Goal: Task Accomplishment & Management: Manage account settings

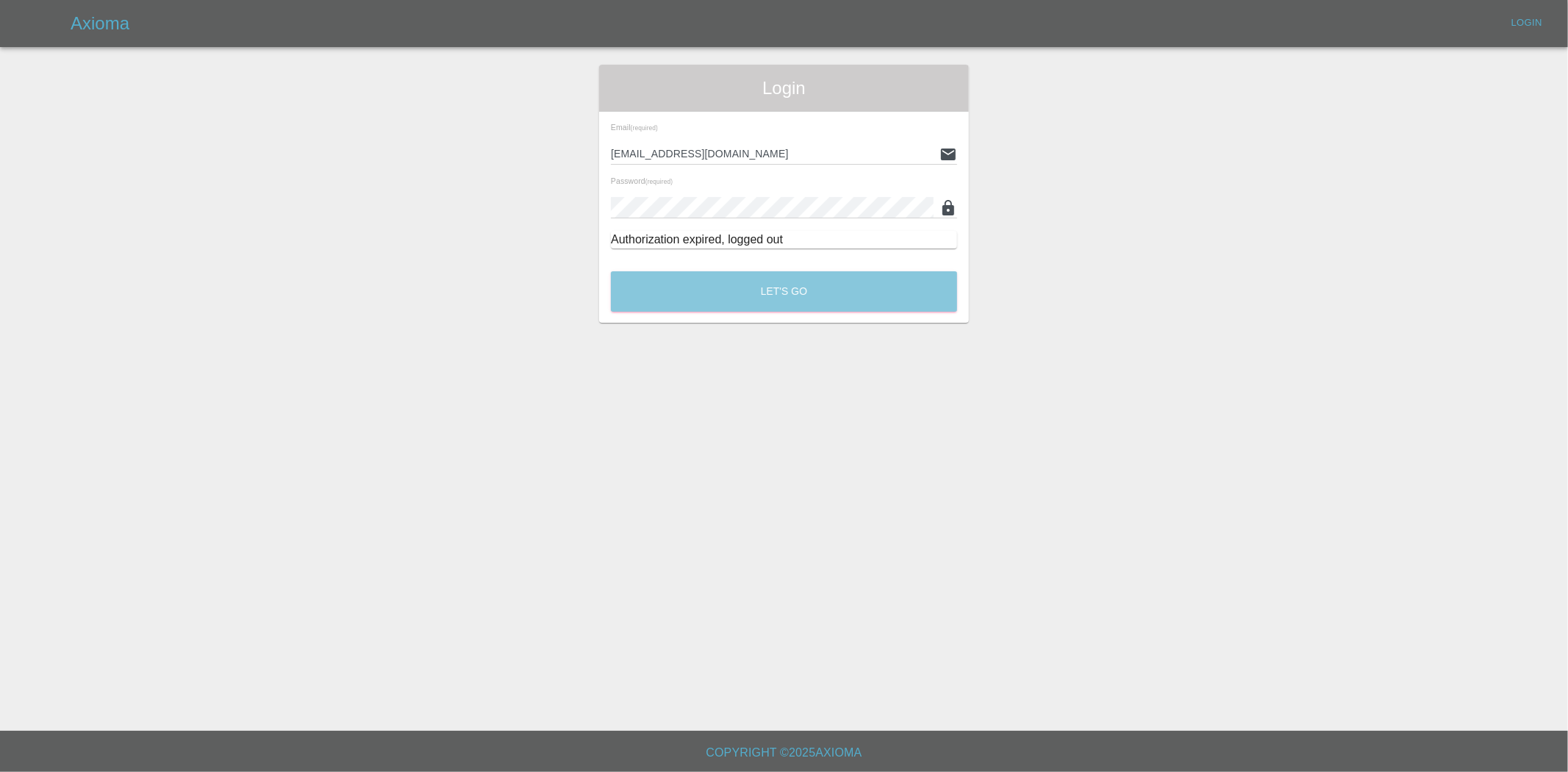
click at [754, 293] on button "Let's Go" at bounding box center [784, 291] width 346 height 41
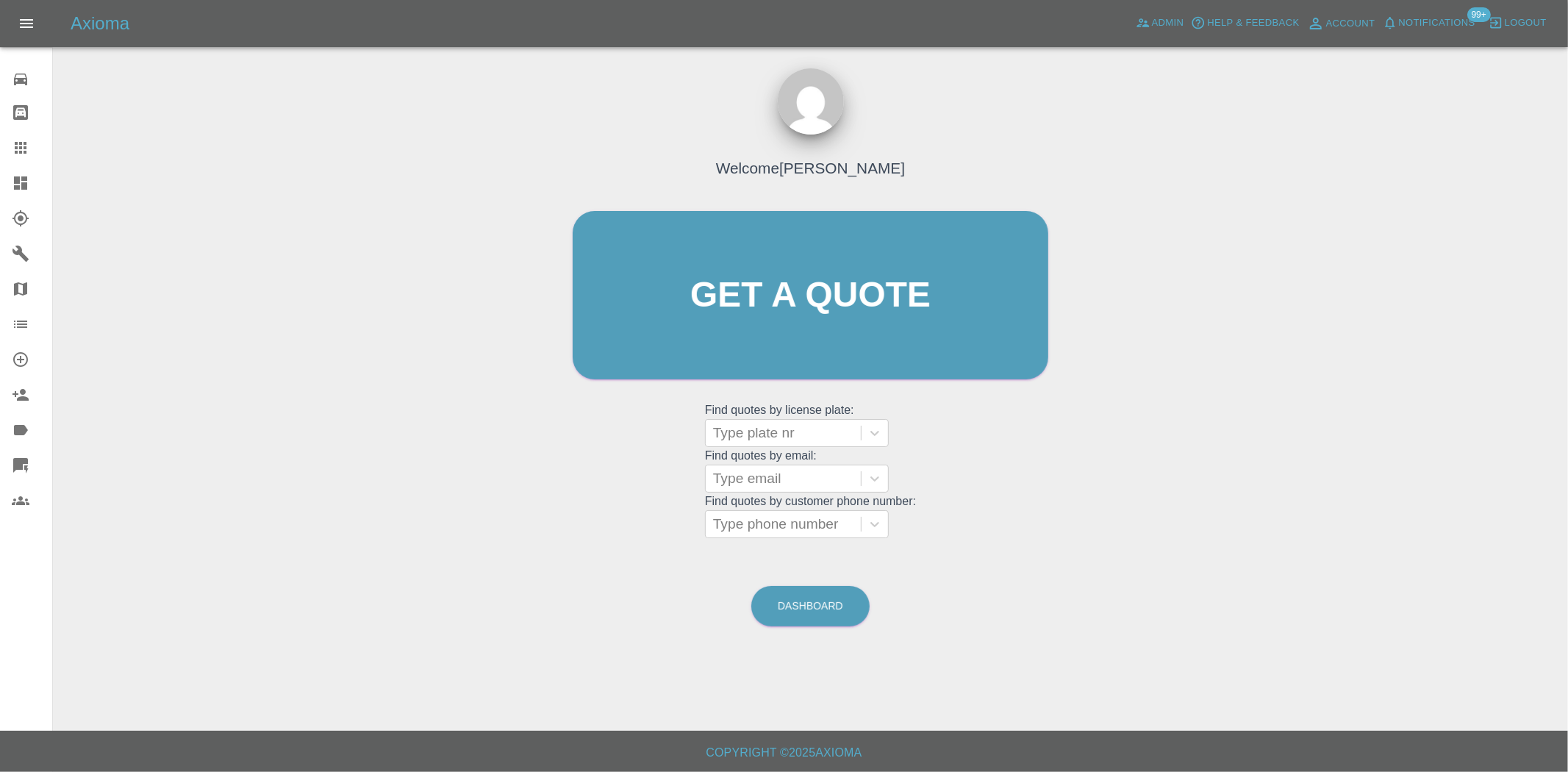
click at [39, 182] on div at bounding box center [33, 183] width 42 height 18
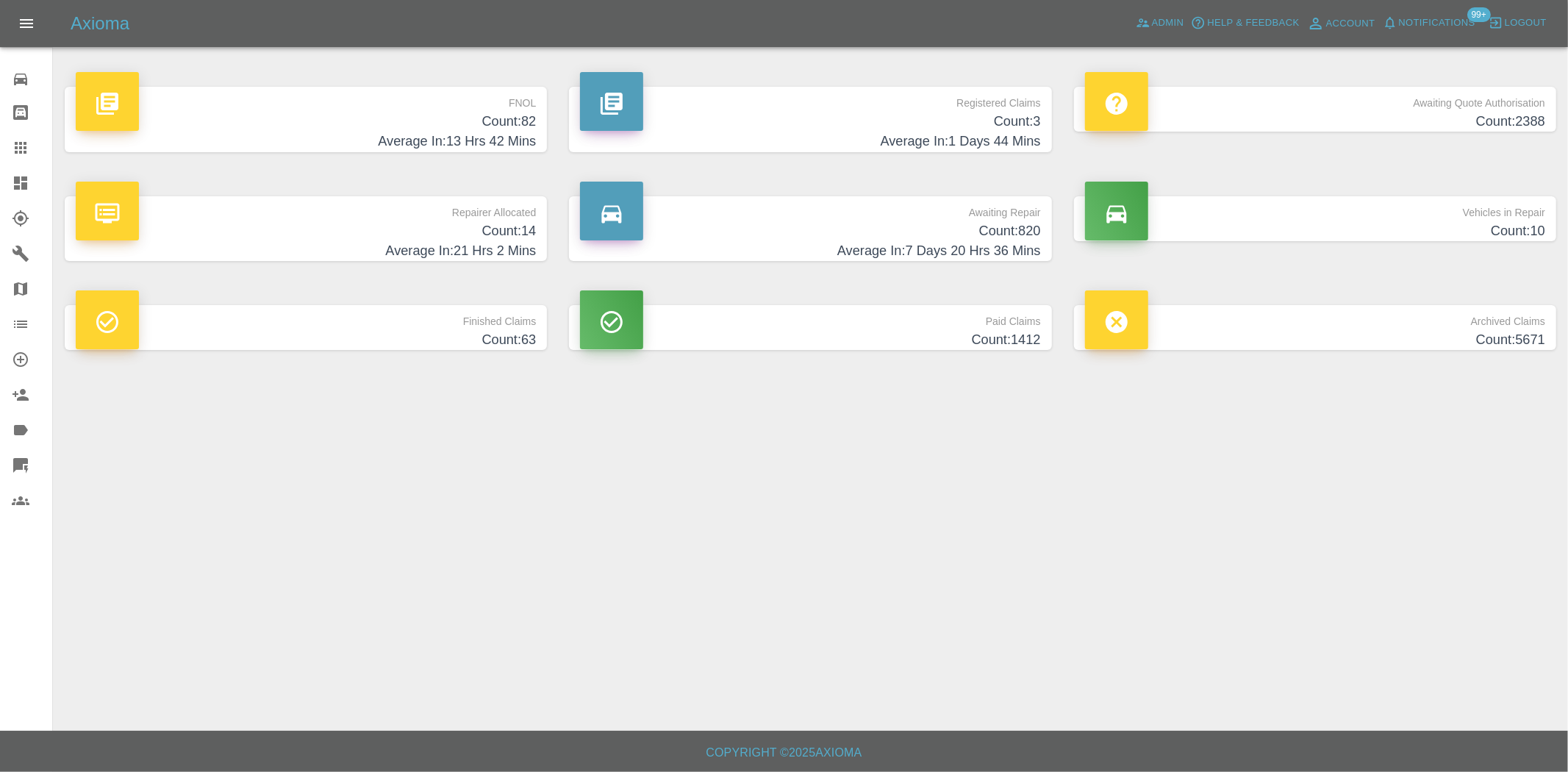
click at [1003, 224] on h4 "Count: 820" at bounding box center [809, 232] width 460 height 20
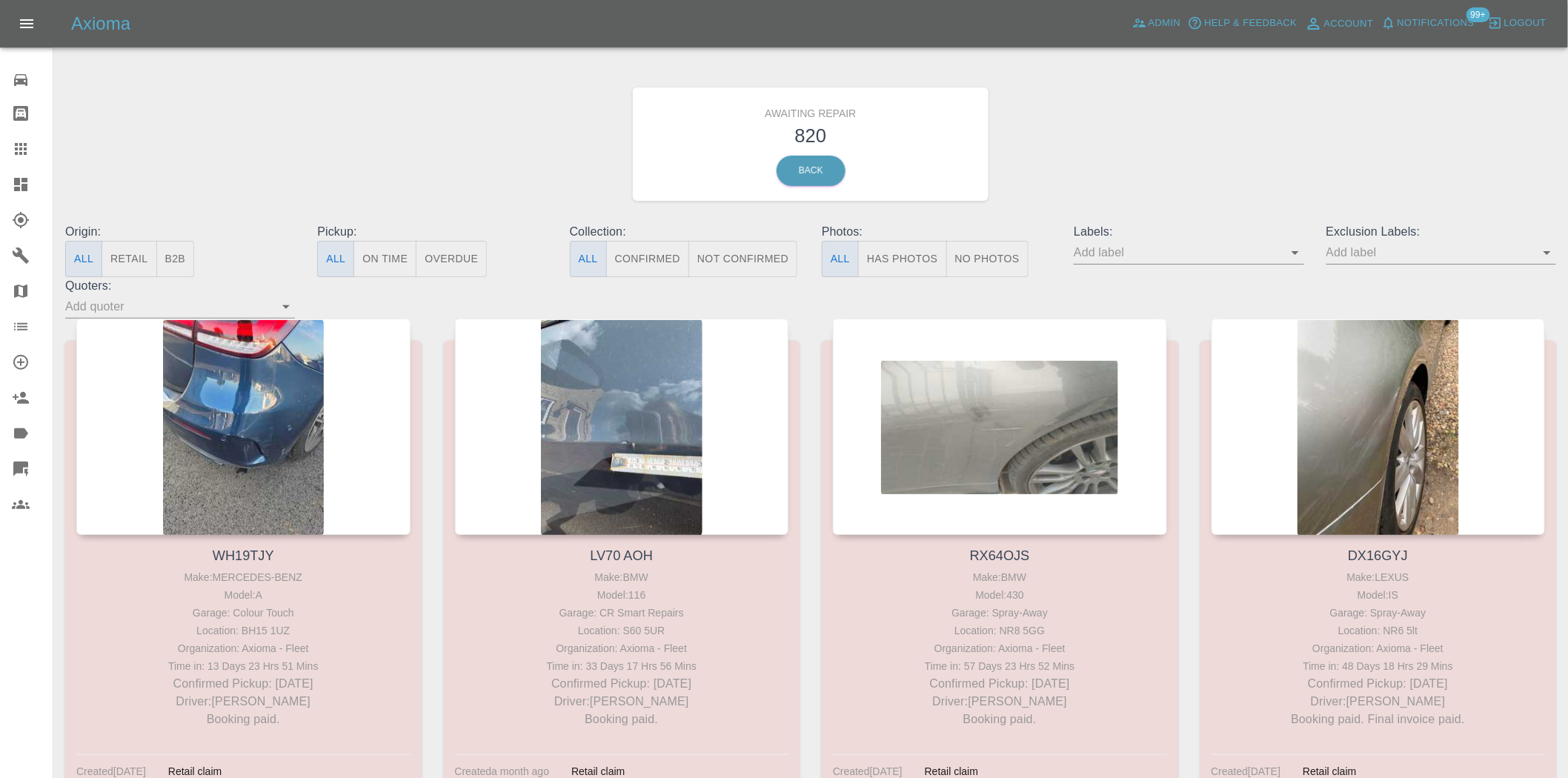
click at [176, 258] on button "B2B" at bounding box center [176, 259] width 39 height 36
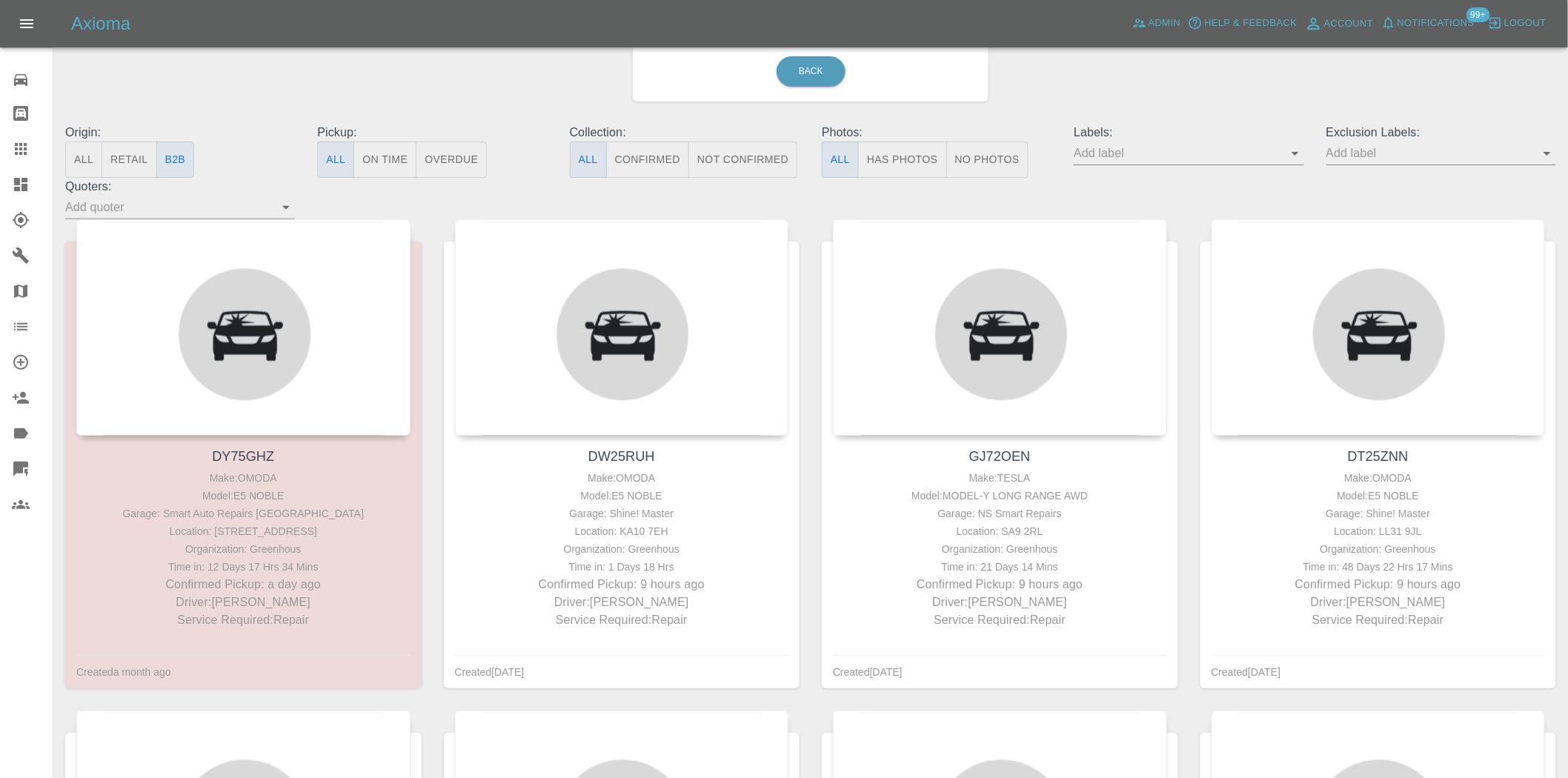
scroll to position [165, 0]
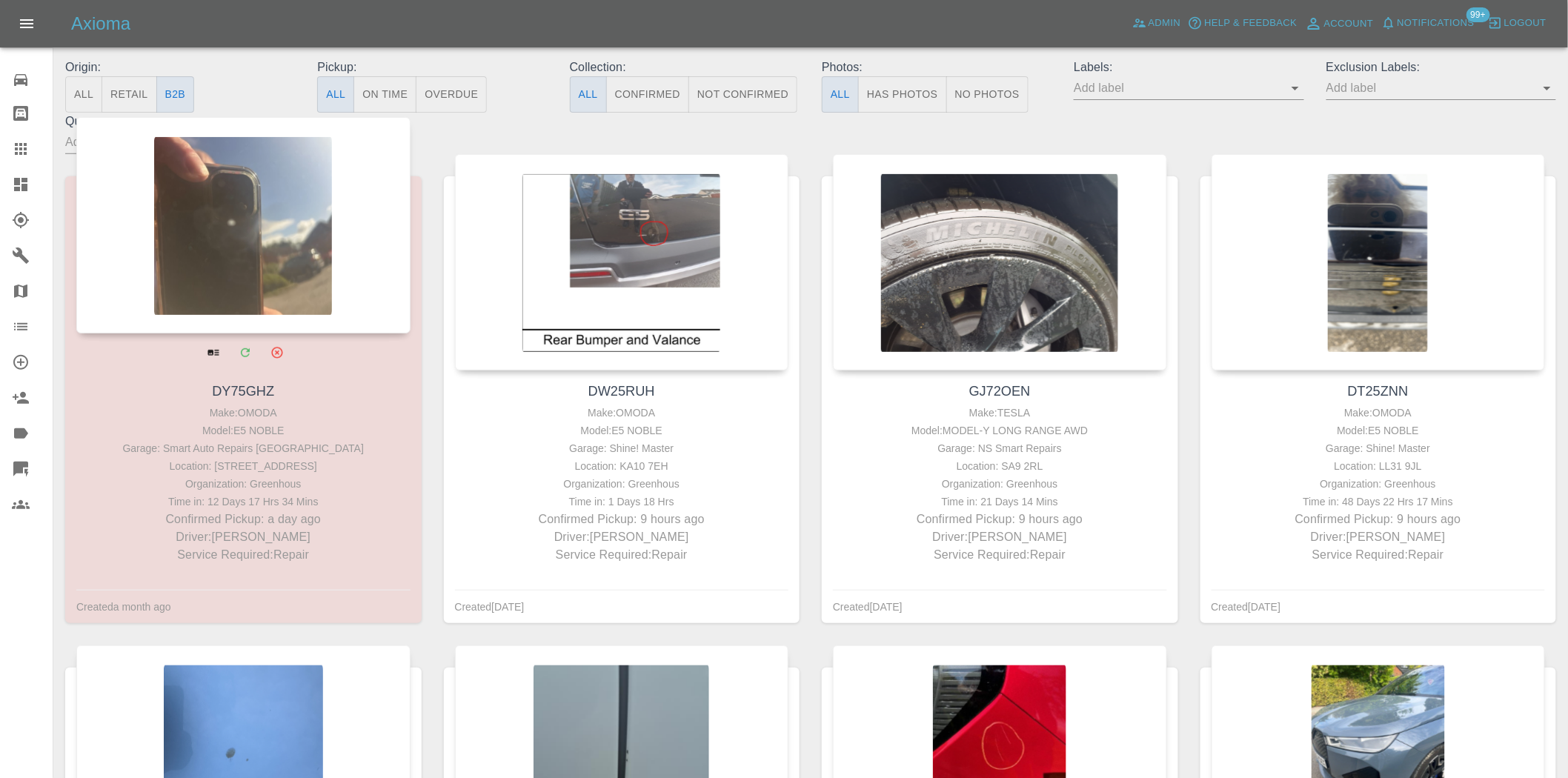
drag, startPoint x: 19, startPoint y: 144, endPoint x: 330, endPoint y: 344, distance: 369.8
click at [19, 144] on icon at bounding box center [21, 149] width 12 height 12
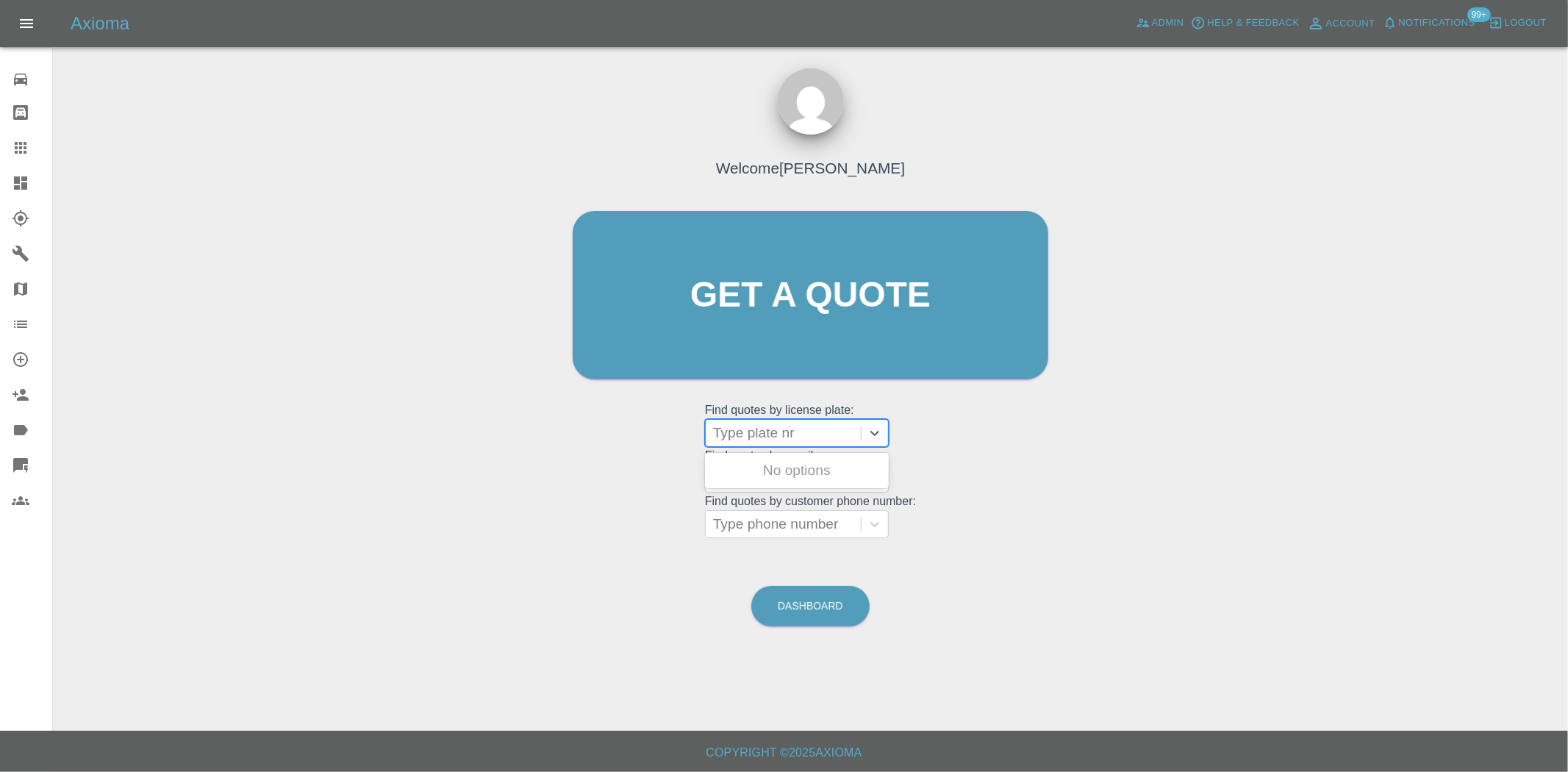
click at [810, 435] on div at bounding box center [784, 433] width 140 height 21
paste input "DT25ZNN"
type input "DT25ZNN"
click at [794, 469] on div "DT25ZNN, Awaiting Repair" at bounding box center [797, 480] width 184 height 48
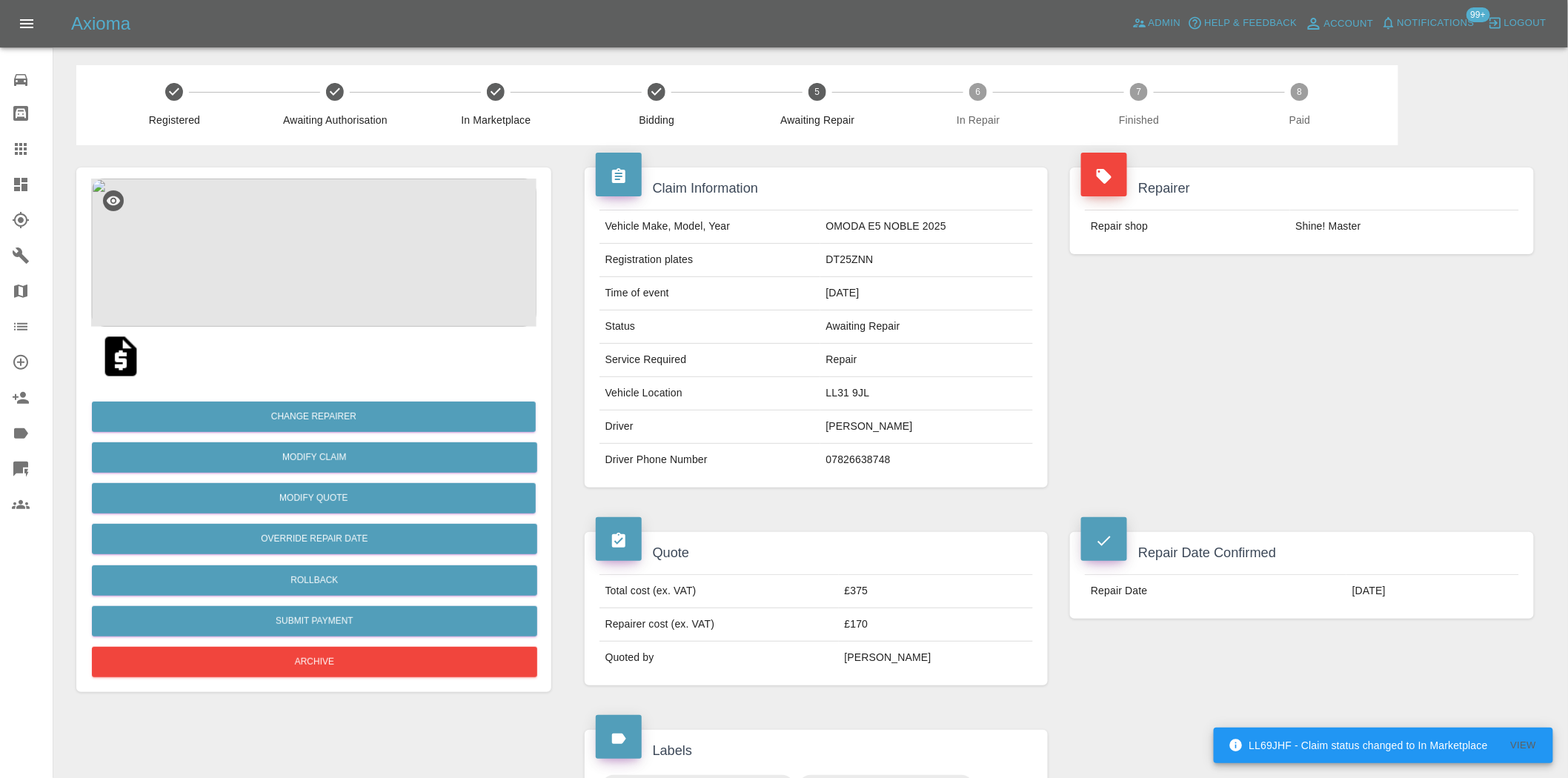
drag, startPoint x: 27, startPoint y: 187, endPoint x: 42, endPoint y: 262, distance: 76.5
click at [27, 187] on icon at bounding box center [21, 185] width 18 height 18
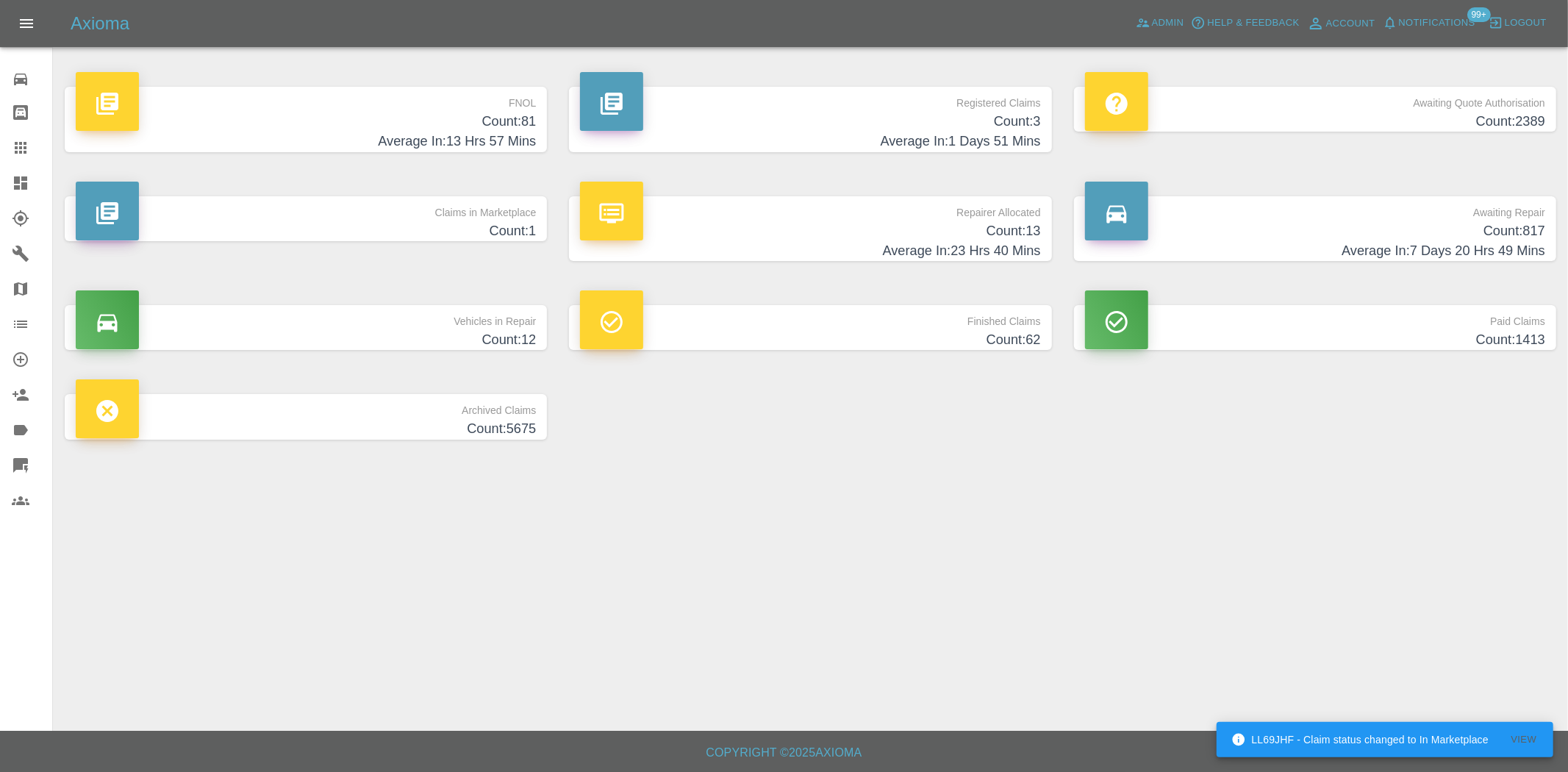
click at [484, 103] on p "FNOL" at bounding box center [306, 99] width 460 height 25
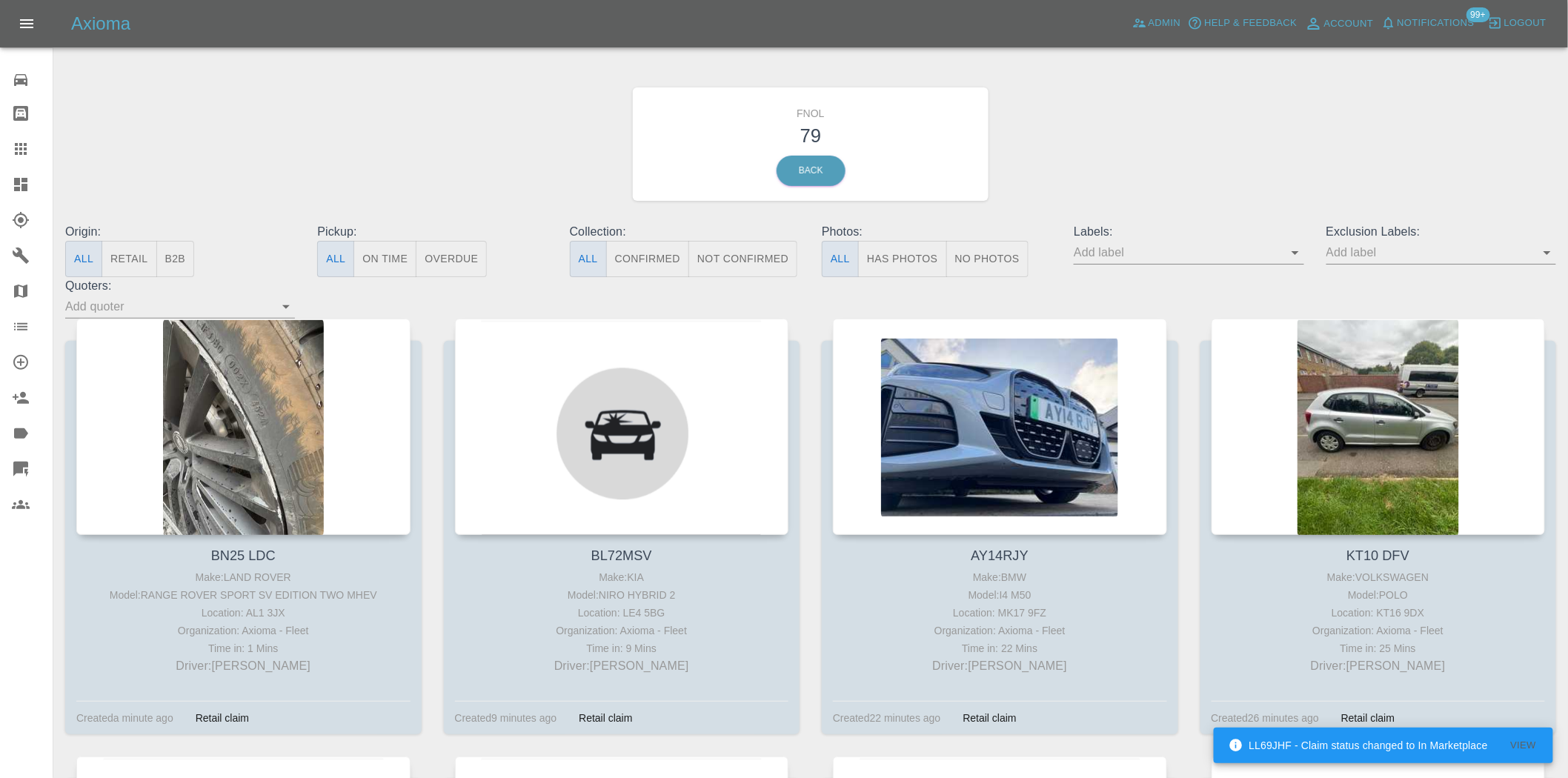
click at [886, 252] on button "Has Photos" at bounding box center [902, 259] width 89 height 36
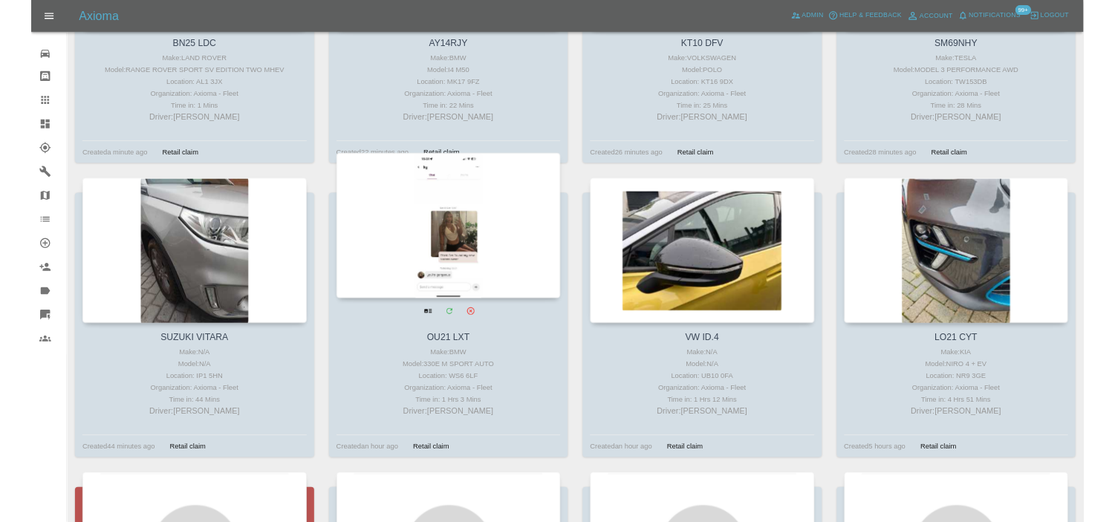
scroll to position [495, 0]
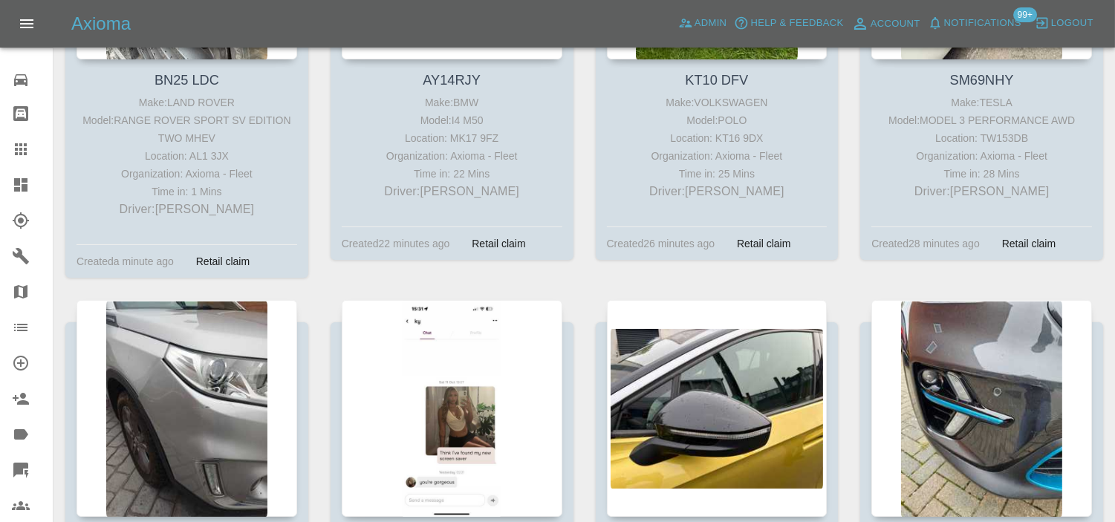
click at [16, 172] on link "Dashboard" at bounding box center [26, 185] width 53 height 36
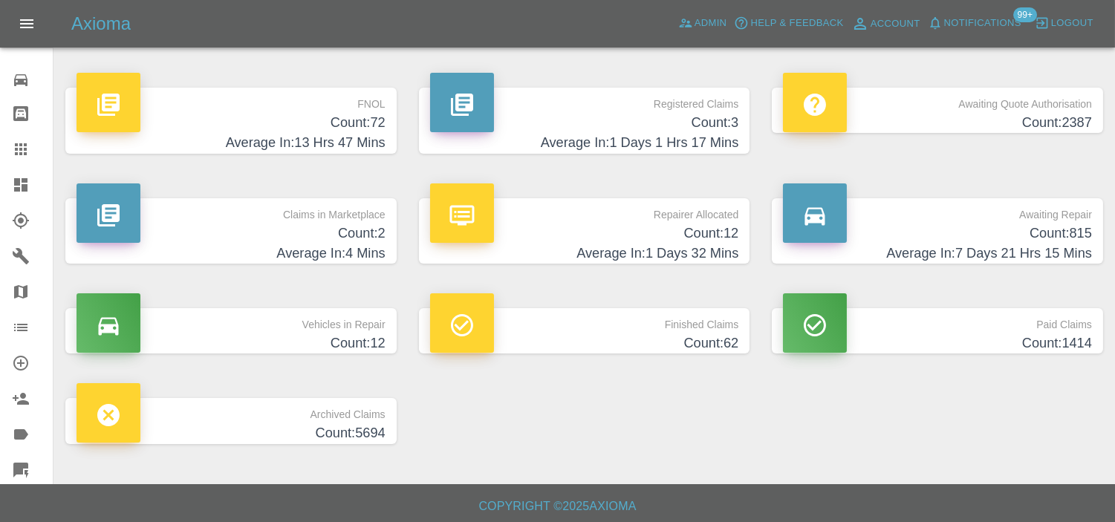
click at [687, 121] on h4 "Count: 3" at bounding box center [584, 123] width 309 height 20
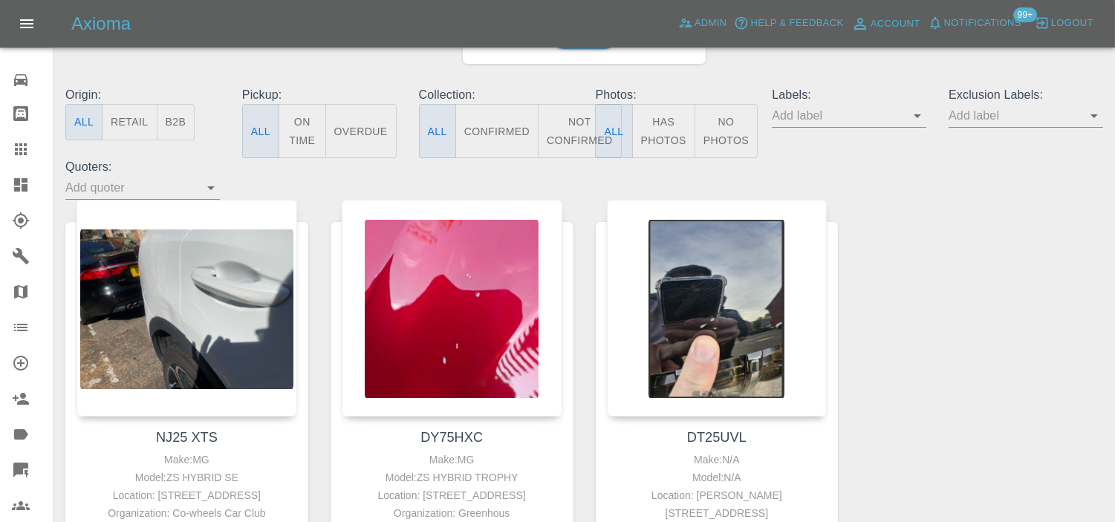
scroll to position [165, 0]
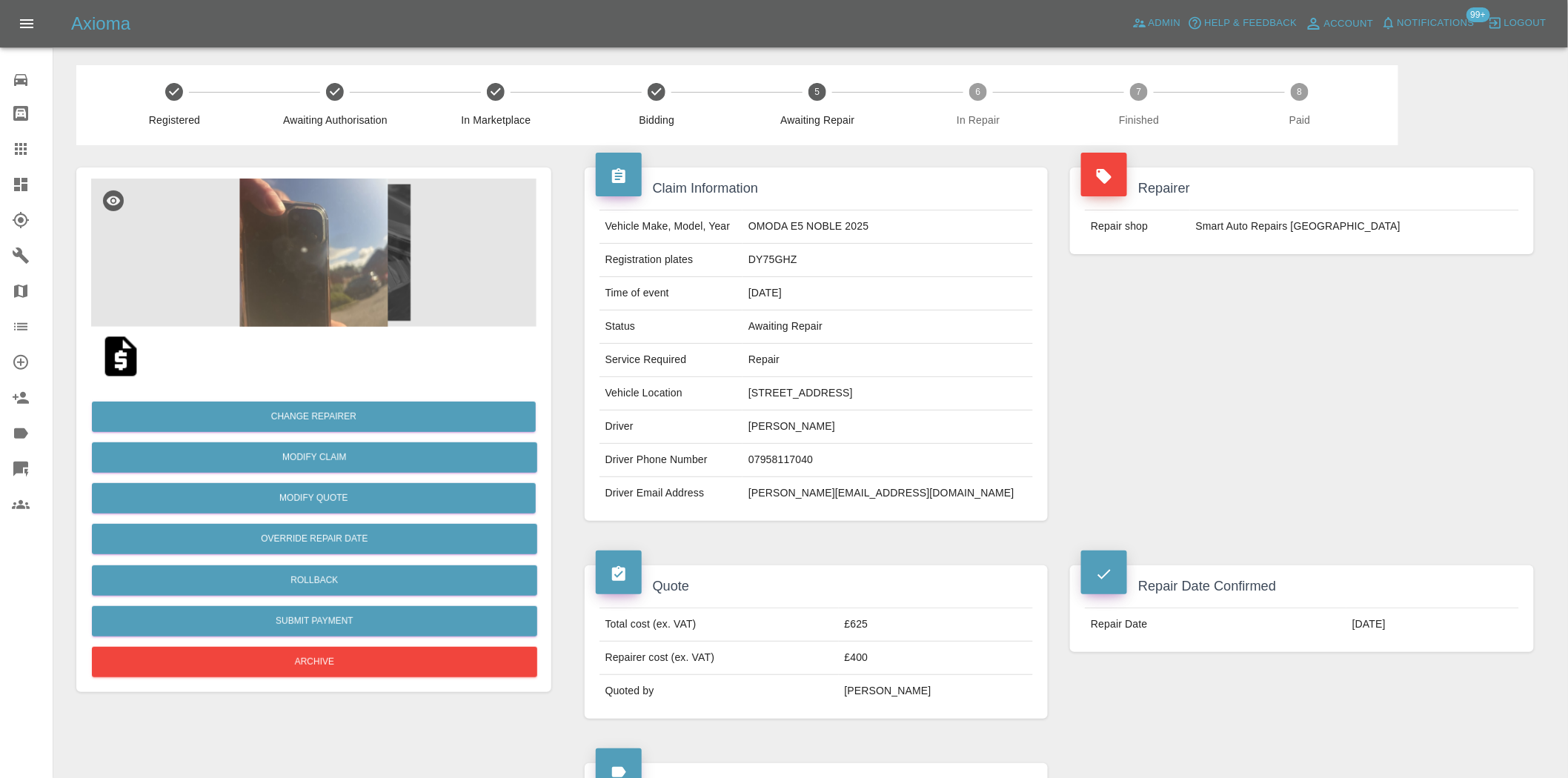
click at [352, 252] on img at bounding box center [313, 252] width 446 height 149
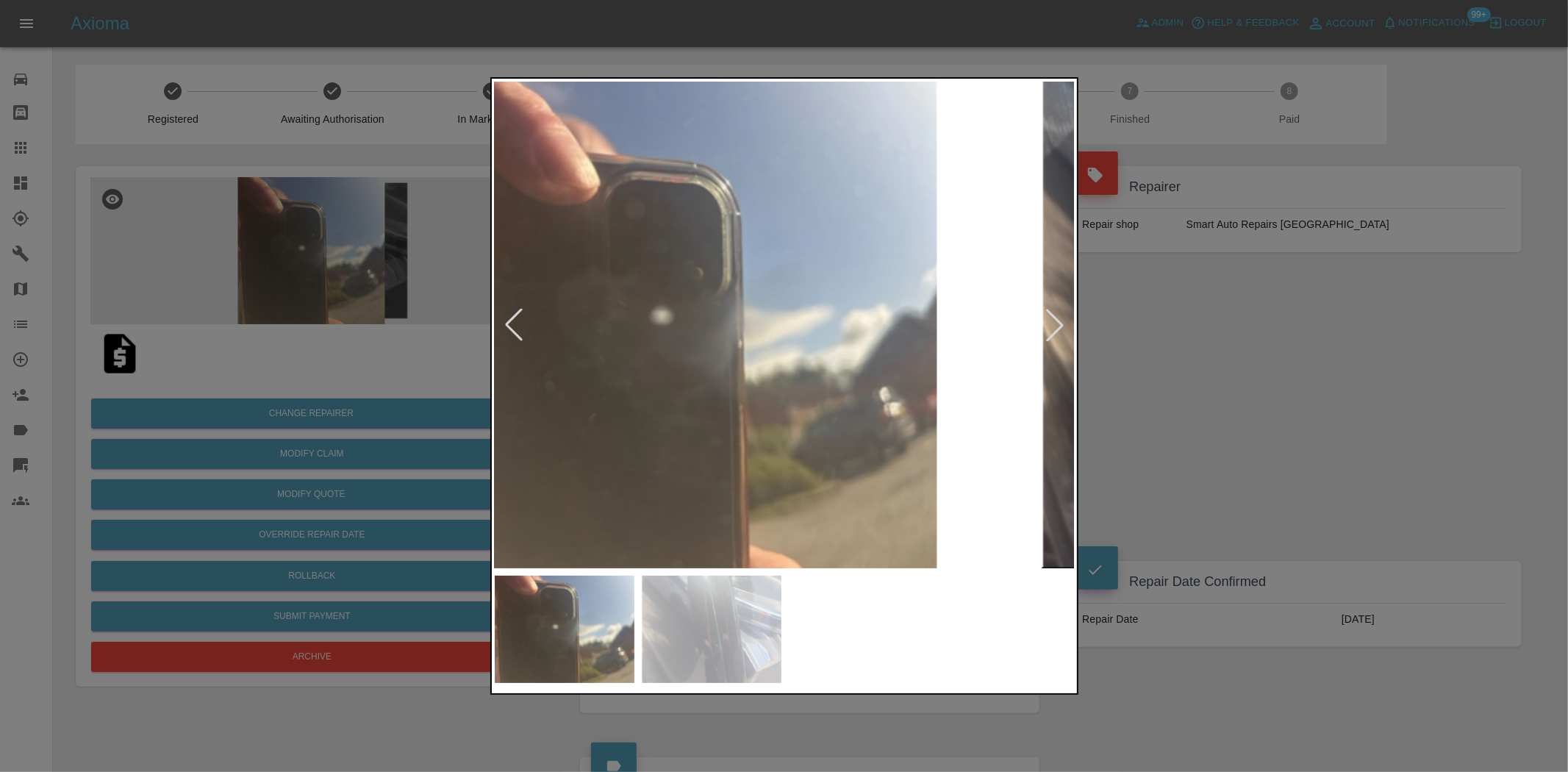
click at [586, 354] on img at bounding box center [692, 325] width 581 height 487
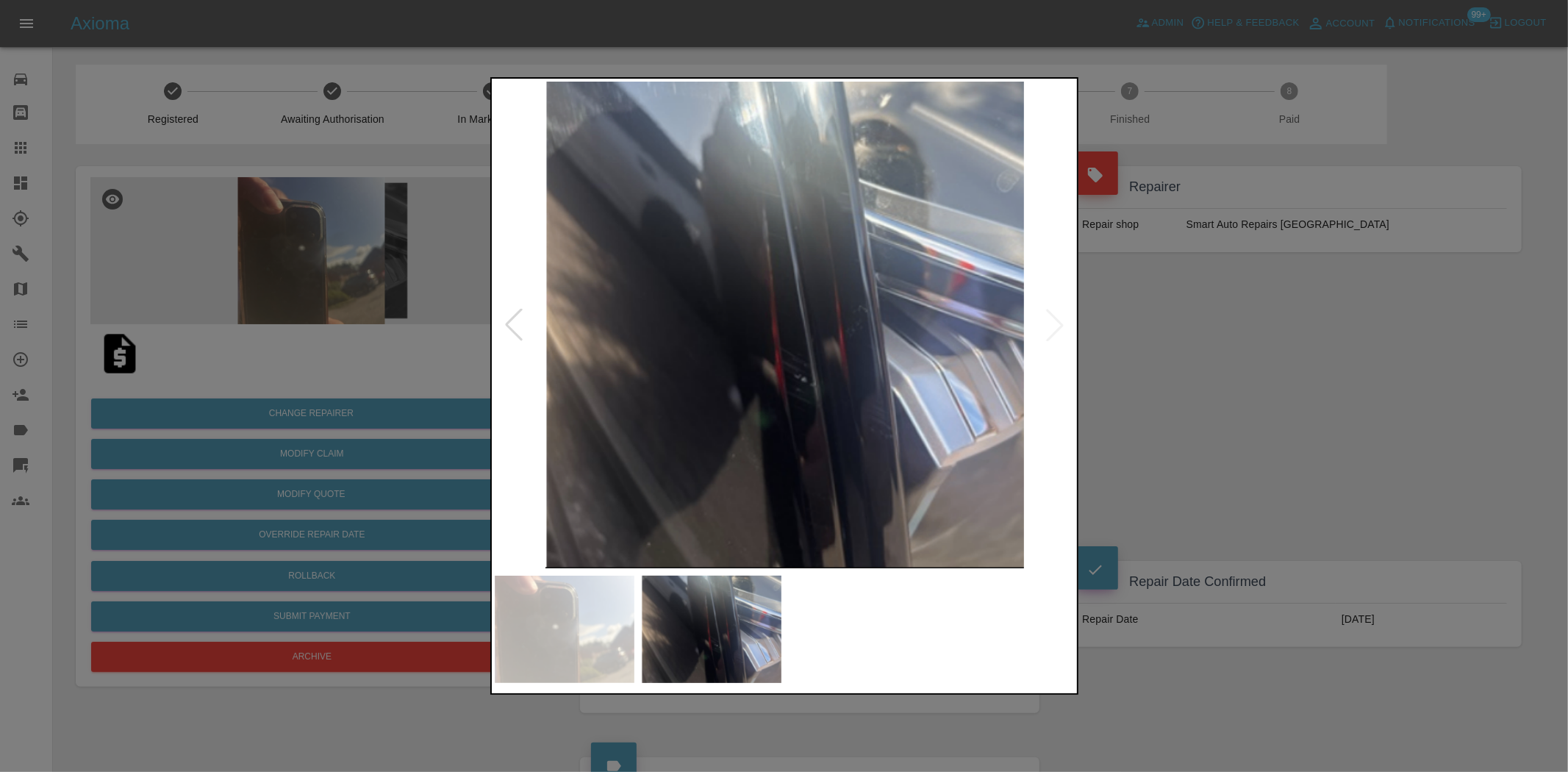
click at [673, 407] on img at bounding box center [784, 325] width 581 height 487
click at [325, 321] on div at bounding box center [784, 386] width 1568 height 772
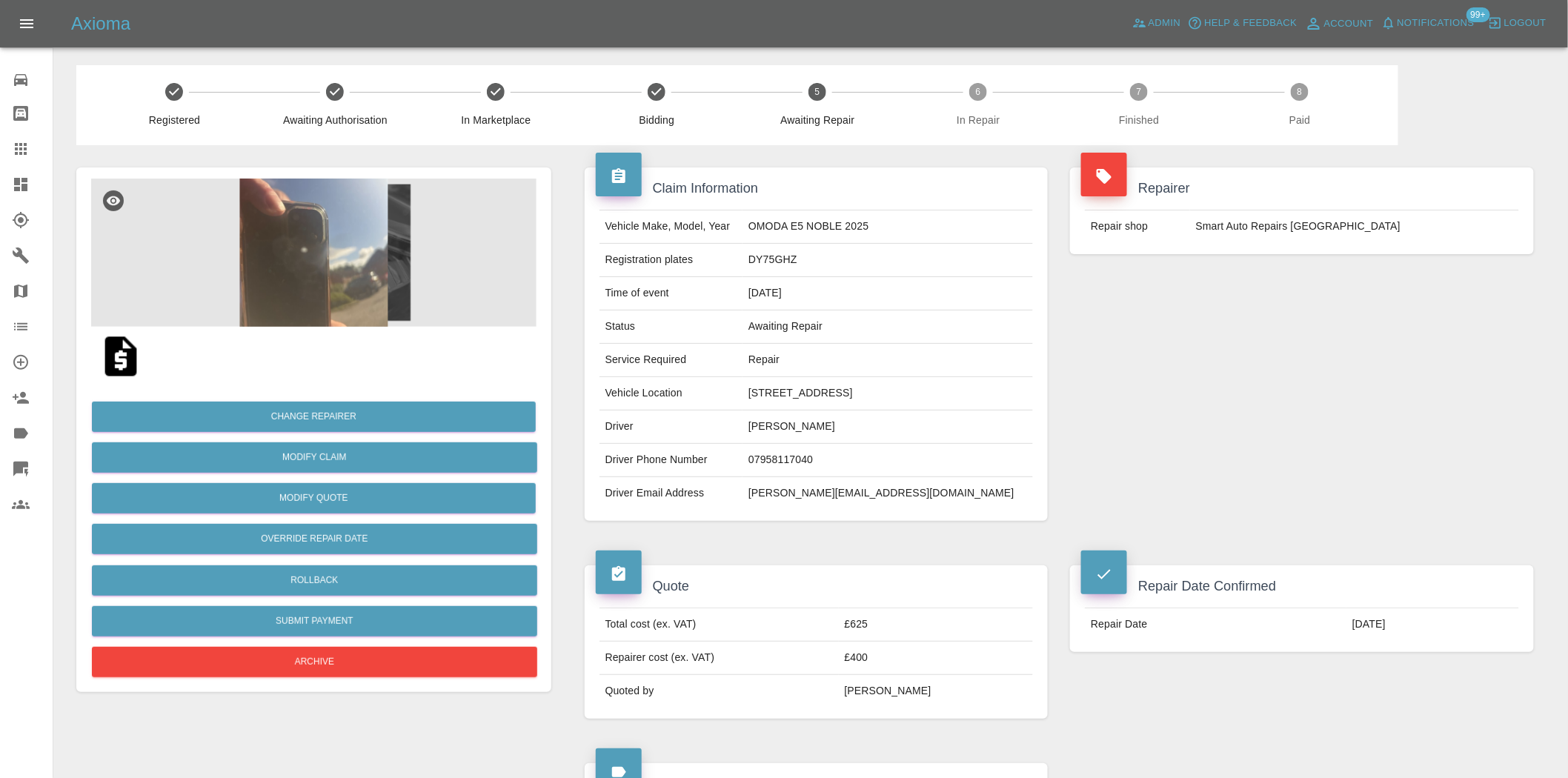
click at [752, 269] on td "DY75GHZ" at bounding box center [888, 259] width 290 height 33
copy td "DY75GHZ"
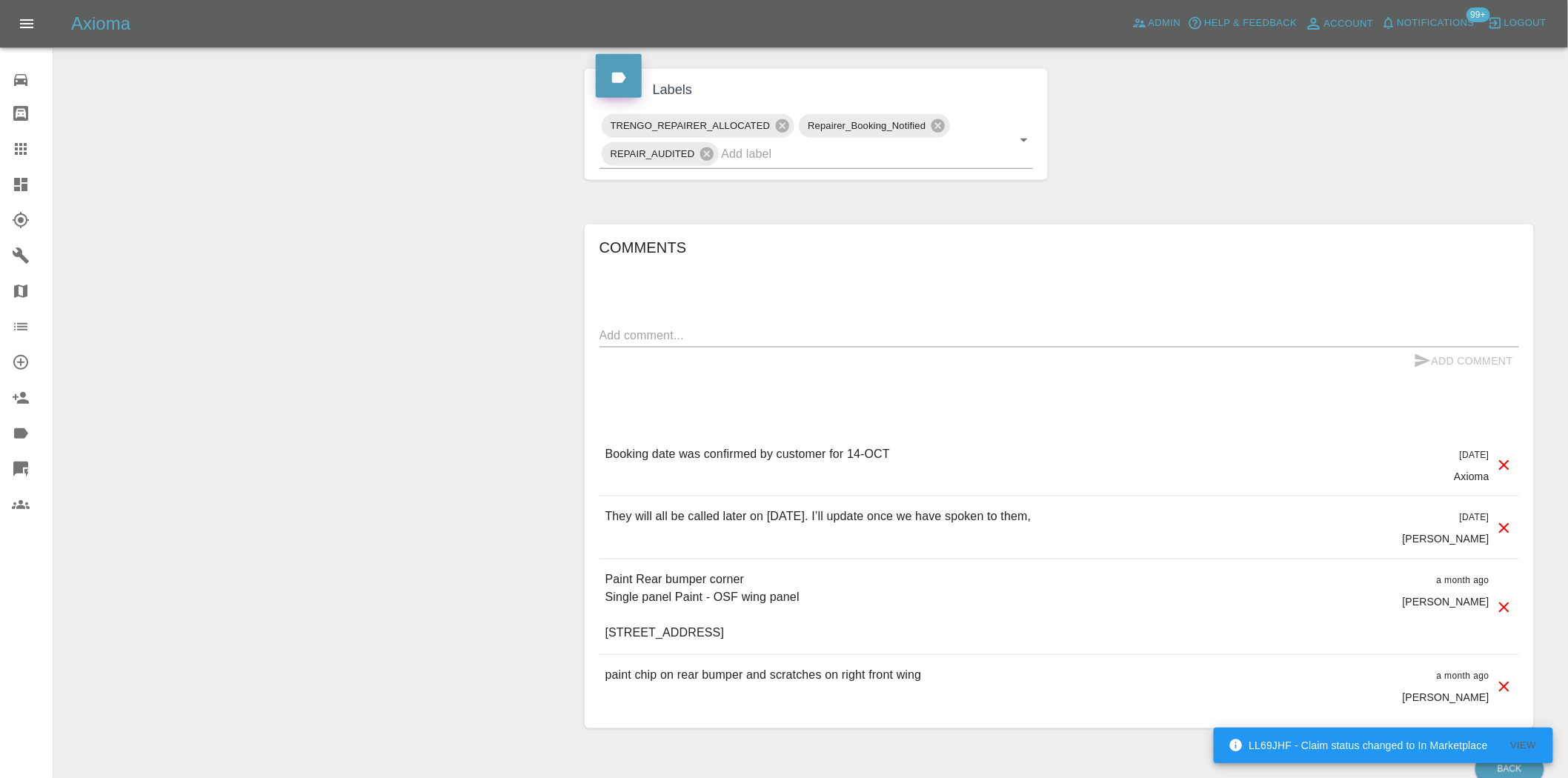
scroll to position [795, 0]
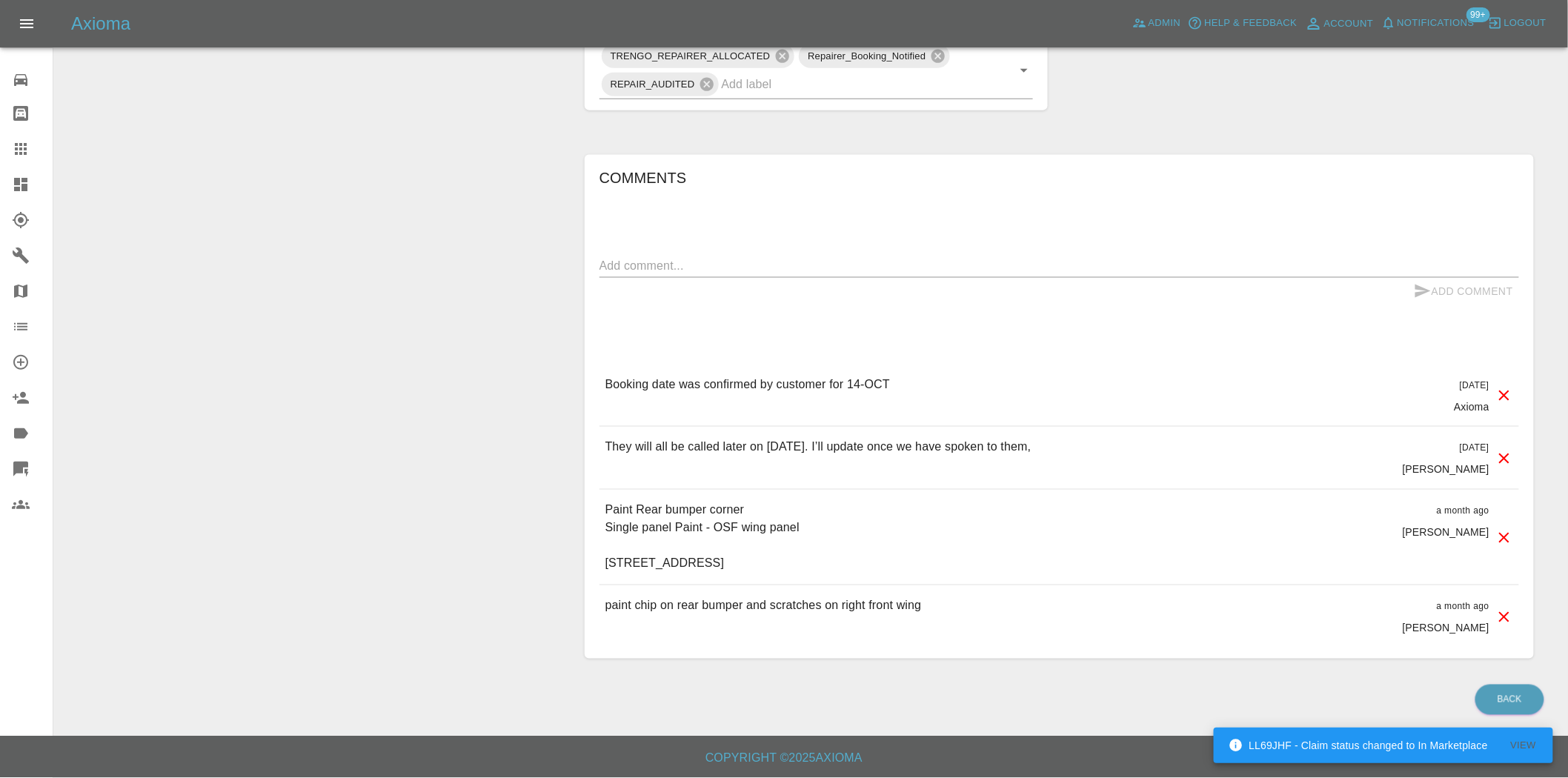
click at [674, 262] on textarea at bounding box center [1059, 265] width 920 height 17
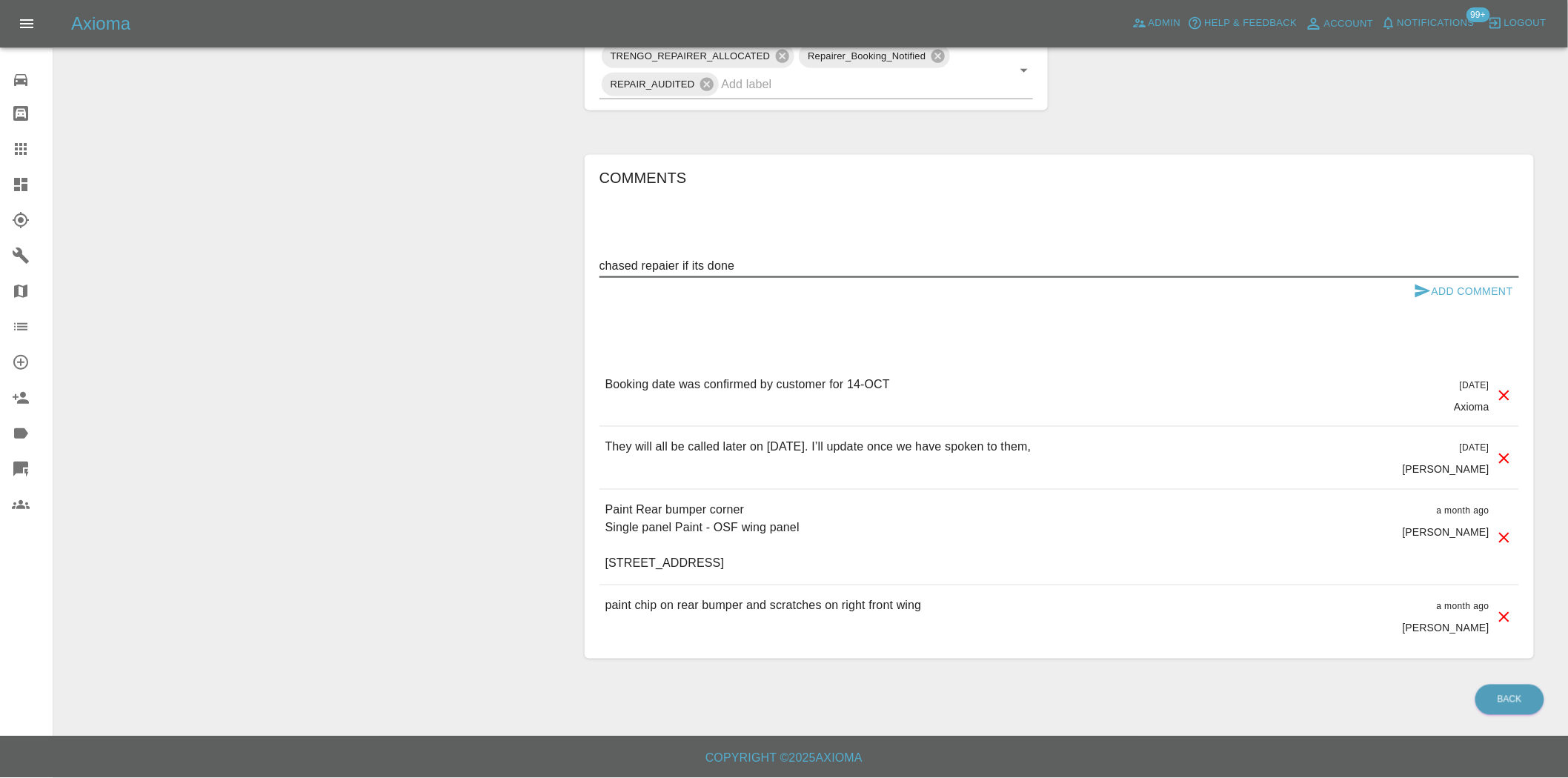
click at [669, 270] on textarea "chased repaier if its done" at bounding box center [1059, 265] width 920 height 17
type textarea "chased repairer if its done"
click at [1472, 291] on button "Add Comment" at bounding box center [1463, 291] width 111 height 27
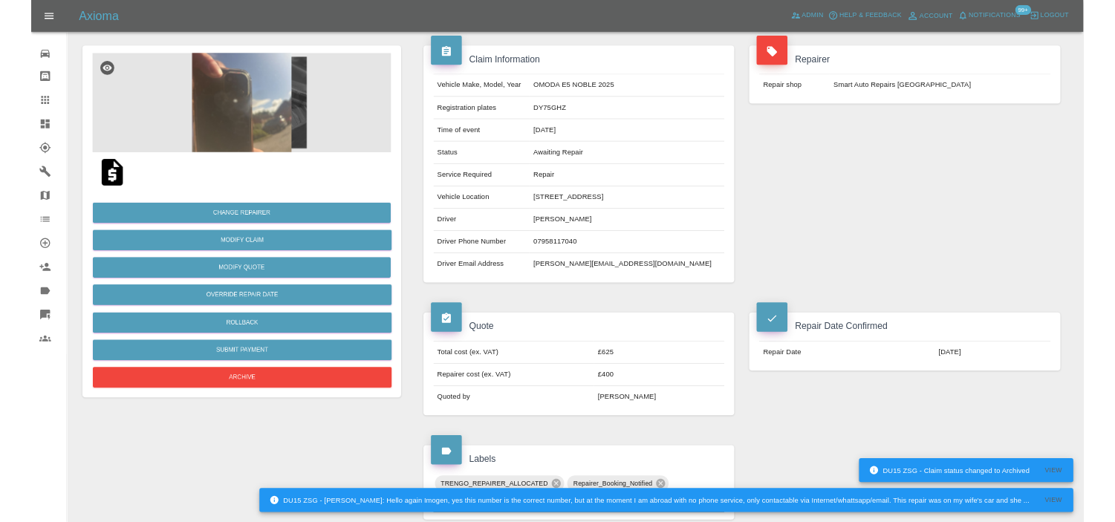
scroll to position [0, 0]
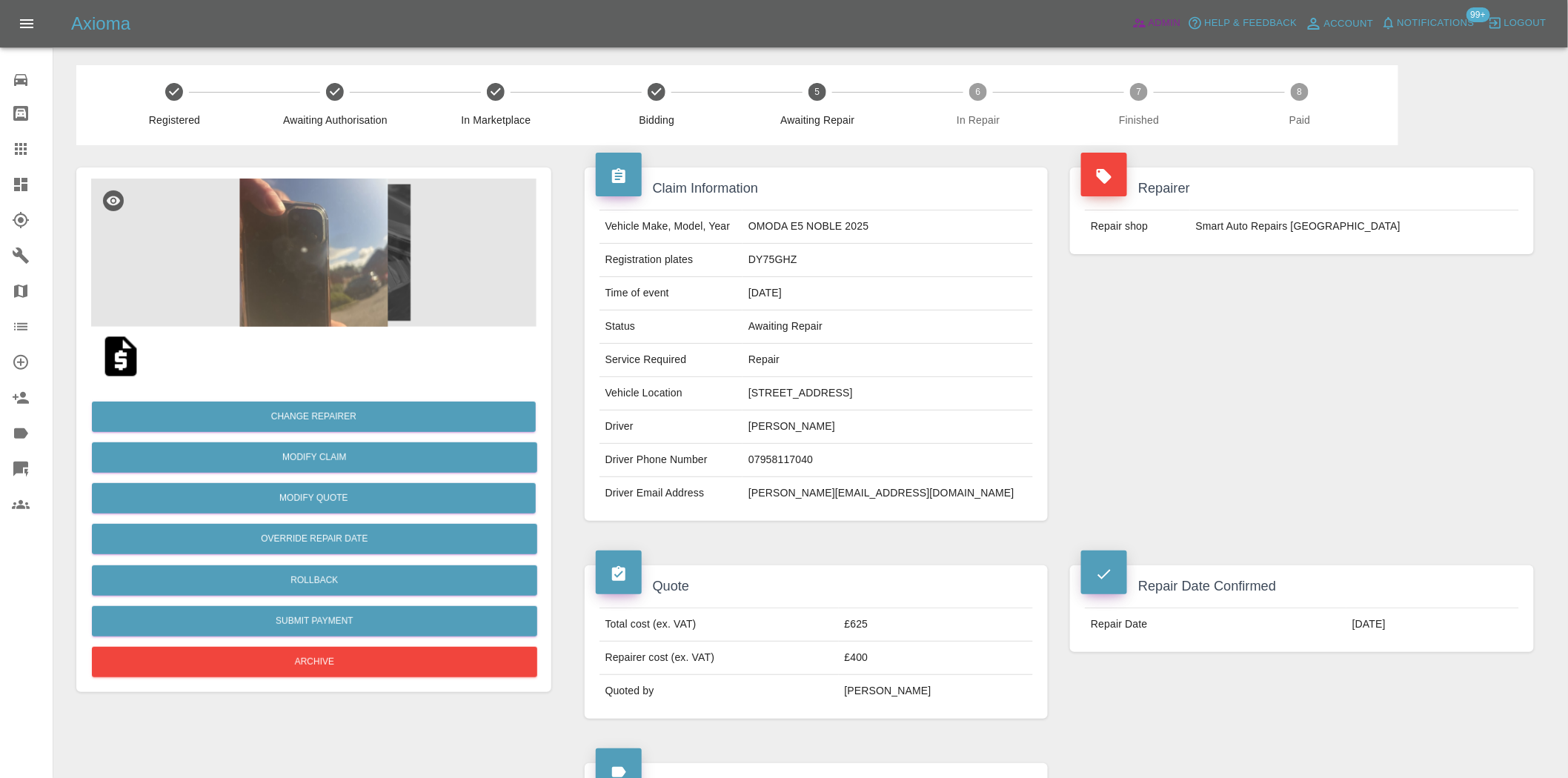
click at [1161, 21] on span "Admin" at bounding box center [1165, 23] width 33 height 17
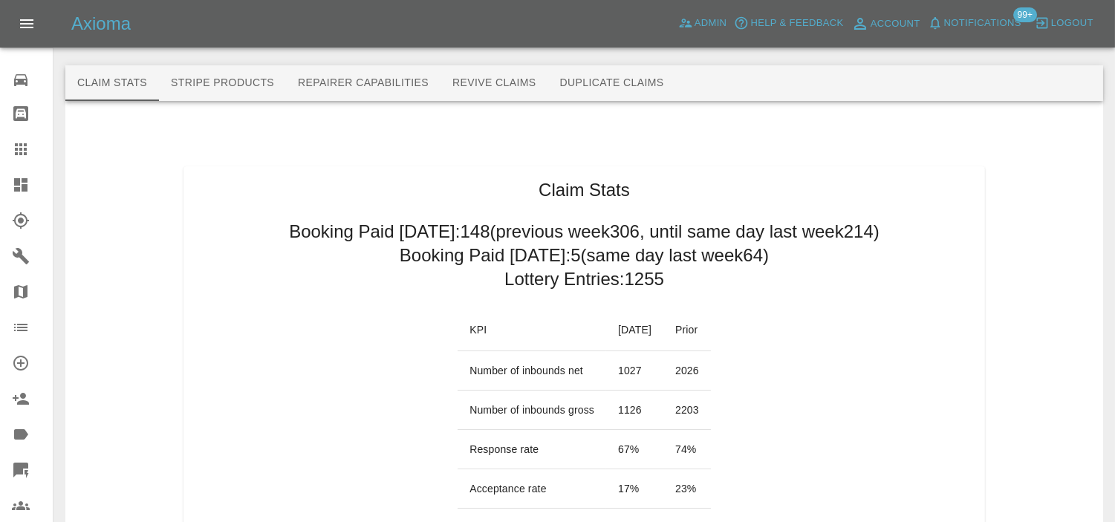
drag, startPoint x: 22, startPoint y: 187, endPoint x: 556, endPoint y: 190, distance: 533.5
click at [22, 187] on icon at bounding box center [20, 184] width 13 height 13
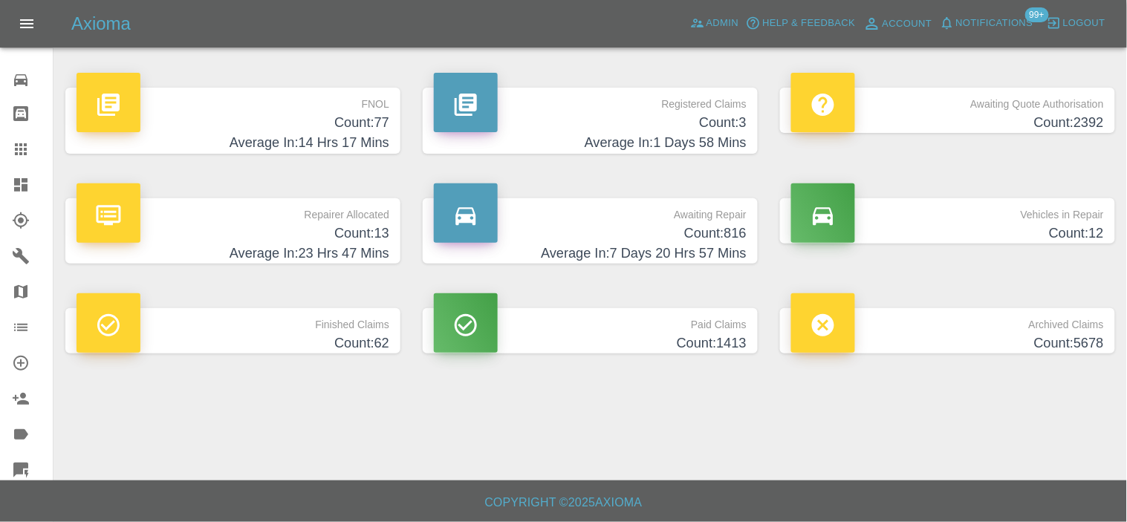
click at [602, 113] on h4 "Count: 3" at bounding box center [590, 123] width 313 height 20
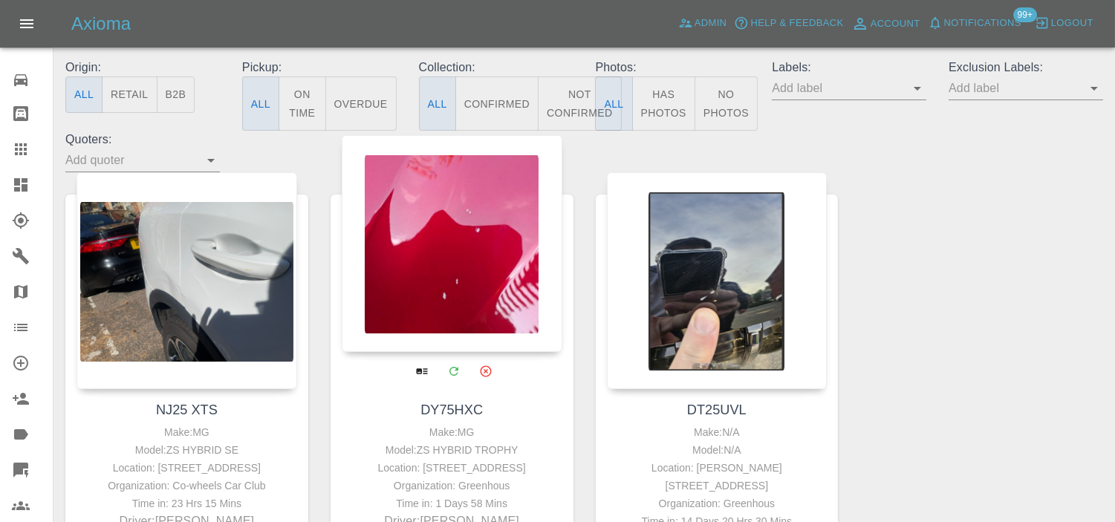
scroll to position [247, 0]
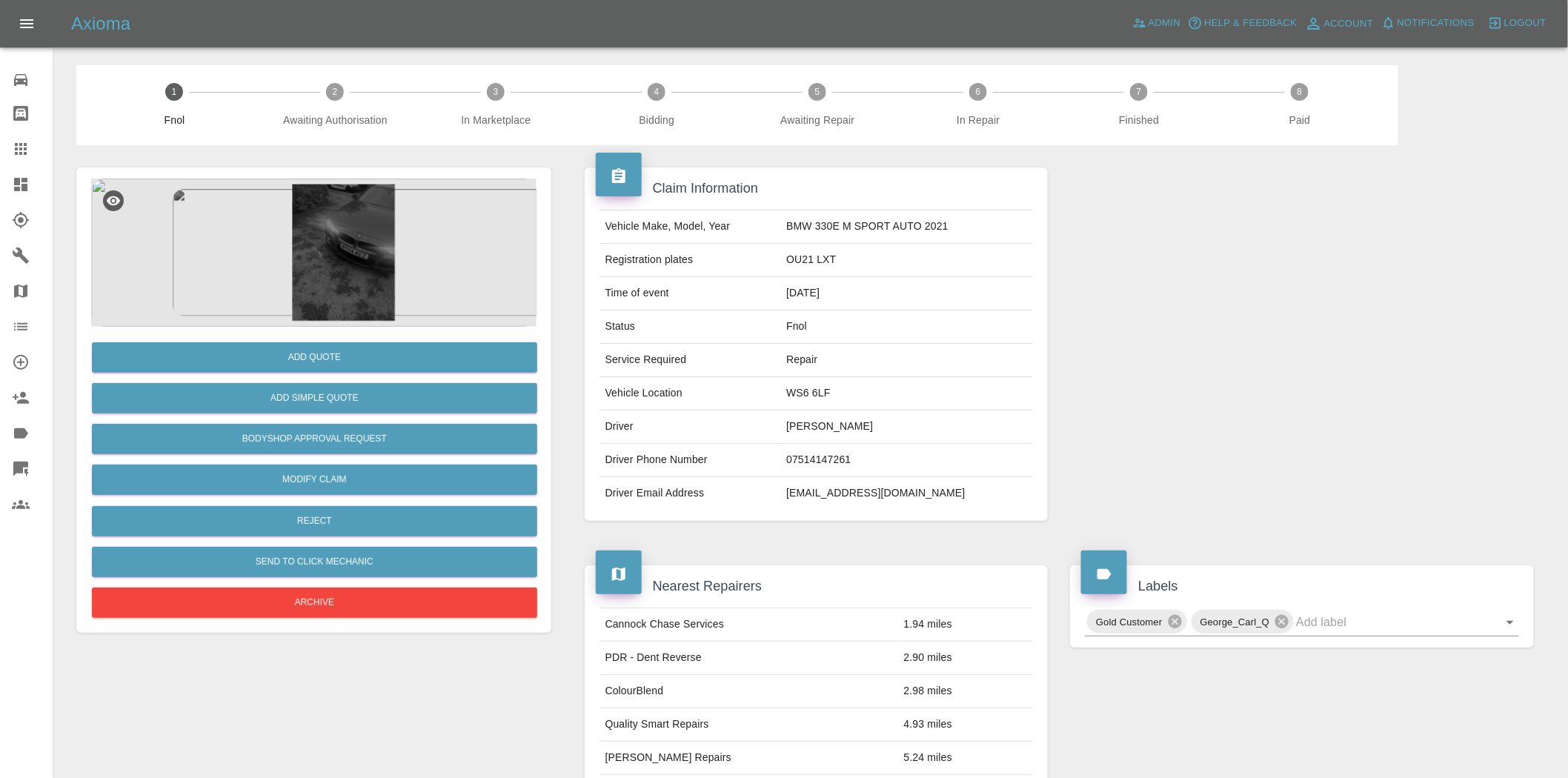
click at [319, 264] on img at bounding box center [313, 252] width 446 height 149
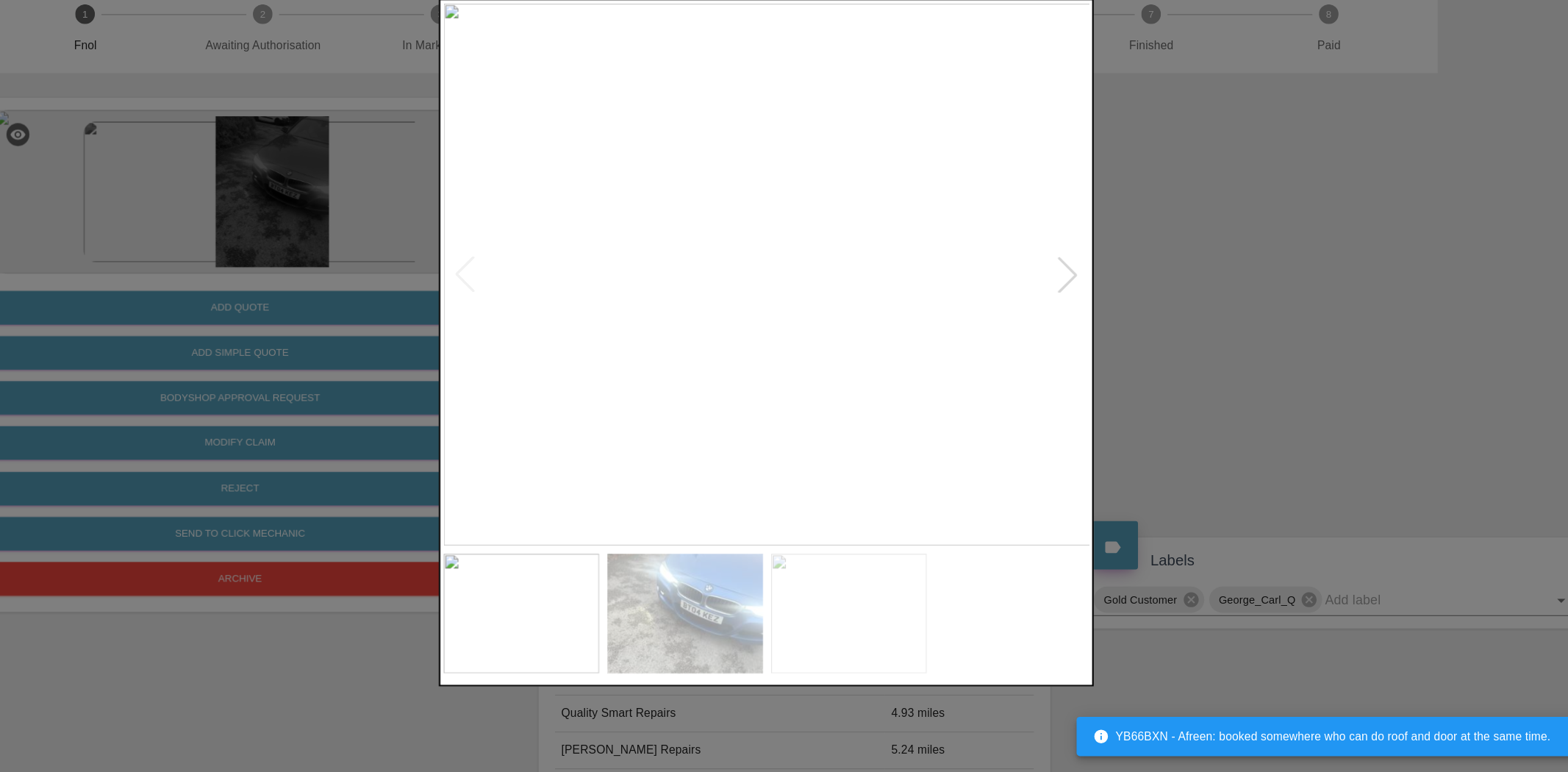
click at [894, 620] on img at bounding box center [858, 629] width 139 height 107
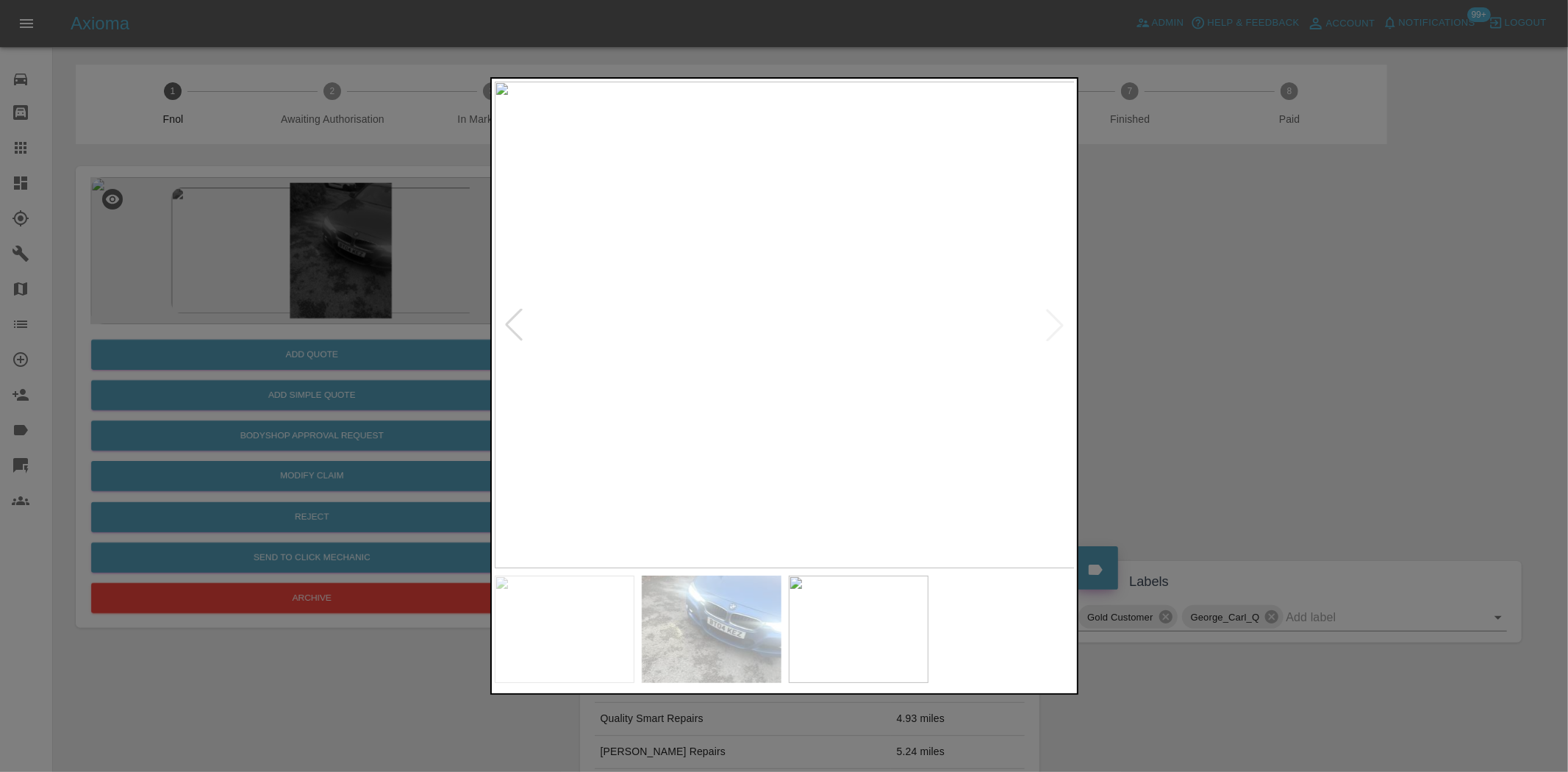
click at [620, 612] on img at bounding box center [564, 629] width 139 height 107
click at [892, 639] on img at bounding box center [858, 629] width 139 height 107
click at [394, 231] on div at bounding box center [784, 386] width 1568 height 772
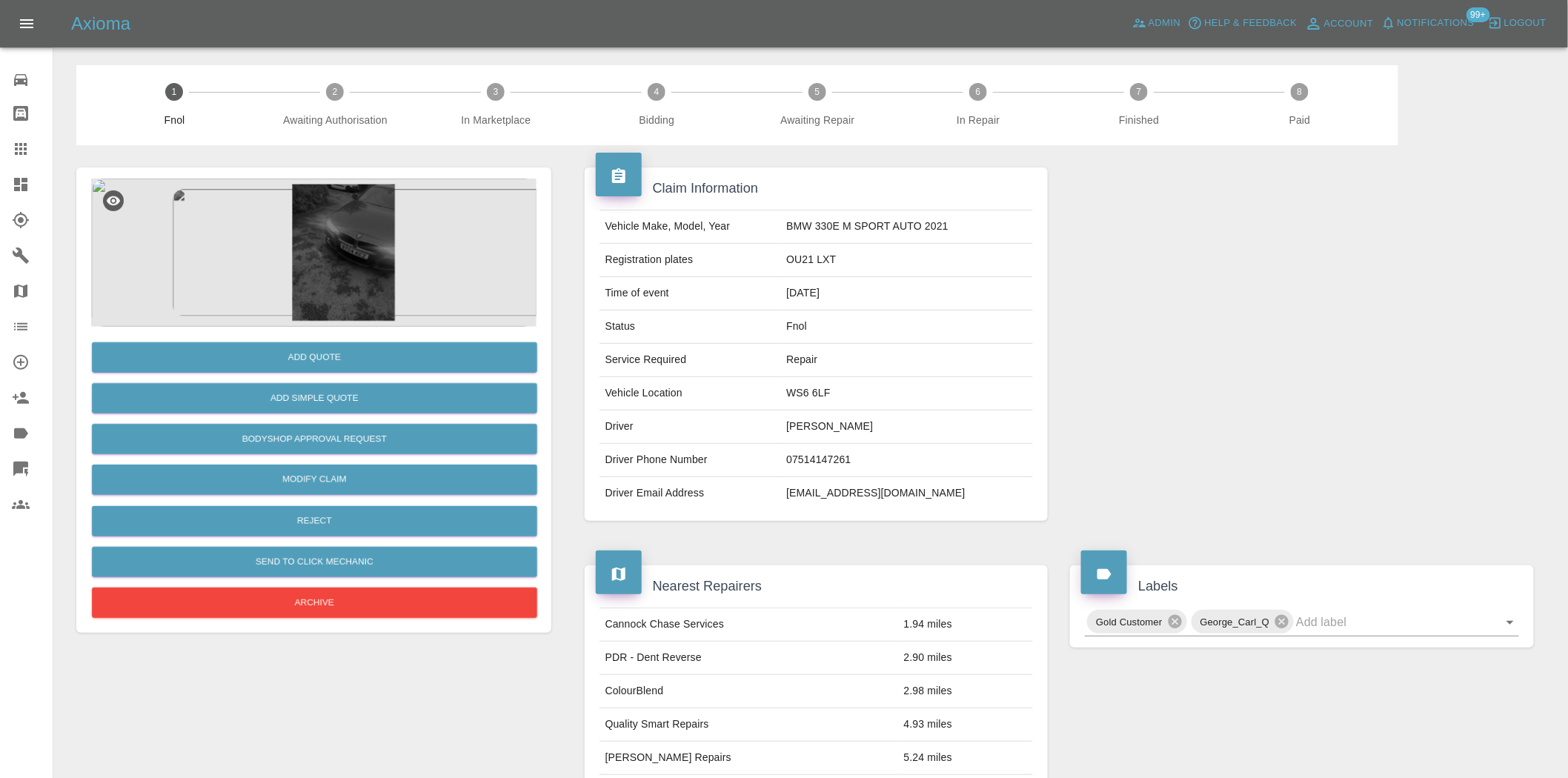
click at [275, 196] on img at bounding box center [313, 252] width 446 height 149
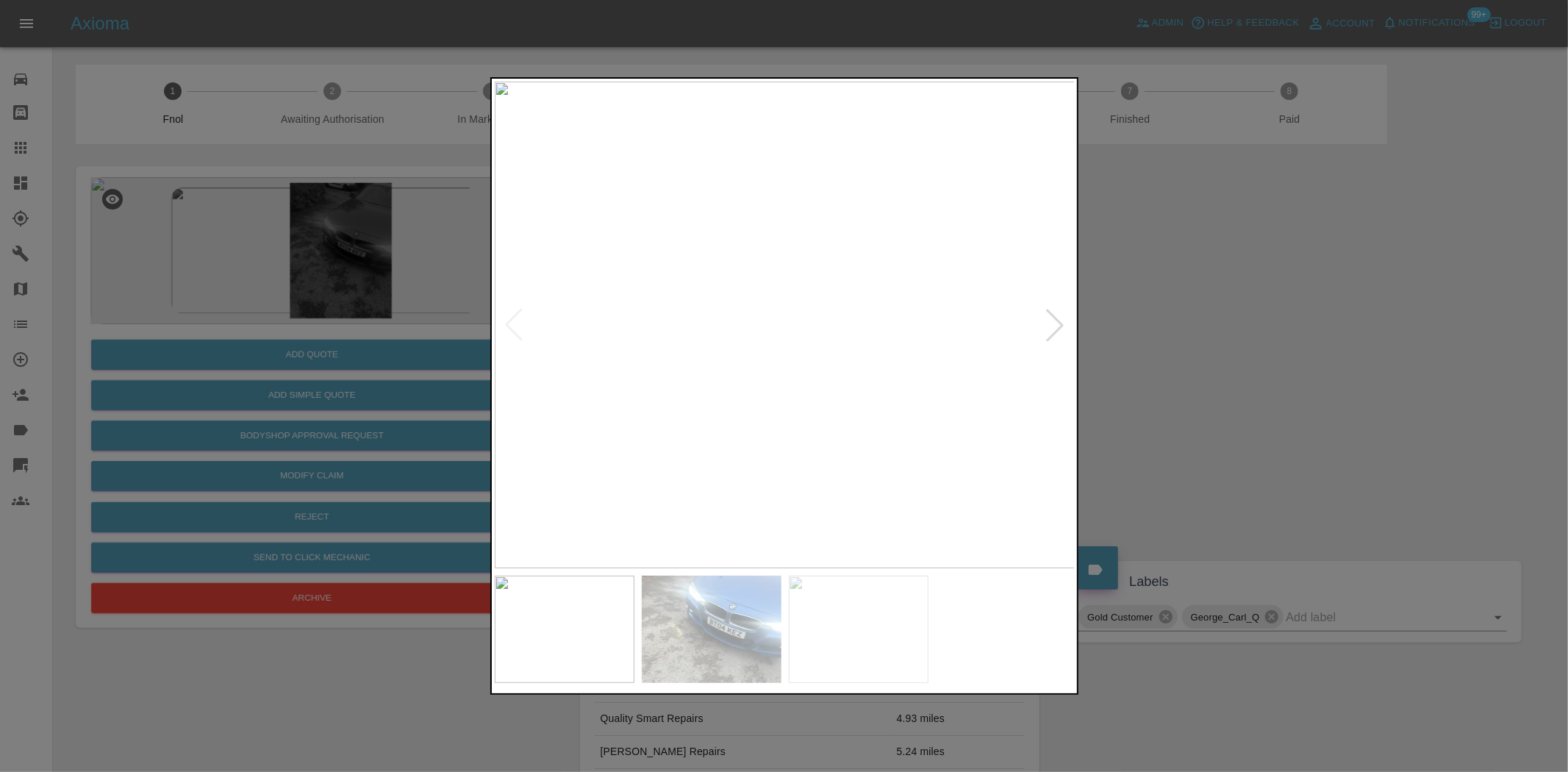
click at [728, 562] on img at bounding box center [784, 325] width 581 height 487
click at [721, 589] on img at bounding box center [711, 629] width 139 height 107
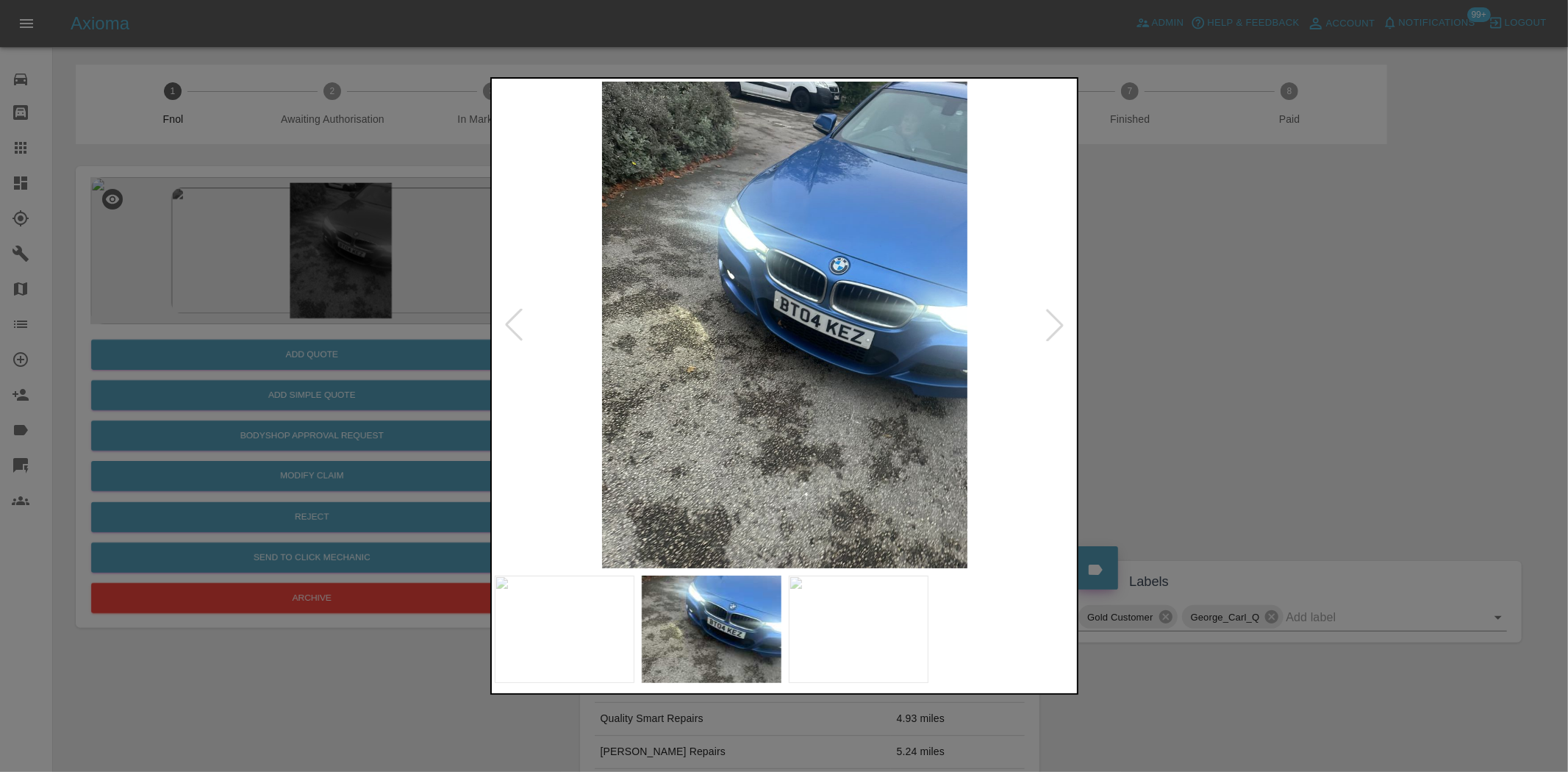
click at [370, 265] on div at bounding box center [784, 386] width 1568 height 772
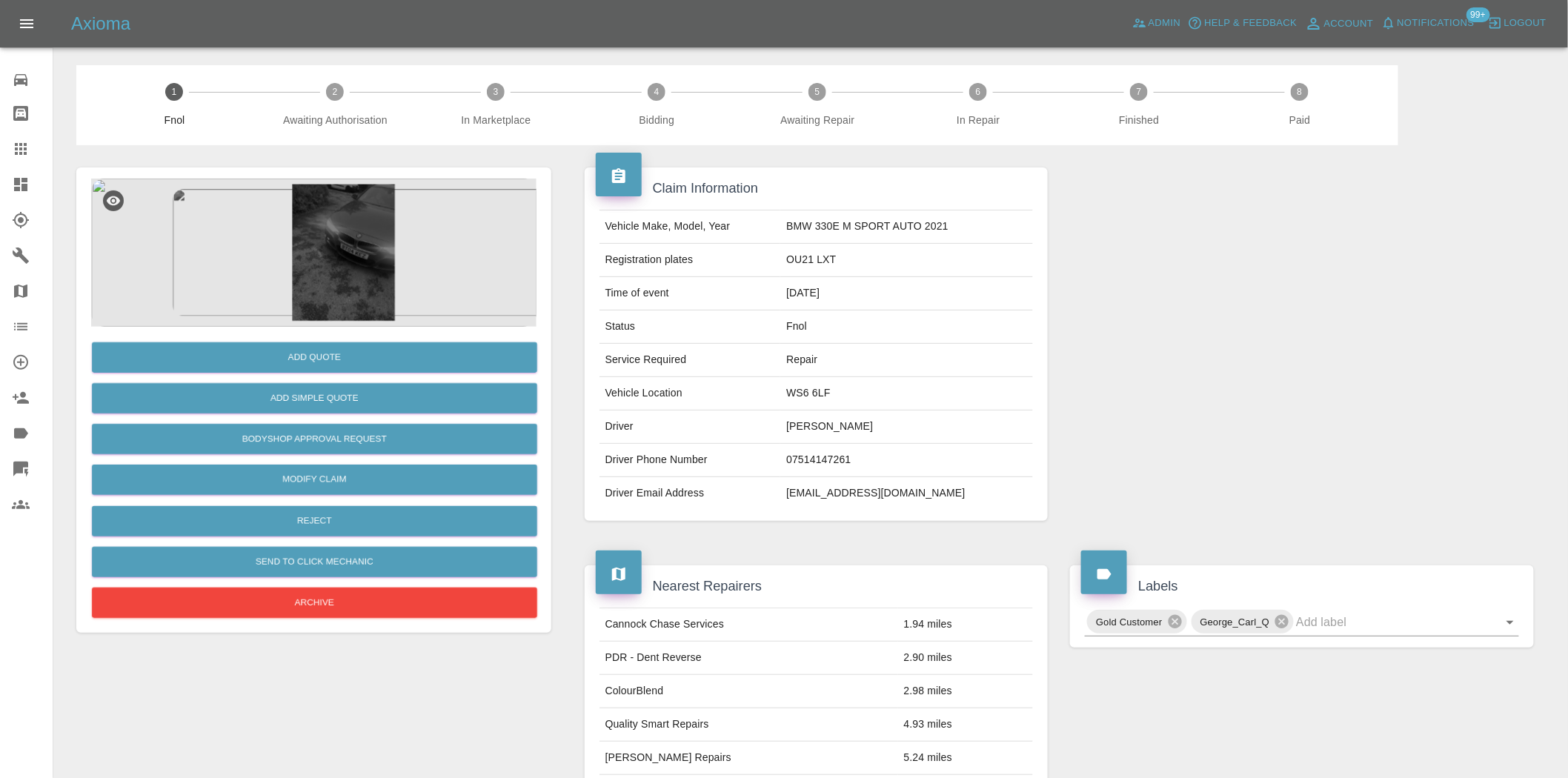
click at [306, 275] on img at bounding box center [313, 252] width 446 height 149
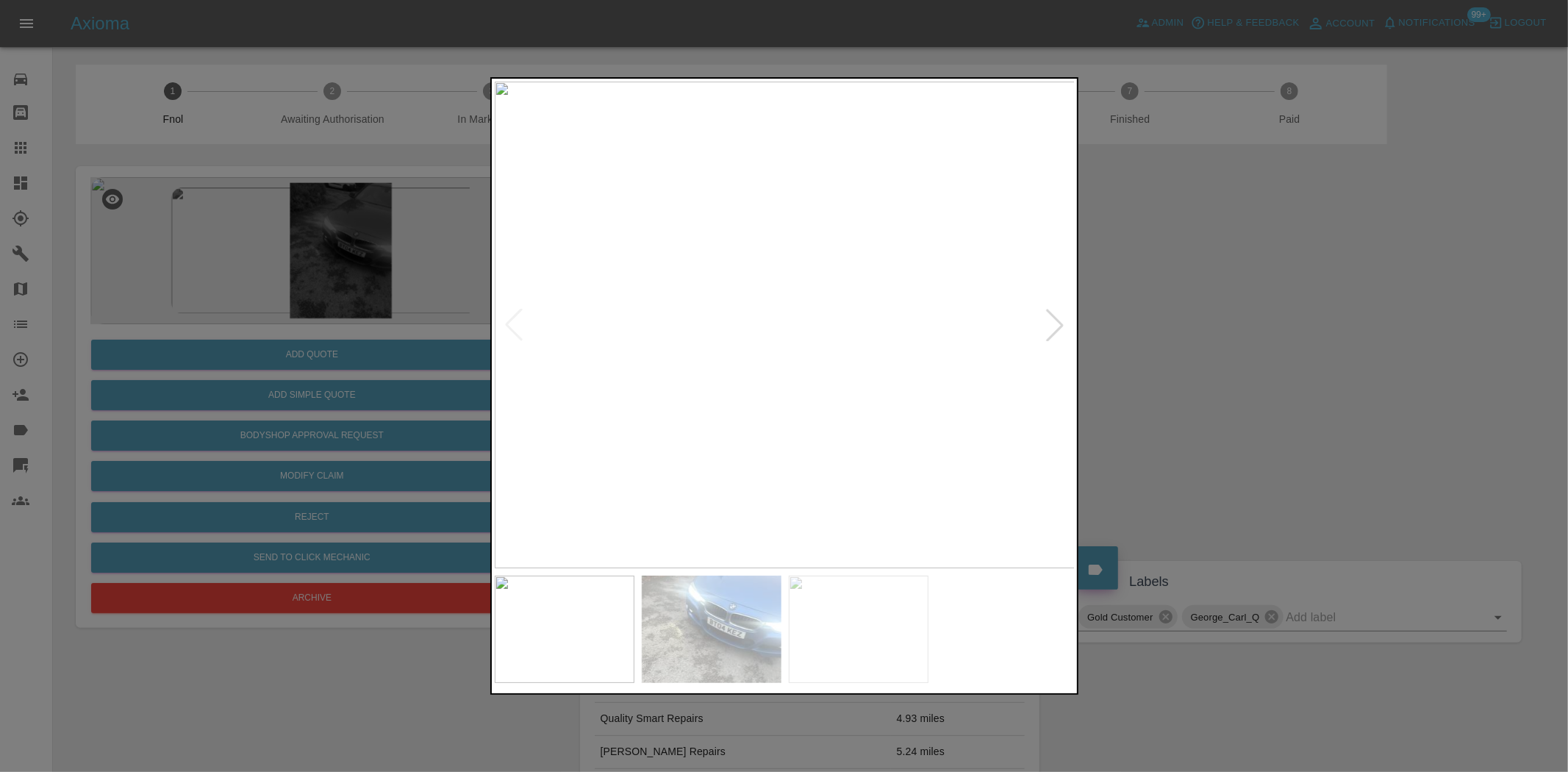
click at [1141, 431] on div at bounding box center [784, 386] width 1568 height 772
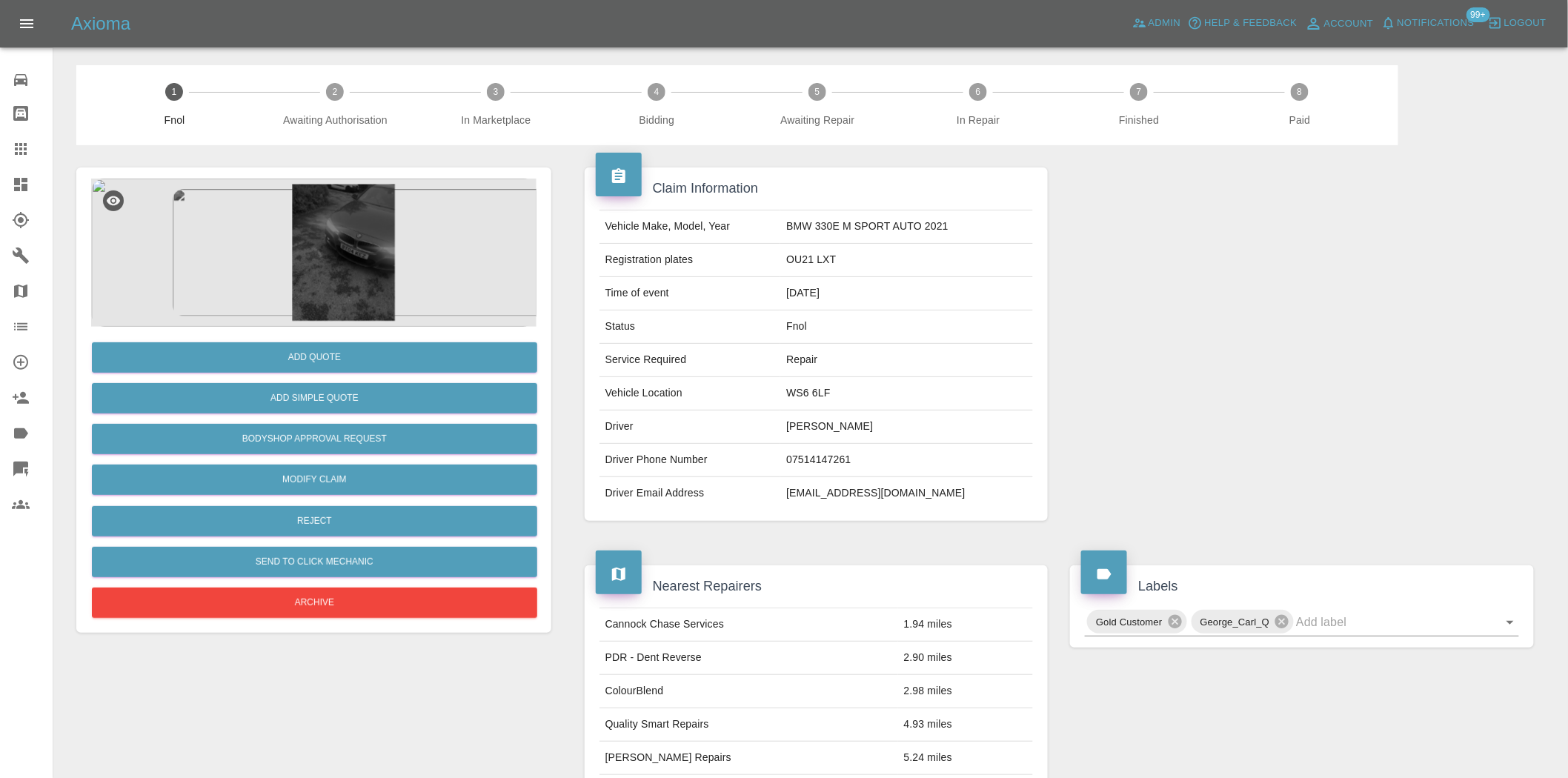
click at [290, 263] on img at bounding box center [313, 252] width 446 height 149
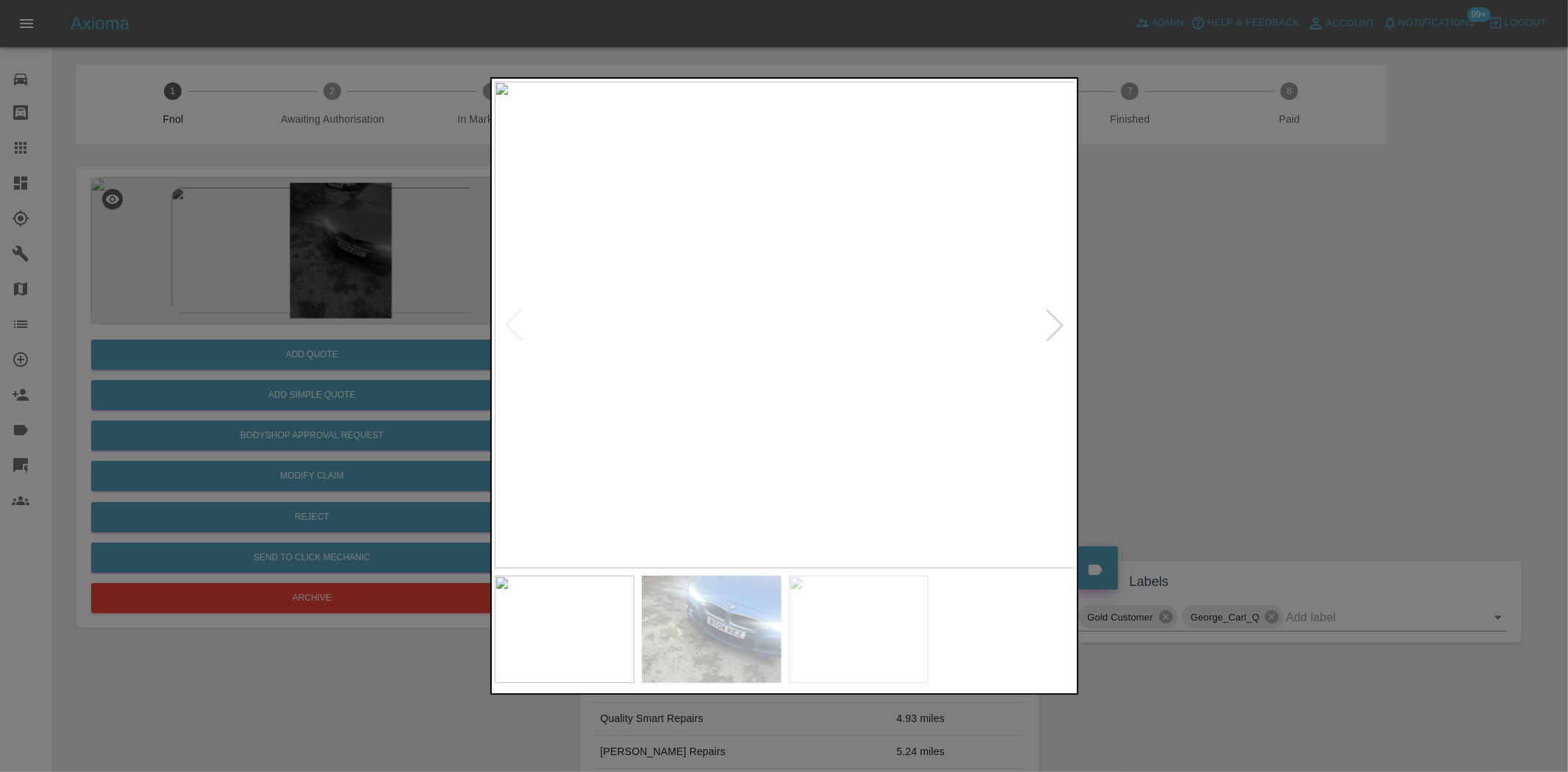
click at [872, 557] on img at bounding box center [784, 325] width 581 height 487
click at [849, 598] on img at bounding box center [858, 629] width 139 height 107
click at [583, 603] on img at bounding box center [564, 629] width 139 height 107
click at [442, 205] on div at bounding box center [784, 386] width 1568 height 772
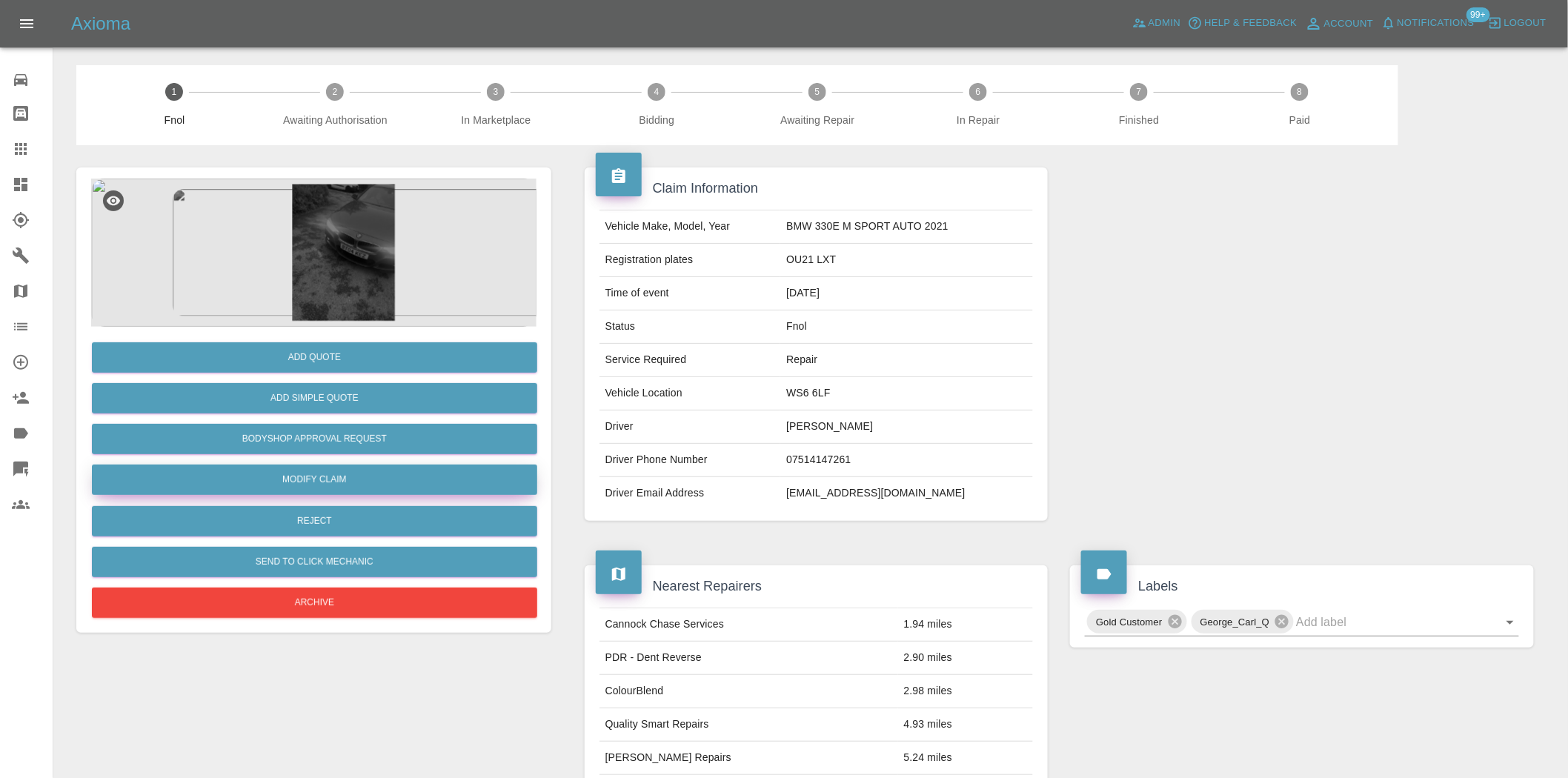
drag, startPoint x: 310, startPoint y: 487, endPoint x: 420, endPoint y: 480, distance: 110.2
click at [310, 487] on link "Modify Claim" at bounding box center [314, 480] width 446 height 30
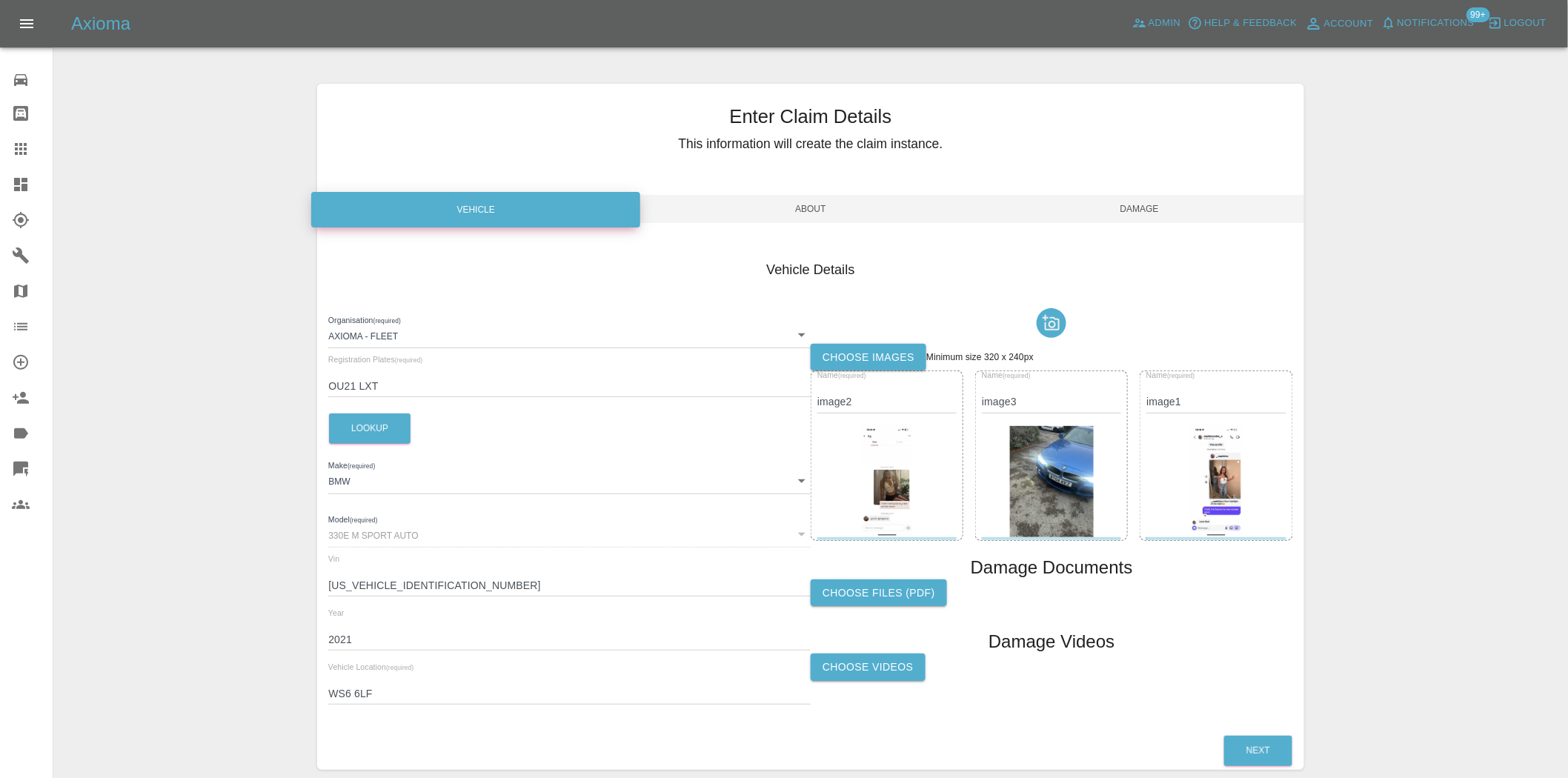
click at [902, 479] on img at bounding box center [887, 481] width 51 height 111
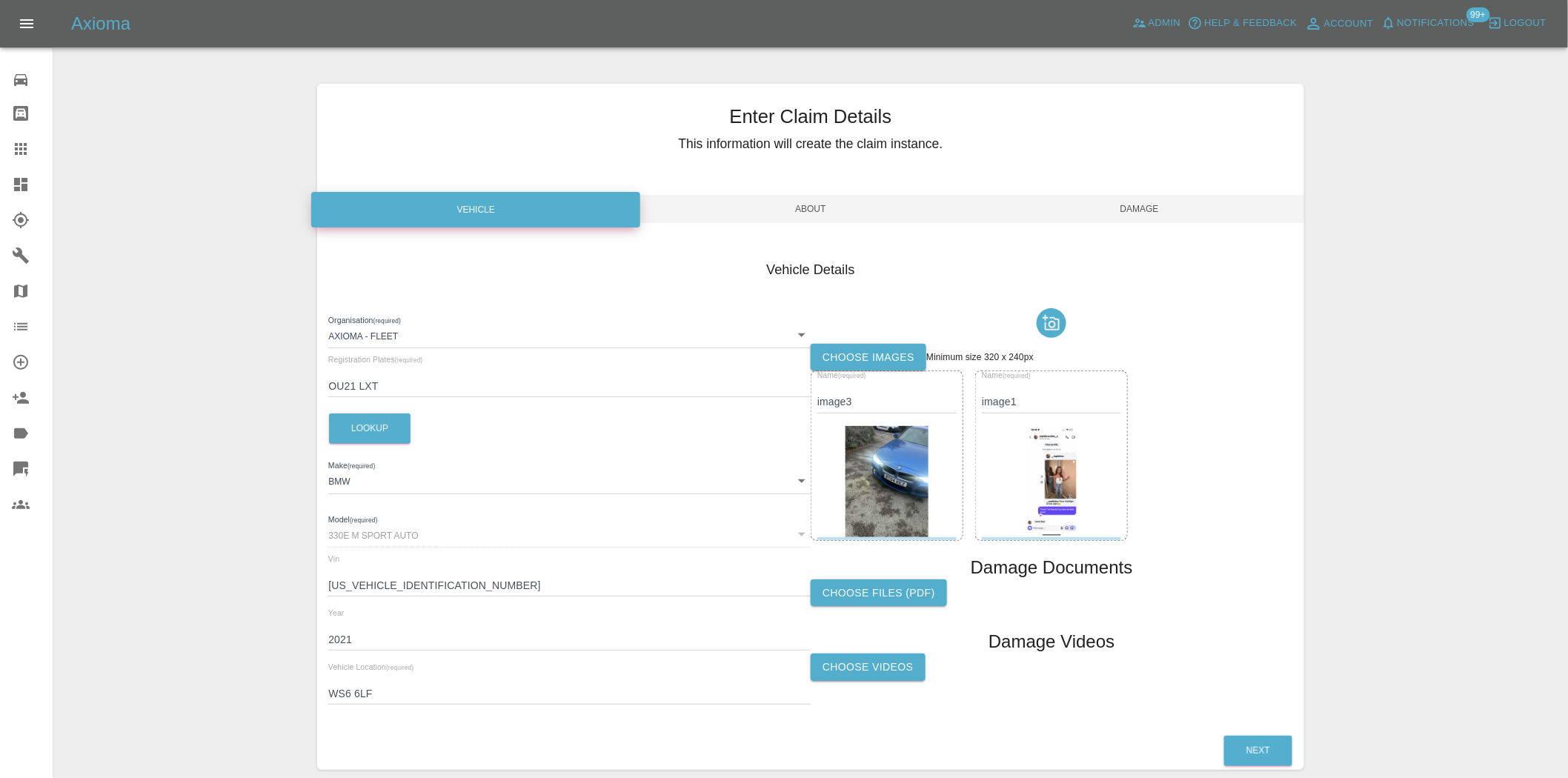
click at [1026, 487] on img at bounding box center [1051, 481] width 51 height 111
click at [1253, 745] on button "Next" at bounding box center [1259, 751] width 68 height 30
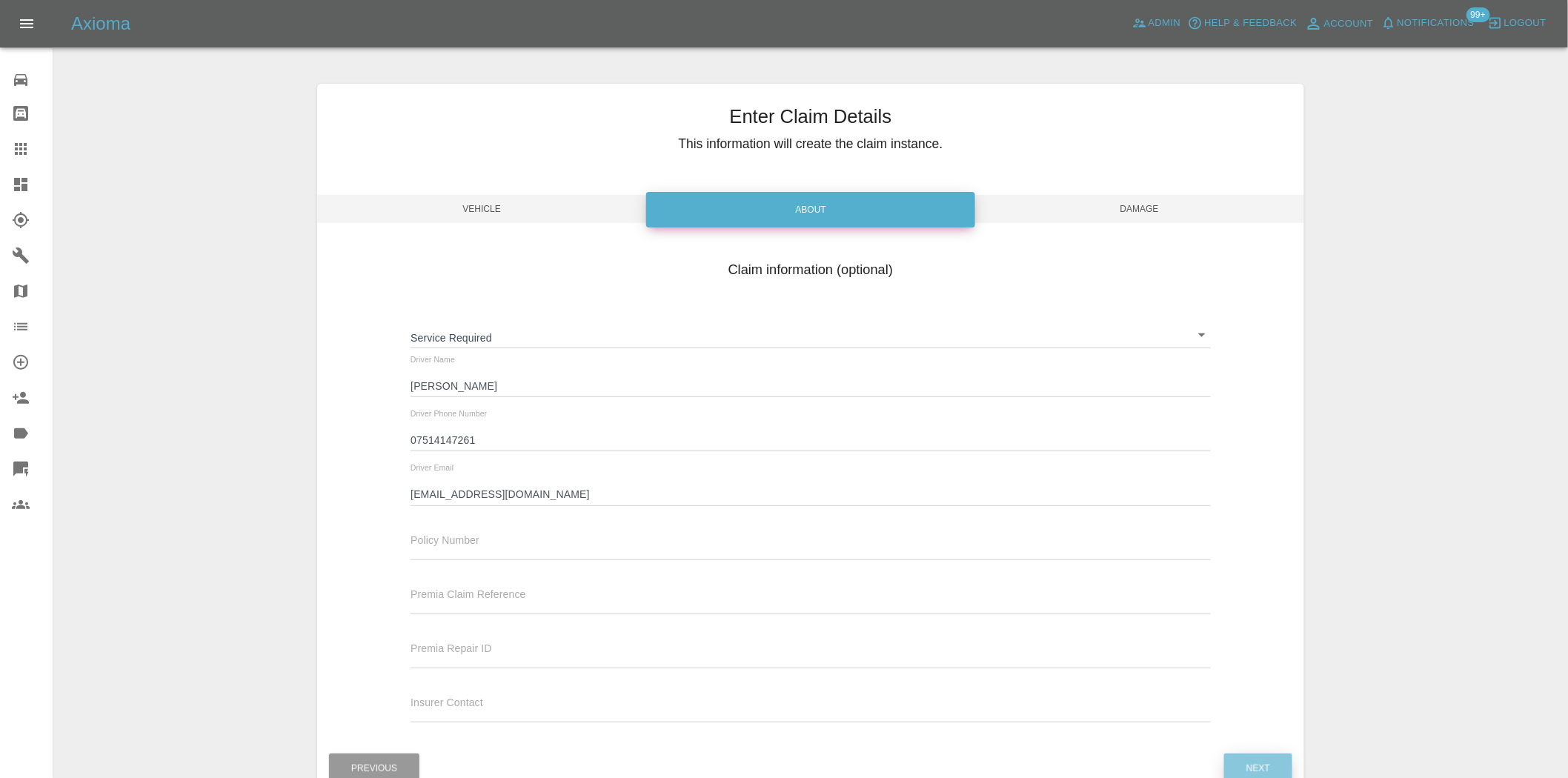
click at [1253, 758] on button "Next" at bounding box center [1259, 769] width 68 height 30
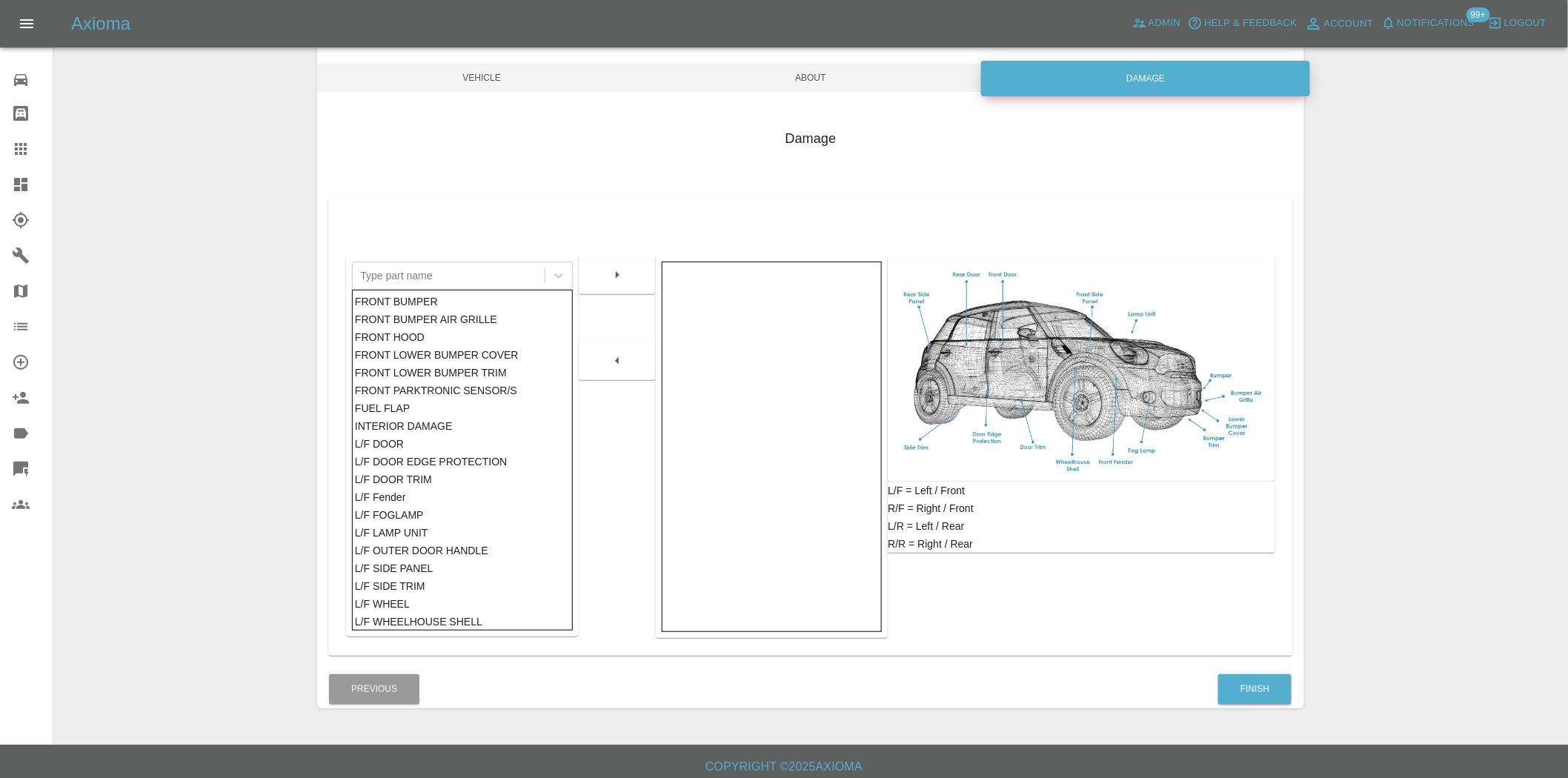
scroll to position [139, 0]
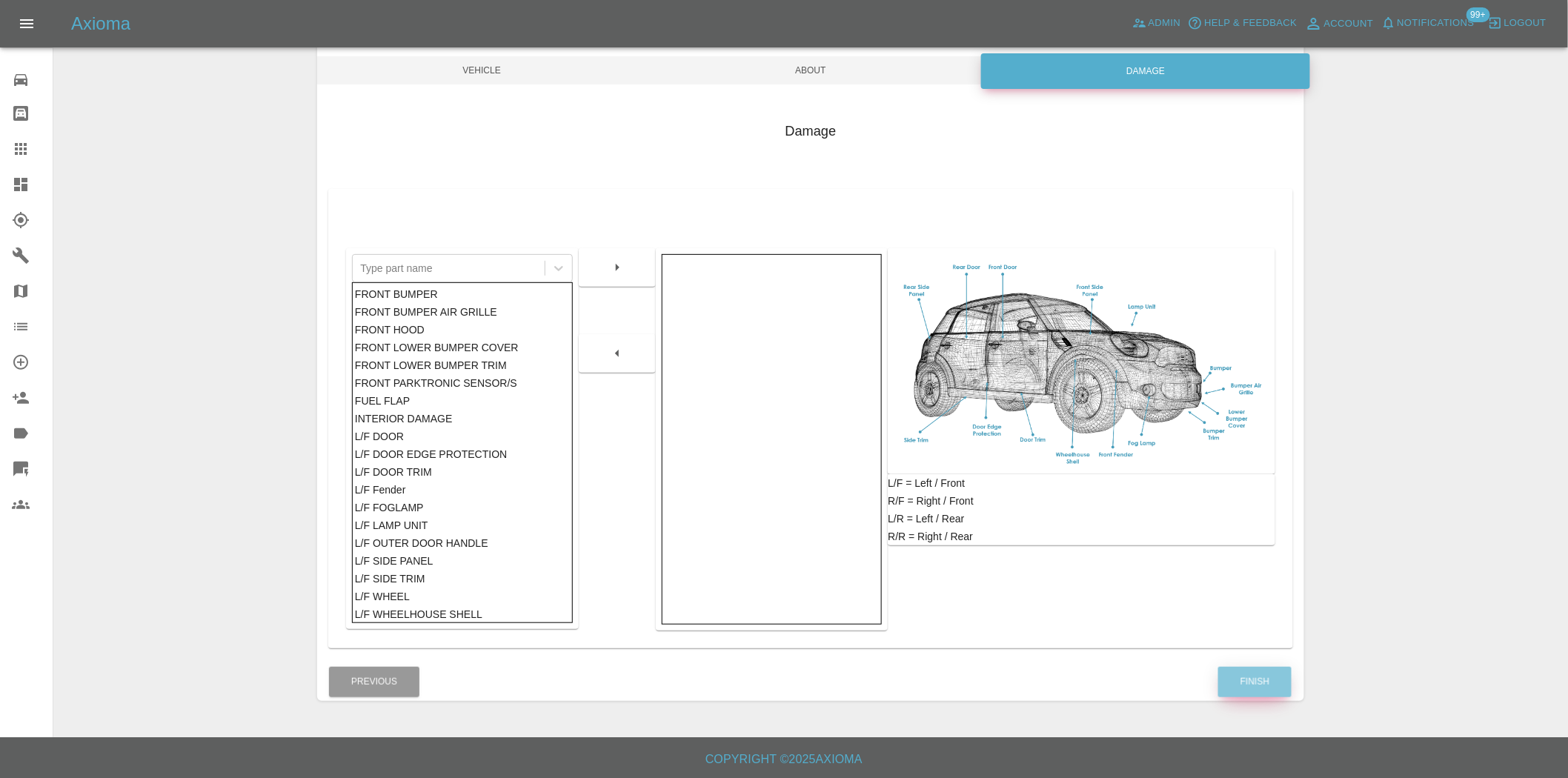
click at [1258, 670] on button "Finish" at bounding box center [1256, 682] width 74 height 30
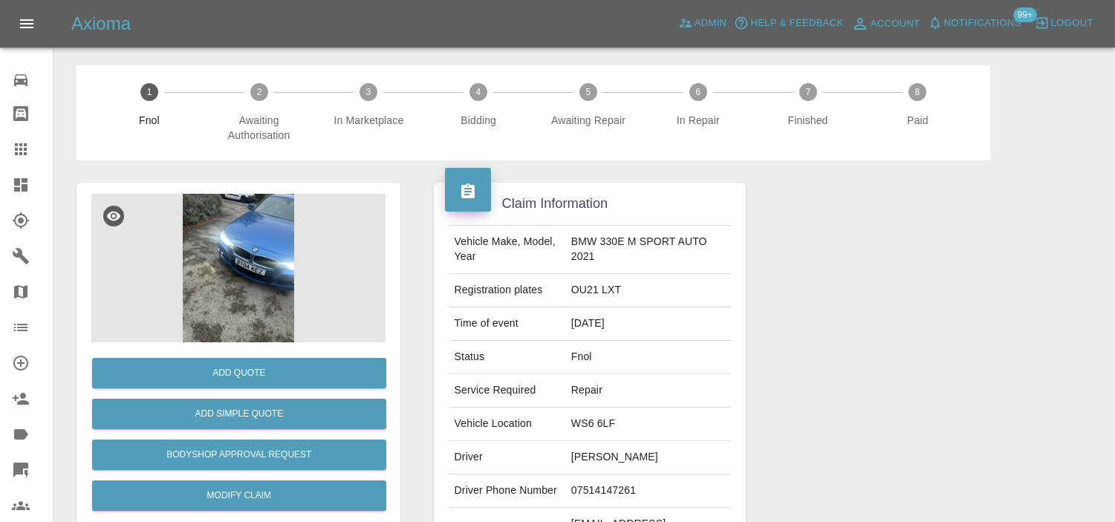
click at [249, 248] on img at bounding box center [238, 268] width 294 height 149
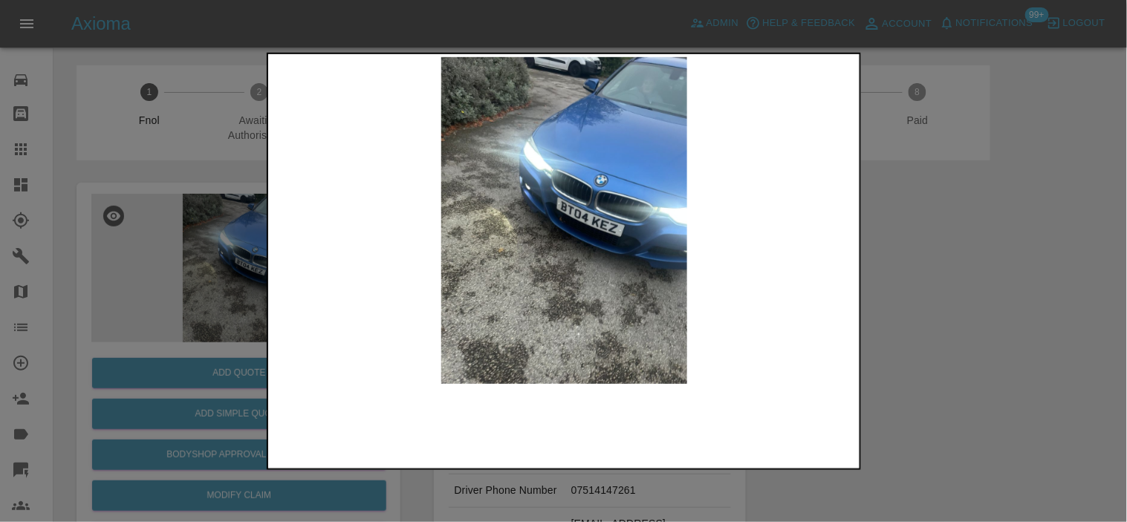
click at [600, 302] on img at bounding box center [564, 219] width 587 height 327
click at [570, 227] on img at bounding box center [564, 219] width 587 height 327
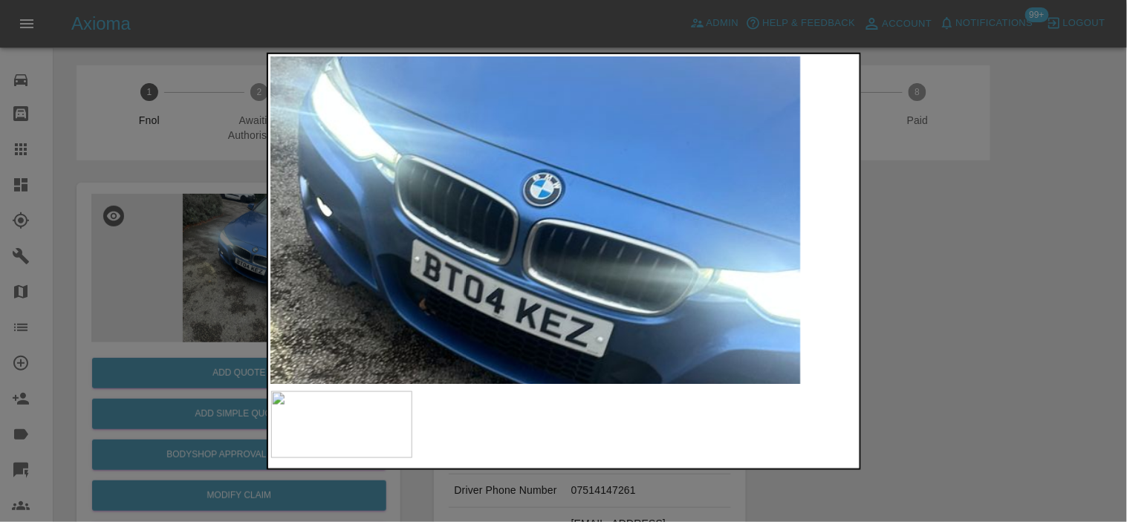
click at [457, 338] on img at bounding box center [432, 309] width 1761 height 982
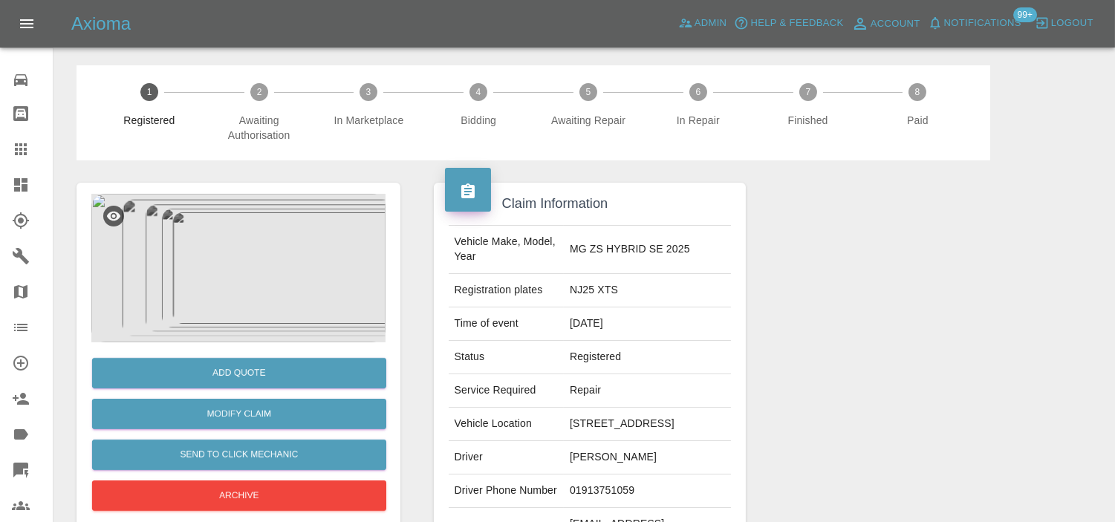
drag, startPoint x: 17, startPoint y: 182, endPoint x: 447, endPoint y: 24, distance: 457.7
click at [18, 183] on icon at bounding box center [20, 184] width 13 height 13
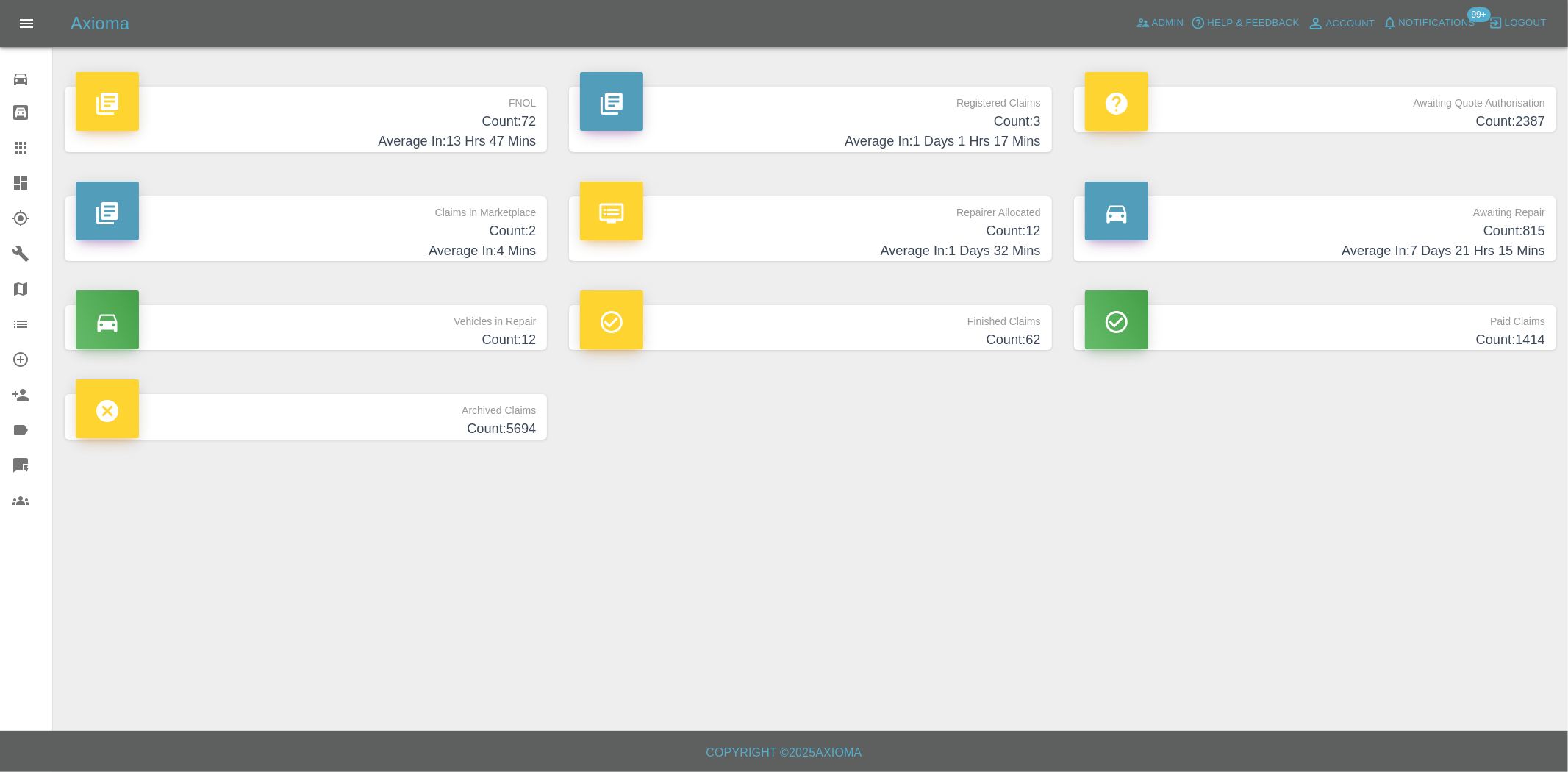
click at [1032, 128] on h4 "Count: 3" at bounding box center [809, 122] width 460 height 20
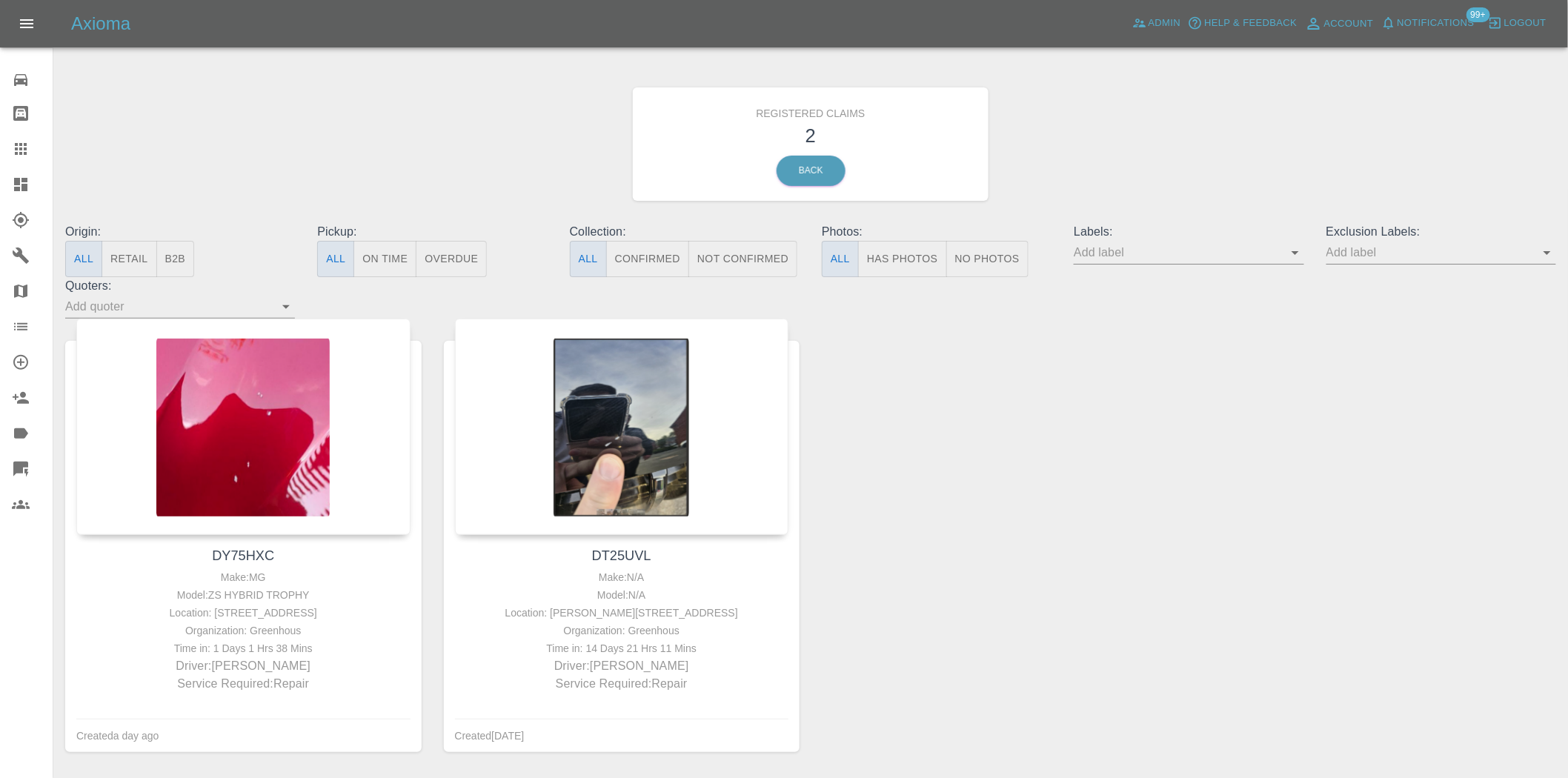
click at [31, 187] on div at bounding box center [33, 185] width 42 height 18
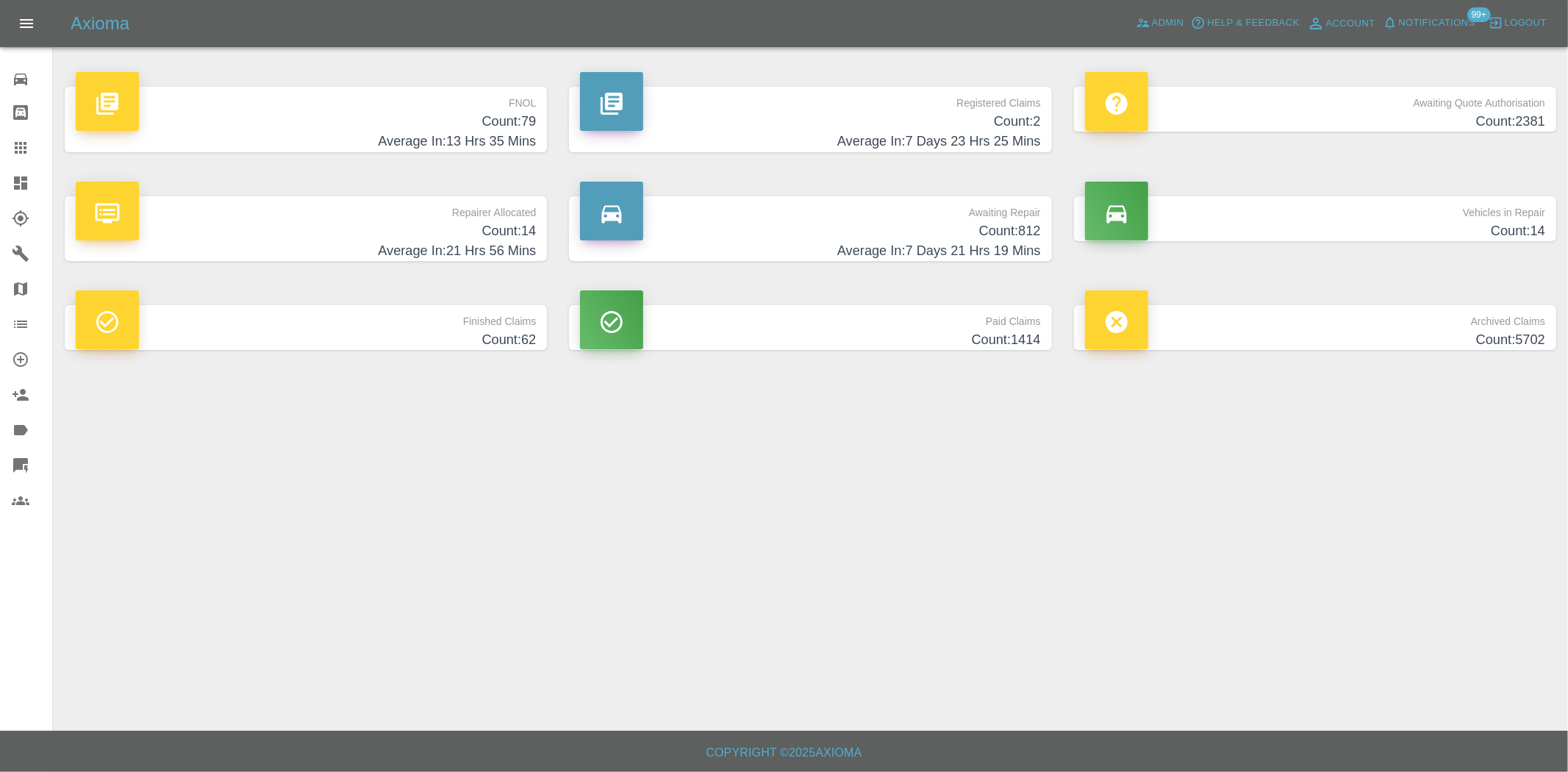
click at [980, 232] on h4 "Count: 812" at bounding box center [809, 232] width 460 height 20
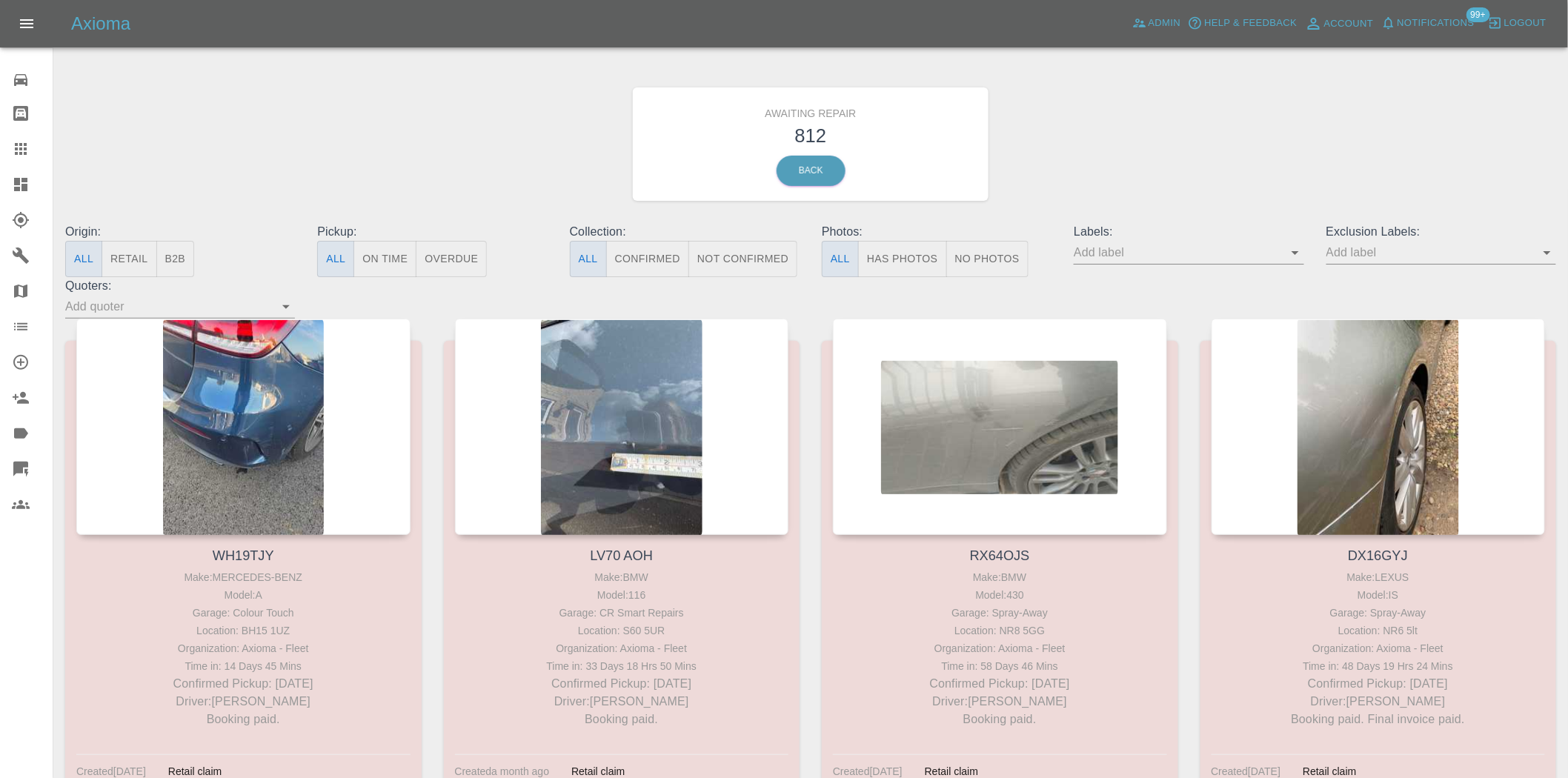
click at [193, 260] on button "B2B" at bounding box center [176, 259] width 39 height 36
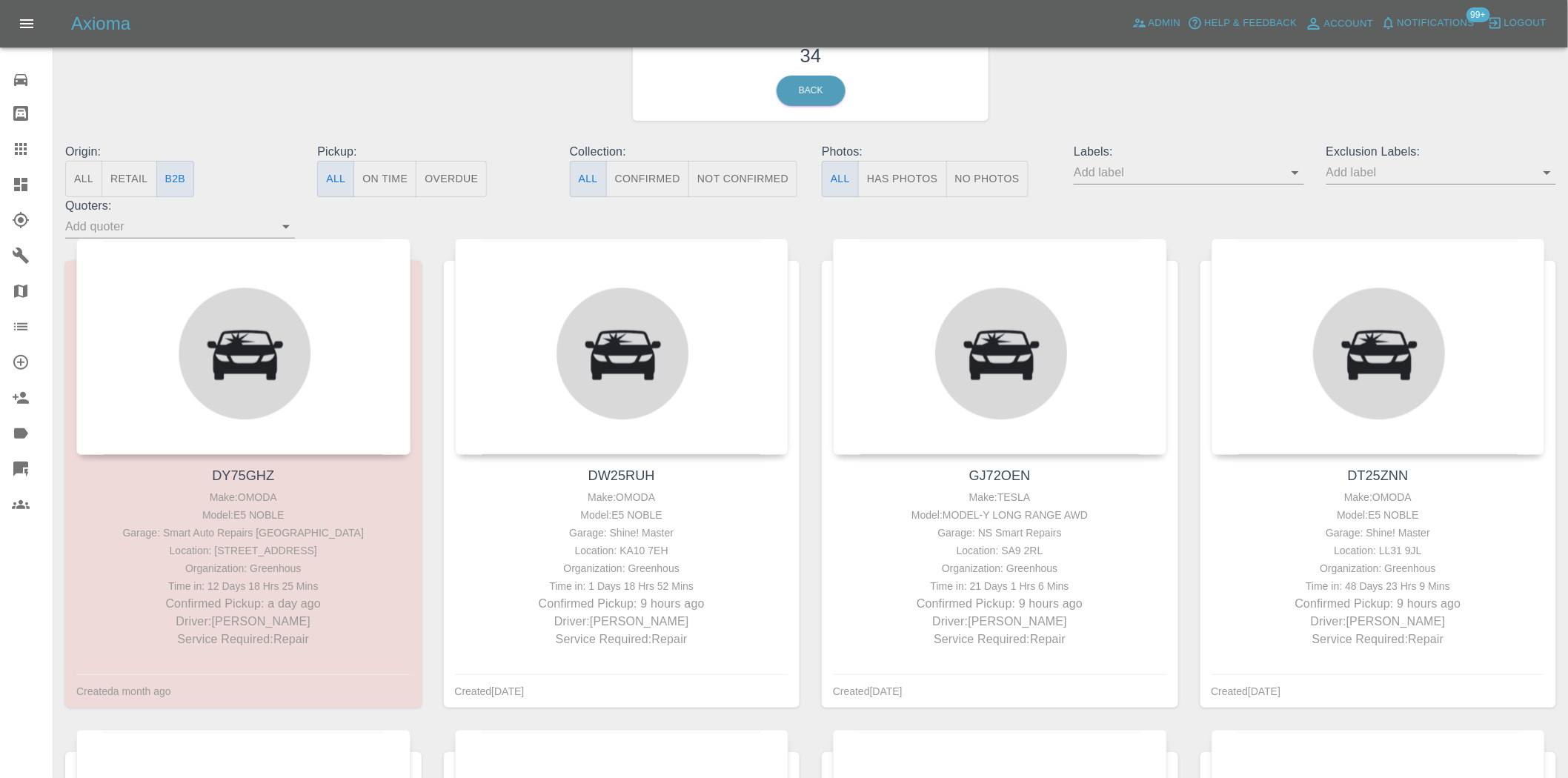
scroll to position [82, 0]
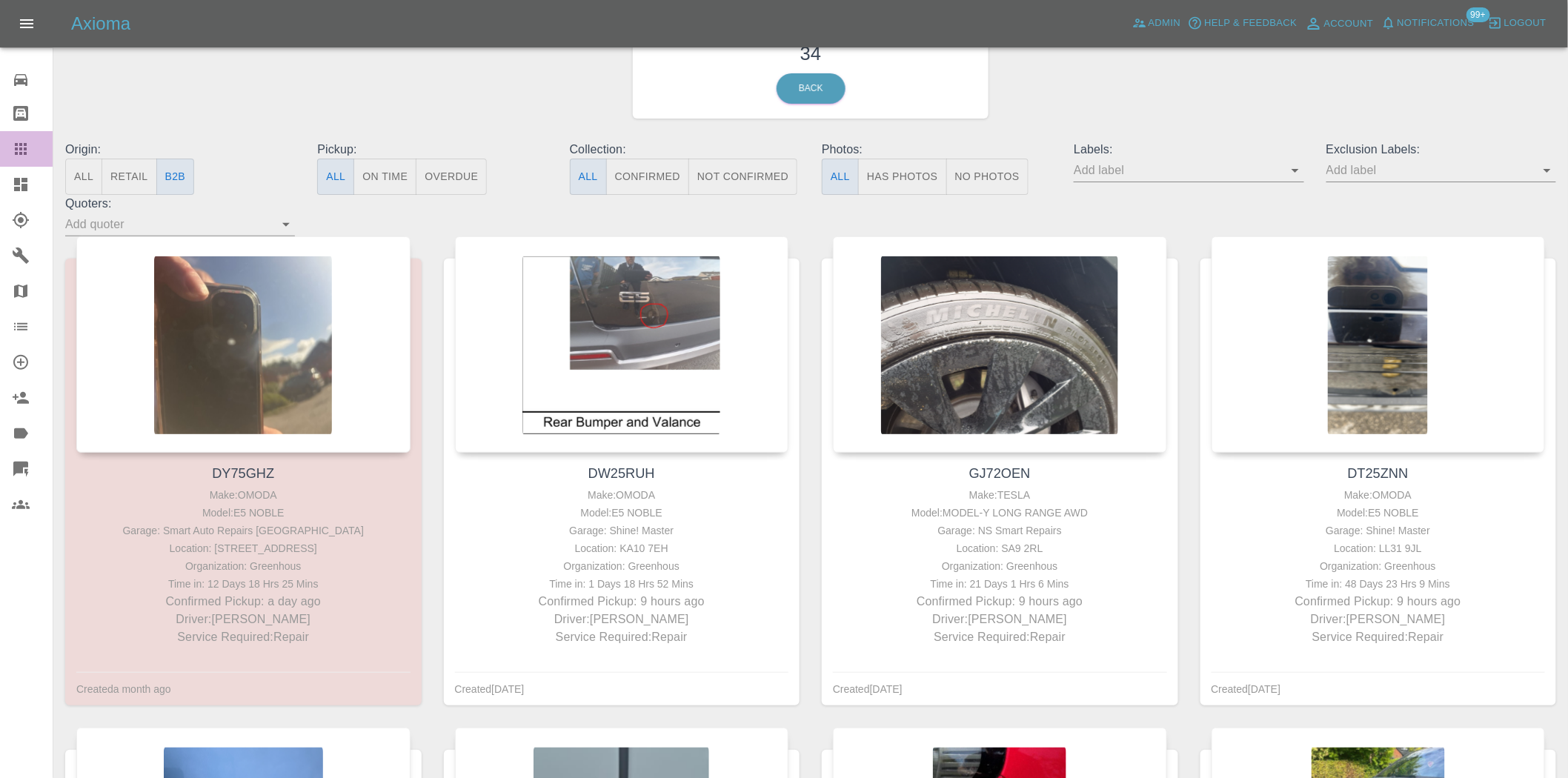
click at [16, 155] on icon at bounding box center [21, 149] width 12 height 12
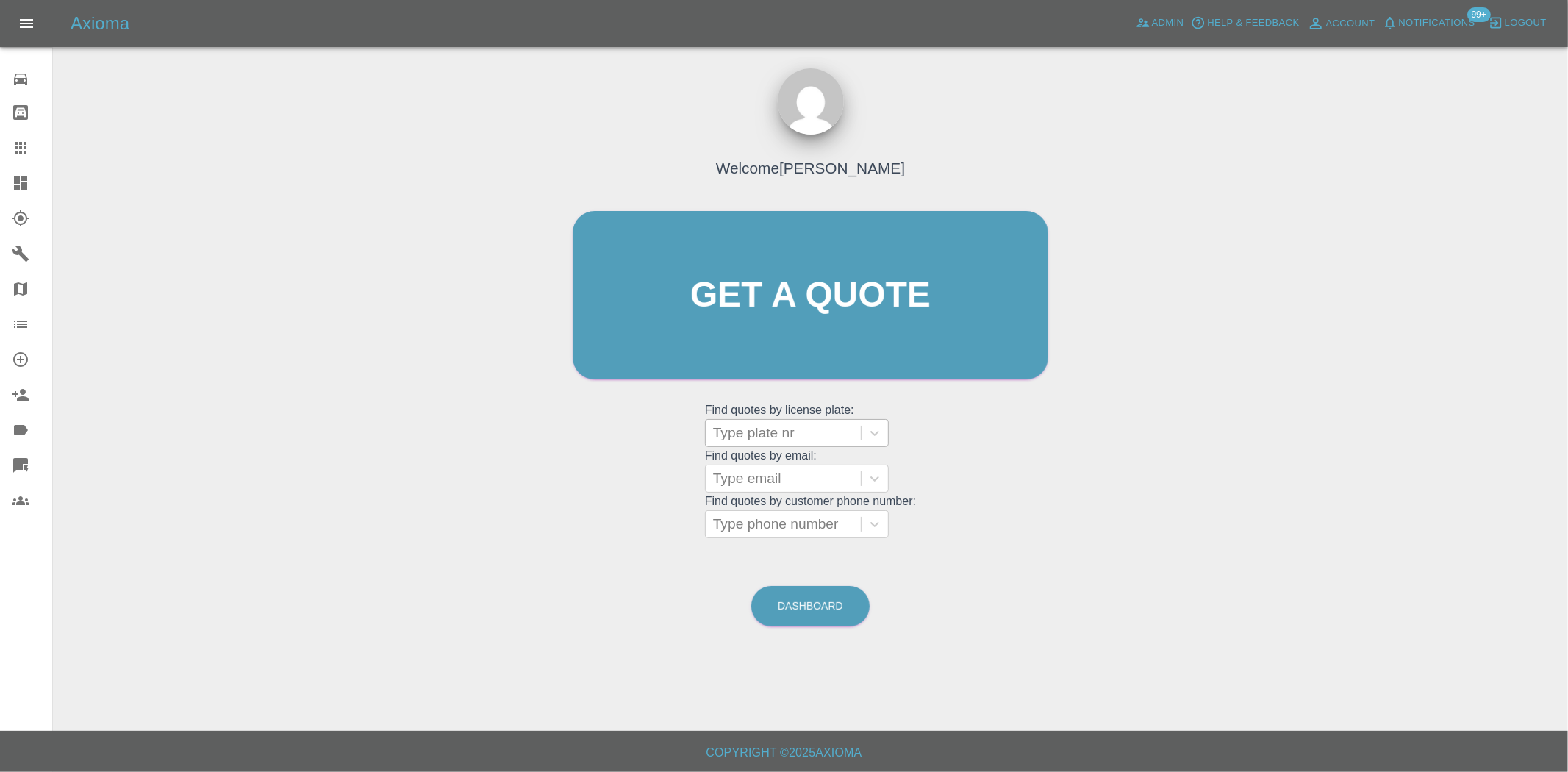
click at [760, 428] on div at bounding box center [784, 433] width 140 height 21
paste input "MA75HKJ"
type input "MA75HKJ"
click at [774, 475] on div "MA75HKJ, Bidding" at bounding box center [797, 471] width 184 height 30
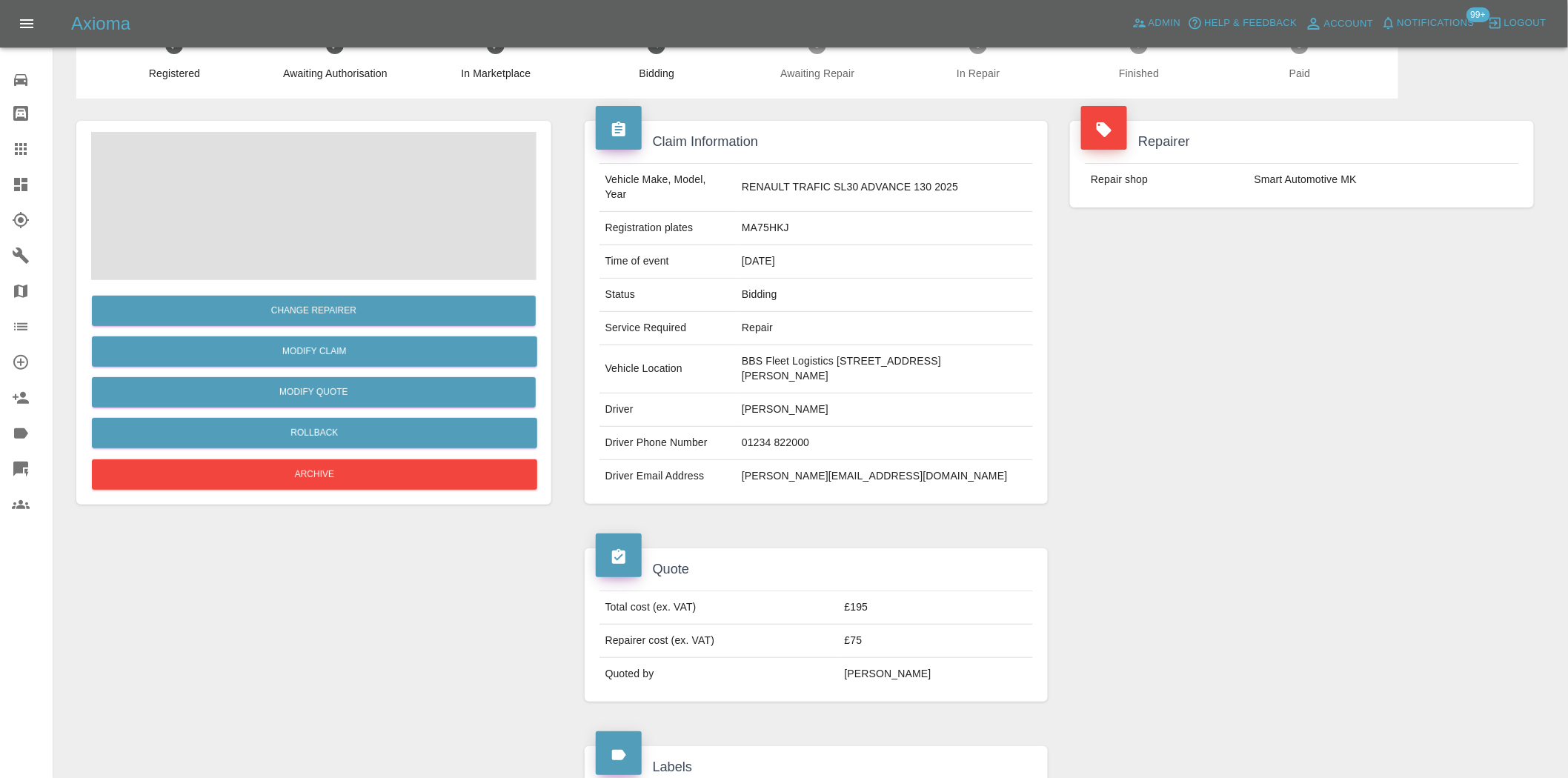
scroll to position [483, 0]
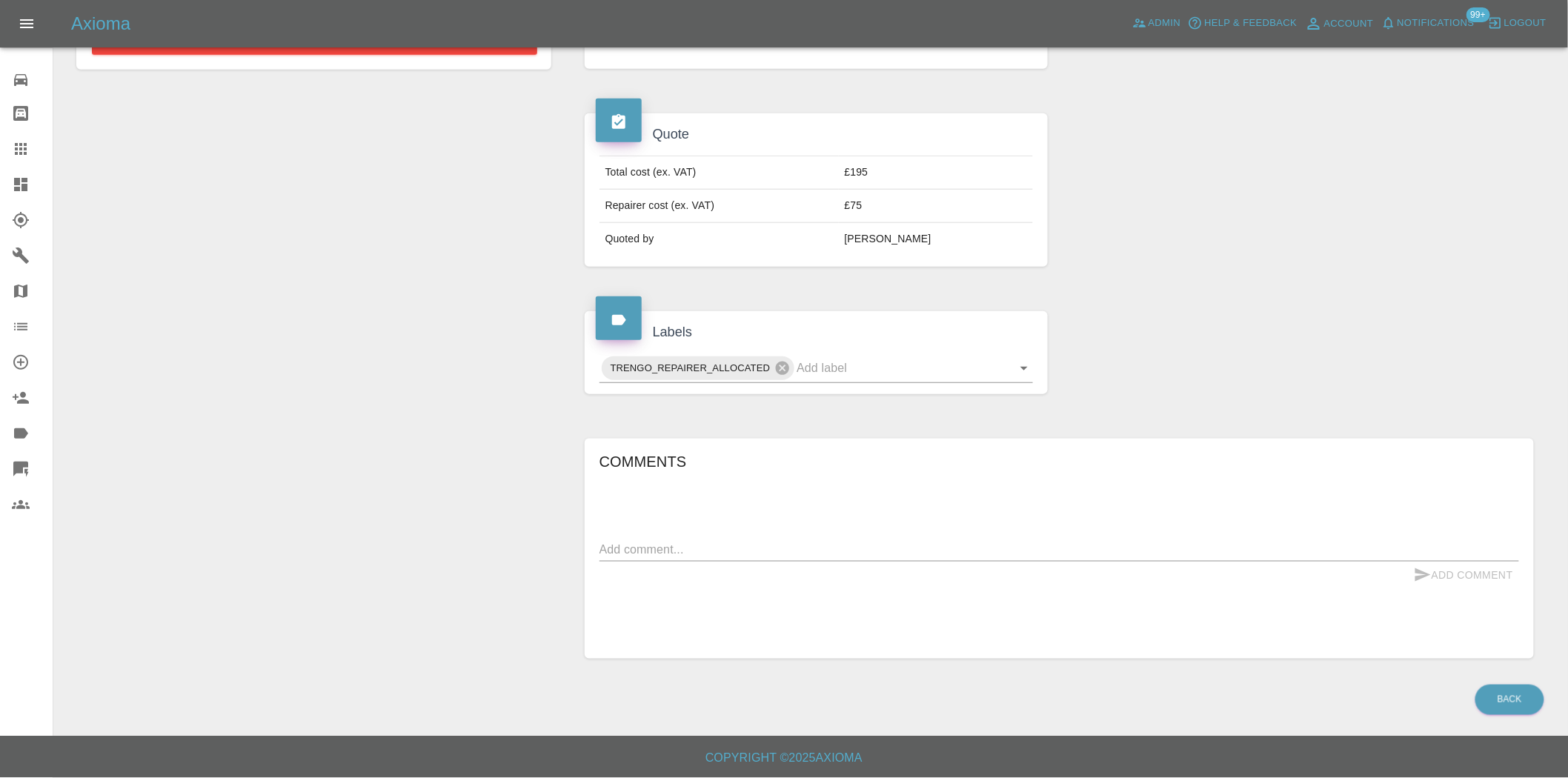
click at [642, 521] on textarea at bounding box center [1059, 549] width 920 height 17
paste textarea "MA75HKJ"
type textarea "MA75HKJ"
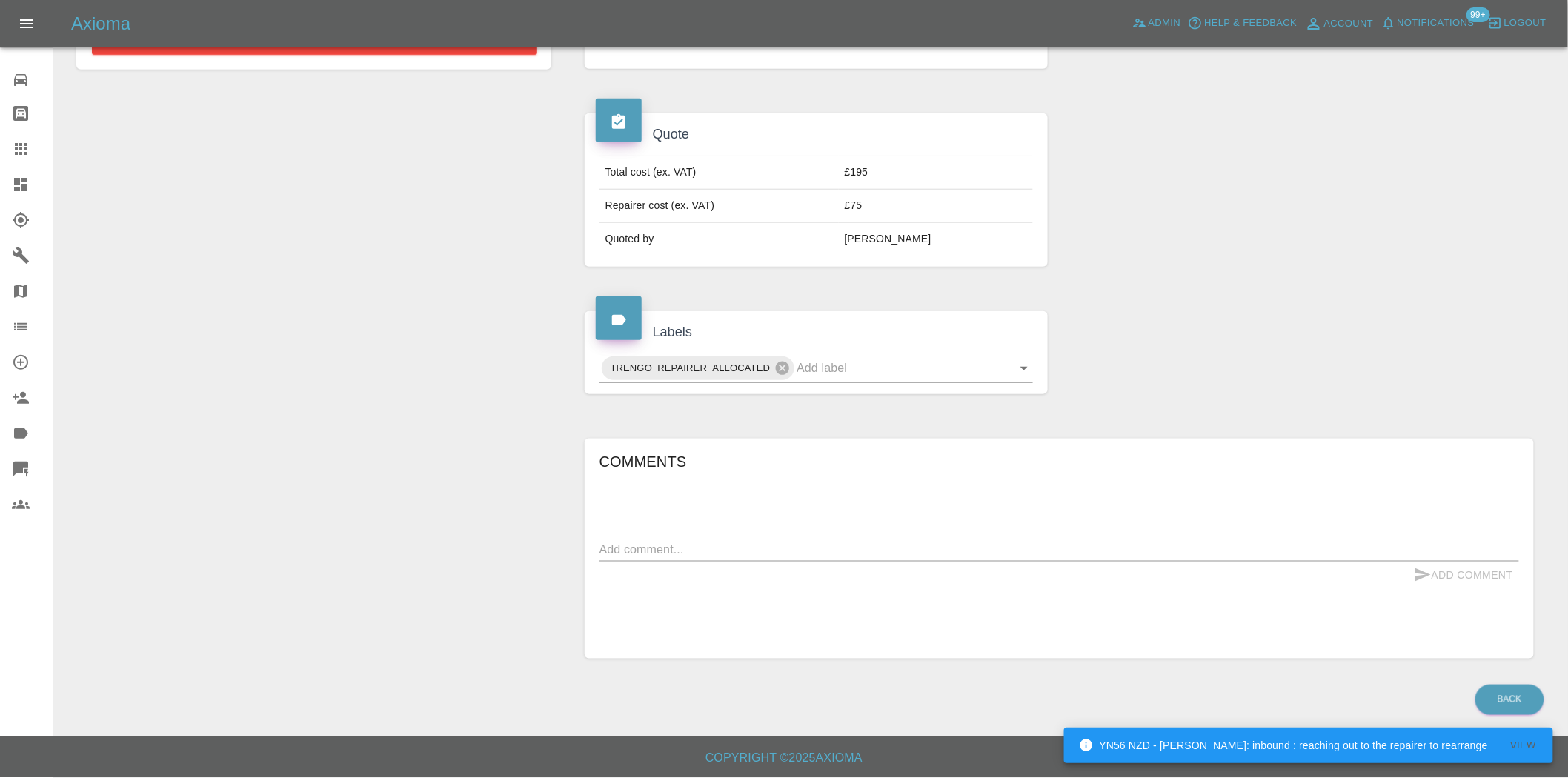
click at [728, 521] on div "x" at bounding box center [1059, 550] width 920 height 24
paste textarea "tech available this afternoon"
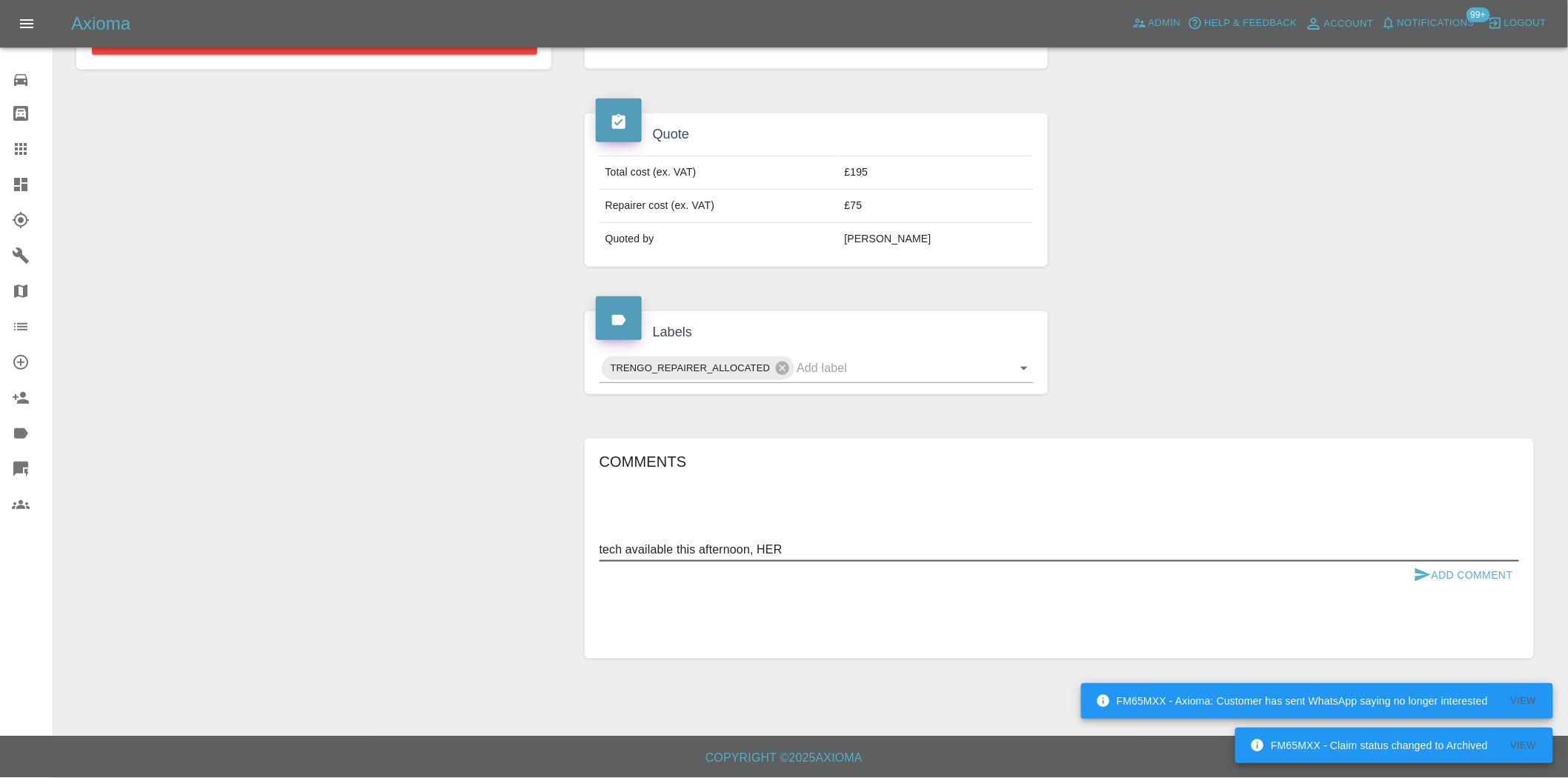
click at [801, 521] on textarea "tech available this afternoon, HER" at bounding box center [1059, 549] width 920 height 17
drag, startPoint x: 758, startPoint y: 551, endPoint x: 914, endPoint y: 576, distance: 158.0
click at [914, 521] on form "tech available this afternoon, HER x Add Comment" at bounding box center [1059, 563] width 920 height 51
paste textarea "Her colleague is going to pass on the message to her so she may call me soon,"
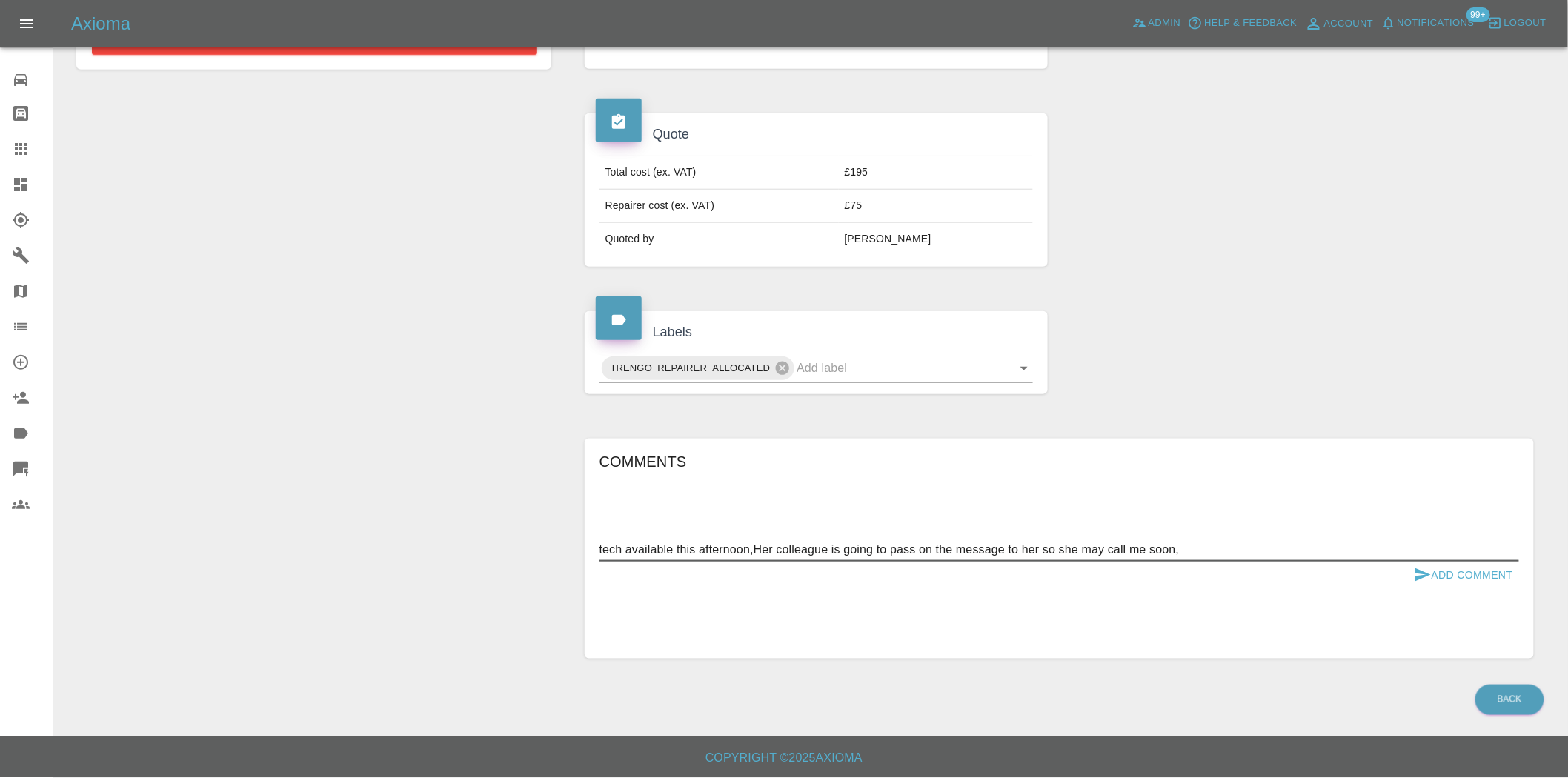
click at [1124, 521] on textarea "tech available this afternoon,Her colleague is going to pass on the message to …" at bounding box center [1059, 549] width 920 height 17
type textarea "tech available this afternoon,Her colleague is going to pass on the message to …"
click at [1124, 521] on button "Add Comment" at bounding box center [1463, 575] width 111 height 27
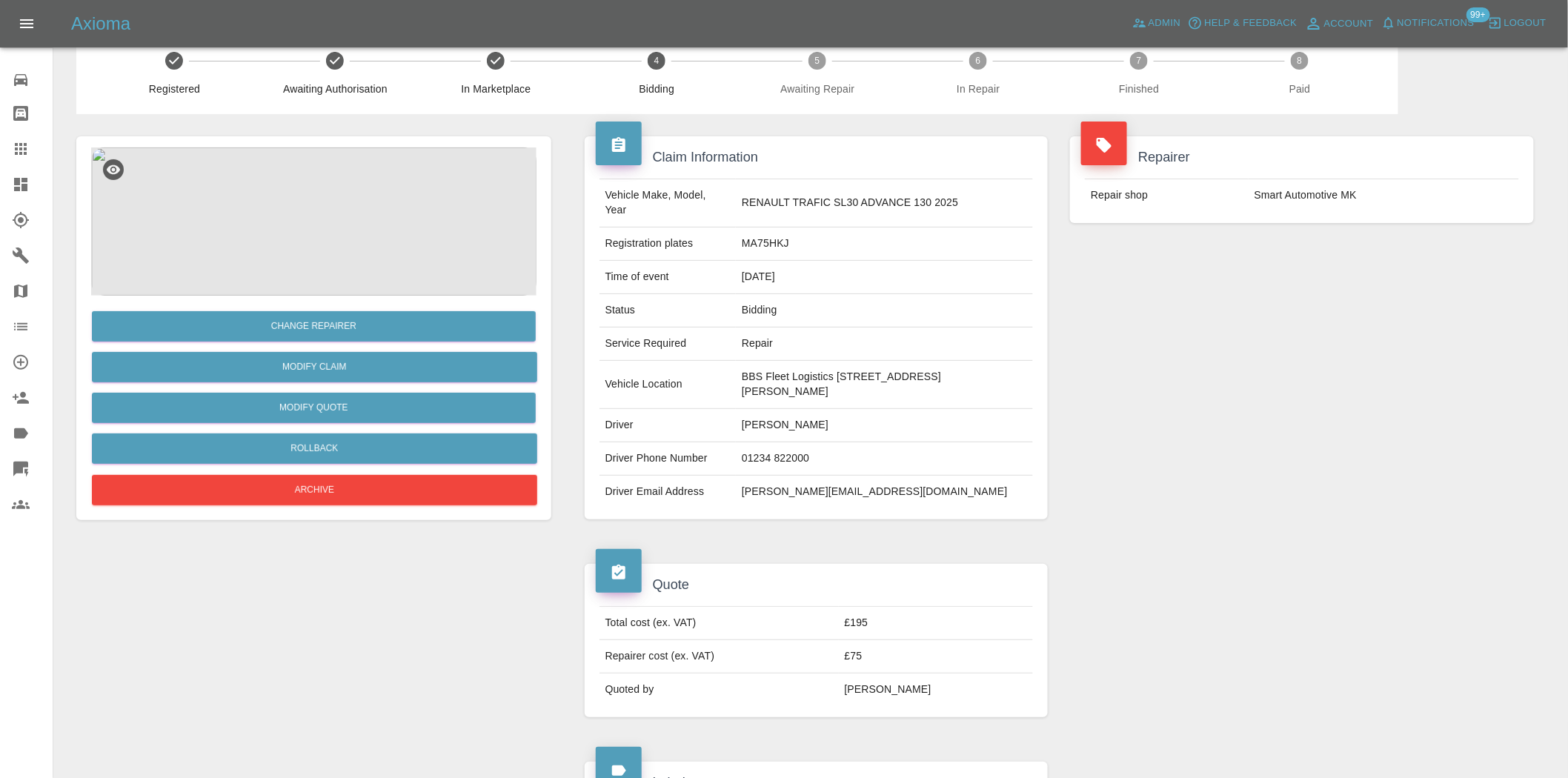
scroll to position [0, 0]
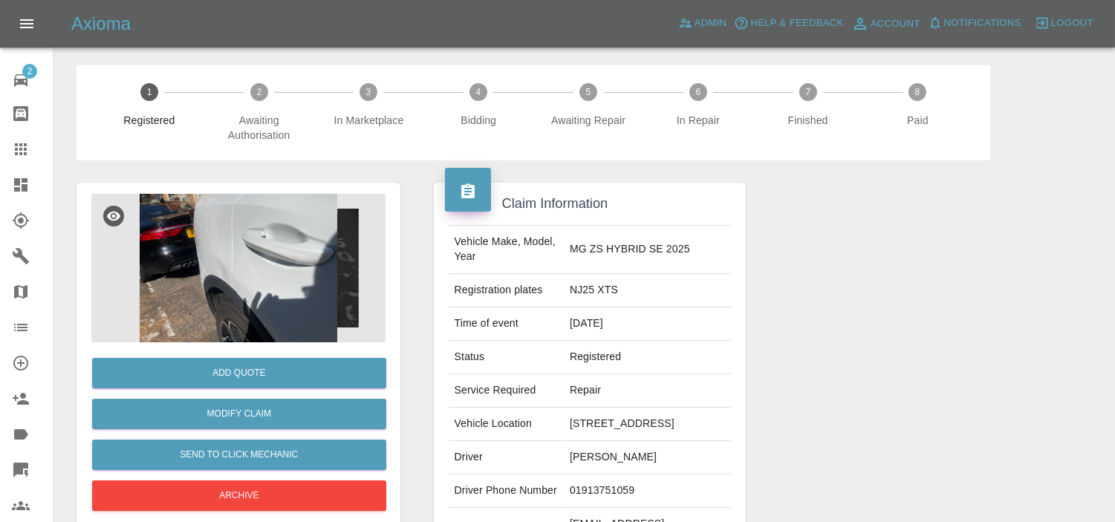
click at [294, 263] on img at bounding box center [238, 268] width 294 height 149
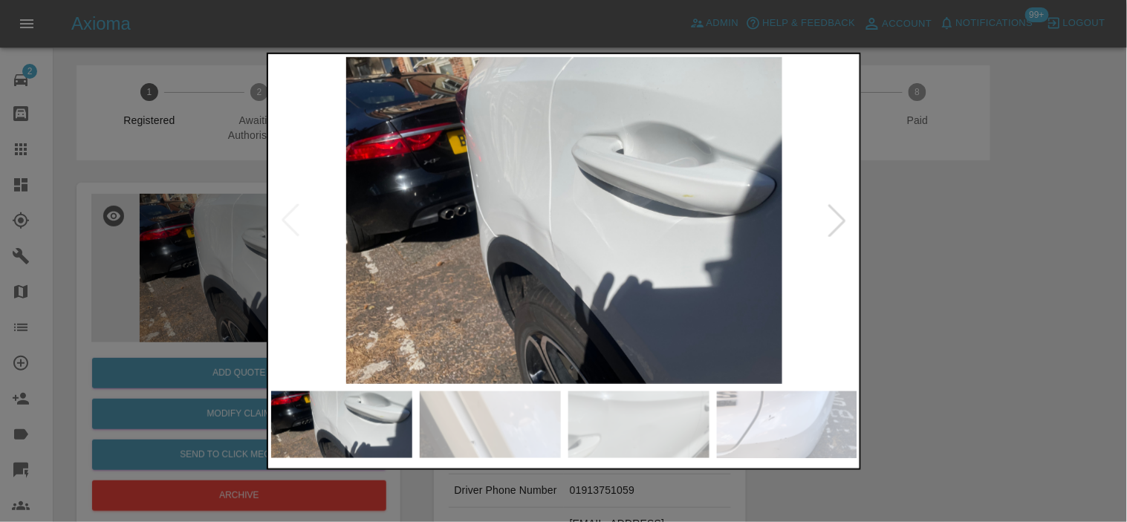
click at [548, 262] on img at bounding box center [564, 219] width 587 height 327
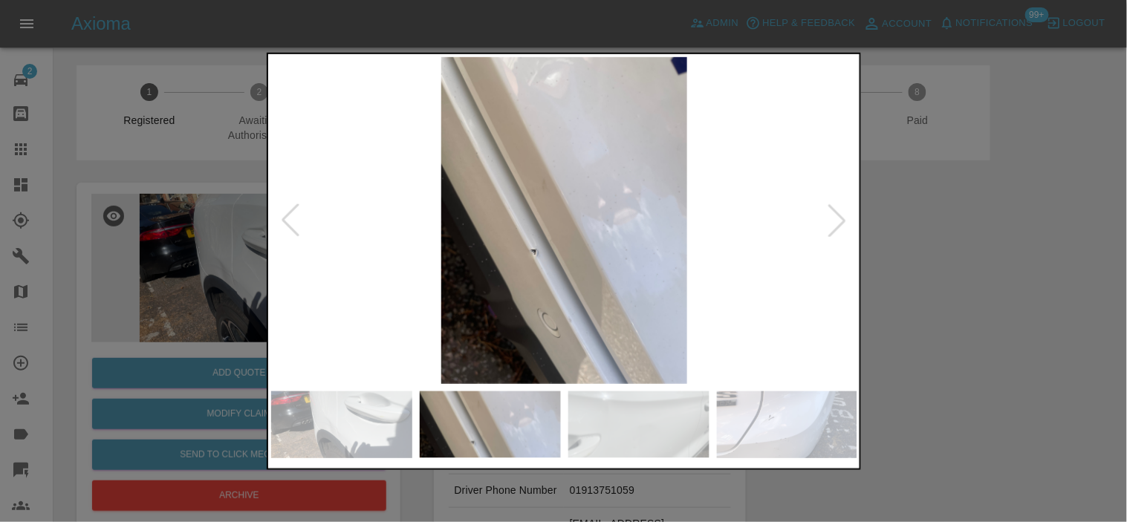
click at [546, 256] on img at bounding box center [564, 219] width 587 height 327
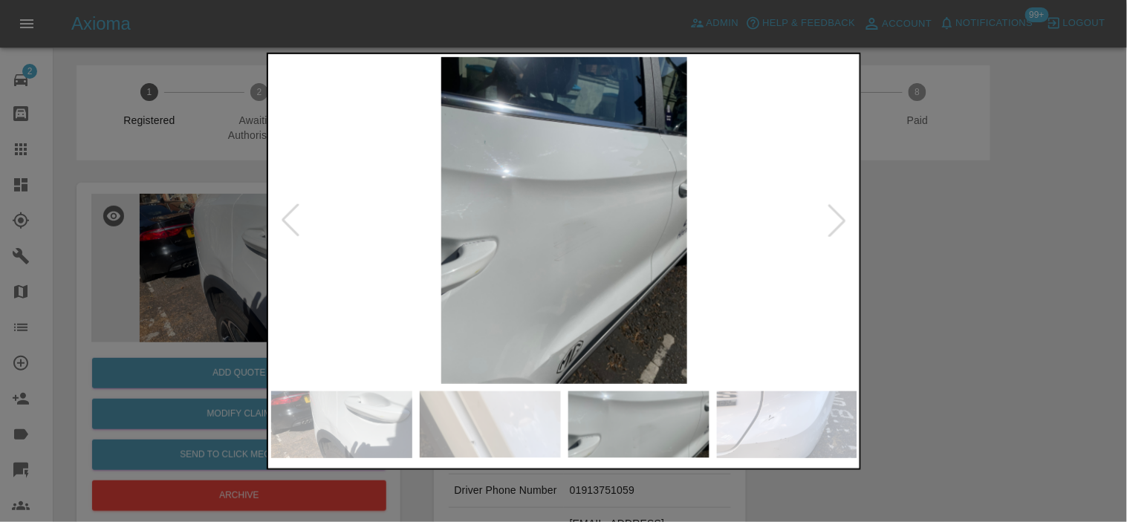
click at [432, 216] on img at bounding box center [564, 219] width 587 height 327
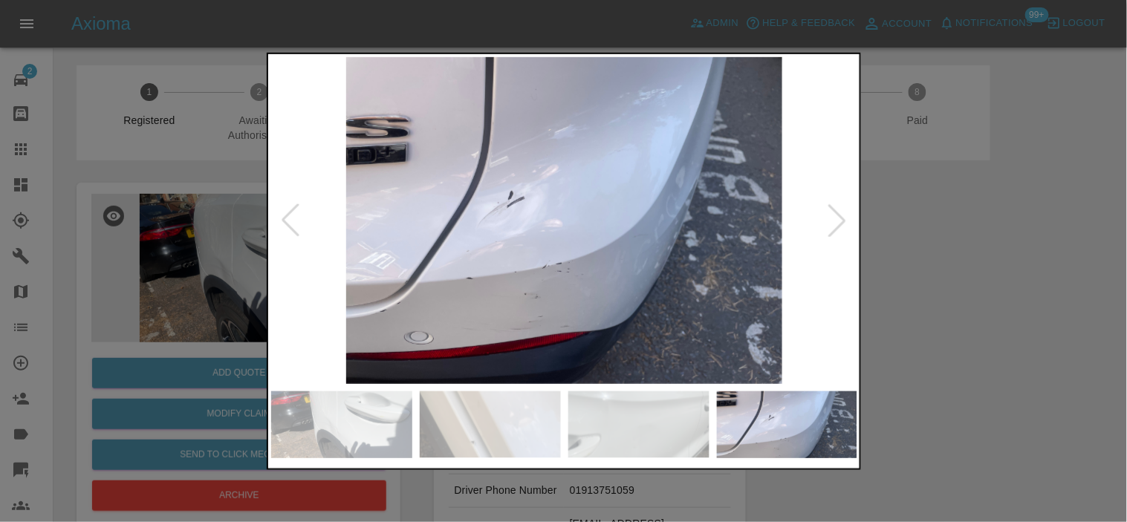
click at [513, 261] on img at bounding box center [564, 219] width 587 height 327
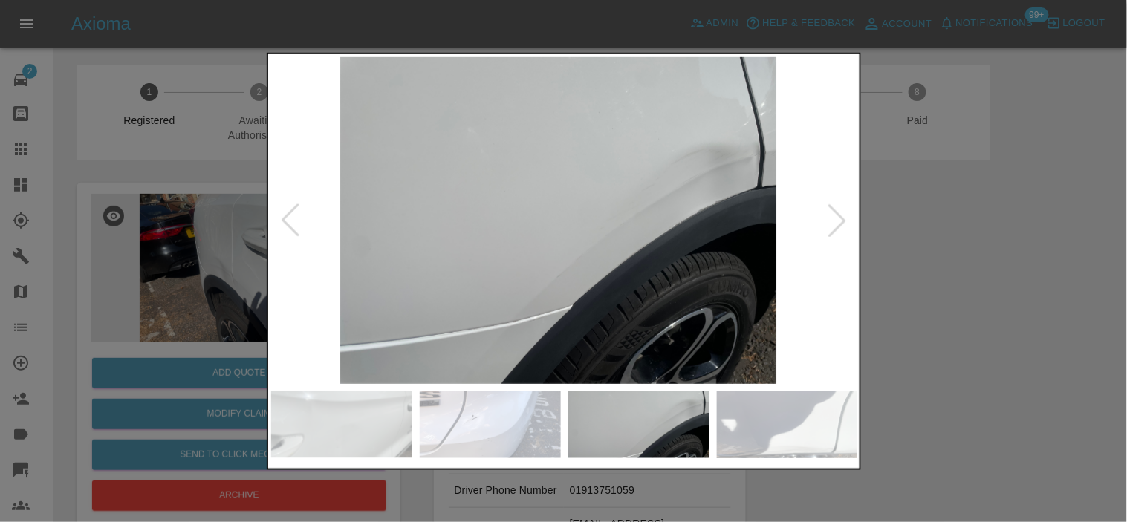
click at [437, 276] on img at bounding box center [558, 219] width 587 height 327
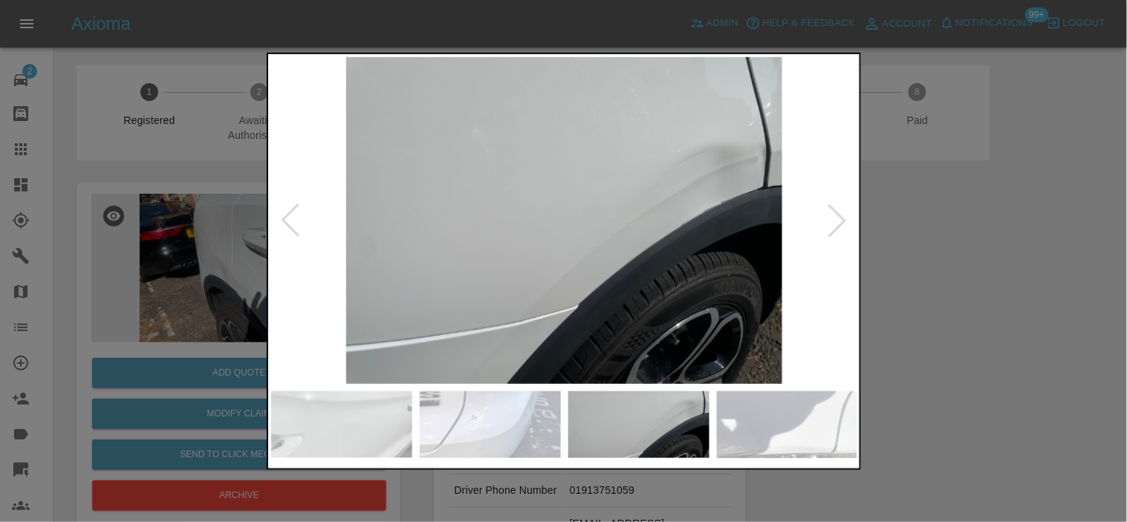
click at [204, 239] on div at bounding box center [563, 261] width 1127 height 522
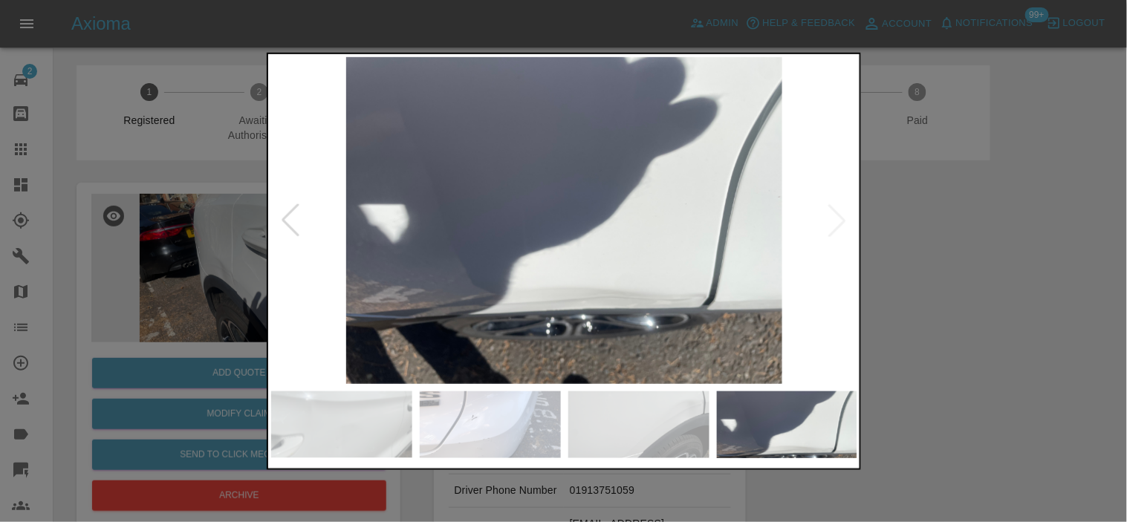
click at [380, 288] on img at bounding box center [564, 219] width 587 height 327
click at [433, 320] on img at bounding box center [564, 219] width 587 height 327
click at [508, 314] on img at bounding box center [564, 219] width 587 height 327
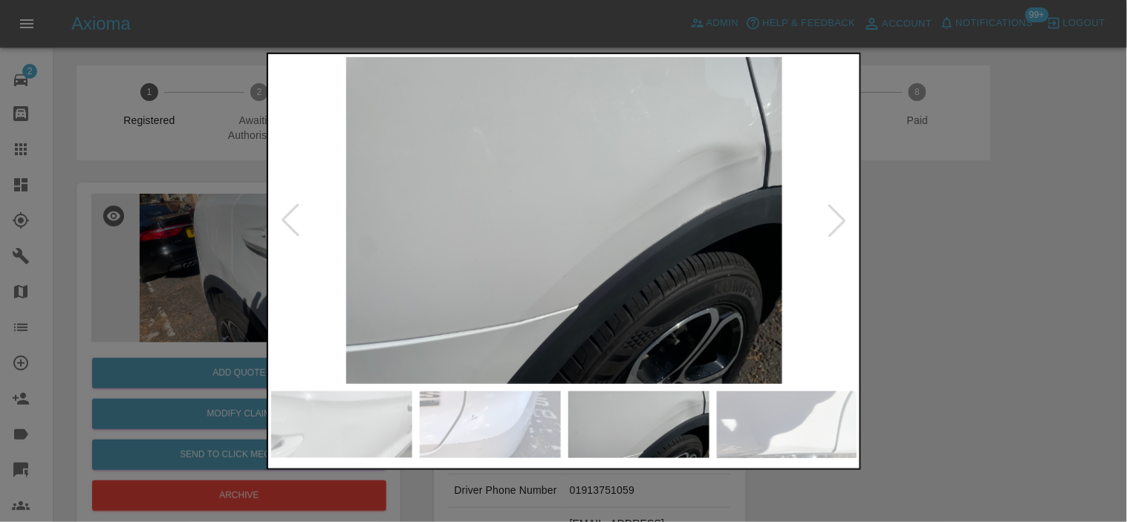
click at [692, 216] on img at bounding box center [564, 219] width 587 height 327
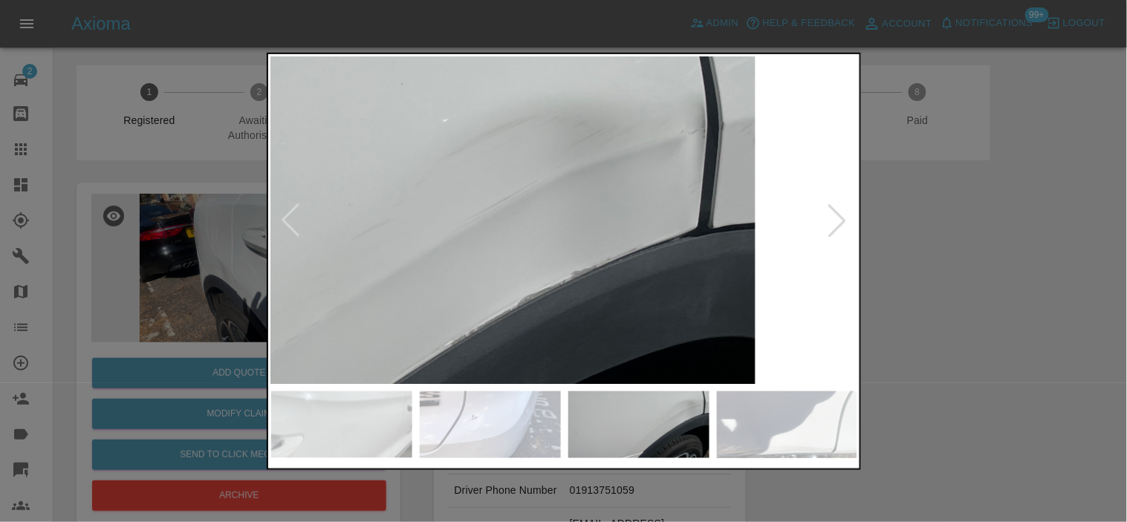
click at [647, 229] on img at bounding box center [99, 329] width 1761 height 982
click at [666, 177] on img at bounding box center [98, 330] width 1761 height 982
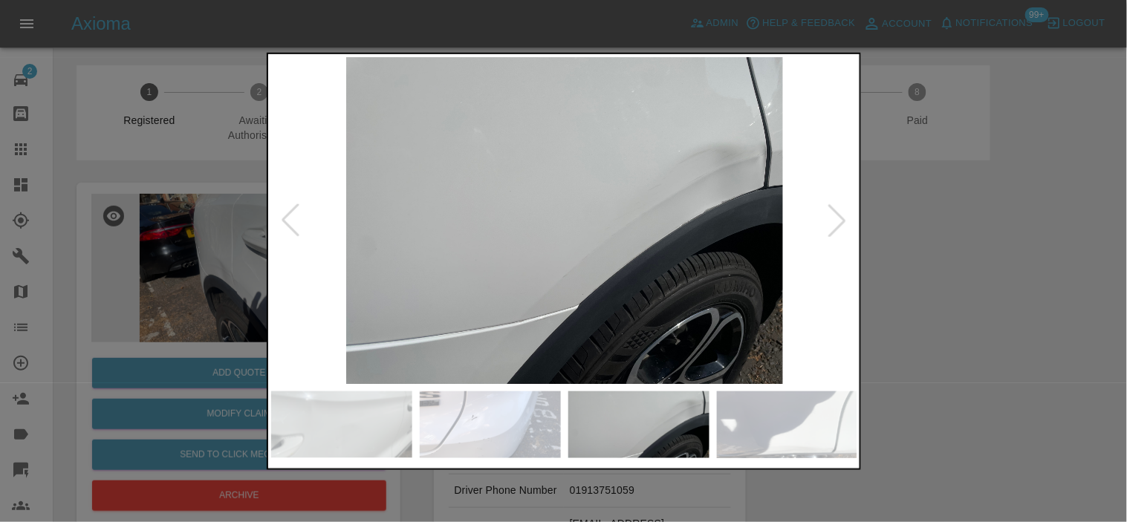
click at [560, 268] on img at bounding box center [564, 219] width 587 height 327
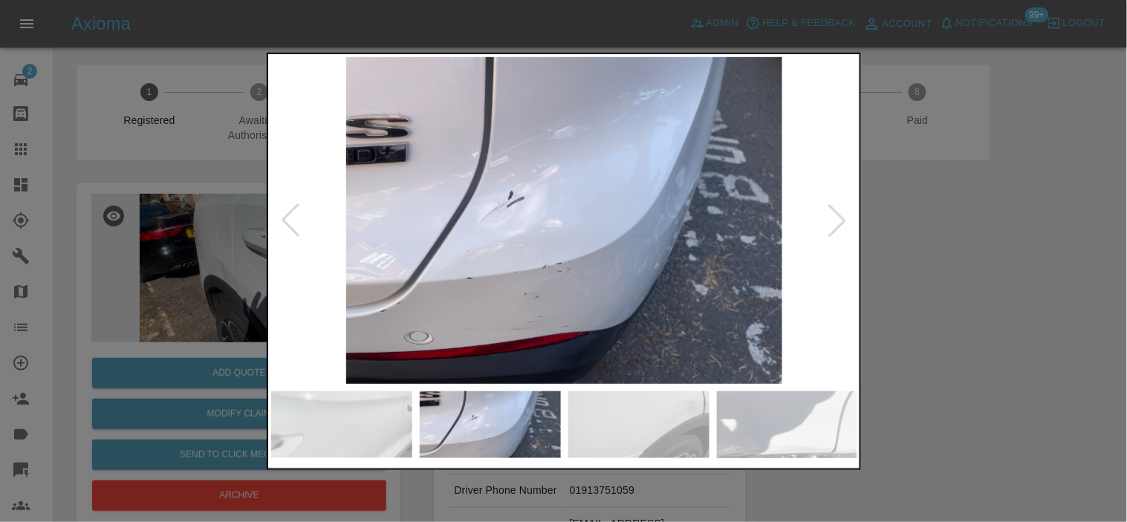
click at [636, 299] on img at bounding box center [564, 219] width 587 height 327
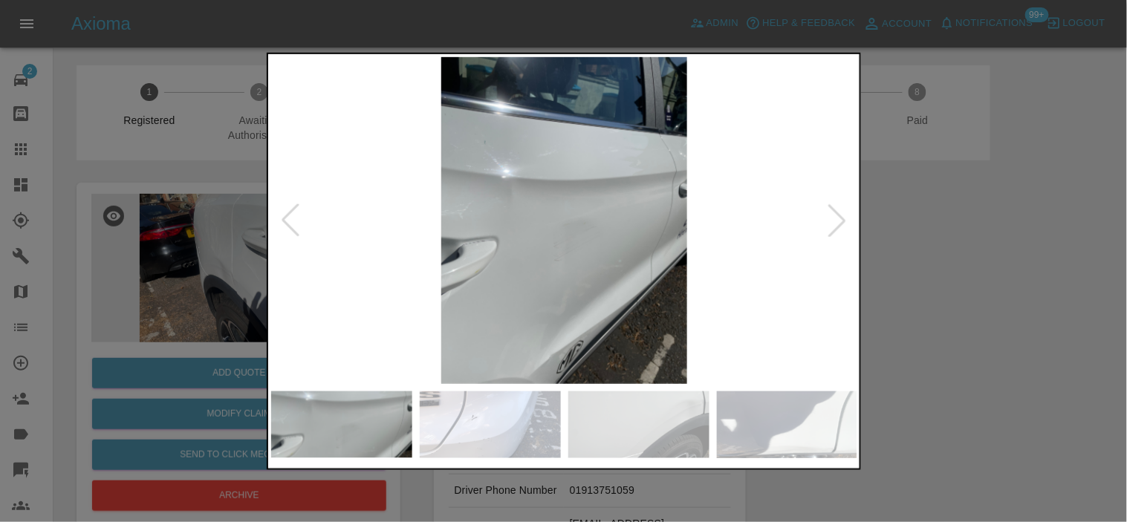
click at [557, 298] on img at bounding box center [564, 219] width 587 height 327
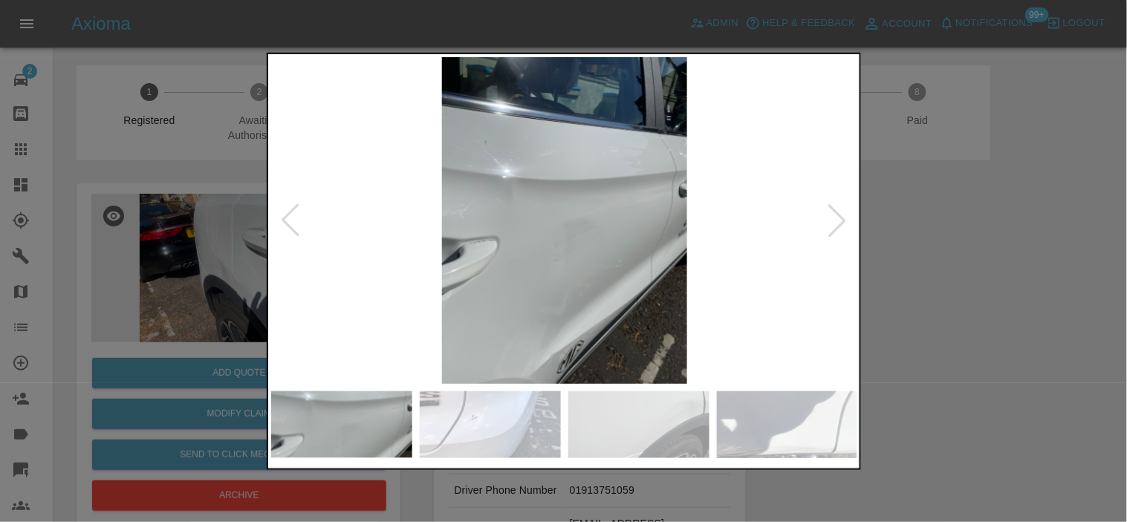
click at [656, 291] on img at bounding box center [564, 219] width 587 height 327
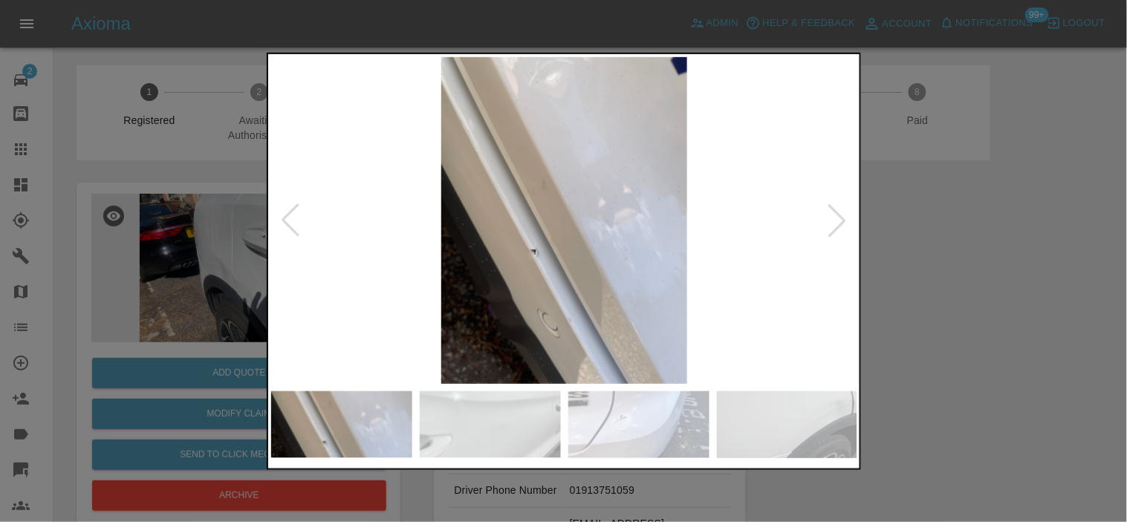
click at [663, 299] on img at bounding box center [564, 219] width 587 height 327
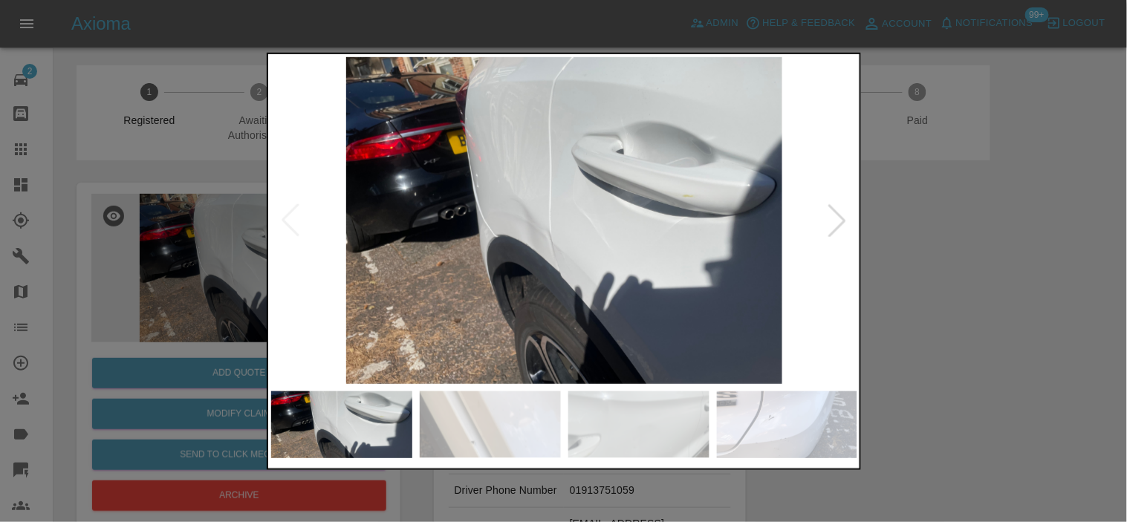
click at [534, 273] on img at bounding box center [564, 219] width 587 height 327
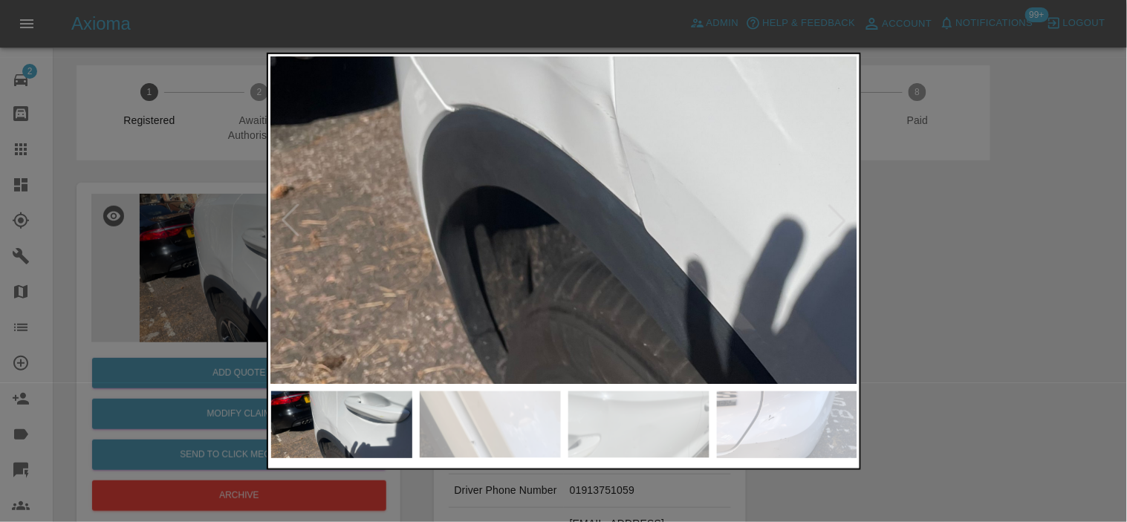
click at [533, 273] on img at bounding box center [653, 62] width 1761 height 982
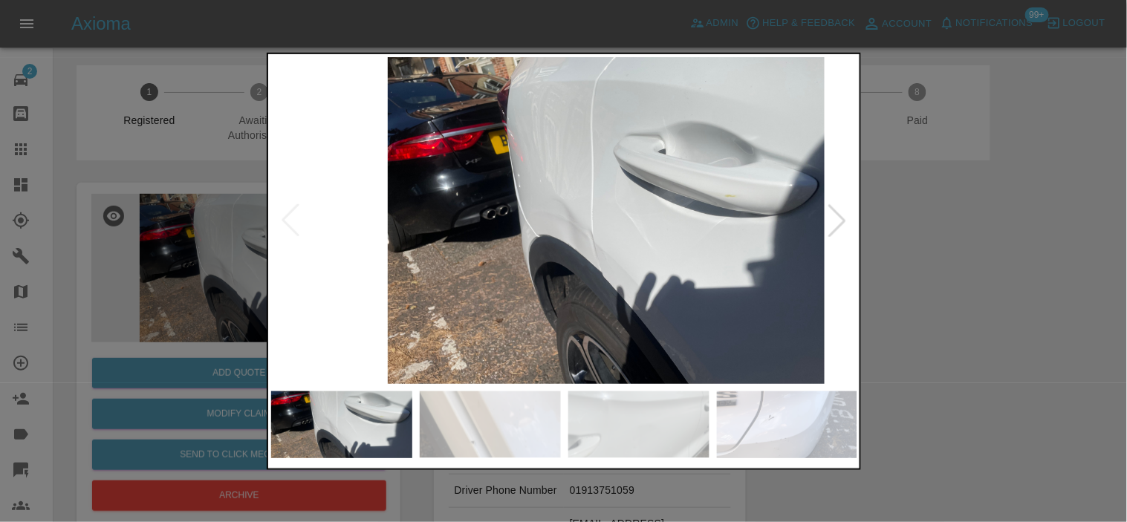
click at [688, 299] on img at bounding box center [606, 219] width 587 height 327
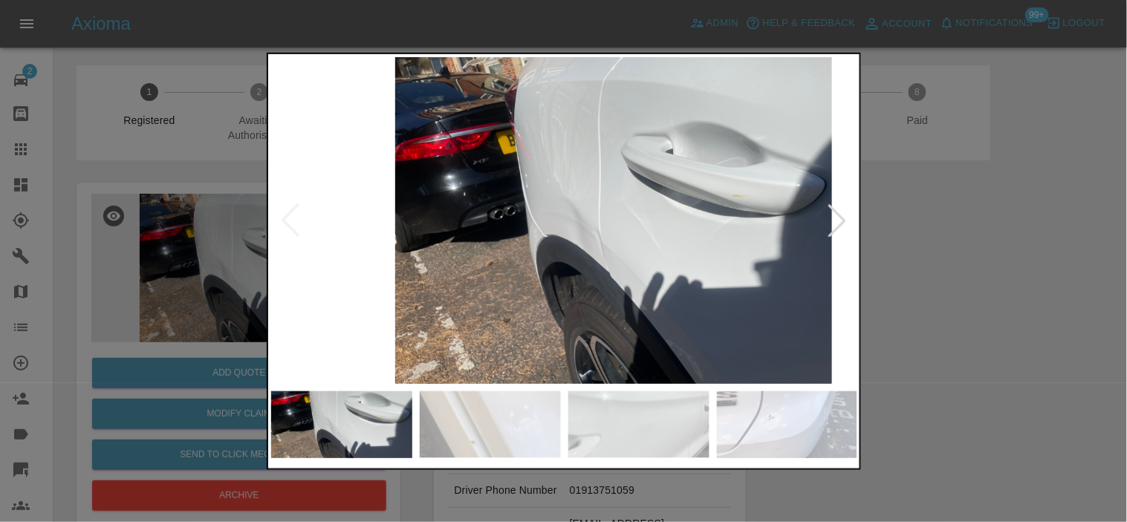
click at [710, 305] on img at bounding box center [613, 219] width 587 height 327
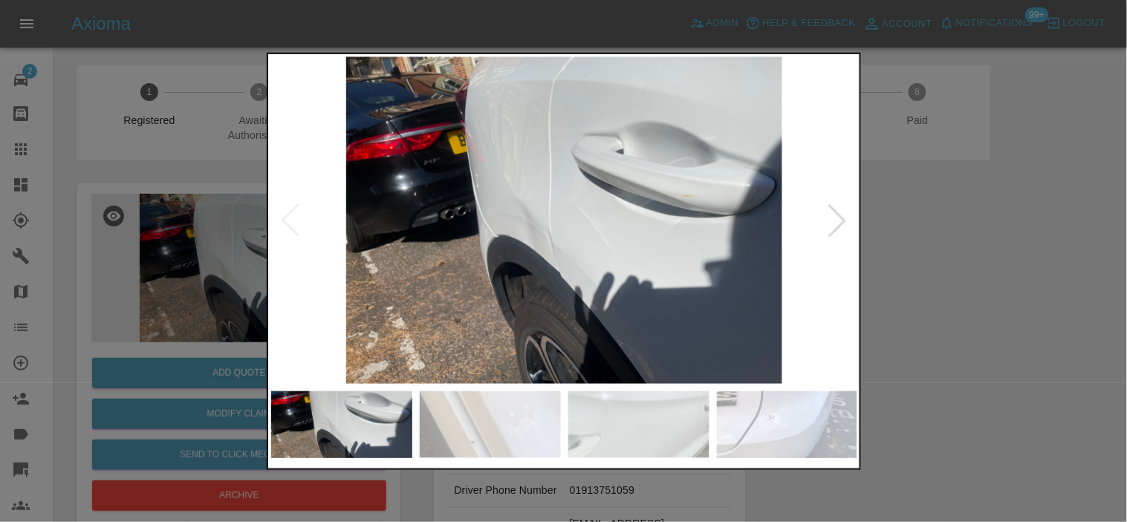
click at [525, 216] on img at bounding box center [564, 219] width 587 height 327
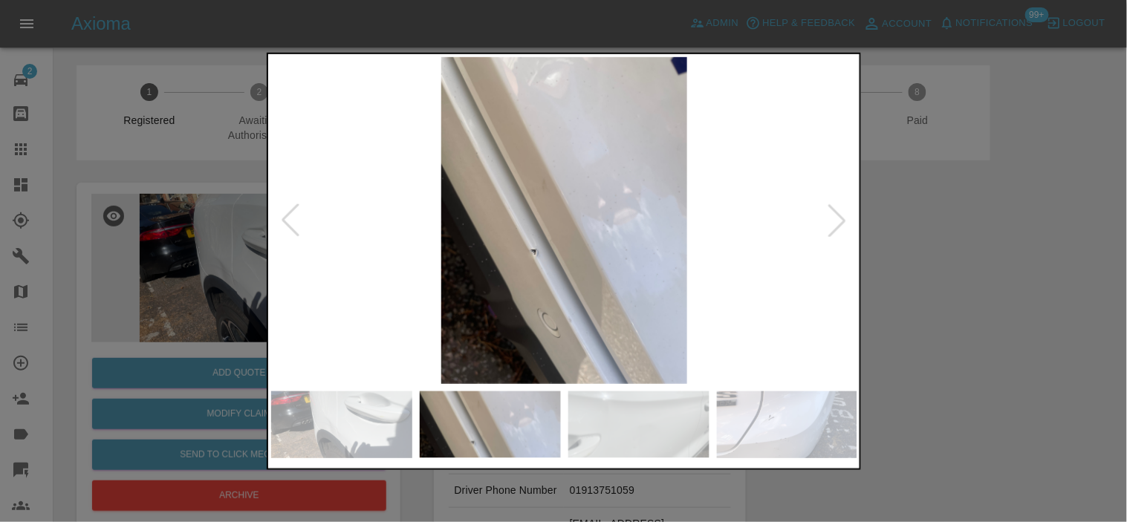
click at [515, 244] on img at bounding box center [564, 219] width 587 height 327
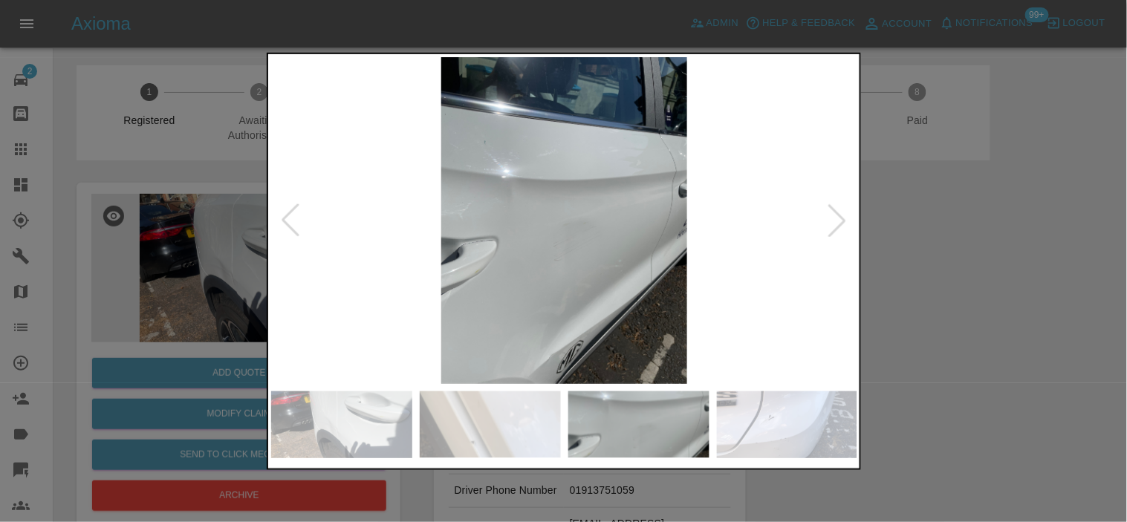
click at [539, 234] on img at bounding box center [564, 219] width 587 height 327
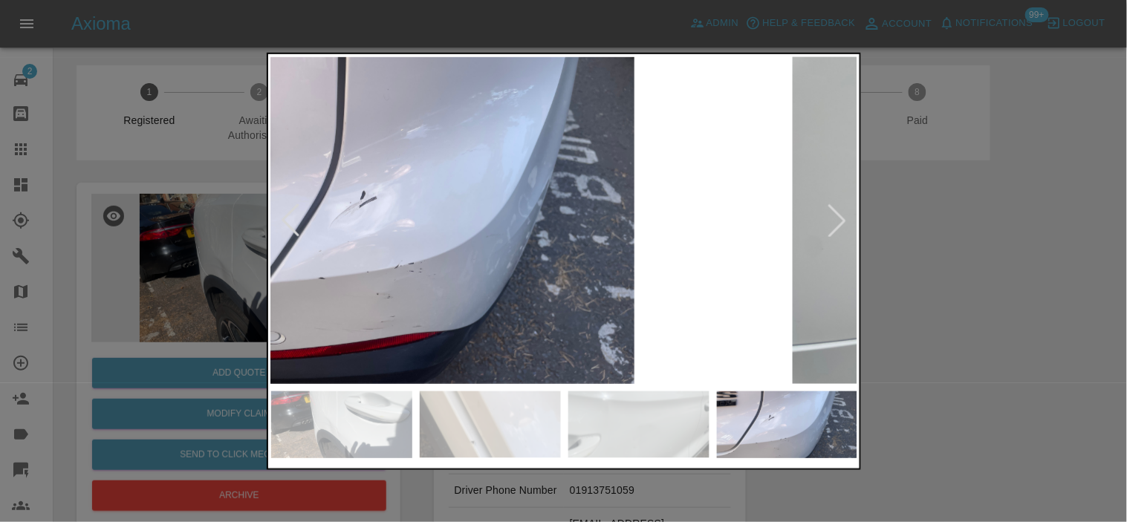
click at [388, 251] on img at bounding box center [416, 219] width 587 height 327
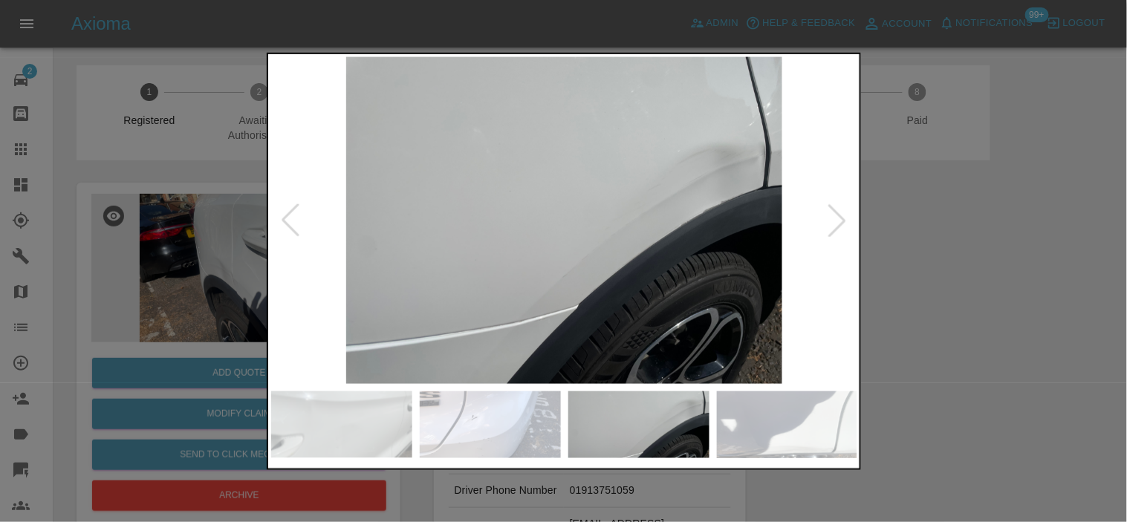
click at [434, 266] on img at bounding box center [564, 219] width 587 height 327
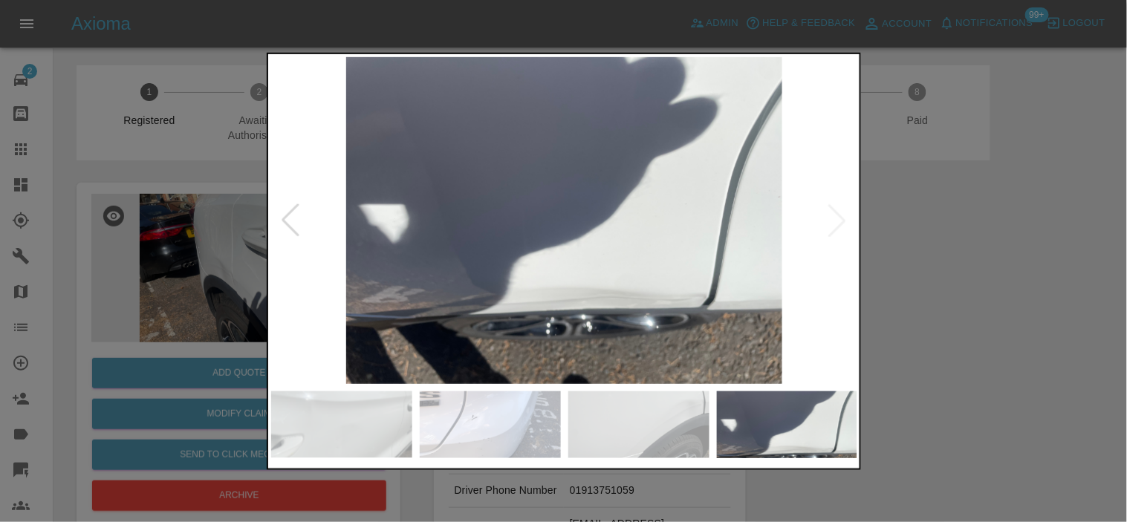
click at [453, 268] on img at bounding box center [564, 219] width 587 height 327
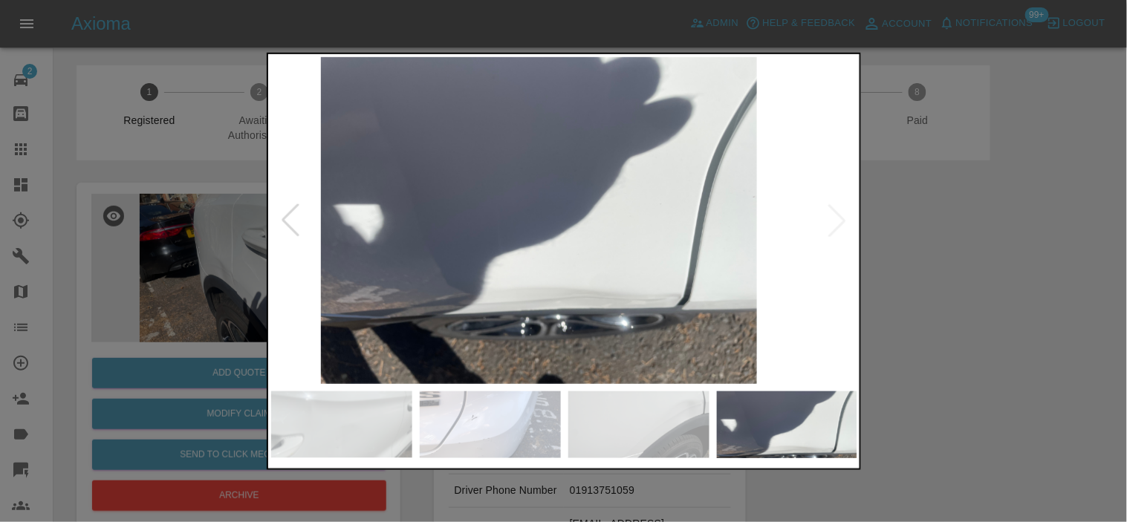
click at [472, 255] on img at bounding box center [539, 219] width 587 height 327
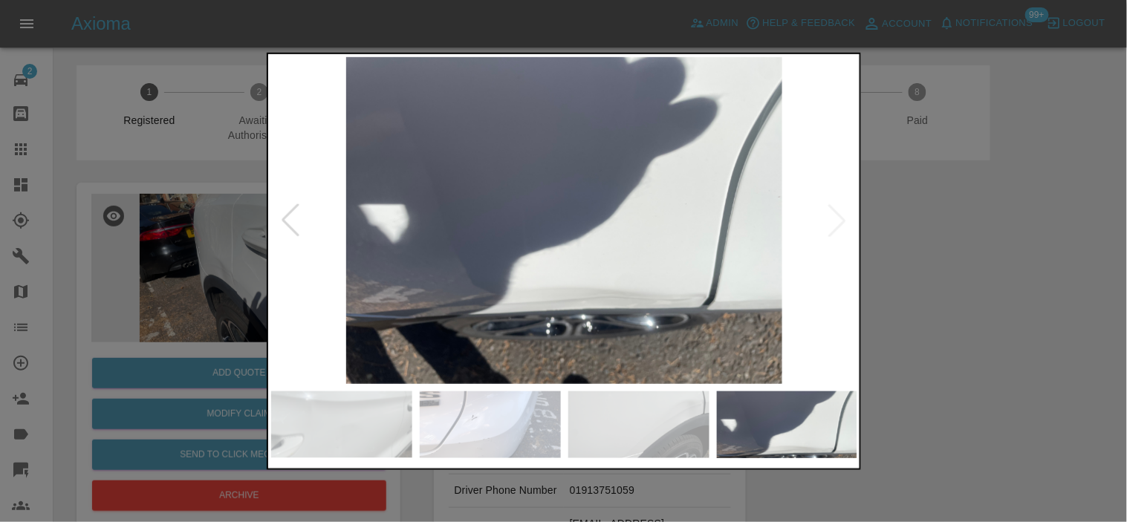
click at [236, 184] on div at bounding box center [563, 261] width 1127 height 522
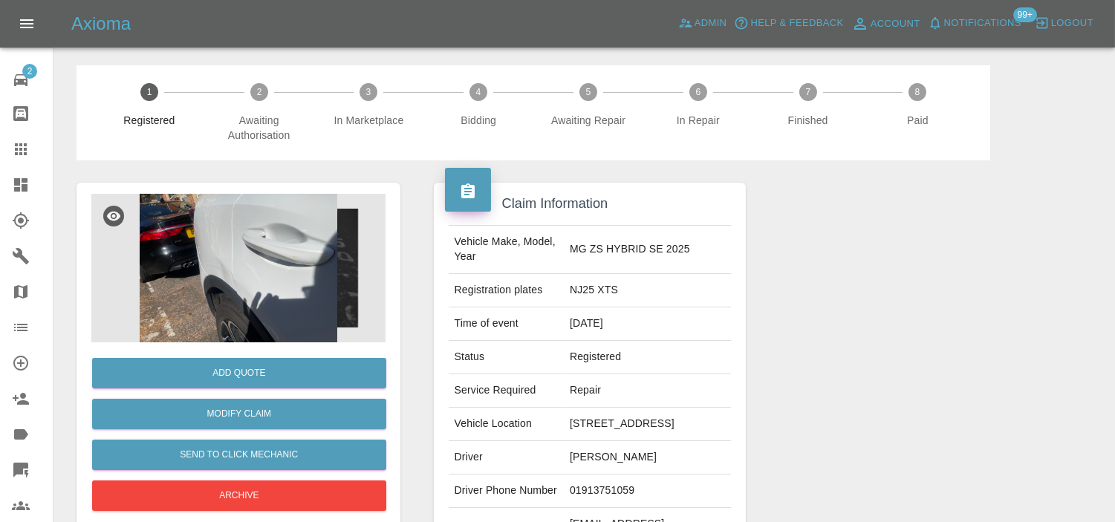
click at [299, 294] on img at bounding box center [238, 268] width 294 height 149
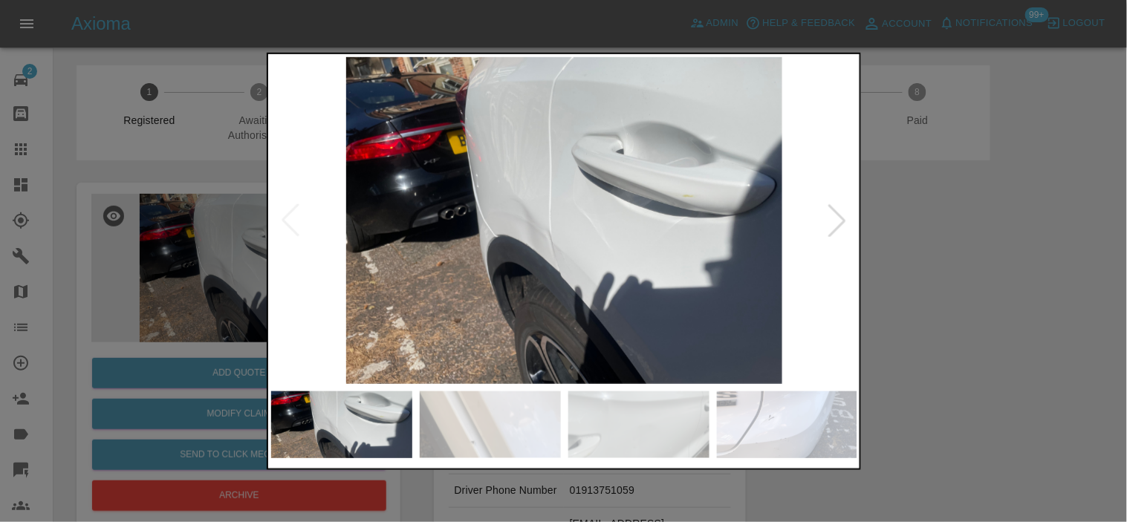
click at [443, 322] on img at bounding box center [564, 219] width 587 height 327
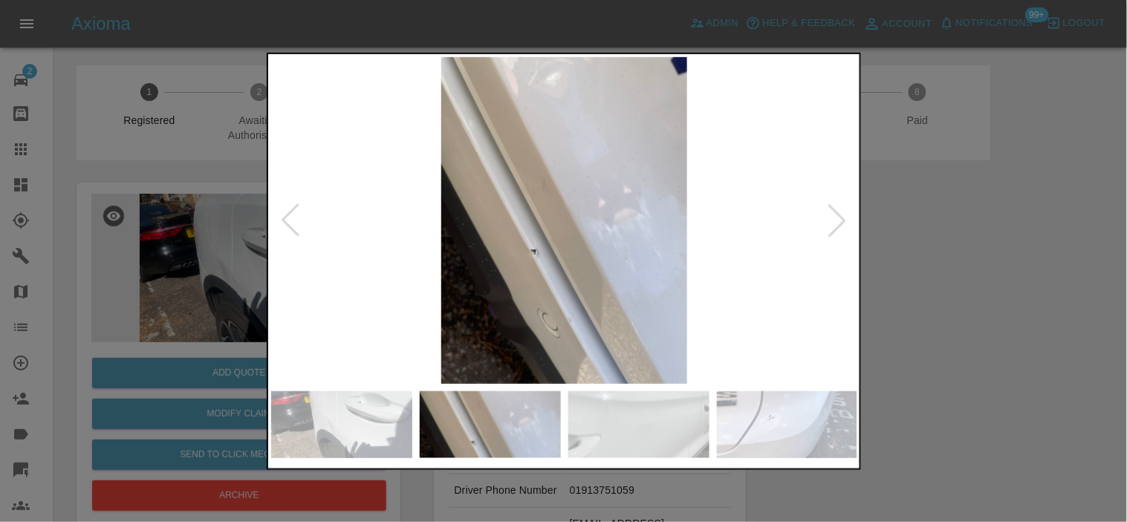
click at [476, 307] on img at bounding box center [564, 219] width 587 height 327
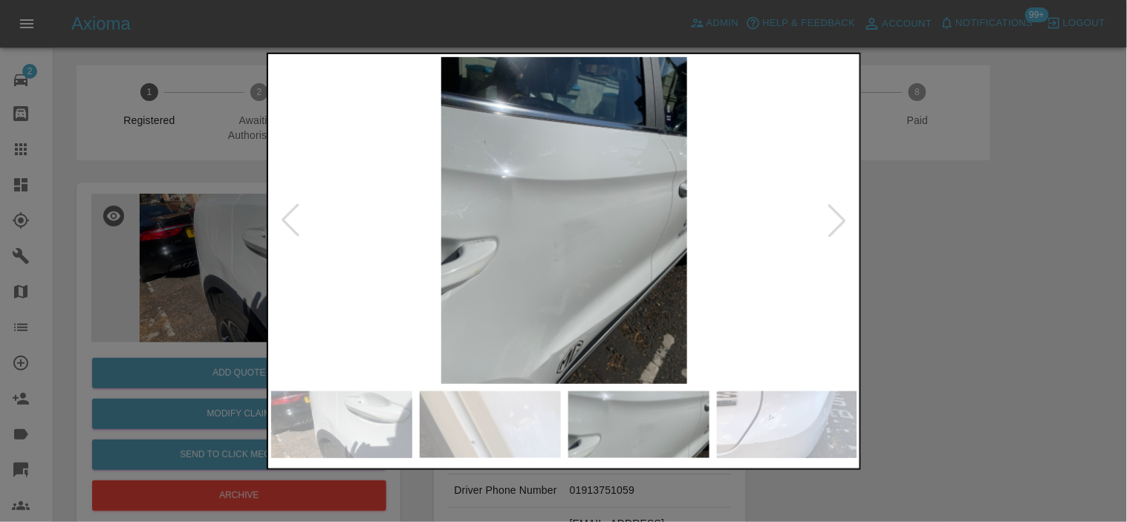
click at [401, 307] on img at bounding box center [564, 219] width 587 height 327
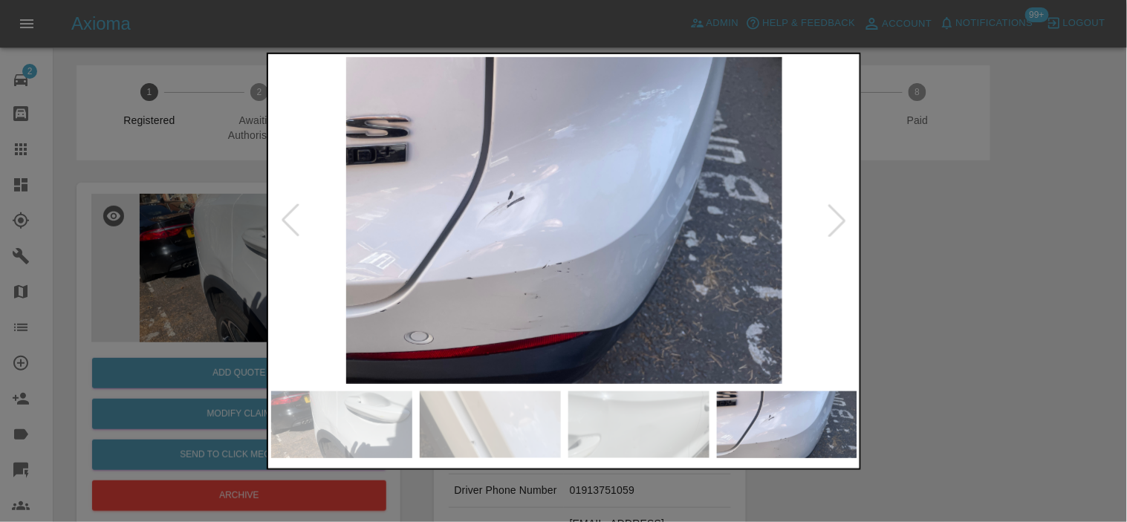
click at [461, 307] on img at bounding box center [564, 219] width 587 height 327
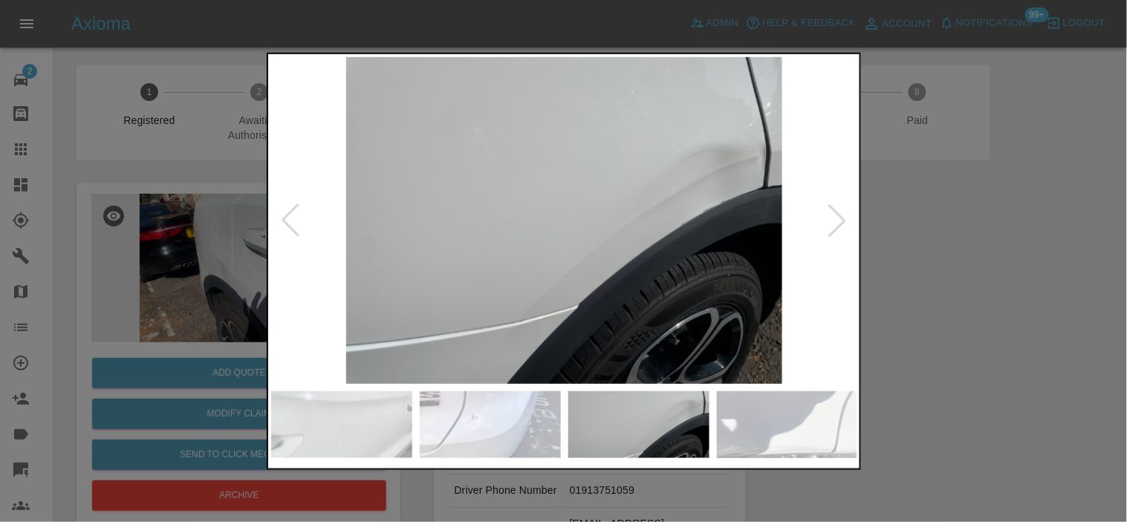
click at [514, 300] on img at bounding box center [564, 219] width 587 height 327
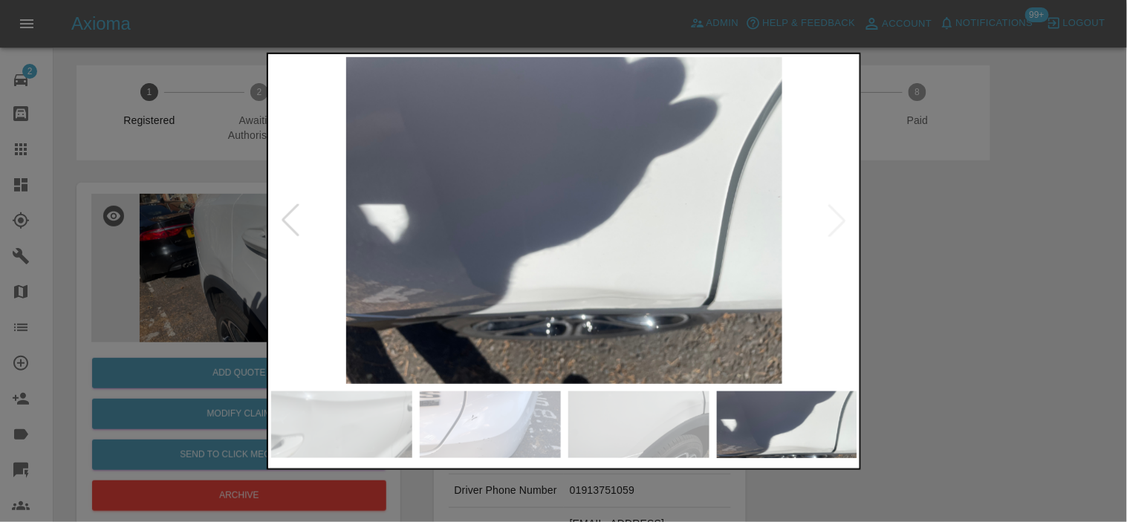
click at [403, 282] on img at bounding box center [564, 219] width 587 height 327
click at [138, 206] on div at bounding box center [563, 261] width 1127 height 522
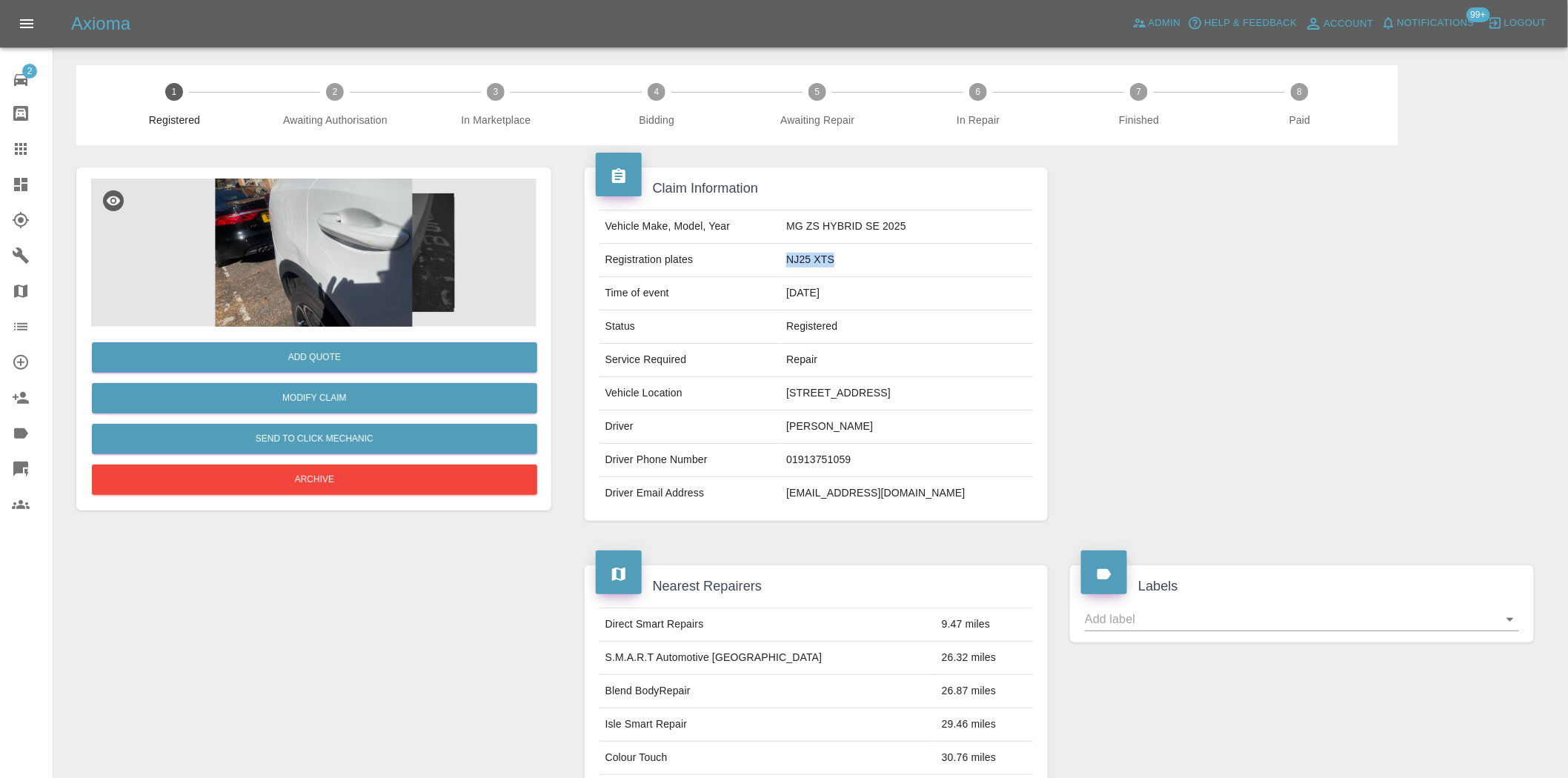
drag, startPoint x: 805, startPoint y: 259, endPoint x: 156, endPoint y: 166, distance: 655.6
click at [780, 261] on td "NJ25 XTS" at bounding box center [906, 259] width 252 height 33
copy td "NJ25 XTS"
click at [831, 229] on td "MG ZS HYBRID SE 2025" at bounding box center [906, 226] width 252 height 33
click at [780, 226] on td "MG ZS HYBRID SE 2025" at bounding box center [906, 226] width 252 height 33
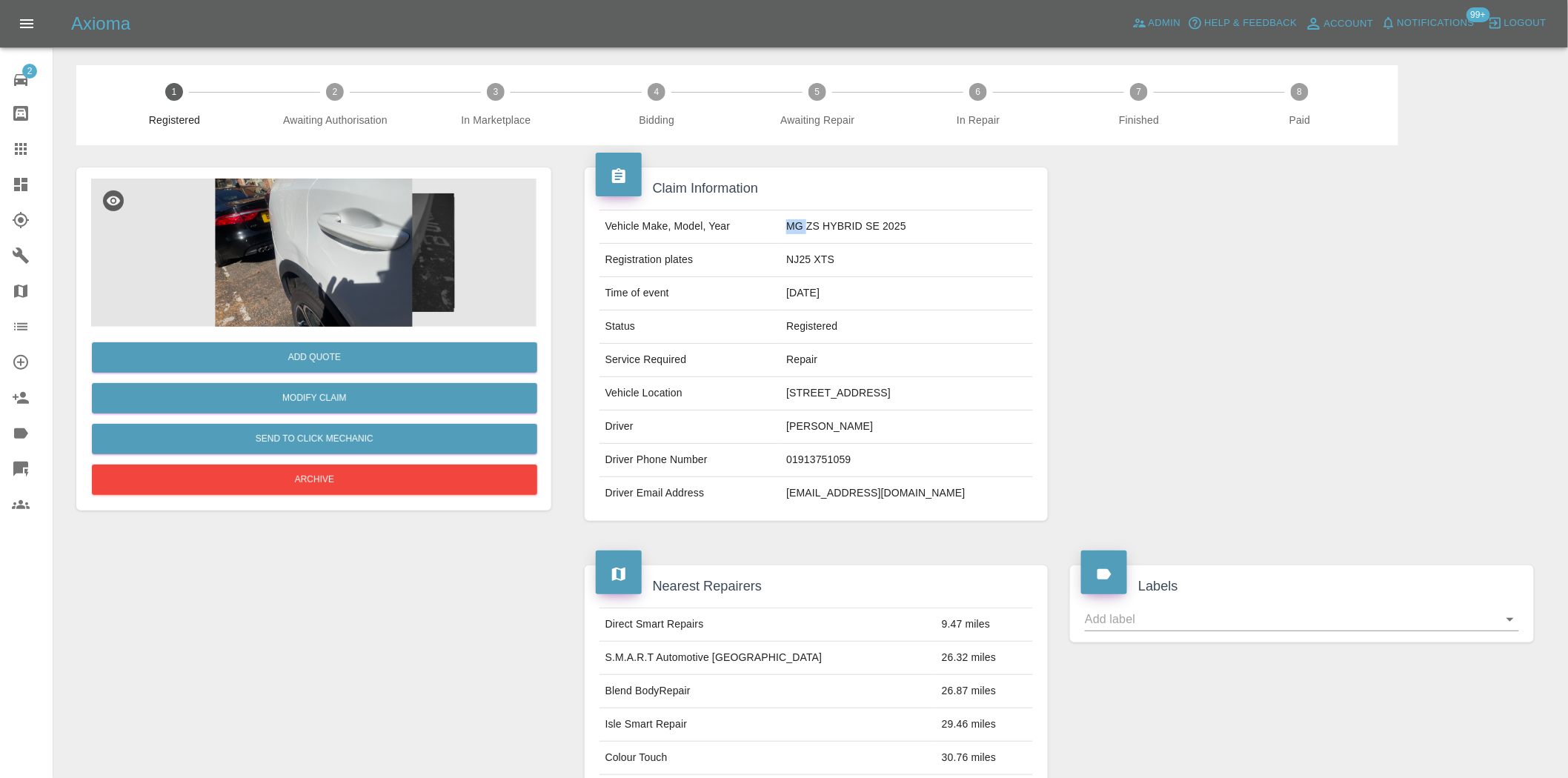
click at [780, 226] on td "MG ZS HYBRID SE 2025" at bounding box center [906, 226] width 252 height 33
copy td "MG"
click at [884, 219] on td "MG ZS HYBRID SE 2025" at bounding box center [906, 226] width 252 height 33
drag, startPoint x: 884, startPoint y: 228, endPoint x: 774, endPoint y: 233, distance: 110.1
click at [780, 233] on td "MG ZS HYBRID SE 2025" at bounding box center [906, 226] width 252 height 33
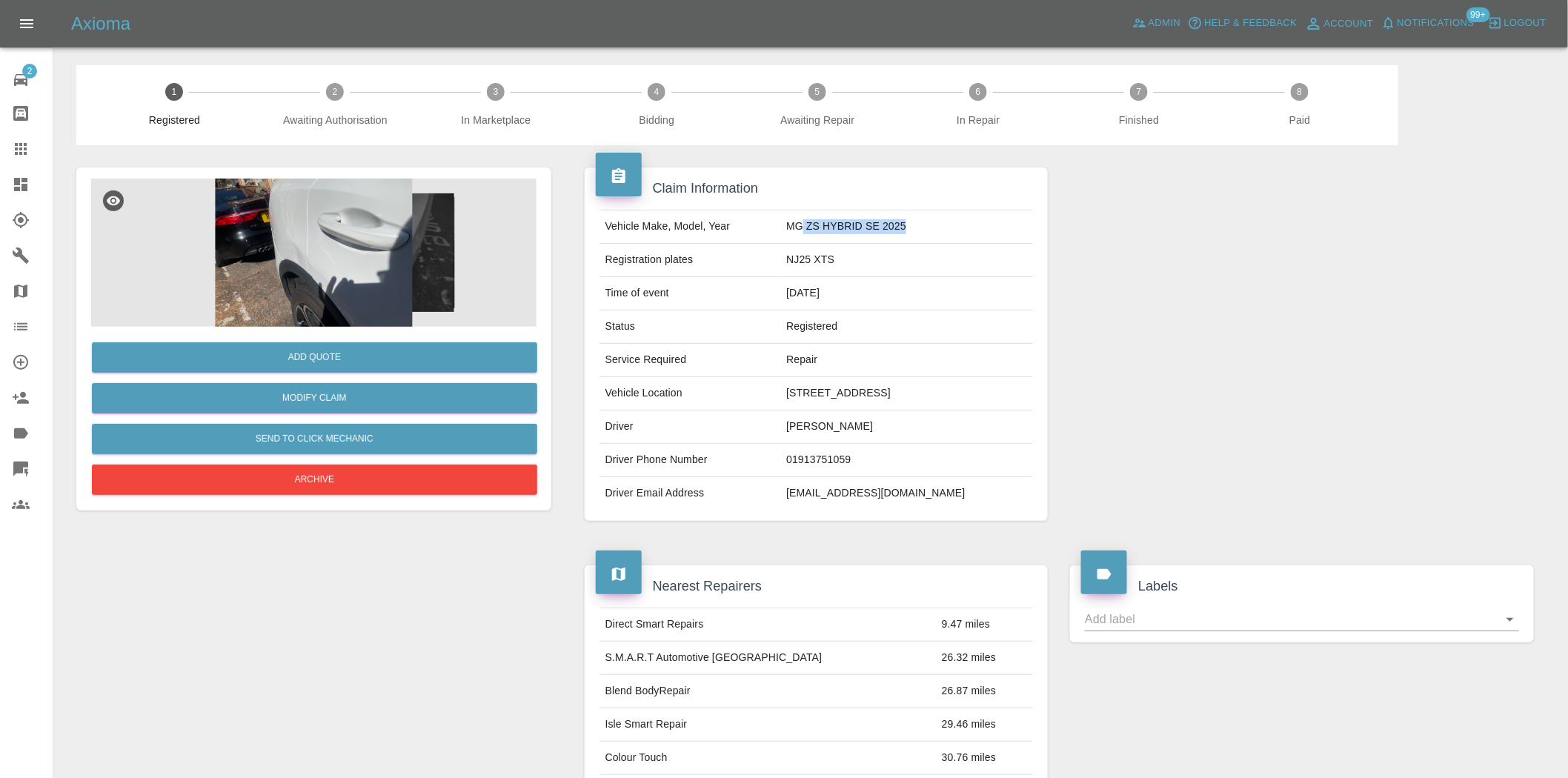
copy td "ZS HYBRID SE 2025"
click at [353, 281] on img at bounding box center [313, 252] width 446 height 149
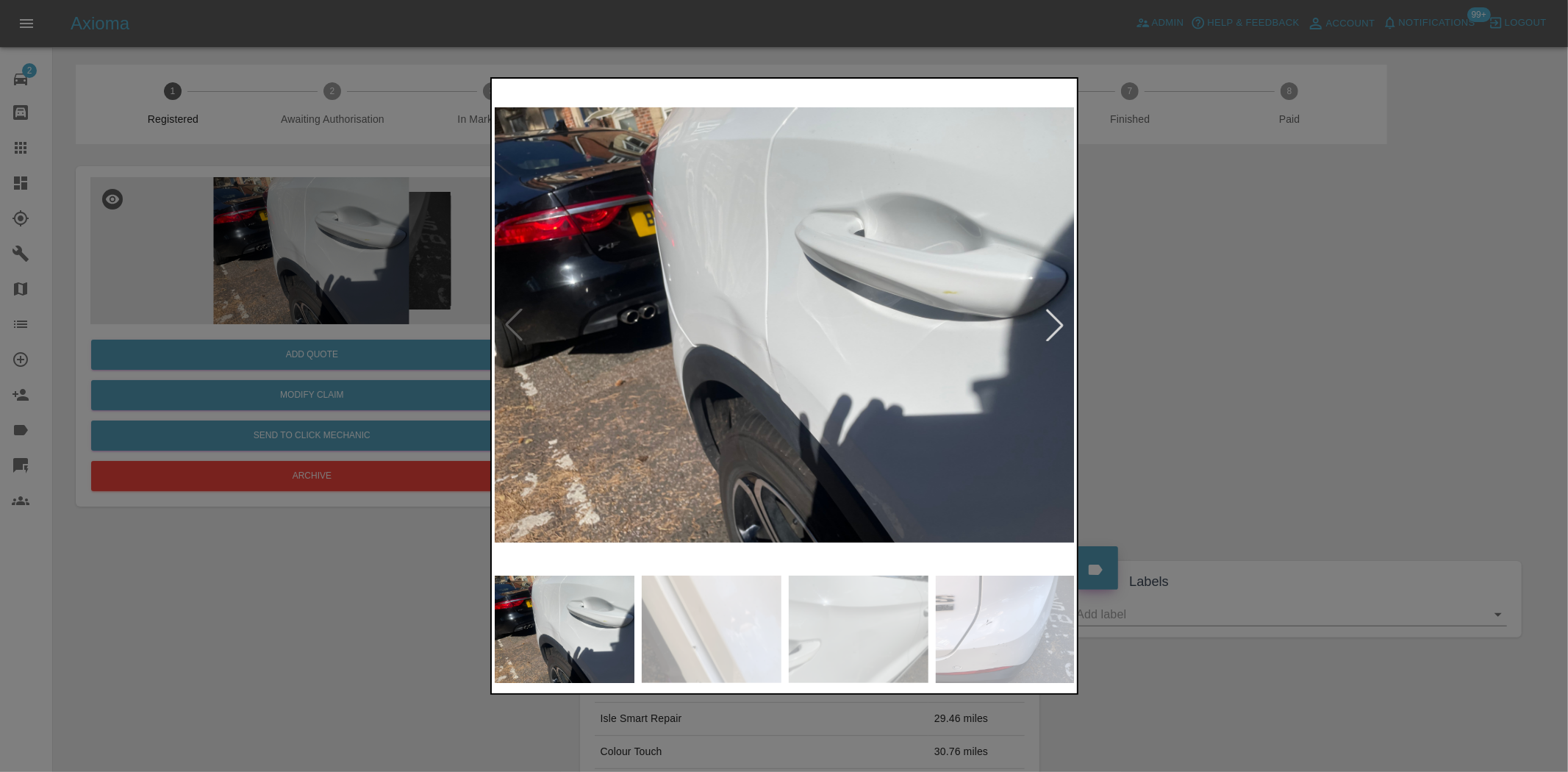
click at [855, 342] on img at bounding box center [784, 325] width 581 height 487
click at [689, 351] on img at bounding box center [784, 325] width 581 height 487
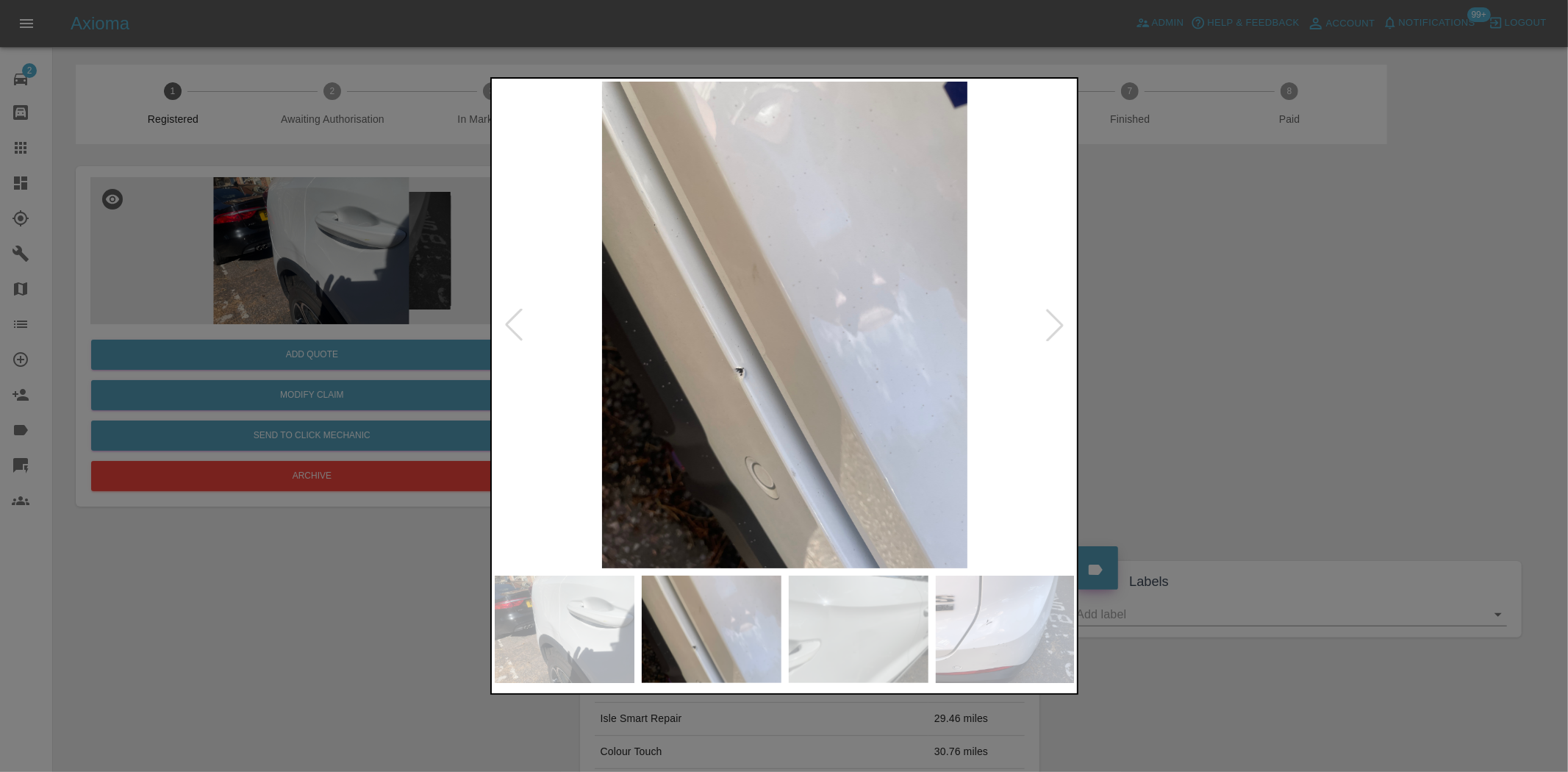
click at [767, 351] on img at bounding box center [784, 325] width 581 height 487
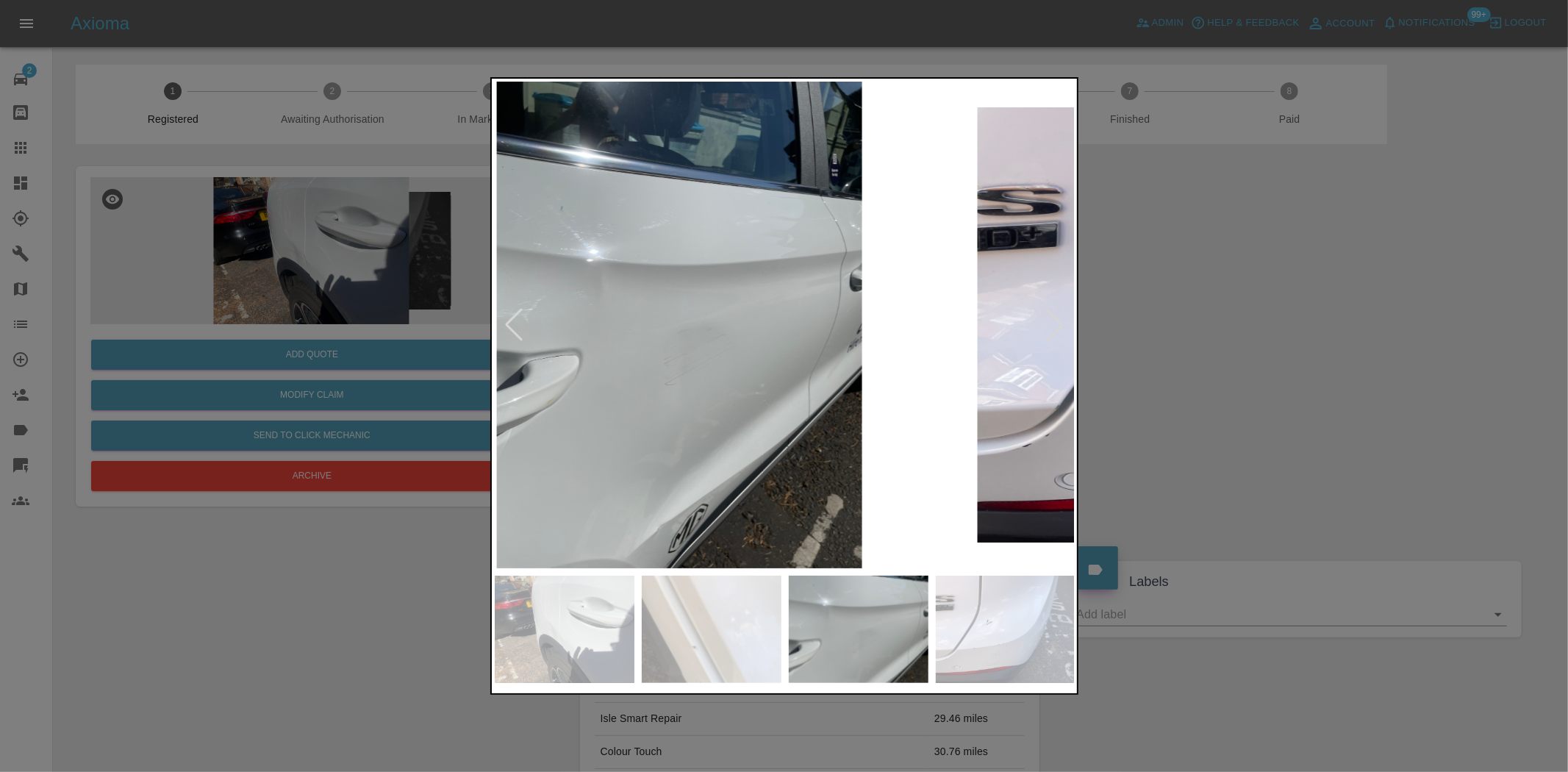
click at [715, 351] on img at bounding box center [679, 325] width 581 height 487
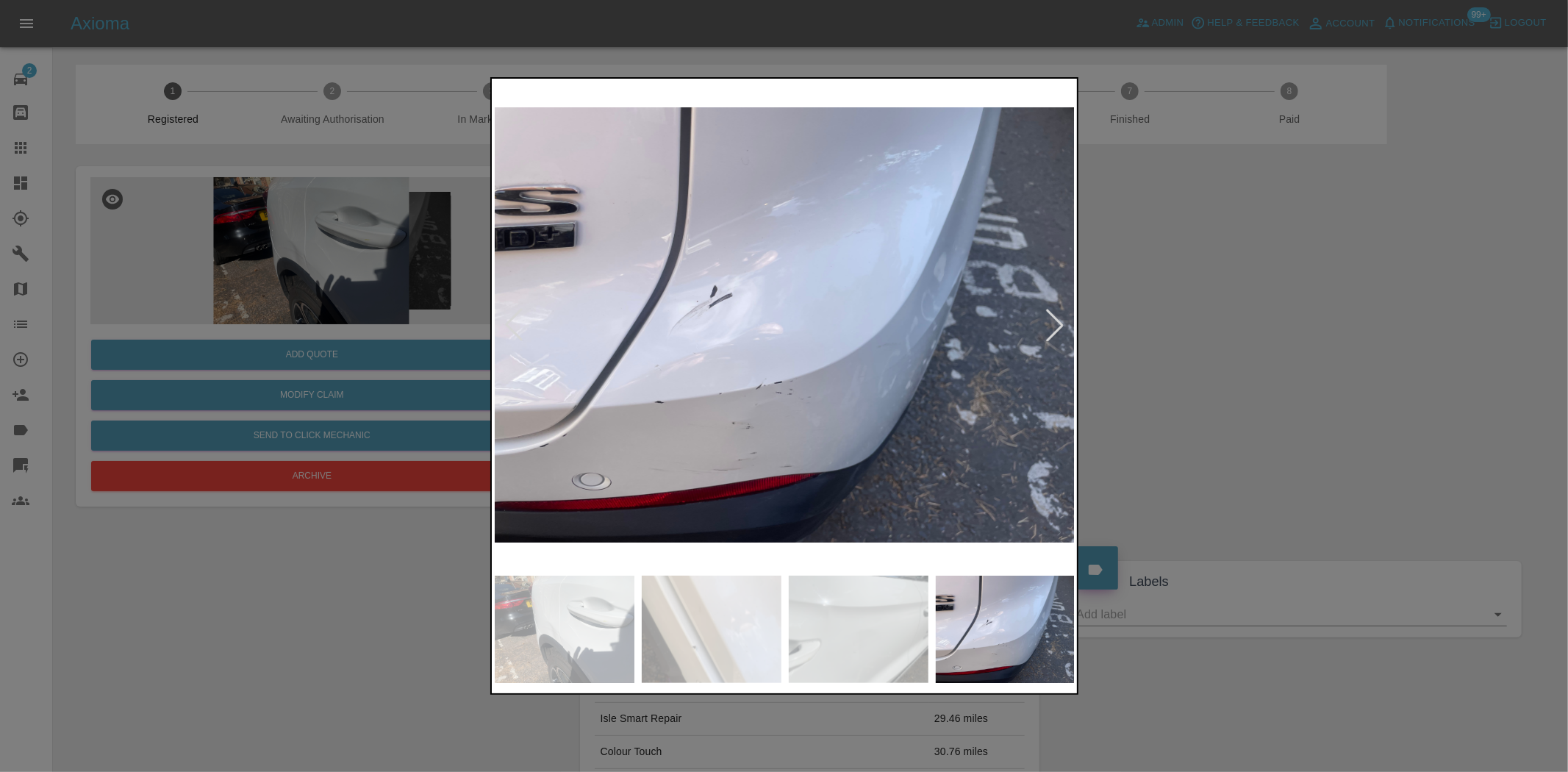
click at [769, 364] on img at bounding box center [784, 325] width 581 height 487
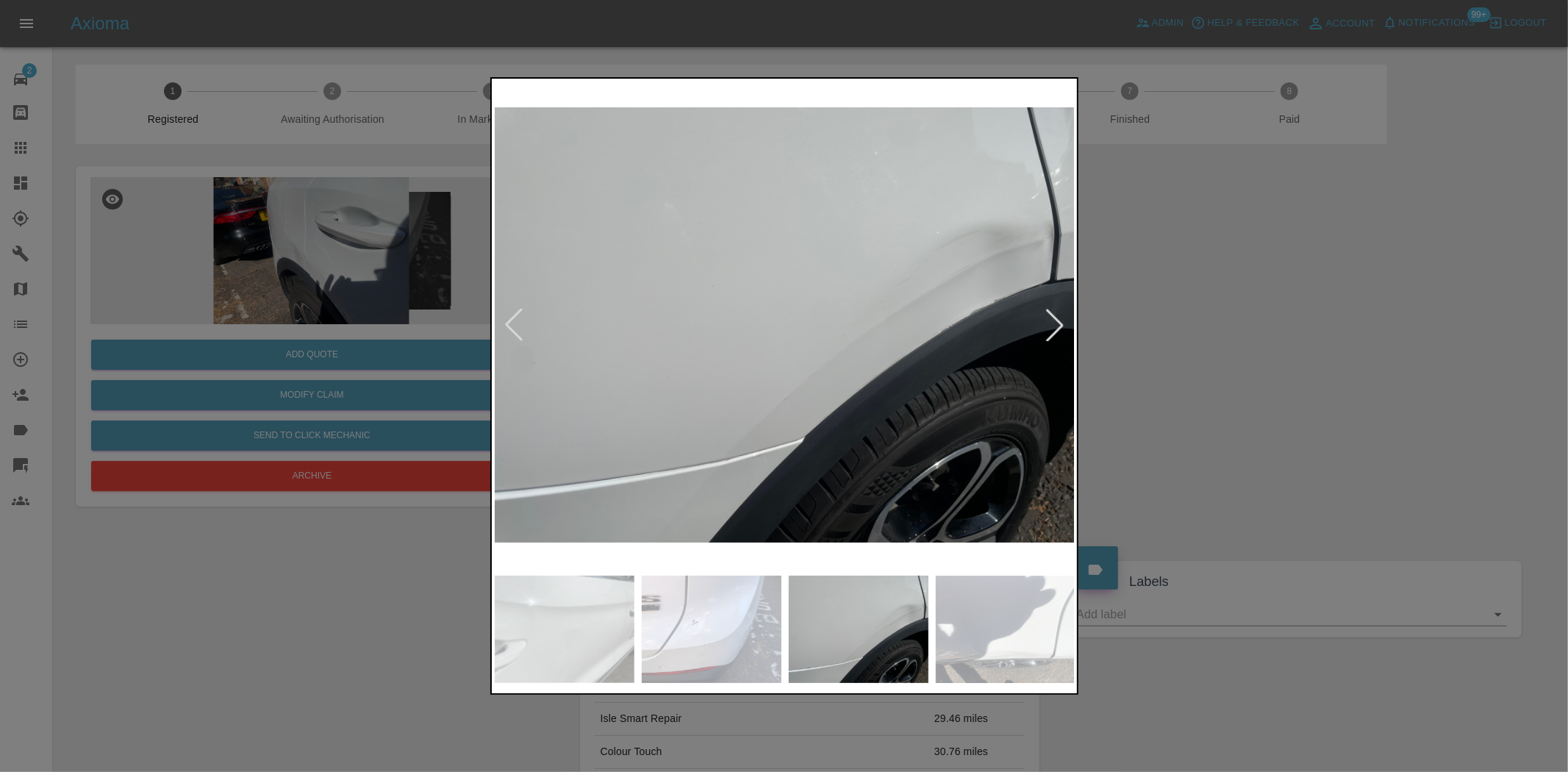
click at [743, 353] on img at bounding box center [784, 325] width 581 height 487
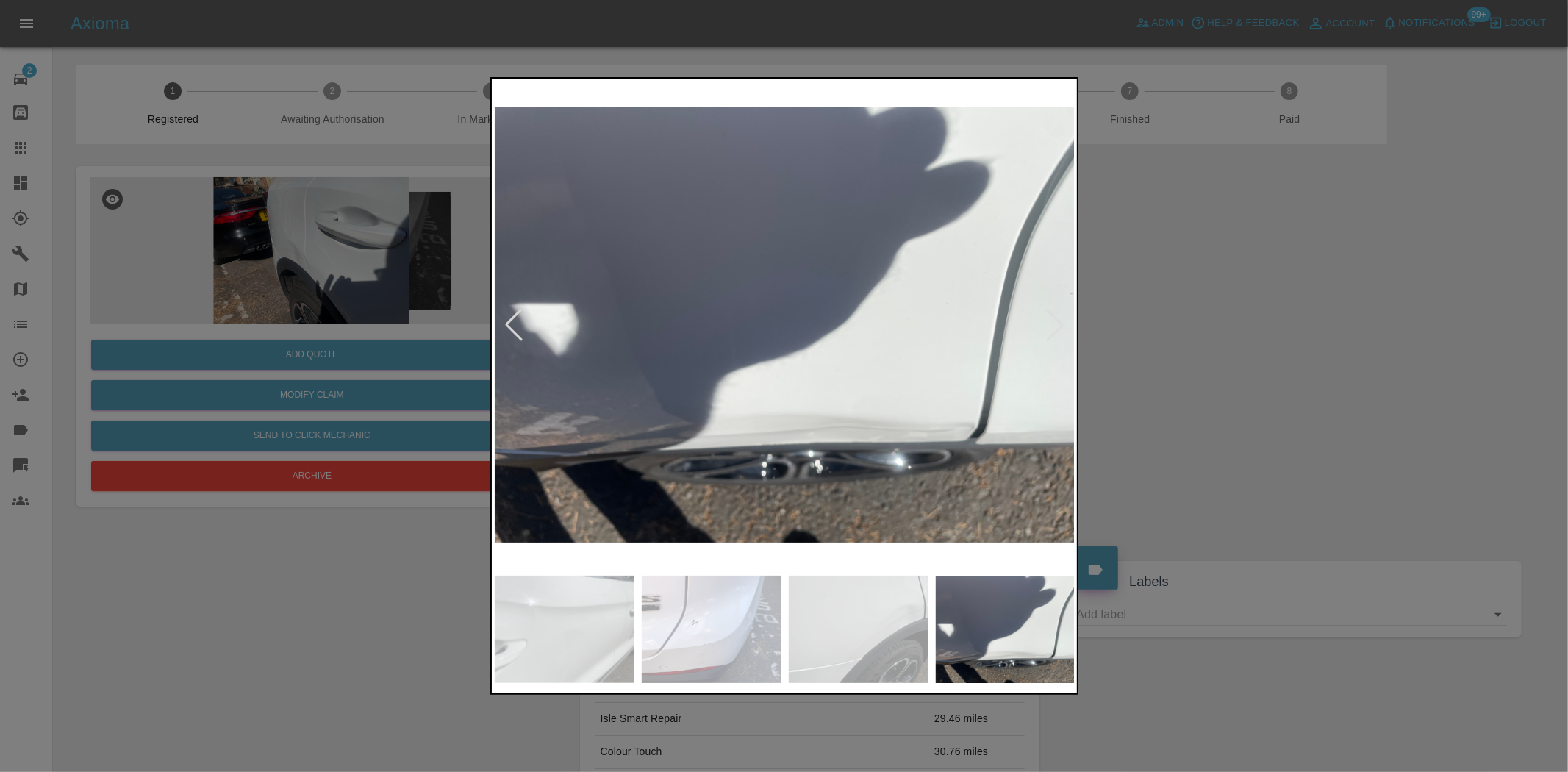
click at [692, 333] on img at bounding box center [784, 325] width 581 height 487
drag, startPoint x: 139, startPoint y: 251, endPoint x: 246, endPoint y: 248, distance: 107.0
click at [166, 248] on div at bounding box center [784, 386] width 1568 height 772
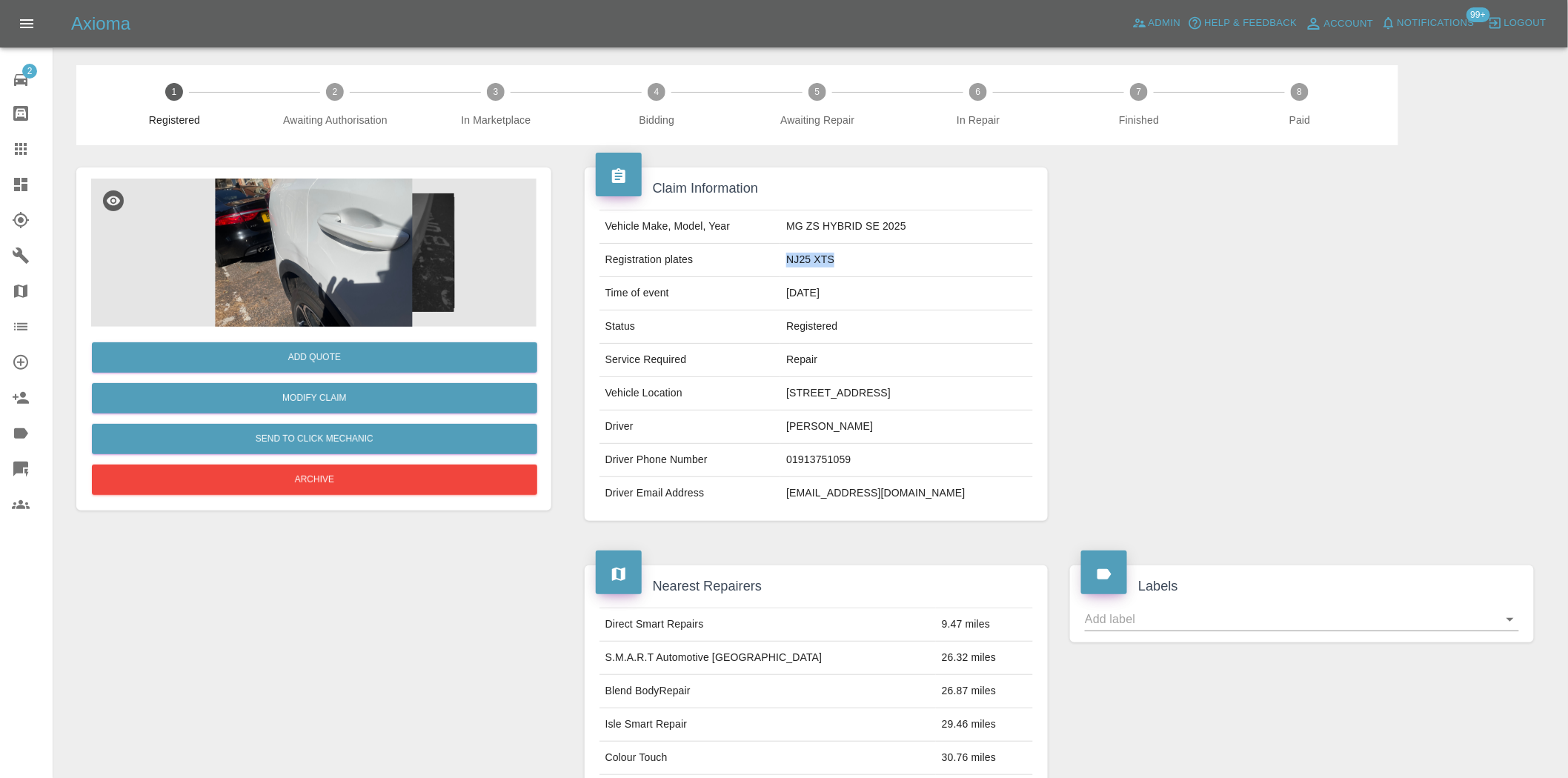
drag, startPoint x: 814, startPoint y: 250, endPoint x: 754, endPoint y: 253, distance: 60.1
click at [780, 253] on td "NJ25 XTS" at bounding box center [906, 259] width 252 height 33
copy td "NJ25 XTS"
click at [327, 356] on button "Add Quote" at bounding box center [314, 357] width 446 height 30
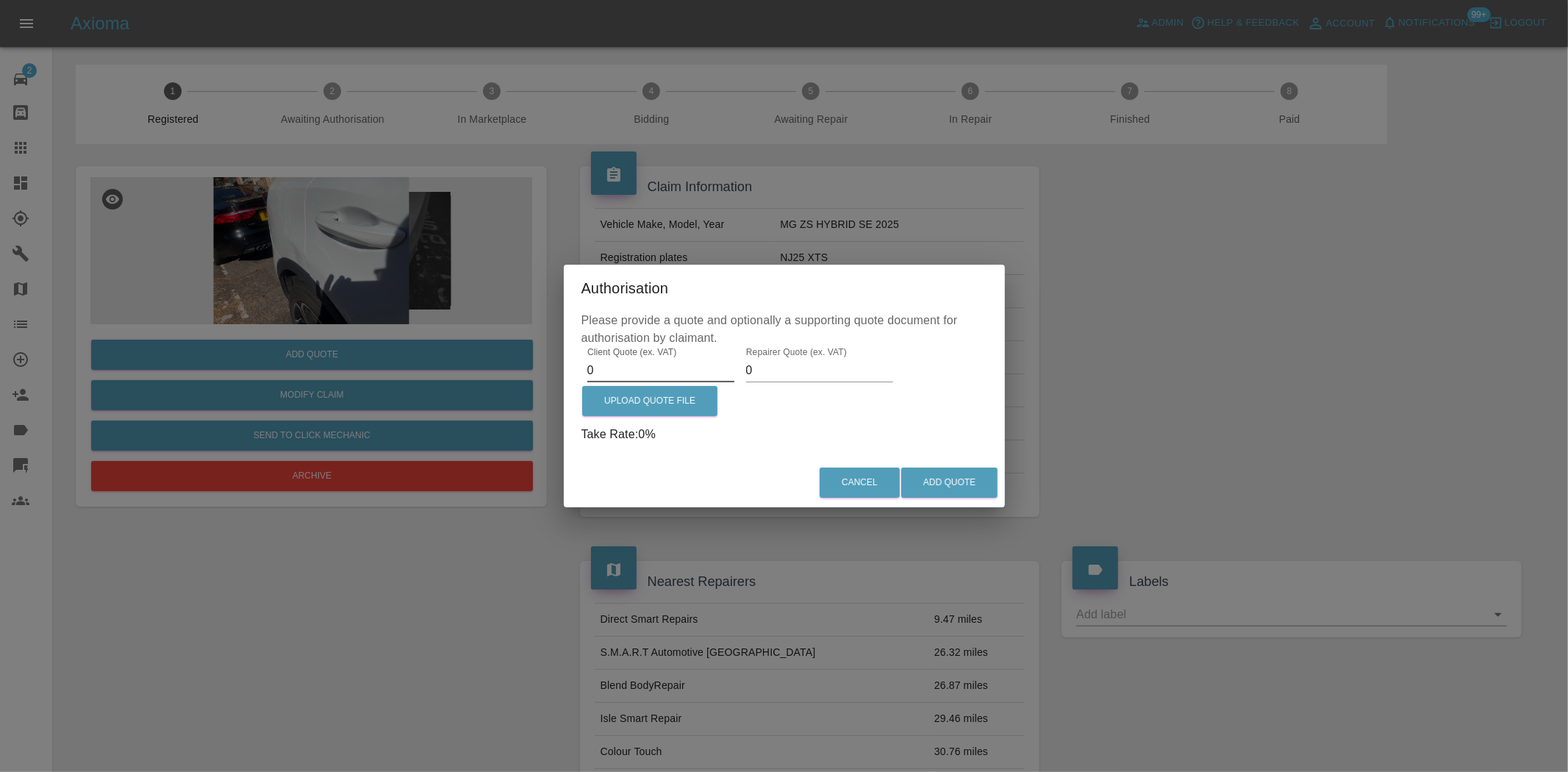
drag, startPoint x: 605, startPoint y: 366, endPoint x: 342, endPoint y: 347, distance: 263.7
click at [382, 346] on div "Authorisation Please provide a quote and optionally a supporting quote document…" at bounding box center [784, 386] width 1568 height 772
type input "1220.00"
click at [643, 412] on label "Upload Quote File" at bounding box center [650, 401] width 136 height 30
click at [0, 0] on input "Upload Quote File" at bounding box center [0, 0] width 0 height 0
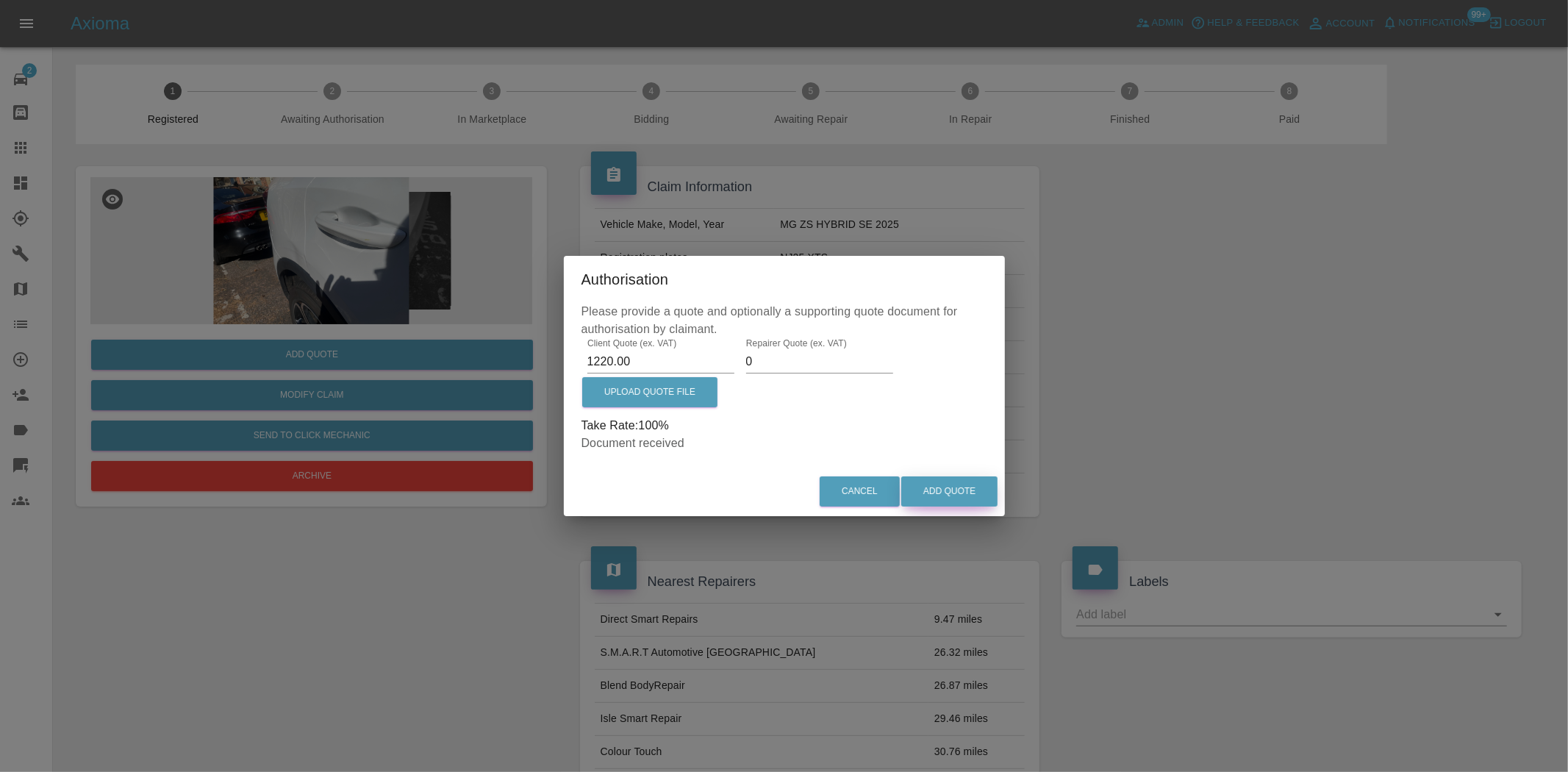
click at [944, 487] on button "Add Quote" at bounding box center [949, 492] width 96 height 30
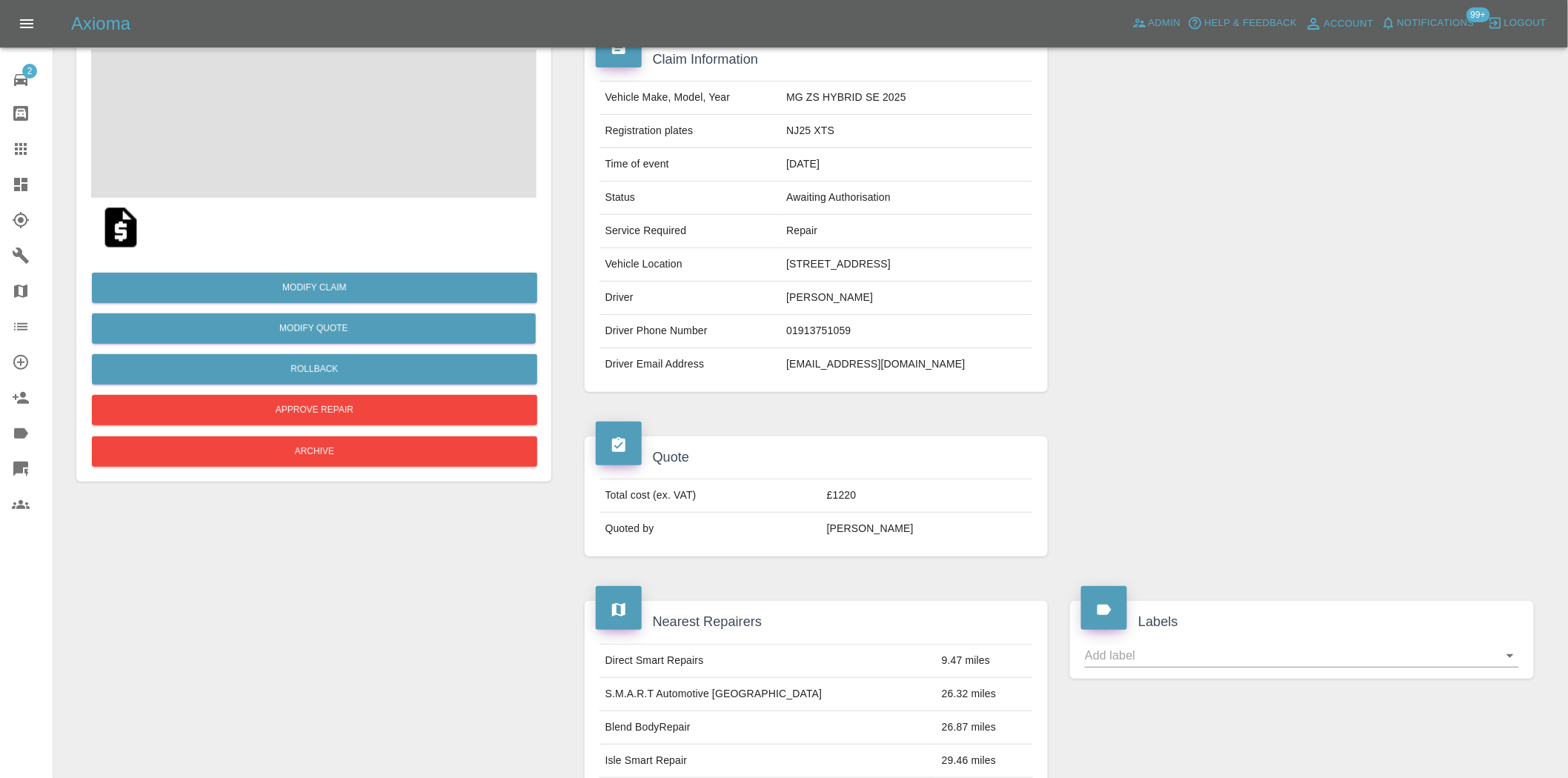
scroll to position [724, 0]
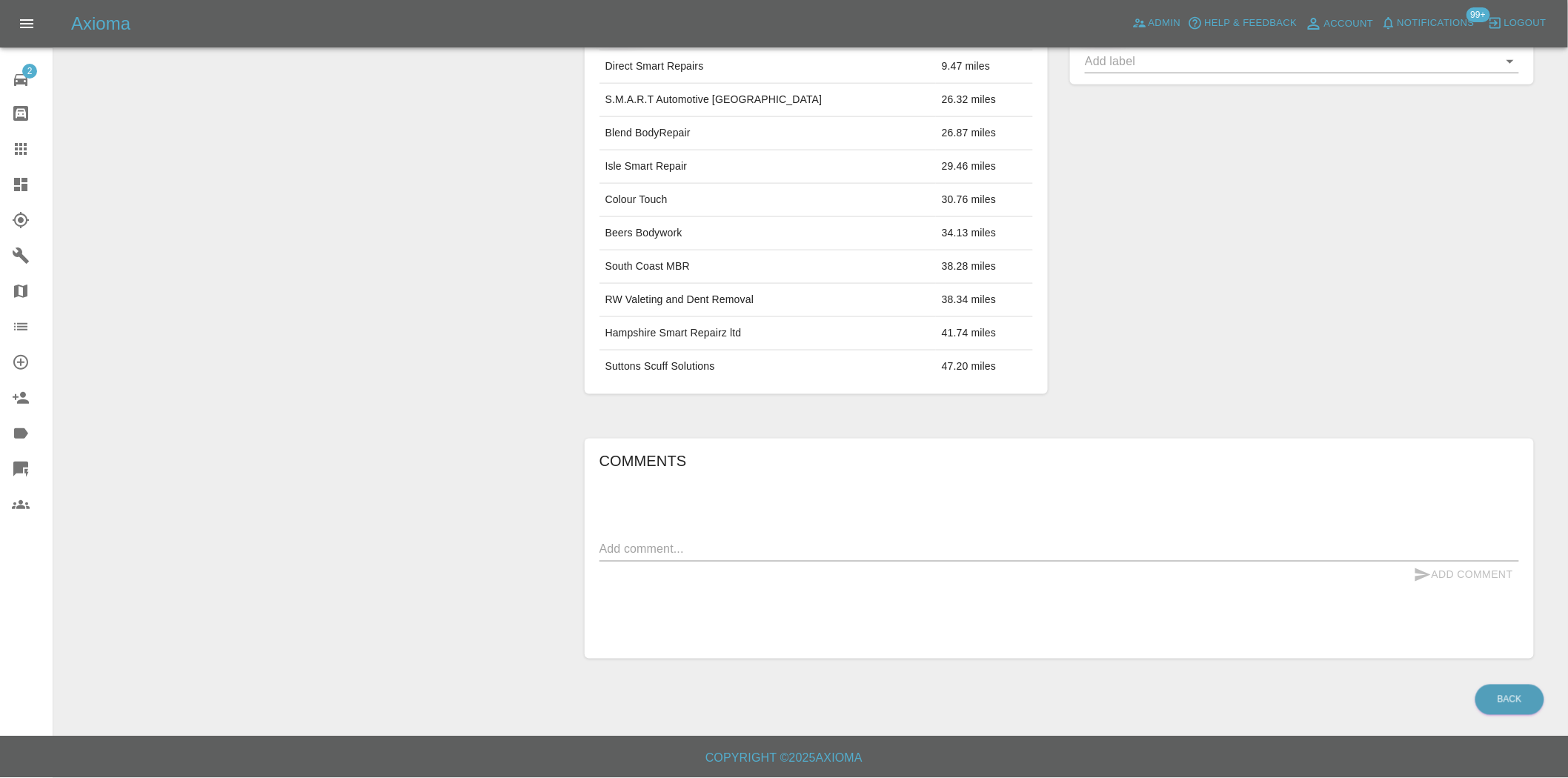
click at [664, 521] on textarea at bounding box center [1059, 549] width 920 height 17
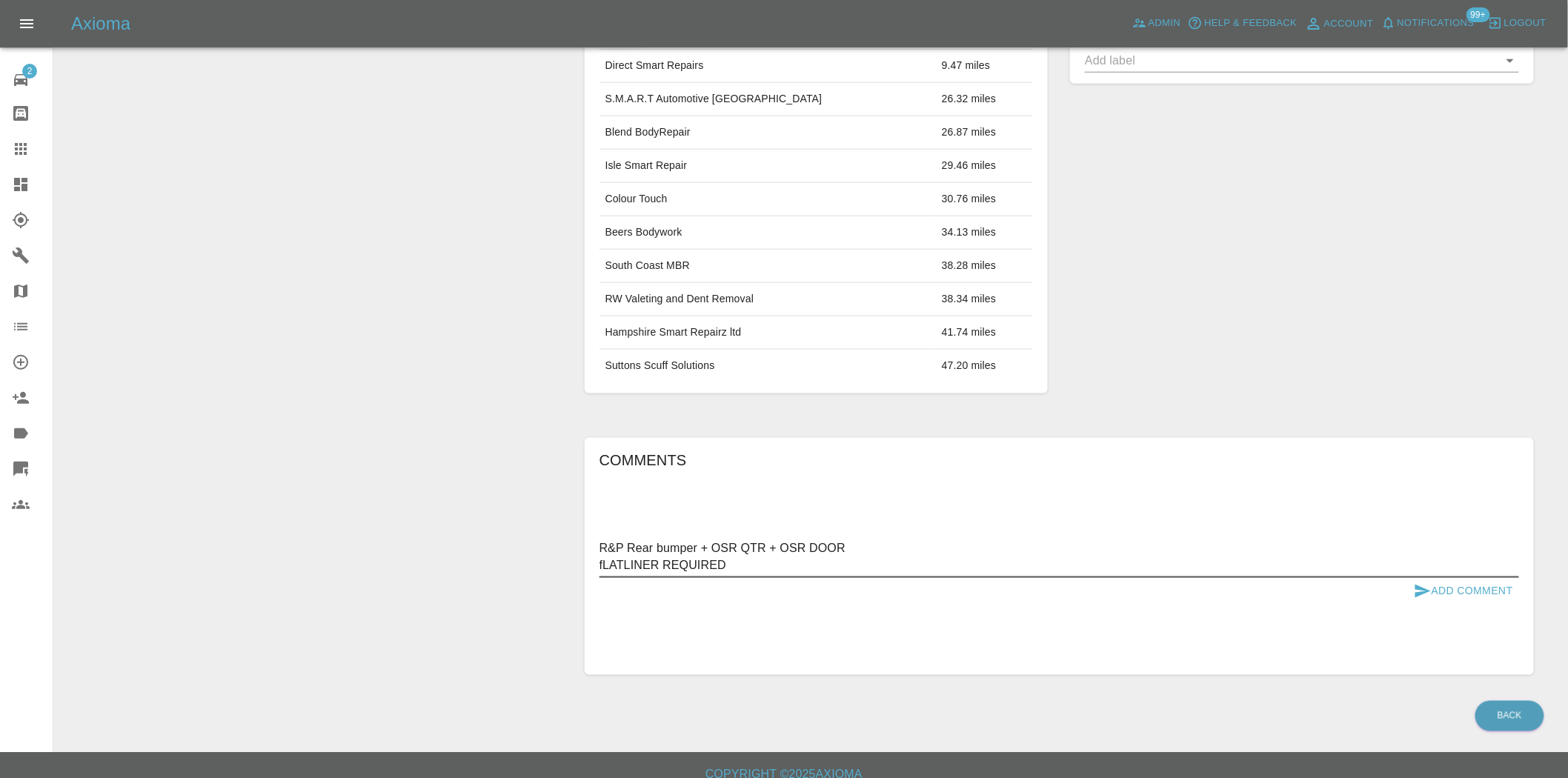
drag, startPoint x: 600, startPoint y: 573, endPoint x: 588, endPoint y: 584, distance: 16.3
click at [595, 521] on div "Comments R&P Rear bumper + OSR QTR + OSR DOOR fLATLINER REQUIRED x Add Comment" at bounding box center [1059, 557] width 950 height 238
click at [754, 521] on textarea "R&P Rear bumper + OSR QTR + OSR DOOR FLATLINER REQUIRED" at bounding box center [1059, 558] width 920 height 34
click at [1124, 521] on textarea "R&P Rear bumper + OSR QTR + OSR DOOR FLATLINER REQUIRED" at bounding box center [1059, 558] width 920 height 34
type textarea "R&P Rear bumper + OSR QTR + OSR DOOR FLATLINER REQUIRED"
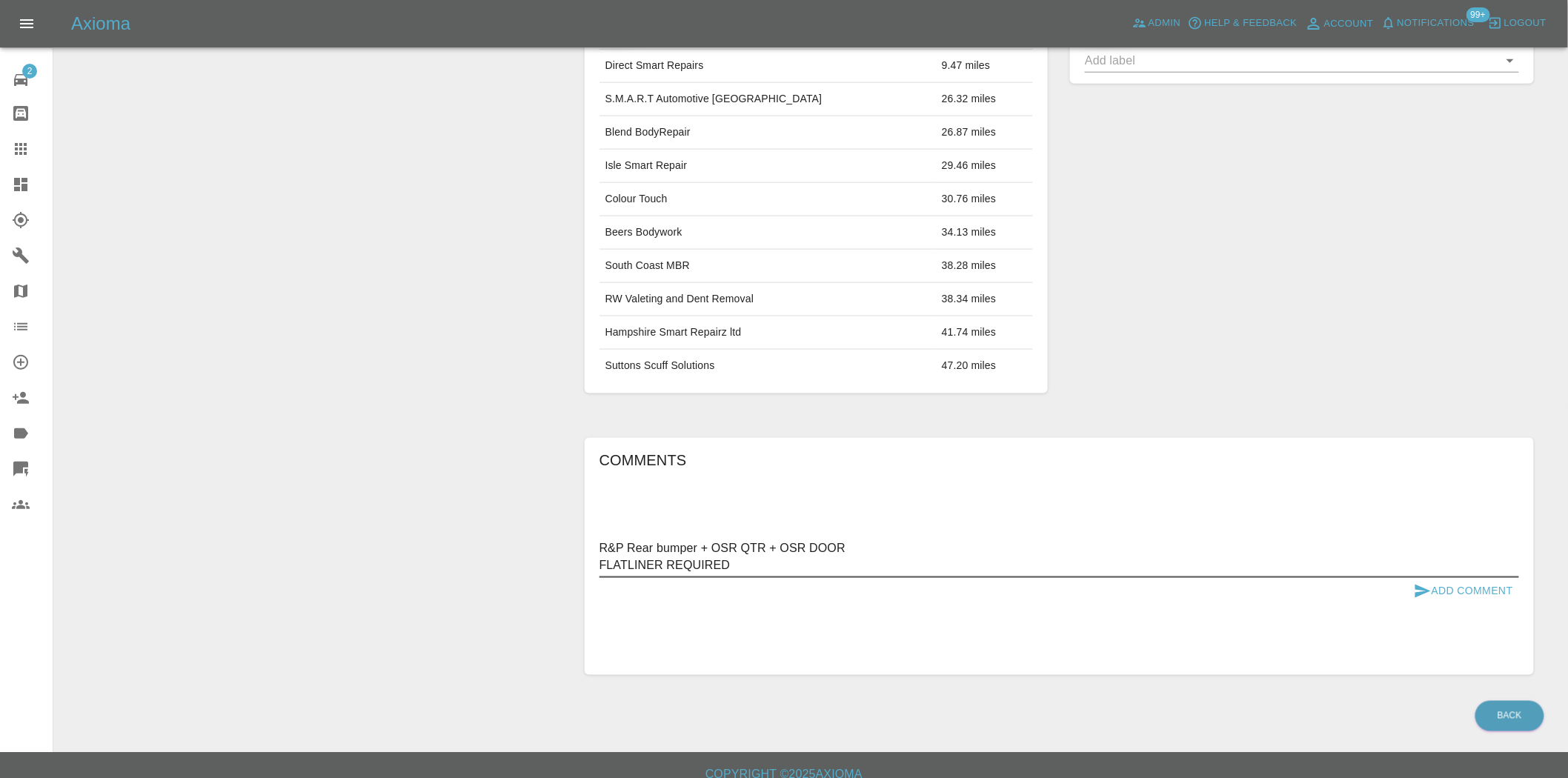
click at [1124, 521] on button "Add Comment" at bounding box center [1463, 591] width 111 height 27
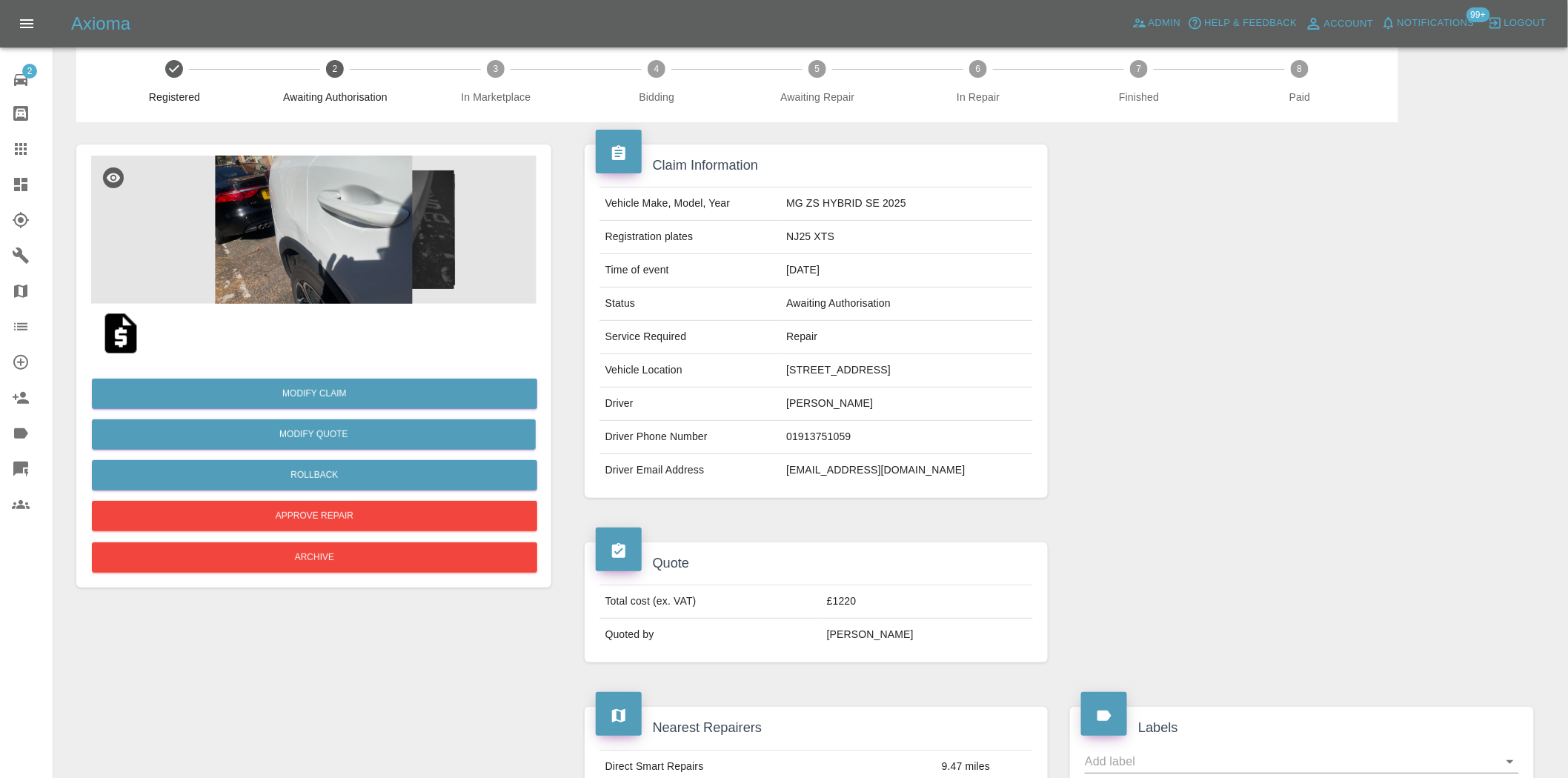
scroll to position [0, 0]
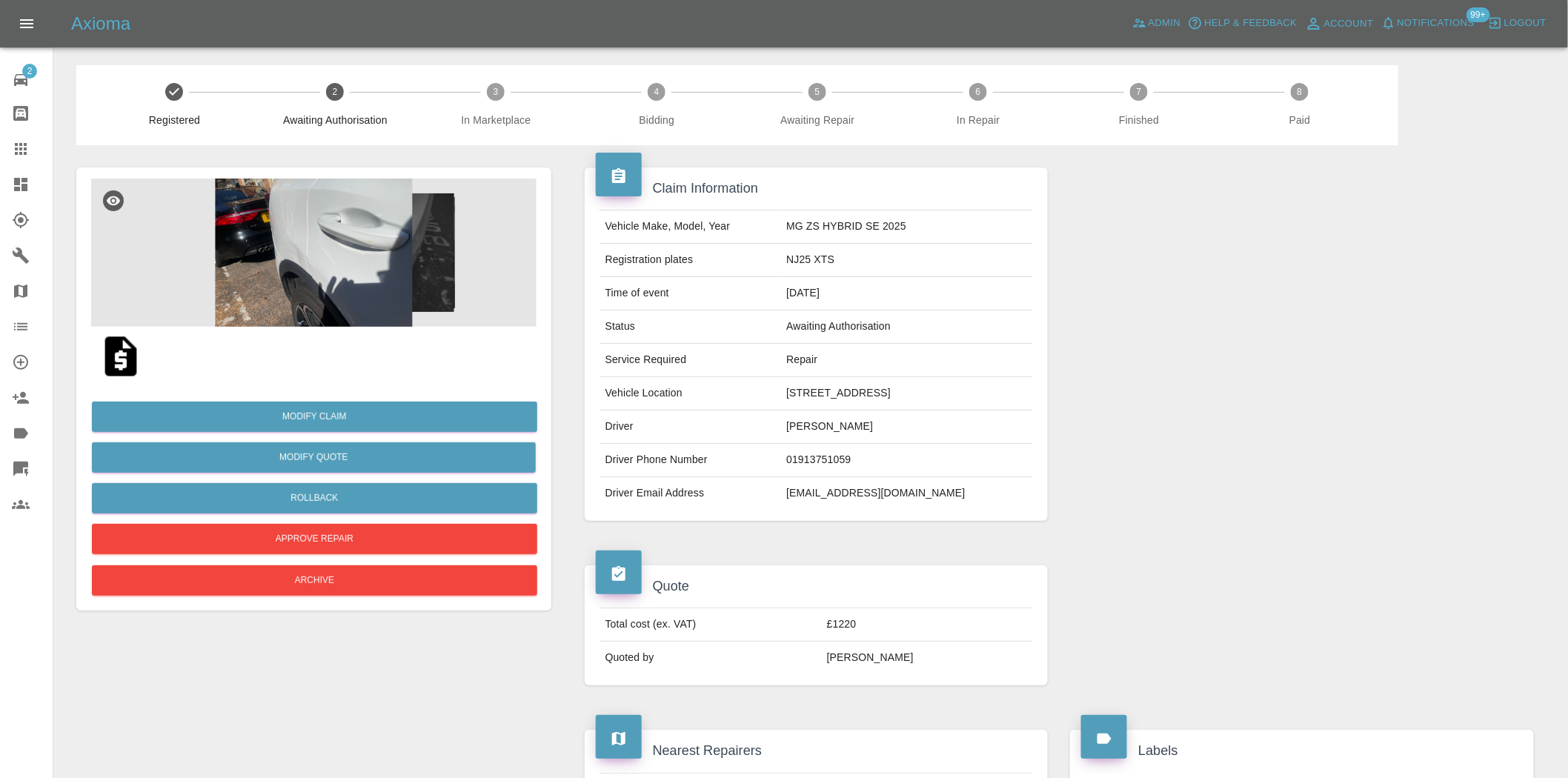
click at [319, 267] on img at bounding box center [313, 252] width 446 height 149
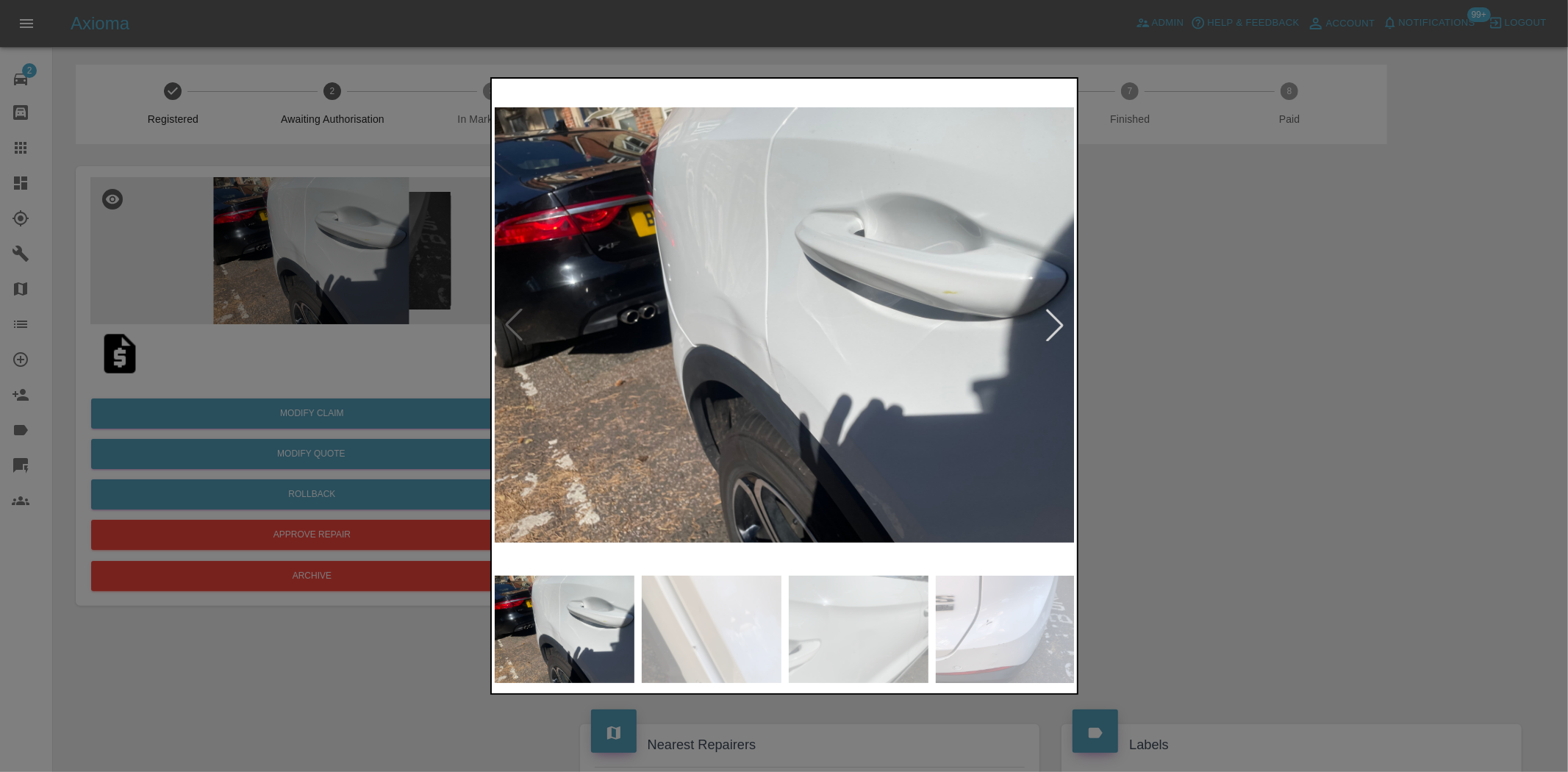
click at [284, 282] on div at bounding box center [784, 386] width 1568 height 772
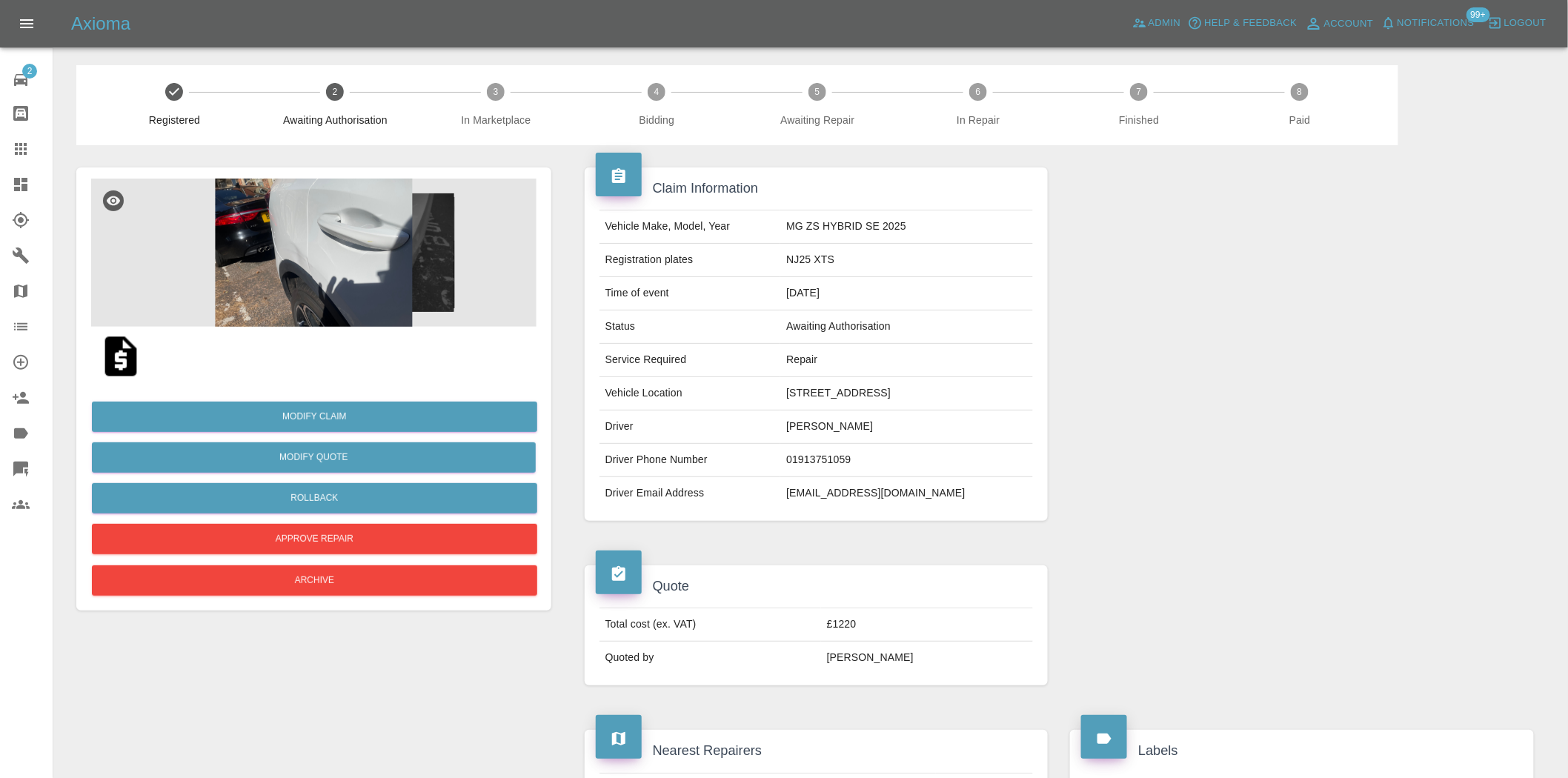
click at [285, 278] on img at bounding box center [313, 252] width 446 height 149
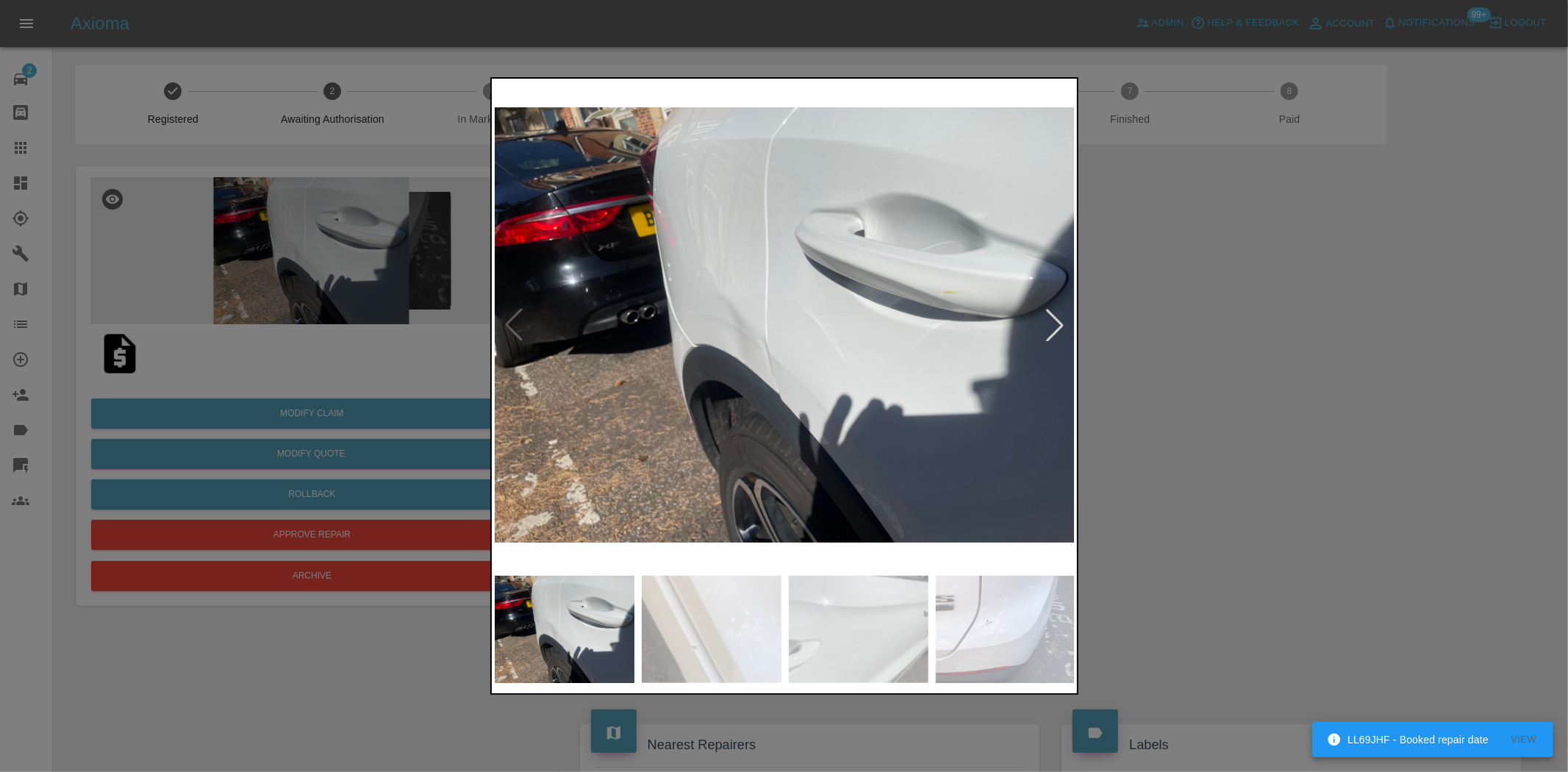
click at [617, 431] on img at bounding box center [784, 325] width 581 height 487
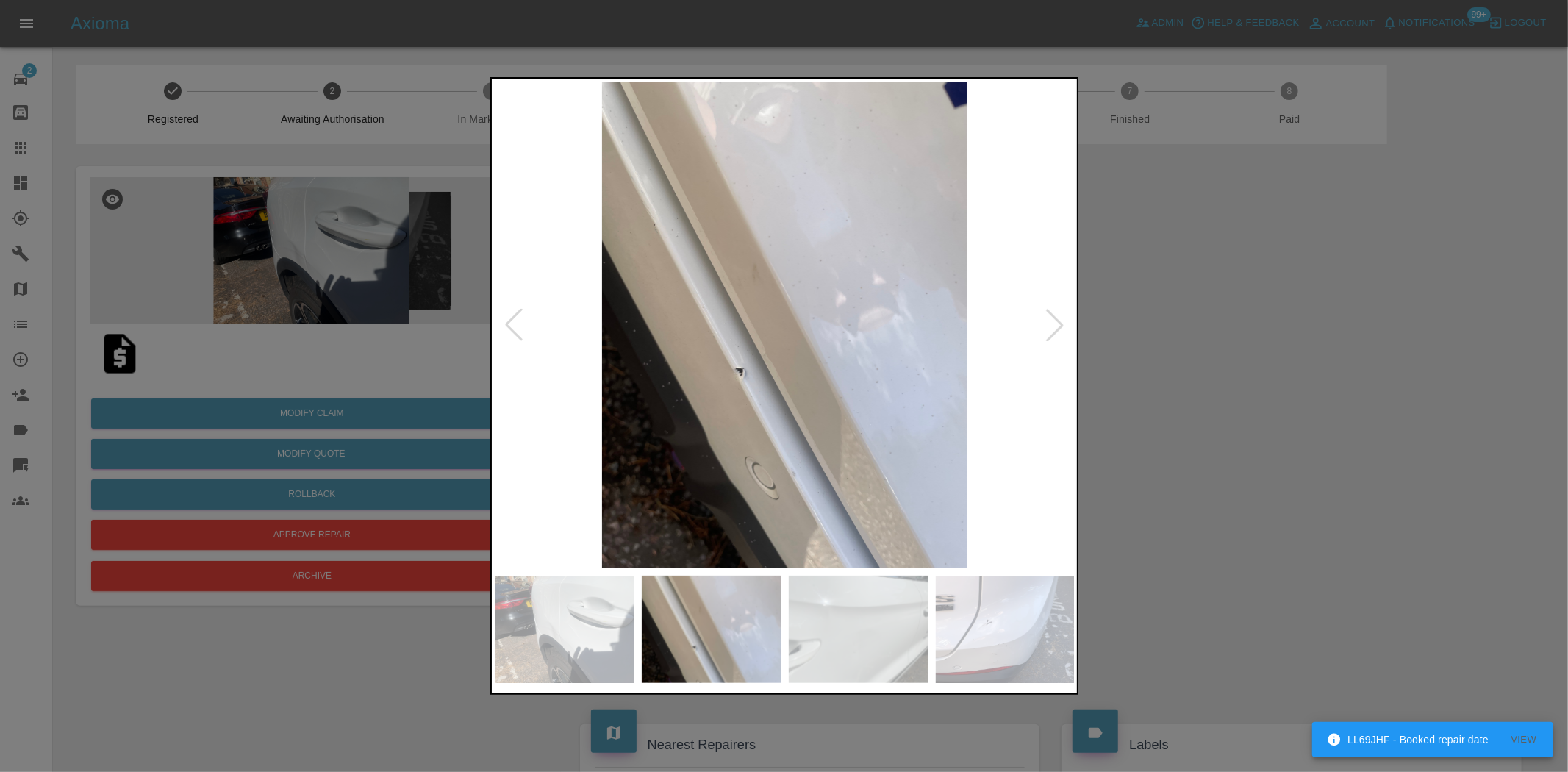
click at [684, 450] on img at bounding box center [784, 325] width 581 height 487
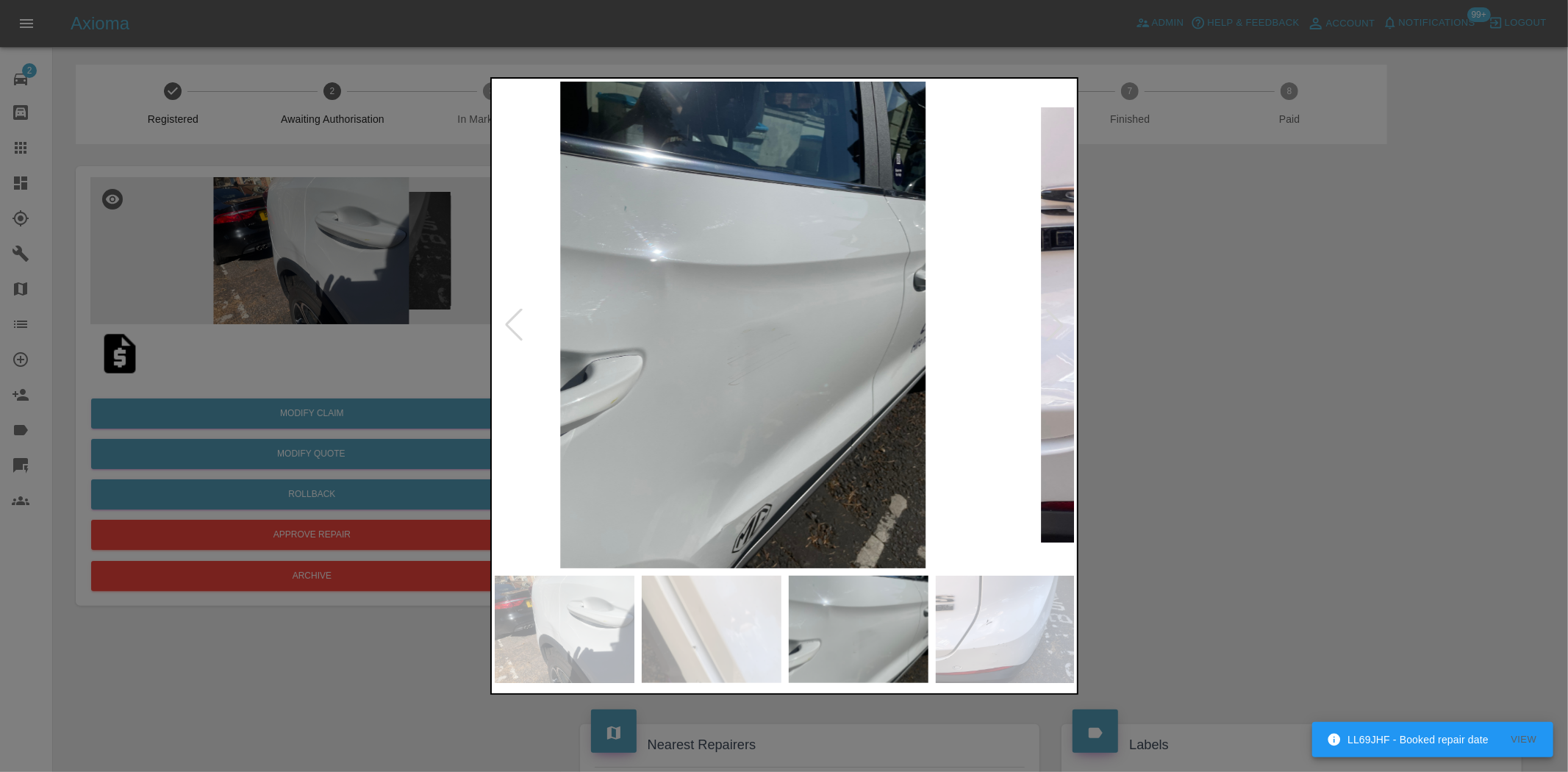
click at [734, 456] on img at bounding box center [743, 325] width 581 height 487
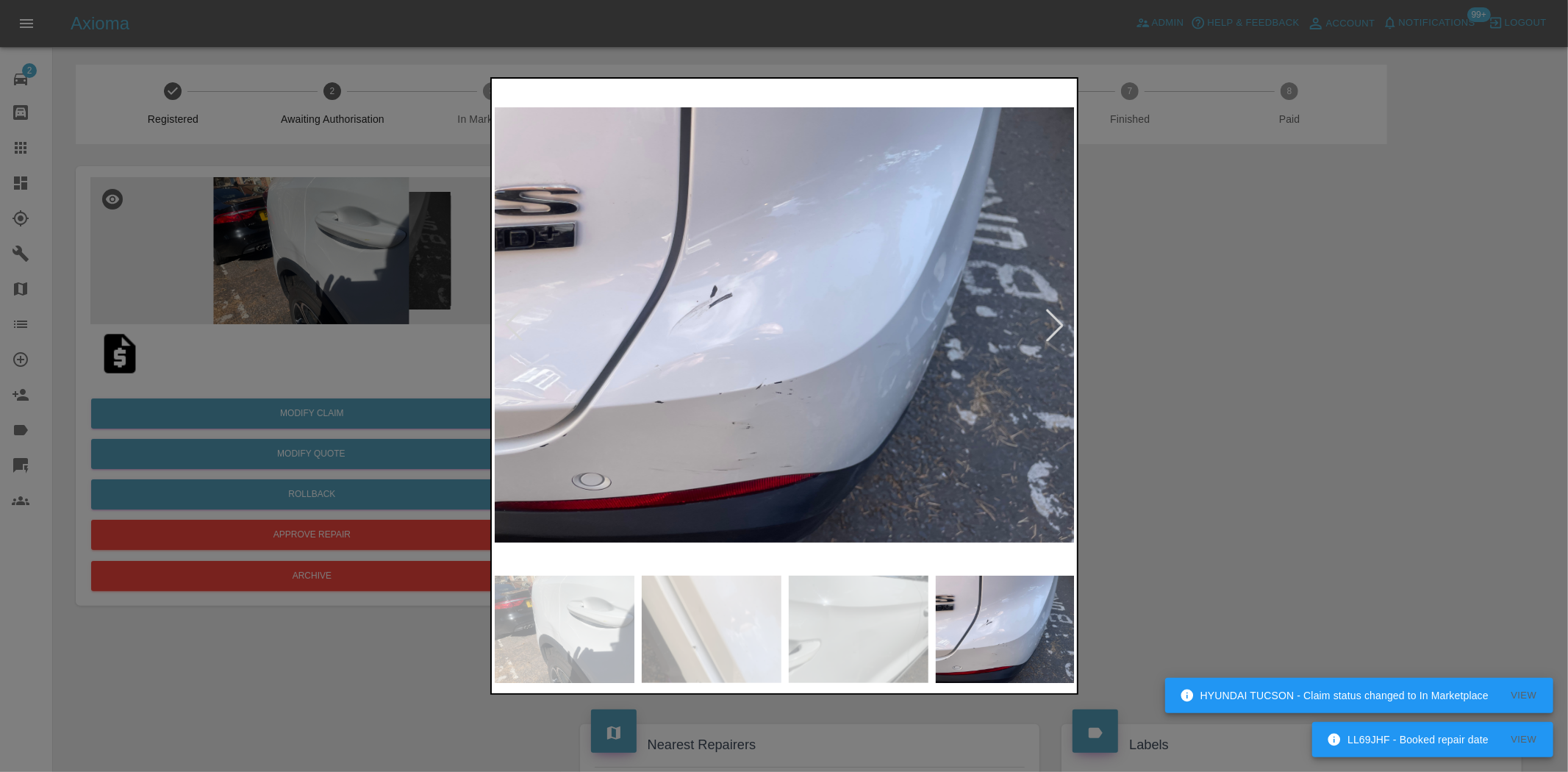
click at [754, 453] on img at bounding box center [784, 325] width 581 height 487
click at [654, 446] on img at bounding box center [784, 325] width 581 height 487
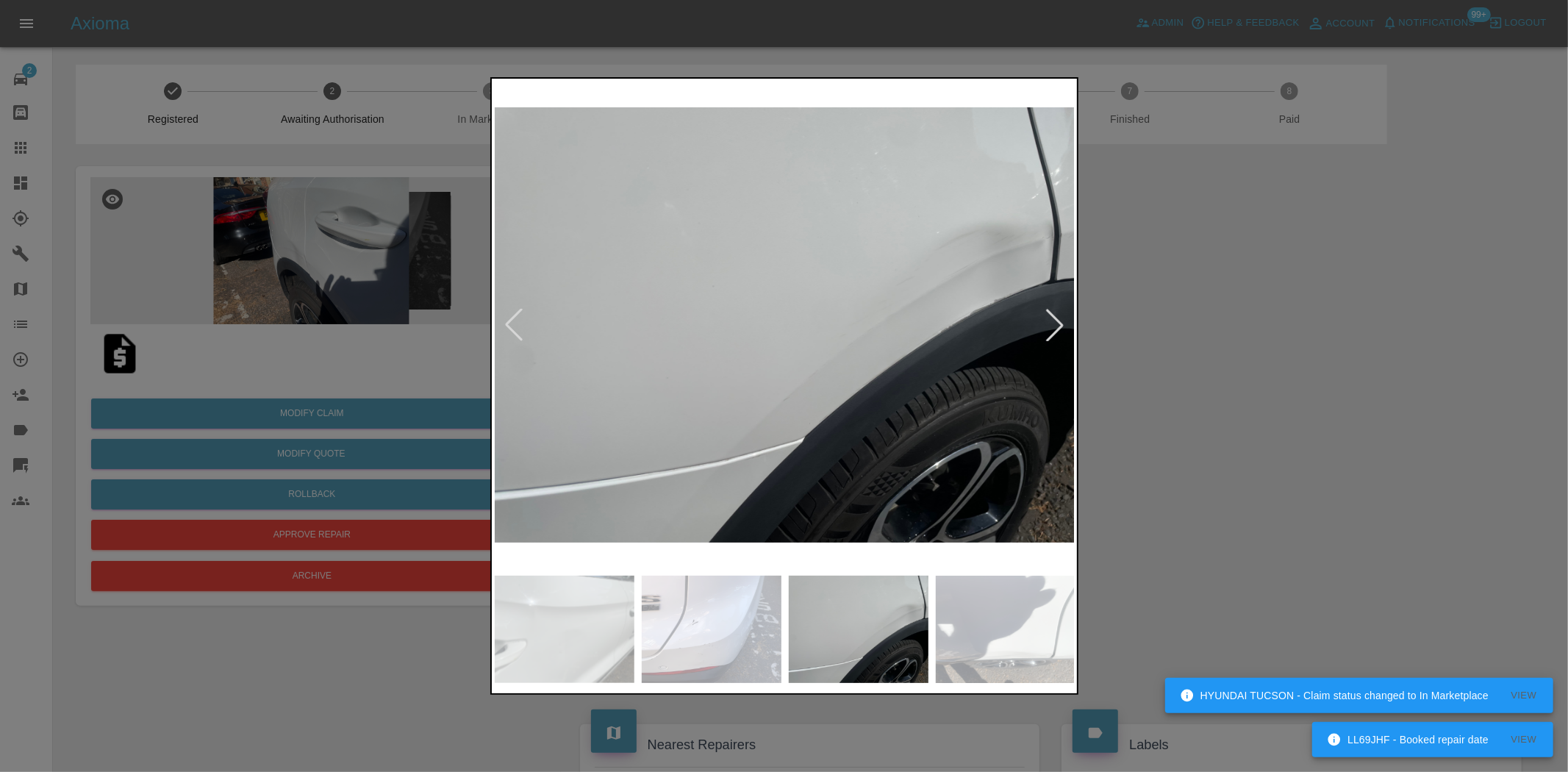
click at [689, 444] on img at bounding box center [784, 325] width 581 height 487
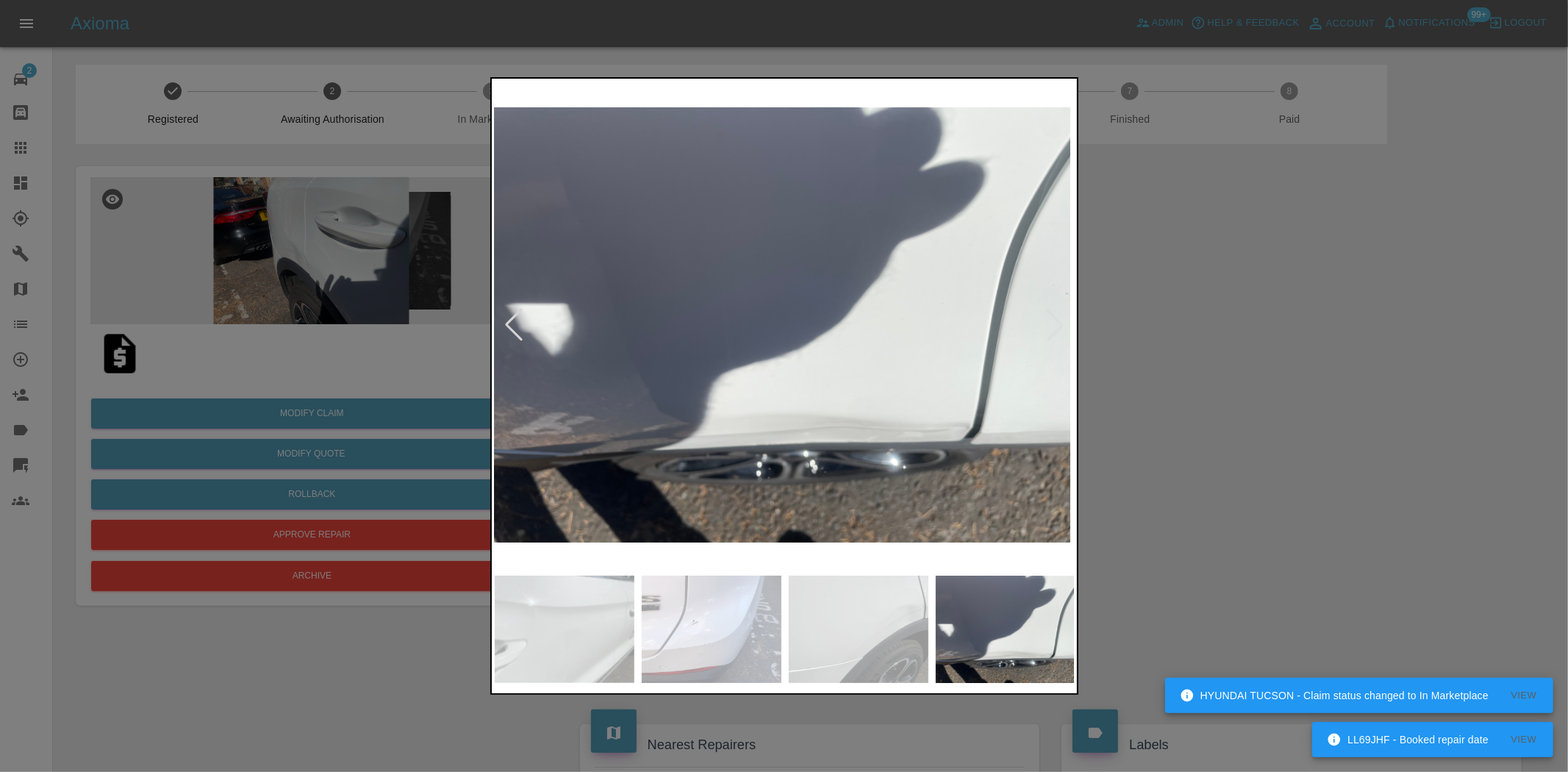
click at [670, 431] on img at bounding box center [780, 325] width 581 height 487
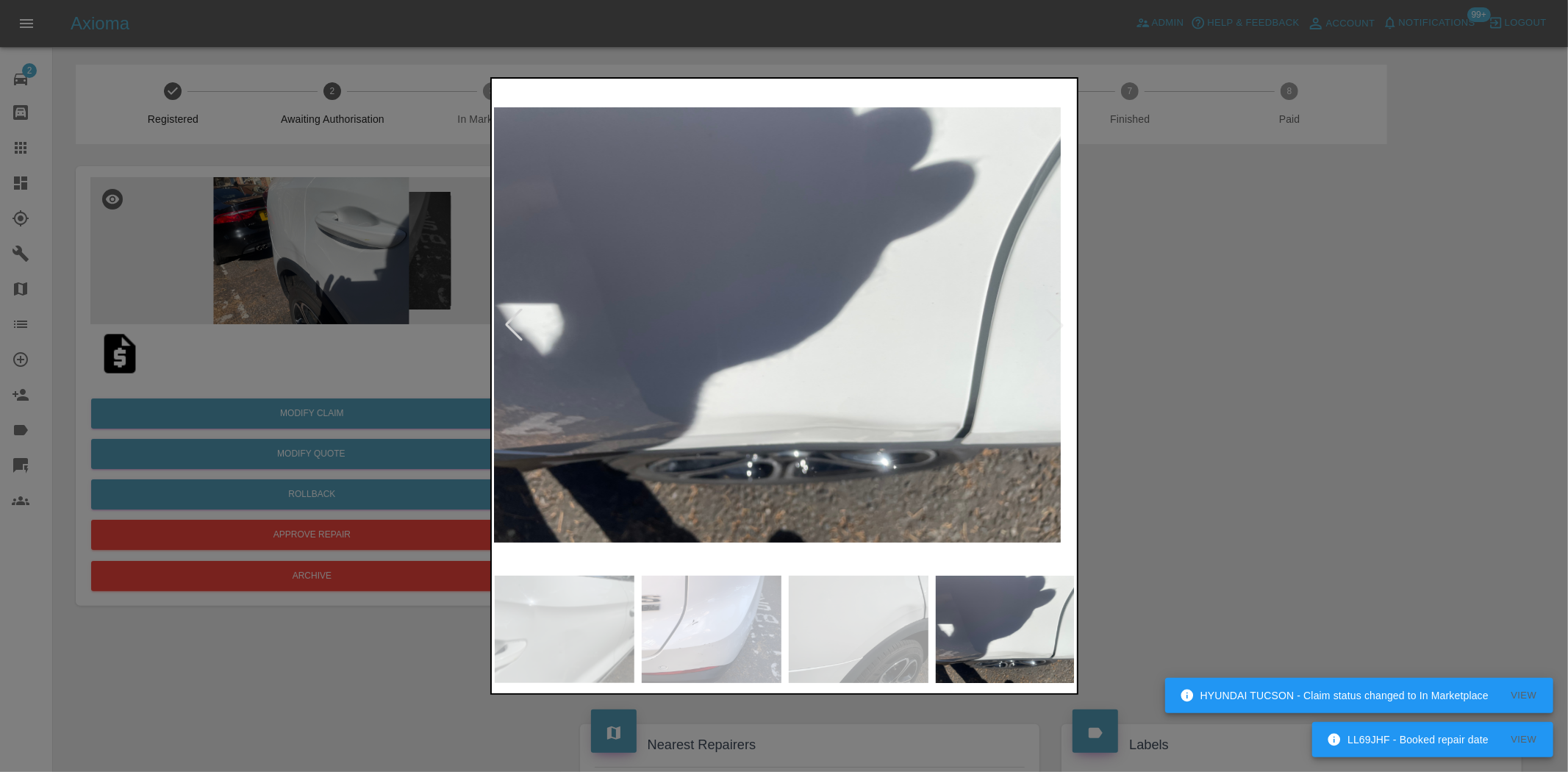
click at [498, 414] on img at bounding box center [770, 325] width 581 height 487
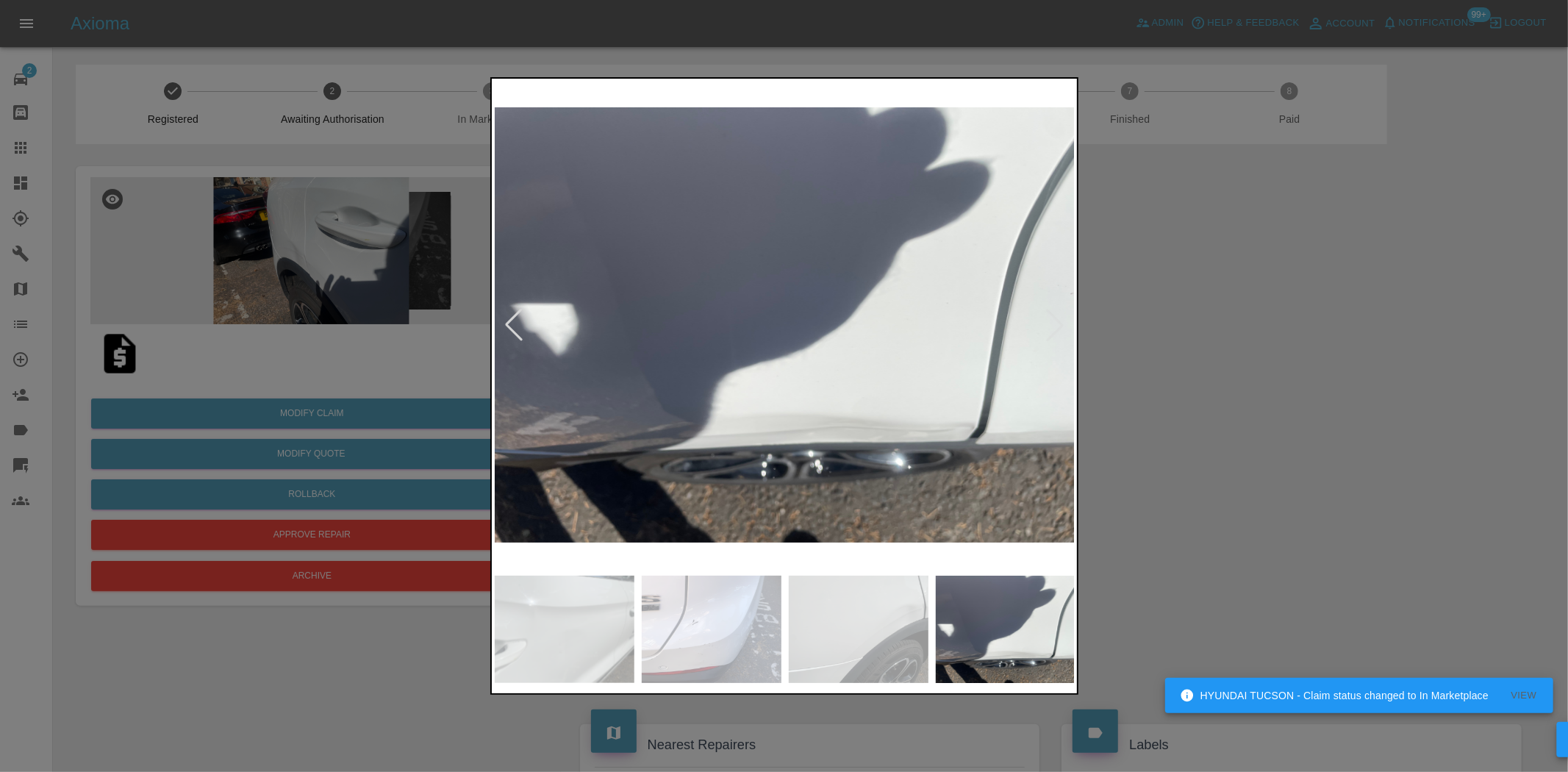
click at [753, 425] on img at bounding box center [784, 325] width 581 height 487
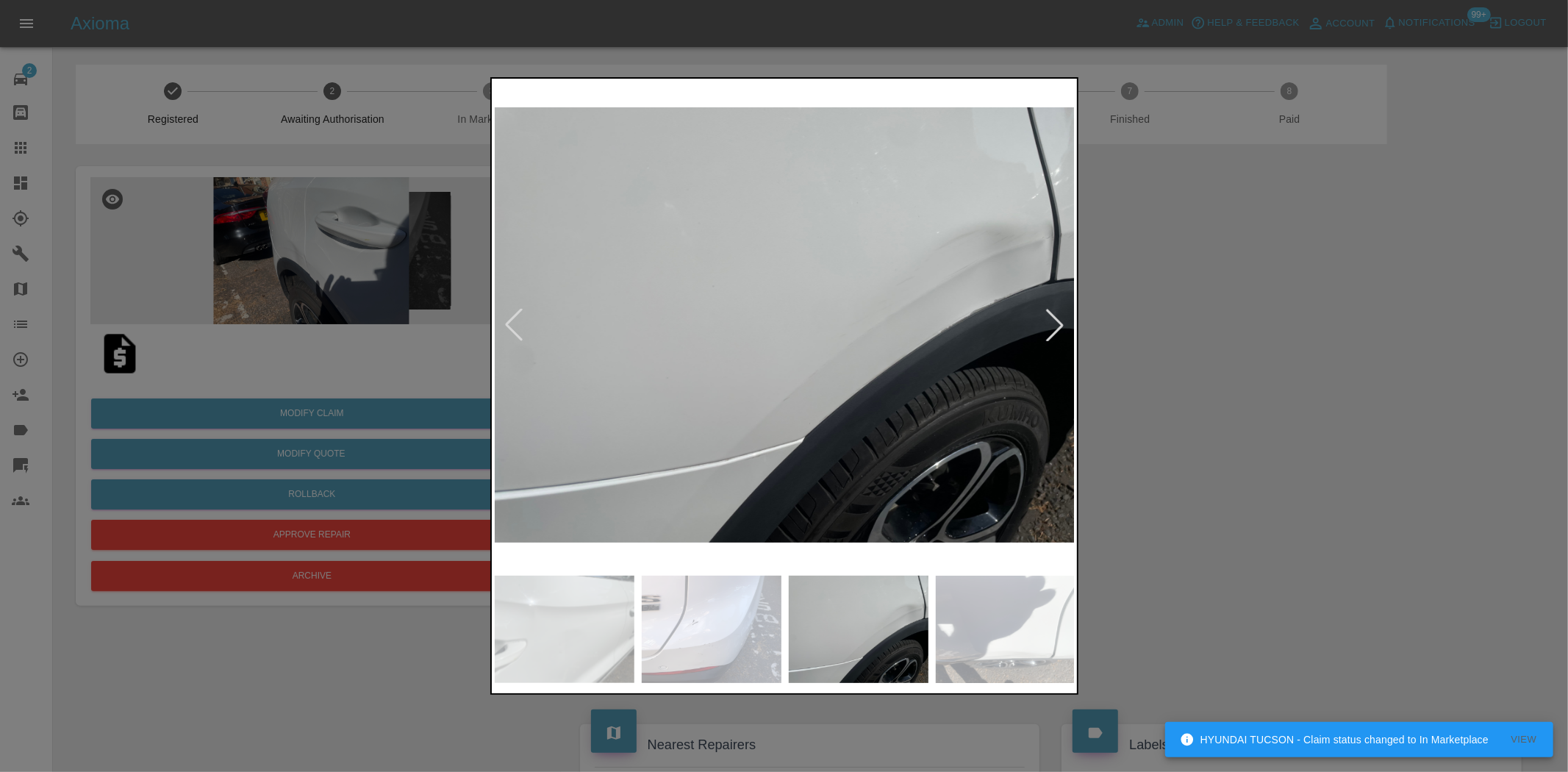
click at [671, 422] on img at bounding box center [784, 325] width 581 height 487
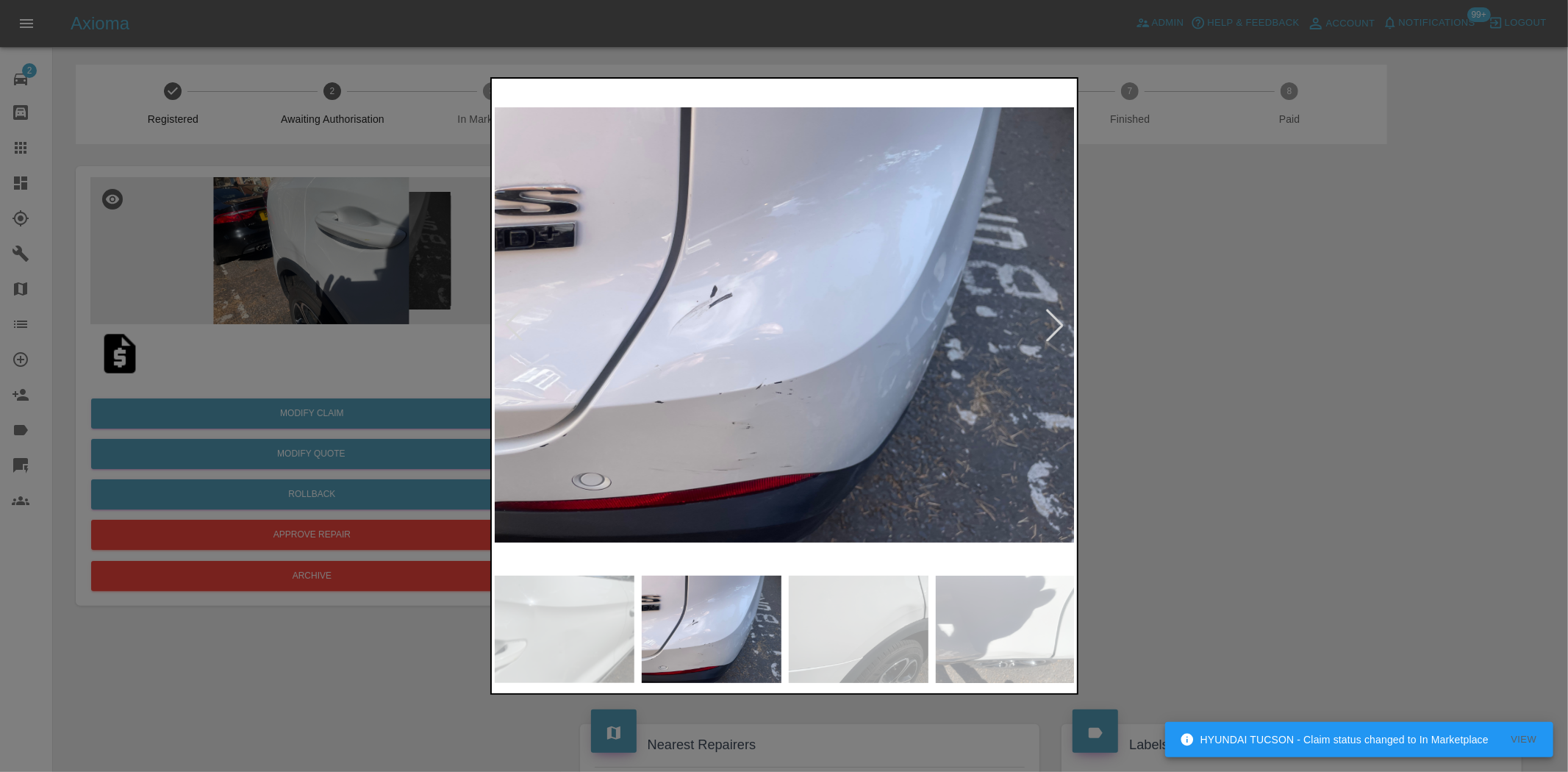
click at [686, 408] on img at bounding box center [784, 325] width 581 height 487
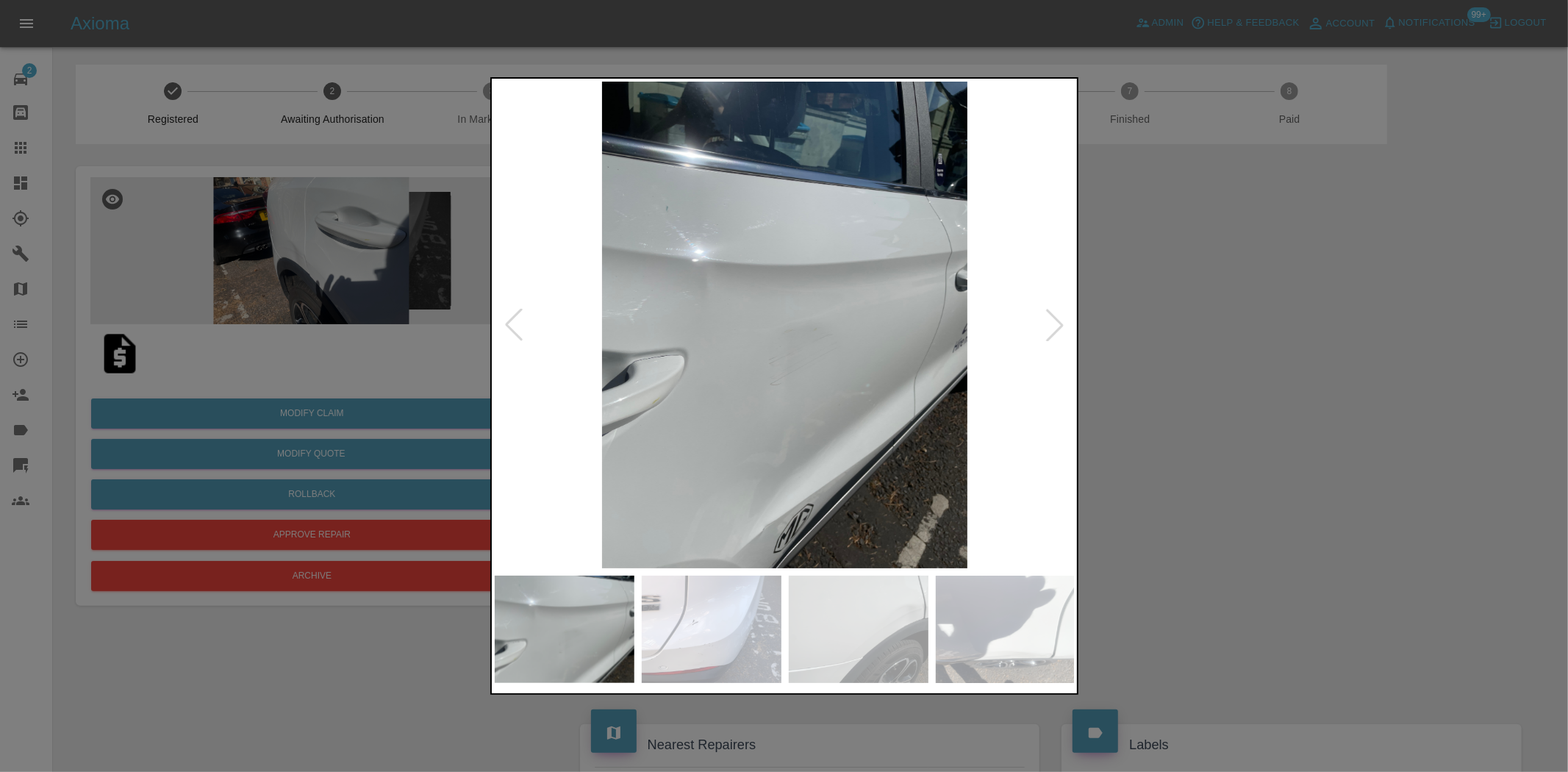
click at [259, 241] on div at bounding box center [784, 386] width 1568 height 772
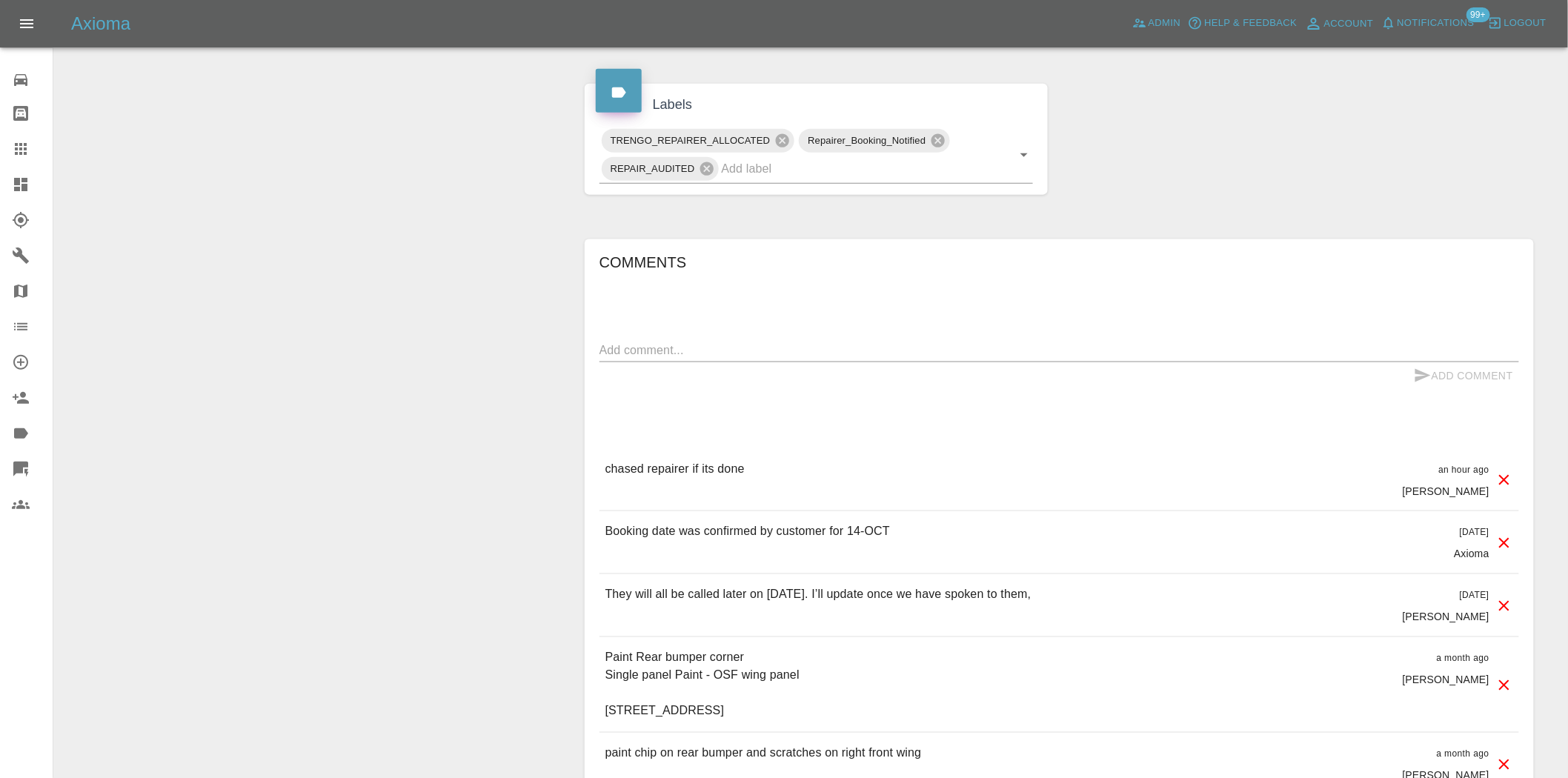
scroll to position [858, 0]
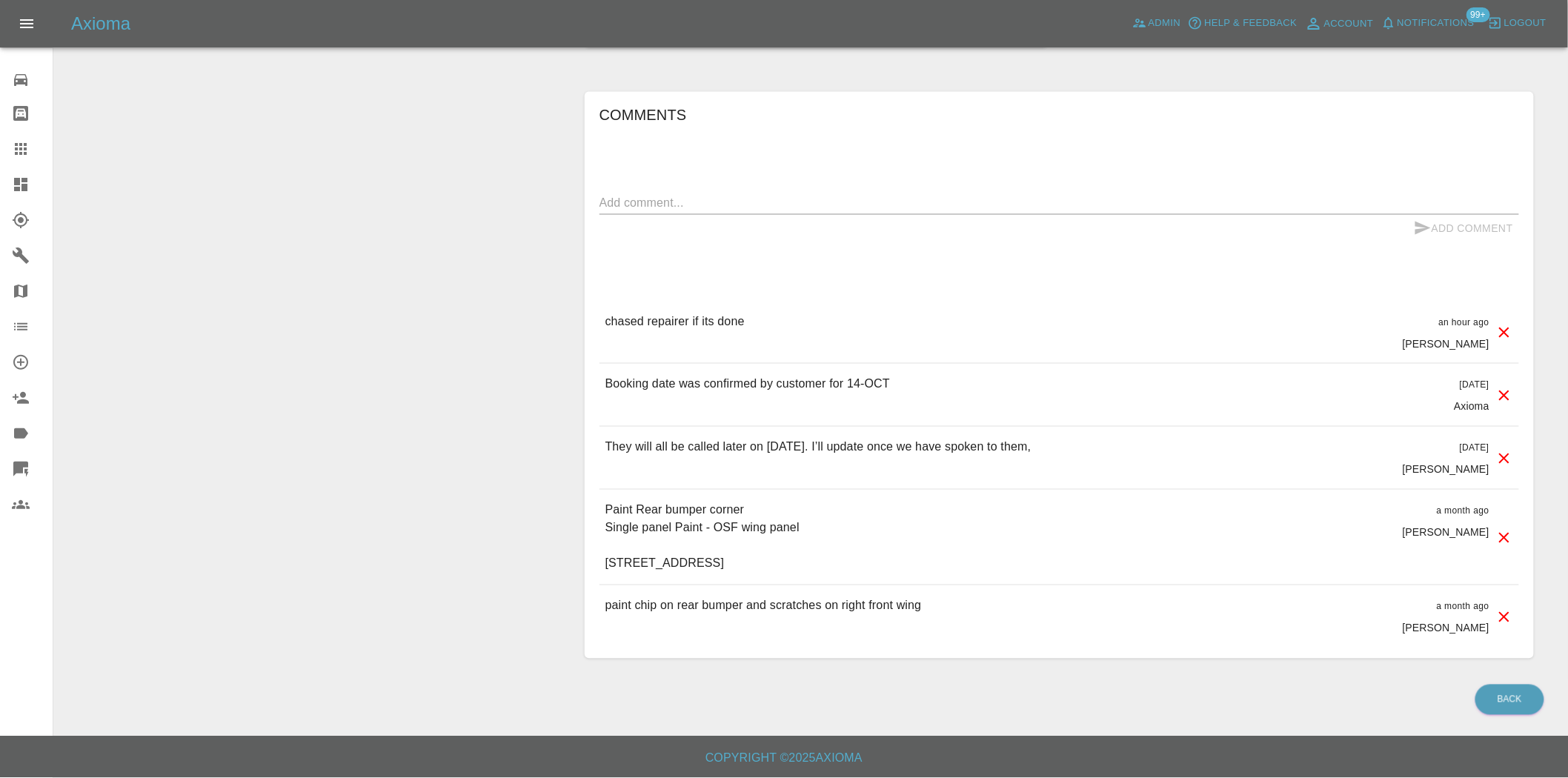
click at [653, 206] on textarea at bounding box center [1059, 202] width 920 height 17
paste textarea "tech available this afternoon,"
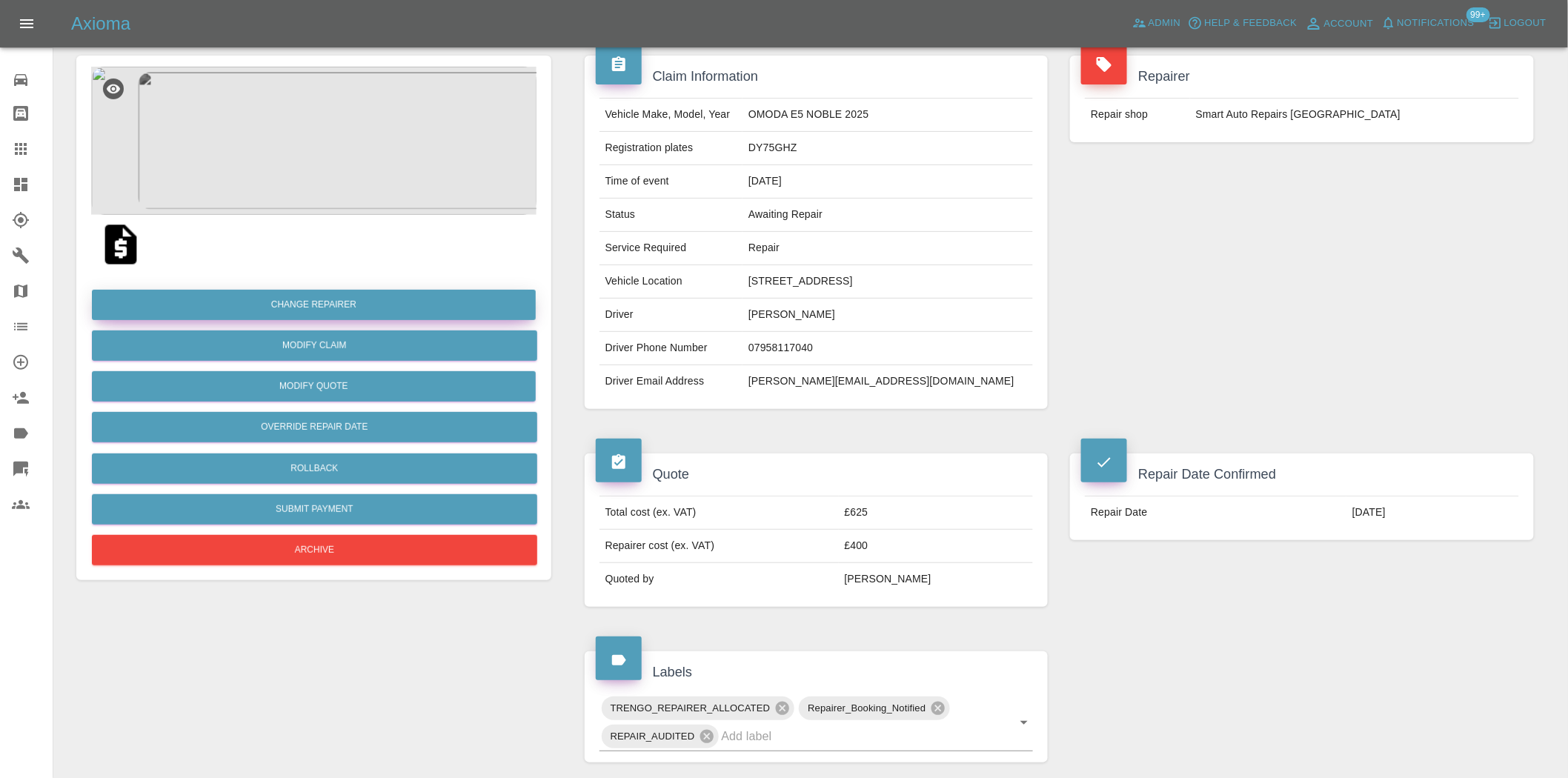
scroll to position [0, 0]
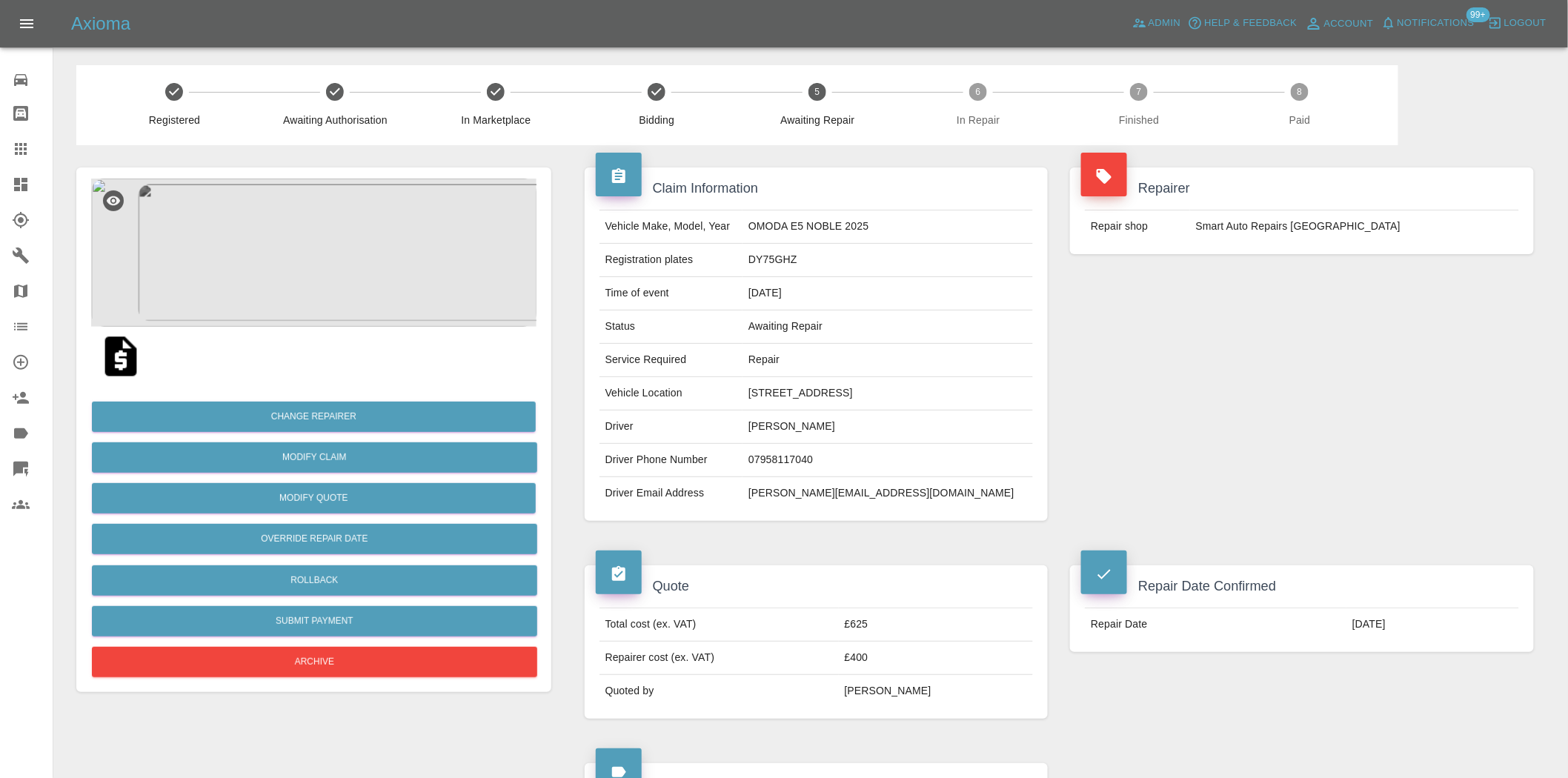
type textarea "tech available this afternoon,"
click at [18, 191] on icon at bounding box center [20, 184] width 13 height 13
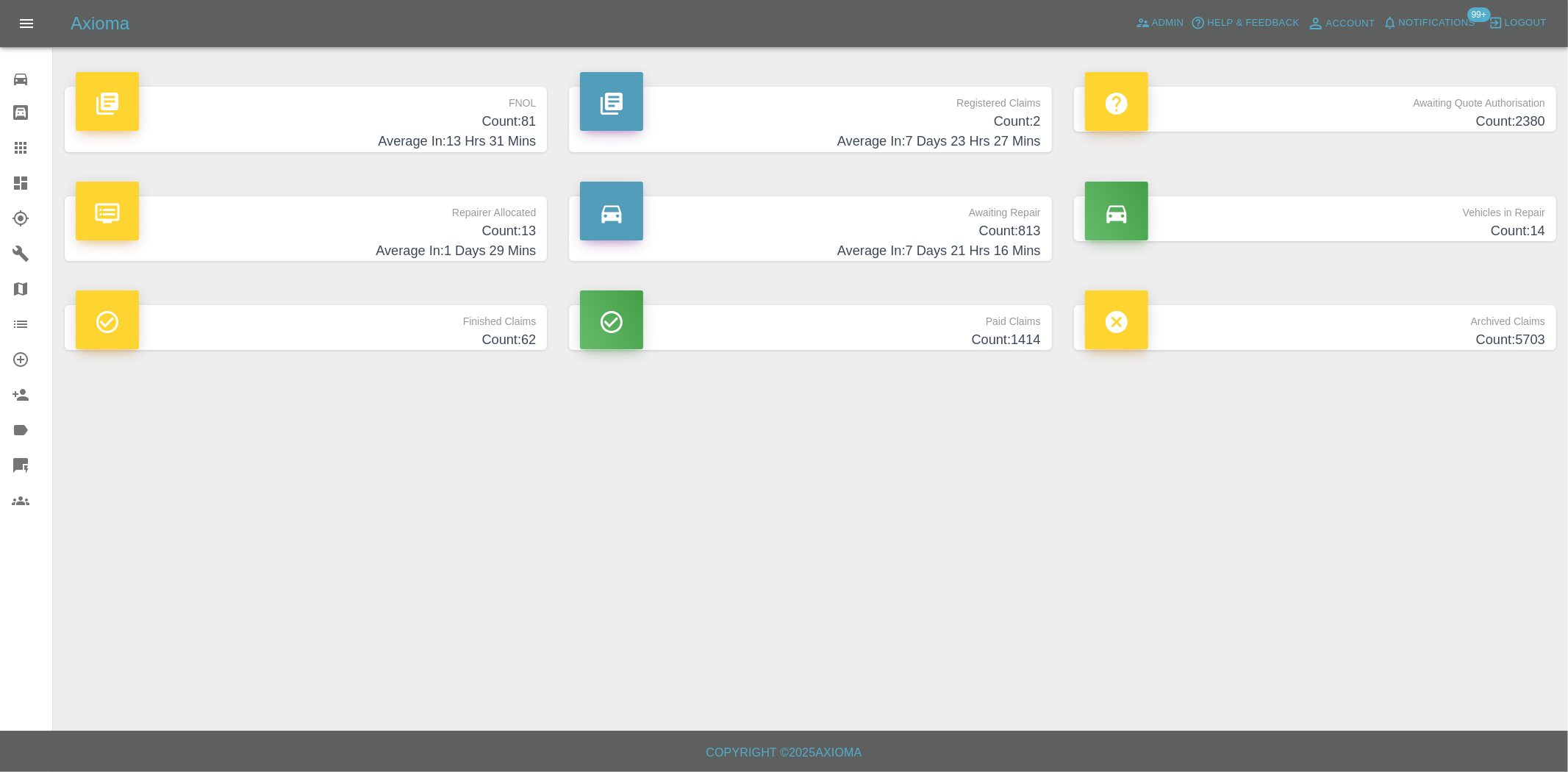
drag, startPoint x: 503, startPoint y: 96, endPoint x: 494, endPoint y: 116, distance: 21.9
click at [503, 96] on p "FNOL" at bounding box center [306, 99] width 460 height 25
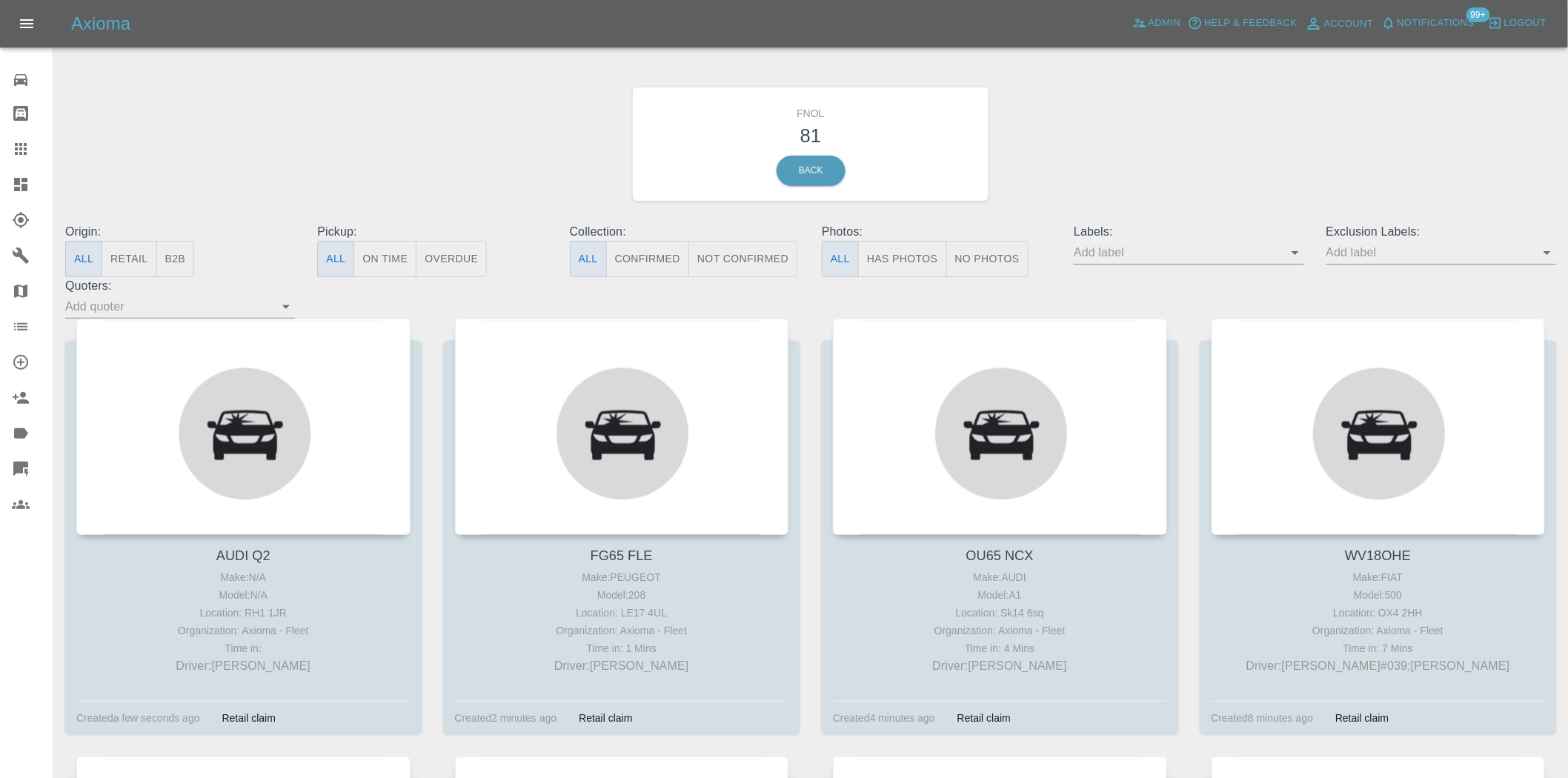
click at [21, 183] on icon at bounding box center [21, 185] width 18 height 18
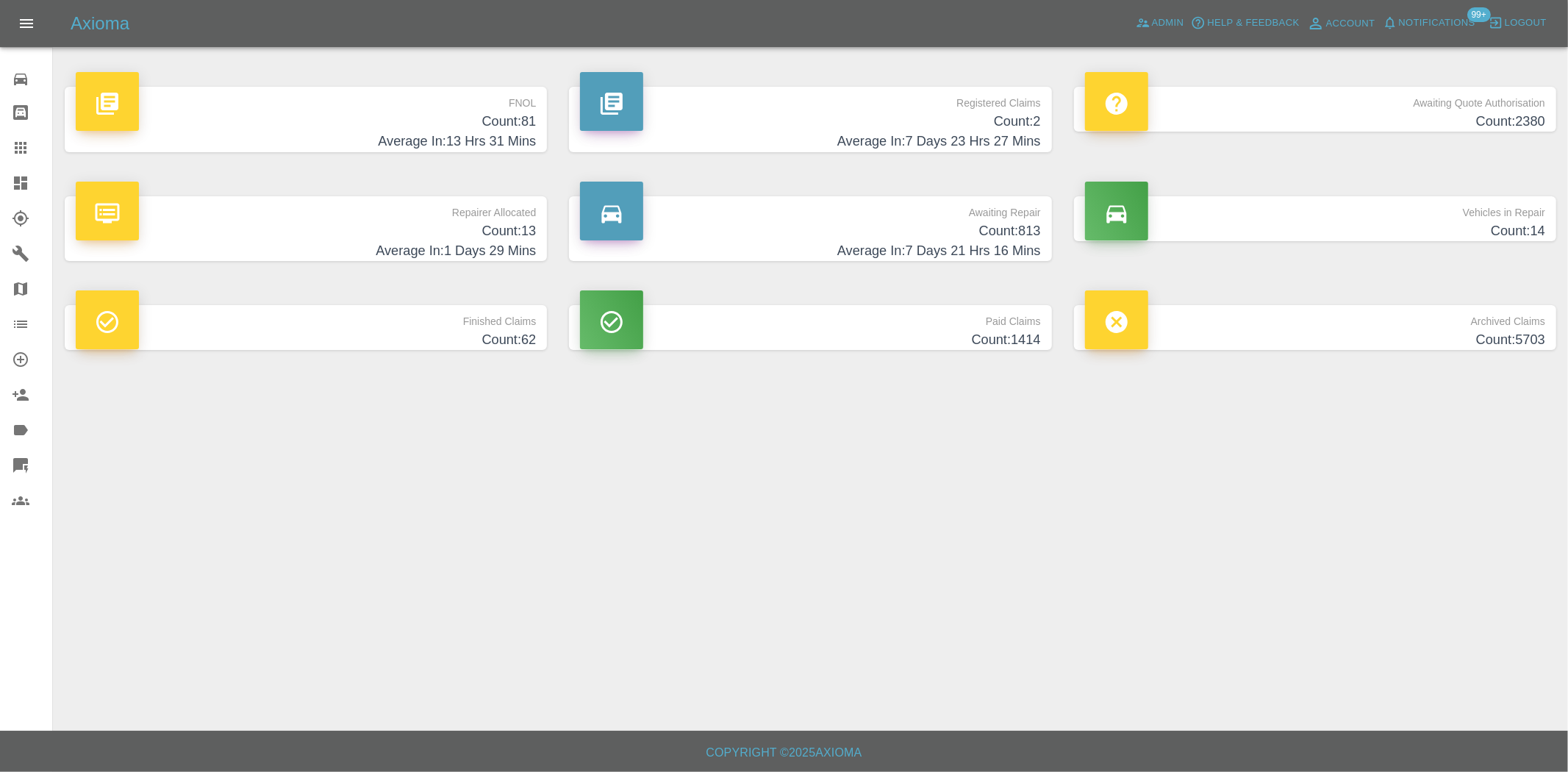
click at [507, 242] on h4 "Average In: 1 Days 29 Mins" at bounding box center [306, 251] width 460 height 20
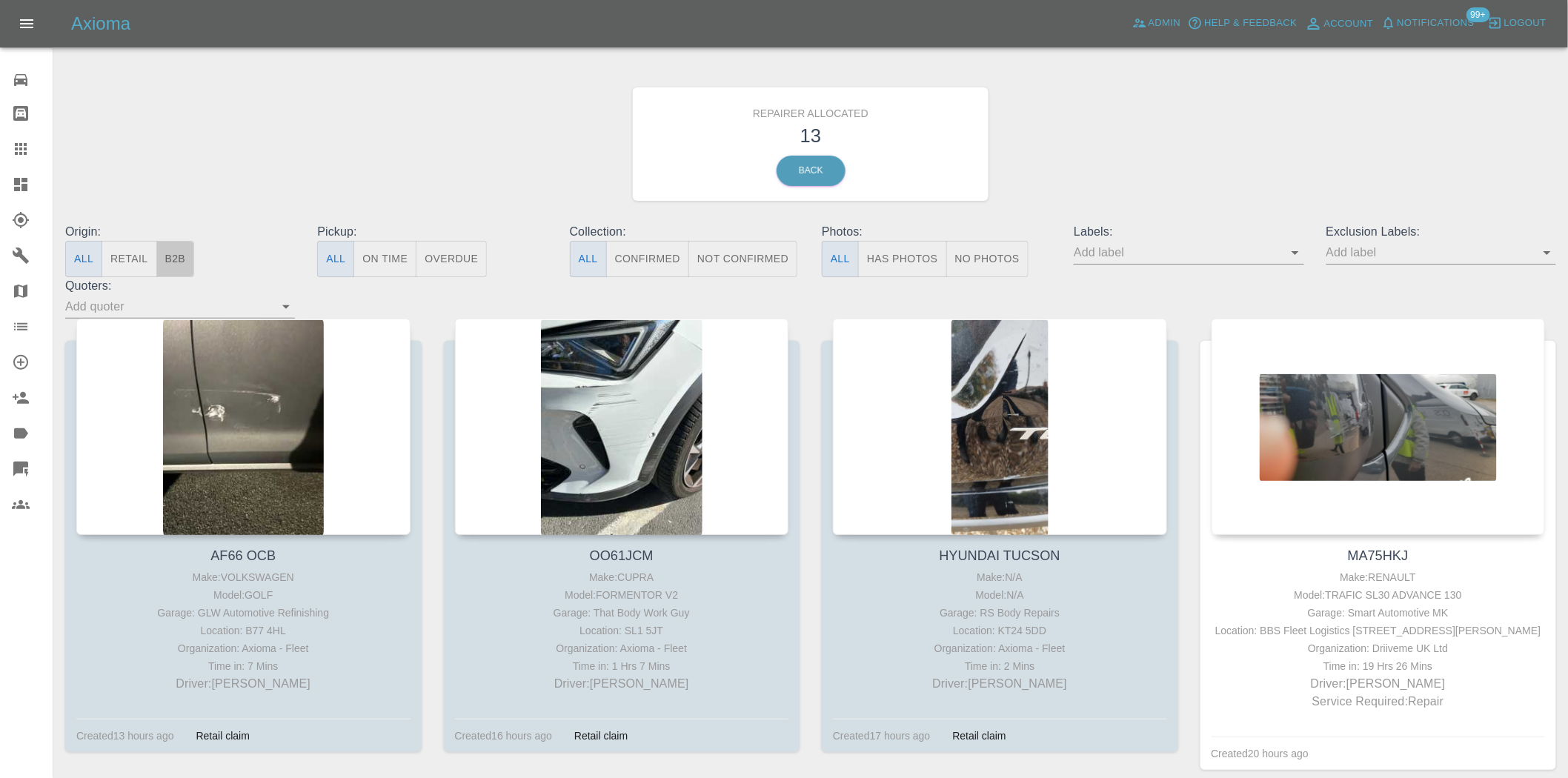
click at [178, 256] on button "B2B" at bounding box center [176, 259] width 39 height 36
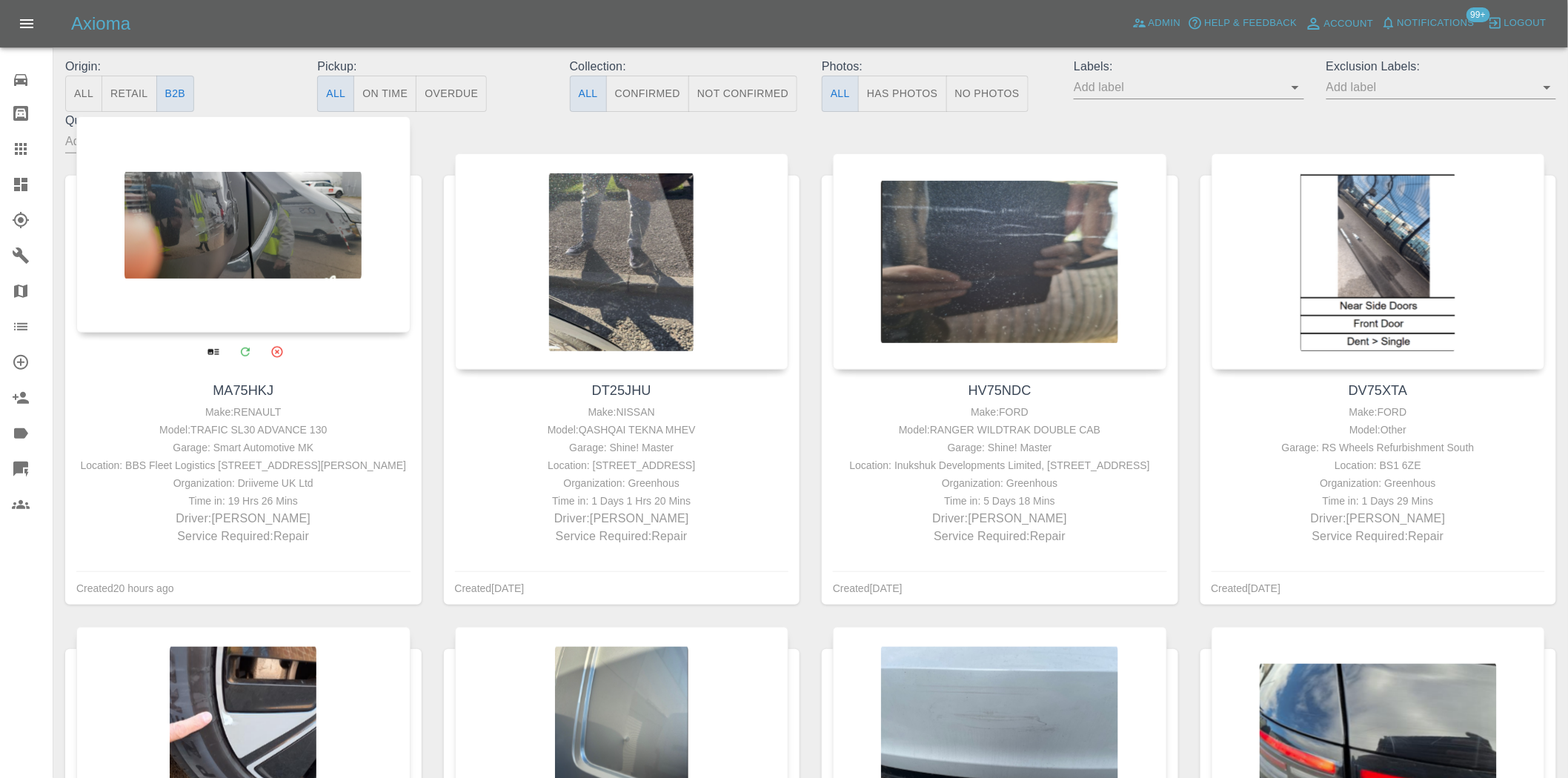
scroll to position [165, 0]
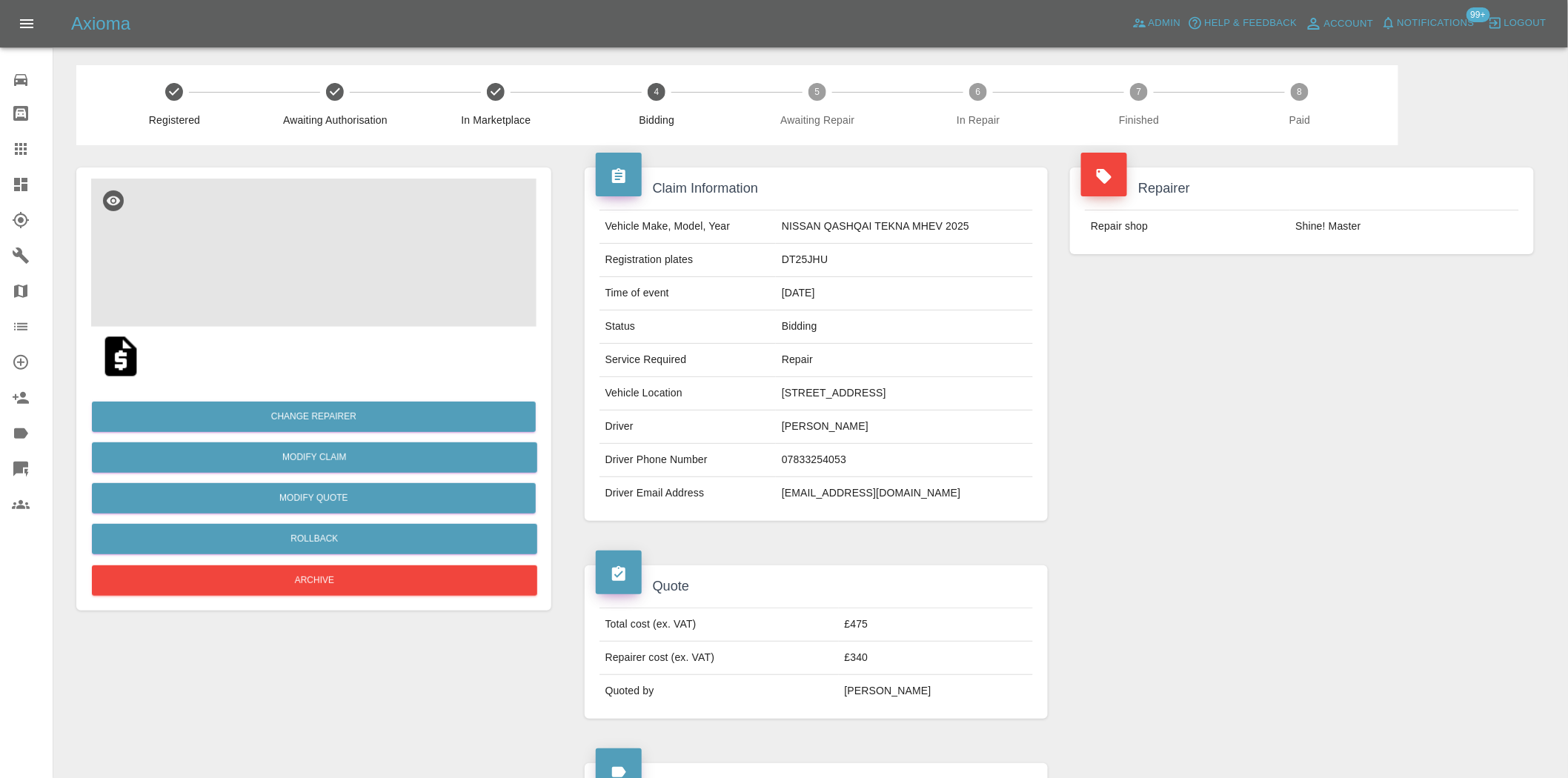
click at [316, 277] on img at bounding box center [313, 252] width 446 height 149
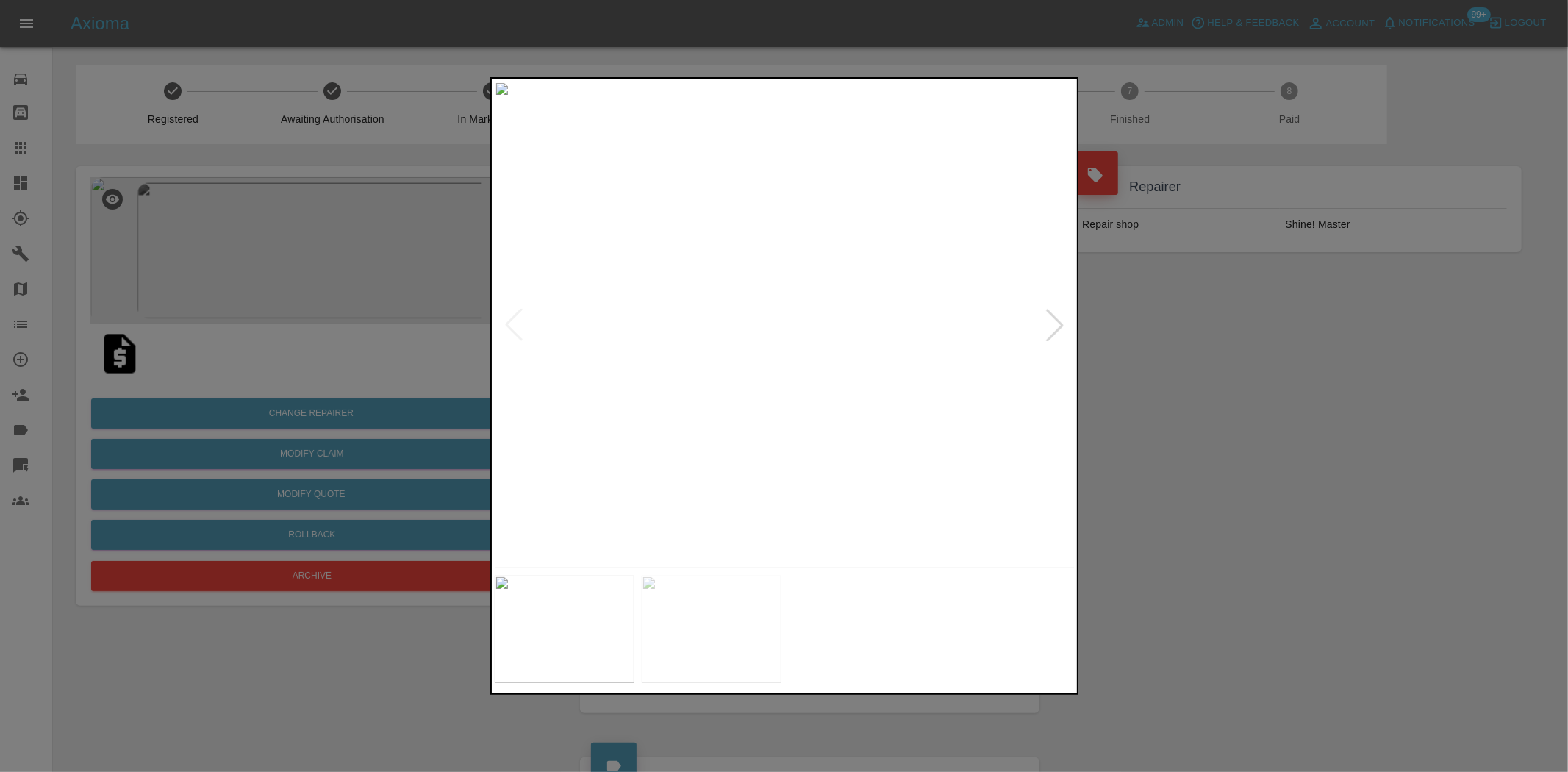
click at [665, 363] on img at bounding box center [784, 325] width 581 height 487
click at [698, 376] on img at bounding box center [784, 325] width 581 height 487
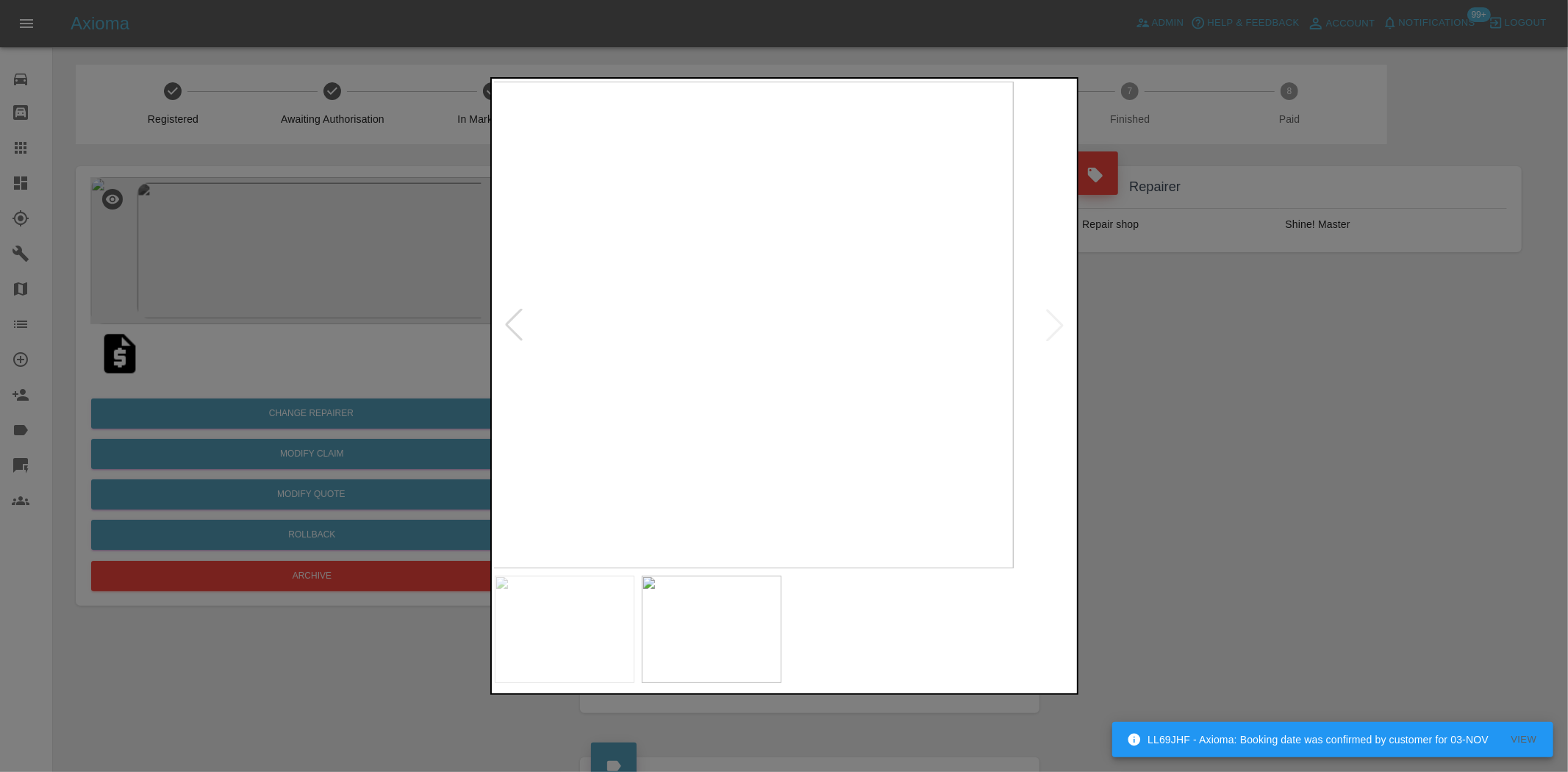
click at [613, 394] on img at bounding box center [722, 325] width 581 height 487
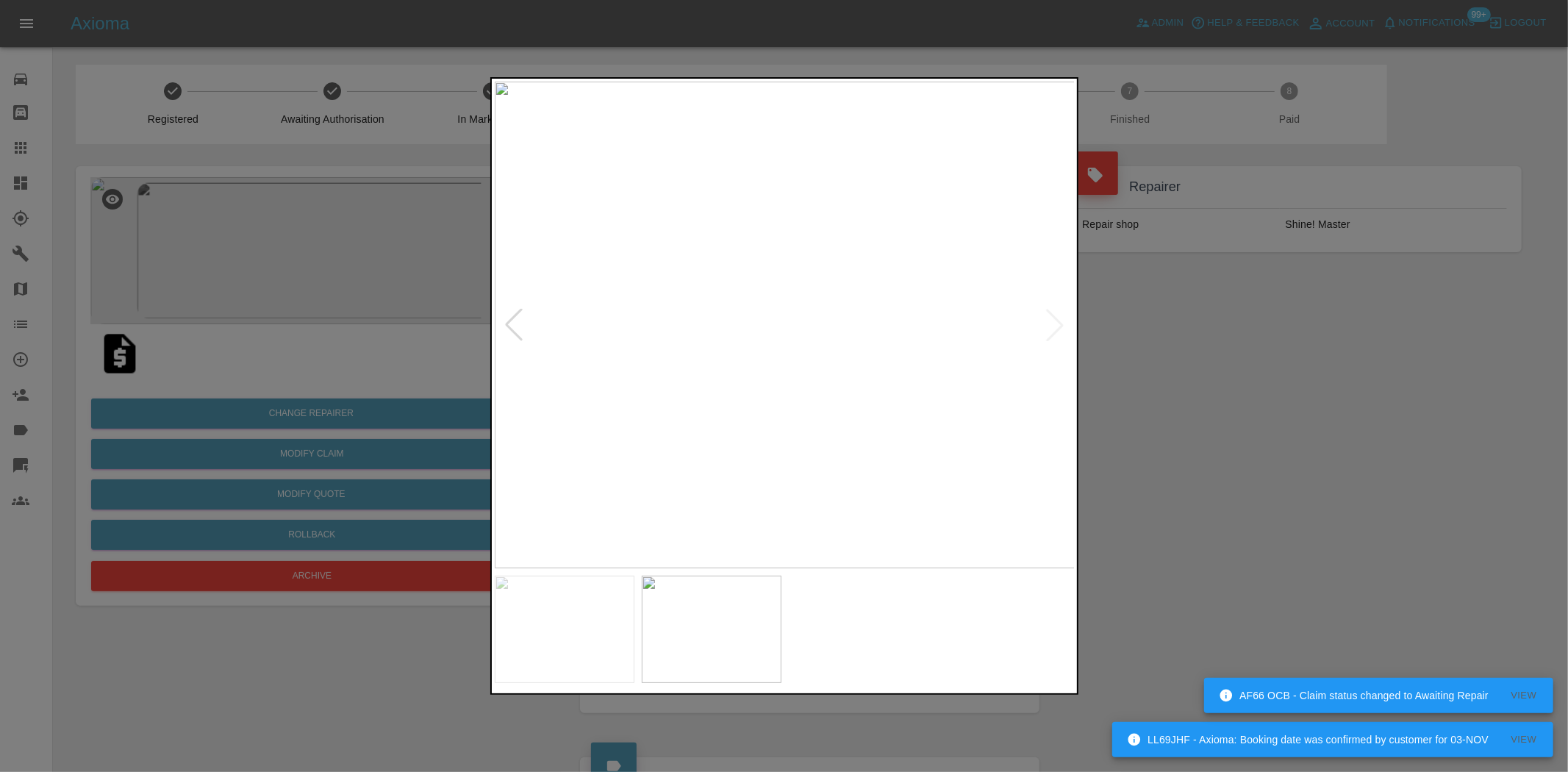
click at [324, 368] on div at bounding box center [784, 386] width 1568 height 772
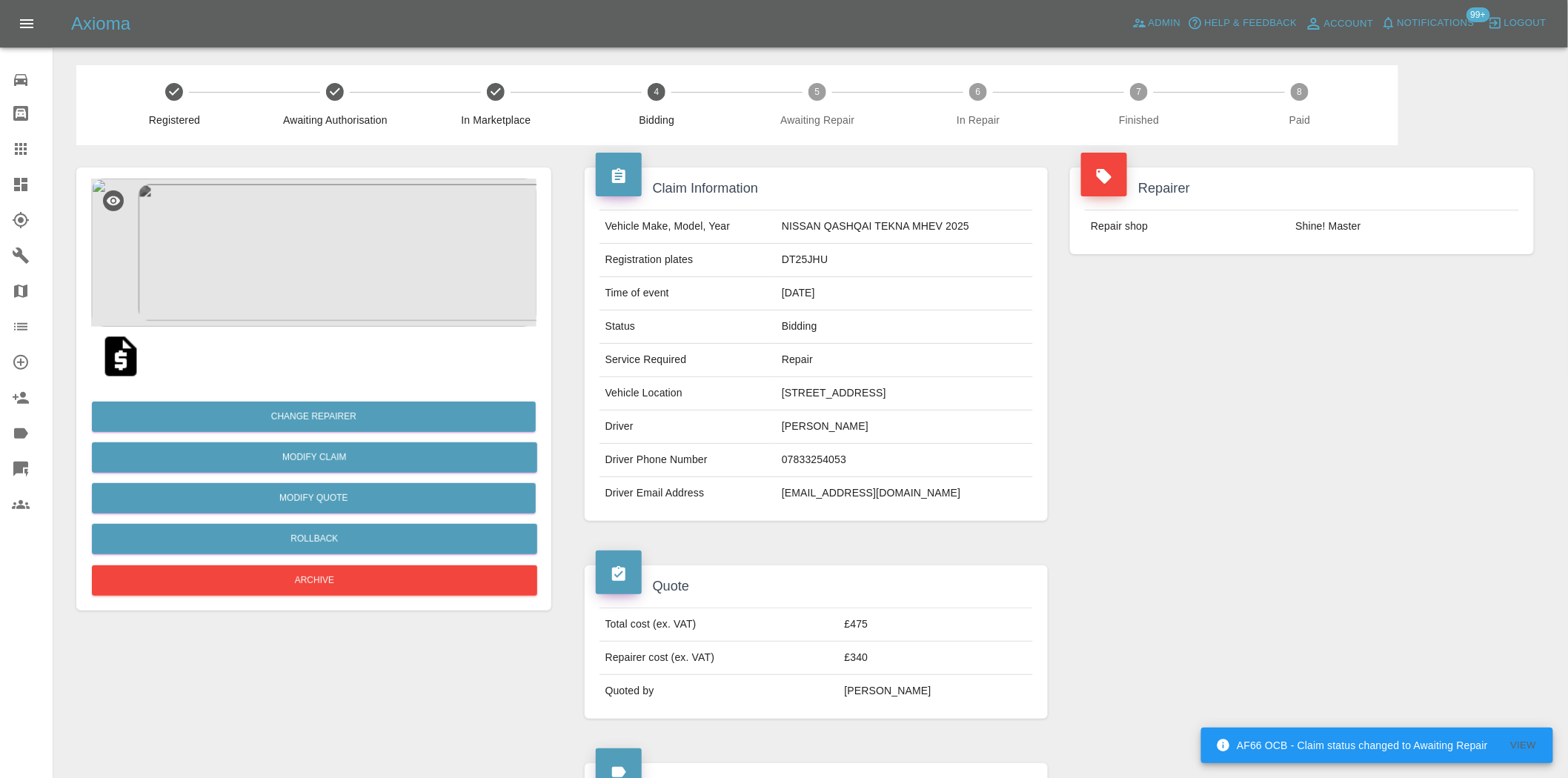
click at [776, 246] on td "DT25JHU" at bounding box center [905, 259] width 257 height 33
click at [776, 258] on td "DT25JHU" at bounding box center [905, 259] width 257 height 33
copy td "DT25JHU"
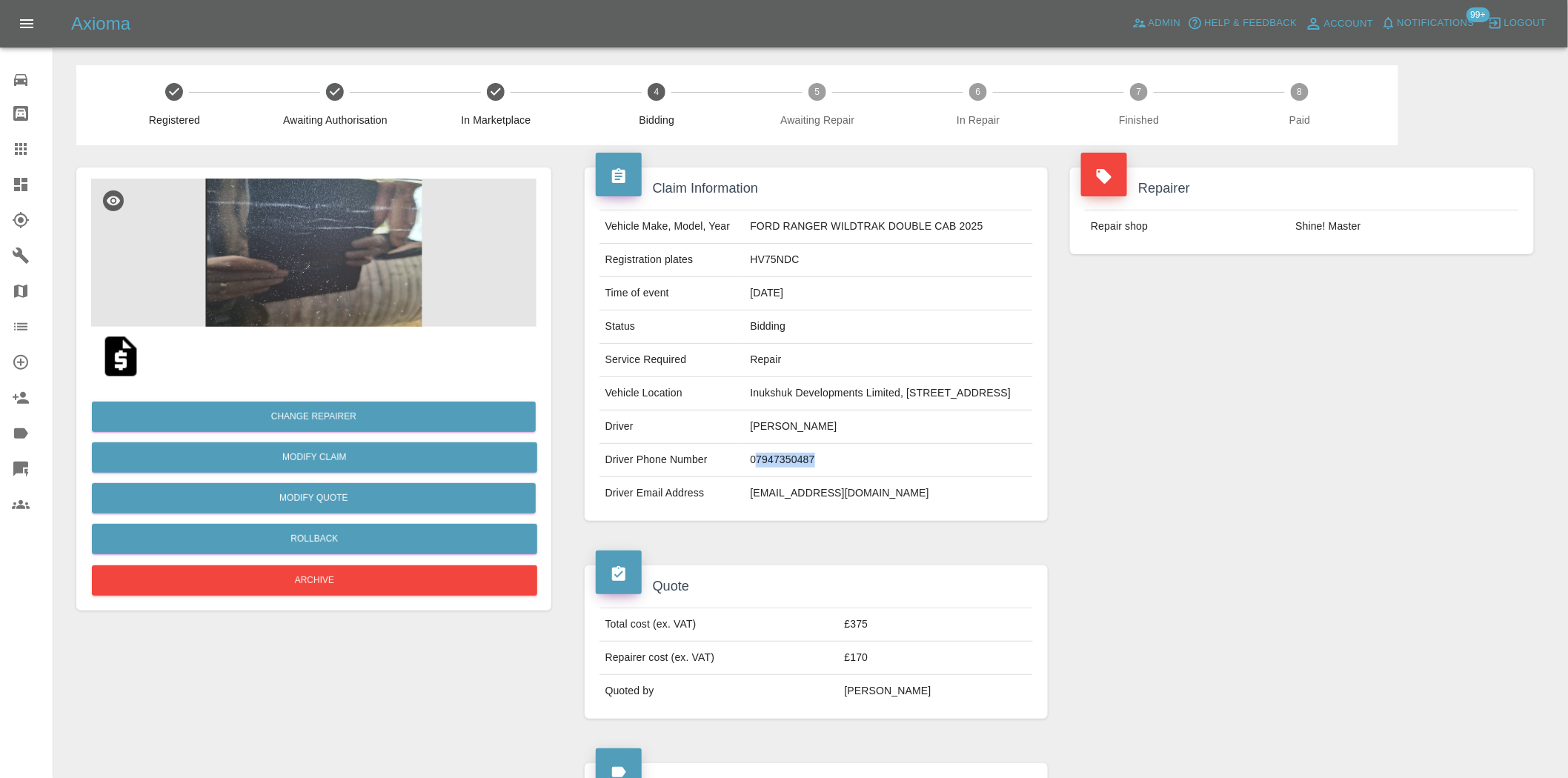
drag, startPoint x: 783, startPoint y: 492, endPoint x: 723, endPoint y: 498, distance: 60.3
click at [744, 478] on td "07947350487" at bounding box center [889, 460] width 289 height 33
click at [362, 300] on img at bounding box center [313, 252] width 446 height 149
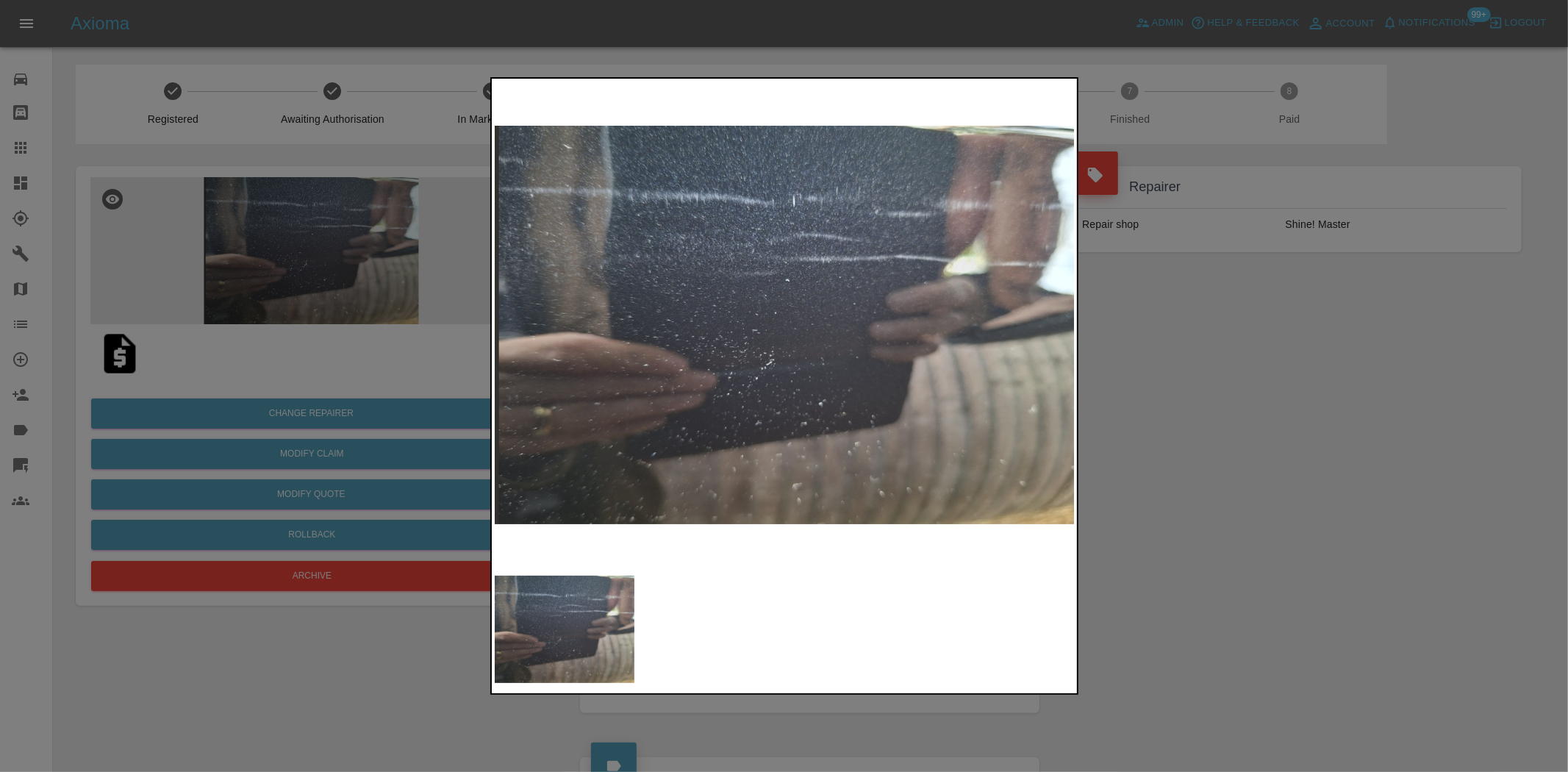
click at [260, 330] on div at bounding box center [784, 386] width 1568 height 772
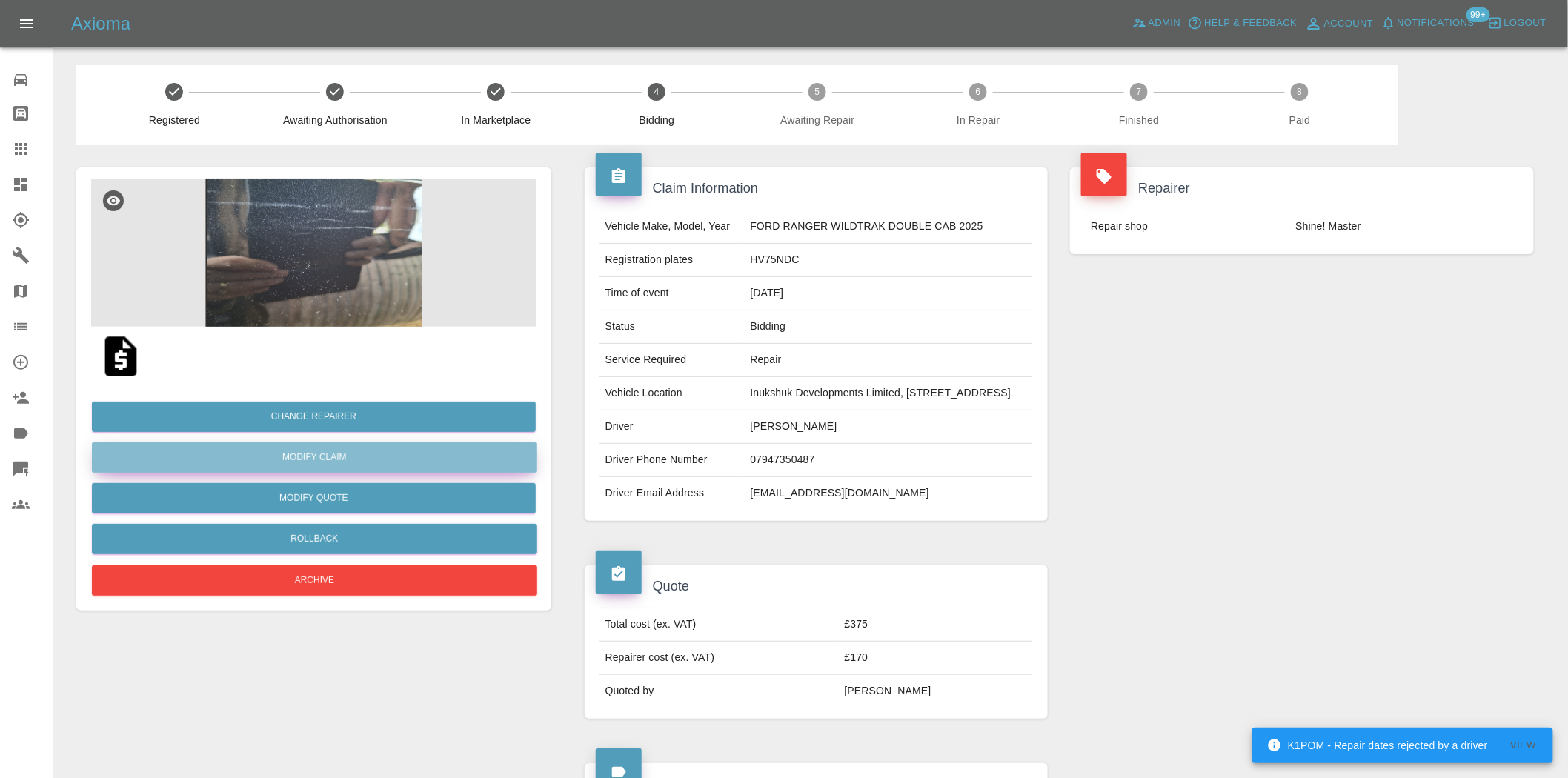
click at [321, 454] on link "Modify Claim" at bounding box center [314, 458] width 446 height 30
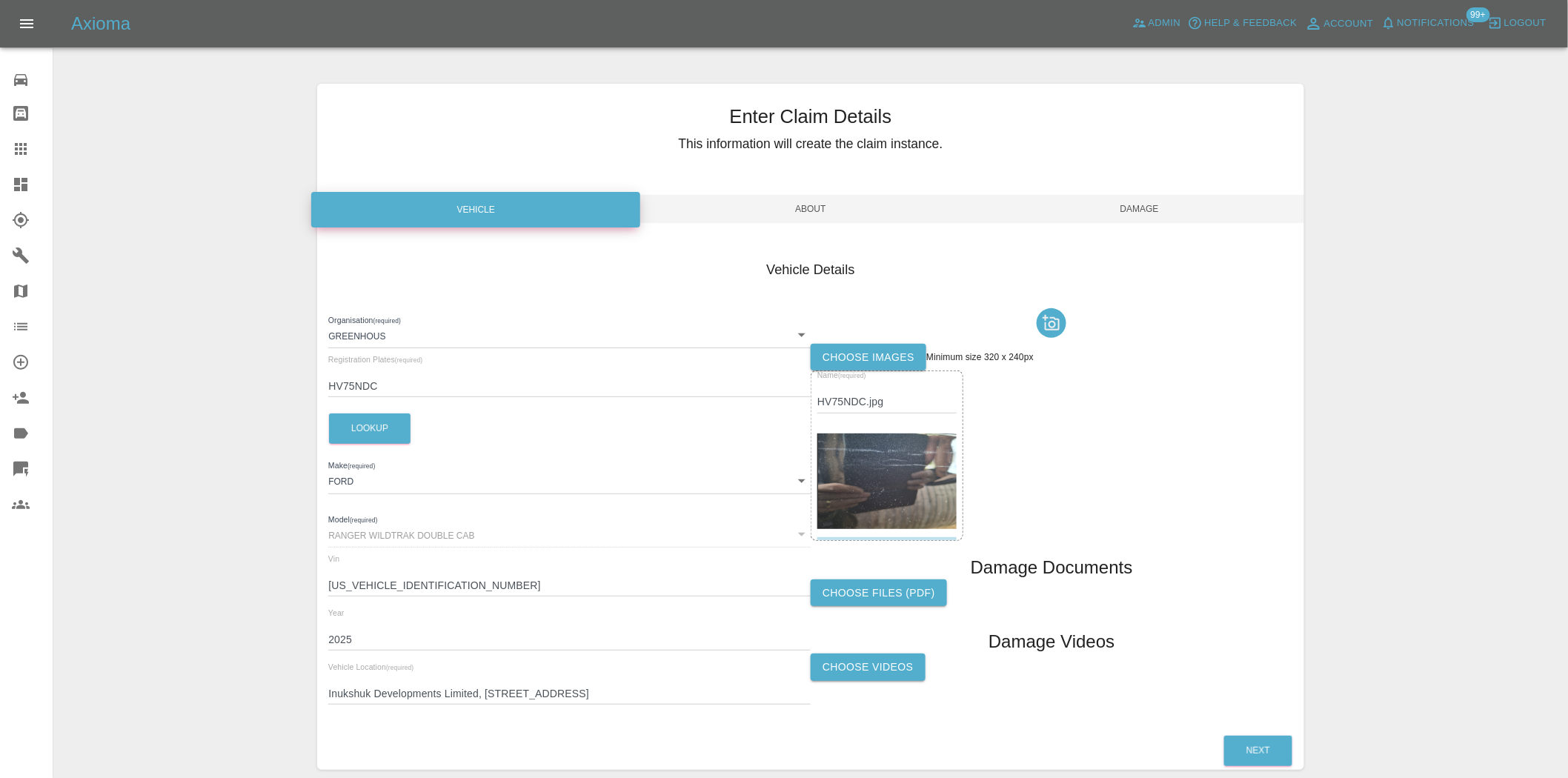
click at [875, 365] on label "Choose images" at bounding box center [869, 357] width 116 height 27
click at [0, 0] on input "Choose images" at bounding box center [0, 0] width 0 height 0
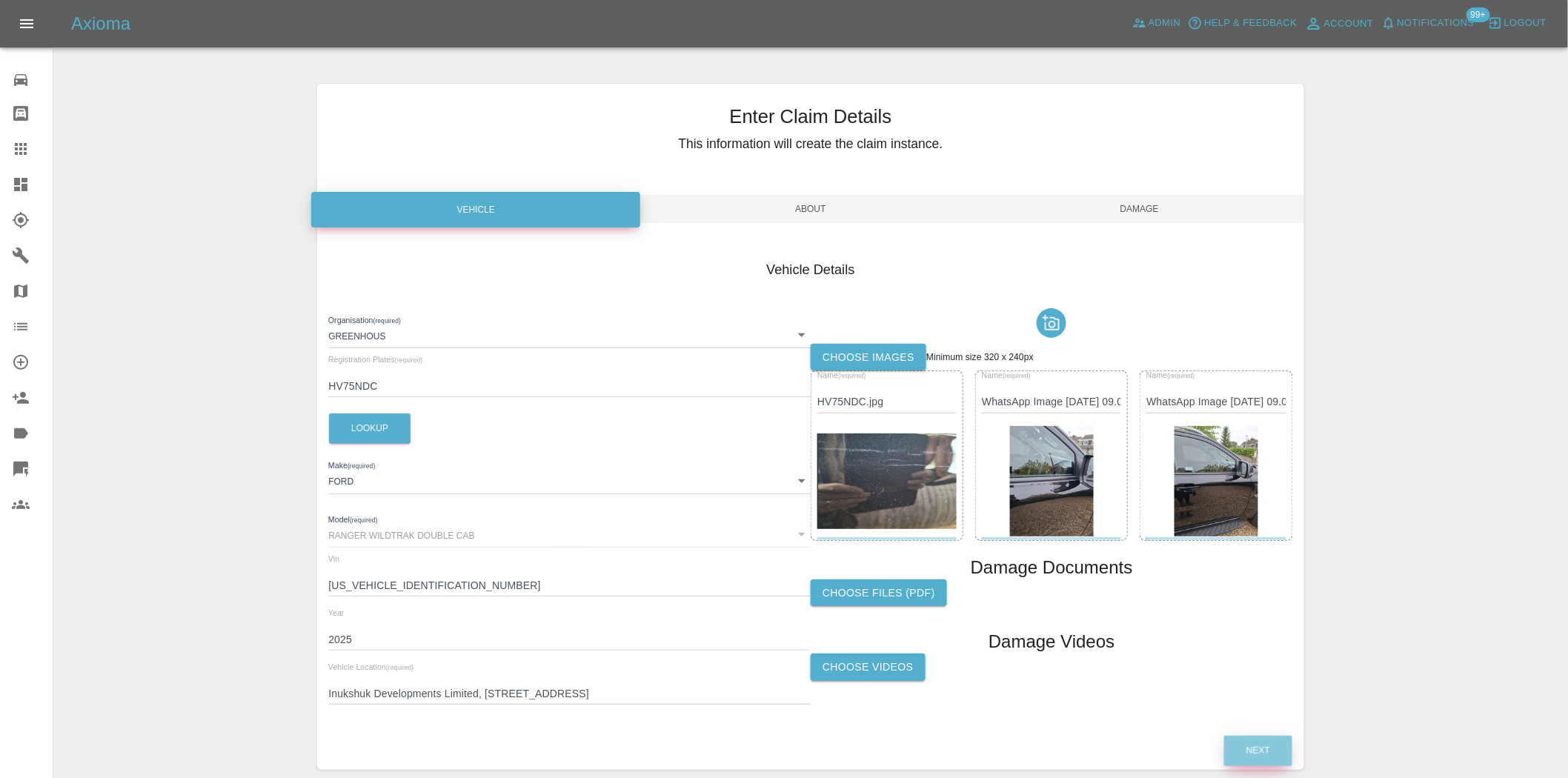
click at [1241, 754] on button "Next" at bounding box center [1259, 751] width 68 height 30
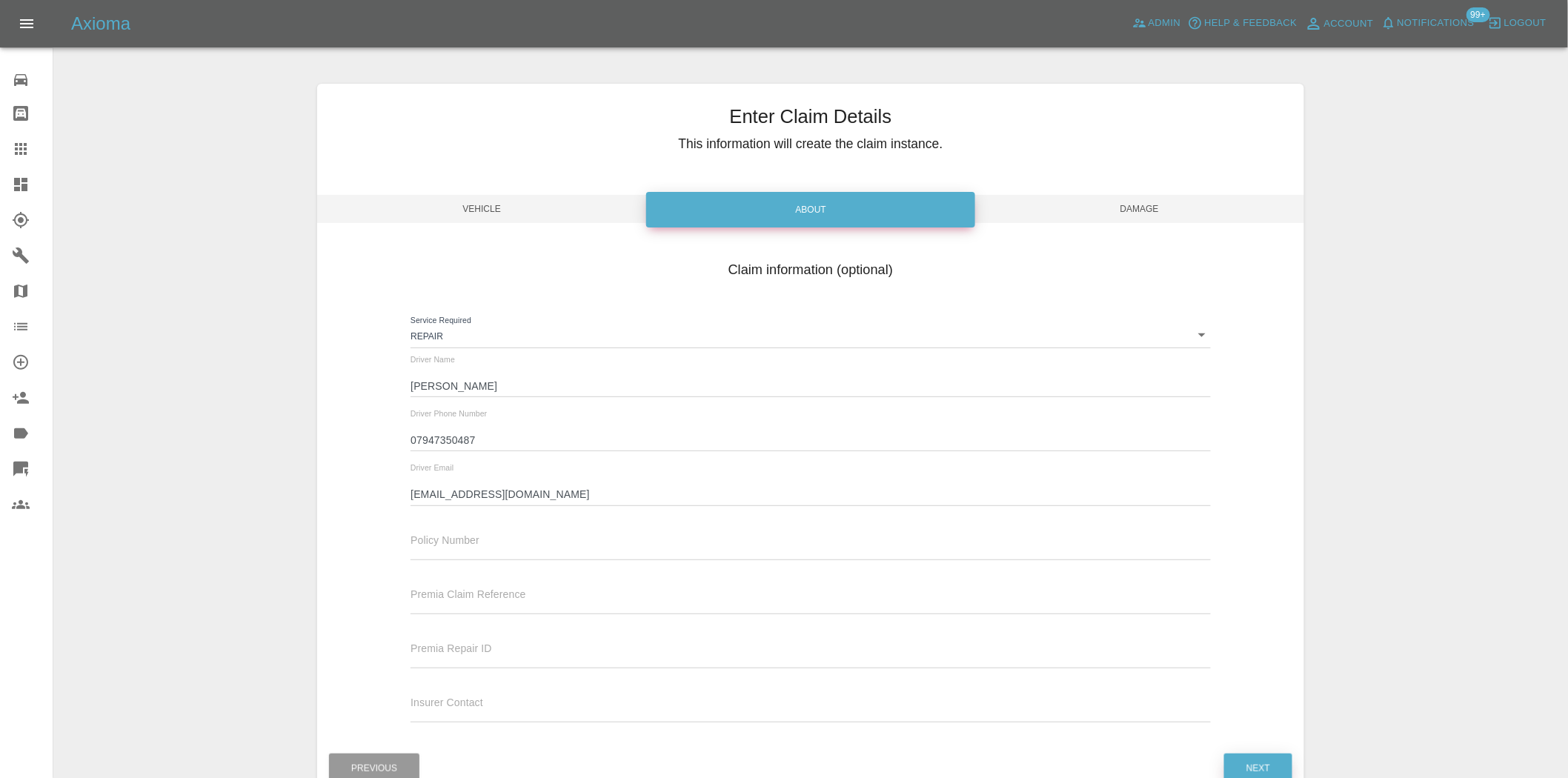
click at [1258, 757] on button "Next" at bounding box center [1259, 769] width 68 height 30
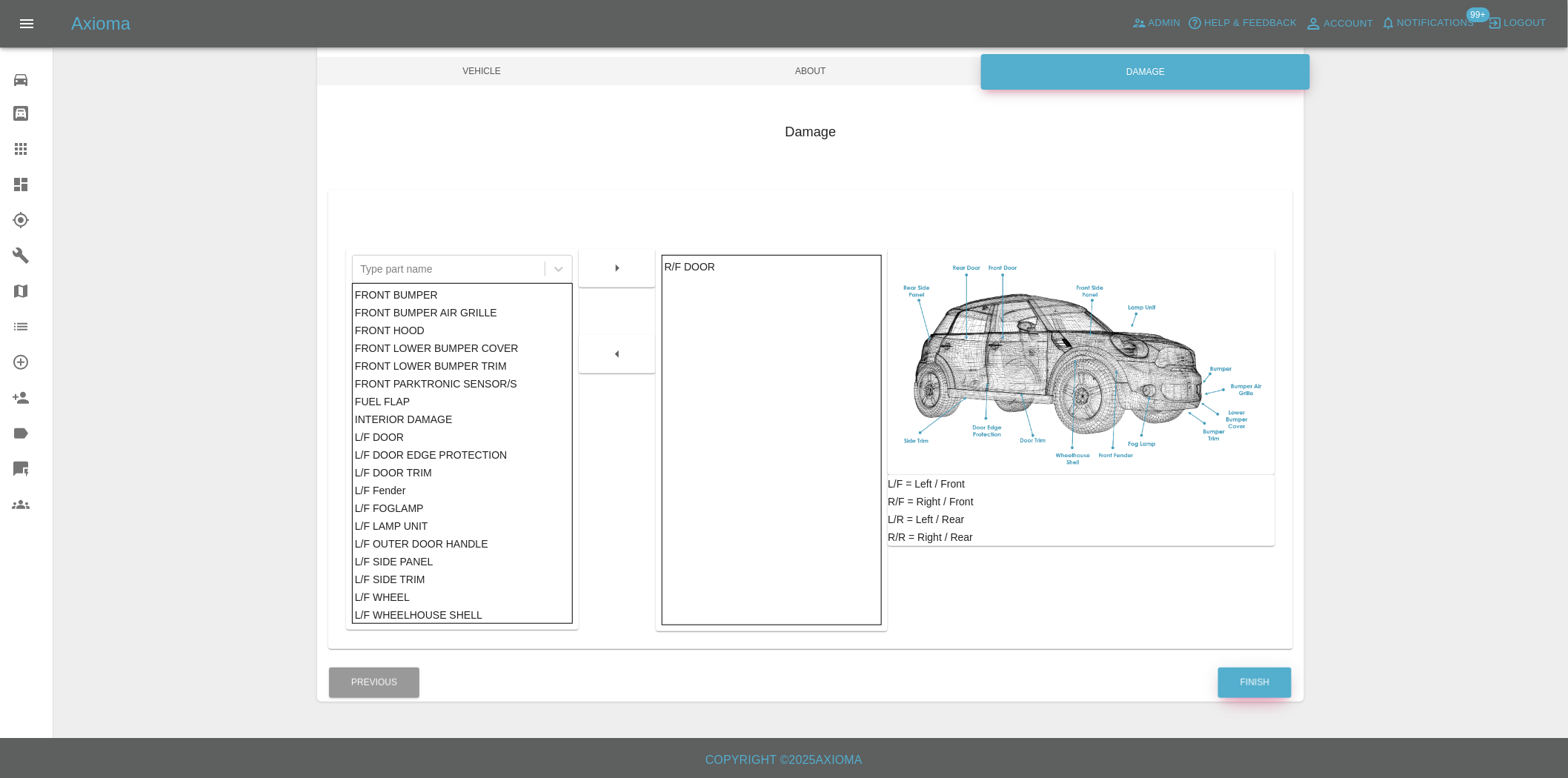
scroll to position [139, 0]
click at [1255, 682] on button "Finish" at bounding box center [1256, 682] width 74 height 30
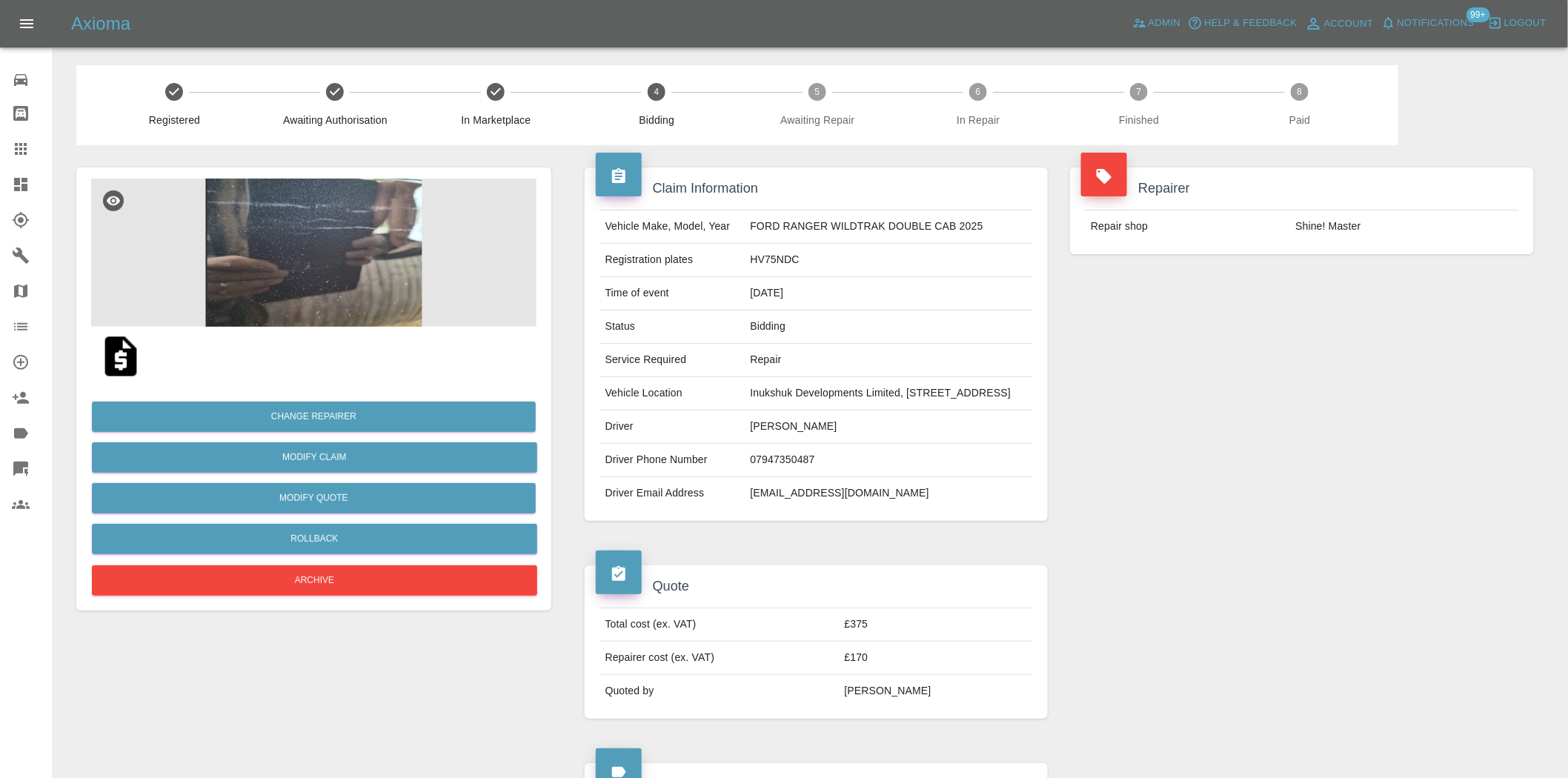
click at [744, 272] on td "HV75NDC" at bounding box center [889, 259] width 289 height 33
copy td "HV75NDC"
click at [369, 274] on img at bounding box center [313, 252] width 446 height 149
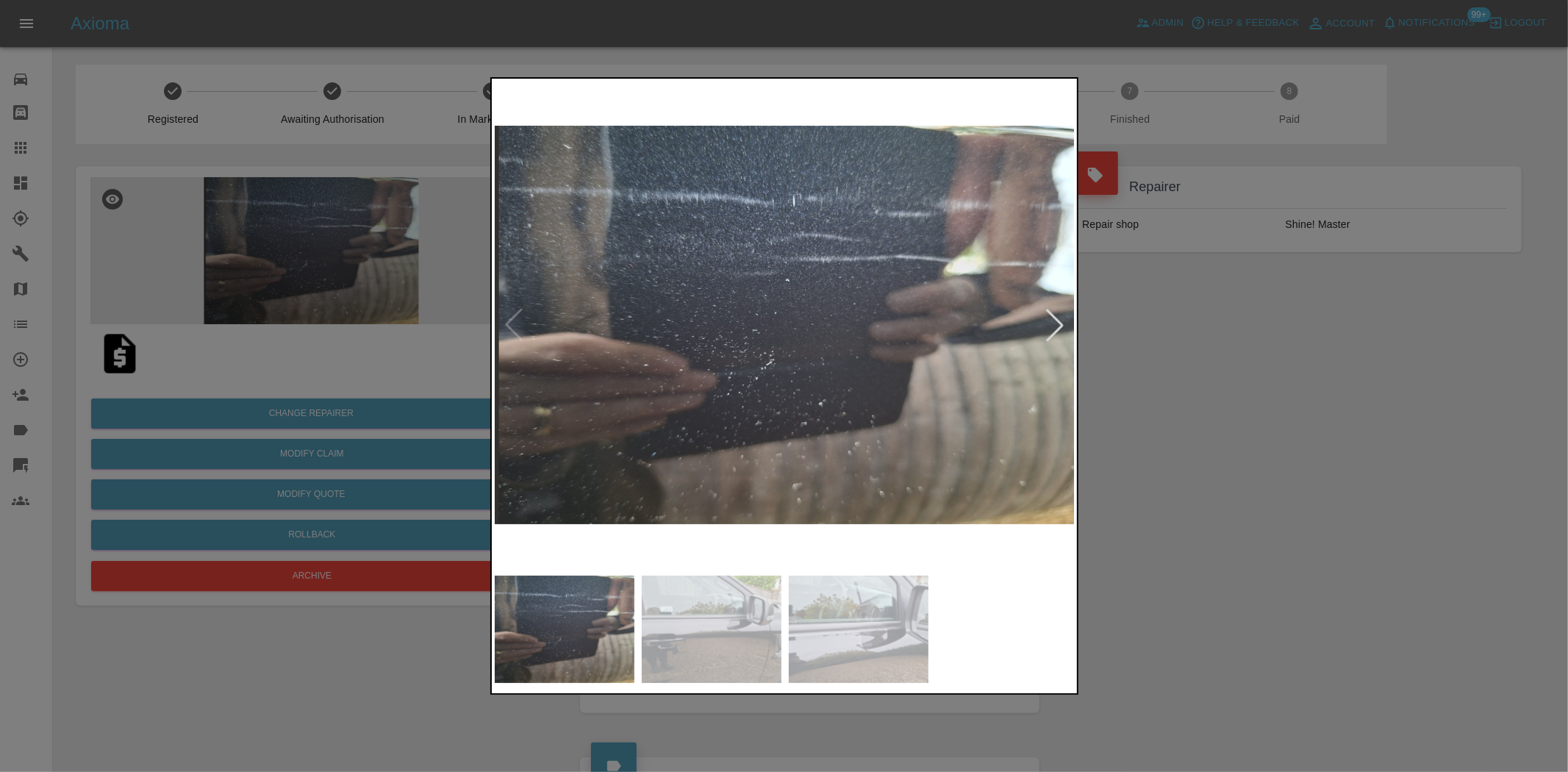
click at [628, 331] on img at bounding box center [784, 325] width 581 height 487
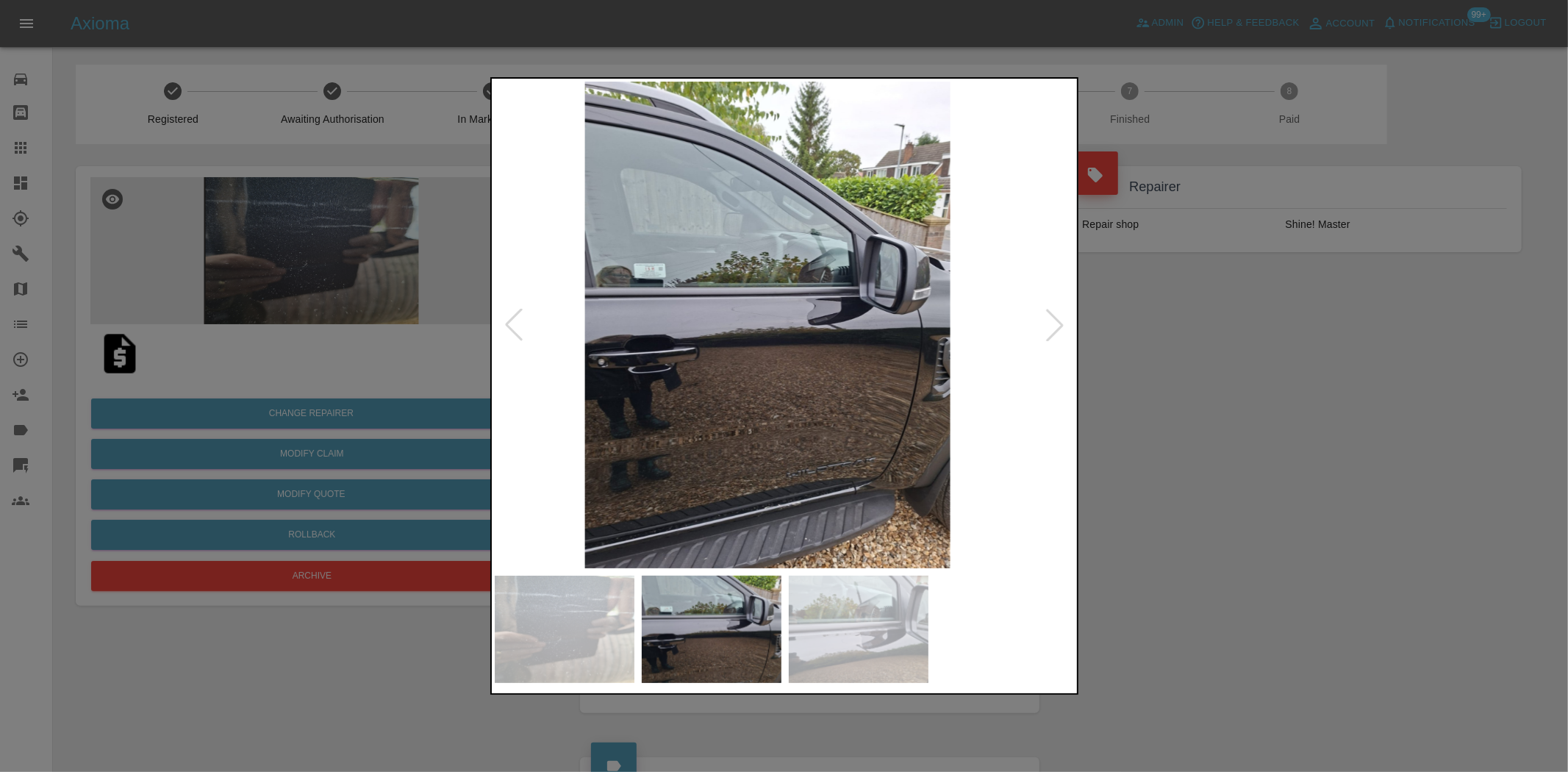
click at [709, 357] on img at bounding box center [767, 325] width 581 height 487
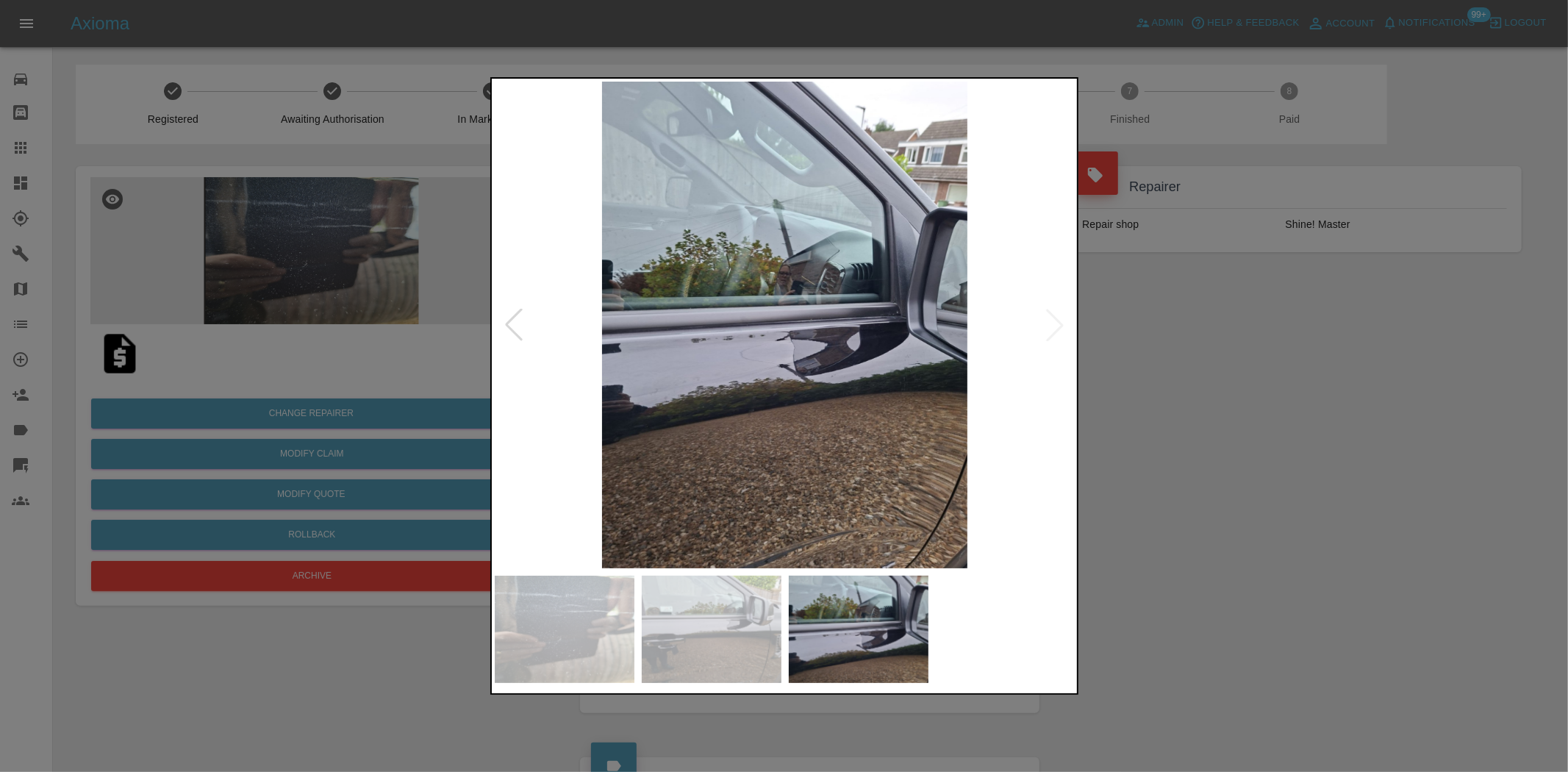
click at [222, 225] on div at bounding box center [784, 386] width 1568 height 772
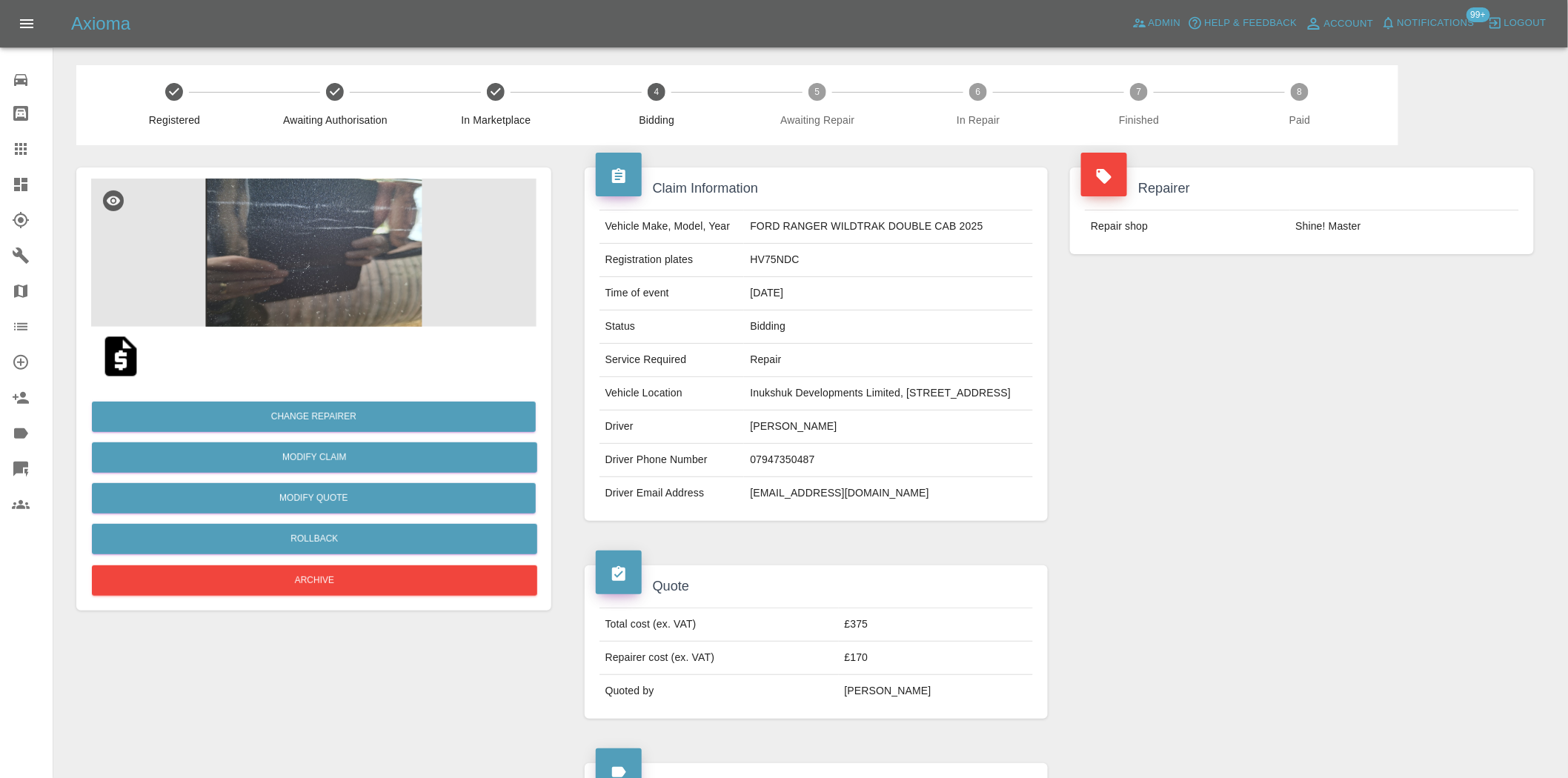
click at [357, 232] on img at bounding box center [313, 252] width 446 height 149
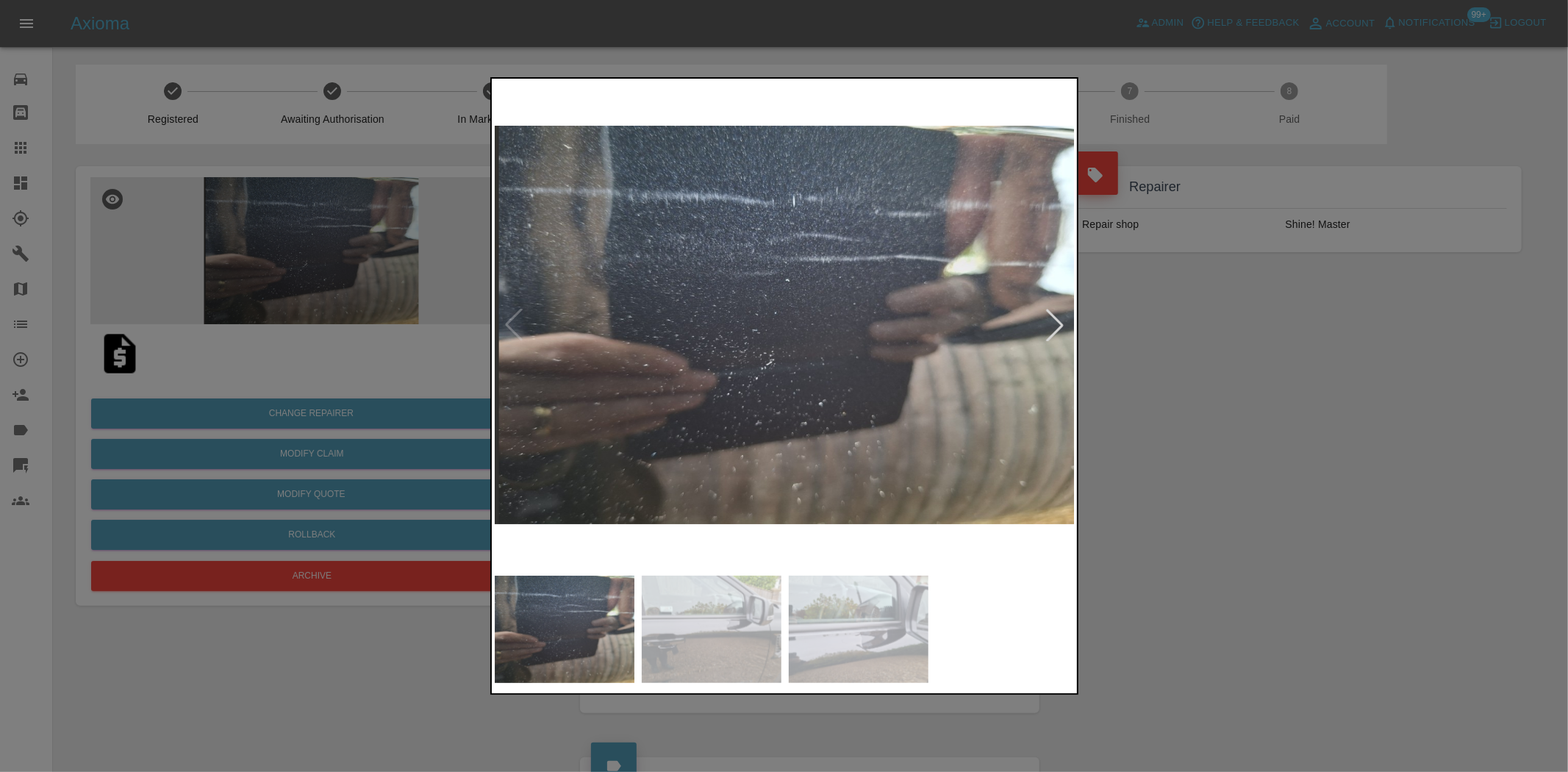
click at [227, 335] on div at bounding box center [784, 386] width 1568 height 772
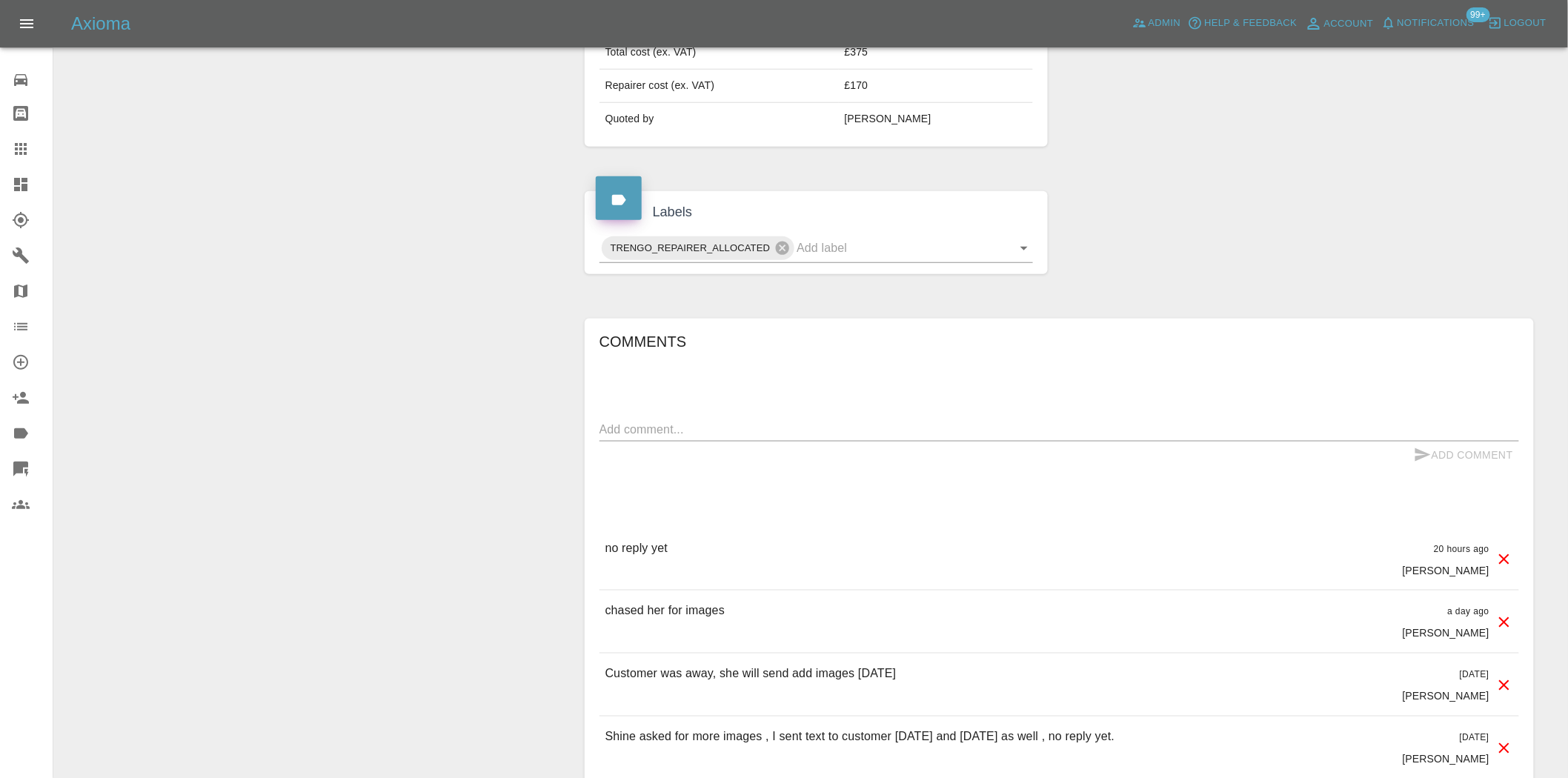
scroll to position [561, 0]
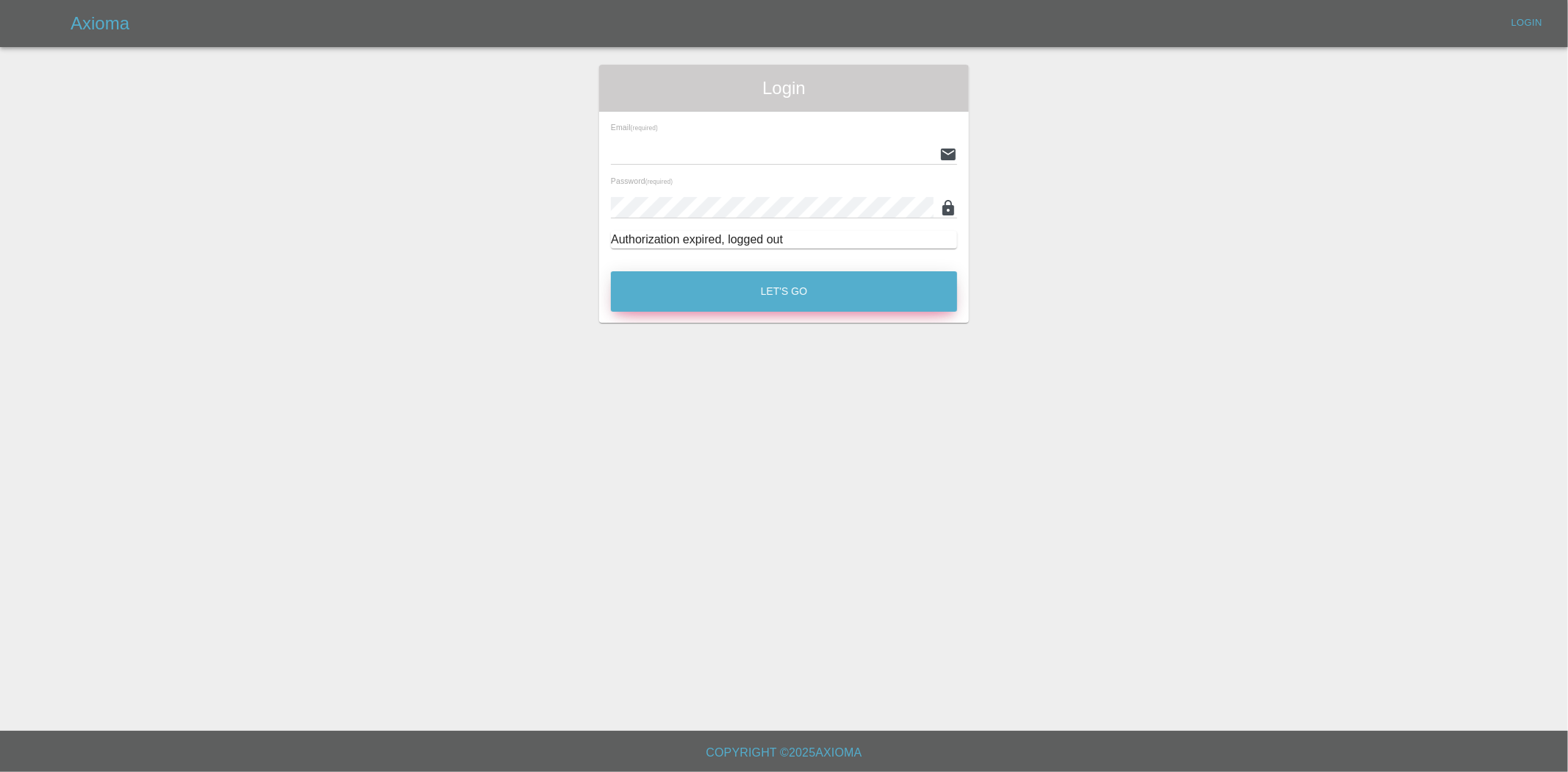
type input "[EMAIL_ADDRESS][DOMAIN_NAME]"
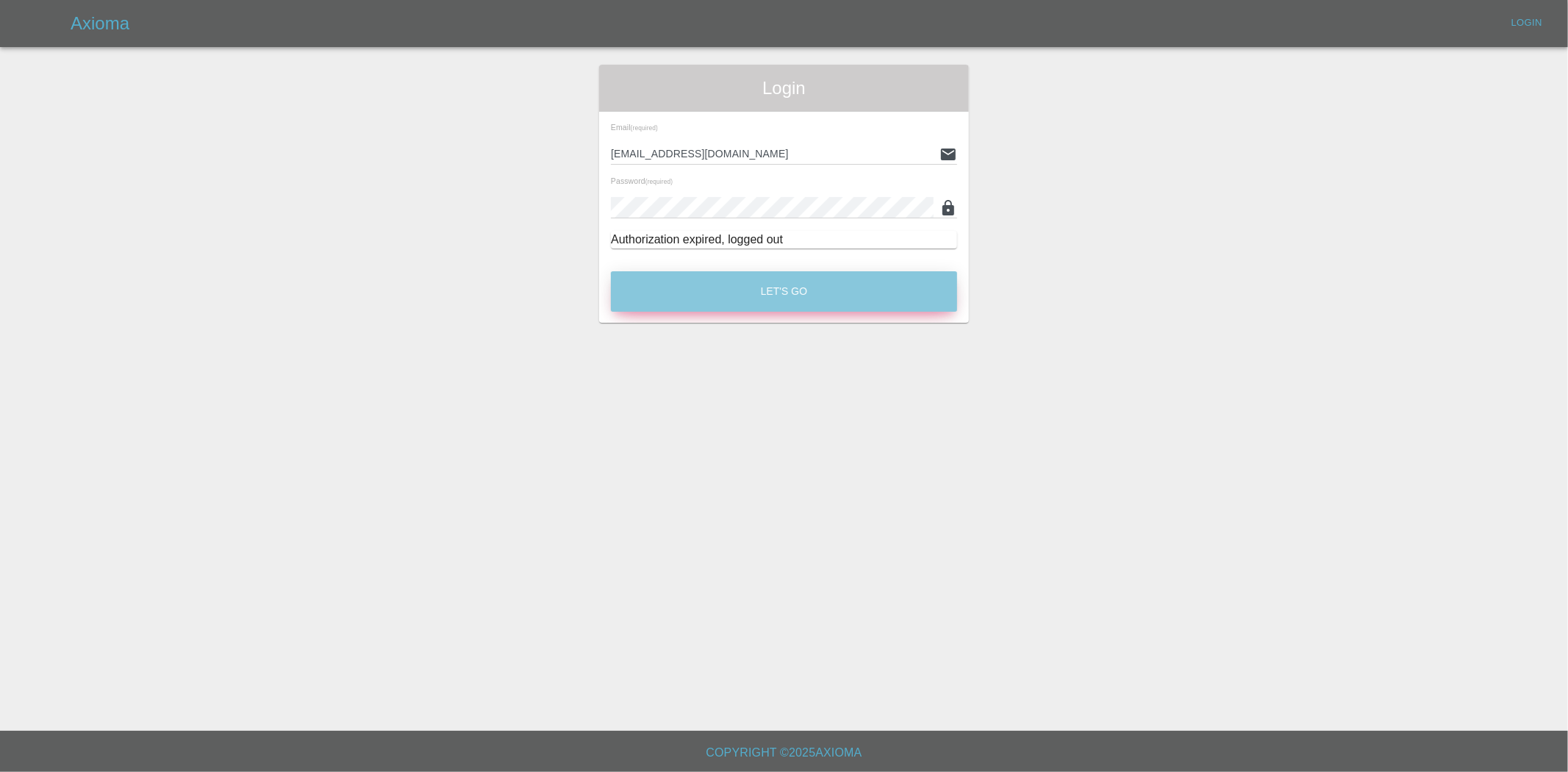
click at [784, 300] on button "Let's Go" at bounding box center [784, 291] width 346 height 41
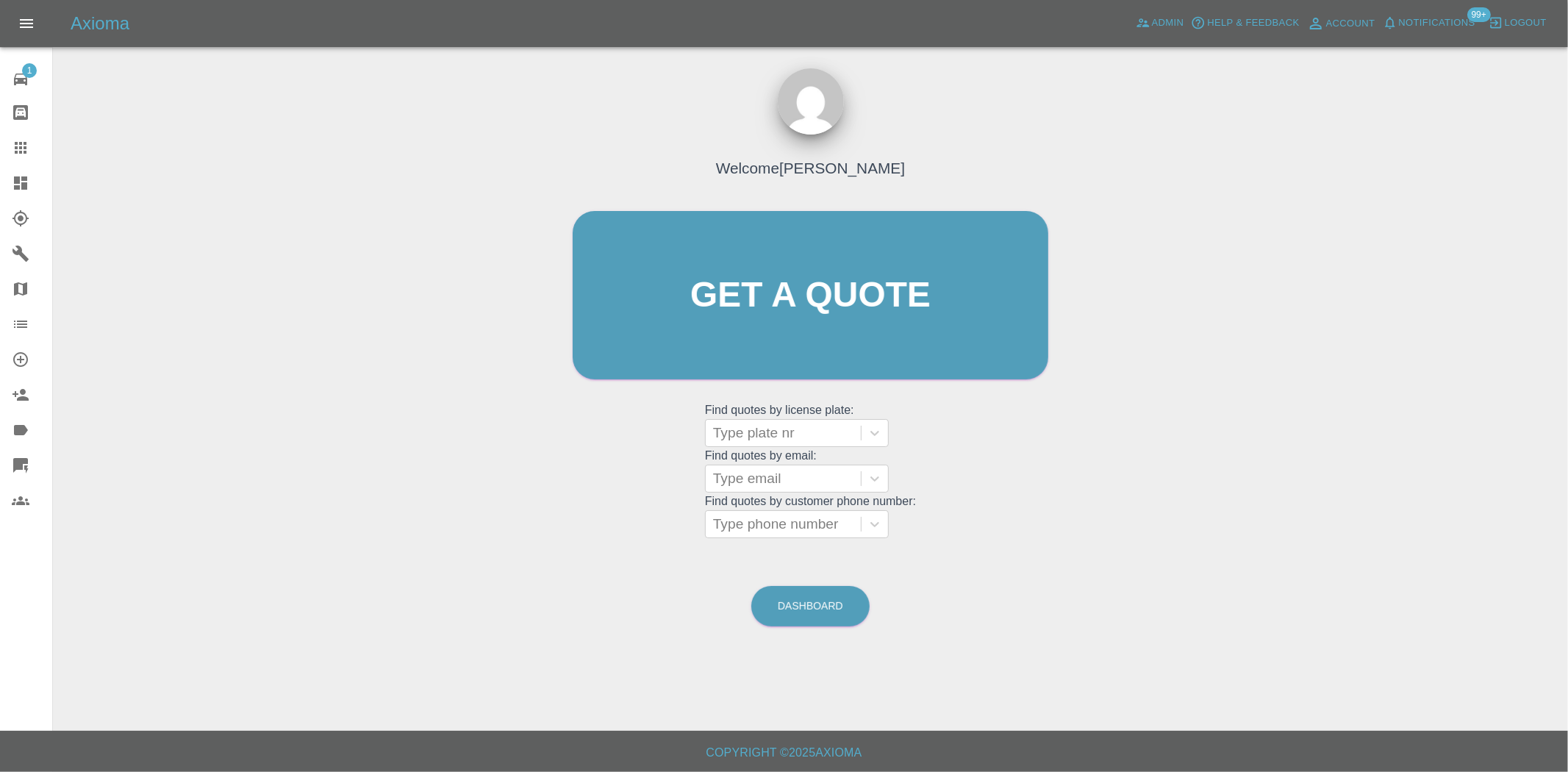
click at [24, 181] on icon at bounding box center [21, 183] width 18 height 18
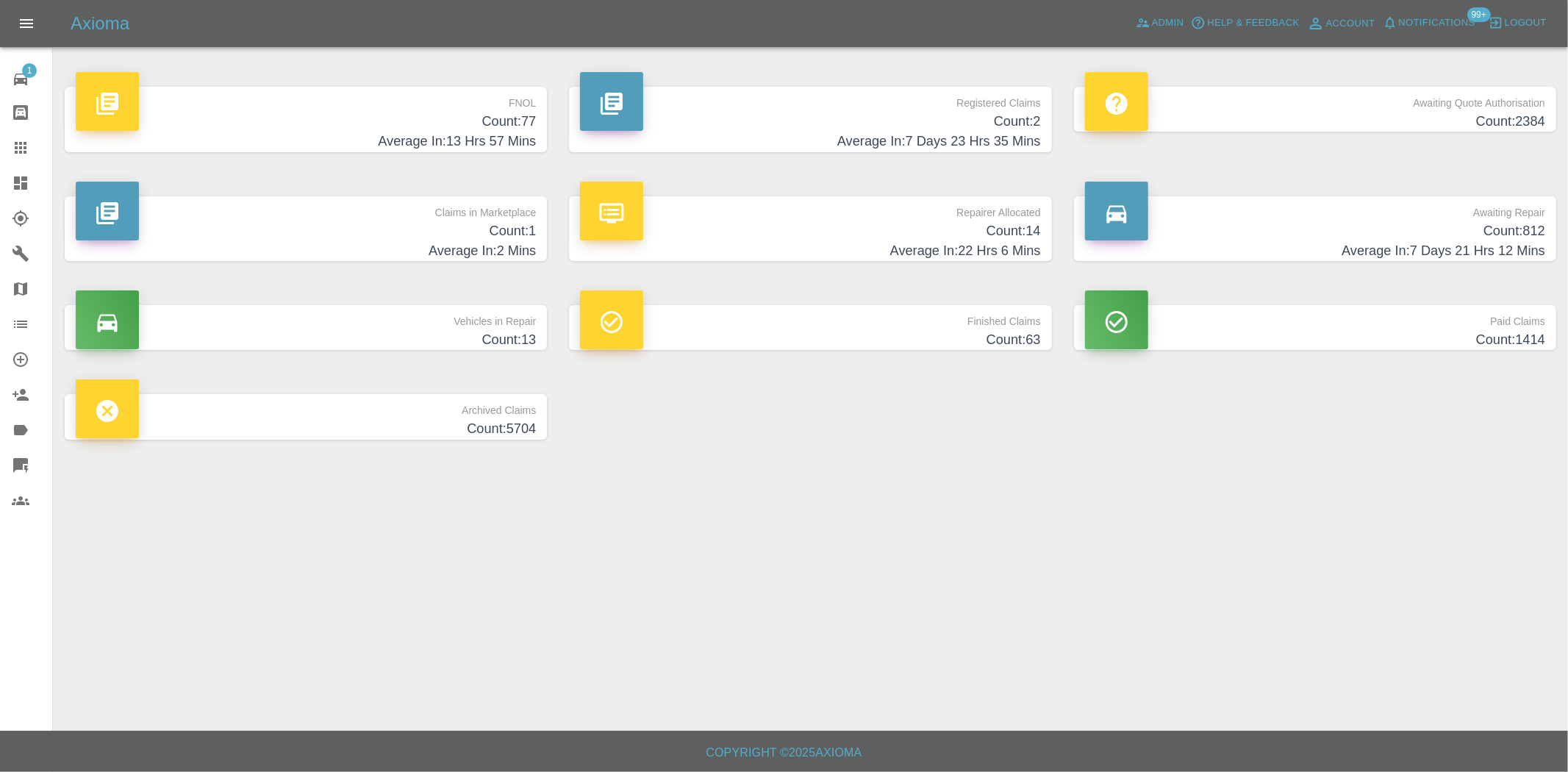
click at [1002, 227] on h4 "Count: 14" at bounding box center [809, 232] width 460 height 20
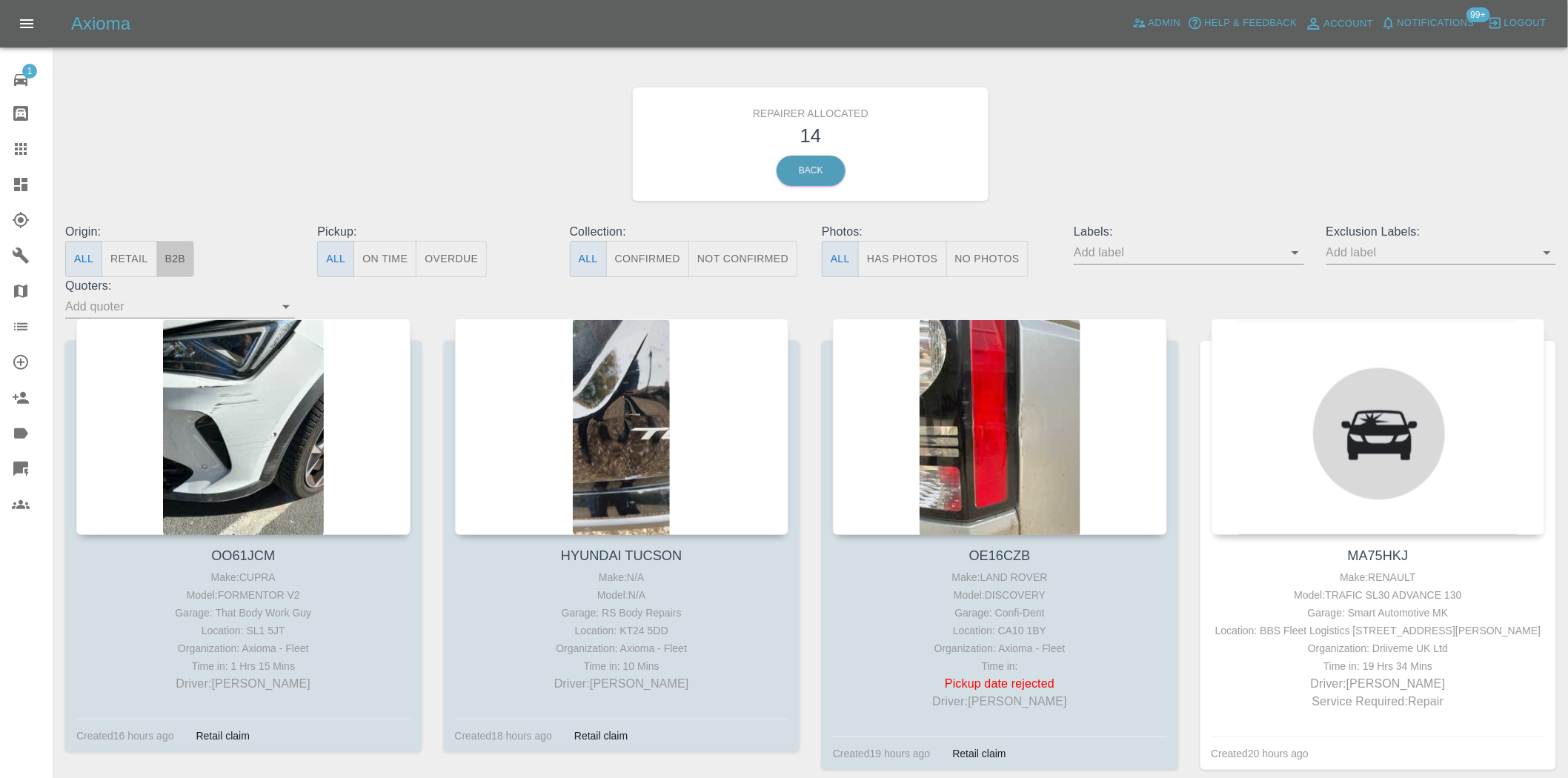
click at [175, 248] on button "B2B" at bounding box center [176, 259] width 39 height 36
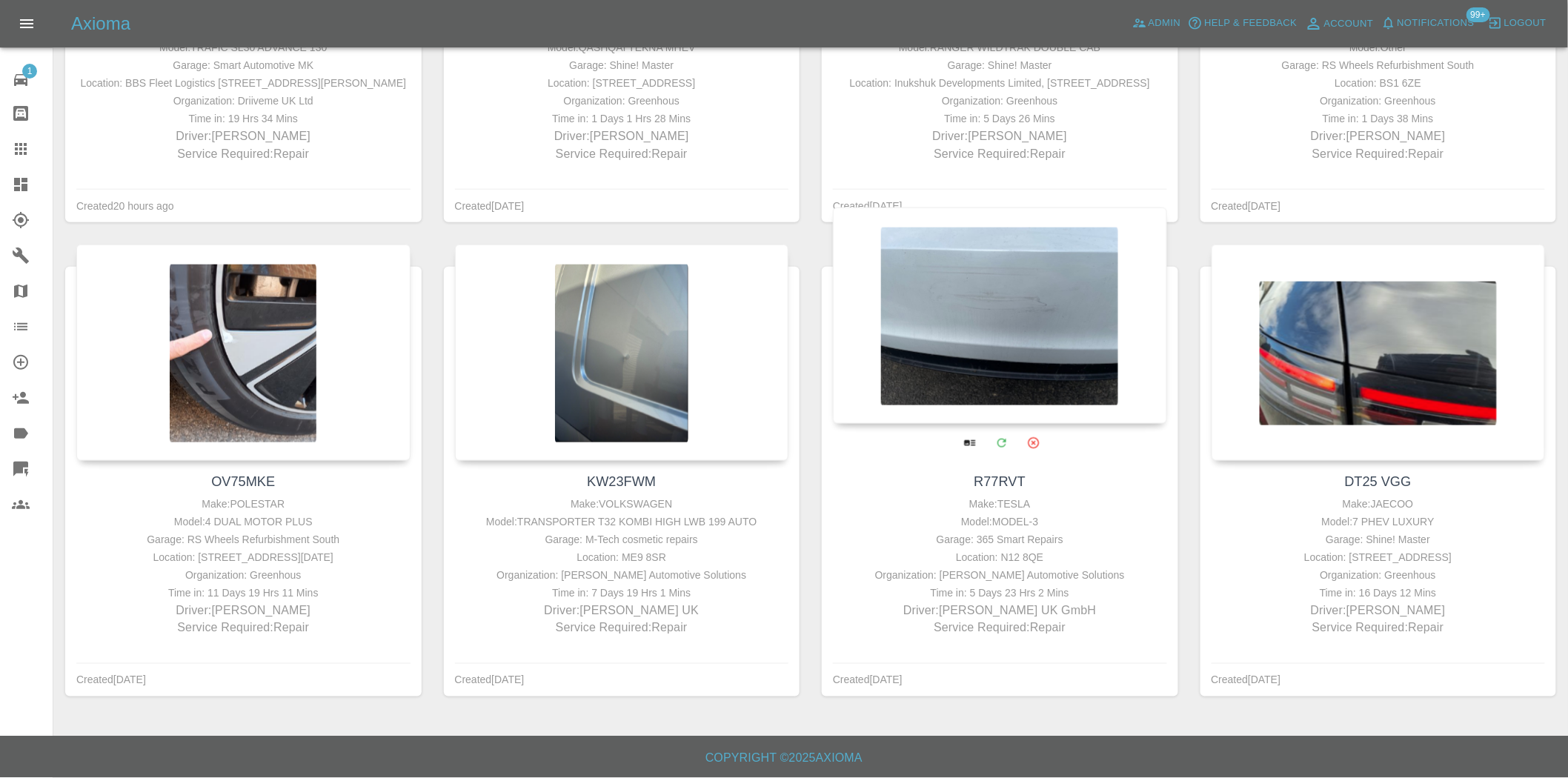
scroll to position [583, 0]
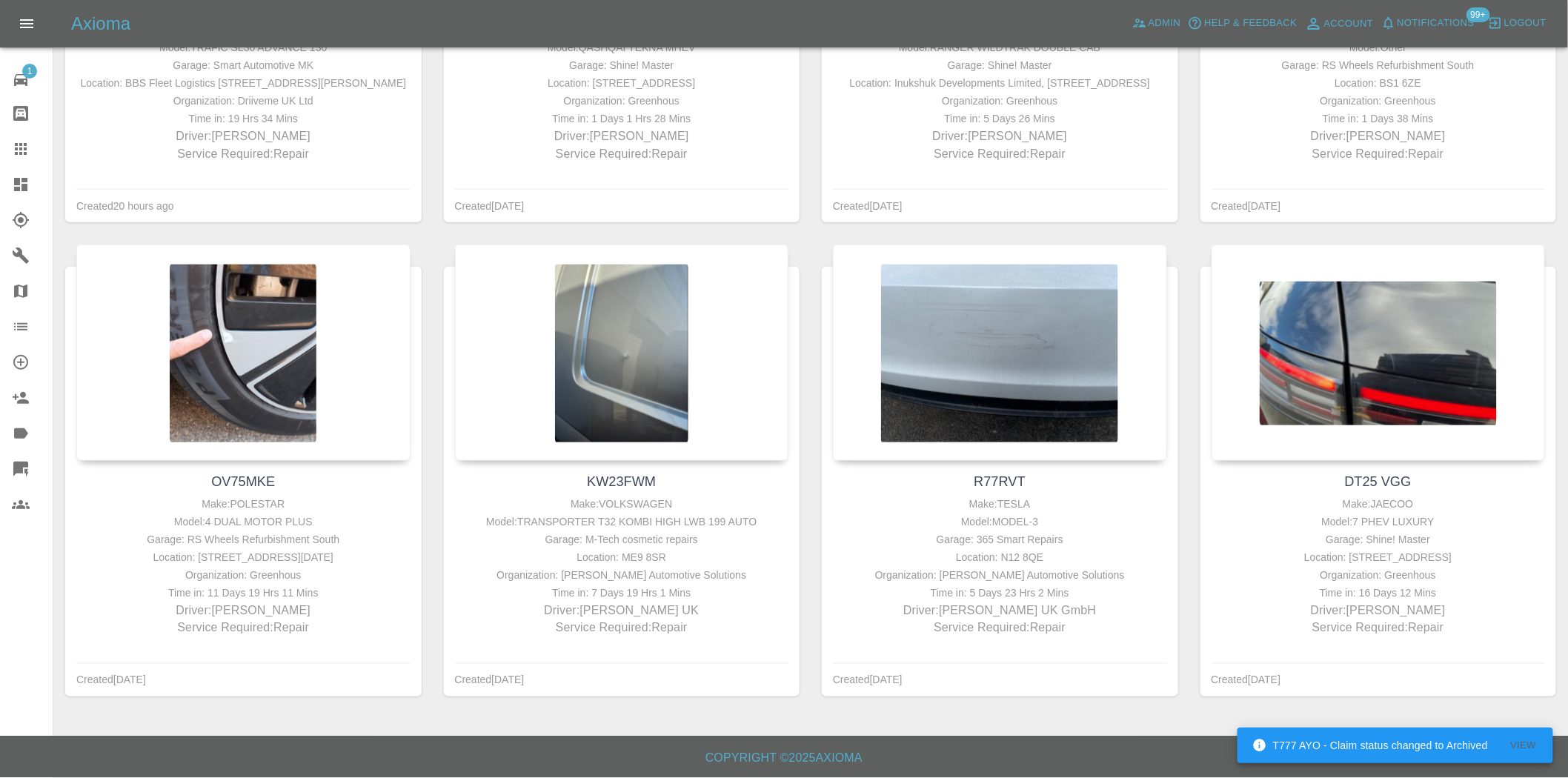
click at [16, 178] on icon at bounding box center [20, 184] width 13 height 13
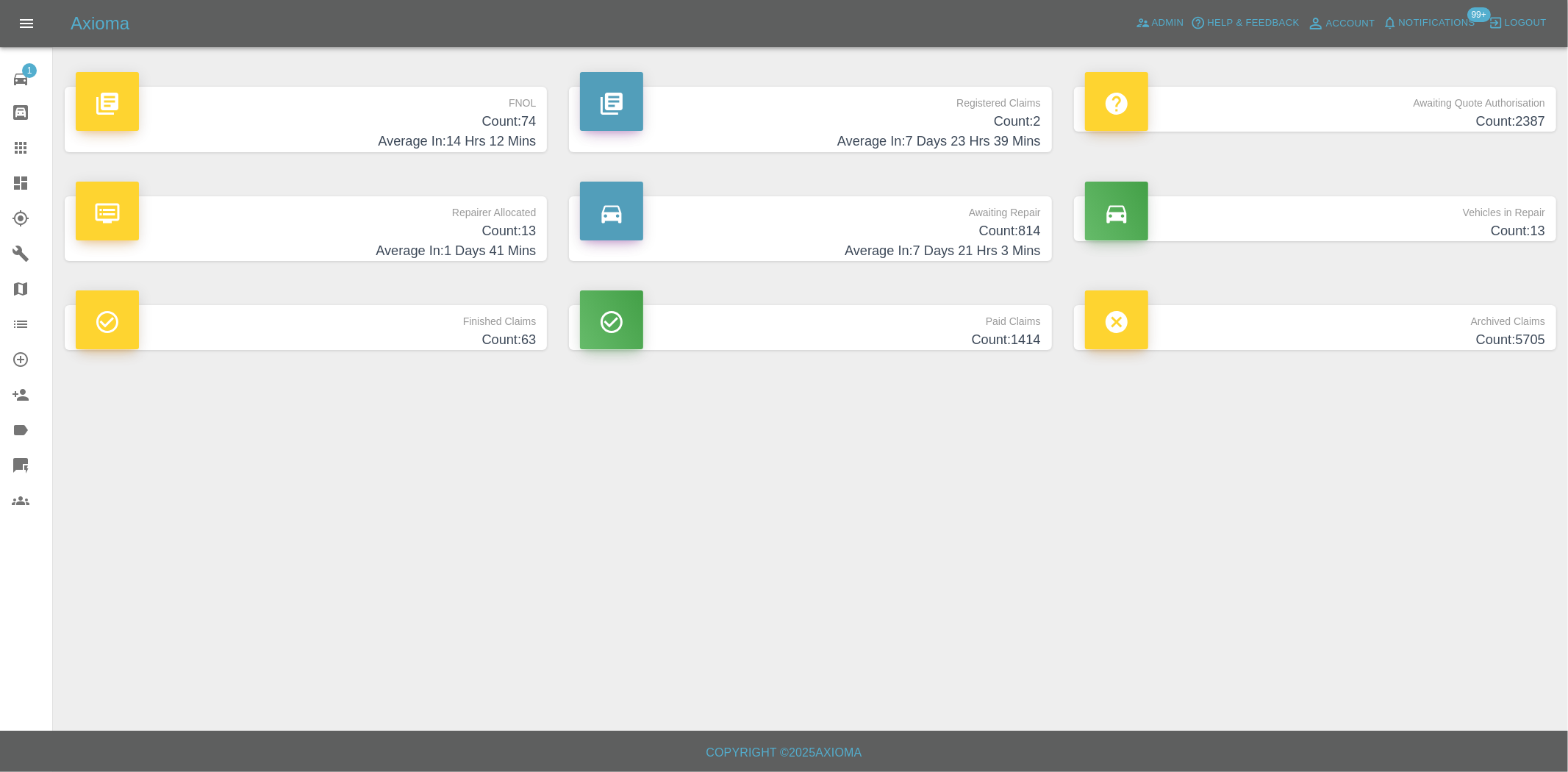
click at [506, 238] on h4 "Count: 13" at bounding box center [306, 232] width 460 height 20
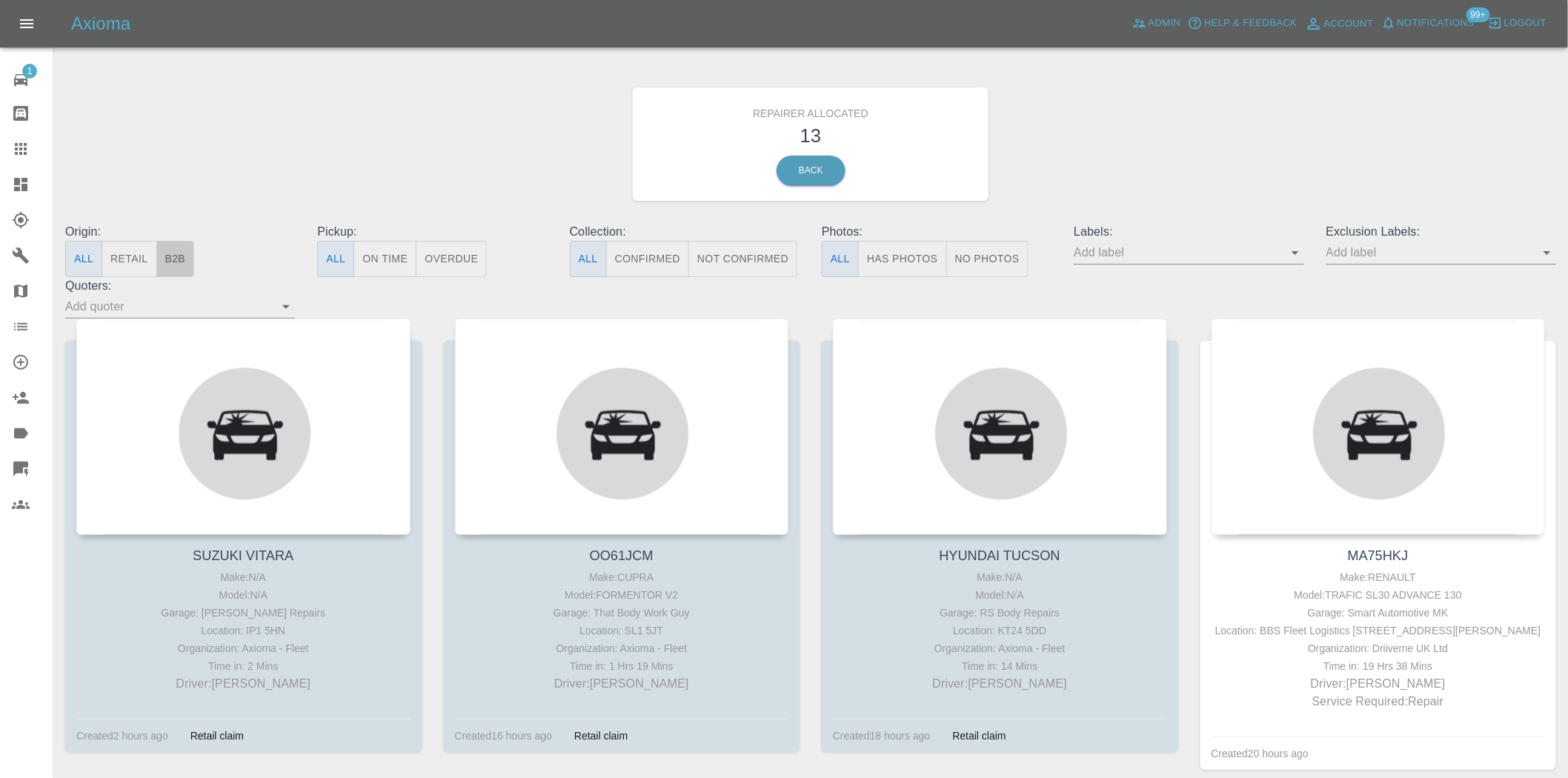
click at [177, 260] on button "B2B" at bounding box center [176, 259] width 39 height 36
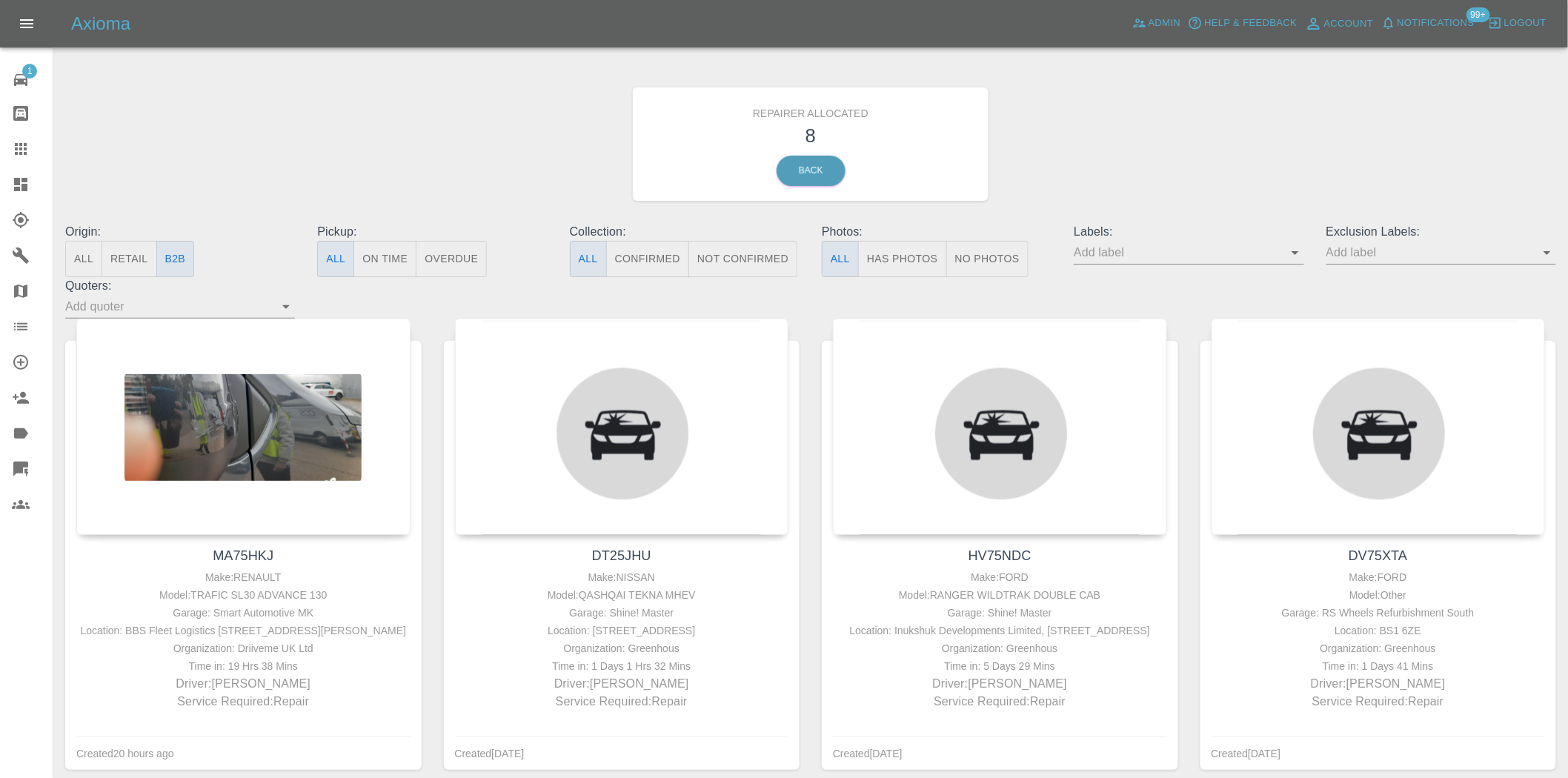
click at [908, 245] on button "Has Photos" at bounding box center [902, 259] width 89 height 36
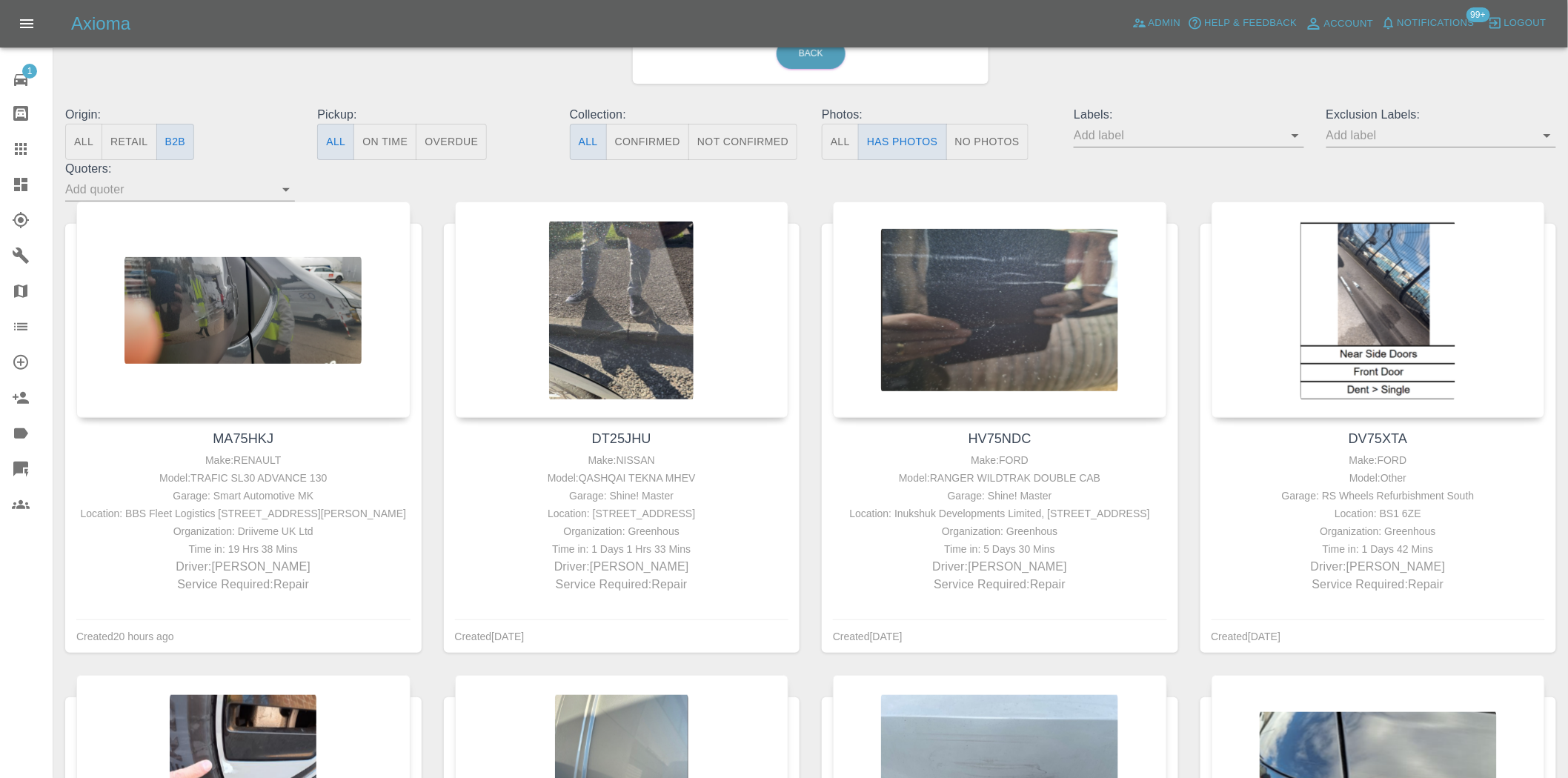
scroll to position [172, 0]
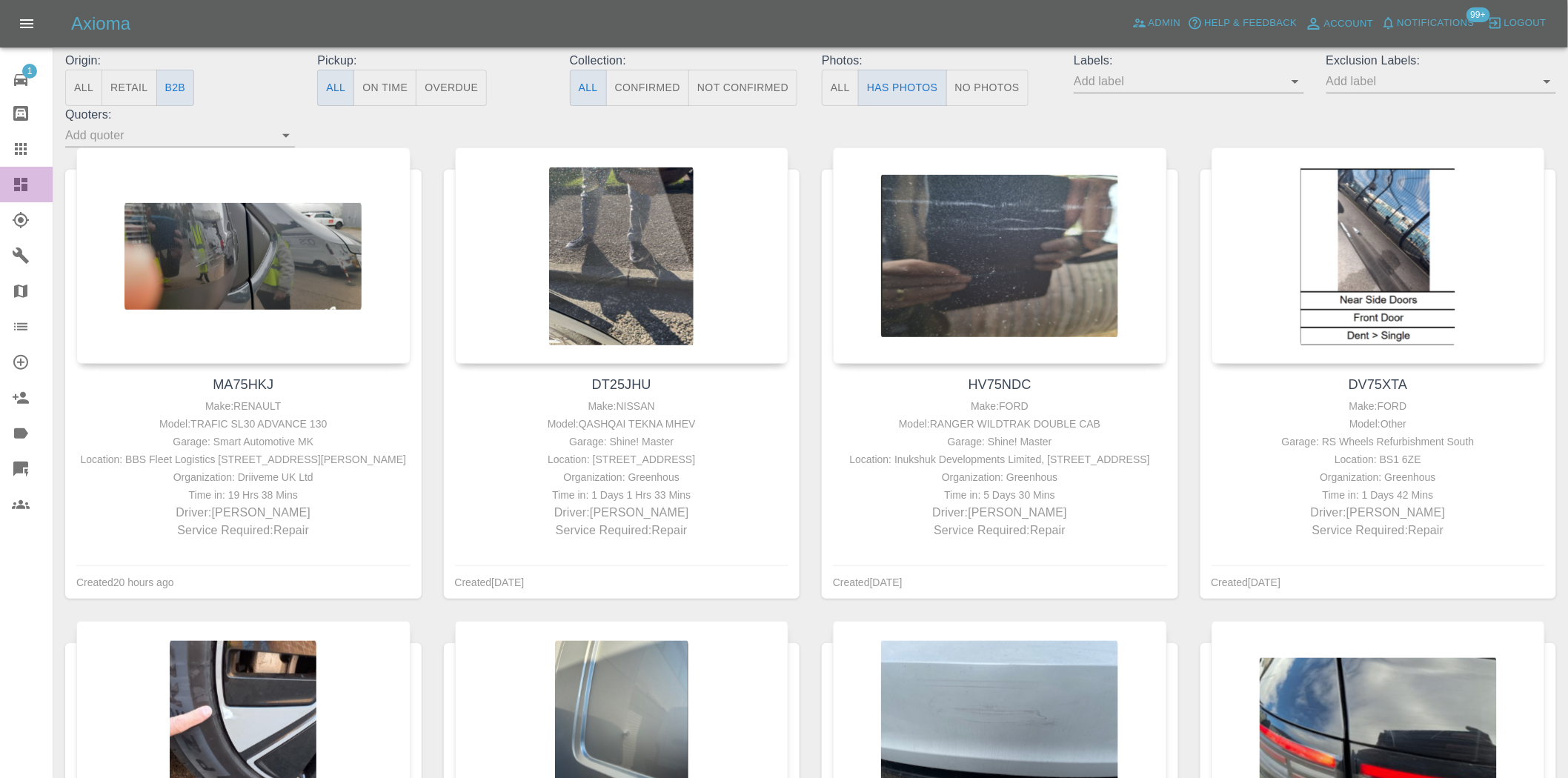
click at [27, 197] on link "Dashboard" at bounding box center [26, 185] width 53 height 36
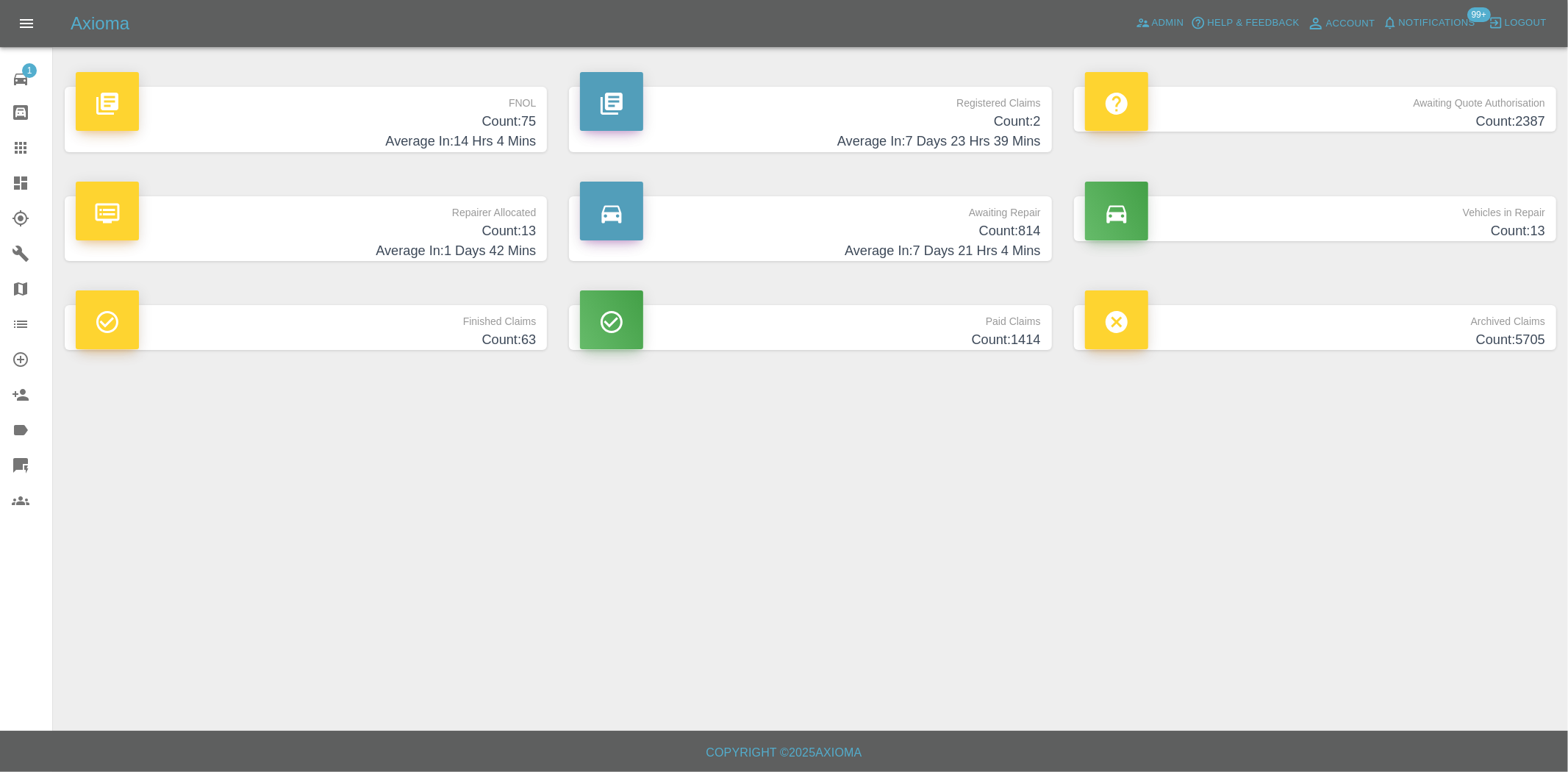
click at [993, 222] on h4 "Count: 814" at bounding box center [809, 232] width 460 height 20
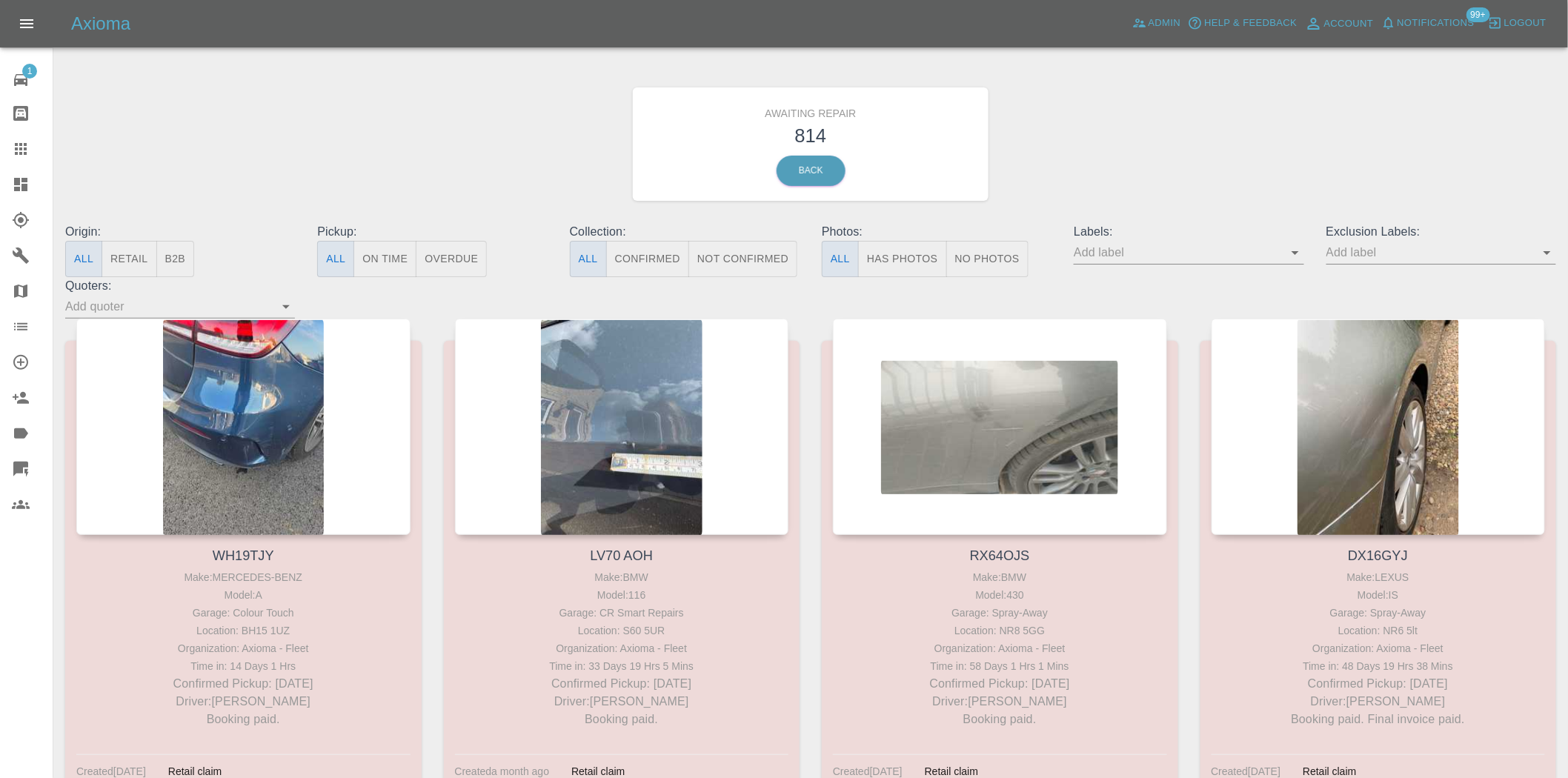
click at [166, 252] on button "B2B" at bounding box center [176, 259] width 39 height 36
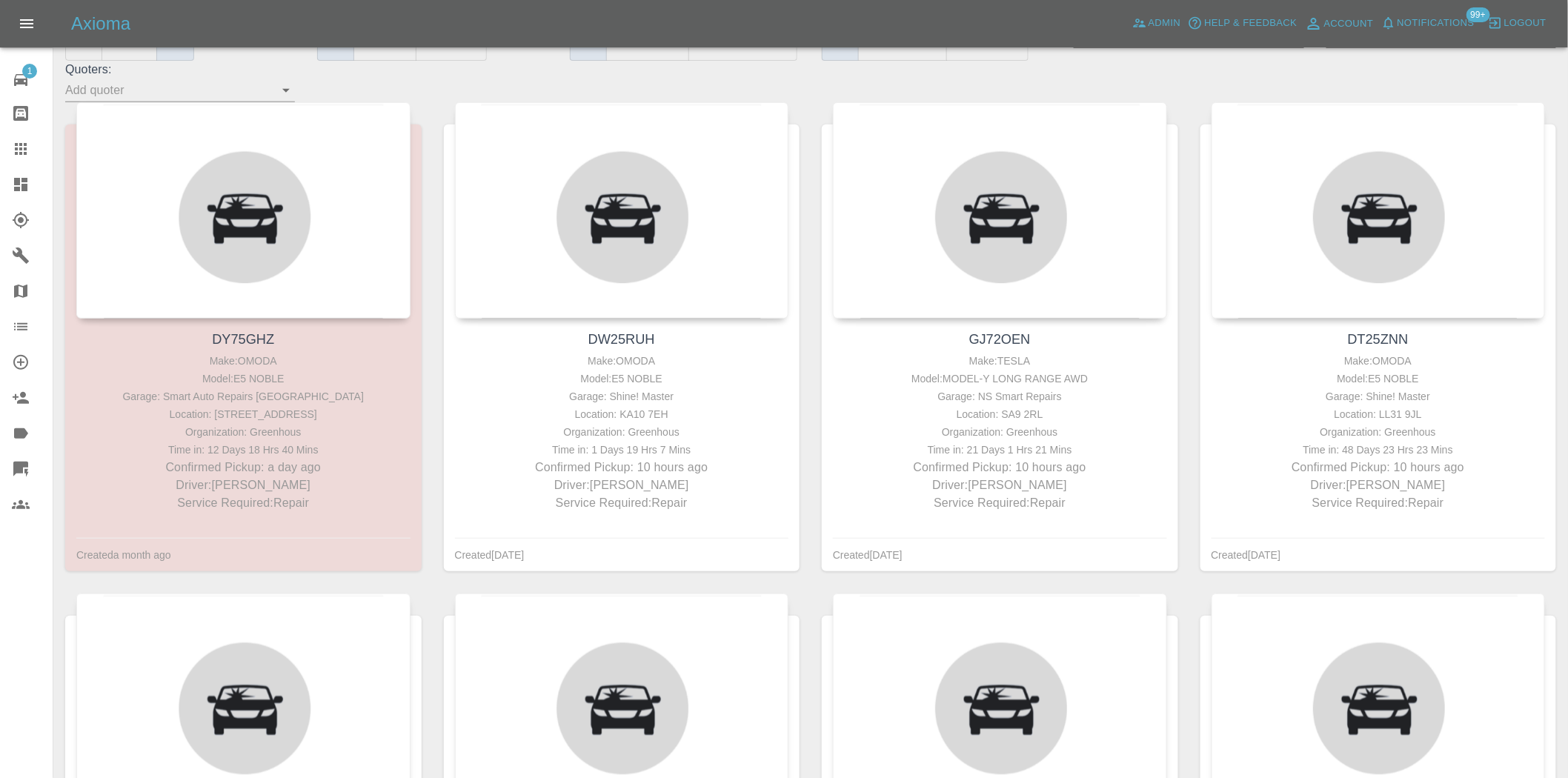
scroll to position [246, 0]
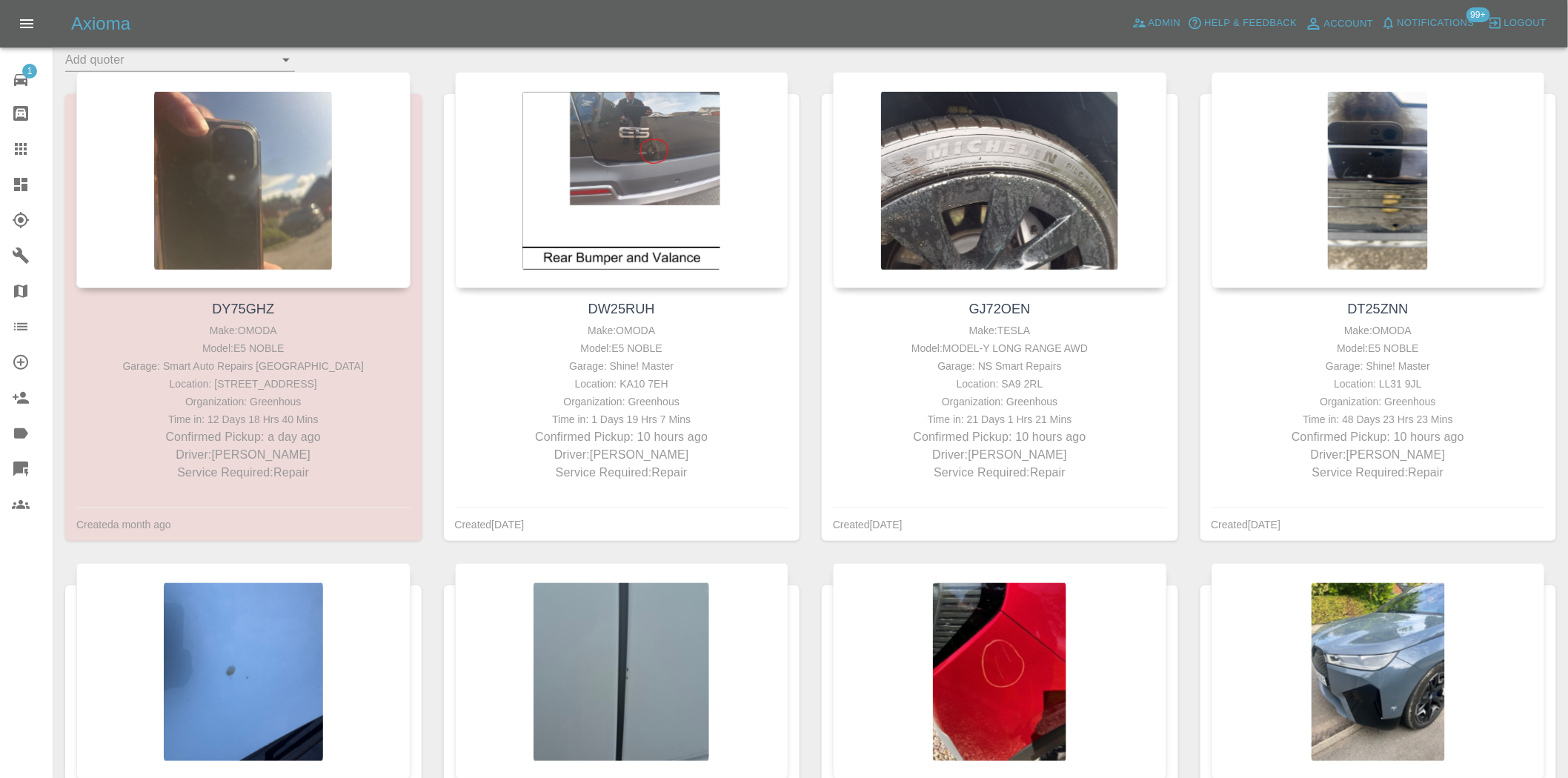
click at [37, 184] on div at bounding box center [33, 185] width 42 height 18
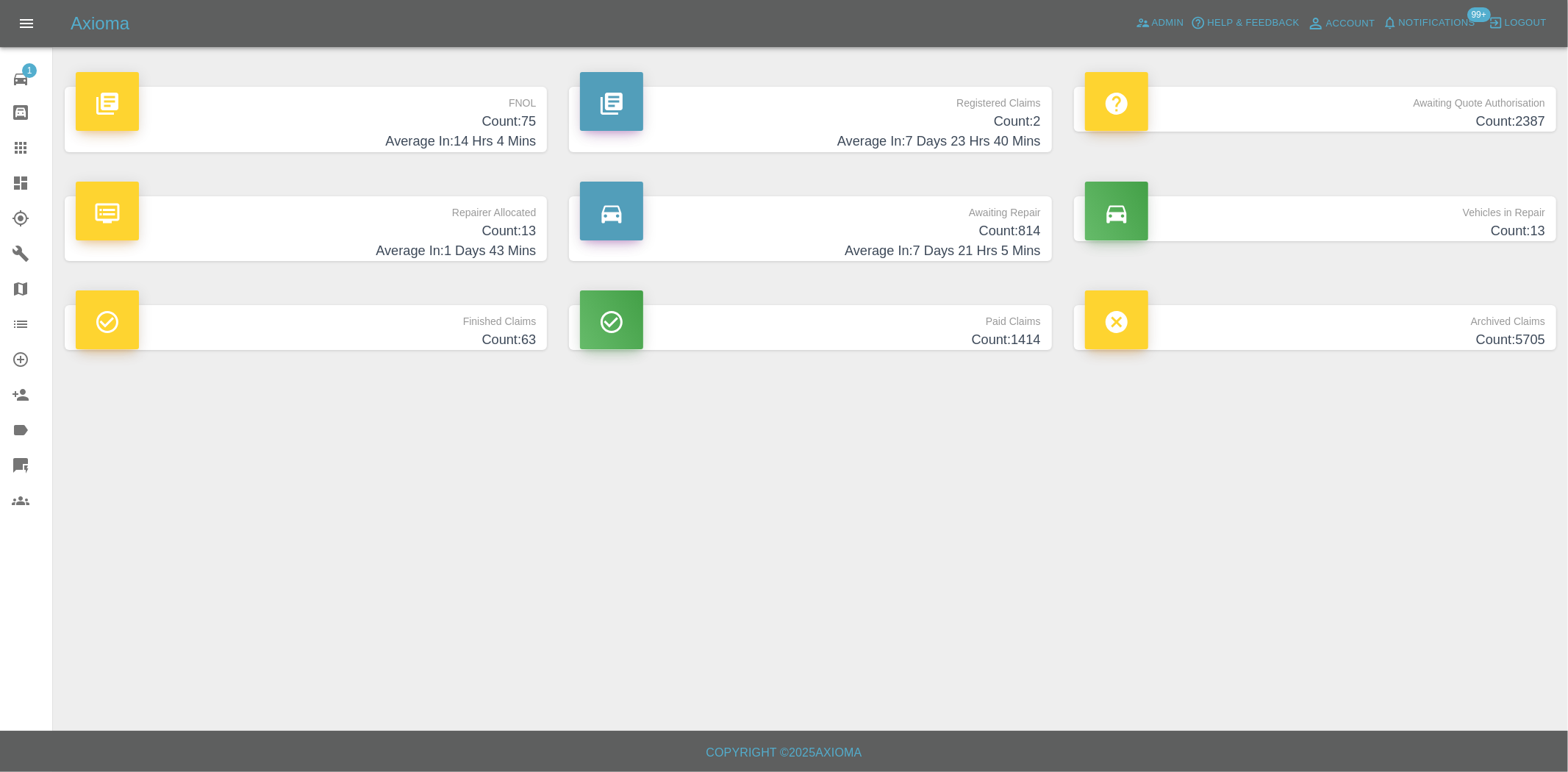
click at [497, 119] on h4 "Count: 75" at bounding box center [306, 122] width 460 height 20
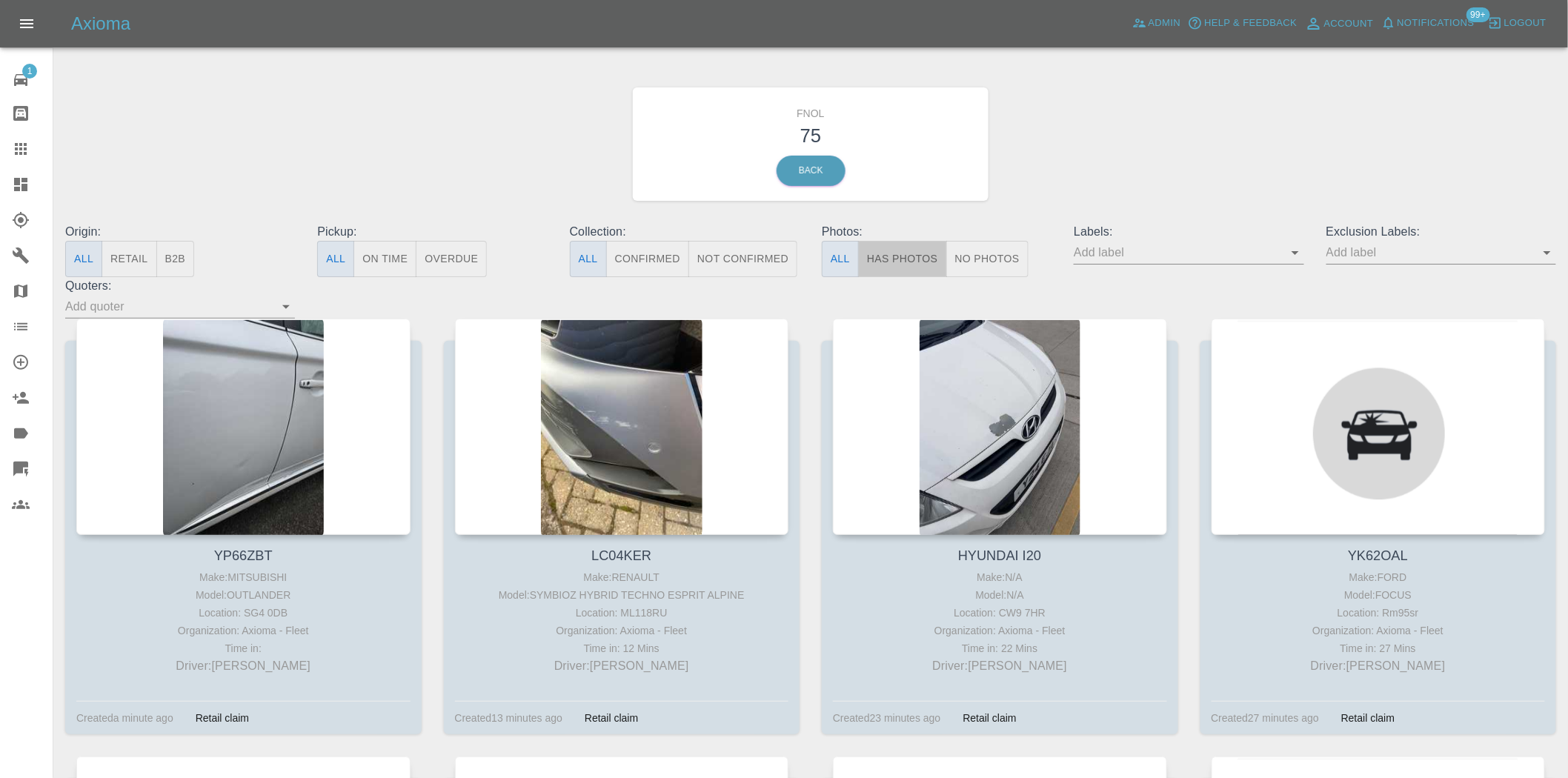
click at [887, 264] on button "Has Photos" at bounding box center [902, 259] width 89 height 36
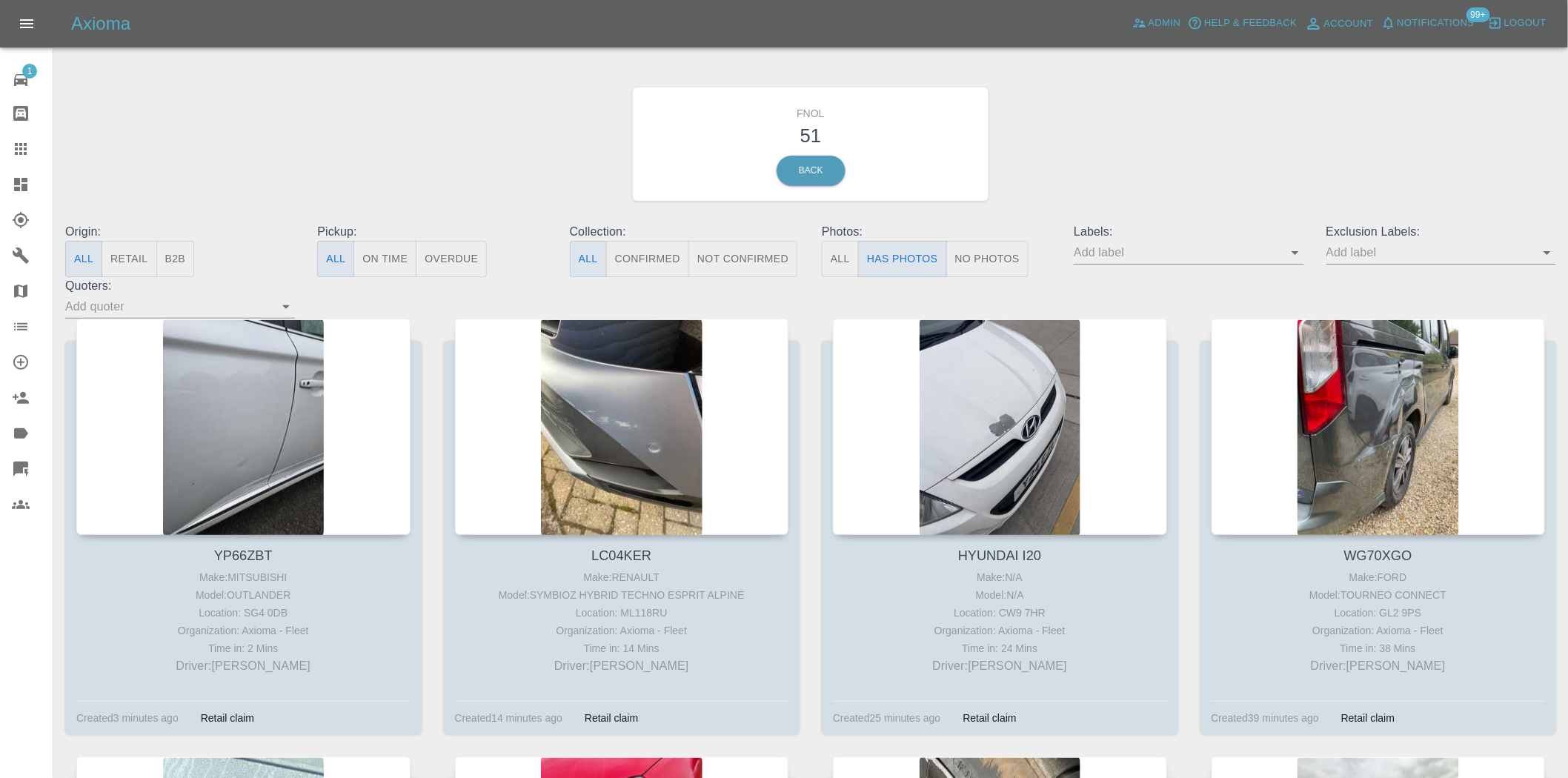
click at [24, 189] on icon at bounding box center [20, 184] width 13 height 13
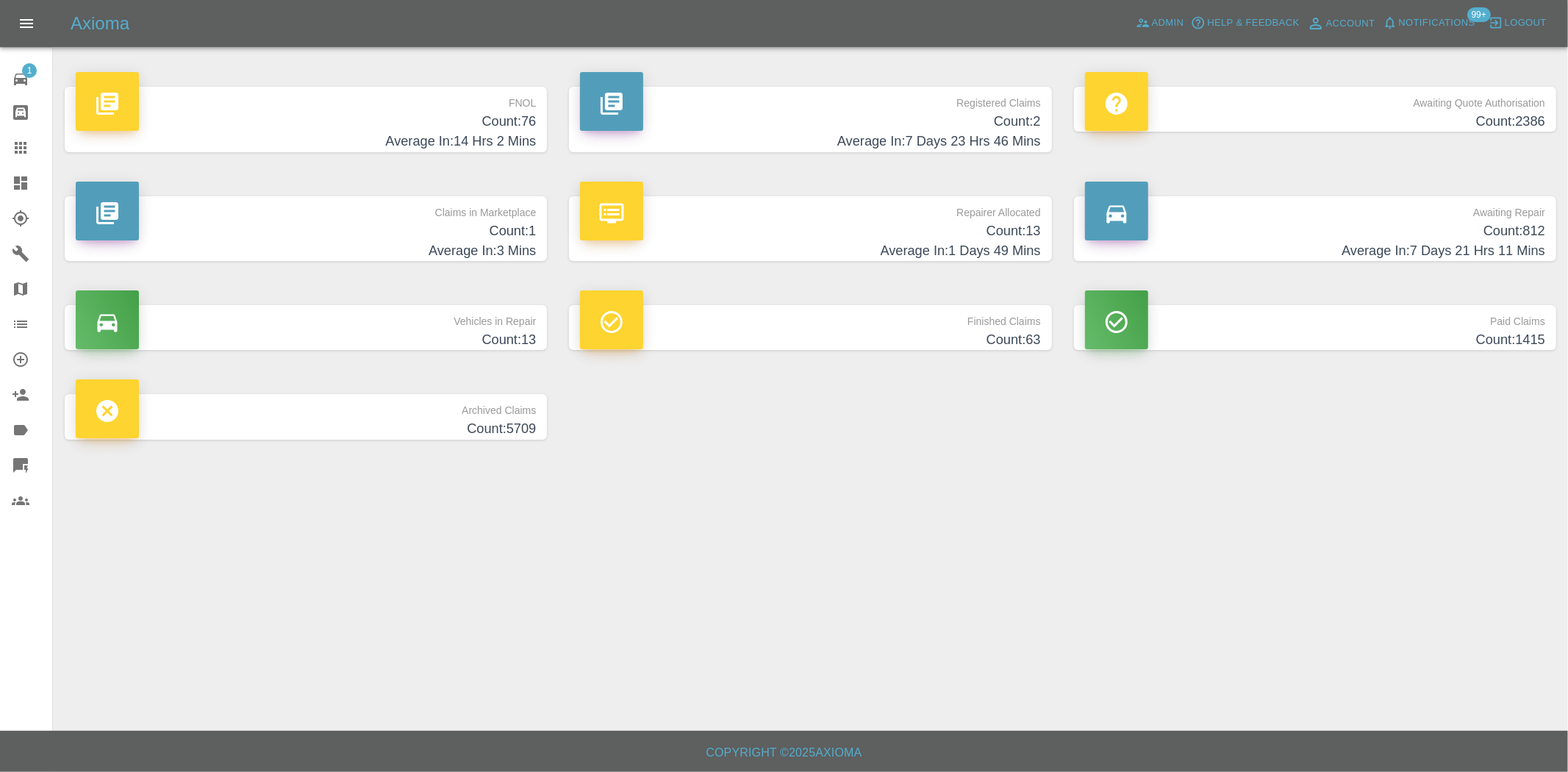
click at [480, 124] on h4 "Count: 76" at bounding box center [306, 122] width 460 height 20
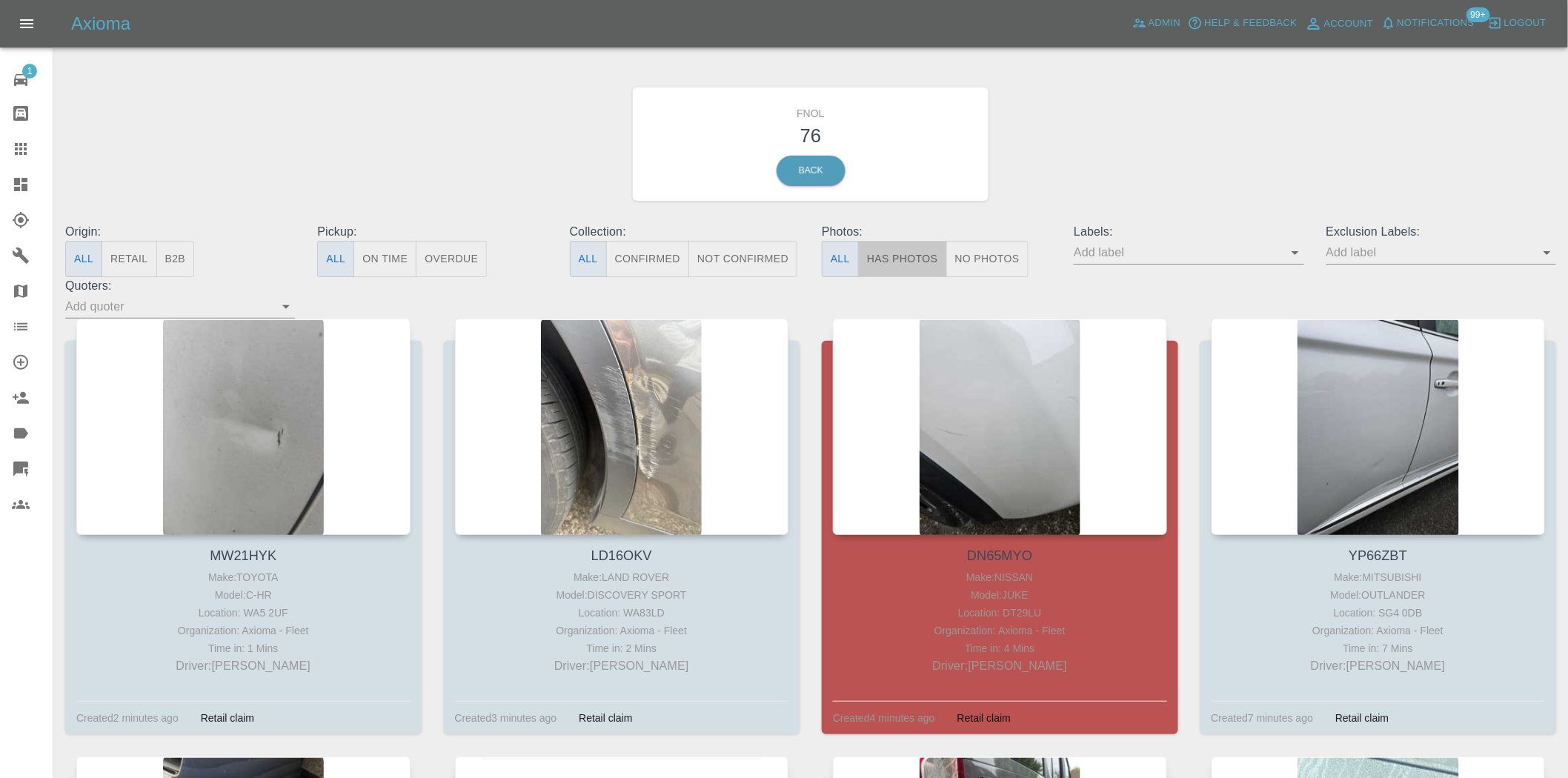
click at [929, 250] on button "Has Photos" at bounding box center [902, 259] width 89 height 36
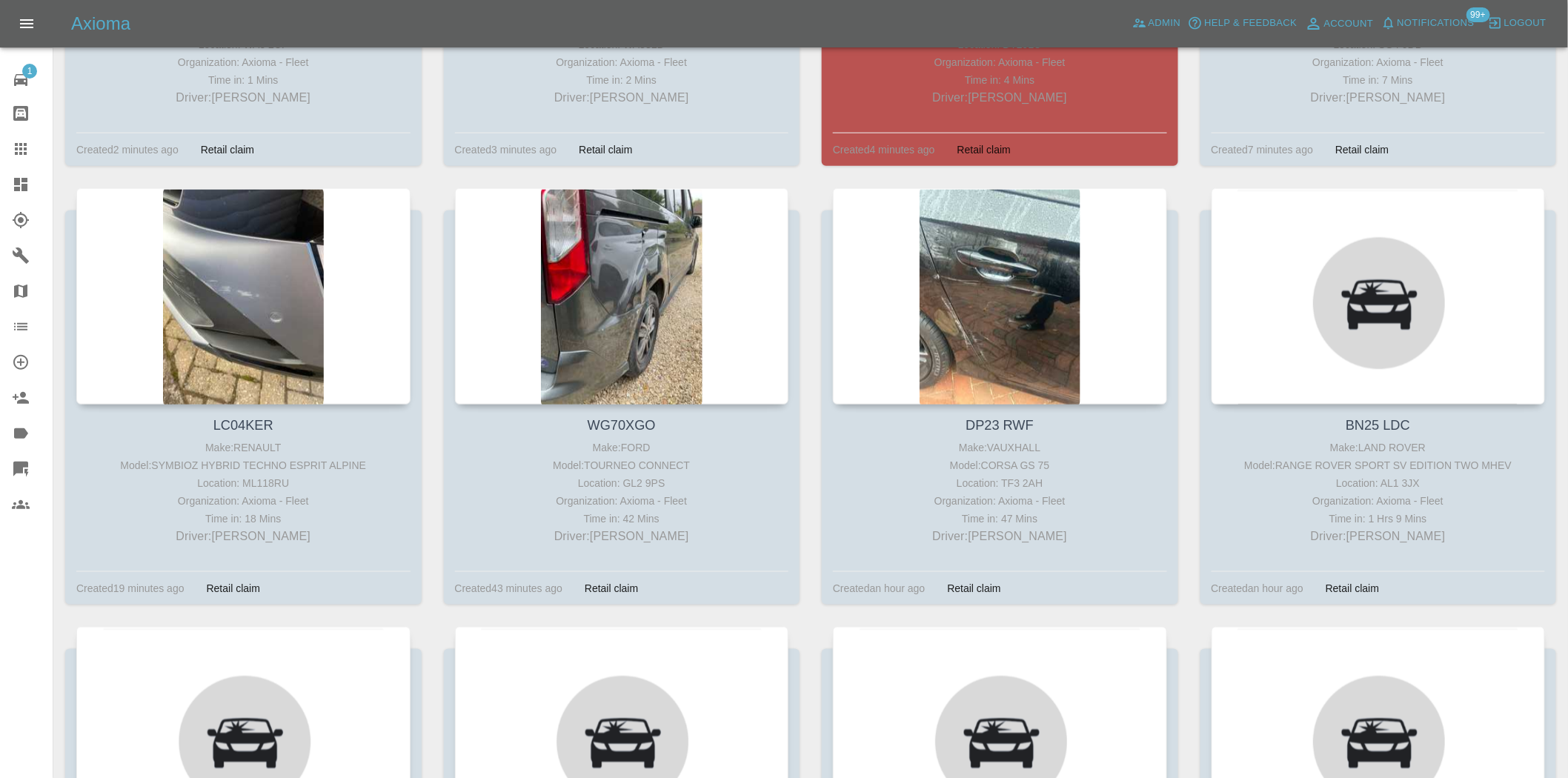
scroll to position [576, 0]
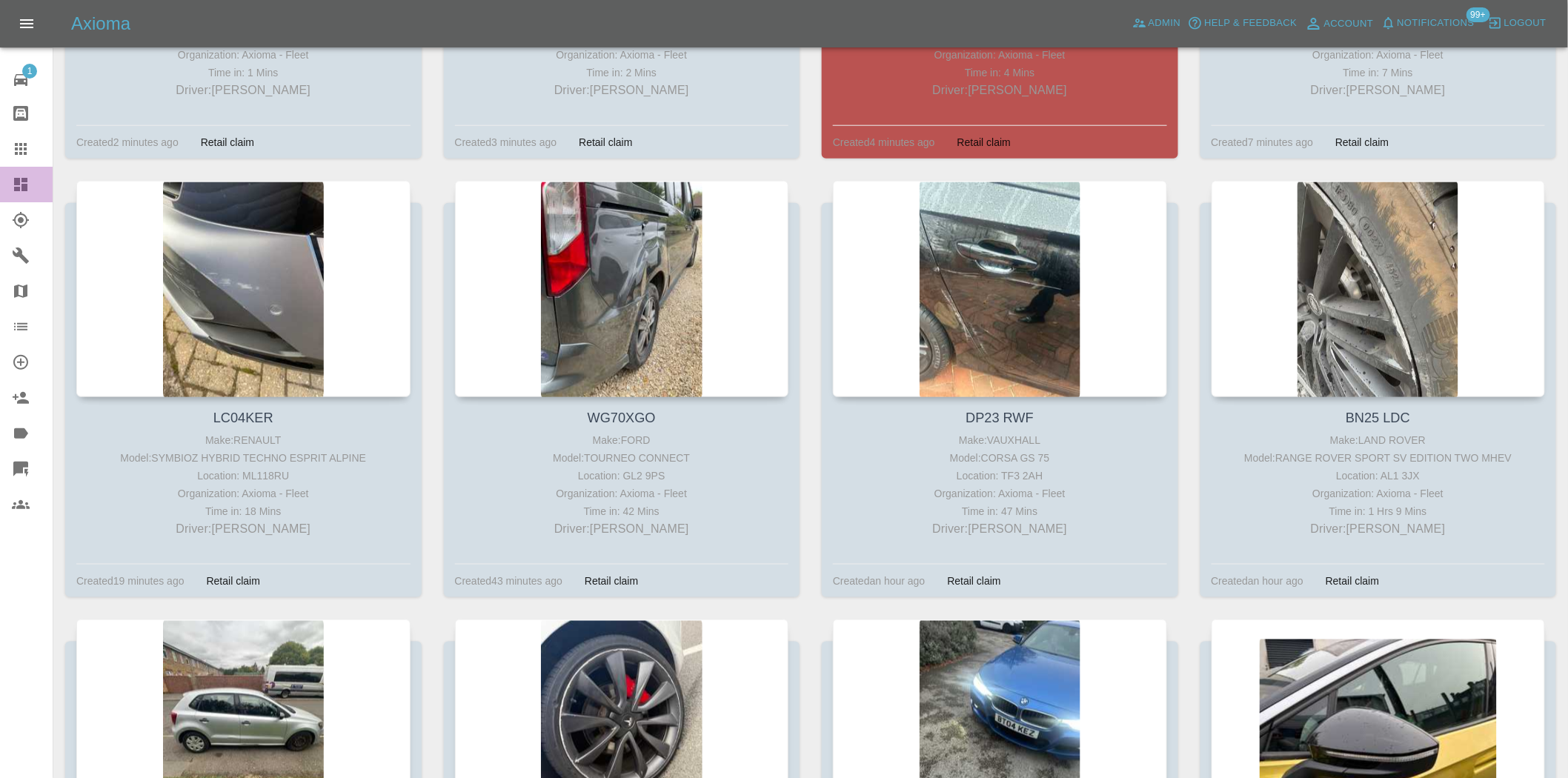
click at [23, 188] on icon at bounding box center [20, 184] width 13 height 13
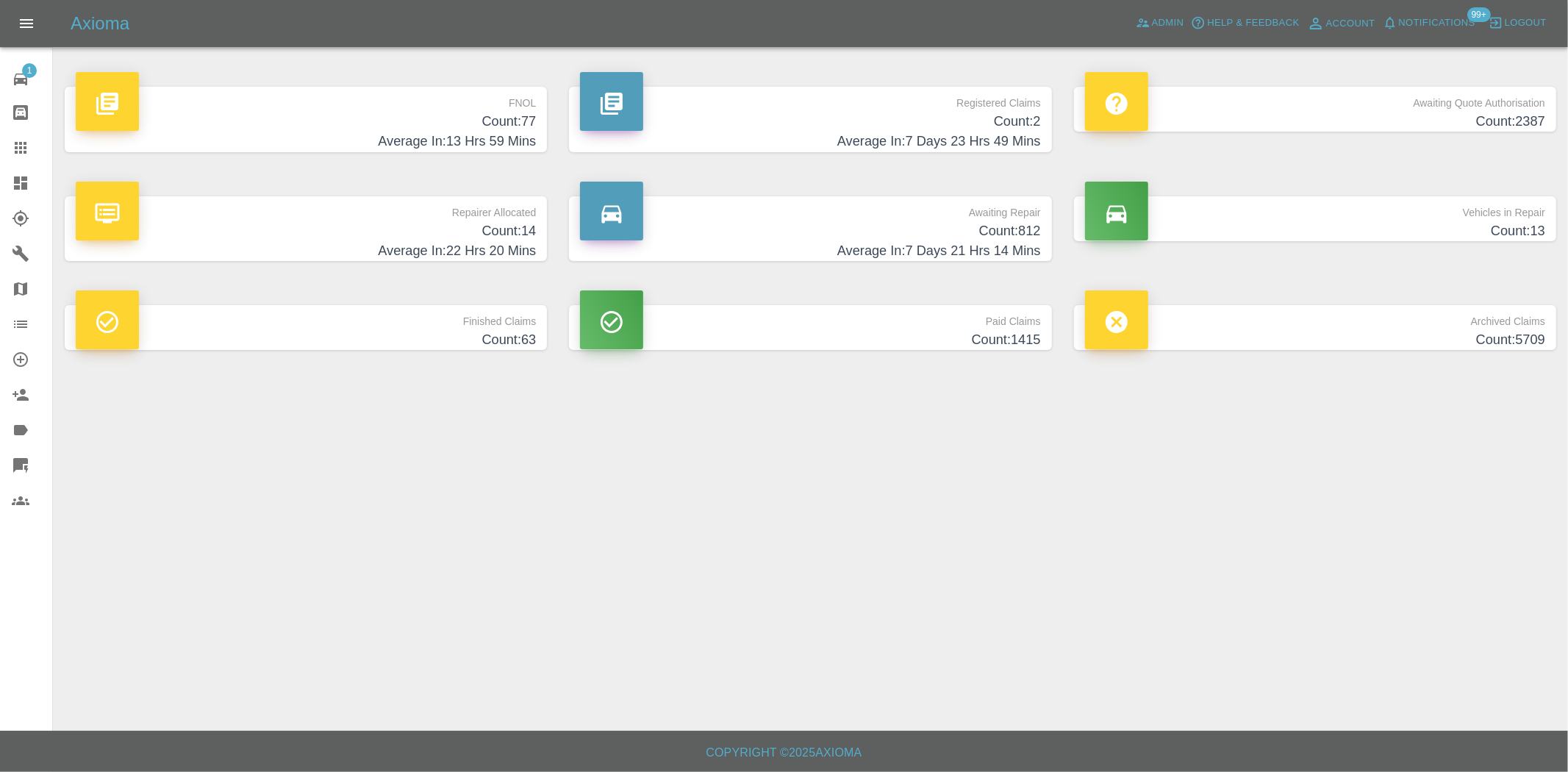
click at [496, 129] on h4 "Count: 77" at bounding box center [306, 122] width 460 height 20
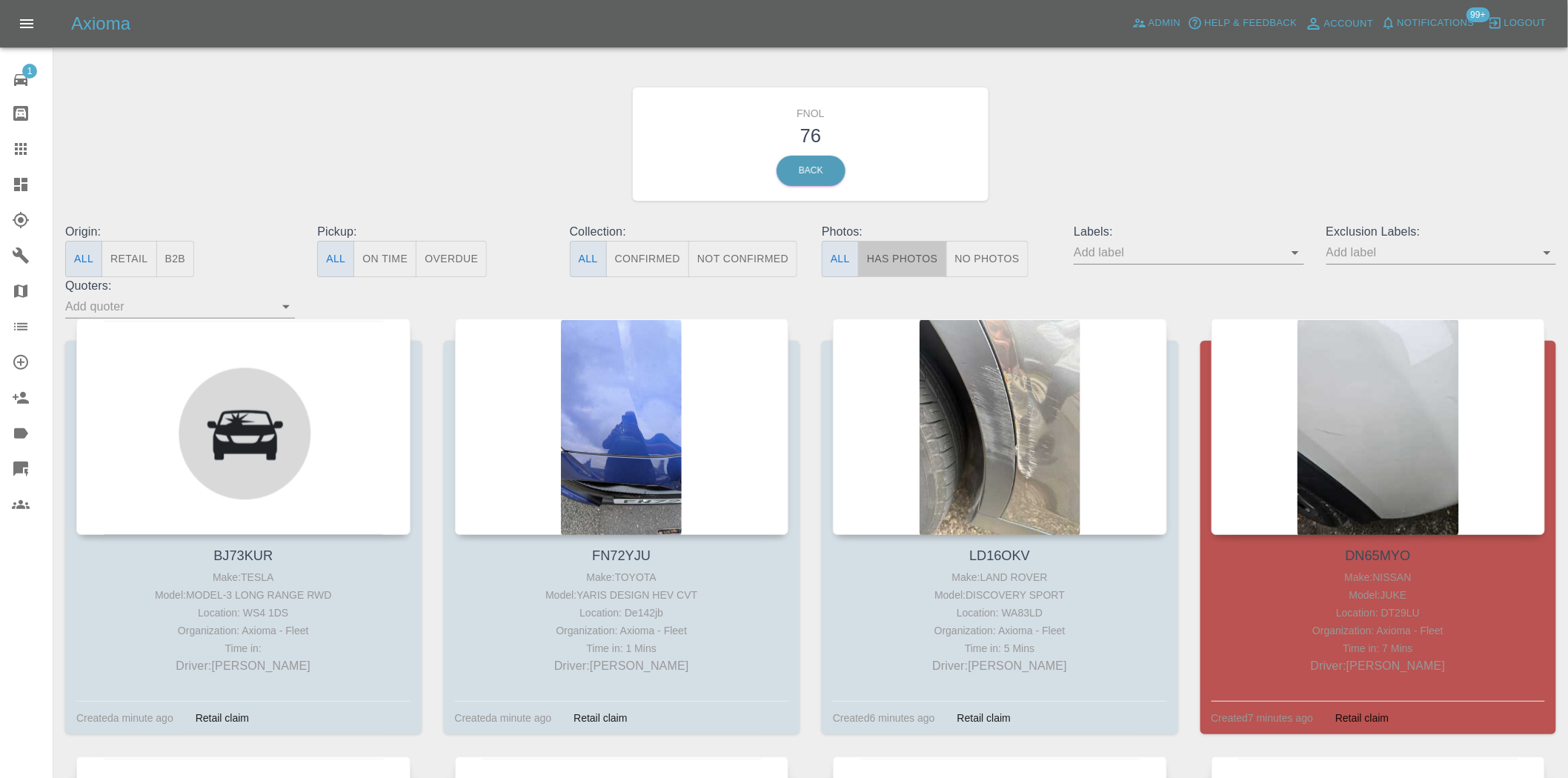
click at [902, 270] on button "Has Photos" at bounding box center [902, 259] width 89 height 36
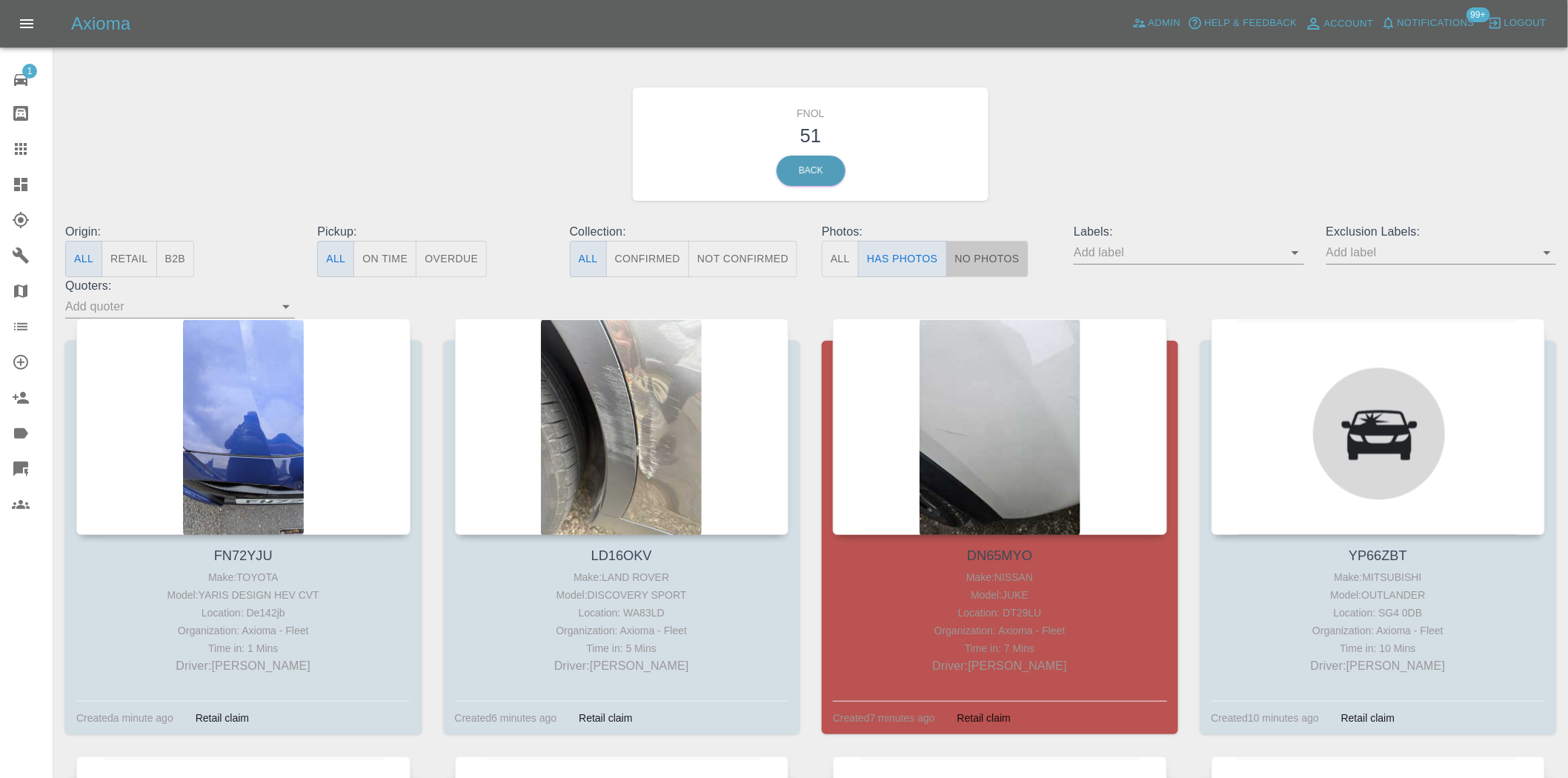
click at [990, 262] on button "No Photos" at bounding box center [987, 259] width 82 height 36
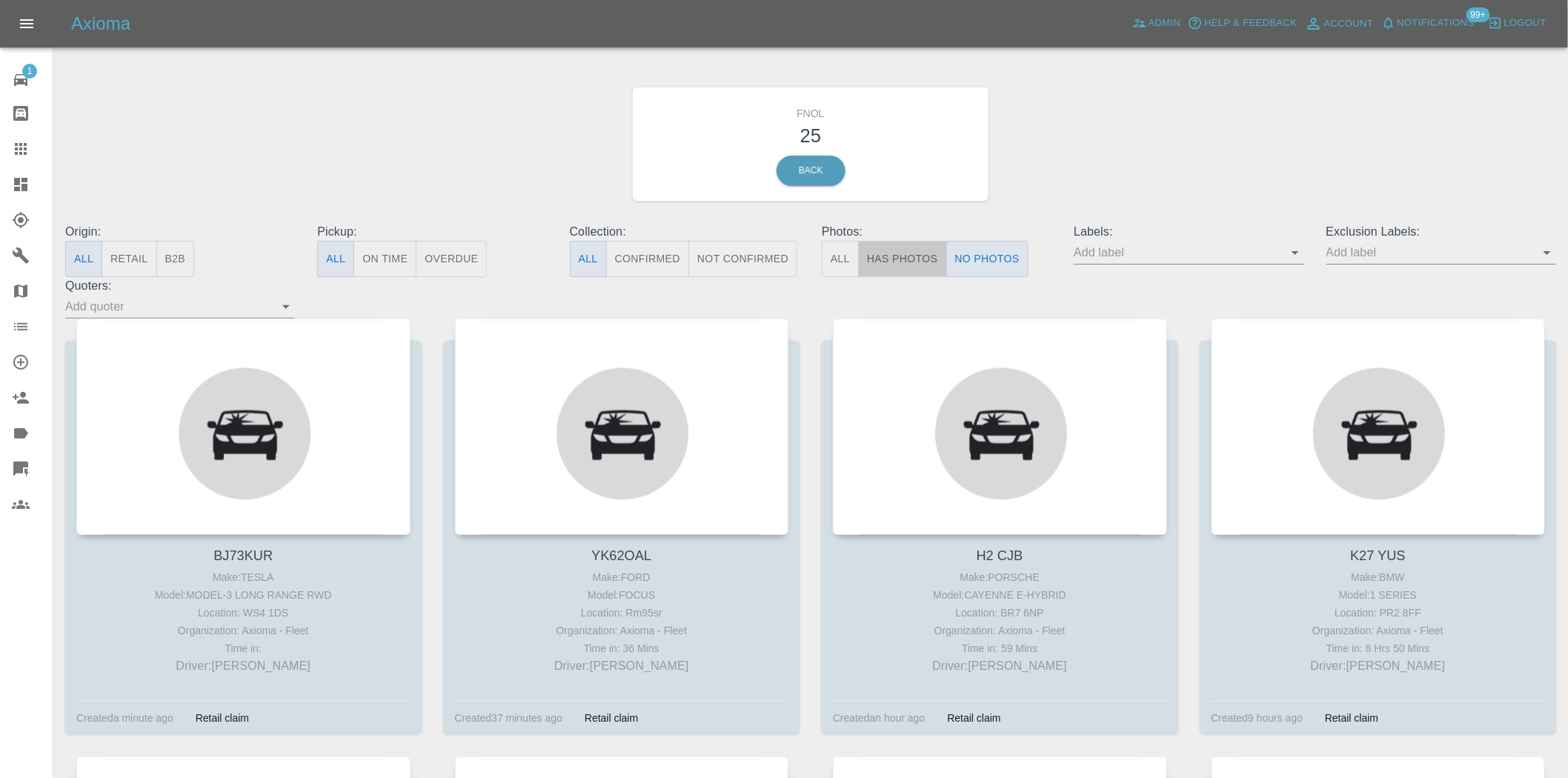
click at [894, 264] on button "Has Photos" at bounding box center [902, 259] width 89 height 36
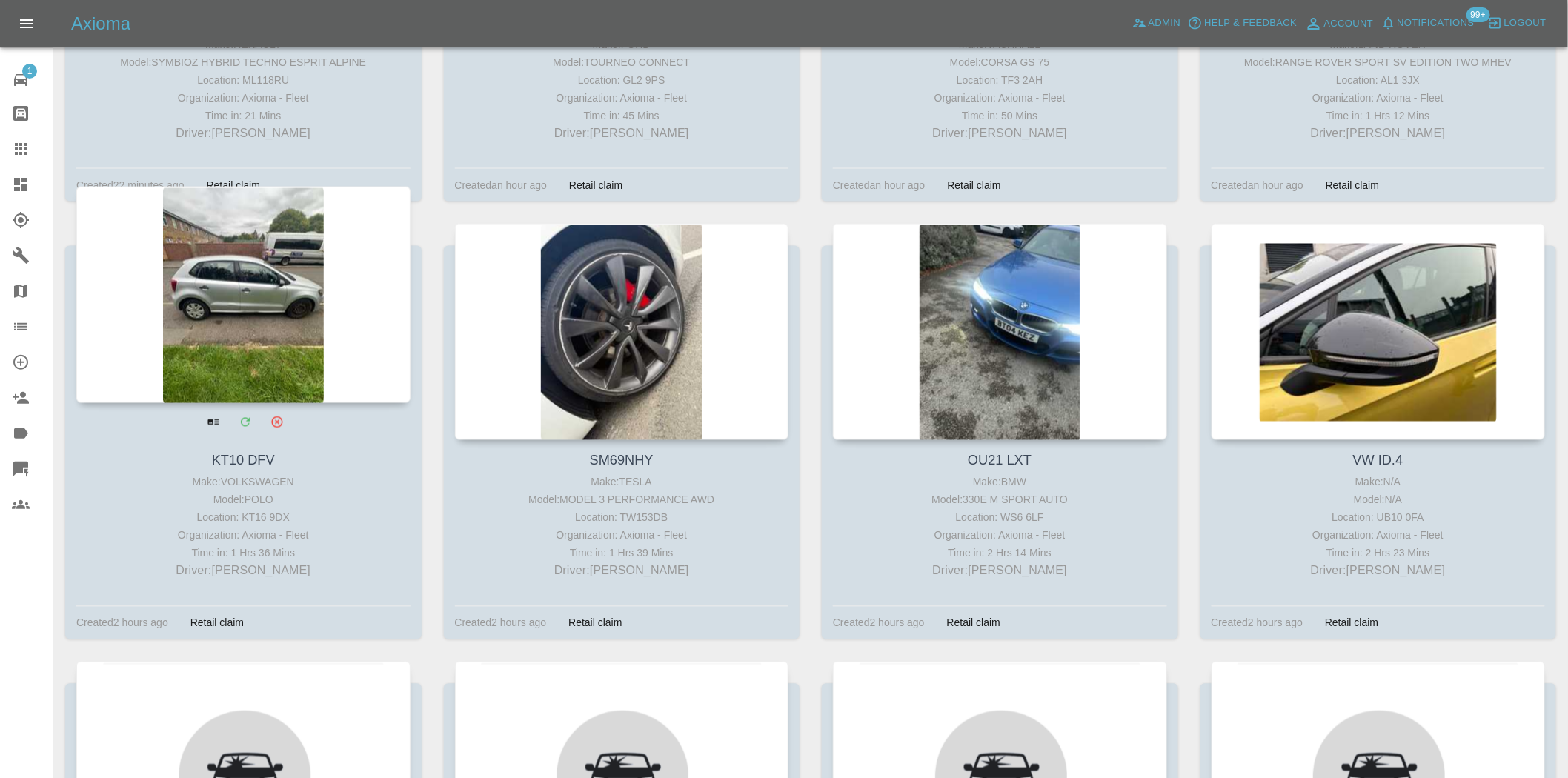
scroll to position [988, 0]
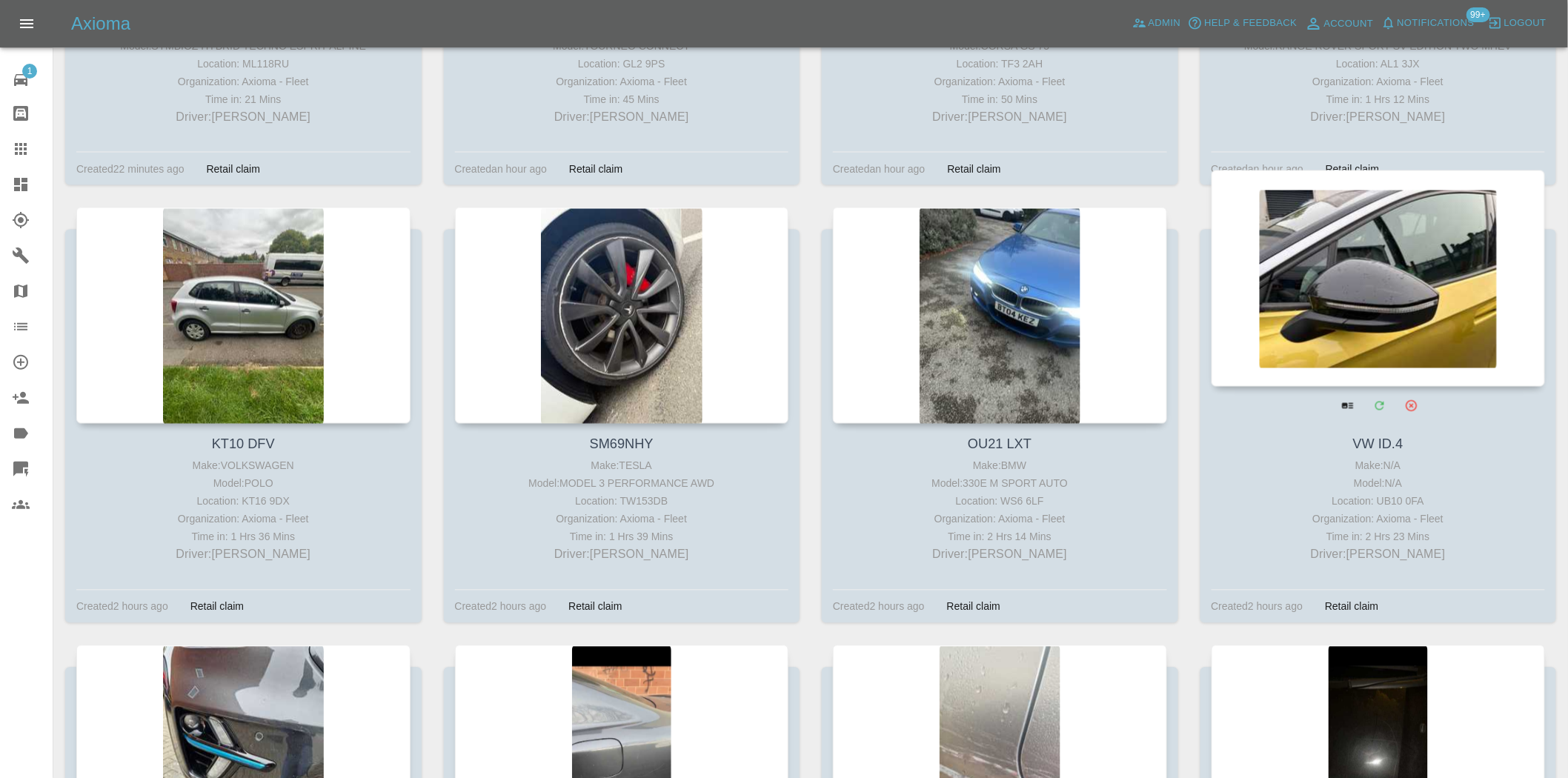
drag, startPoint x: 1380, startPoint y: 250, endPoint x: 1373, endPoint y: 253, distance: 7.6
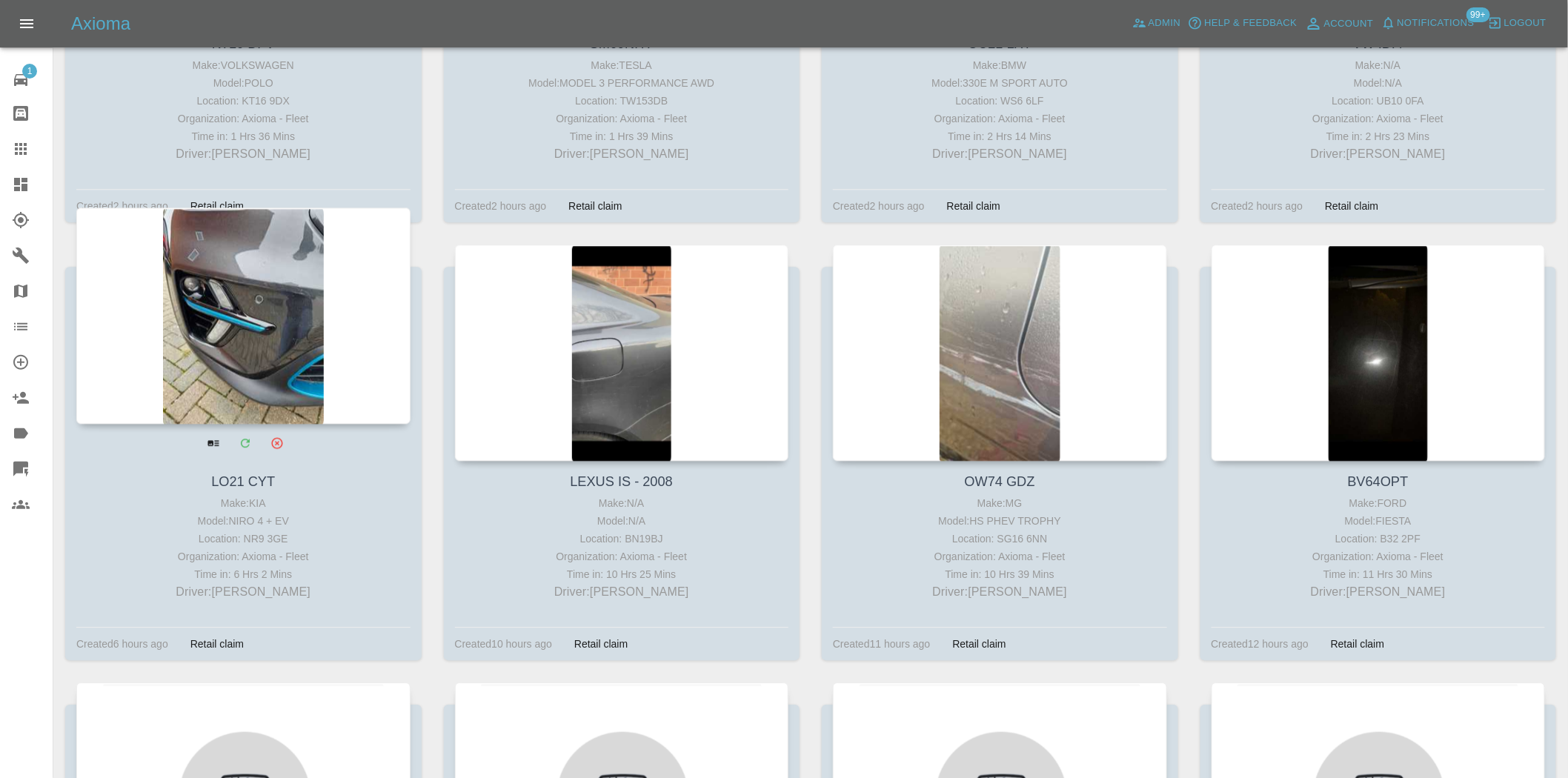
scroll to position [1399, 0]
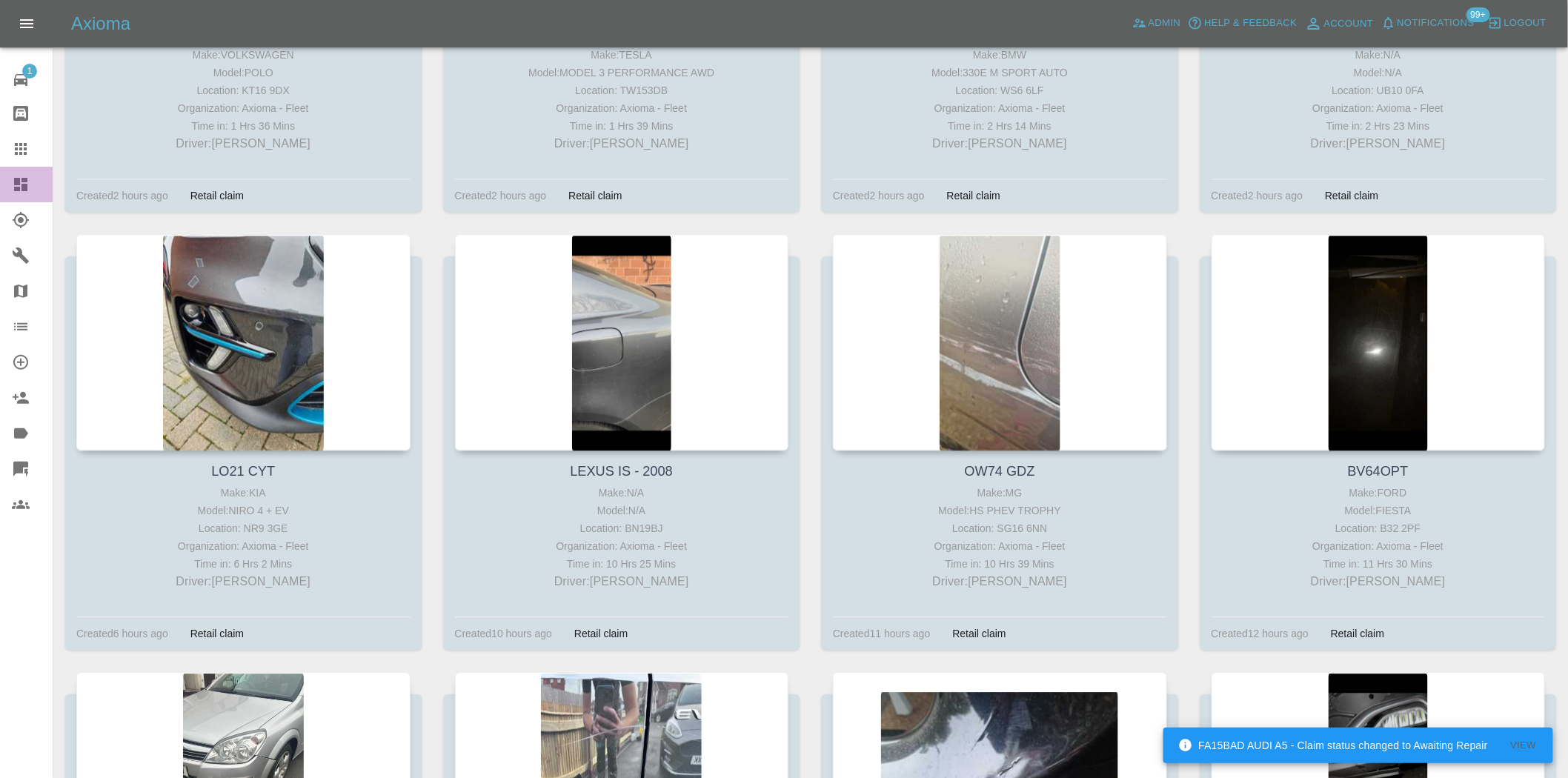
click at [30, 194] on link "Dashboard" at bounding box center [26, 185] width 53 height 36
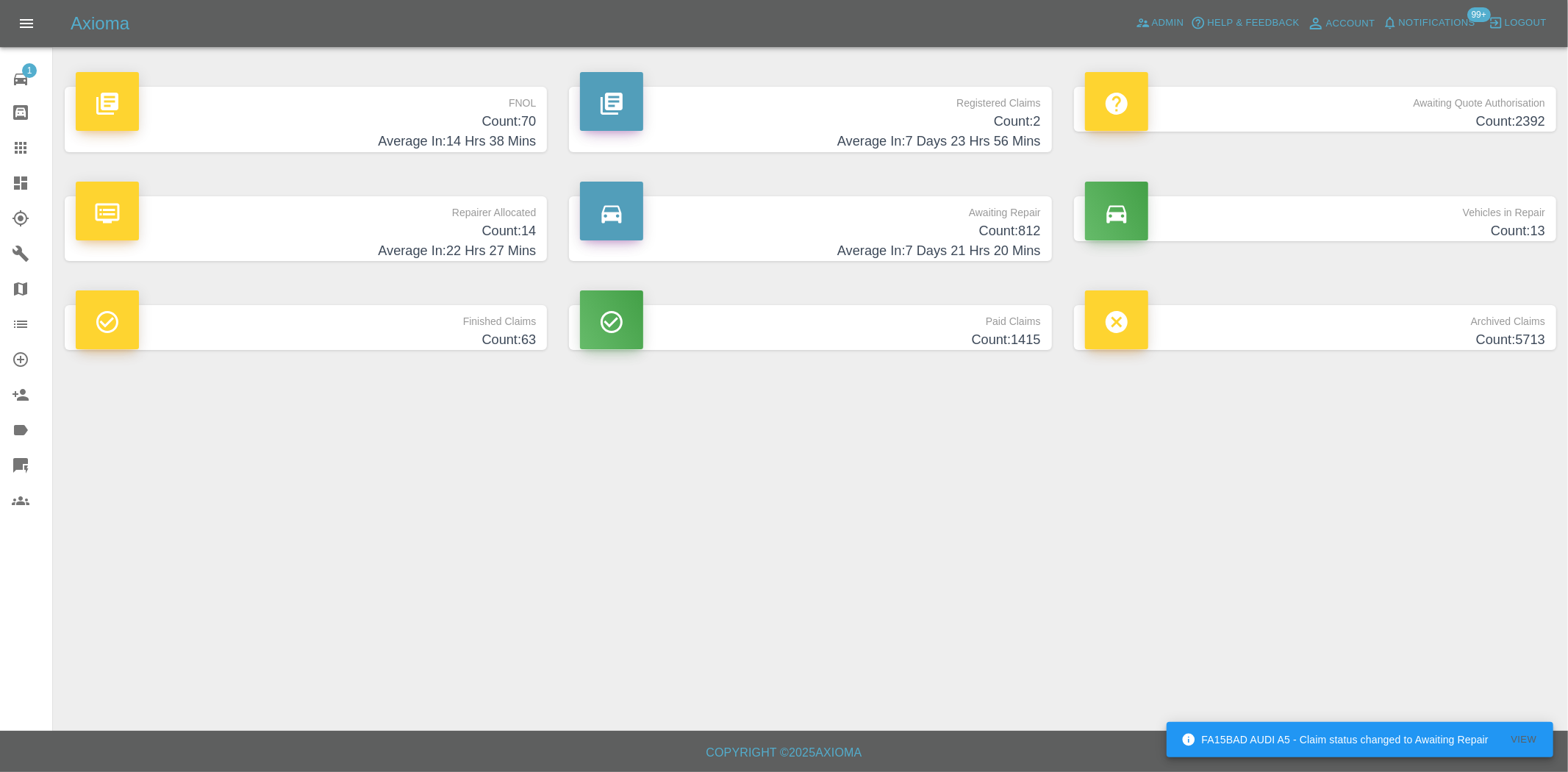
click at [394, 108] on p "FNOL" at bounding box center [306, 99] width 460 height 25
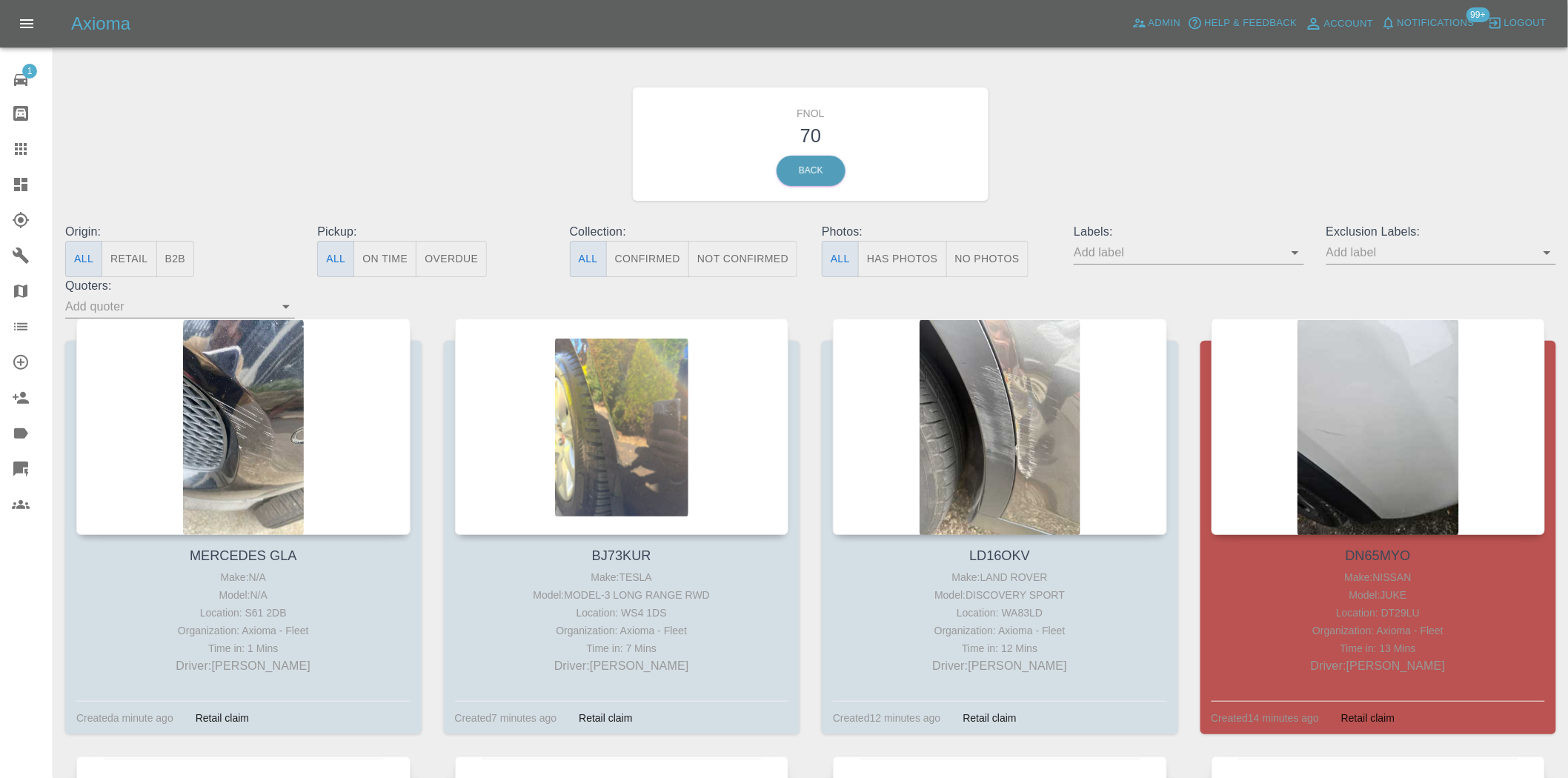
click at [1346, 250] on input "text" at bounding box center [1430, 252] width 207 height 23
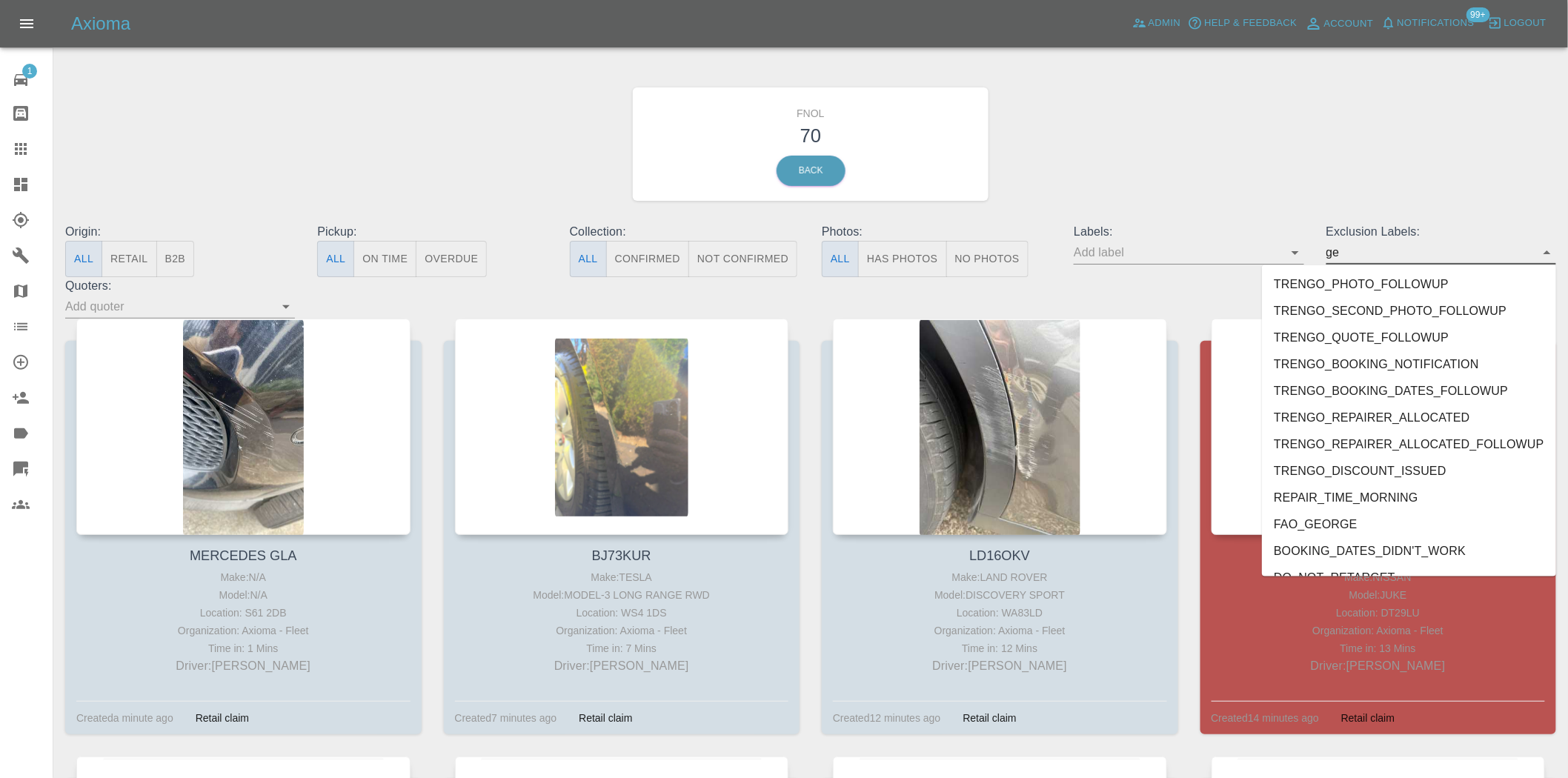
type input "geo"
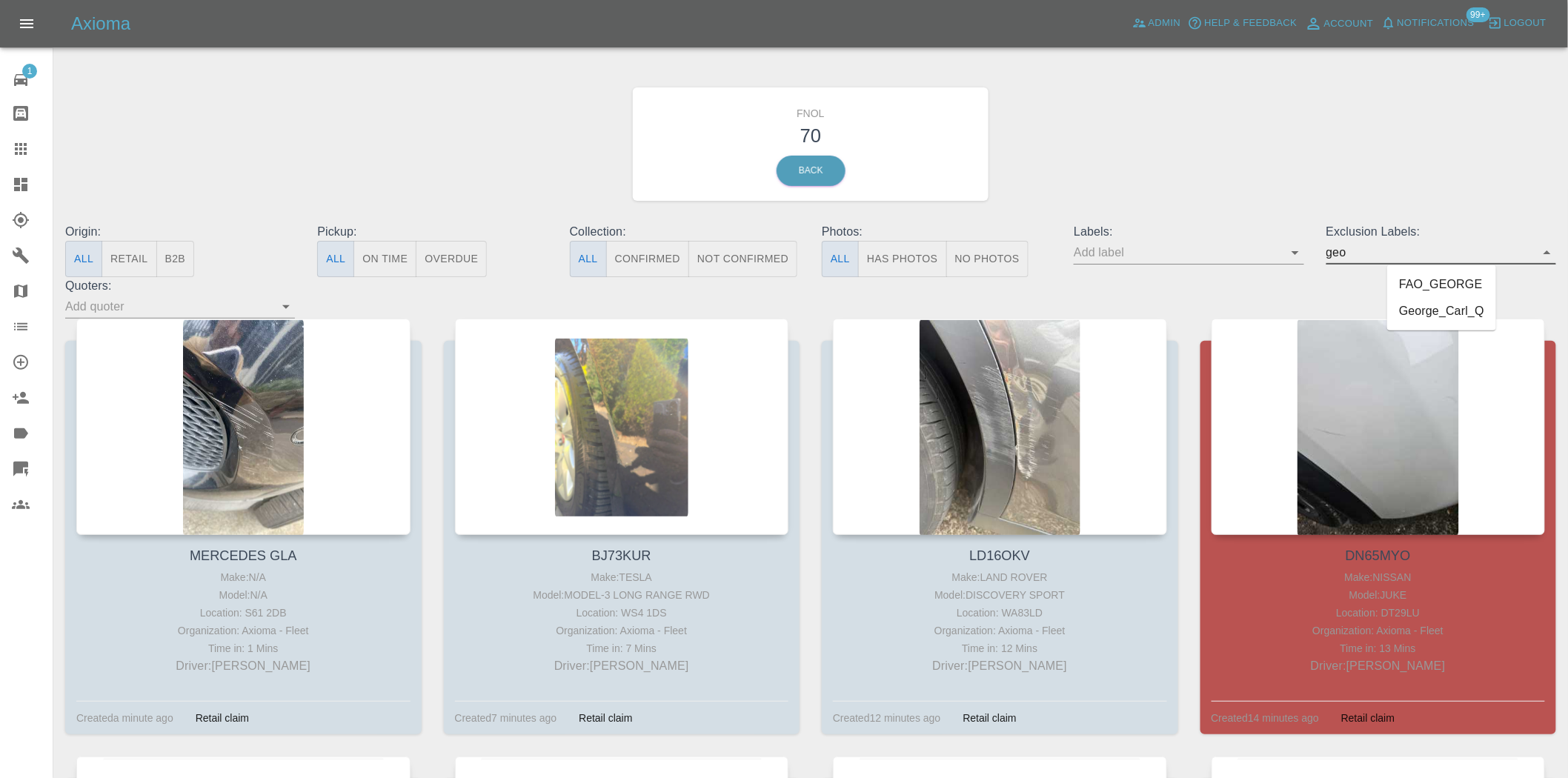
click at [1441, 316] on li "George_Carl_Q" at bounding box center [1441, 311] width 109 height 27
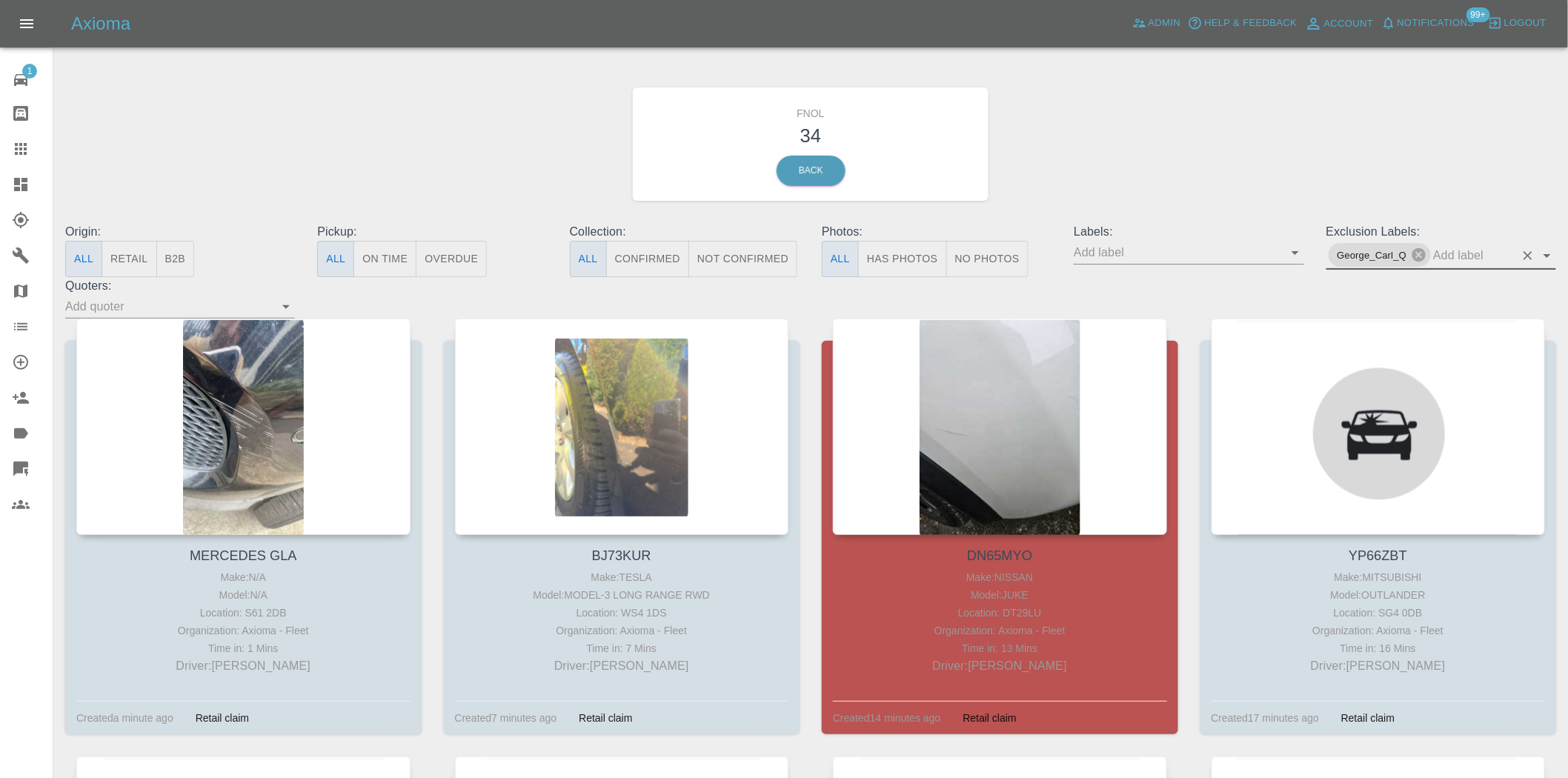
click at [969, 265] on button "No Photos" at bounding box center [987, 259] width 82 height 36
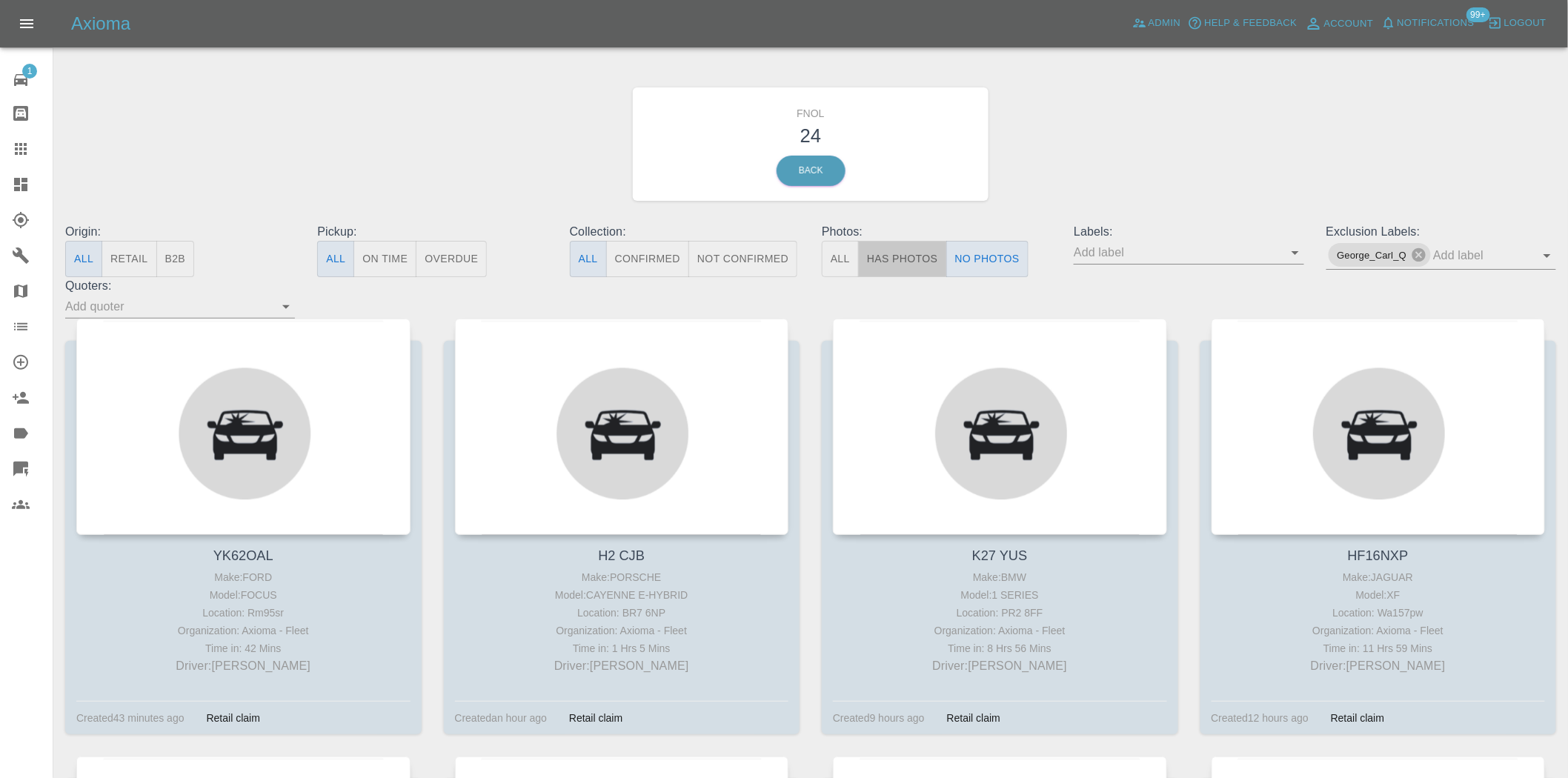
click at [925, 265] on button "Has Photos" at bounding box center [902, 259] width 89 height 36
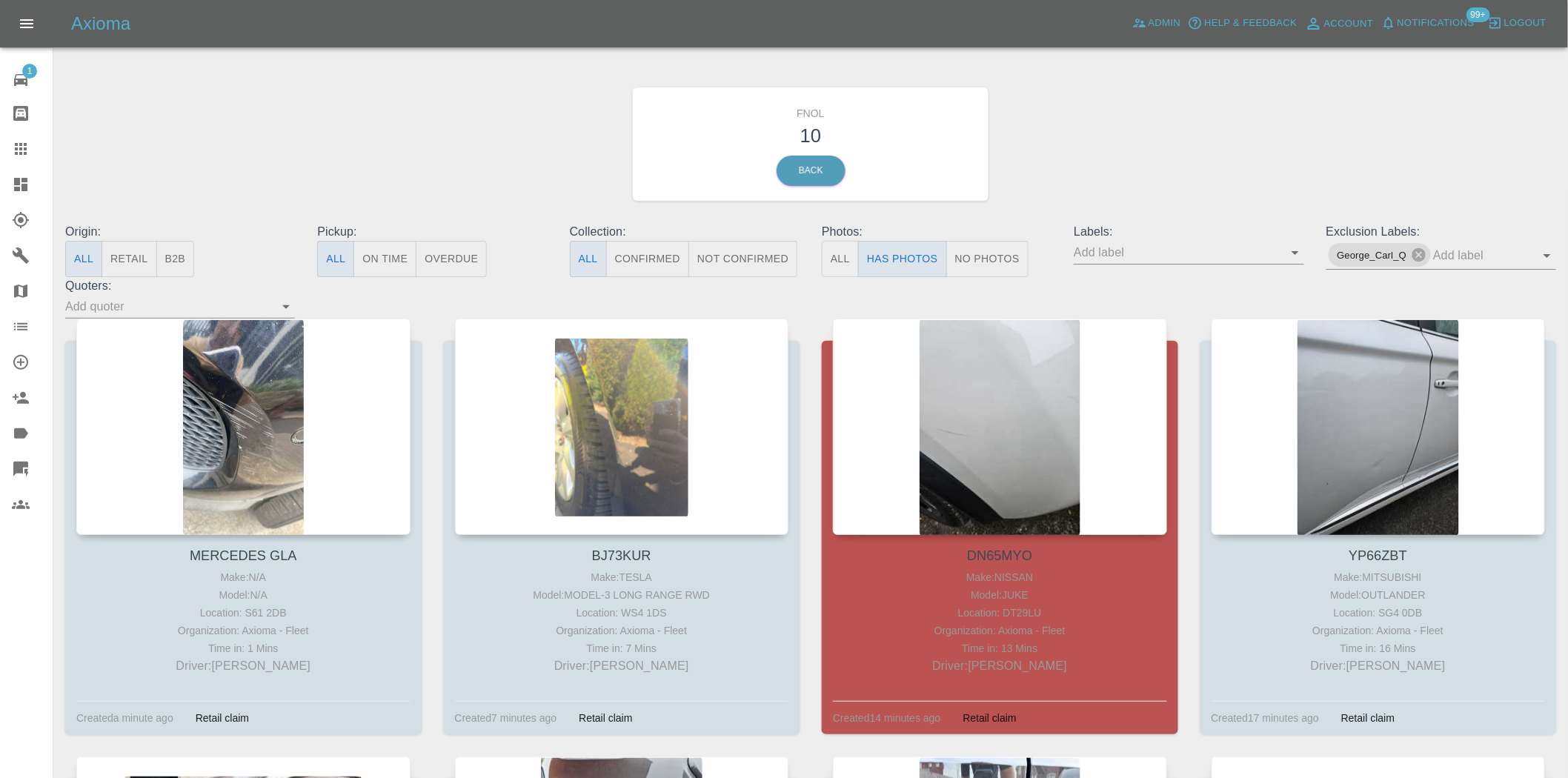
drag, startPoint x: 492, startPoint y: 135, endPoint x: 493, endPoint y: 145, distance: 10.0
click at [492, 136] on div "FNOL 10 Back" at bounding box center [810, 144] width 1513 height 158
click at [13, 196] on link "Dashboard" at bounding box center [26, 185] width 53 height 36
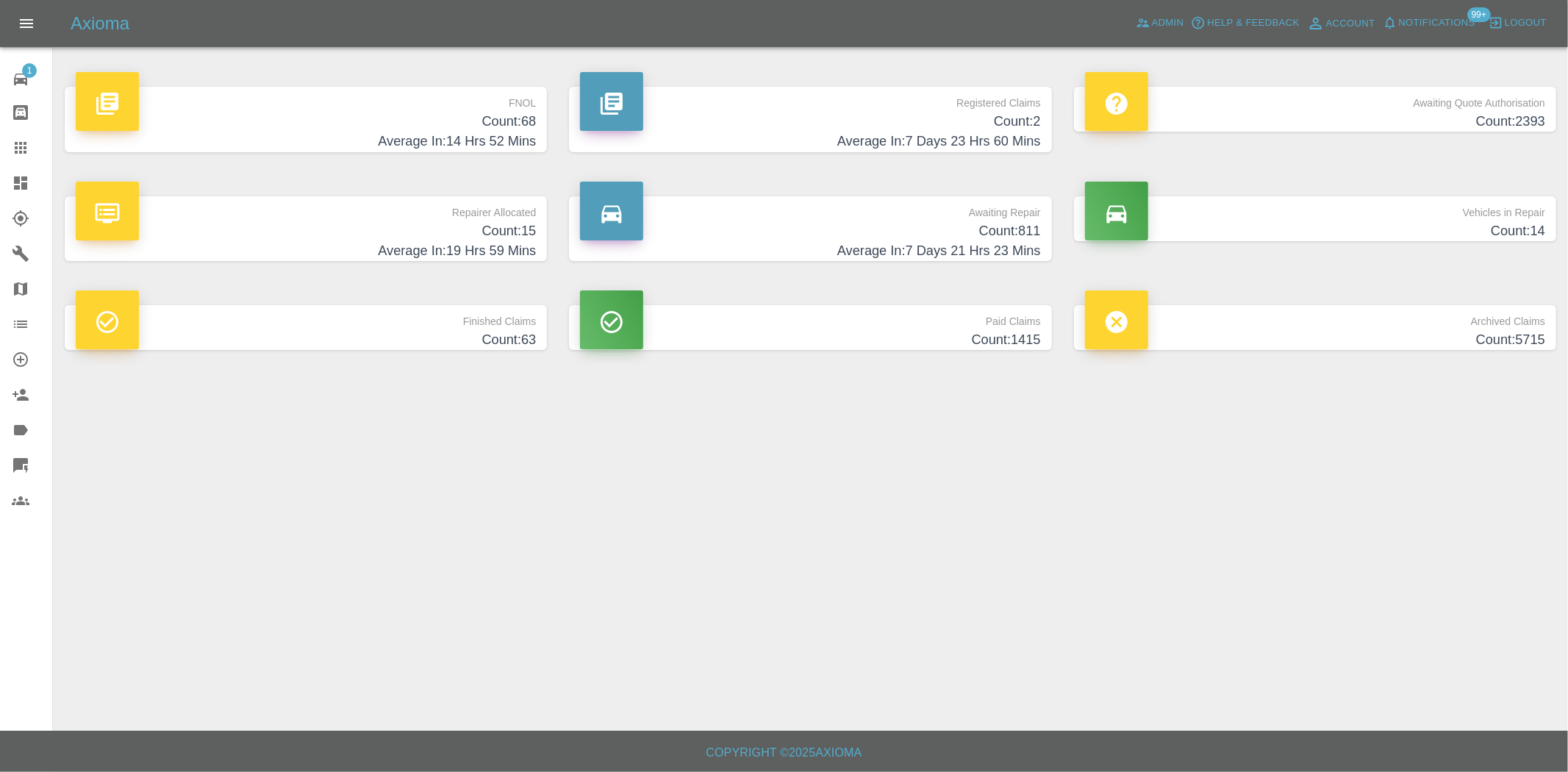
click at [388, 127] on h4 "Count: 68" at bounding box center [306, 122] width 460 height 20
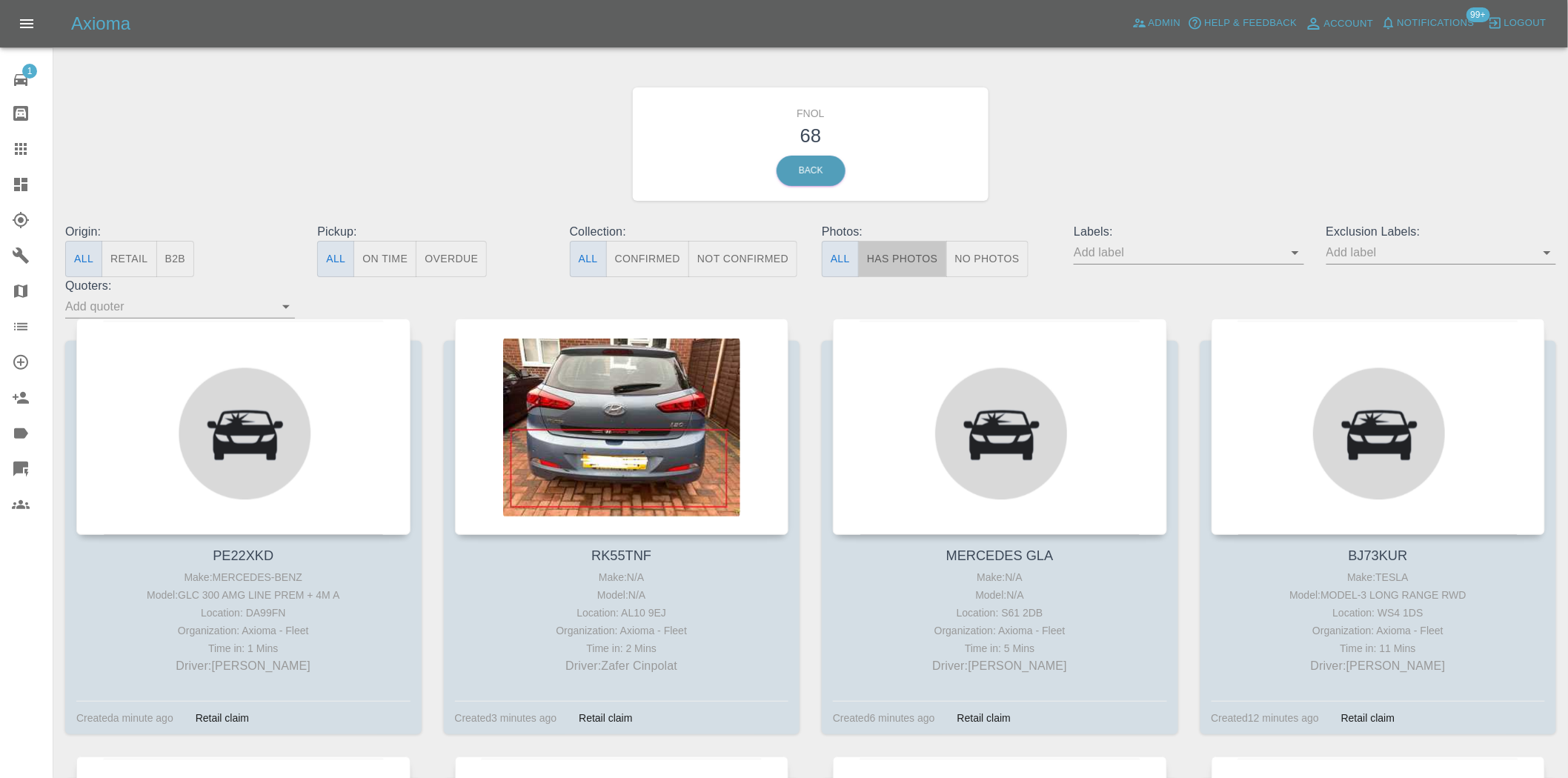
click at [906, 267] on button "Has Photos" at bounding box center [902, 259] width 89 height 36
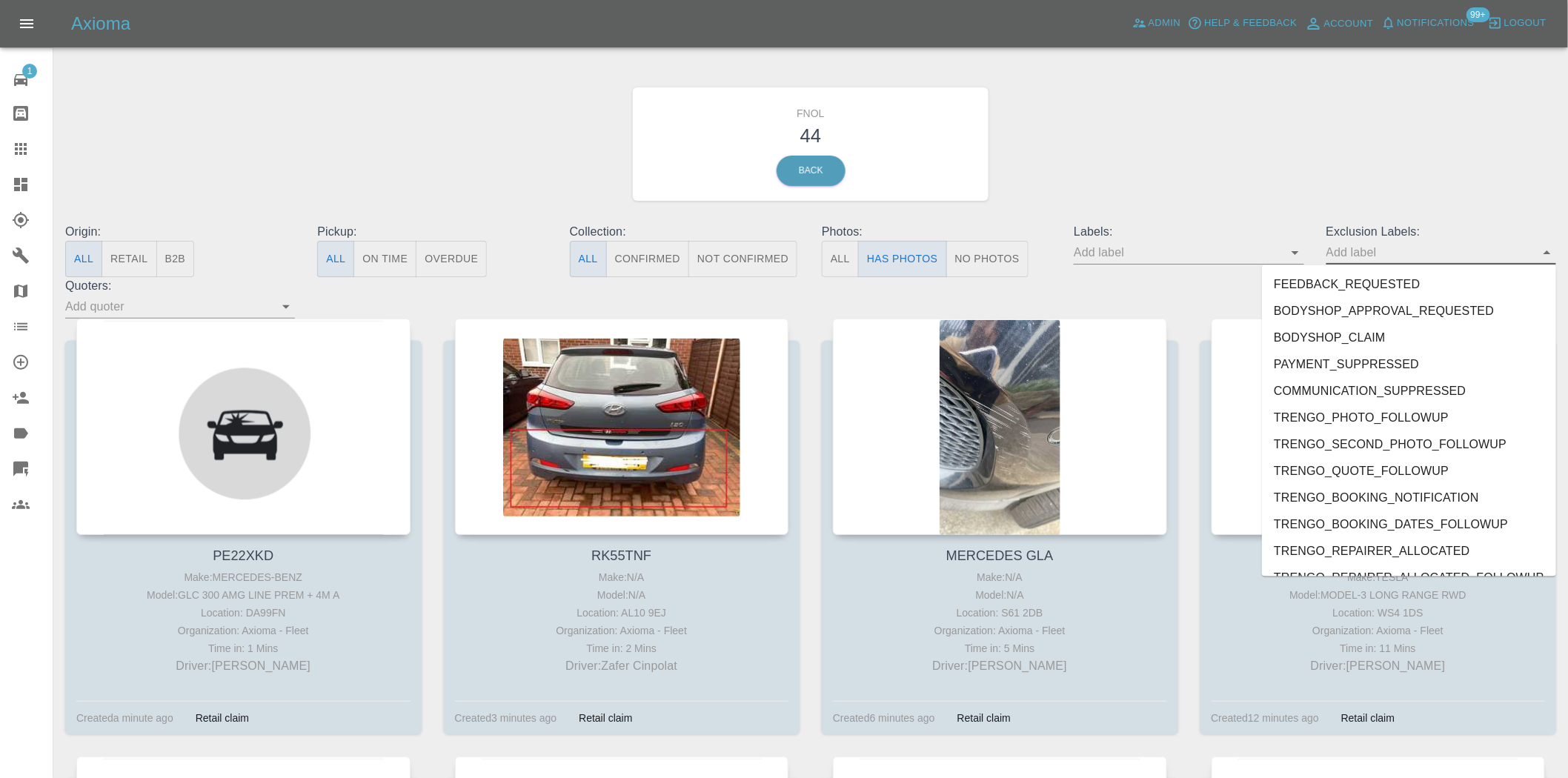
click at [1393, 262] on input "text" at bounding box center [1430, 252] width 207 height 23
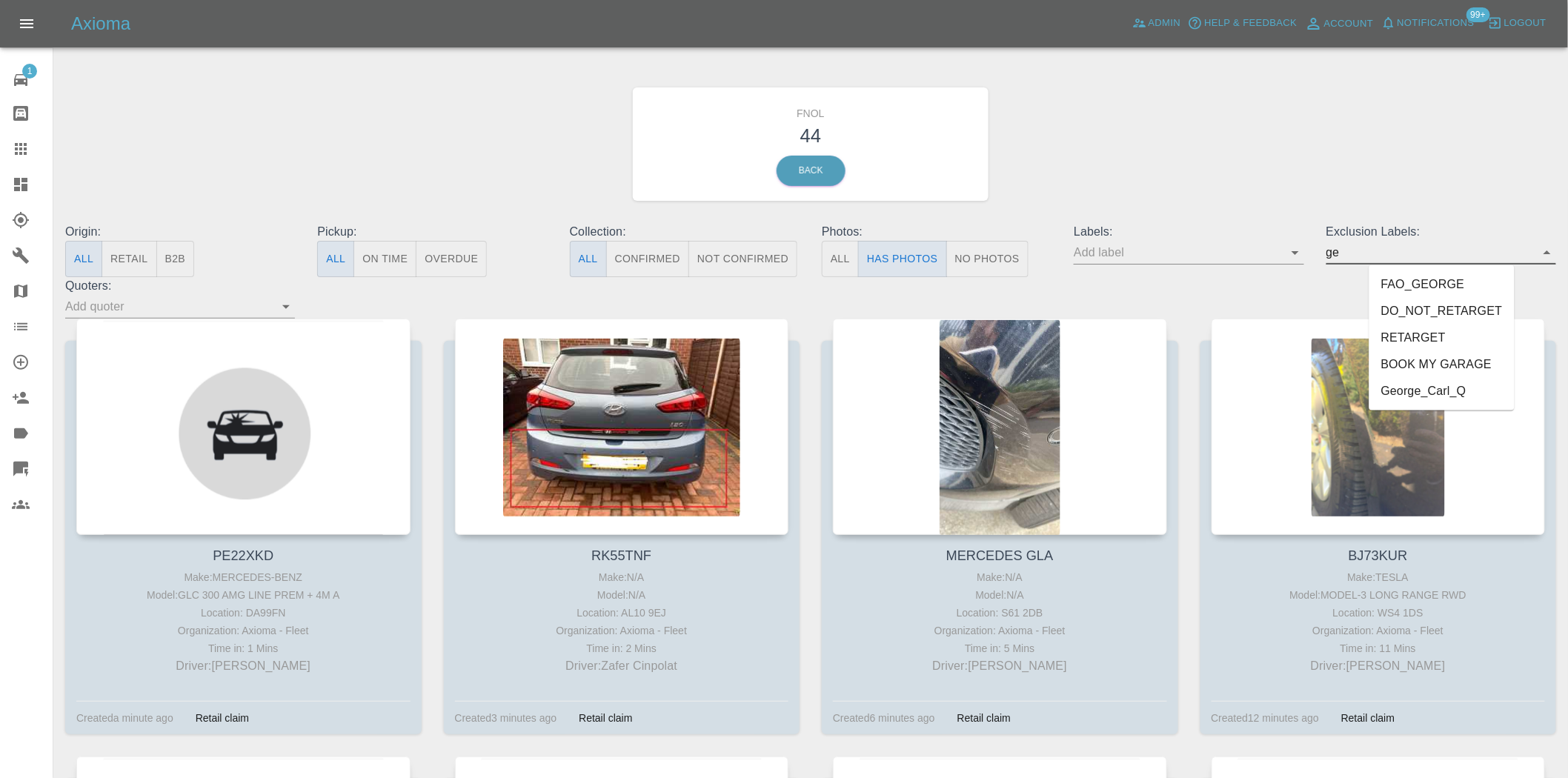
type input "geo"
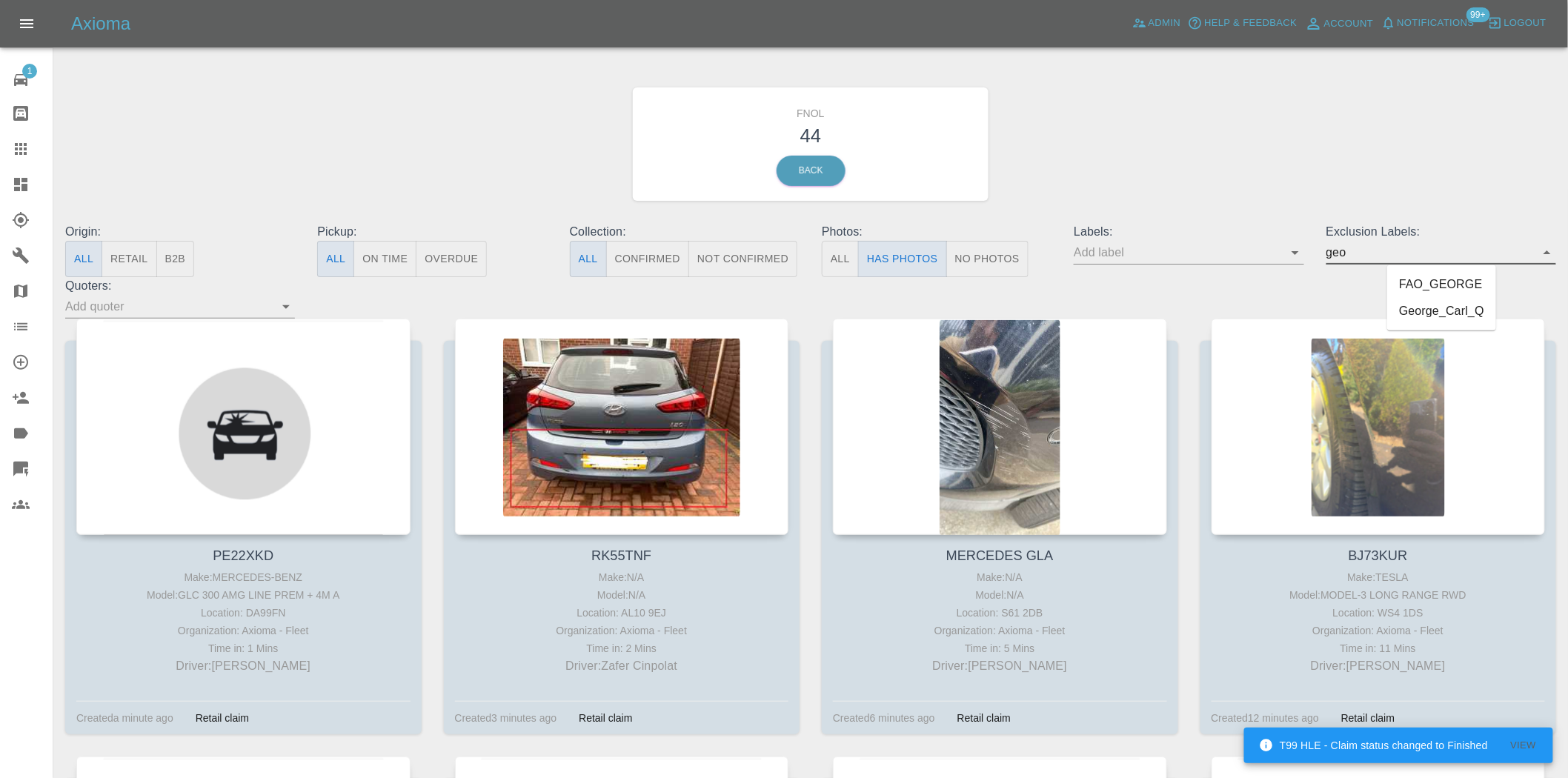
click at [1426, 311] on li "George_Carl_Q" at bounding box center [1441, 311] width 109 height 27
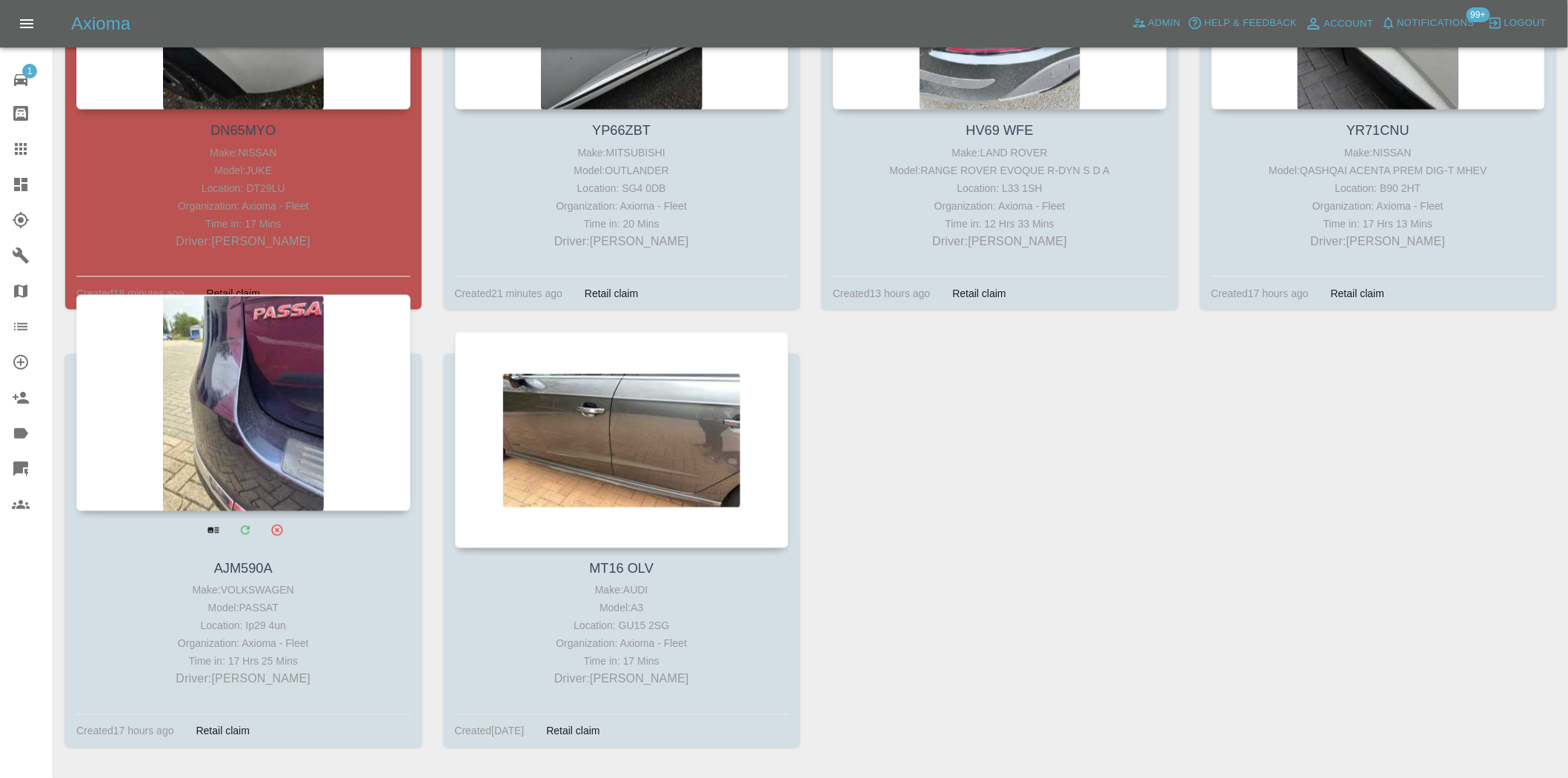
scroll to position [906, 0]
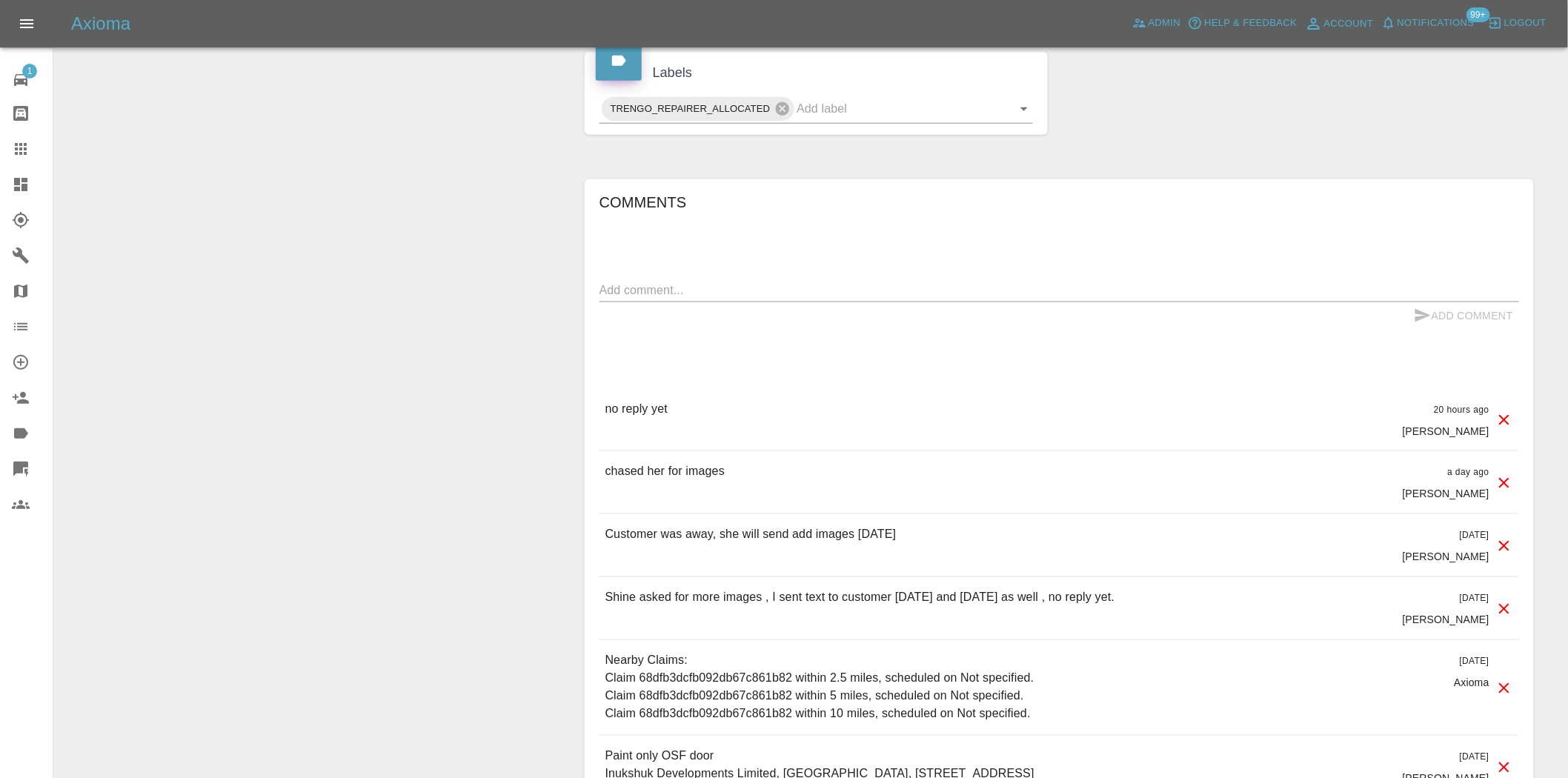
scroll to position [972, 0]
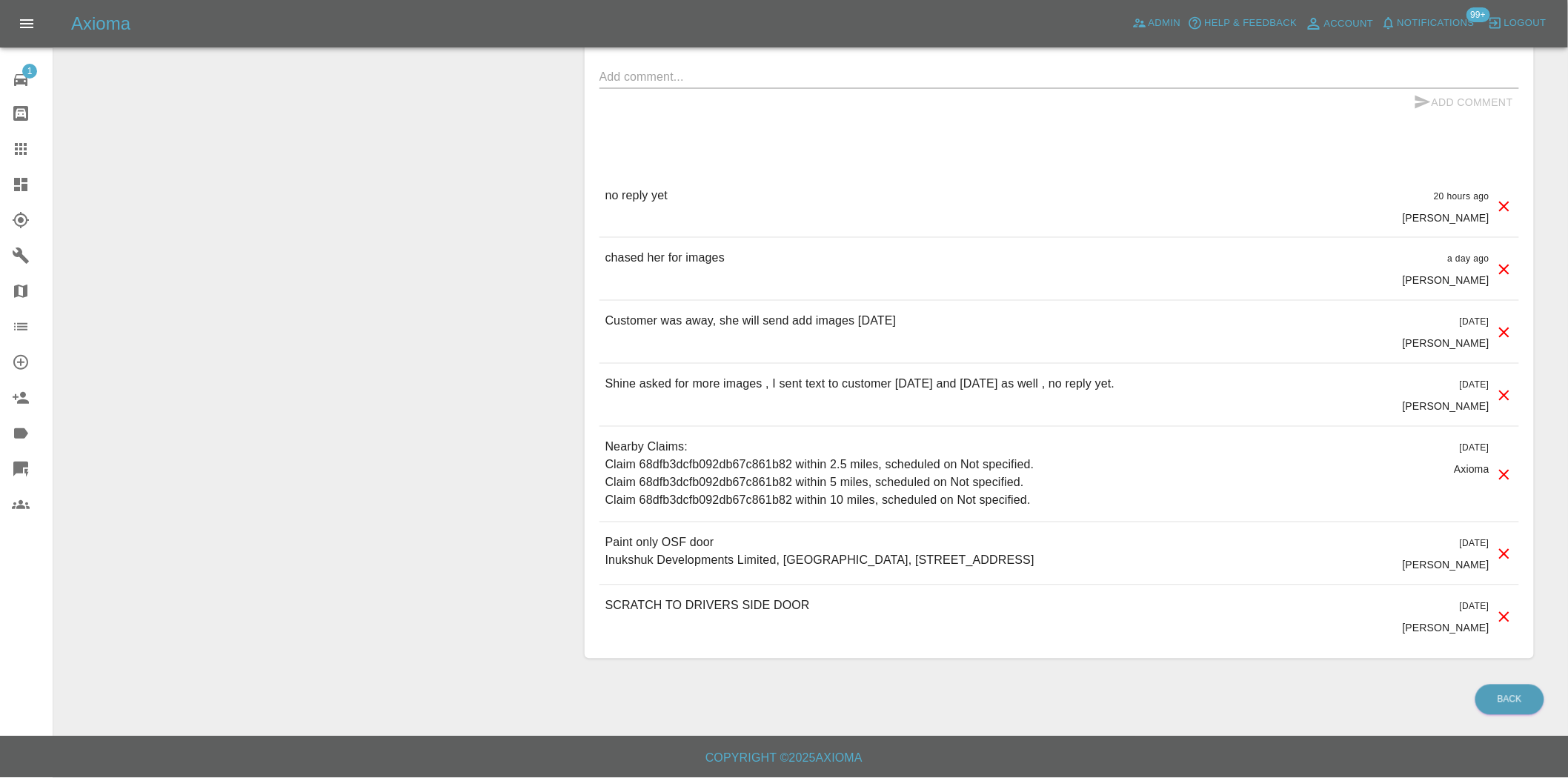
click at [647, 79] on textarea at bounding box center [1059, 76] width 920 height 17
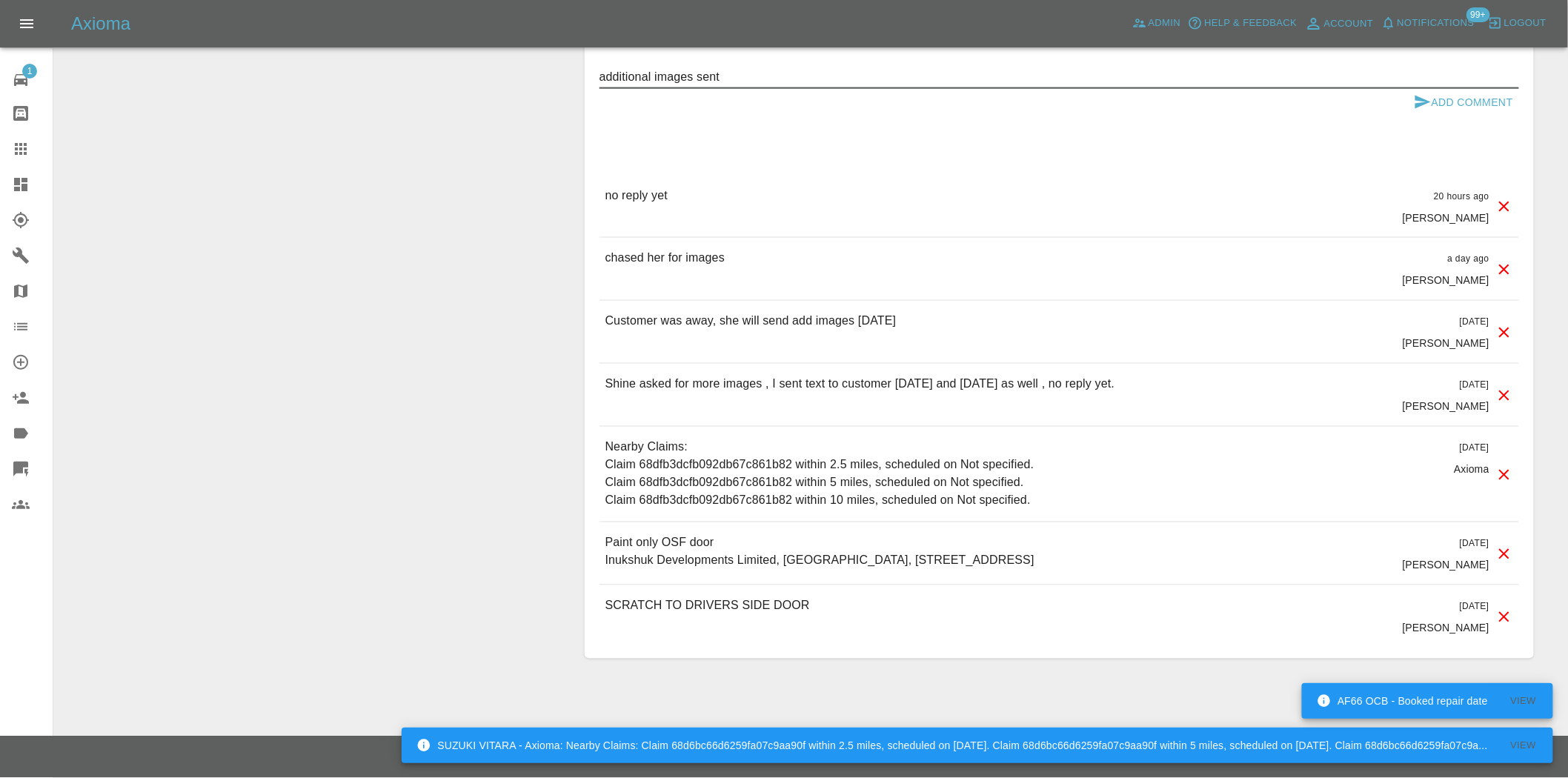
type textarea "additional images sent"
click at [1471, 94] on button "Add Comment" at bounding box center [1463, 102] width 111 height 27
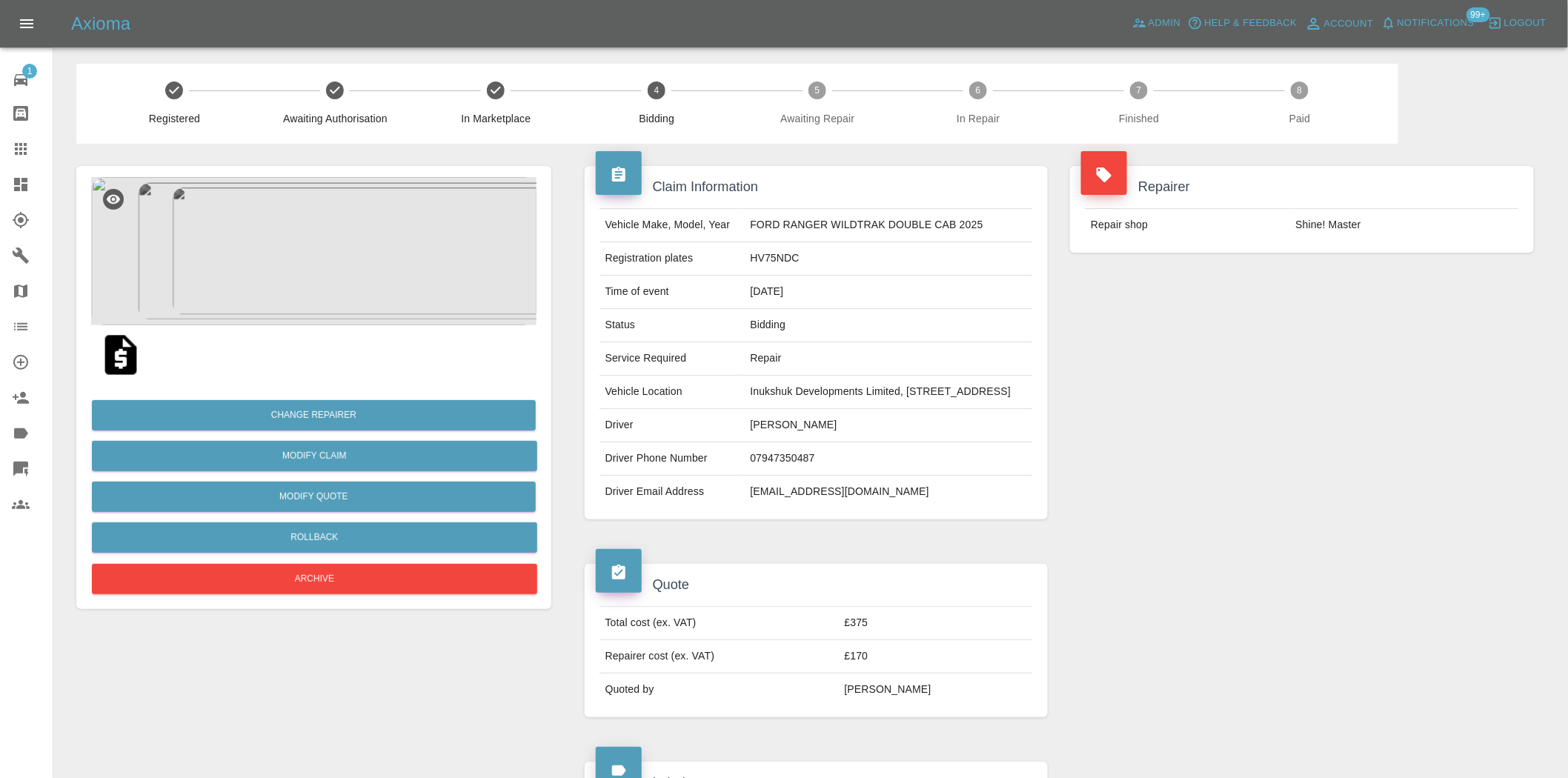
scroll to position [0, 0]
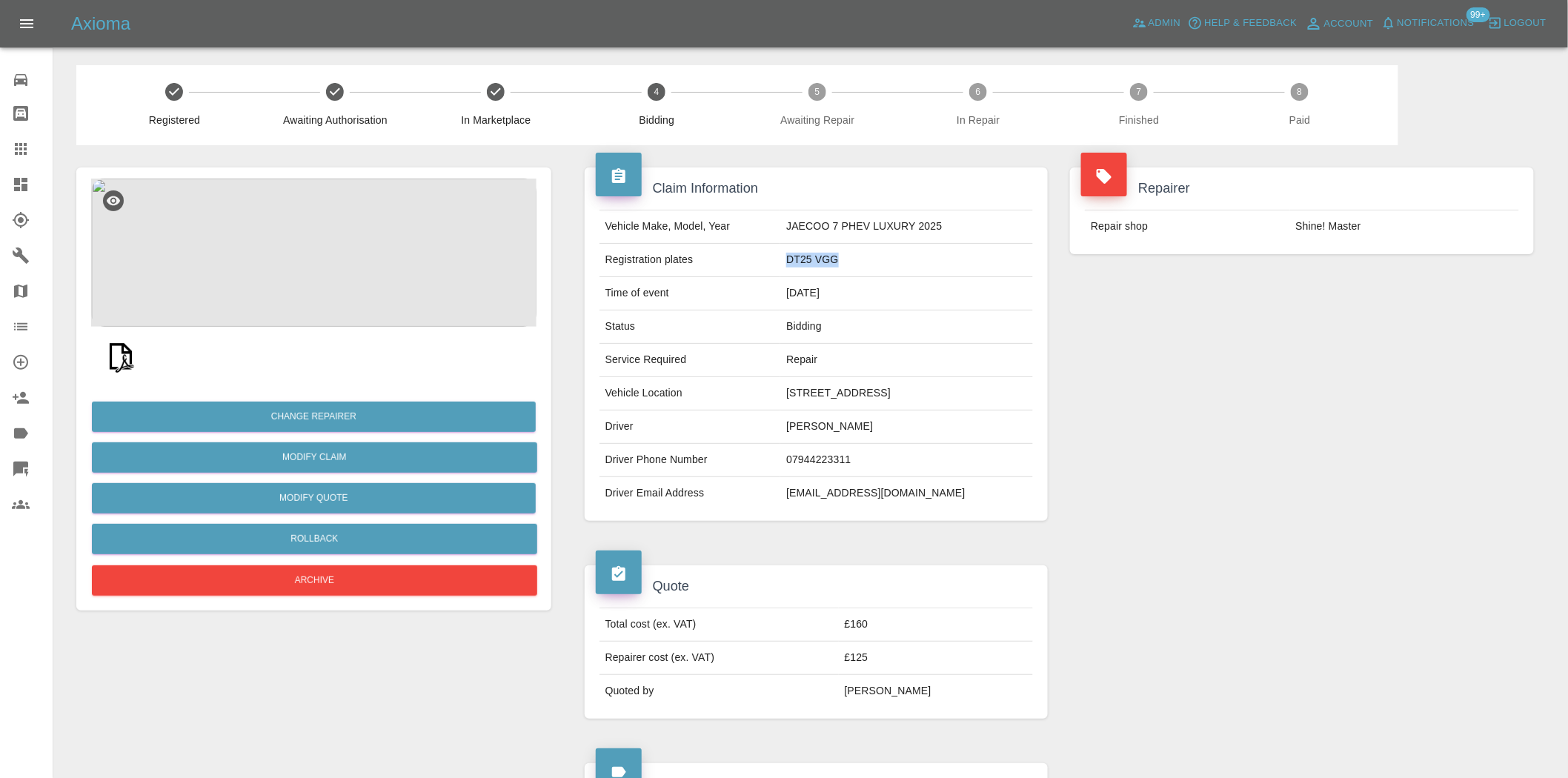
drag, startPoint x: 784, startPoint y: 275, endPoint x: 731, endPoint y: 285, distance: 53.9
click at [780, 277] on td "DT25 VGG" at bounding box center [906, 259] width 252 height 33
copy td "DT25 VGG"
click at [1124, 544] on div "Repairer Repair shop Shine! Master" at bounding box center [1302, 344] width 486 height 398
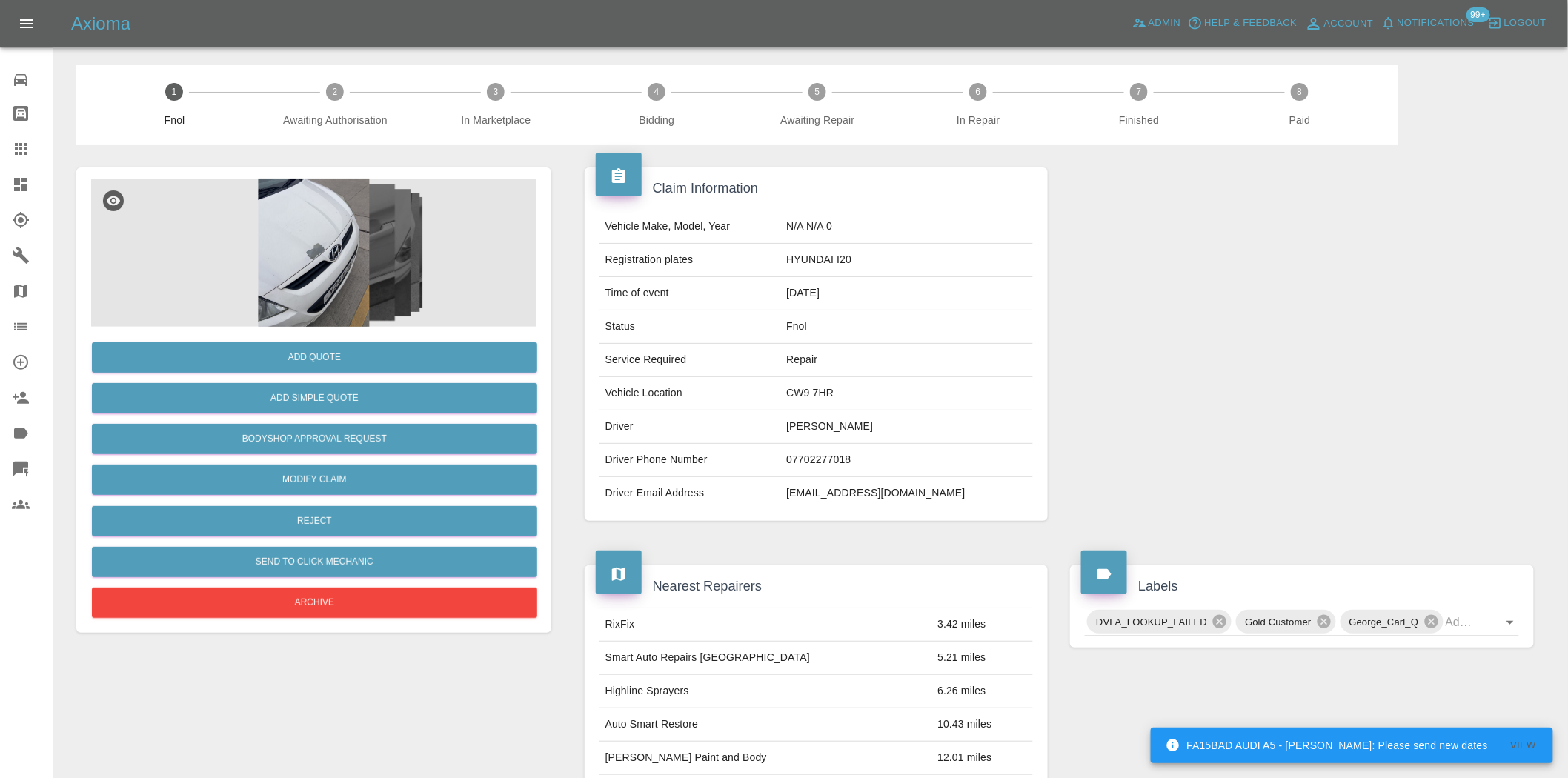
click at [306, 245] on img at bounding box center [313, 252] width 446 height 149
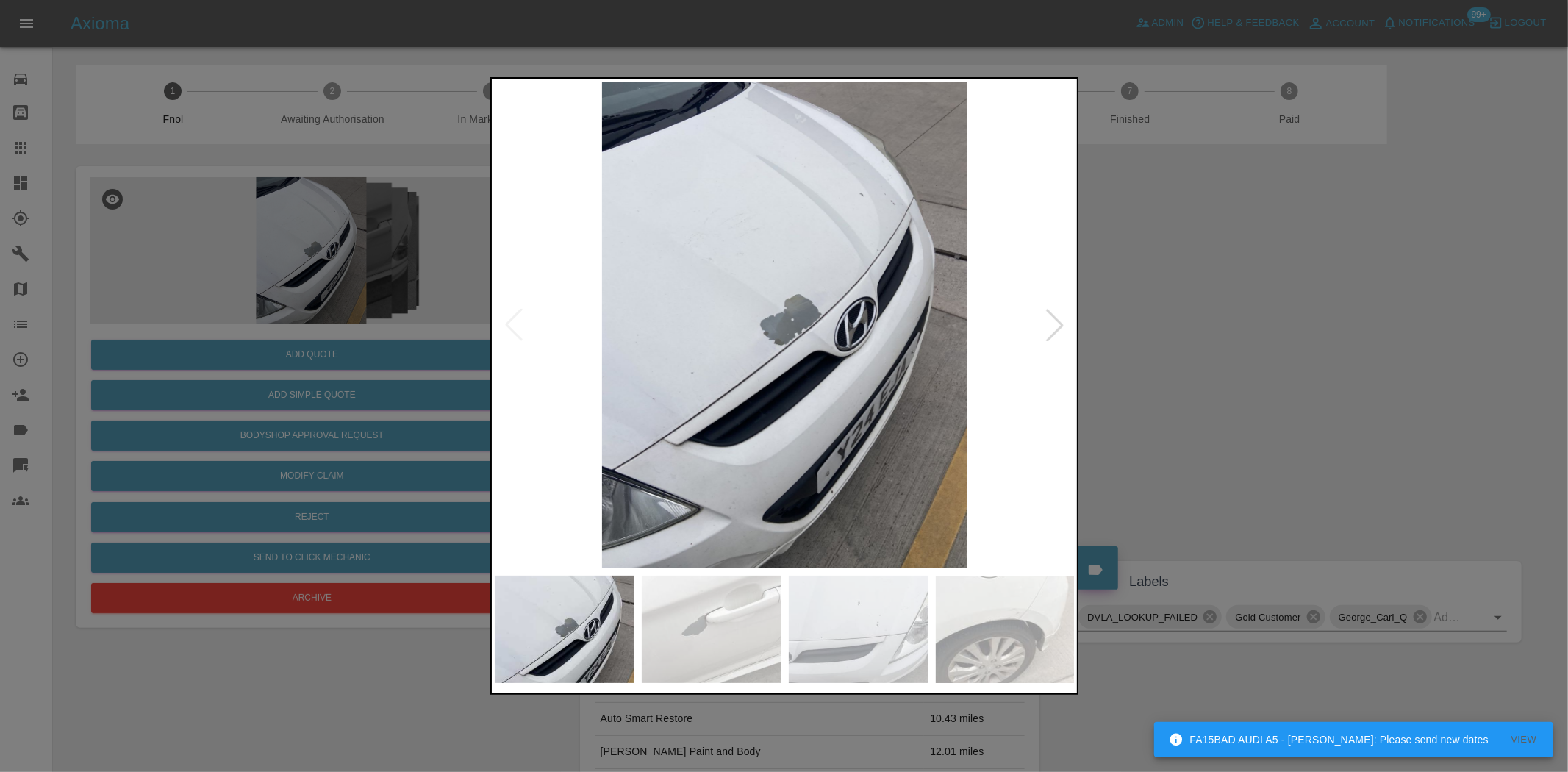
click at [803, 332] on img at bounding box center [784, 325] width 581 height 487
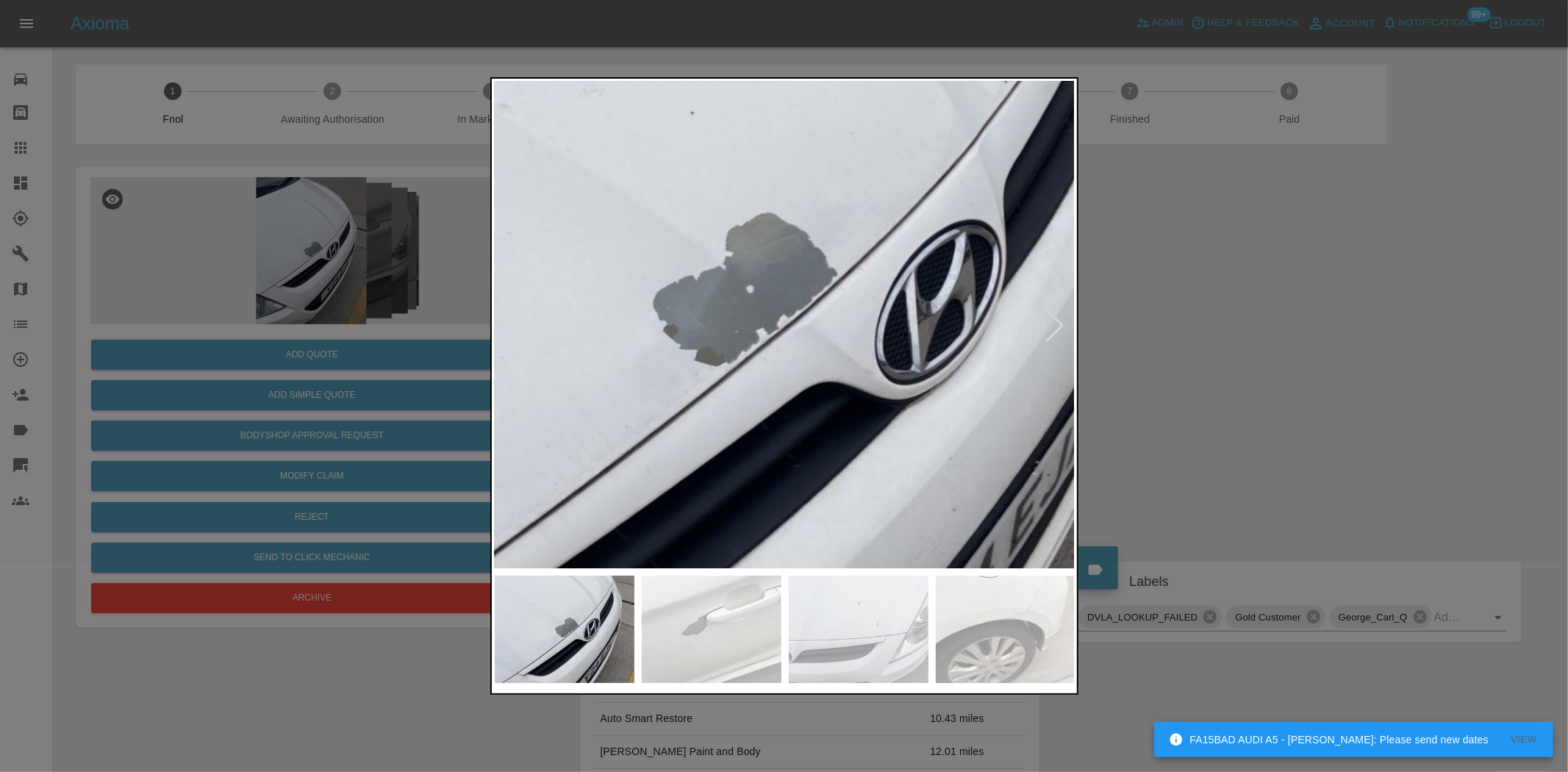
click at [803, 332] on img at bounding box center [726, 306] width 1742 height 1461
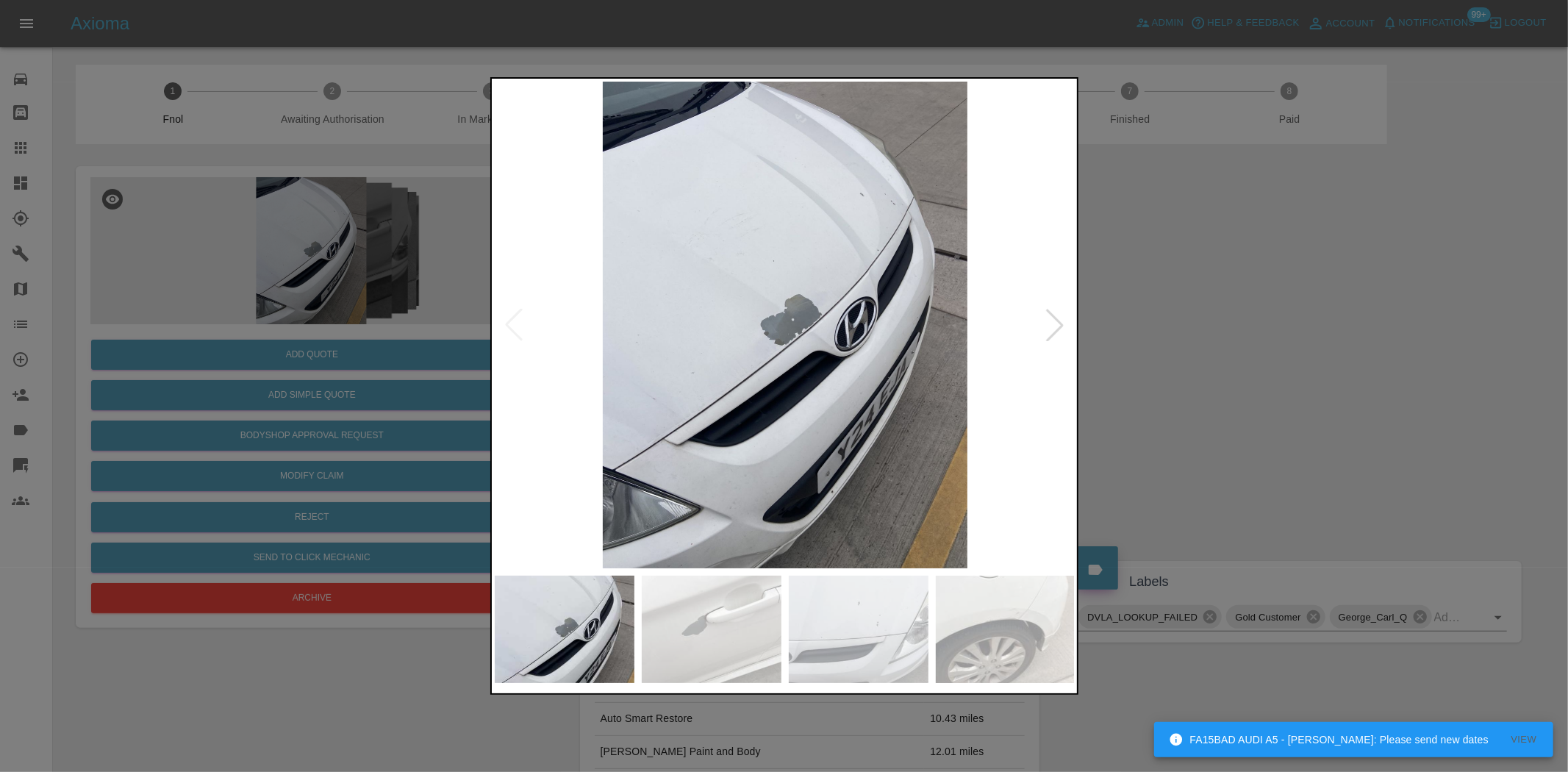
click at [686, 390] on img at bounding box center [784, 325] width 581 height 487
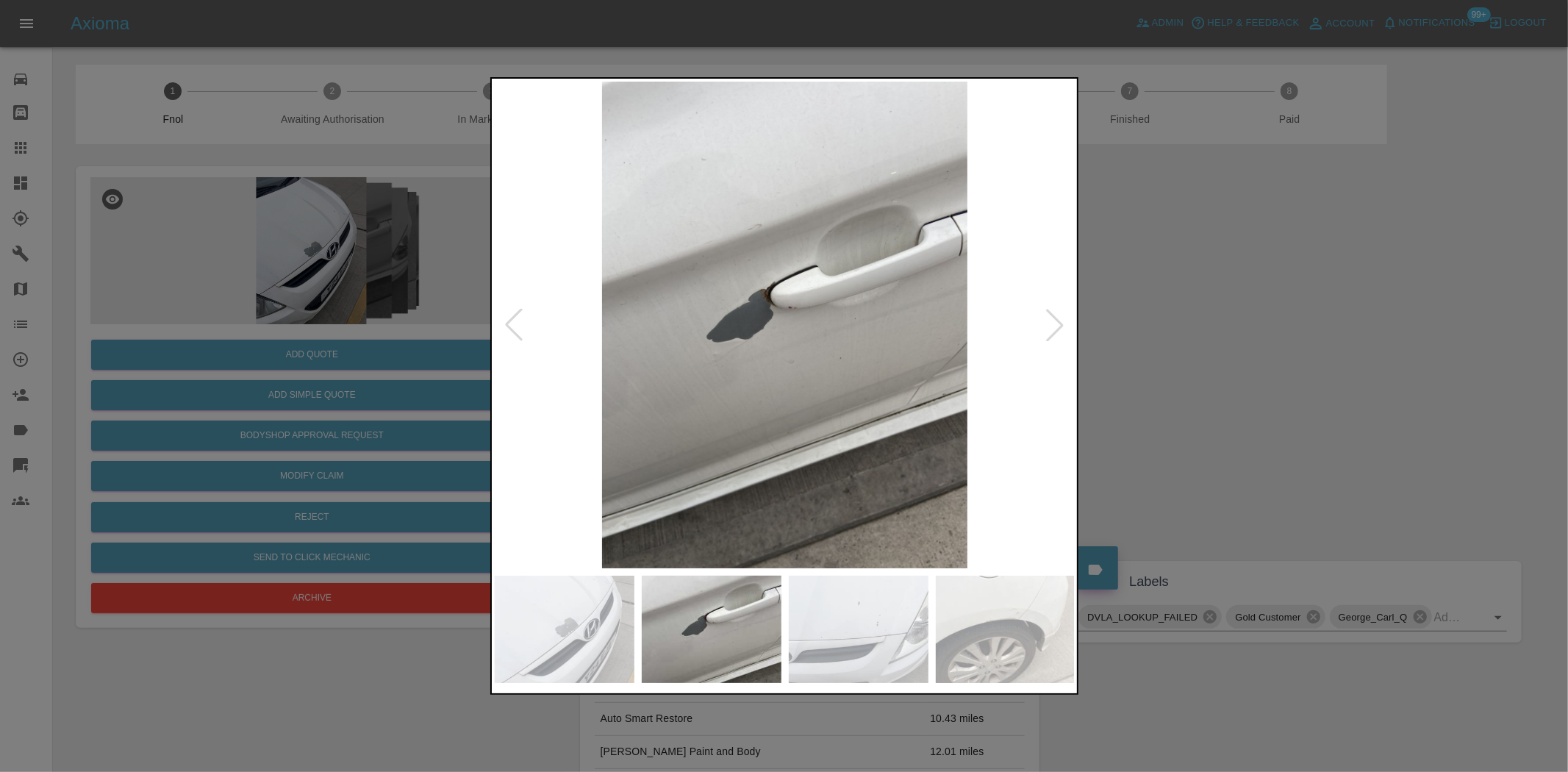
click at [700, 398] on img at bounding box center [784, 325] width 581 height 487
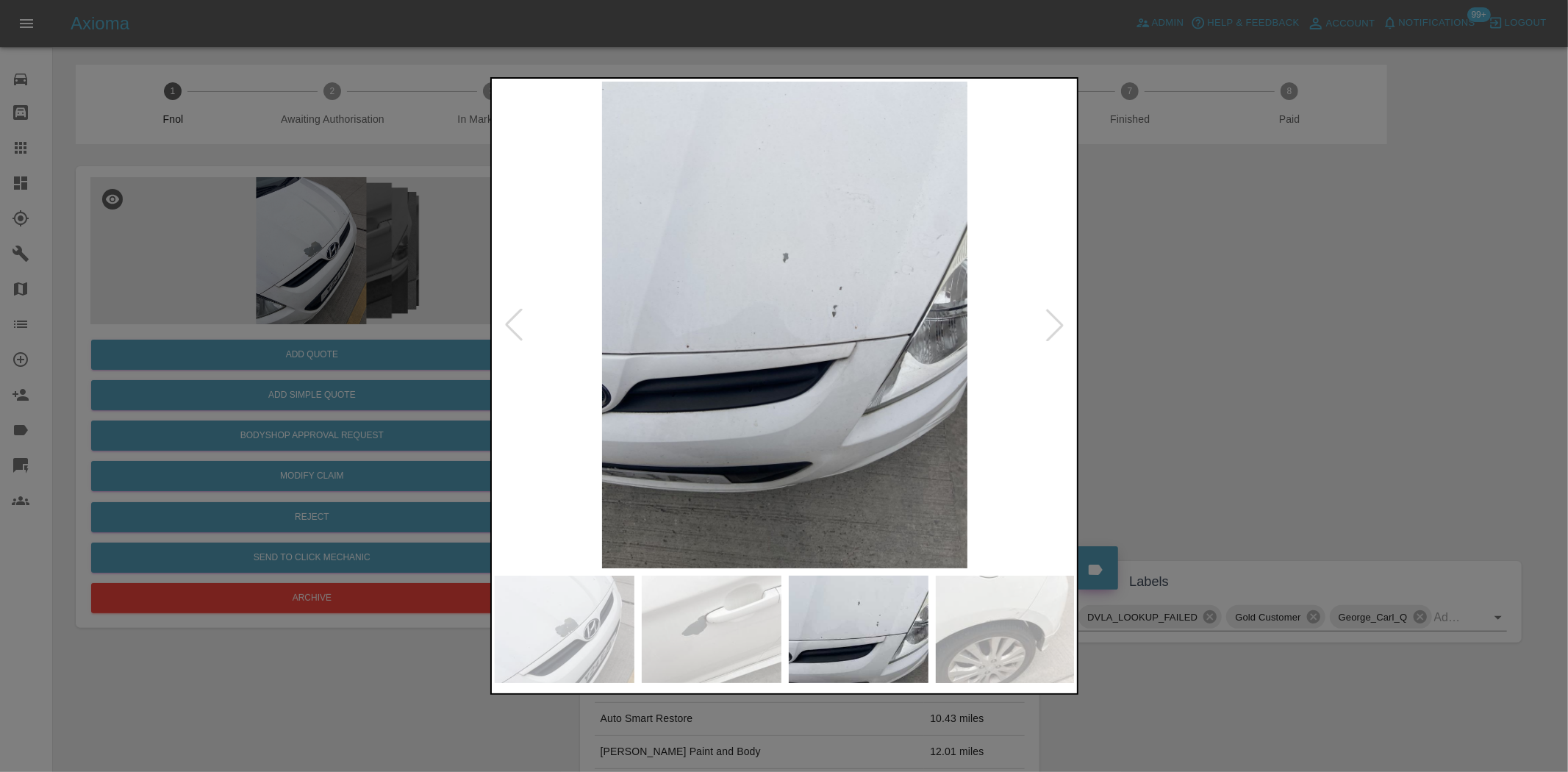
click at [756, 414] on img at bounding box center [784, 325] width 581 height 487
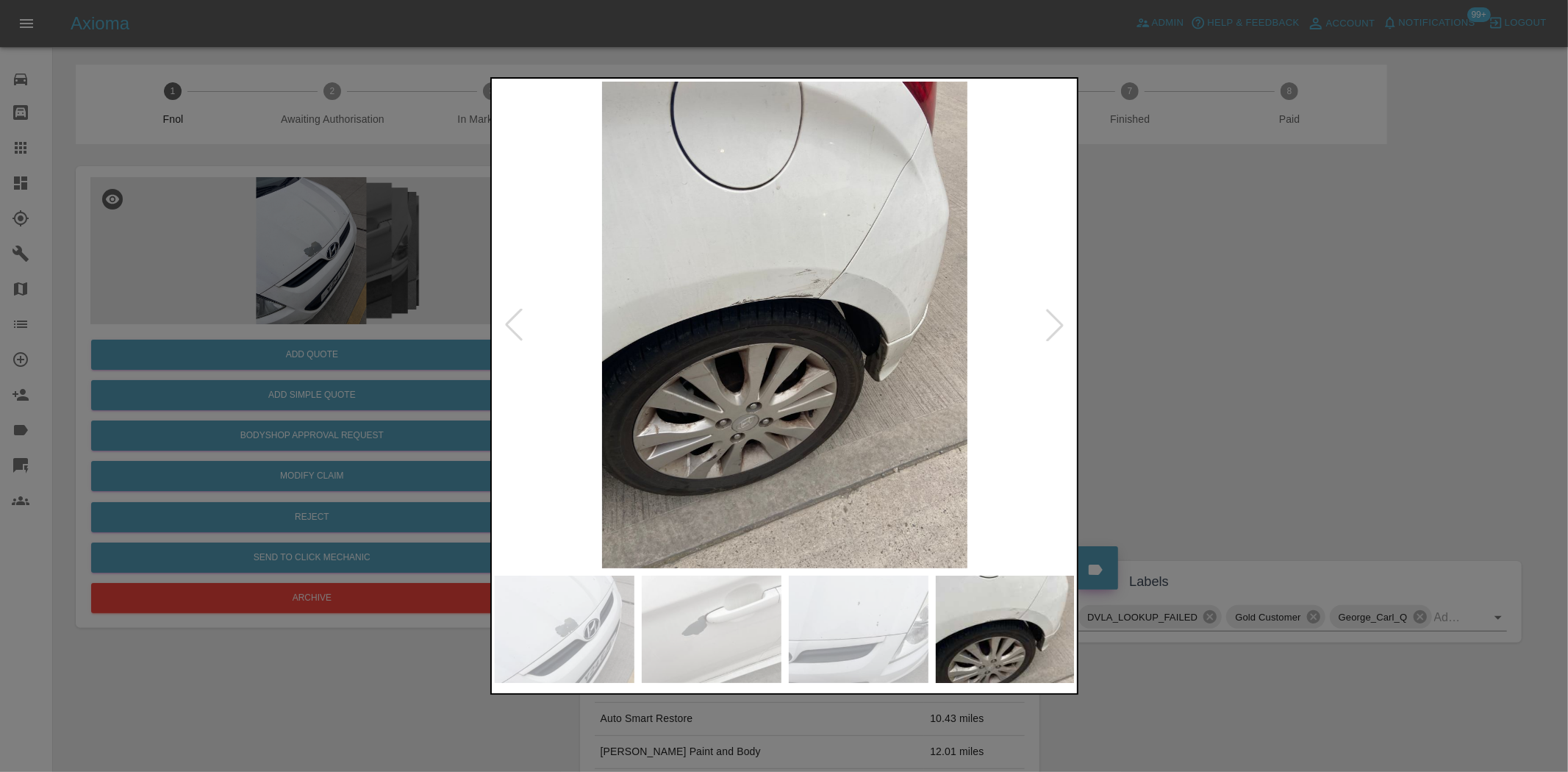
click at [670, 376] on img at bounding box center [784, 325] width 581 height 487
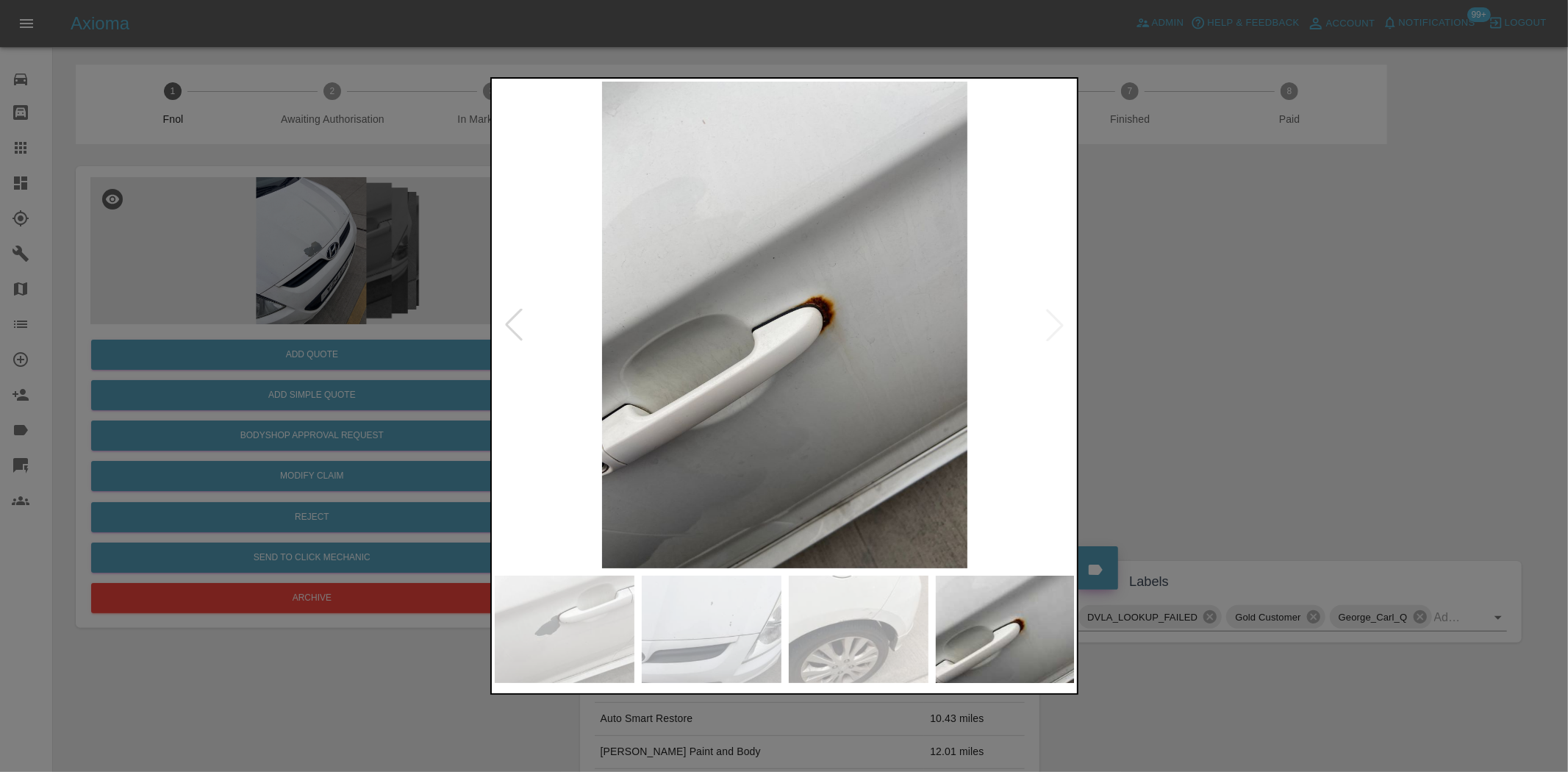
click at [577, 244] on img at bounding box center [784, 325] width 581 height 487
click at [329, 402] on div at bounding box center [784, 386] width 1568 height 772
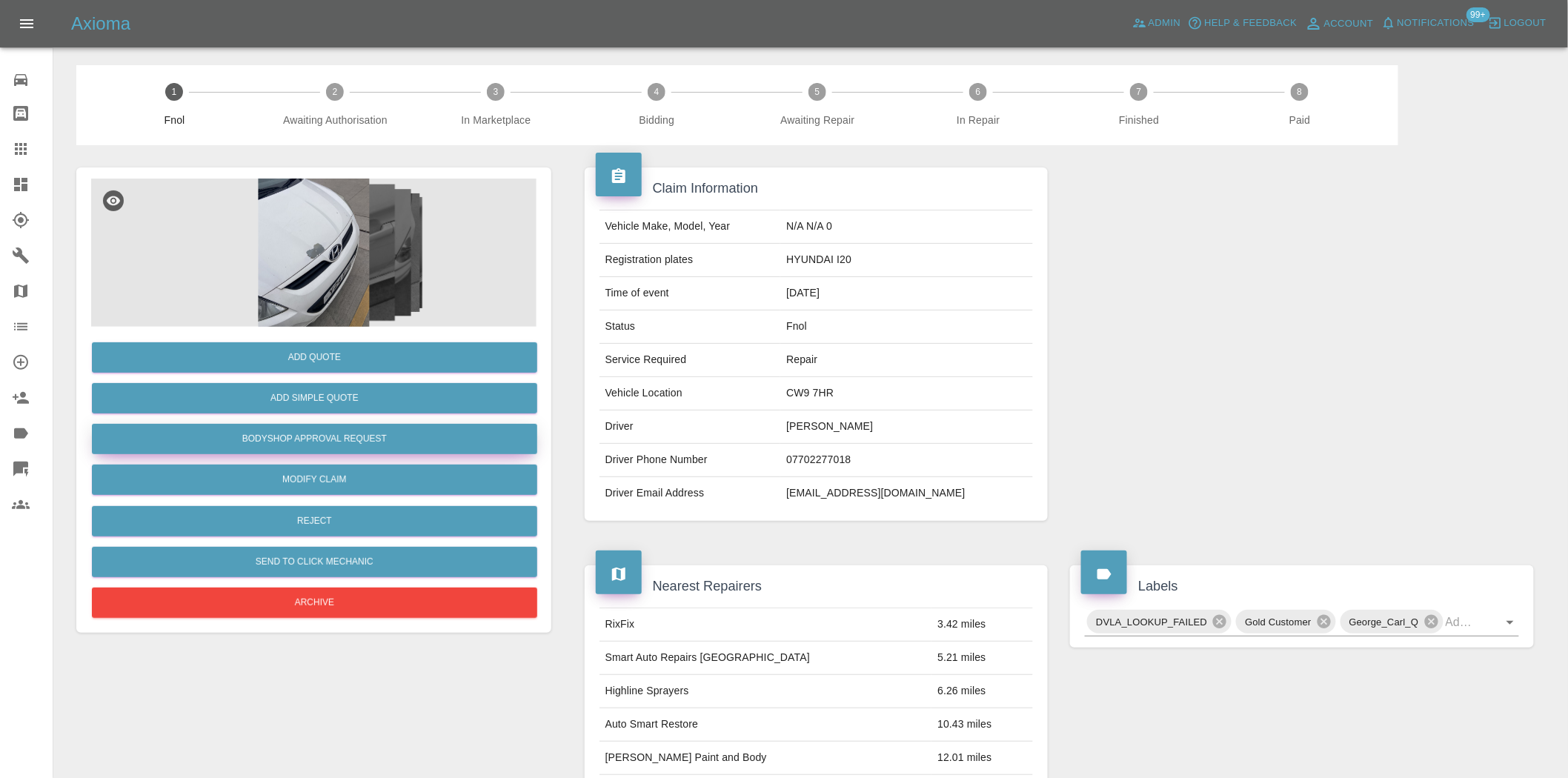
click at [331, 433] on button "Bodyshop Approval Request" at bounding box center [314, 439] width 446 height 30
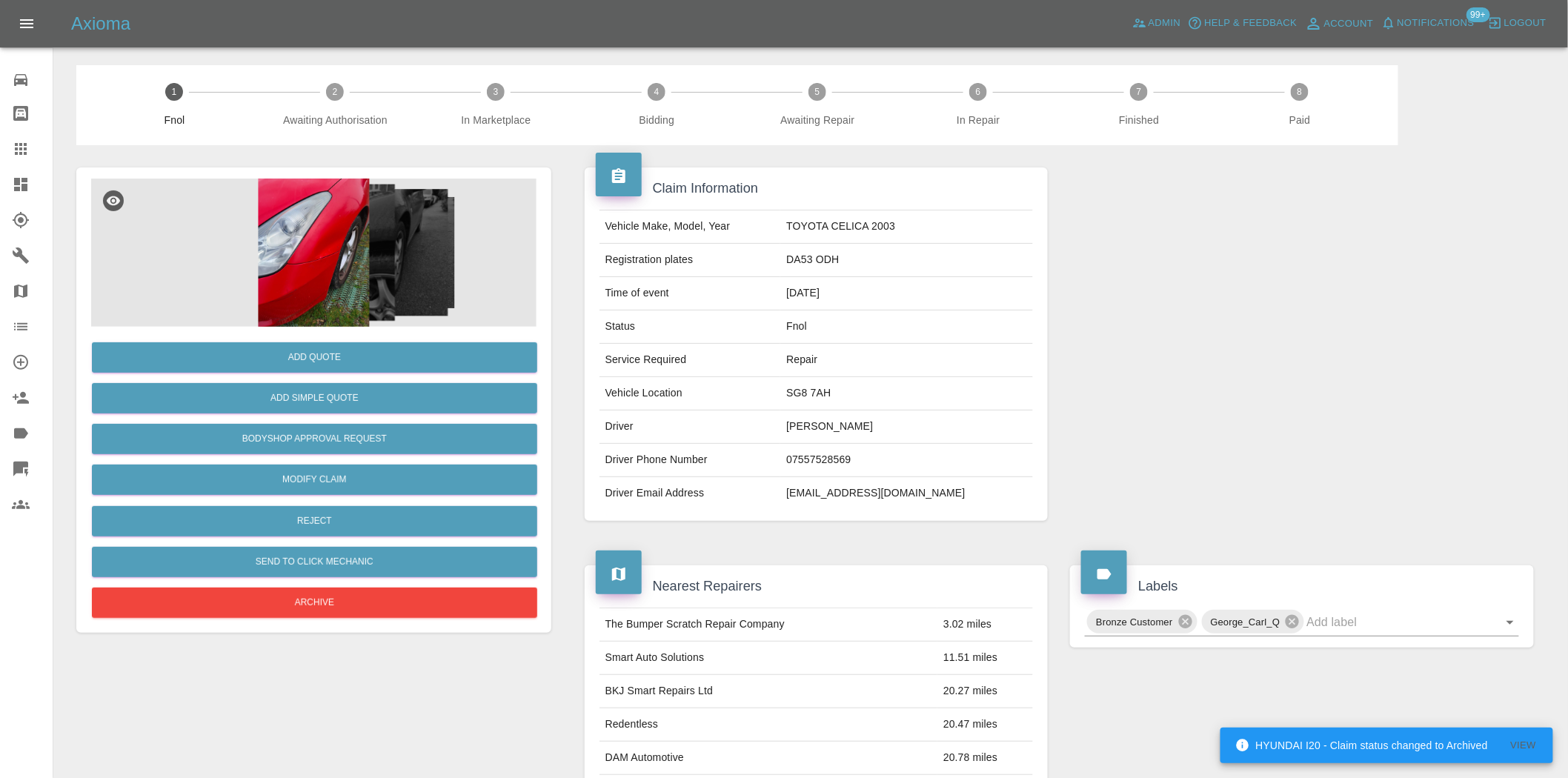
click at [310, 282] on img at bounding box center [313, 252] width 446 height 149
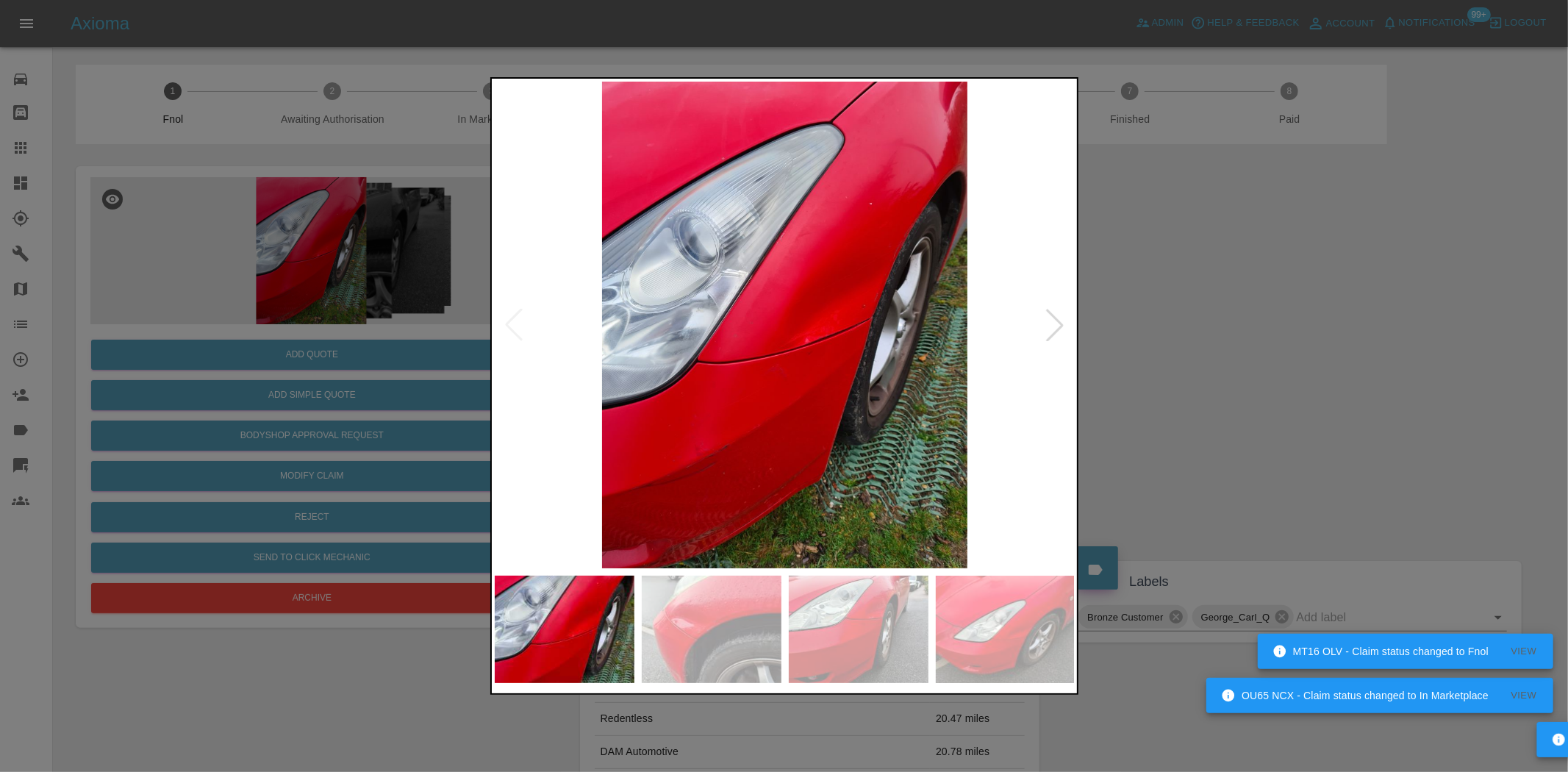
click at [843, 310] on img at bounding box center [784, 325] width 581 height 487
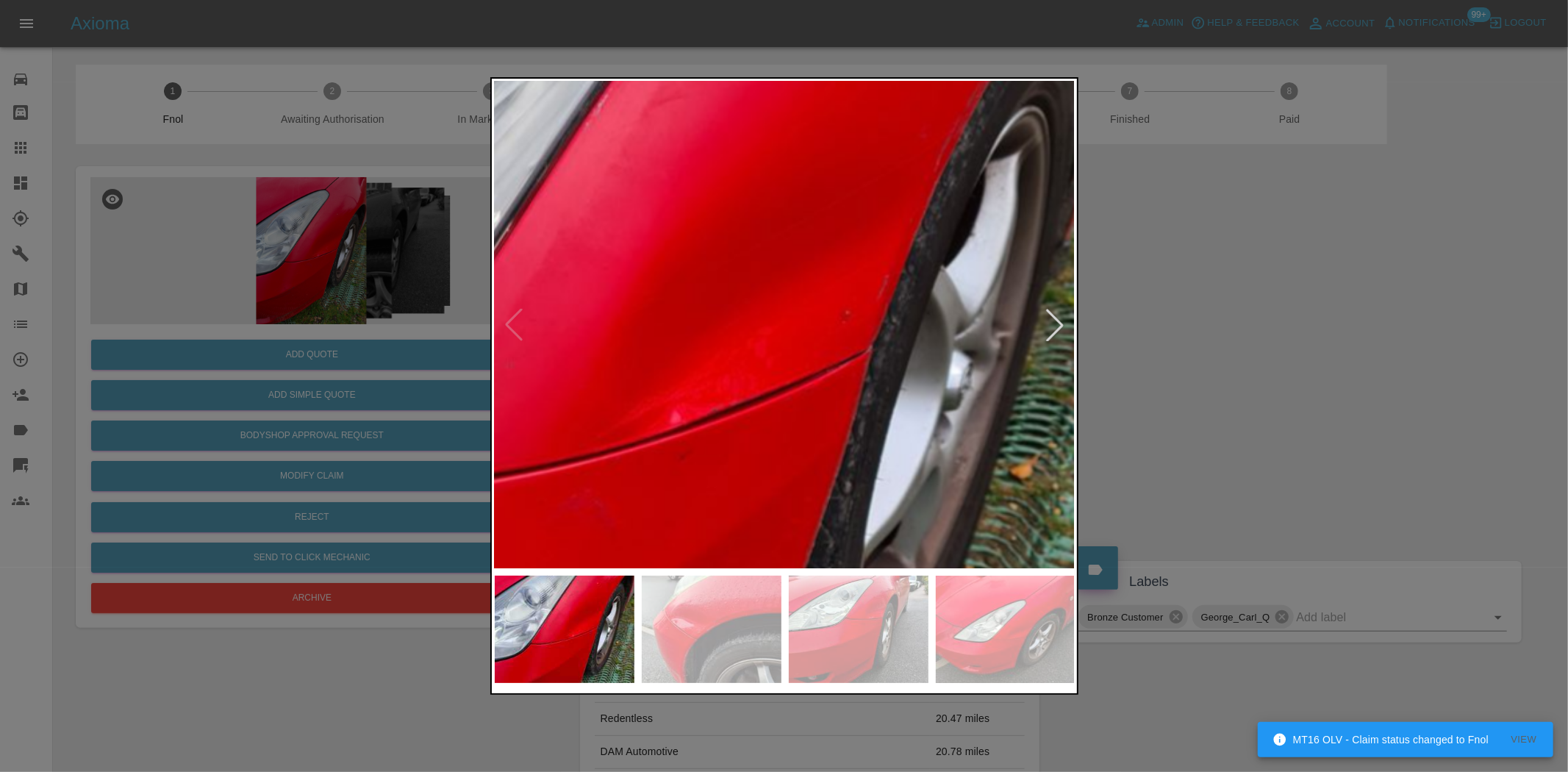
click at [796, 371] on img at bounding box center [608, 371] width 1742 height 1461
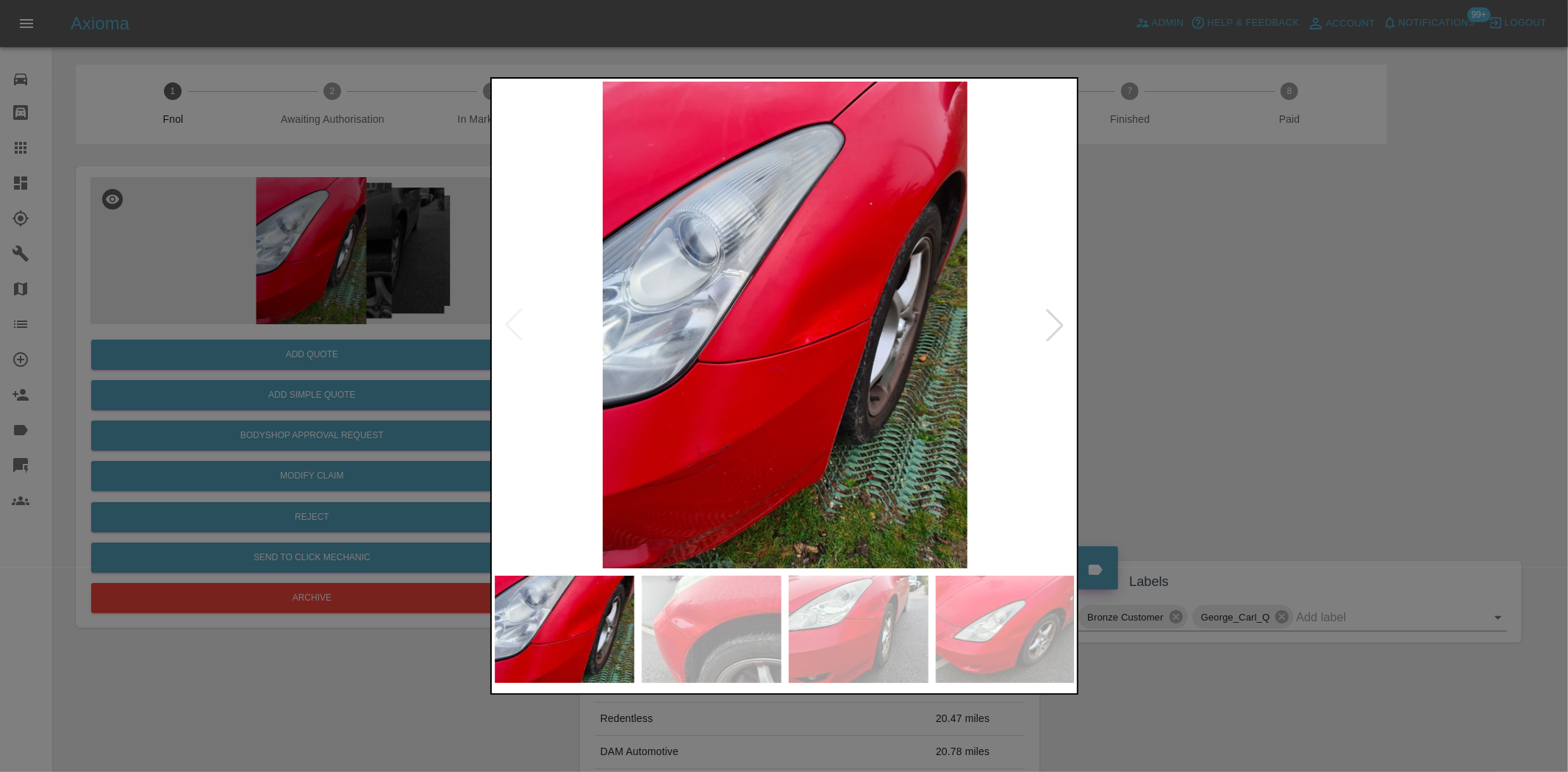
click at [342, 250] on div at bounding box center [784, 386] width 1568 height 772
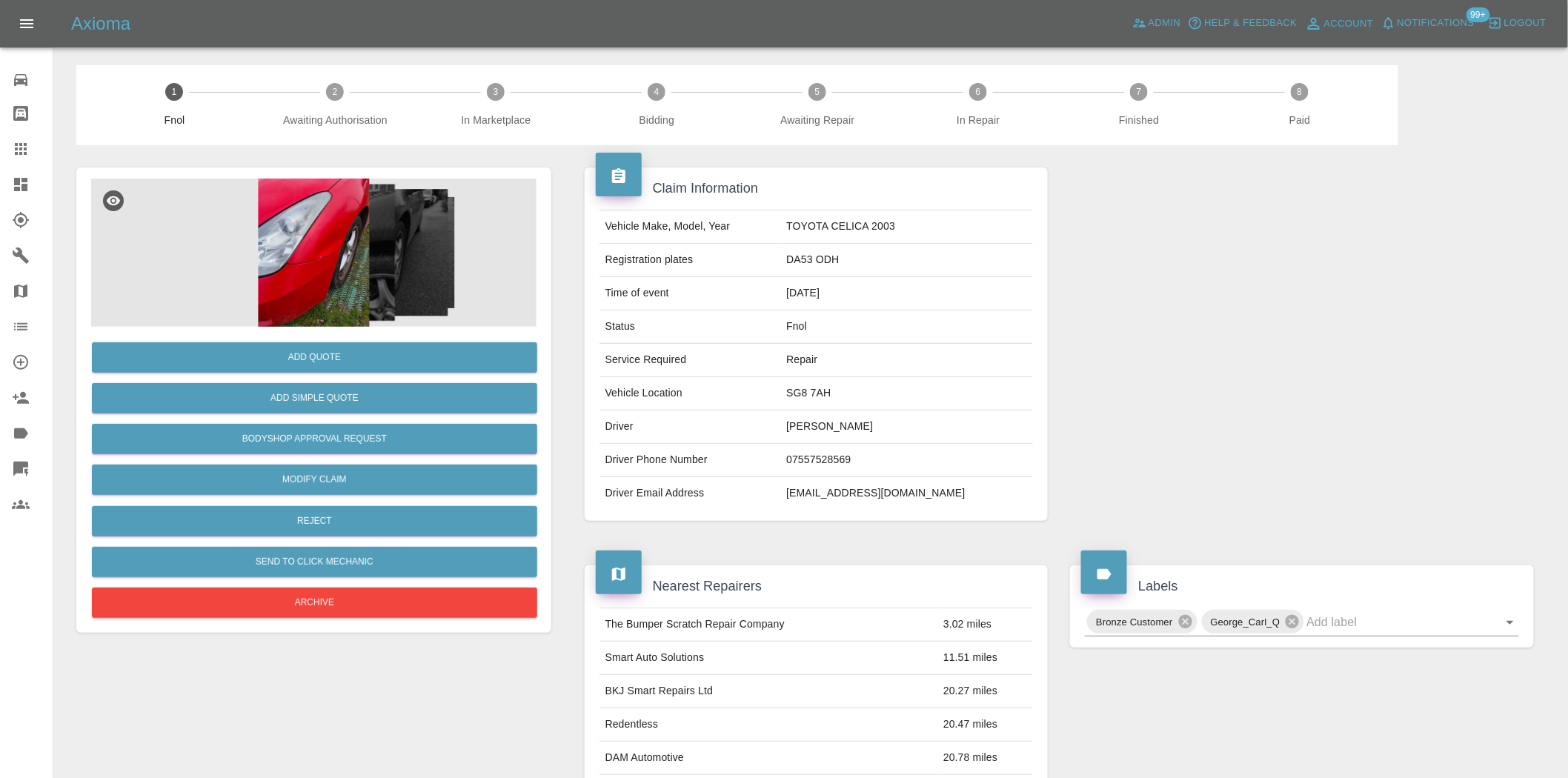
click at [339, 256] on img at bounding box center [313, 252] width 446 height 149
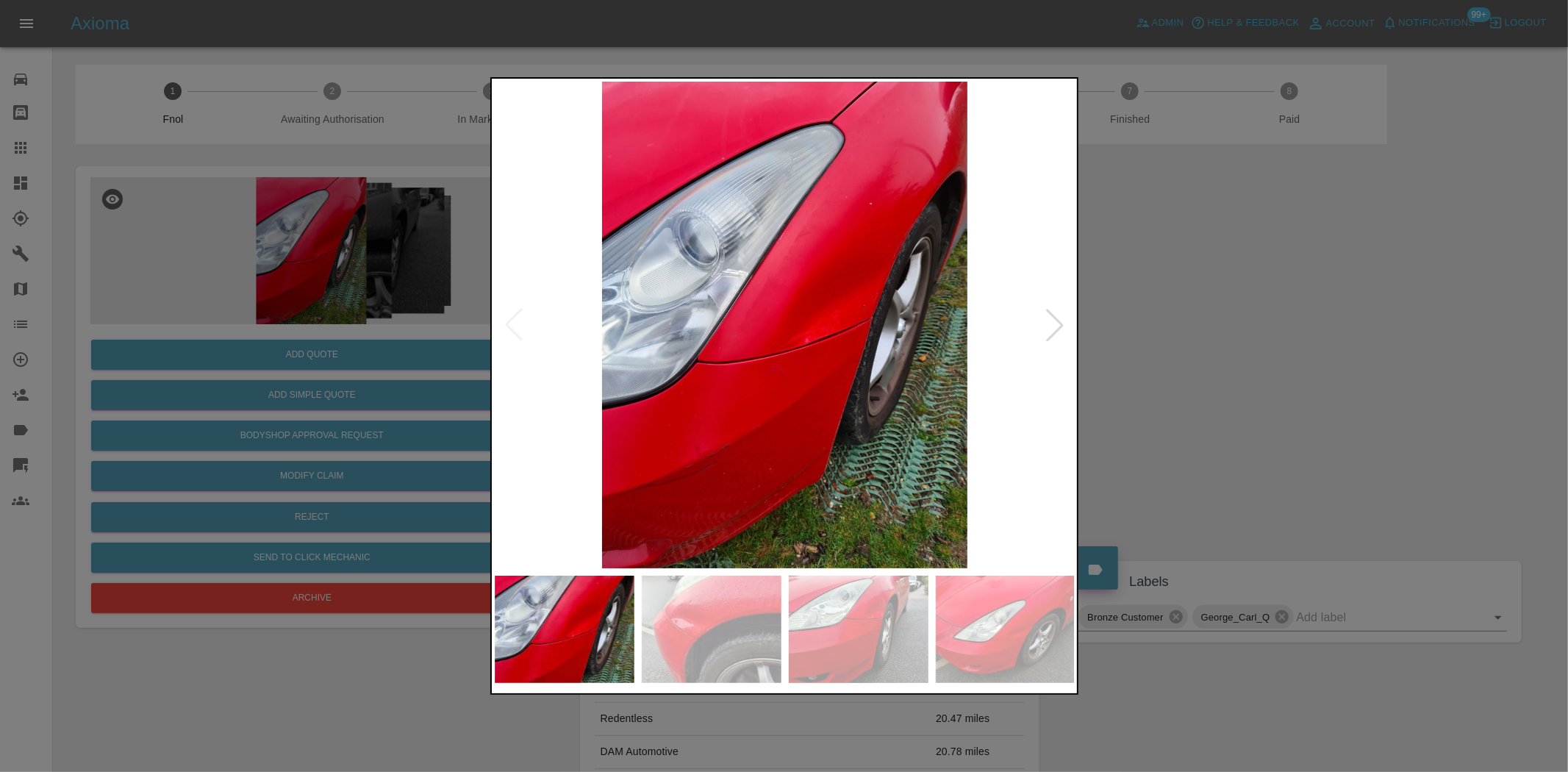
click at [737, 336] on img at bounding box center [784, 325] width 581 height 487
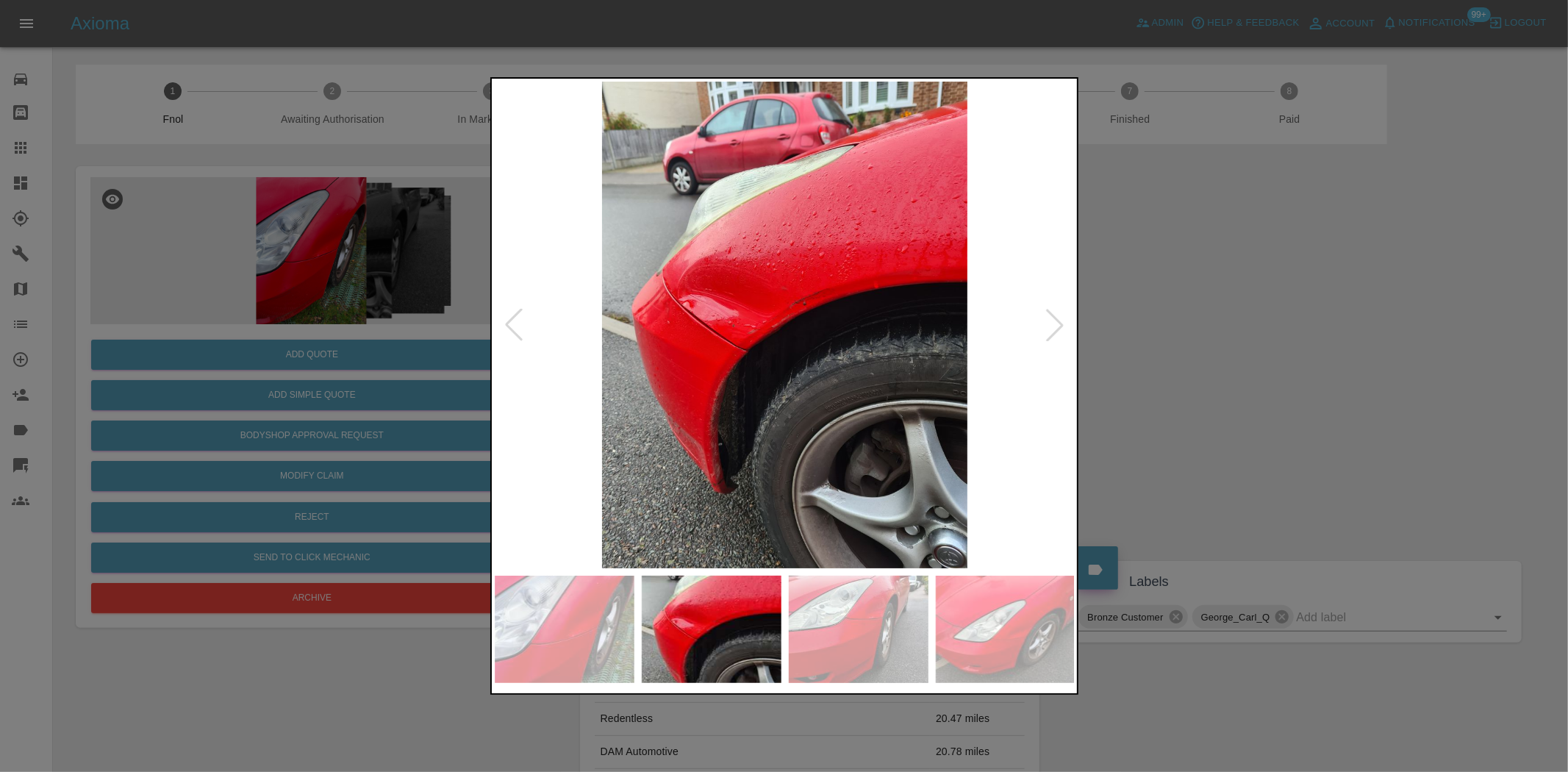
click at [641, 373] on img at bounding box center [784, 325] width 581 height 487
click at [552, 342] on img at bounding box center [784, 325] width 581 height 487
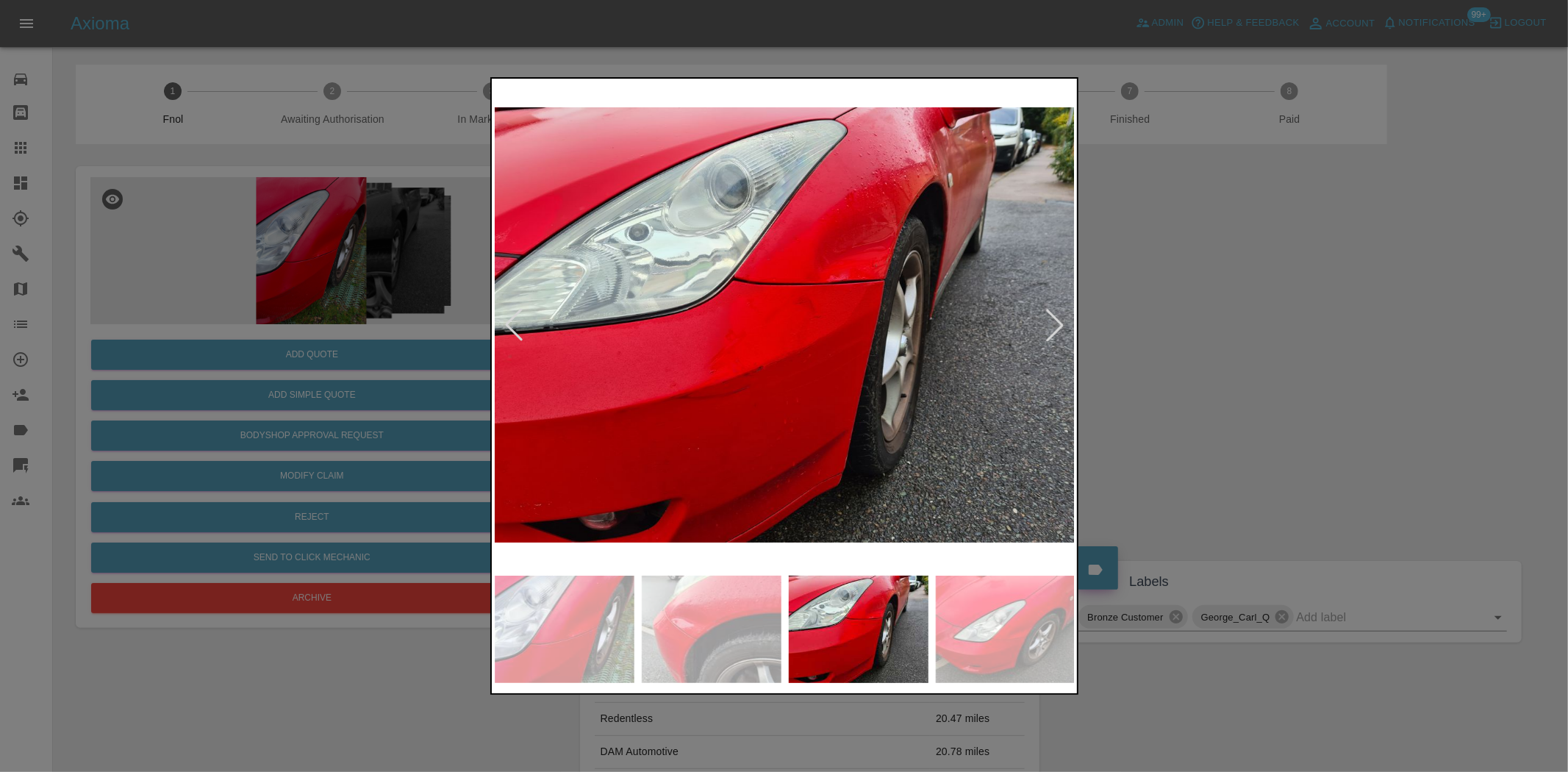
click at [583, 371] on img at bounding box center [784, 325] width 581 height 487
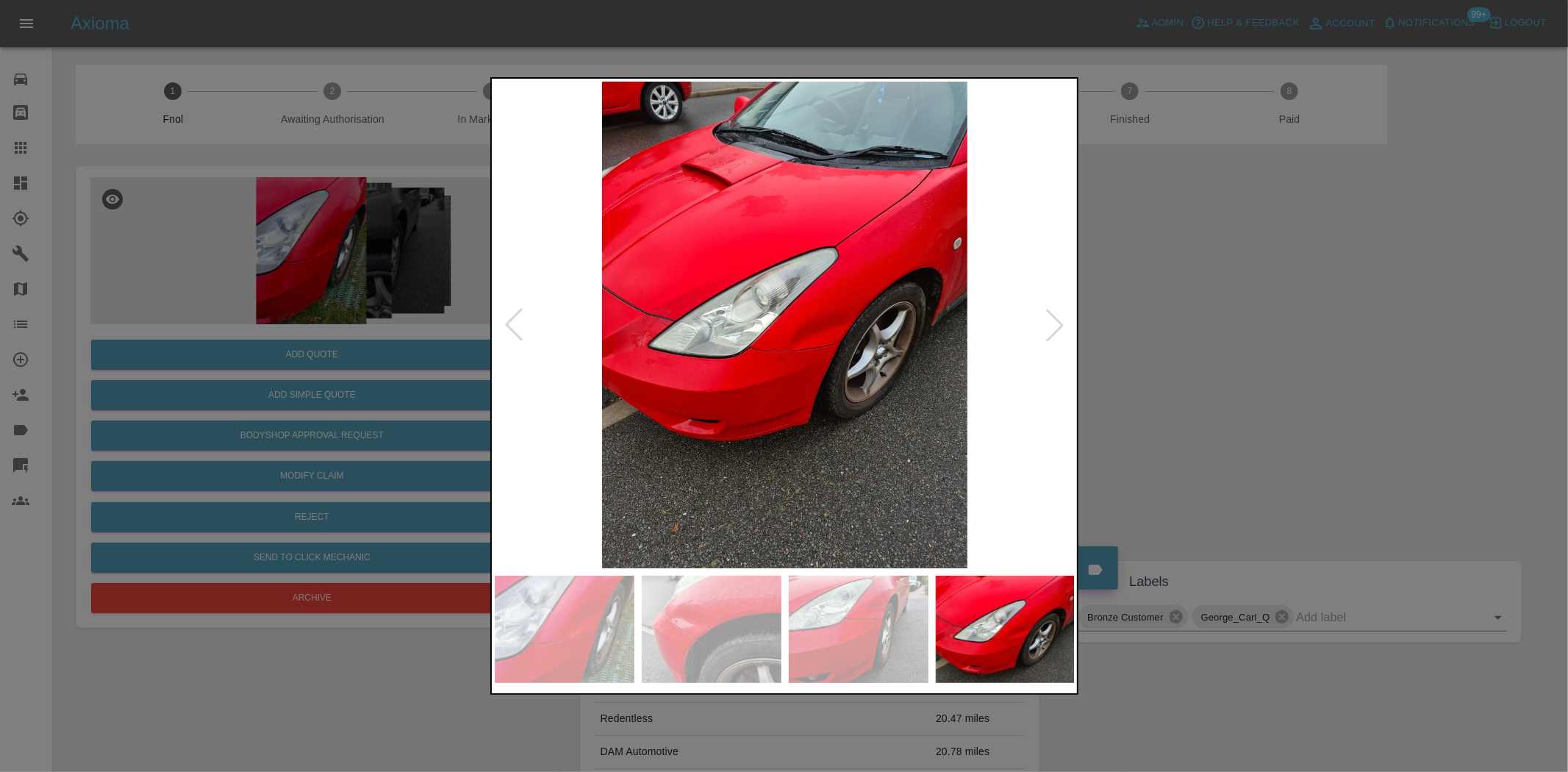
click at [406, 347] on div at bounding box center [784, 386] width 1568 height 772
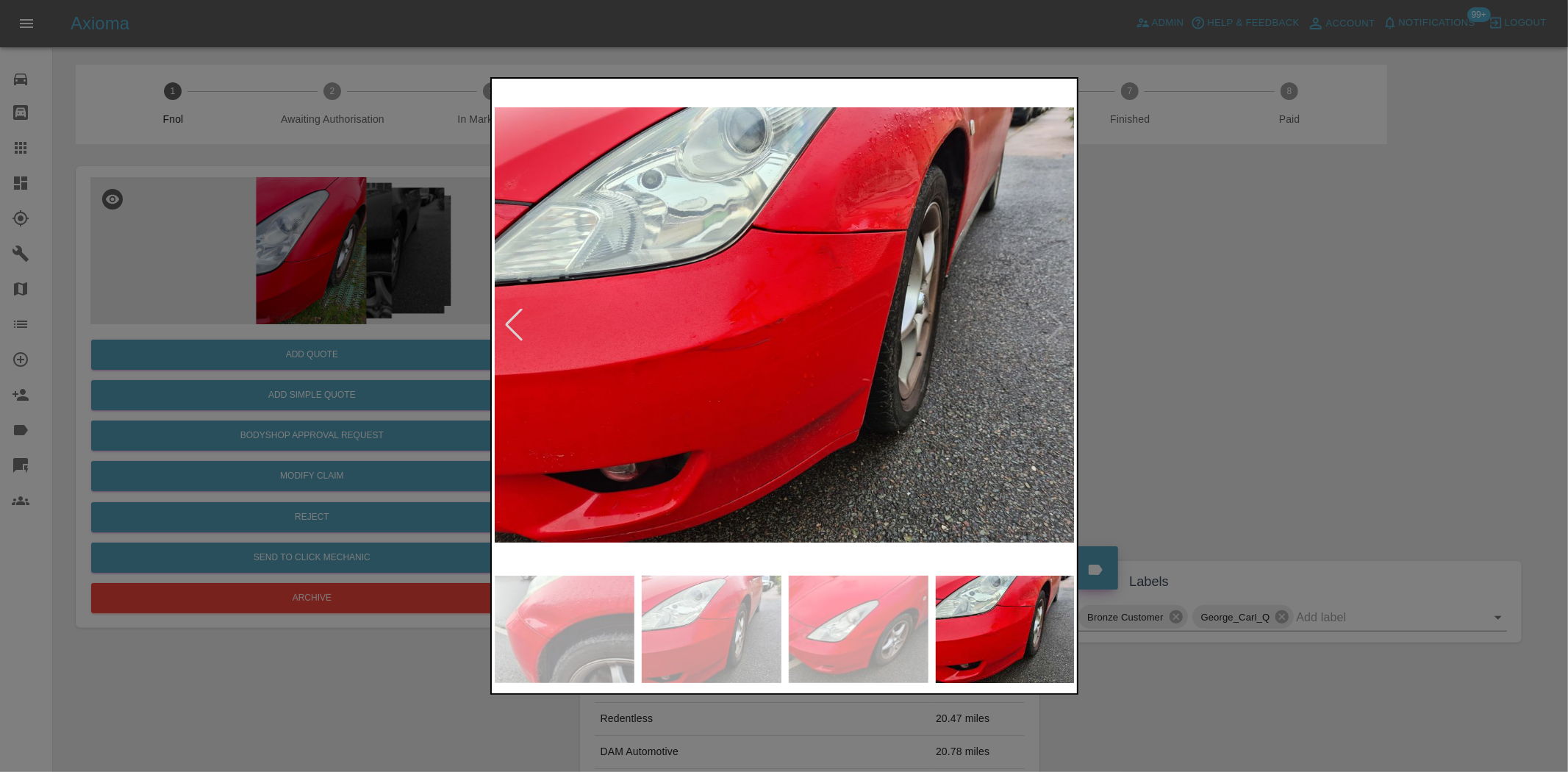
click at [354, 325] on div at bounding box center [784, 386] width 1568 height 772
click at [350, 310] on div at bounding box center [784, 386] width 1568 height 772
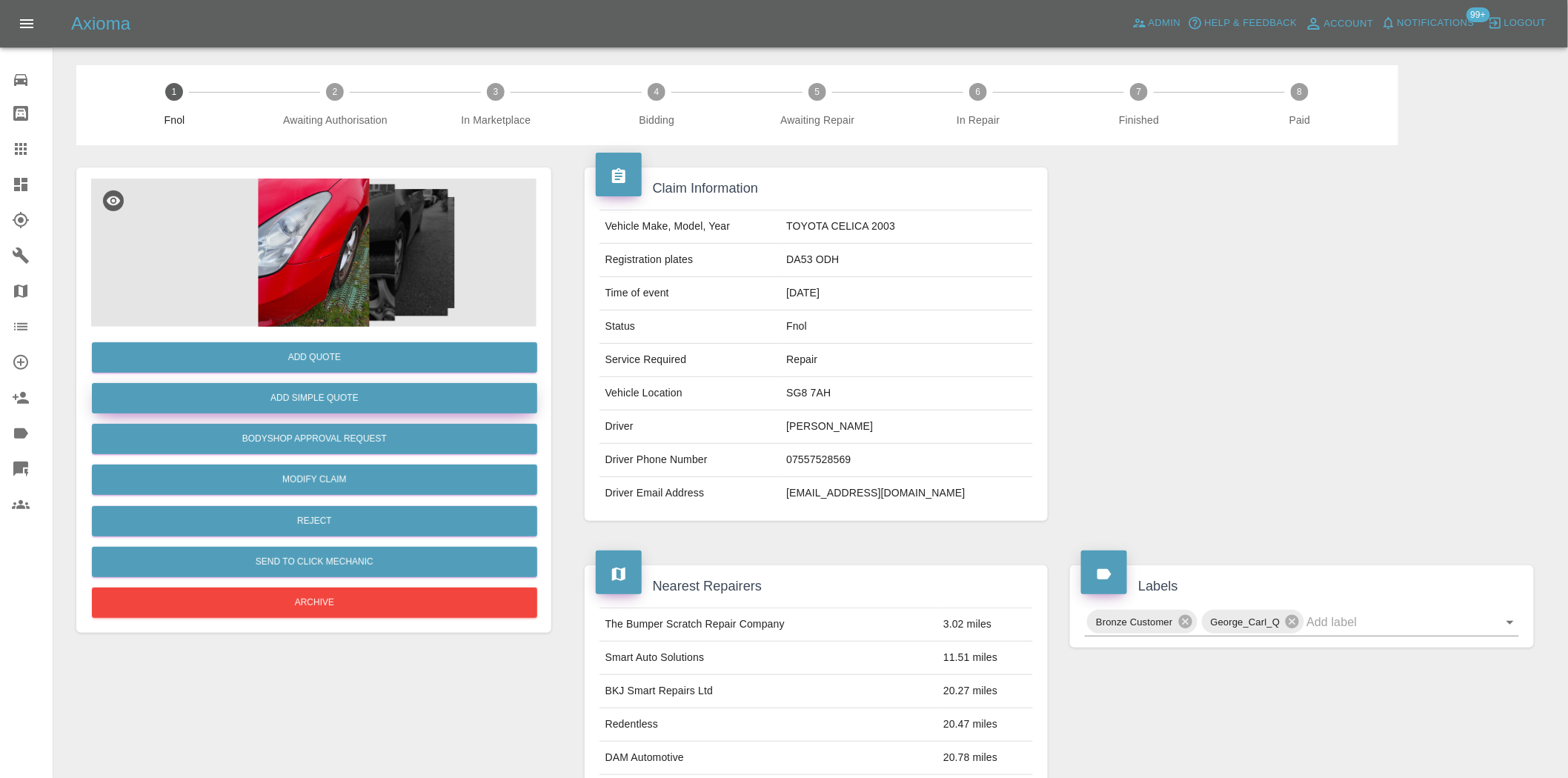
click at [338, 387] on button "Add Simple Quote" at bounding box center [314, 398] width 446 height 30
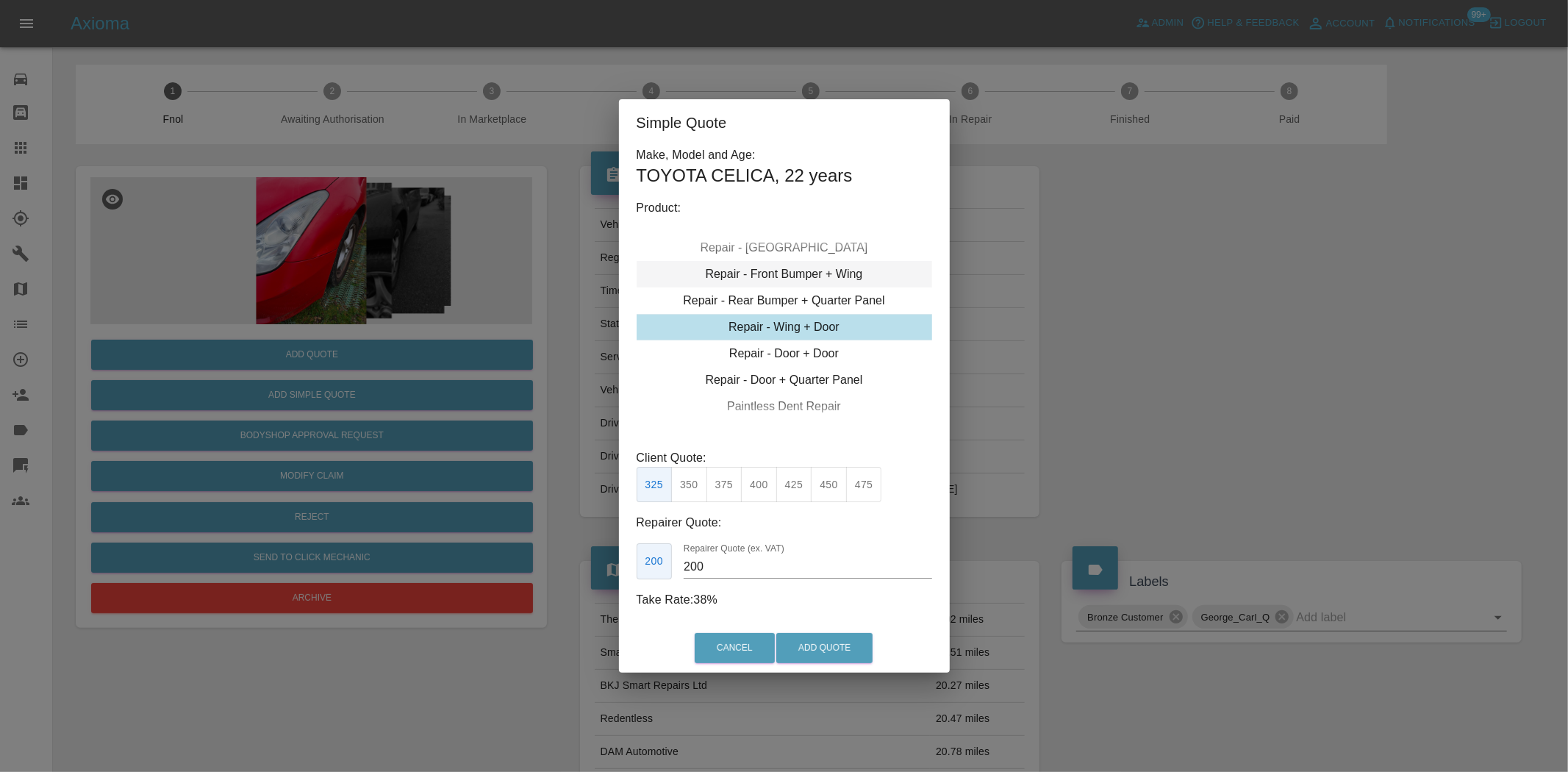
click at [796, 262] on div "Repair - Front Bumper + Wing" at bounding box center [784, 274] width 296 height 27
click at [753, 489] on button "375" at bounding box center [759, 485] width 36 height 36
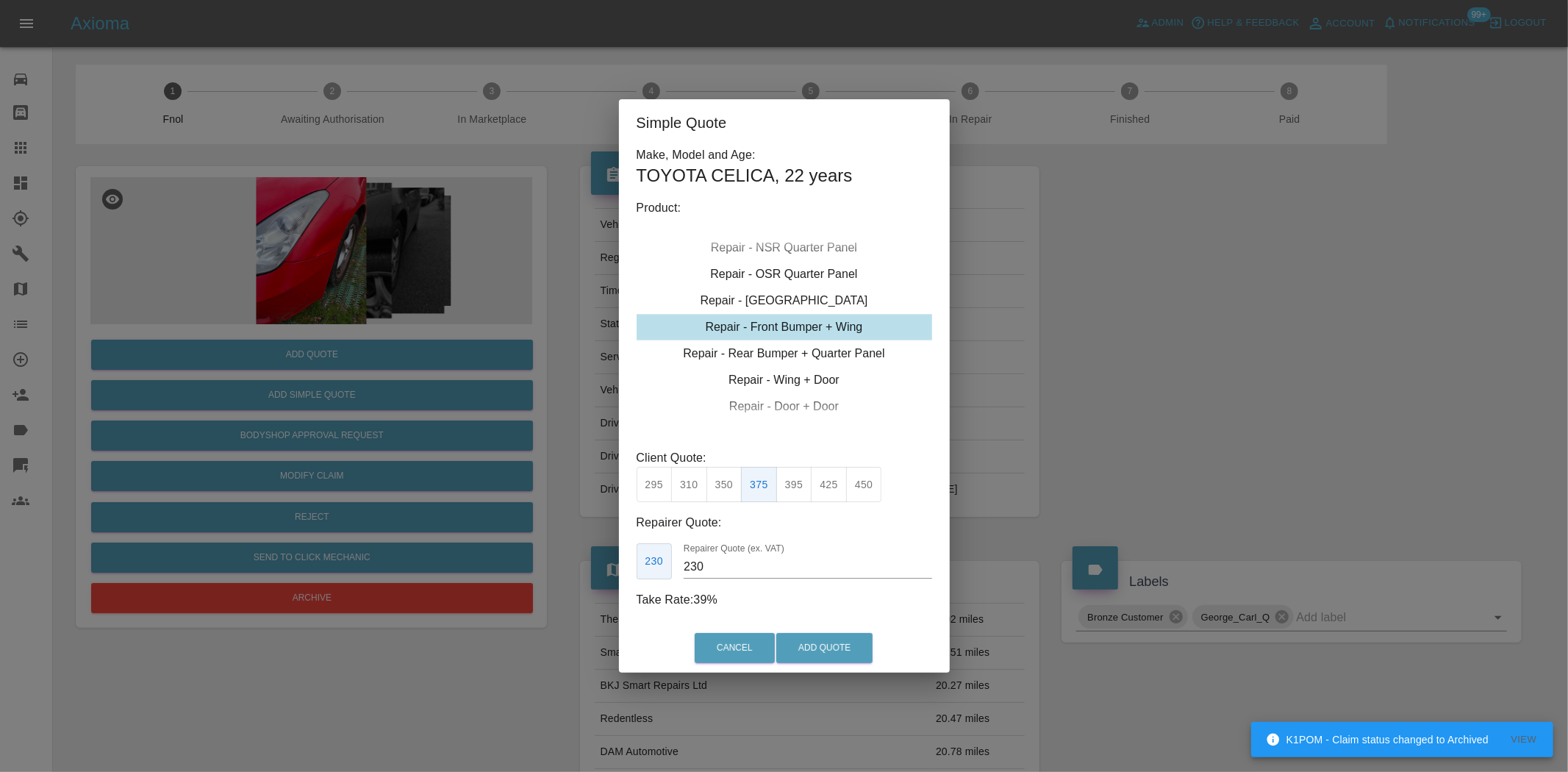
click at [718, 483] on button "350" at bounding box center [724, 485] width 36 height 36
type input "210"
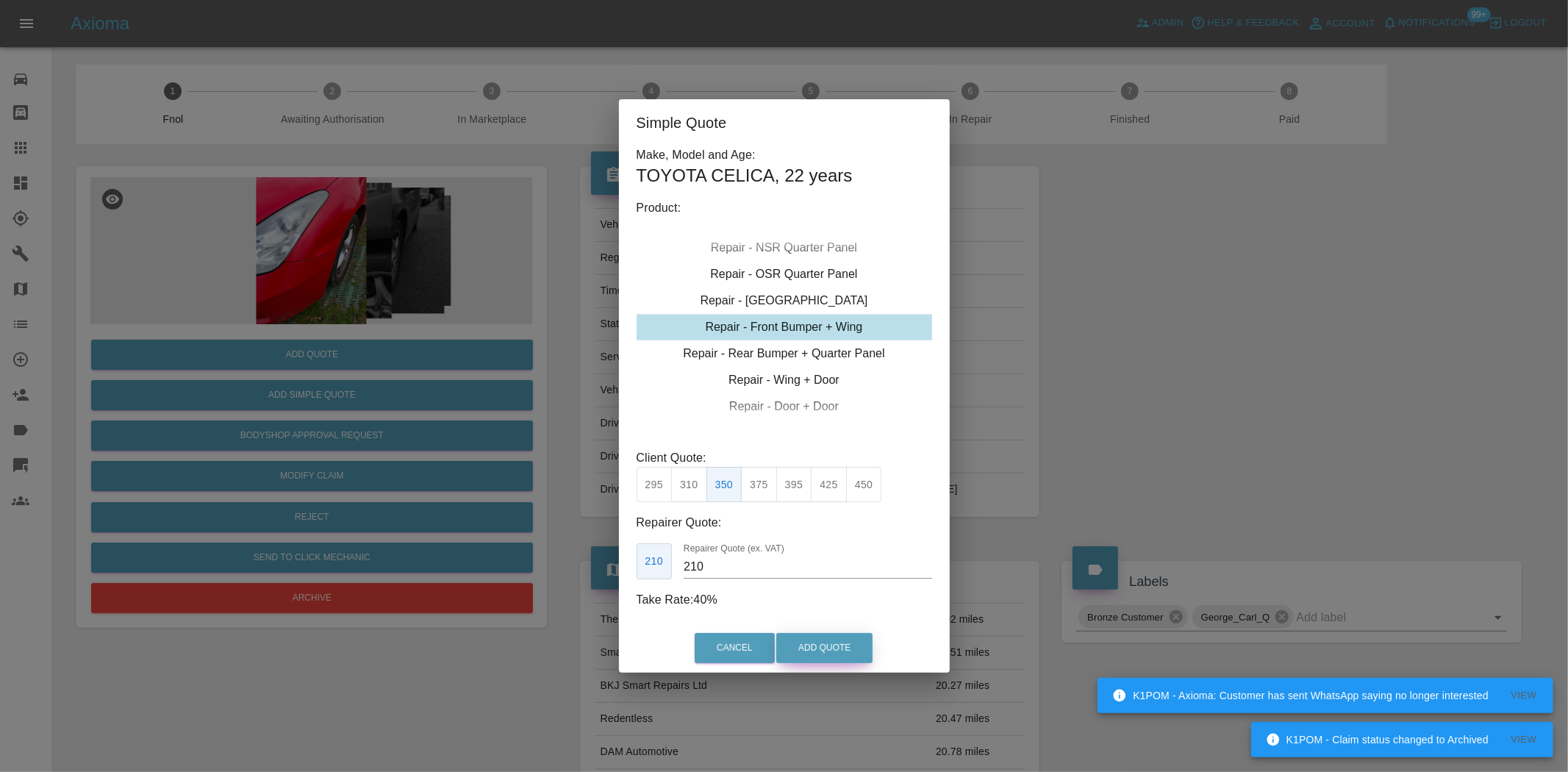
click at [805, 640] on button "Add Quote" at bounding box center [824, 648] width 96 height 30
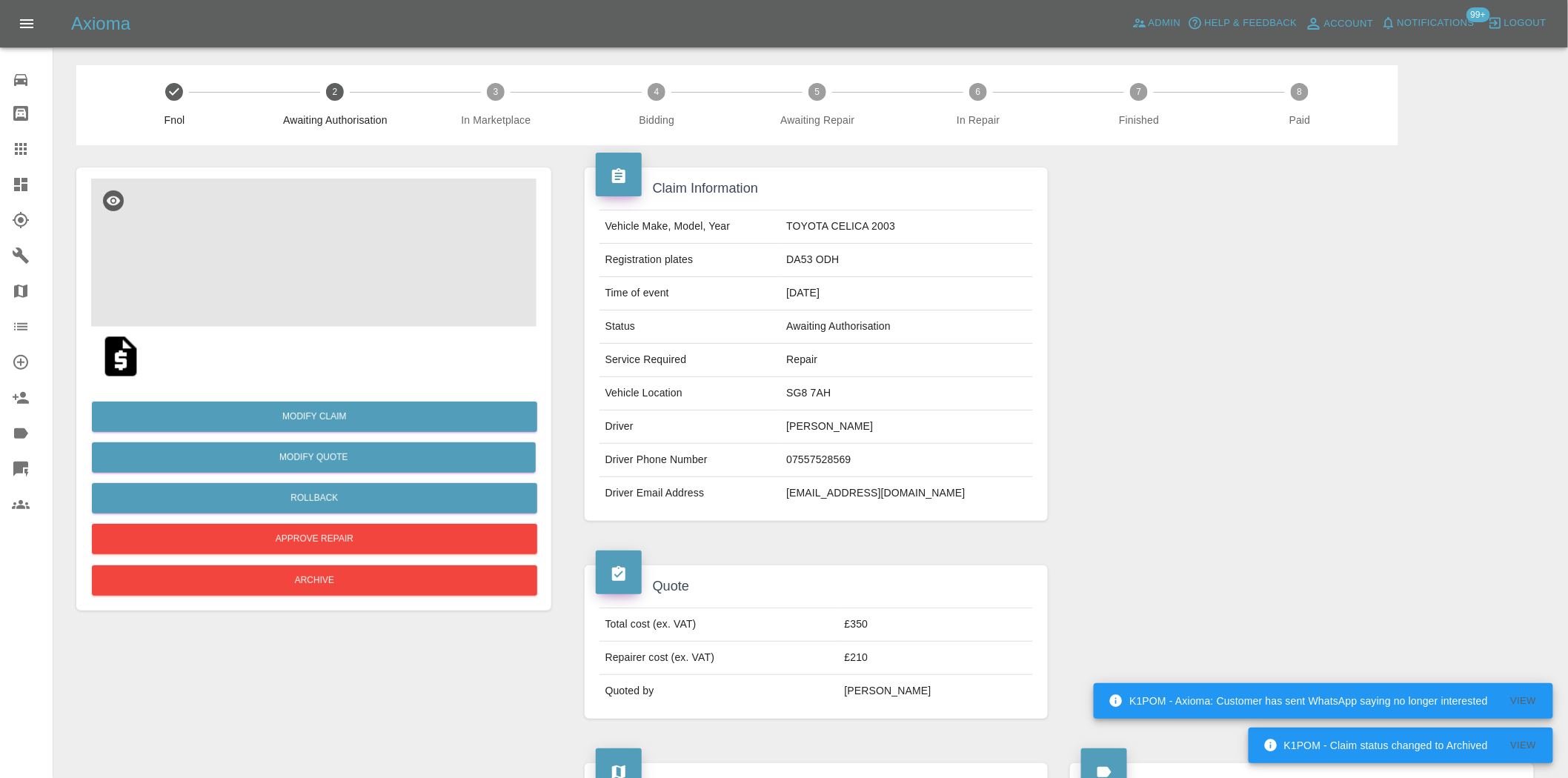
click at [358, 222] on img at bounding box center [313, 252] width 446 height 149
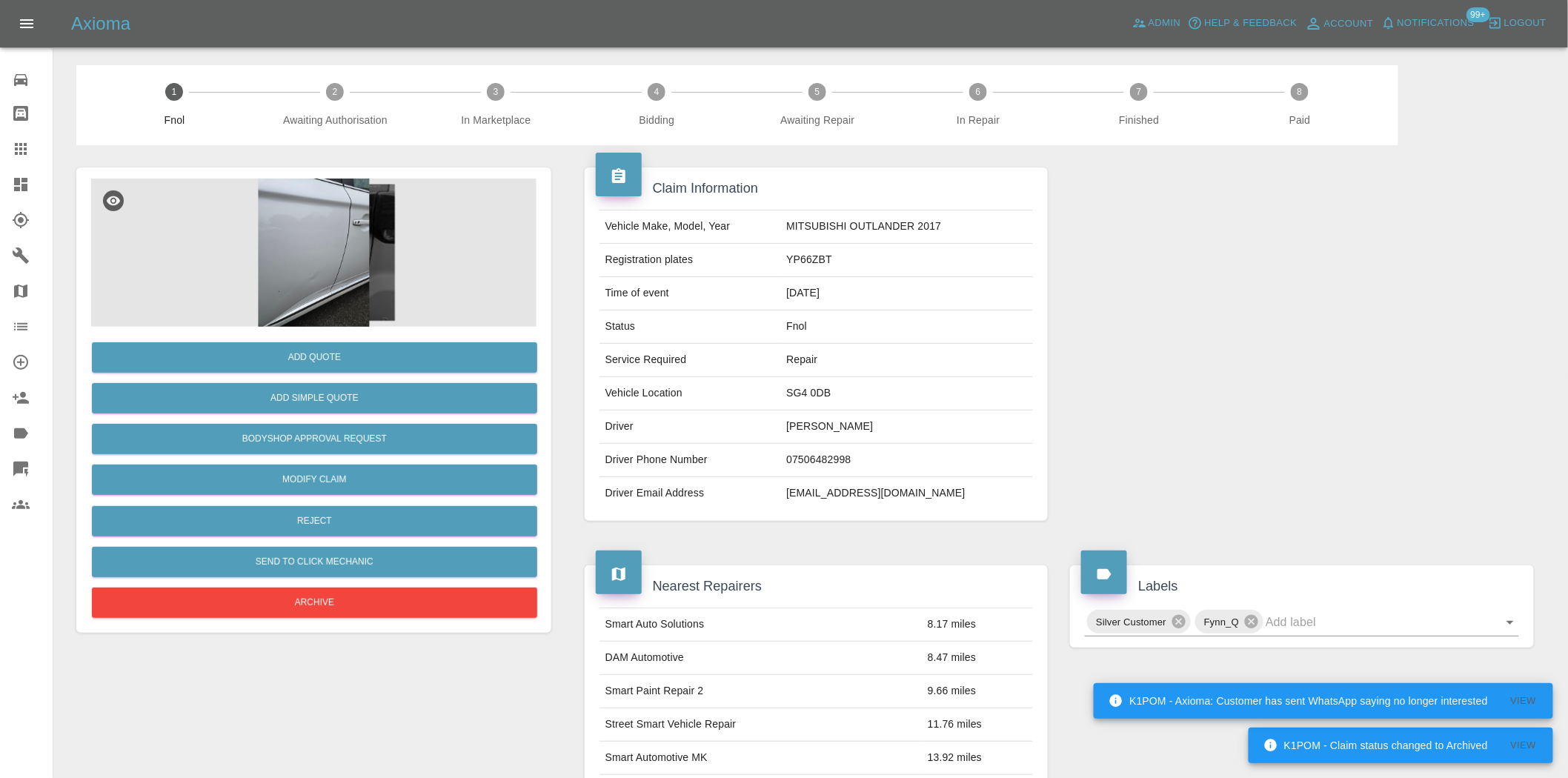
click at [313, 249] on img at bounding box center [313, 252] width 446 height 149
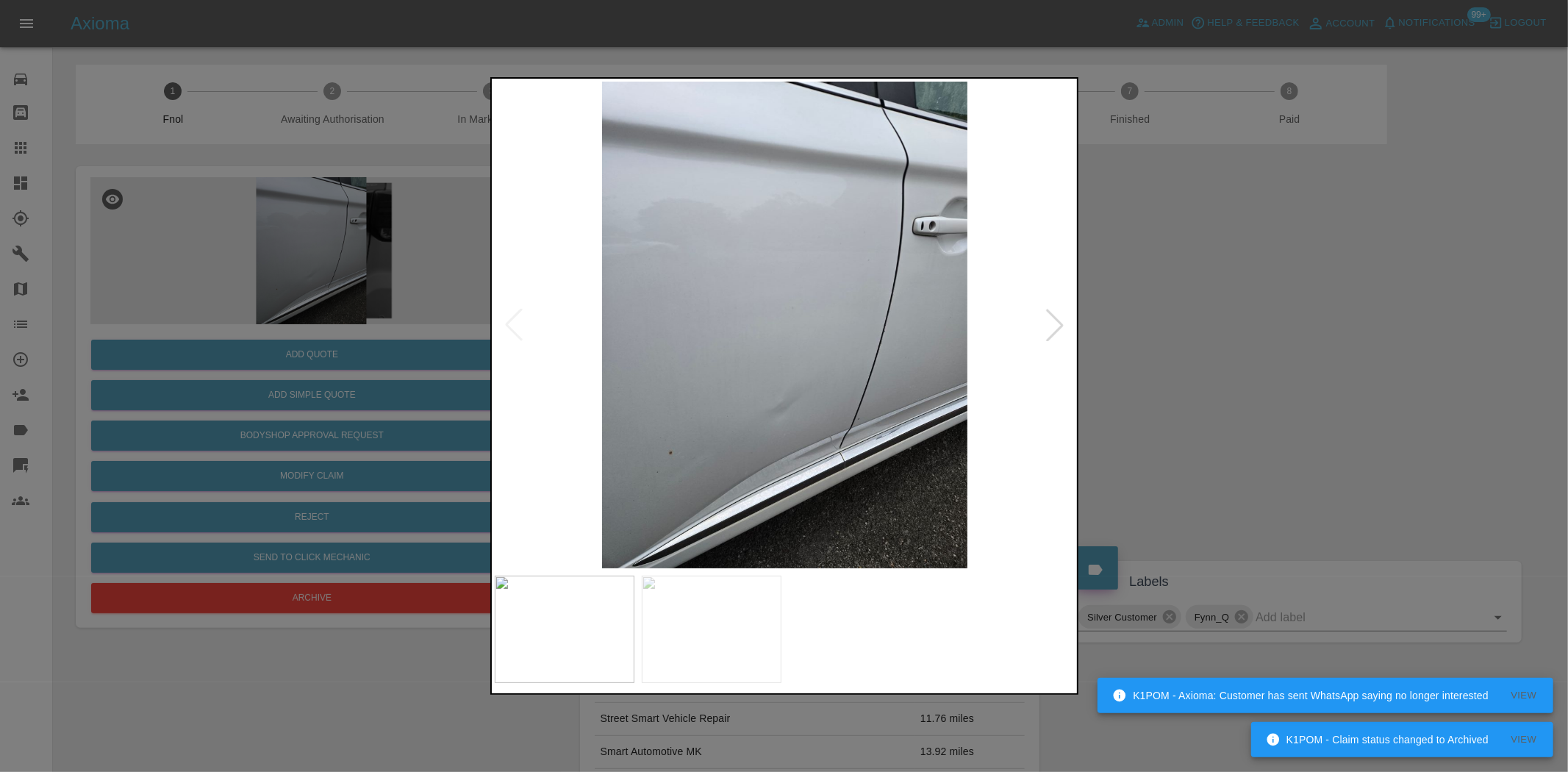
click at [701, 394] on img at bounding box center [784, 325] width 581 height 487
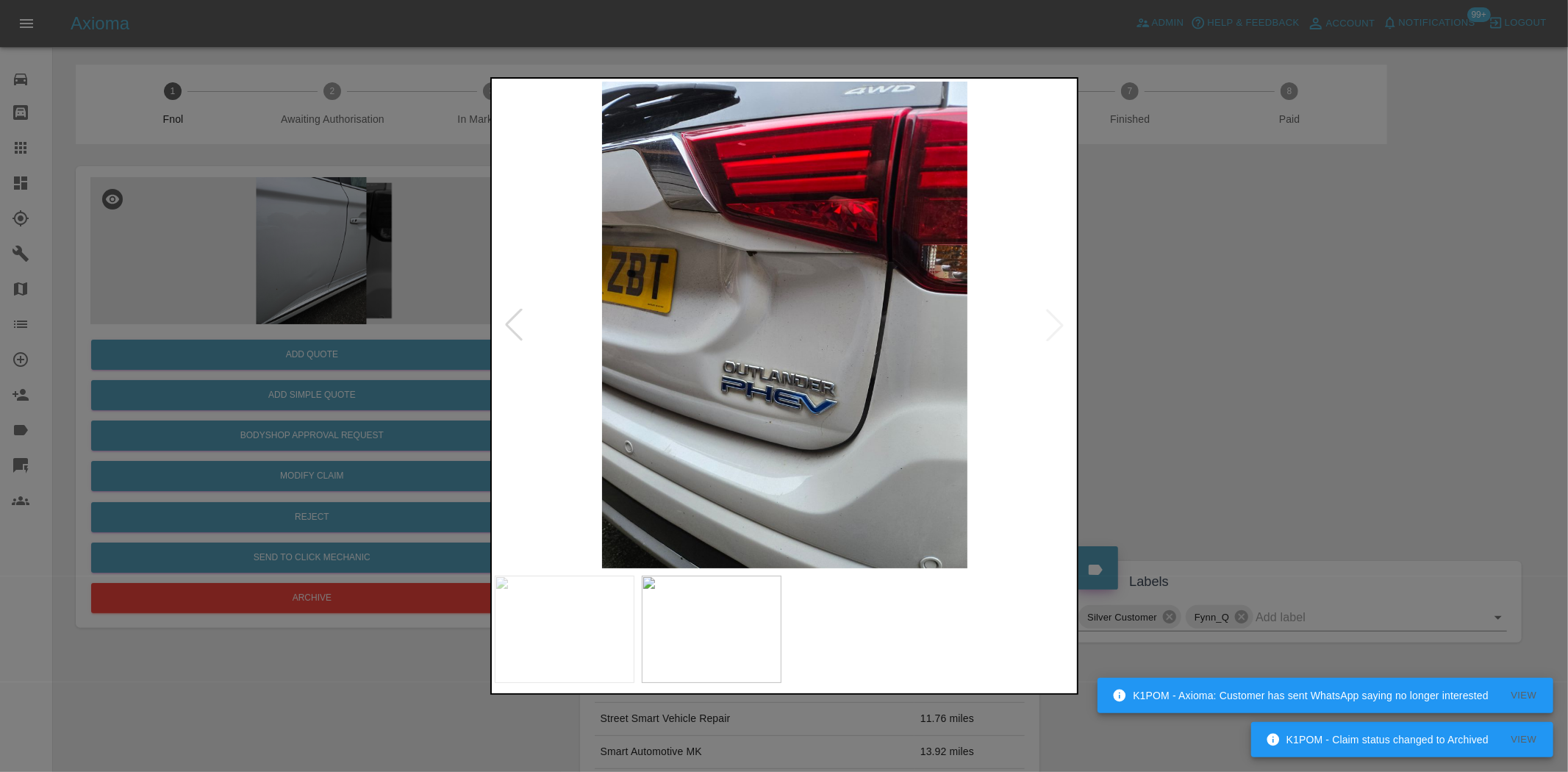
click at [649, 423] on img at bounding box center [784, 325] width 581 height 487
click at [216, 253] on div at bounding box center [784, 386] width 1568 height 772
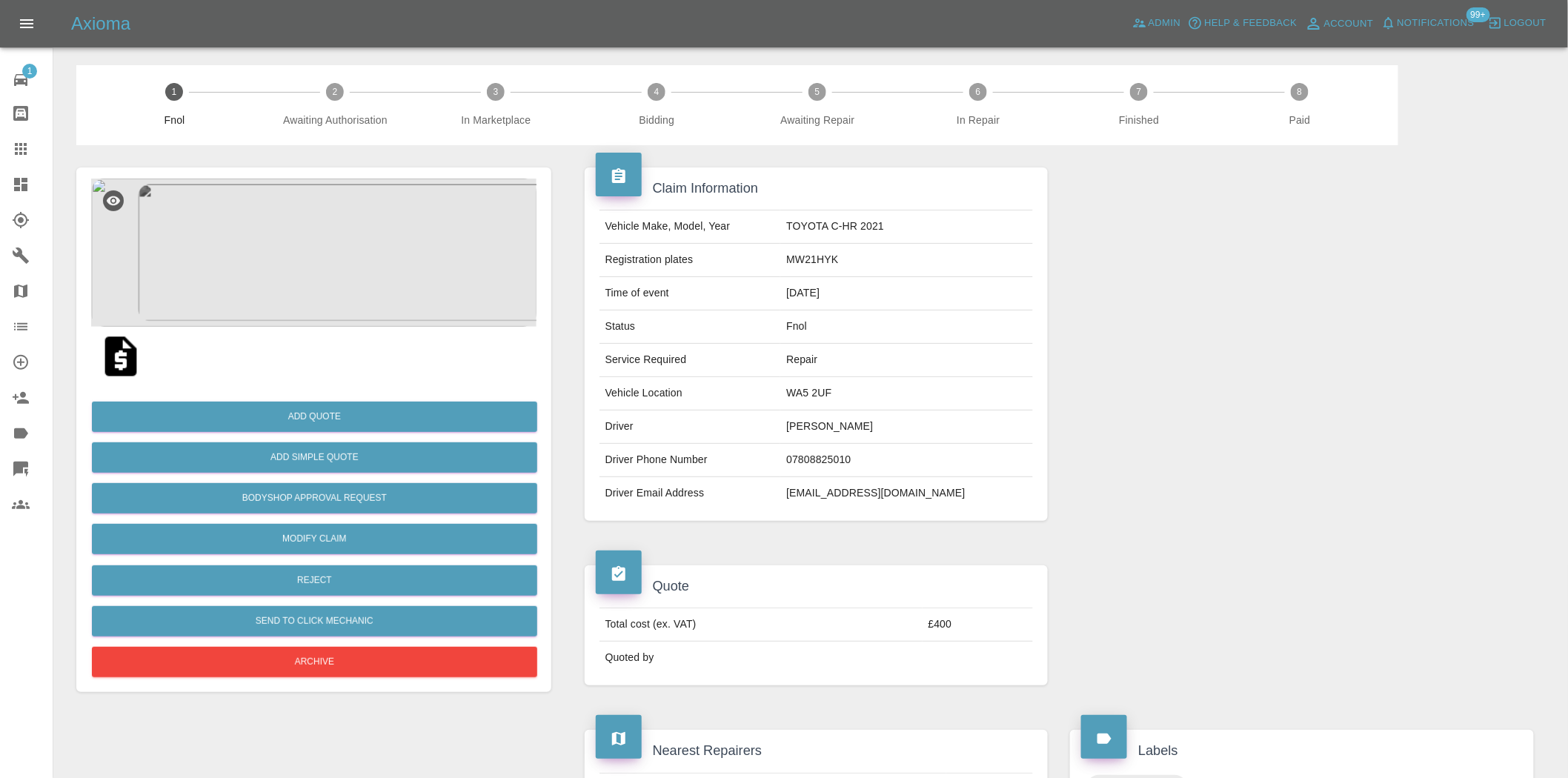
click at [359, 256] on img at bounding box center [313, 252] width 446 height 149
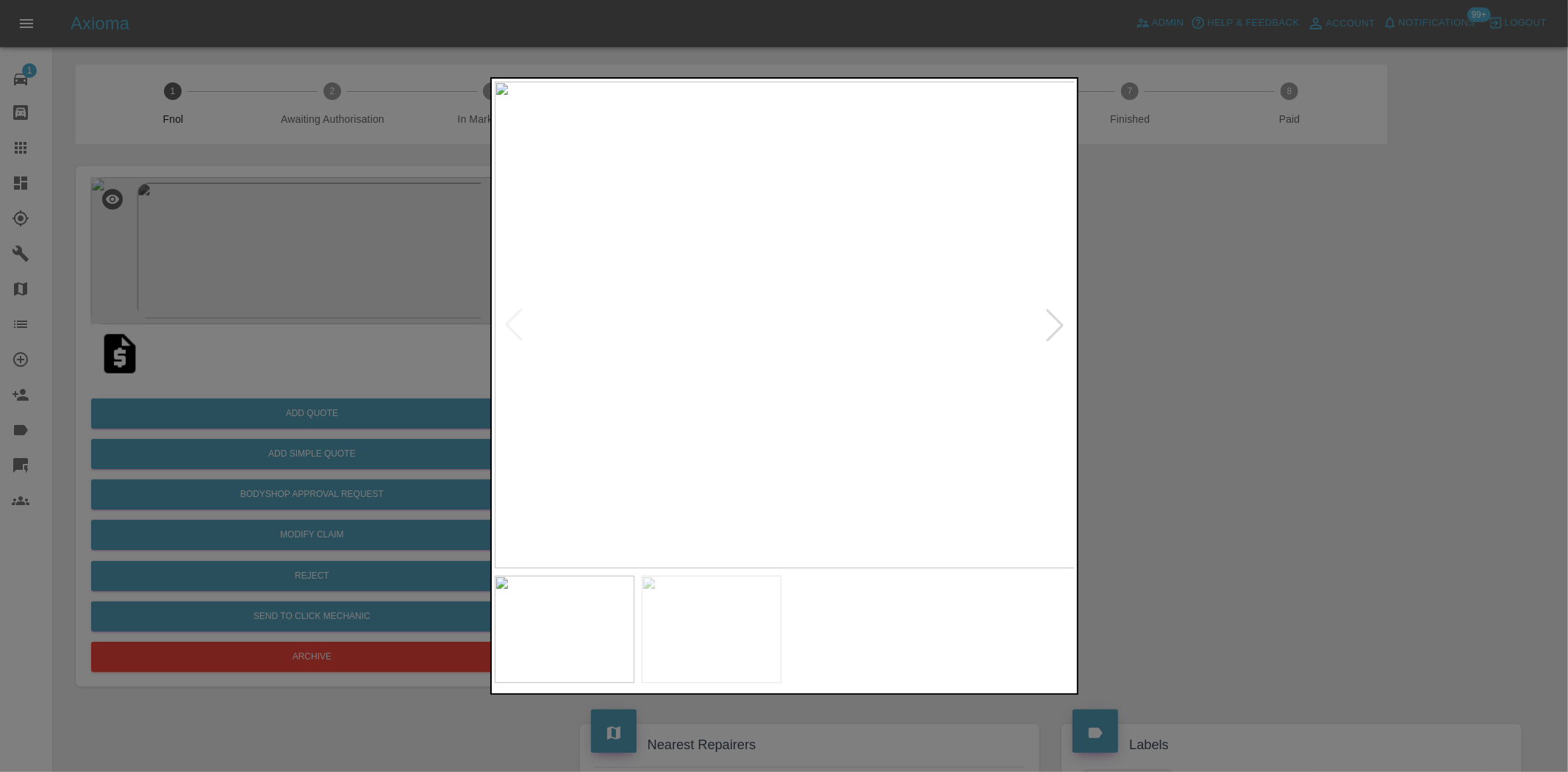
click at [690, 336] on img at bounding box center [784, 325] width 581 height 487
click at [589, 383] on img at bounding box center [784, 325] width 581 height 487
drag, startPoint x: 428, startPoint y: 298, endPoint x: 399, endPoint y: 356, distance: 64.8
click at [427, 302] on div at bounding box center [784, 386] width 1568 height 772
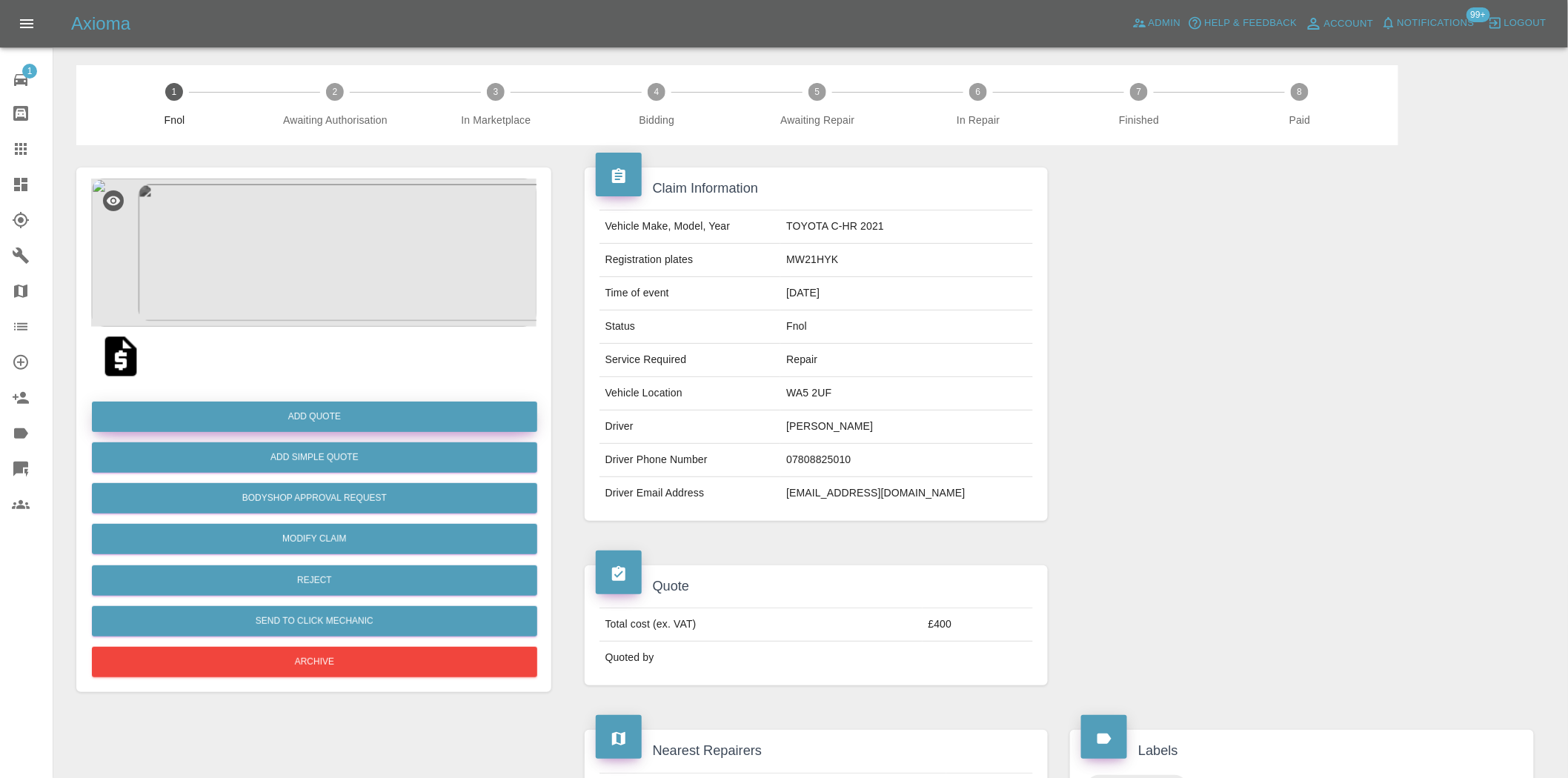
click at [339, 423] on button "Add Quote" at bounding box center [314, 417] width 446 height 30
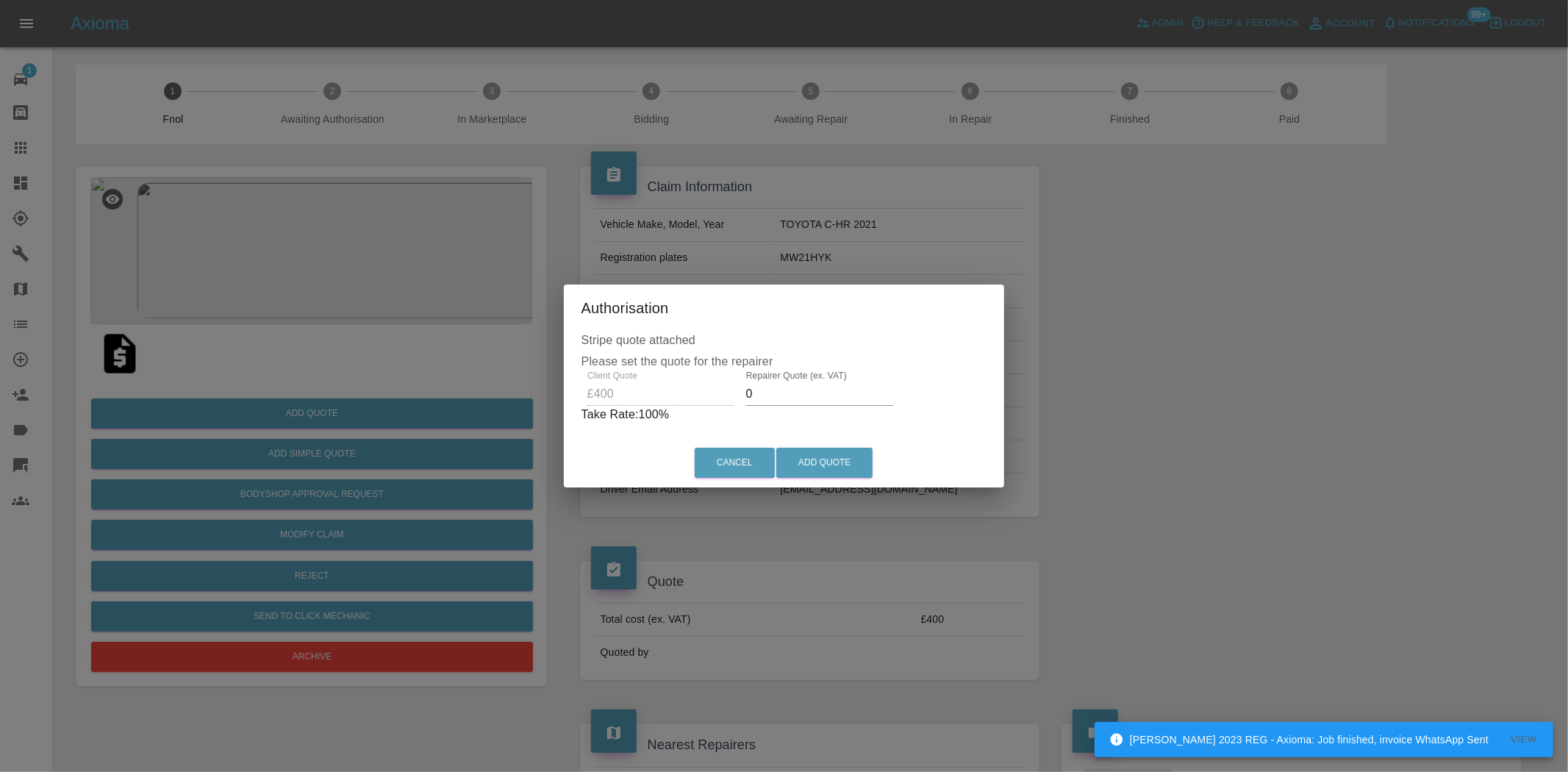
click at [692, 399] on div "Client Quote £400 Repairer Quote (ex. VAT) 0 Take Rate: 100 %" at bounding box center [784, 398] width 406 height 53
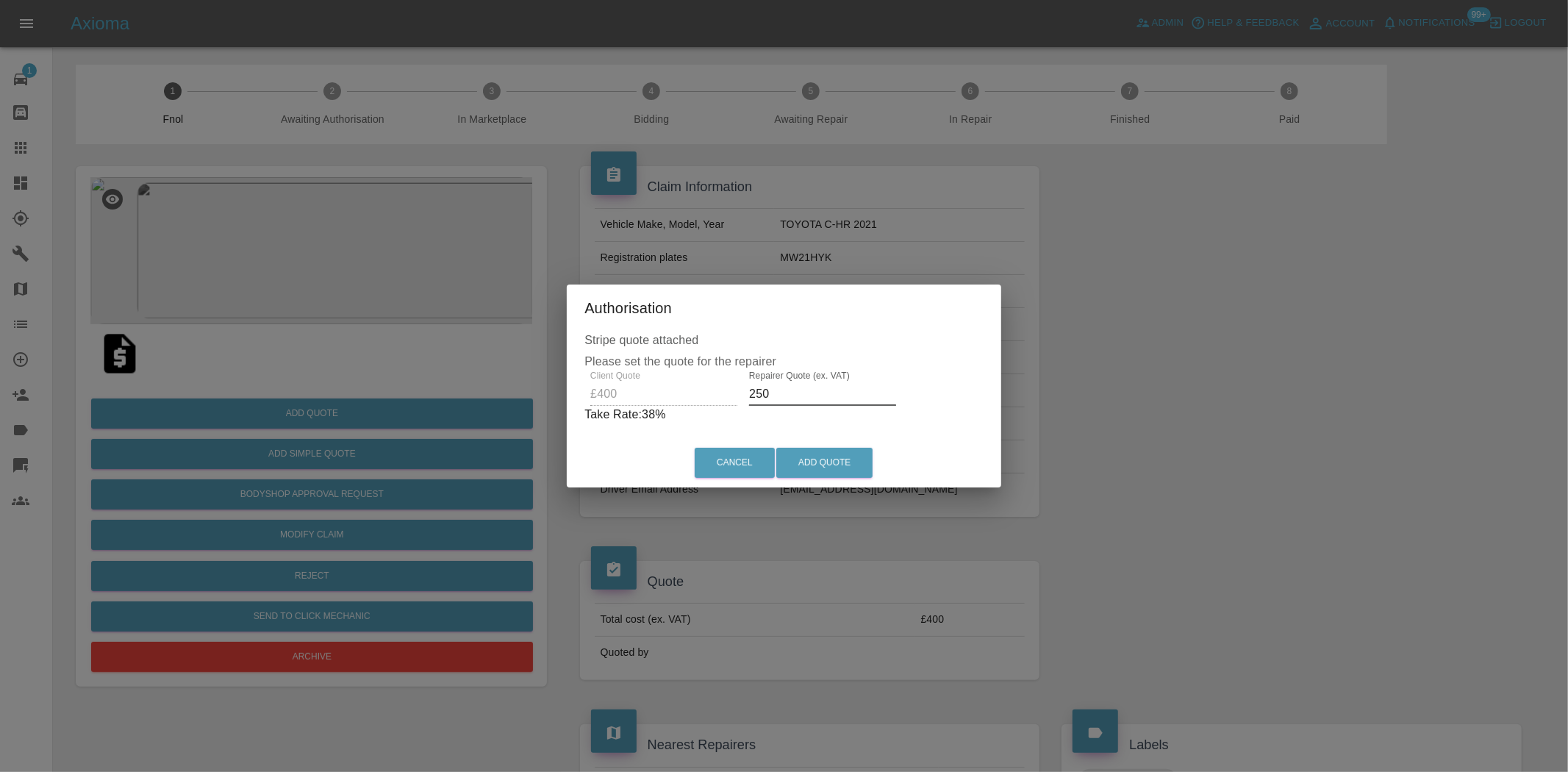
type input "250"
click at [849, 480] on div "Cancel Add Quote" at bounding box center [784, 463] width 434 height 49
click at [838, 466] on button "Add Quote" at bounding box center [824, 463] width 96 height 30
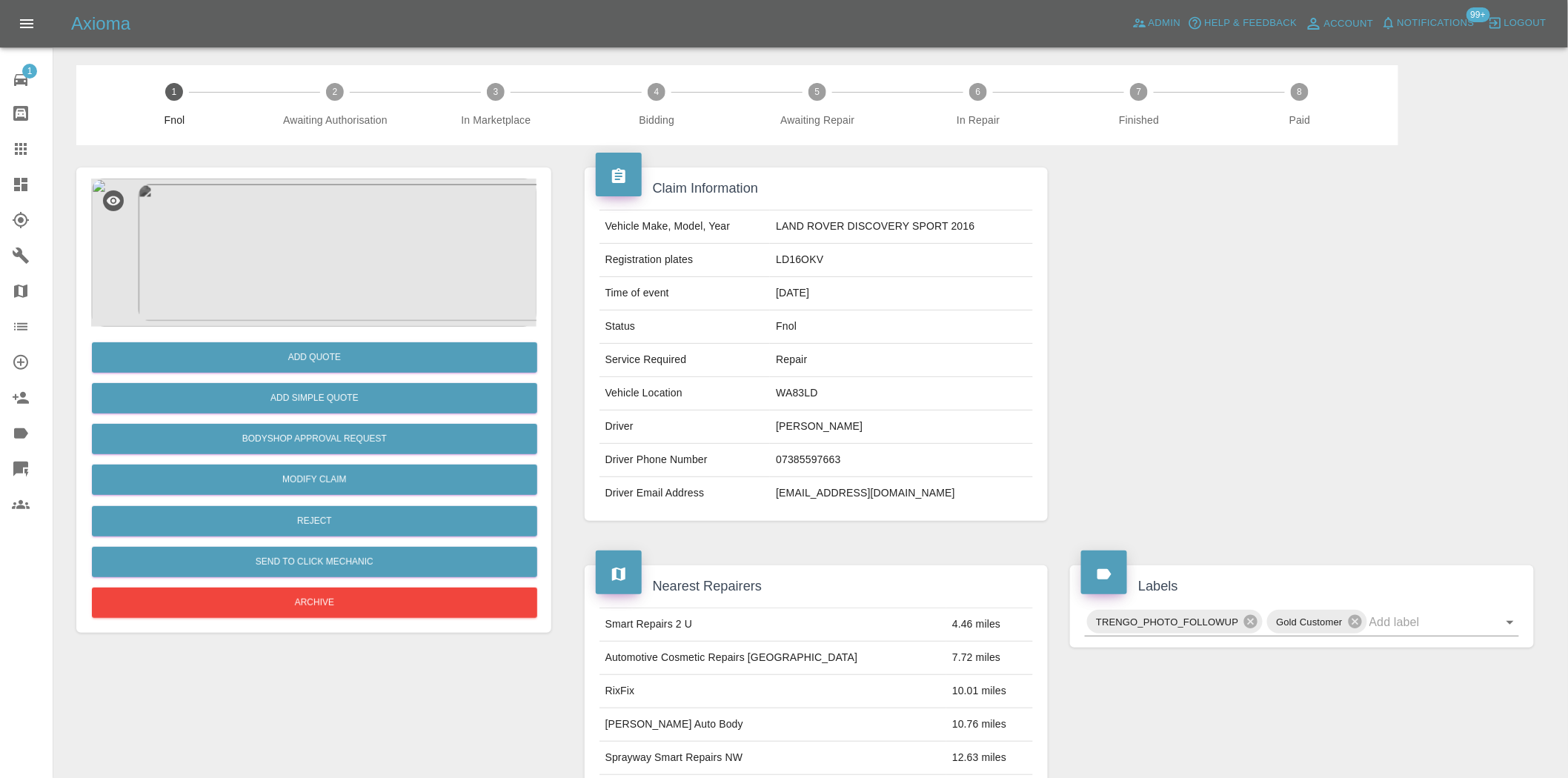
click at [373, 263] on img at bounding box center [313, 252] width 446 height 149
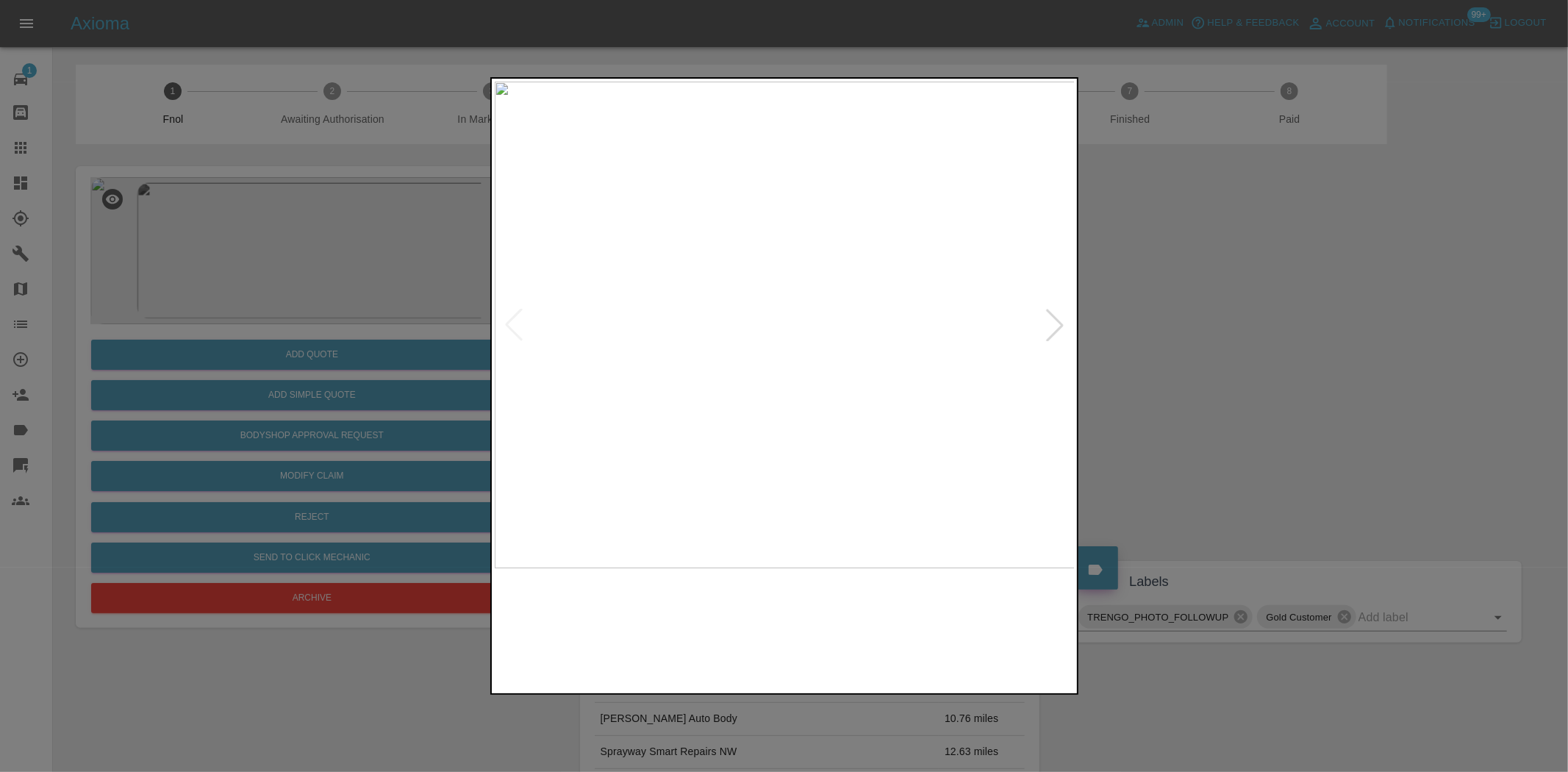
click at [584, 385] on img at bounding box center [784, 325] width 581 height 487
click at [681, 417] on img at bounding box center [784, 325] width 581 height 487
click at [556, 422] on img at bounding box center [784, 325] width 581 height 487
click at [817, 443] on img at bounding box center [952, 325] width 581 height 487
click at [829, 456] on img at bounding box center [784, 325] width 581 height 487
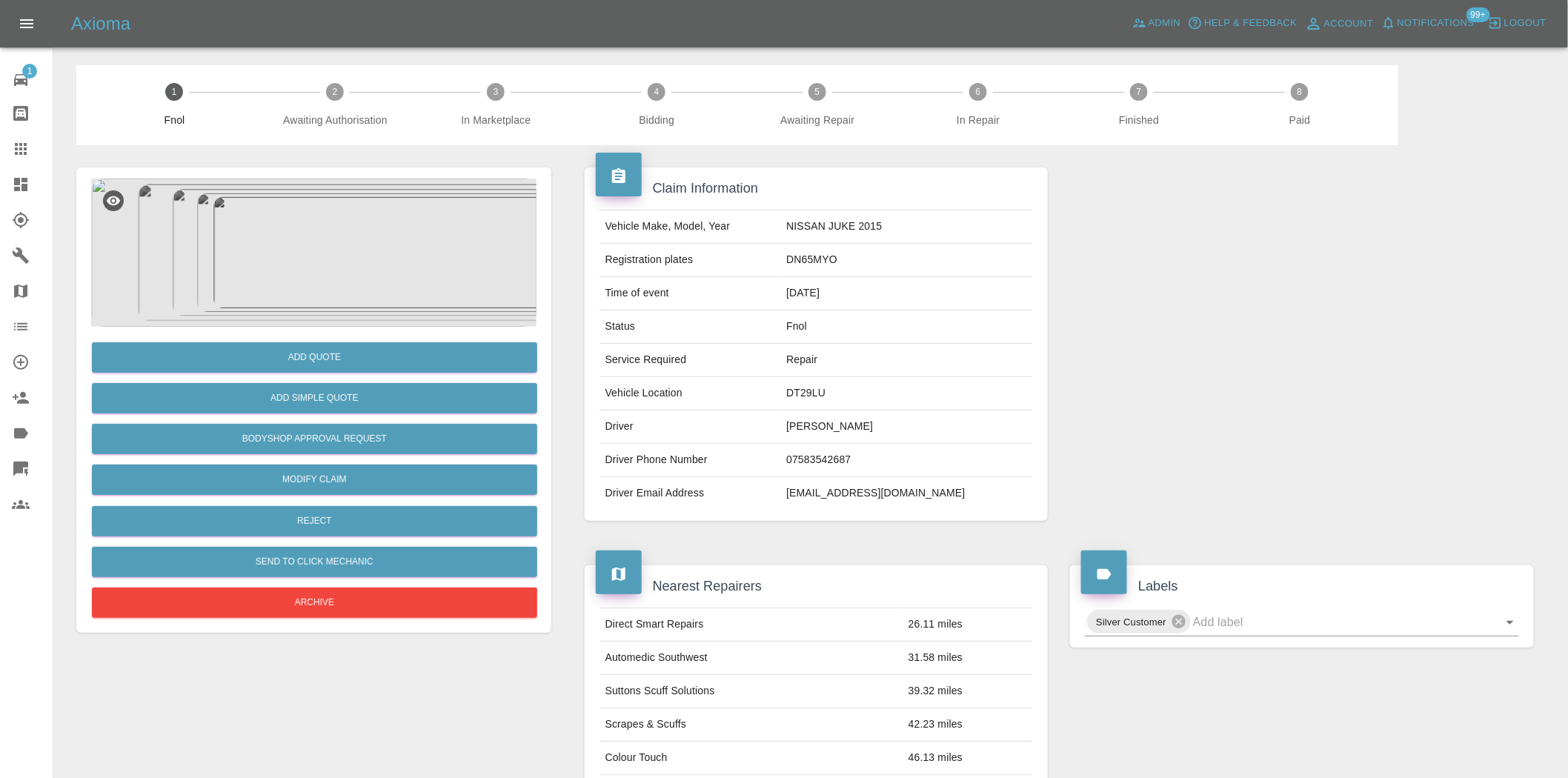
click at [346, 223] on img at bounding box center [313, 252] width 446 height 149
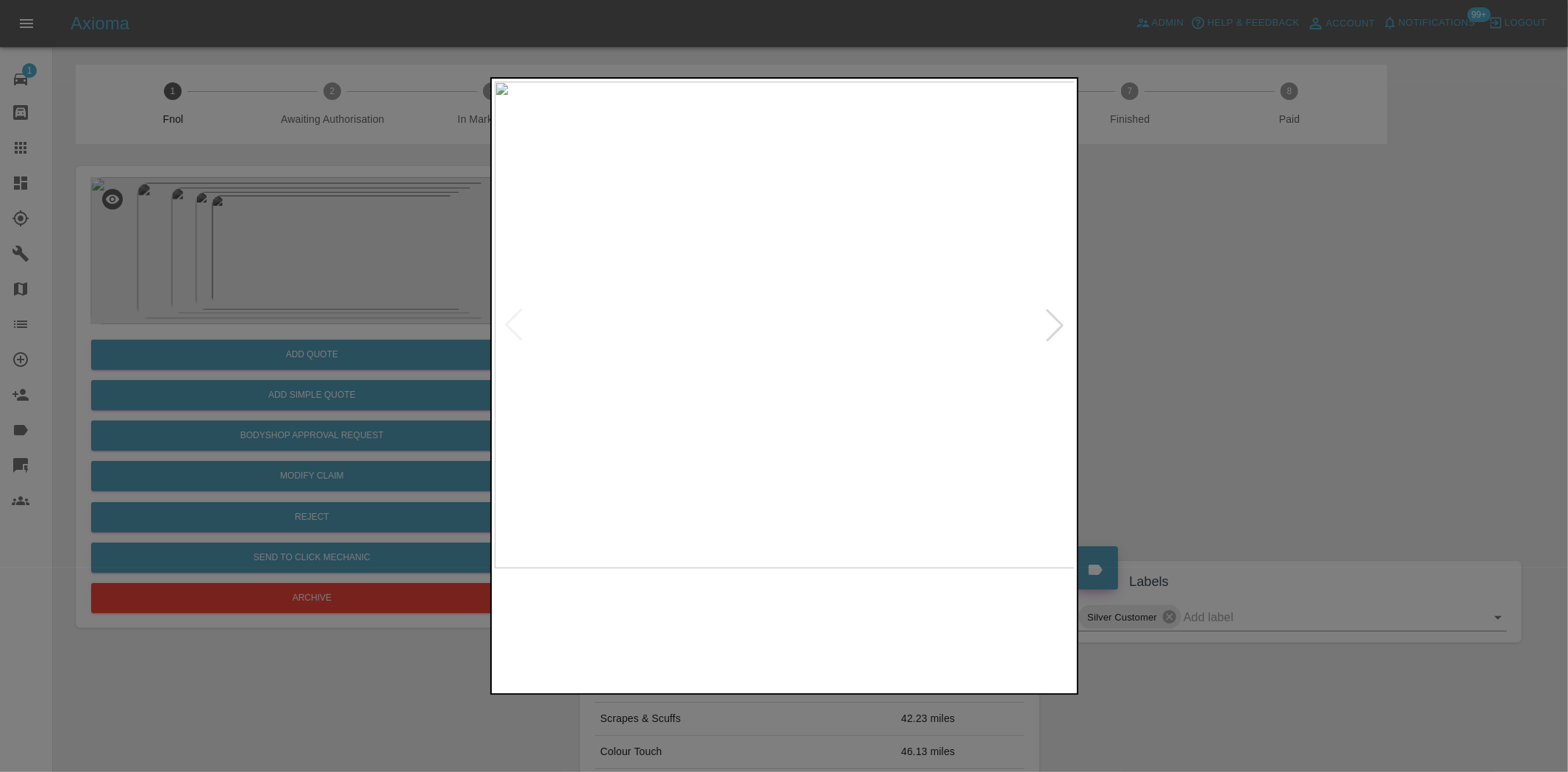
click at [593, 412] on img at bounding box center [784, 325] width 581 height 487
click at [591, 425] on img at bounding box center [784, 325] width 581 height 487
click at [718, 427] on img at bounding box center [784, 325] width 581 height 487
click at [767, 408] on img at bounding box center [784, 325] width 581 height 487
click at [731, 378] on img at bounding box center [733, 325] width 581 height 487
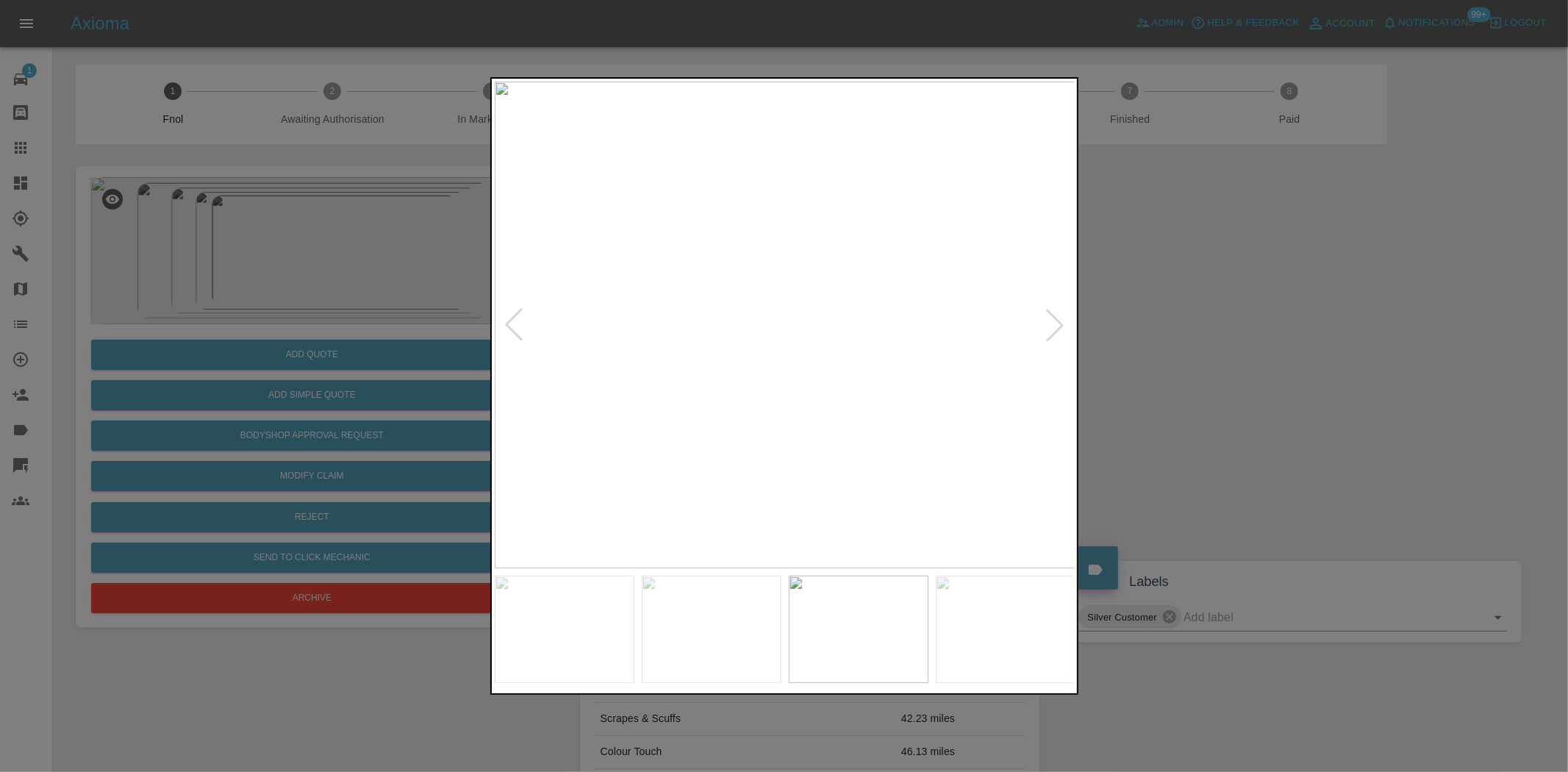
click at [698, 363] on img at bounding box center [784, 325] width 581 height 487
click at [585, 325] on img at bounding box center [780, 325] width 581 height 487
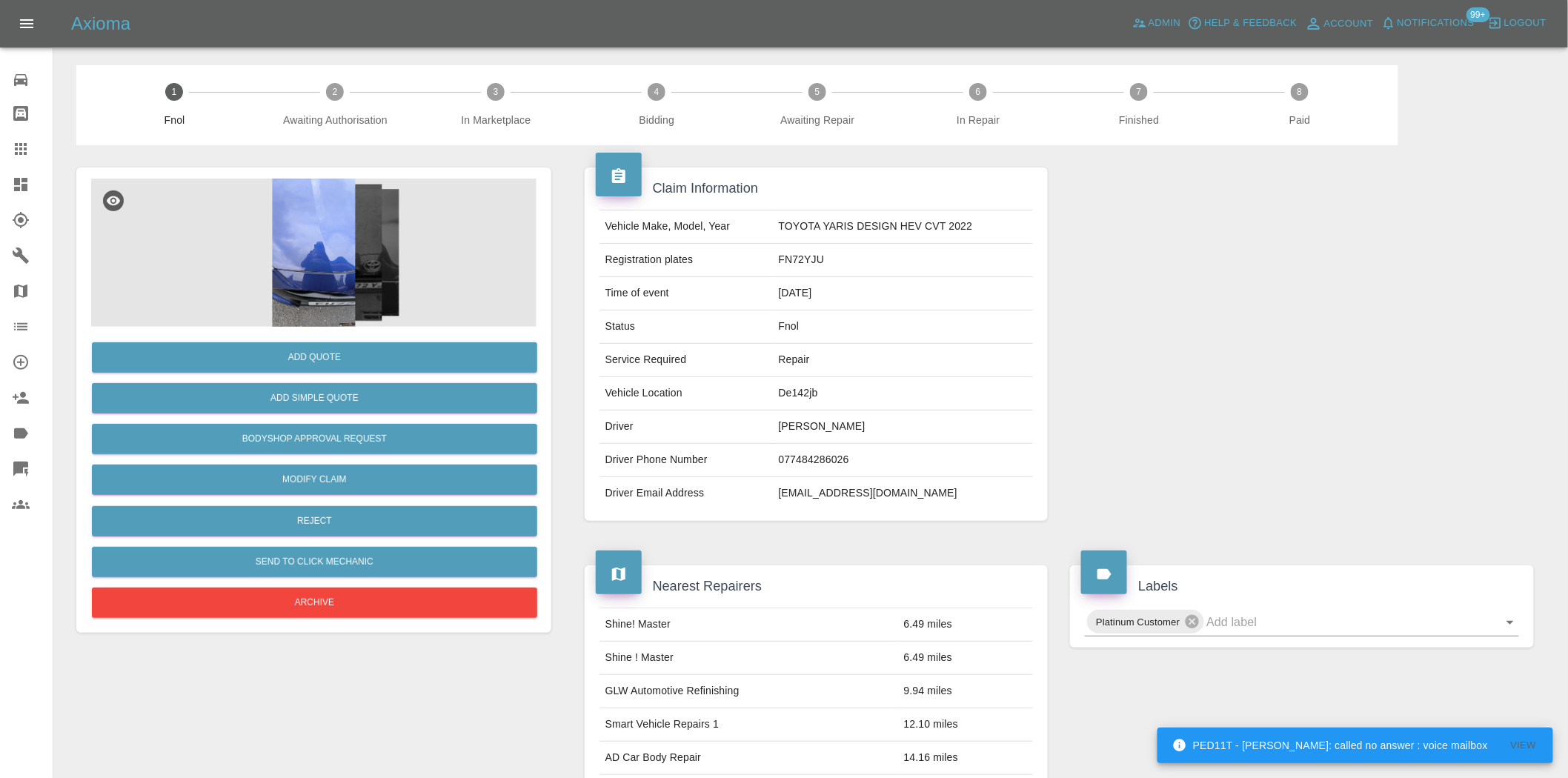
click at [313, 260] on img at bounding box center [313, 252] width 446 height 149
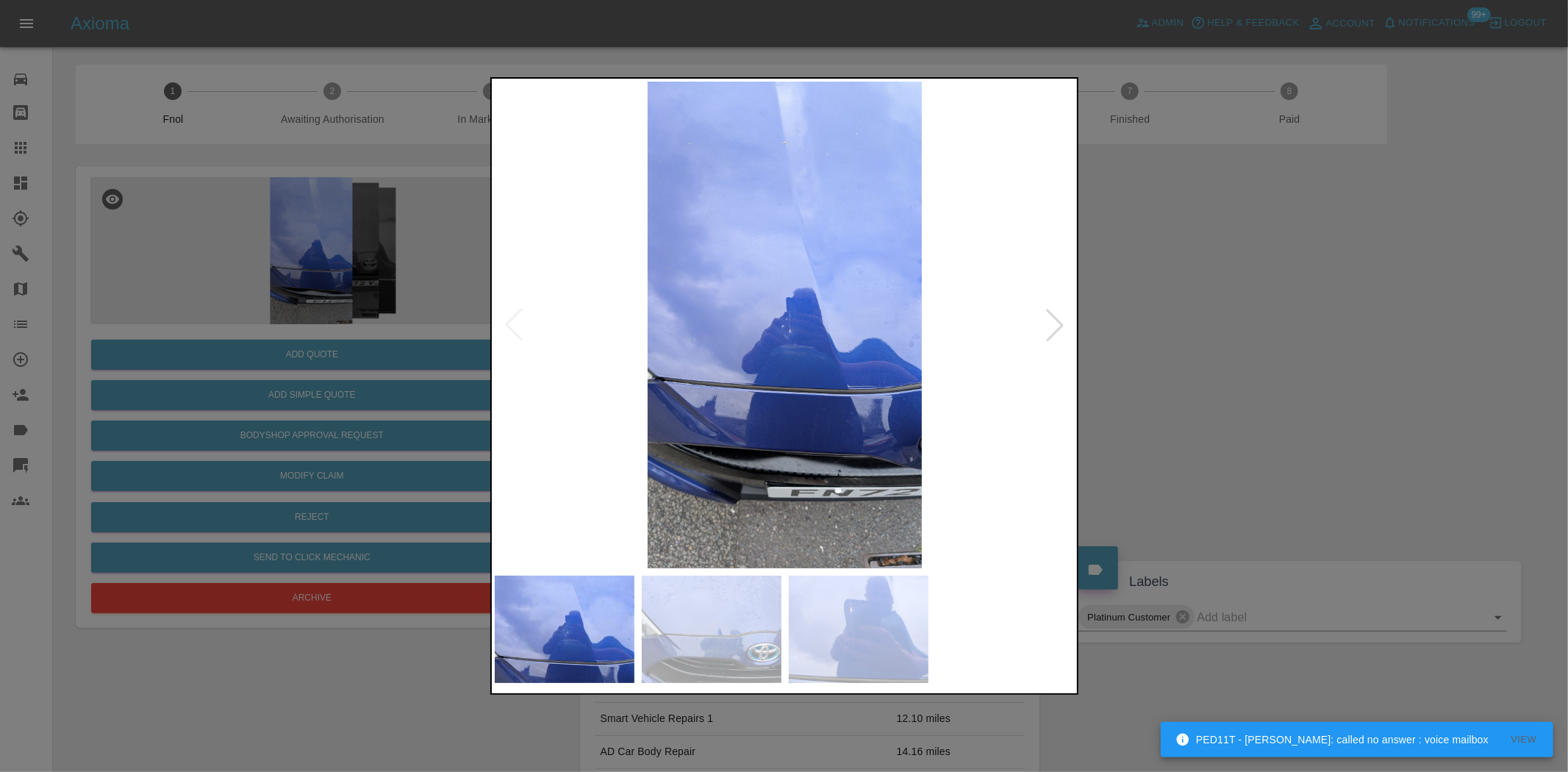
click at [675, 441] on img at bounding box center [784, 325] width 581 height 487
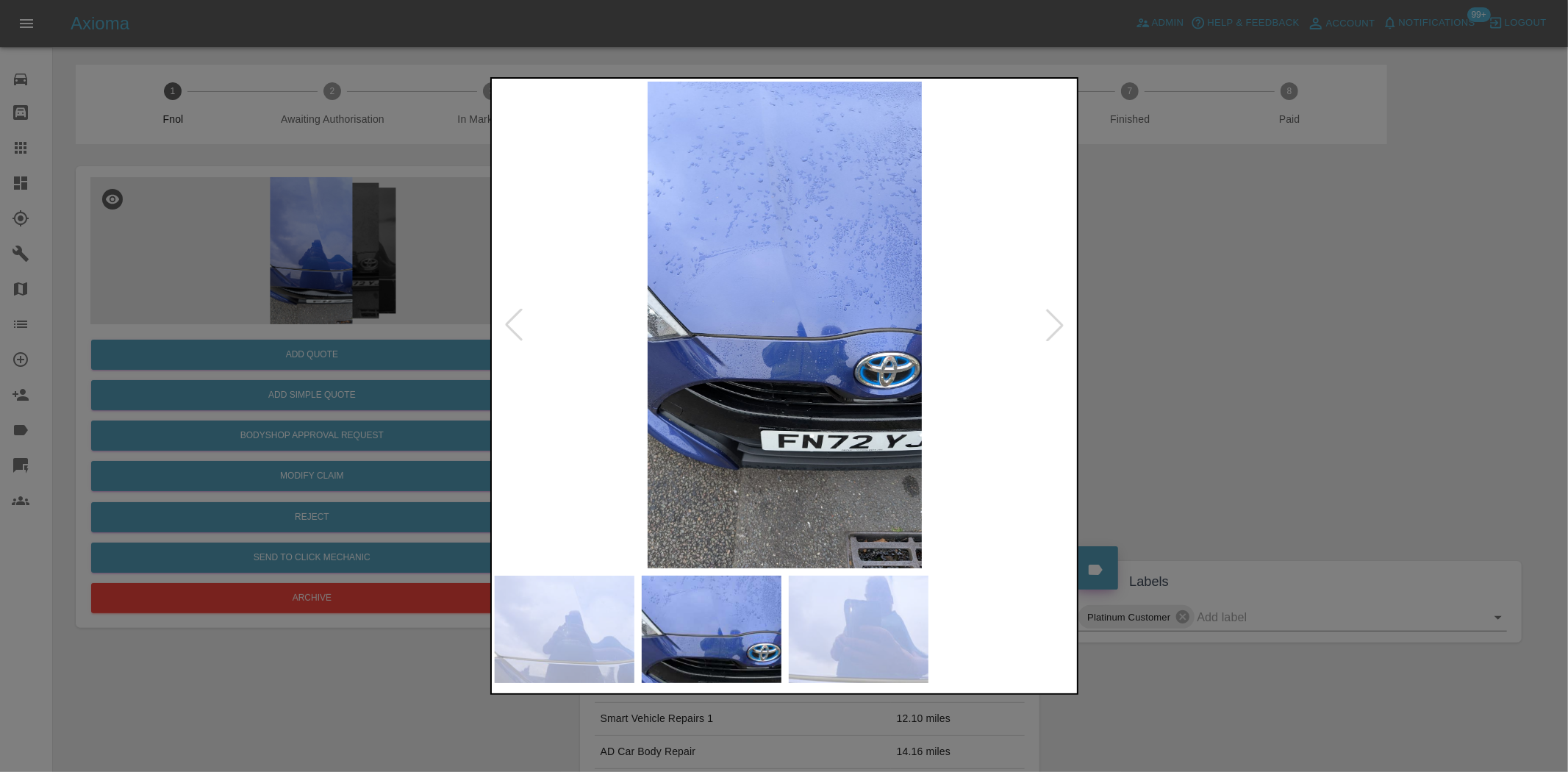
click at [757, 381] on img at bounding box center [784, 325] width 581 height 487
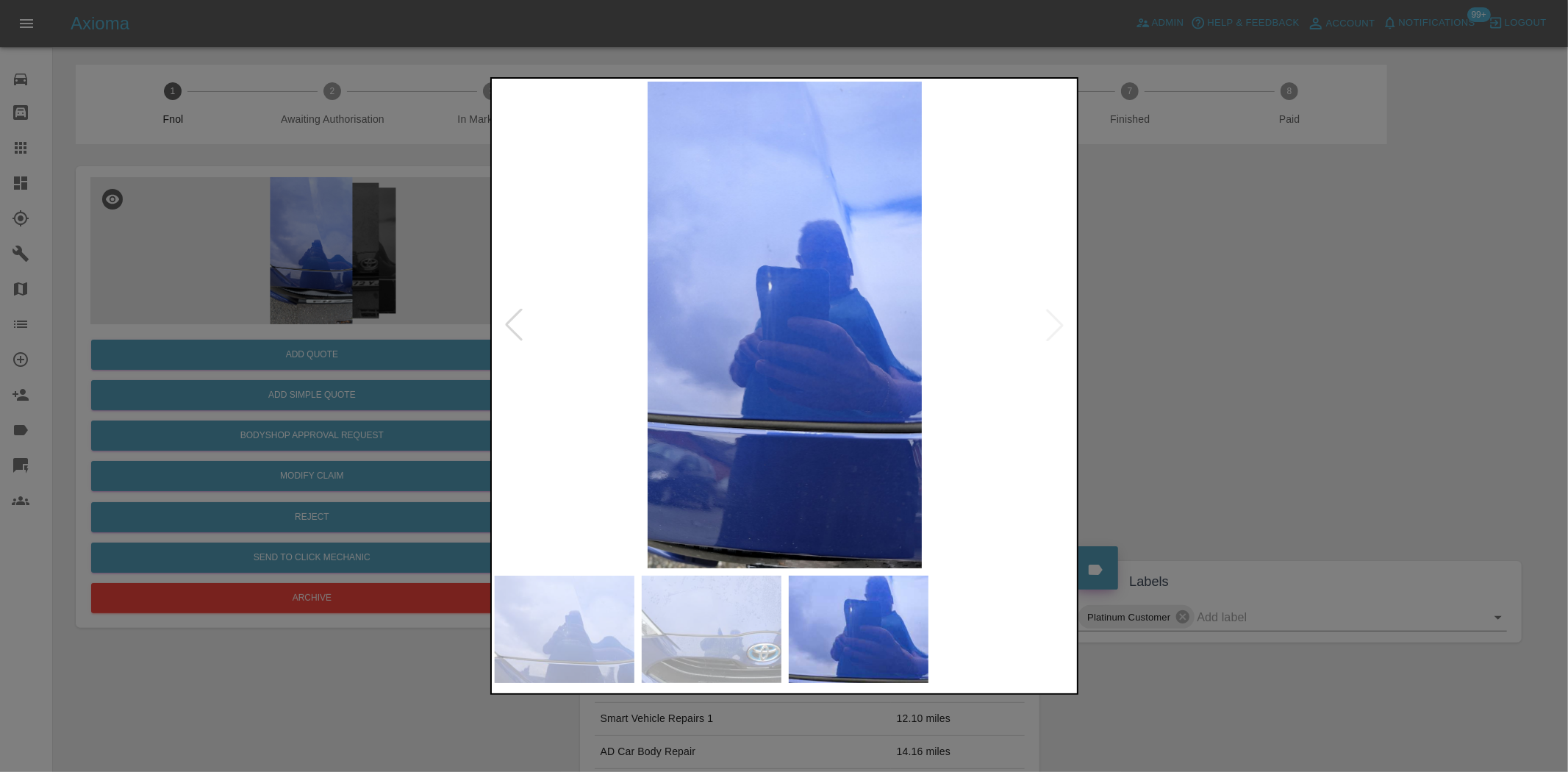
click at [647, 394] on img at bounding box center [784, 325] width 581 height 487
click at [754, 331] on img at bounding box center [784, 325] width 581 height 487
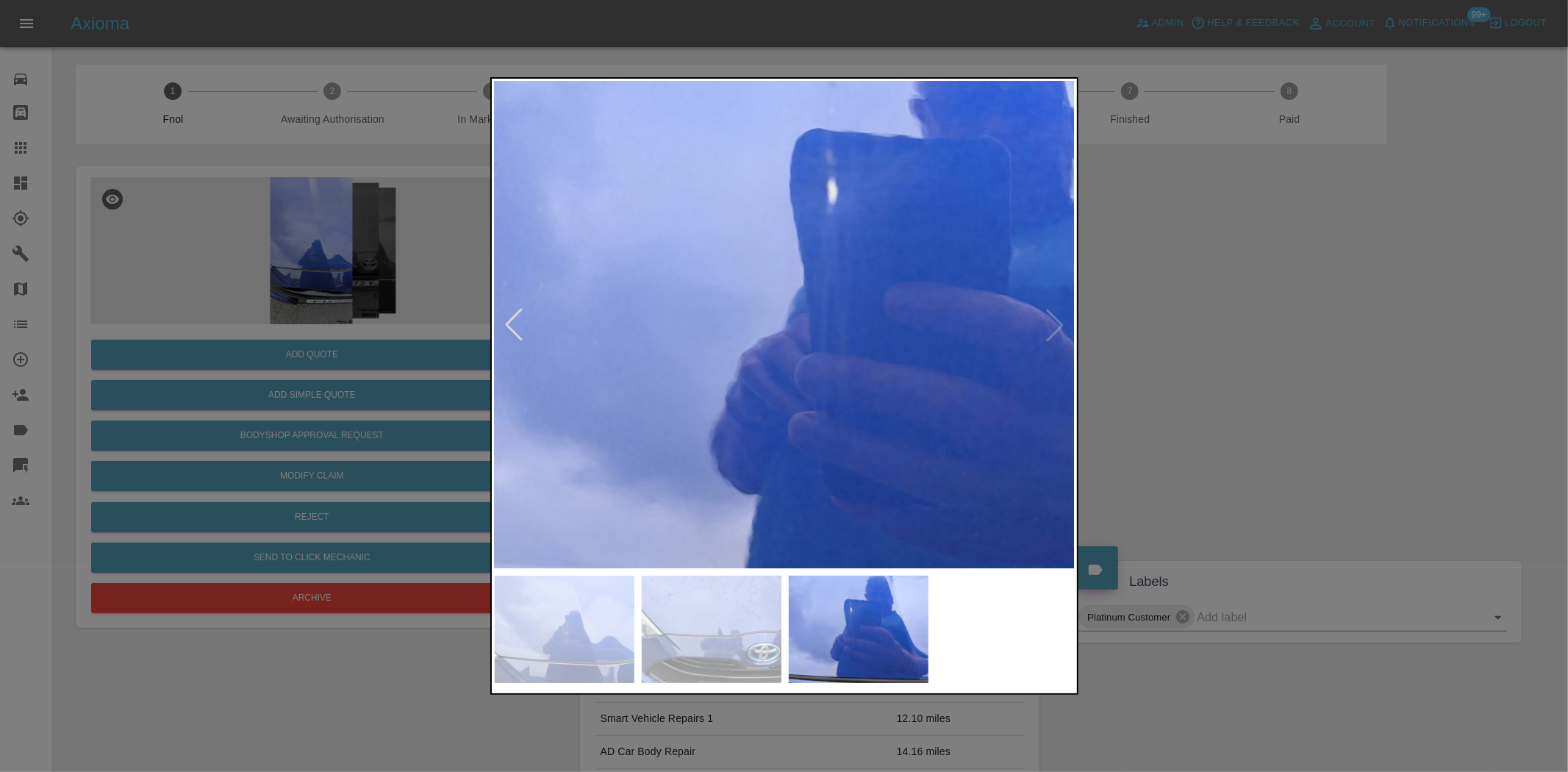
click at [406, 268] on div at bounding box center [784, 386] width 1568 height 772
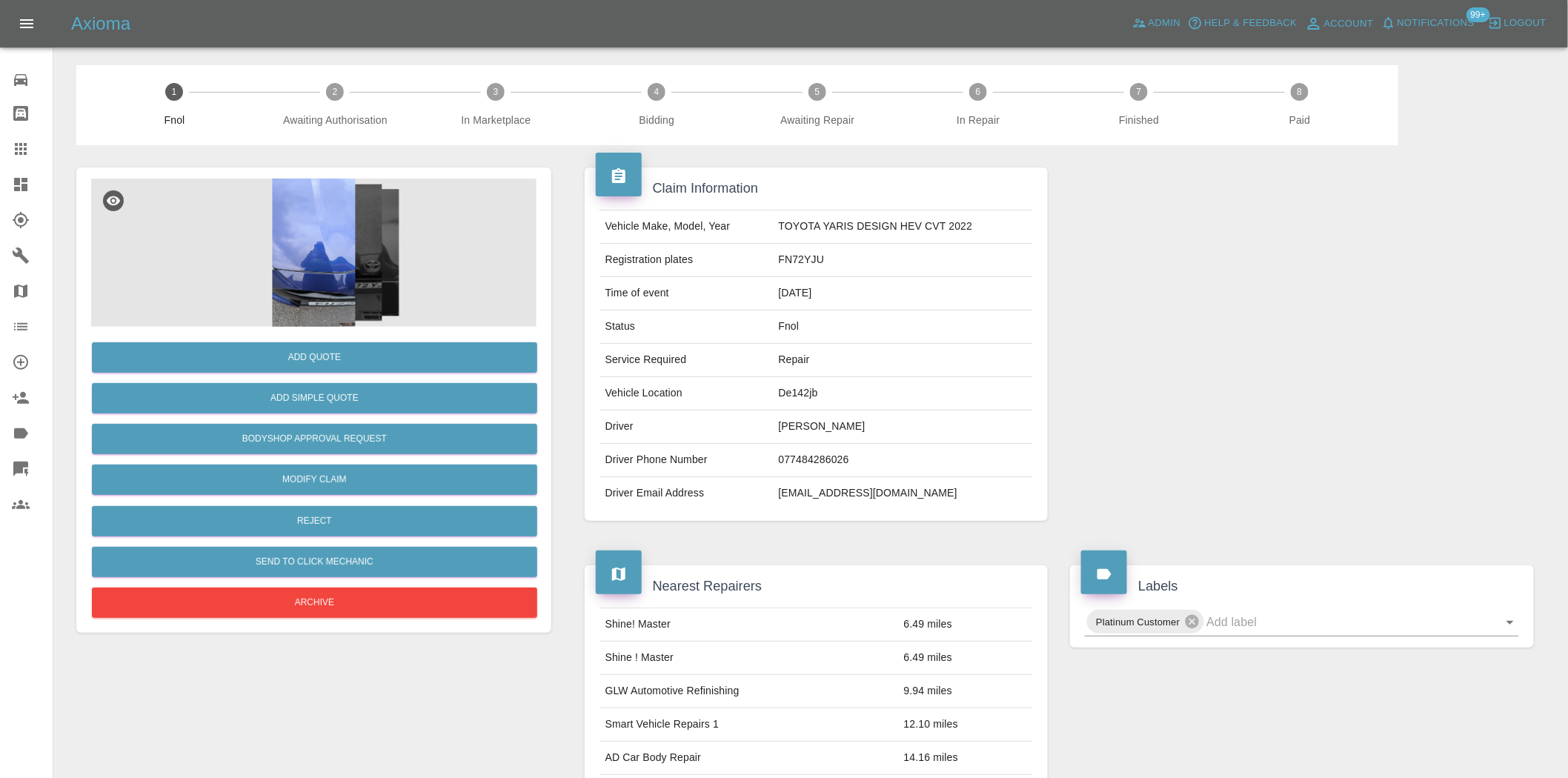
click at [326, 293] on img at bounding box center [313, 252] width 446 height 149
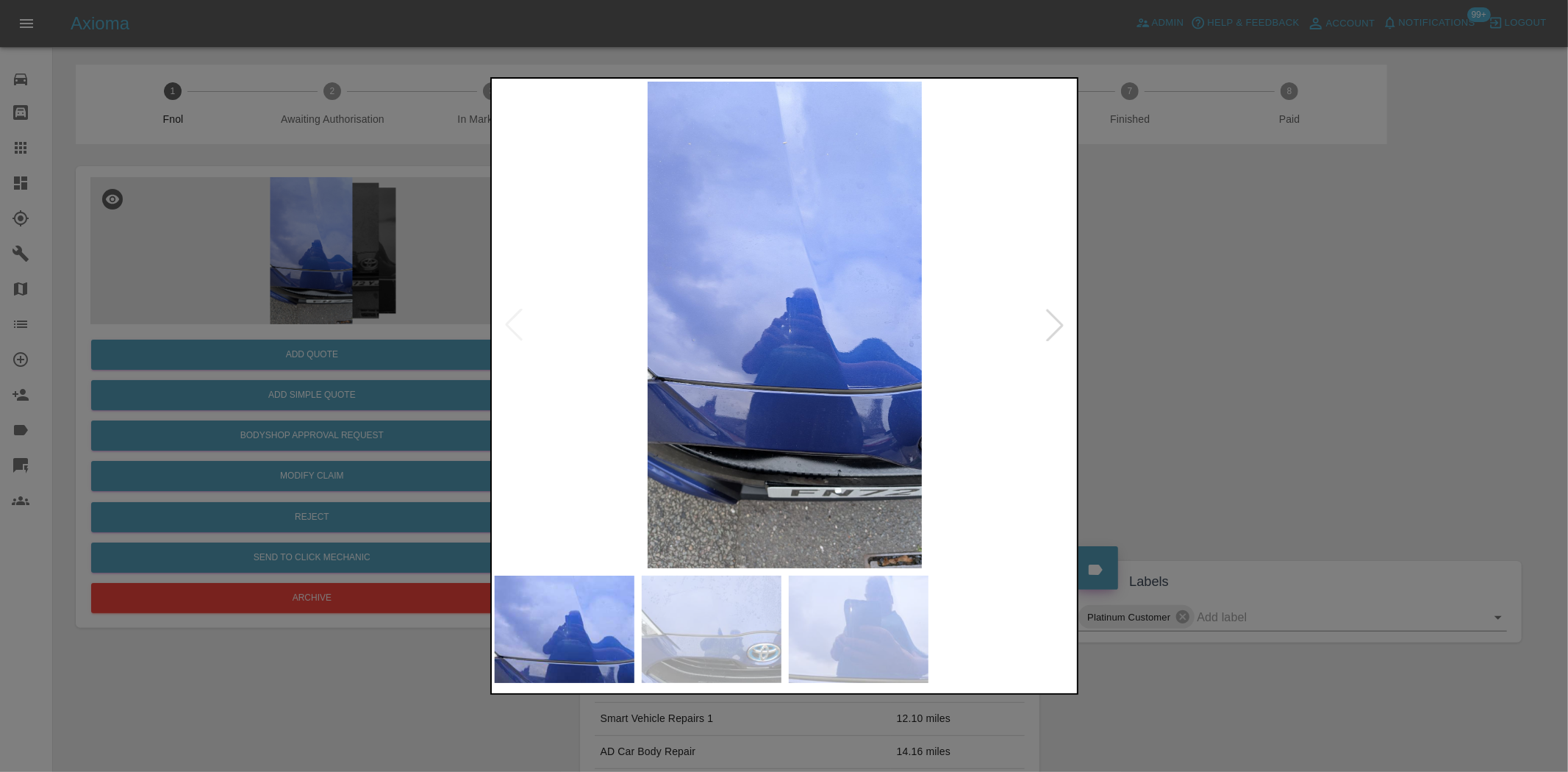
click at [816, 347] on img at bounding box center [784, 325] width 581 height 487
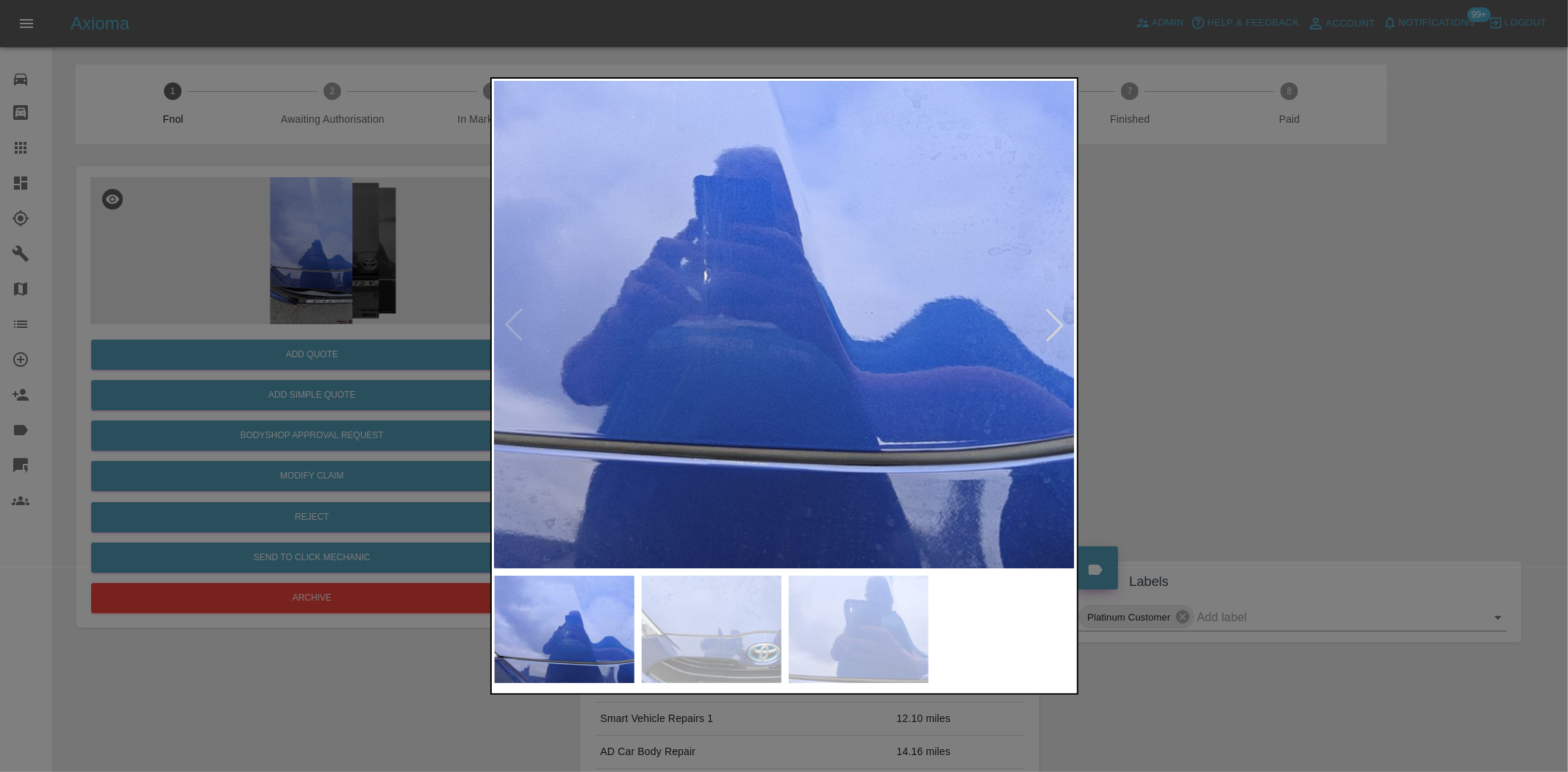
click at [767, 341] on img at bounding box center [689, 258] width 1742 height 1461
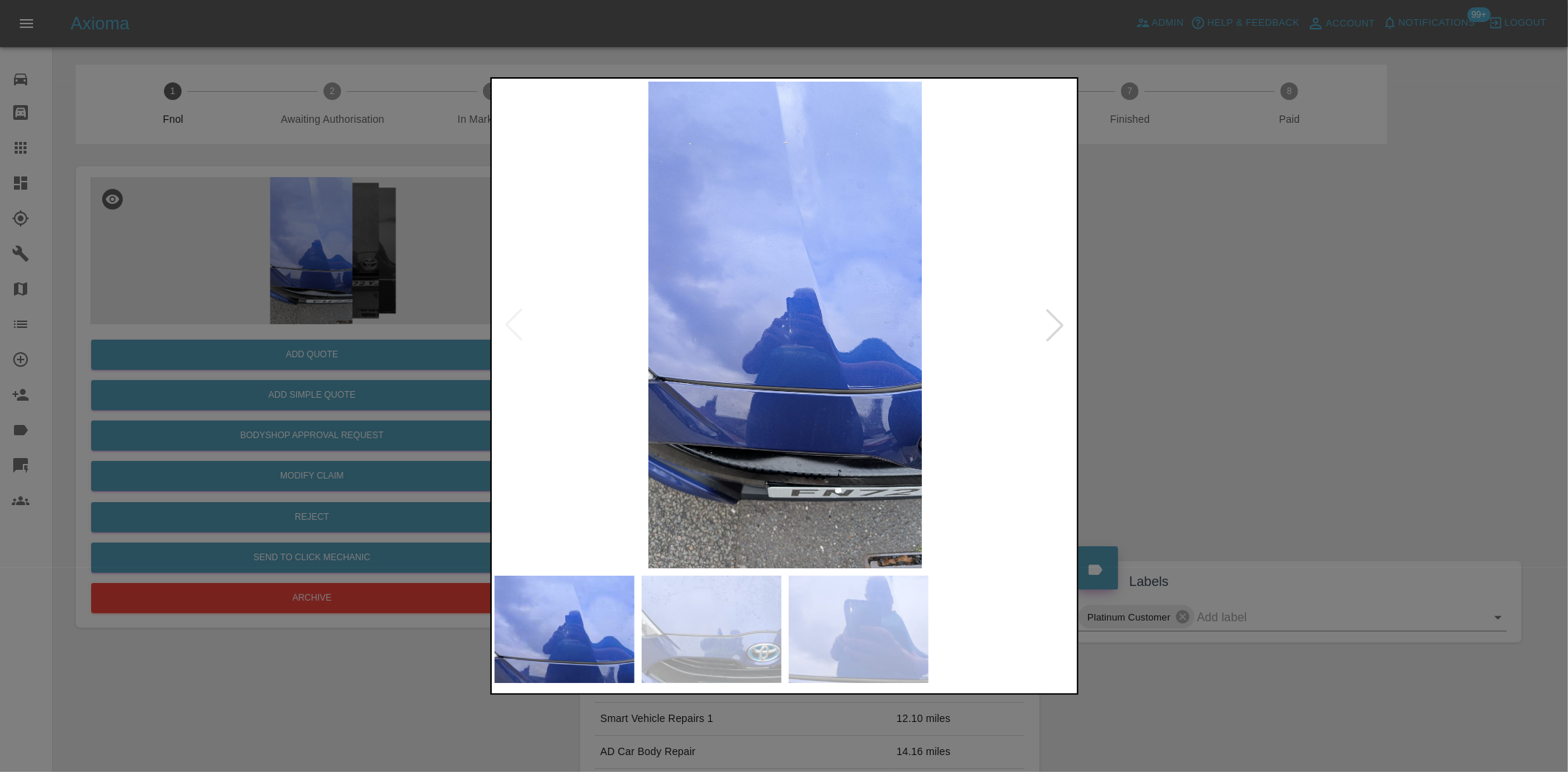
drag, startPoint x: 122, startPoint y: 313, endPoint x: 140, endPoint y: 335, distance: 28.4
click at [123, 313] on div at bounding box center [784, 386] width 1568 height 772
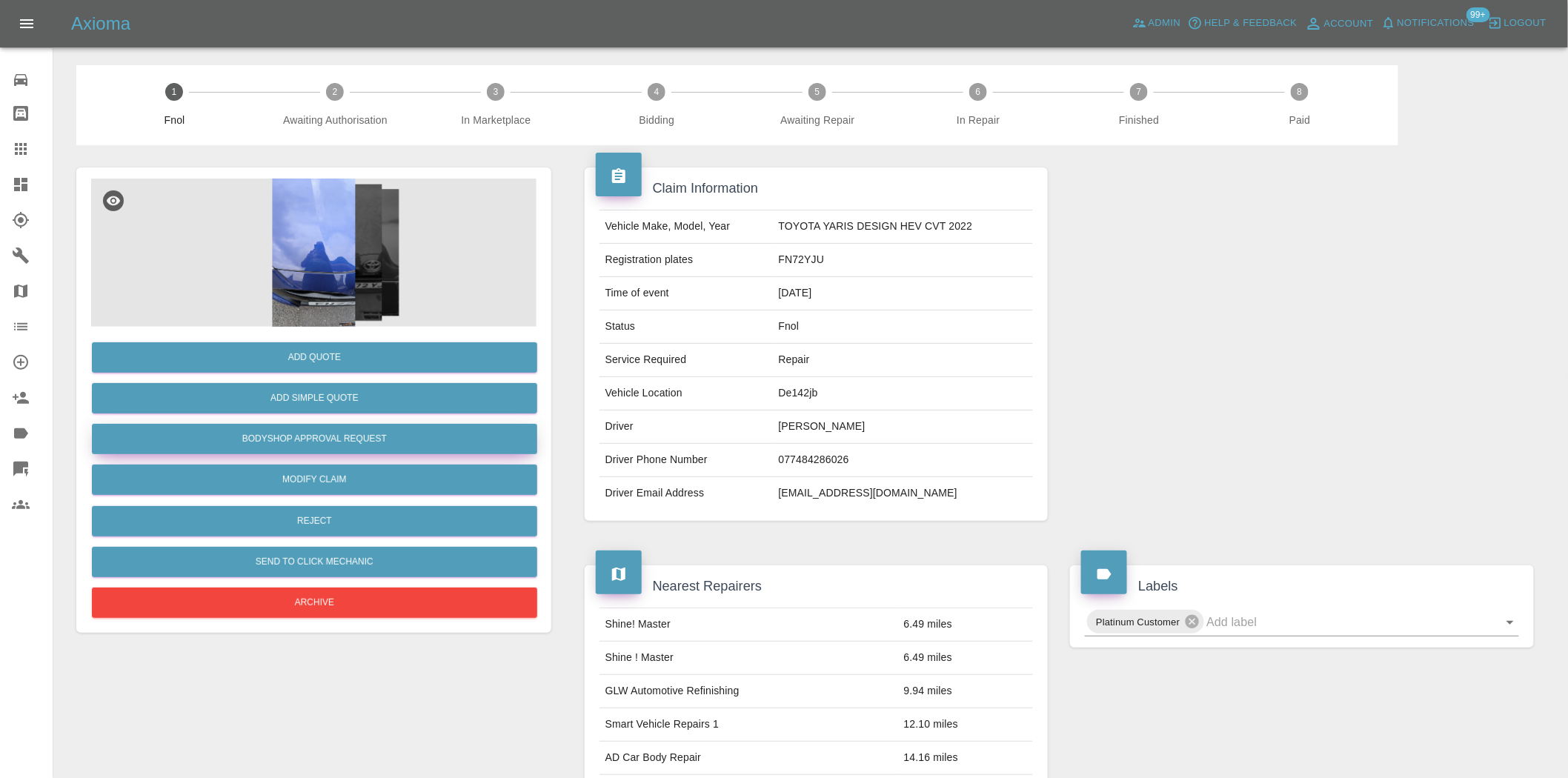
click at [277, 441] on button "Bodyshop Approval Request" at bounding box center [314, 439] width 446 height 30
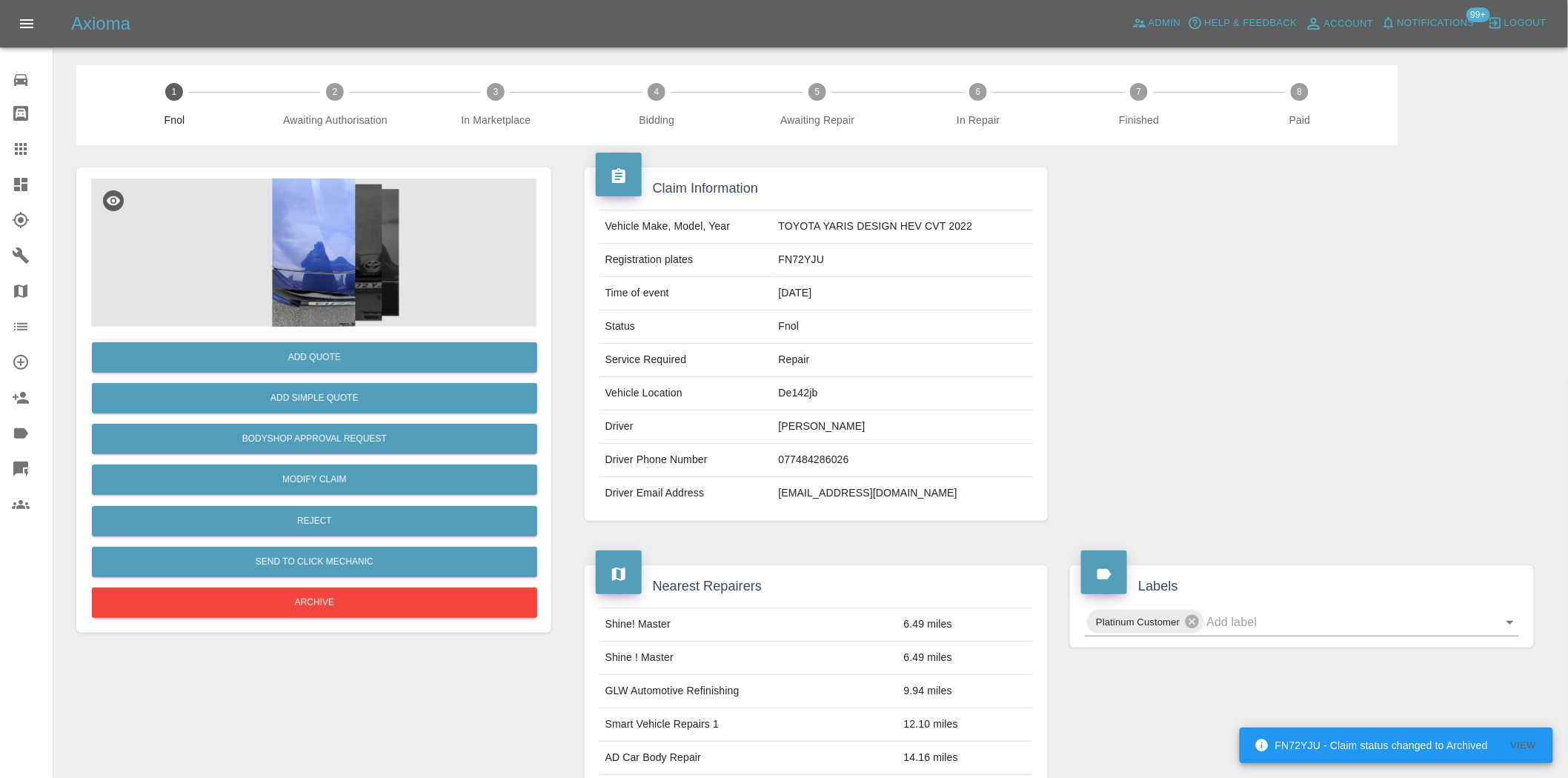
click at [298, 268] on img at bounding box center [313, 252] width 446 height 149
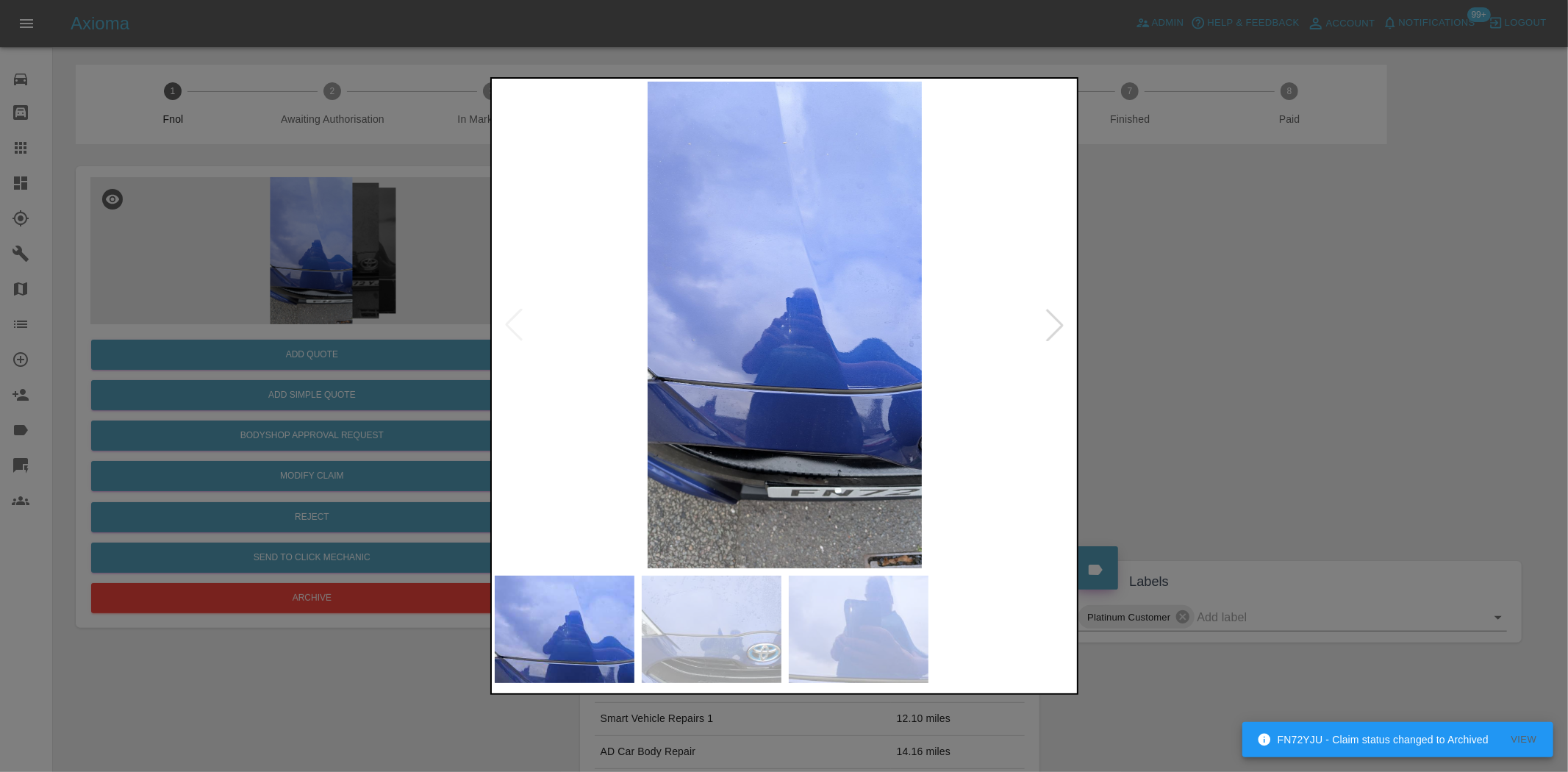
click at [732, 359] on img at bounding box center [784, 325] width 581 height 487
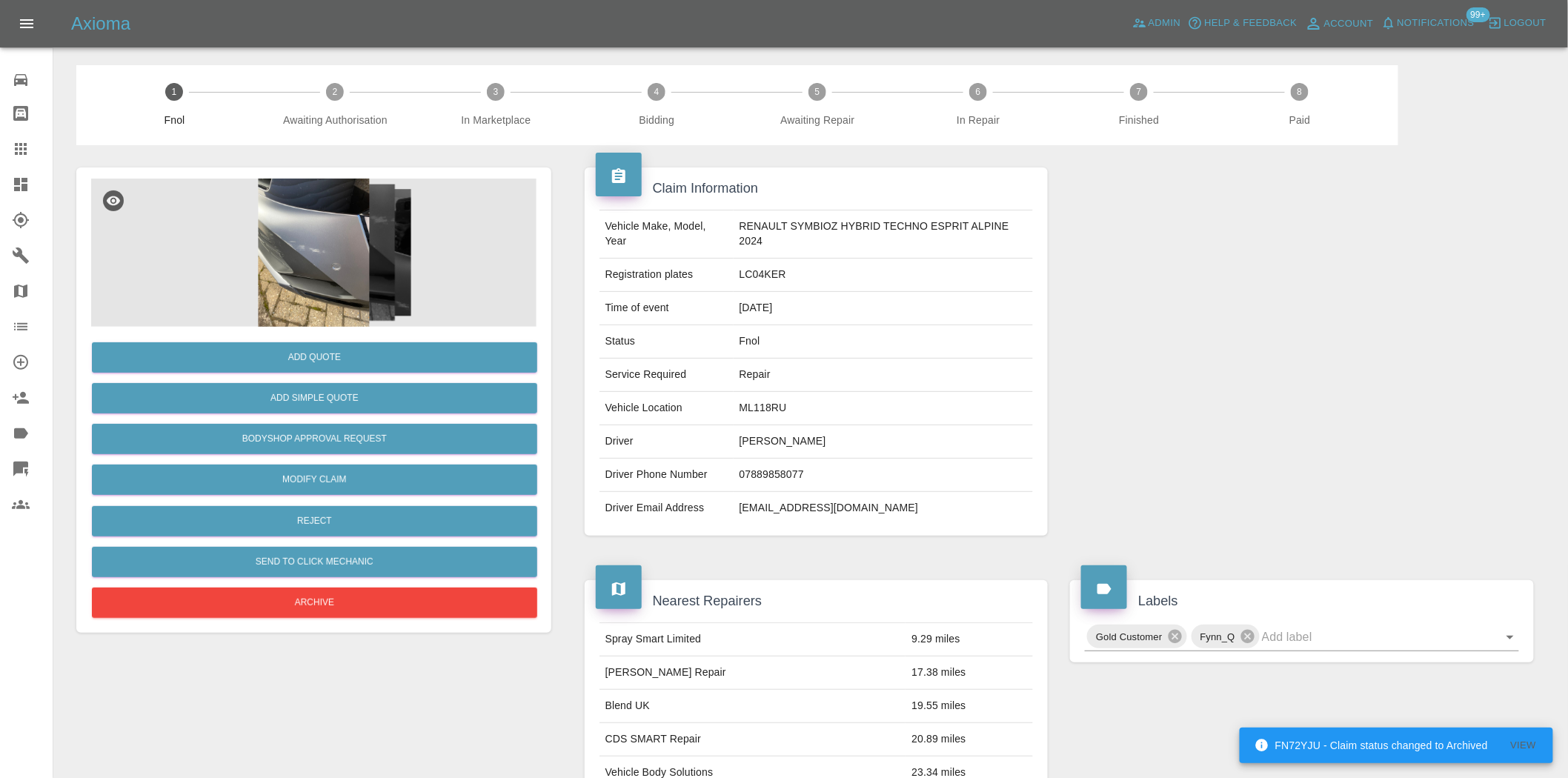
click at [304, 282] on img at bounding box center [313, 252] width 446 height 149
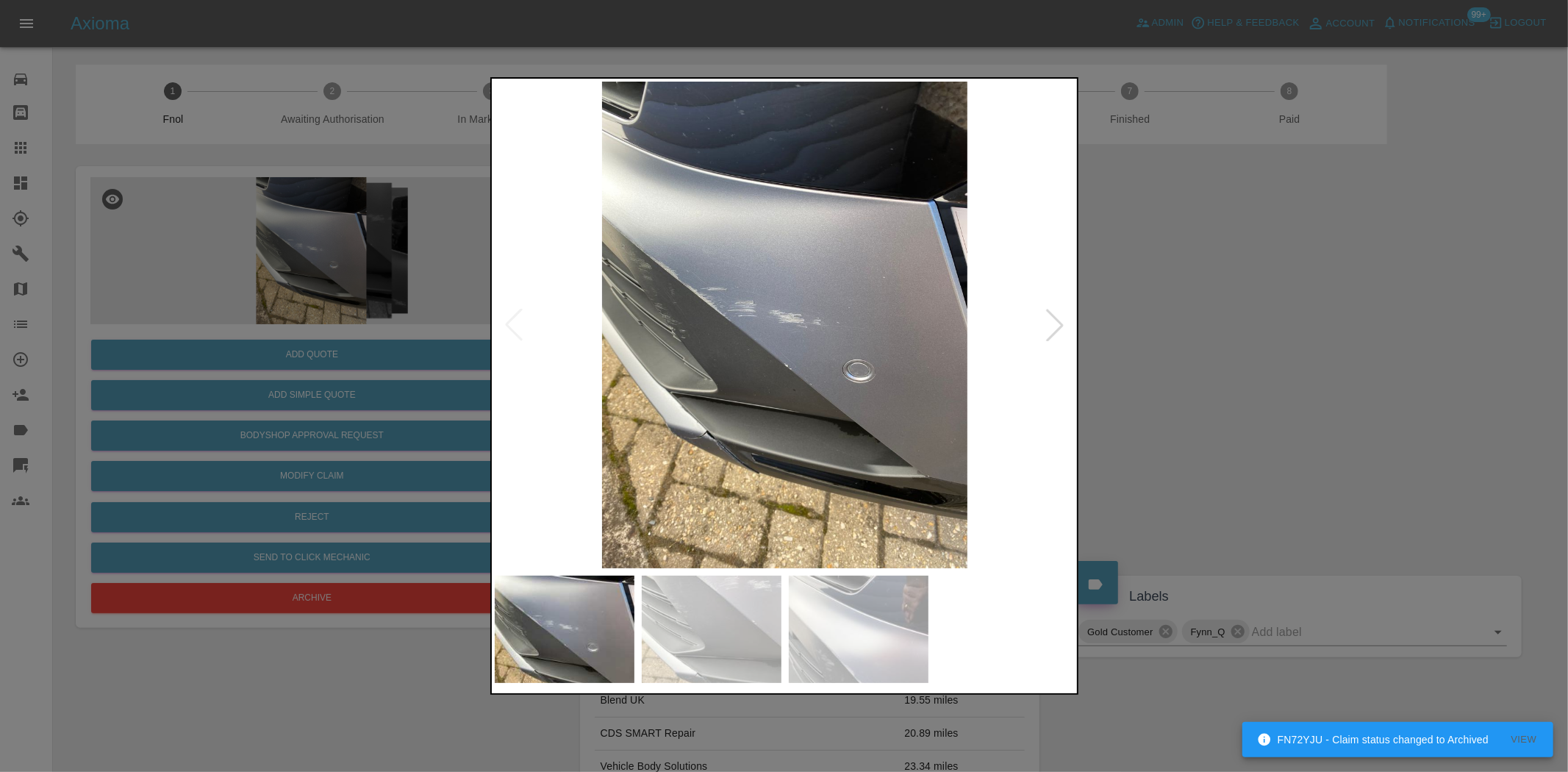
click at [774, 364] on img at bounding box center [784, 325] width 581 height 487
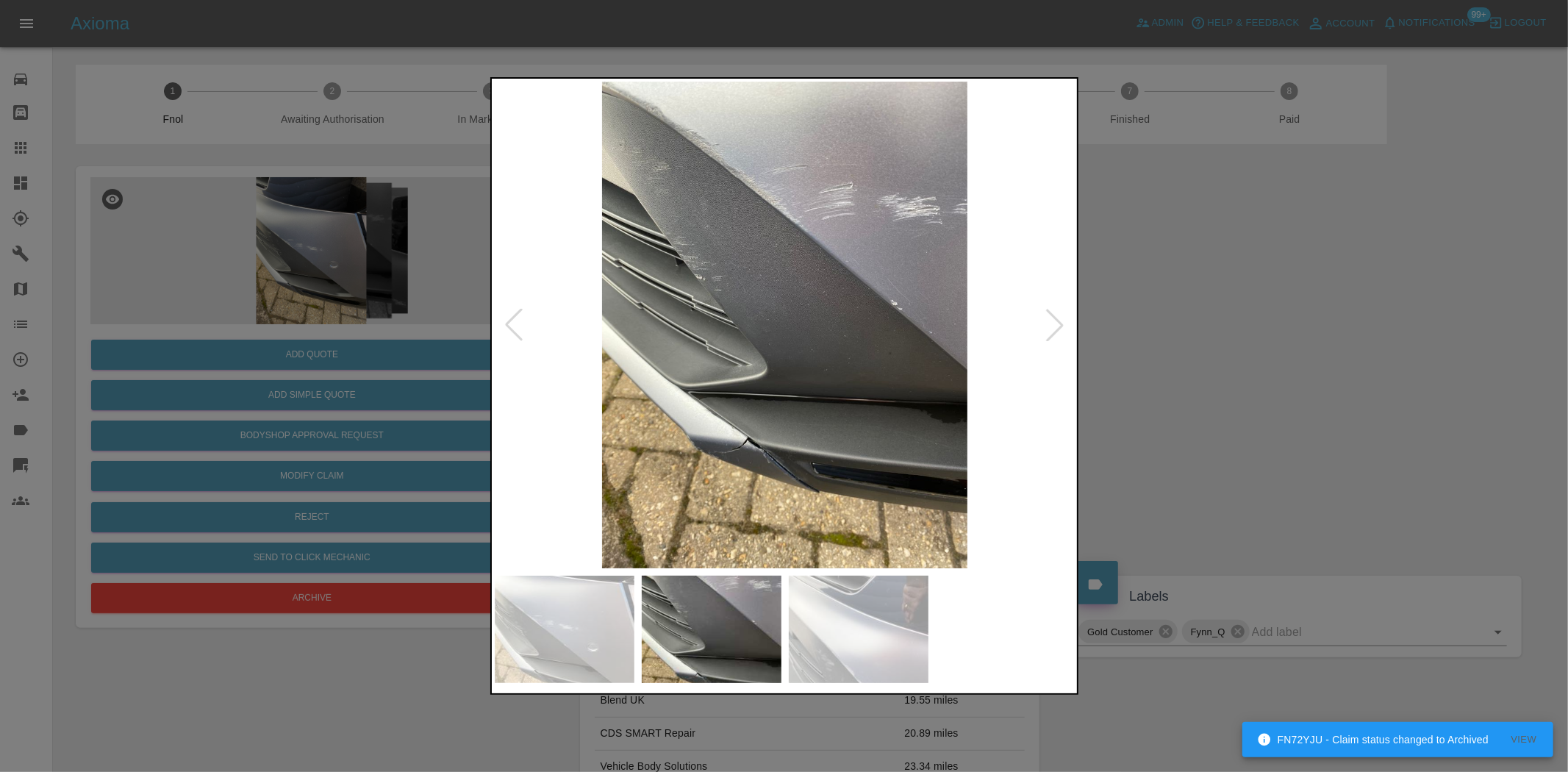
click at [673, 380] on img at bounding box center [784, 325] width 581 height 487
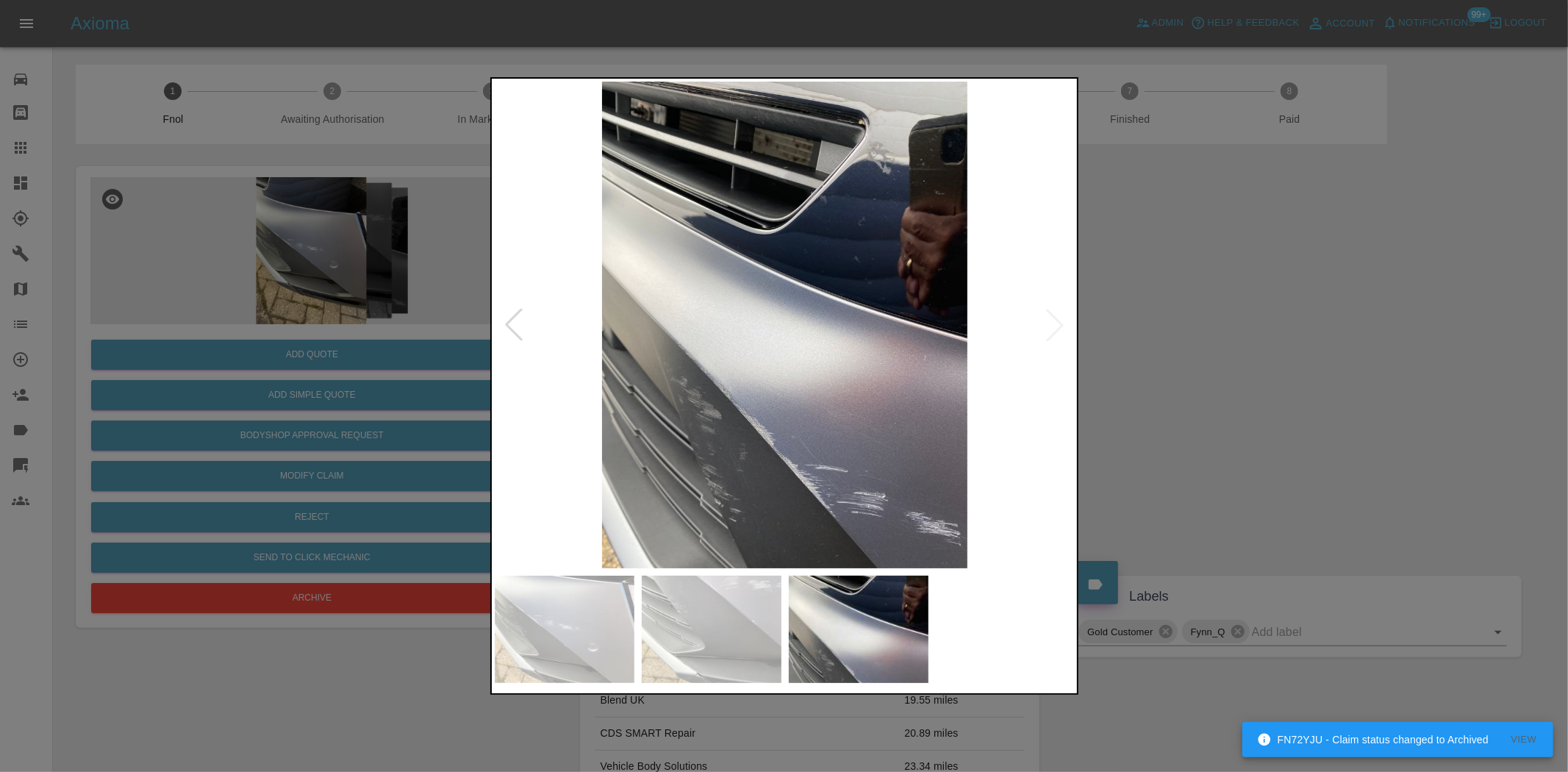
click at [722, 413] on img at bounding box center [784, 325] width 581 height 487
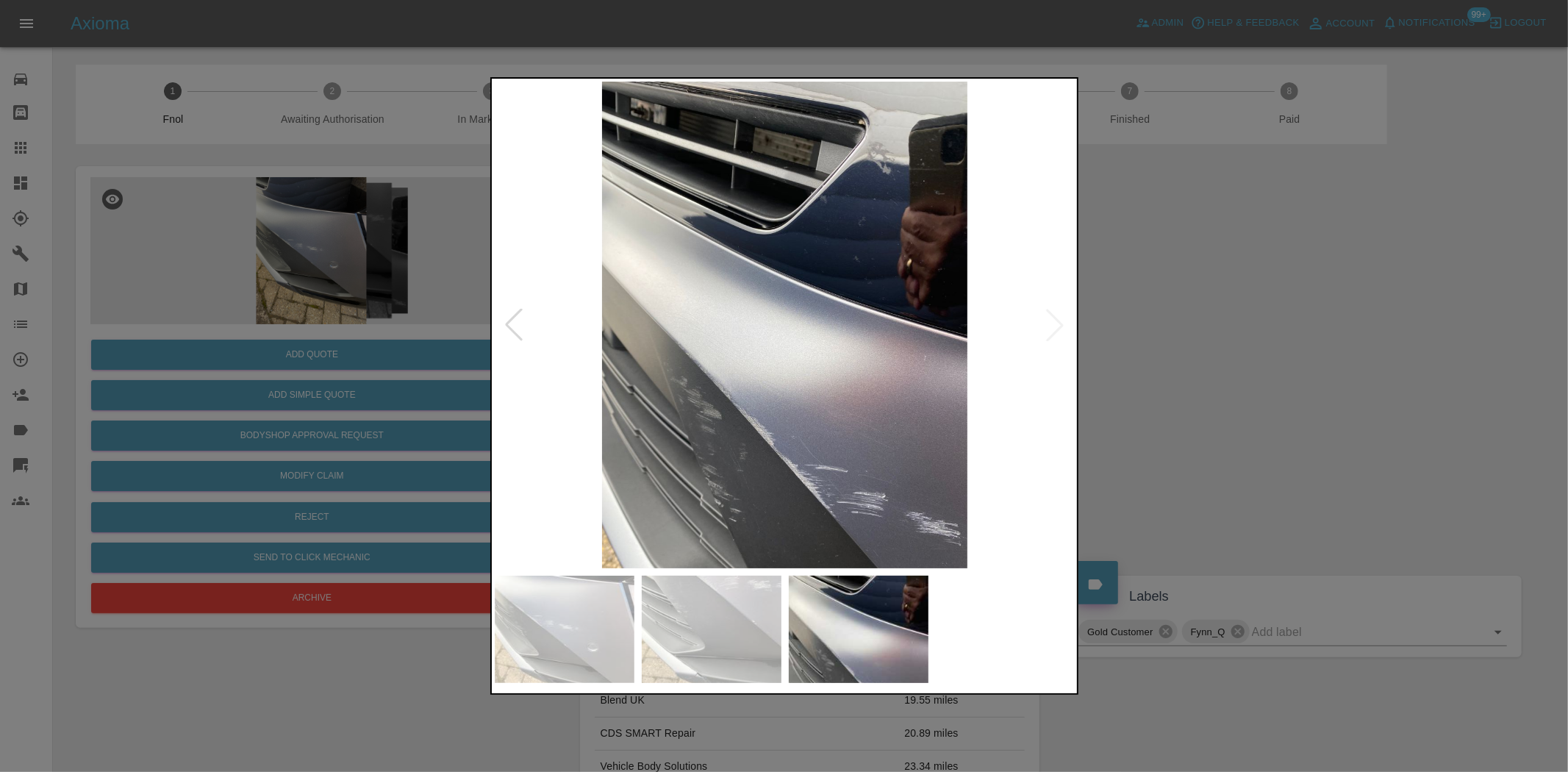
click at [790, 468] on img at bounding box center [784, 325] width 581 height 487
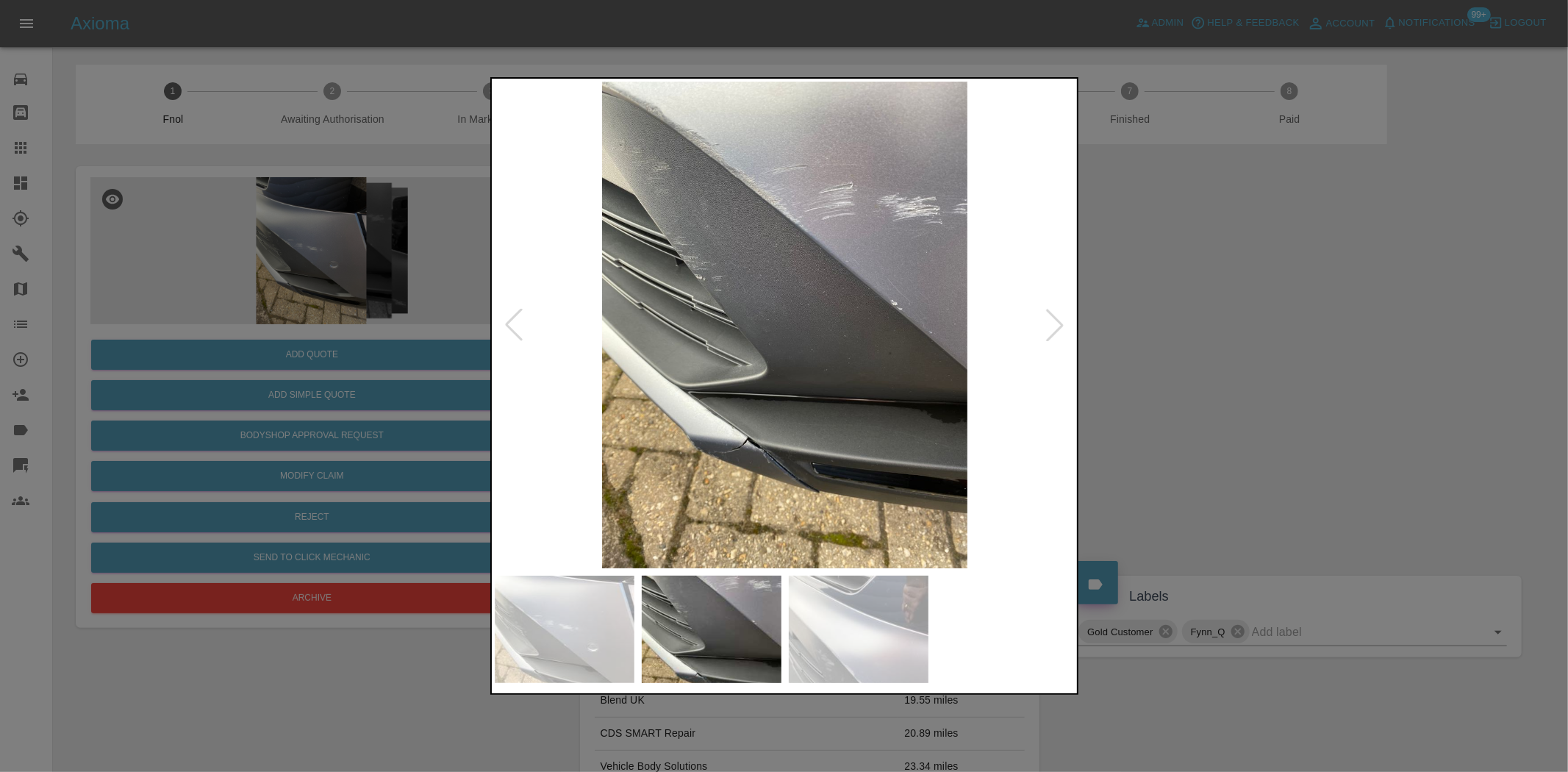
click at [893, 488] on img at bounding box center [784, 325] width 581 height 487
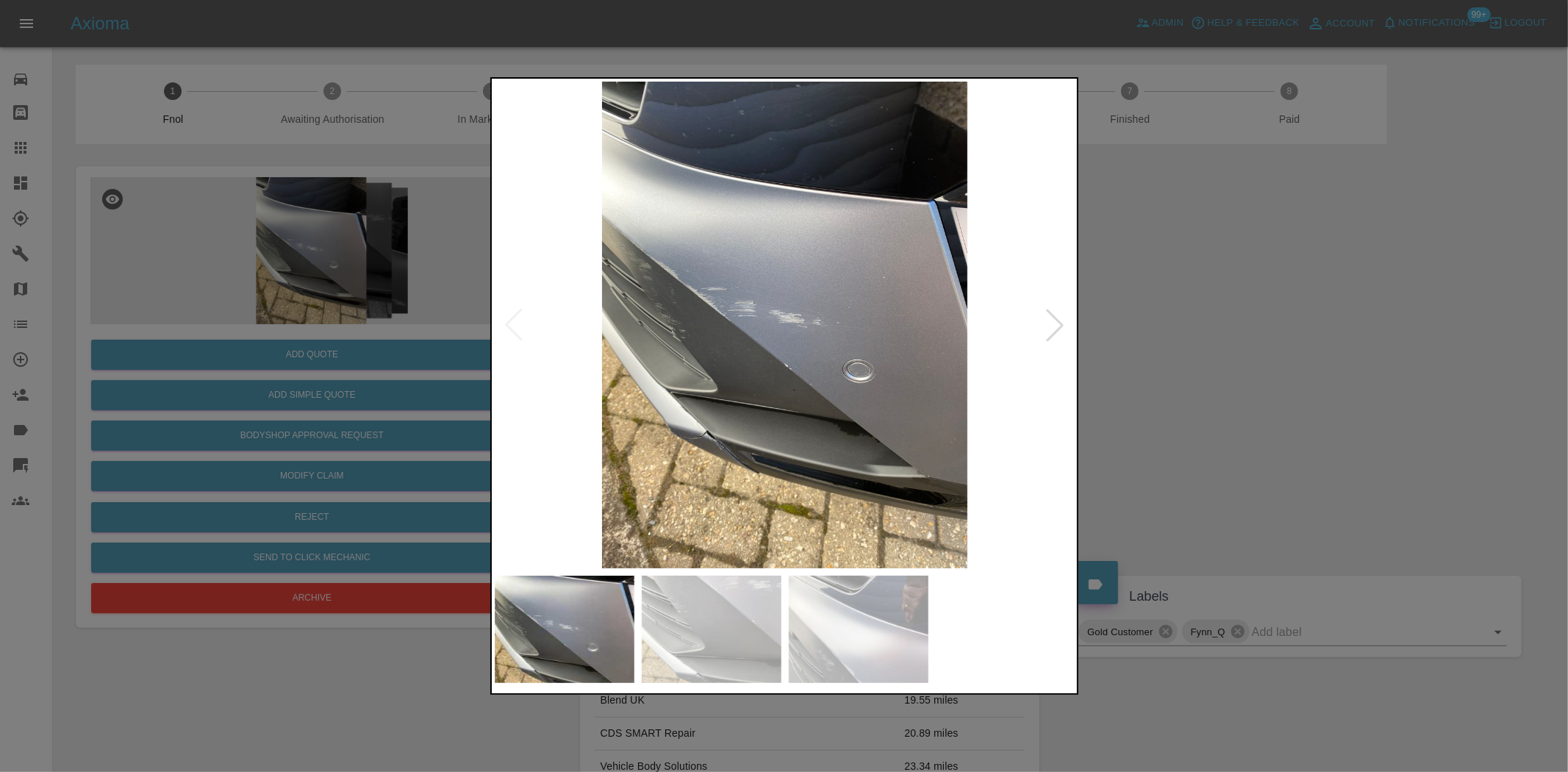
click at [768, 407] on img at bounding box center [784, 325] width 581 height 487
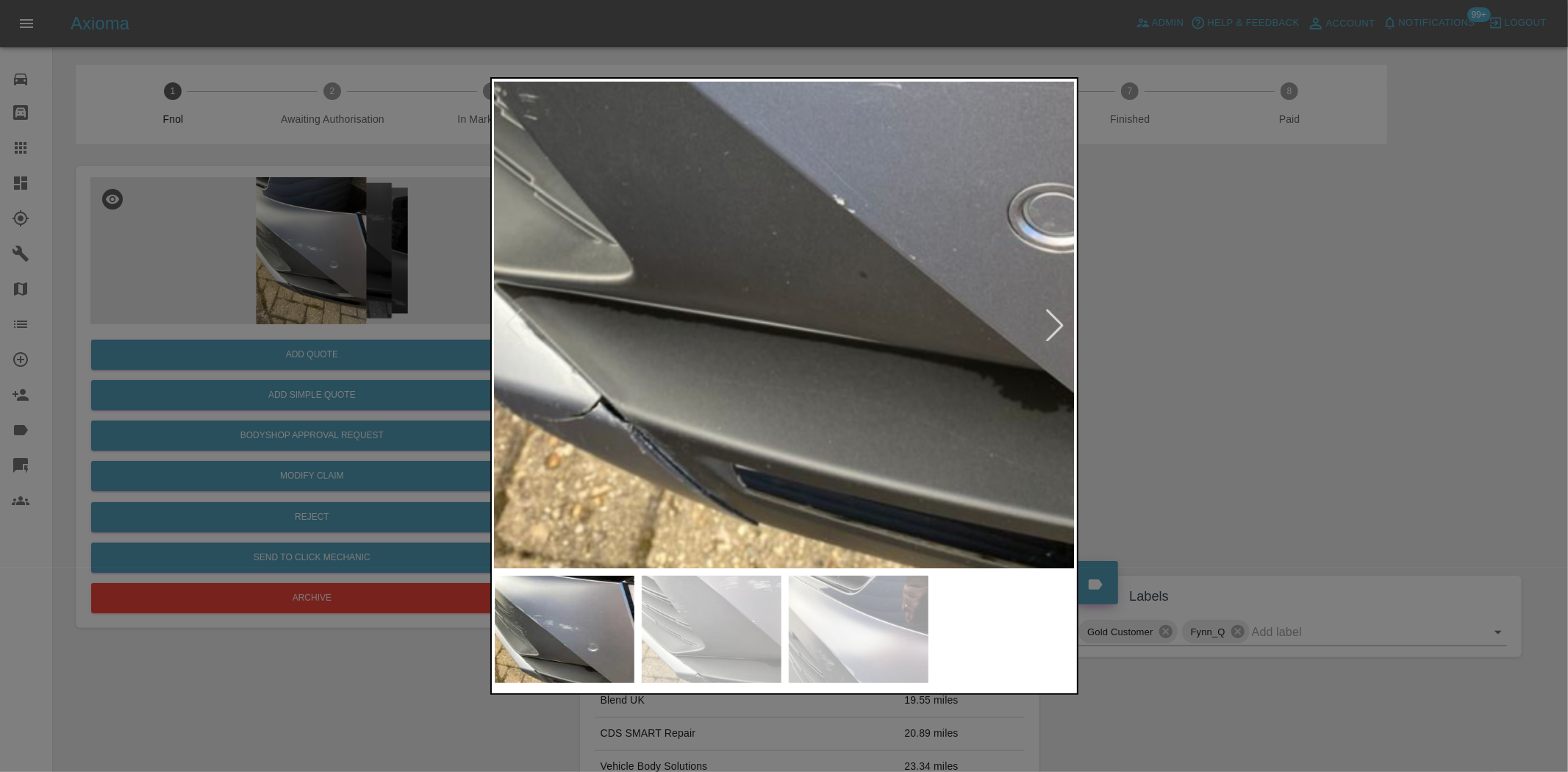
click at [708, 410] on img at bounding box center [833, 79] width 1742 height 1461
click at [708, 410] on img at bounding box center [833, 80] width 1742 height 1461
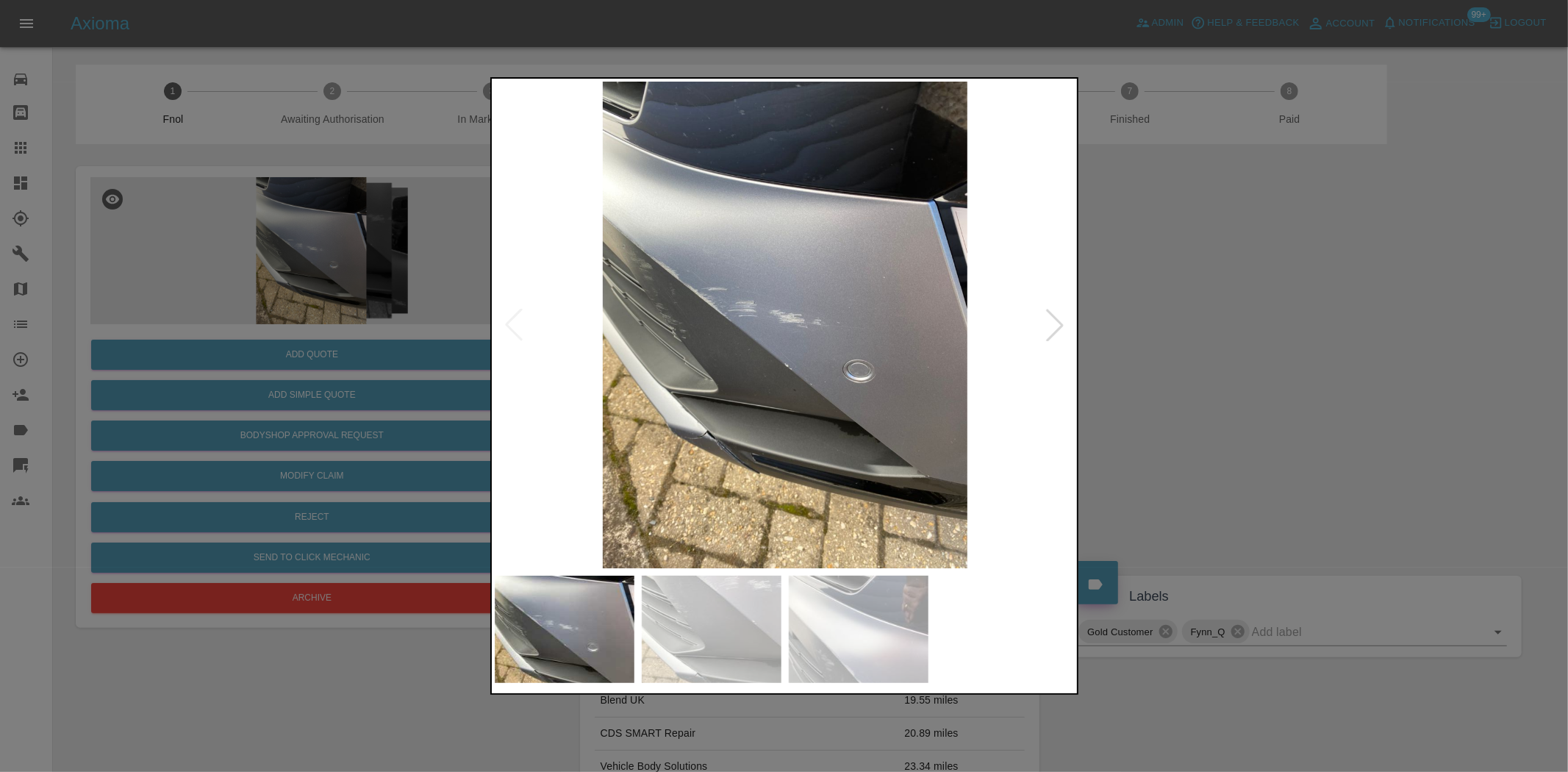
click at [690, 465] on img at bounding box center [784, 325] width 581 height 487
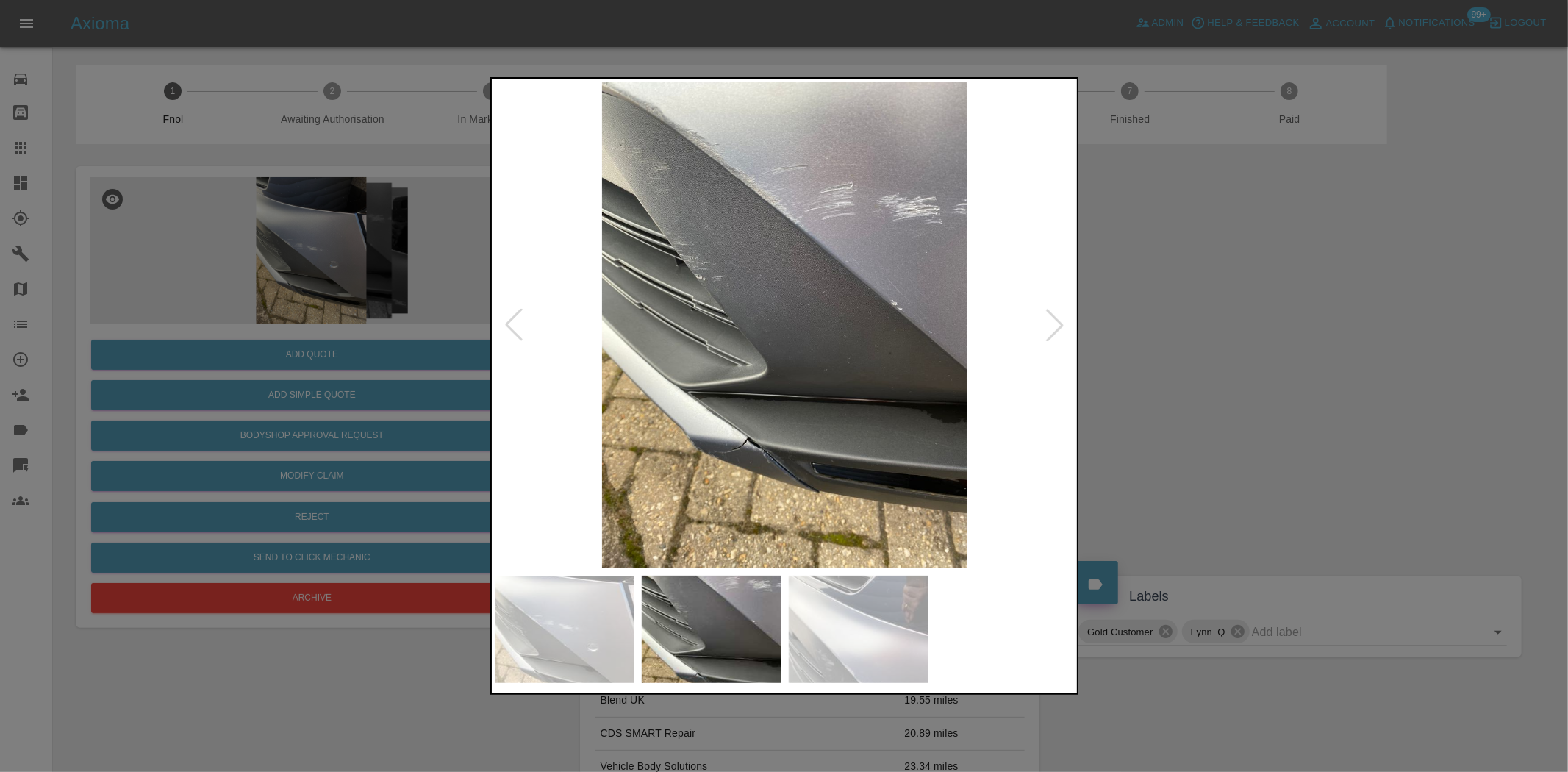
click at [732, 484] on img at bounding box center [784, 325] width 581 height 487
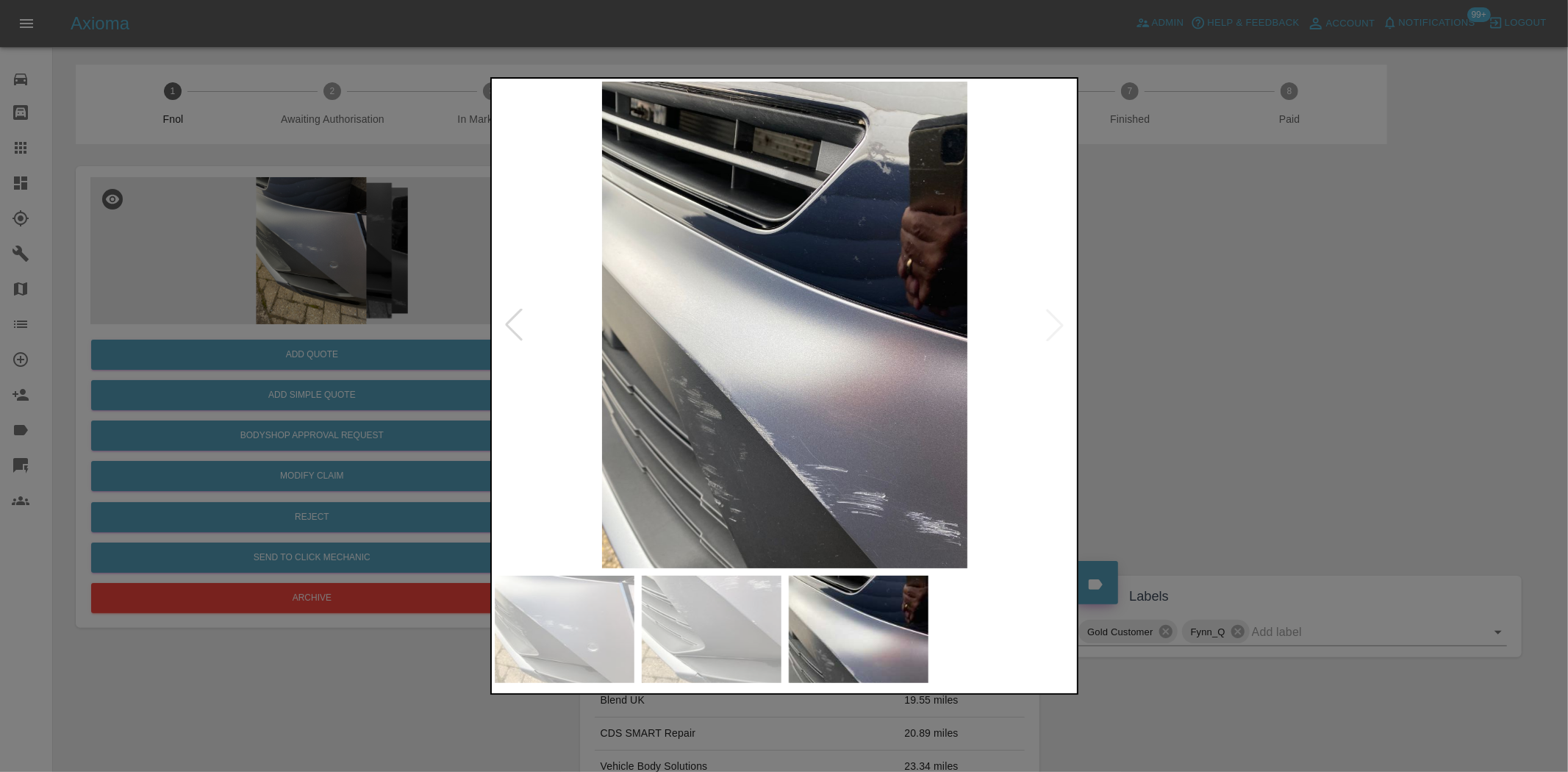
click at [662, 469] on img at bounding box center [784, 325] width 581 height 487
click at [846, 479] on img at bounding box center [784, 325] width 581 height 487
click at [819, 473] on img at bounding box center [784, 325] width 581 height 487
click at [344, 428] on div at bounding box center [784, 386] width 1568 height 772
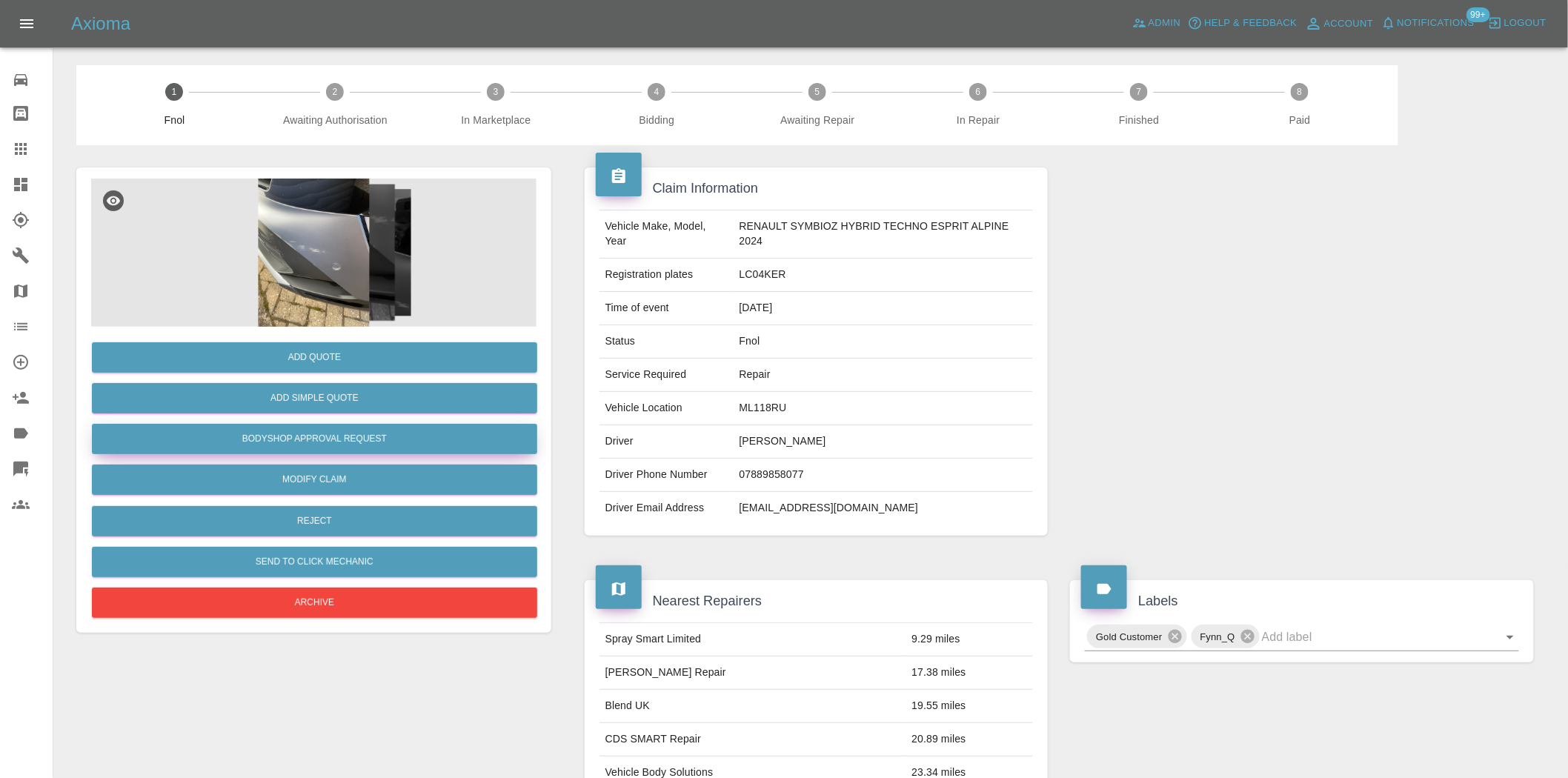
click at [352, 438] on button "Bodyshop Approval Request" at bounding box center [314, 439] width 446 height 30
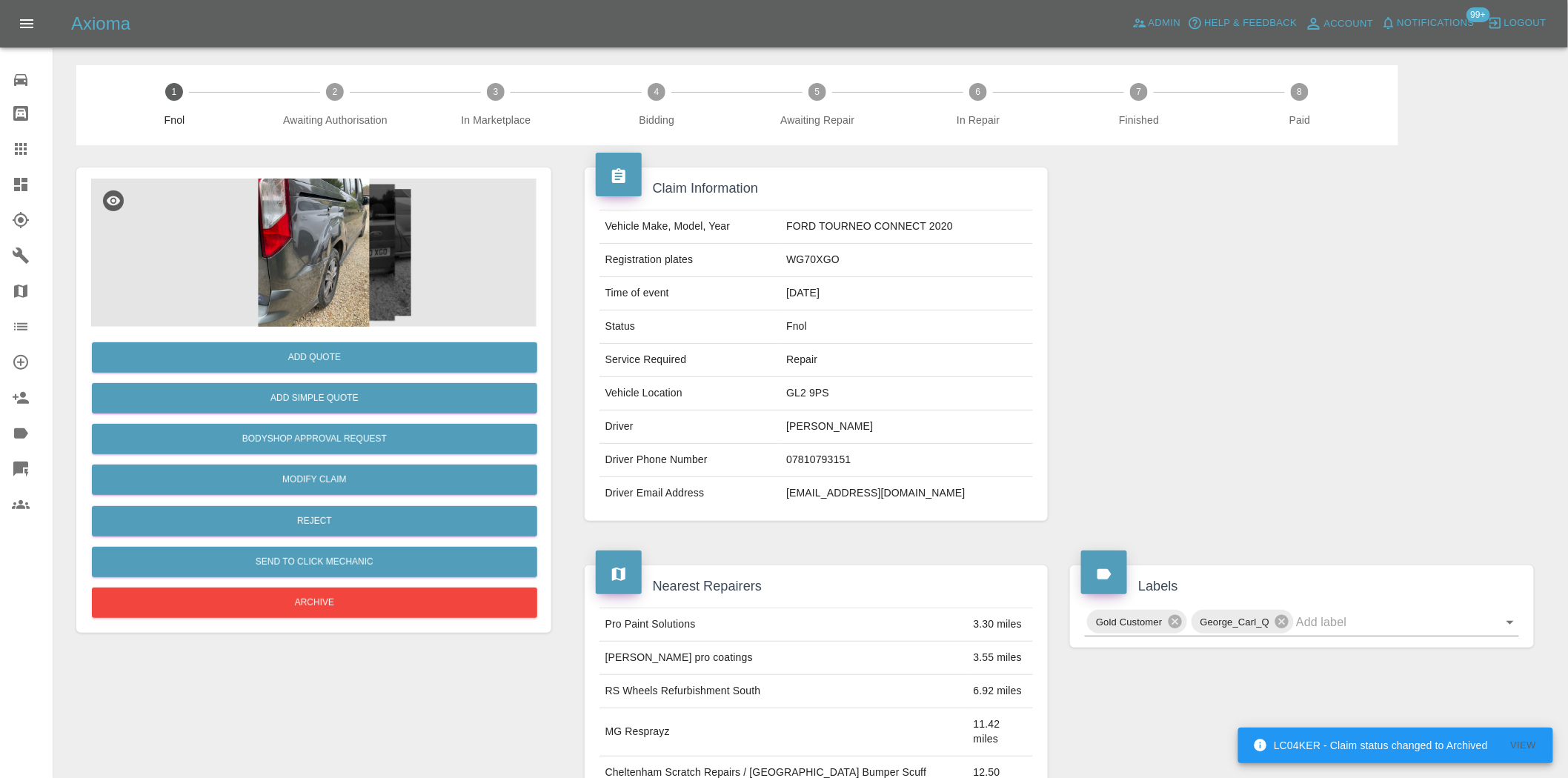
click at [342, 228] on img at bounding box center [313, 252] width 446 height 149
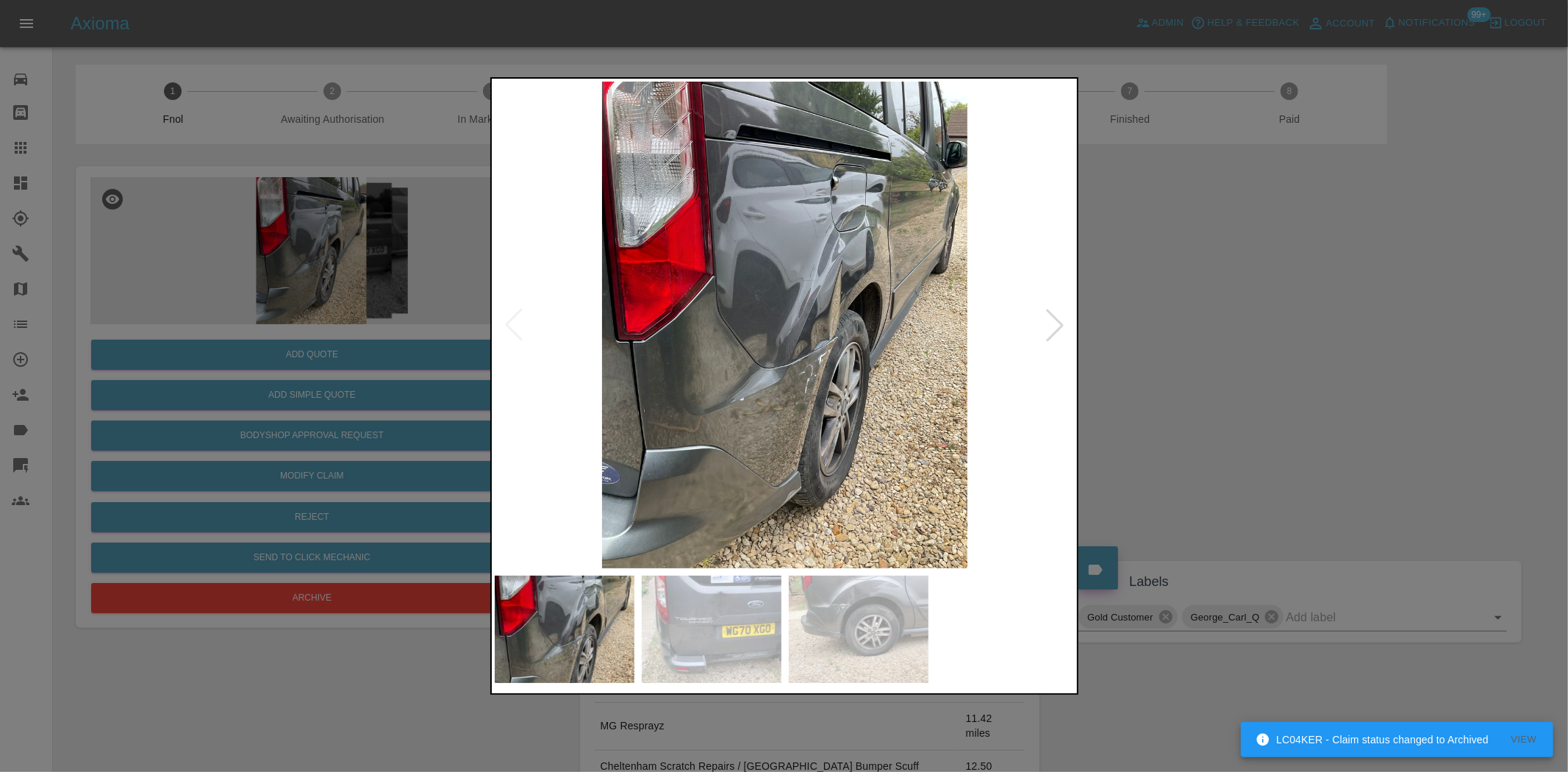
click at [746, 354] on img at bounding box center [784, 325] width 581 height 487
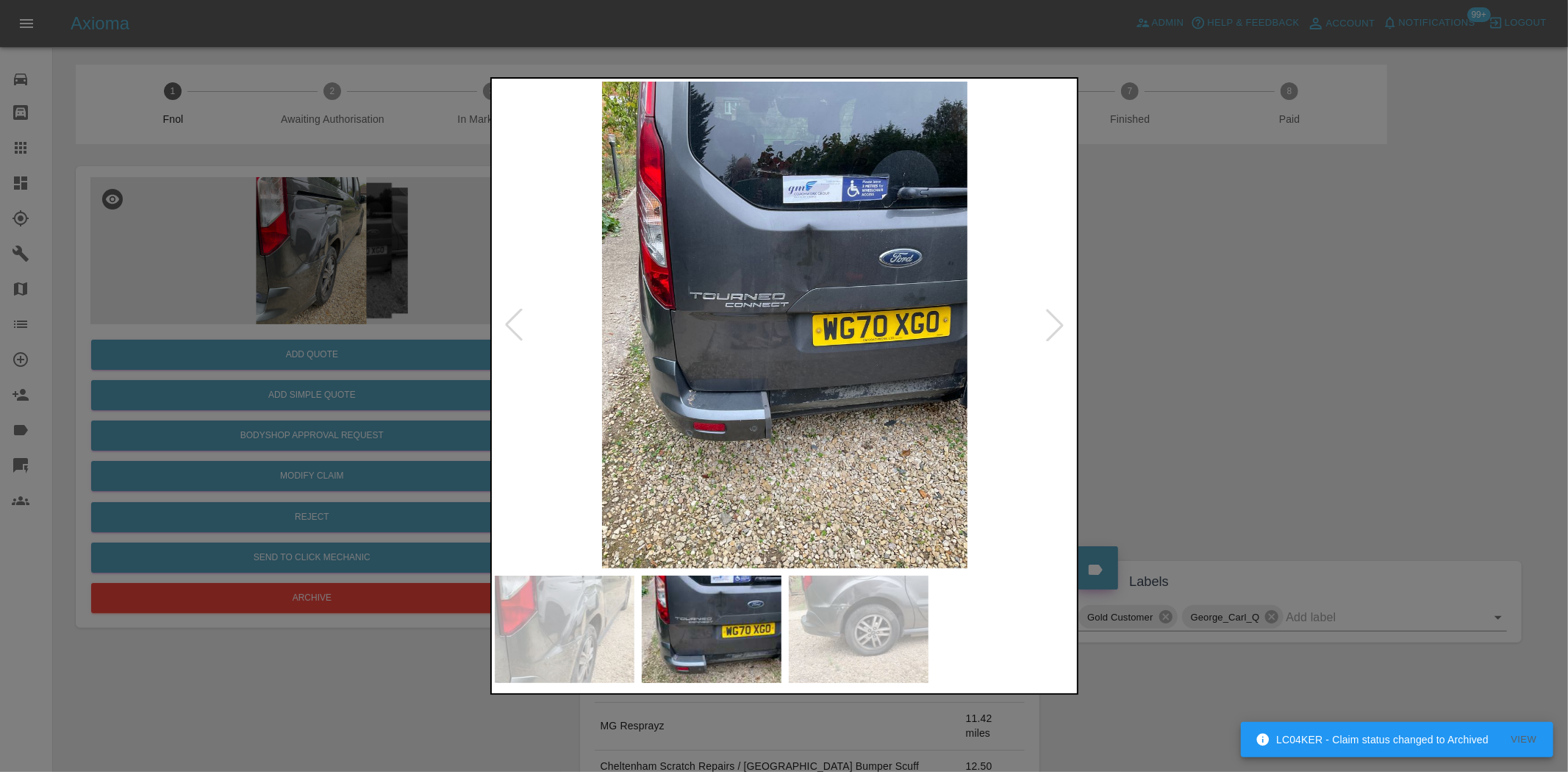
click at [702, 329] on img at bounding box center [784, 325] width 581 height 487
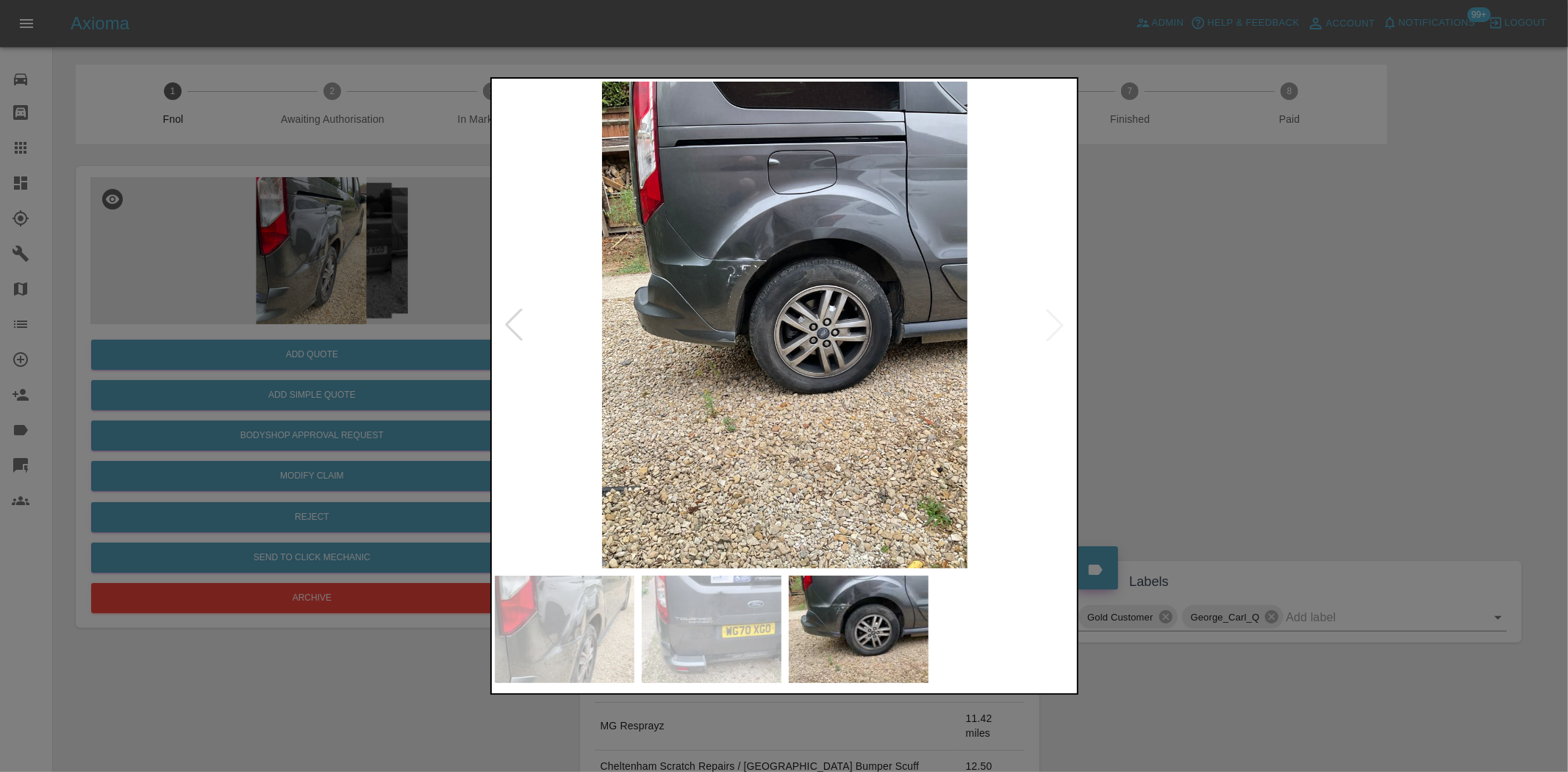
click at [781, 287] on img at bounding box center [784, 325] width 581 height 487
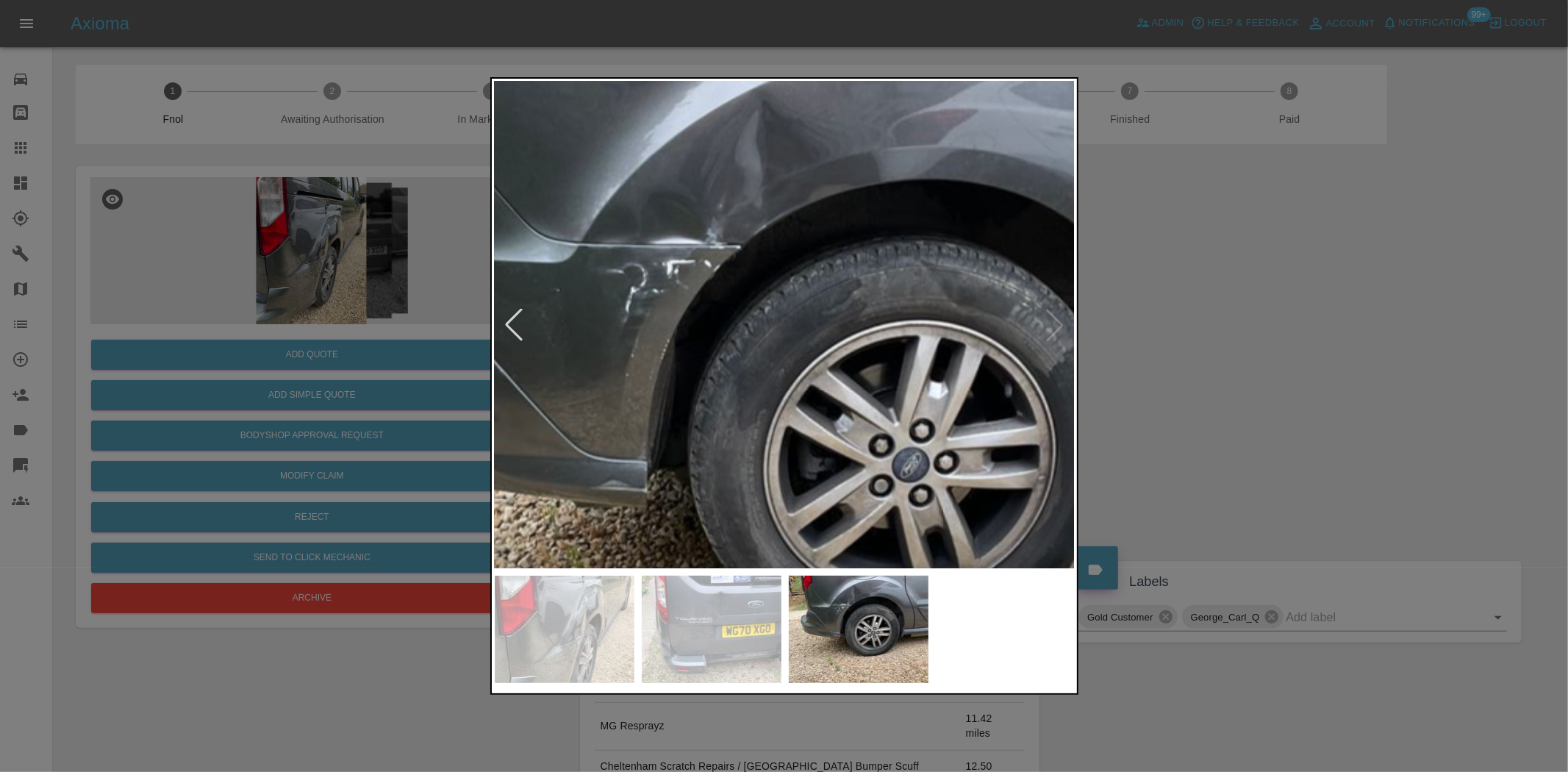
click at [781, 287] on img at bounding box center [794, 439] width 1742 height 1461
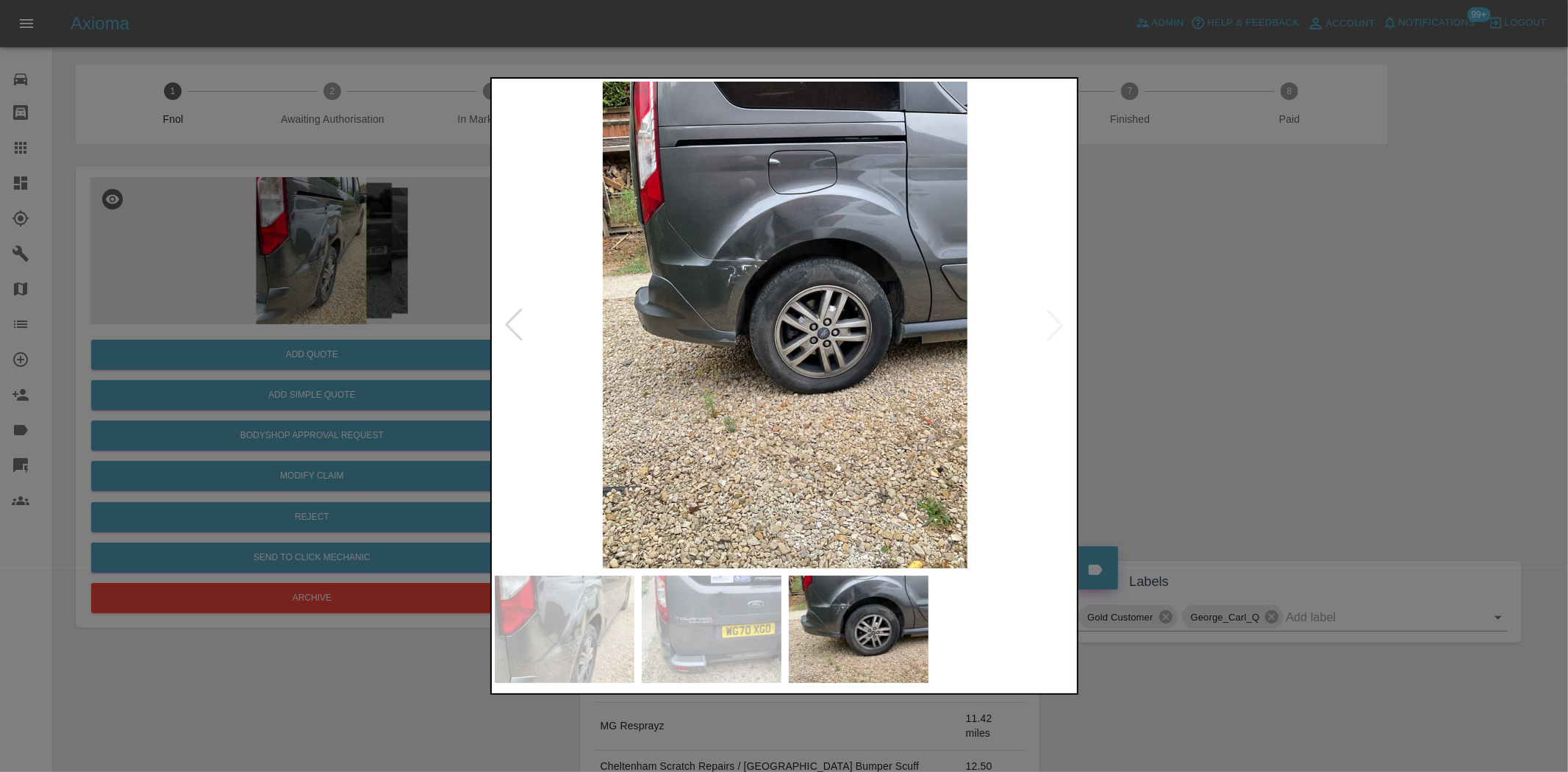
click at [622, 320] on img at bounding box center [784, 325] width 581 height 487
click at [865, 354] on img at bounding box center [784, 325] width 581 height 487
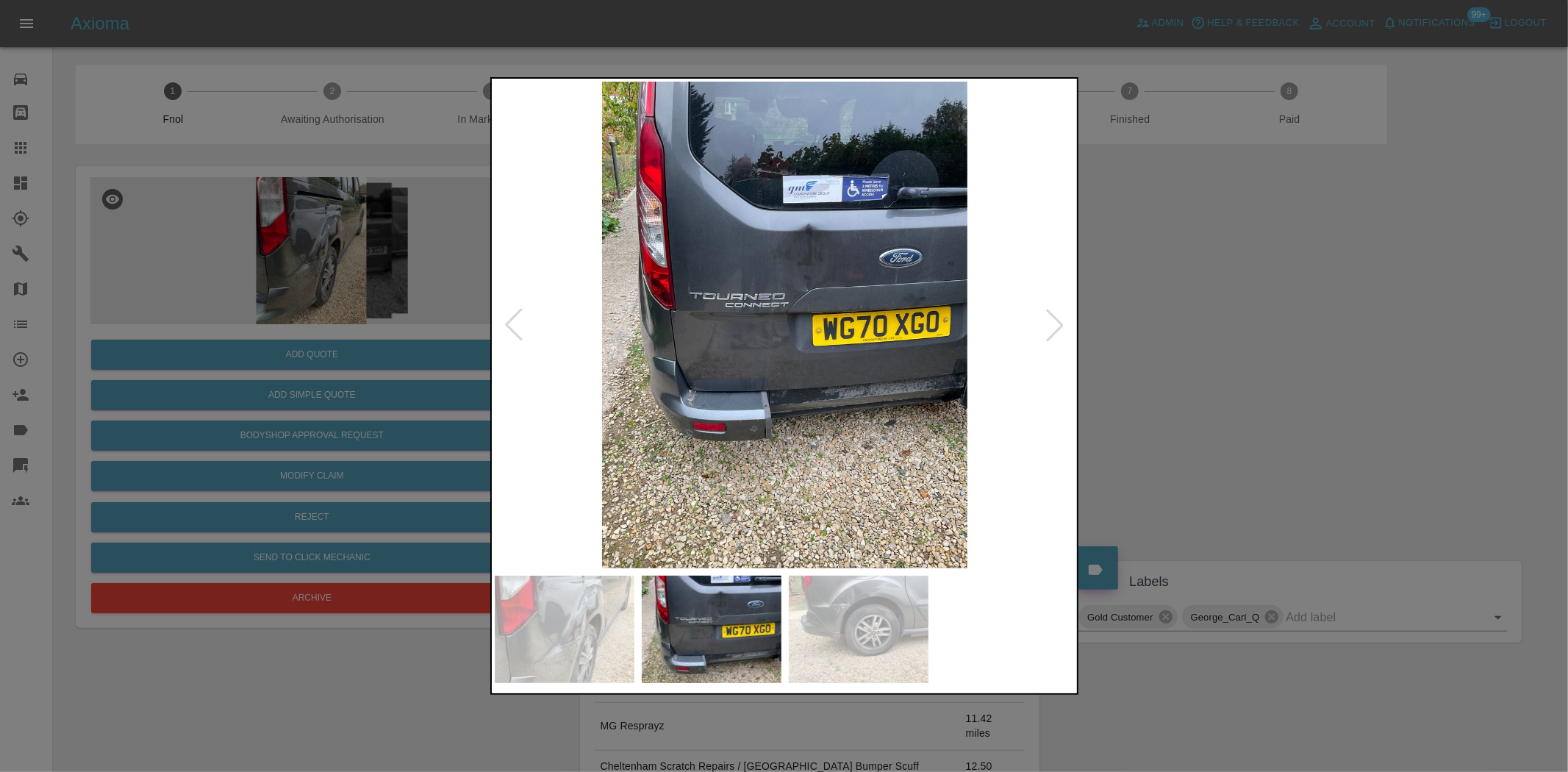
click at [799, 388] on img at bounding box center [784, 325] width 581 height 487
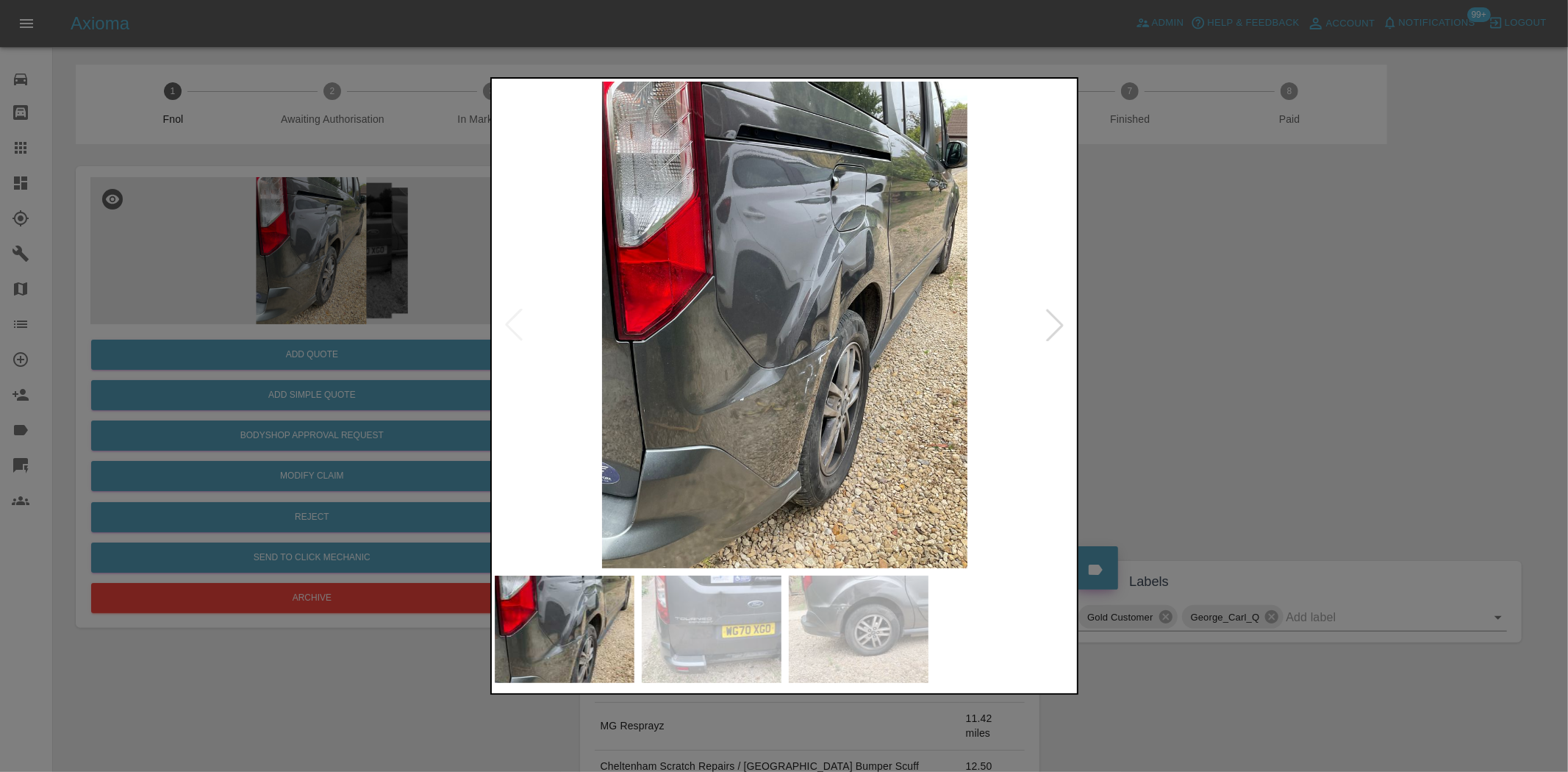
click at [801, 350] on img at bounding box center [784, 325] width 581 height 487
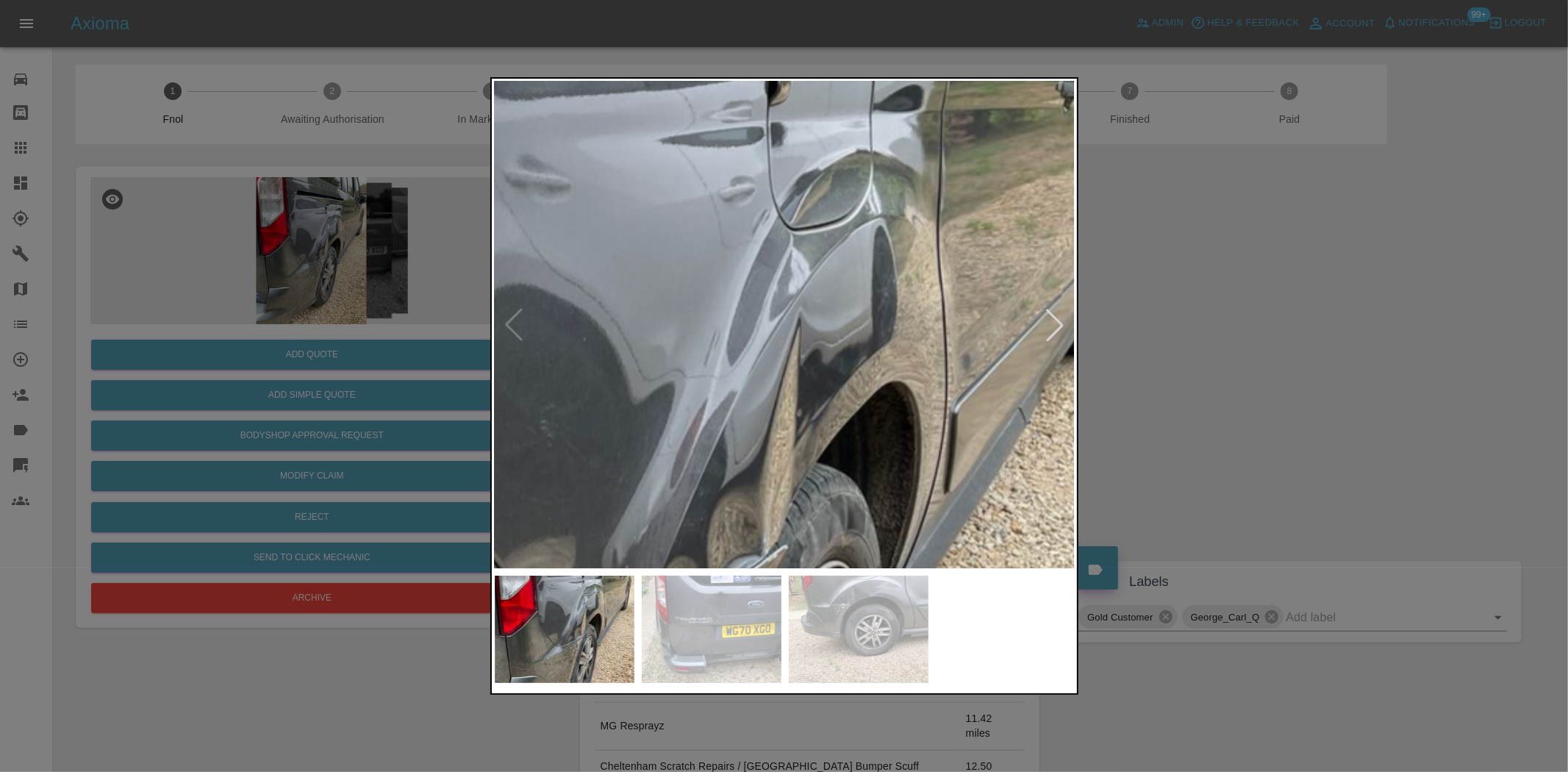
click at [763, 568] on img at bounding box center [627, 510] width 1742 height 1461
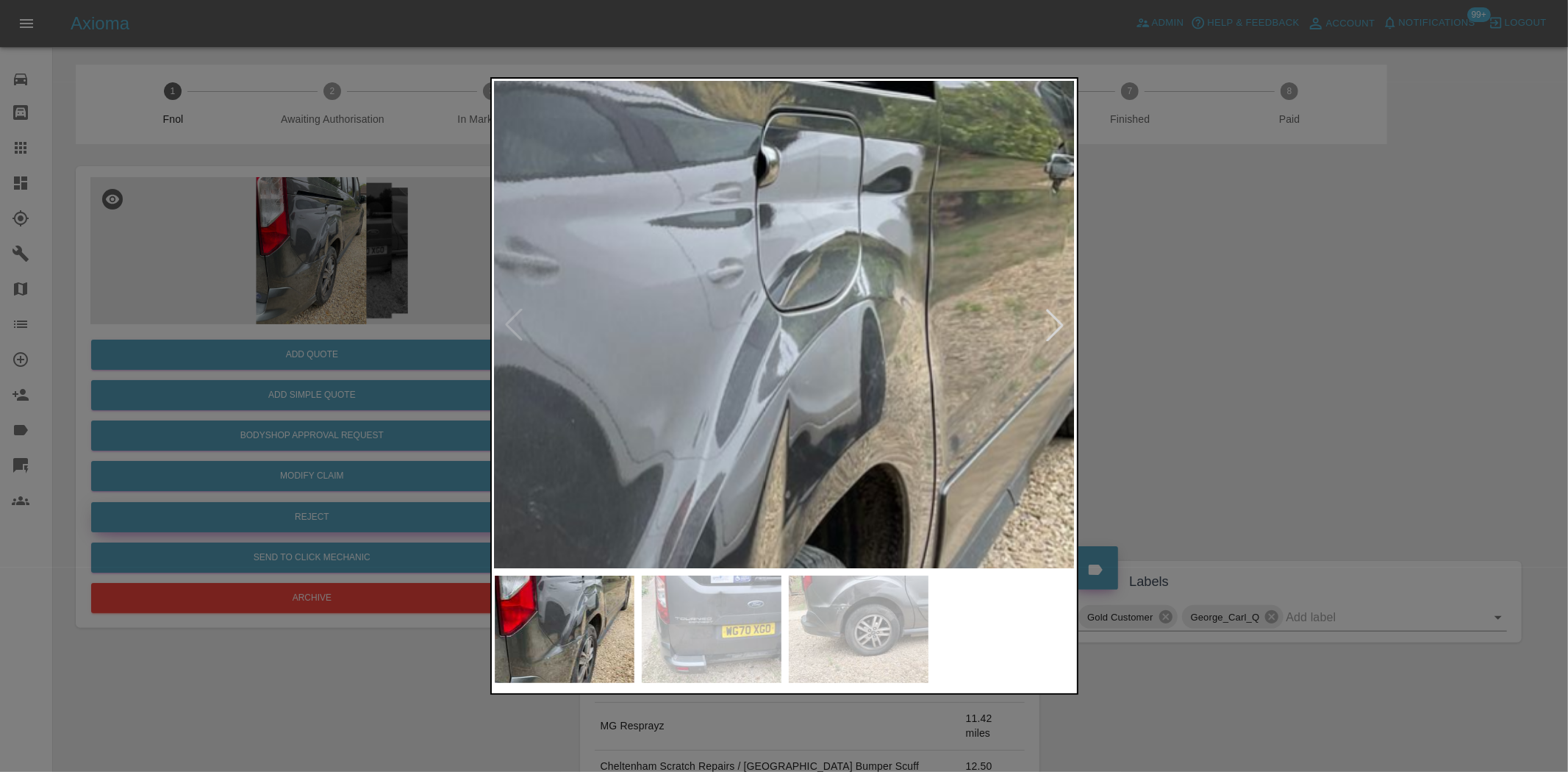
drag, startPoint x: 246, startPoint y: 420, endPoint x: 278, endPoint y: 505, distance: 90.8
click at [244, 431] on div at bounding box center [784, 386] width 1568 height 772
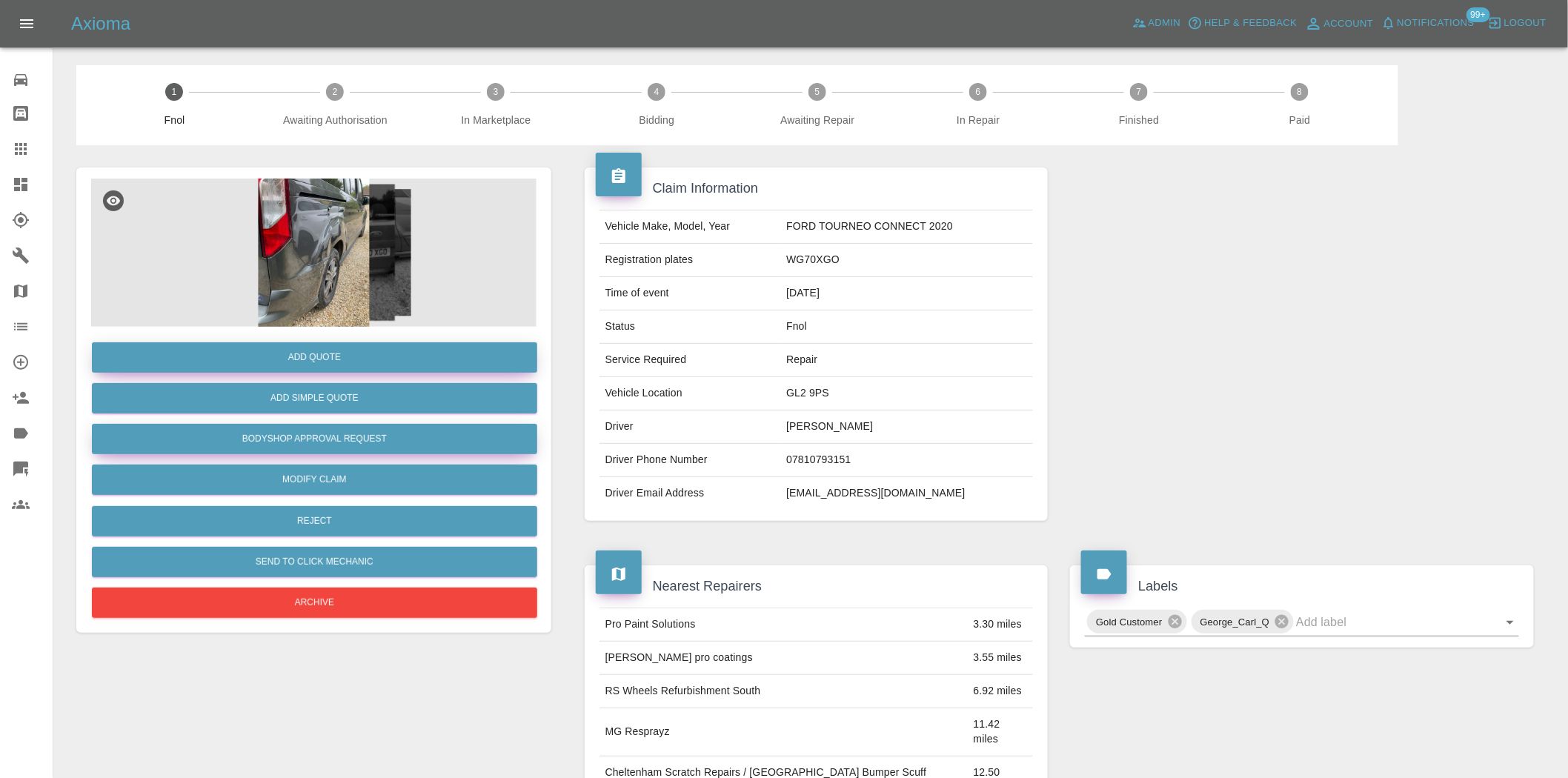
drag, startPoint x: 323, startPoint y: 443, endPoint x: 428, endPoint y: 346, distance: 142.9
click at [323, 443] on button "Bodyshop Approval Request" at bounding box center [314, 439] width 446 height 30
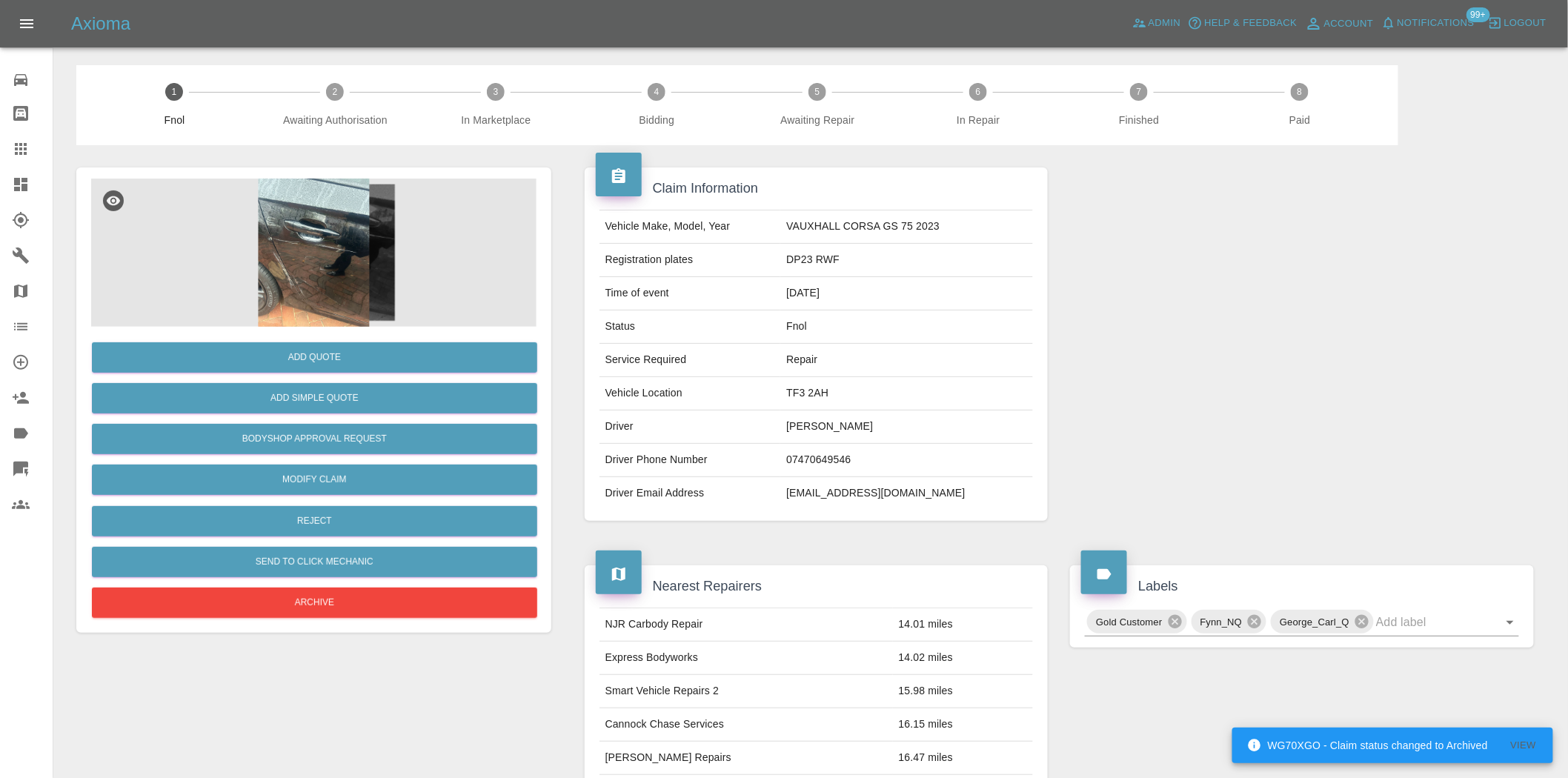
click at [364, 249] on img at bounding box center [313, 252] width 446 height 149
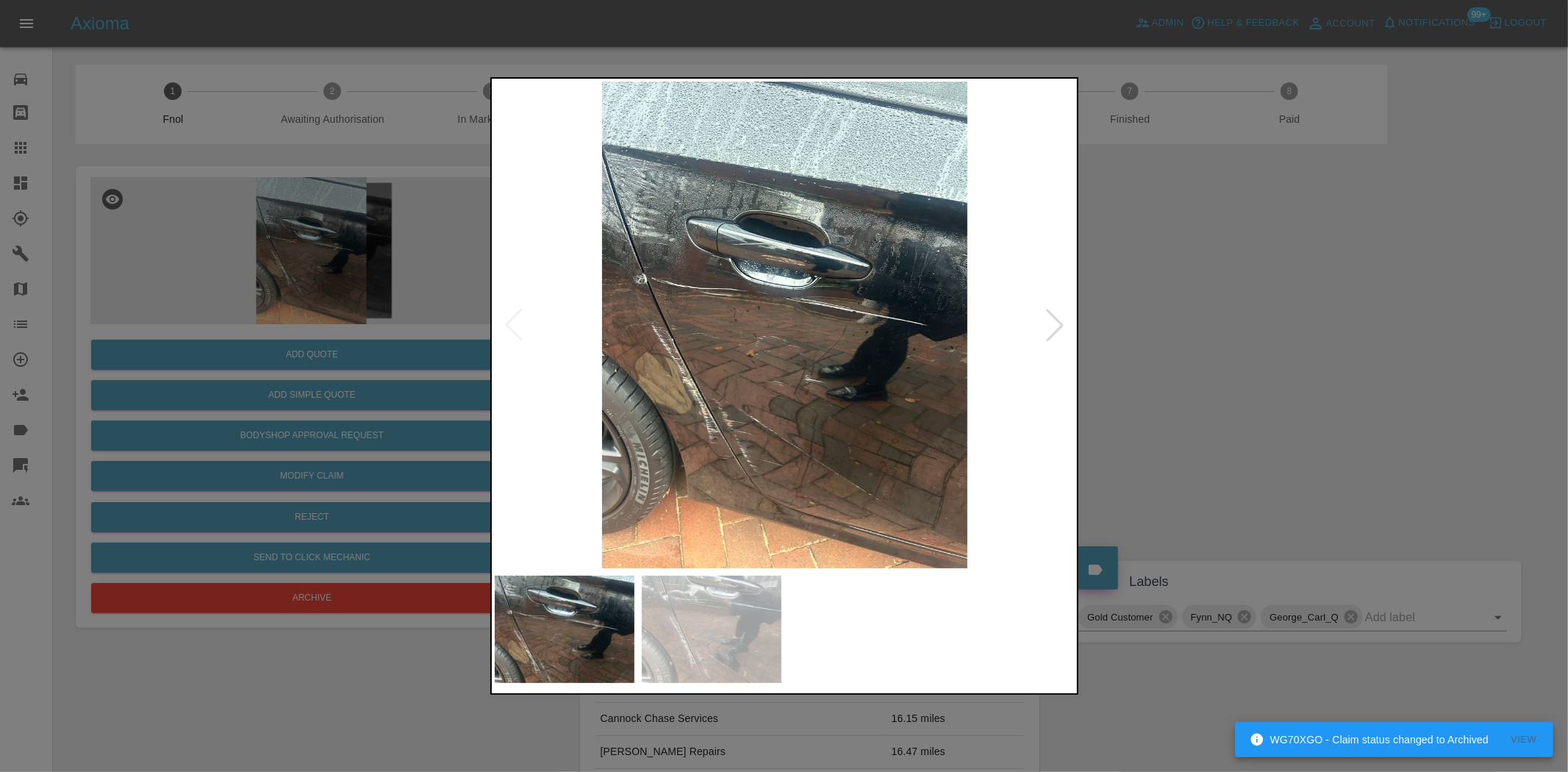
click at [641, 356] on img at bounding box center [784, 325] width 581 height 487
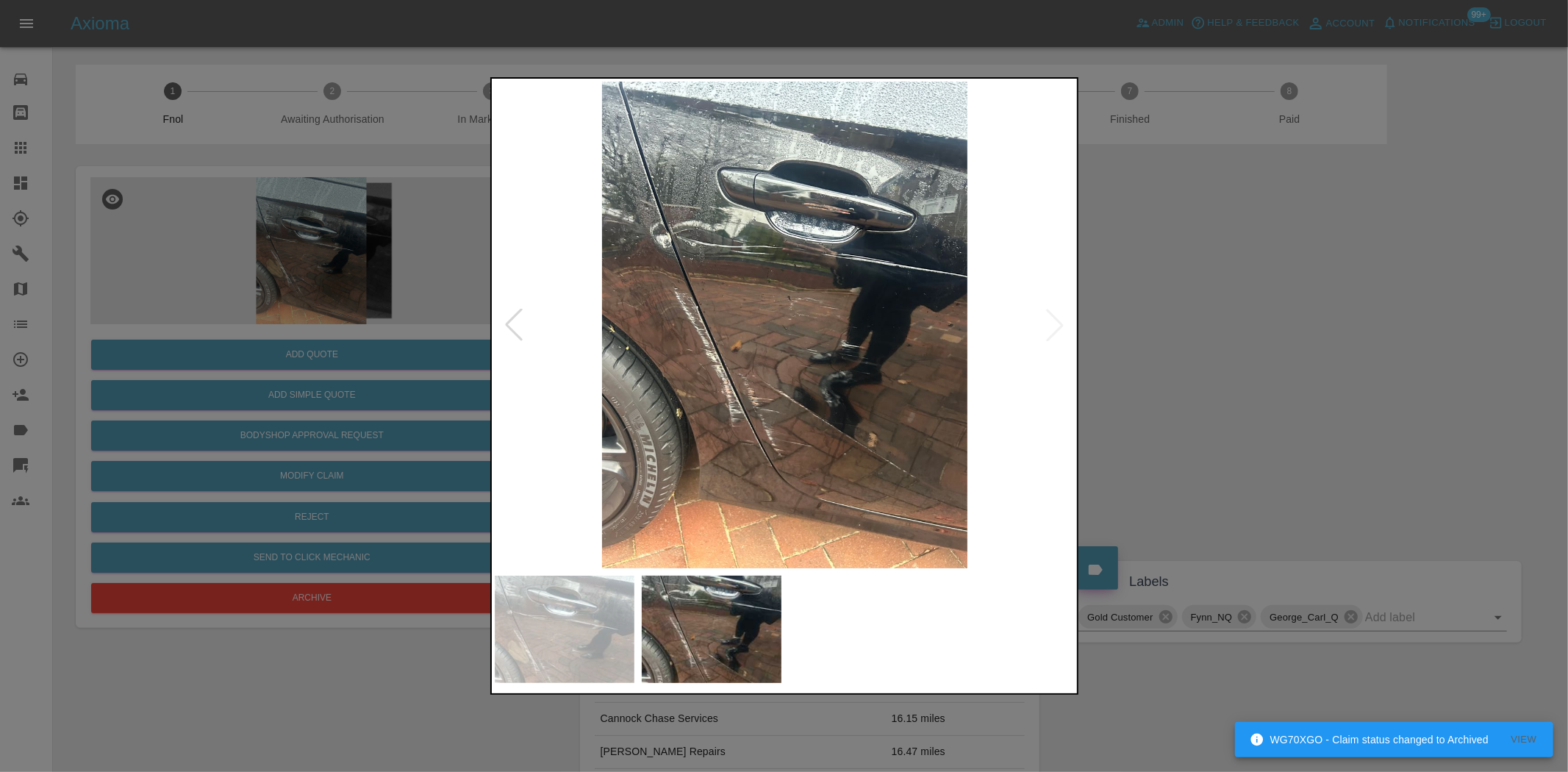
click at [684, 380] on img at bounding box center [784, 325] width 581 height 487
click at [686, 368] on img at bounding box center [784, 325] width 581 height 487
click at [717, 233] on img at bounding box center [784, 325] width 581 height 487
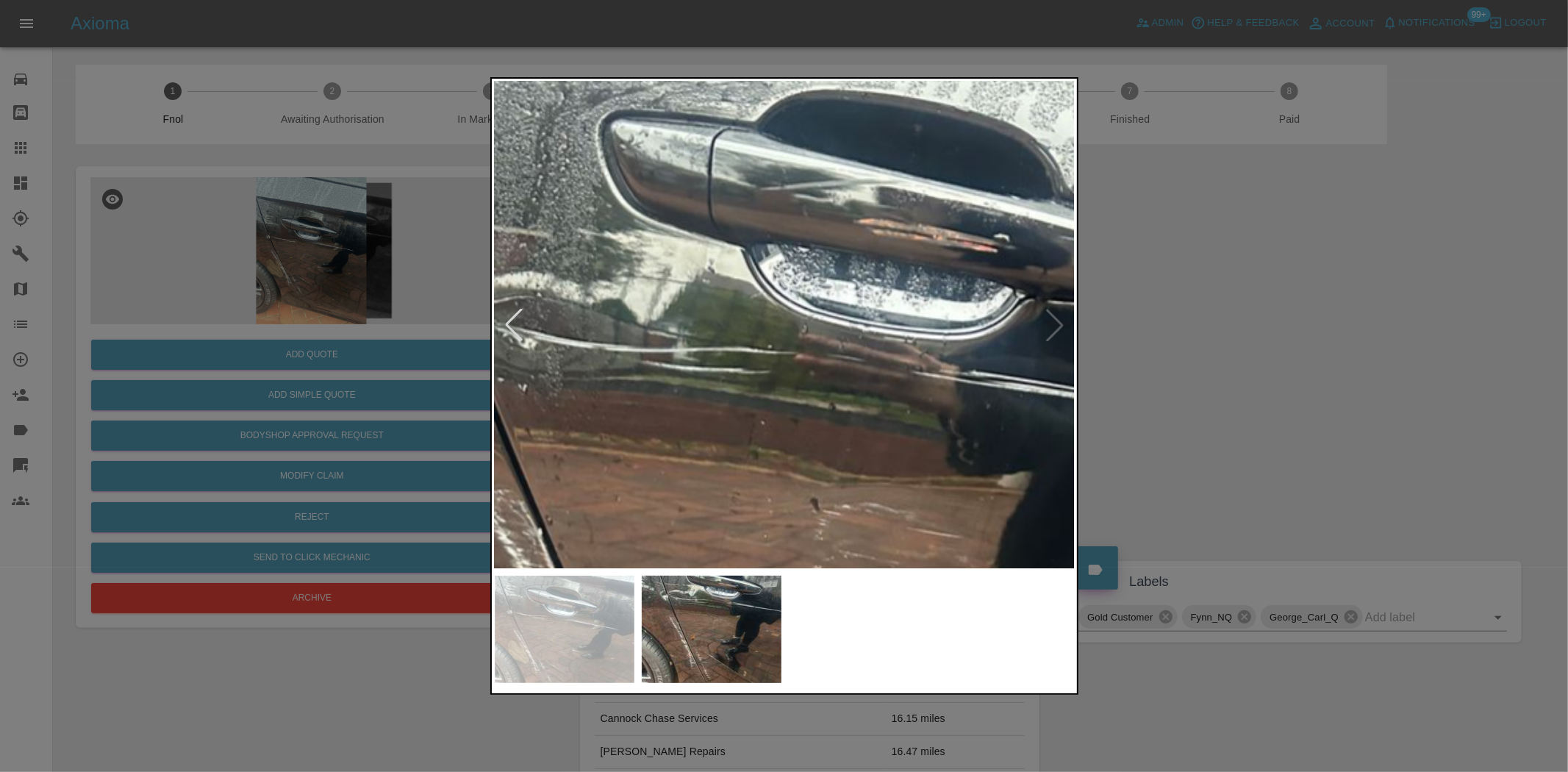
click at [629, 275] on img at bounding box center [800, 586] width 1742 height 1461
click at [755, 289] on img at bounding box center [803, 586] width 1742 height 1461
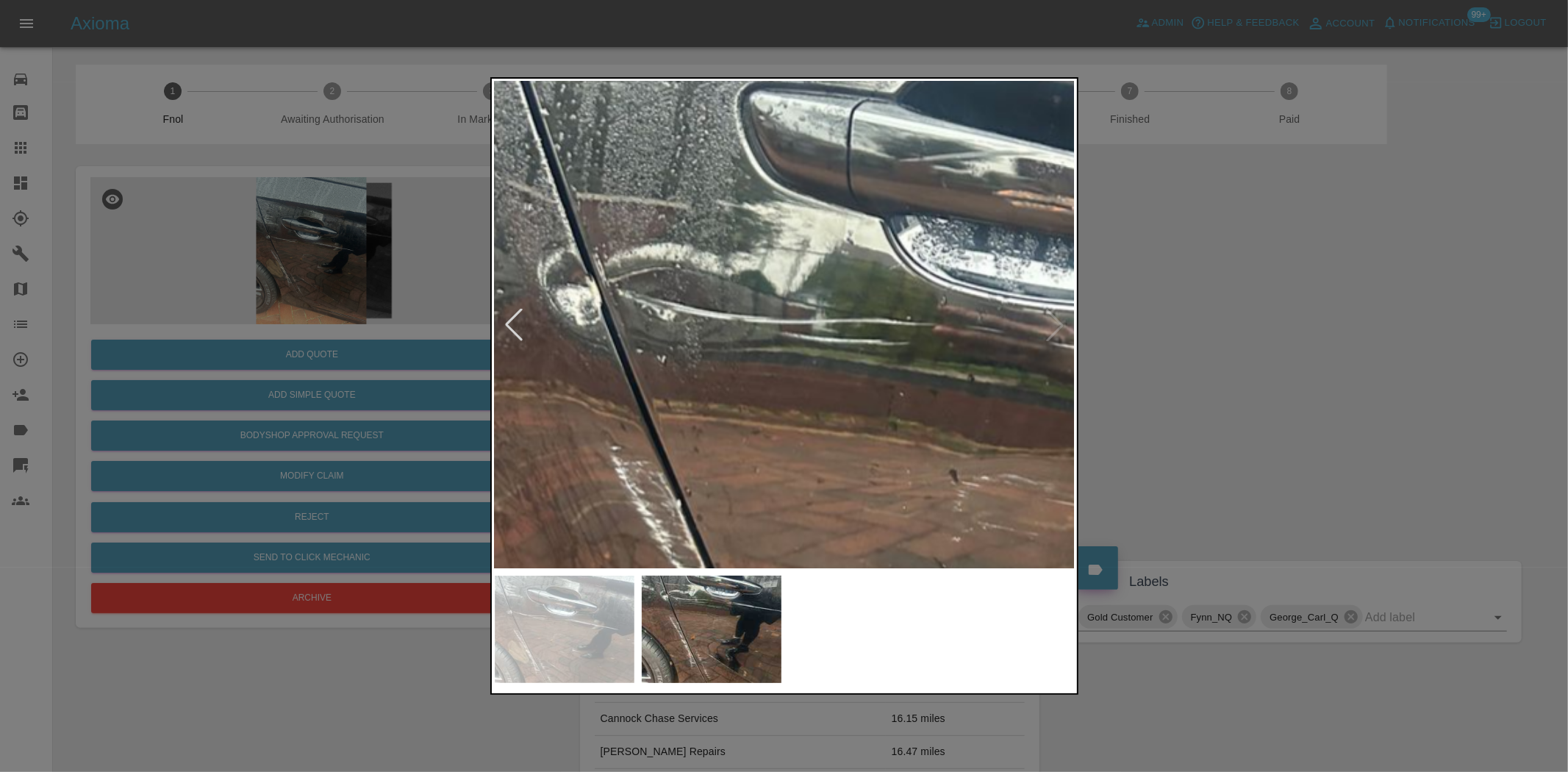
click at [686, 351] on img at bounding box center [940, 557] width 1742 height 1461
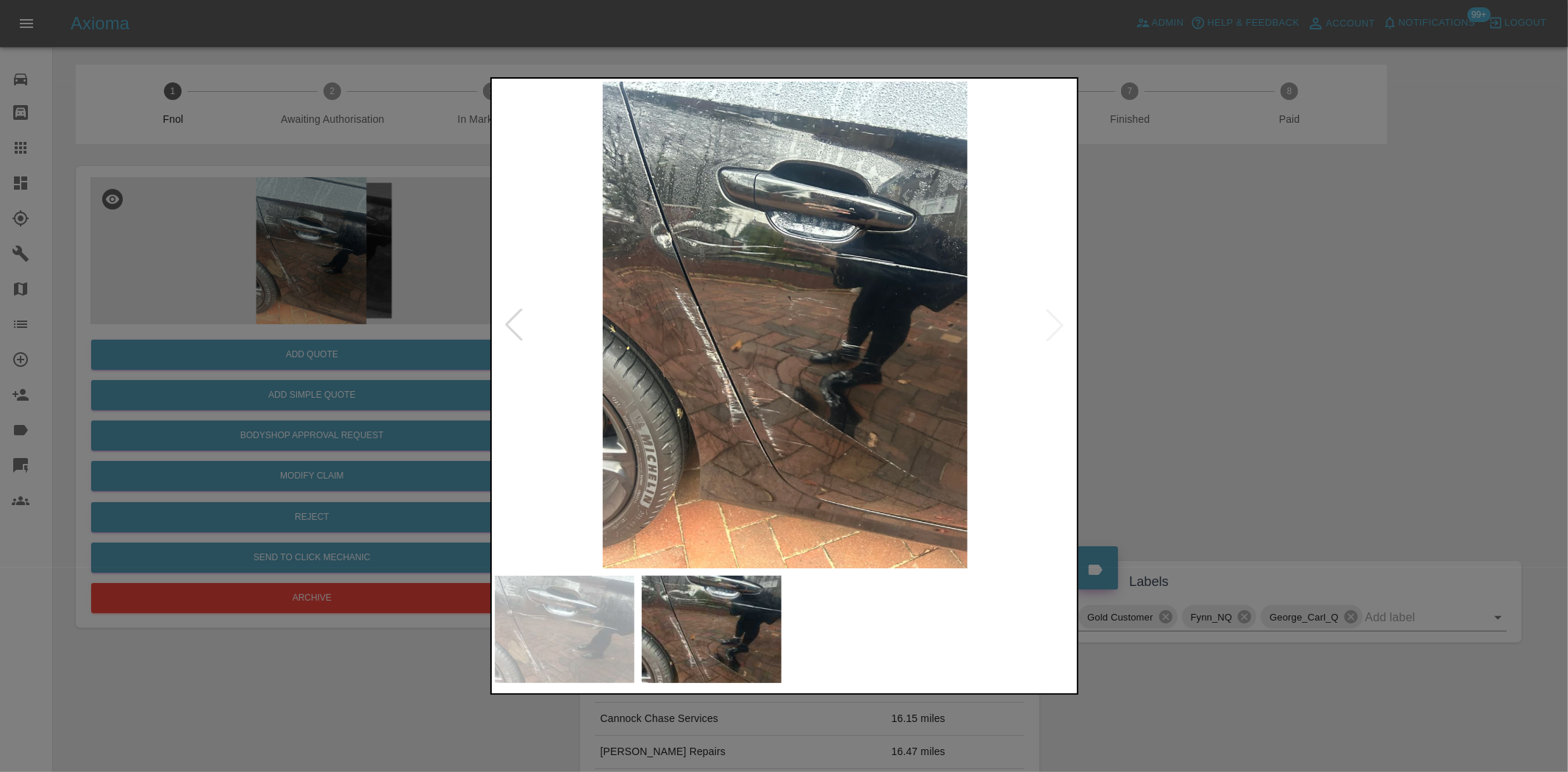
click at [743, 415] on img at bounding box center [784, 325] width 581 height 487
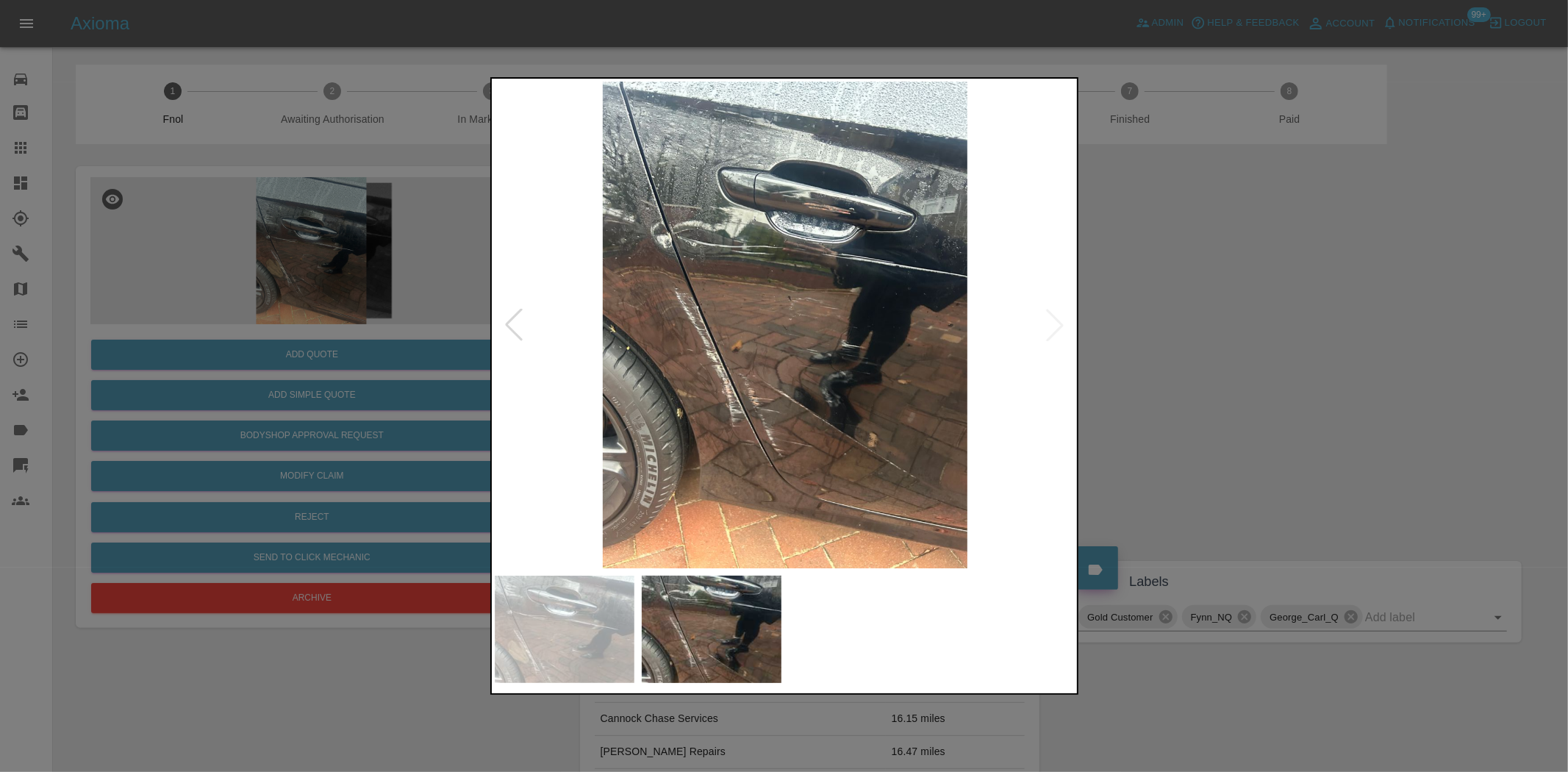
click at [817, 338] on img at bounding box center [784, 325] width 581 height 487
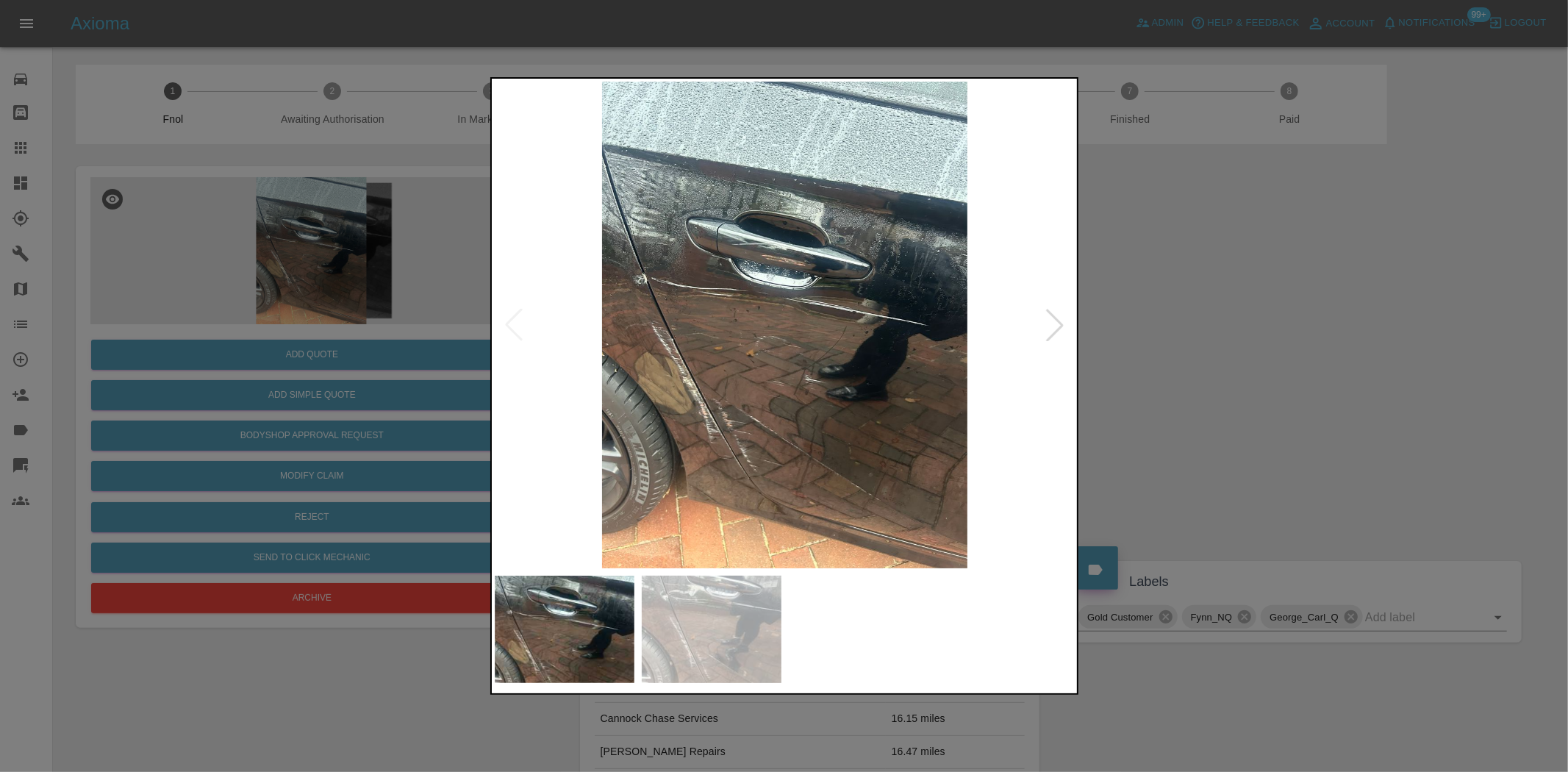
click at [767, 268] on img at bounding box center [784, 325] width 581 height 487
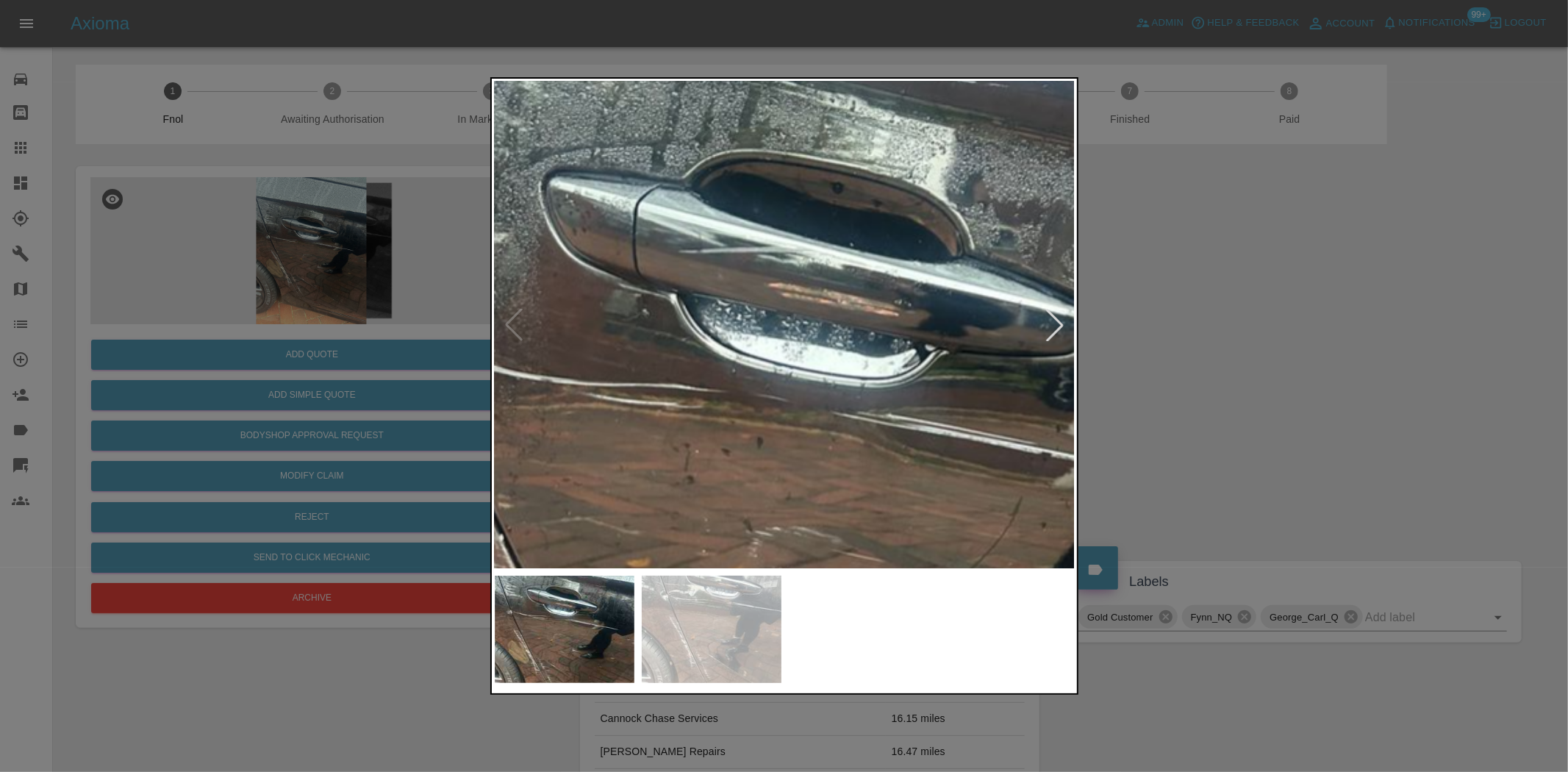
drag, startPoint x: 311, startPoint y: 241, endPoint x: 302, endPoint y: 314, distance: 73.6
click at [311, 251] on div at bounding box center [784, 386] width 1568 height 772
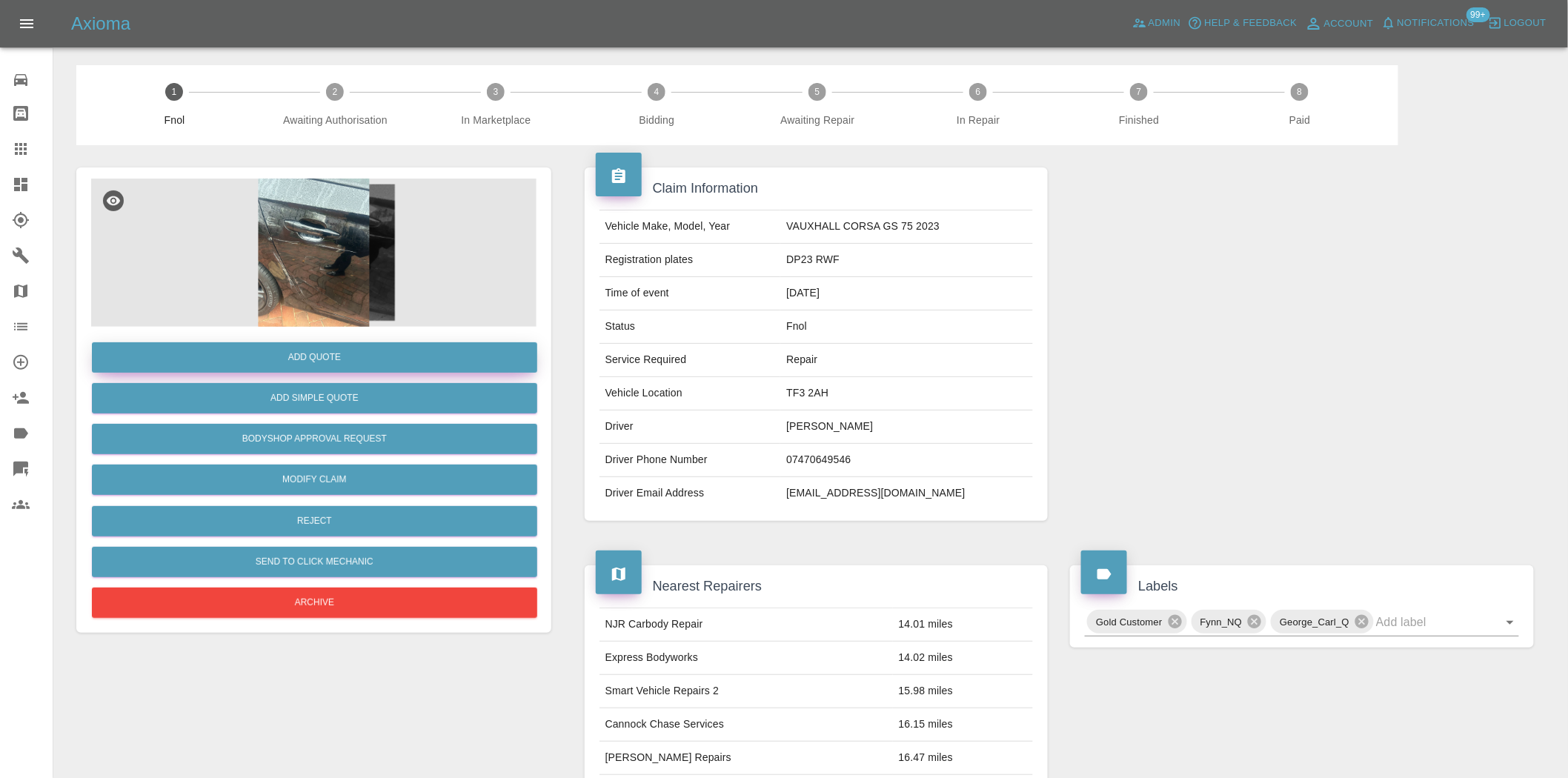
drag, startPoint x: 301, startPoint y: 332, endPoint x: 298, endPoint y: 353, distance: 21.2
click at [301, 334] on div "Add Quote Add Simple Quote Bodyshop Approval Request Modify Claim Reject Send t…" at bounding box center [313, 475] width 446 height 295
click at [298, 353] on button "Add Quote" at bounding box center [314, 357] width 446 height 30
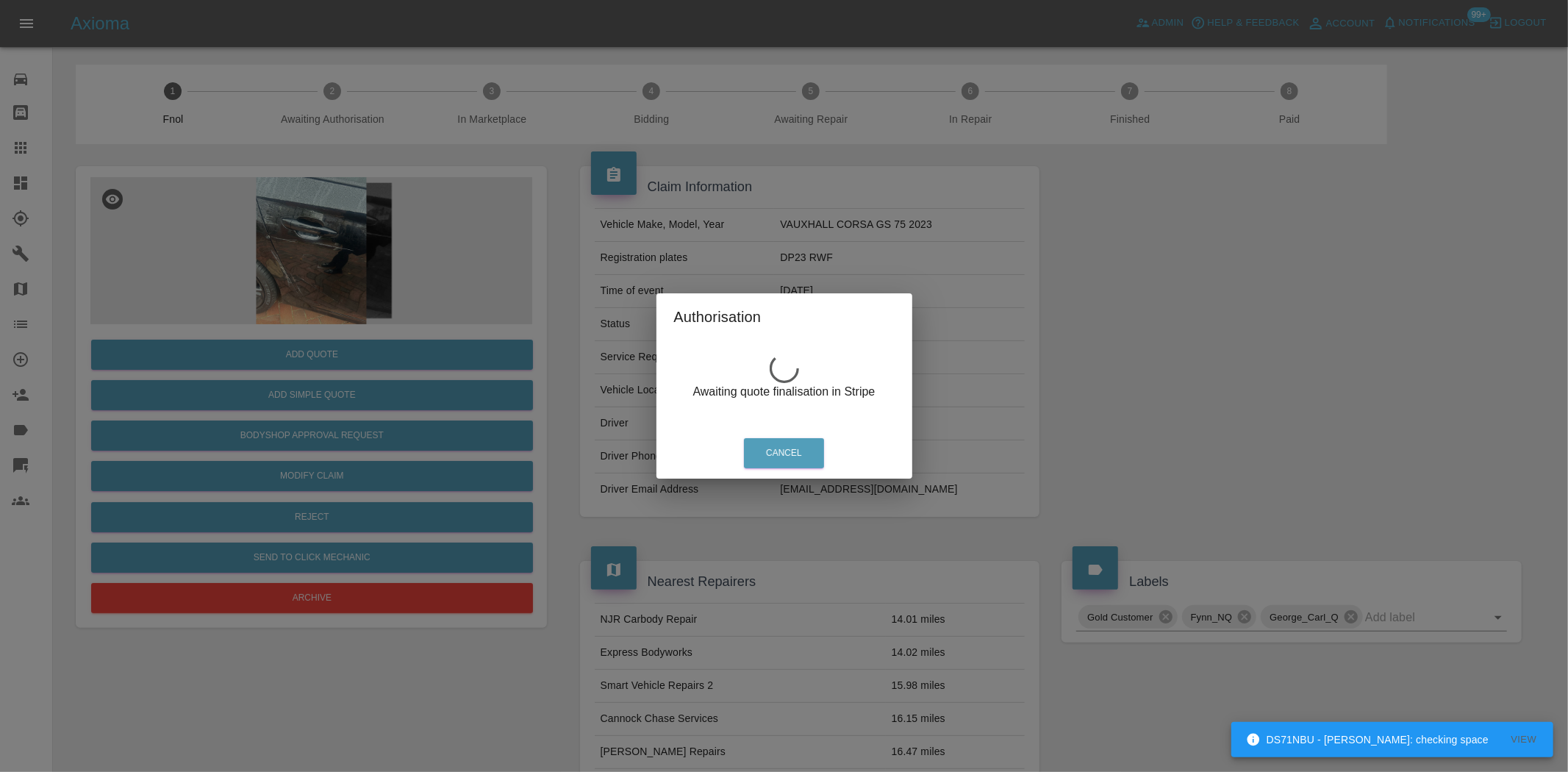
drag, startPoint x: 362, startPoint y: 278, endPoint x: 324, endPoint y: 255, distance: 44.4
click at [361, 276] on div "Authorisation Awaiting quote finalisation in Stripe Cancel" at bounding box center [784, 386] width 1568 height 772
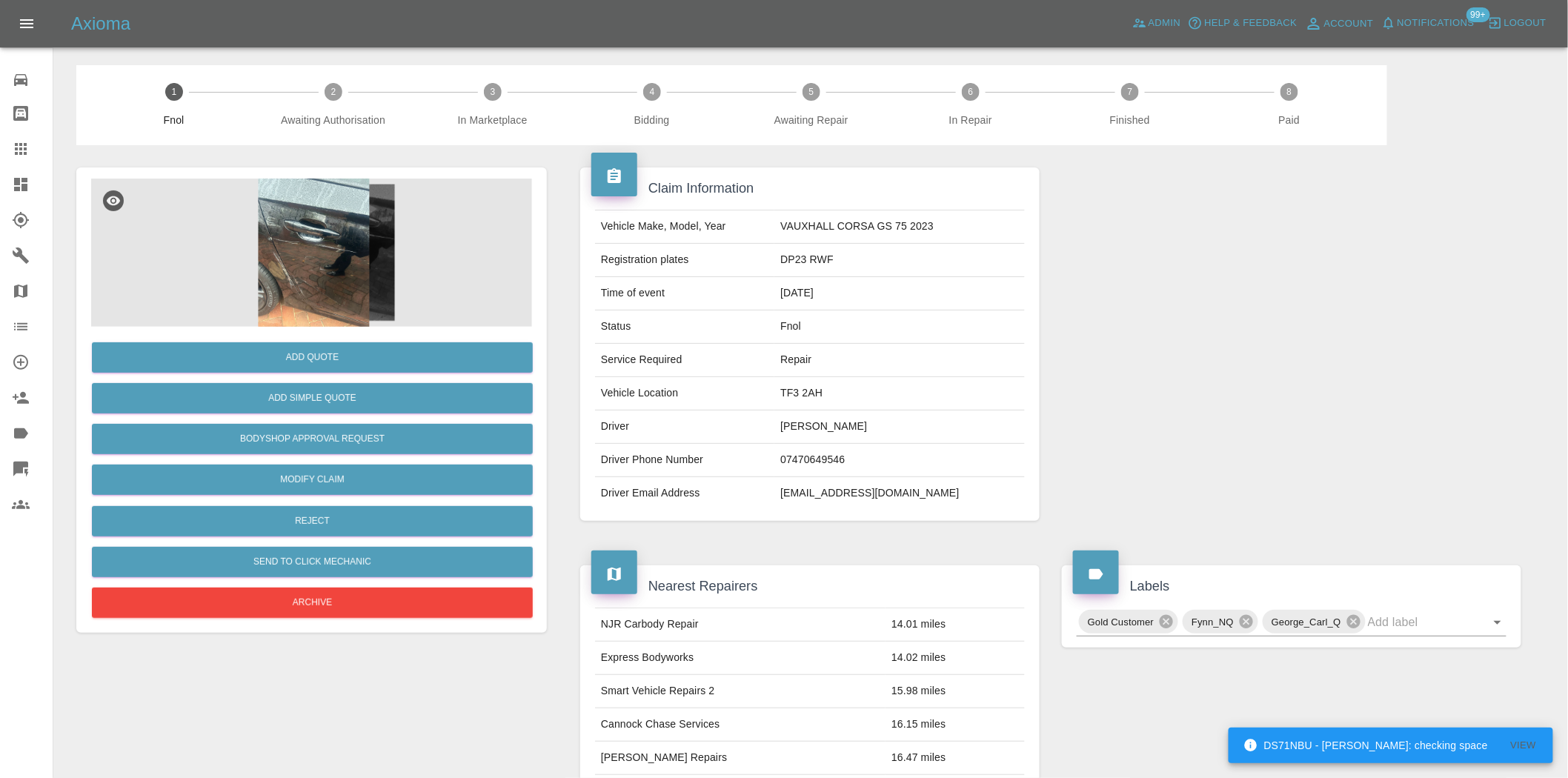
click at [327, 255] on img at bounding box center [313, 252] width 446 height 149
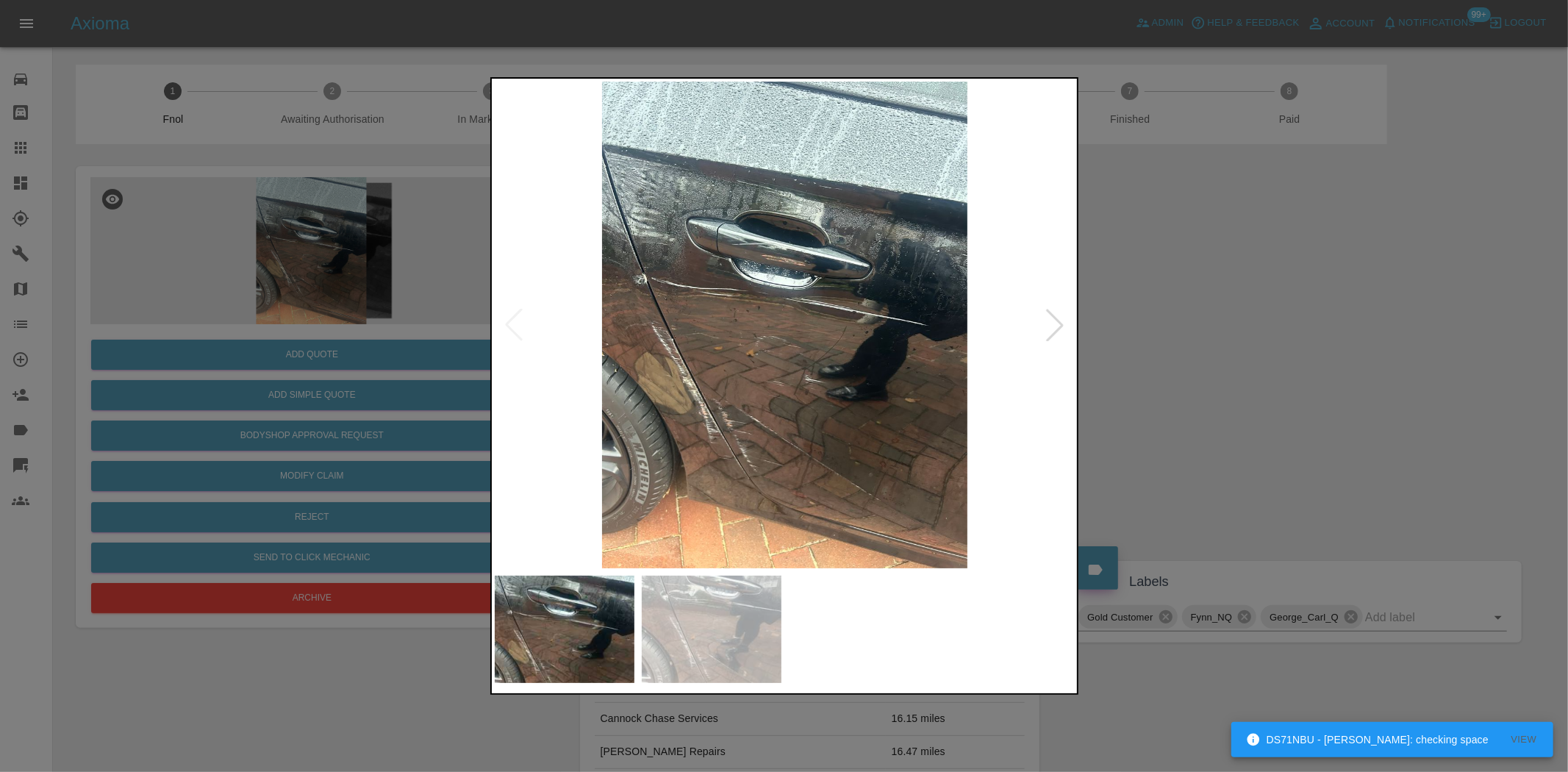
click at [706, 348] on img at bounding box center [784, 325] width 581 height 487
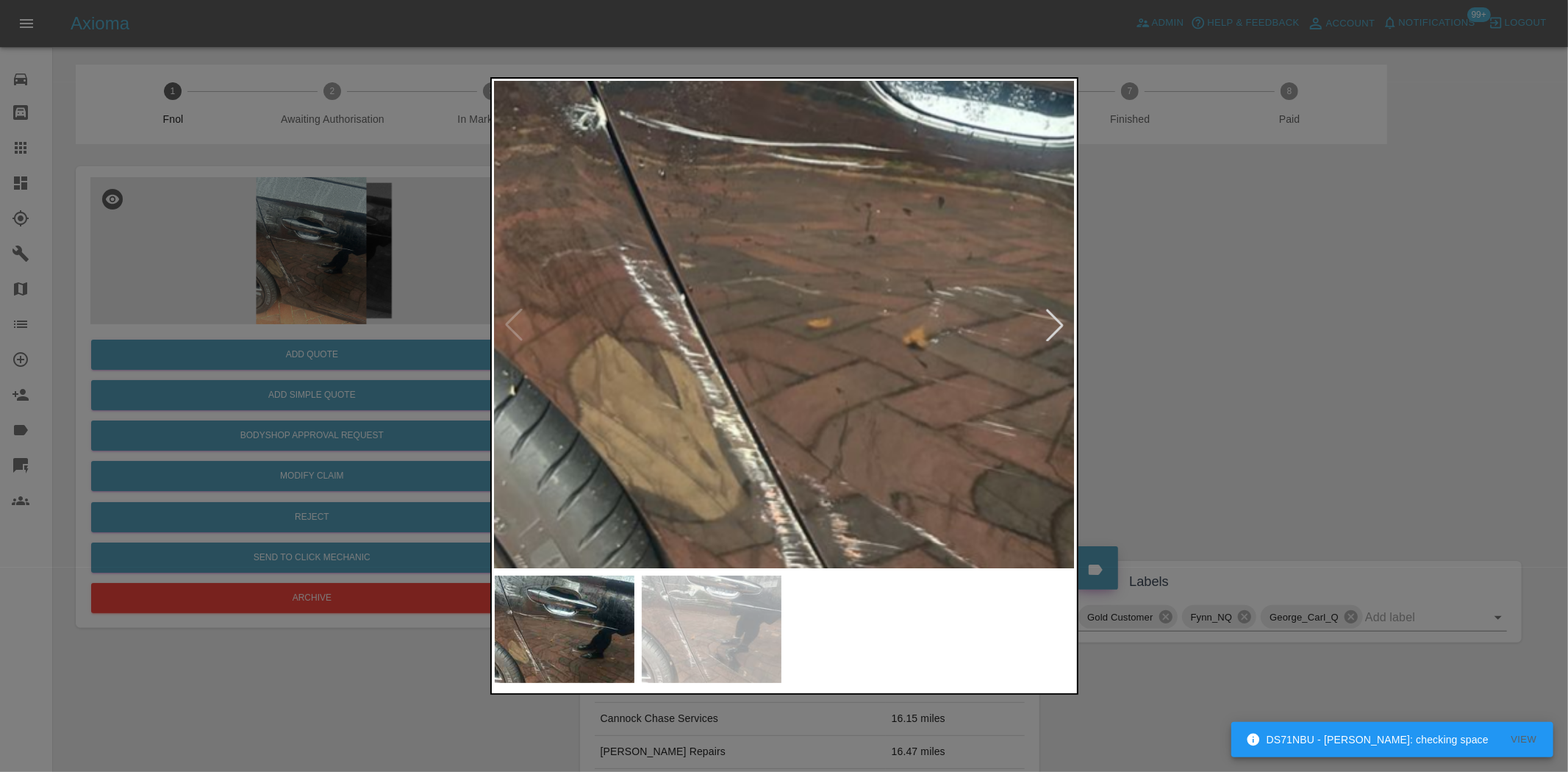
click at [706, 347] on img at bounding box center [1017, 253] width 1742 height 1461
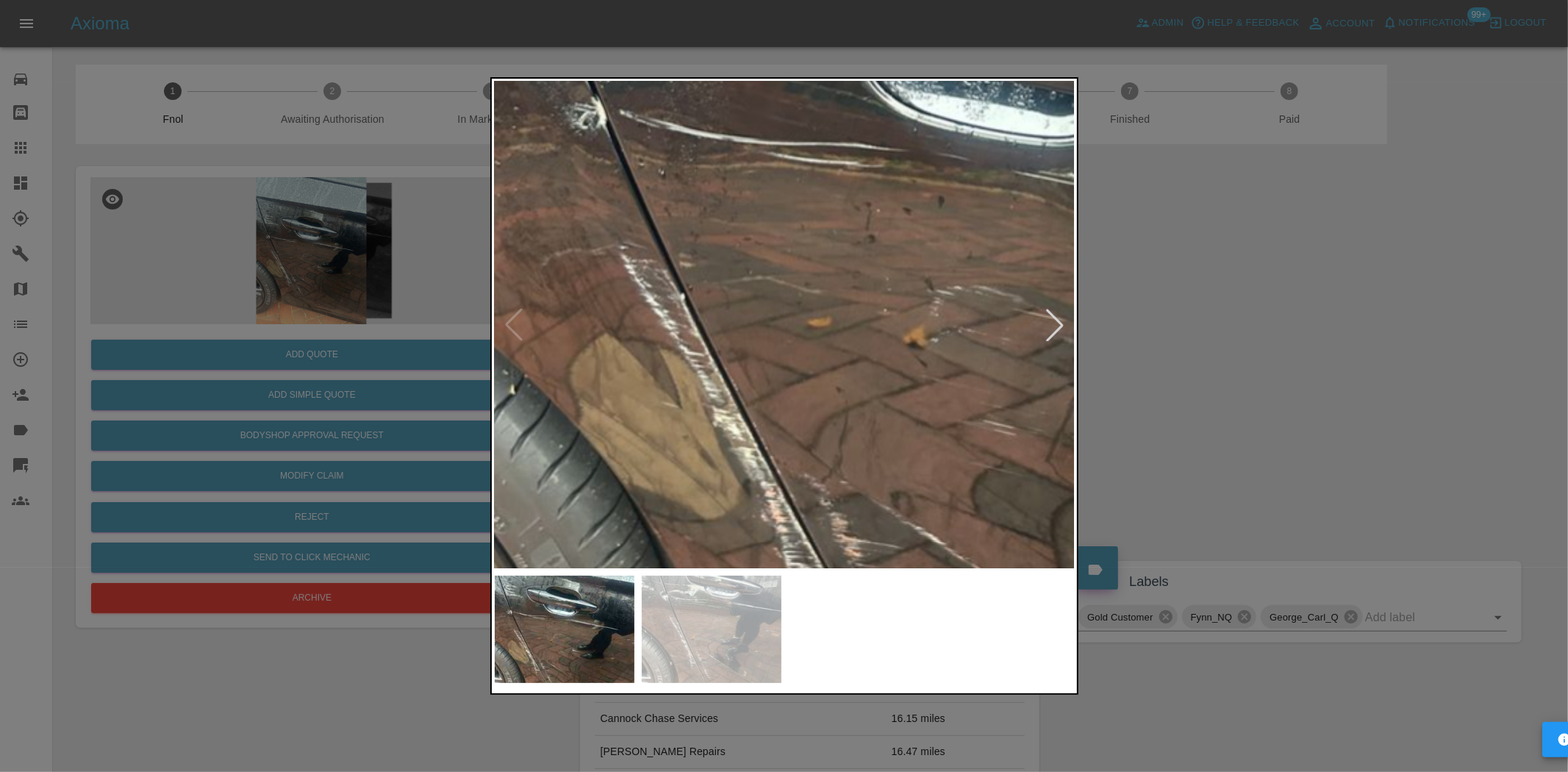
click at [706, 347] on img at bounding box center [1017, 252] width 1742 height 1461
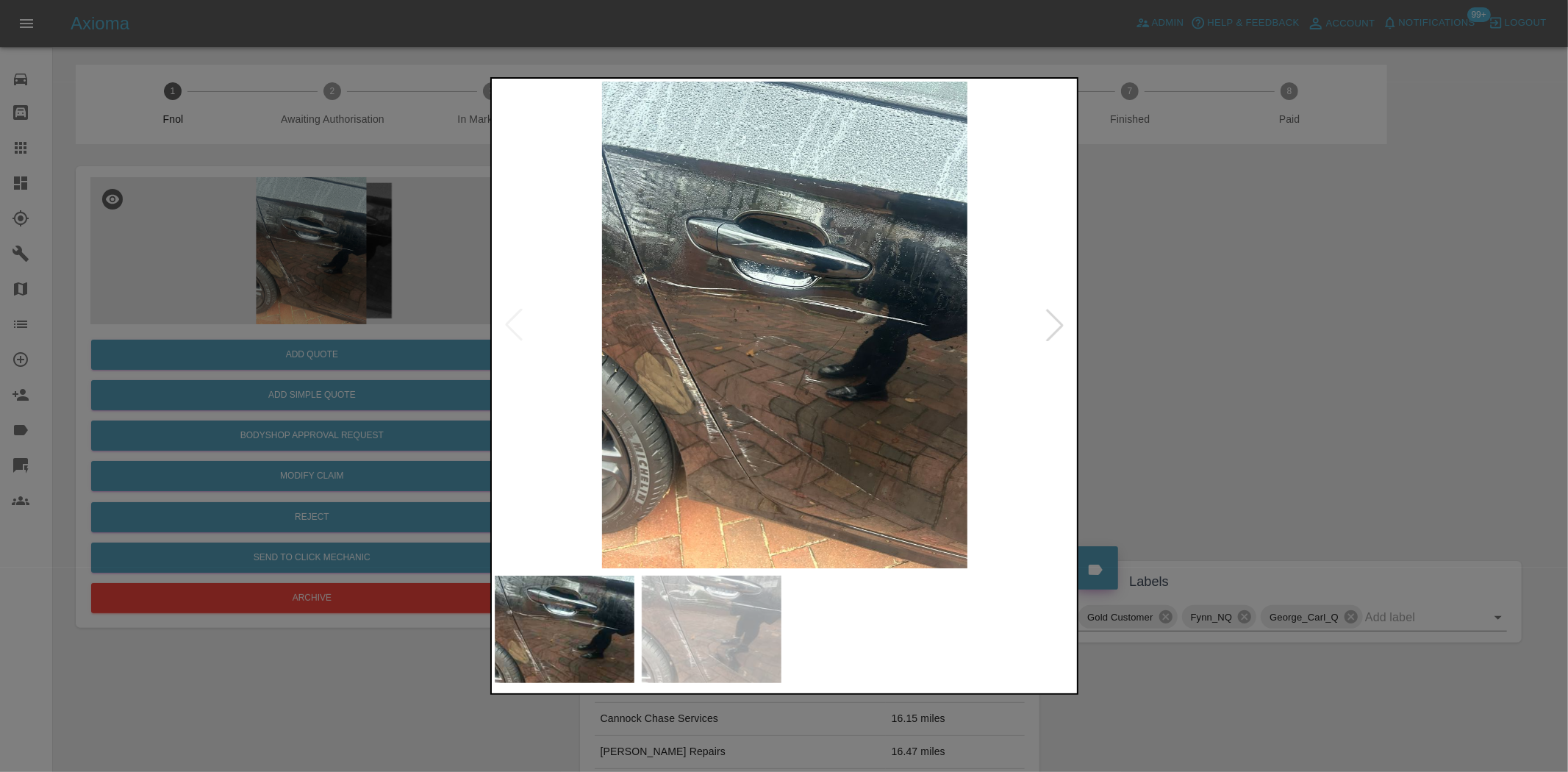
click at [342, 304] on div at bounding box center [784, 386] width 1568 height 772
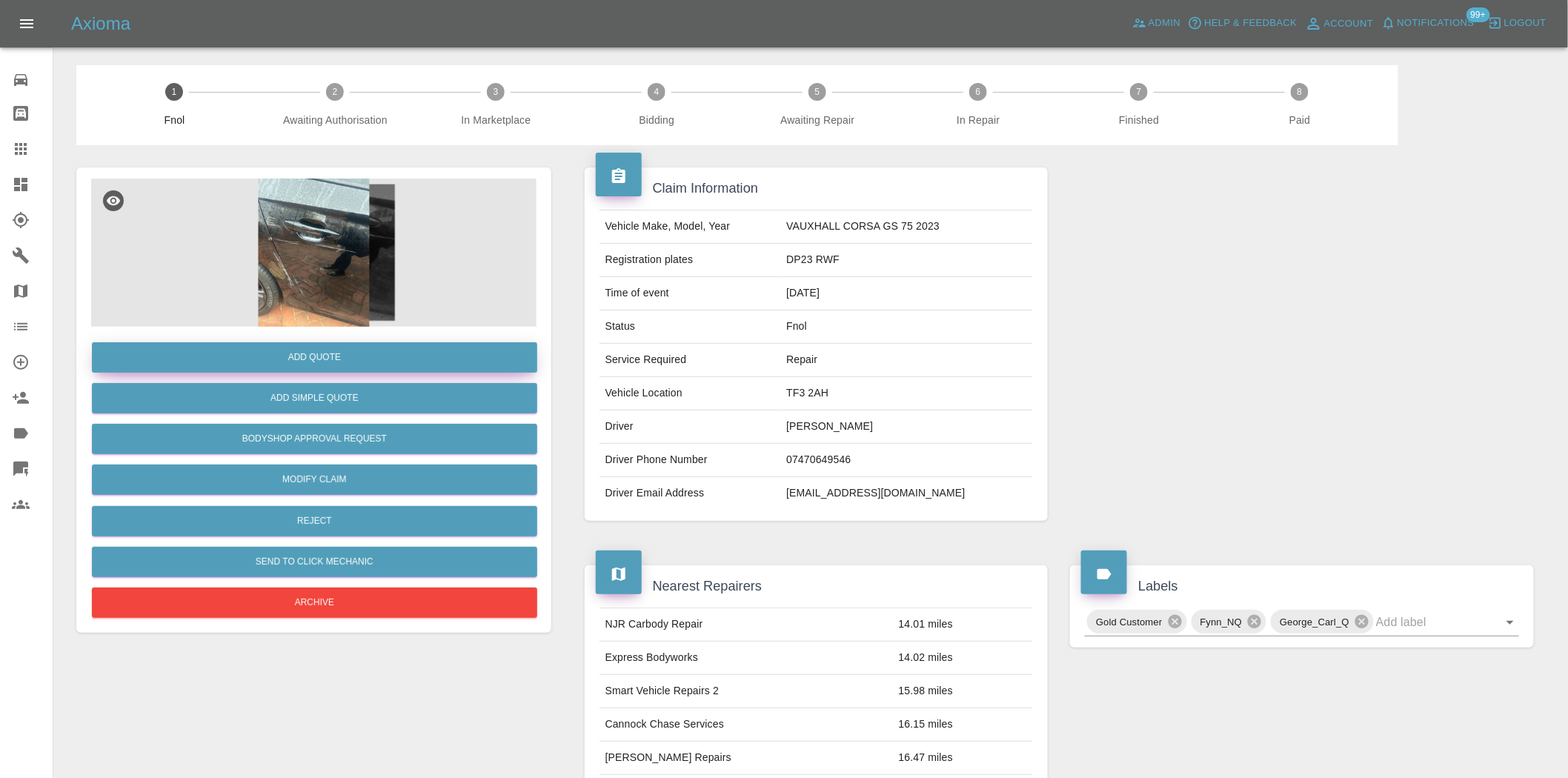
click at [339, 363] on button "Add Quote" at bounding box center [314, 357] width 446 height 30
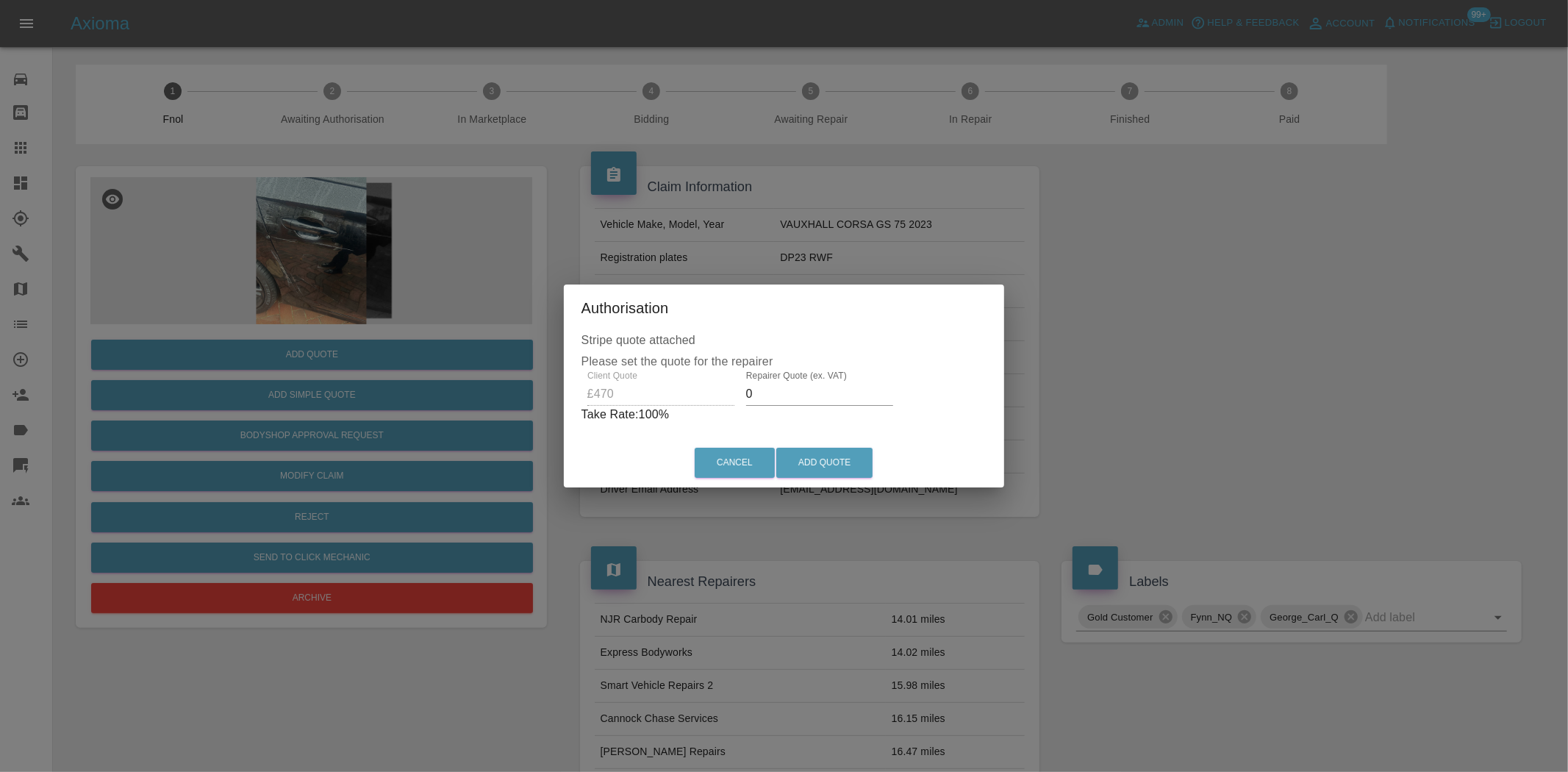
click at [596, 387] on div "Client Quote £470 Repairer Quote (ex. VAT) 0 Take Rate: 100 %" at bounding box center [784, 398] width 406 height 53
type input "300"
click at [835, 462] on button "Add Quote" at bounding box center [824, 463] width 96 height 30
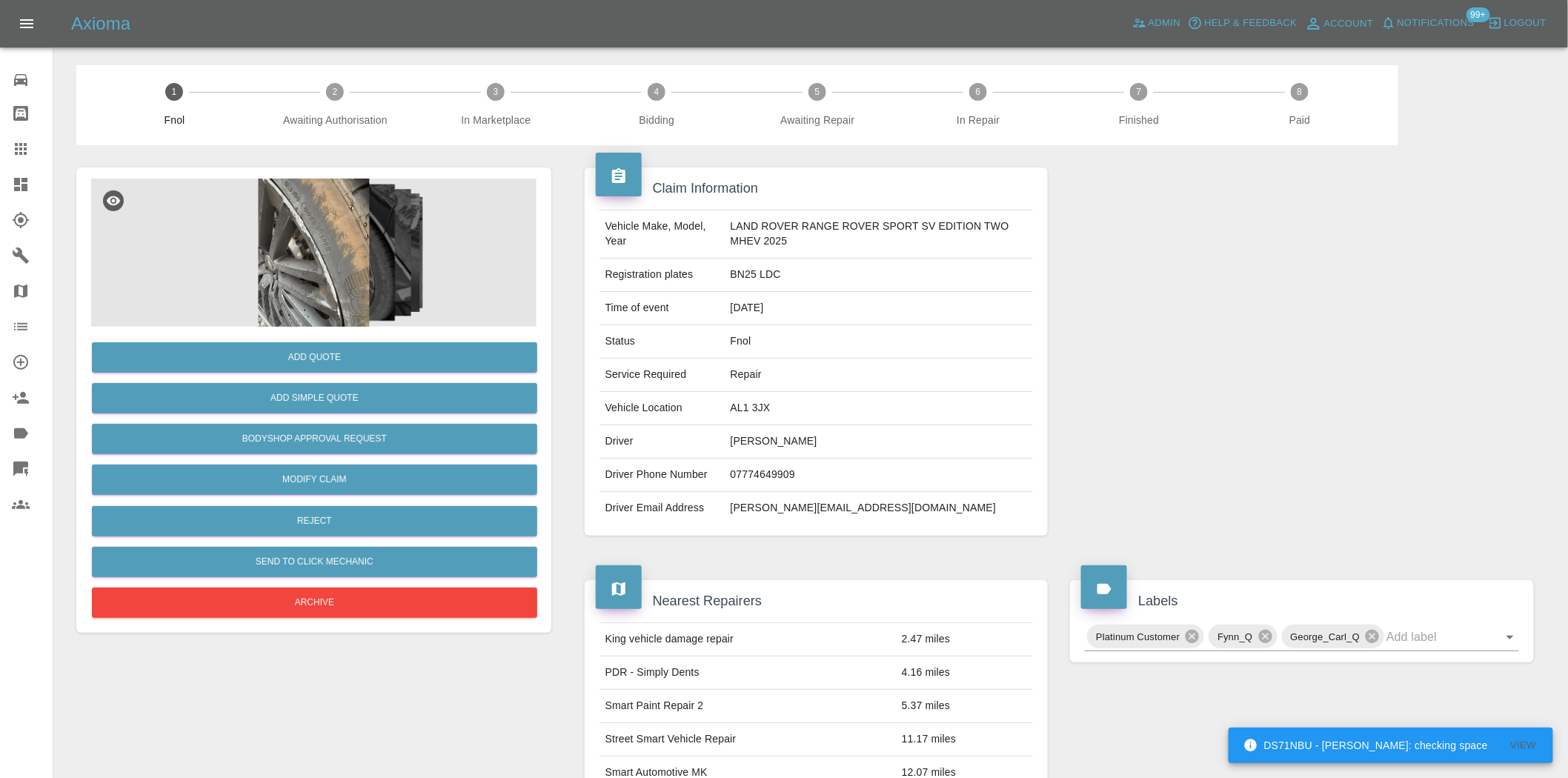
click at [317, 269] on img at bounding box center [313, 252] width 446 height 149
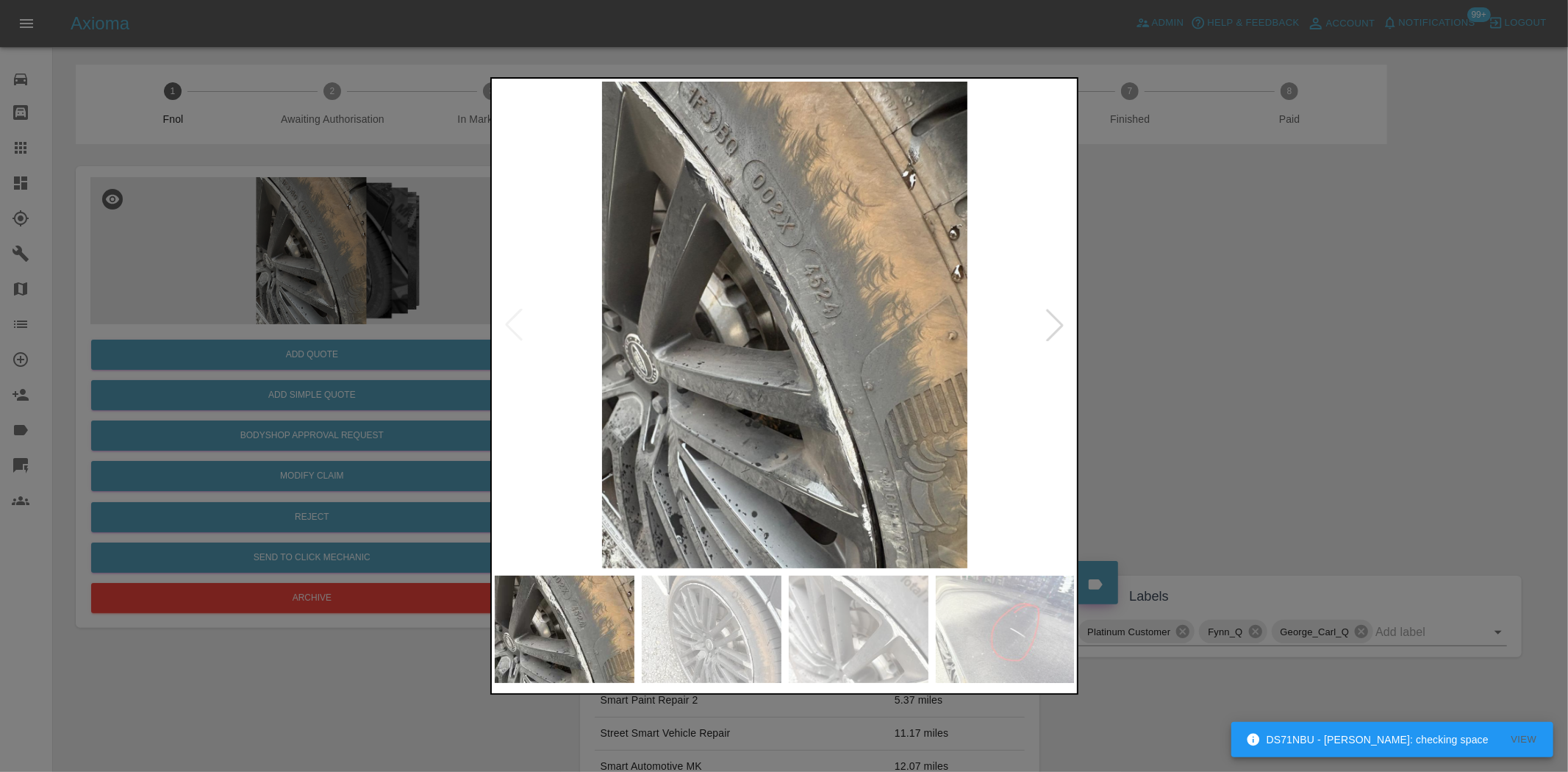
click at [763, 342] on img at bounding box center [784, 325] width 581 height 487
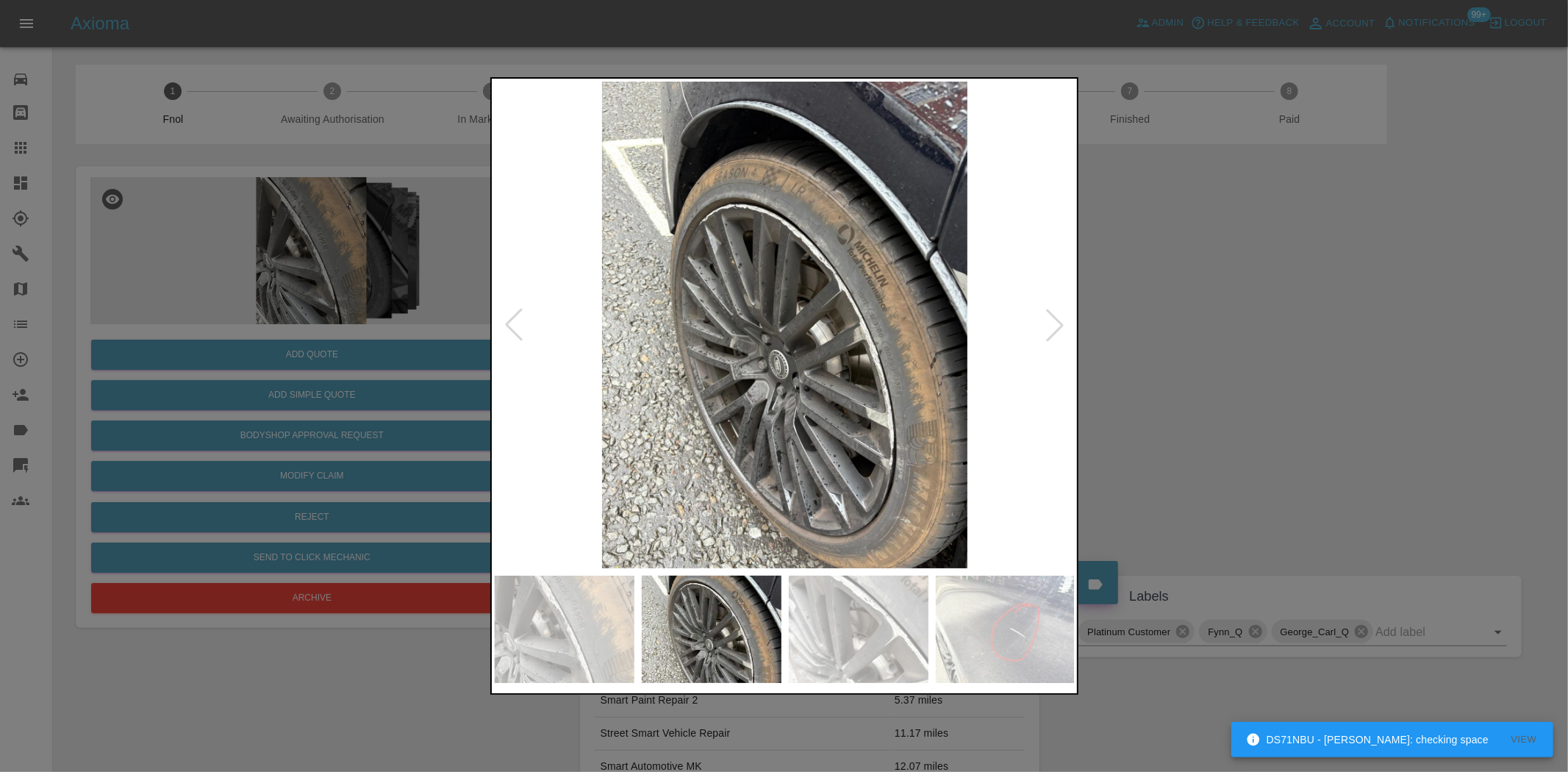
click at [619, 373] on img at bounding box center [784, 325] width 581 height 487
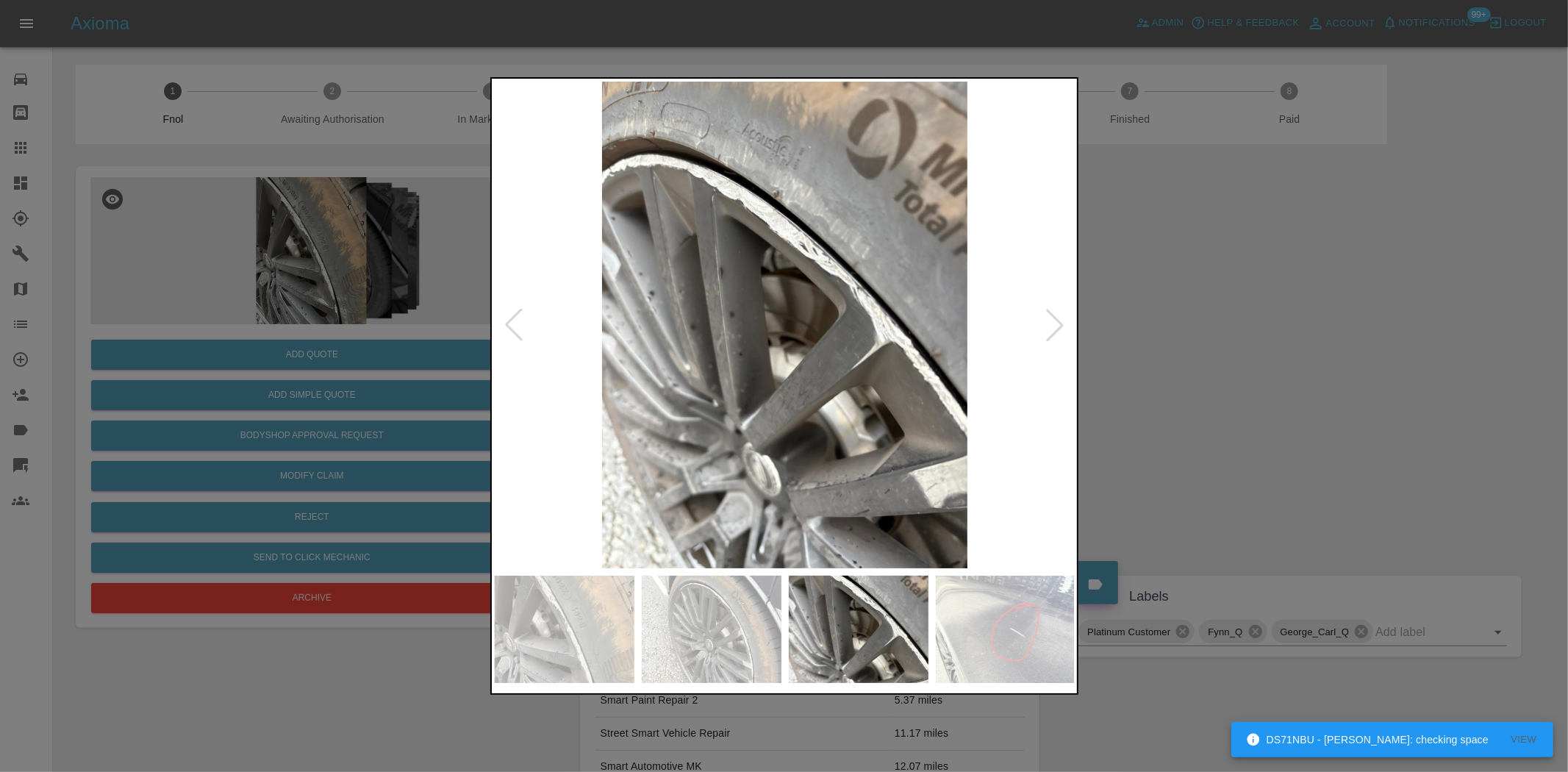
click at [739, 403] on img at bounding box center [784, 325] width 581 height 487
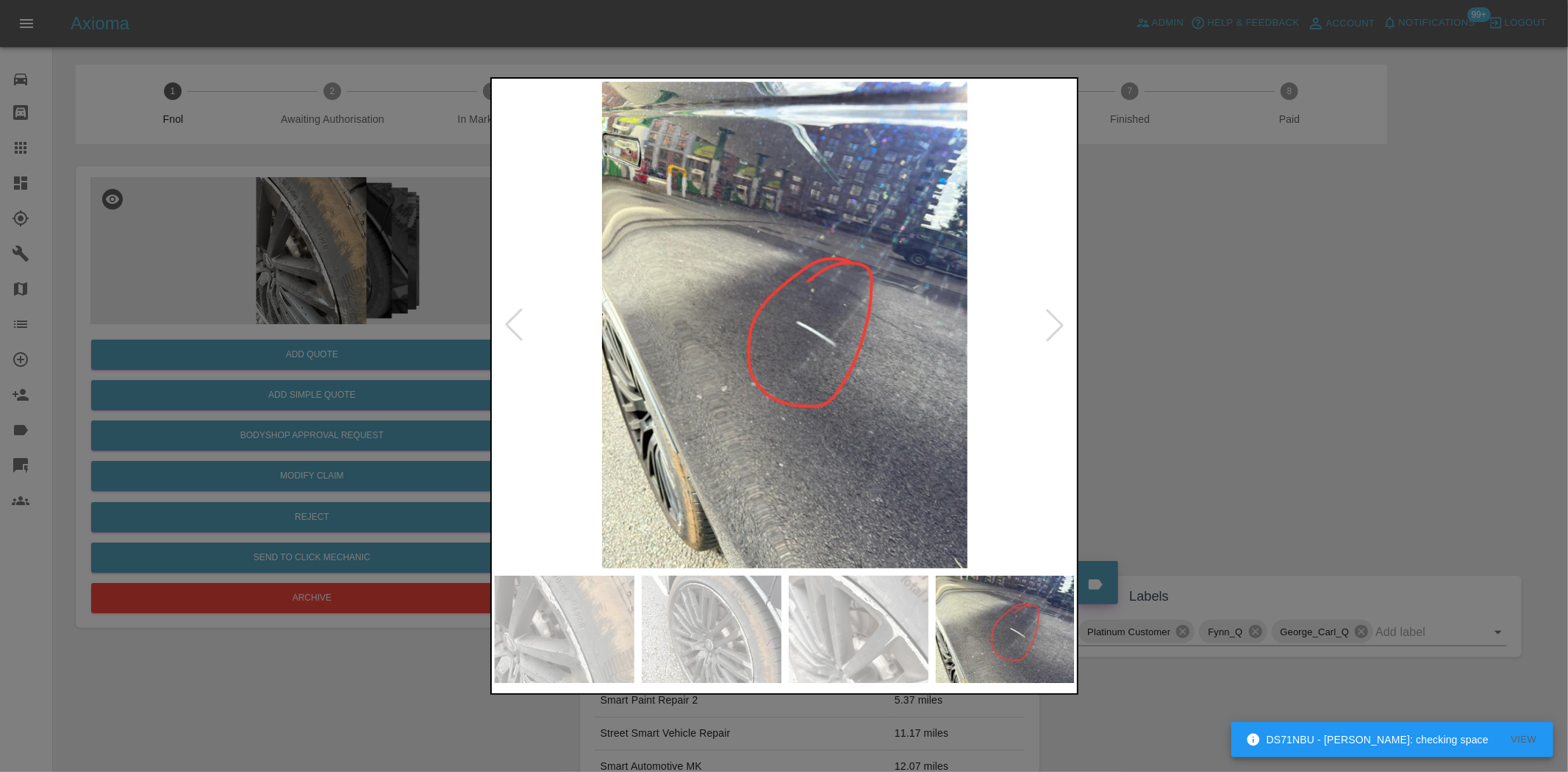
click at [591, 397] on img at bounding box center [784, 325] width 581 height 487
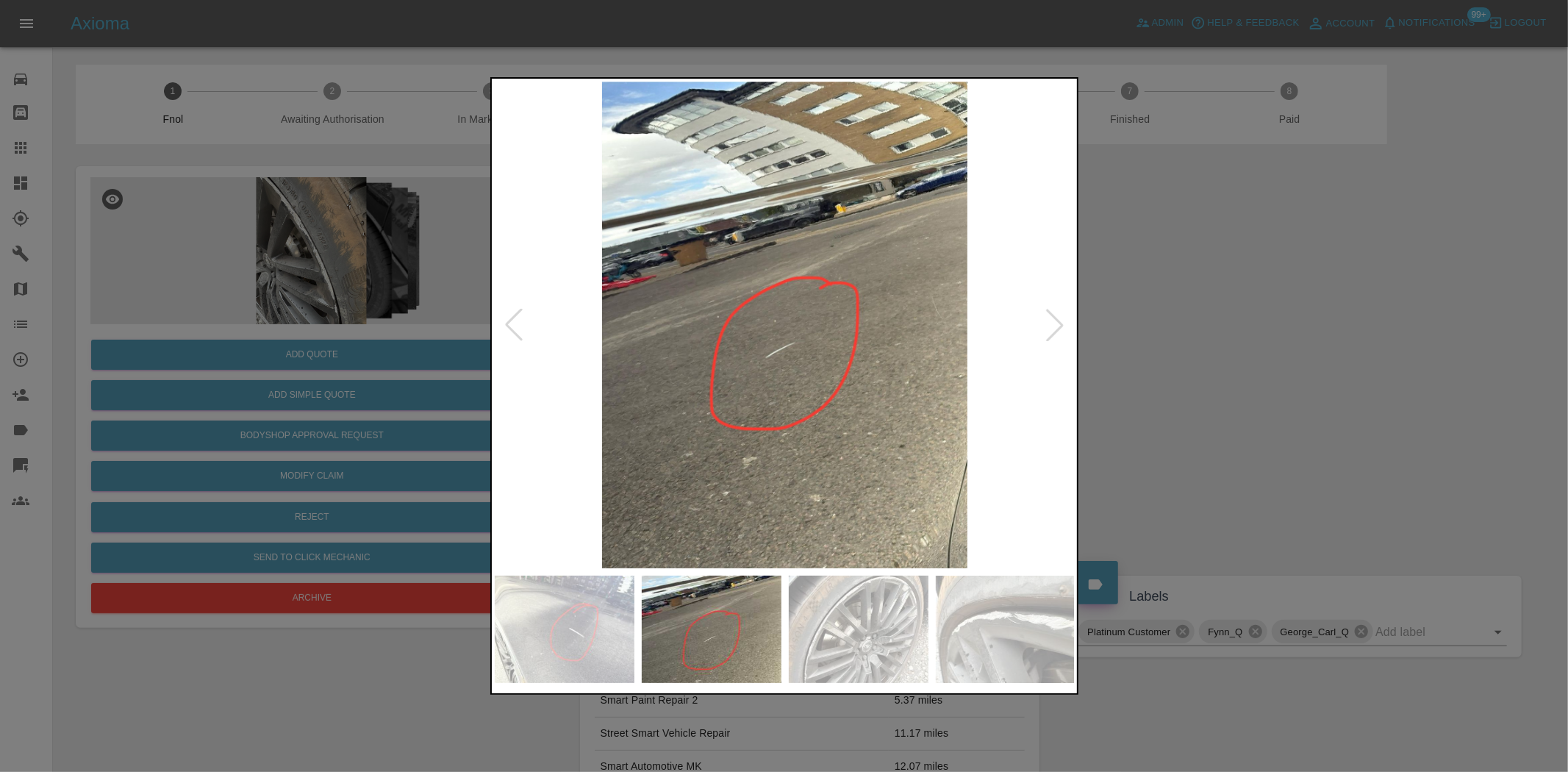
click at [596, 384] on img at bounding box center [784, 325] width 581 height 487
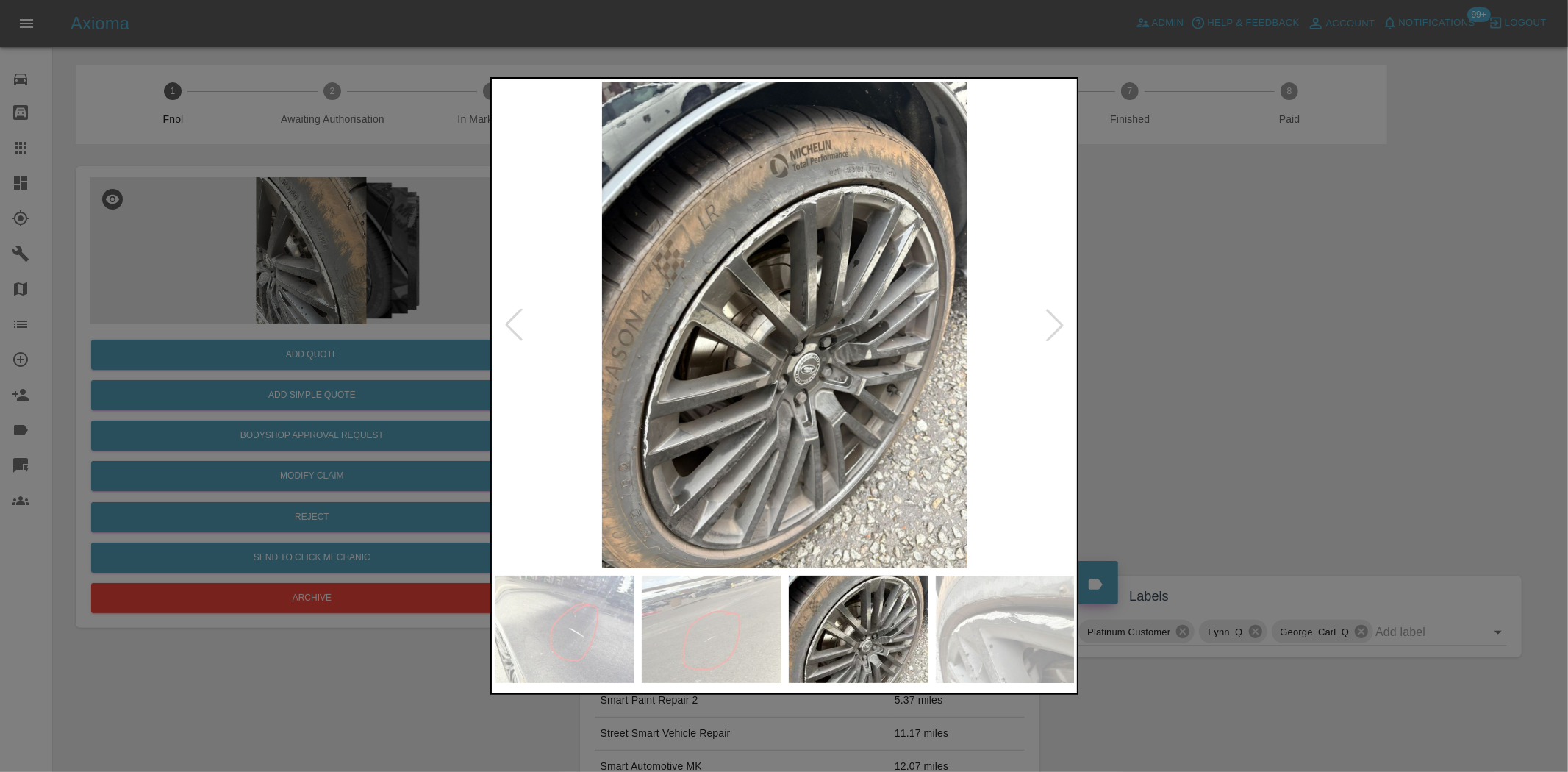
click at [519, 372] on img at bounding box center [784, 325] width 581 height 487
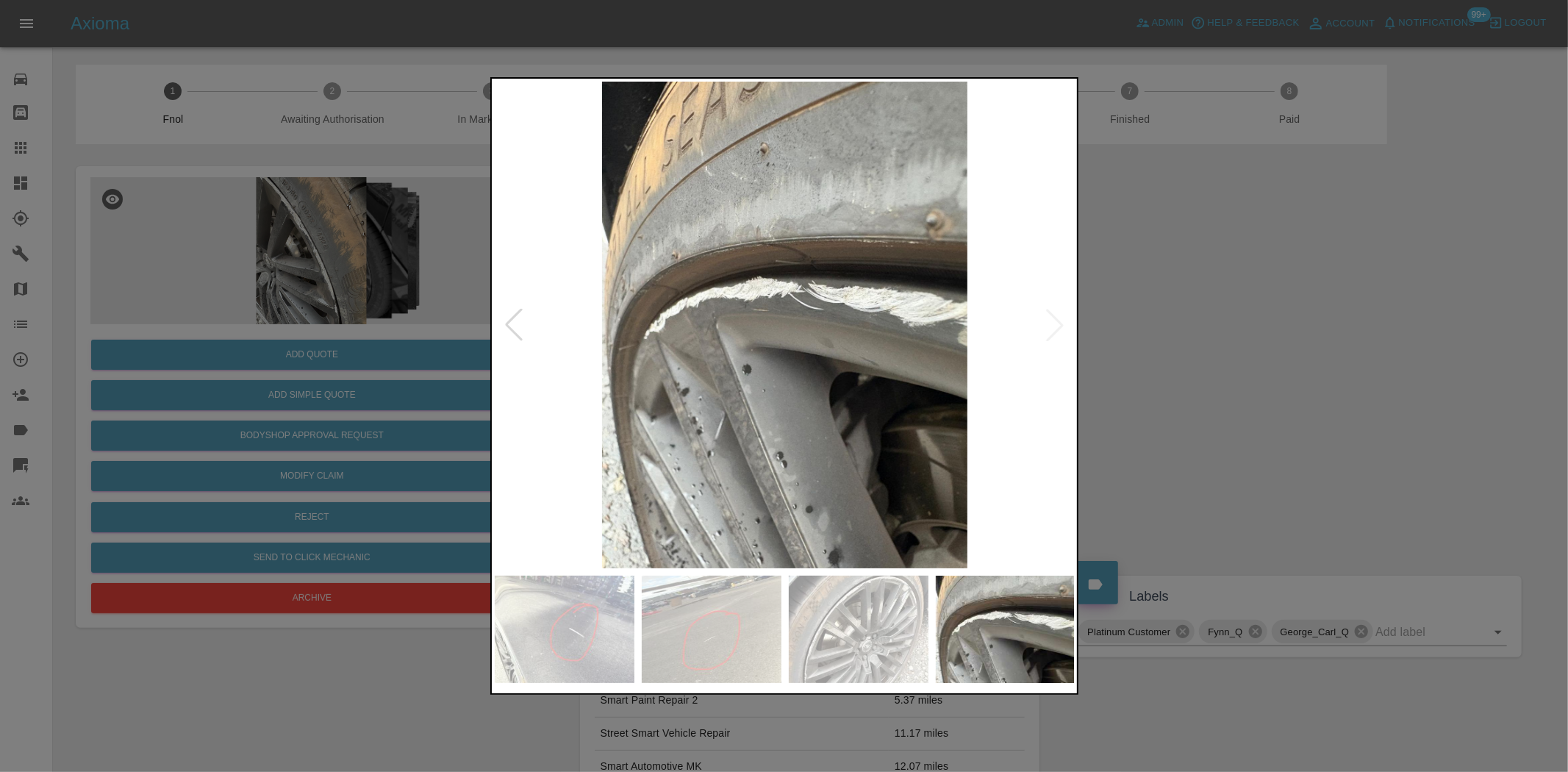
click at [580, 391] on img at bounding box center [784, 325] width 581 height 487
click at [737, 392] on img at bounding box center [784, 325] width 581 height 487
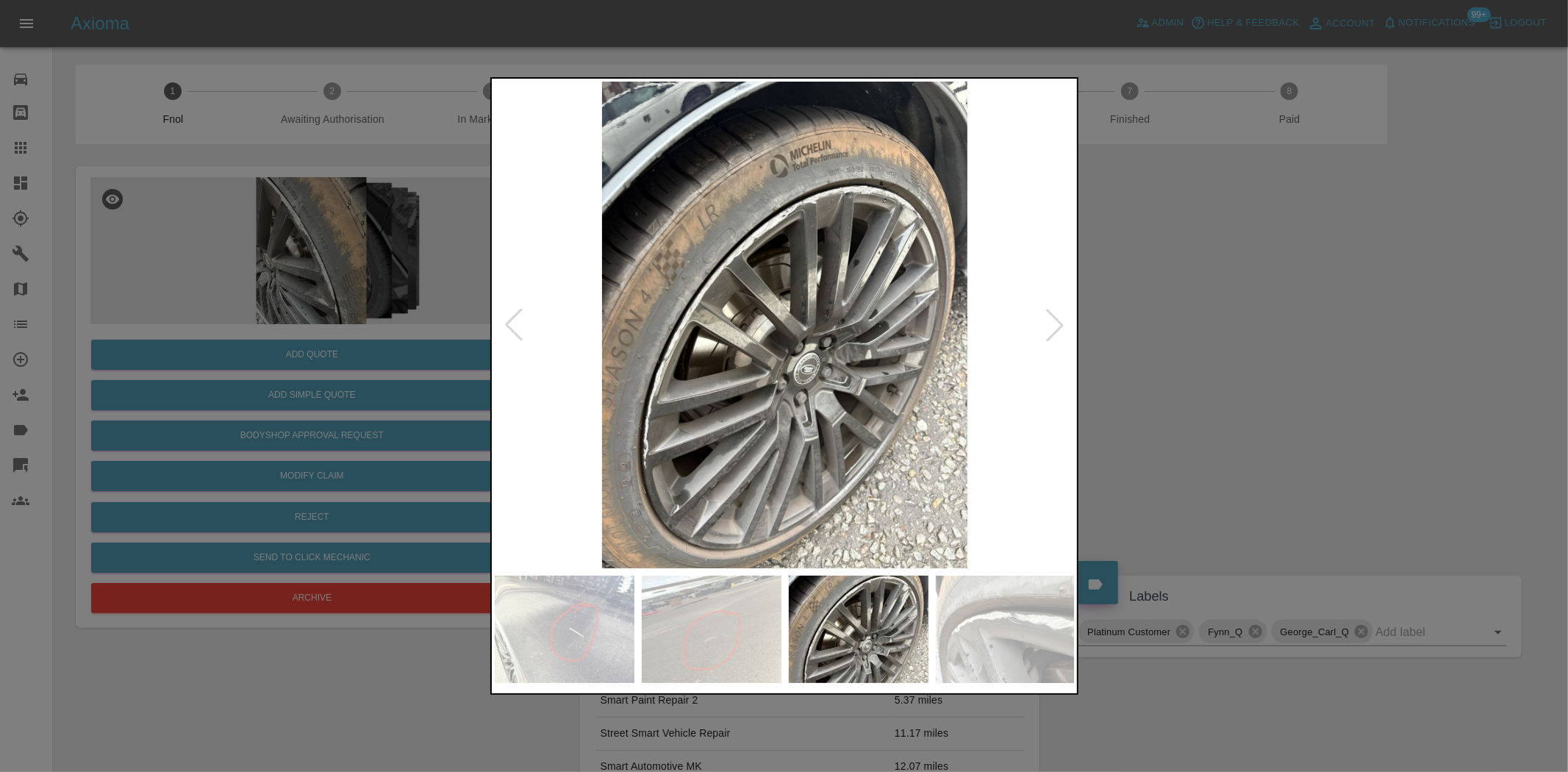
click at [285, 342] on div at bounding box center [784, 386] width 1568 height 772
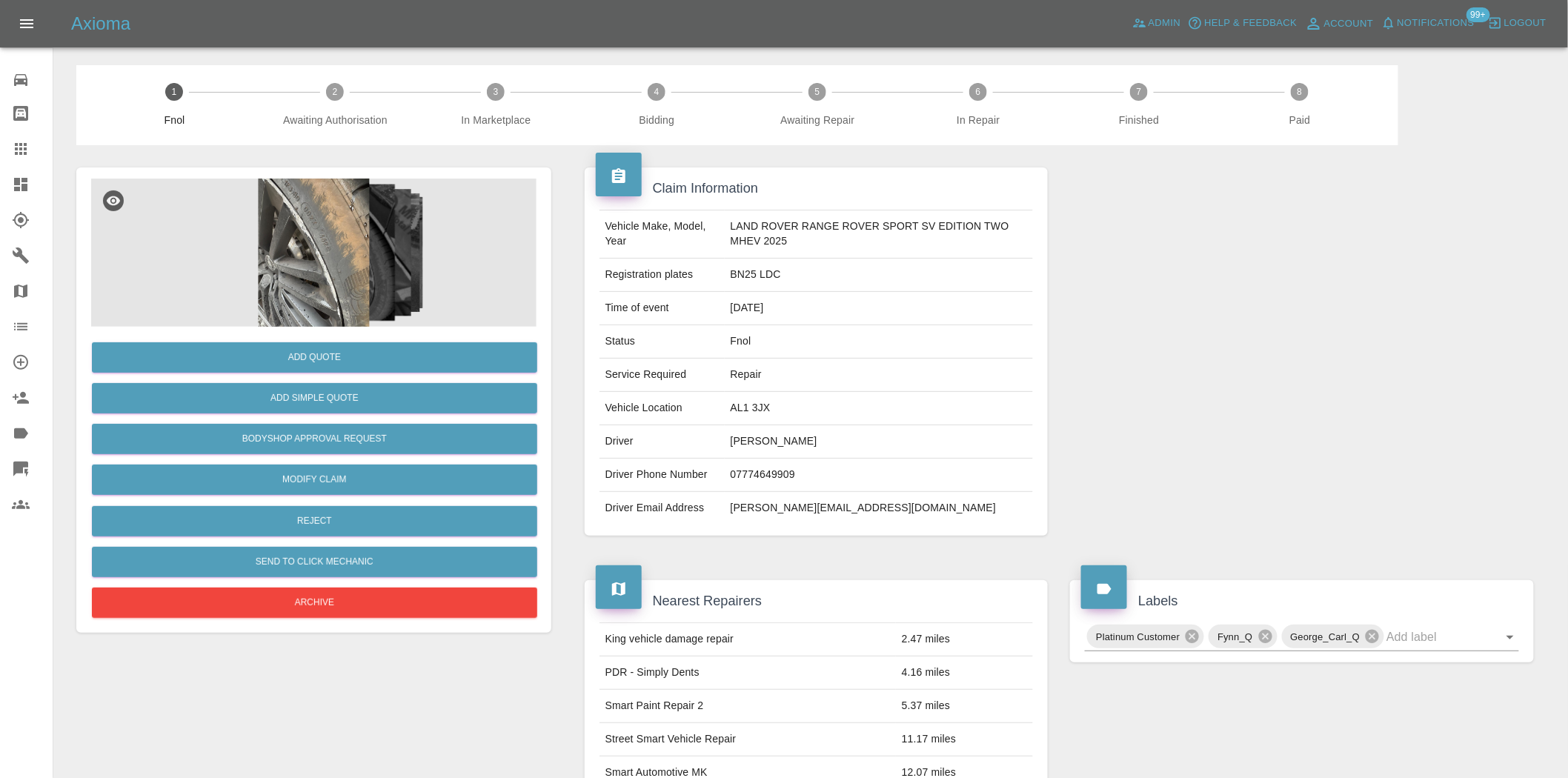
click at [286, 274] on img at bounding box center [313, 252] width 446 height 149
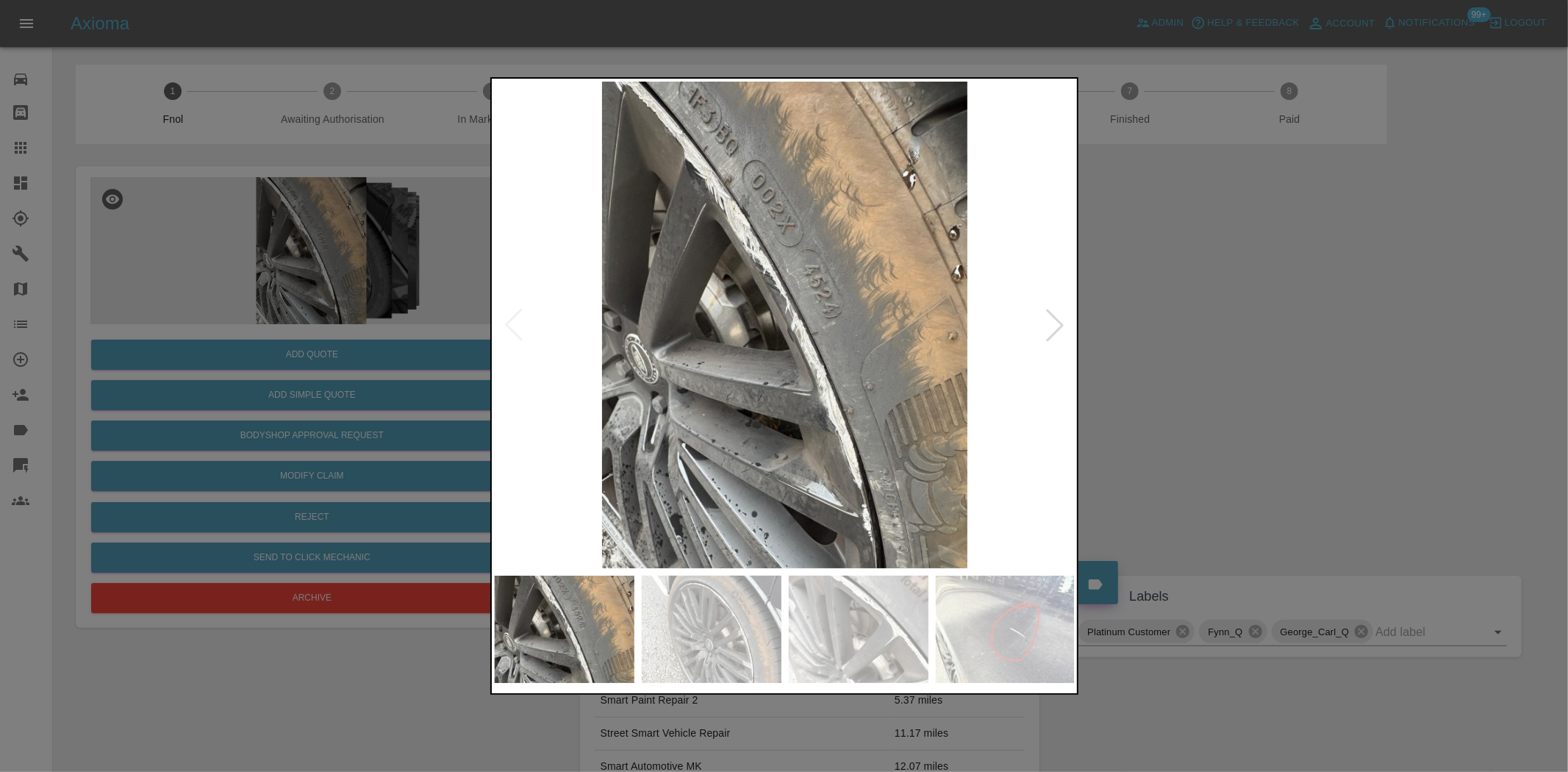
click at [652, 351] on img at bounding box center [784, 325] width 581 height 487
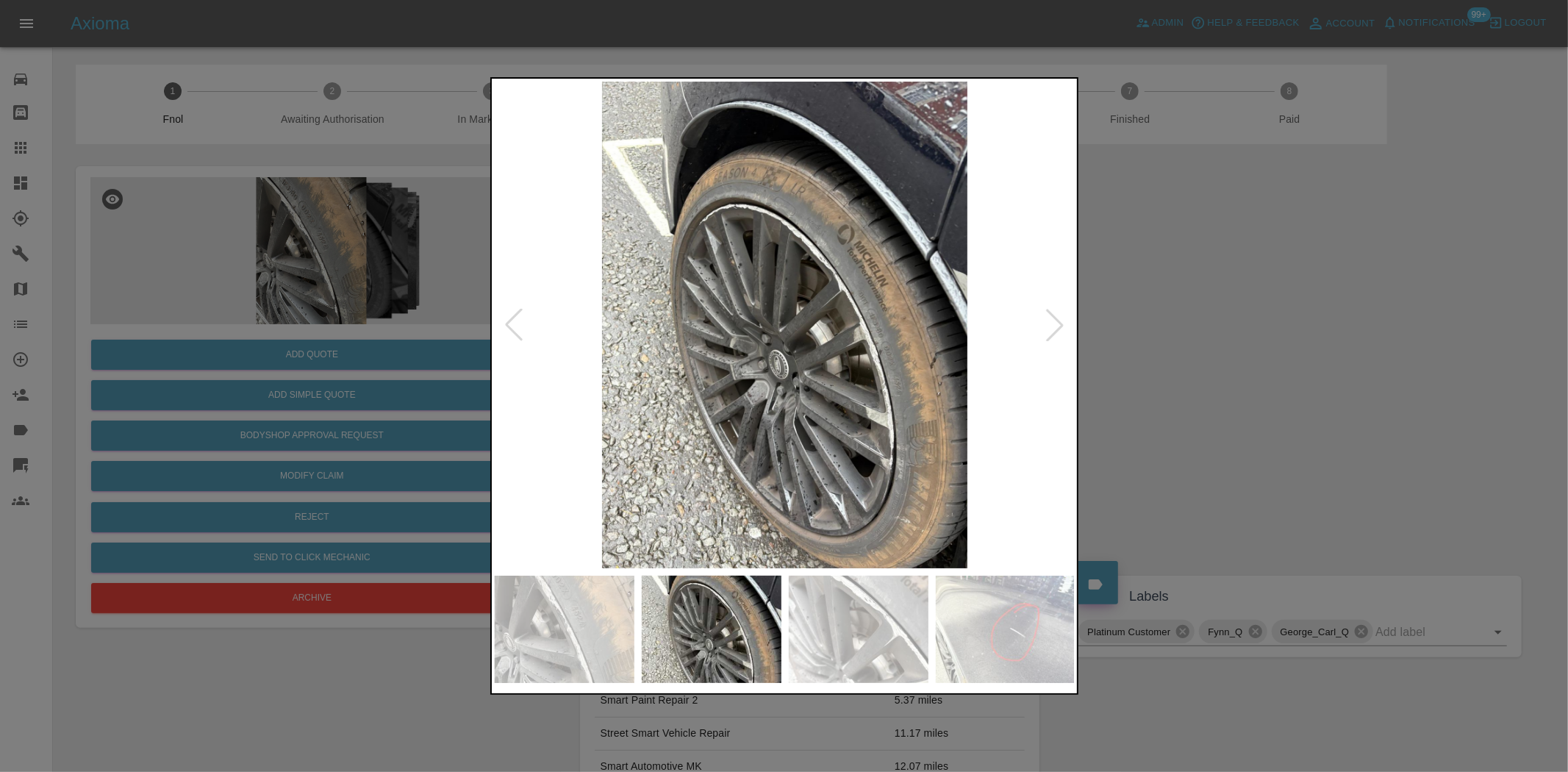
click at [982, 621] on img at bounding box center [1005, 629] width 139 height 107
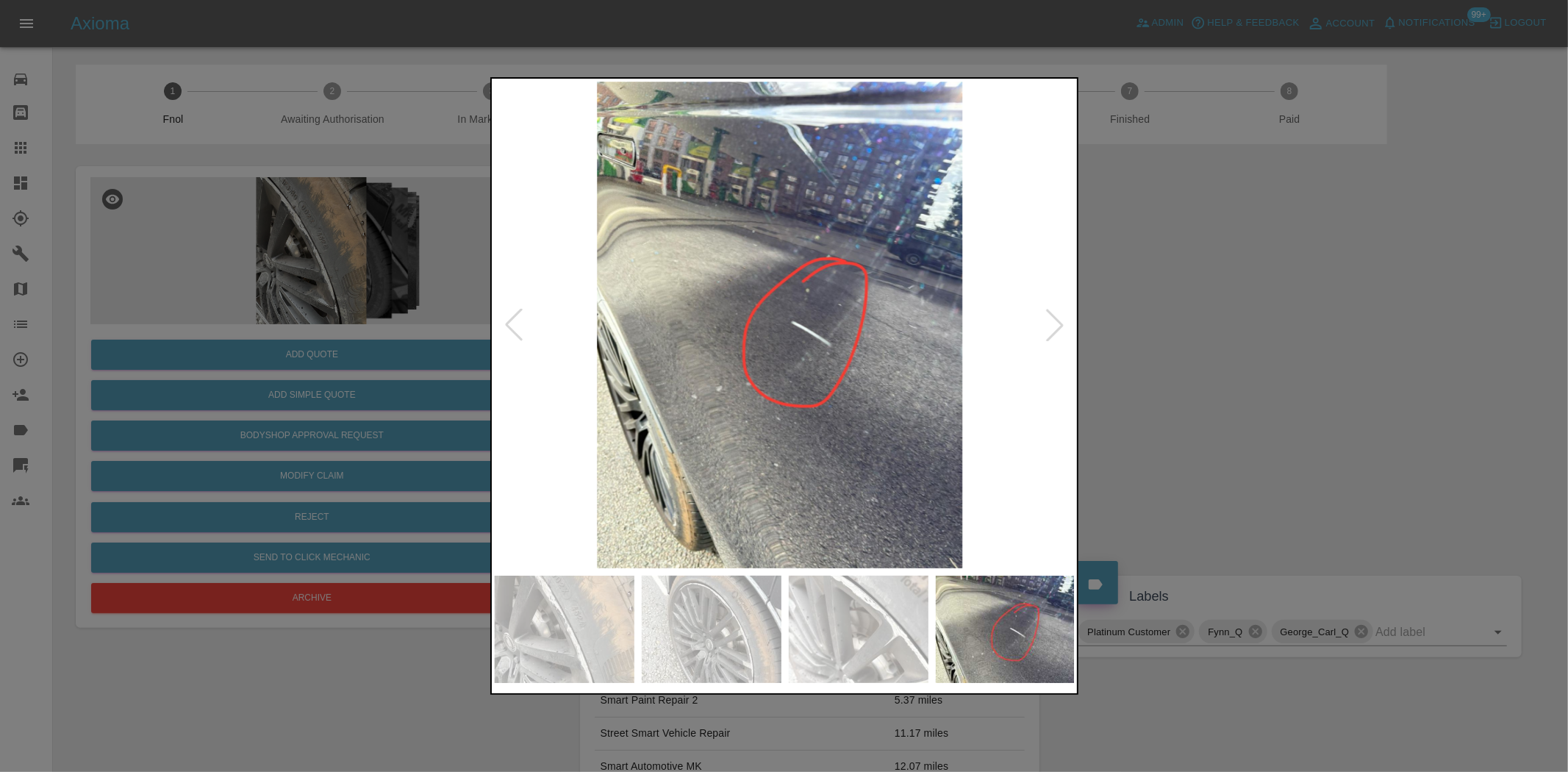
click at [860, 472] on img at bounding box center [780, 325] width 581 height 487
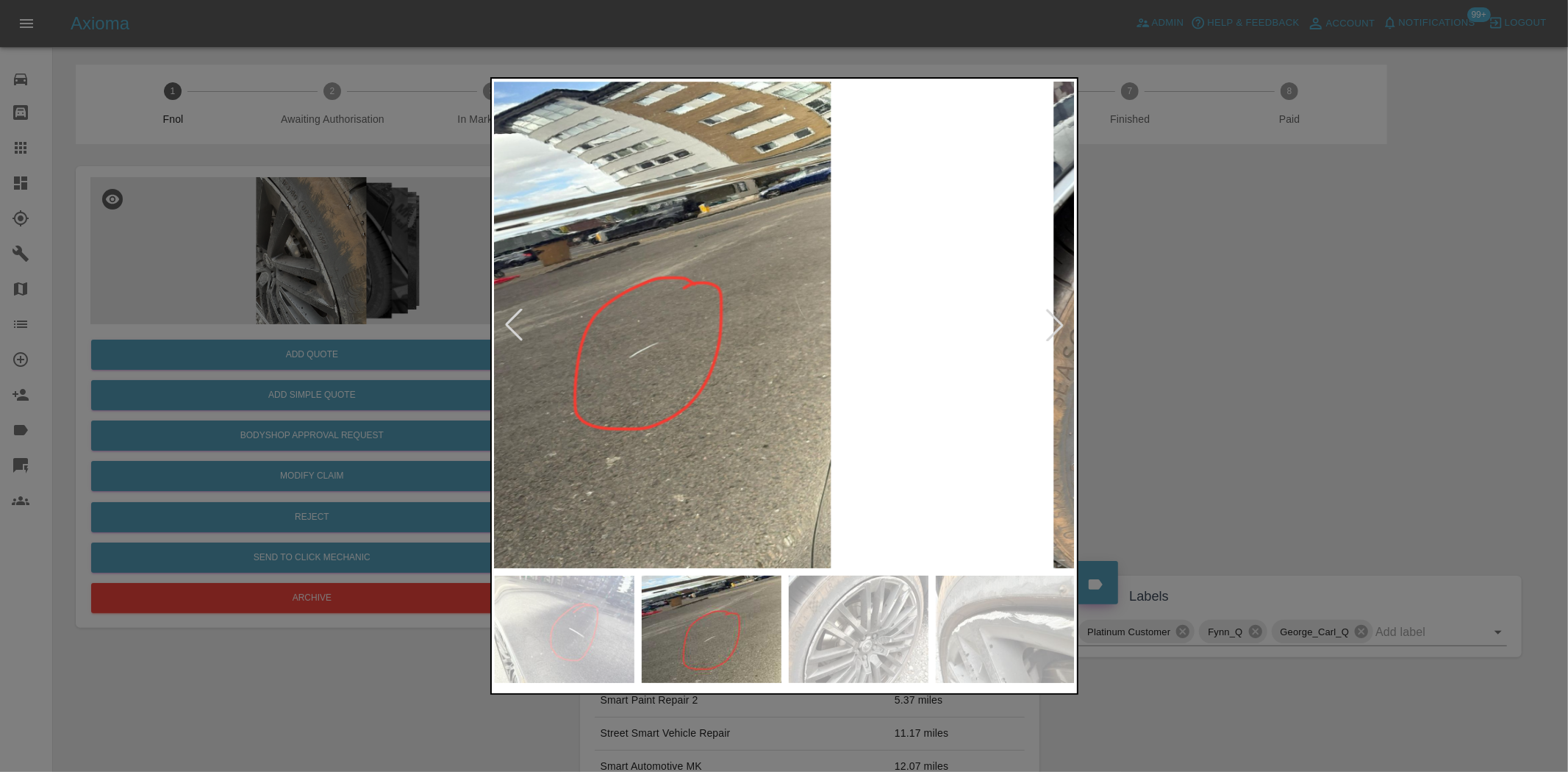
click at [668, 464] on img at bounding box center [648, 325] width 581 height 487
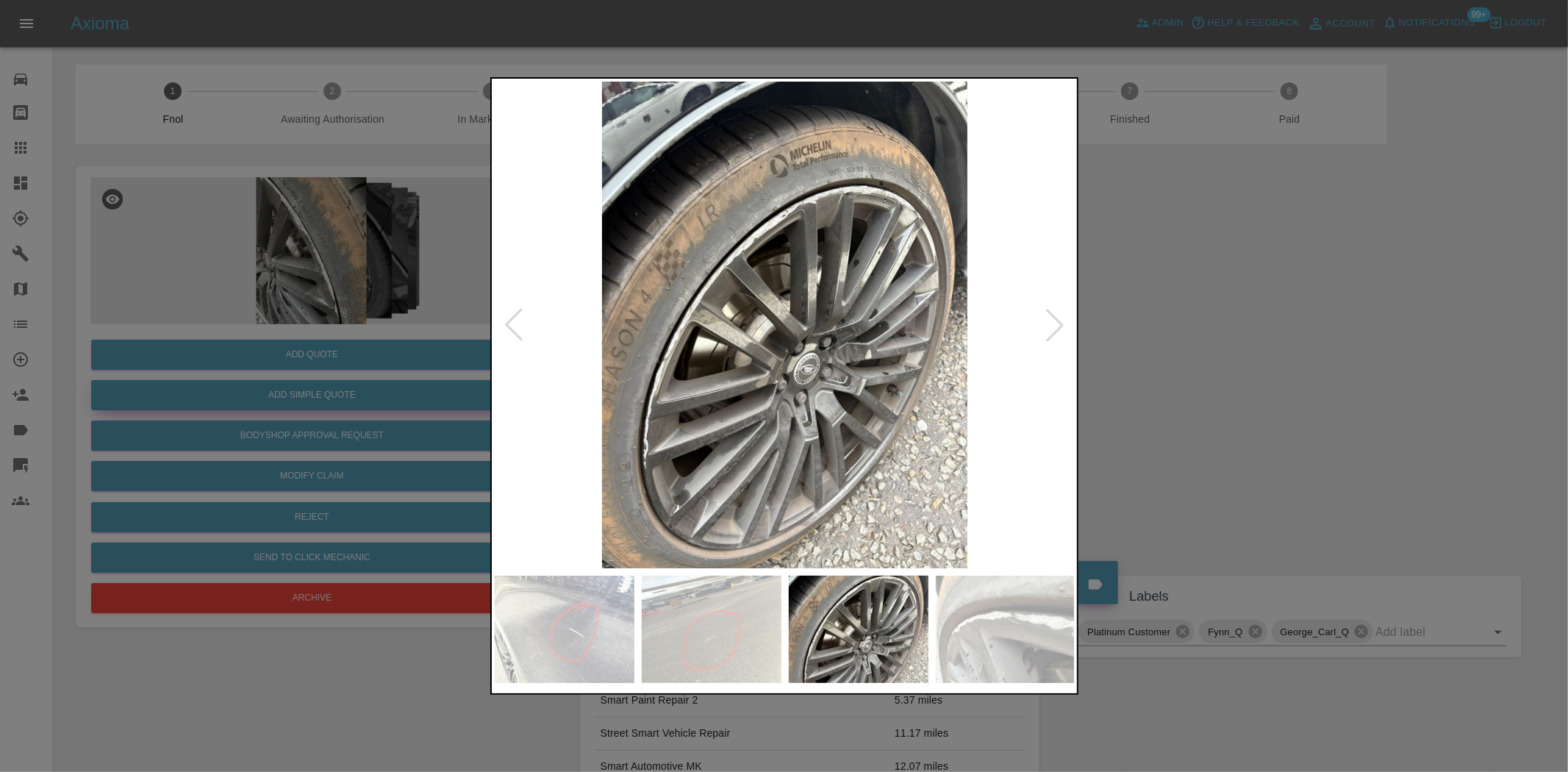
click at [324, 304] on div at bounding box center [784, 386] width 1568 height 772
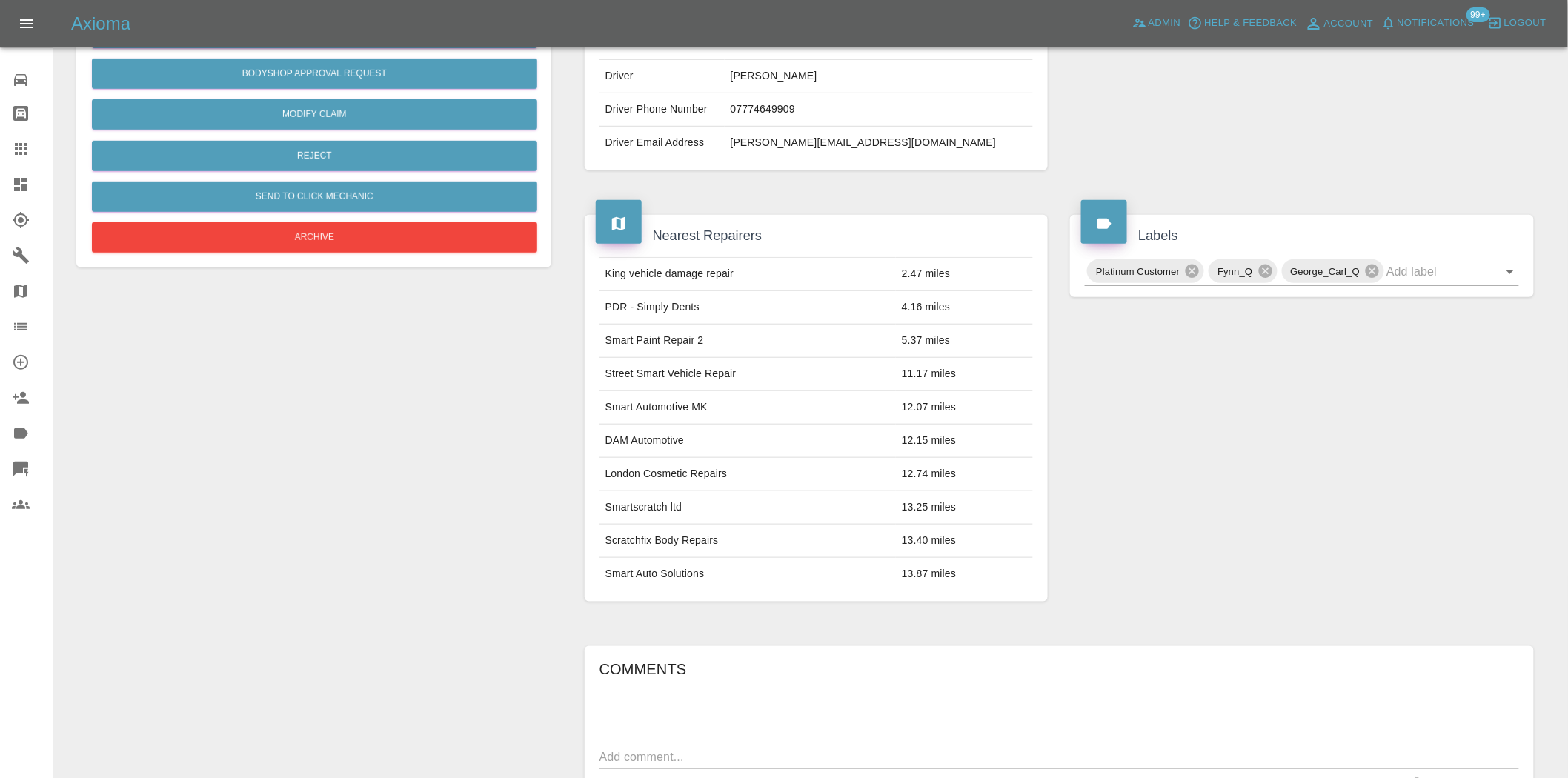
scroll to position [47, 0]
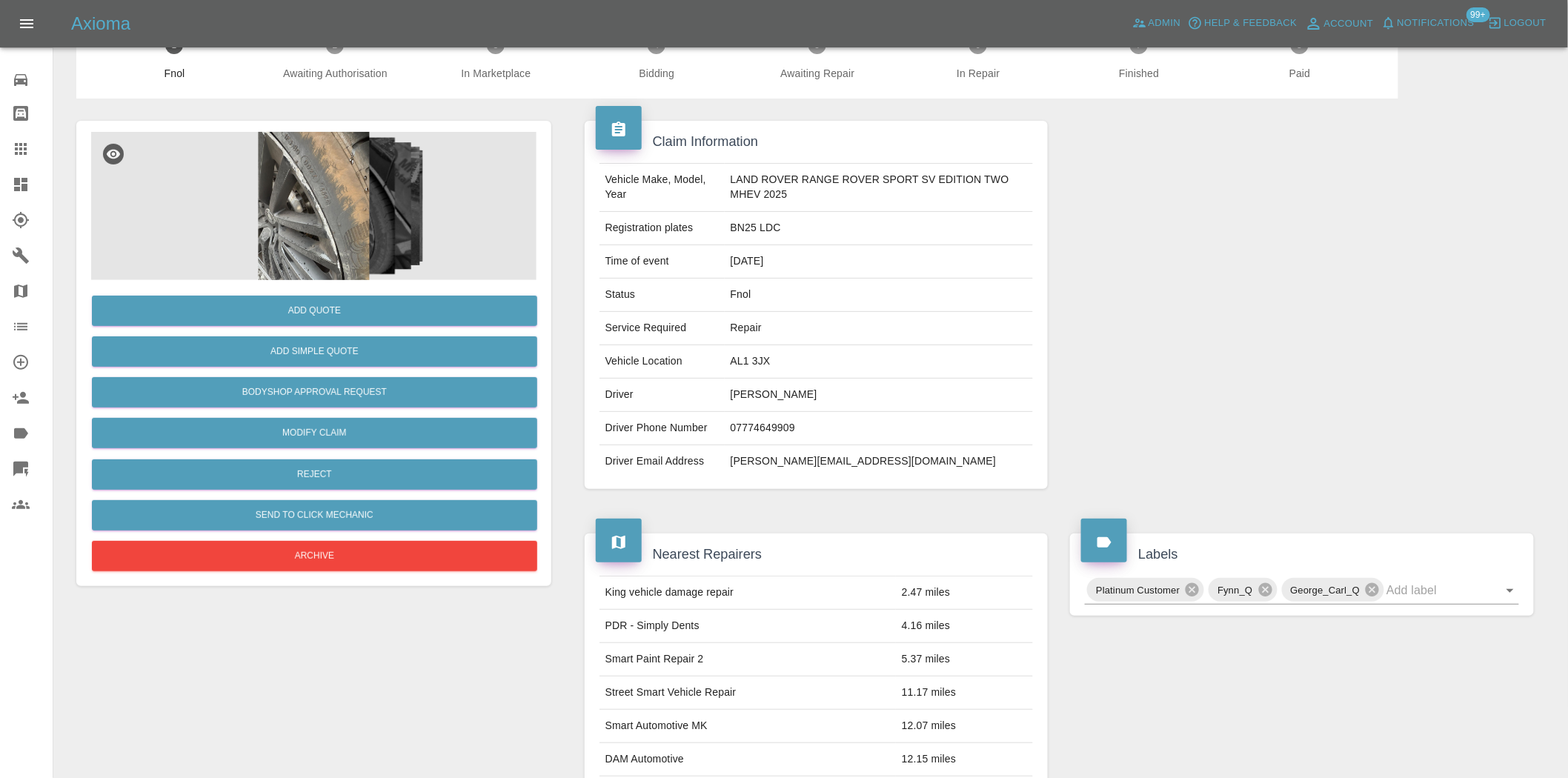
click at [346, 206] on img at bounding box center [313, 205] width 446 height 149
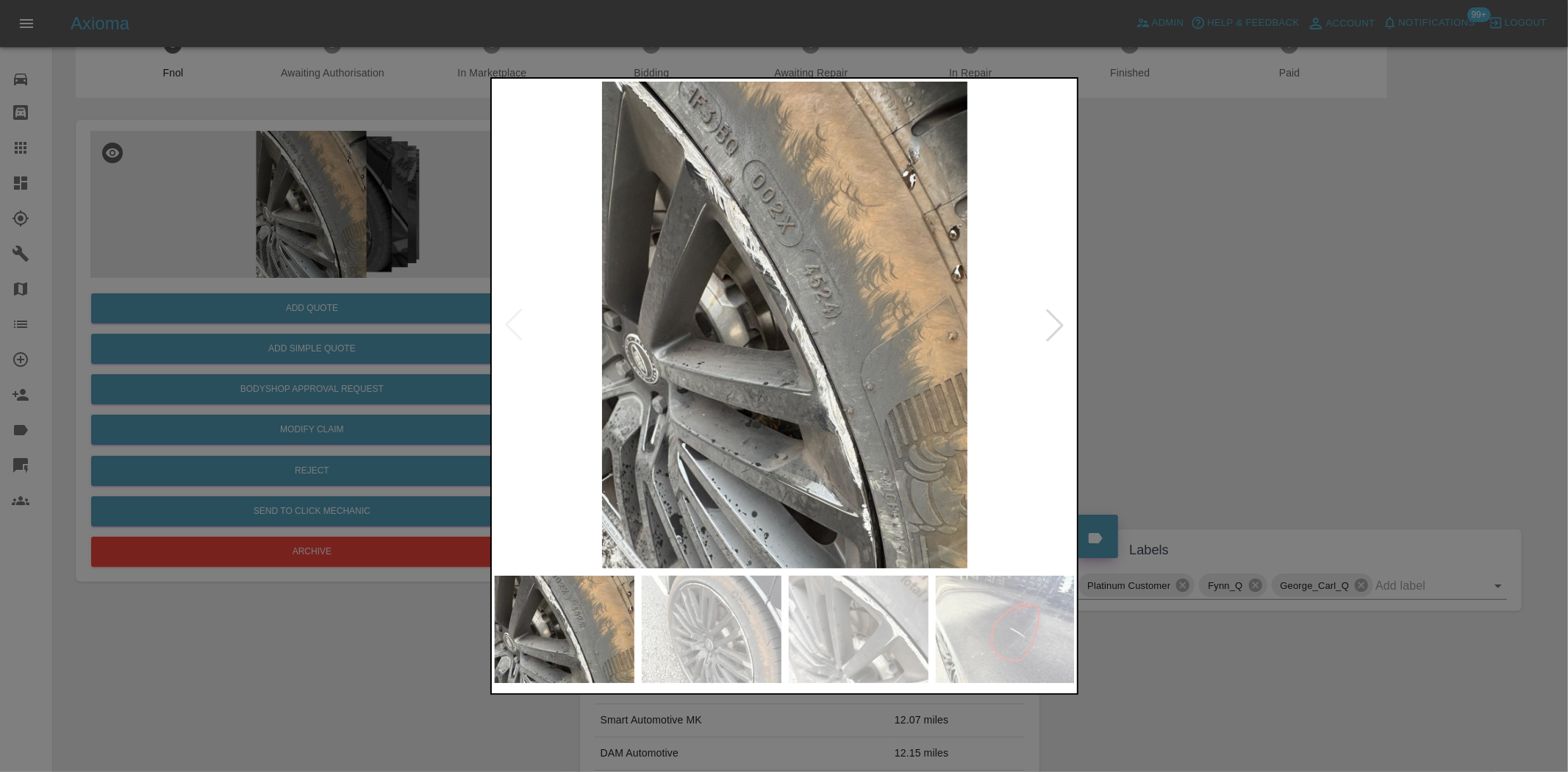
click at [775, 317] on img at bounding box center [784, 325] width 581 height 487
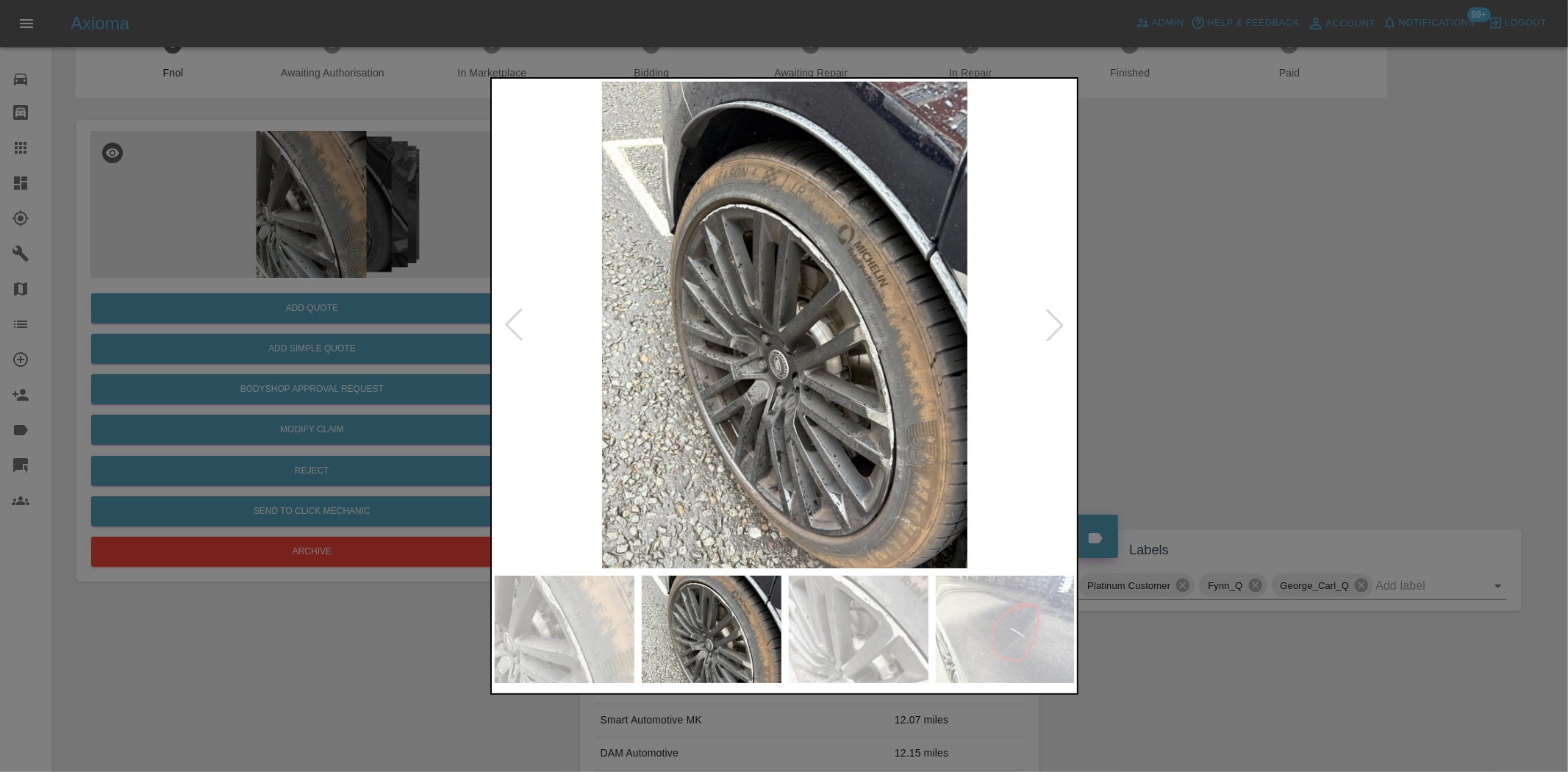
click at [738, 351] on img at bounding box center [784, 325] width 581 height 487
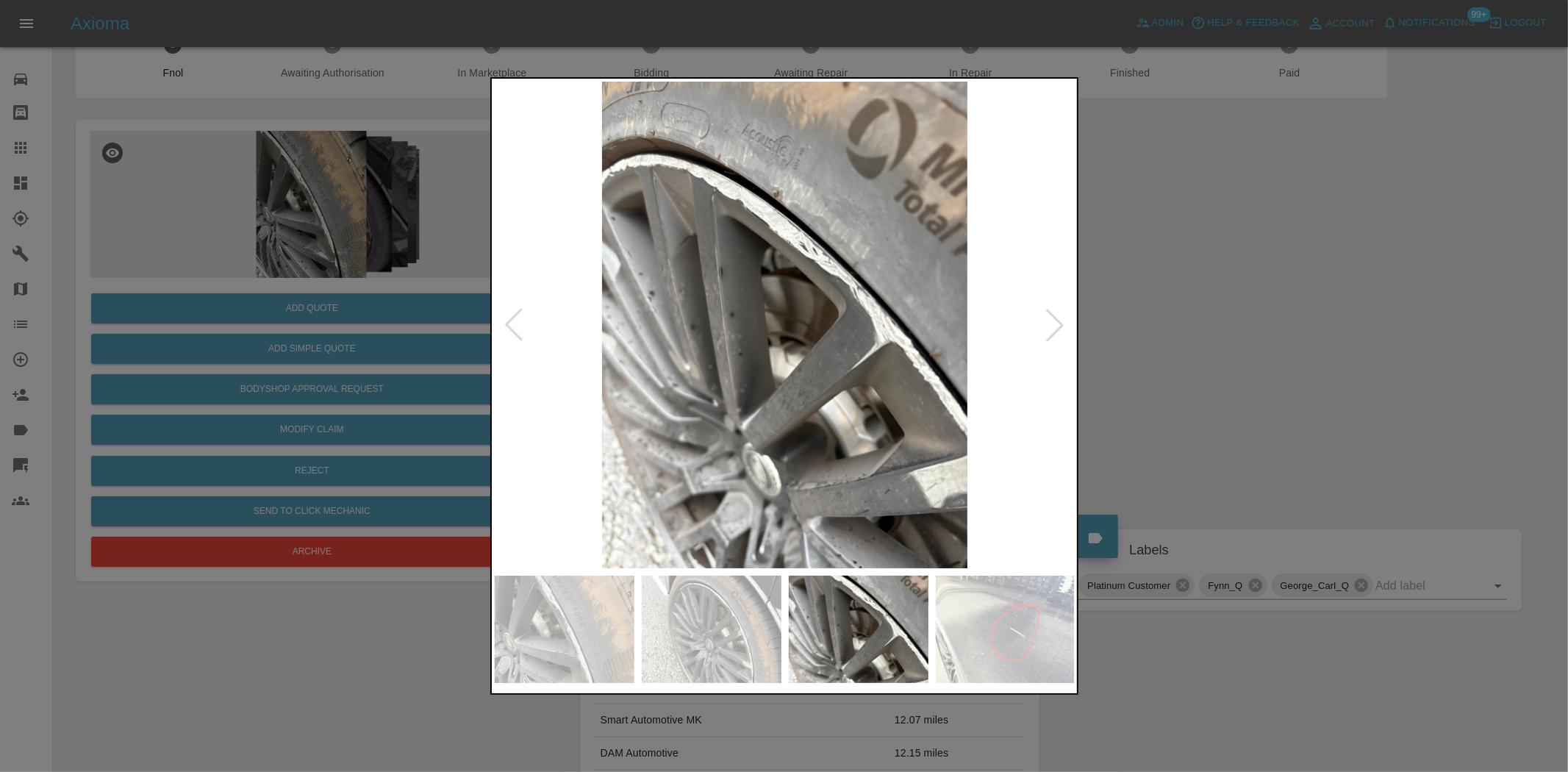
click at [763, 375] on img at bounding box center [784, 325] width 581 height 487
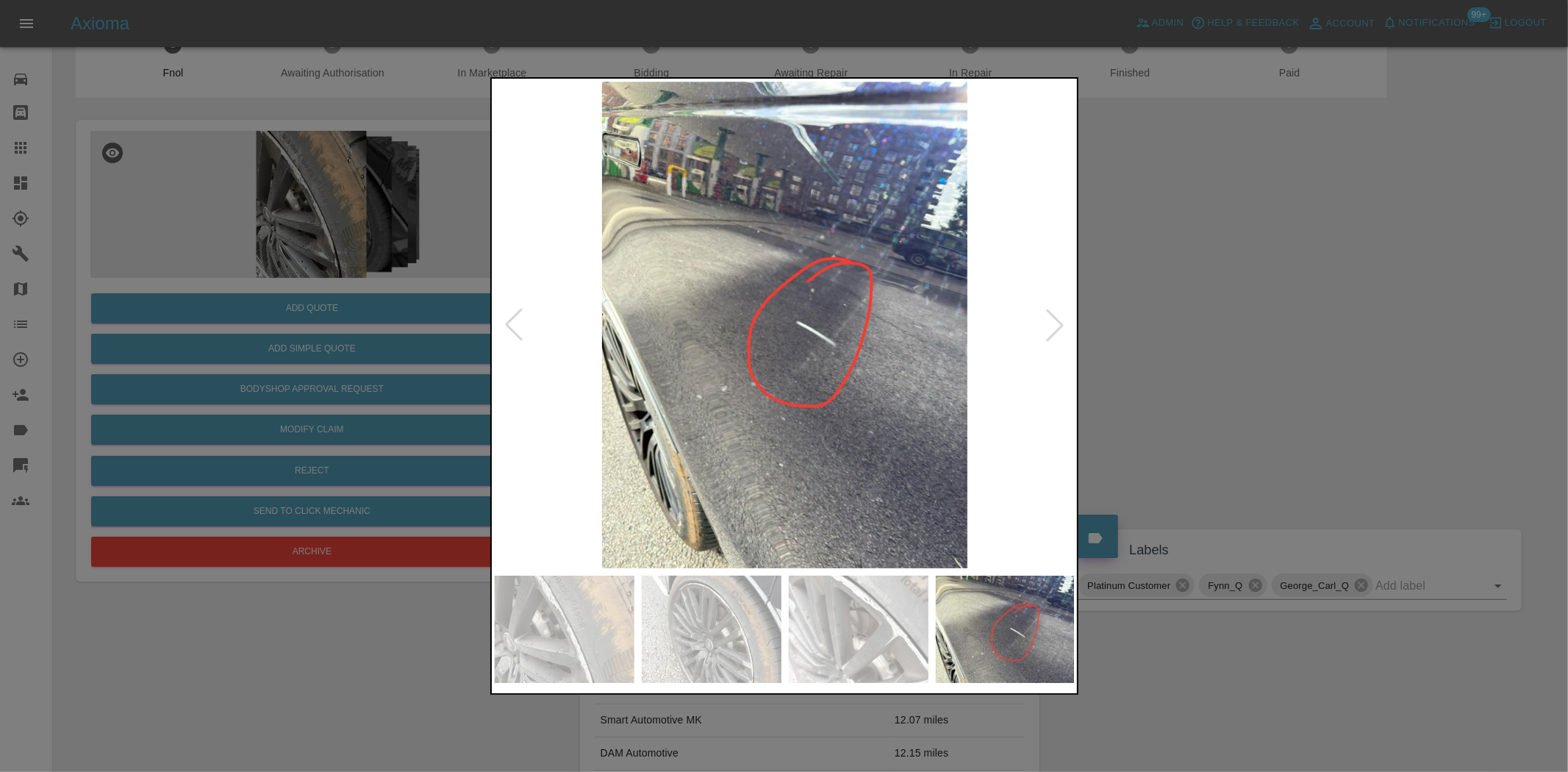
click at [713, 372] on img at bounding box center [784, 325] width 581 height 487
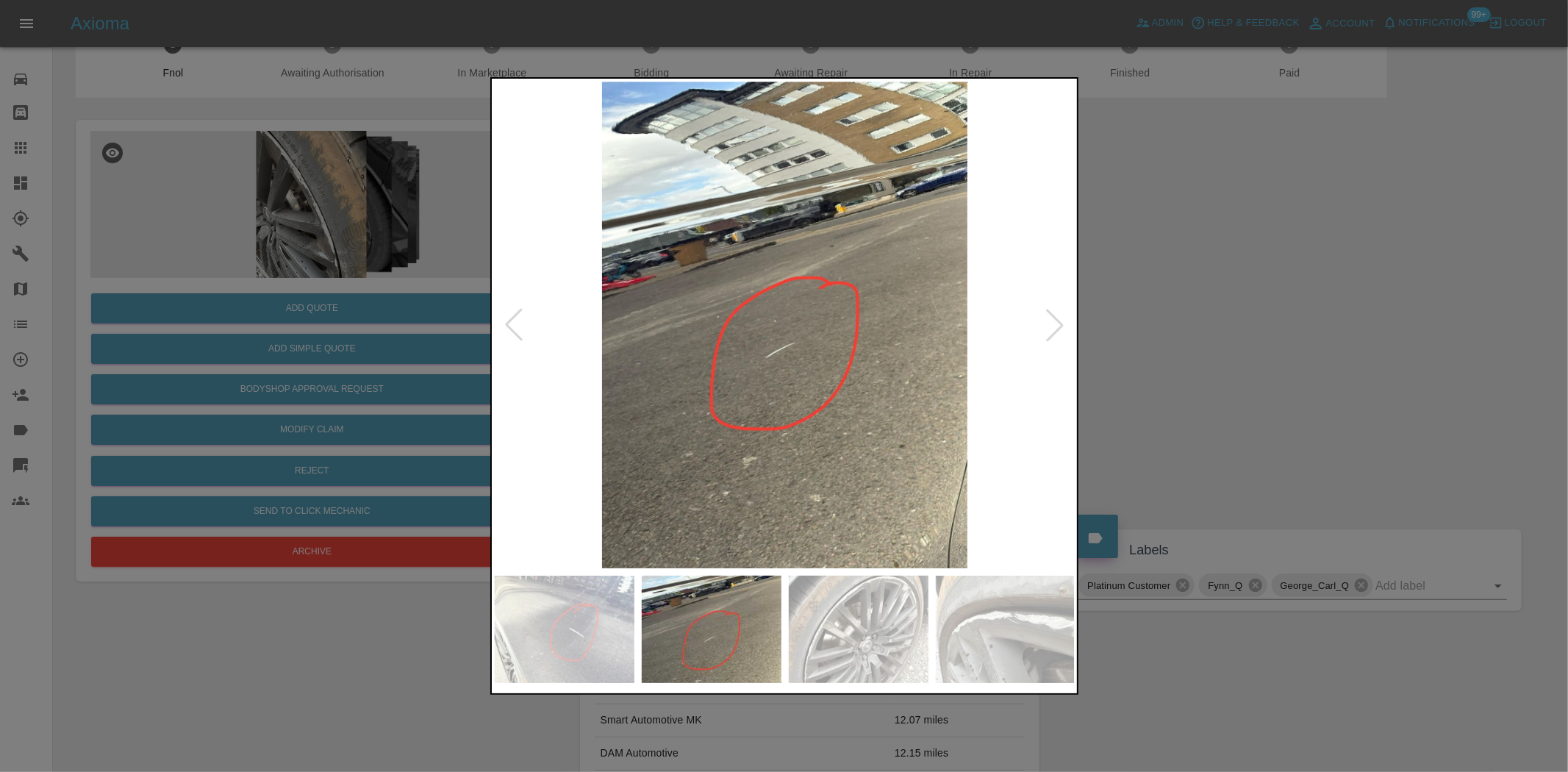
click at [637, 403] on img at bounding box center [784, 325] width 581 height 487
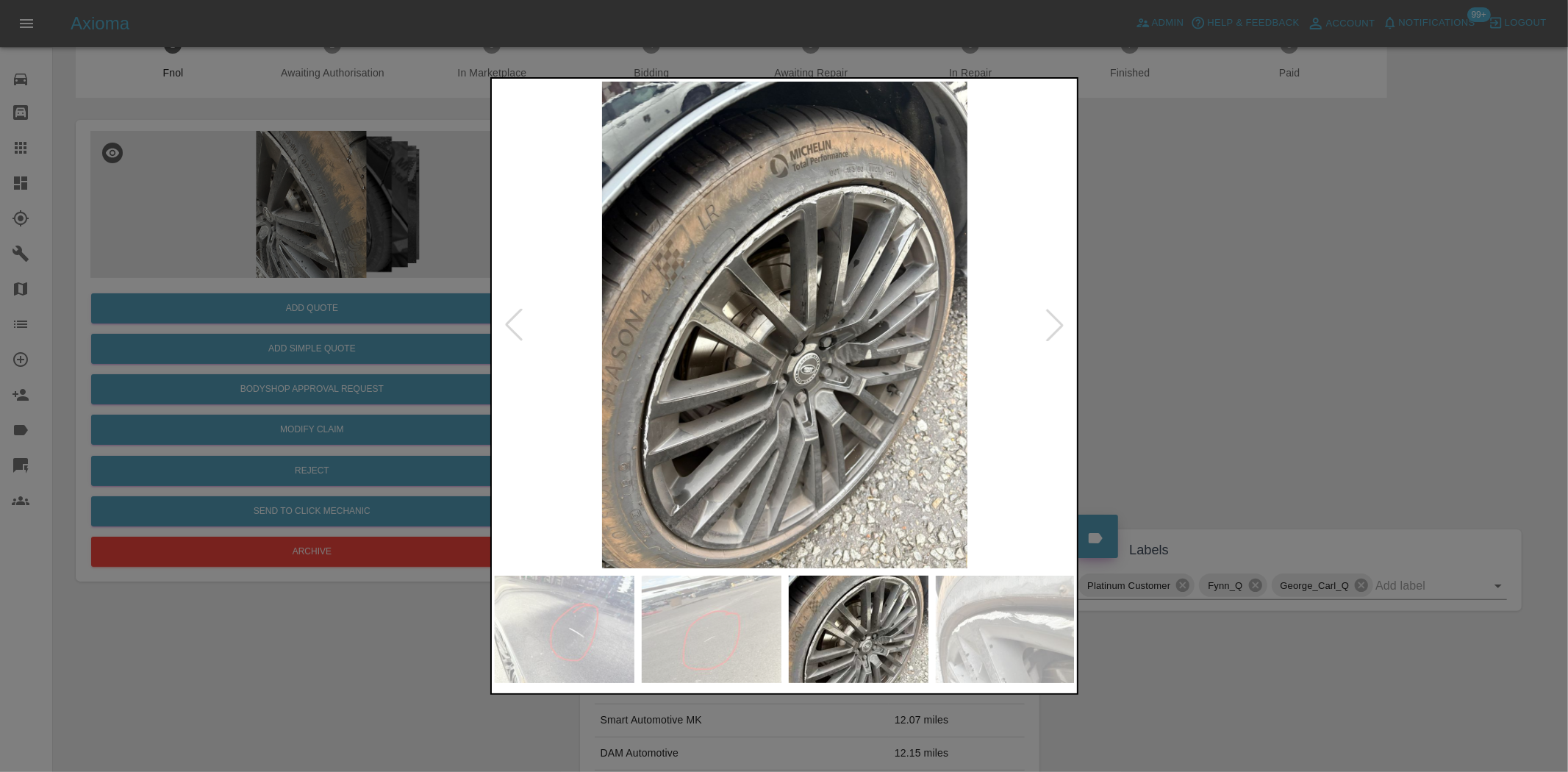
click at [657, 432] on img at bounding box center [784, 325] width 581 height 487
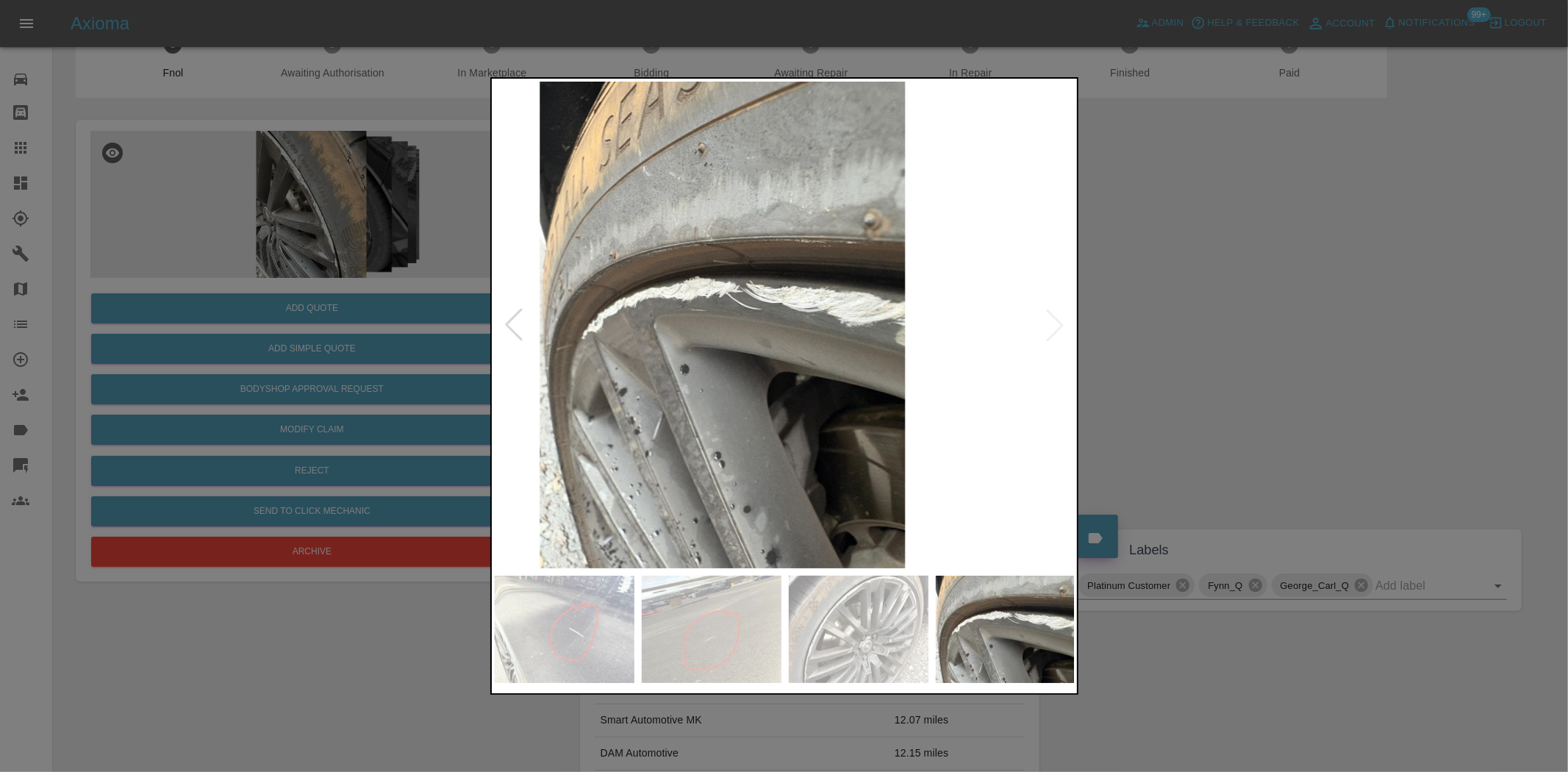
click at [726, 425] on img at bounding box center [722, 325] width 581 height 487
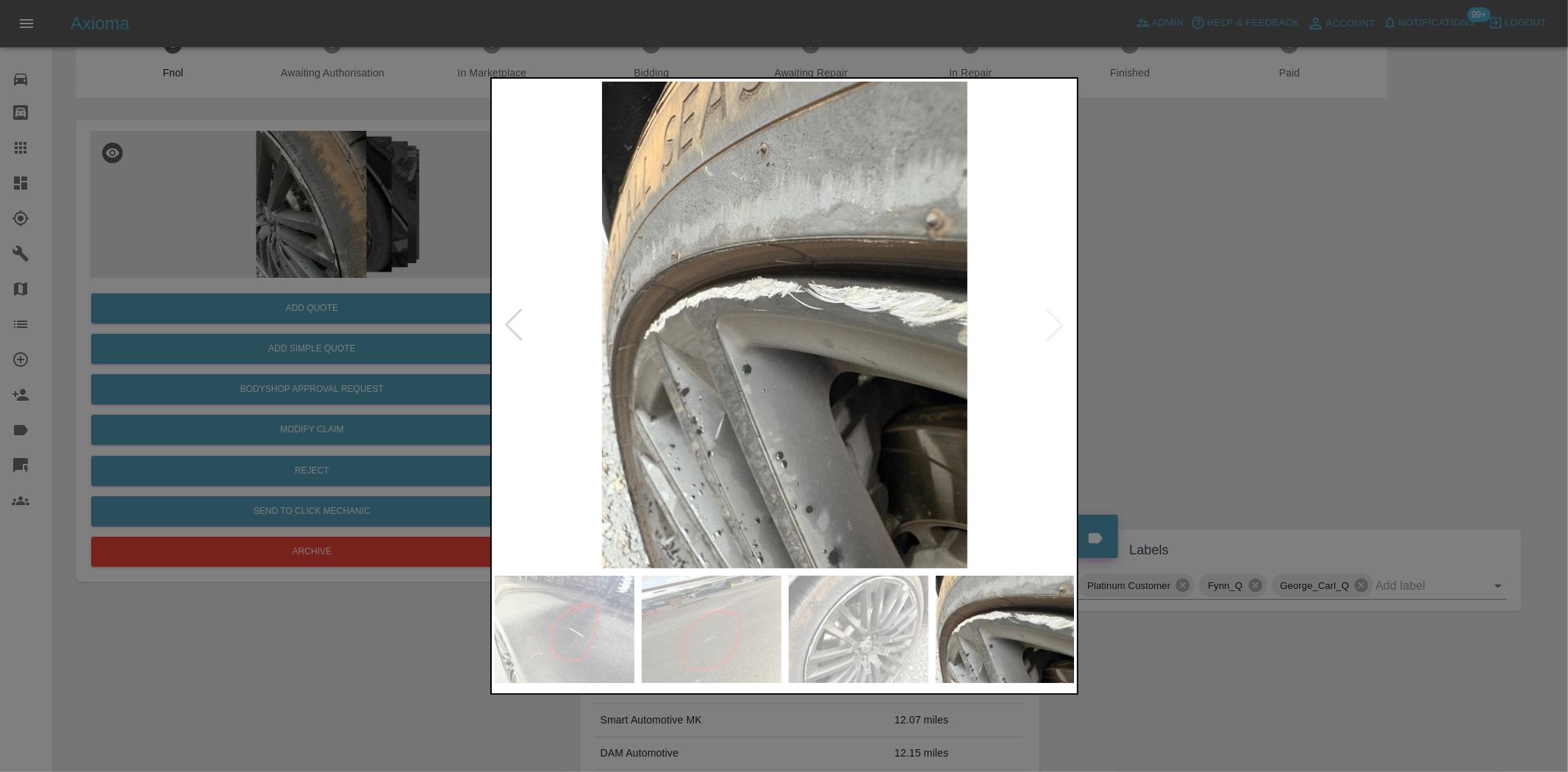
click at [924, 417] on img at bounding box center [784, 325] width 581 height 487
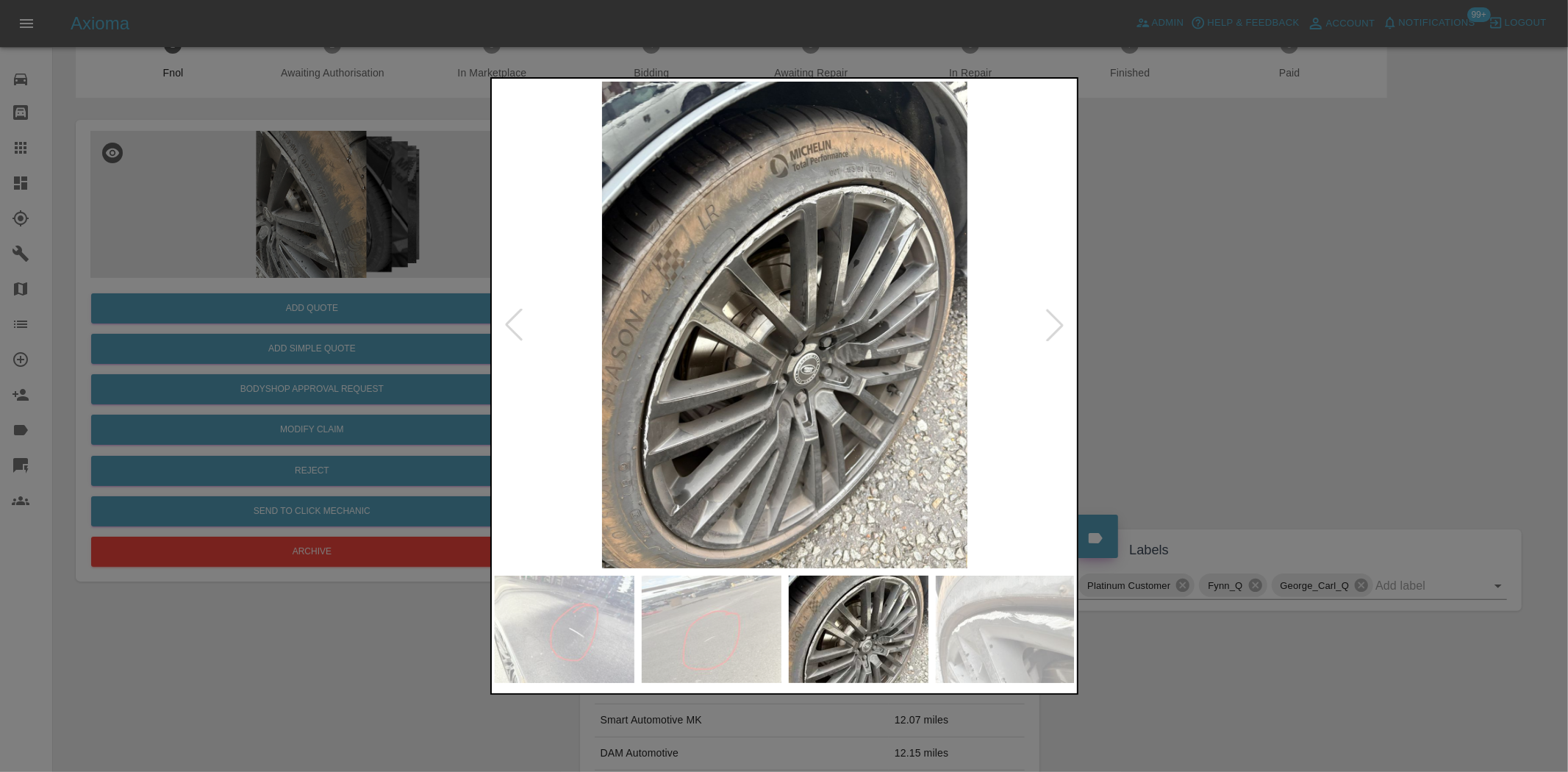
click at [789, 400] on img at bounding box center [784, 325] width 581 height 487
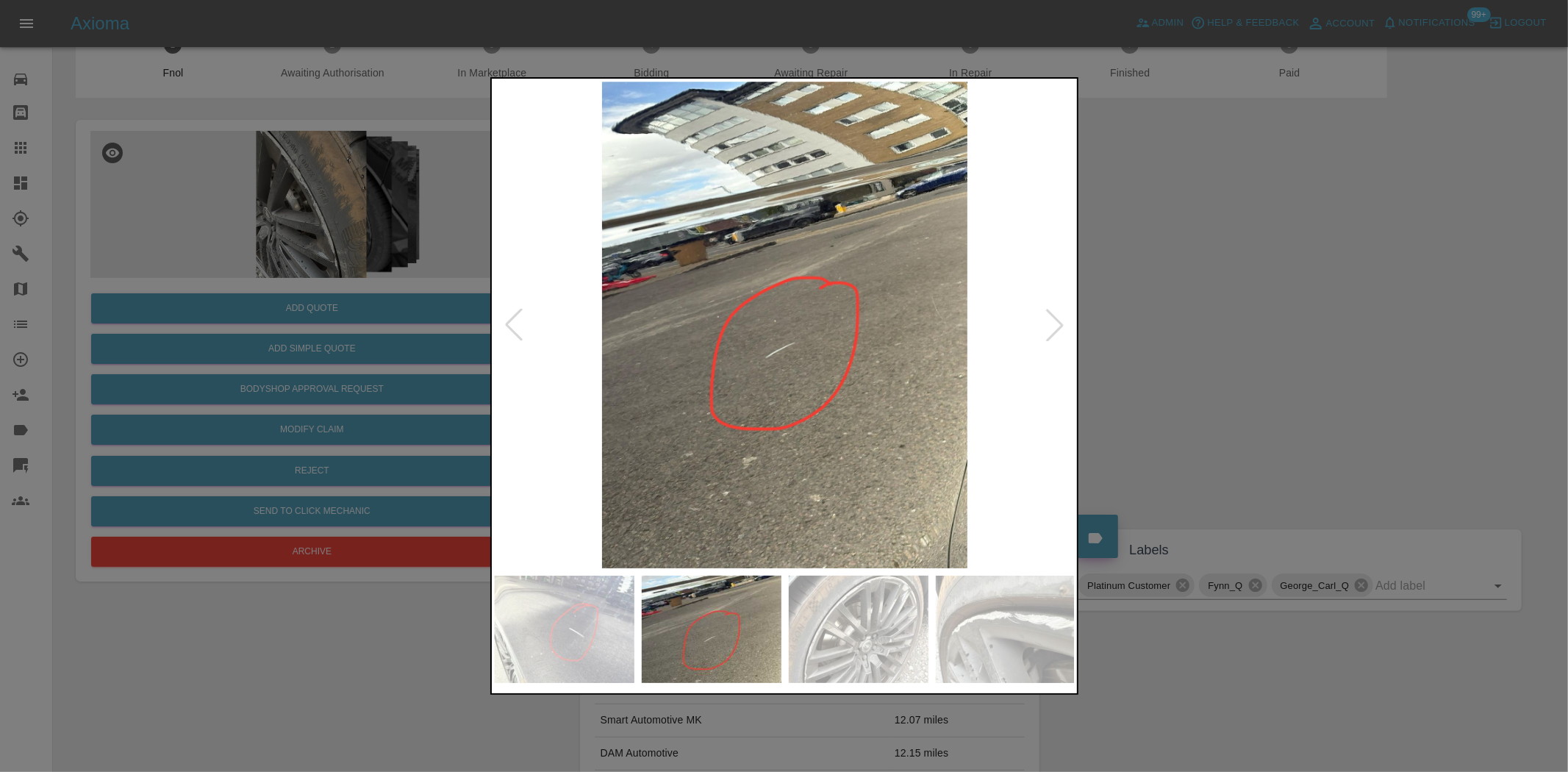
click at [868, 414] on img at bounding box center [784, 325] width 581 height 487
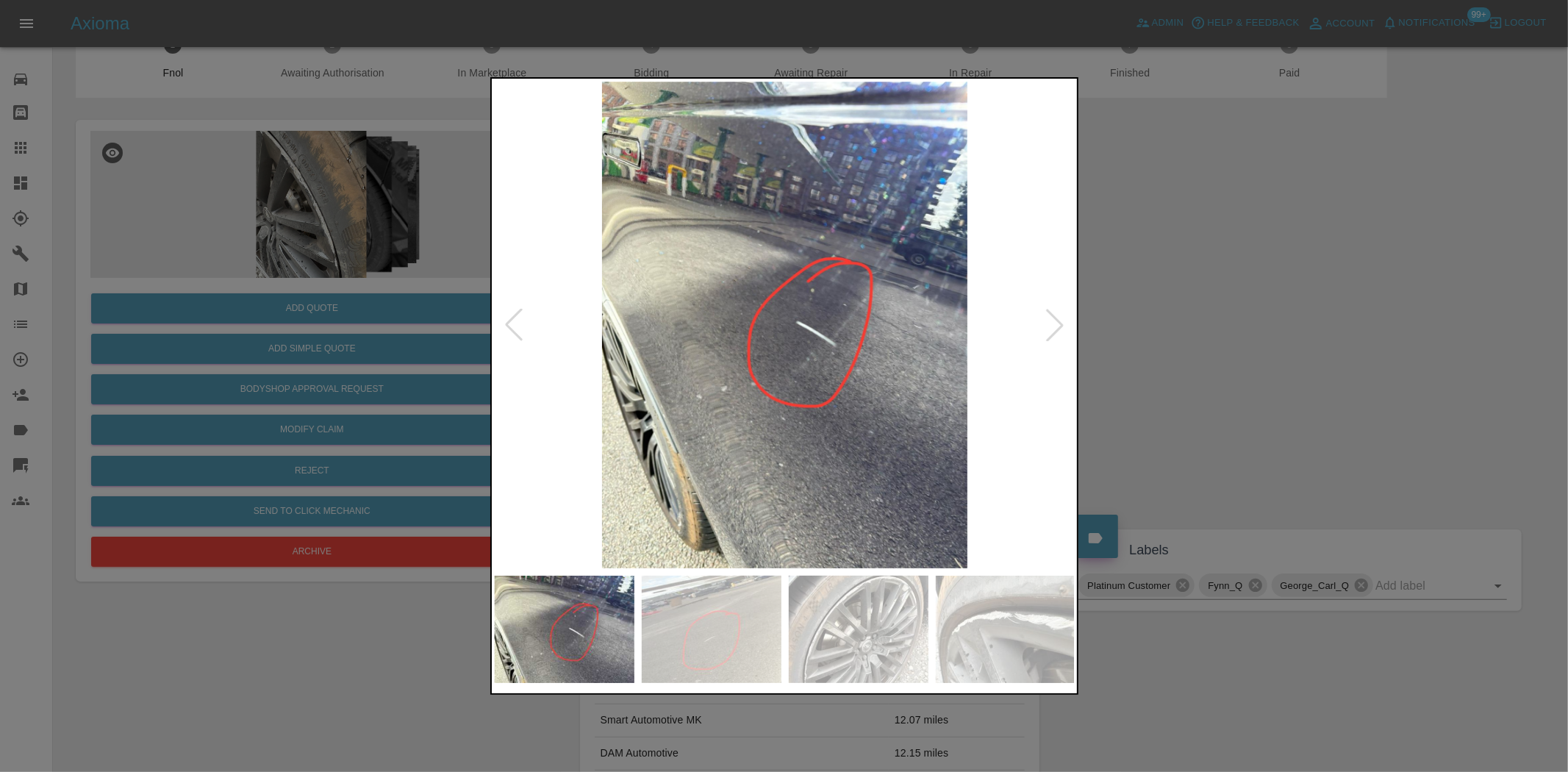
click at [811, 414] on img at bounding box center [784, 325] width 581 height 487
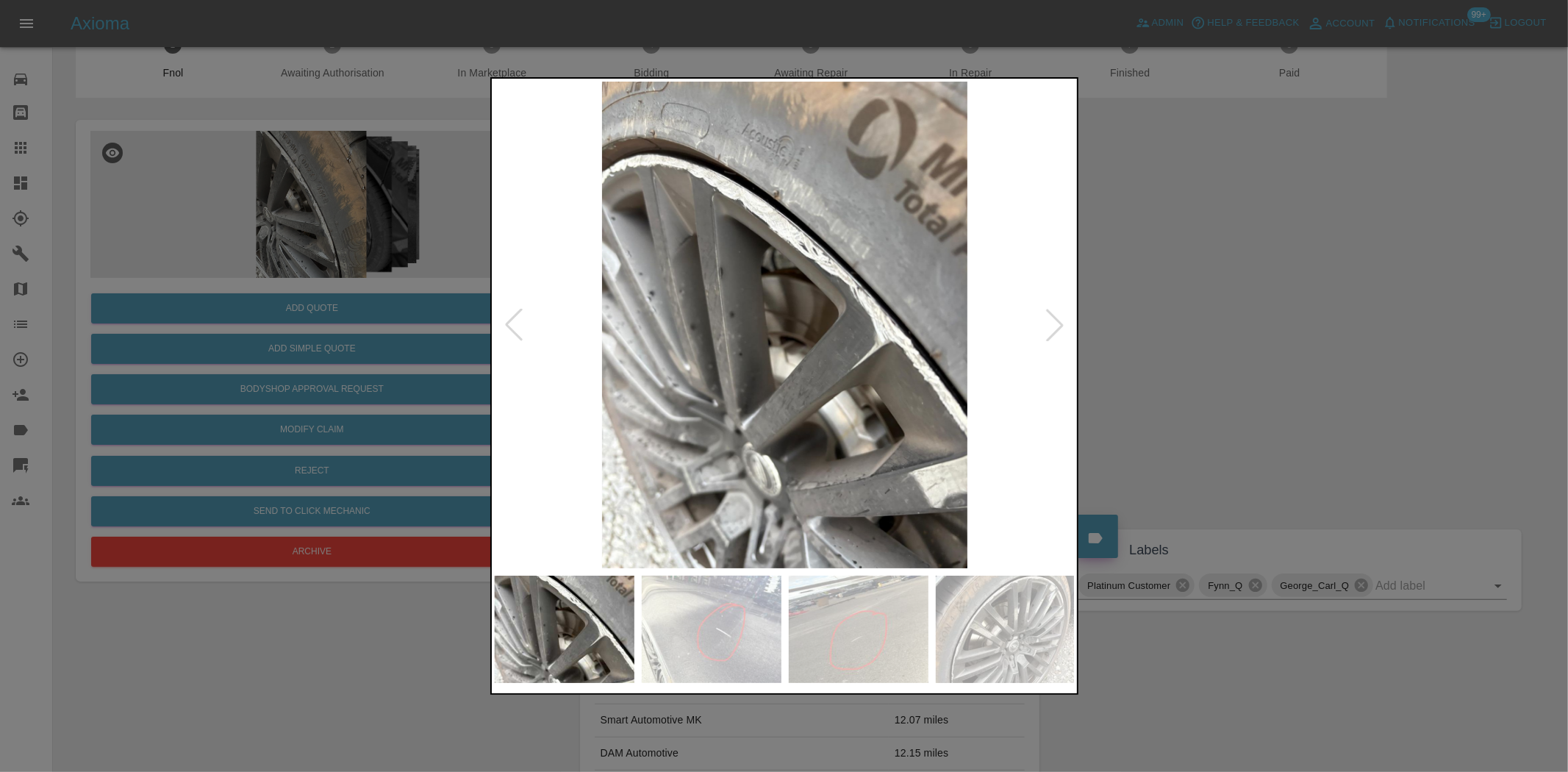
click at [832, 417] on img at bounding box center [784, 325] width 581 height 487
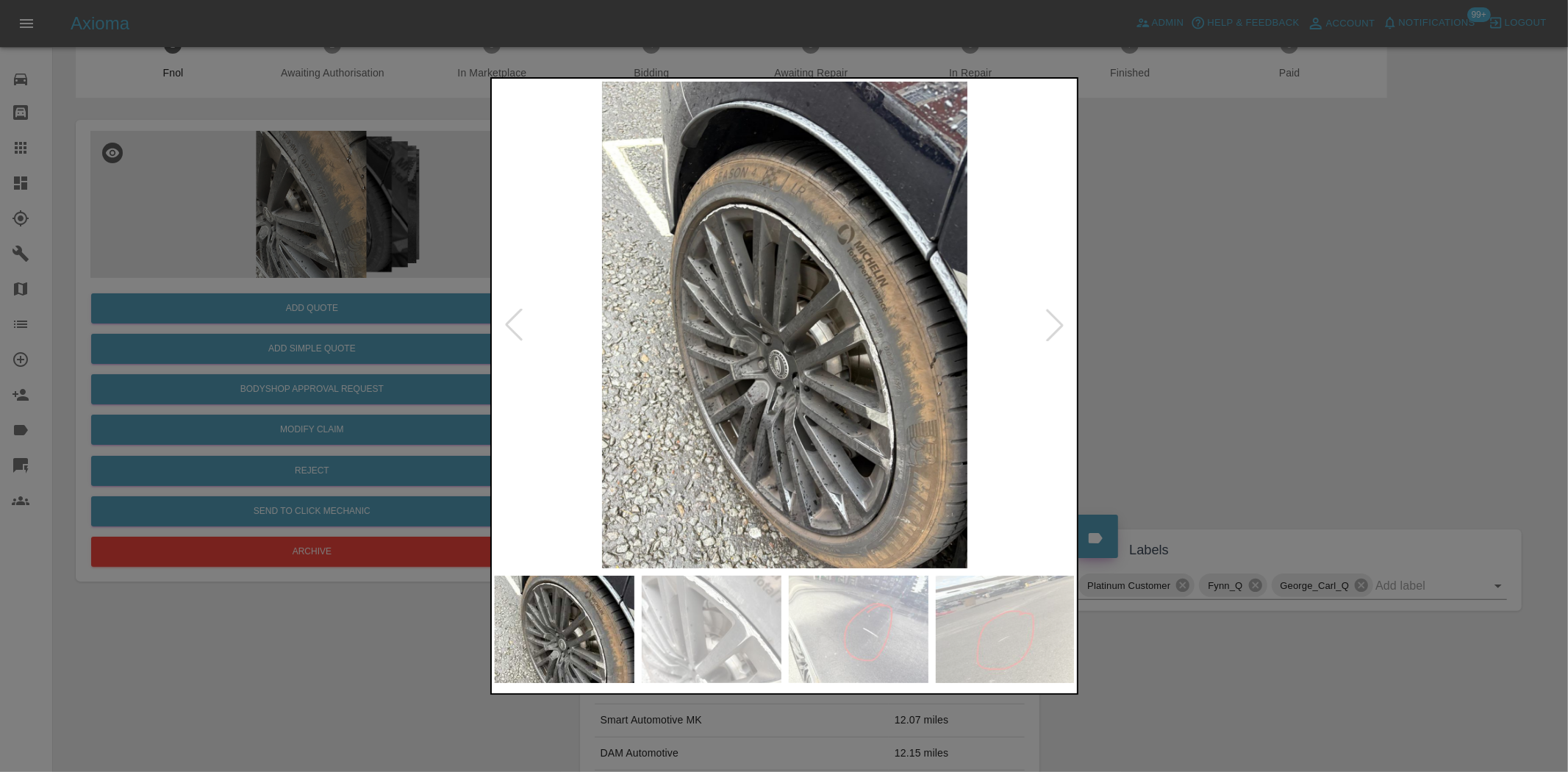
click at [514, 392] on img at bounding box center [784, 325] width 581 height 487
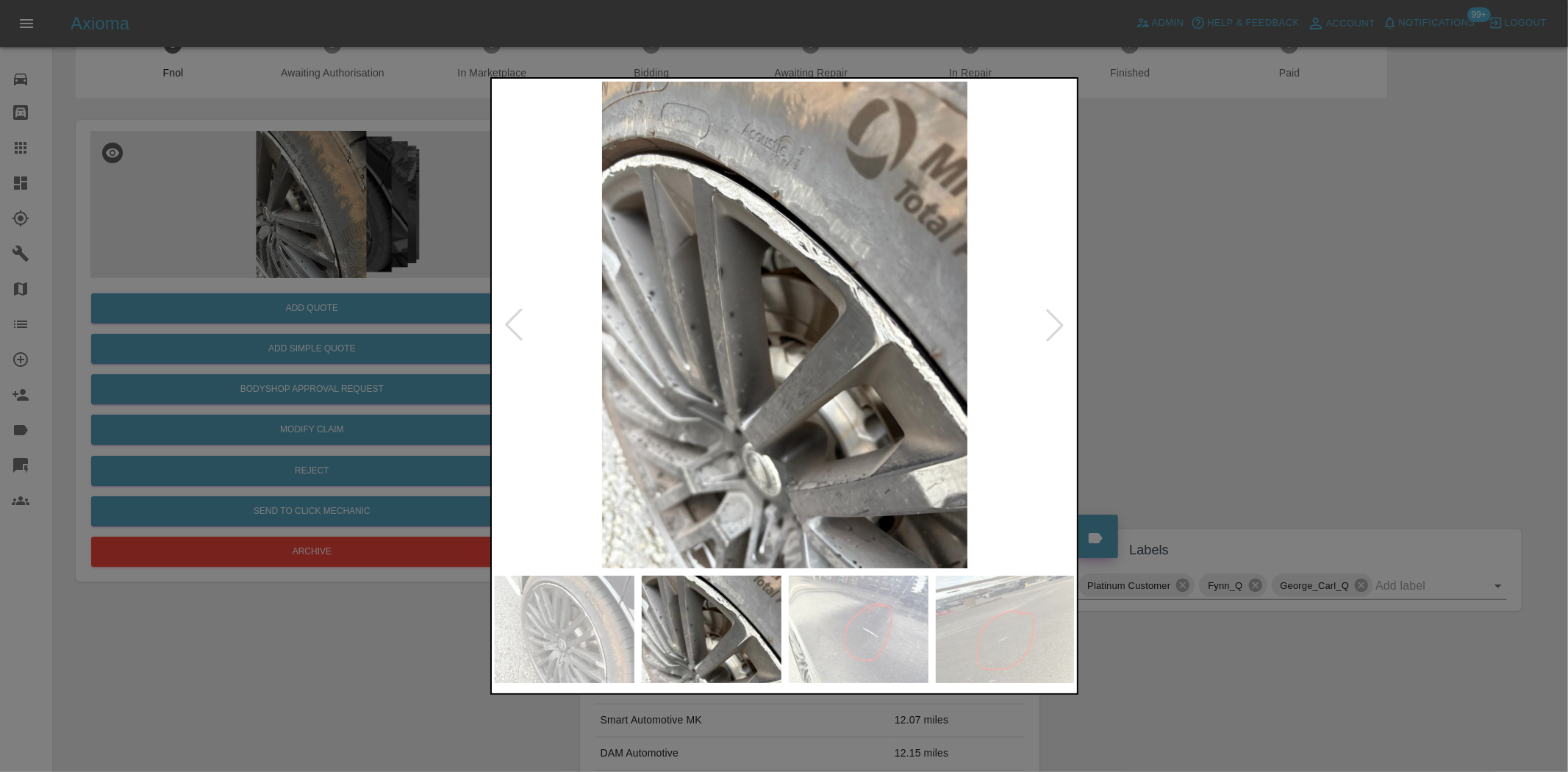
click at [224, 305] on div at bounding box center [784, 386] width 1568 height 772
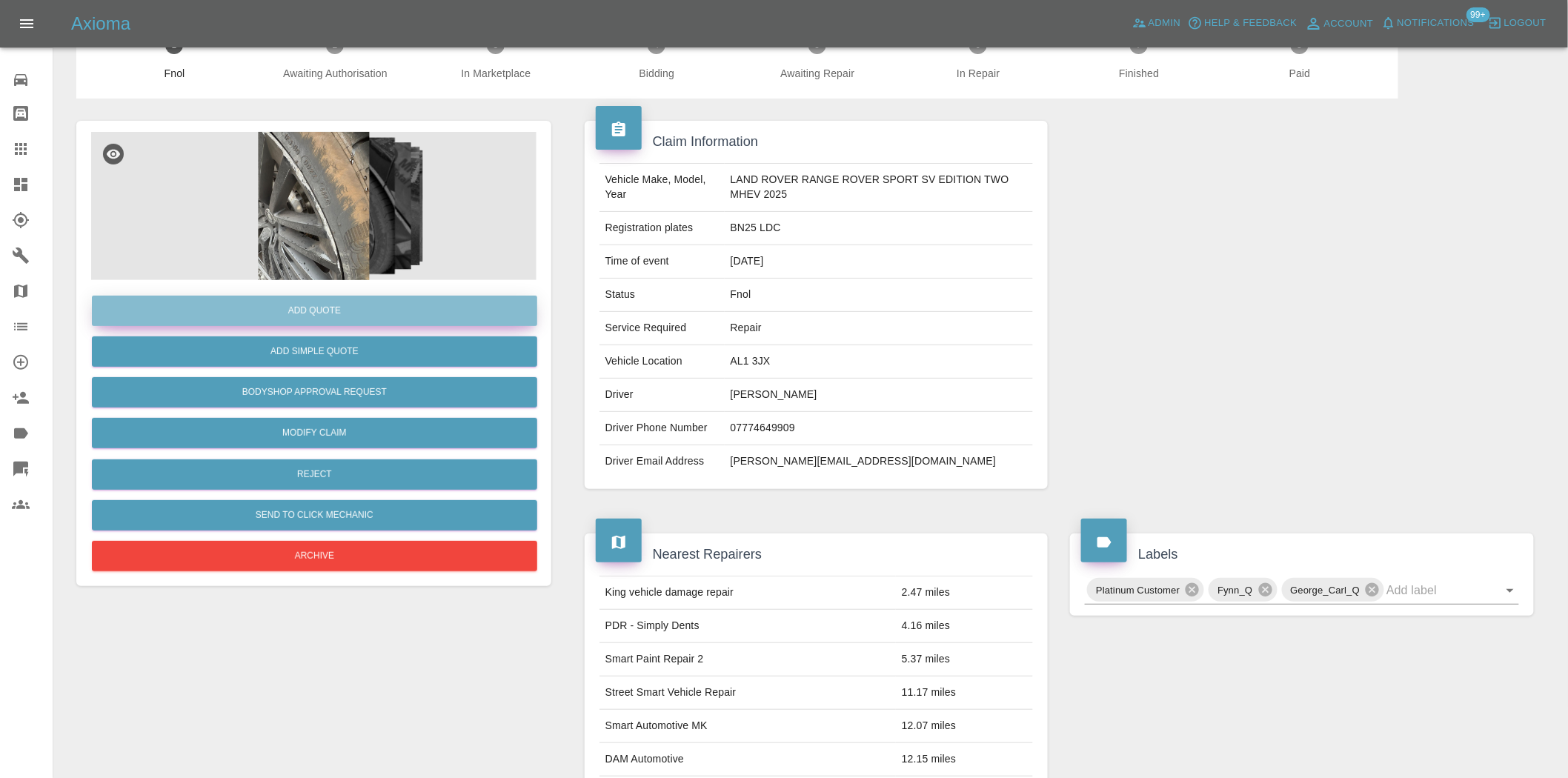
click at [271, 304] on button "Add Quote" at bounding box center [314, 310] width 446 height 30
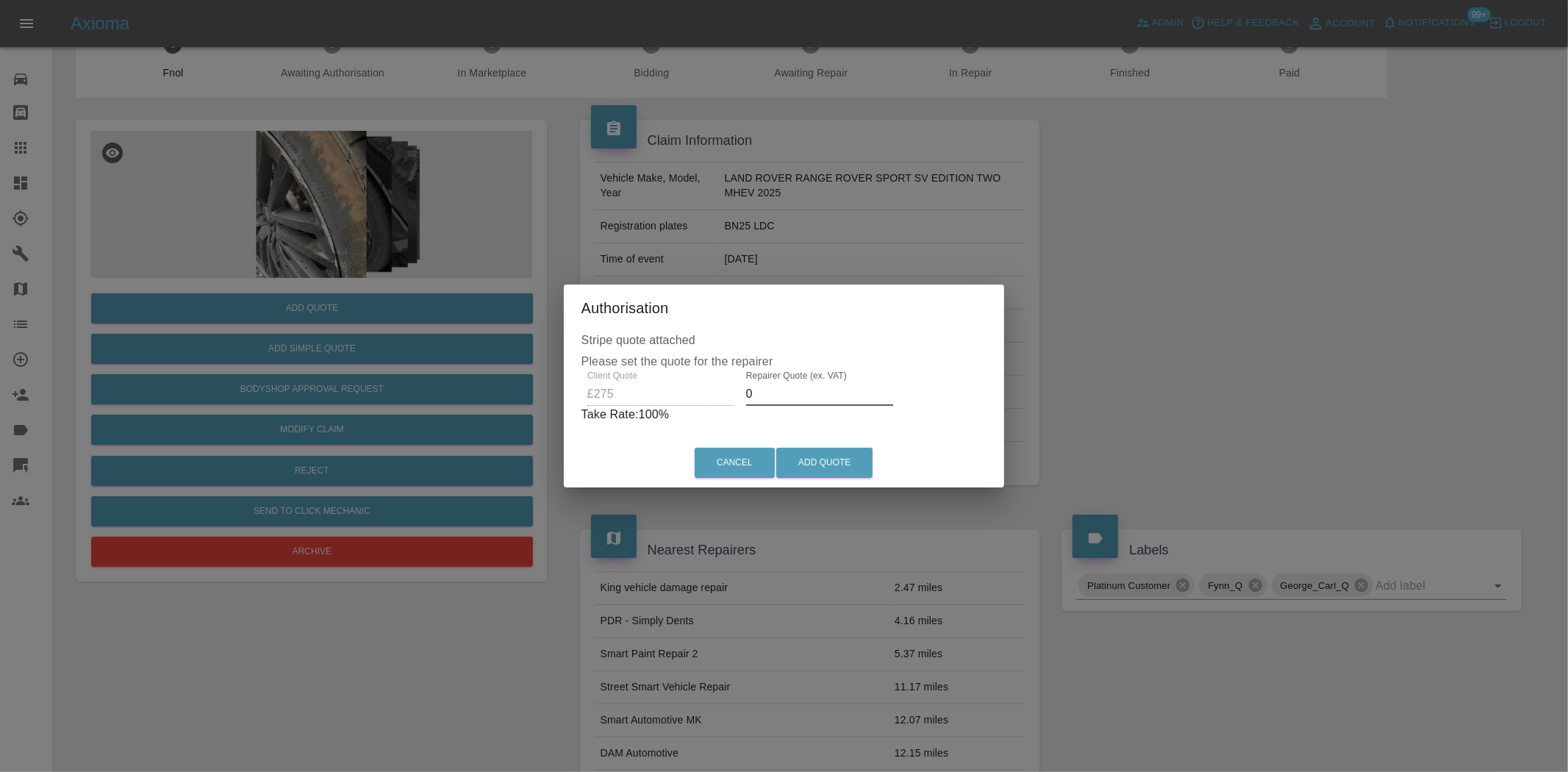
click at [643, 399] on div "Client Quote £275 Repairer Quote (ex. VAT) 0 Take Rate: 100 %" at bounding box center [784, 398] width 406 height 53
type input "150"
click at [822, 460] on button "Add Quote" at bounding box center [824, 463] width 96 height 30
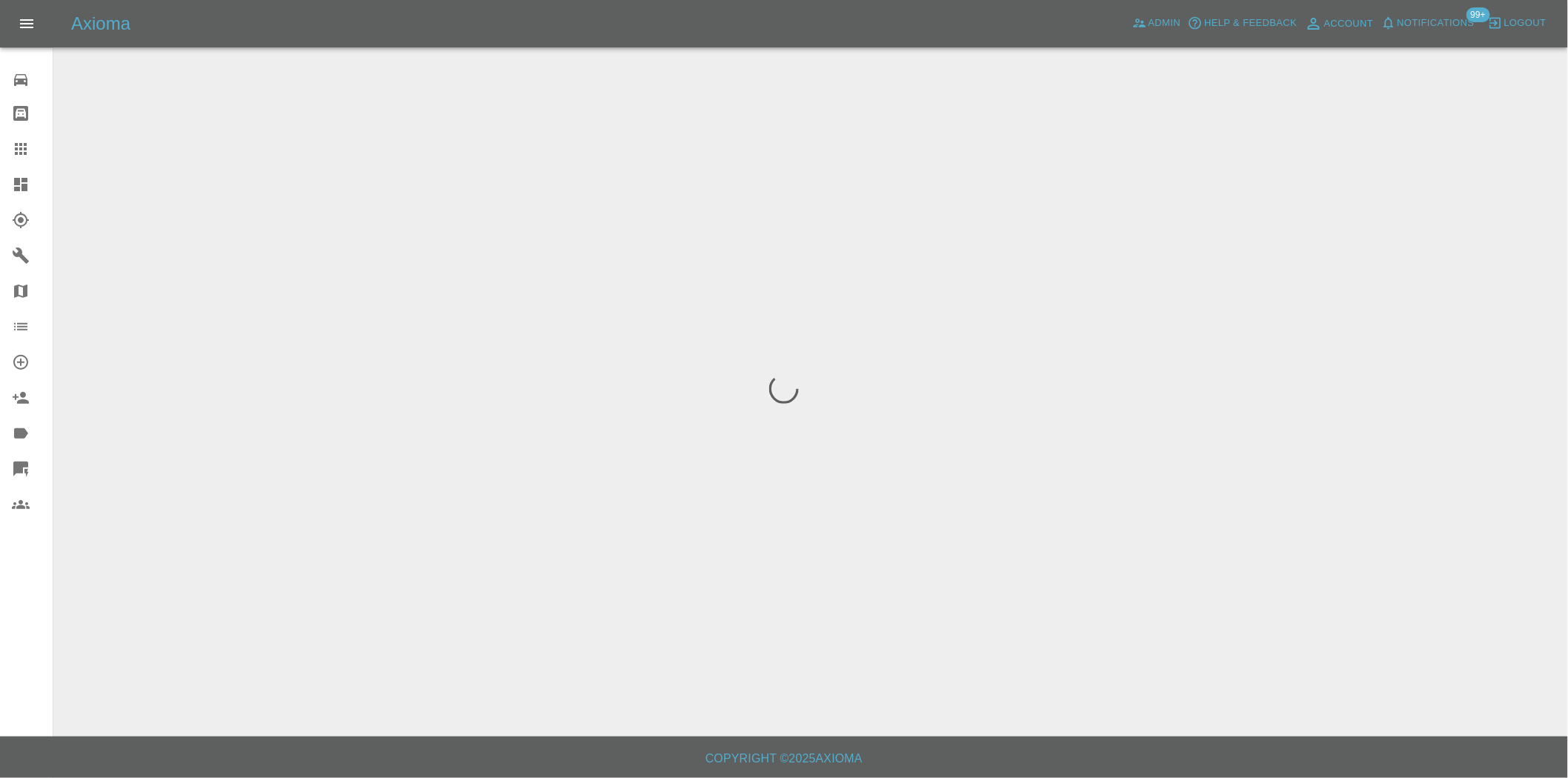
scroll to position [0, 0]
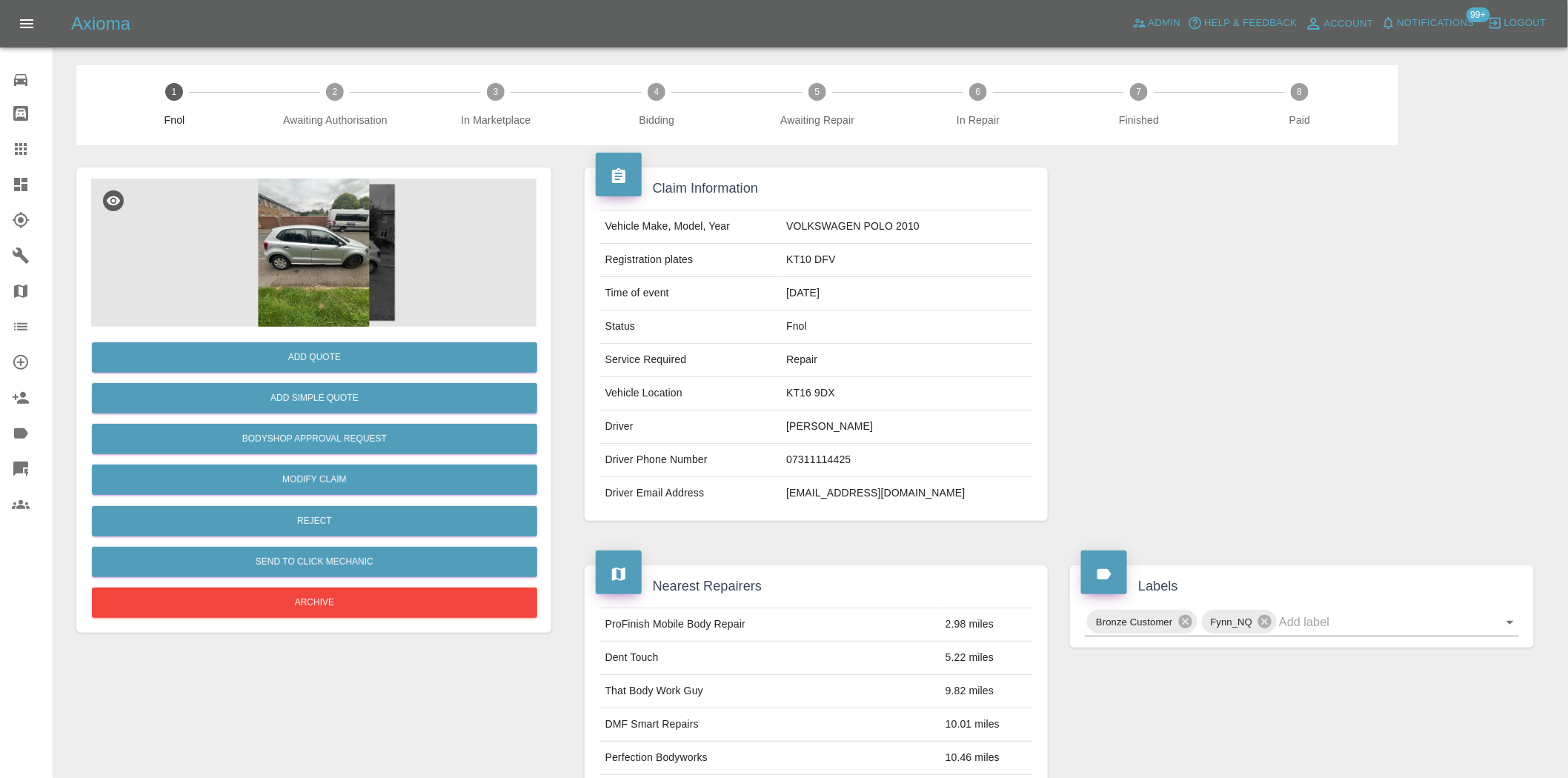
click at [347, 261] on img at bounding box center [313, 252] width 446 height 149
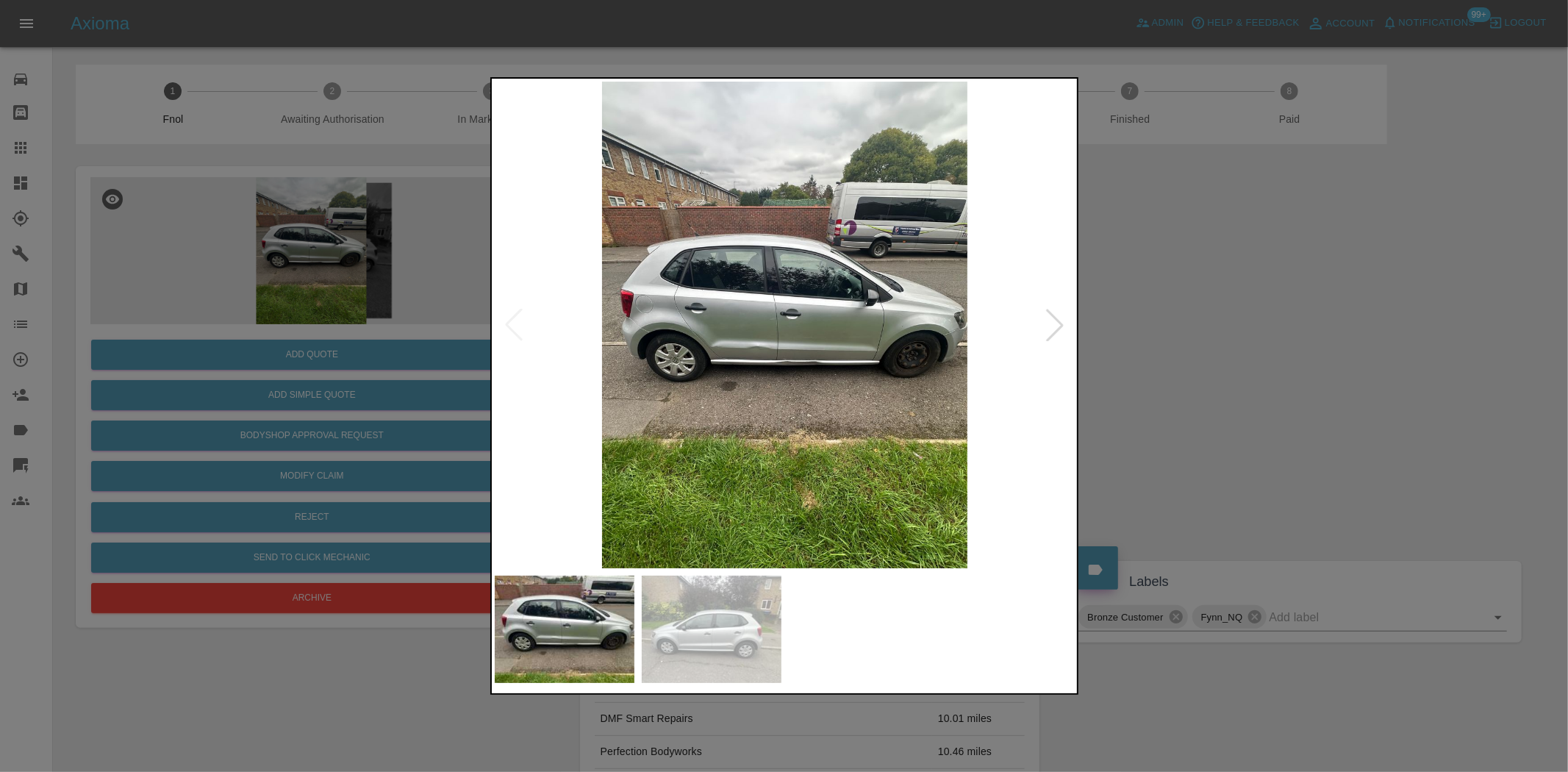
click at [820, 350] on img at bounding box center [784, 325] width 581 height 487
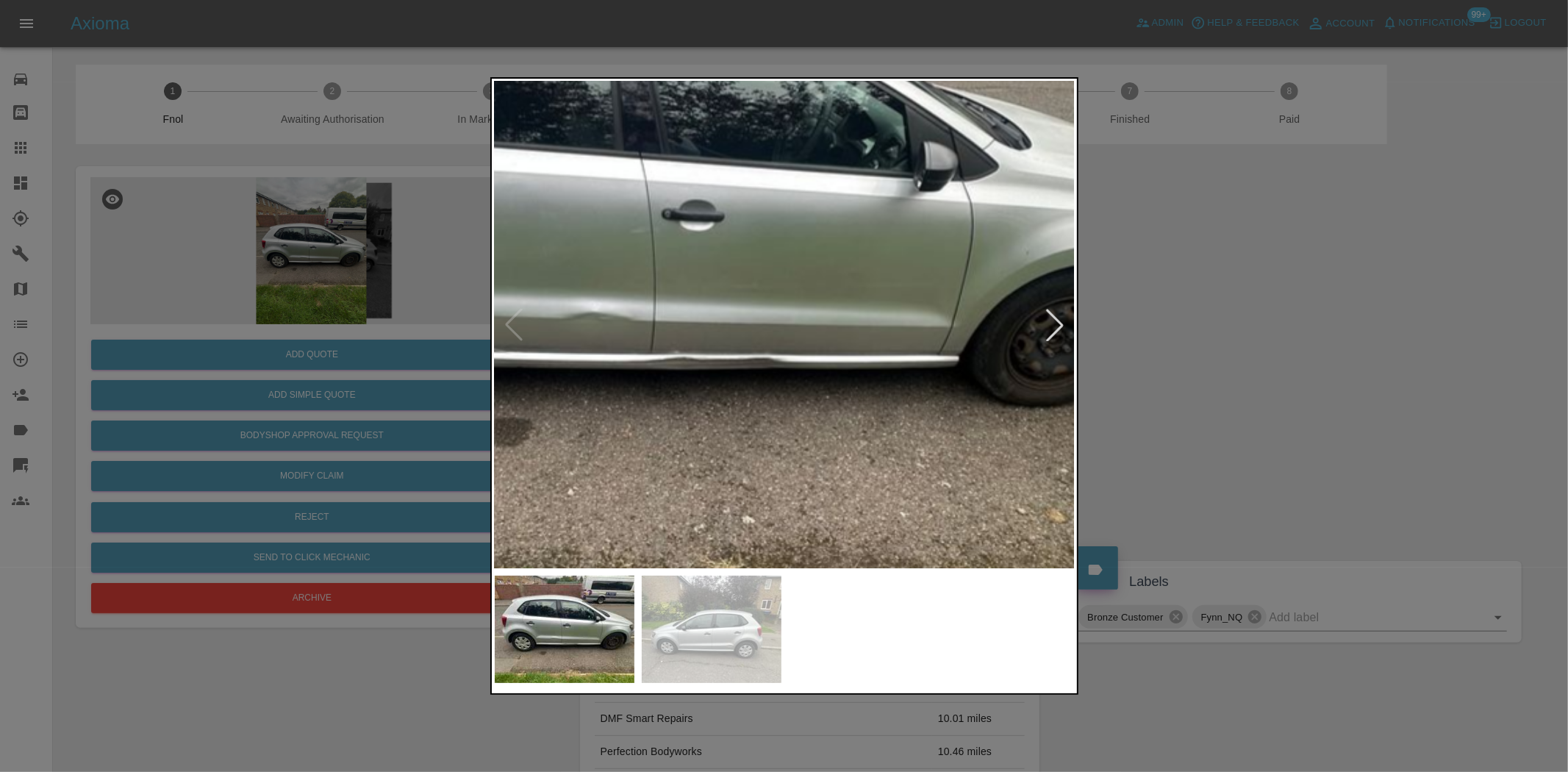
click at [756, 350] on img at bounding box center [675, 248] width 1742 height 1461
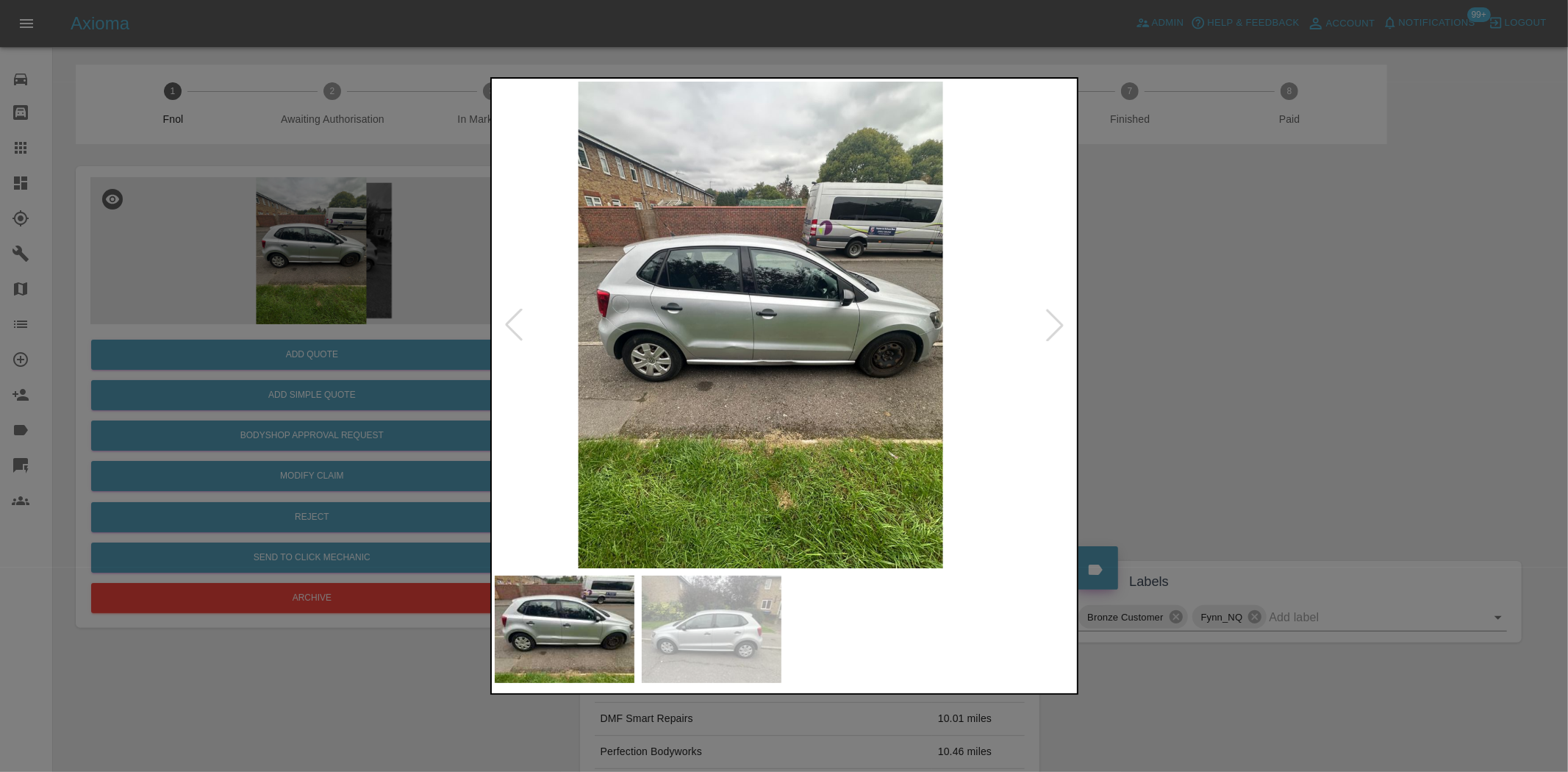
click at [732, 380] on img at bounding box center [760, 325] width 581 height 487
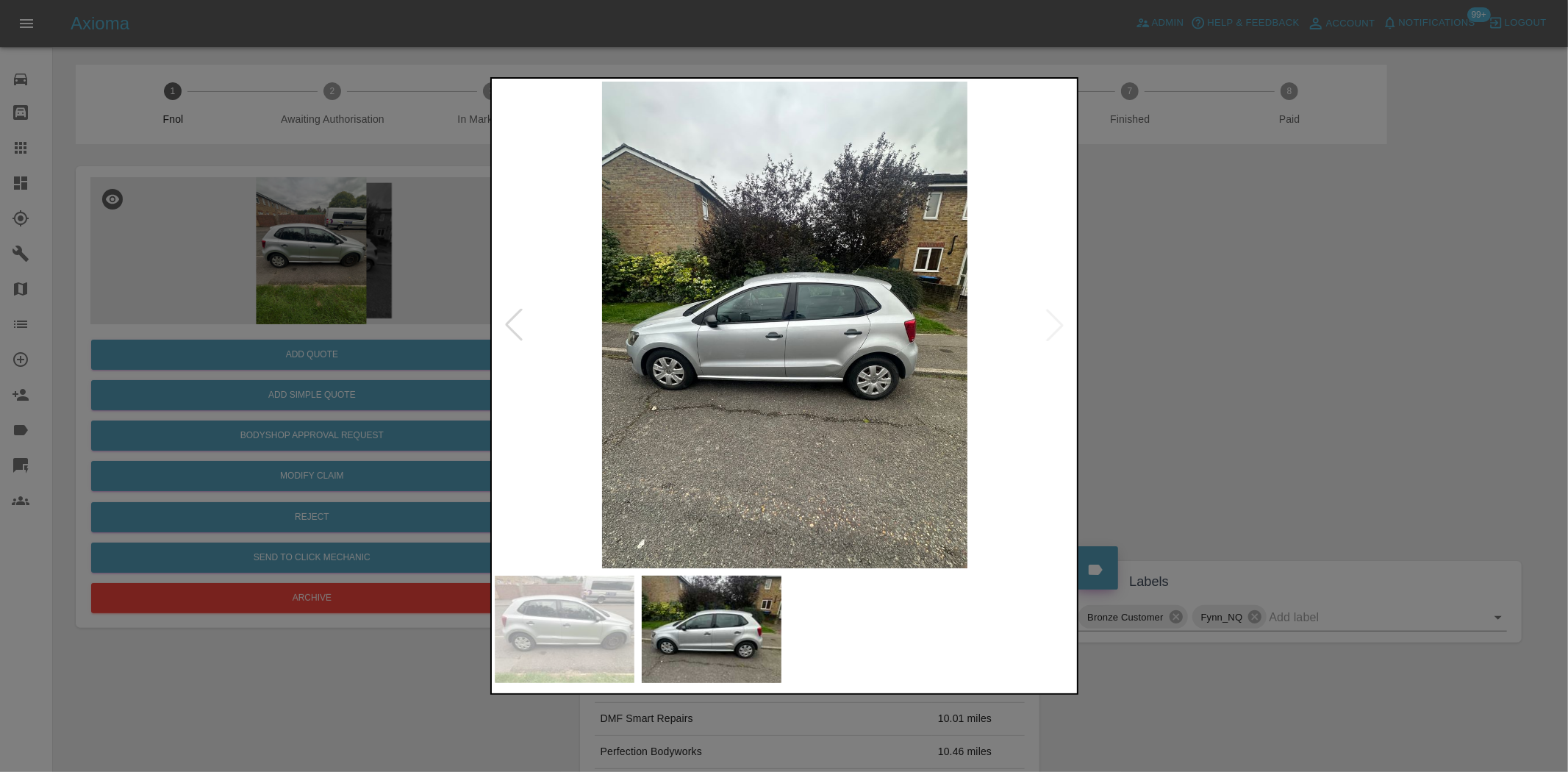
click at [786, 380] on img at bounding box center [784, 325] width 581 height 487
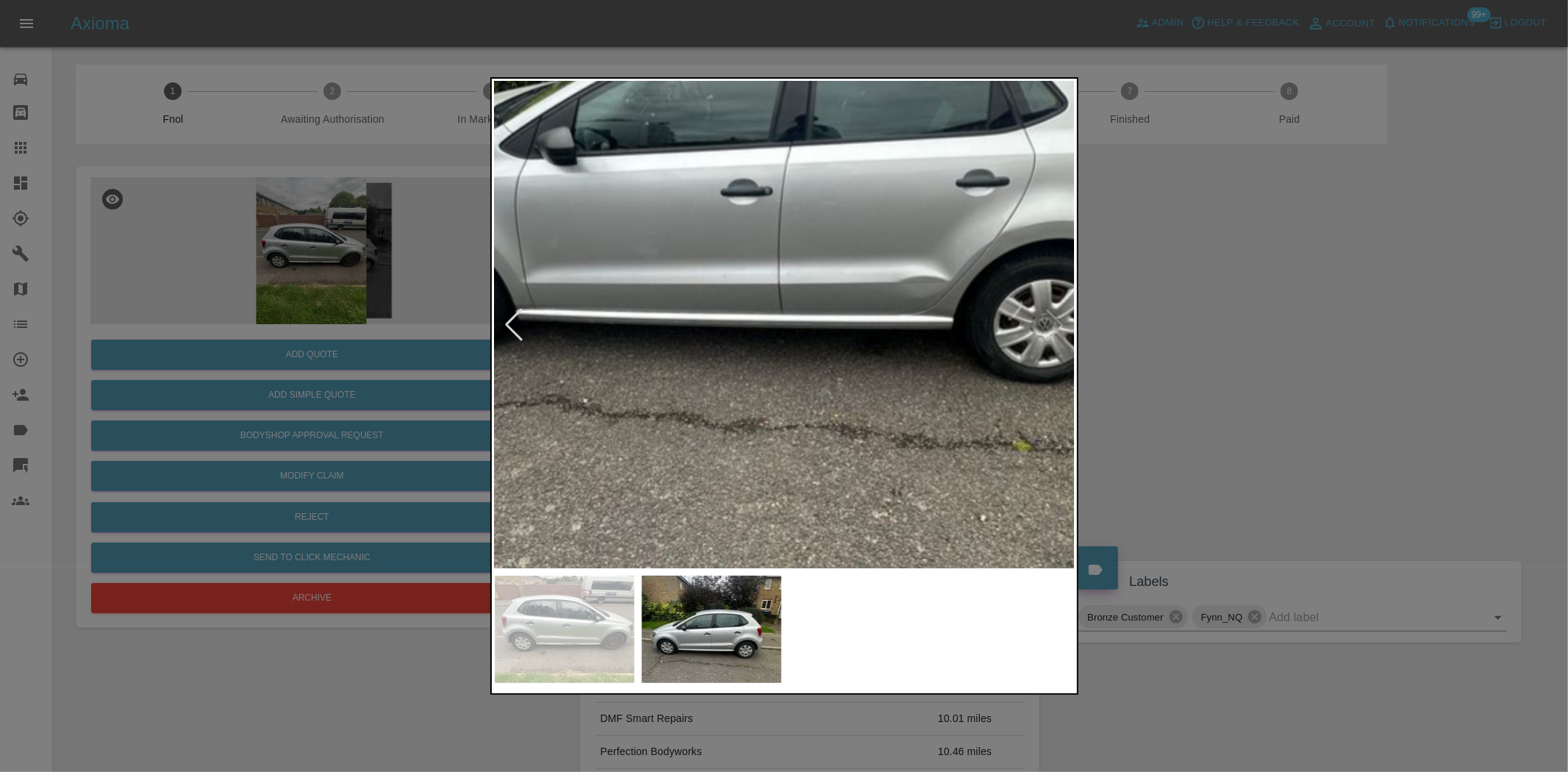
click at [785, 382] on img at bounding box center [778, 158] width 1742 height 1461
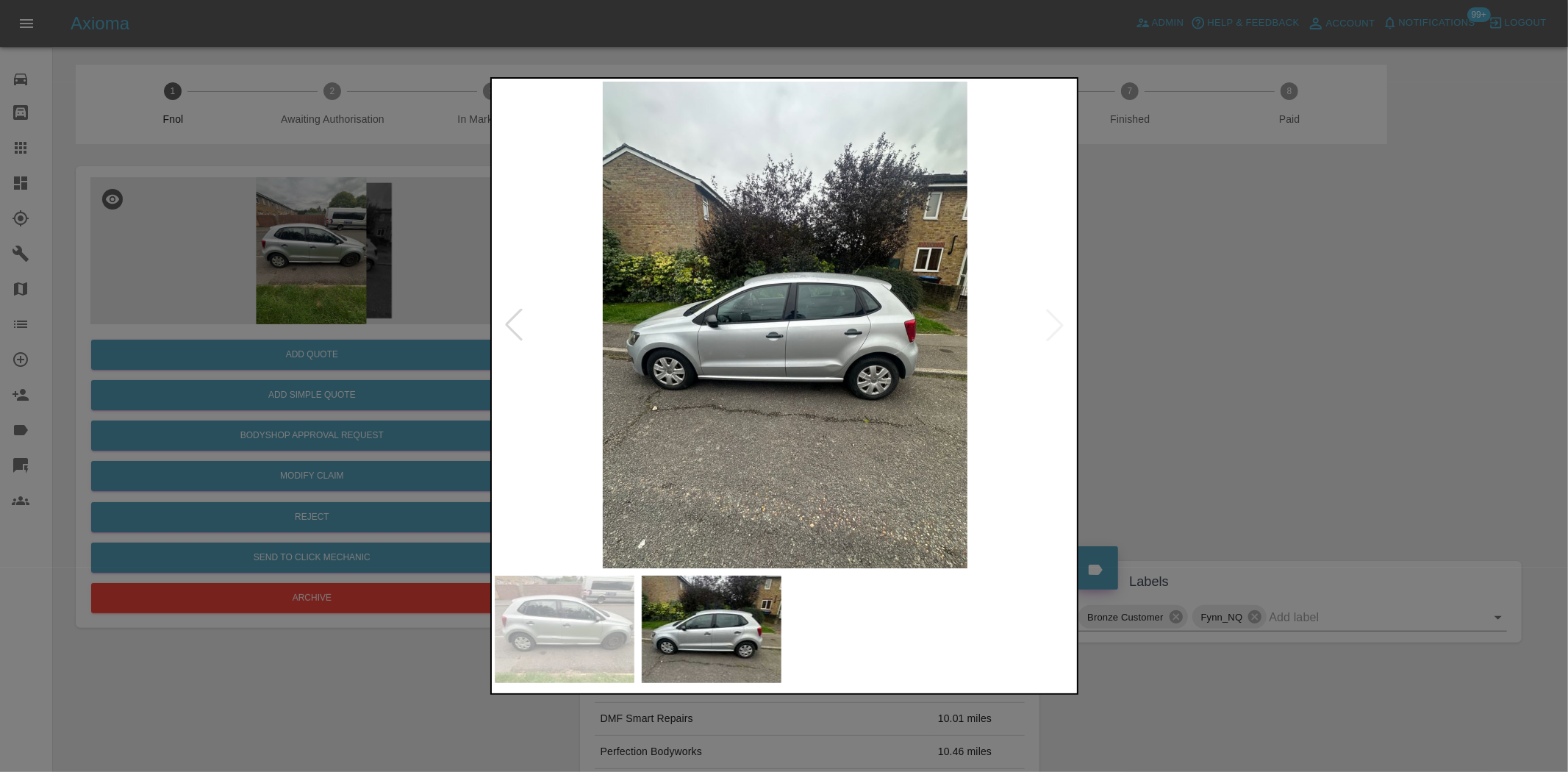
click at [695, 410] on img at bounding box center [784, 325] width 581 height 487
click at [885, 397] on img at bounding box center [784, 325] width 581 height 487
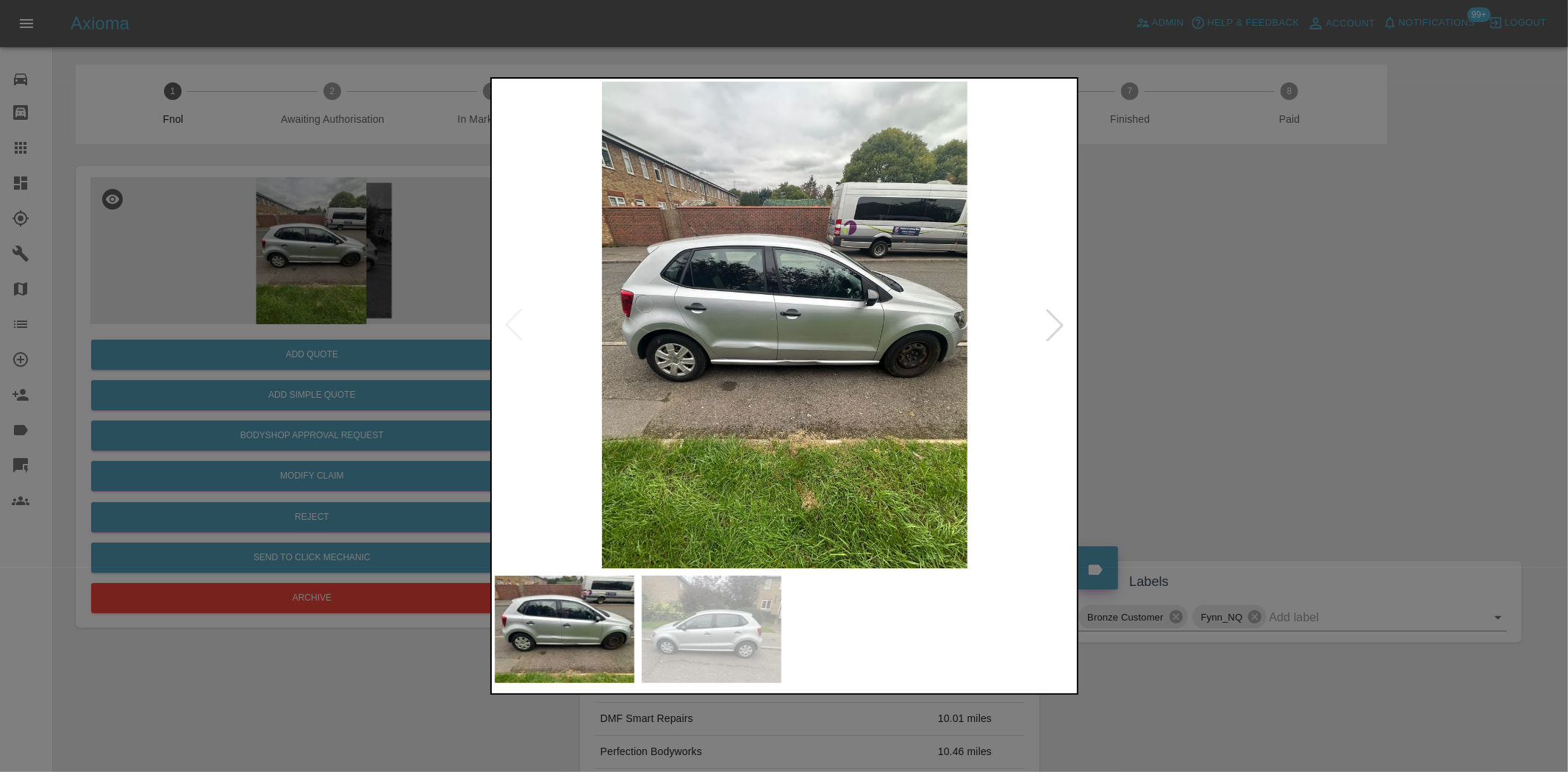
click at [799, 361] on img at bounding box center [784, 325] width 581 height 487
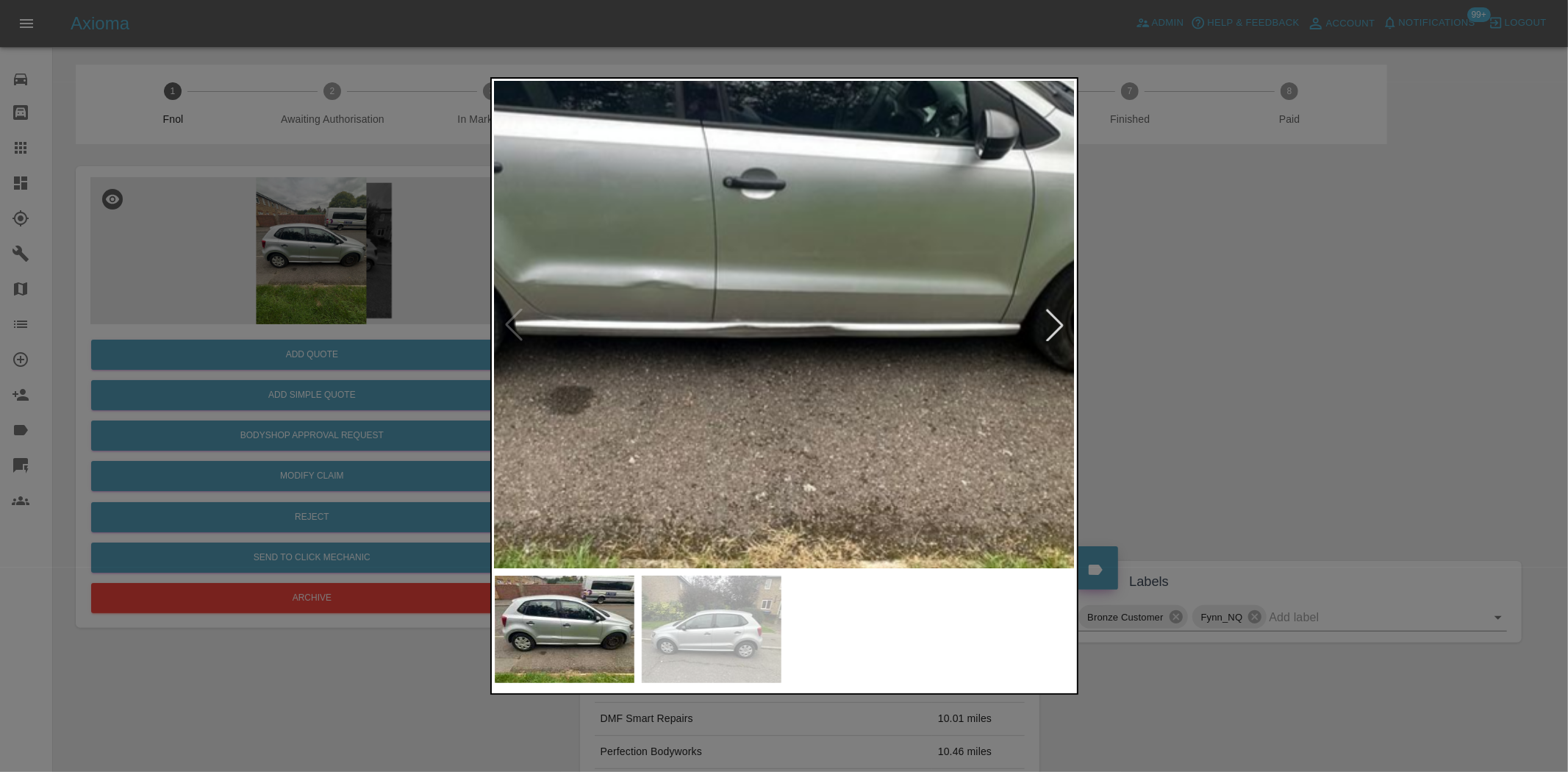
click at [336, 322] on div at bounding box center [784, 386] width 1568 height 772
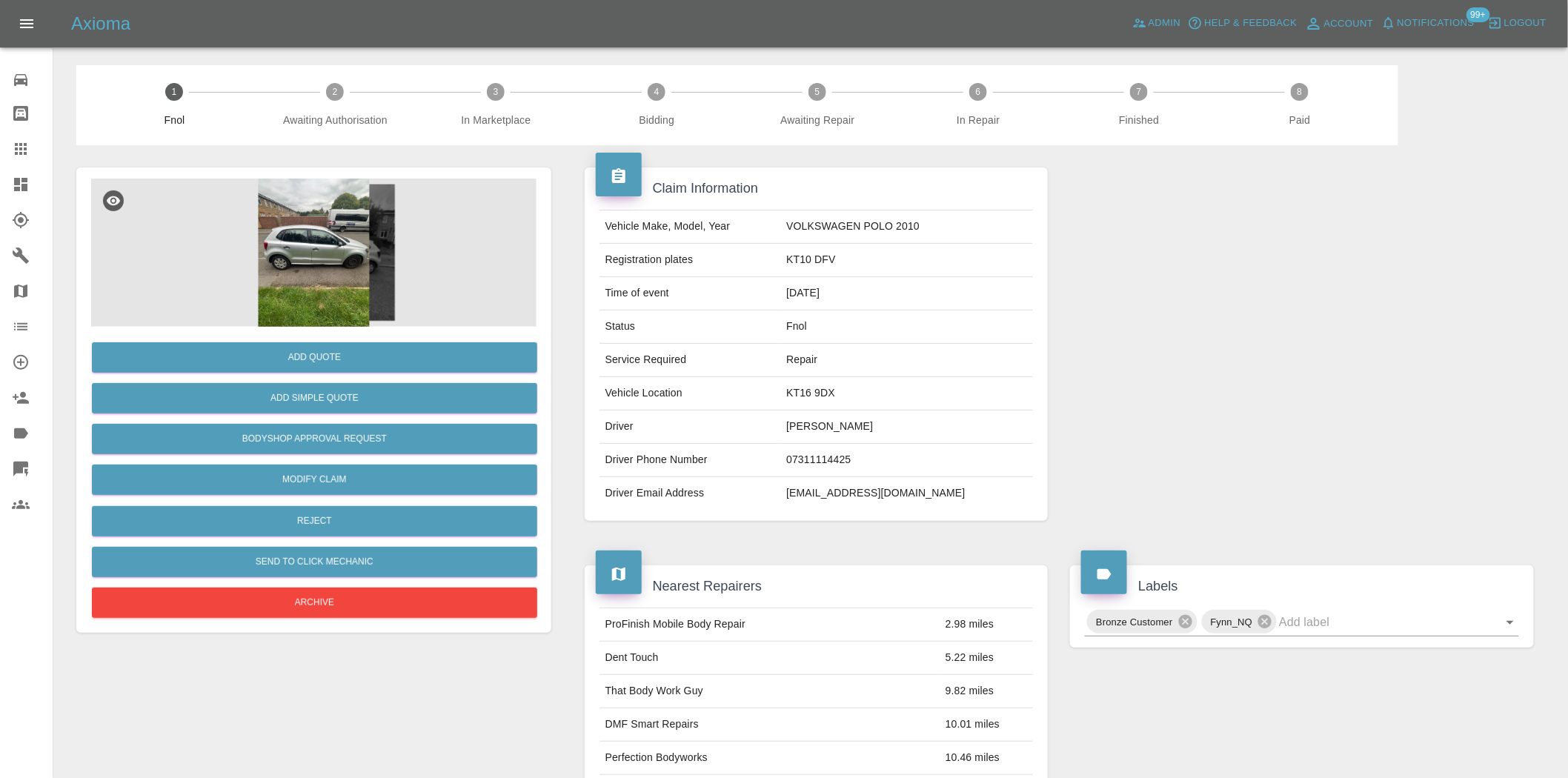
click at [330, 291] on img at bounding box center [313, 252] width 446 height 149
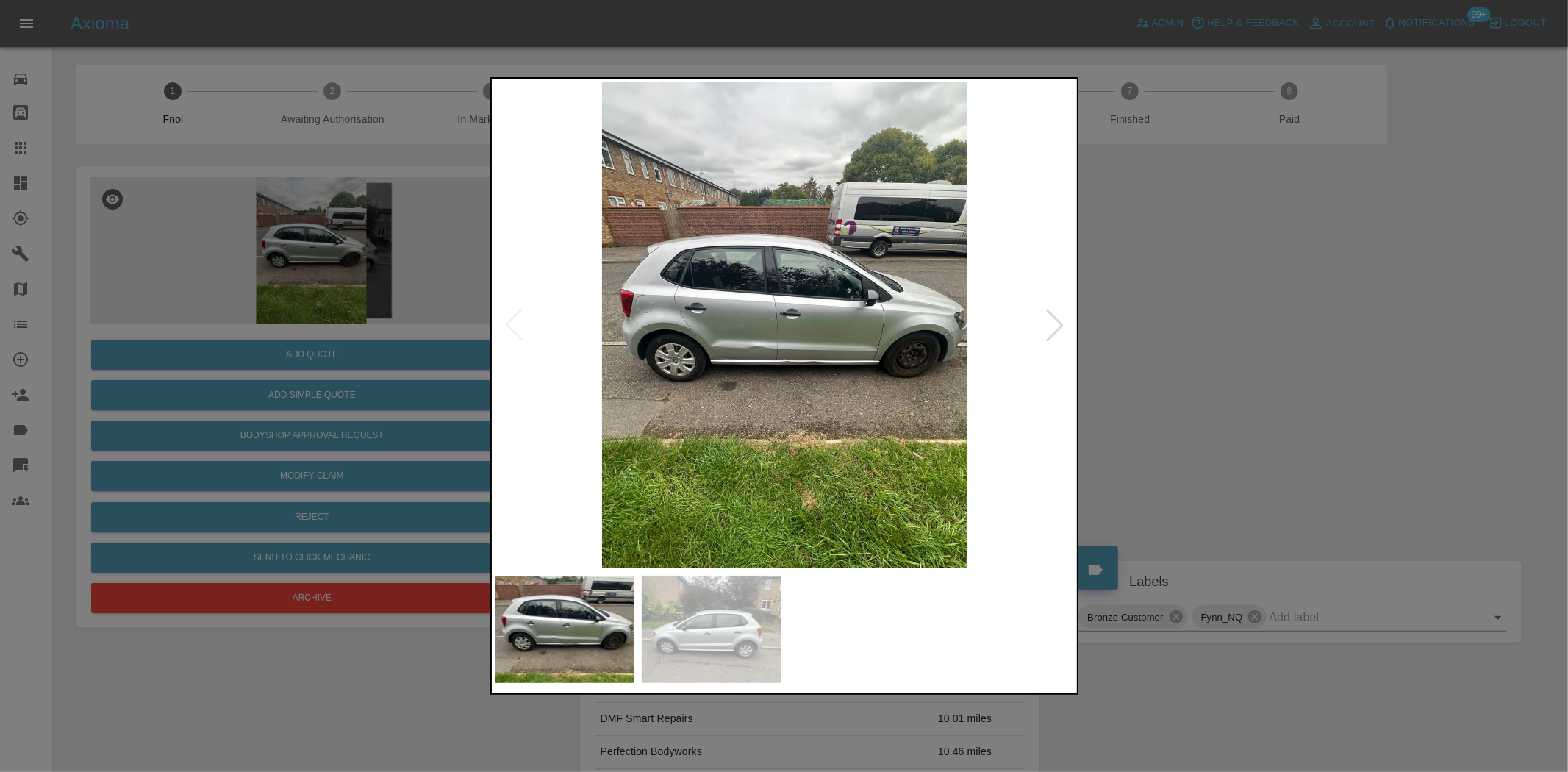
click at [783, 337] on img at bounding box center [784, 325] width 581 height 487
click at [783, 341] on img at bounding box center [784, 325] width 581 height 487
click at [754, 364] on img at bounding box center [784, 325] width 581 height 487
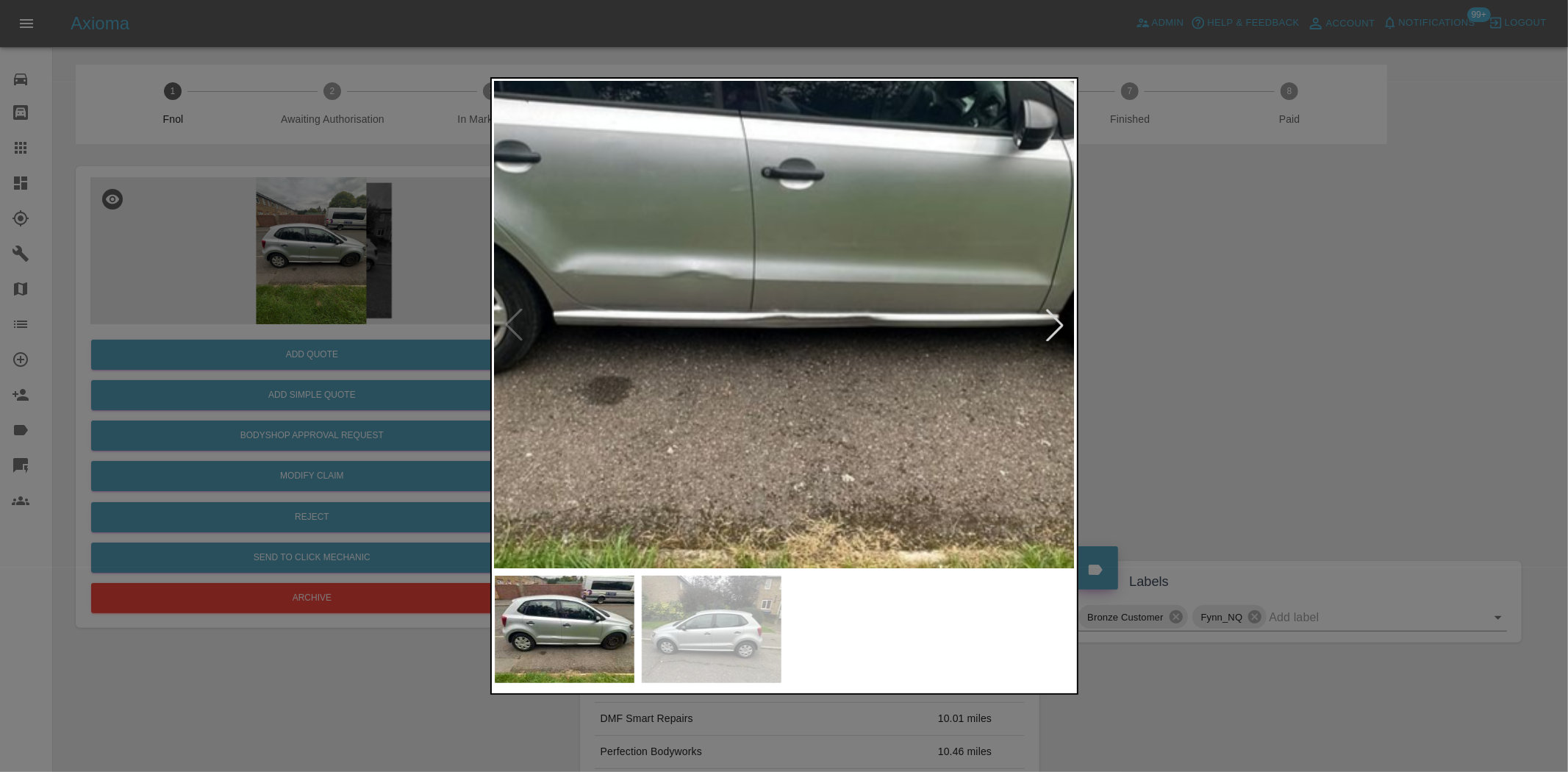
click at [791, 365] on img at bounding box center [774, 207] width 1742 height 1461
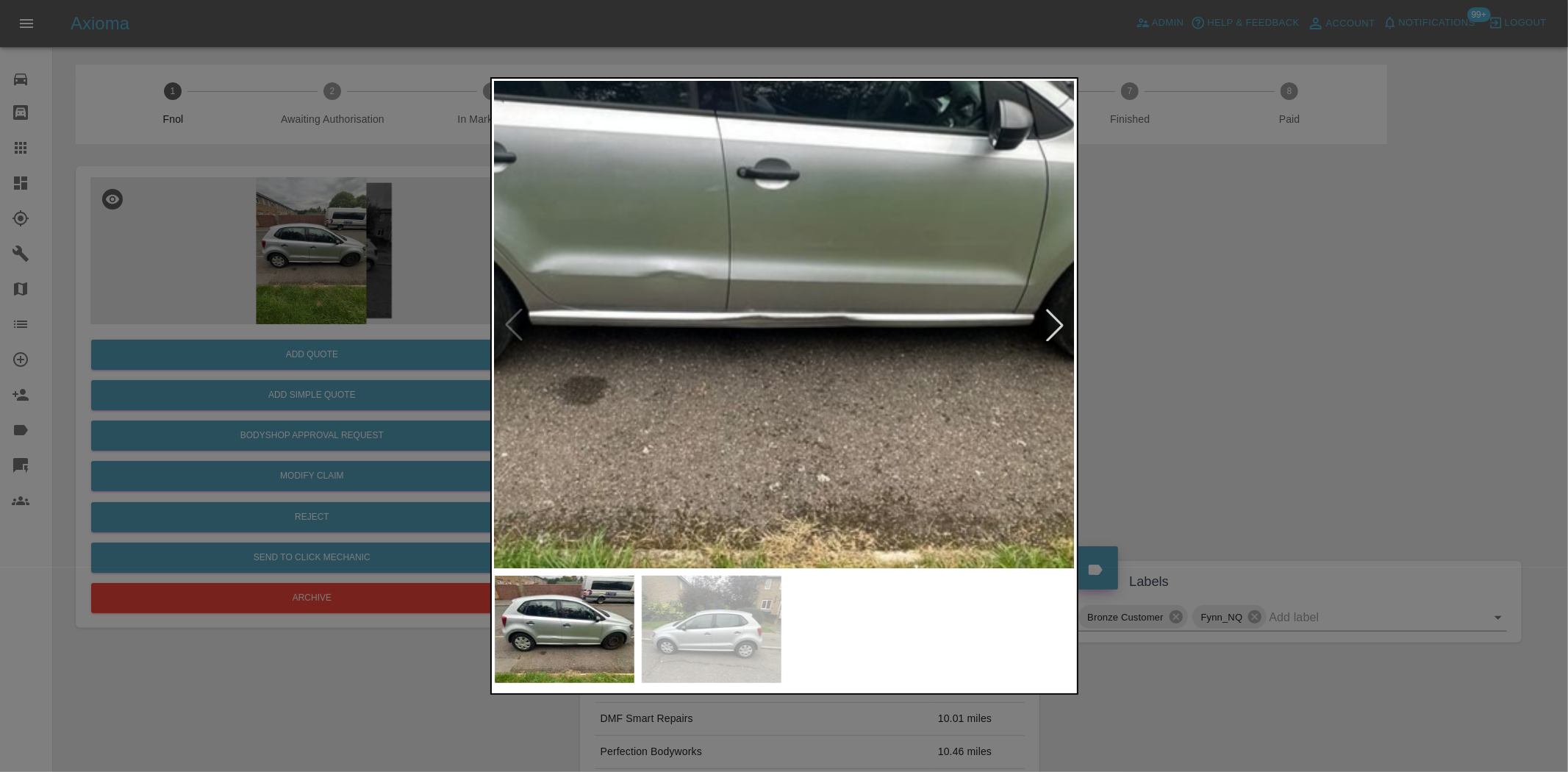
click at [791, 365] on img at bounding box center [749, 207] width 1742 height 1461
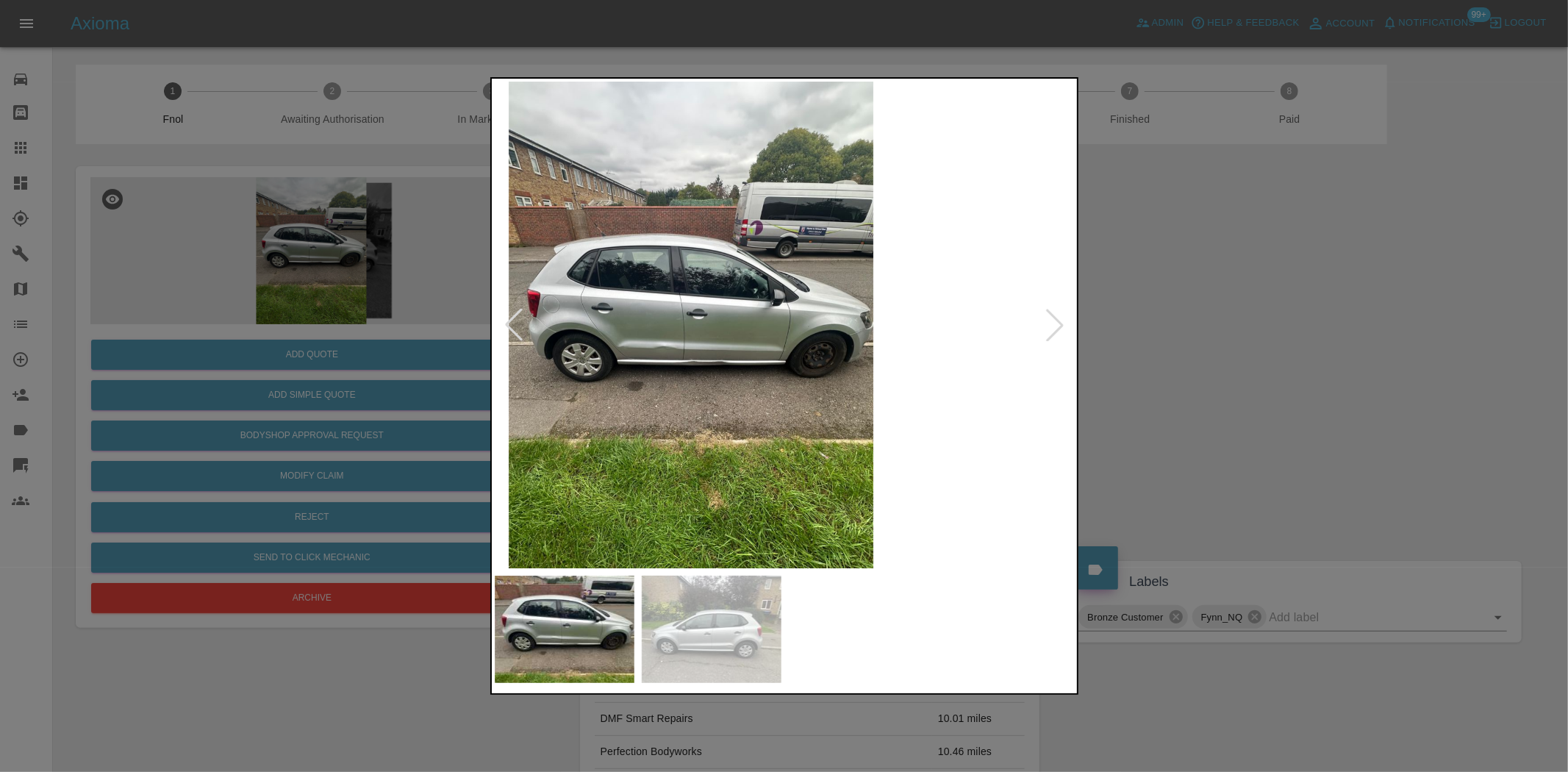
click at [714, 388] on img at bounding box center [691, 325] width 581 height 487
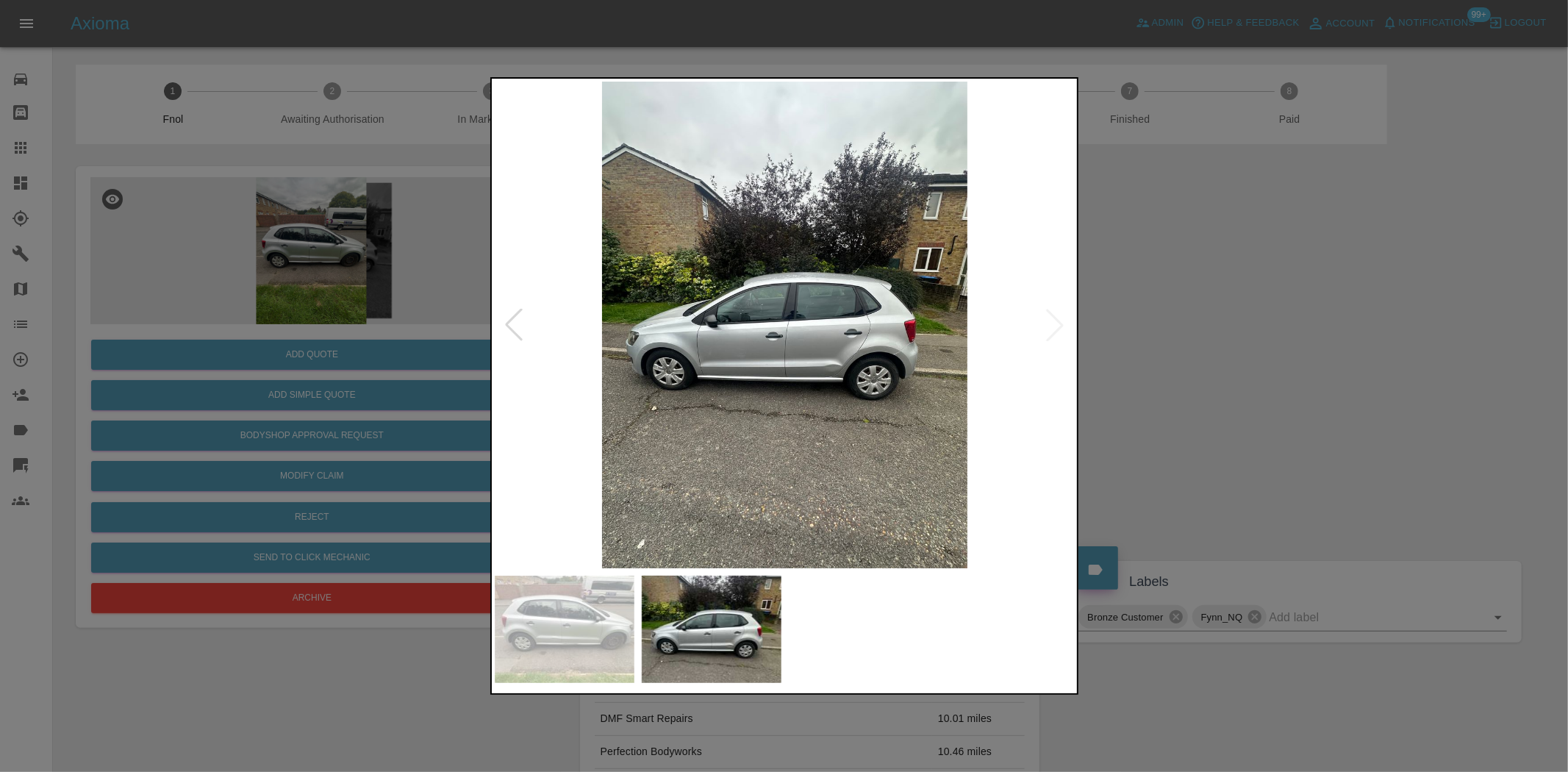
click at [788, 358] on img at bounding box center [784, 325] width 581 height 487
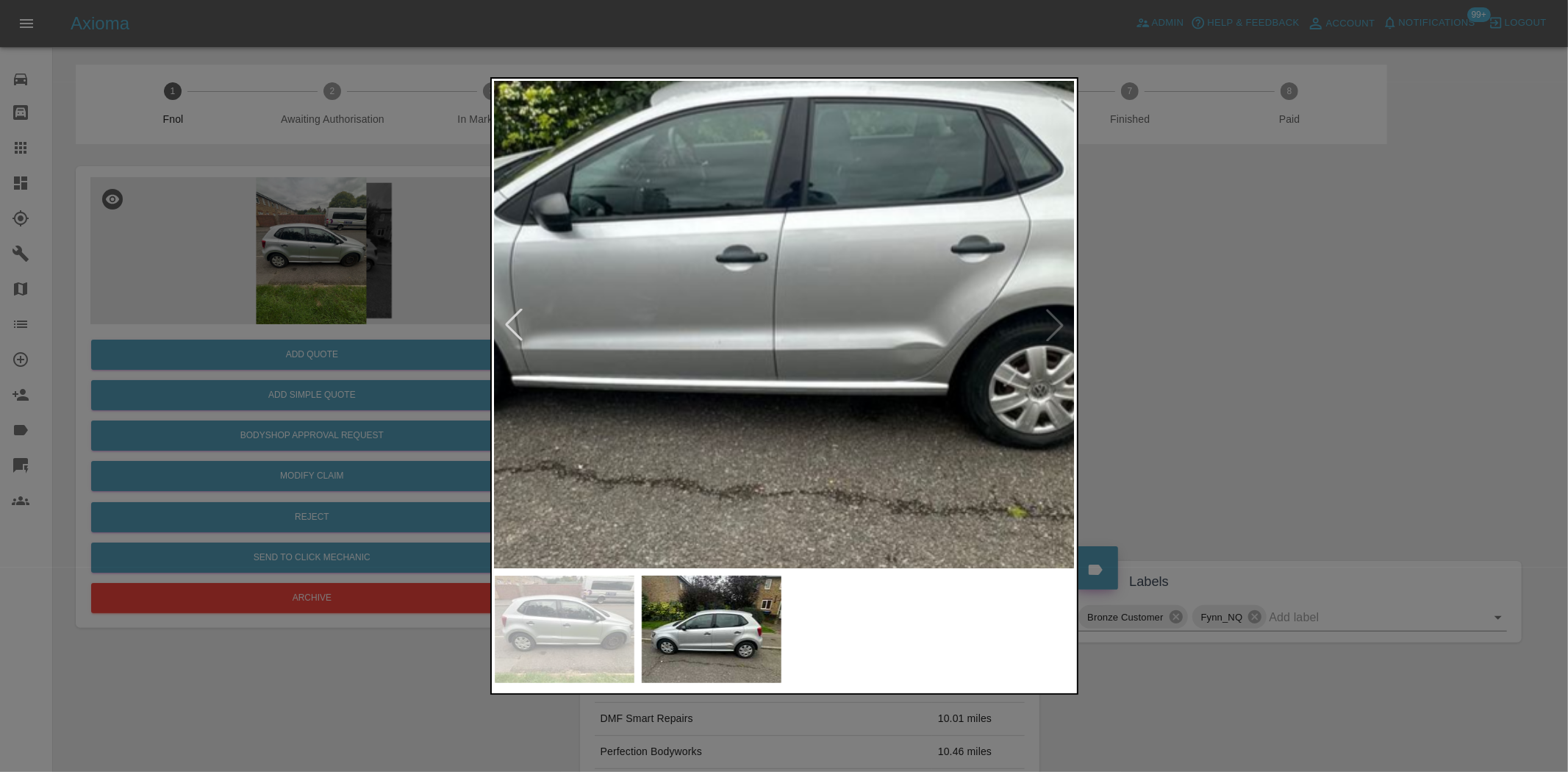
click at [421, 346] on div at bounding box center [784, 386] width 1568 height 772
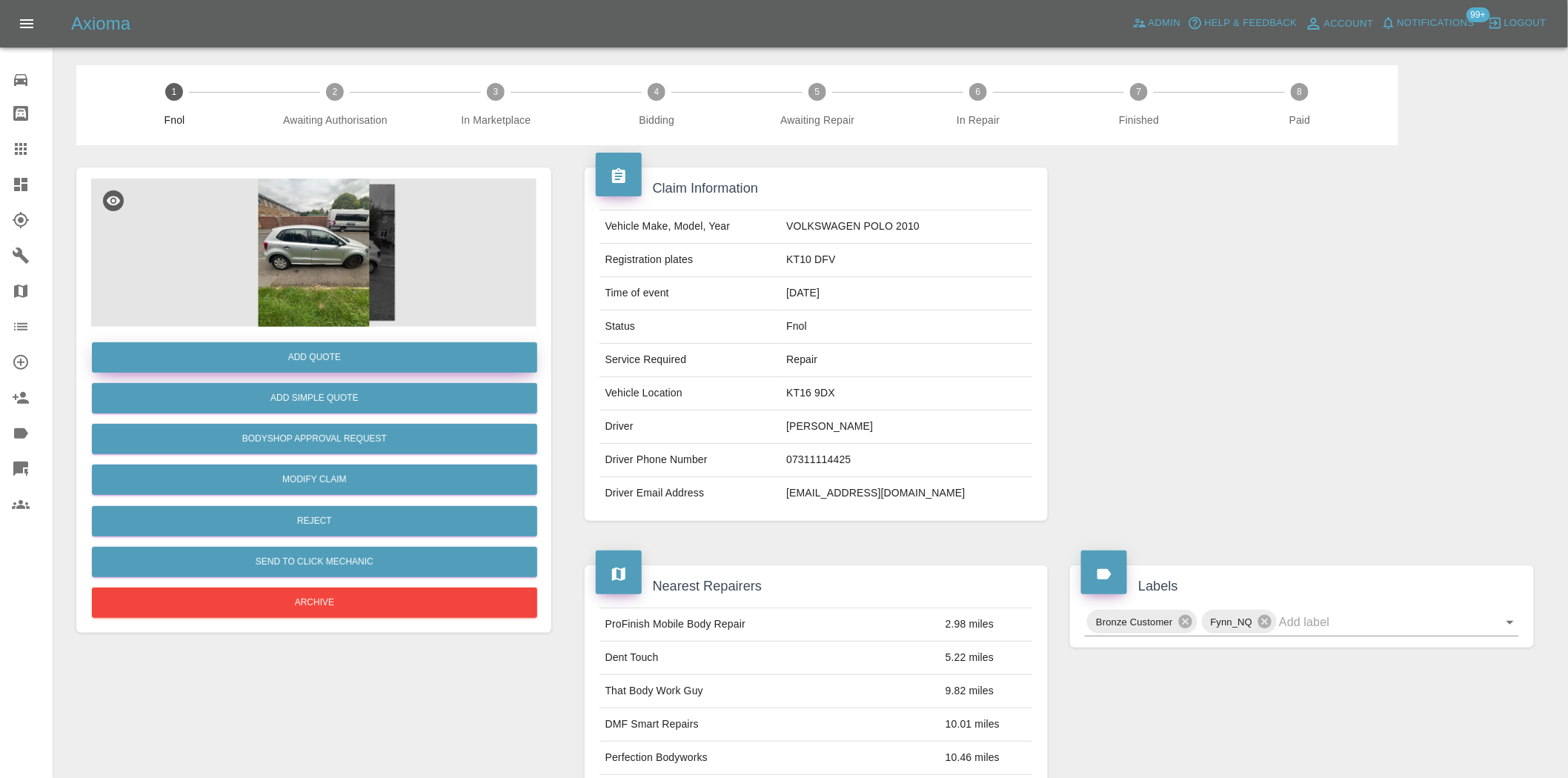
click at [394, 362] on button "Add Quote" at bounding box center [314, 357] width 446 height 30
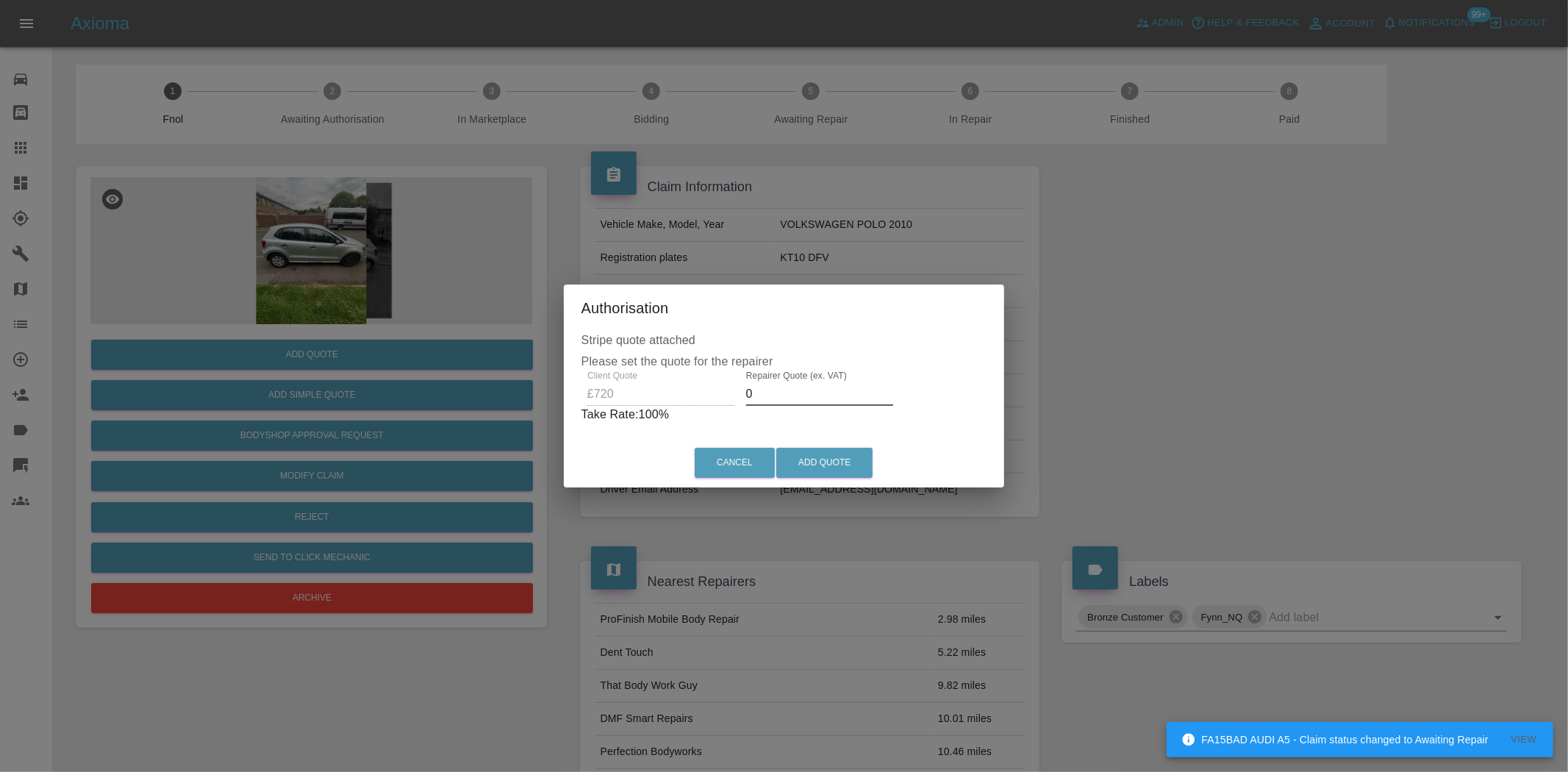
click at [690, 403] on div "Client Quote £720 Repairer Quote (ex. VAT) 0 Take Rate: 100 %" at bounding box center [784, 398] width 406 height 53
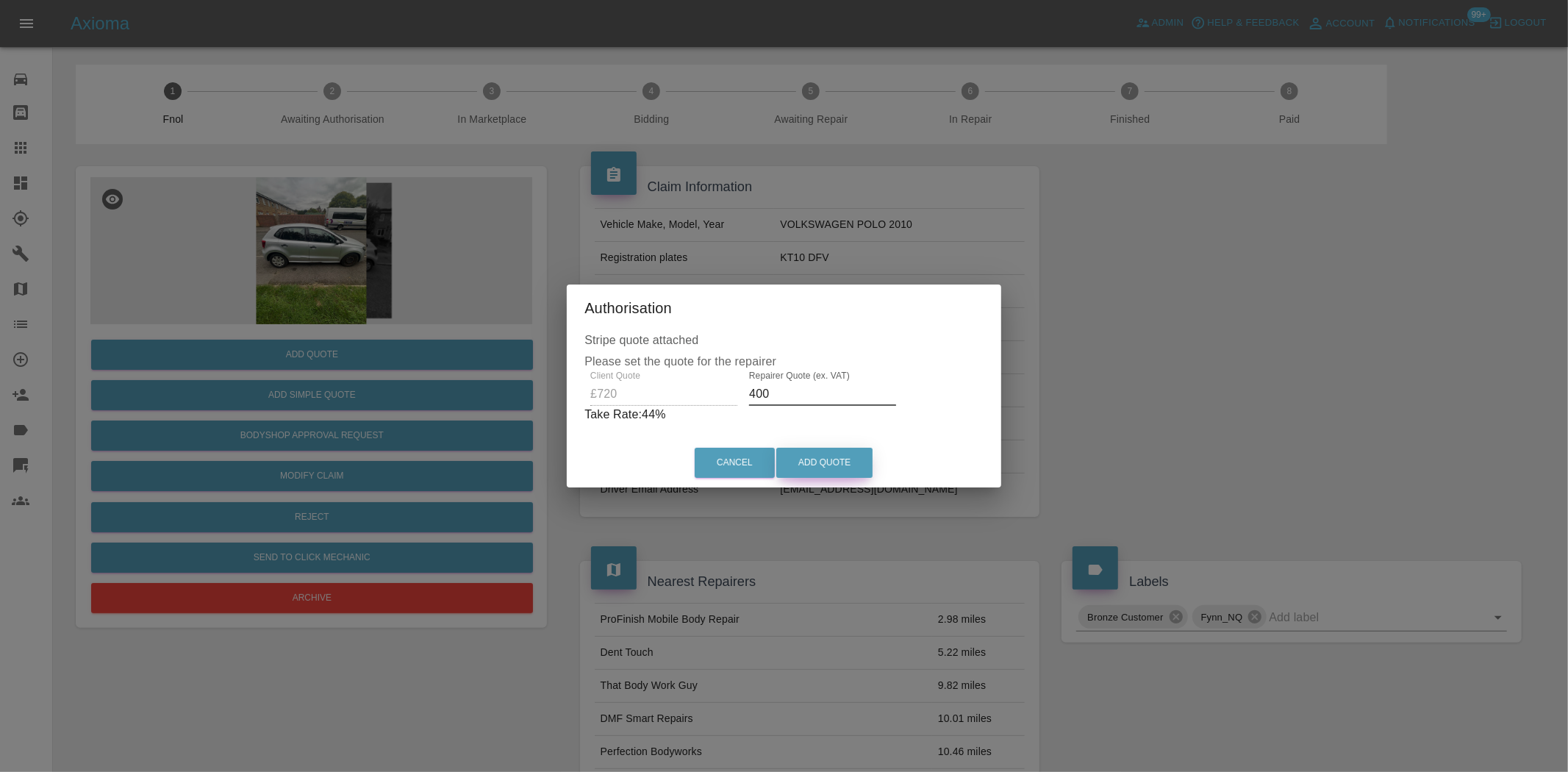
type input "400"
click at [833, 468] on button "Add Quote" at bounding box center [824, 463] width 96 height 30
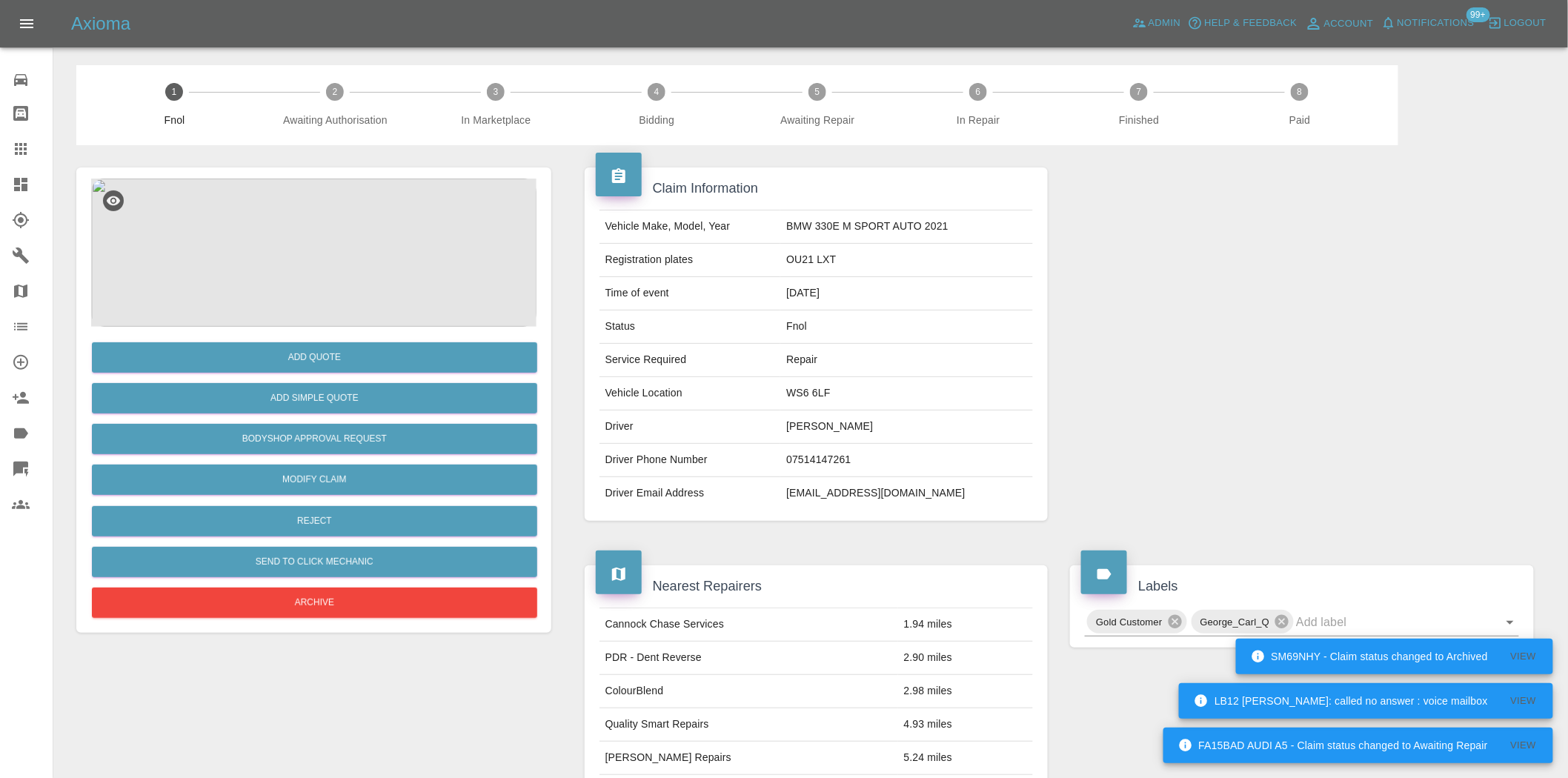
click at [335, 253] on img at bounding box center [313, 252] width 446 height 149
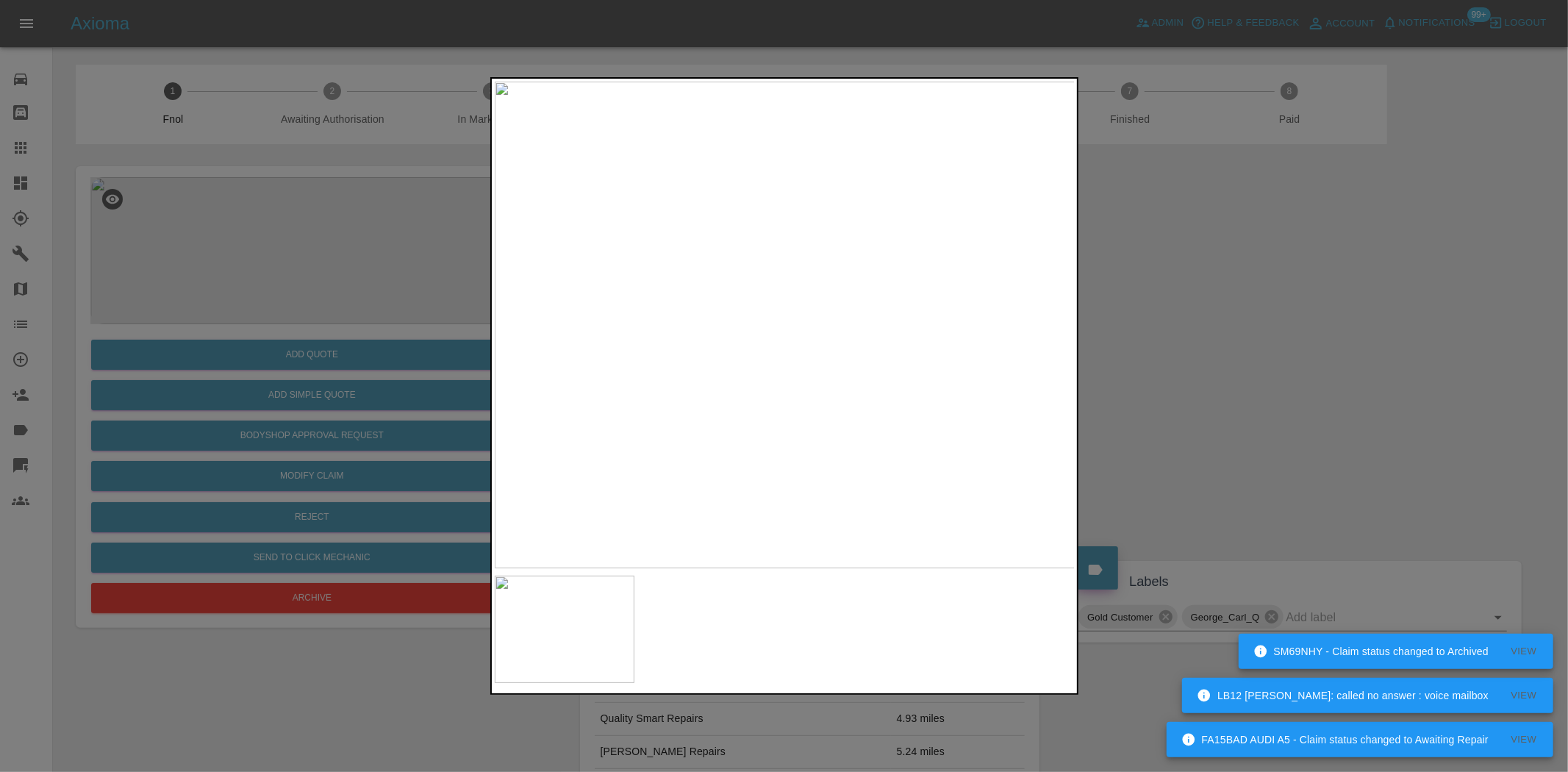
click at [794, 344] on img at bounding box center [784, 325] width 581 height 487
click at [357, 259] on div at bounding box center [784, 386] width 1568 height 772
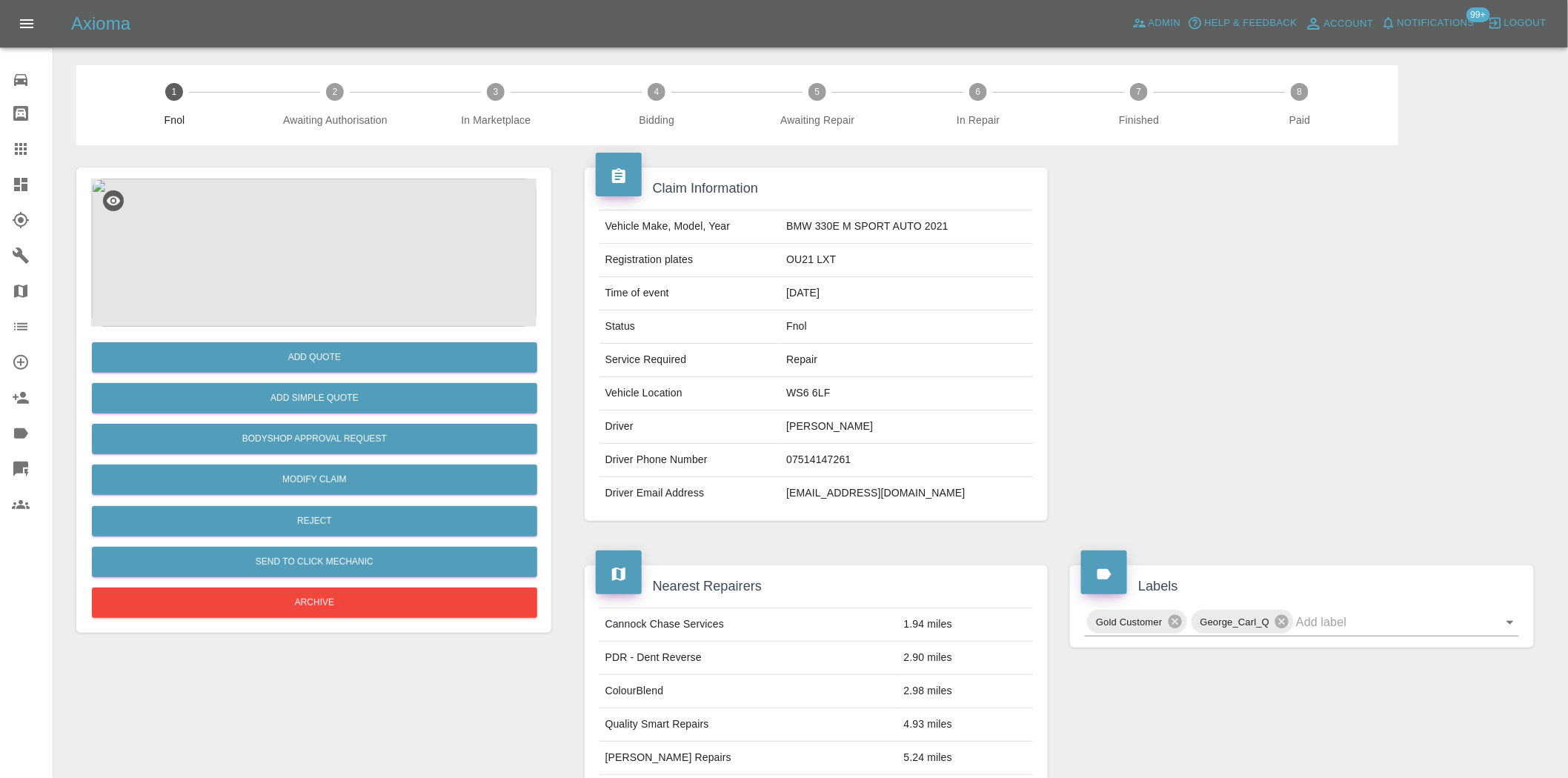
click at [331, 314] on img at bounding box center [313, 252] width 446 height 149
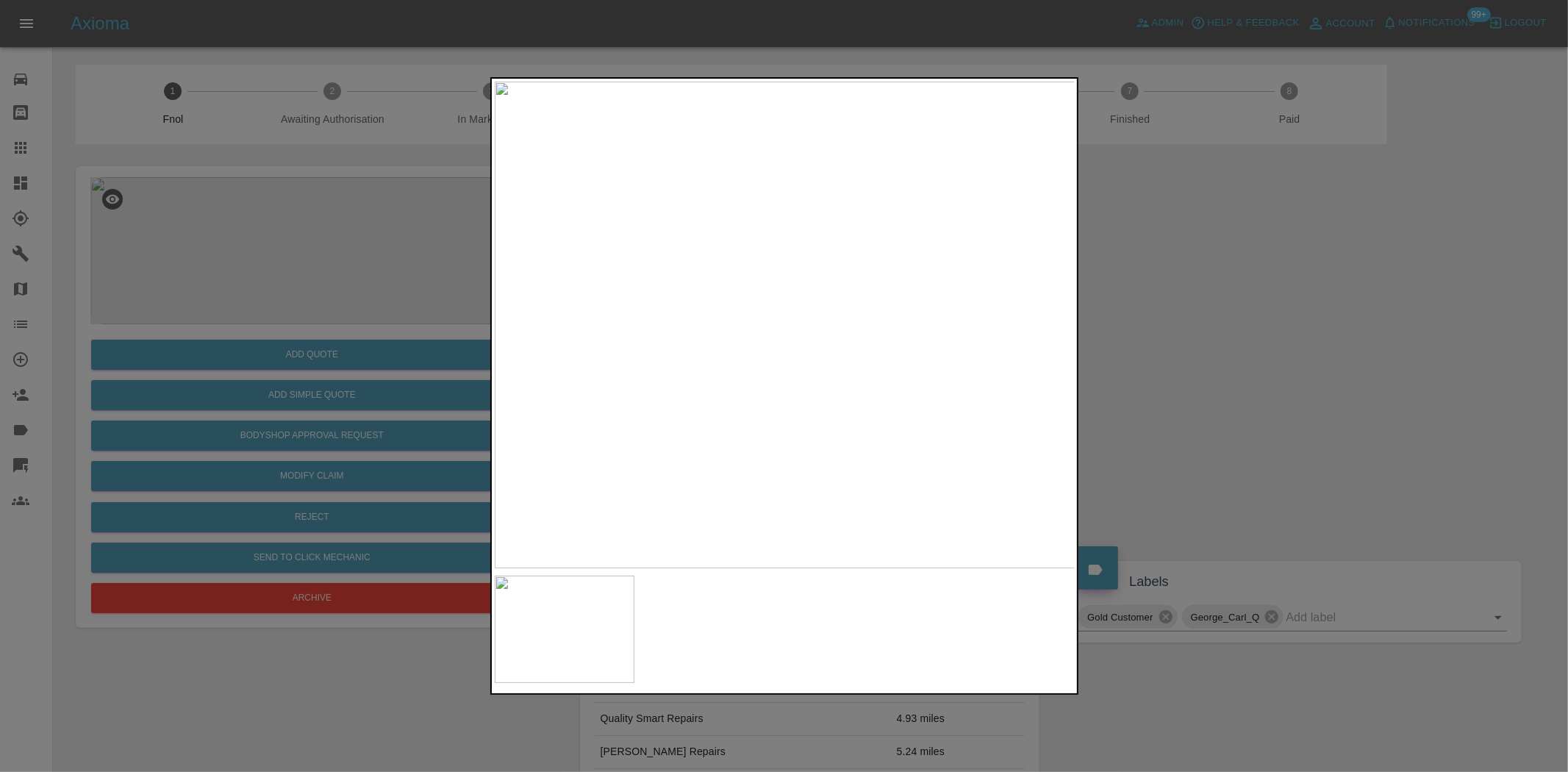
click at [922, 406] on img at bounding box center [784, 325] width 581 height 487
click at [921, 405] on img at bounding box center [784, 325] width 581 height 487
click at [891, 408] on img at bounding box center [468, 262] width 1742 height 1461
click at [1026, 490] on img at bounding box center [794, 351] width 1742 height 1461
click at [715, 488] on img at bounding box center [746, 617] width 1742 height 1461
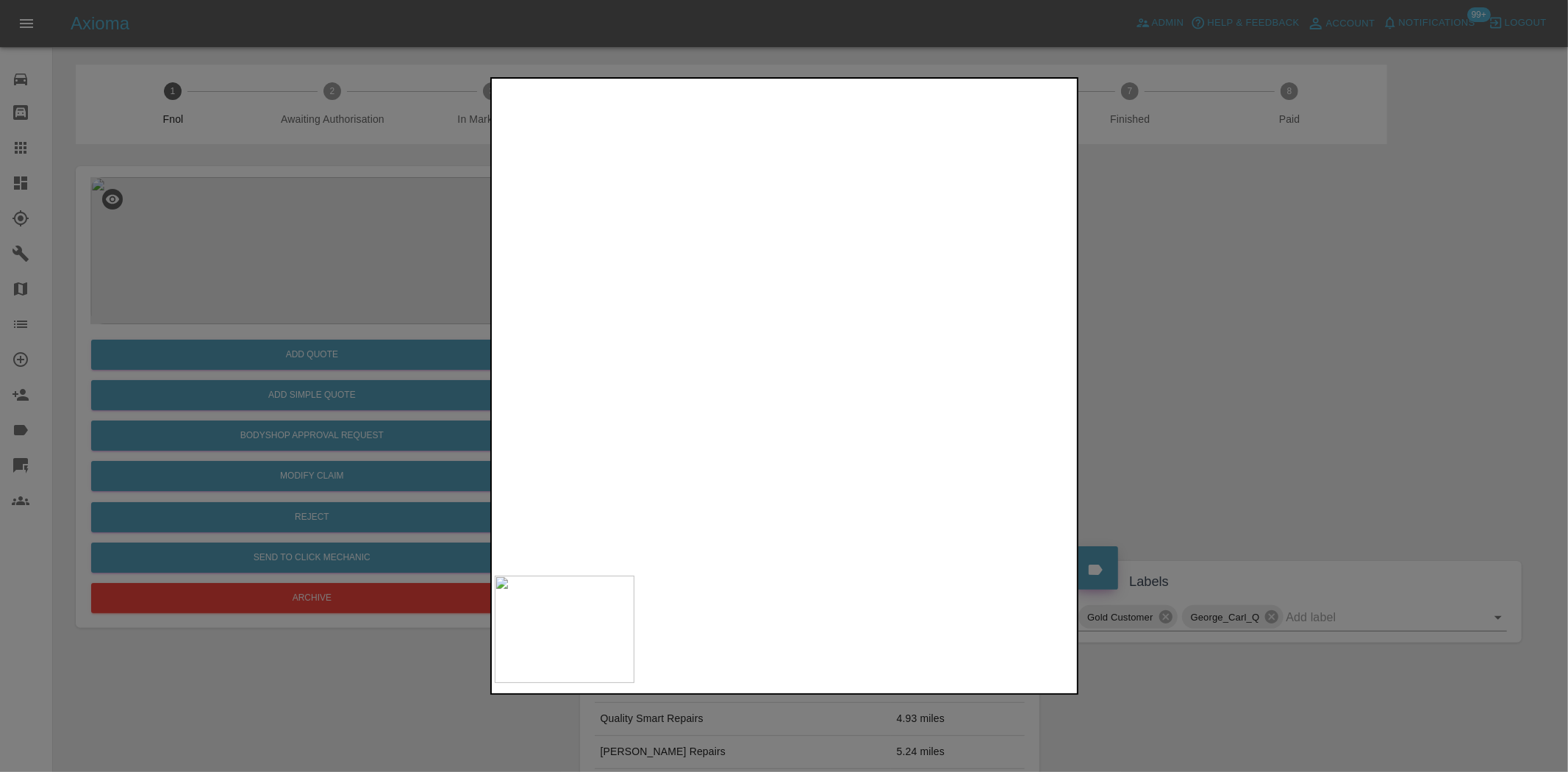
click at [668, 326] on img at bounding box center [698, 454] width 1742 height 1461
drag, startPoint x: 241, startPoint y: 277, endPoint x: 309, endPoint y: 305, distance: 73.5
click at [243, 278] on div at bounding box center [784, 386] width 1568 height 772
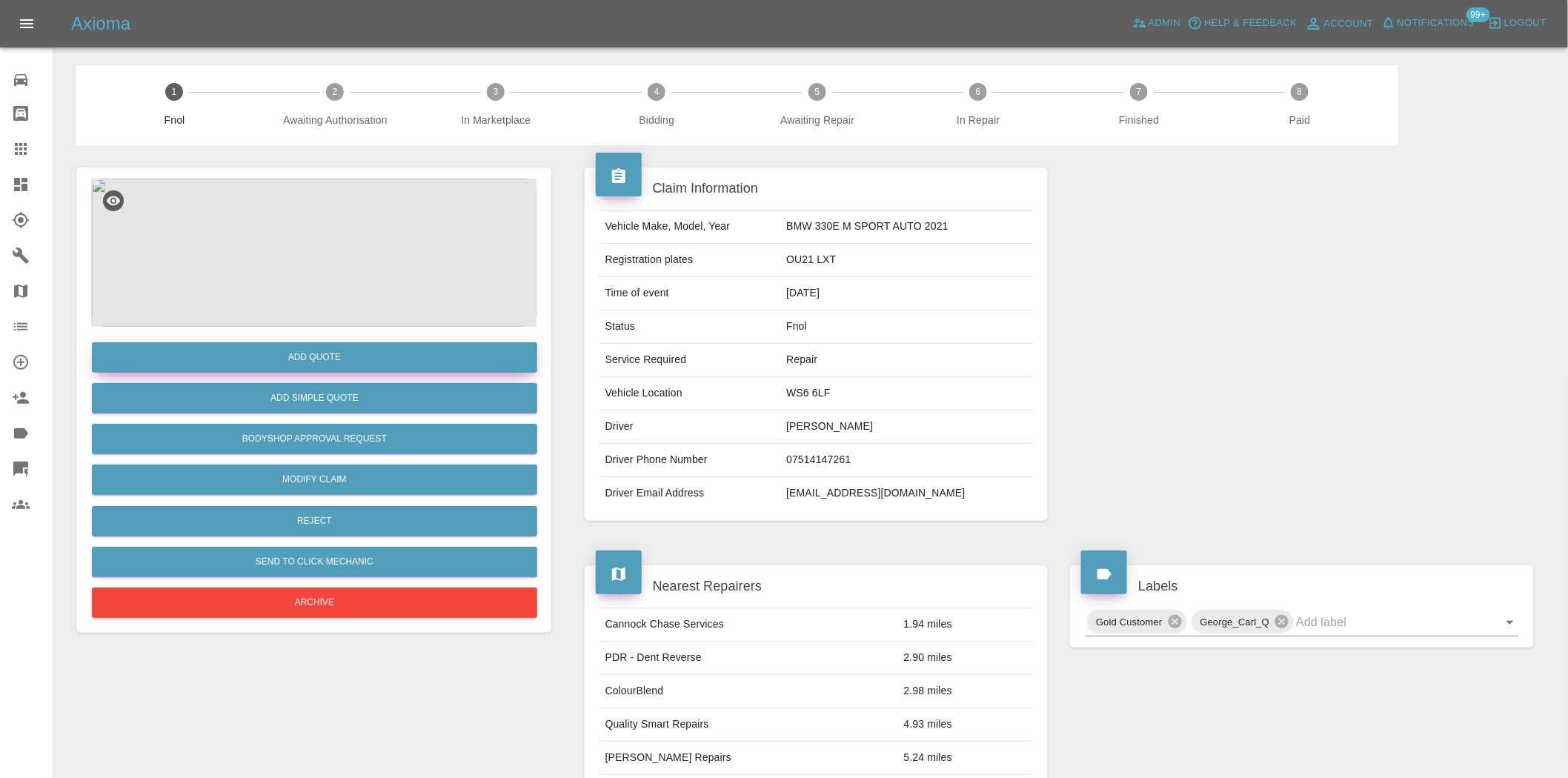
click at [353, 363] on button "Add Quote" at bounding box center [314, 357] width 446 height 30
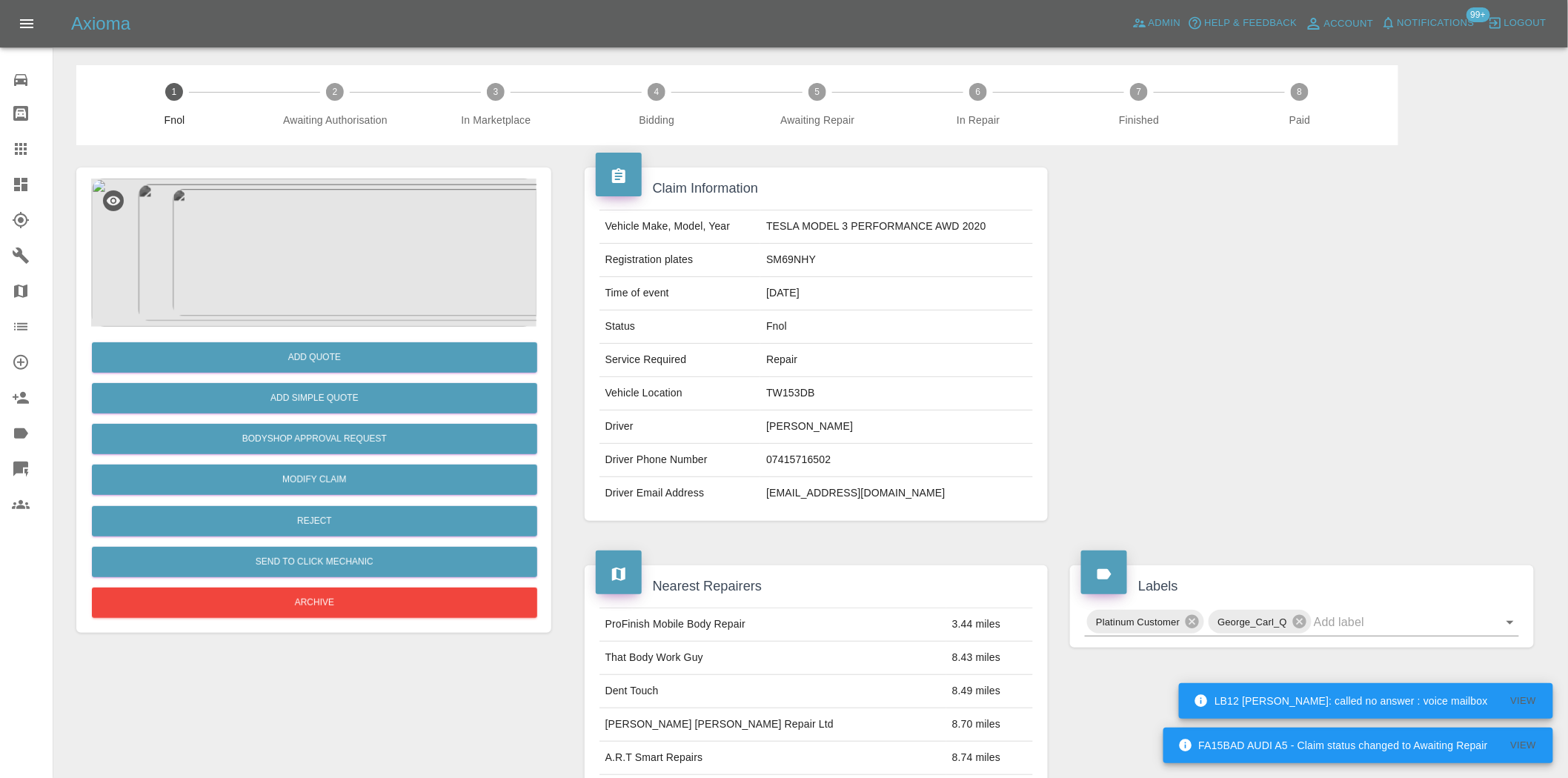
click at [294, 248] on img at bounding box center [313, 252] width 446 height 149
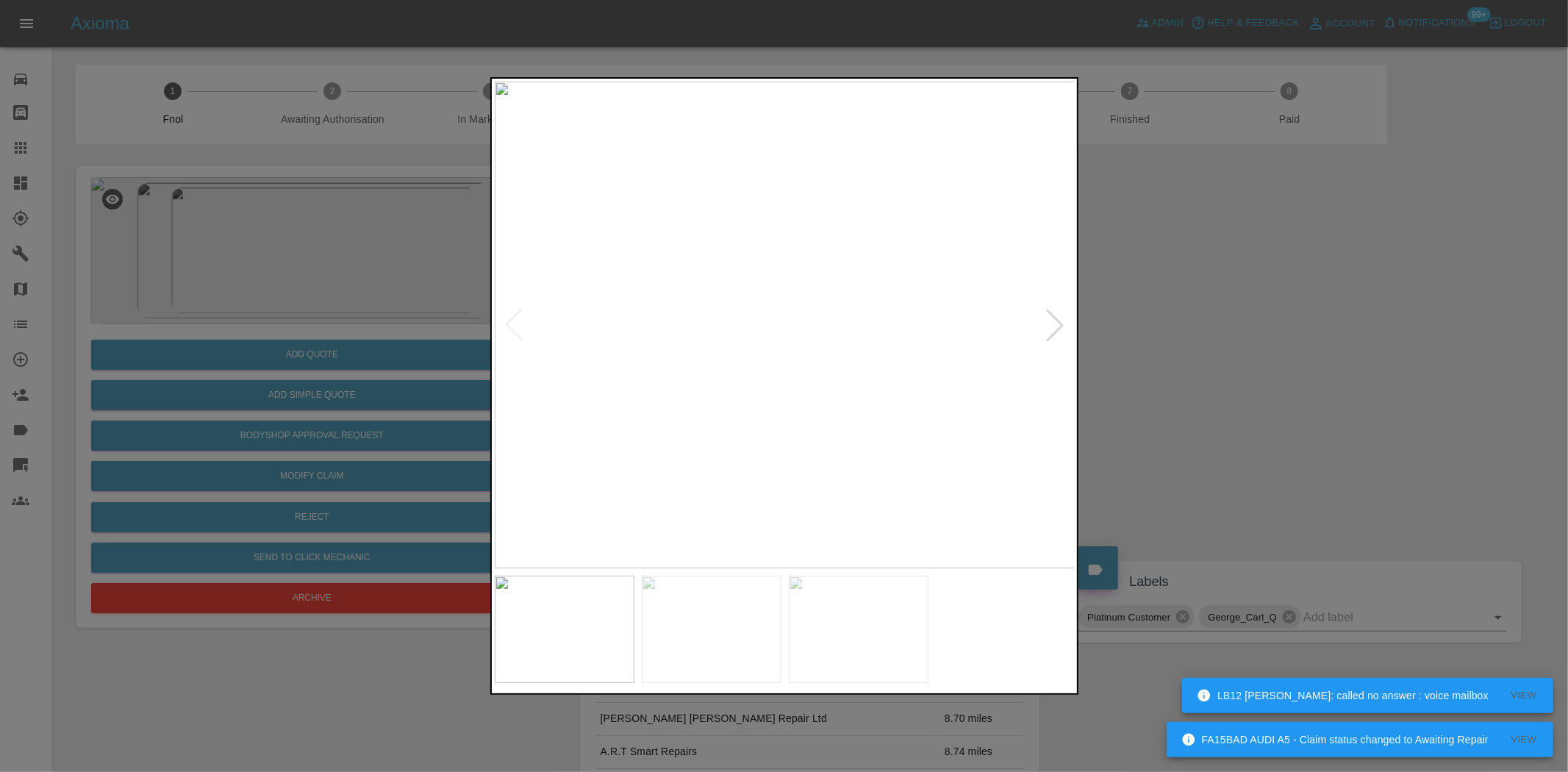
click at [871, 337] on img at bounding box center [784, 325] width 581 height 487
click at [726, 371] on img at bounding box center [784, 325] width 581 height 487
click at [706, 405] on img at bounding box center [784, 325] width 581 height 487
click at [619, 406] on img at bounding box center [784, 325] width 581 height 487
click at [270, 340] on div at bounding box center [784, 386] width 1568 height 772
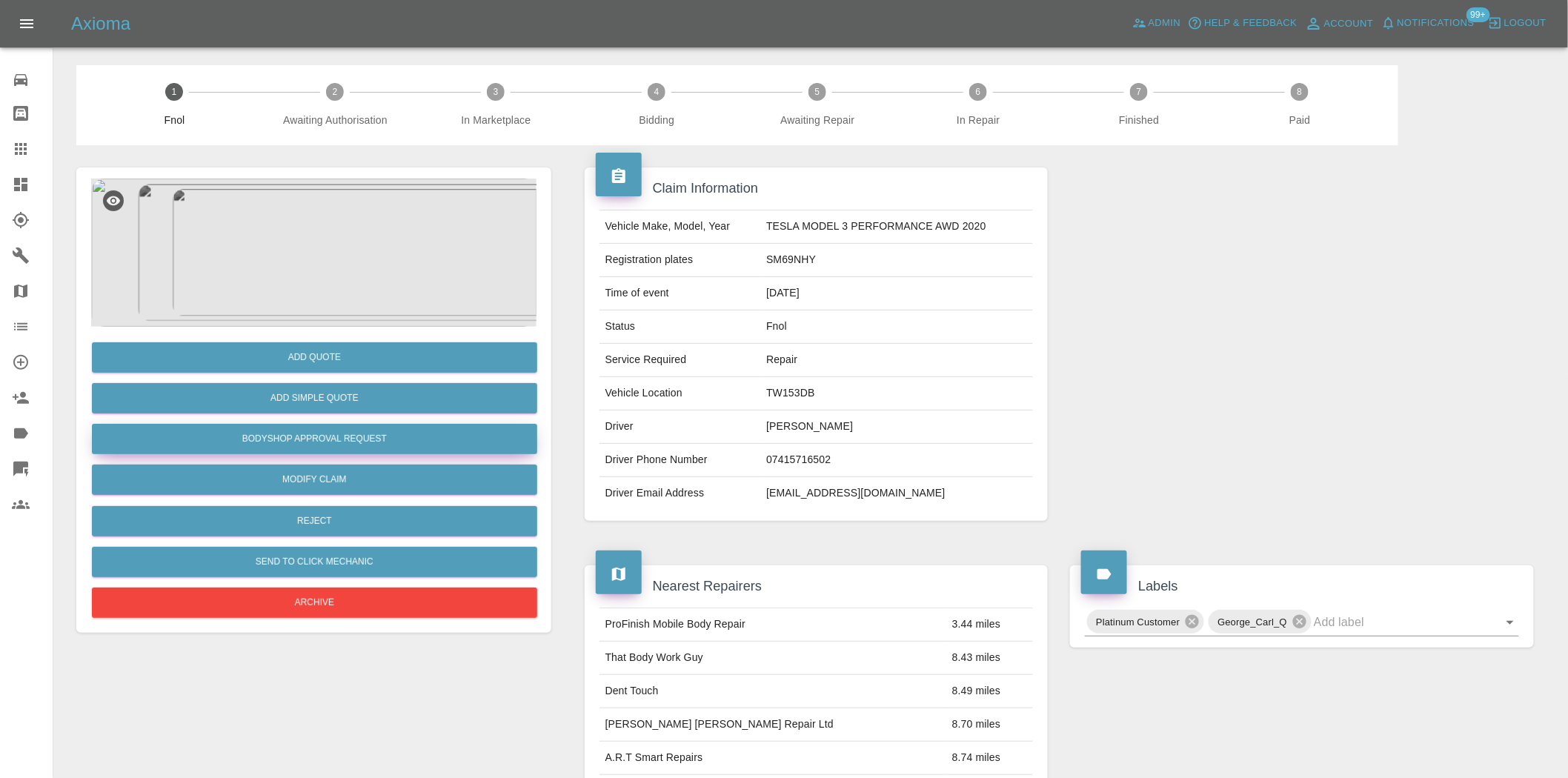
click at [343, 434] on button "Bodyshop Approval Request" at bounding box center [314, 439] width 446 height 30
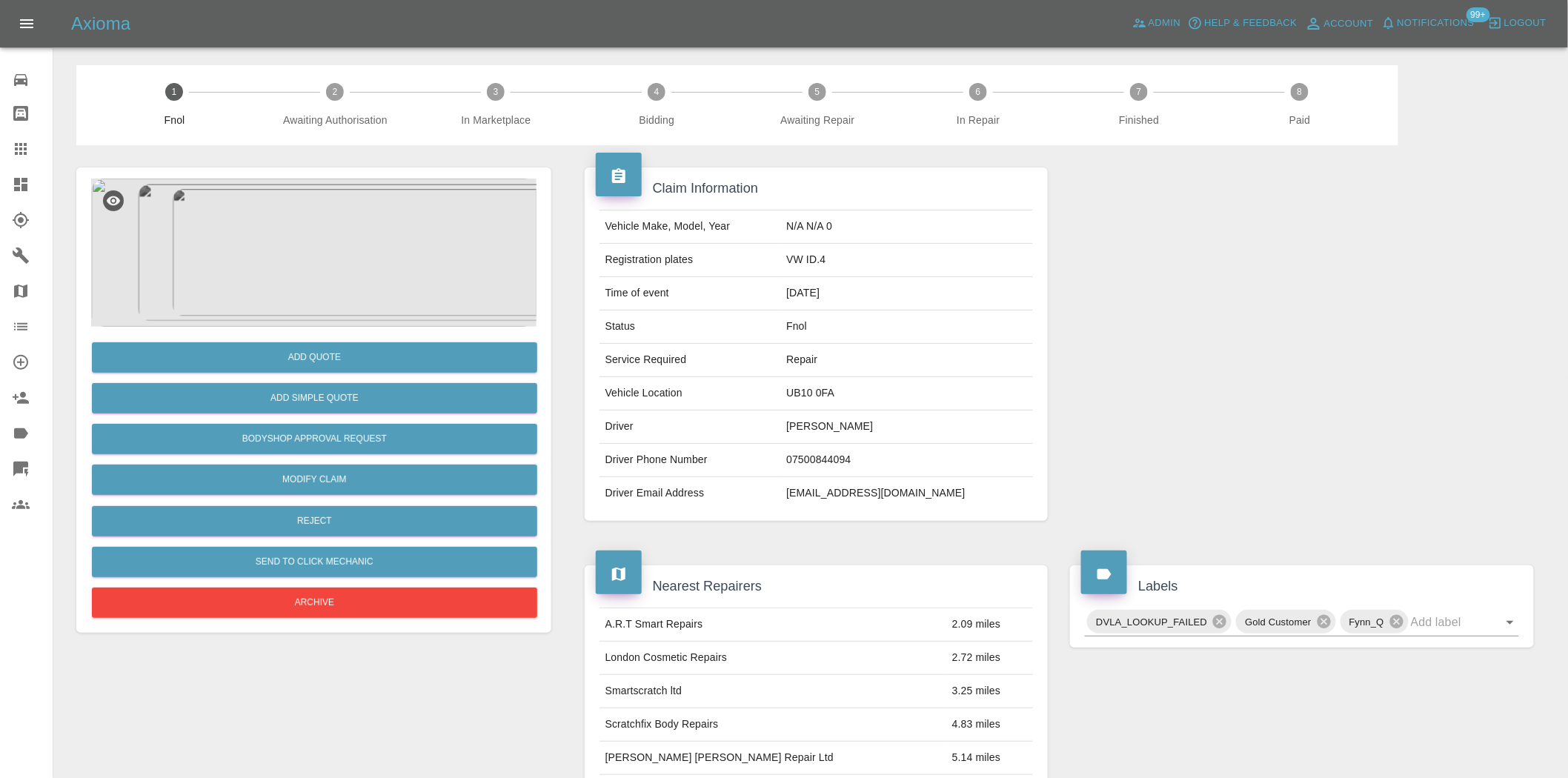
click at [329, 214] on img at bounding box center [313, 252] width 446 height 149
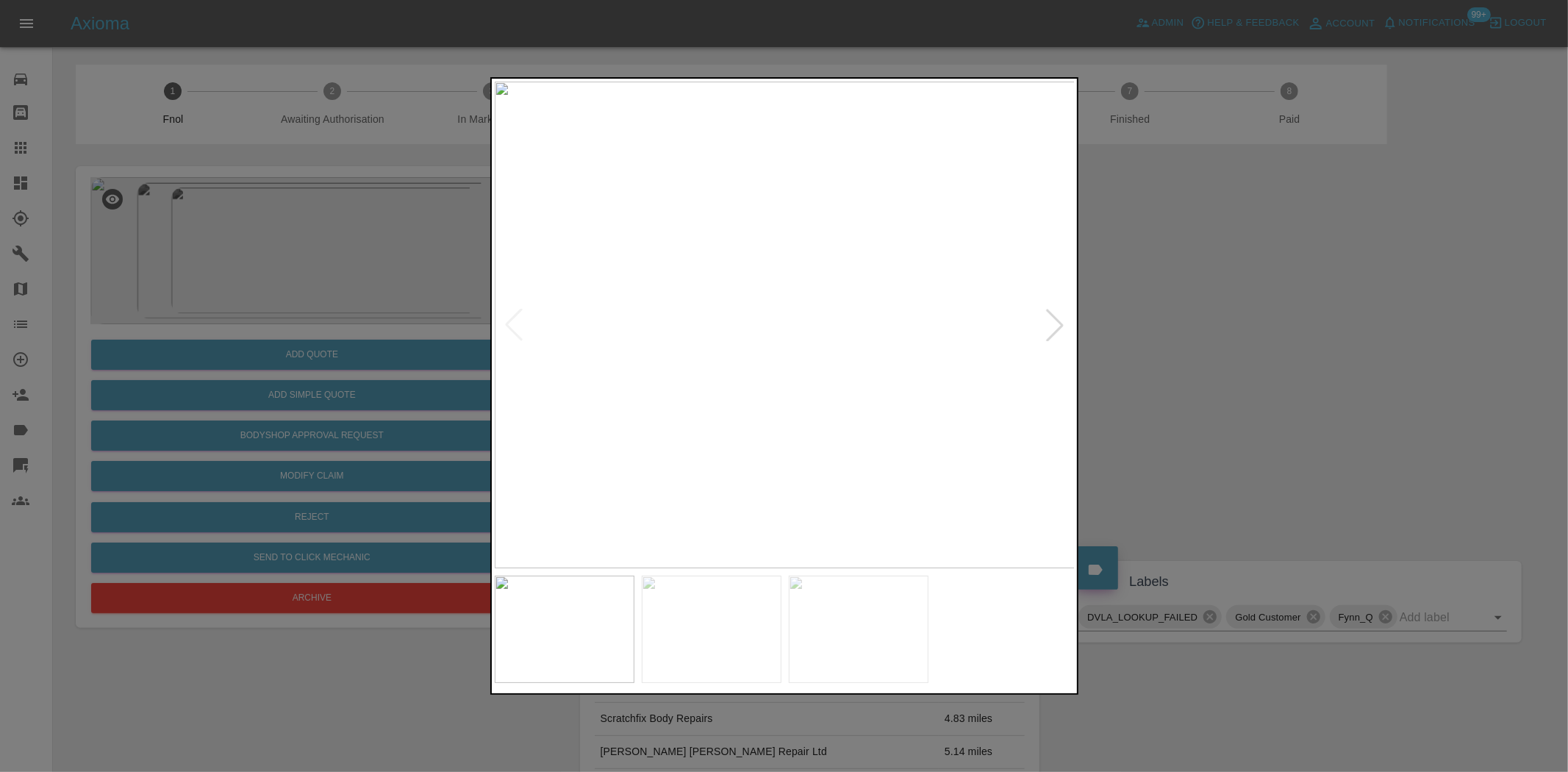
click at [732, 394] on img at bounding box center [784, 325] width 581 height 487
click at [698, 398] on img at bounding box center [784, 325] width 581 height 487
click at [645, 378] on img at bounding box center [778, 325] width 581 height 487
click at [868, 332] on img at bounding box center [784, 325] width 581 height 487
click at [908, 347] on img at bounding box center [784, 325] width 581 height 487
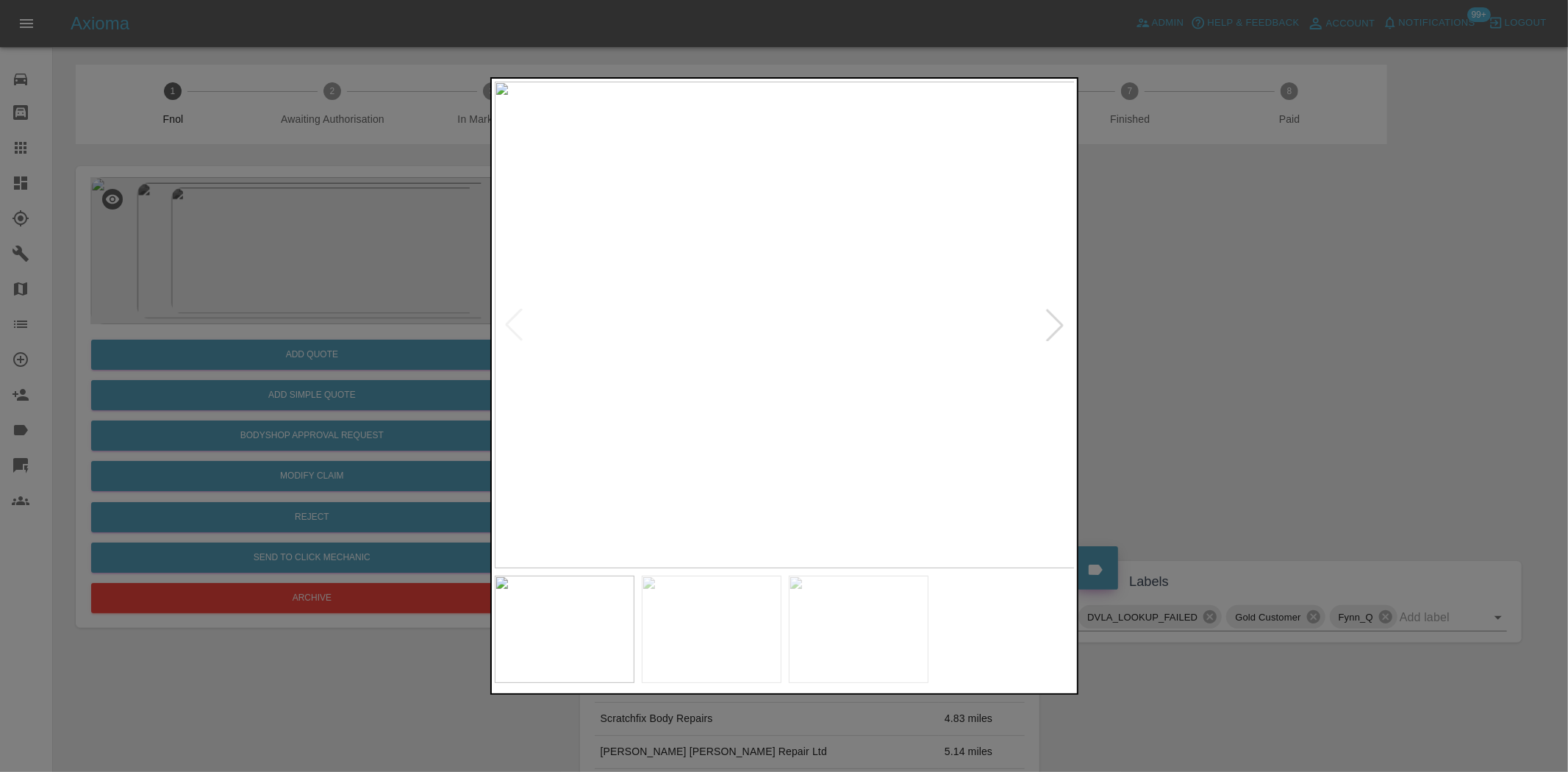
click at [986, 360] on img at bounding box center [784, 325] width 581 height 487
click at [796, 375] on img at bounding box center [784, 325] width 581 height 487
drag, startPoint x: 267, startPoint y: 349, endPoint x: 637, endPoint y: 490, distance: 396.0
click at [273, 357] on div at bounding box center [784, 386] width 1568 height 772
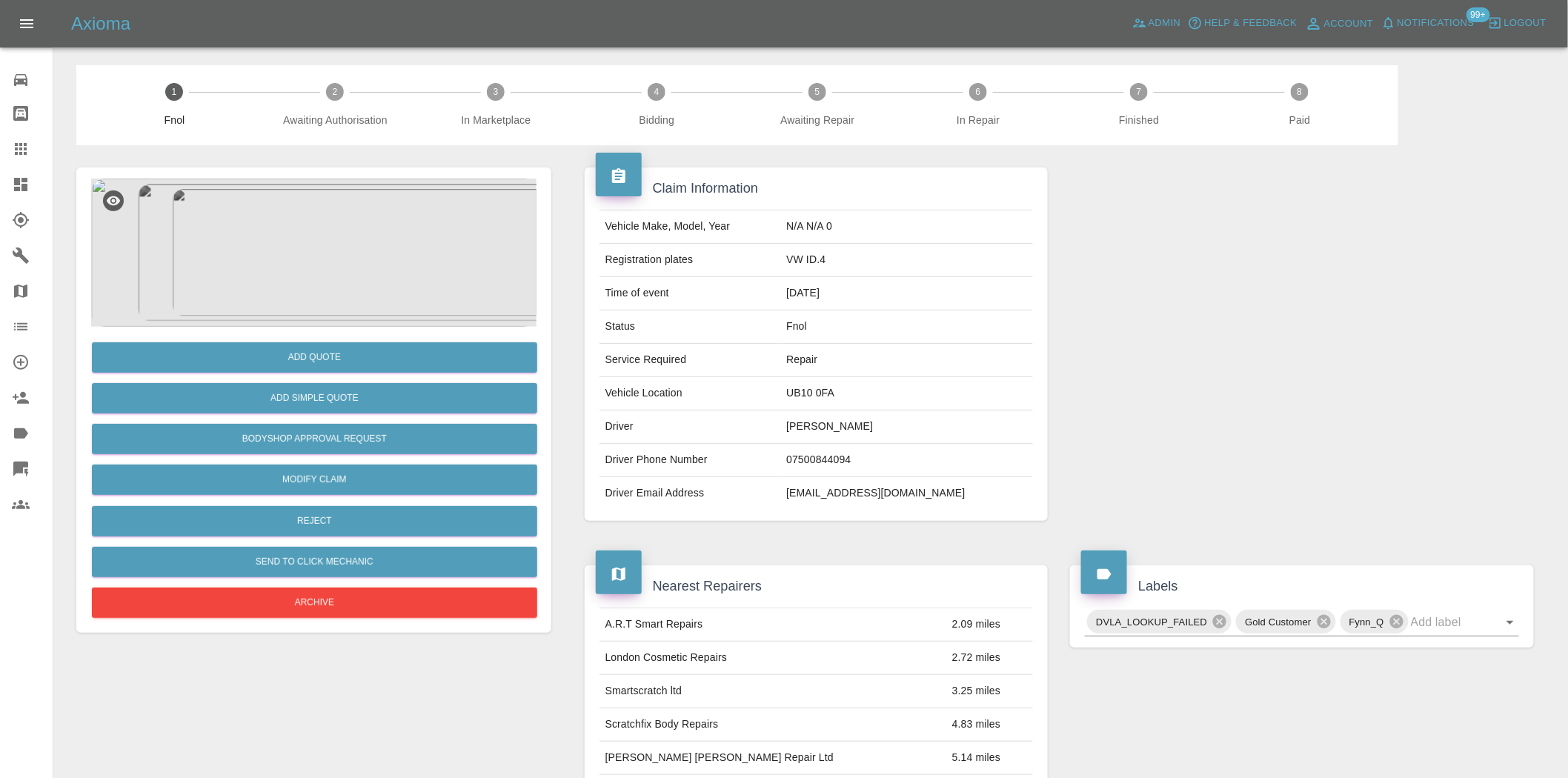
click at [253, 335] on div "Add Quote Add Simple Quote Bodyshop Approval Request Modify Claim Reject Send t…" at bounding box center [313, 475] width 446 height 295
click at [381, 252] on img at bounding box center [313, 252] width 446 height 149
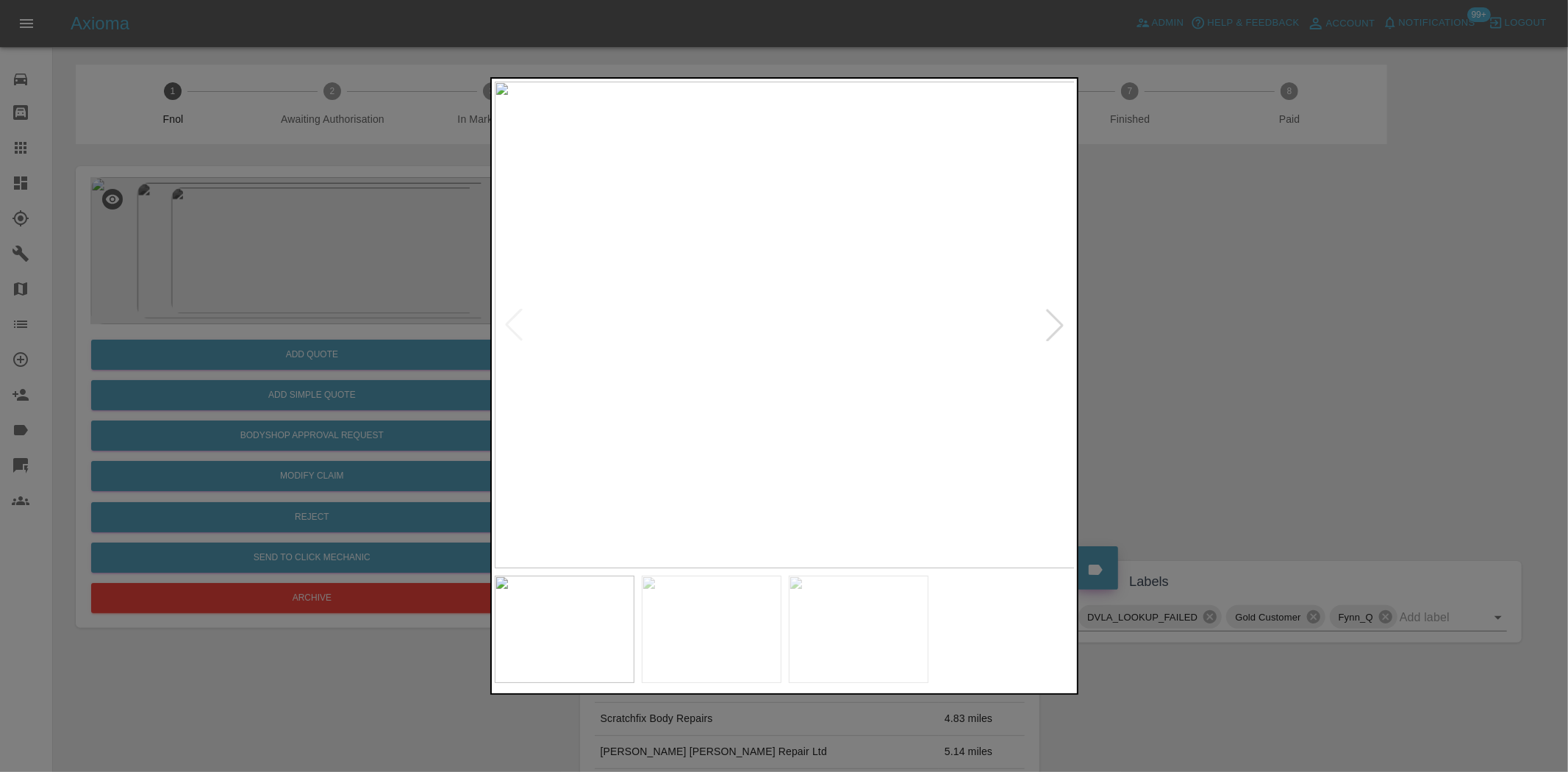
click at [737, 427] on img at bounding box center [784, 325] width 581 height 487
click at [805, 368] on img at bounding box center [784, 325] width 581 height 487
click at [805, 368] on img at bounding box center [720, 195] width 1742 height 1461
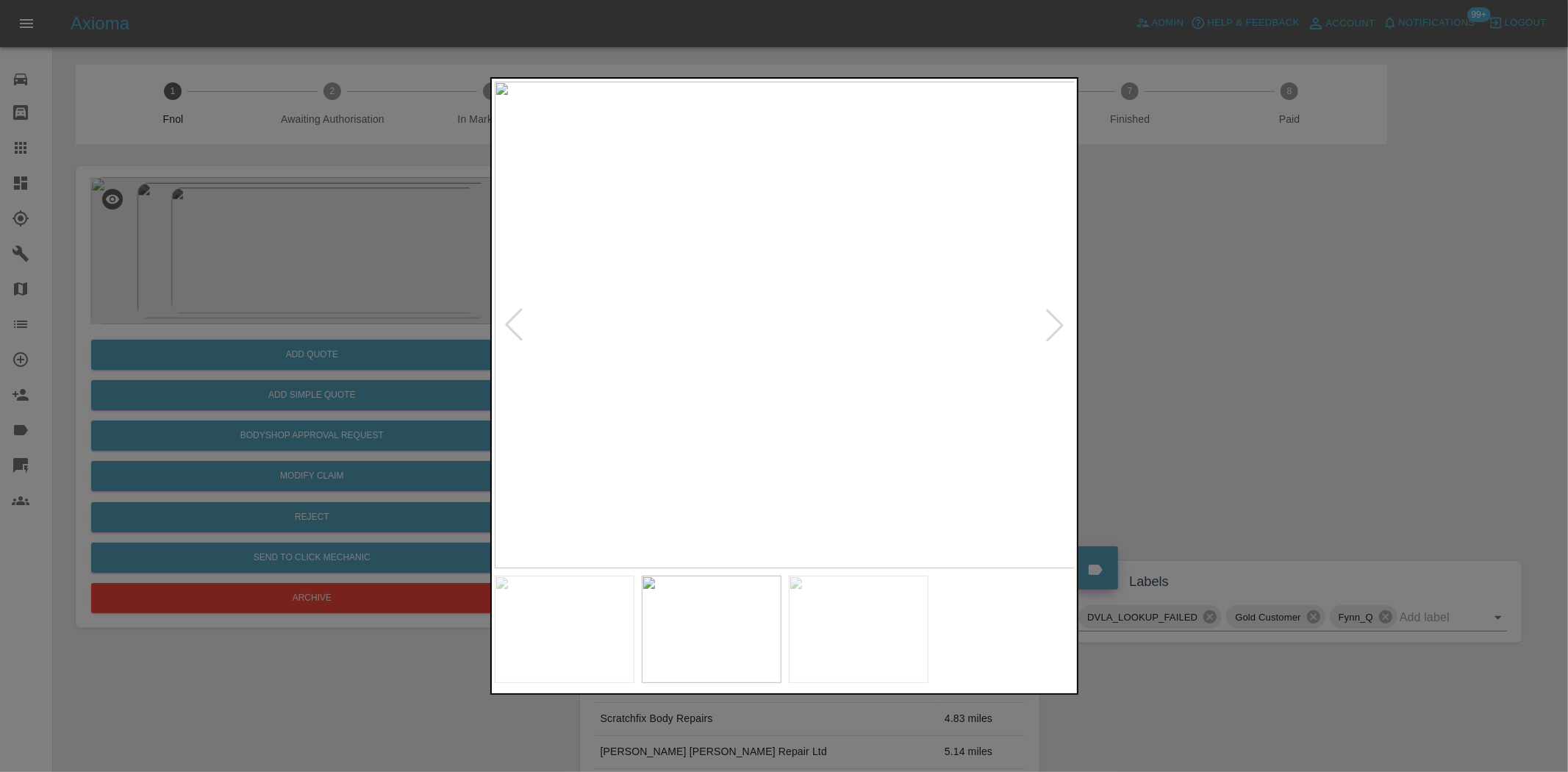
click at [659, 395] on img at bounding box center [784, 325] width 581 height 487
click at [731, 364] on img at bounding box center [784, 325] width 581 height 487
click at [825, 338] on img at bounding box center [784, 325] width 581 height 487
click at [827, 337] on img at bounding box center [784, 325] width 581 height 487
click at [758, 386] on img at bounding box center [657, 285] width 1742 height 1461
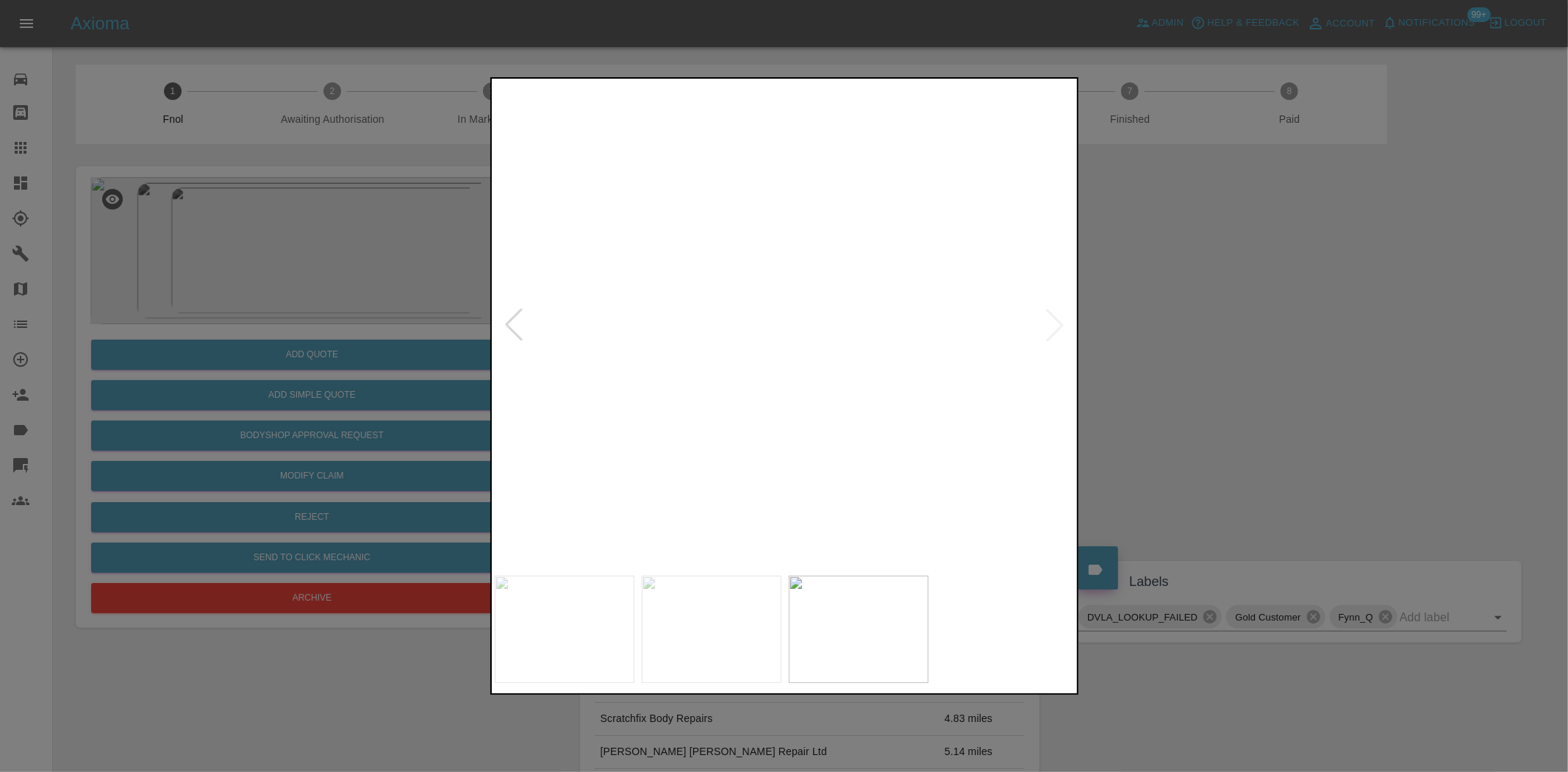
click at [758, 386] on img at bounding box center [658, 286] width 1742 height 1461
click at [346, 363] on div at bounding box center [784, 386] width 1568 height 772
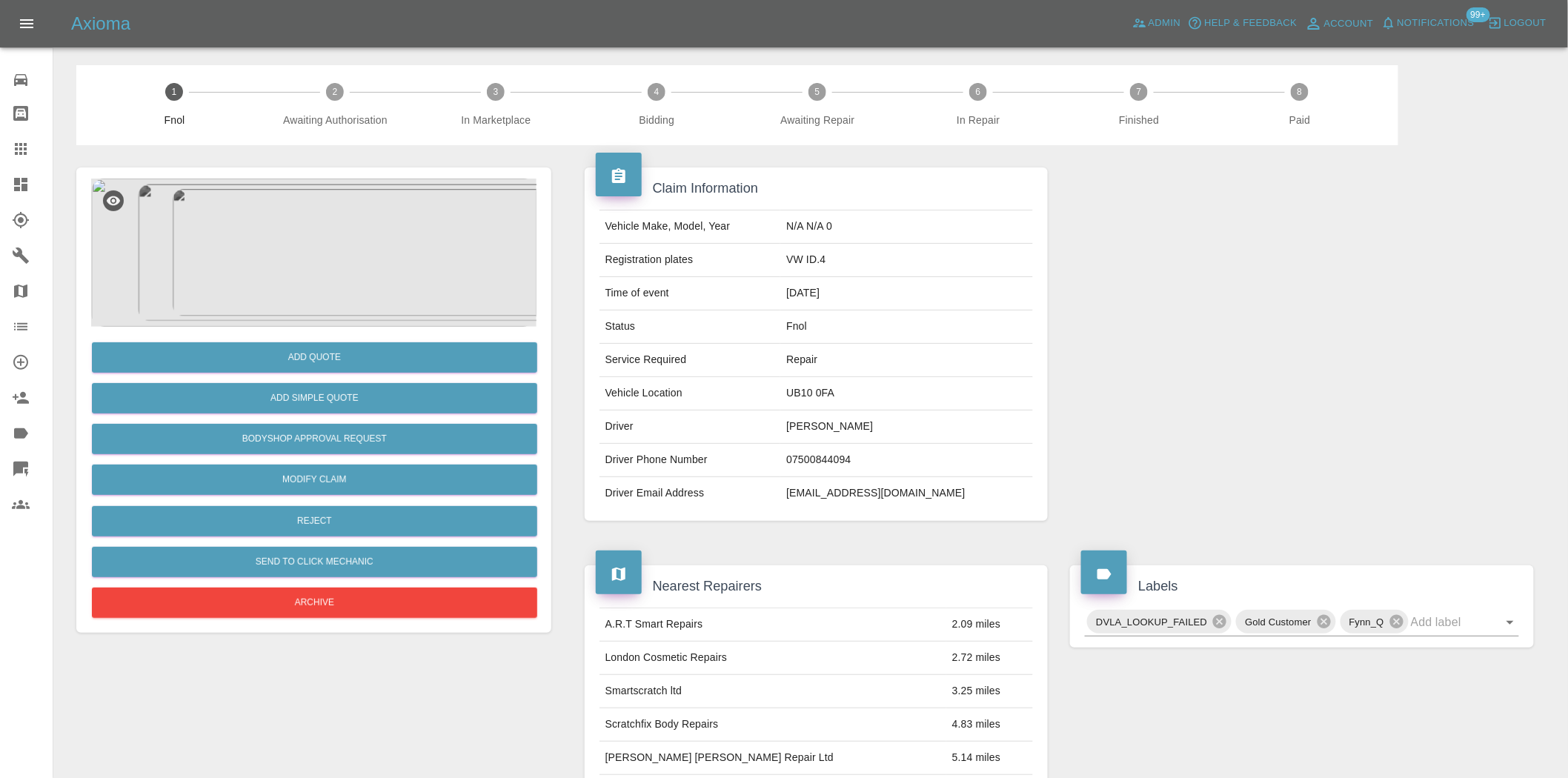
click at [368, 289] on img at bounding box center [313, 252] width 446 height 149
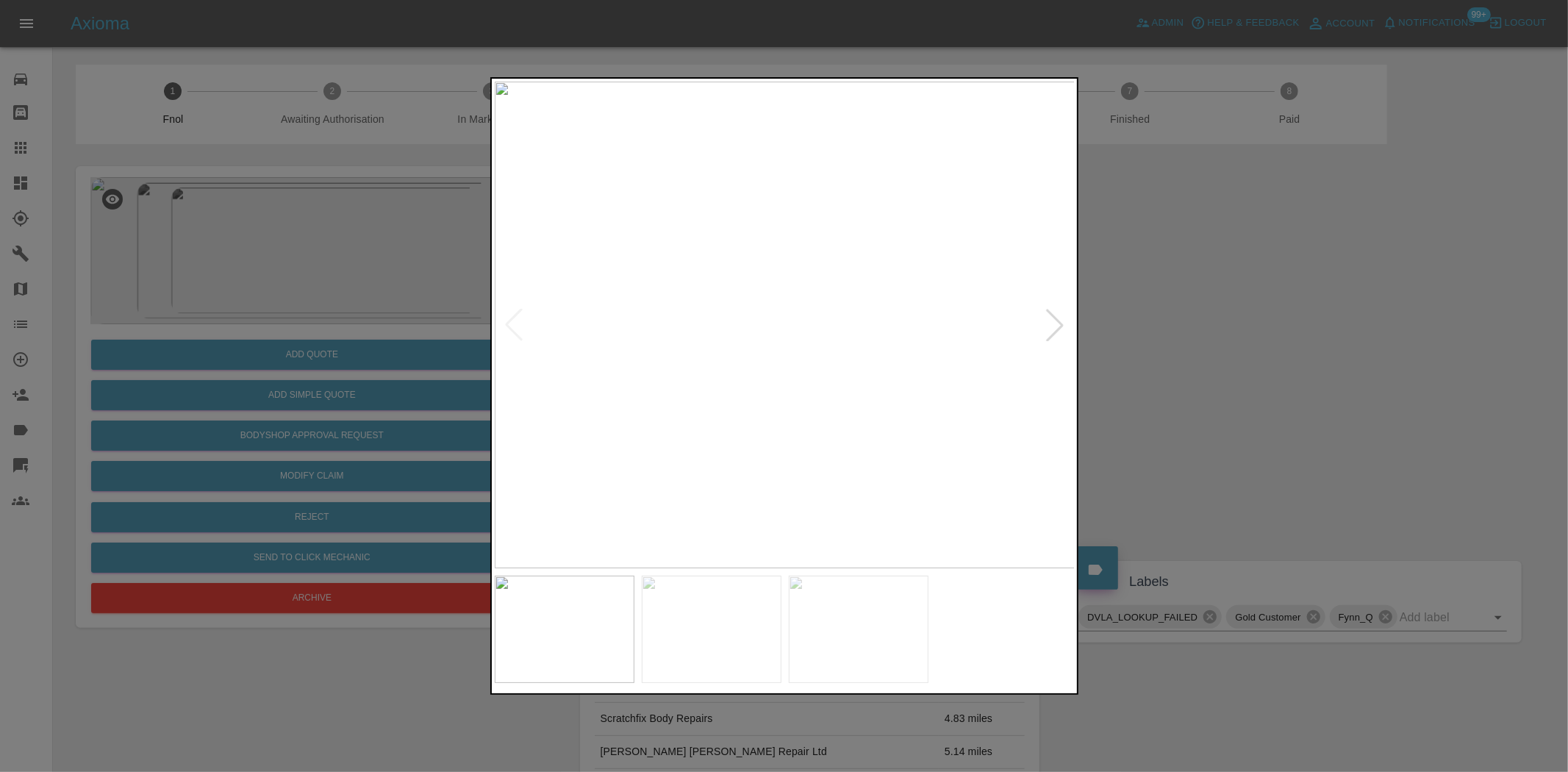
click at [849, 657] on img at bounding box center [858, 629] width 139 height 107
click at [769, 305] on img at bounding box center [784, 325] width 581 height 487
click at [782, 365] on img at bounding box center [784, 325] width 581 height 487
click at [278, 302] on div at bounding box center [784, 386] width 1568 height 772
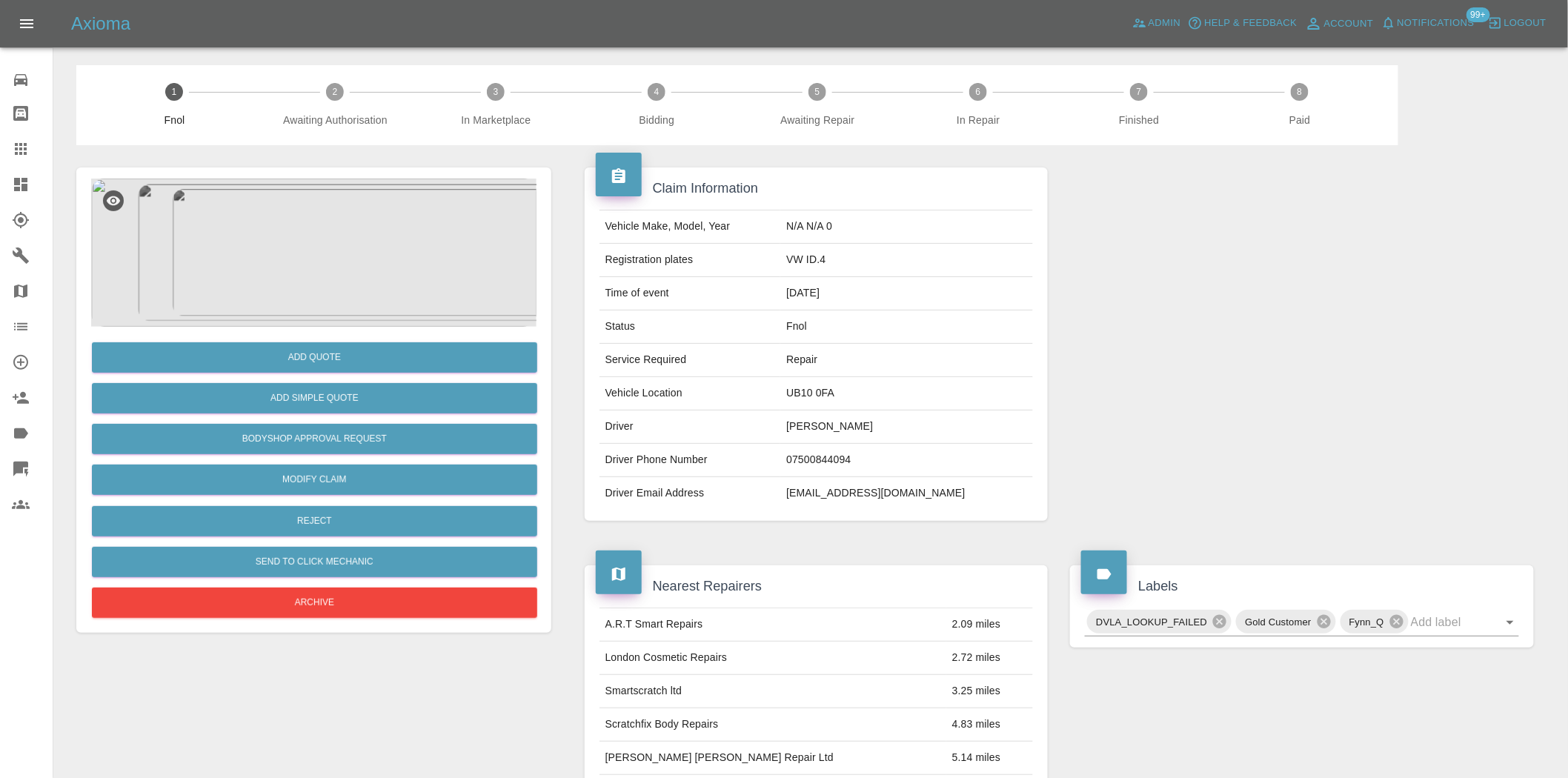
click at [301, 272] on img at bounding box center [313, 252] width 446 height 149
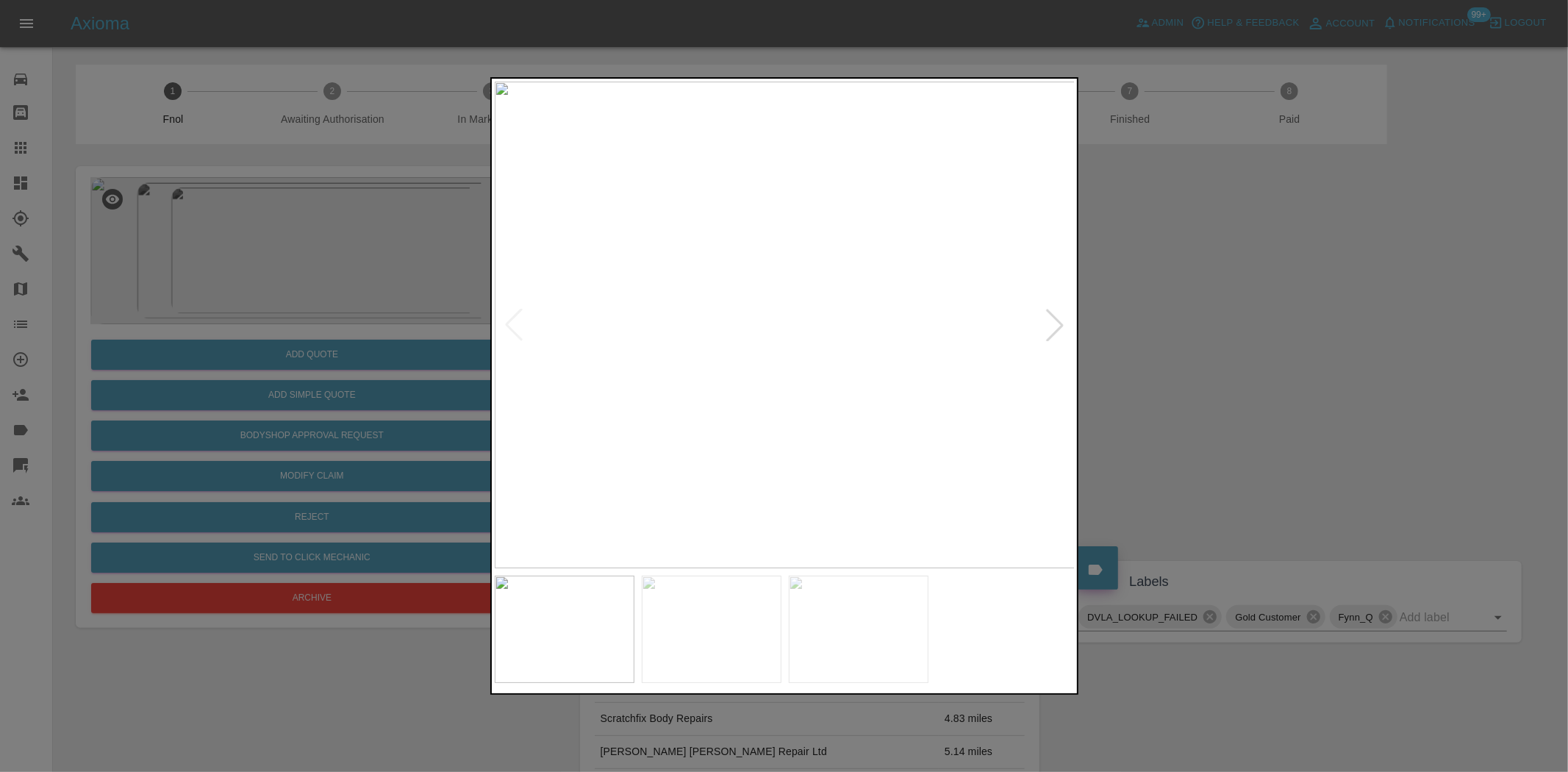
click at [767, 338] on img at bounding box center [784, 325] width 581 height 487
click at [761, 344] on img at bounding box center [836, 285] width 1742 height 1461
click at [701, 394] on img at bounding box center [784, 325] width 581 height 487
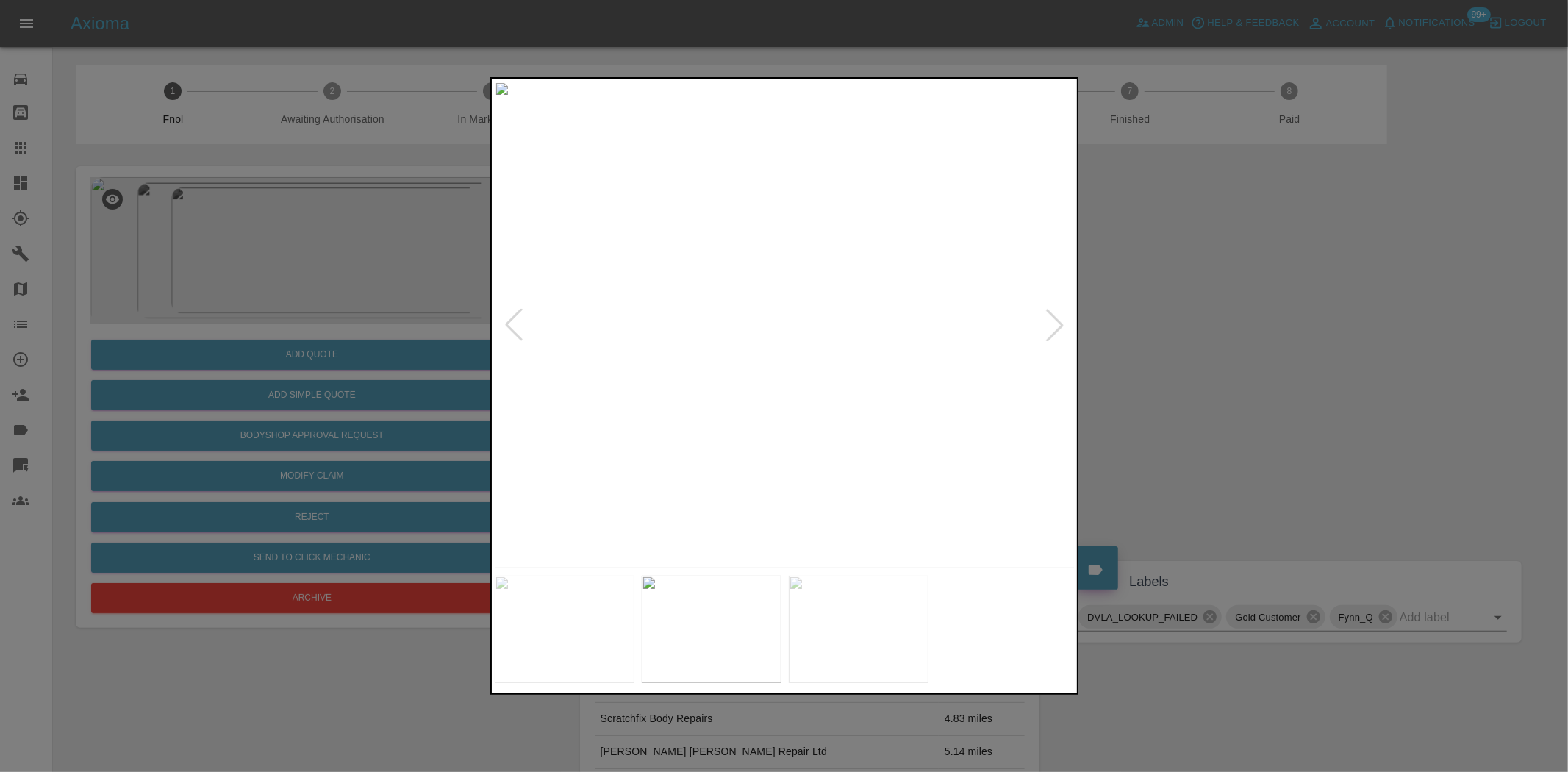
click at [686, 369] on img at bounding box center [784, 325] width 581 height 487
click at [660, 350] on img at bounding box center [780, 325] width 581 height 487
click at [838, 346] on img at bounding box center [784, 325] width 581 height 487
click at [839, 346] on img at bounding box center [623, 261] width 1742 height 1461
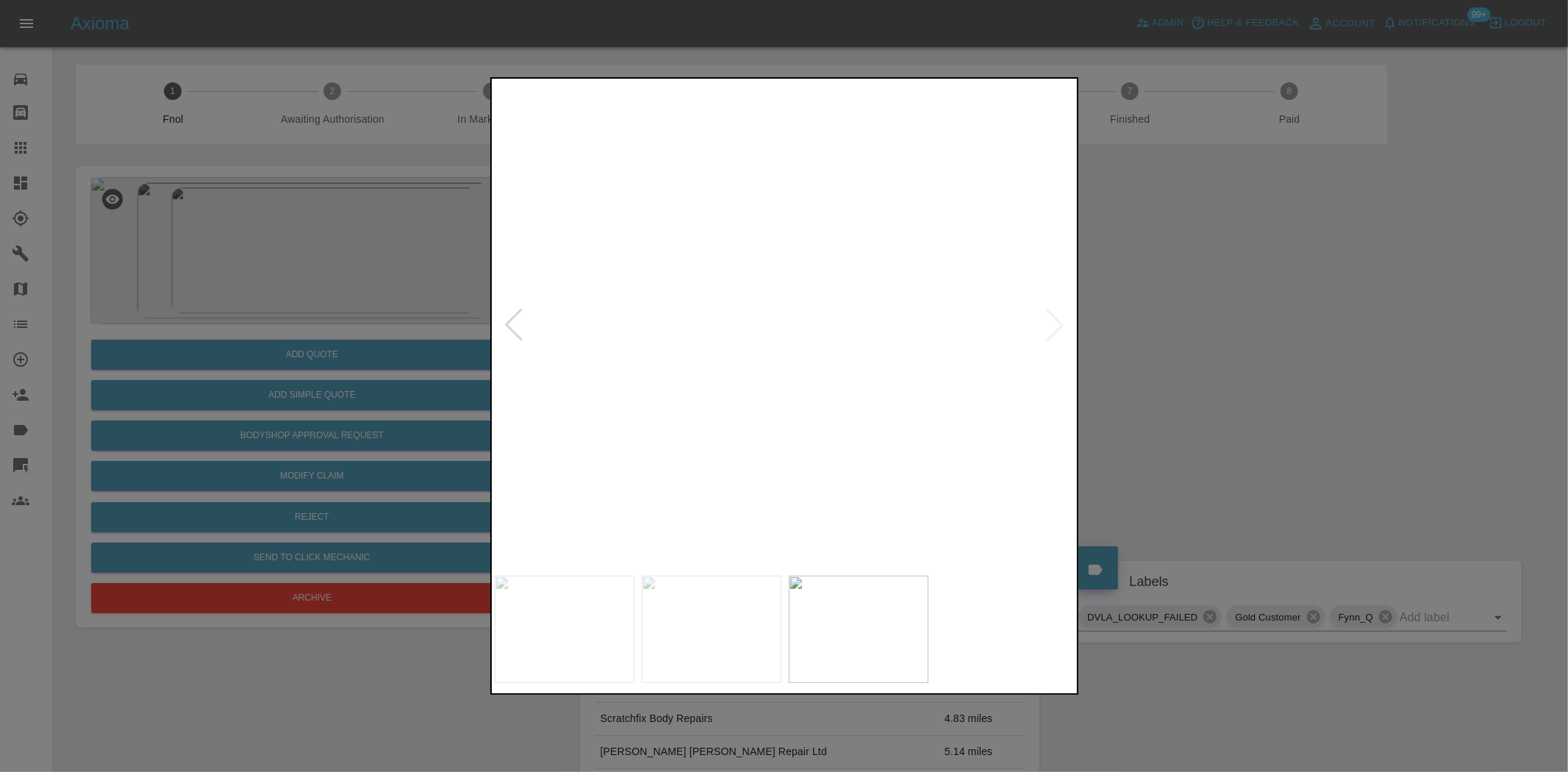
click at [839, 346] on img at bounding box center [623, 261] width 1742 height 1461
click at [923, 405] on img at bounding box center [784, 325] width 581 height 487
click at [771, 342] on img at bounding box center [784, 325] width 581 height 487
click at [771, 342] on img at bounding box center [823, 271] width 1742 height 1461
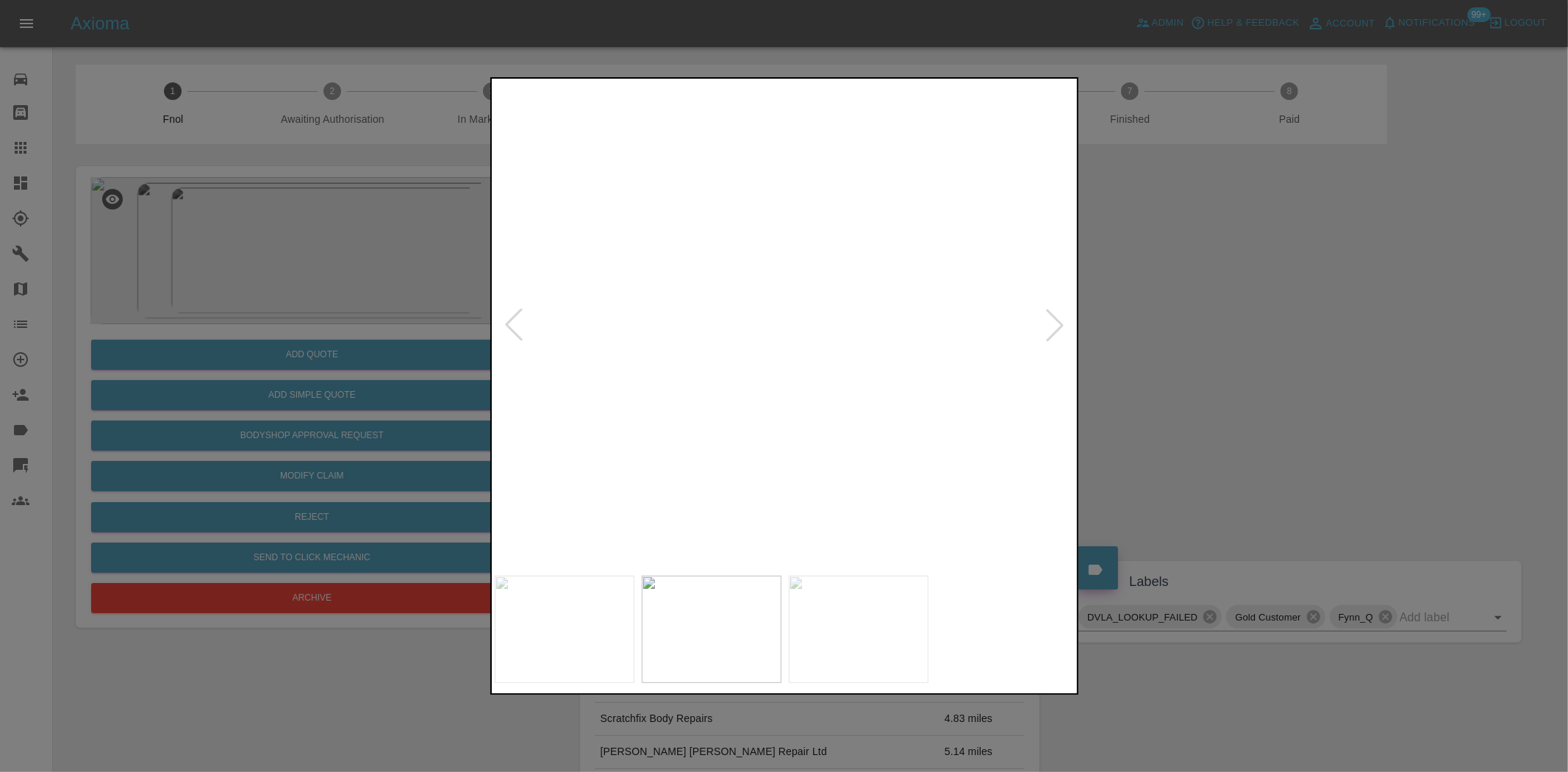
click at [771, 342] on img at bounding box center [823, 271] width 1742 height 1461
click at [799, 406] on img at bounding box center [784, 325] width 581 height 487
drag, startPoint x: 73, startPoint y: 299, endPoint x: 181, endPoint y: 311, distance: 108.7
click at [83, 299] on div at bounding box center [784, 386] width 1568 height 772
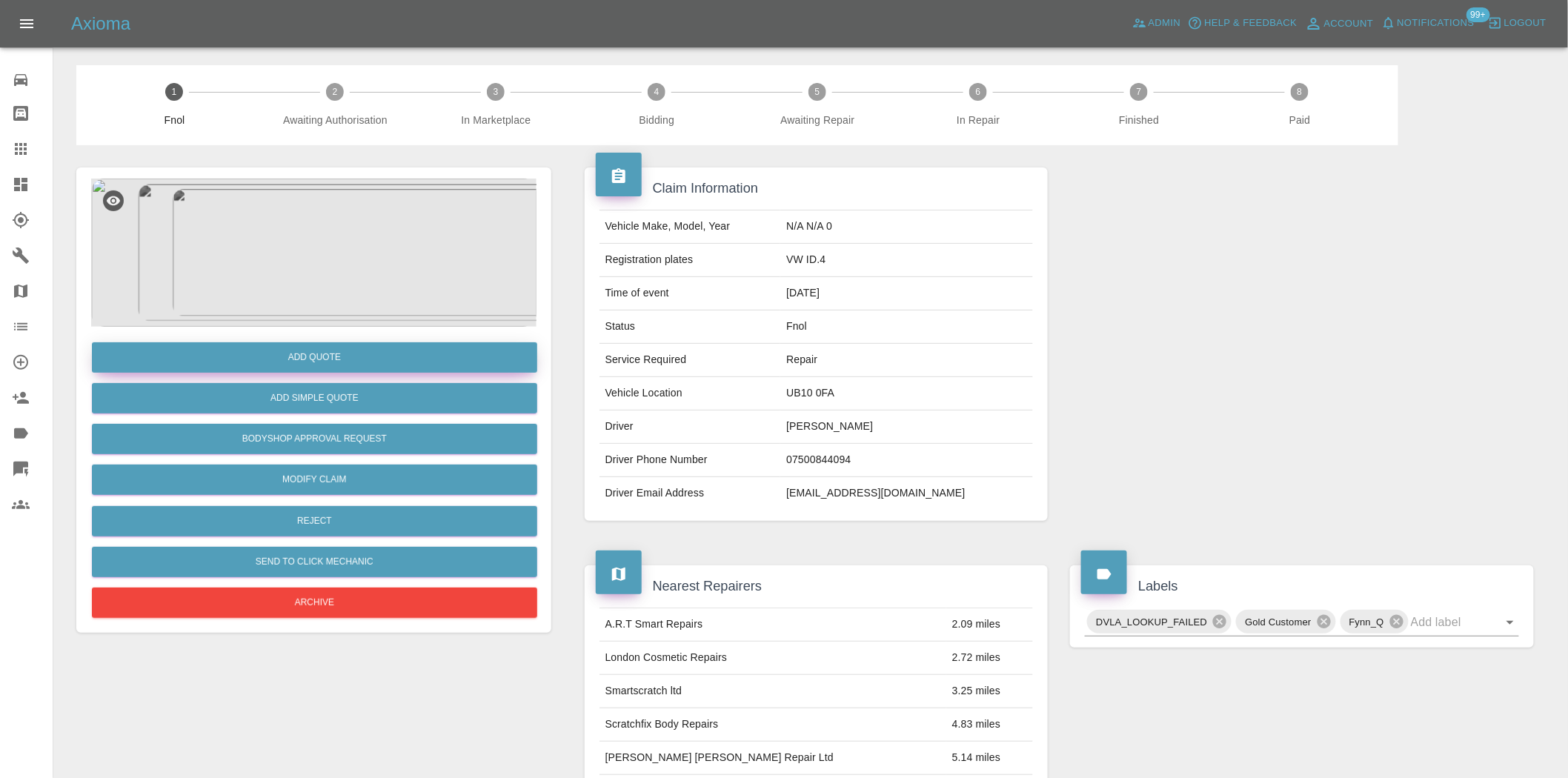
click at [247, 371] on button "Add Quote" at bounding box center [314, 357] width 446 height 30
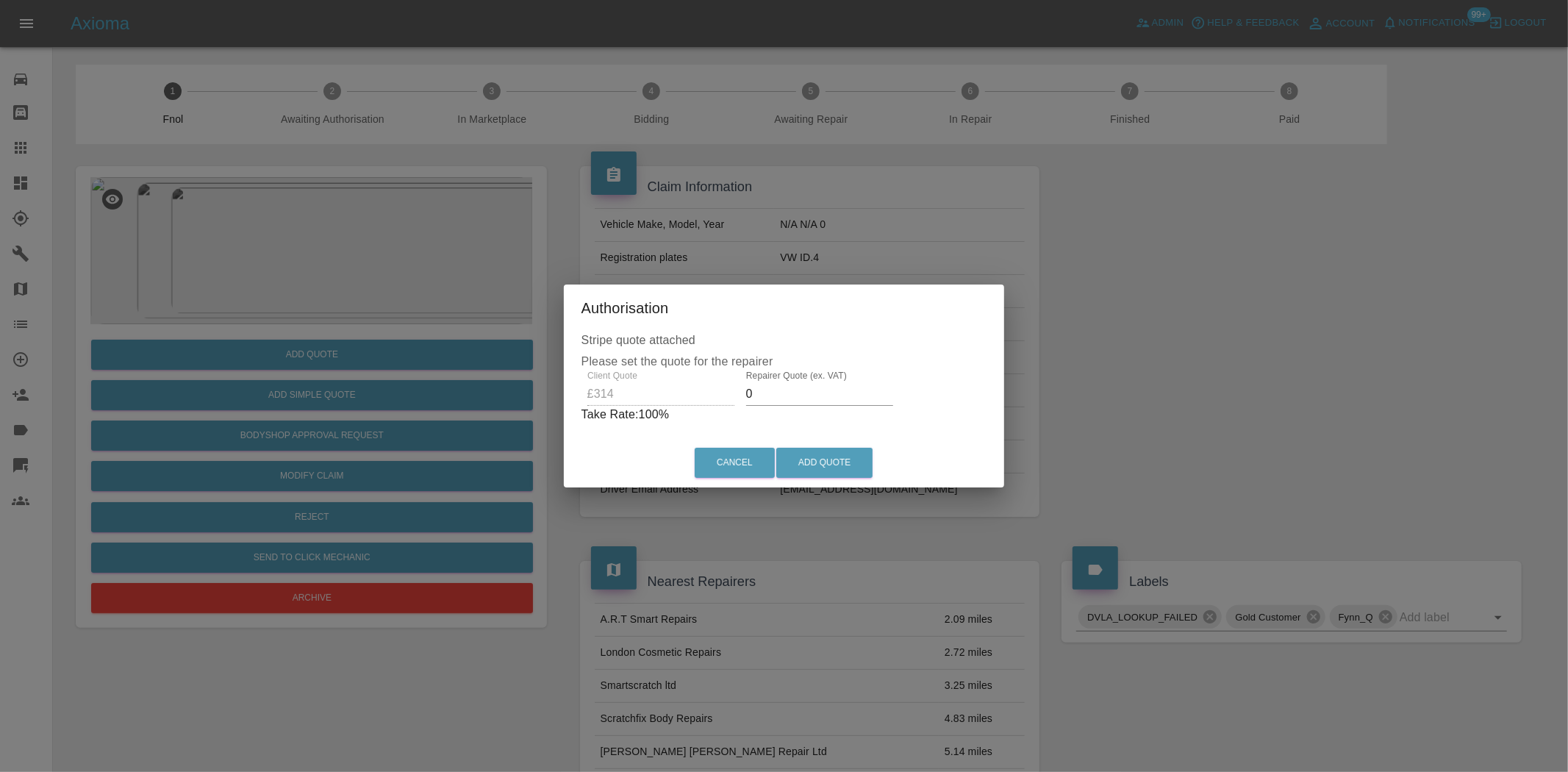
click at [629, 405] on div "Client Quote £314 Repairer Quote (ex. VAT) 0 Take Rate: 100 %" at bounding box center [784, 398] width 406 height 53
type input "185"
click at [823, 469] on button "Add Quote" at bounding box center [824, 463] width 96 height 30
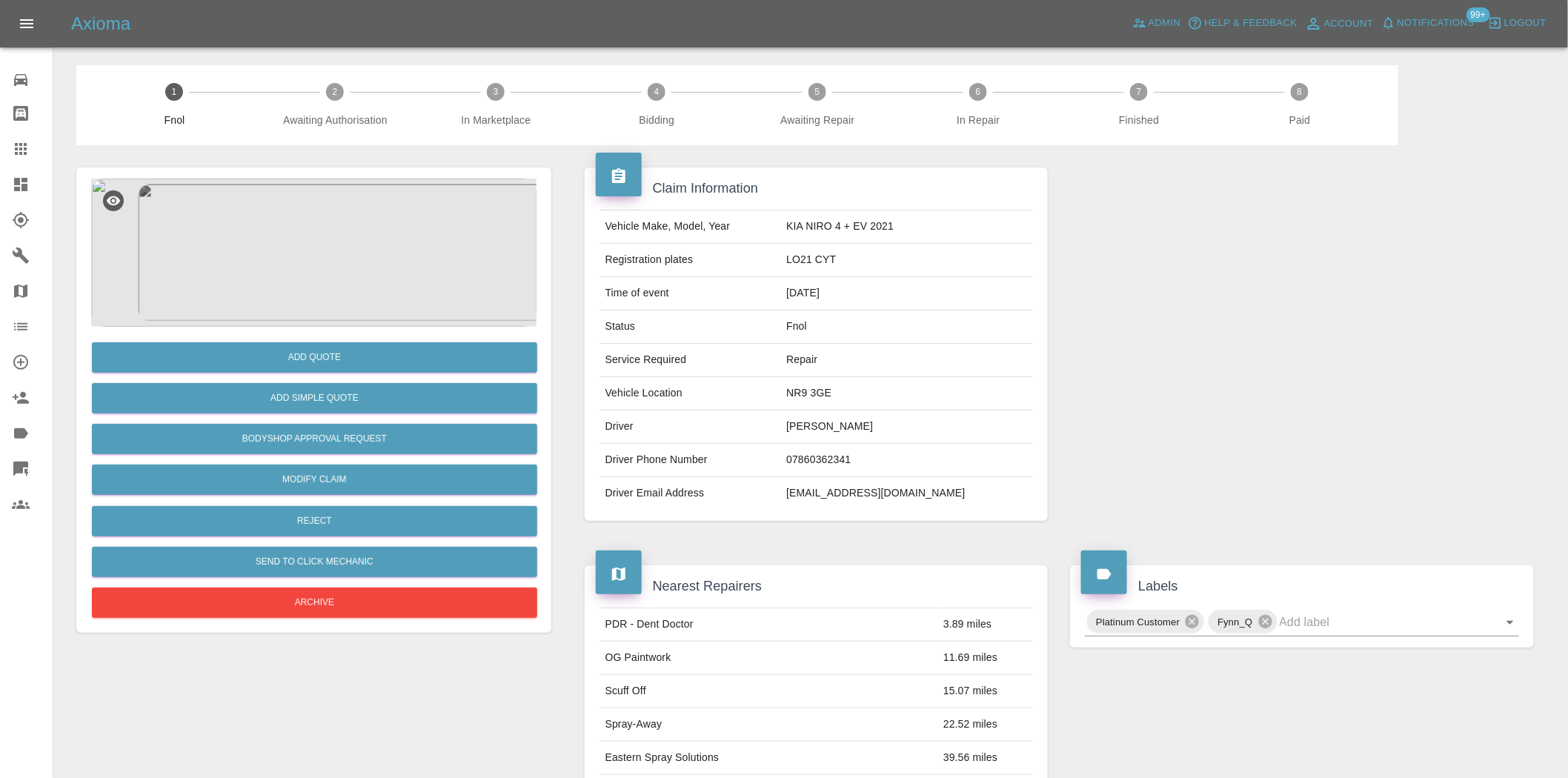
click at [304, 324] on img at bounding box center [313, 252] width 446 height 149
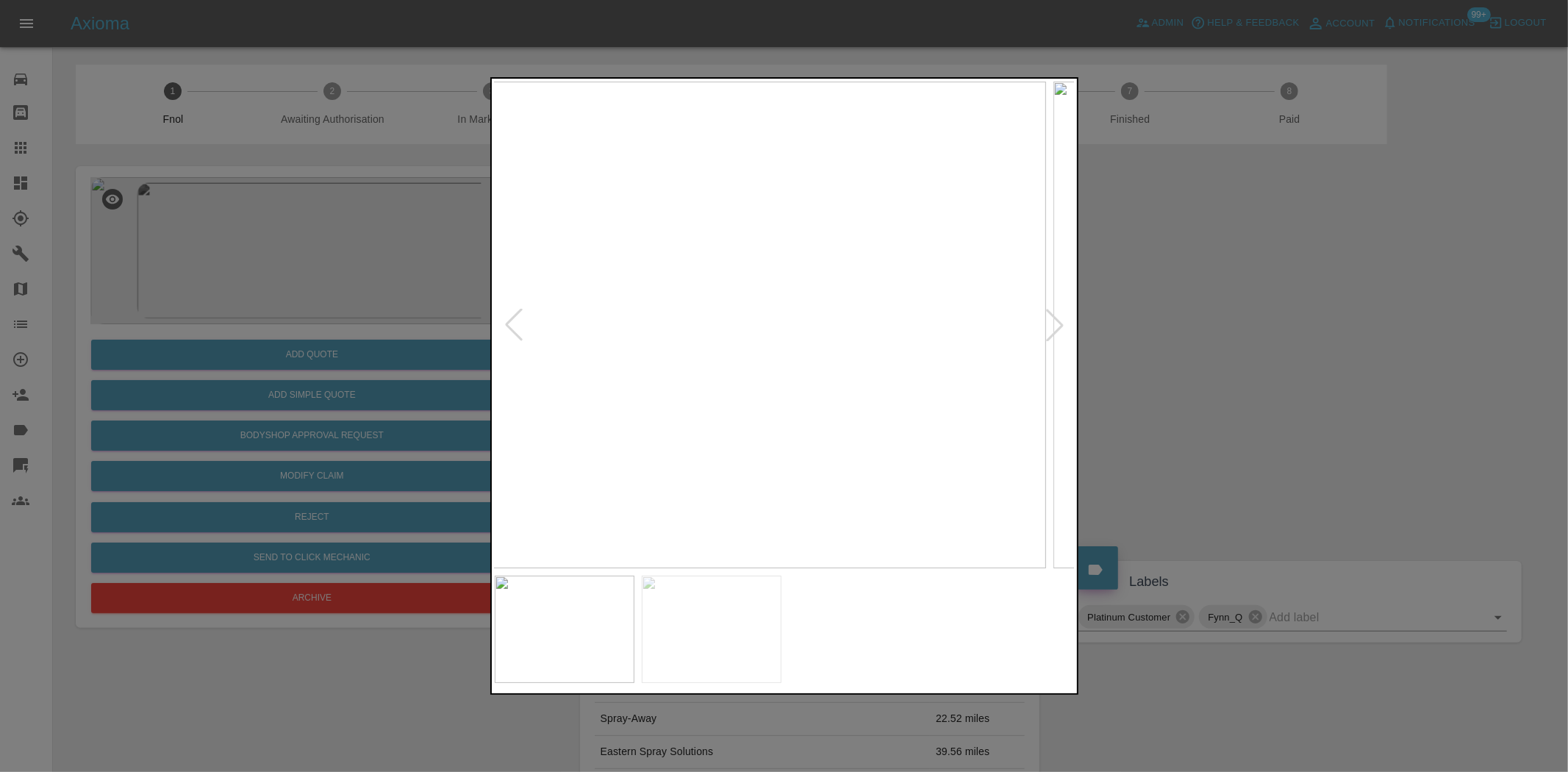
click at [707, 460] on img at bounding box center [755, 325] width 581 height 487
click at [688, 442] on img at bounding box center [784, 325] width 581 height 487
click at [802, 158] on img at bounding box center [784, 325] width 581 height 487
click at [1017, 329] on img at bounding box center [784, 325] width 581 height 487
click at [809, 290] on img at bounding box center [784, 325] width 581 height 487
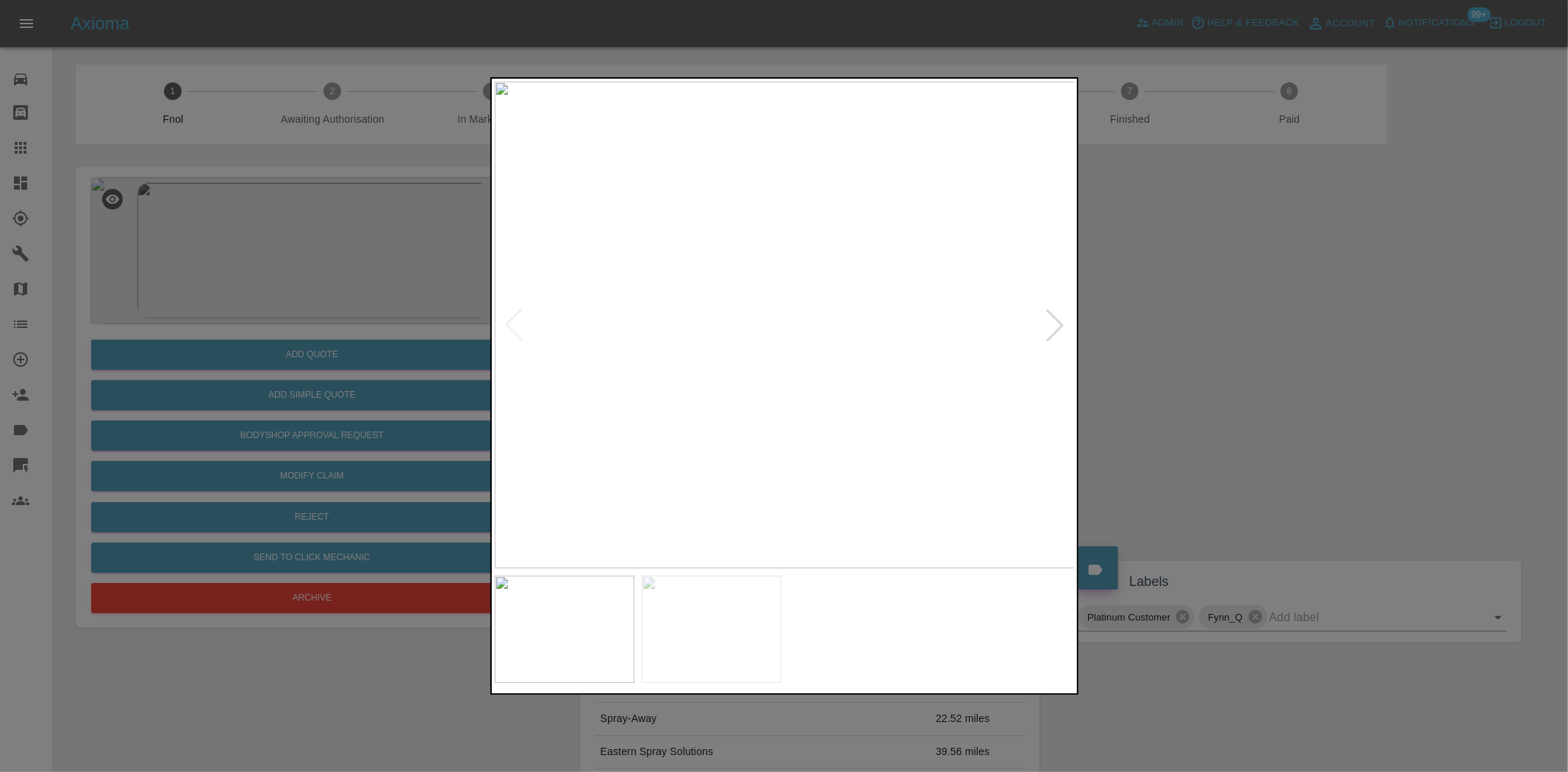
click at [809, 290] on img at bounding box center [784, 325] width 581 height 487
drag, startPoint x: 246, startPoint y: 247, endPoint x: 300, endPoint y: 379, distance: 142.6
click at [244, 255] on div at bounding box center [784, 386] width 1568 height 772
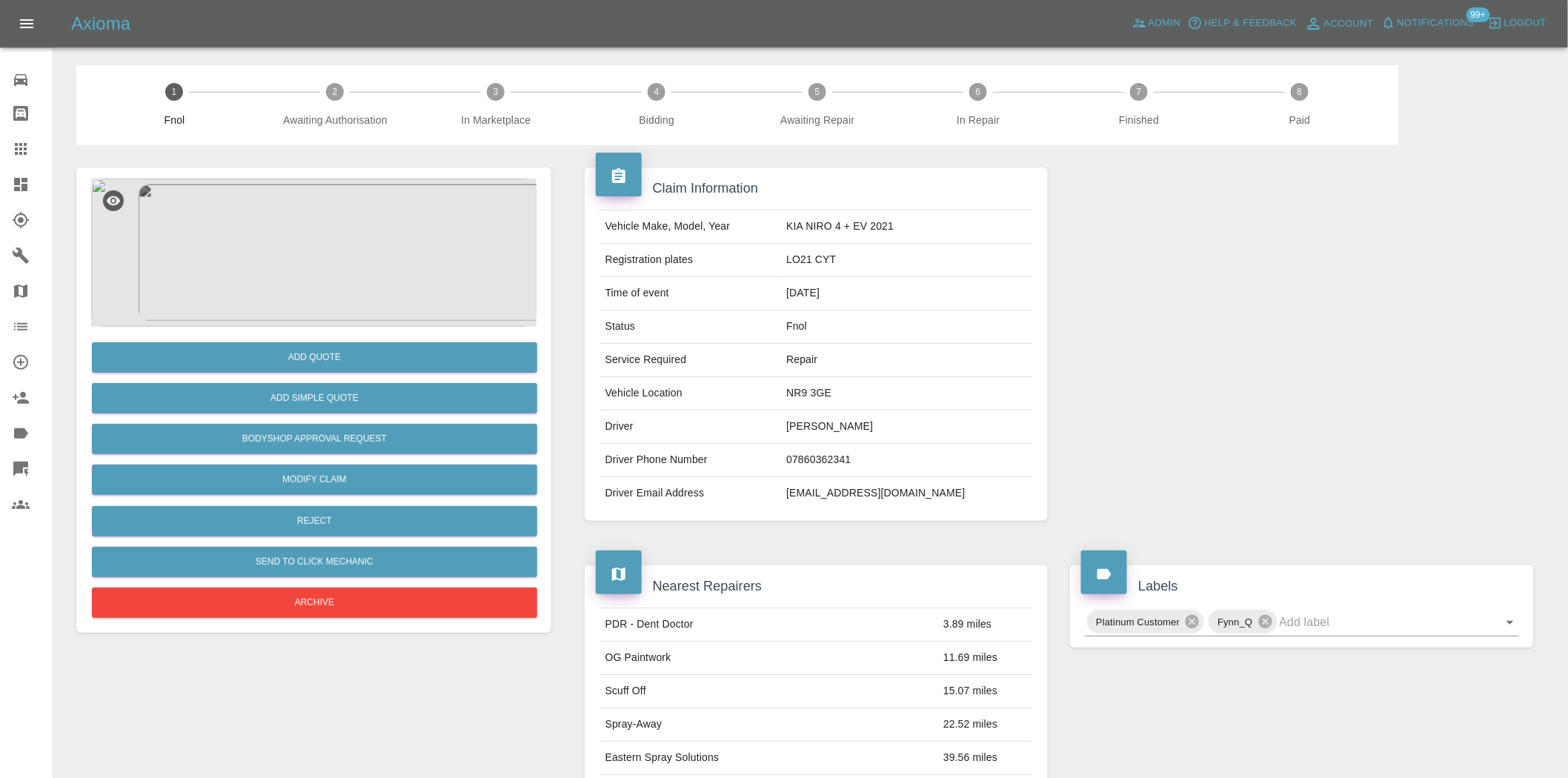
click at [289, 247] on img at bounding box center [313, 252] width 446 height 149
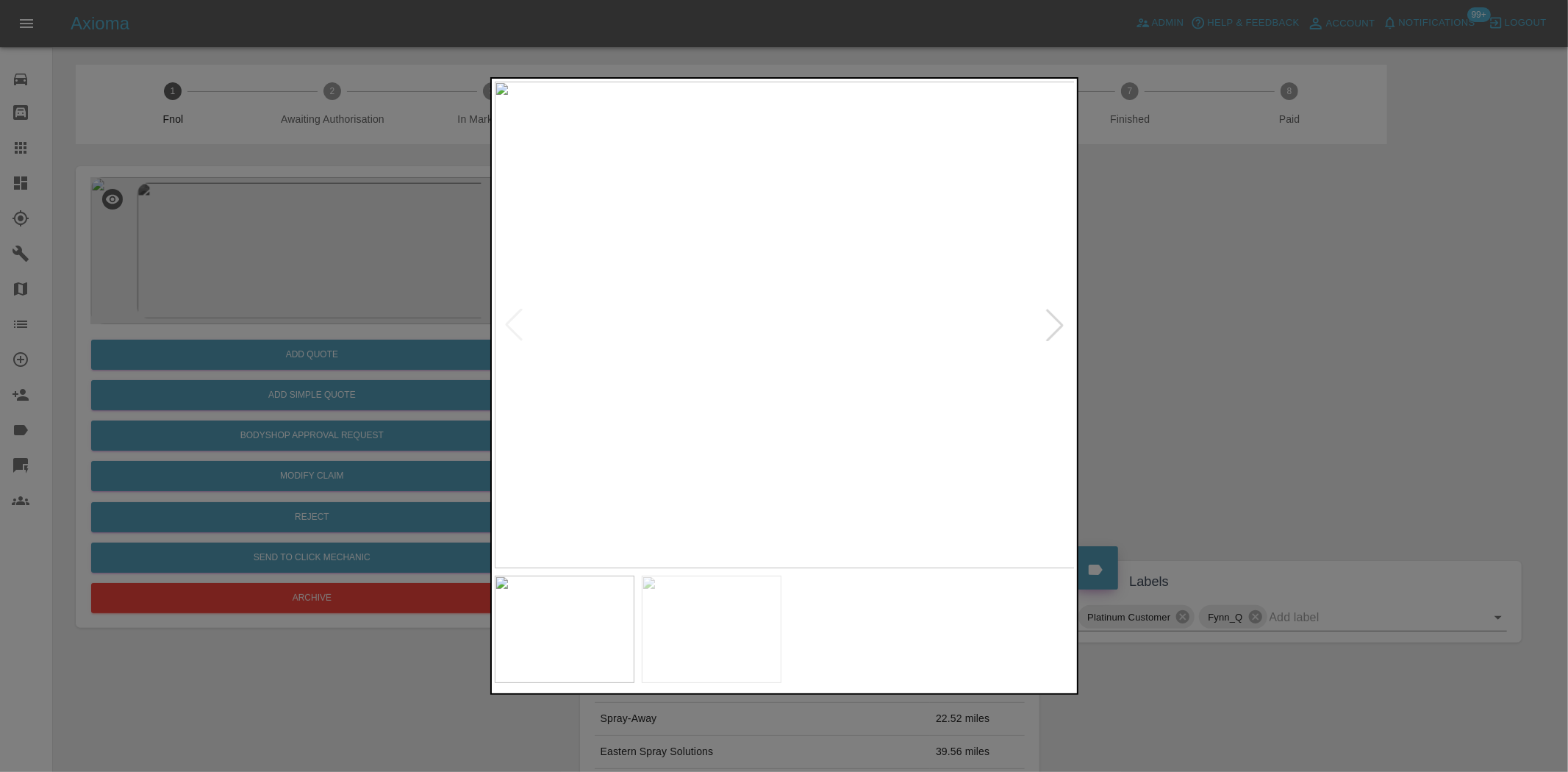
click at [769, 361] on img at bounding box center [784, 325] width 581 height 487
drag, startPoint x: 268, startPoint y: 381, endPoint x: 270, endPoint y: 424, distance: 43.0
click at [268, 382] on div at bounding box center [784, 386] width 1568 height 772
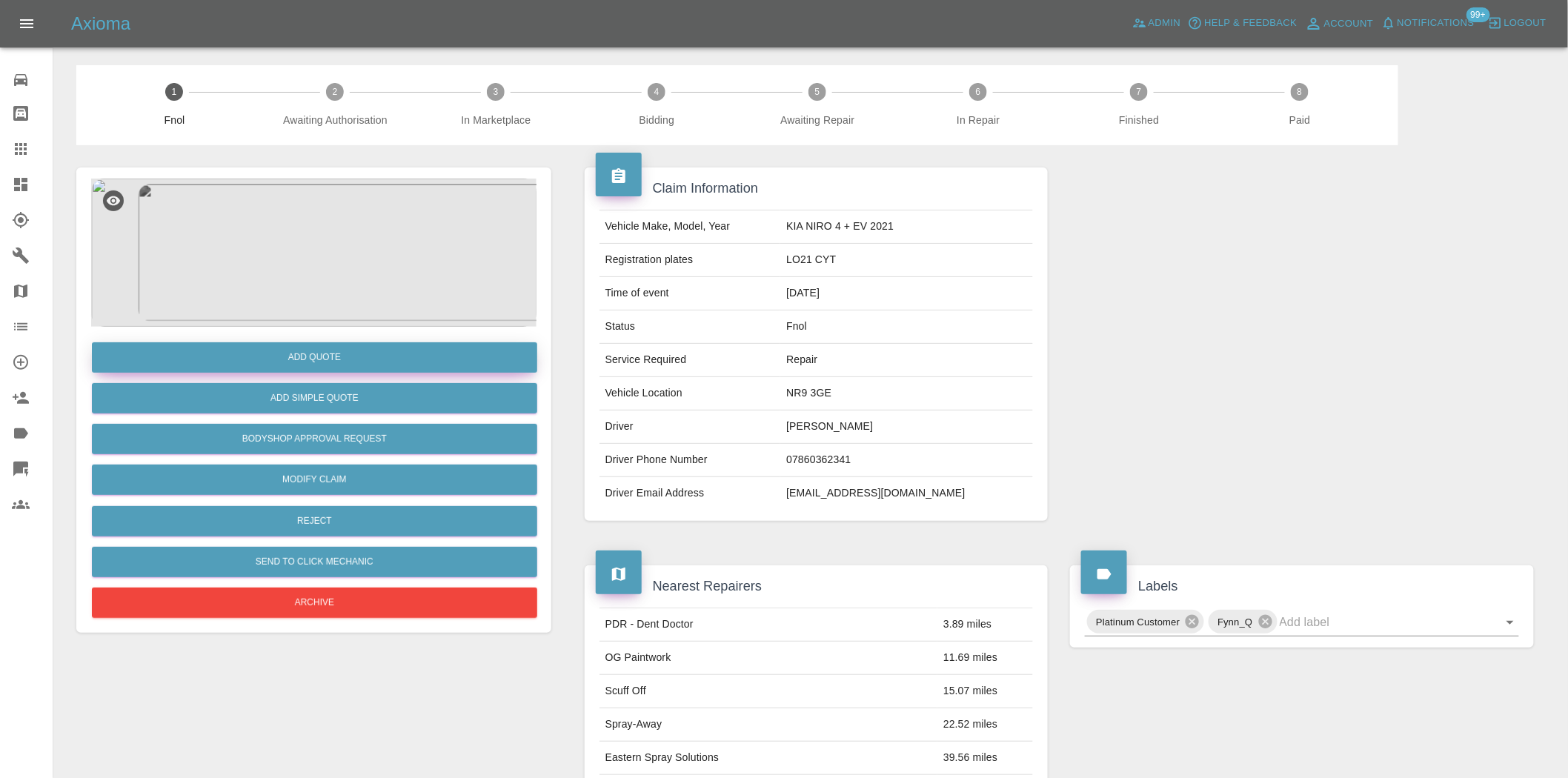
click at [308, 350] on button "Add Quote" at bounding box center [314, 357] width 446 height 30
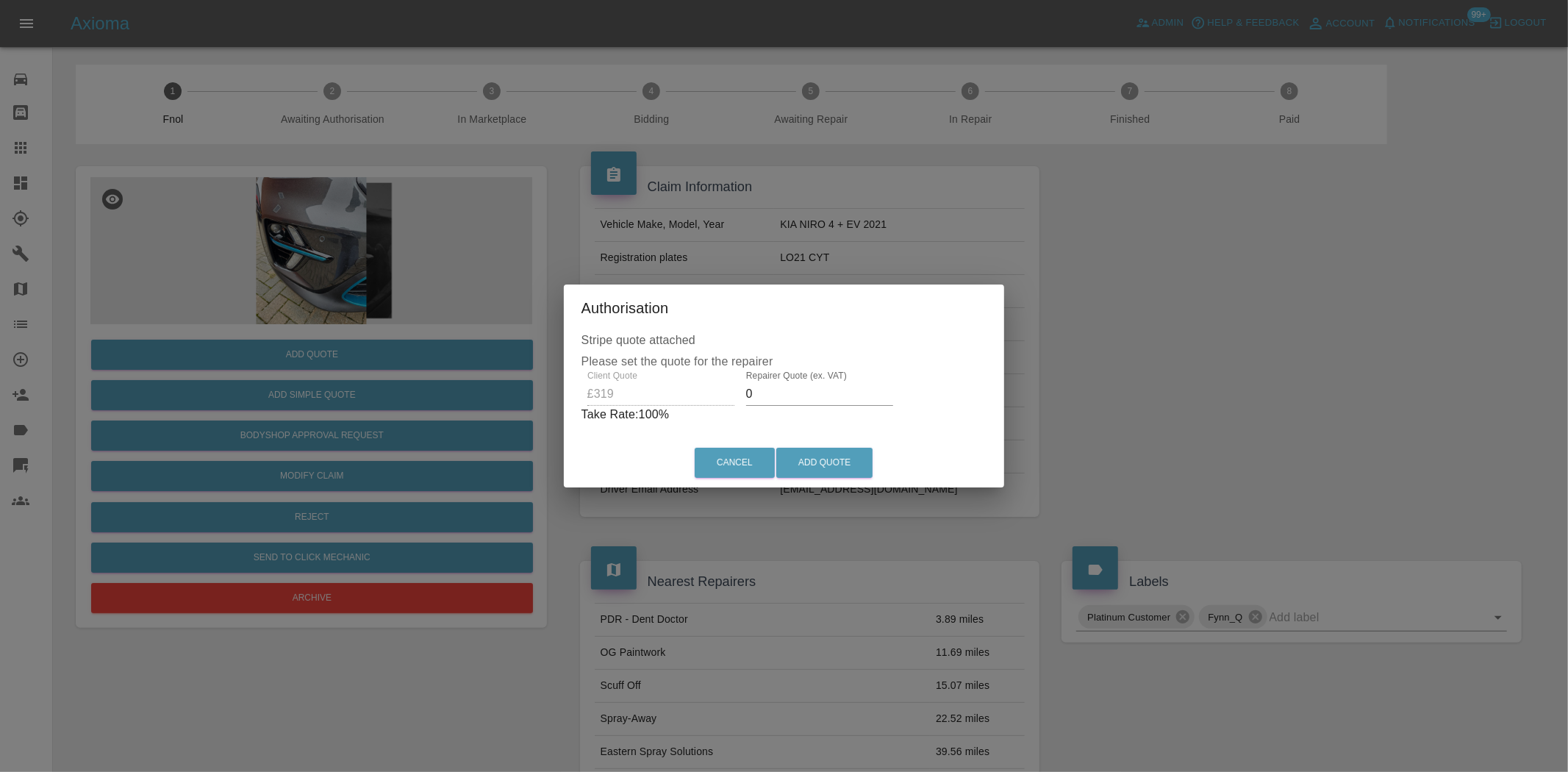
click at [680, 398] on div "Client Quote £319 Repairer Quote (ex. VAT) 0 Take Rate: 100 %" at bounding box center [784, 398] width 406 height 53
type input "200"
click at [796, 469] on button "Add Quote" at bounding box center [824, 463] width 96 height 30
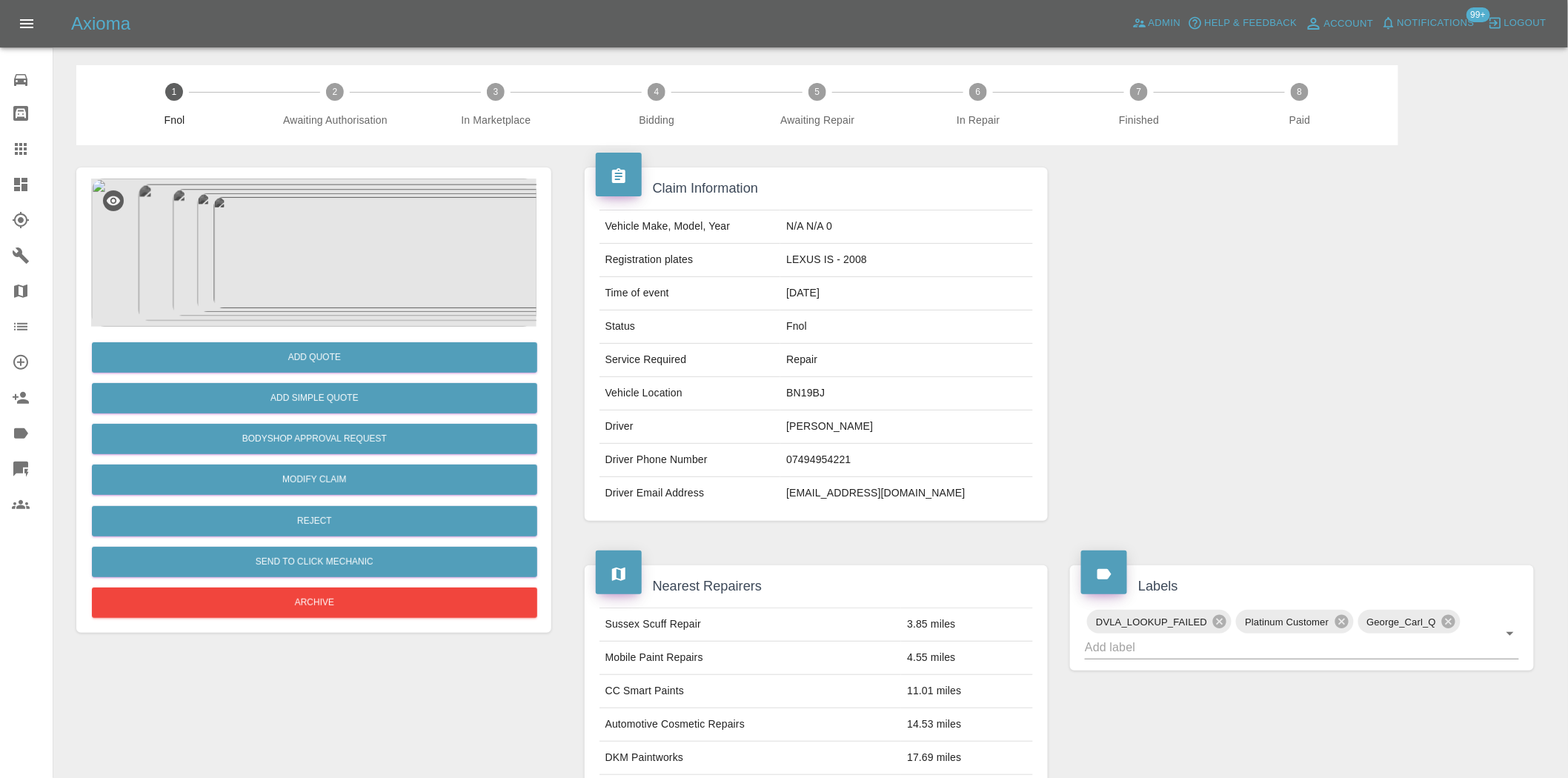
click at [330, 255] on img at bounding box center [313, 252] width 446 height 149
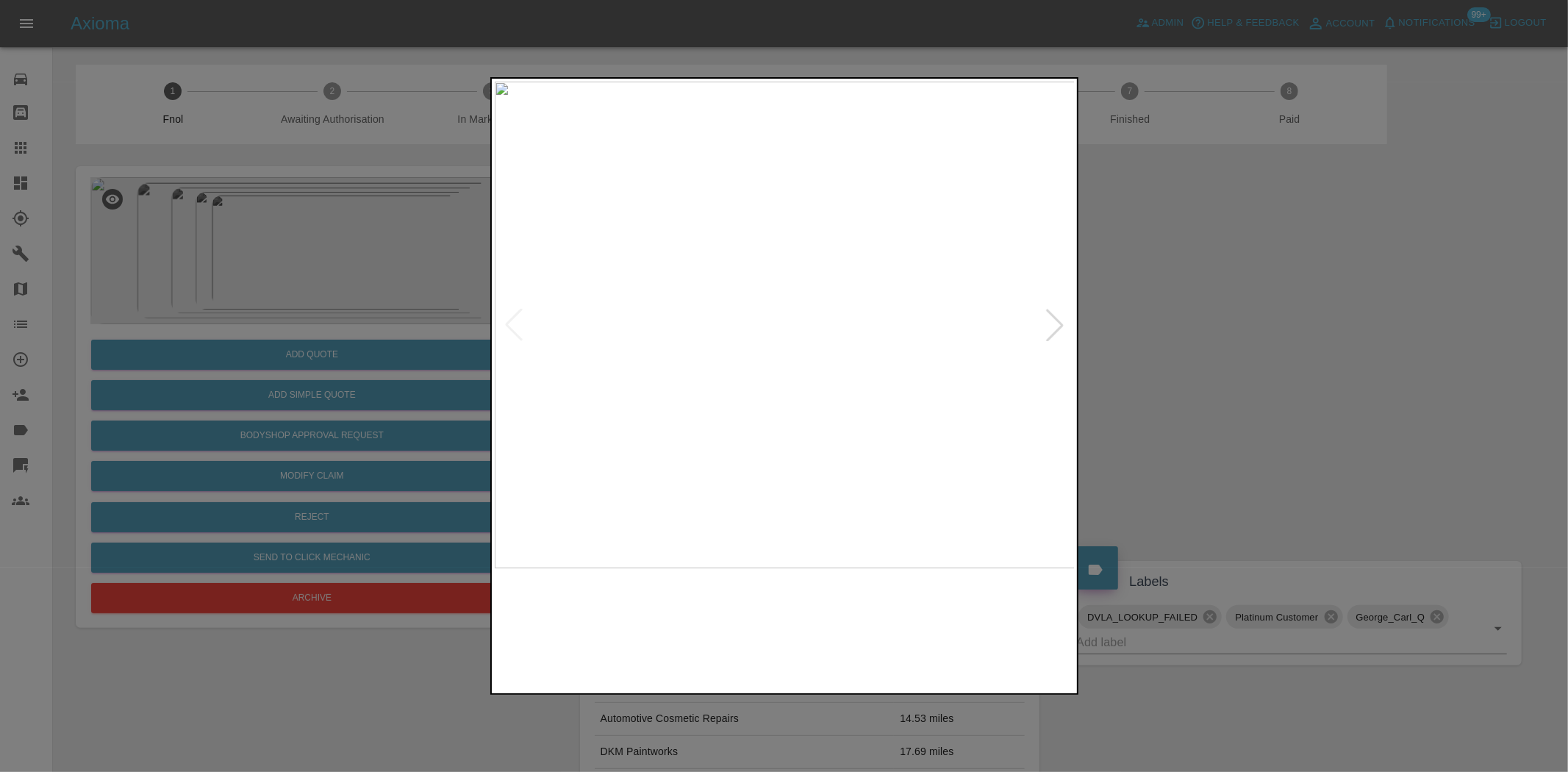
click at [805, 397] on img at bounding box center [784, 325] width 581 height 487
click at [795, 356] on img at bounding box center [784, 325] width 581 height 487
click at [794, 356] on img at bounding box center [784, 325] width 581 height 487
click at [766, 474] on img at bounding box center [752, 229] width 1742 height 1461
click at [276, 296] on div at bounding box center [784, 386] width 1568 height 772
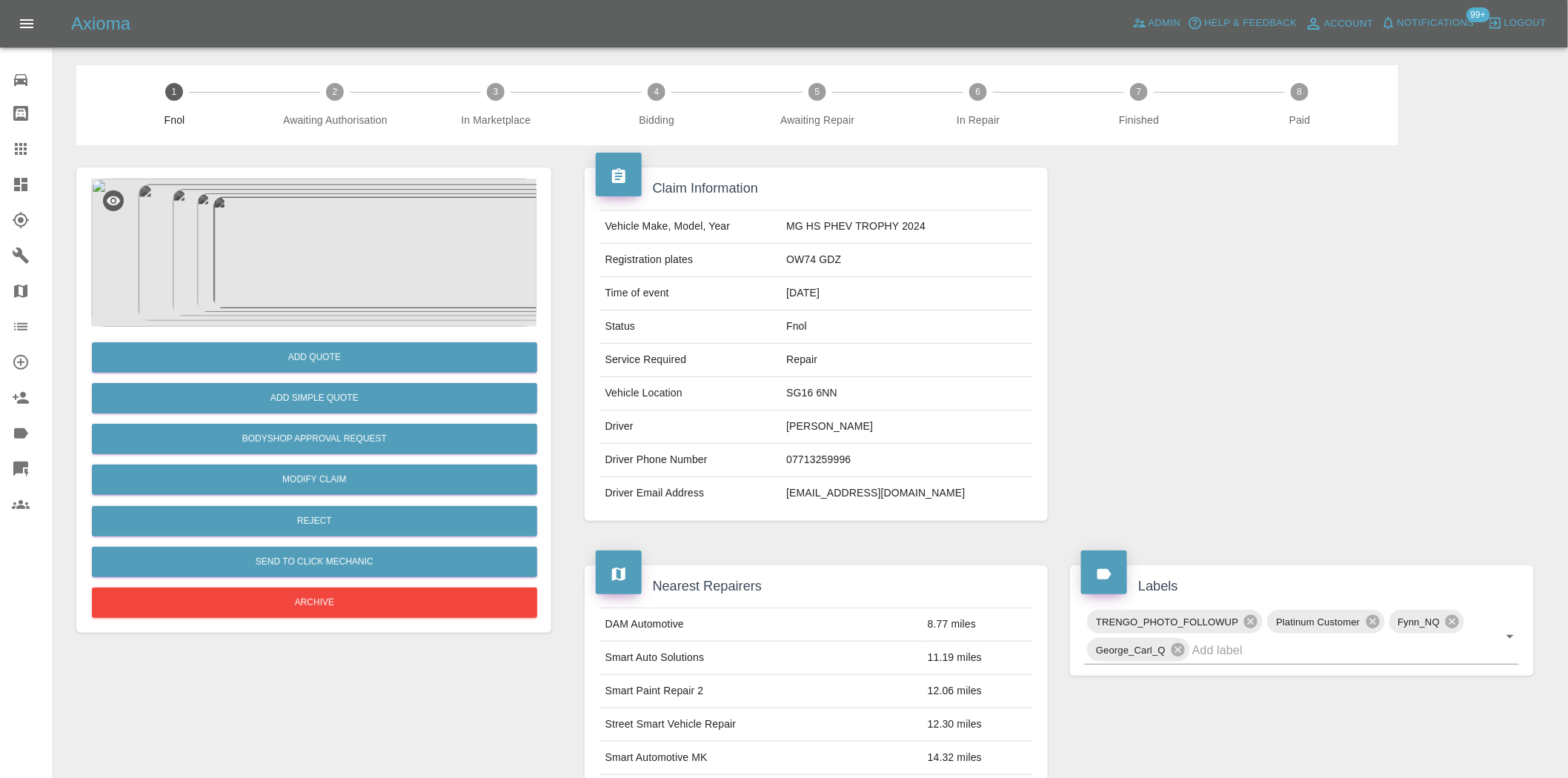
click at [330, 233] on img at bounding box center [313, 252] width 446 height 149
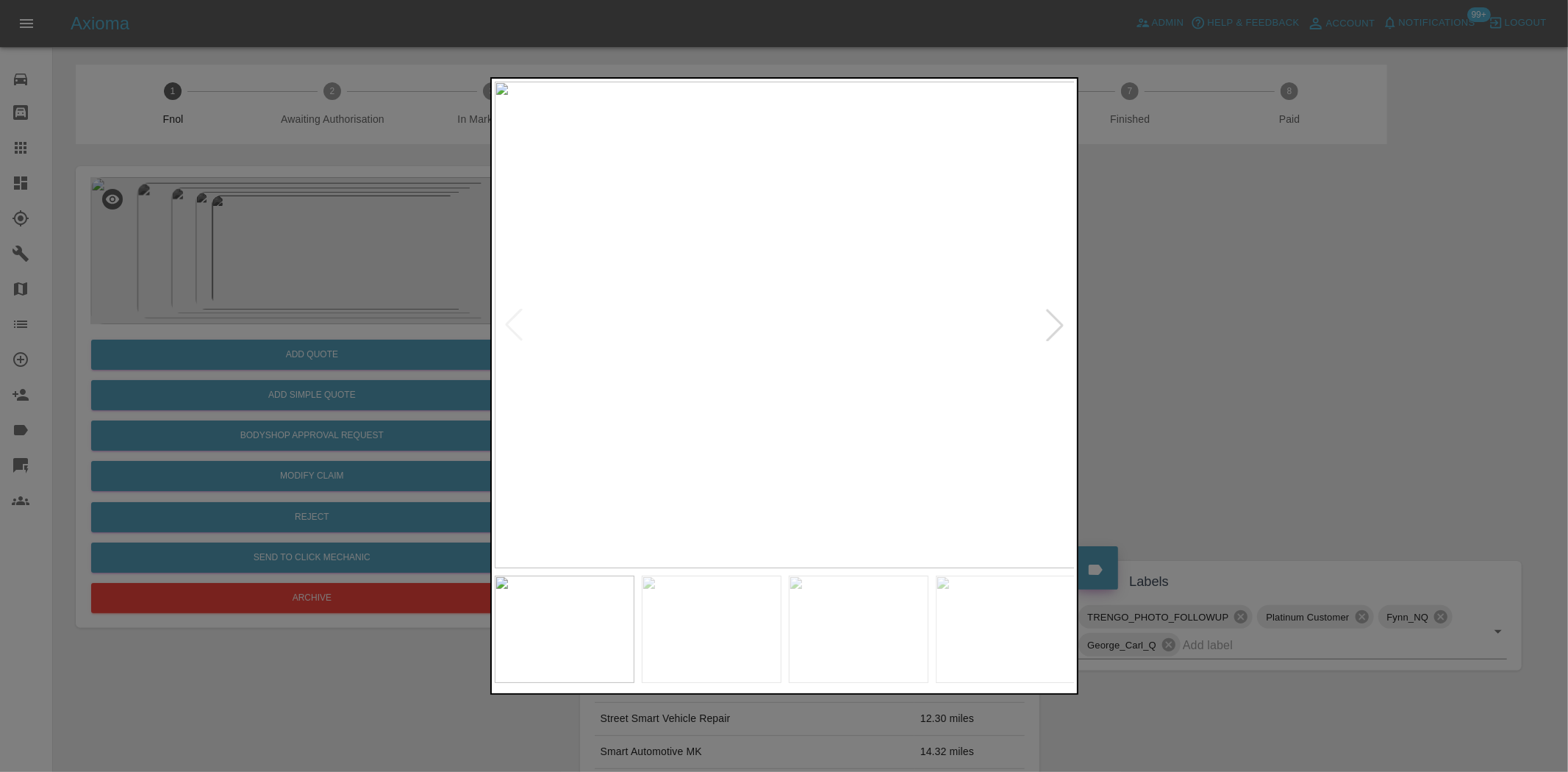
drag, startPoint x: 493, startPoint y: 355, endPoint x: 630, endPoint y: 8, distance: 373.1
click at [495, 335] on div at bounding box center [784, 386] width 588 height 618
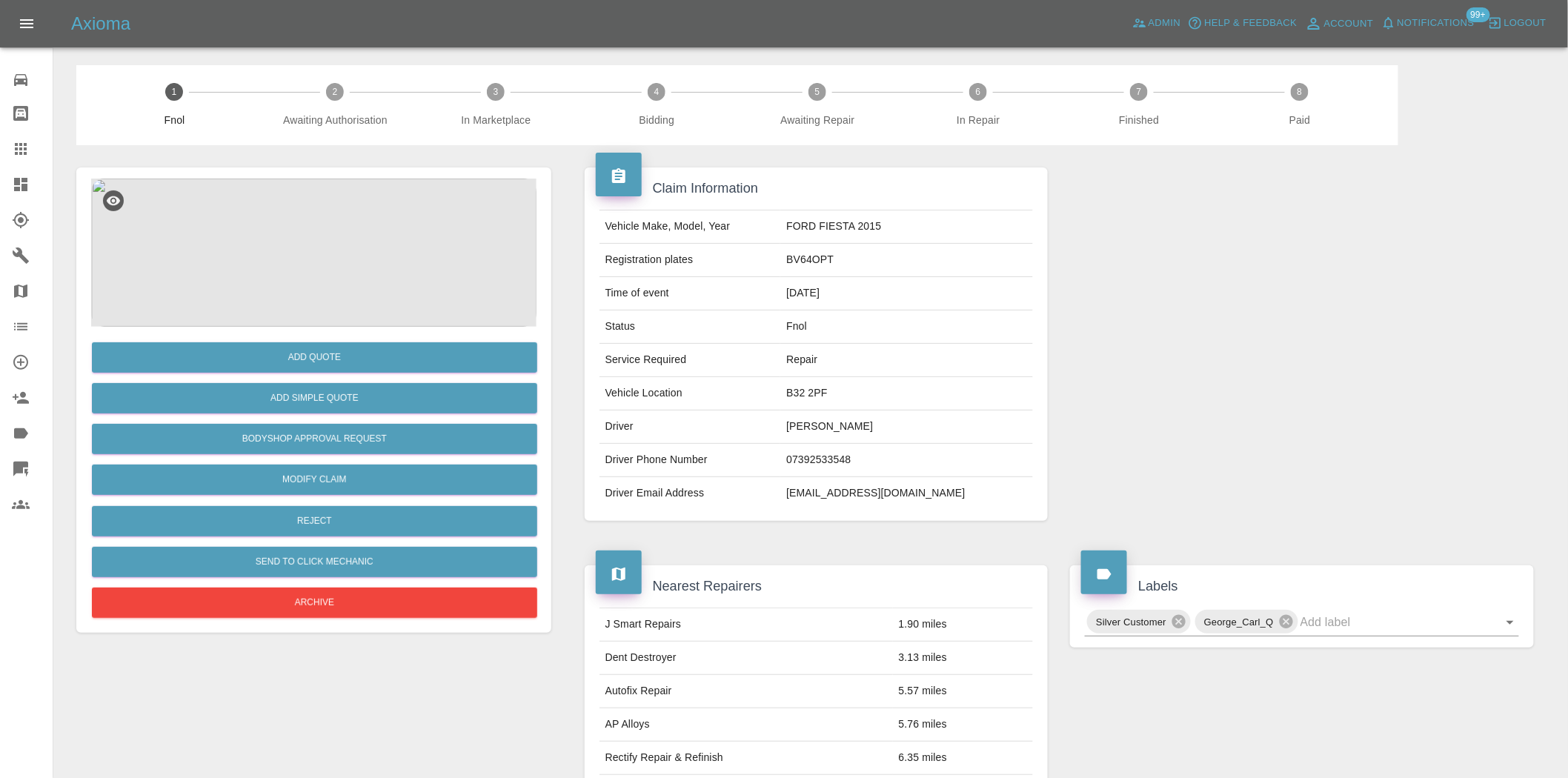
click at [329, 306] on img at bounding box center [313, 252] width 446 height 149
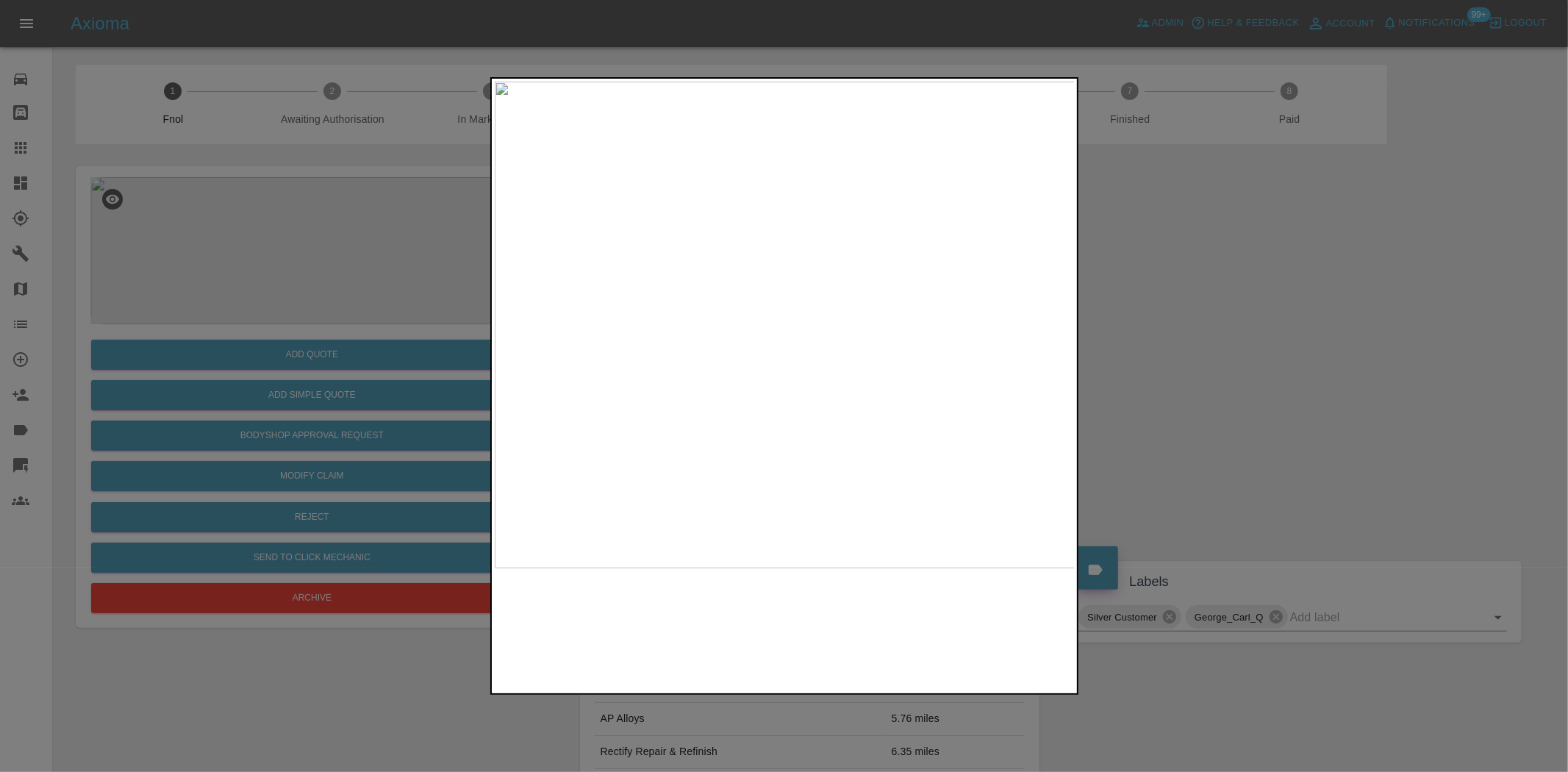
click at [807, 310] on img at bounding box center [784, 325] width 581 height 487
click at [732, 365] on img at bounding box center [784, 325] width 581 height 487
click at [606, 346] on img at bounding box center [784, 325] width 581 height 487
drag, startPoint x: 272, startPoint y: 180, endPoint x: 272, endPoint y: 252, distance: 72.0
click at [272, 196] on div at bounding box center [784, 386] width 1568 height 772
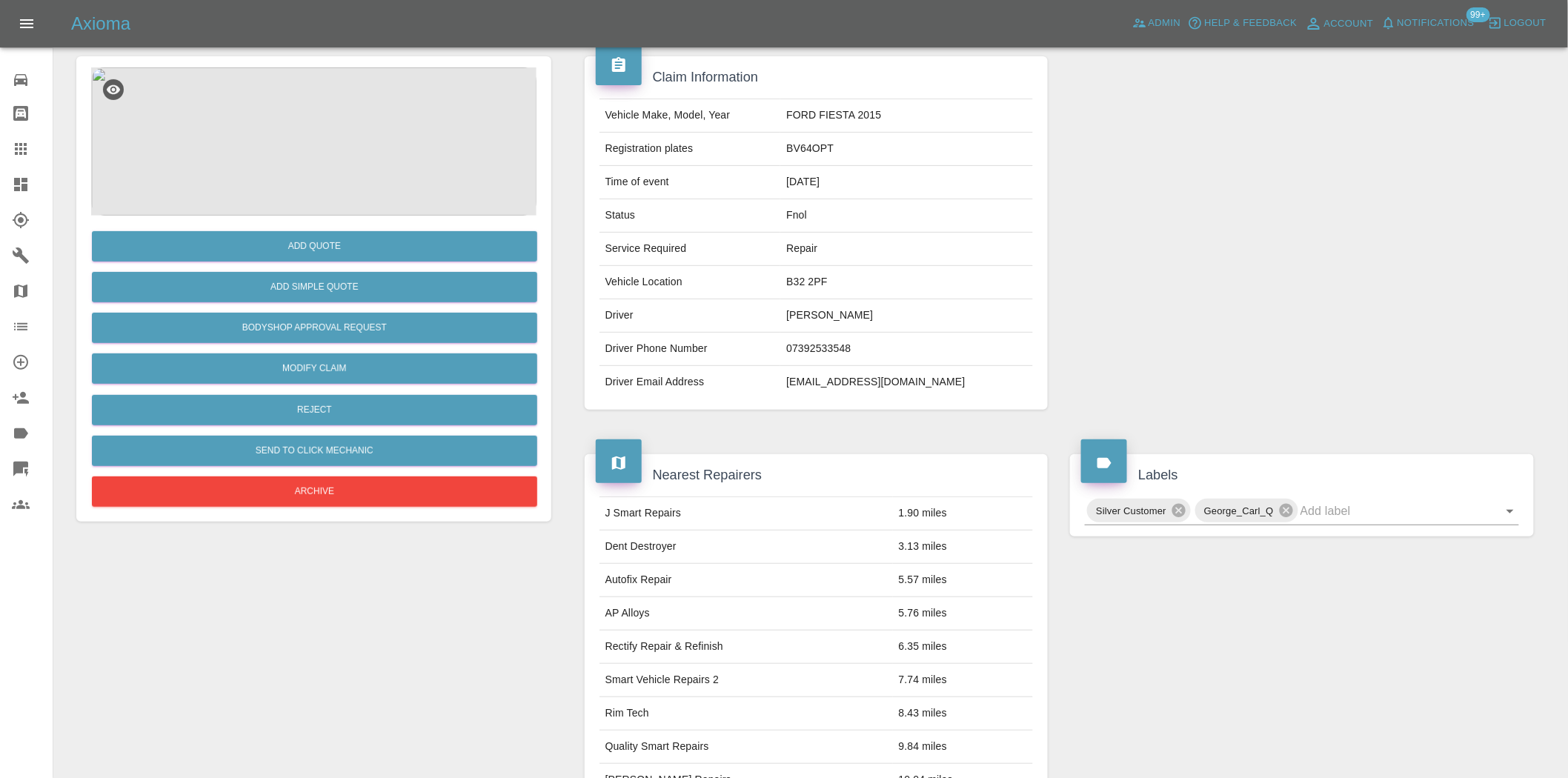
scroll to position [109, 0]
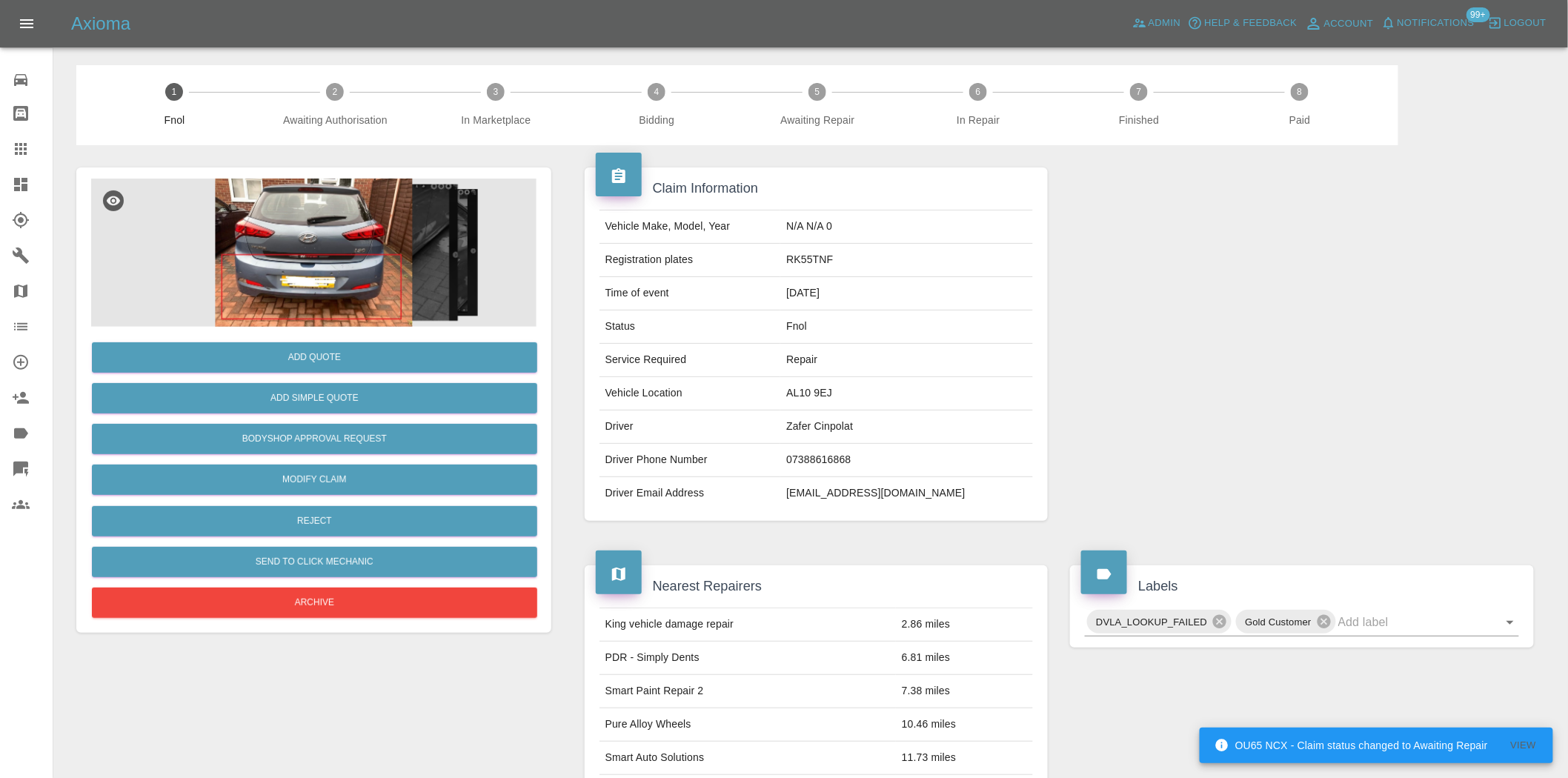
click at [358, 212] on img at bounding box center [313, 252] width 446 height 149
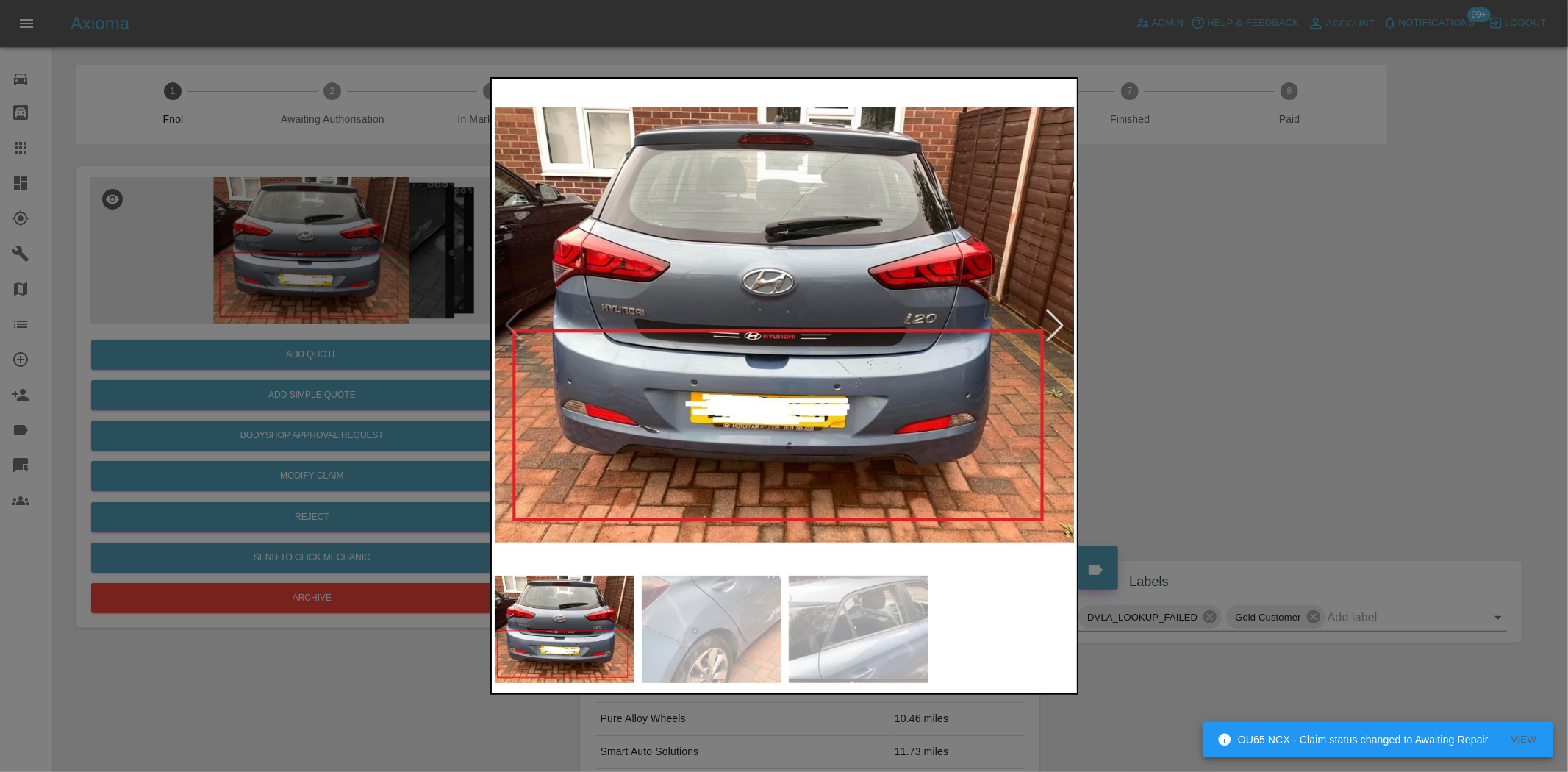
click at [657, 391] on img at bounding box center [784, 325] width 581 height 487
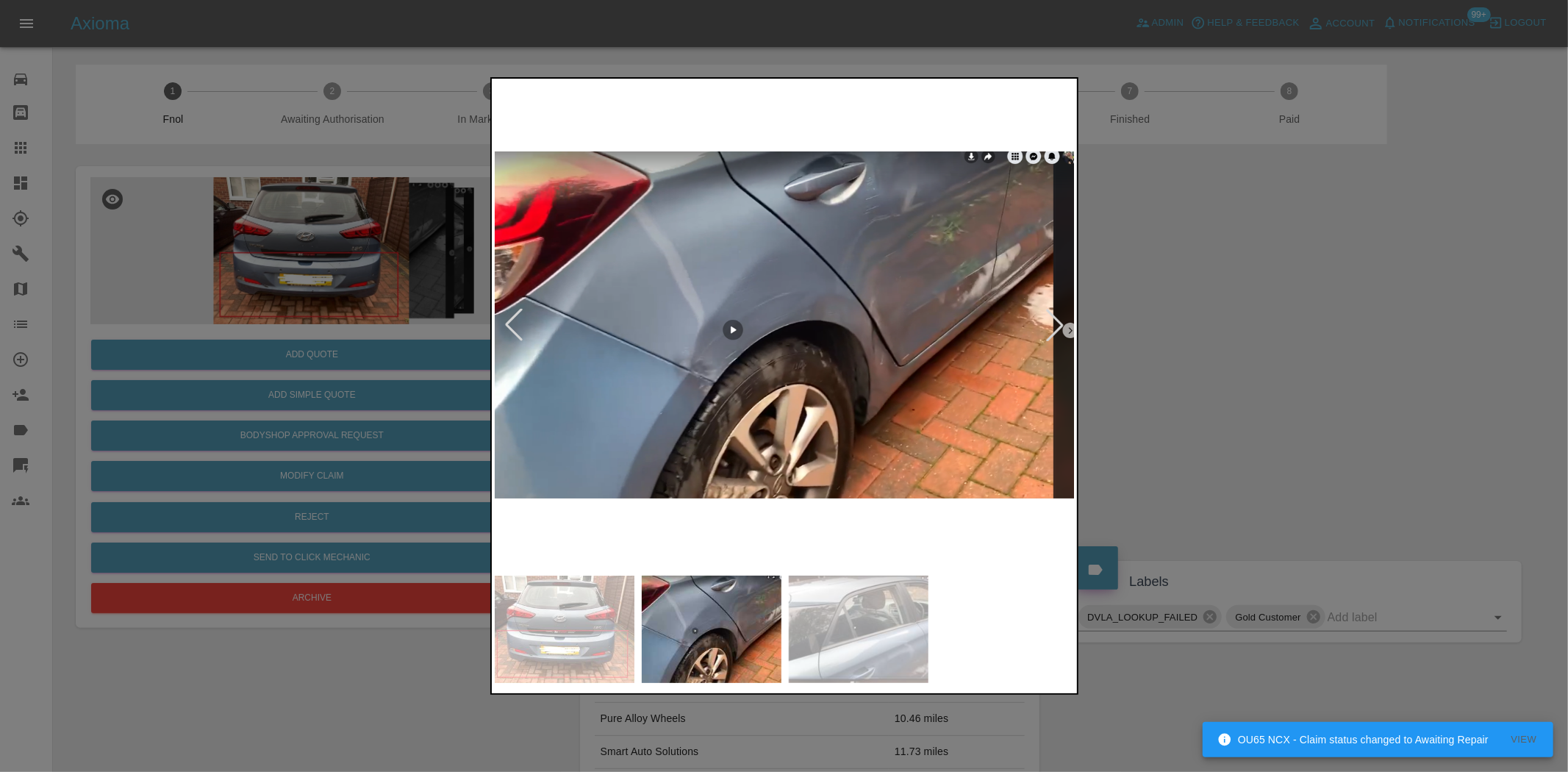
click at [648, 415] on img at bounding box center [784, 325] width 581 height 487
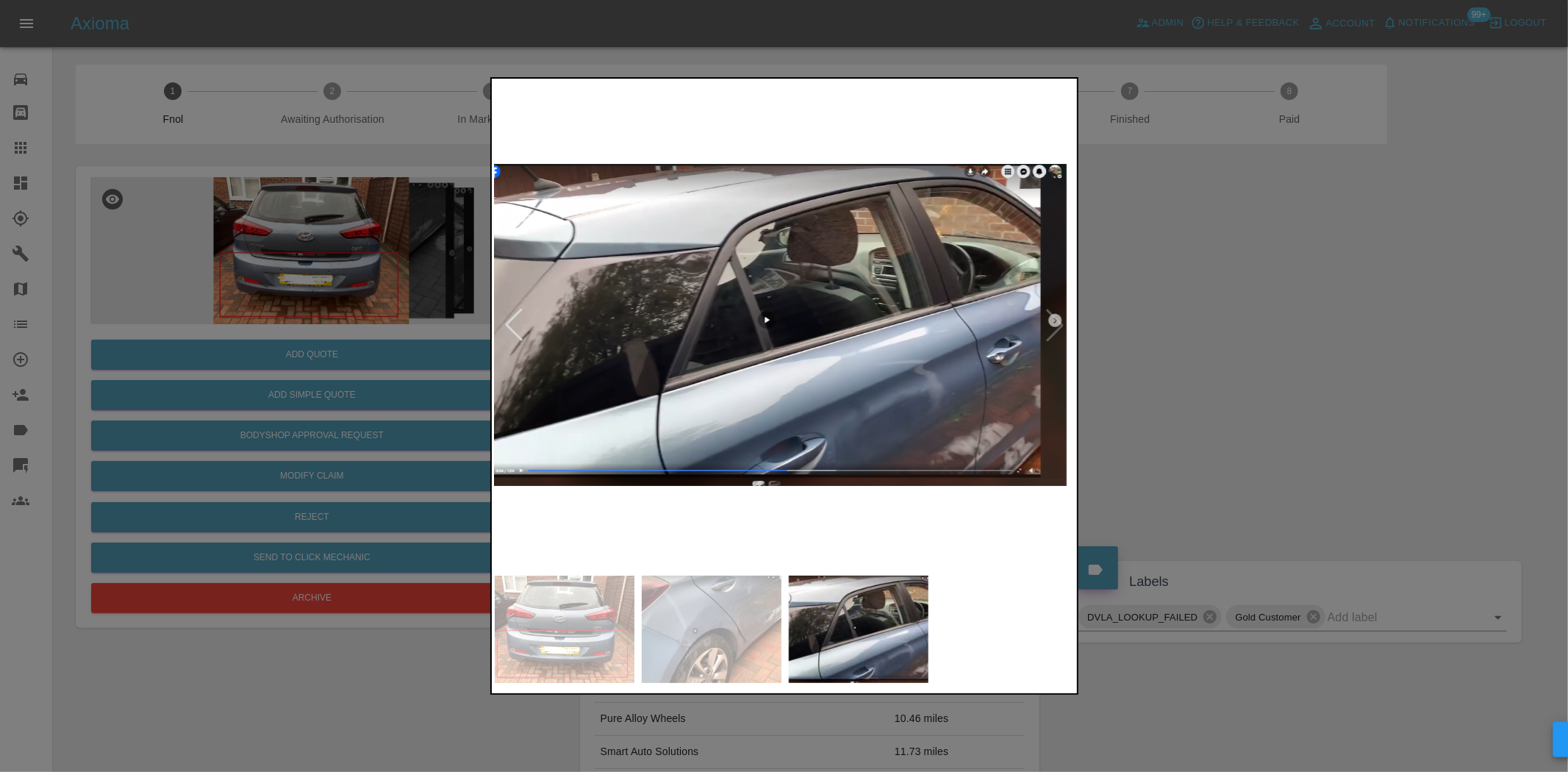
click at [659, 406] on img at bounding box center [775, 325] width 581 height 487
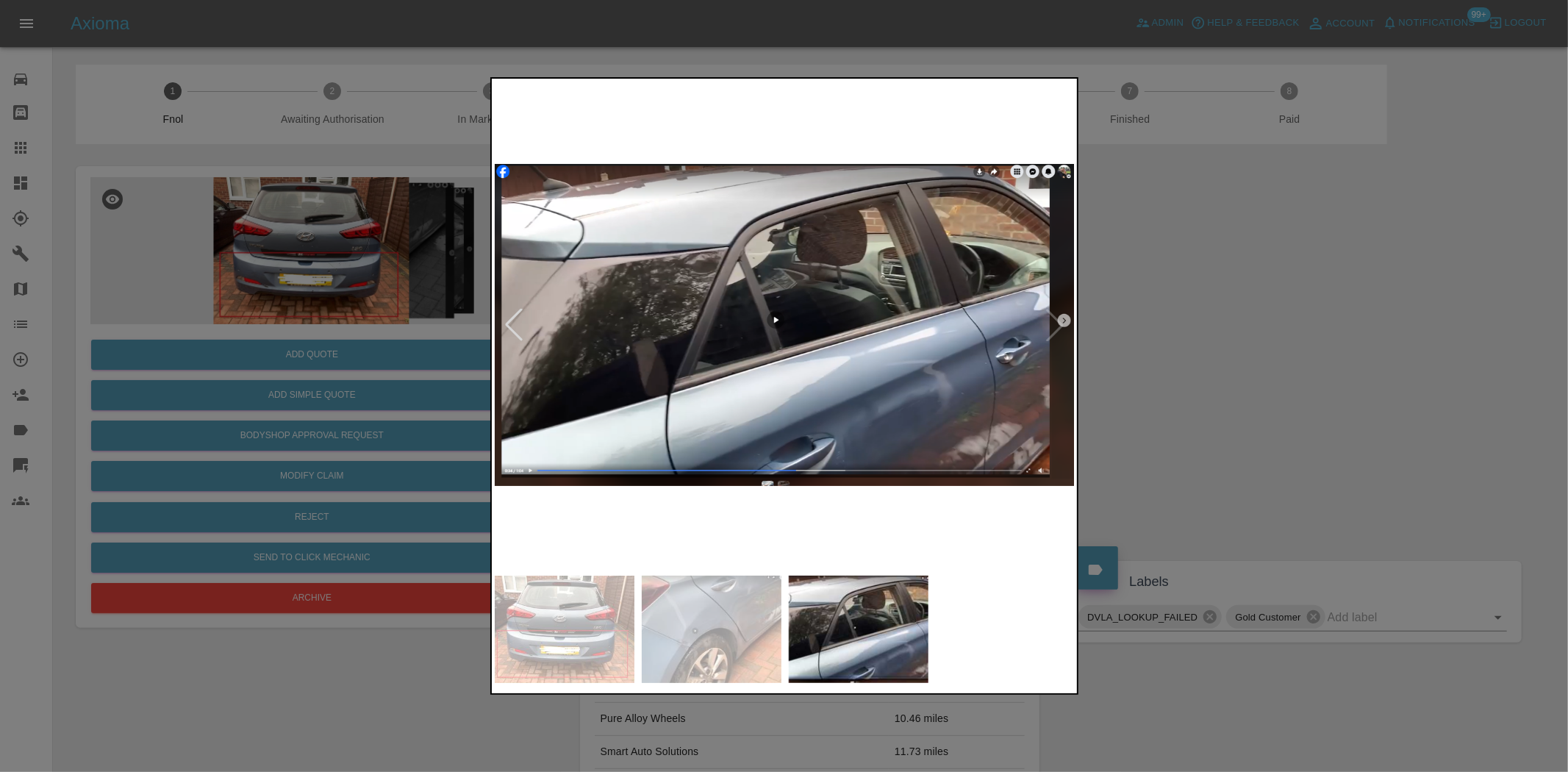
click at [369, 327] on div at bounding box center [784, 386] width 1568 height 772
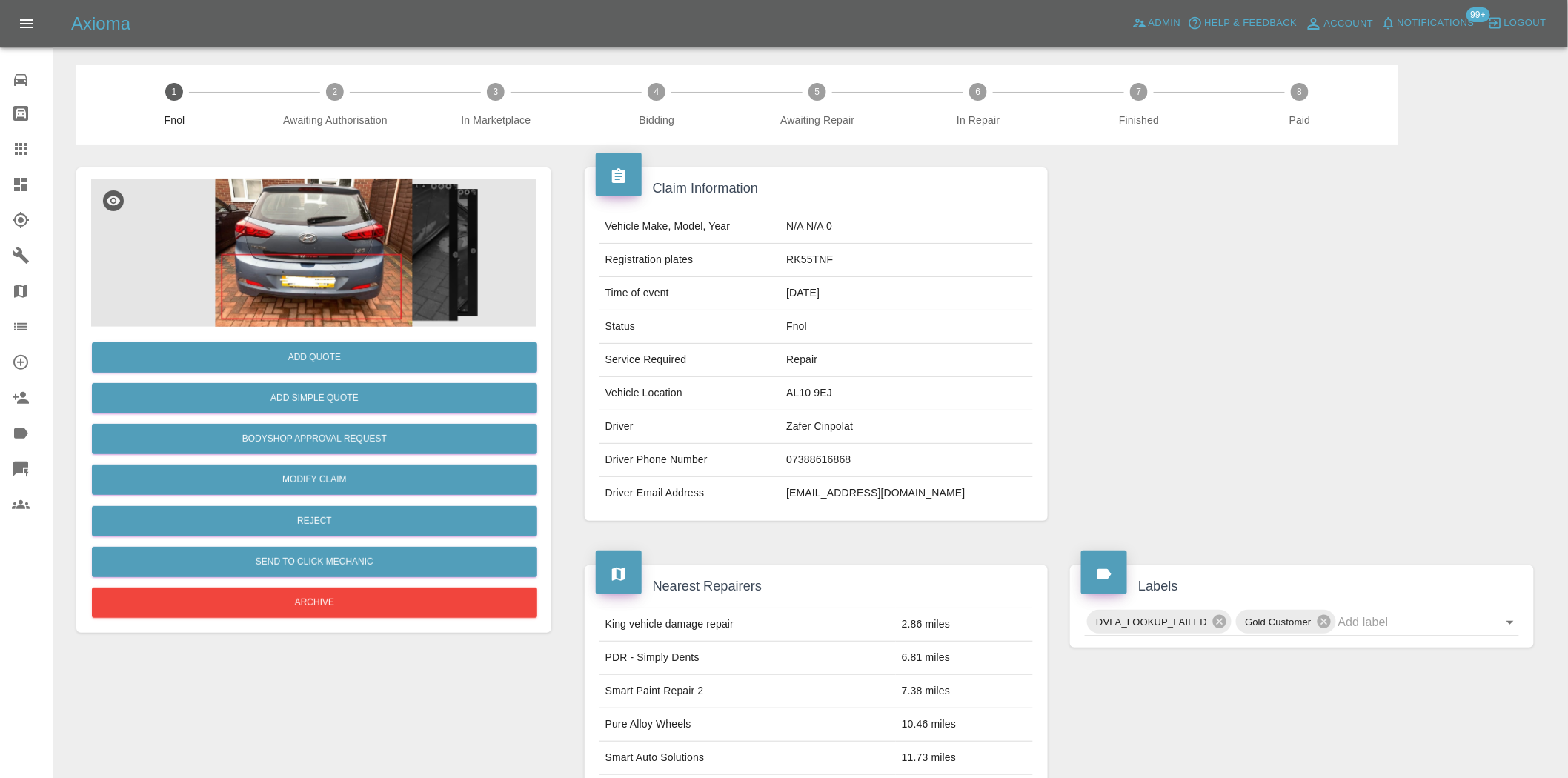
click at [301, 239] on img at bounding box center [313, 252] width 446 height 149
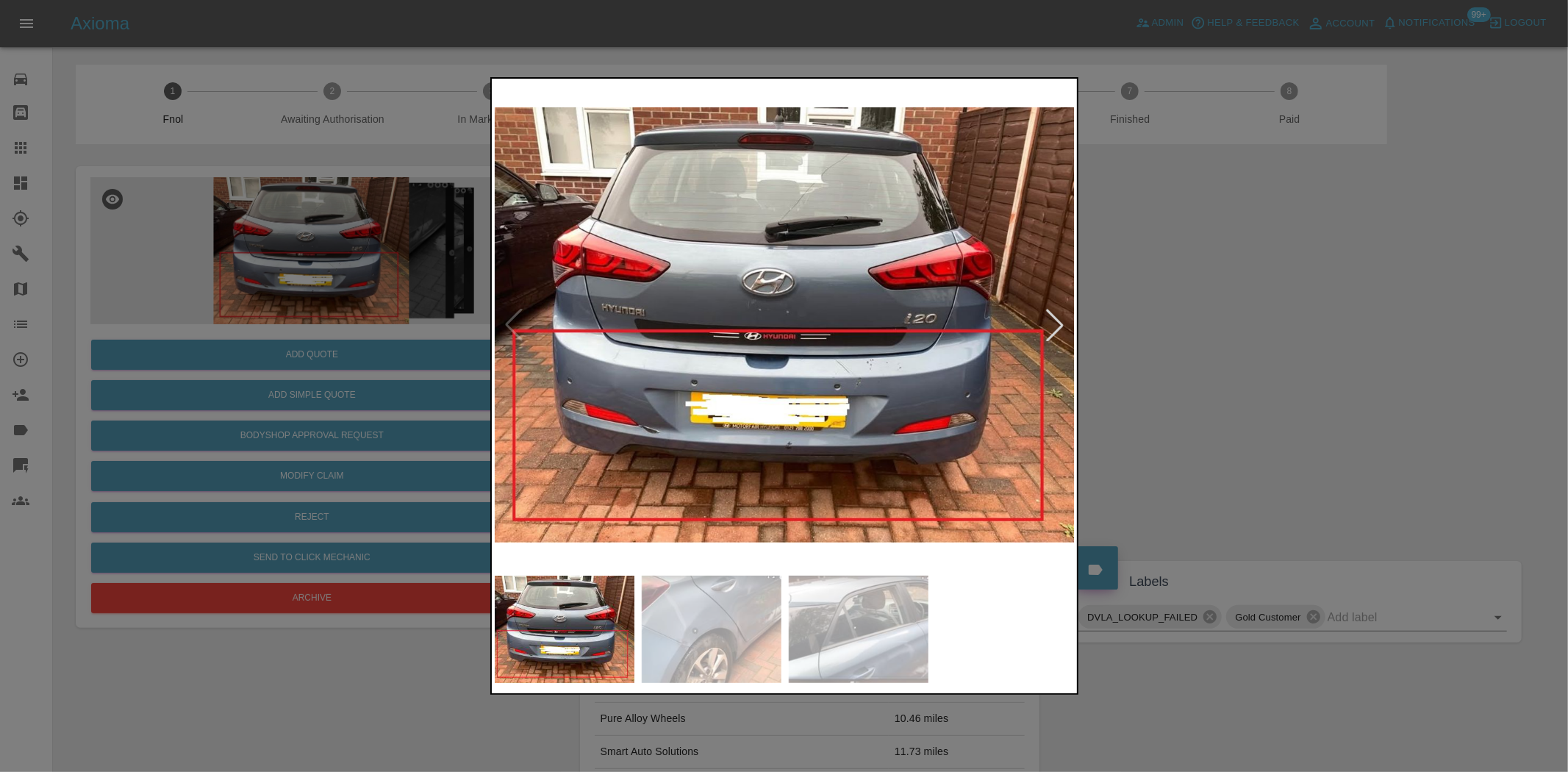
click at [773, 387] on img at bounding box center [784, 325] width 581 height 487
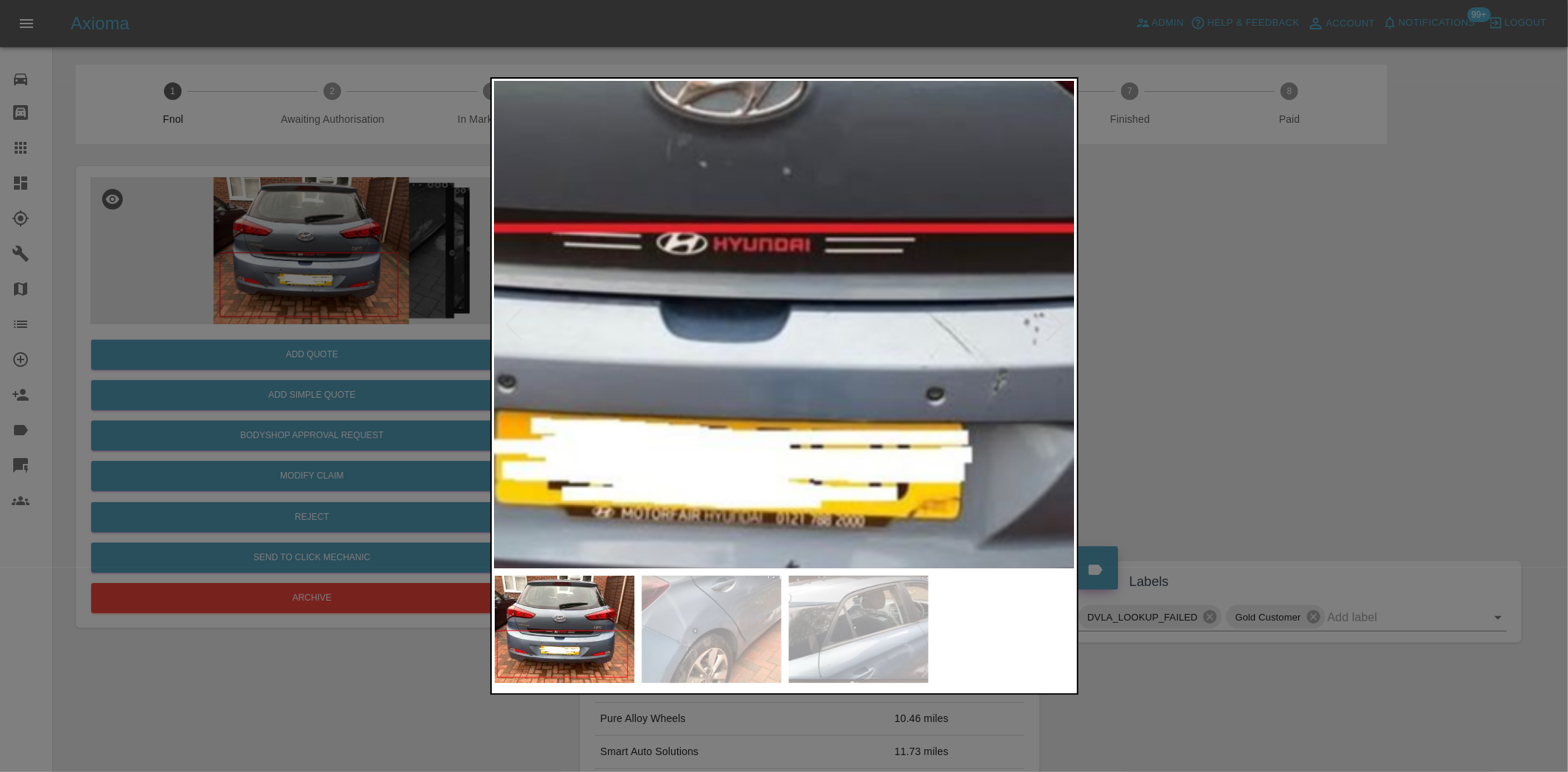
click at [544, 425] on img at bounding box center [778, 211] width 1742 height 1461
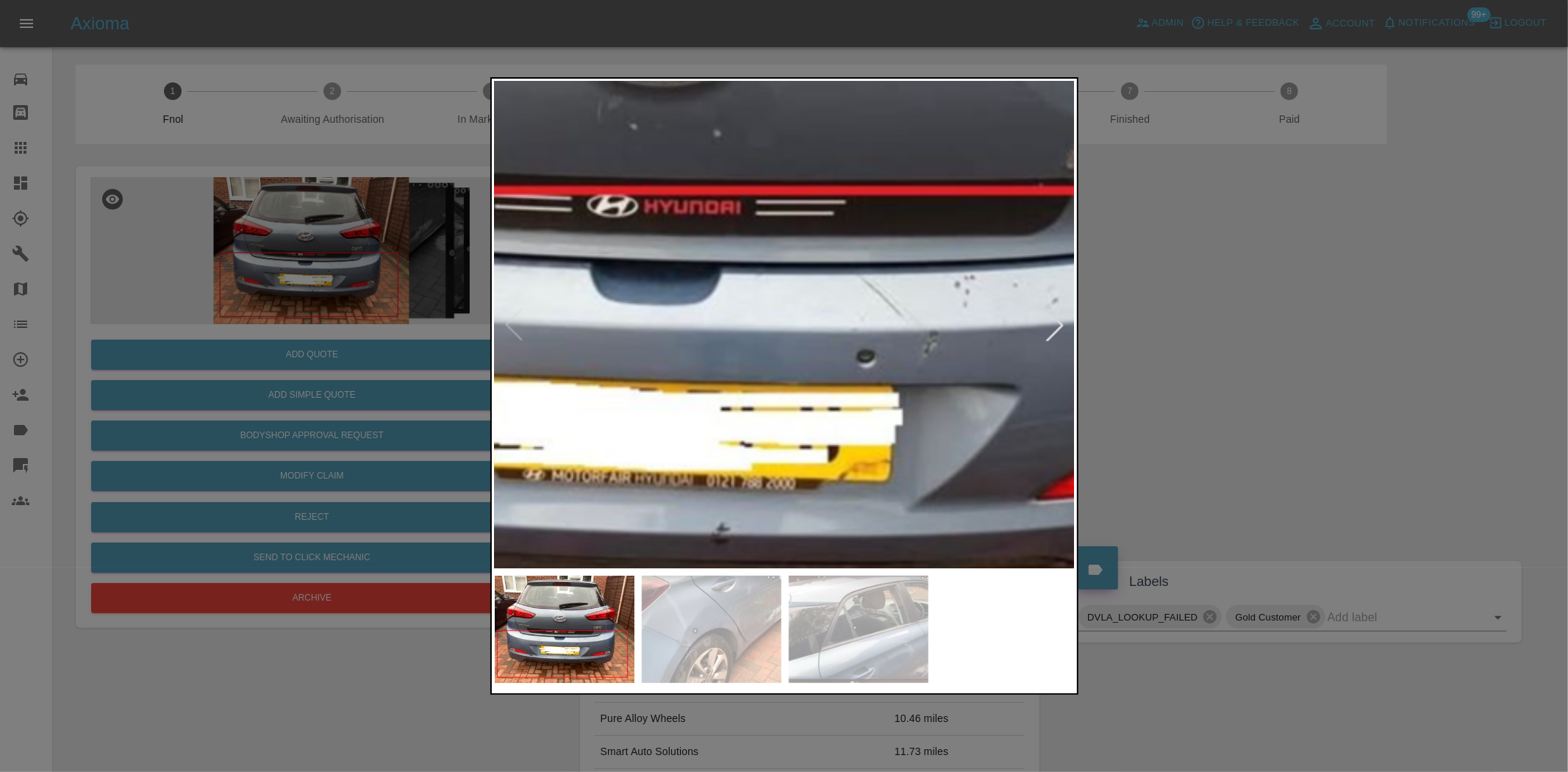
click at [938, 457] on img at bounding box center [708, 173] width 1742 height 1461
click at [937, 458] on img at bounding box center [708, 173] width 1742 height 1461
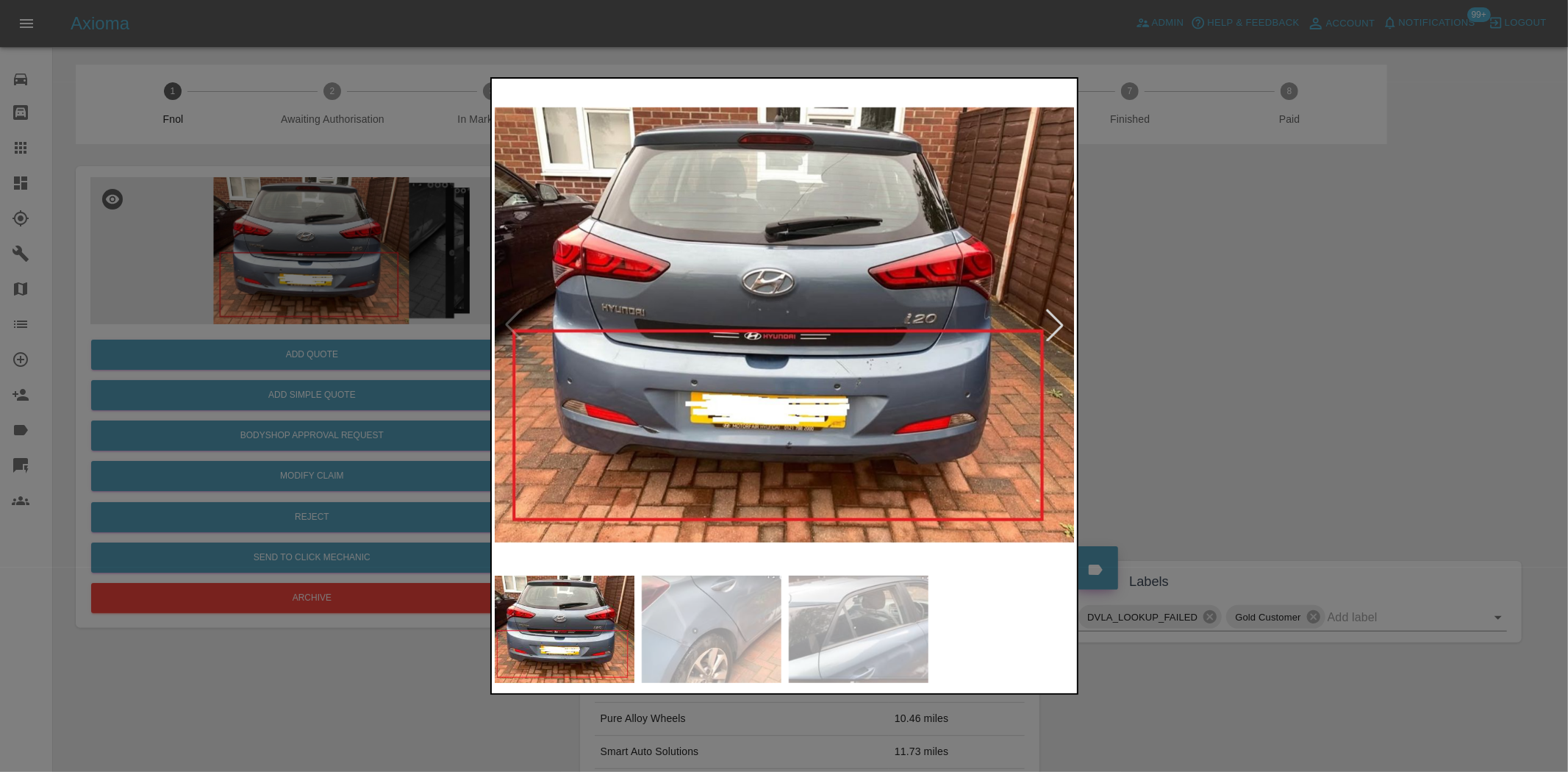
click at [887, 393] on img at bounding box center [784, 325] width 581 height 487
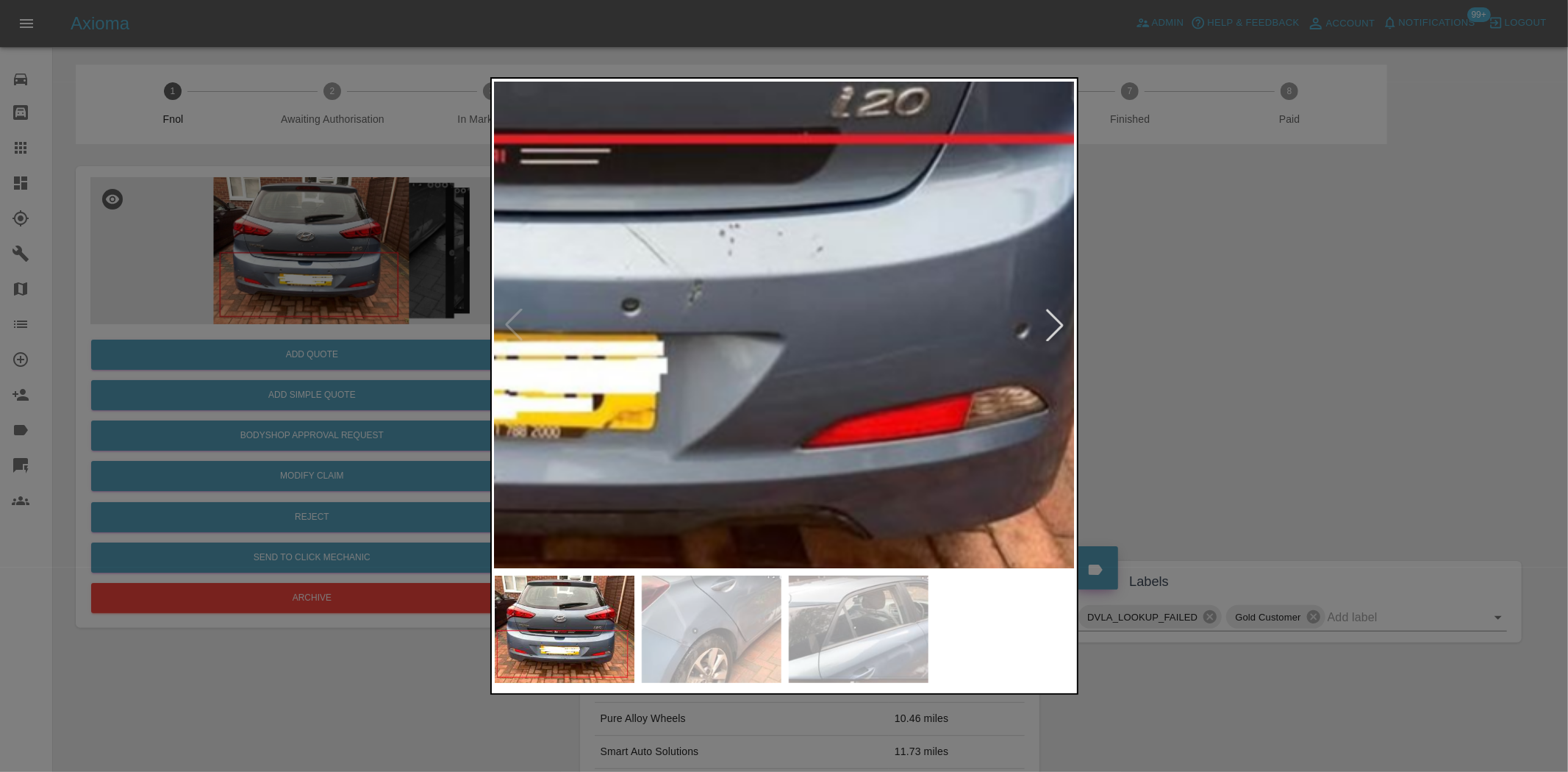
click at [887, 393] on img at bounding box center [473, 122] width 1742 height 1461
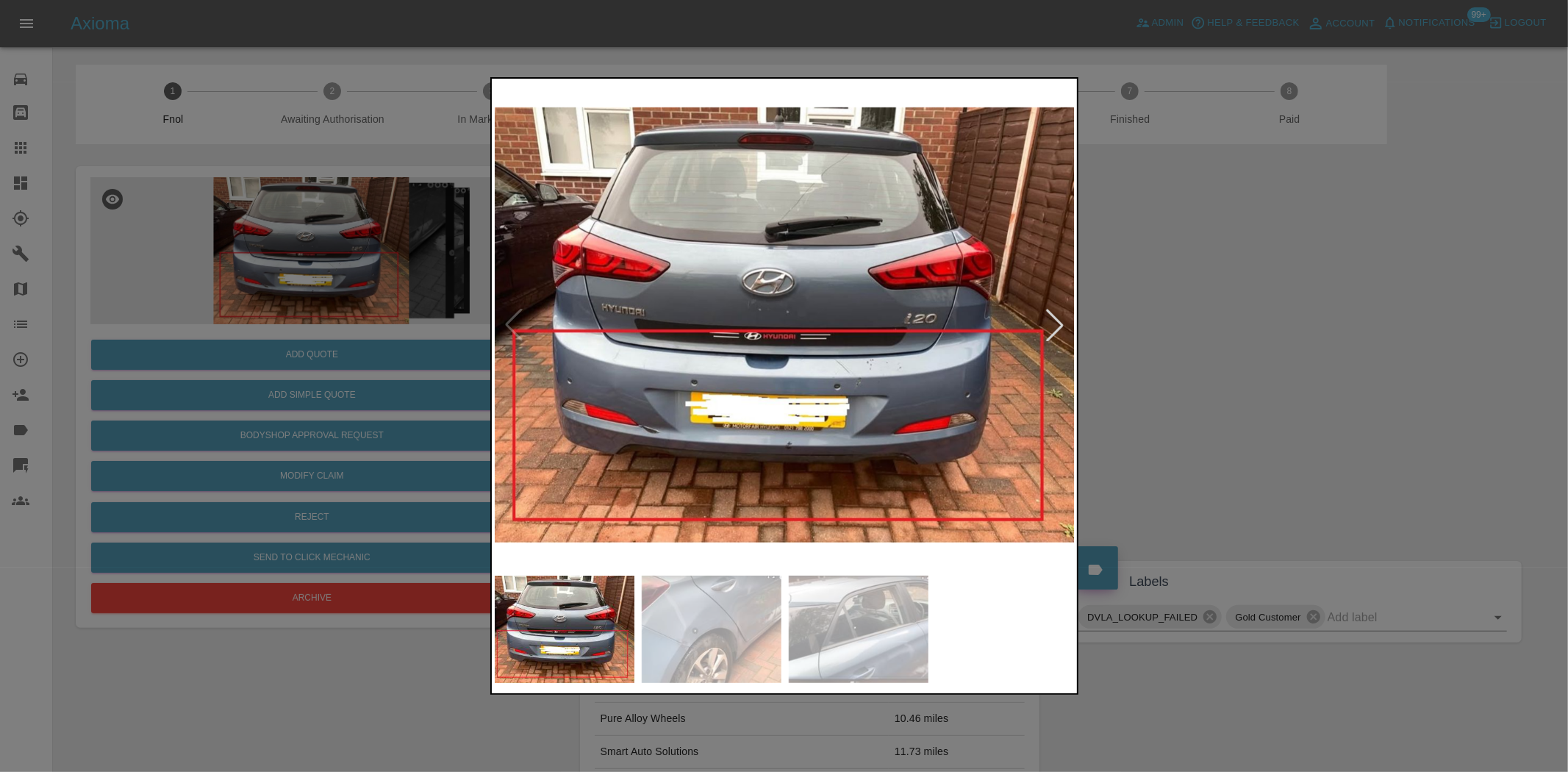
click at [887, 393] on img at bounding box center [784, 325] width 581 height 487
click at [731, 379] on img at bounding box center [784, 325] width 581 height 487
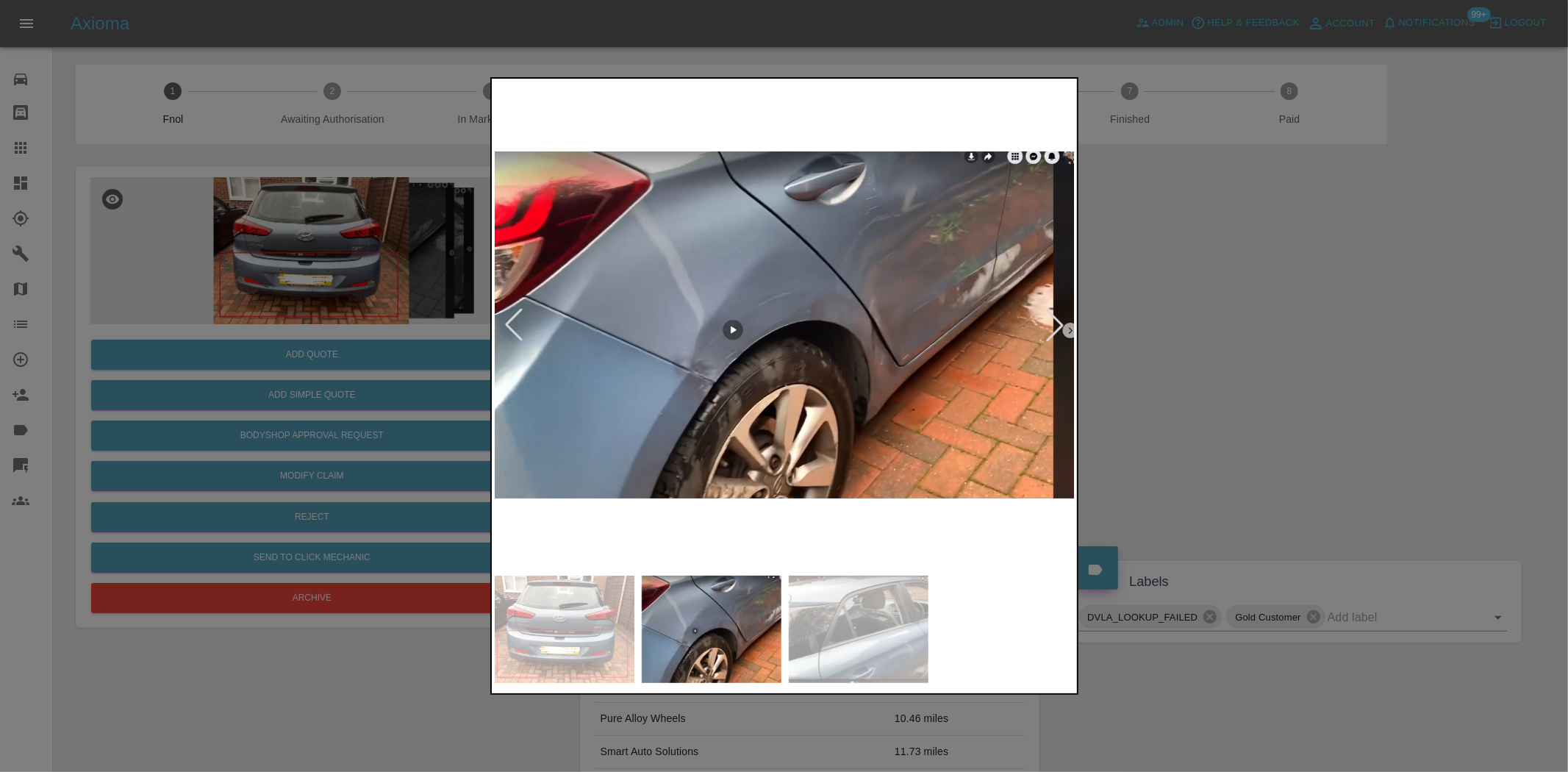
click at [683, 368] on img at bounding box center [784, 325] width 581 height 487
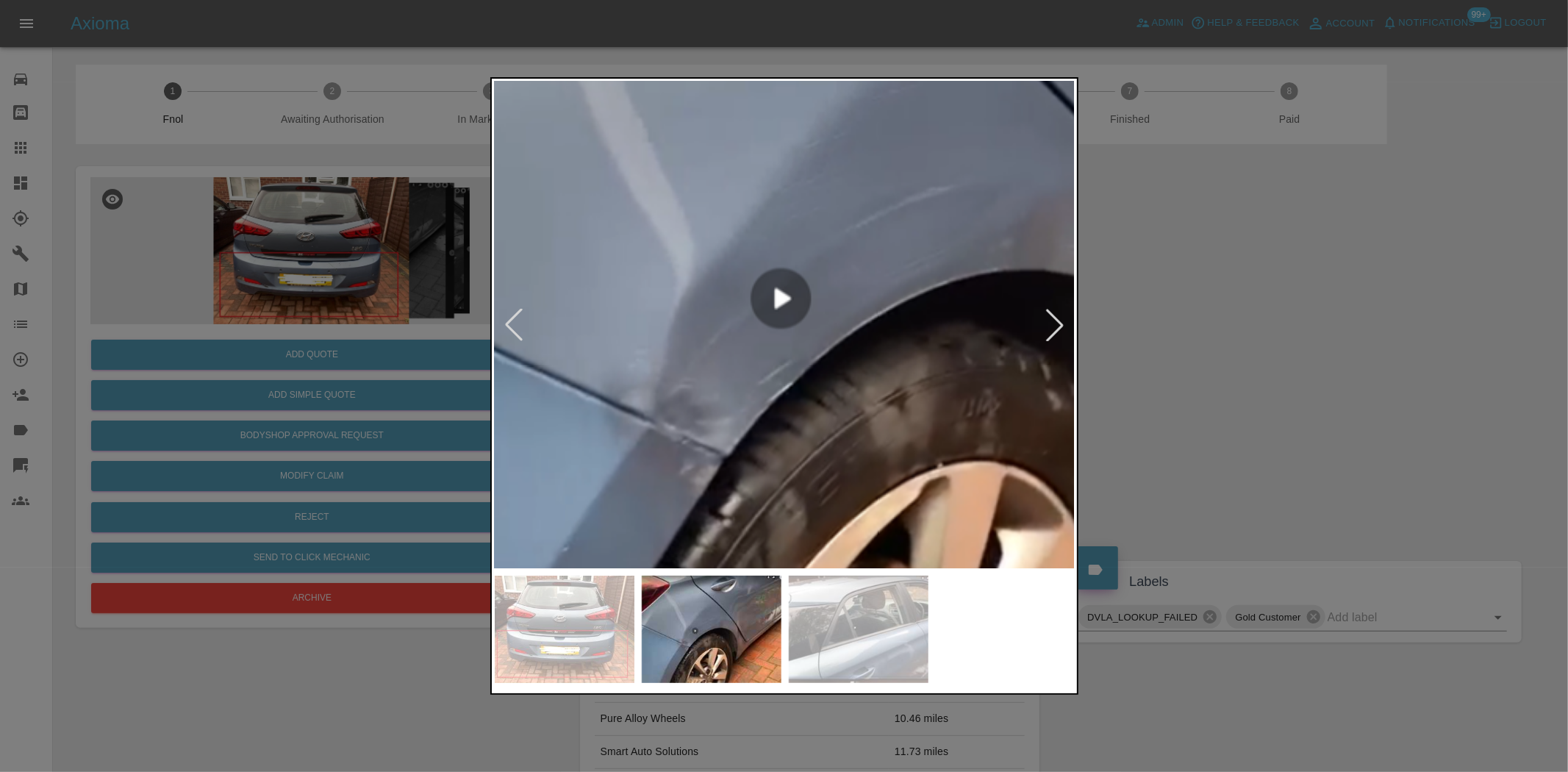
click at [674, 386] on img at bounding box center [936, 284] width 1742 height 1461
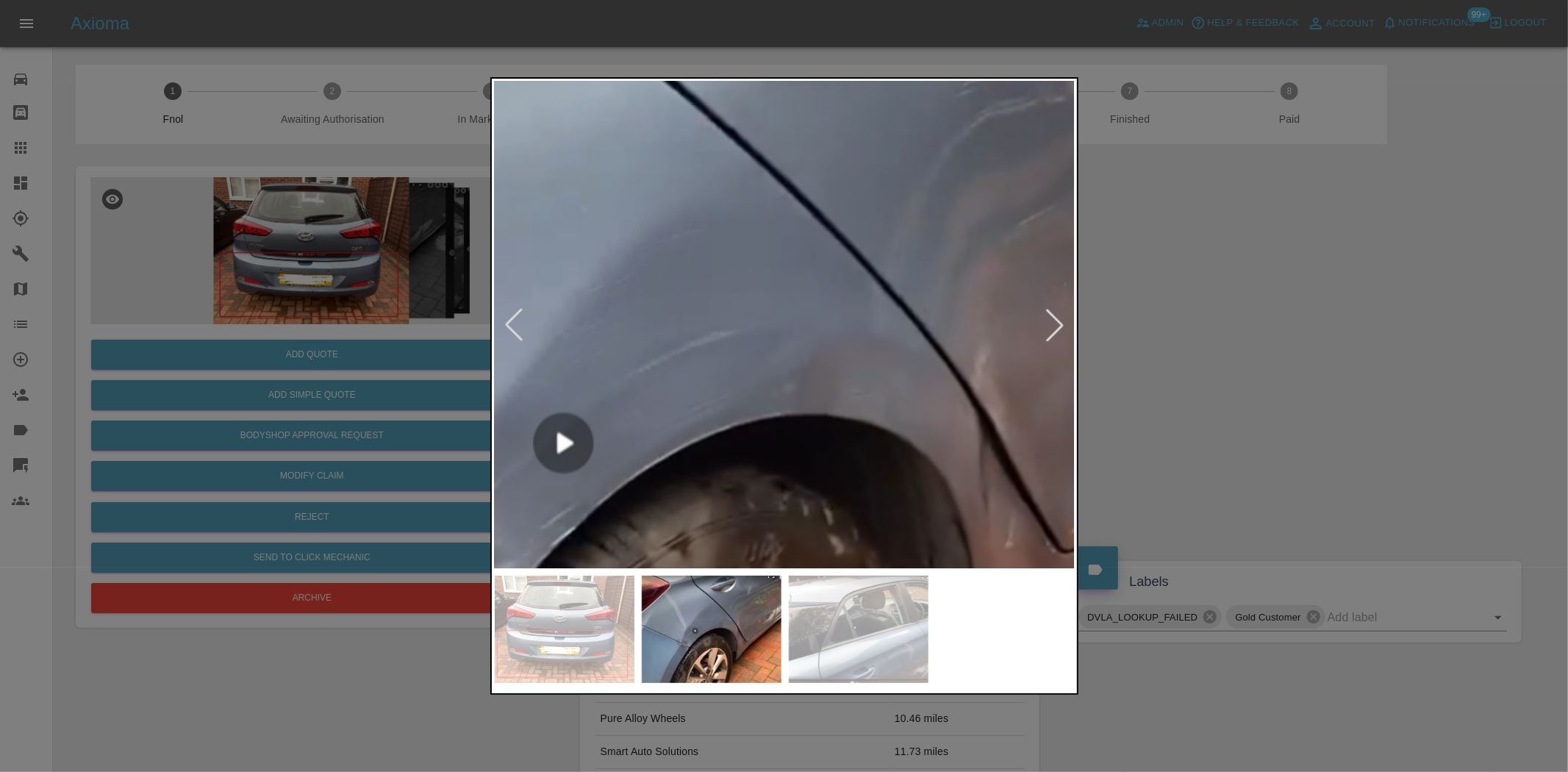
click at [587, 493] on img at bounding box center [719, 429] width 1742 height 1461
click at [650, 482] on img at bounding box center [719, 429] width 1742 height 1461
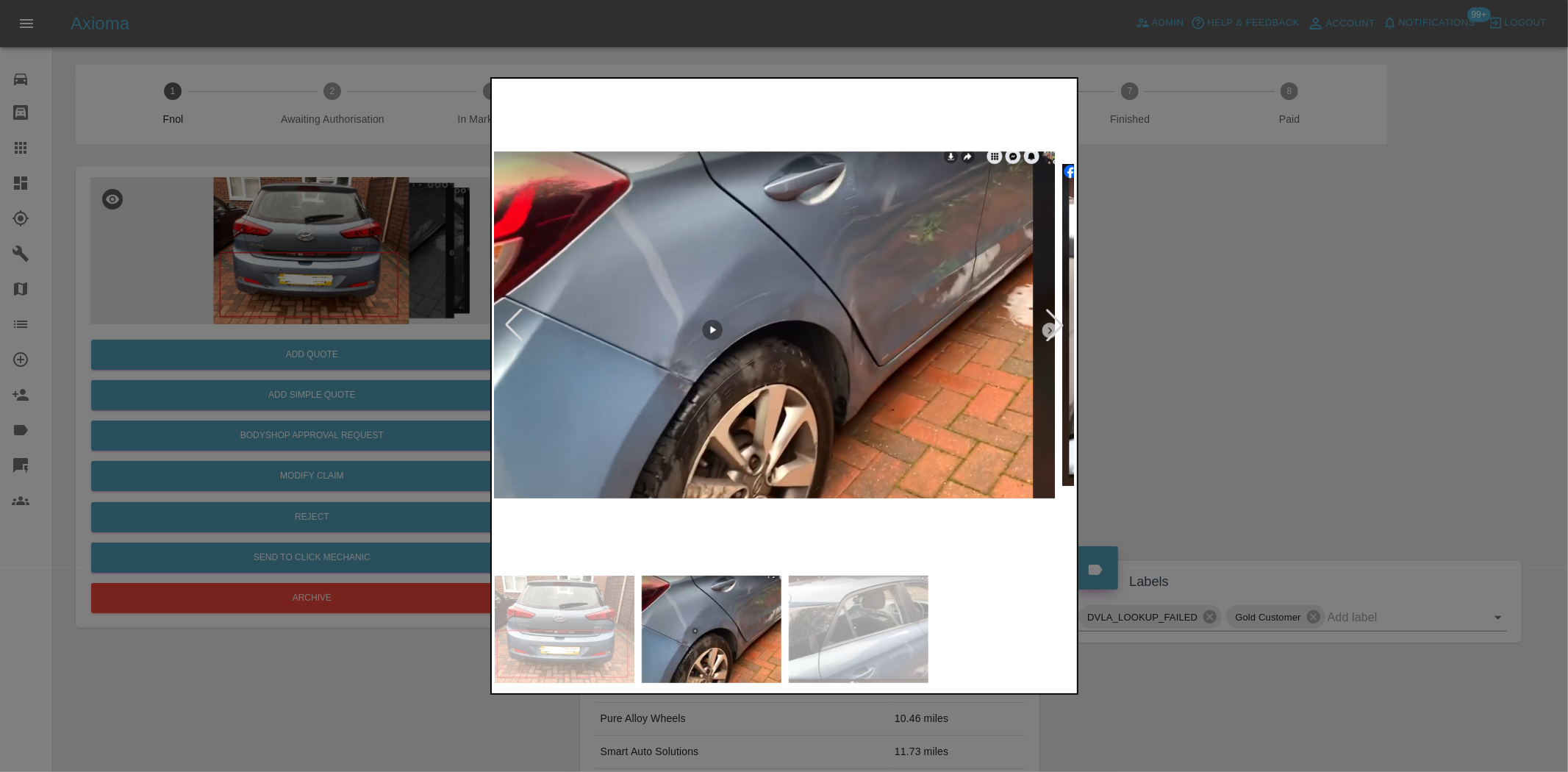
click at [698, 442] on img at bounding box center [764, 325] width 581 height 487
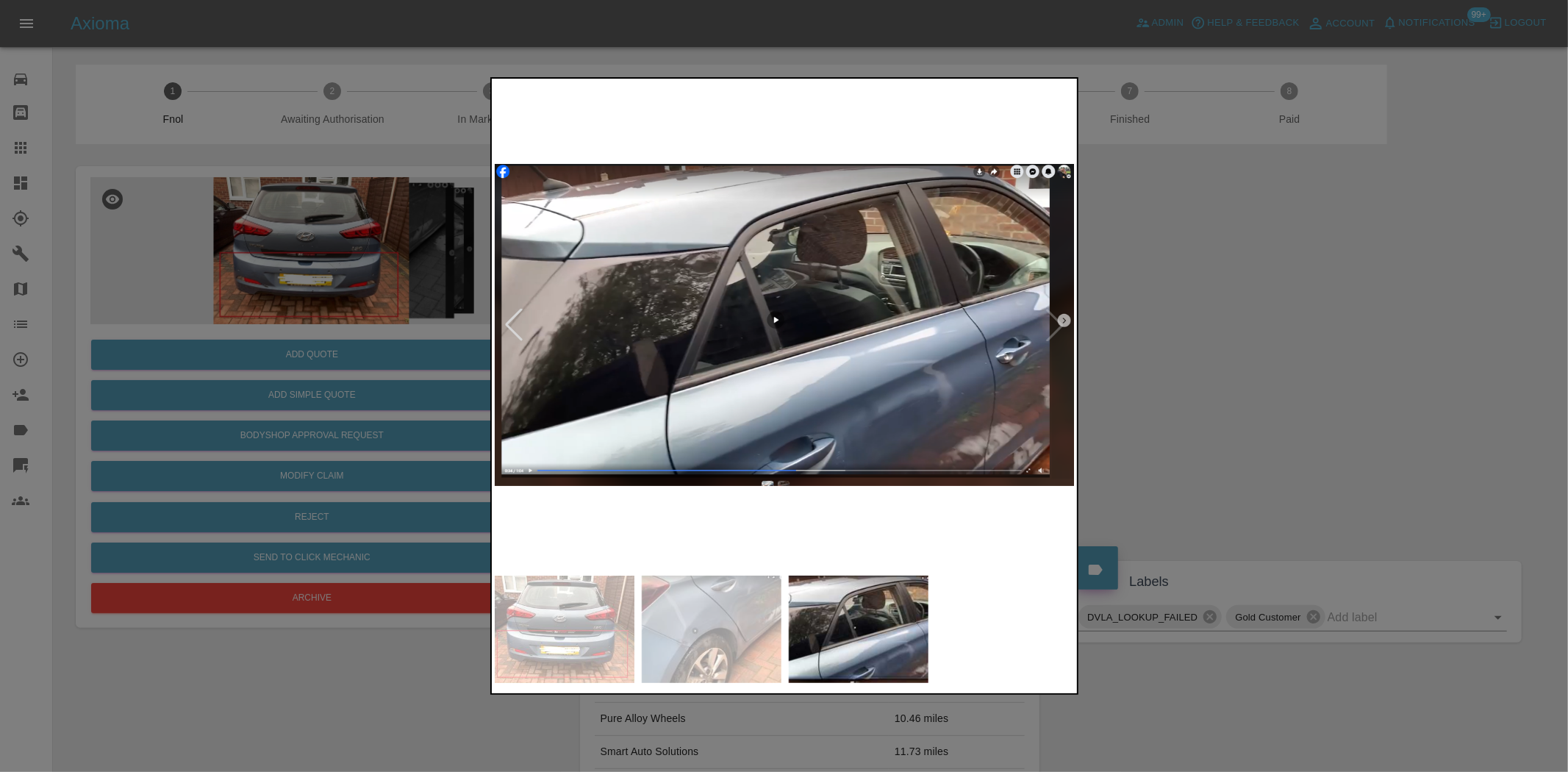
click at [773, 416] on img at bounding box center [784, 325] width 581 height 487
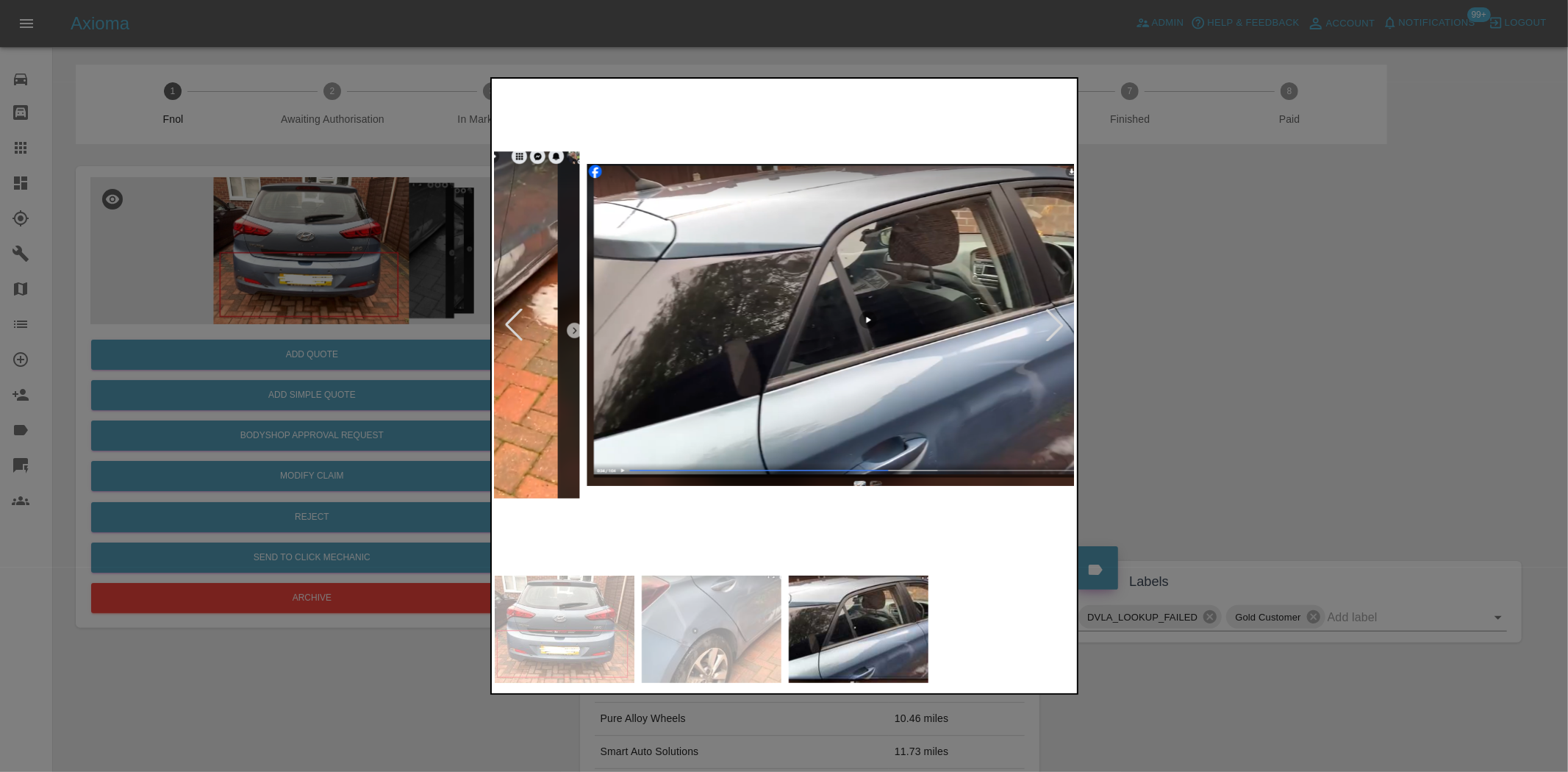
click at [937, 400] on img at bounding box center [876, 325] width 581 height 487
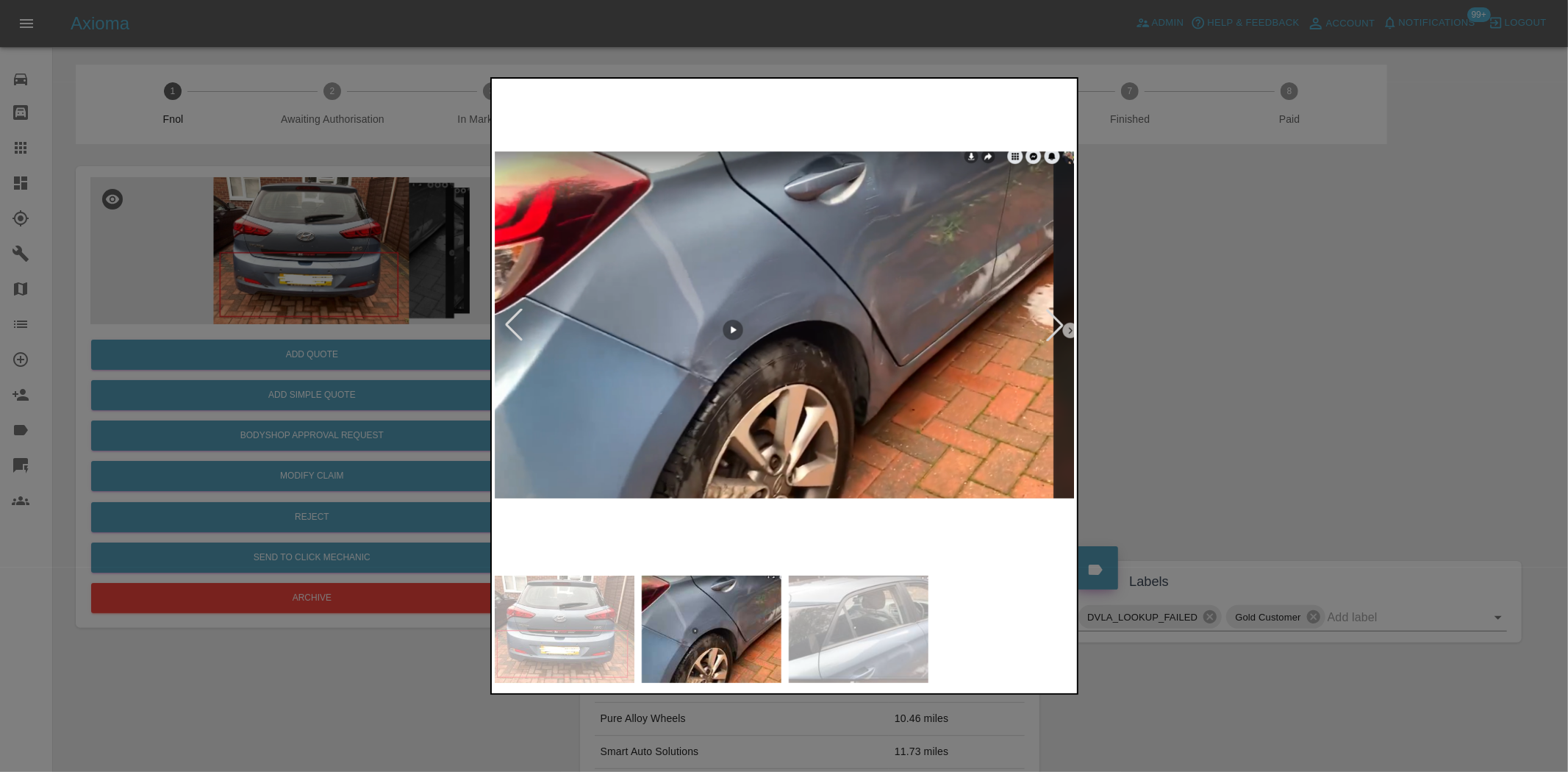
click at [926, 354] on img at bounding box center [784, 325] width 581 height 487
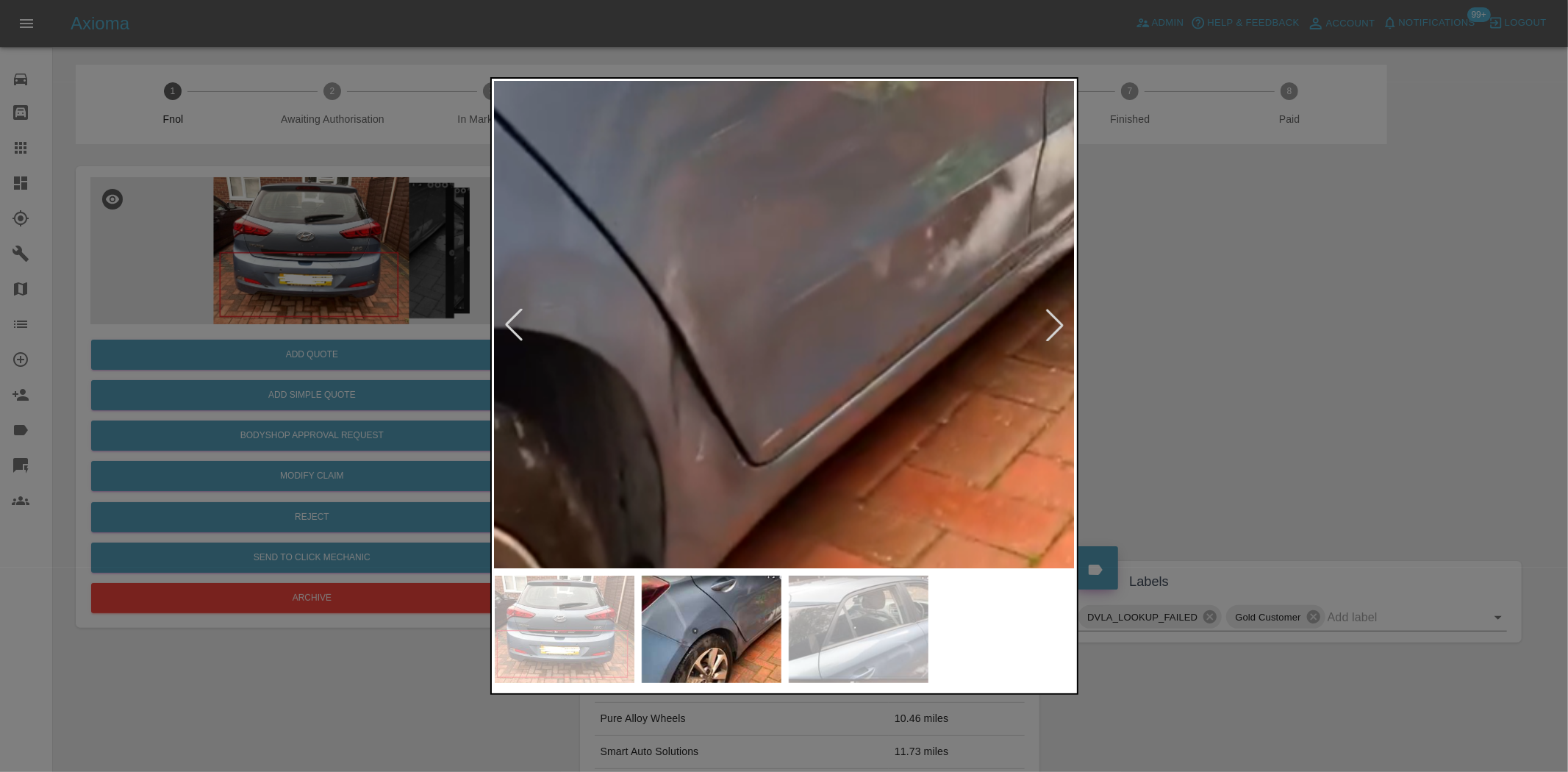
click at [817, 388] on img at bounding box center [410, 342] width 1742 height 1461
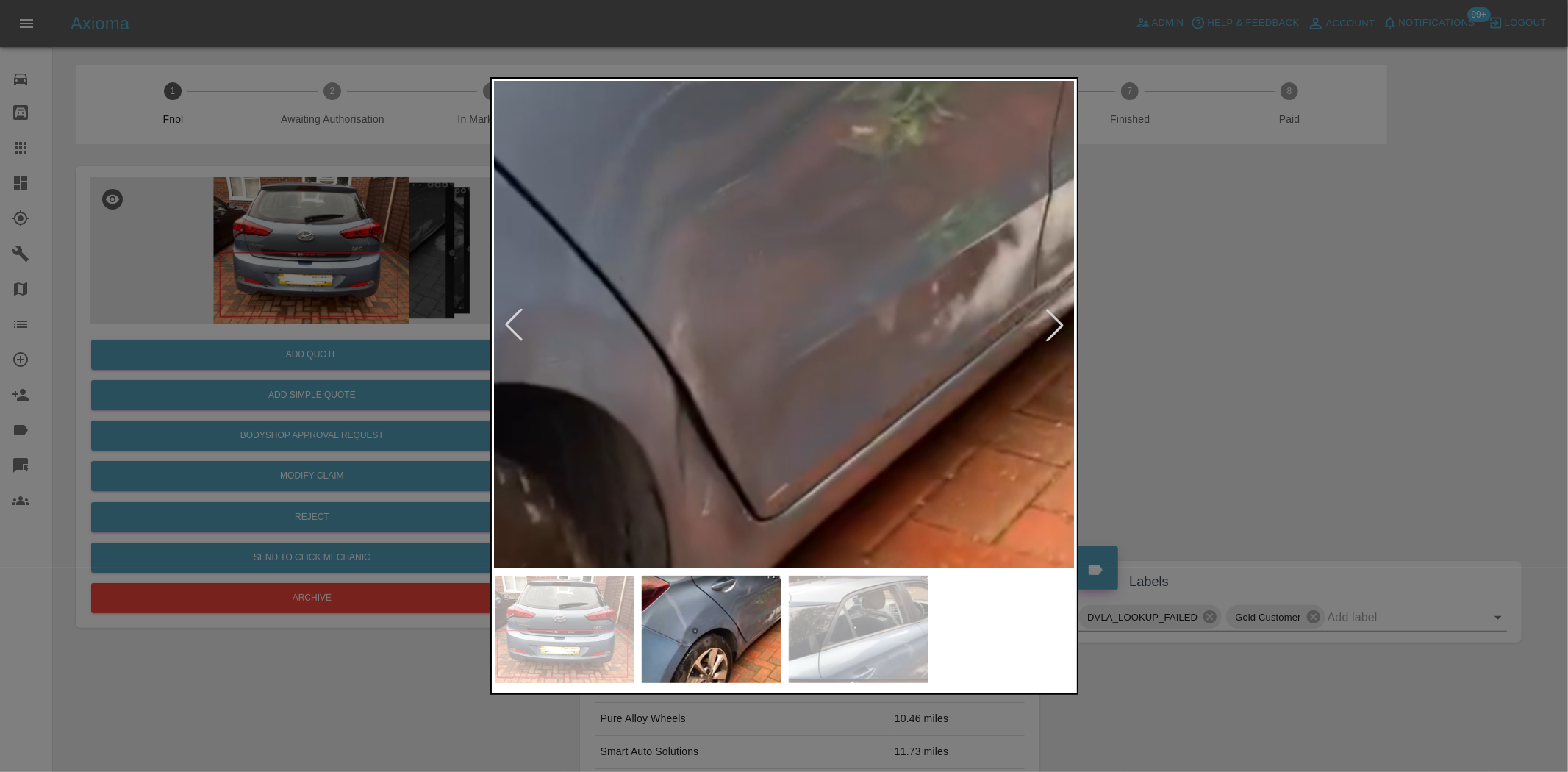
click at [797, 518] on img at bounding box center [415, 397] width 1742 height 1461
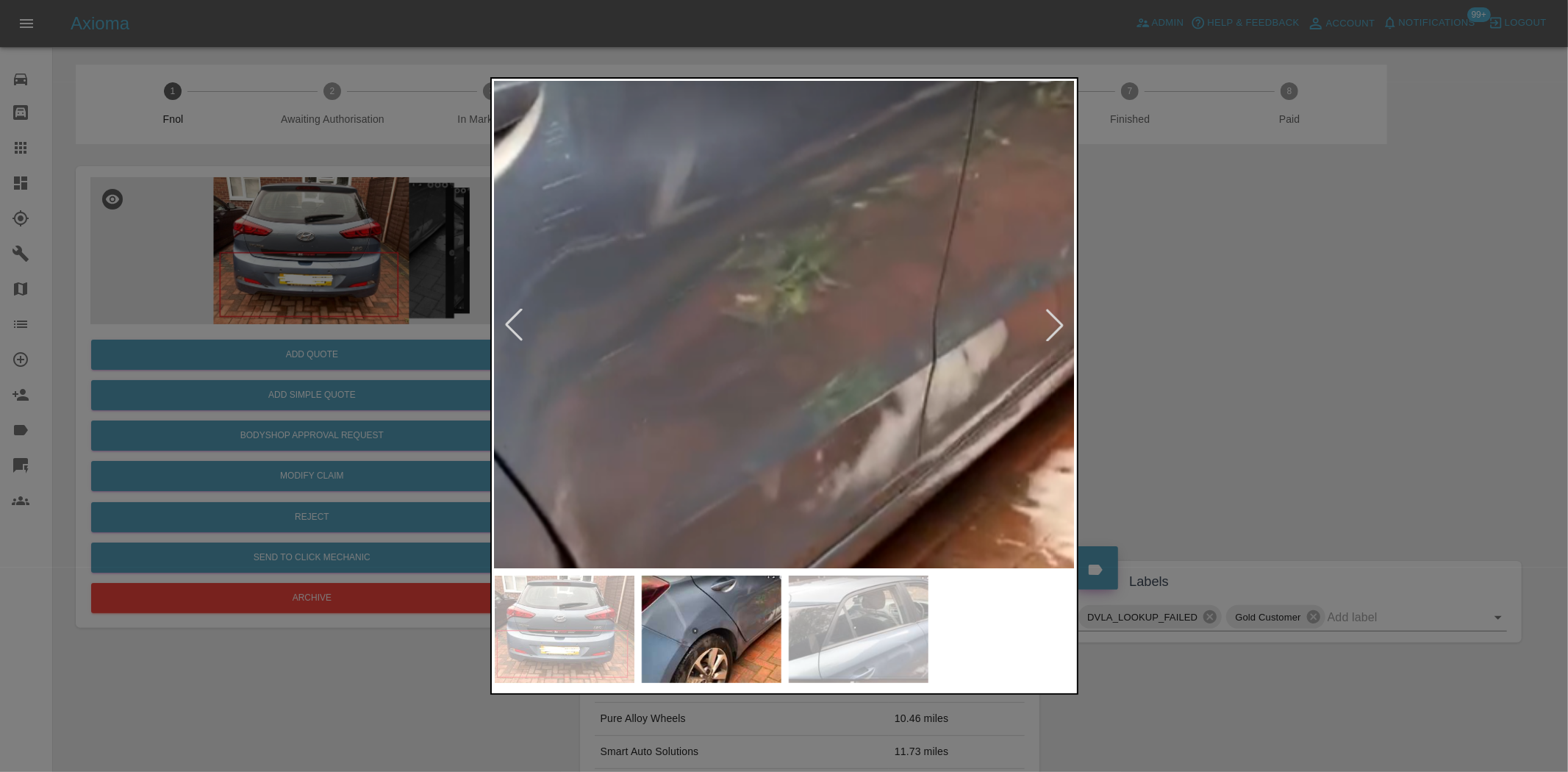
click at [622, 375] on img at bounding box center [300, 565] width 1742 height 1461
click at [788, 423] on img at bounding box center [303, 565] width 1742 height 1461
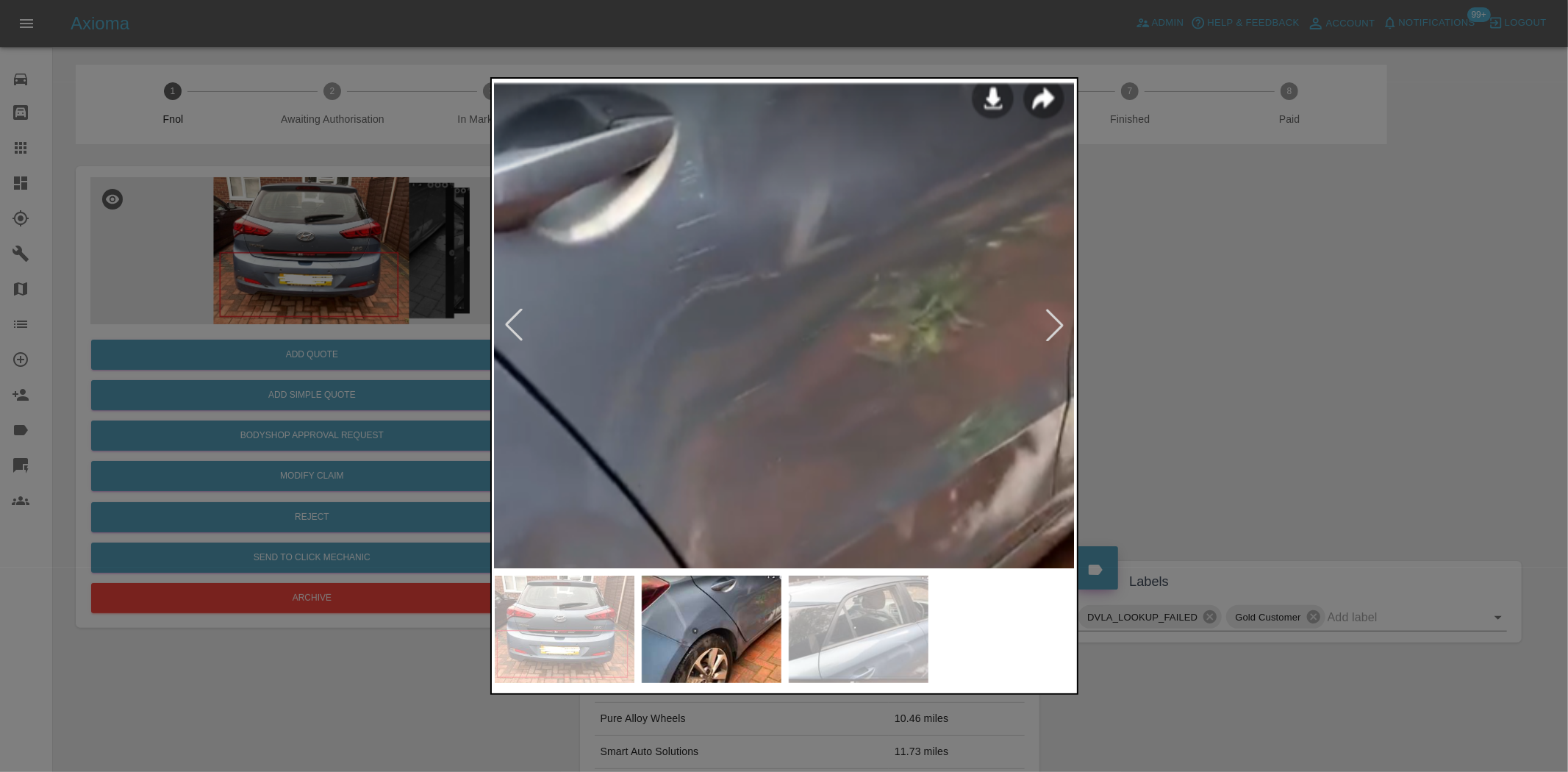
click at [767, 417] on img at bounding box center [433, 604] width 1742 height 1461
click at [766, 417] on img at bounding box center [433, 604] width 1742 height 1461
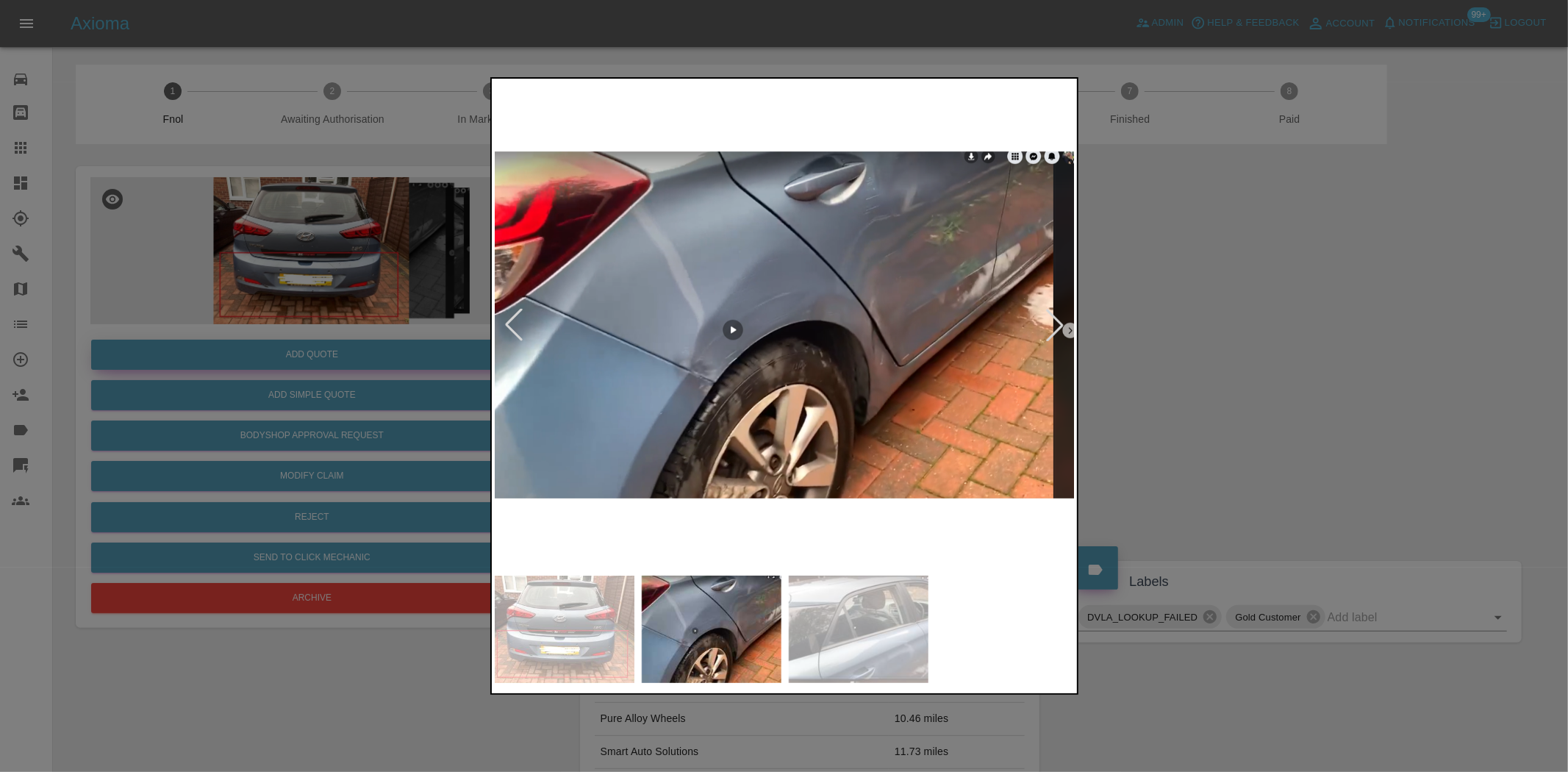
drag, startPoint x: 270, startPoint y: 433, endPoint x: 319, endPoint y: 365, distance: 83.8
click at [270, 431] on div at bounding box center [784, 386] width 1568 height 772
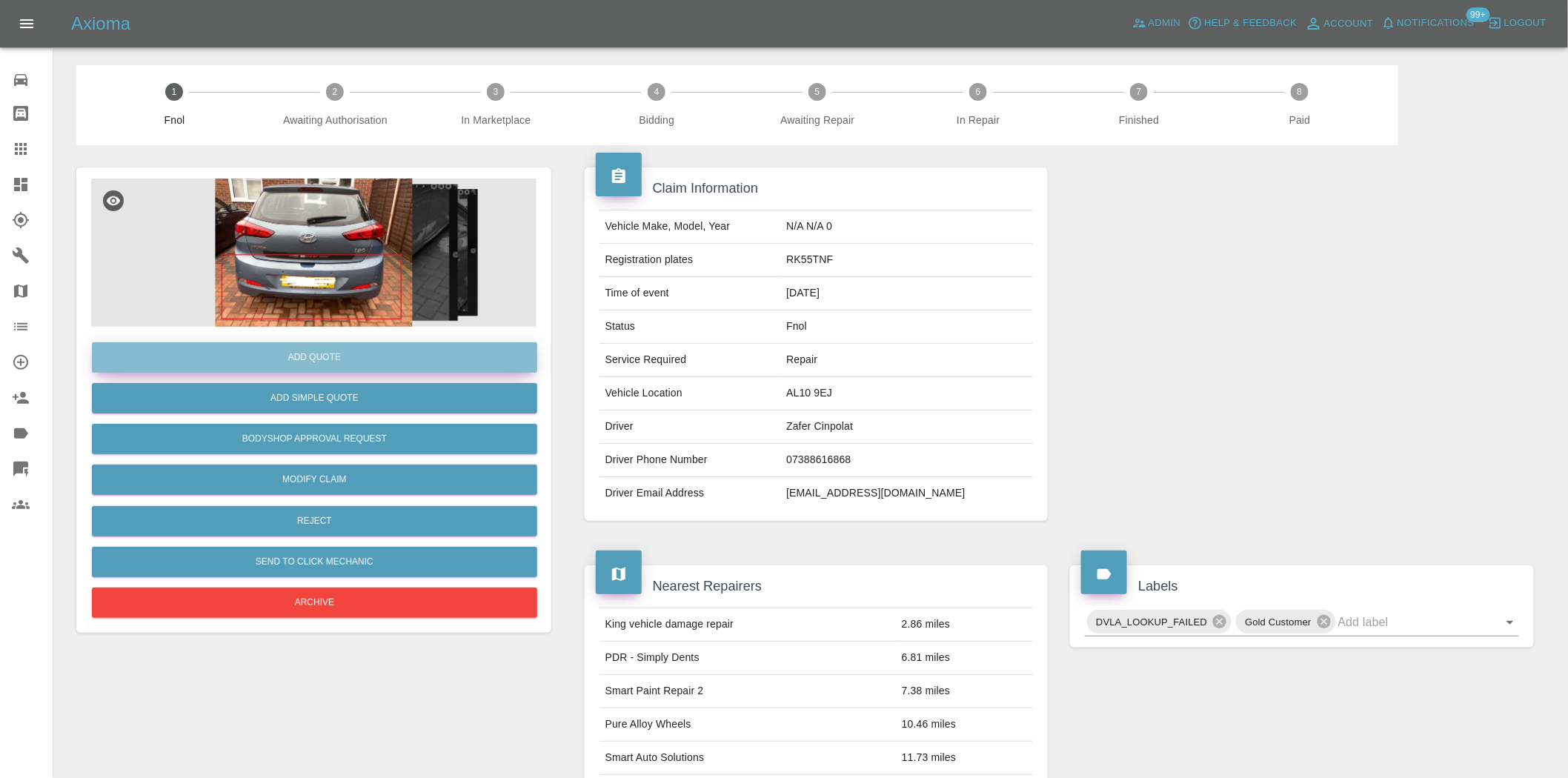
click at [321, 358] on button "Add Quote" at bounding box center [314, 357] width 446 height 30
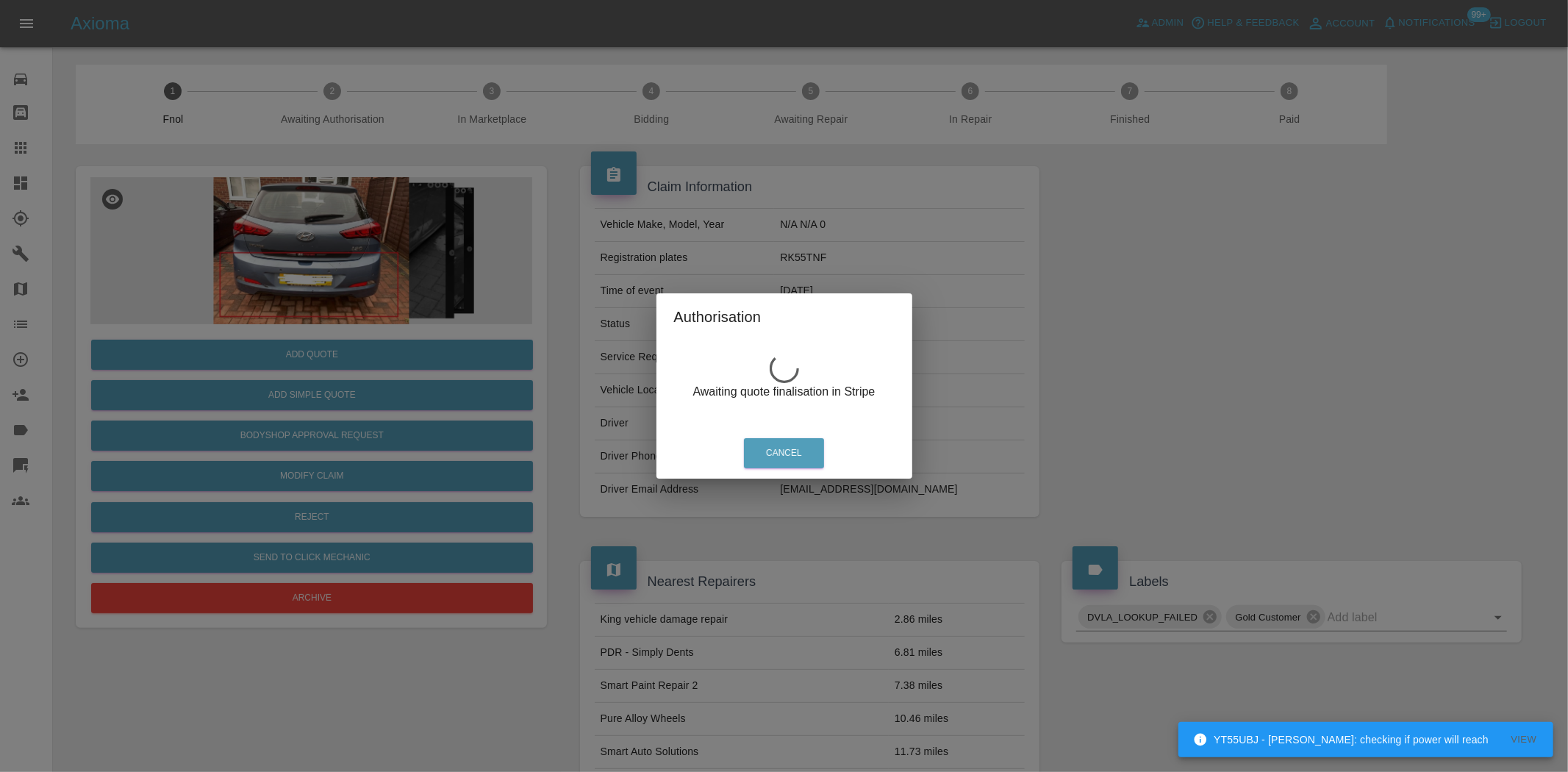
click at [336, 262] on div "Authorisation Awaiting quote finalisation in Stripe Cancel" at bounding box center [784, 386] width 1568 height 772
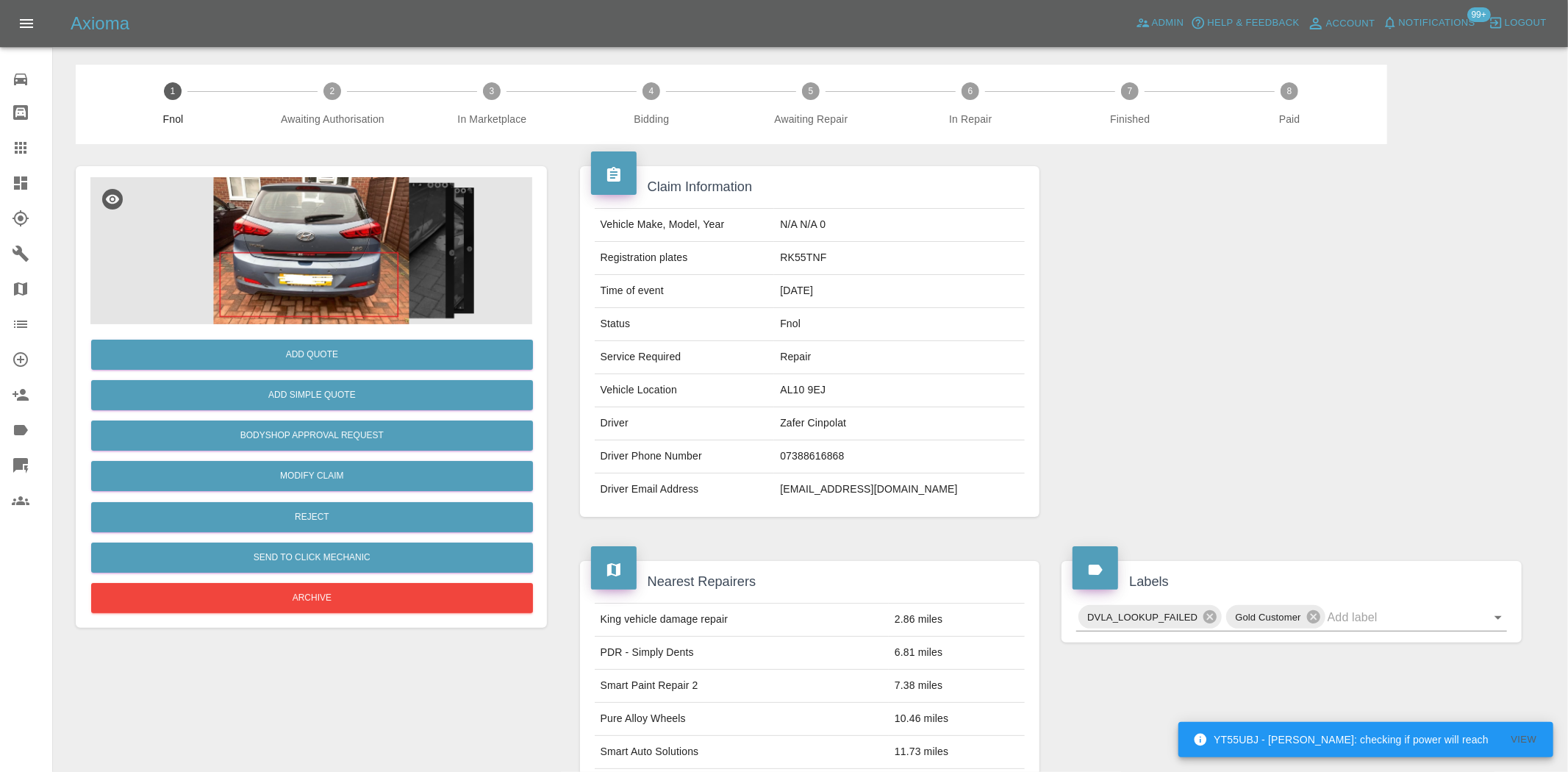
click at [336, 262] on img at bounding box center [311, 250] width 442 height 147
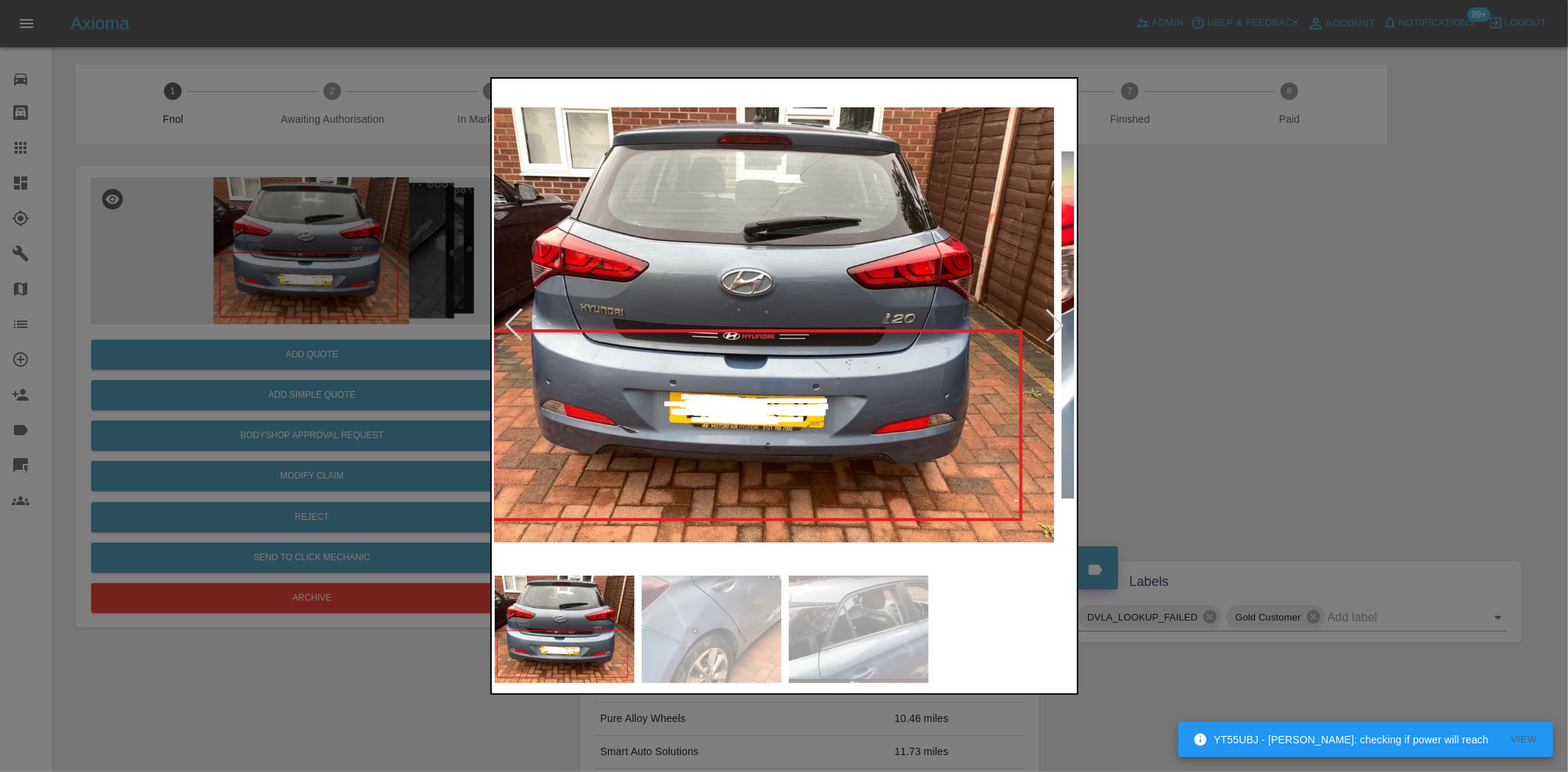
click at [776, 359] on img at bounding box center [764, 325] width 581 height 487
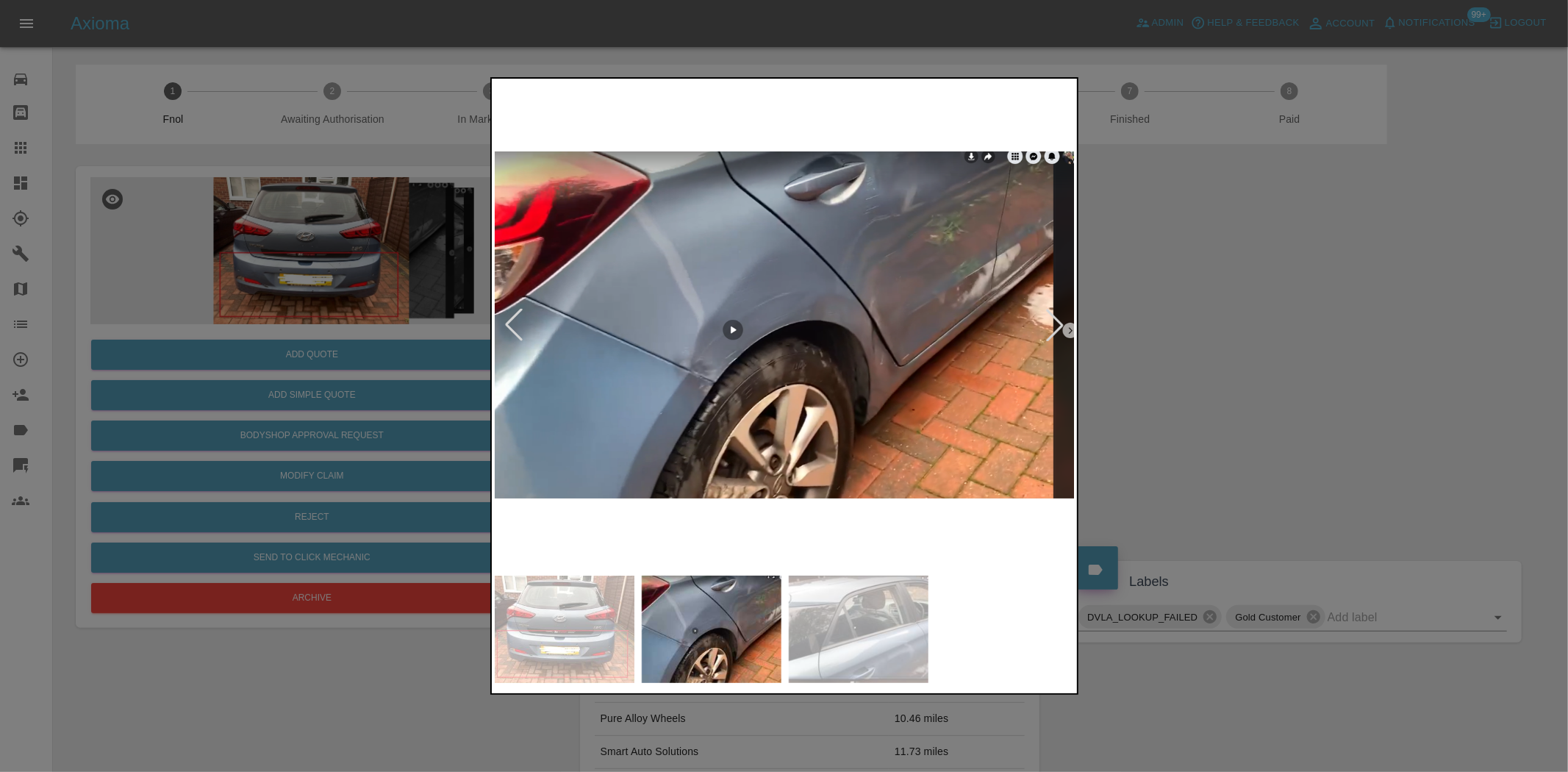
click at [361, 246] on div at bounding box center [784, 386] width 1568 height 772
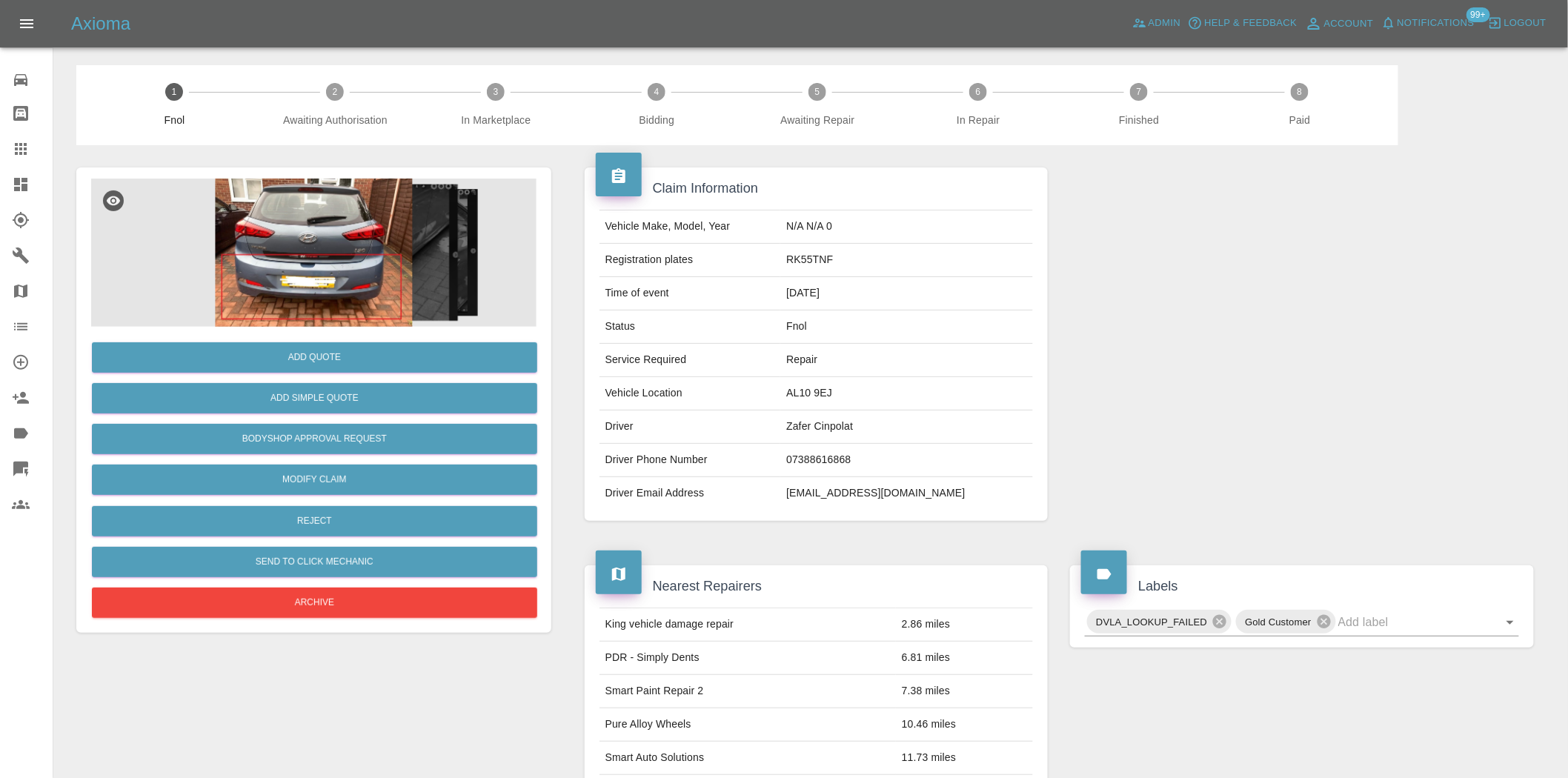
click at [376, 342] on div "Add Quote" at bounding box center [313, 358] width 446 height 38
click at [364, 354] on button "Add Quote" at bounding box center [314, 357] width 446 height 30
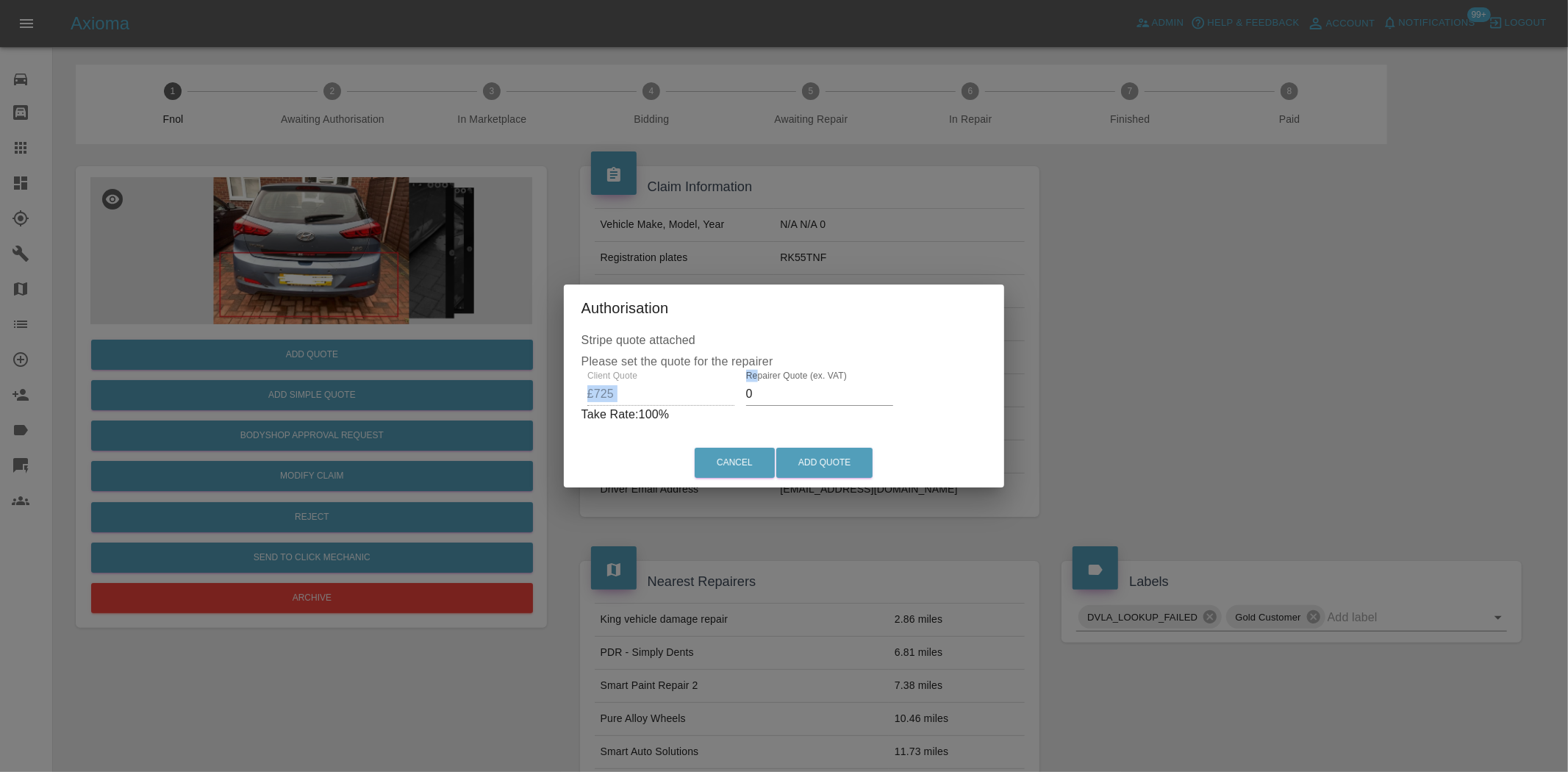
click at [663, 403] on div "Client Quote £725 Repairer Quote (ex. VAT) 0 Take Rate: 100 %" at bounding box center [784, 398] width 406 height 53
click at [757, 394] on input "Repairer Quote (ex. VAT)" at bounding box center [819, 394] width 147 height 24
drag, startPoint x: 757, startPoint y: 394, endPoint x: 732, endPoint y: 405, distance: 27.3
click at [740, 402] on div "Repairer Quote (ex. VAT)" at bounding box center [819, 389] width 159 height 36
type input "3"
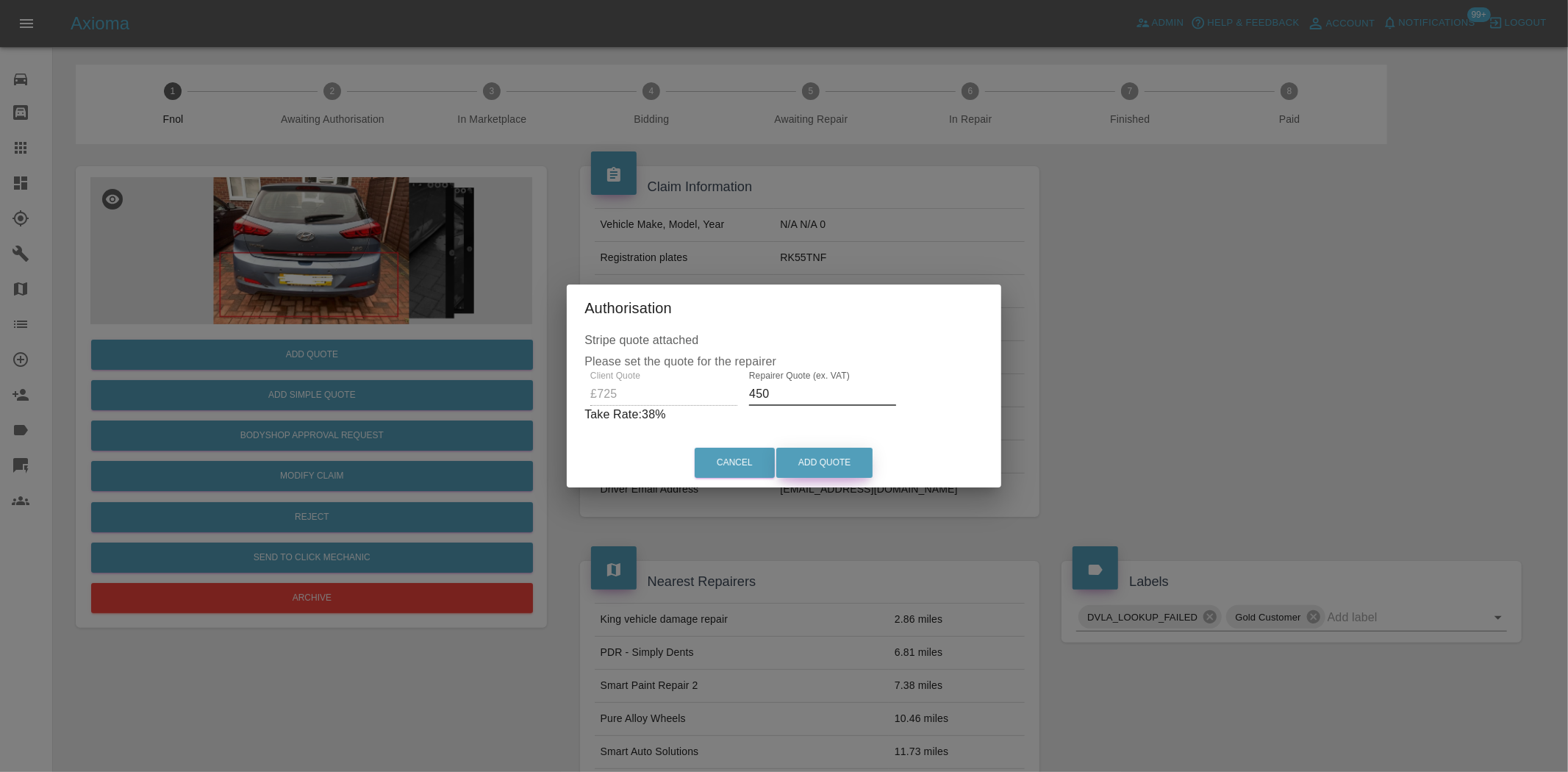
type input "450"
click at [812, 461] on button "Add Quote" at bounding box center [824, 463] width 96 height 30
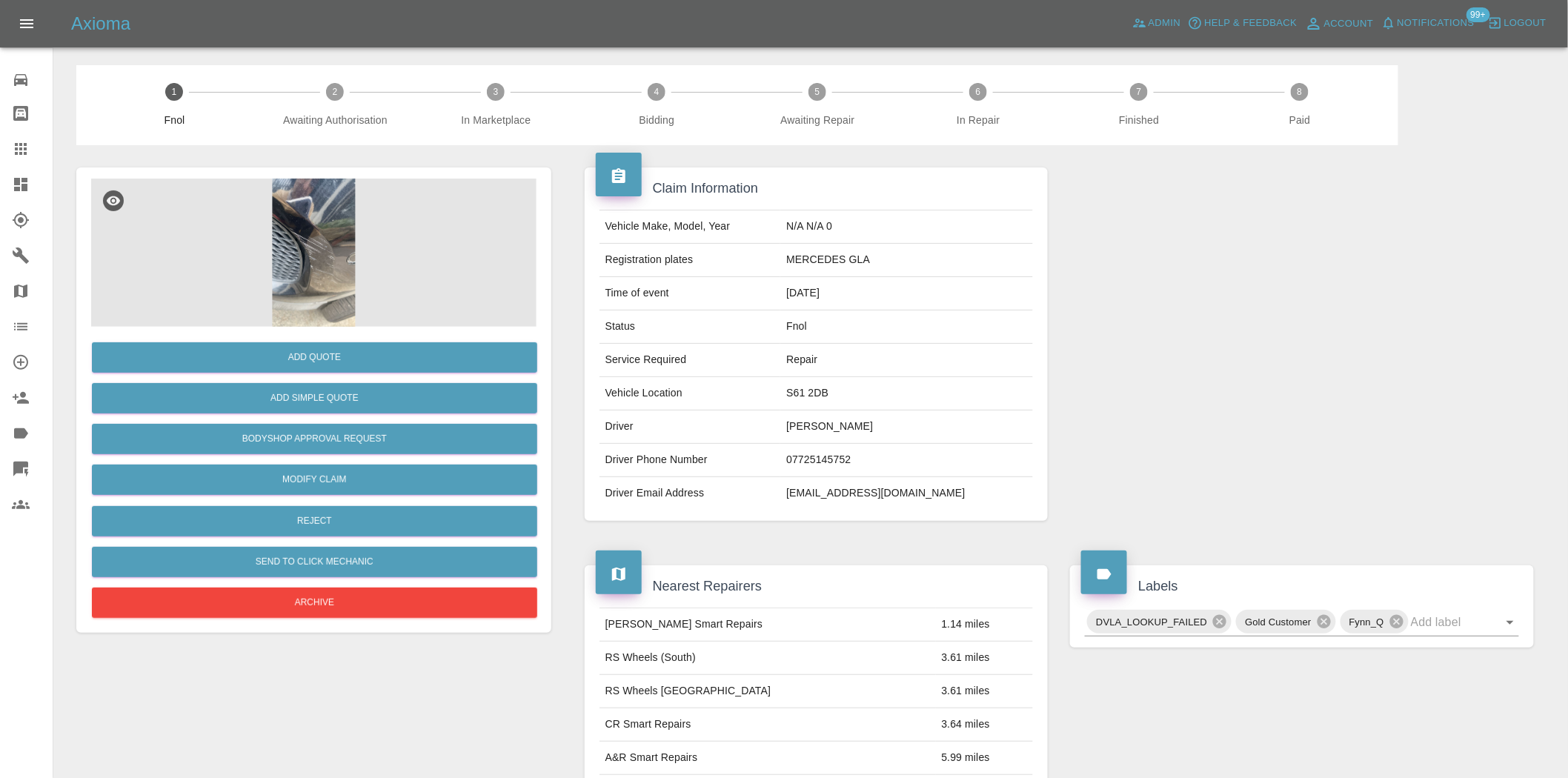
click at [313, 284] on img at bounding box center [313, 252] width 446 height 149
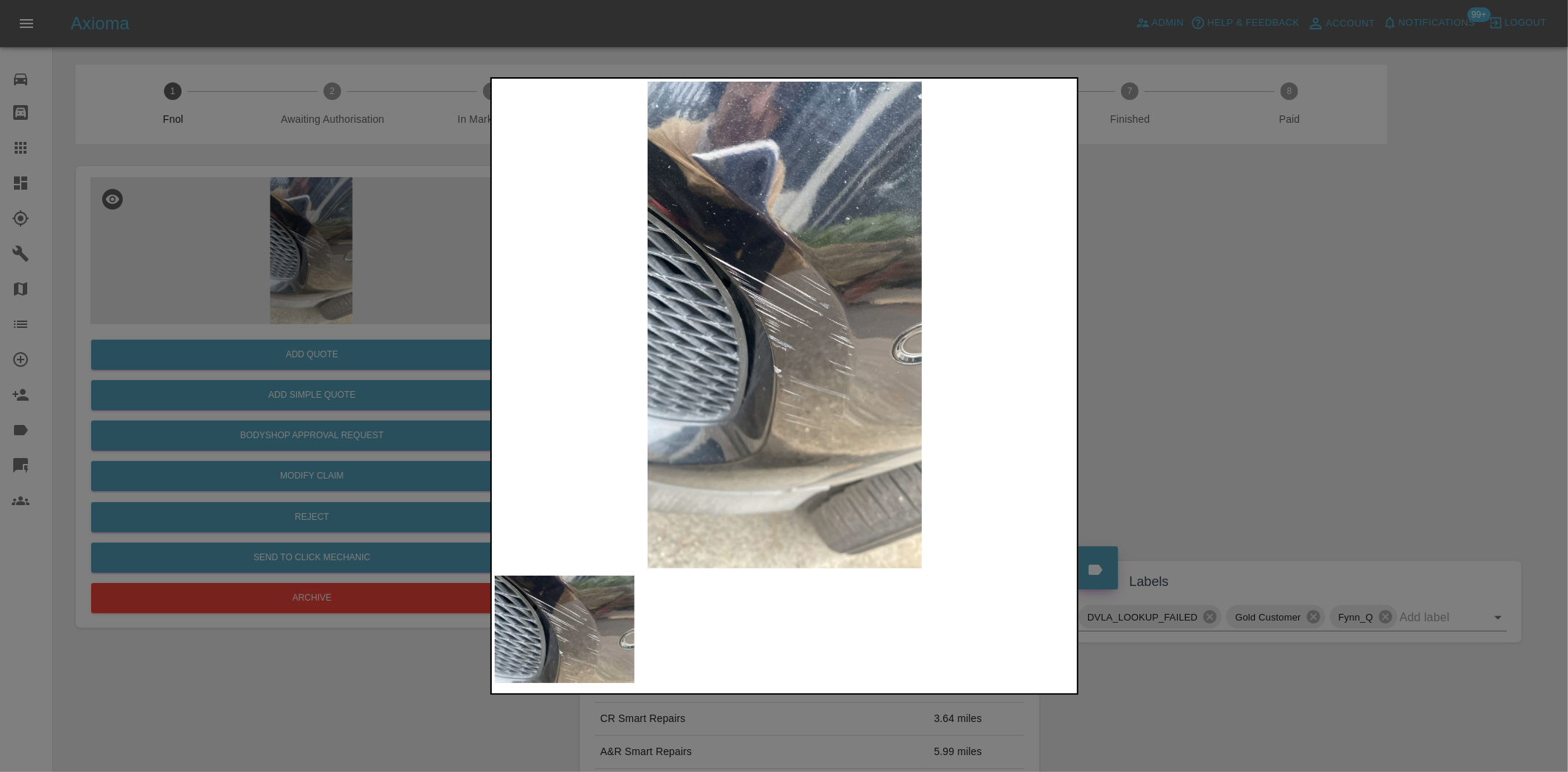
click at [737, 285] on img at bounding box center [784, 325] width 581 height 487
click at [666, 314] on img at bounding box center [784, 325] width 581 height 487
click at [538, 322] on img at bounding box center [784, 325] width 581 height 487
click at [262, 285] on div at bounding box center [784, 386] width 1568 height 772
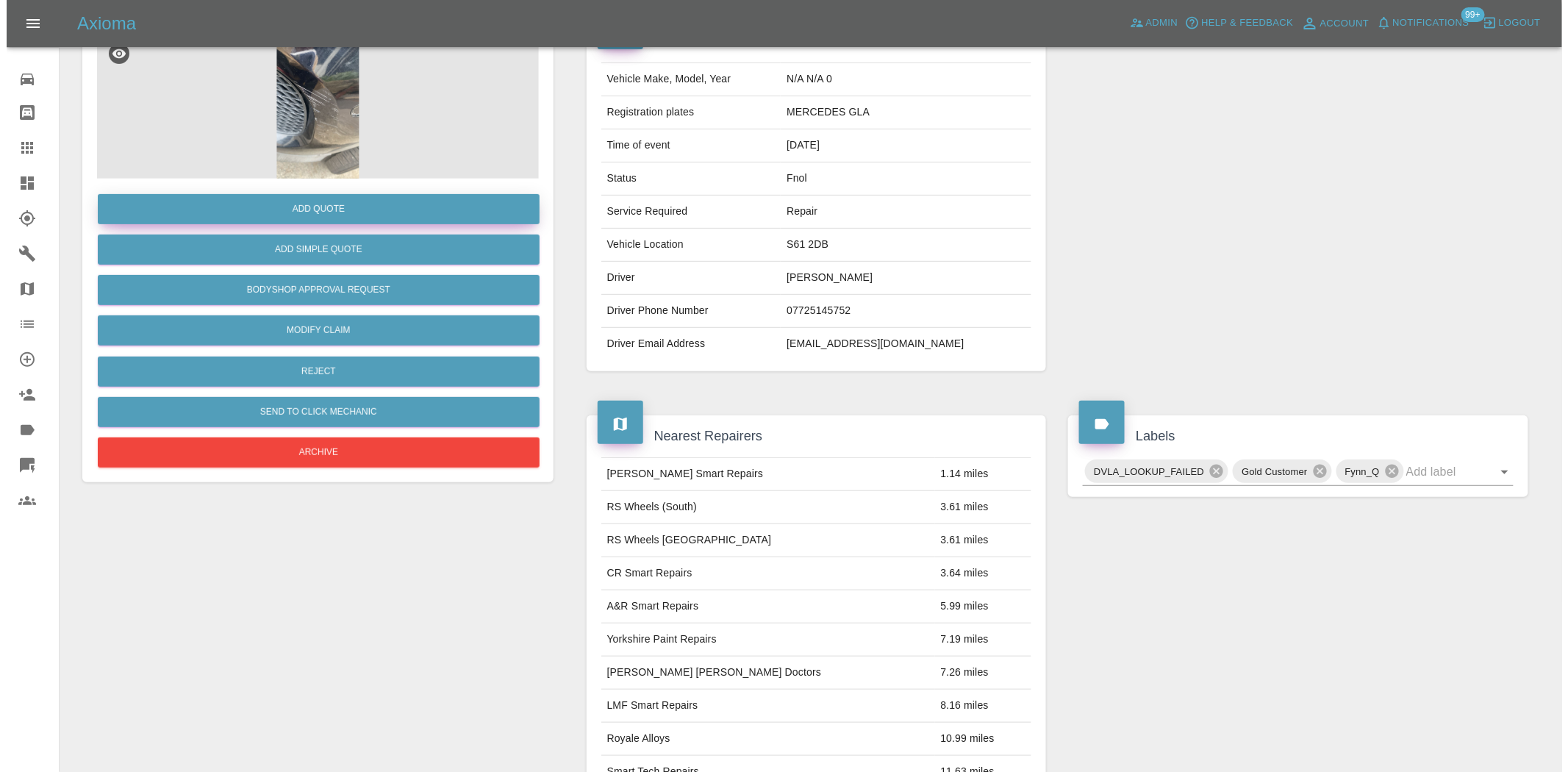
scroll to position [27, 0]
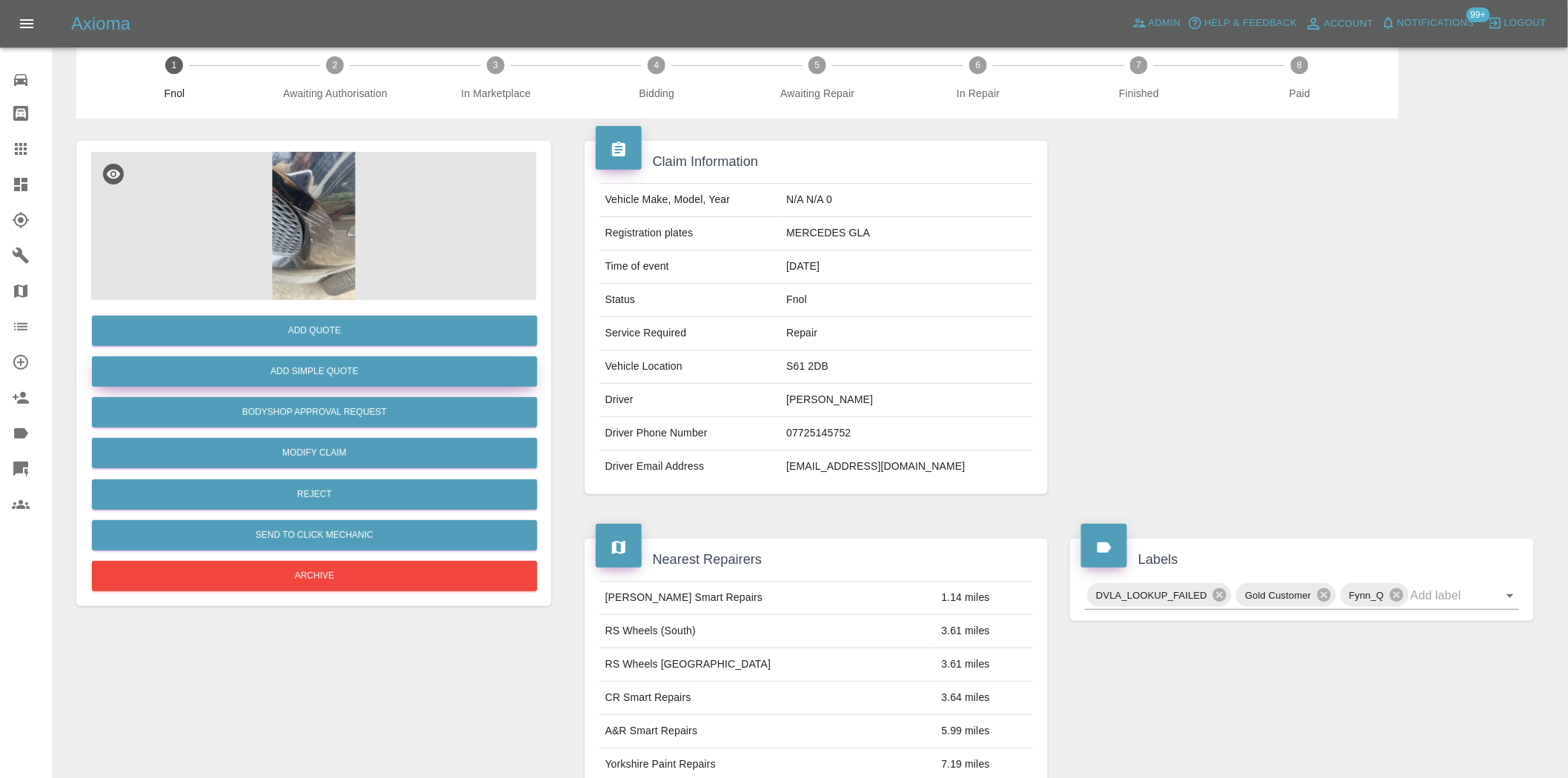
click at [323, 373] on button "Add Simple Quote" at bounding box center [314, 371] width 446 height 30
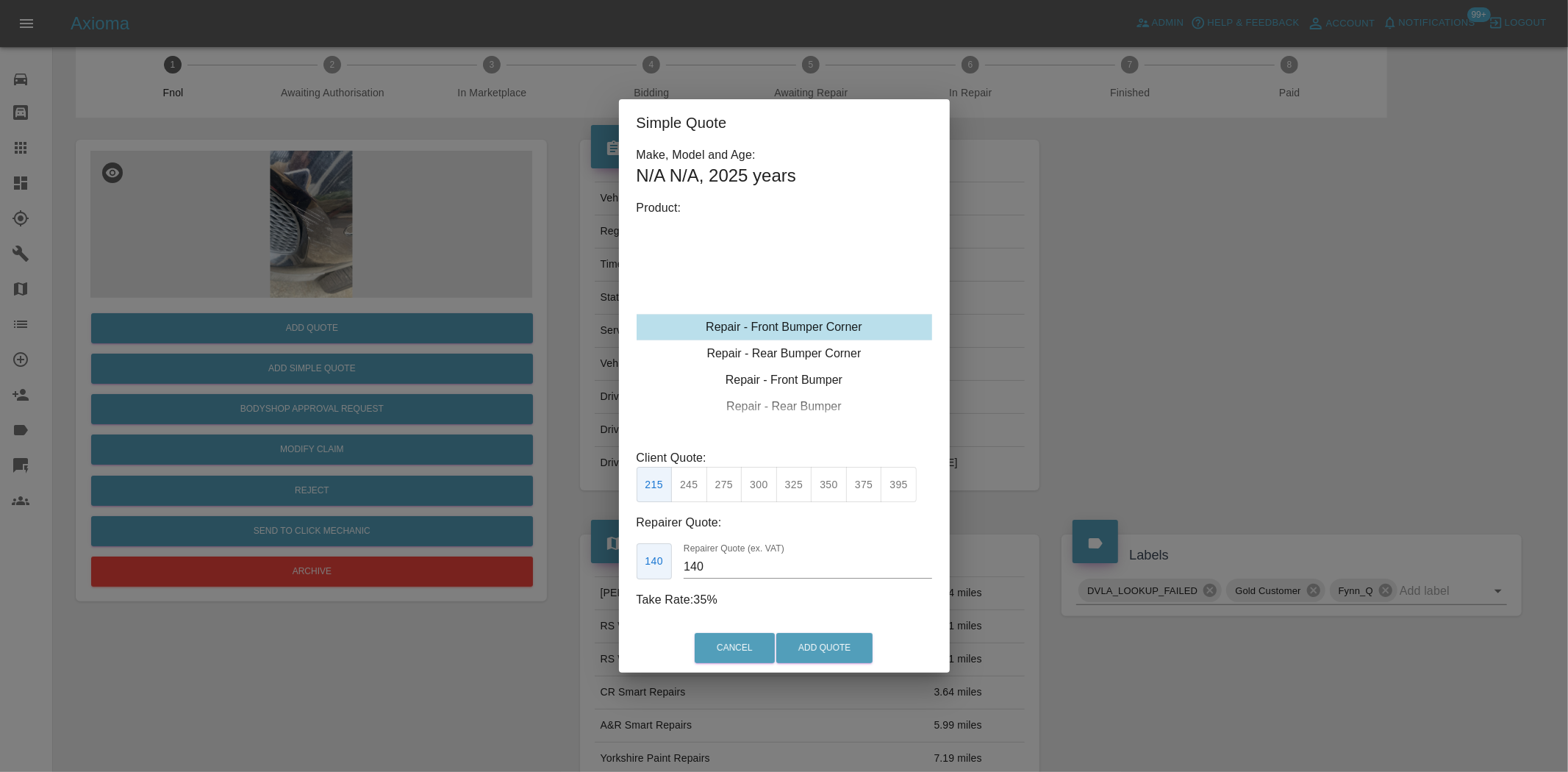
type input "120"
click at [791, 325] on div "Repair - Front Bumper Corner" at bounding box center [784, 327] width 296 height 27
drag, startPoint x: 703, startPoint y: 481, endPoint x: 696, endPoint y: 488, distance: 9.9
click at [703, 482] on button "199" at bounding box center [689, 485] width 36 height 36
click at [814, 650] on button "Add Quote" at bounding box center [824, 648] width 96 height 30
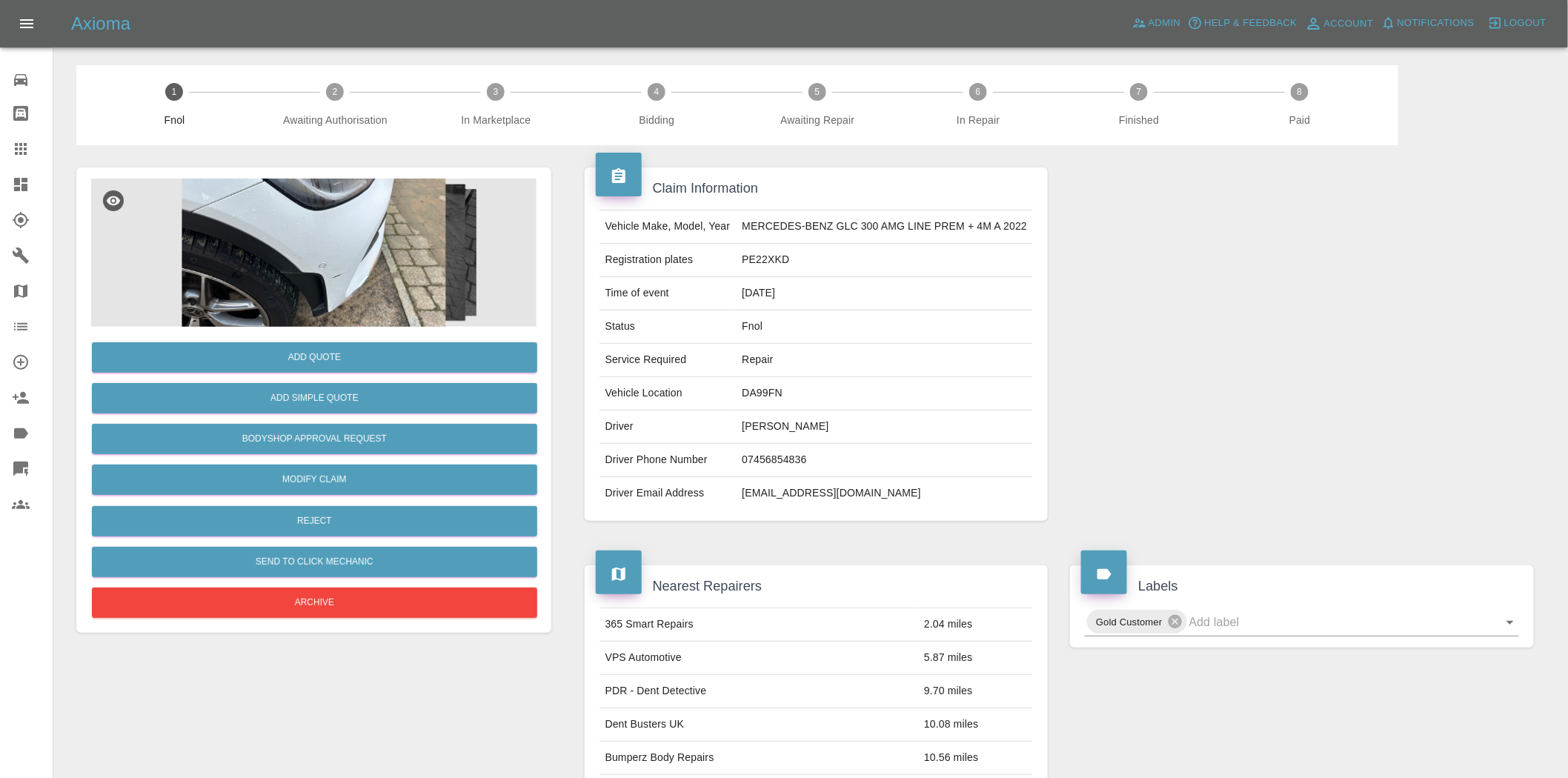
click at [329, 278] on img at bounding box center [313, 252] width 446 height 149
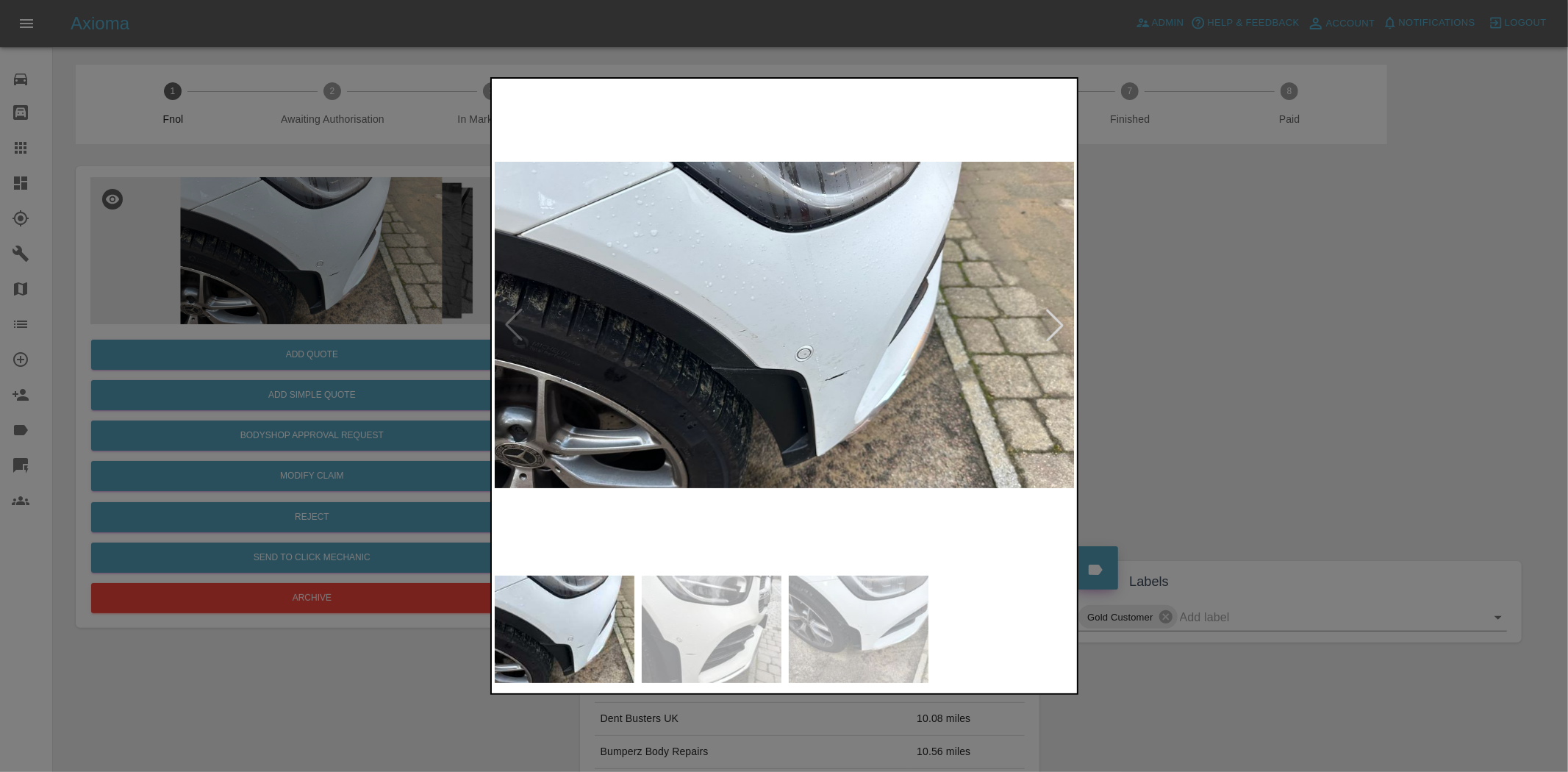
click at [740, 354] on img at bounding box center [784, 325] width 581 height 487
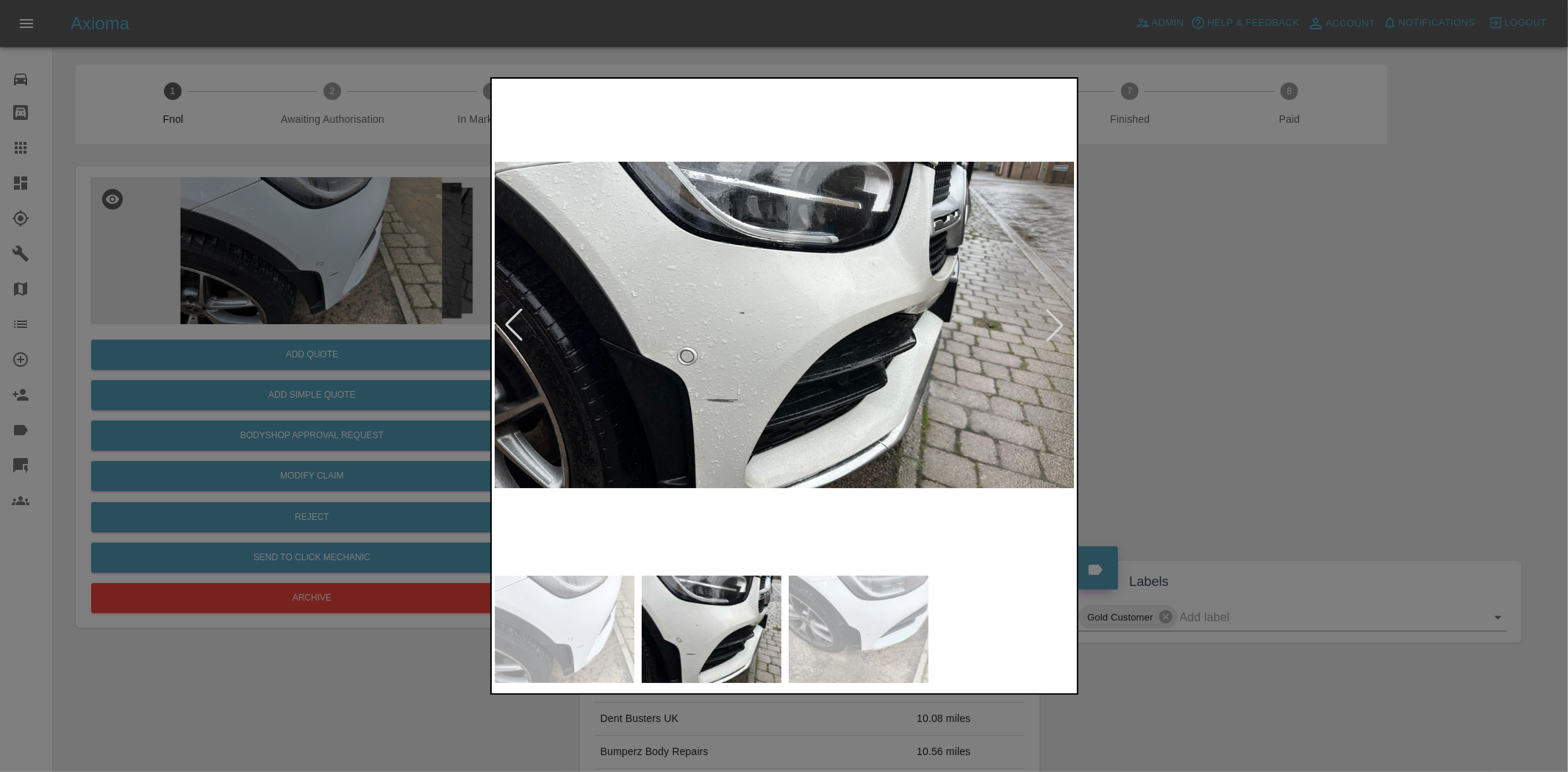
click at [638, 412] on img at bounding box center [784, 325] width 581 height 487
click at [694, 402] on img at bounding box center [784, 325] width 581 height 487
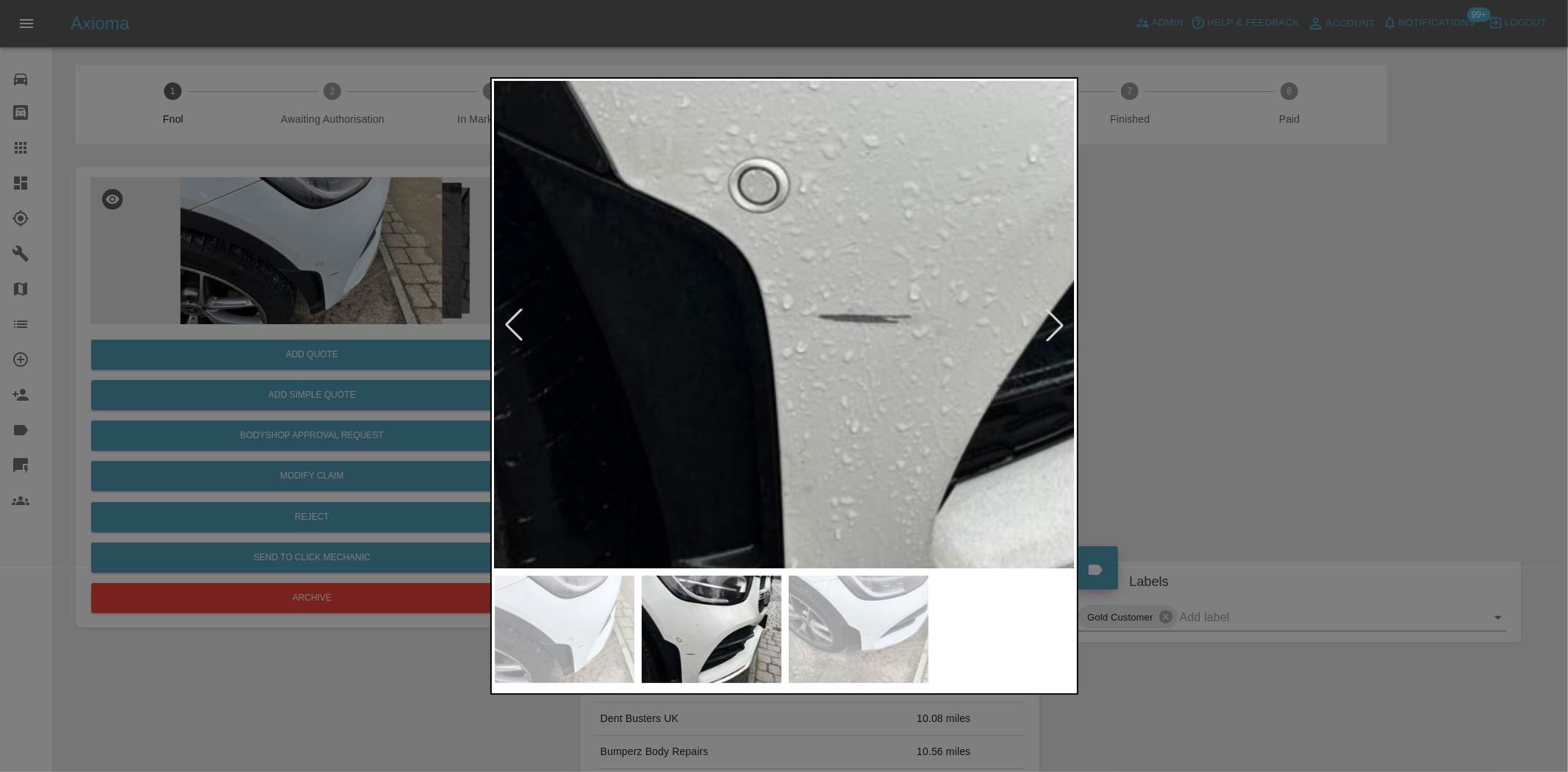
click at [356, 346] on div at bounding box center [784, 386] width 1568 height 772
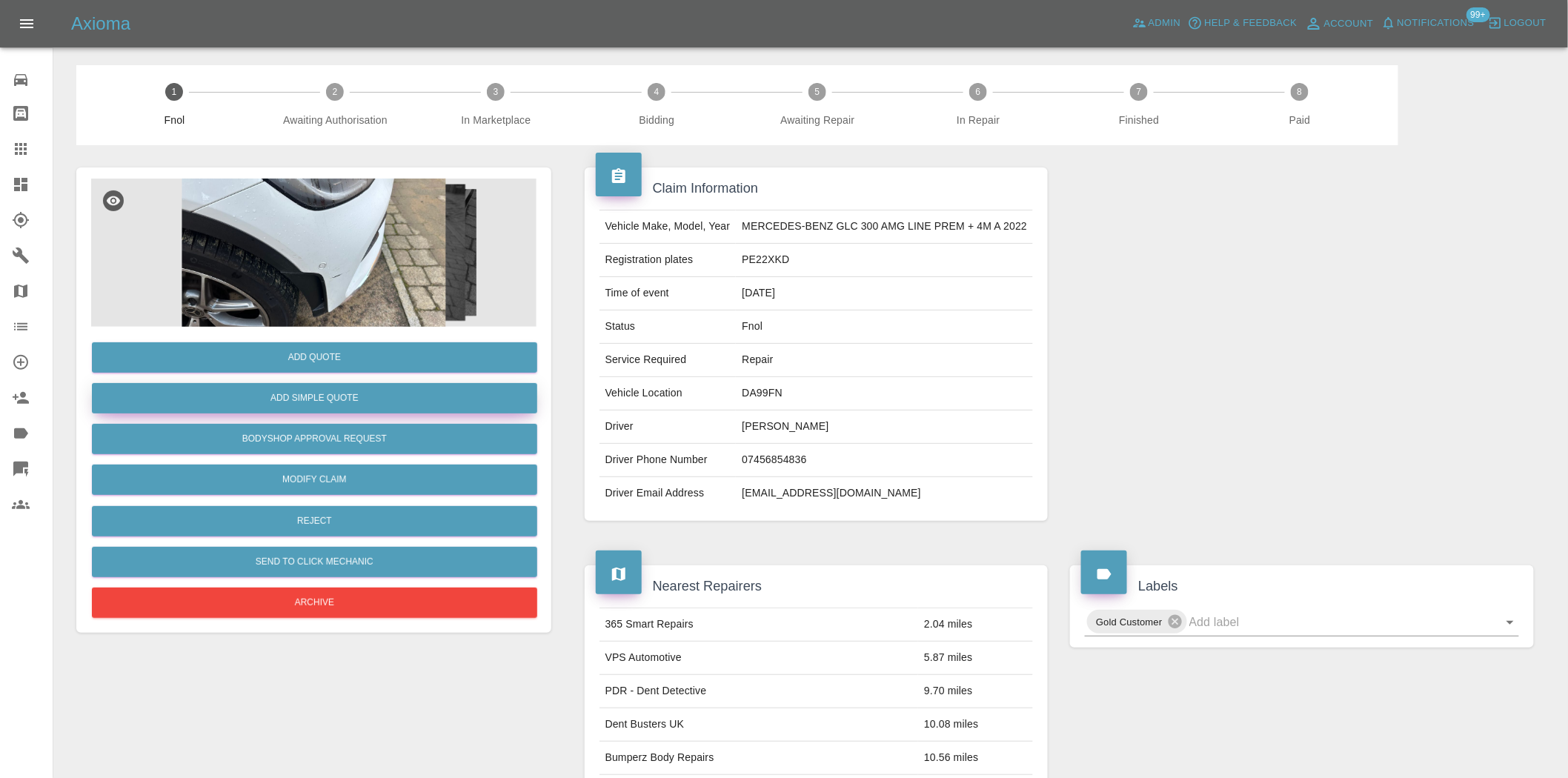
click at [342, 397] on button "Add Simple Quote" at bounding box center [314, 398] width 446 height 30
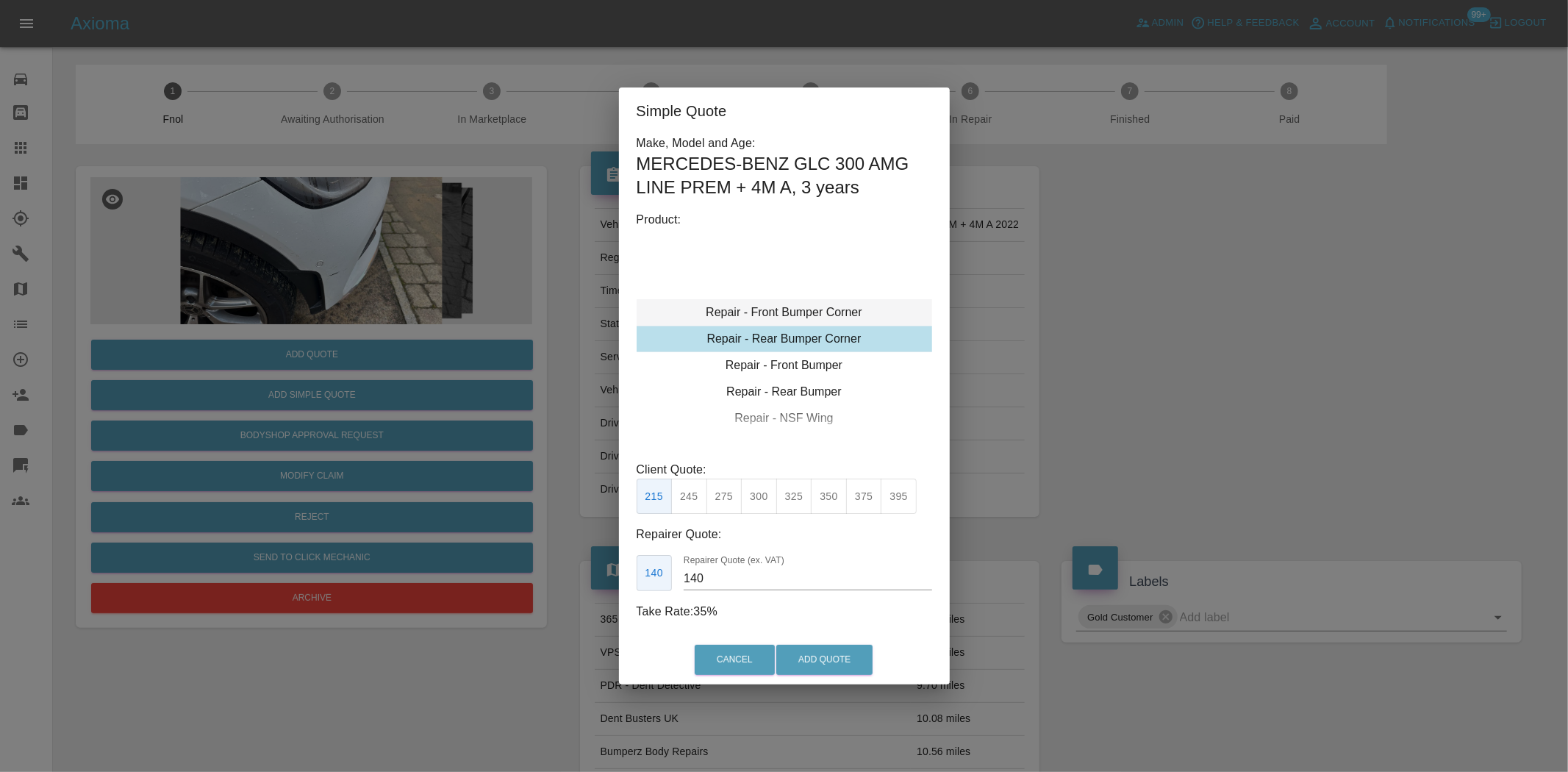
type input "120"
drag, startPoint x: 796, startPoint y: 300, endPoint x: 766, endPoint y: 361, distance: 68.0
click at [796, 302] on div "Repair - Front Bumper Corner" at bounding box center [784, 312] width 296 height 27
drag, startPoint x: 781, startPoint y: 308, endPoint x: 778, endPoint y: 317, distance: 9.5
click at [781, 309] on div "Repair - Front Bumper Corner" at bounding box center [784, 312] width 296 height 27
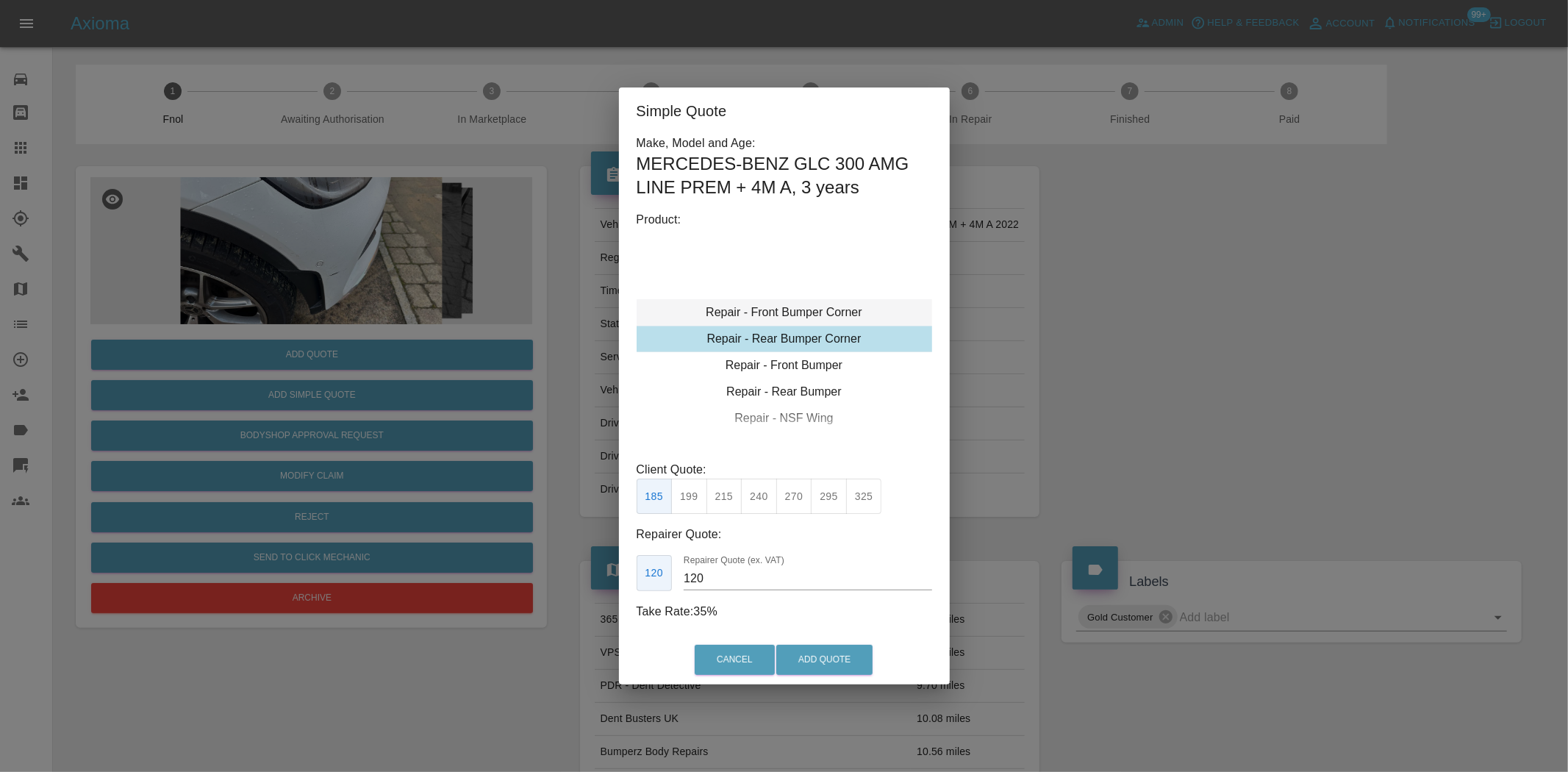
click at [763, 322] on div "Repair - Front Bumper Corner" at bounding box center [784, 312] width 296 height 27
click at [691, 497] on button "199" at bounding box center [689, 497] width 36 height 36
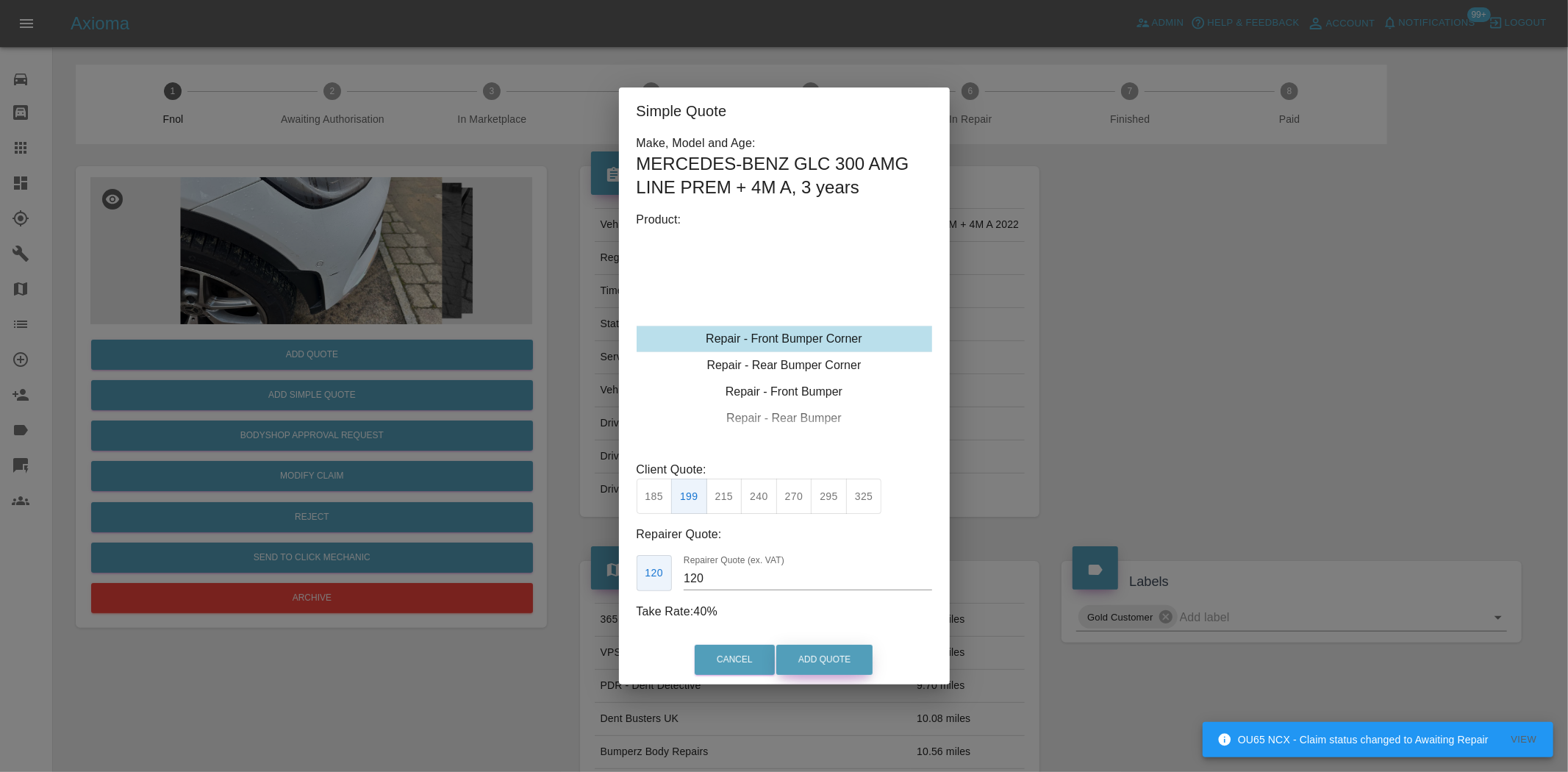
click at [814, 658] on button "Add Quote" at bounding box center [824, 660] width 96 height 30
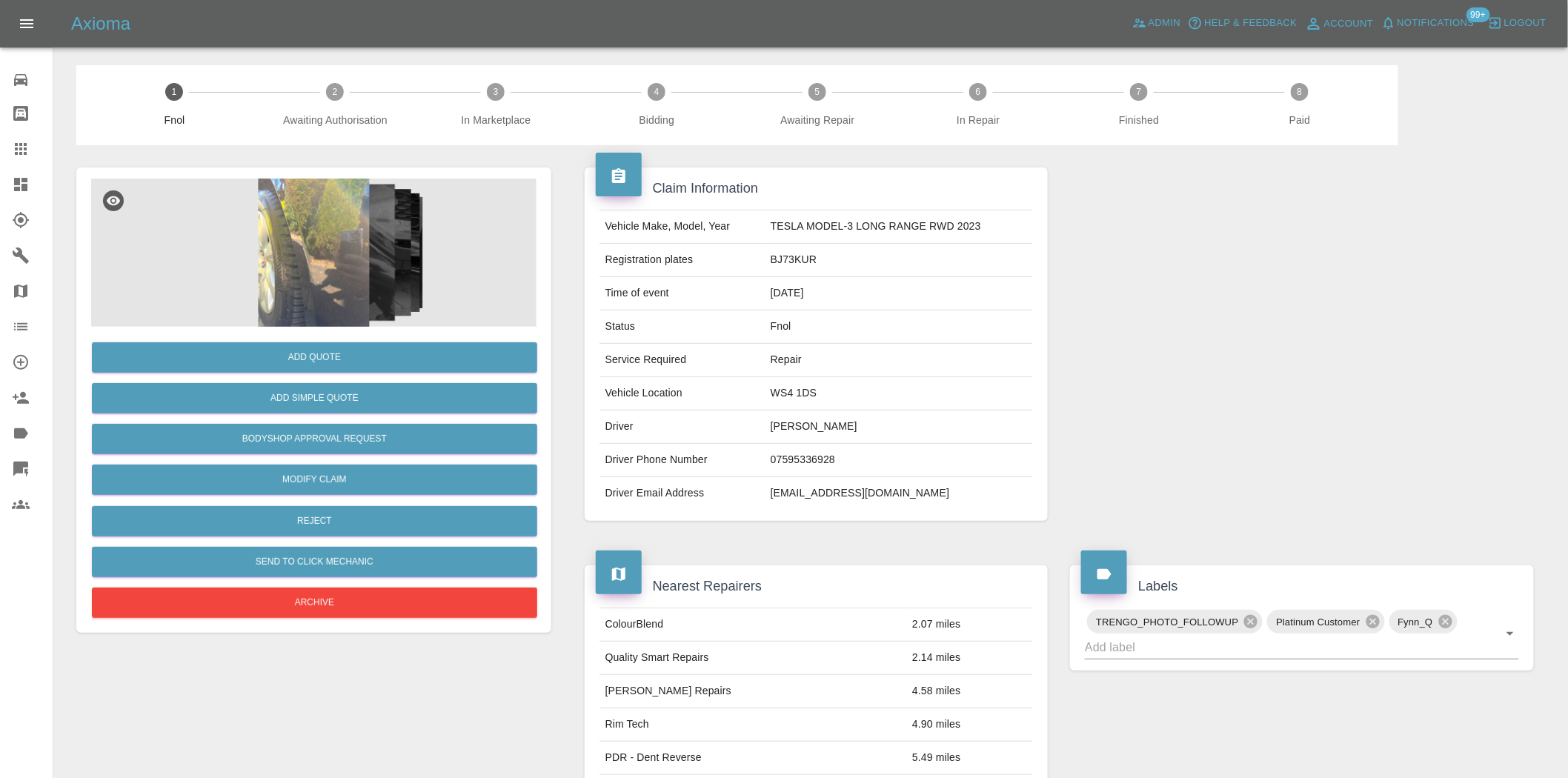
click at [334, 287] on img at bounding box center [313, 252] width 446 height 149
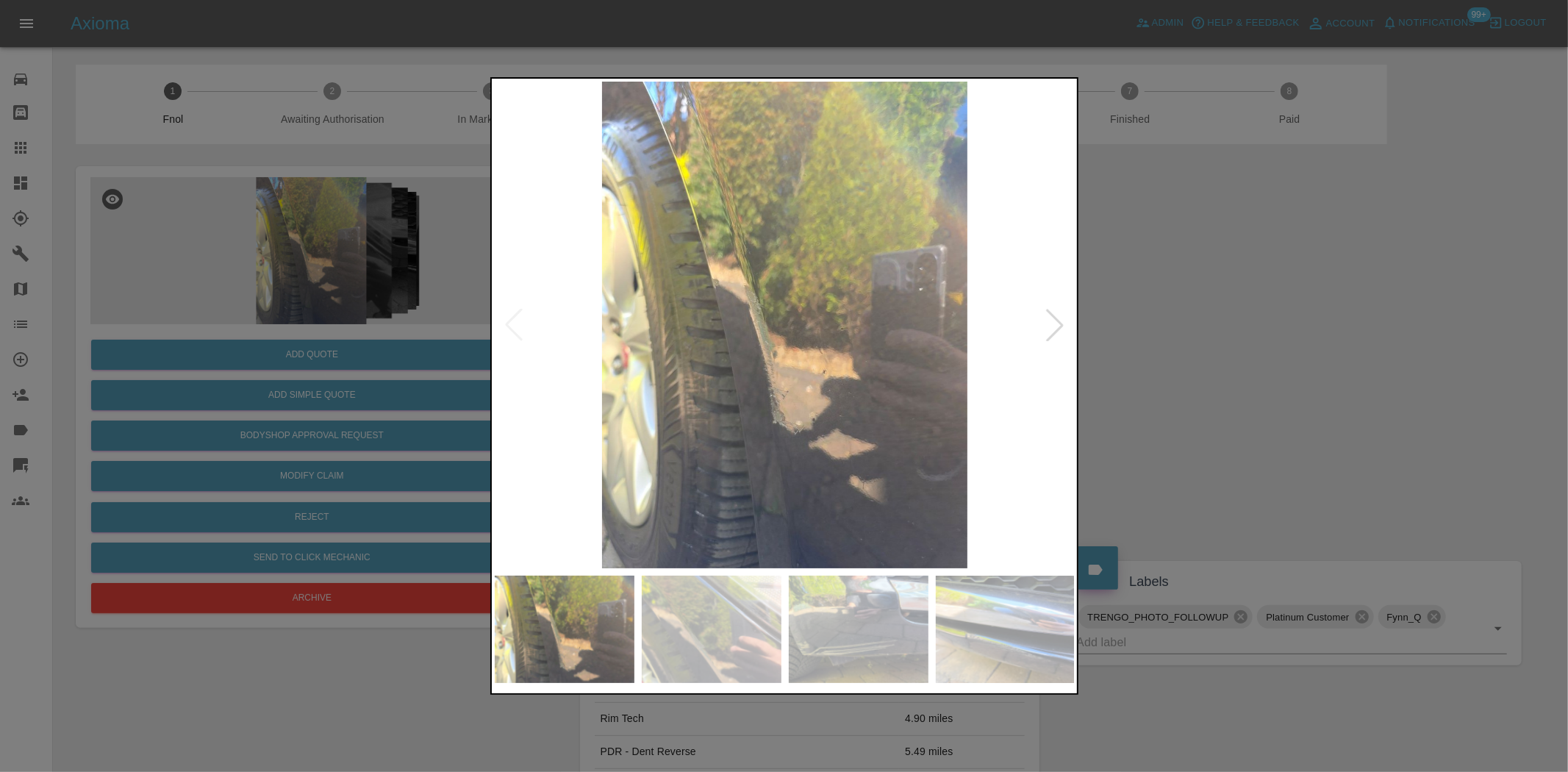
click at [825, 368] on img at bounding box center [784, 325] width 581 height 487
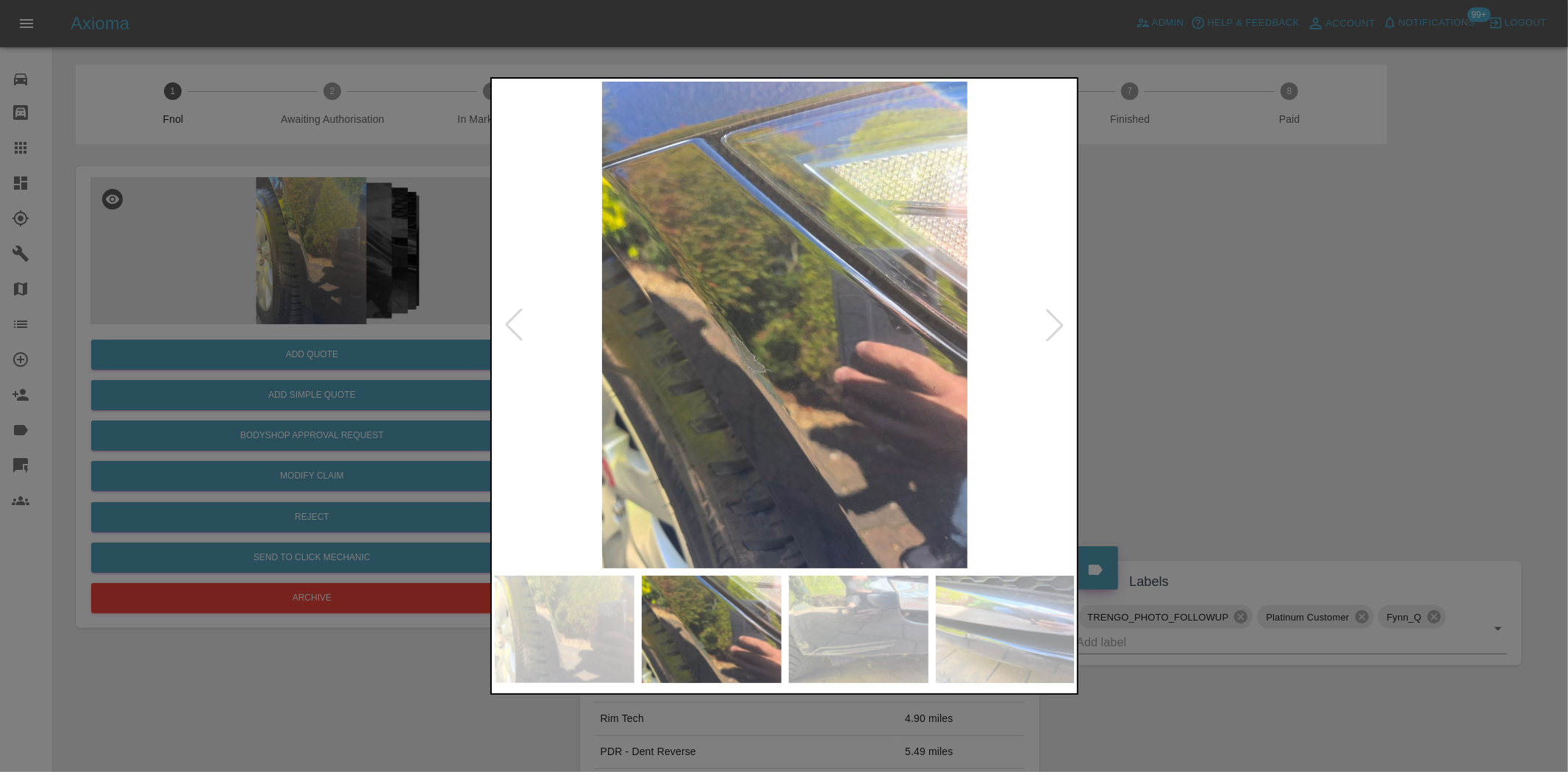
click at [804, 388] on img at bounding box center [784, 325] width 581 height 487
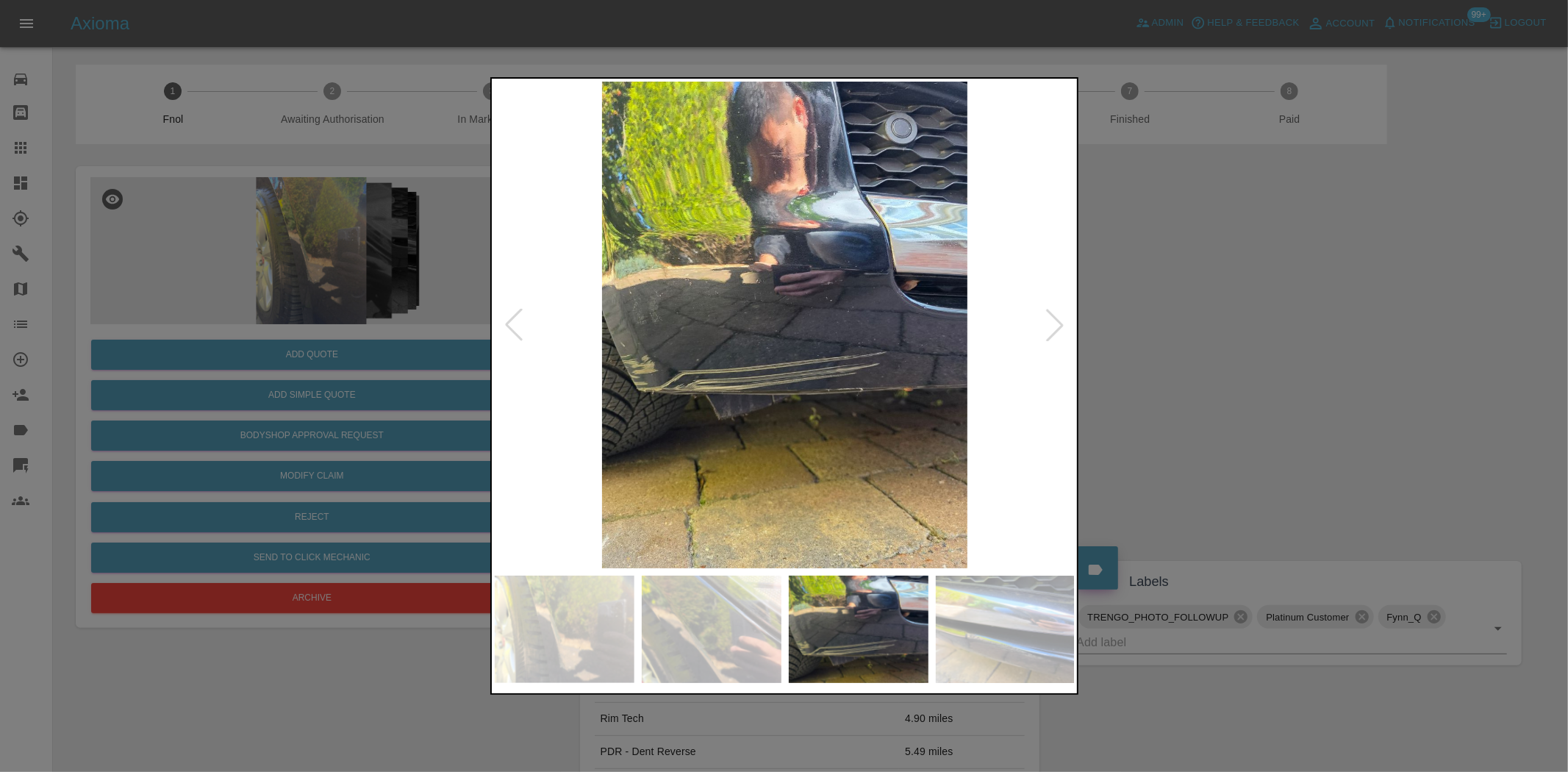
click at [625, 371] on img at bounding box center [784, 325] width 581 height 487
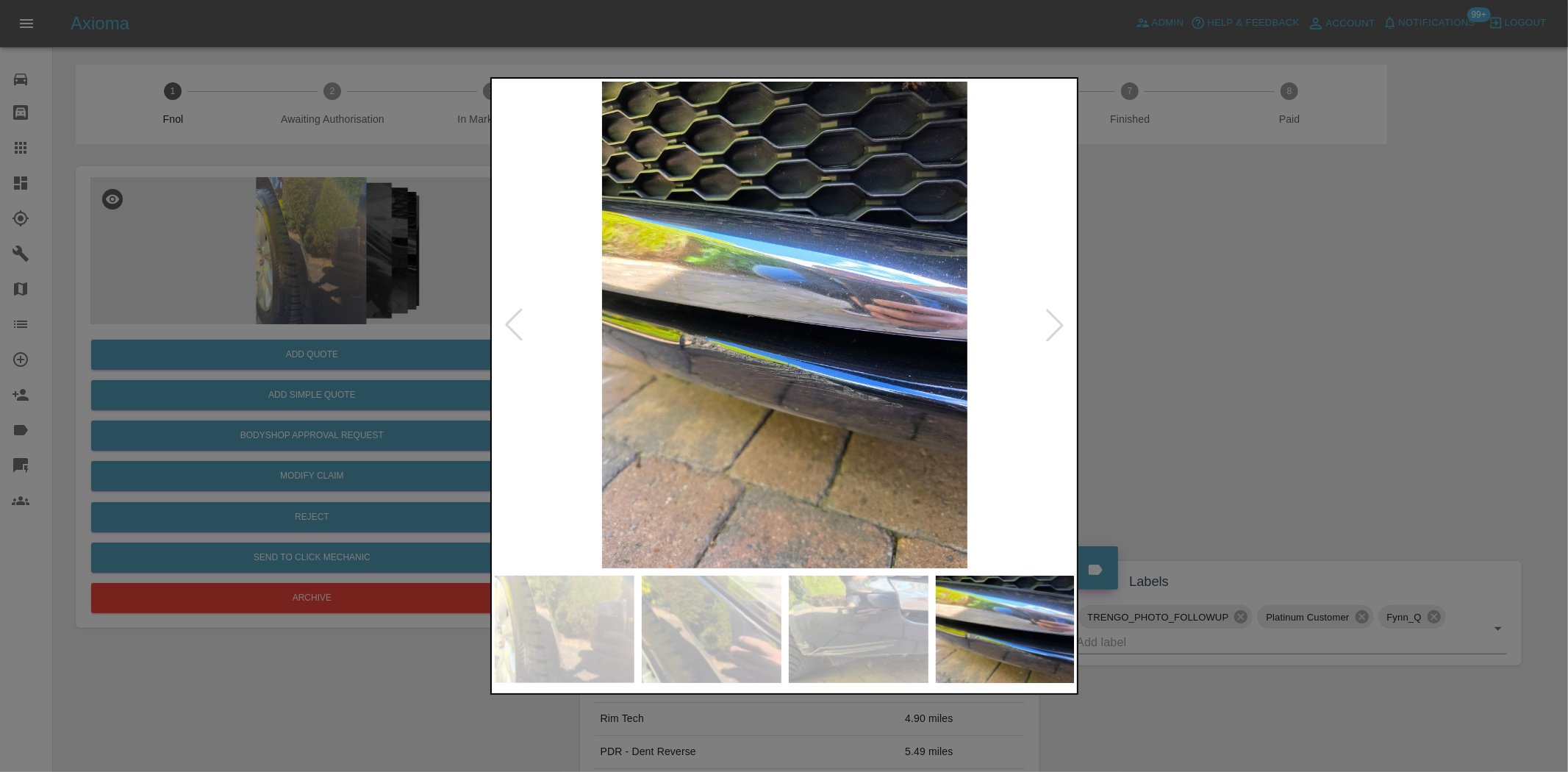
click at [579, 356] on img at bounding box center [784, 325] width 581 height 487
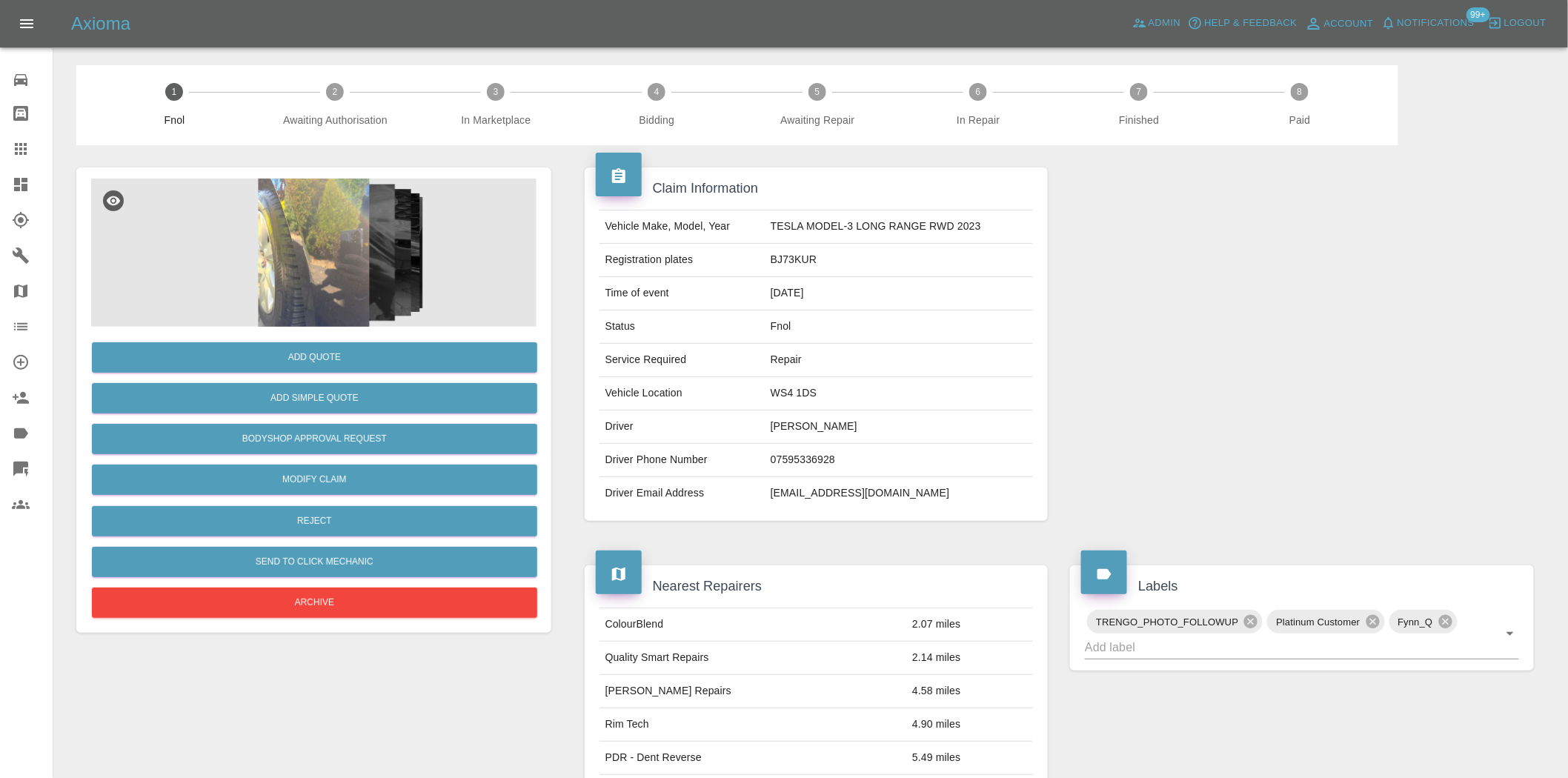
click at [361, 219] on img at bounding box center [313, 252] width 446 height 149
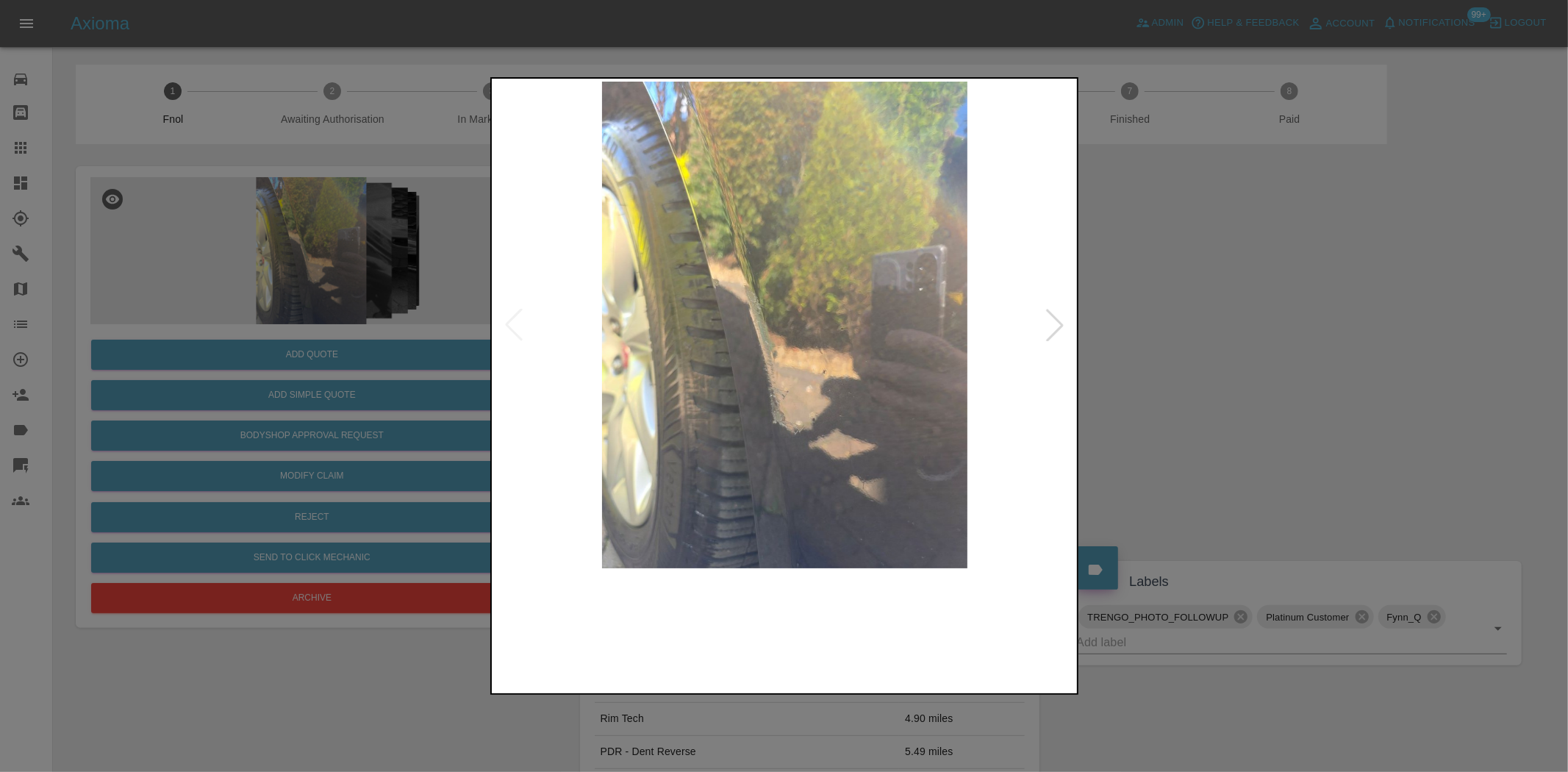
click at [788, 370] on img at bounding box center [784, 325] width 581 height 487
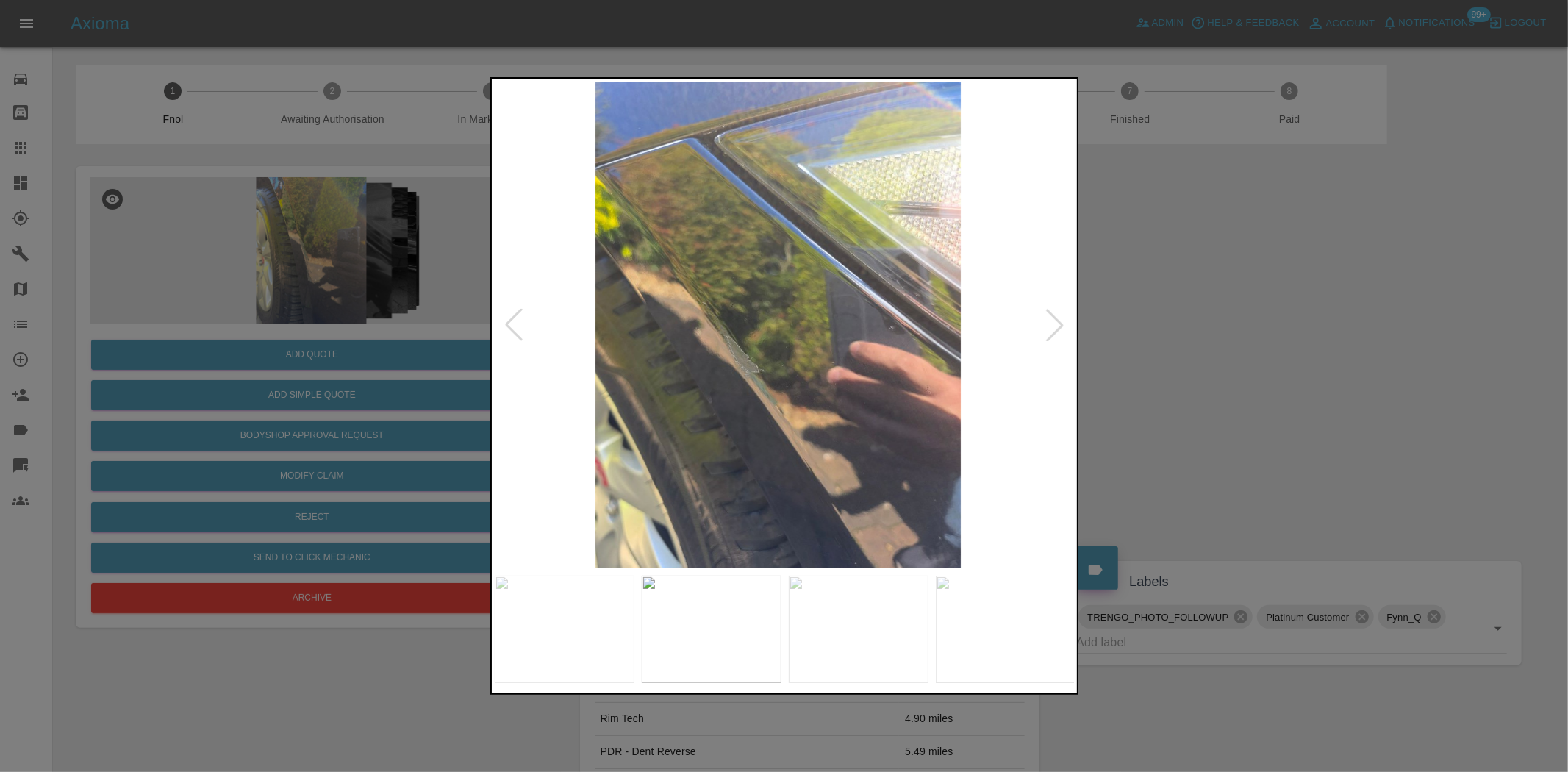
click at [776, 388] on img at bounding box center [778, 325] width 581 height 487
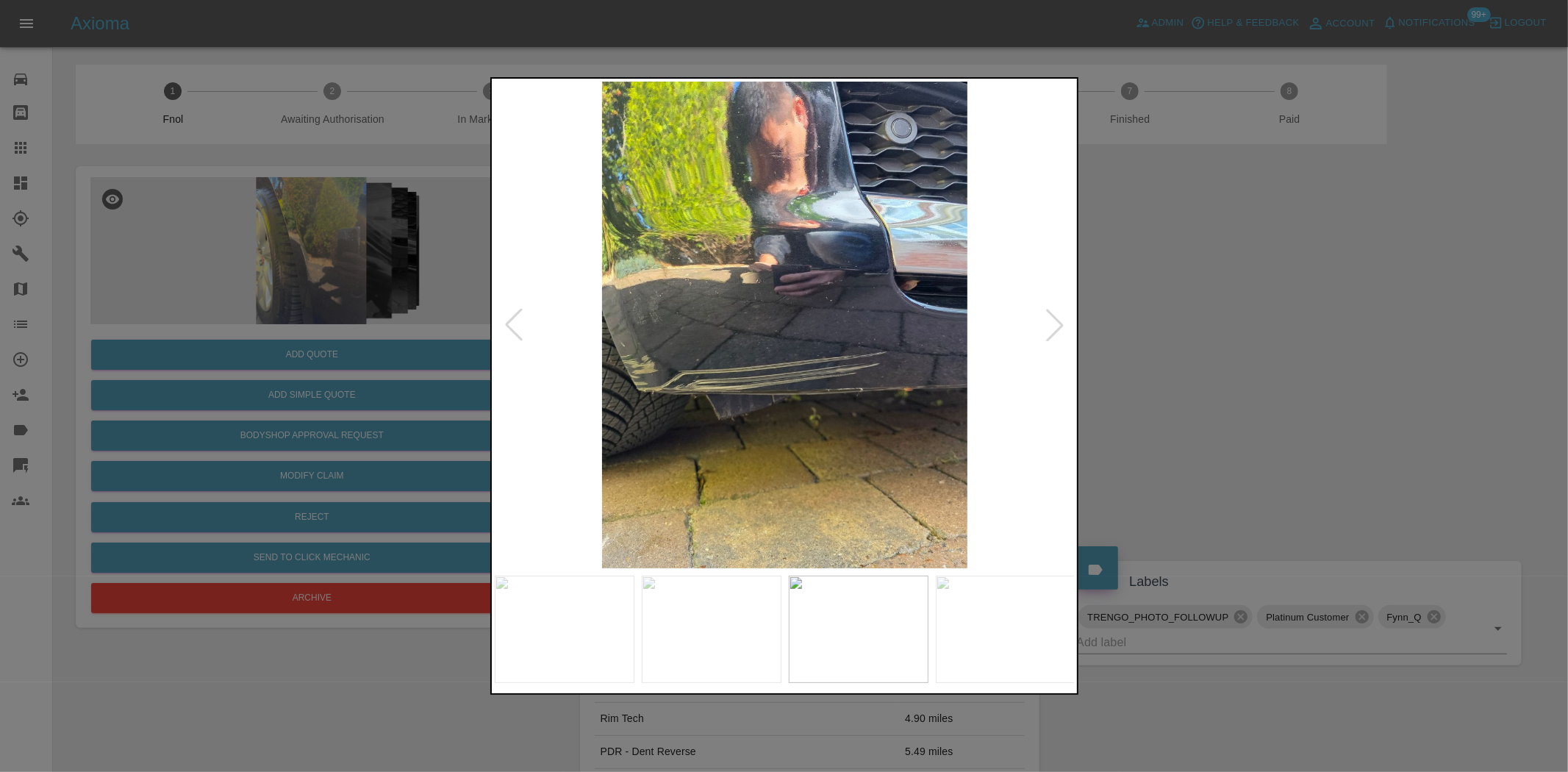
click at [662, 309] on img at bounding box center [784, 325] width 581 height 487
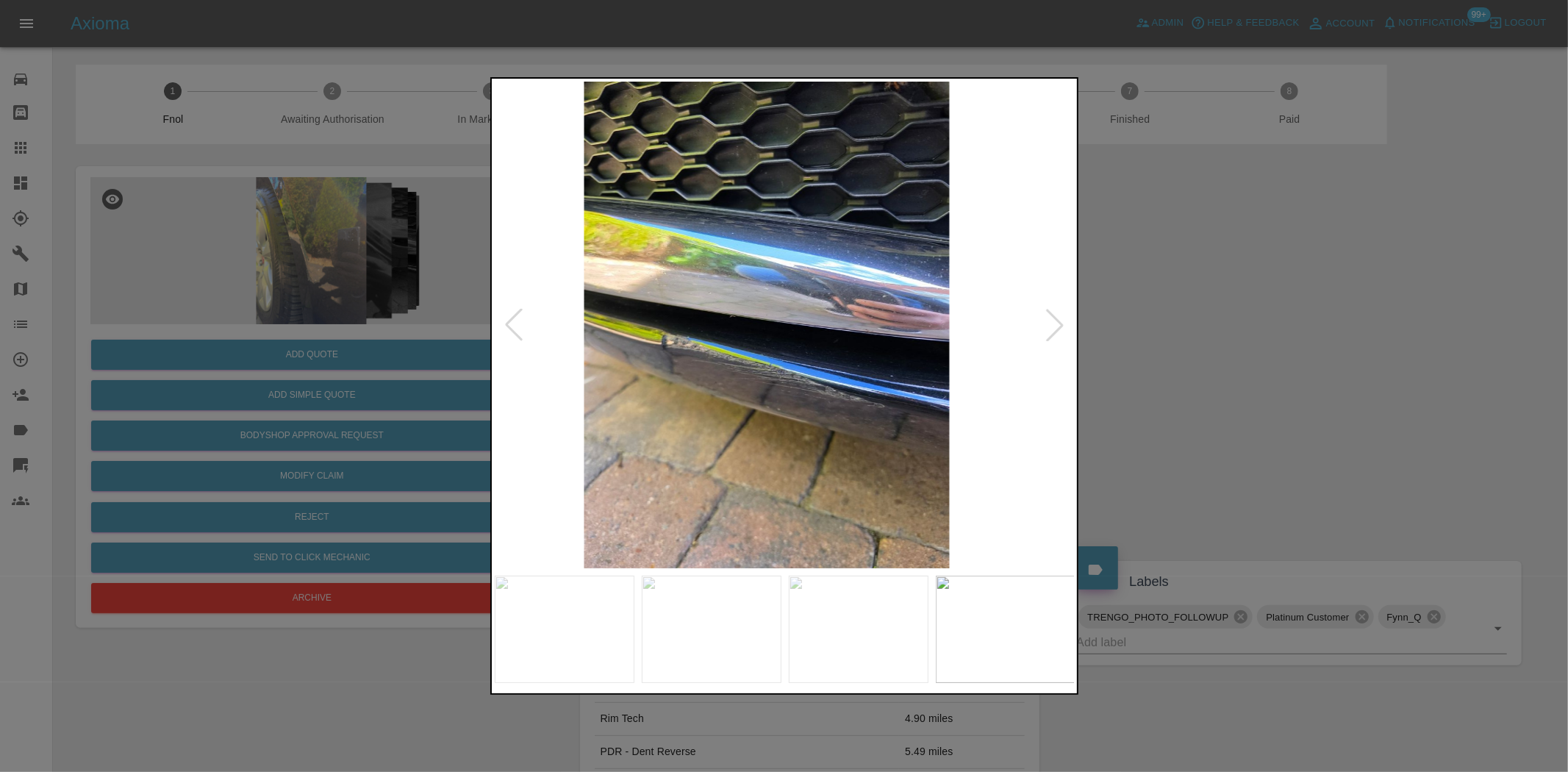
click at [657, 208] on img at bounding box center [767, 325] width 581 height 487
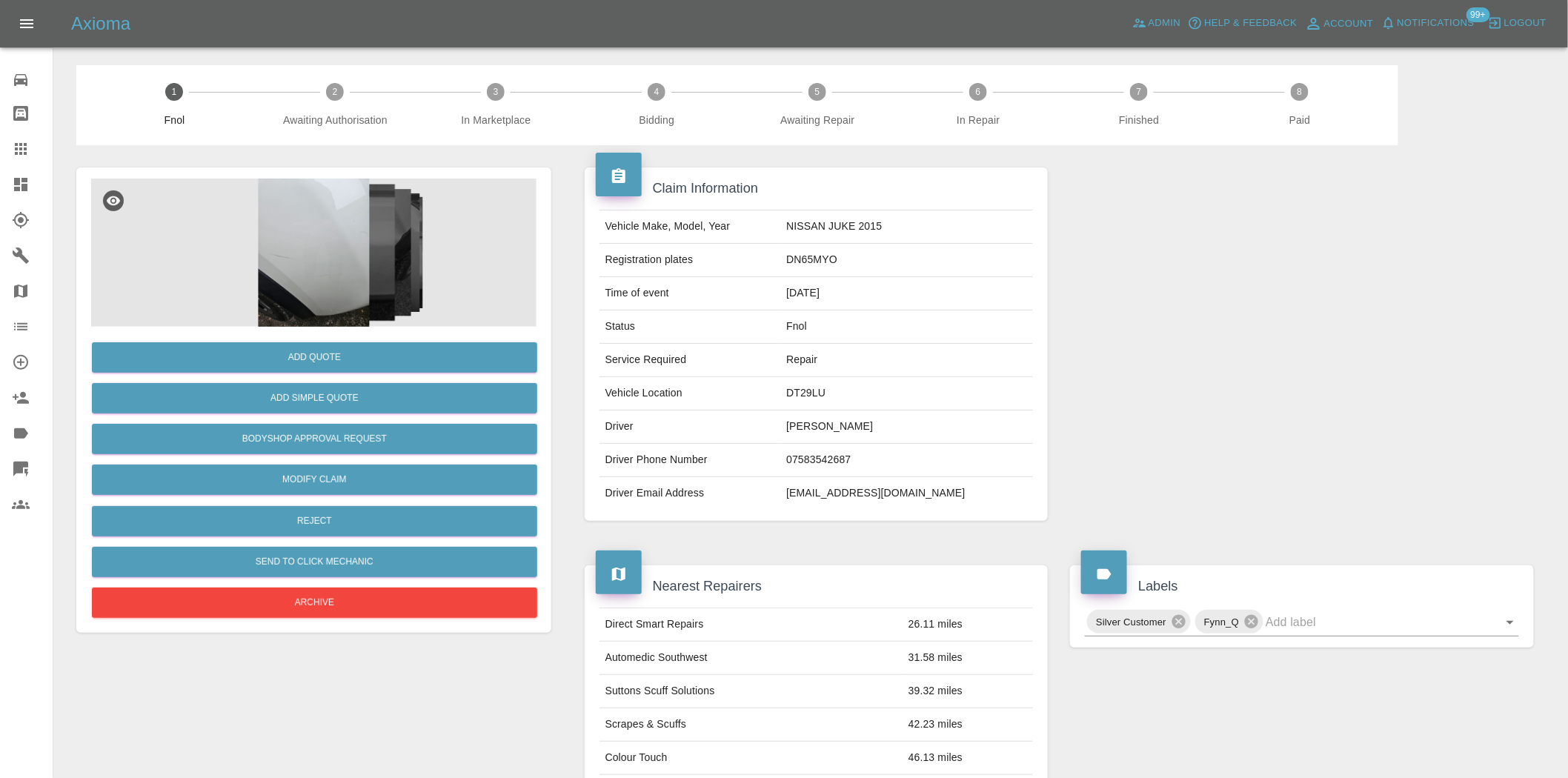
click at [297, 249] on img at bounding box center [313, 252] width 446 height 149
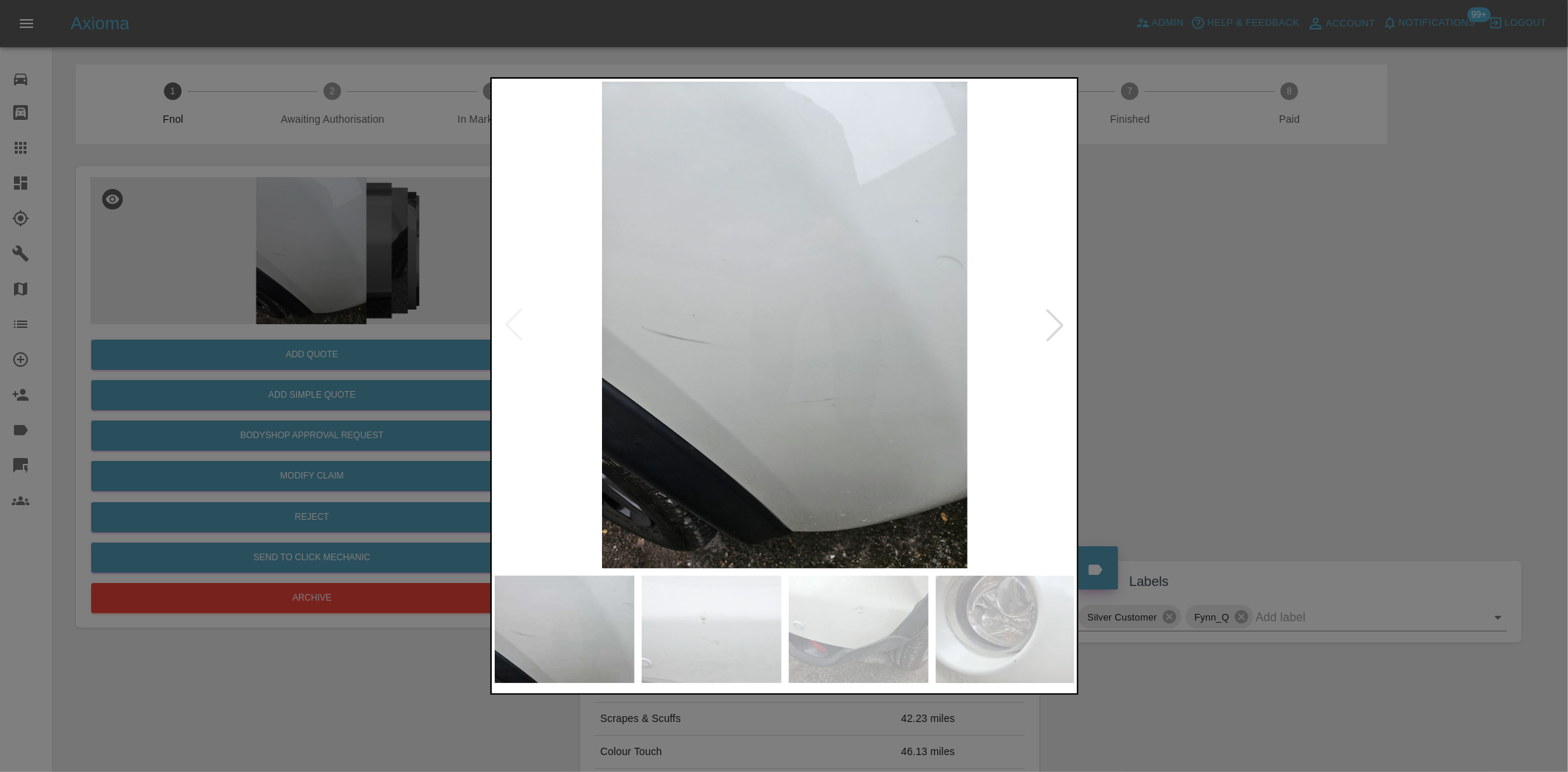
click at [743, 427] on img at bounding box center [784, 325] width 581 height 487
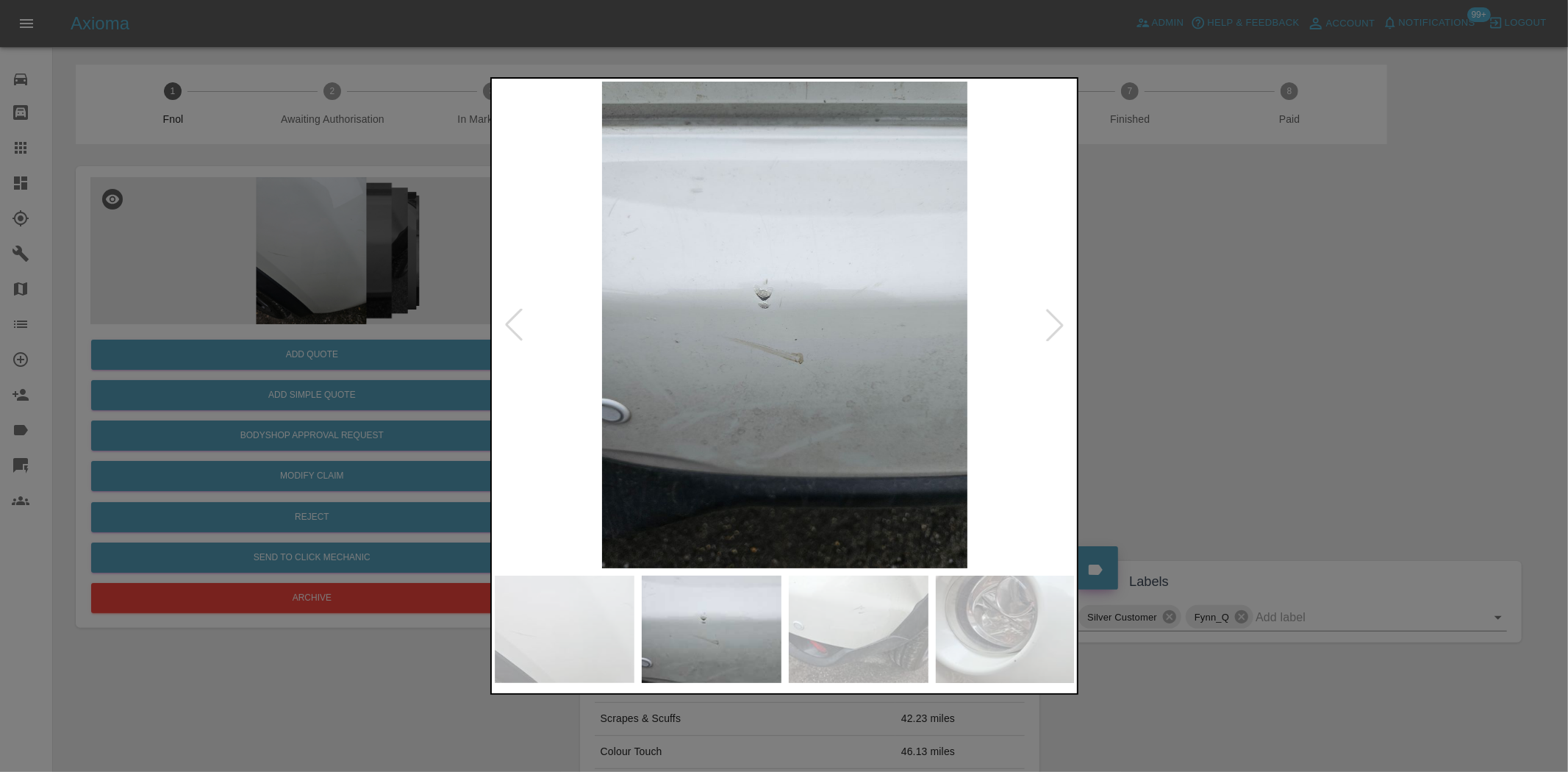
click at [743, 434] on img at bounding box center [784, 325] width 581 height 487
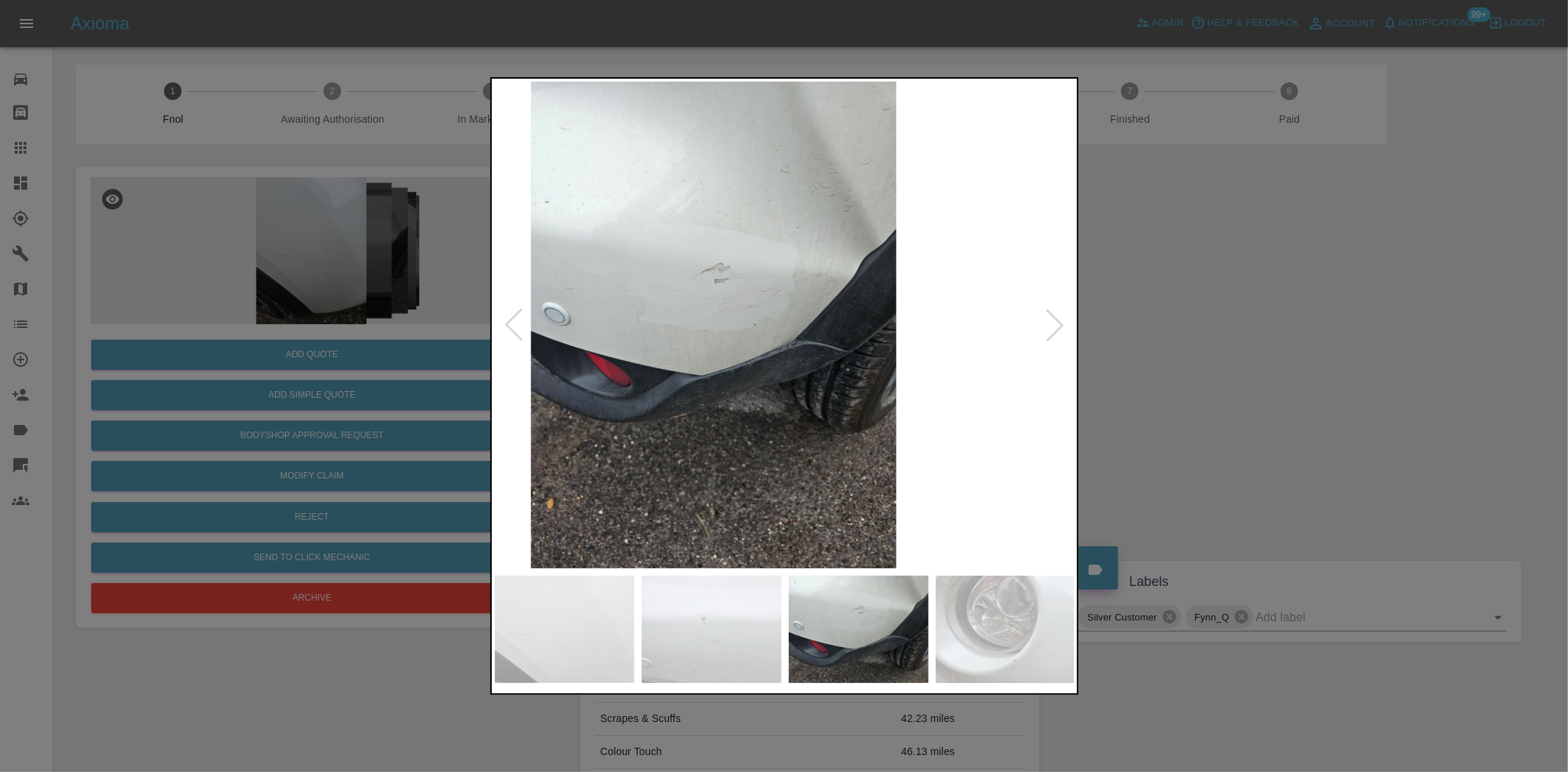
click at [722, 434] on img at bounding box center [713, 325] width 581 height 487
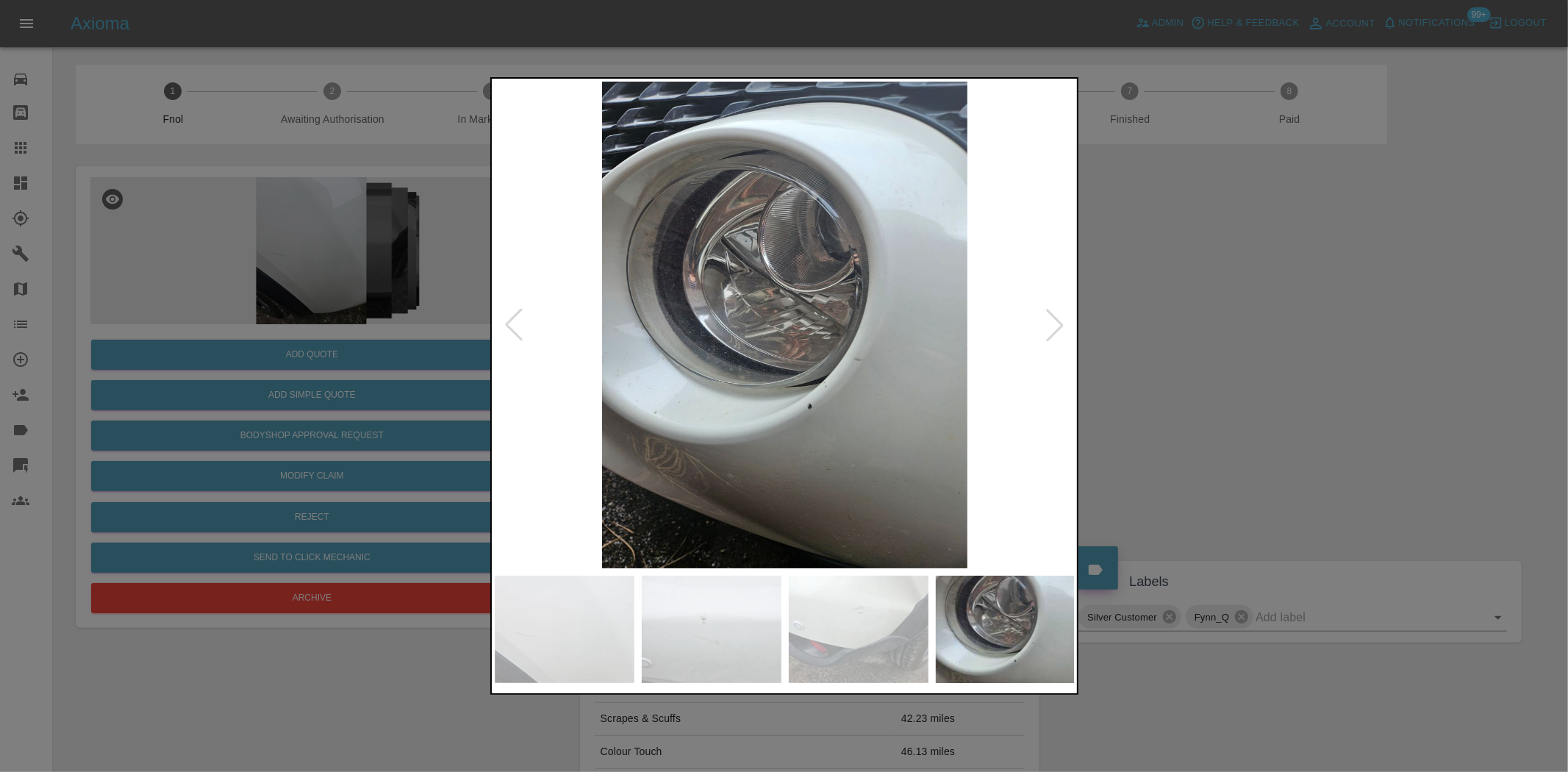
click at [703, 435] on img at bounding box center [784, 325] width 581 height 487
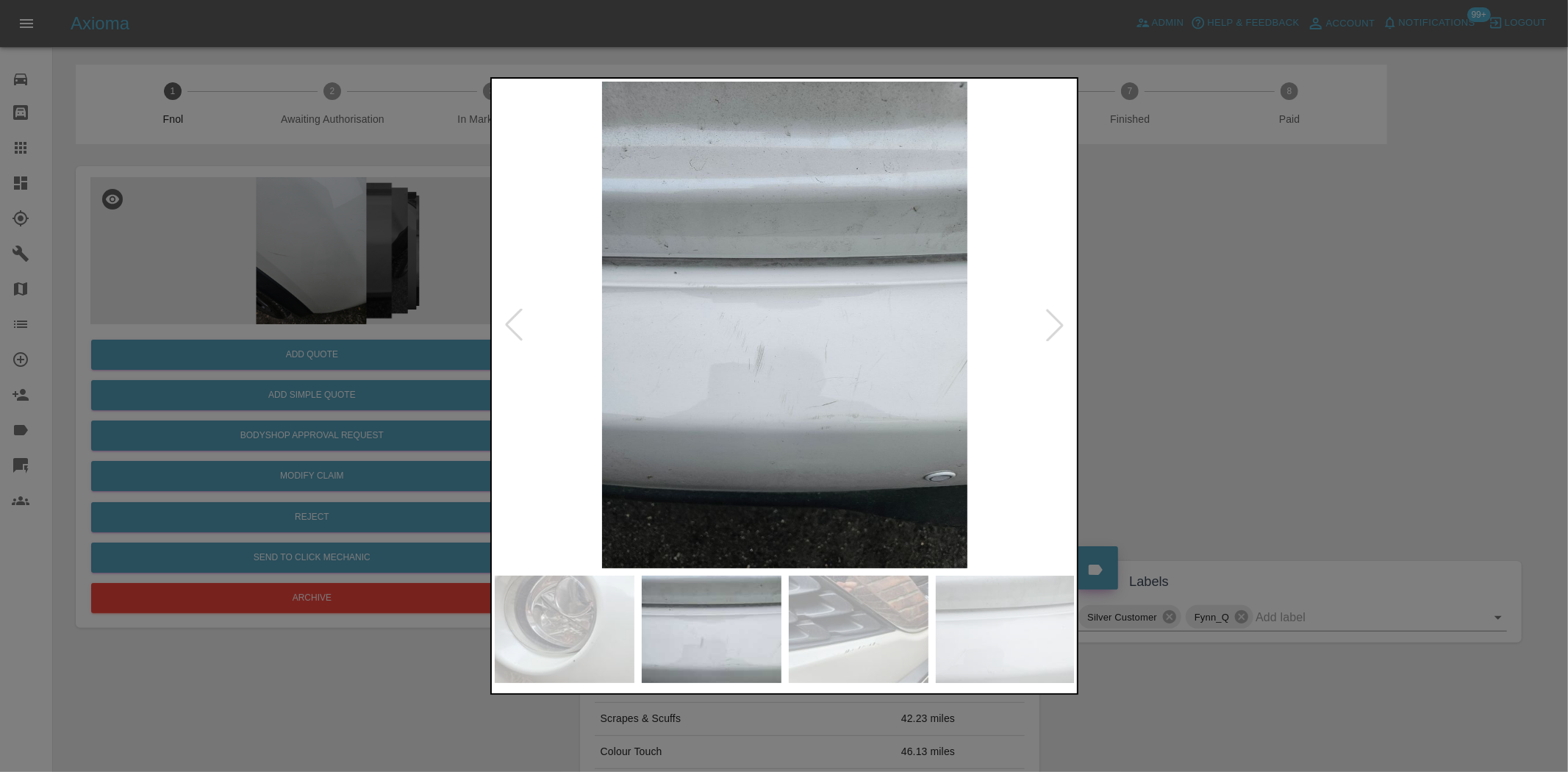
click at [711, 451] on img at bounding box center [784, 325] width 581 height 487
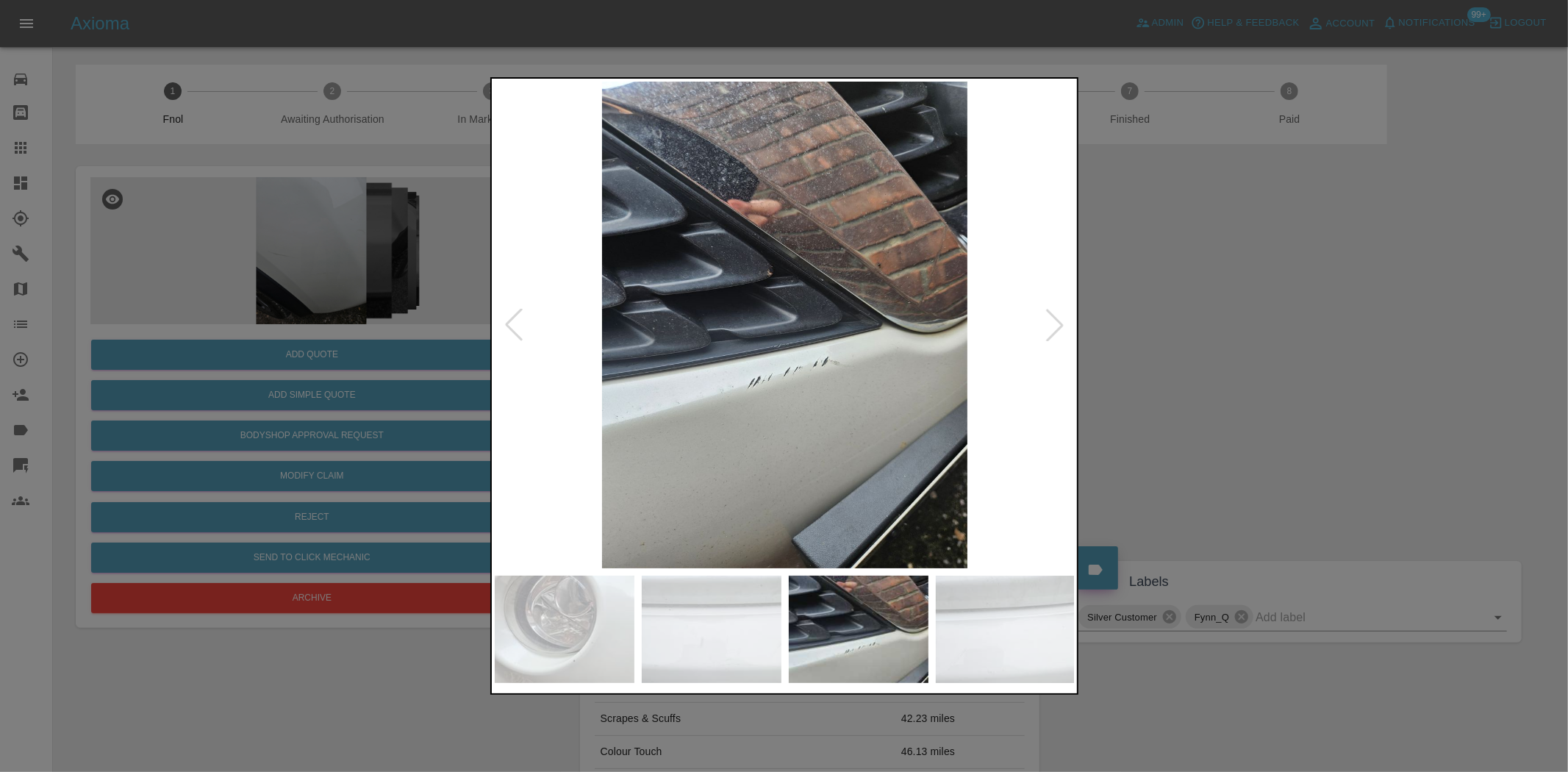
click at [580, 446] on img at bounding box center [784, 325] width 581 height 487
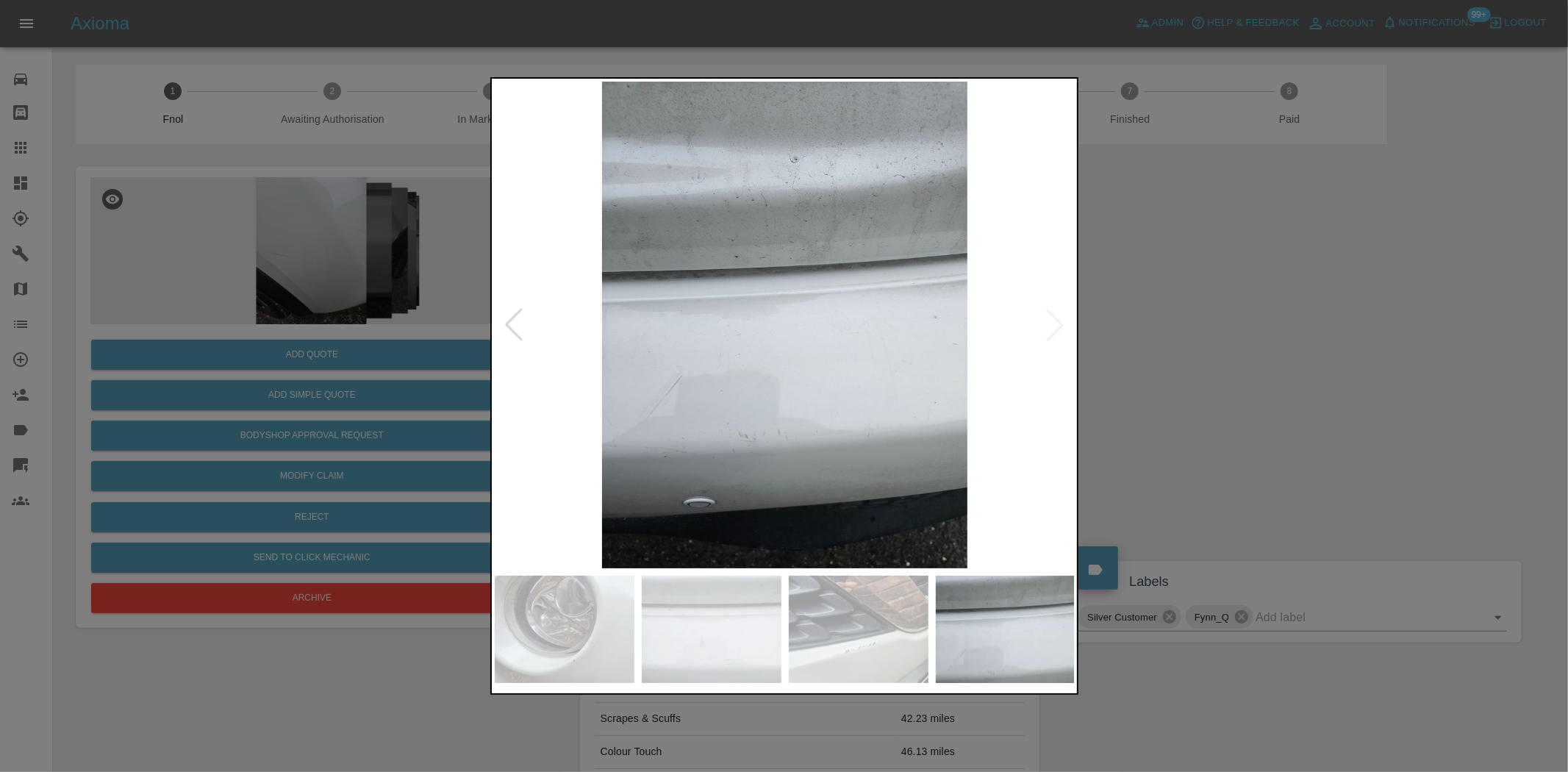
click at [542, 460] on img at bounding box center [784, 325] width 581 height 487
click at [495, 394] on img at bounding box center [784, 325] width 581 height 487
click at [194, 282] on div at bounding box center [784, 386] width 1568 height 772
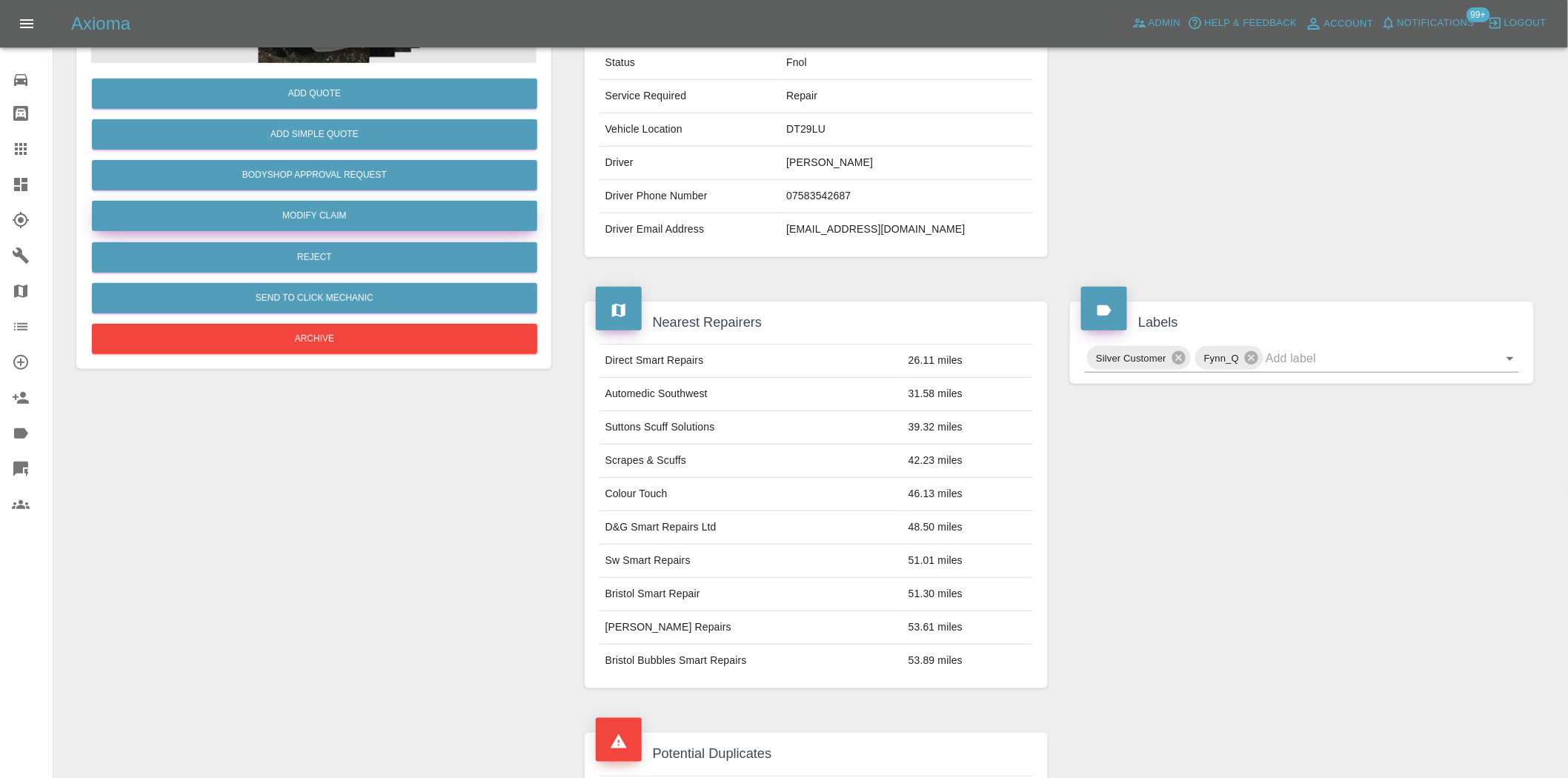
scroll to position [263, 0]
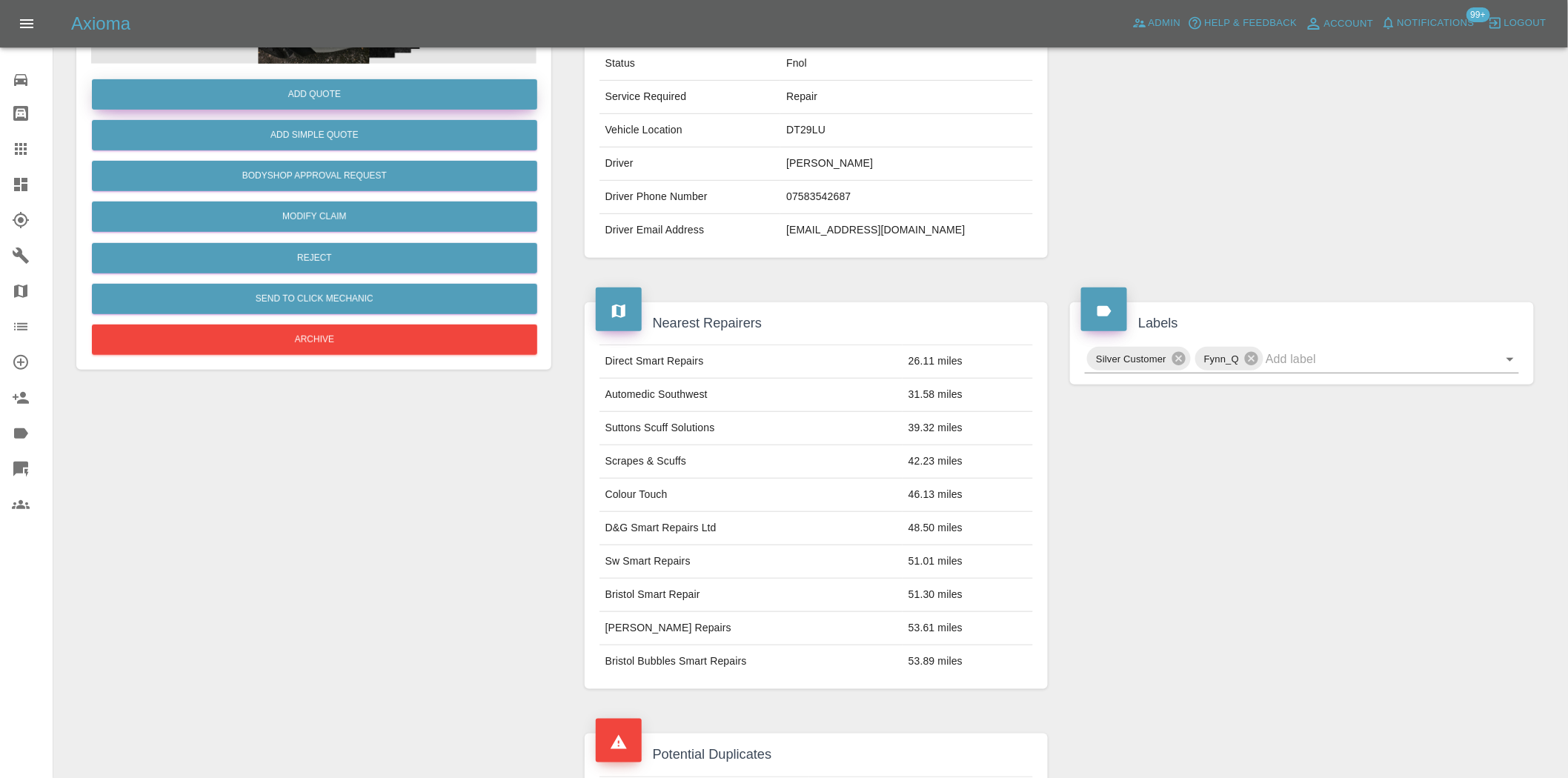
click at [307, 89] on button "Add Quote" at bounding box center [314, 95] width 446 height 30
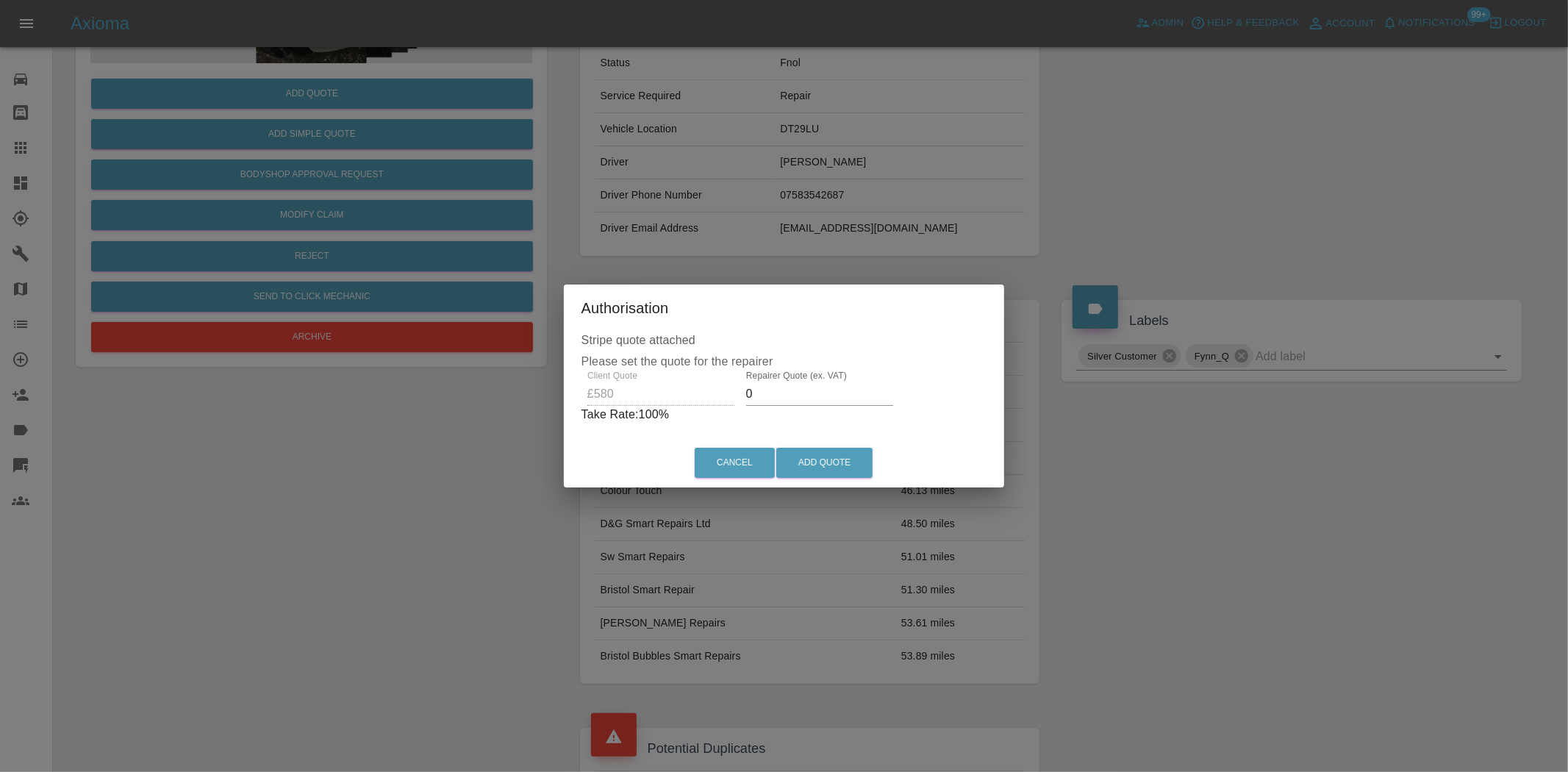
click at [669, 405] on div "Client Quote £580 Repairer Quote (ex. VAT) 0 Take Rate: 100 %" at bounding box center [784, 398] width 406 height 53
type input "360"
click at [827, 450] on button "Add Quote" at bounding box center [824, 463] width 96 height 30
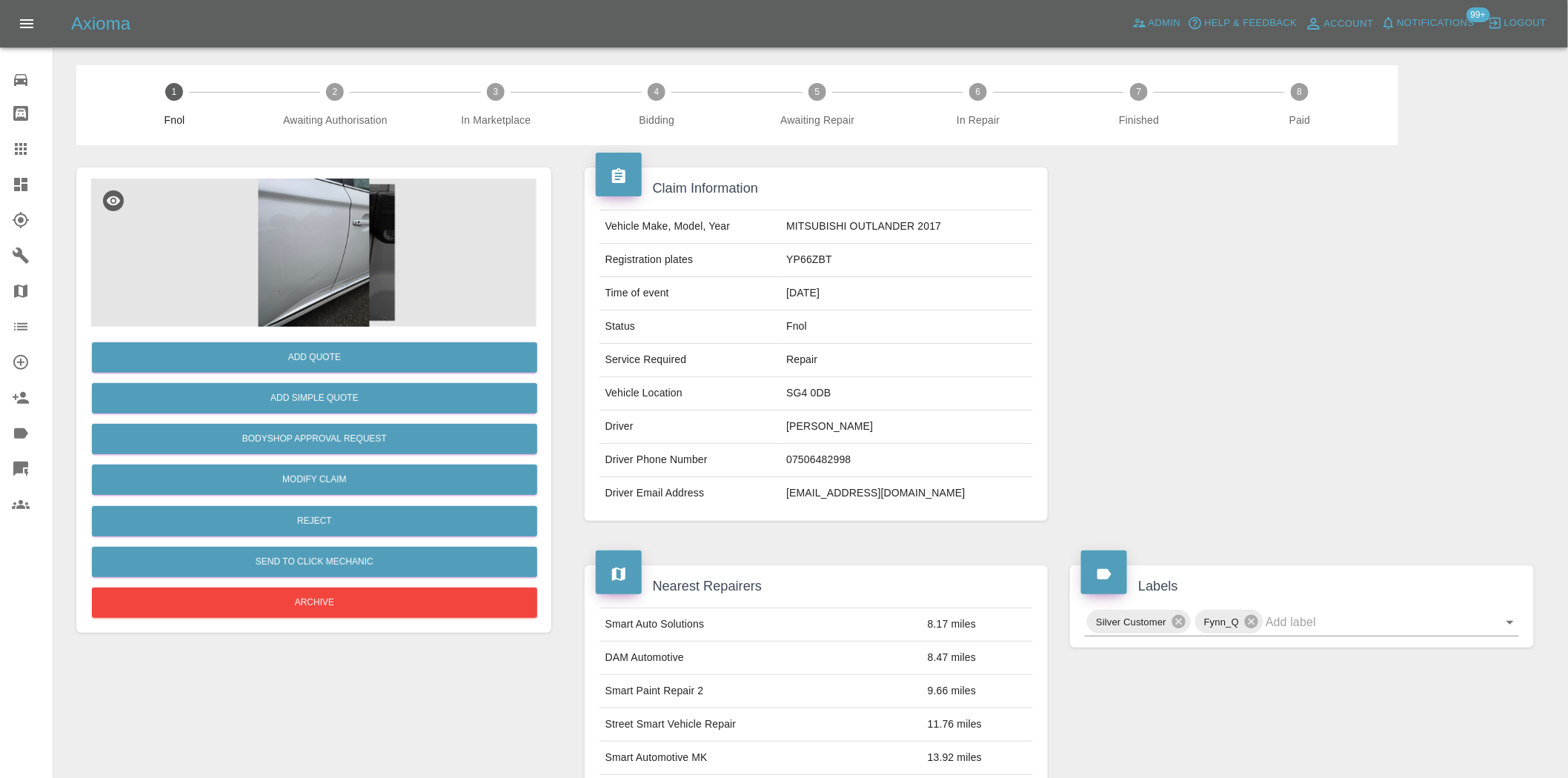
click at [330, 287] on img at bounding box center [313, 252] width 446 height 149
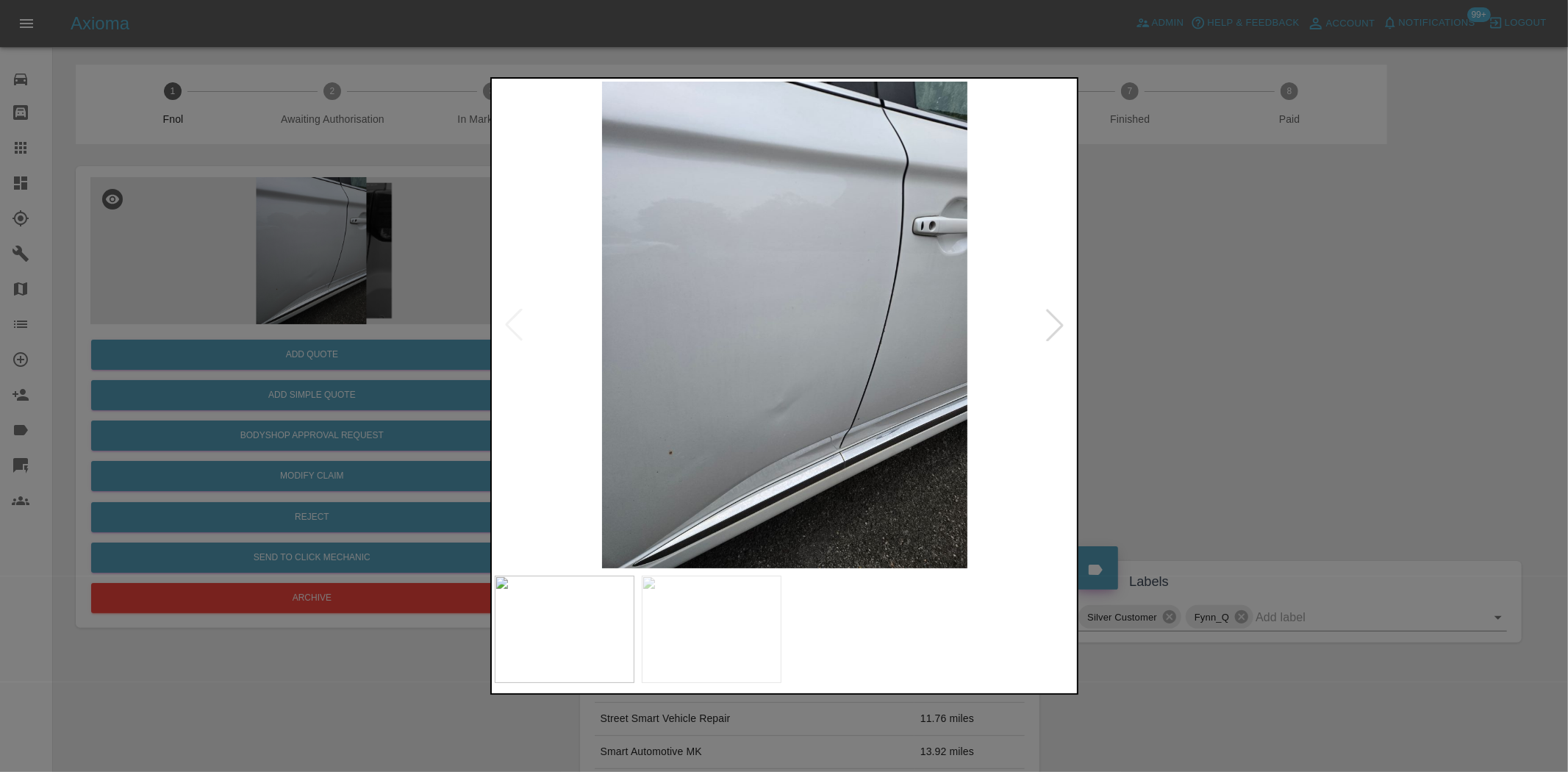
click at [635, 348] on img at bounding box center [784, 325] width 581 height 487
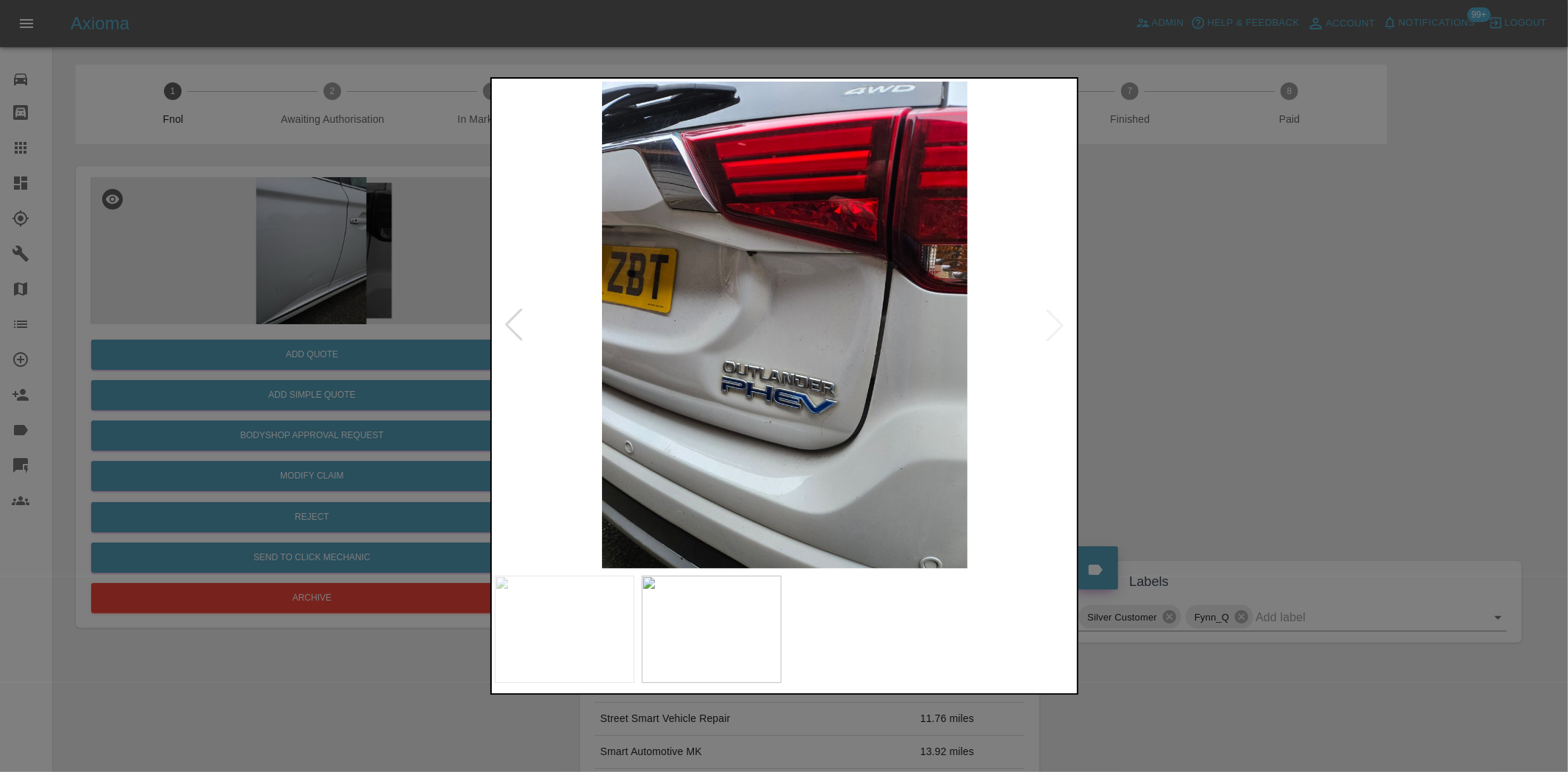
click at [778, 418] on img at bounding box center [784, 325] width 581 height 487
click at [772, 307] on img at bounding box center [784, 325] width 581 height 487
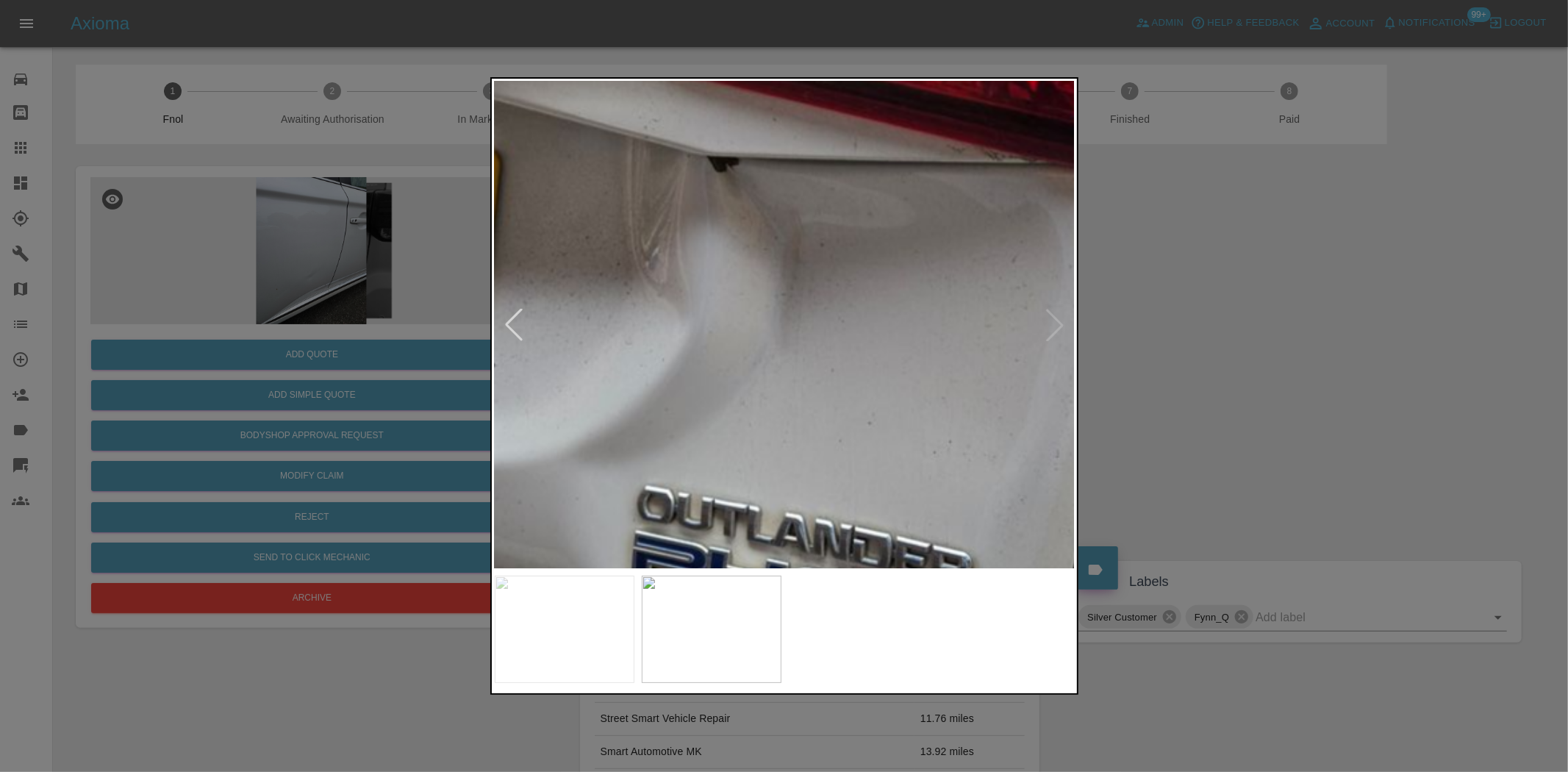
click at [693, 434] on img at bounding box center [821, 379] width 1742 height 1461
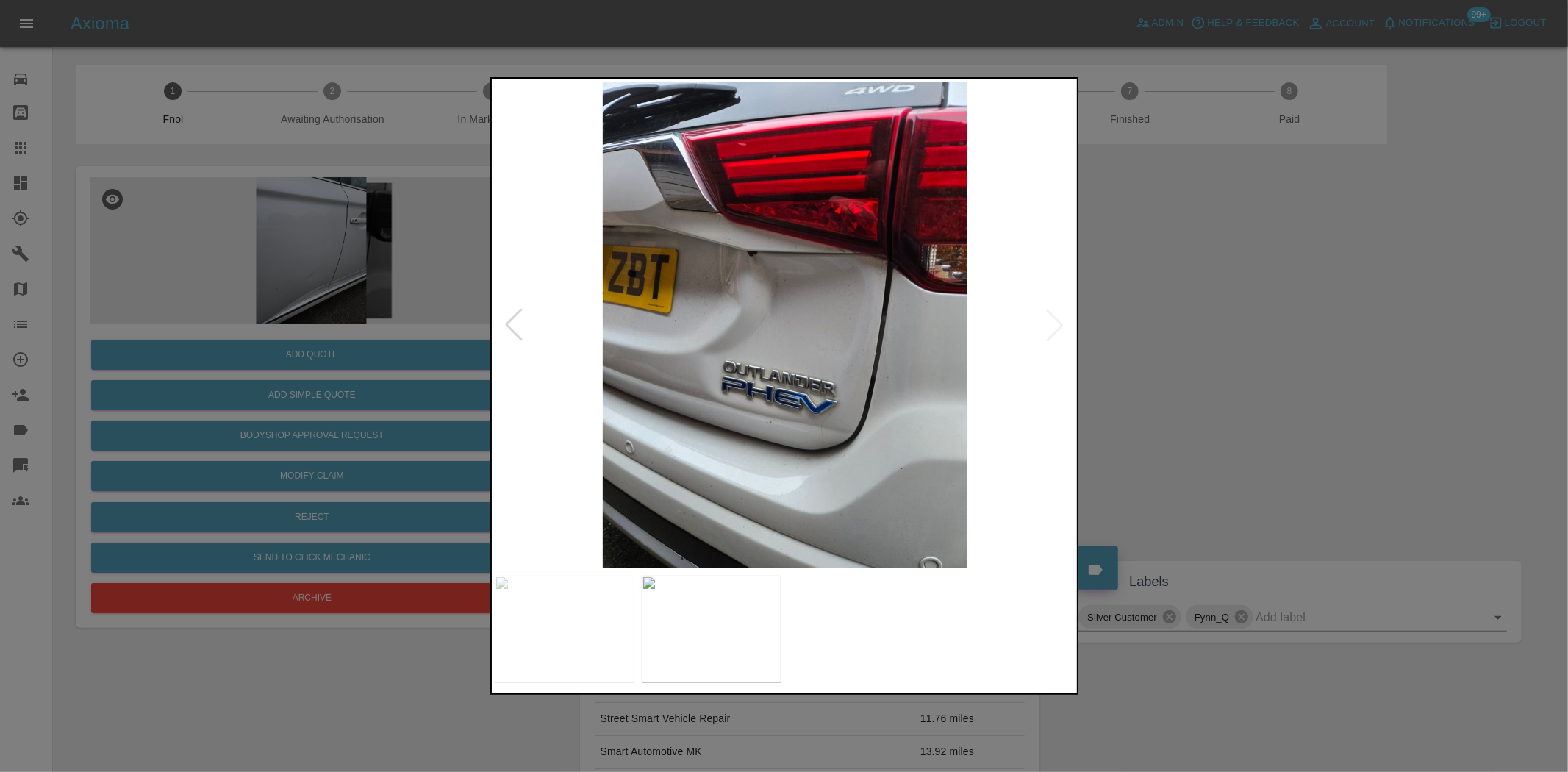
click at [709, 438] on img at bounding box center [784, 325] width 581 height 487
click at [662, 461] on img at bounding box center [784, 325] width 581 height 487
click at [871, 456] on img at bounding box center [784, 325] width 581 height 487
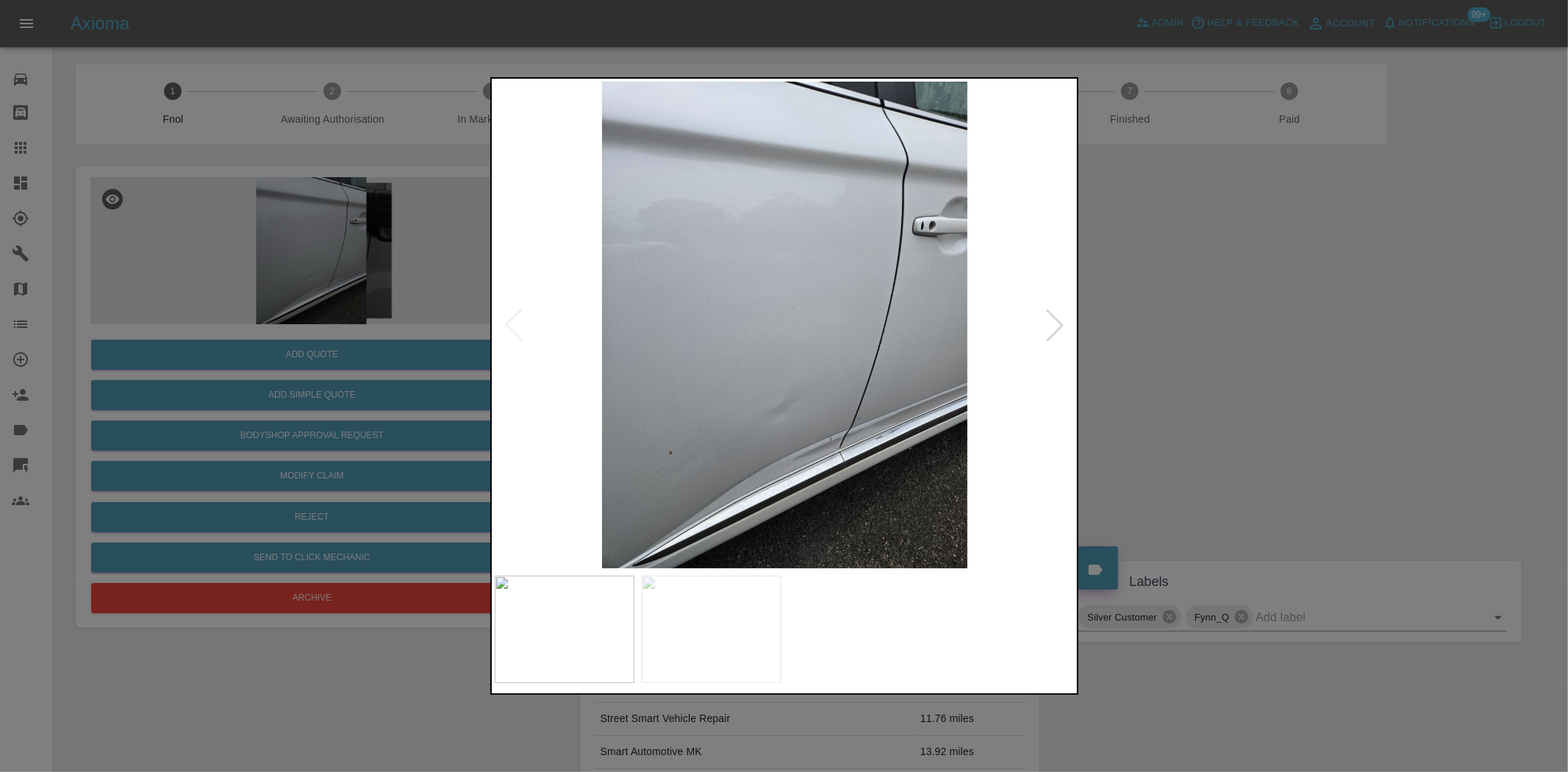
click at [780, 412] on img at bounding box center [784, 325] width 581 height 487
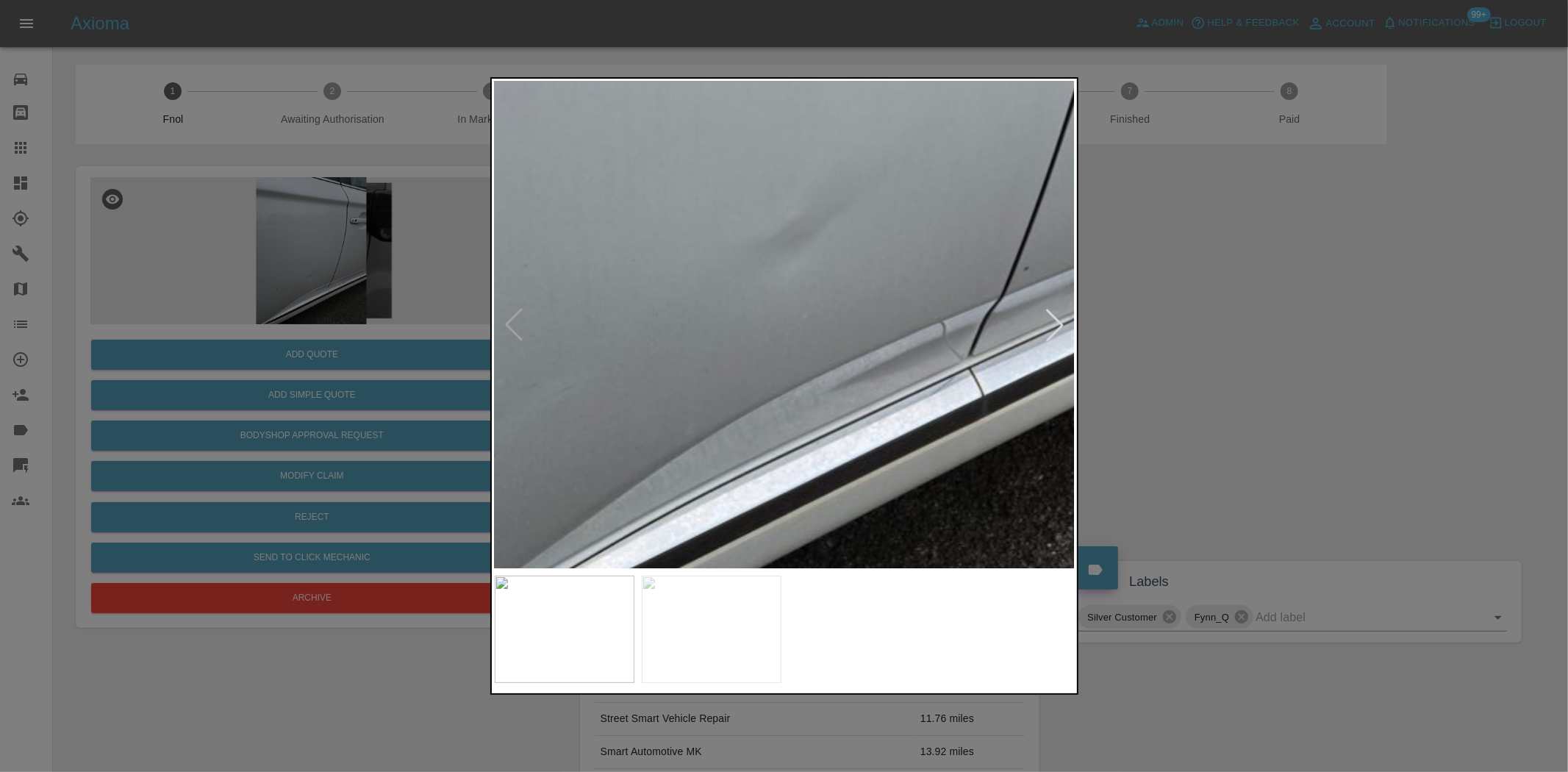
click at [293, 337] on div at bounding box center [784, 386] width 1568 height 772
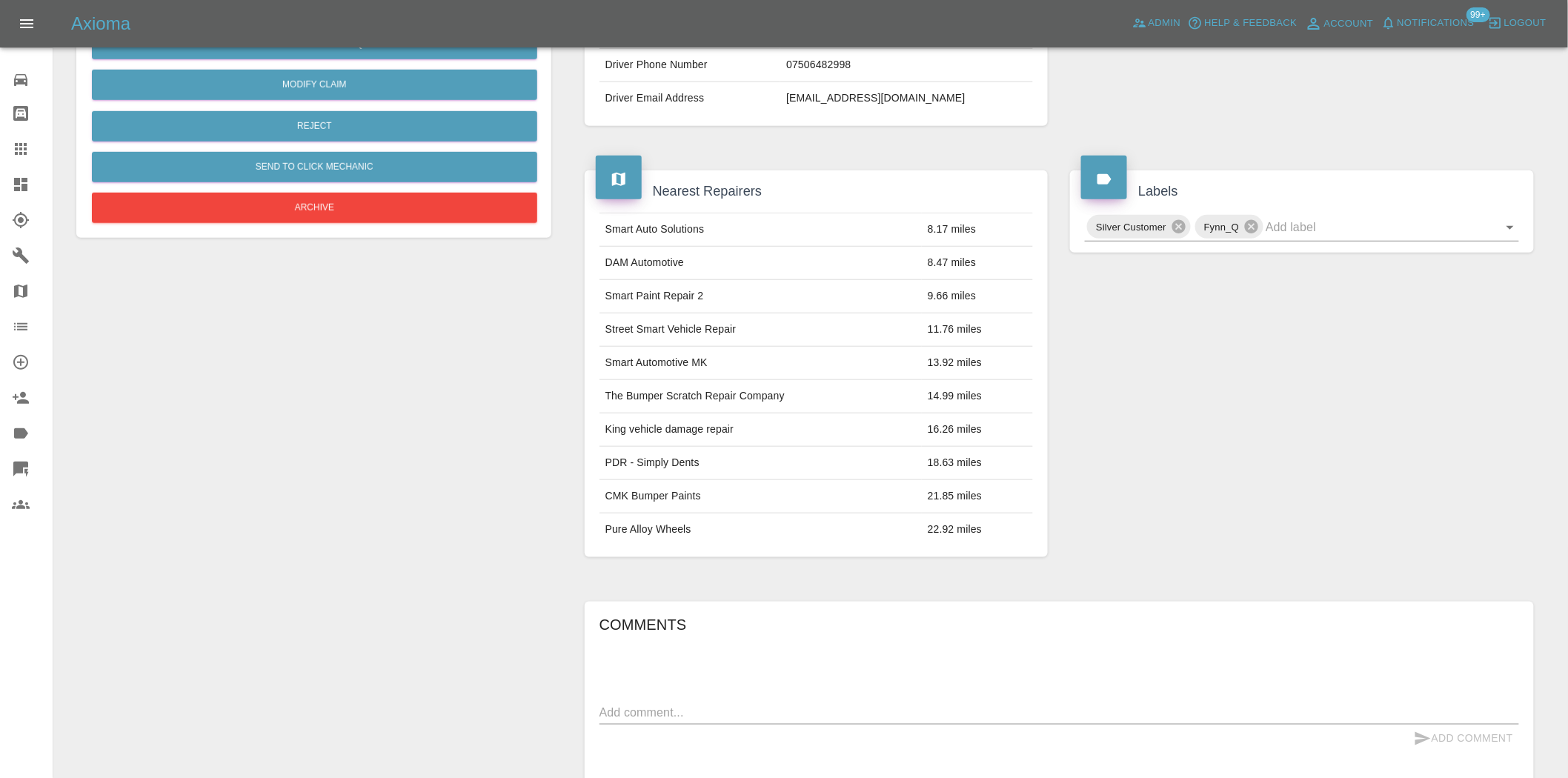
scroll to position [192, 0]
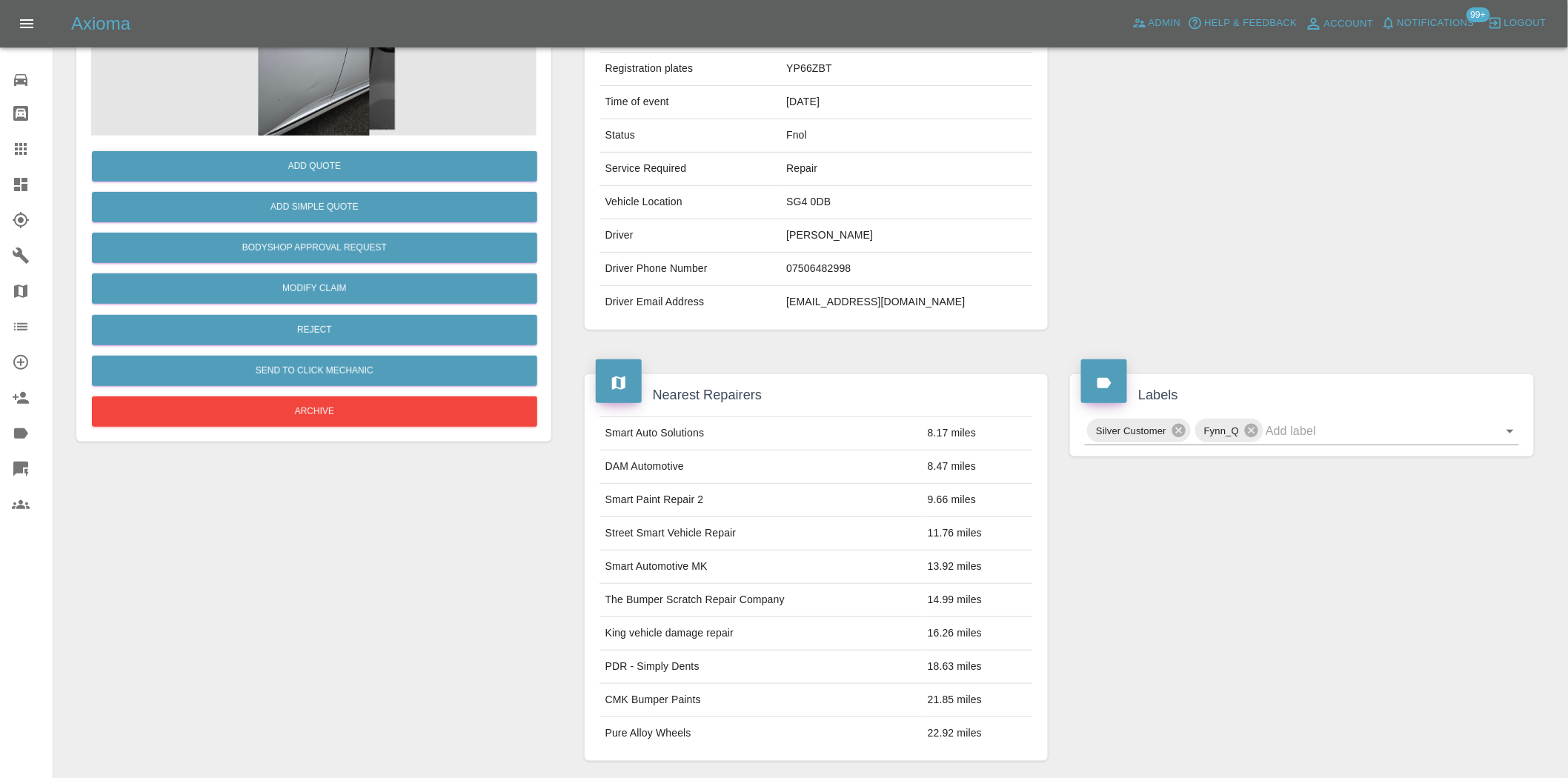
click at [307, 56] on img at bounding box center [313, 61] width 446 height 149
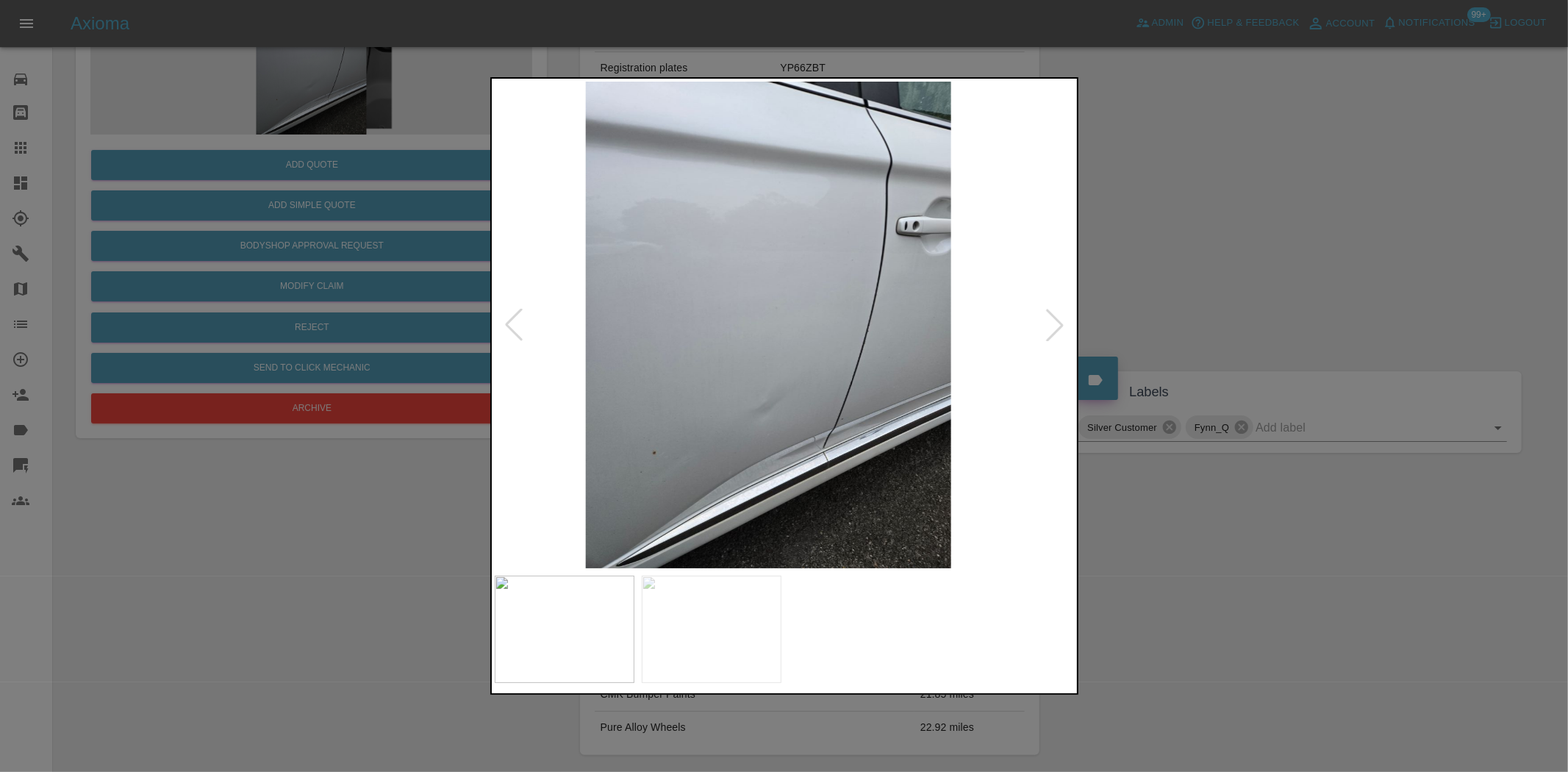
click at [704, 331] on img at bounding box center [768, 325] width 581 height 487
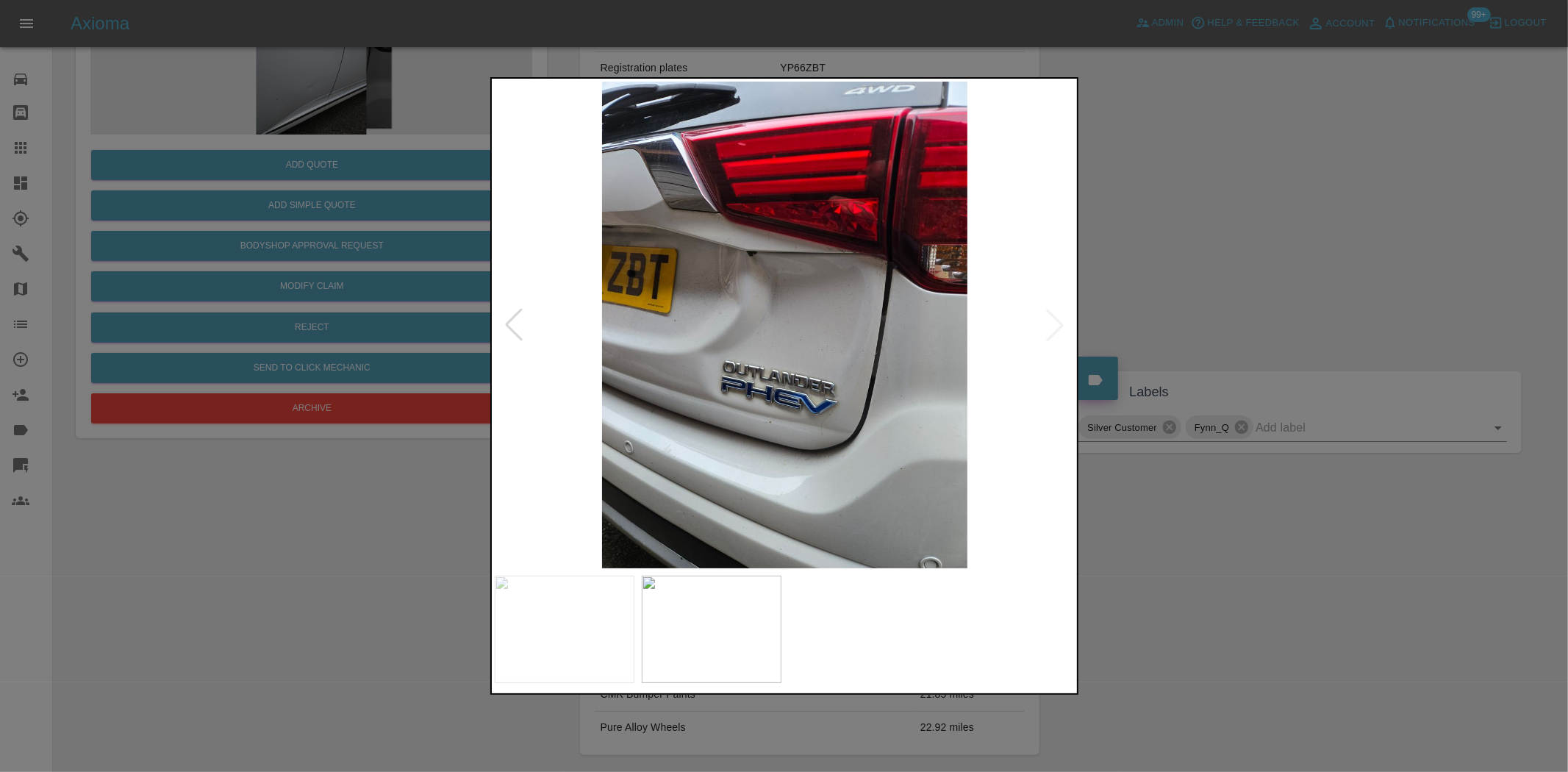
click at [816, 373] on img at bounding box center [784, 325] width 581 height 487
click at [902, 376] on img at bounding box center [784, 325] width 581 height 487
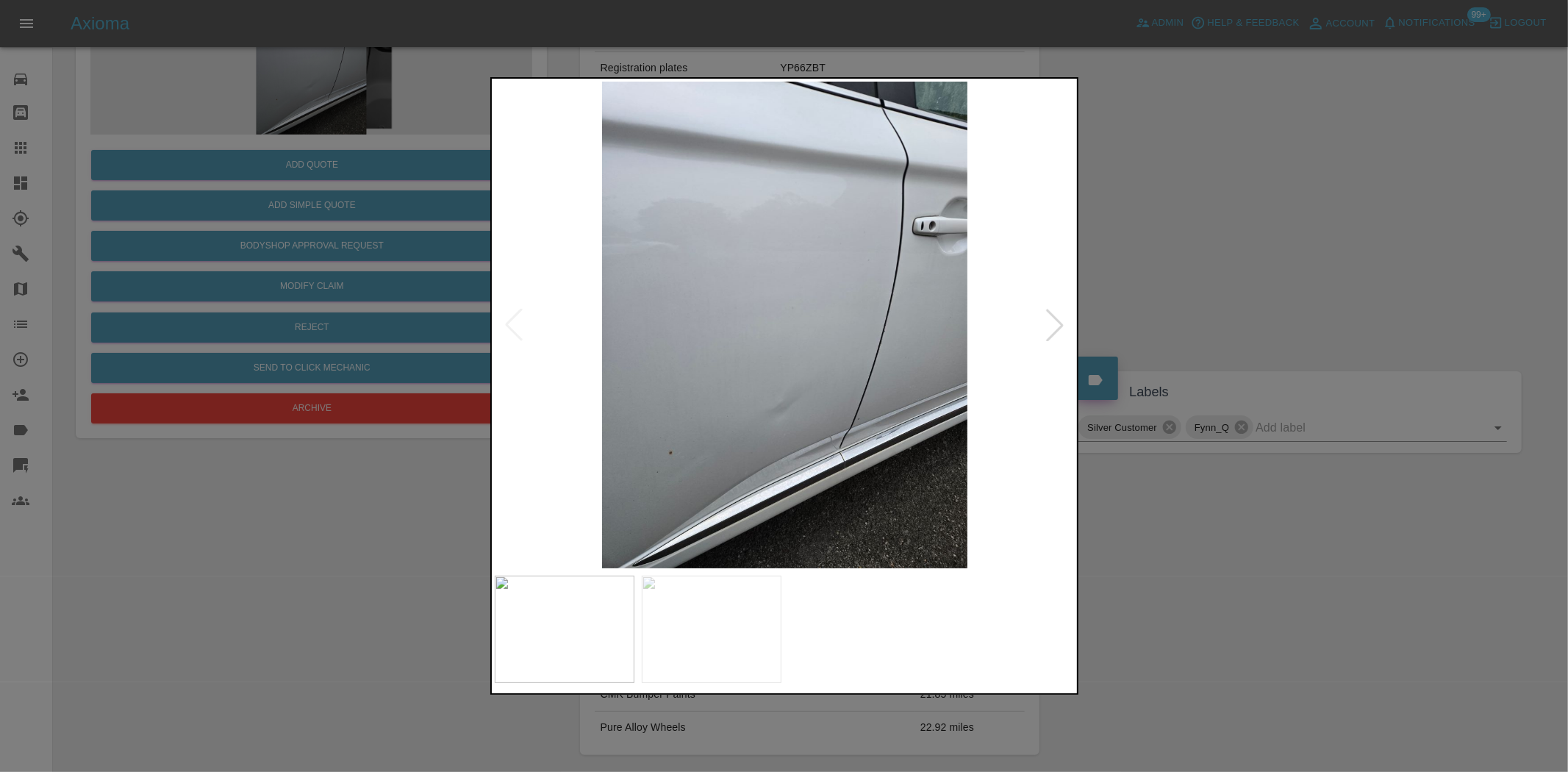
click at [842, 358] on img at bounding box center [784, 325] width 581 height 487
click at [875, 356] on img at bounding box center [784, 325] width 581 height 487
click at [834, 409] on img at bounding box center [784, 325] width 581 height 487
click at [833, 409] on img at bounding box center [784, 325] width 581 height 487
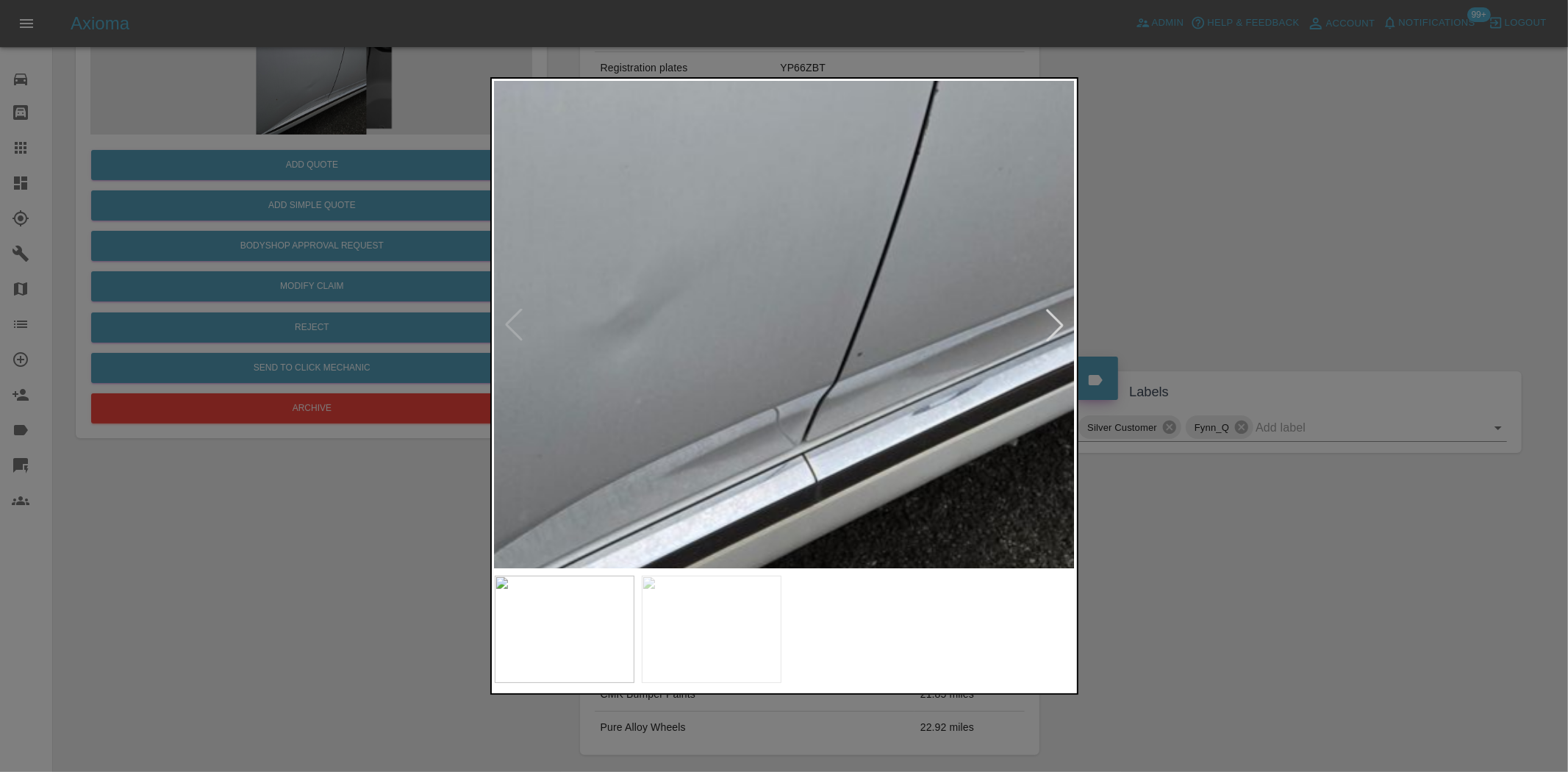
click at [746, 349] on img at bounding box center [637, 72] width 1742 height 1461
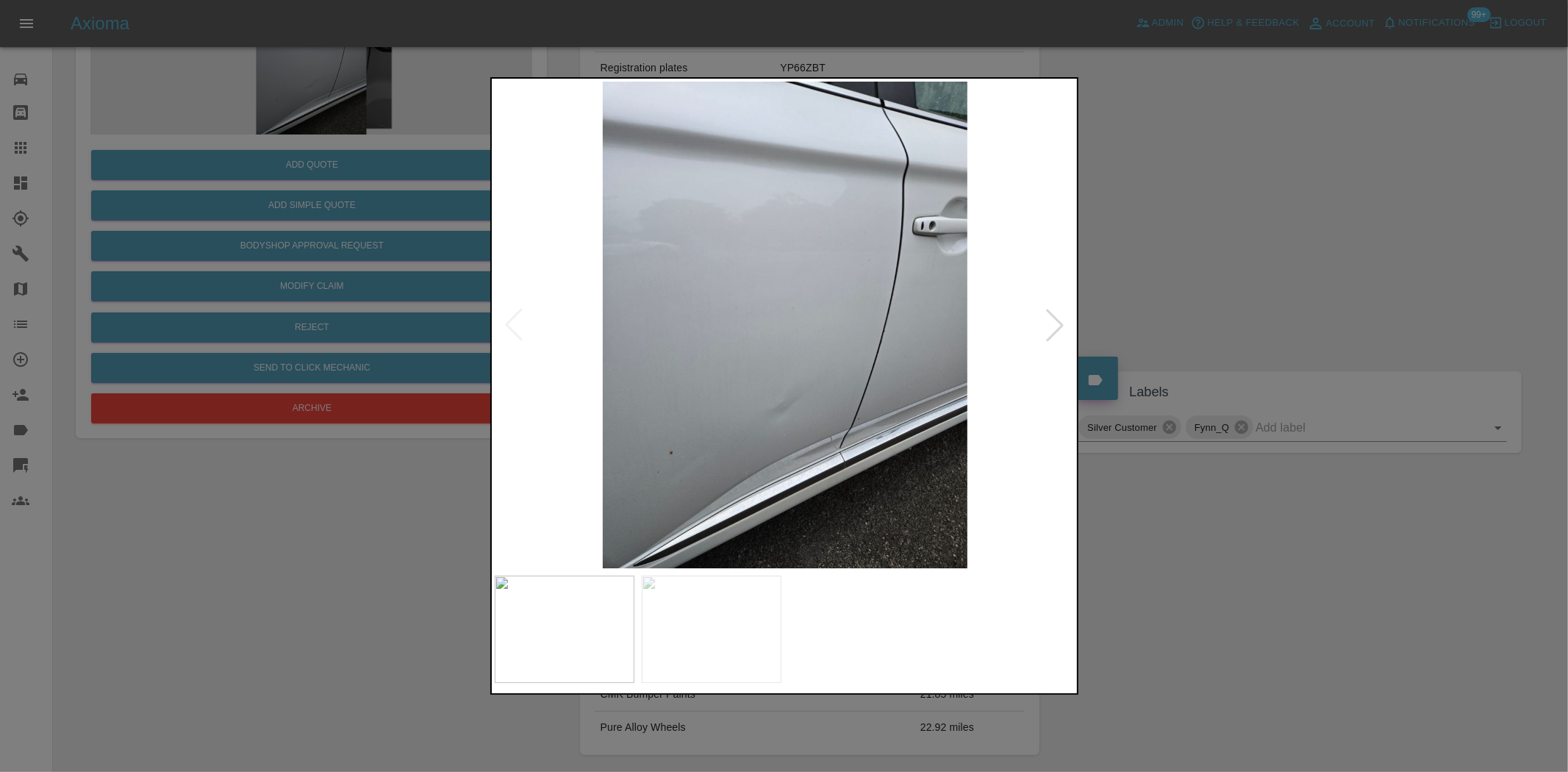
click at [777, 406] on img at bounding box center [784, 325] width 581 height 487
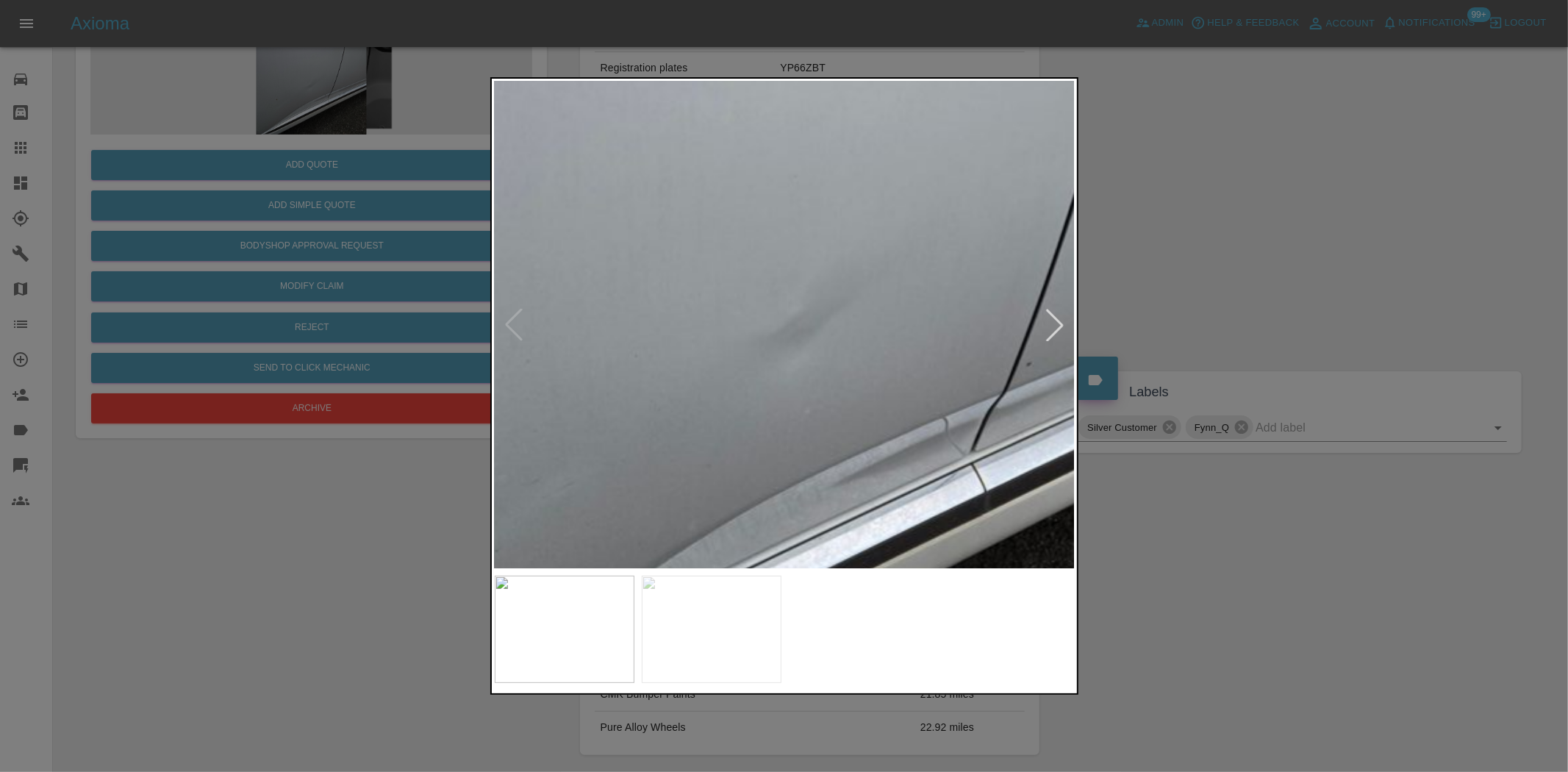
click at [777, 406] on img at bounding box center [806, 82] width 1742 height 1461
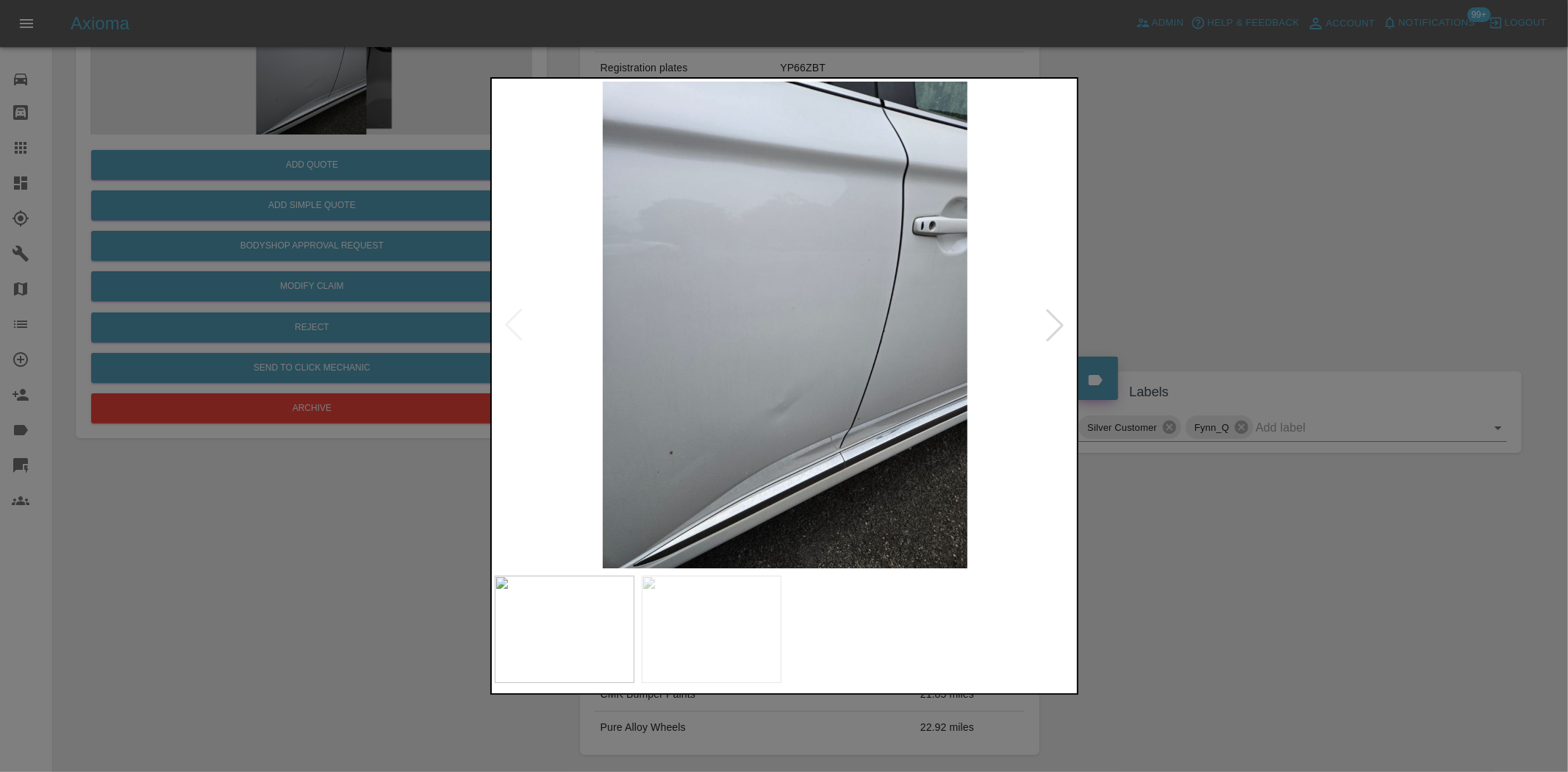
click at [711, 451] on img at bounding box center [784, 325] width 581 height 487
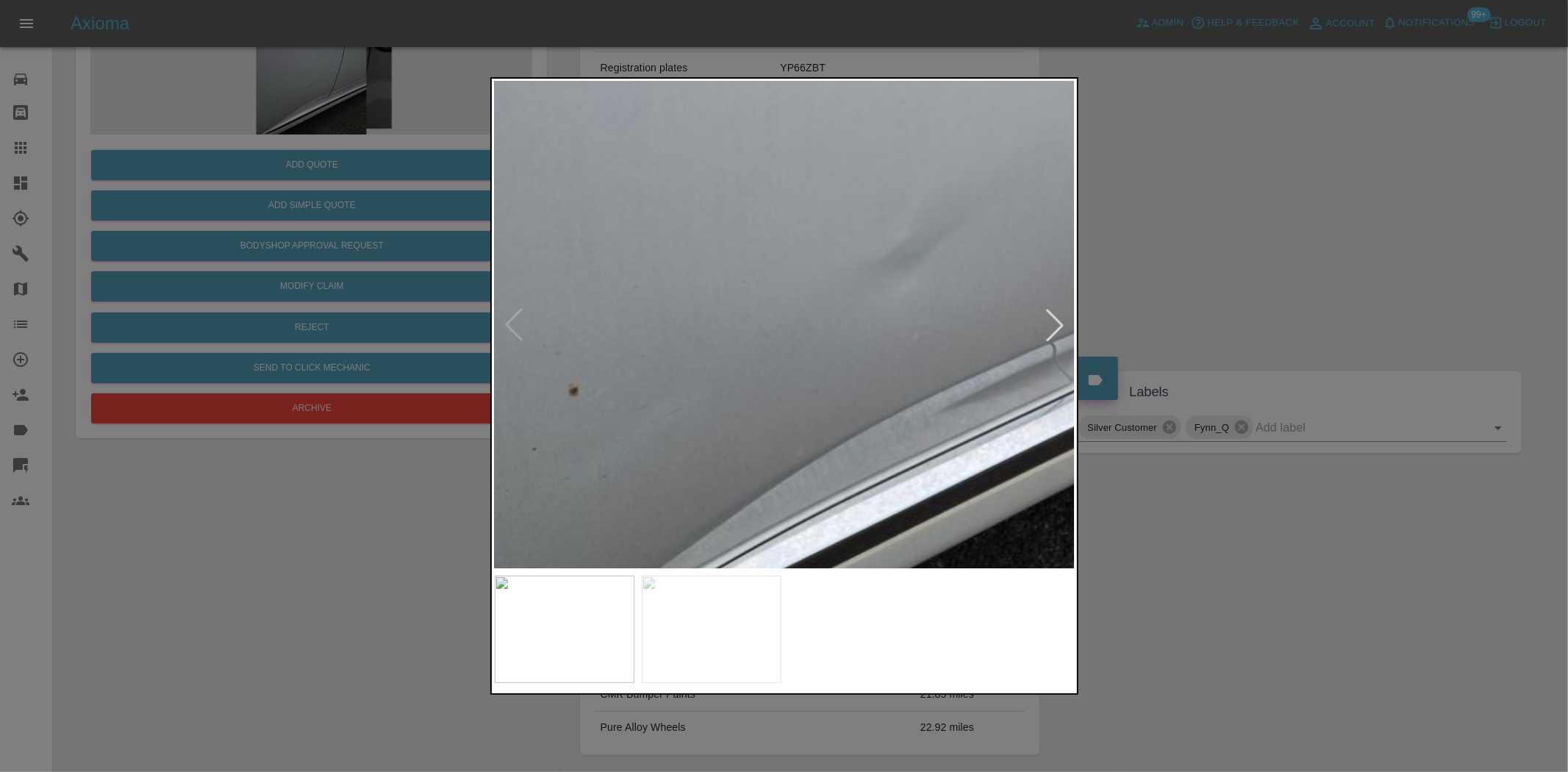
click at [753, 394] on img at bounding box center [914, 8] width 1742 height 1461
click at [392, 339] on div at bounding box center [784, 386] width 1568 height 772
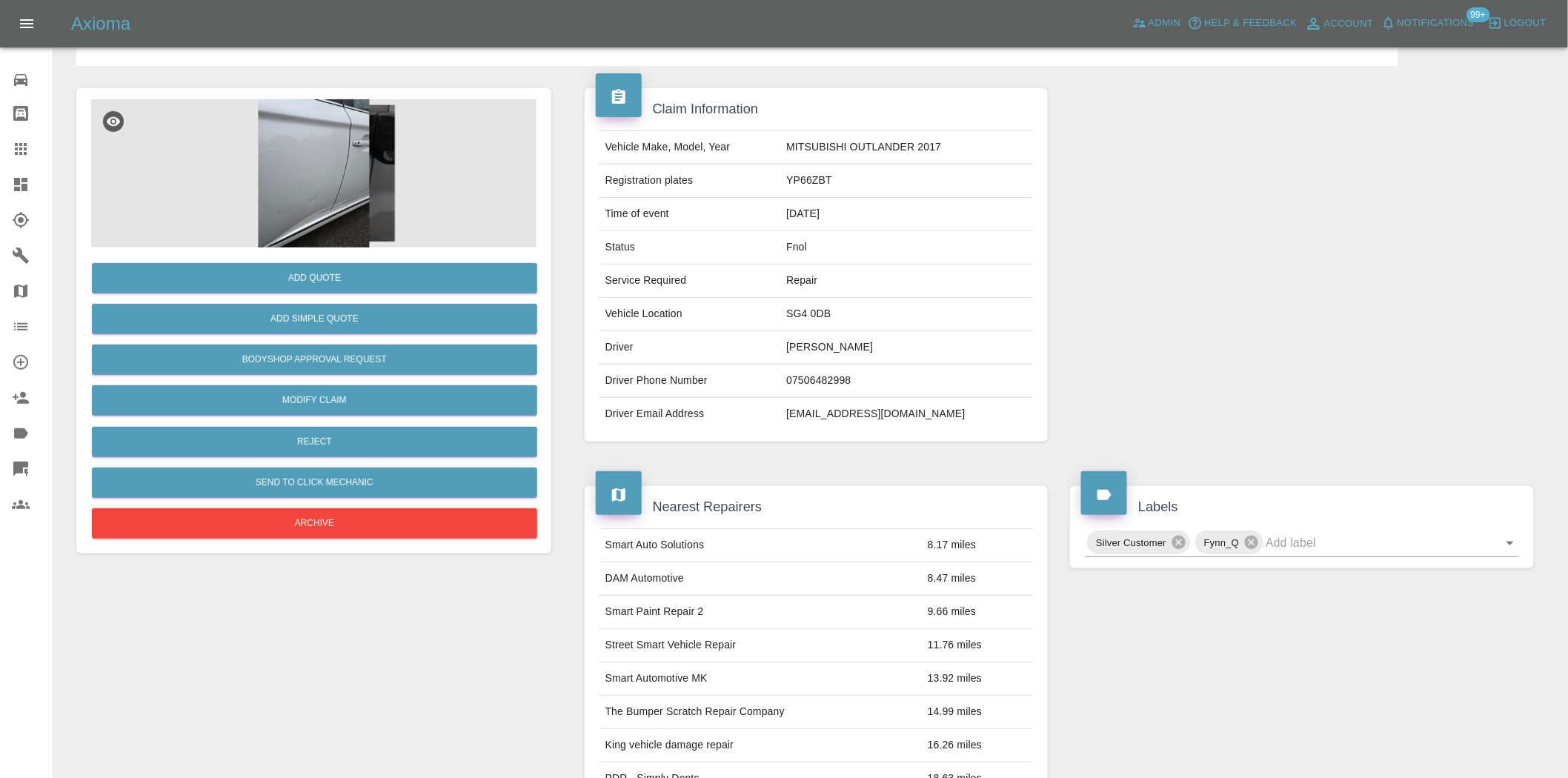
scroll to position [0, 0]
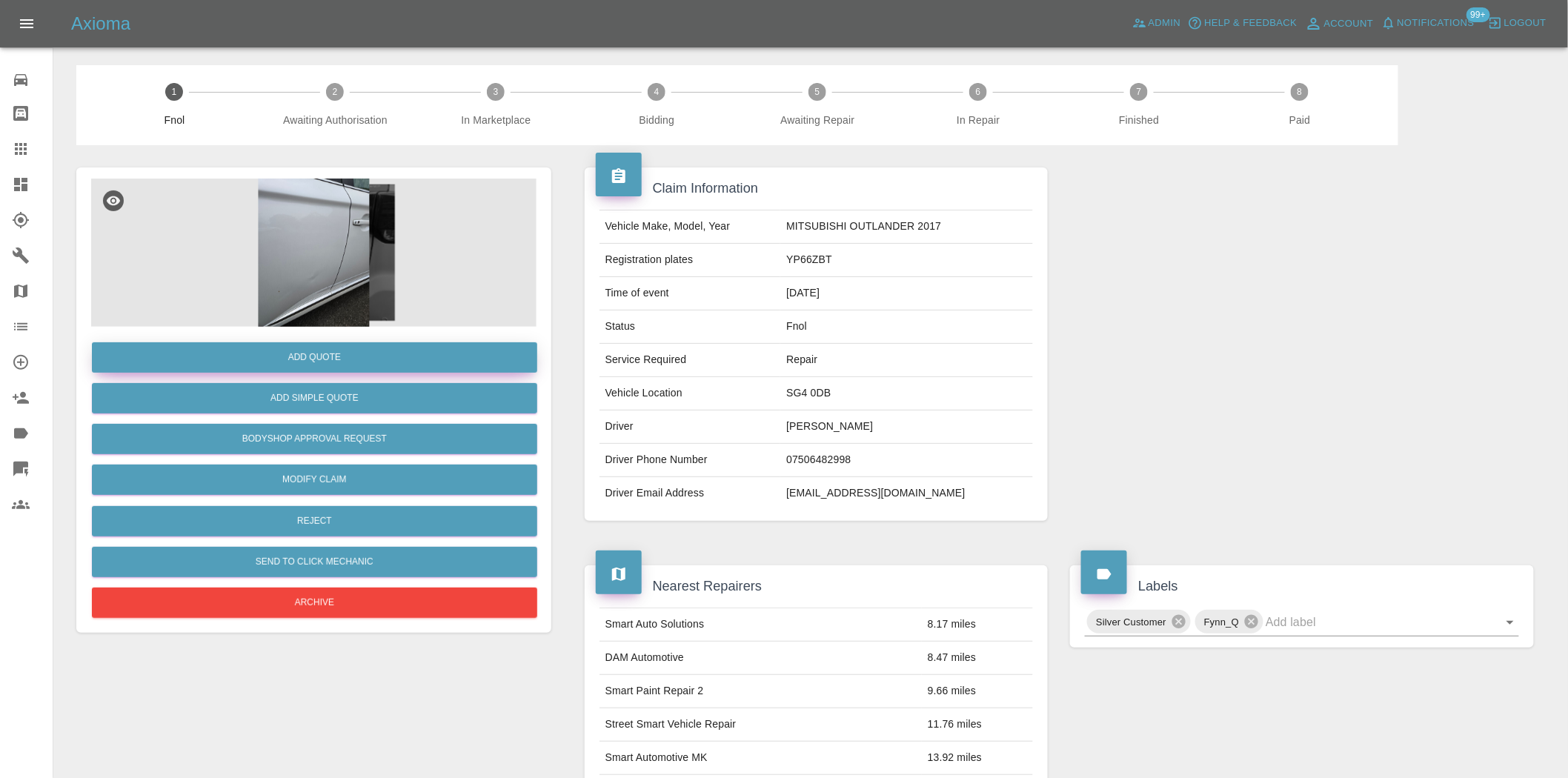
drag, startPoint x: 339, startPoint y: 337, endPoint x: 339, endPoint y: 348, distance: 11.0
click at [339, 342] on div "Add Quote Add Simple Quote Bodyshop Approval Request Modify Claim Reject Send t…" at bounding box center [313, 475] width 446 height 295
click at [339, 348] on button "Add Quote" at bounding box center [314, 357] width 446 height 30
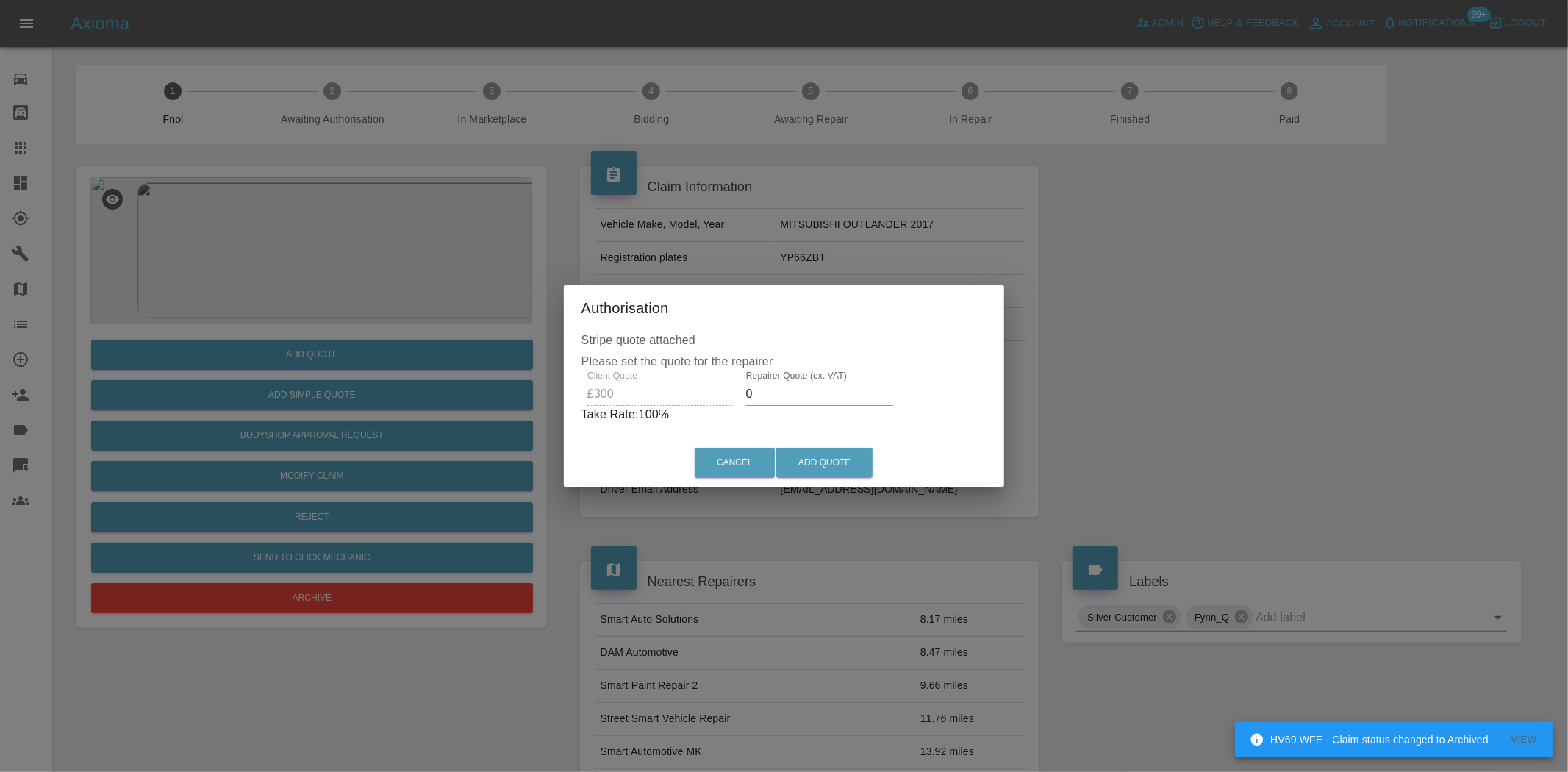
drag, startPoint x: 768, startPoint y: 396, endPoint x: 709, endPoint y: 436, distance: 71.3
click at [753, 414] on div "Client Quote £300 Repairer Quote (ex. VAT) 0 Take Rate: 100 %" at bounding box center [784, 398] width 406 height 53
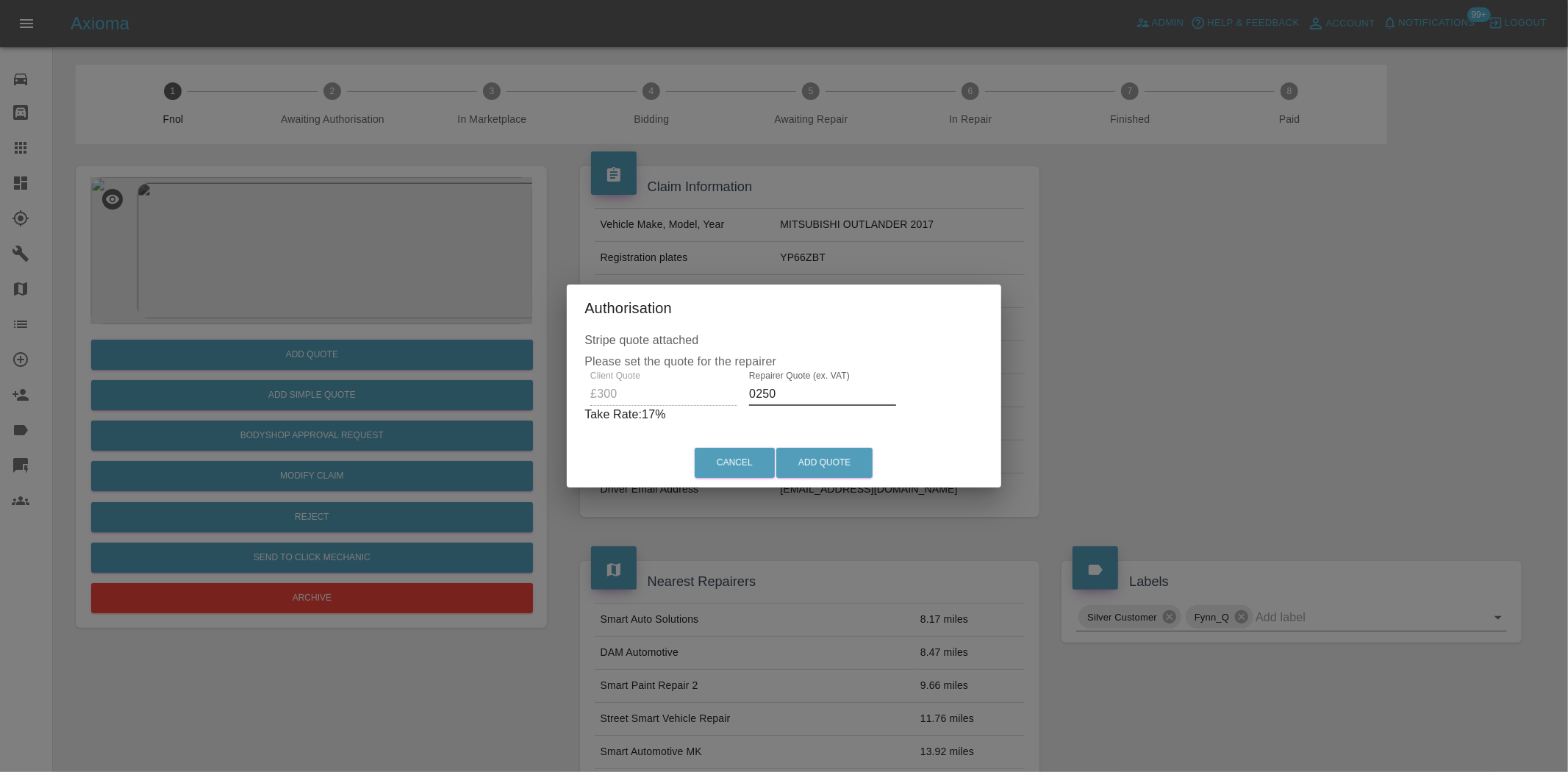
drag, startPoint x: 794, startPoint y: 395, endPoint x: 257, endPoint y: 460, distance: 540.9
click at [451, 436] on div "Authorisation Stripe quote attached Please set the quote for the repairer Clien…" at bounding box center [784, 386] width 1568 height 772
click at [608, 405] on div "Client Quote £300 Repairer Quote (ex. VAT) 220 Take Rate: 27 %" at bounding box center [784, 398] width 399 height 53
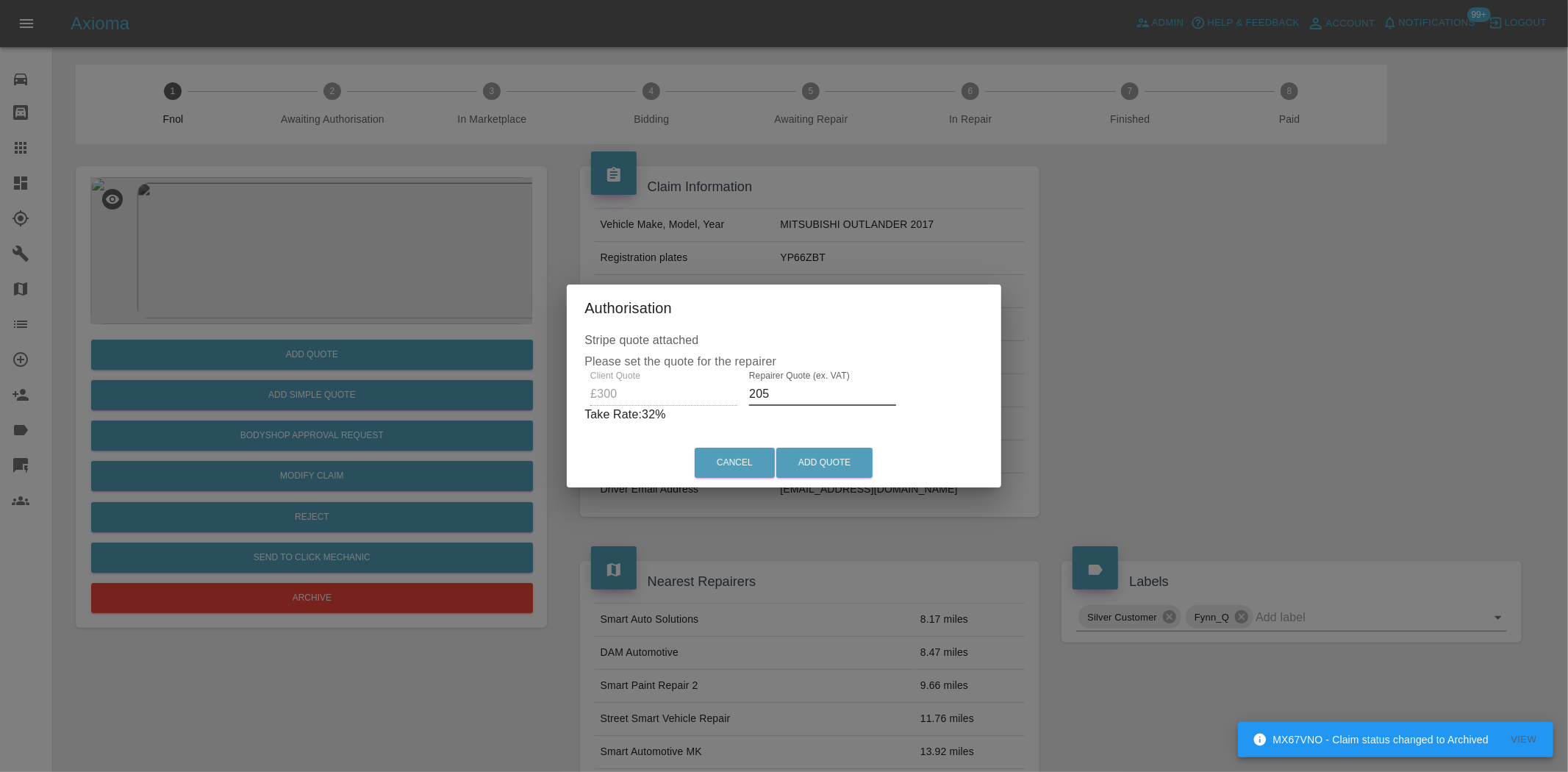
drag, startPoint x: 782, startPoint y: 386, endPoint x: 601, endPoint y: 420, distance: 184.2
click at [625, 415] on div "Client Quote £300 Repairer Quote (ex. VAT) 205 Take Rate: 32 %" at bounding box center [784, 398] width 399 height 53
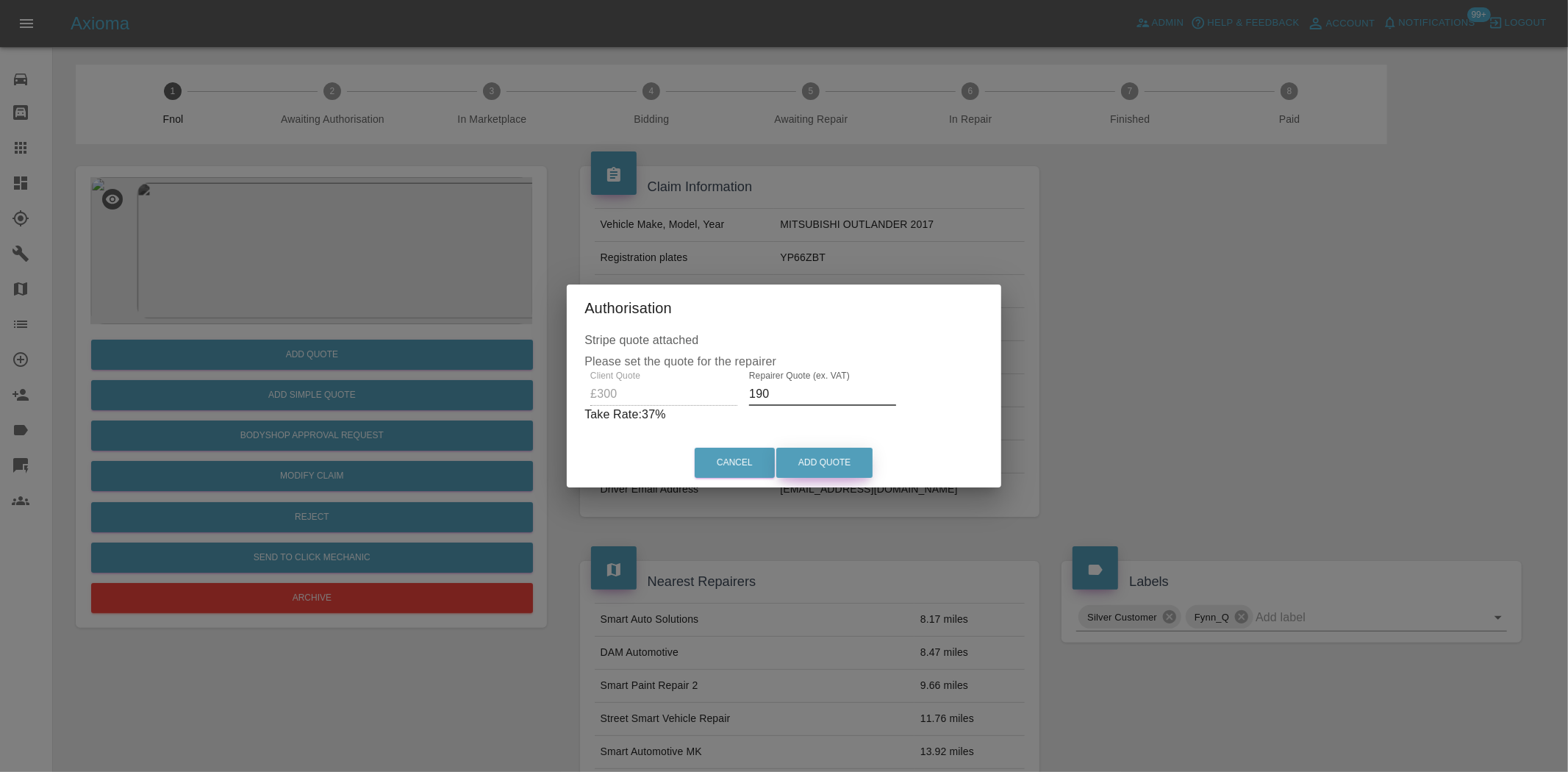
type input "190"
click at [816, 451] on button "Add Quote" at bounding box center [824, 463] width 96 height 30
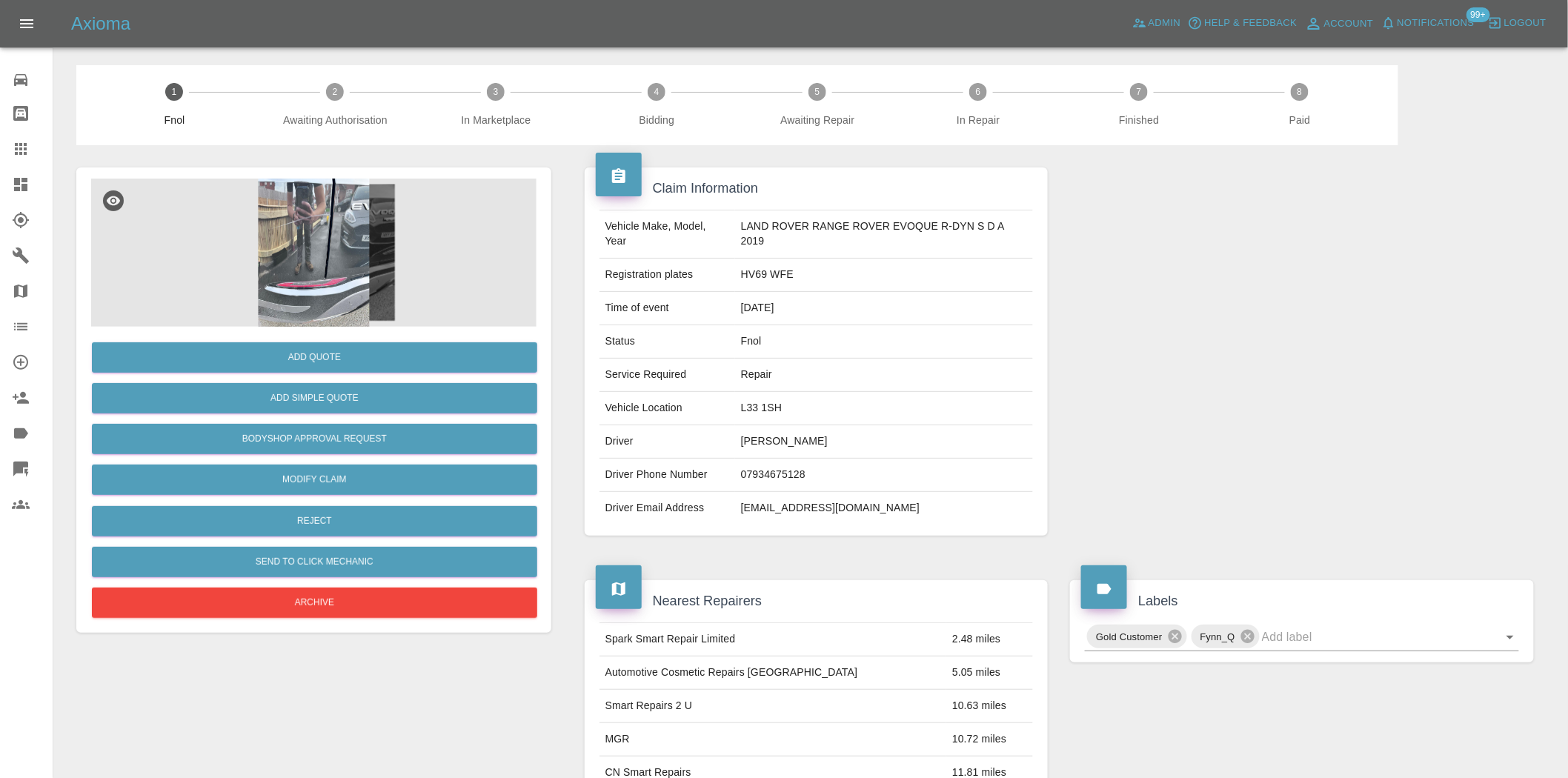
click at [366, 261] on img at bounding box center [313, 252] width 446 height 149
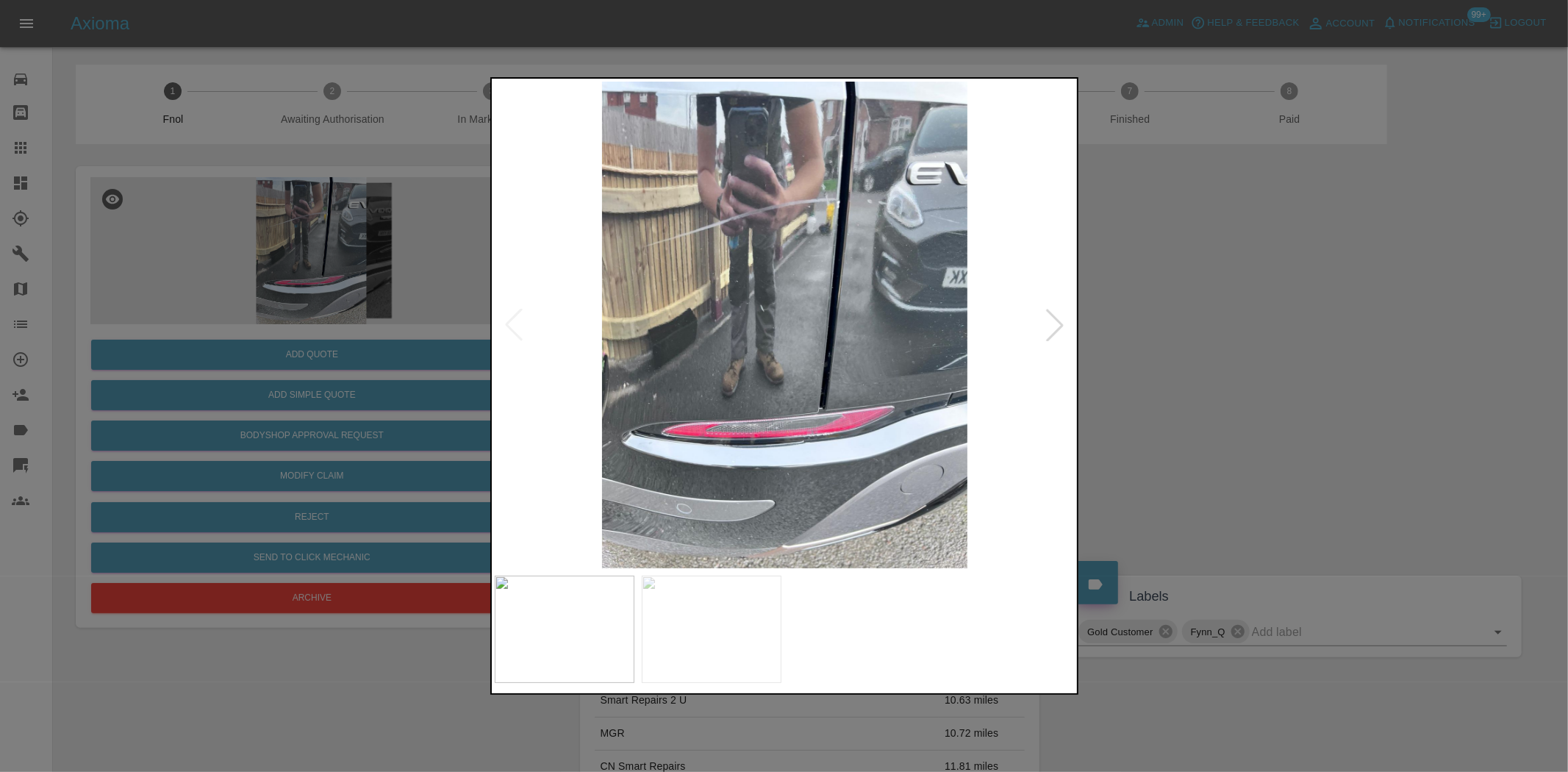
click at [799, 360] on img at bounding box center [784, 325] width 581 height 487
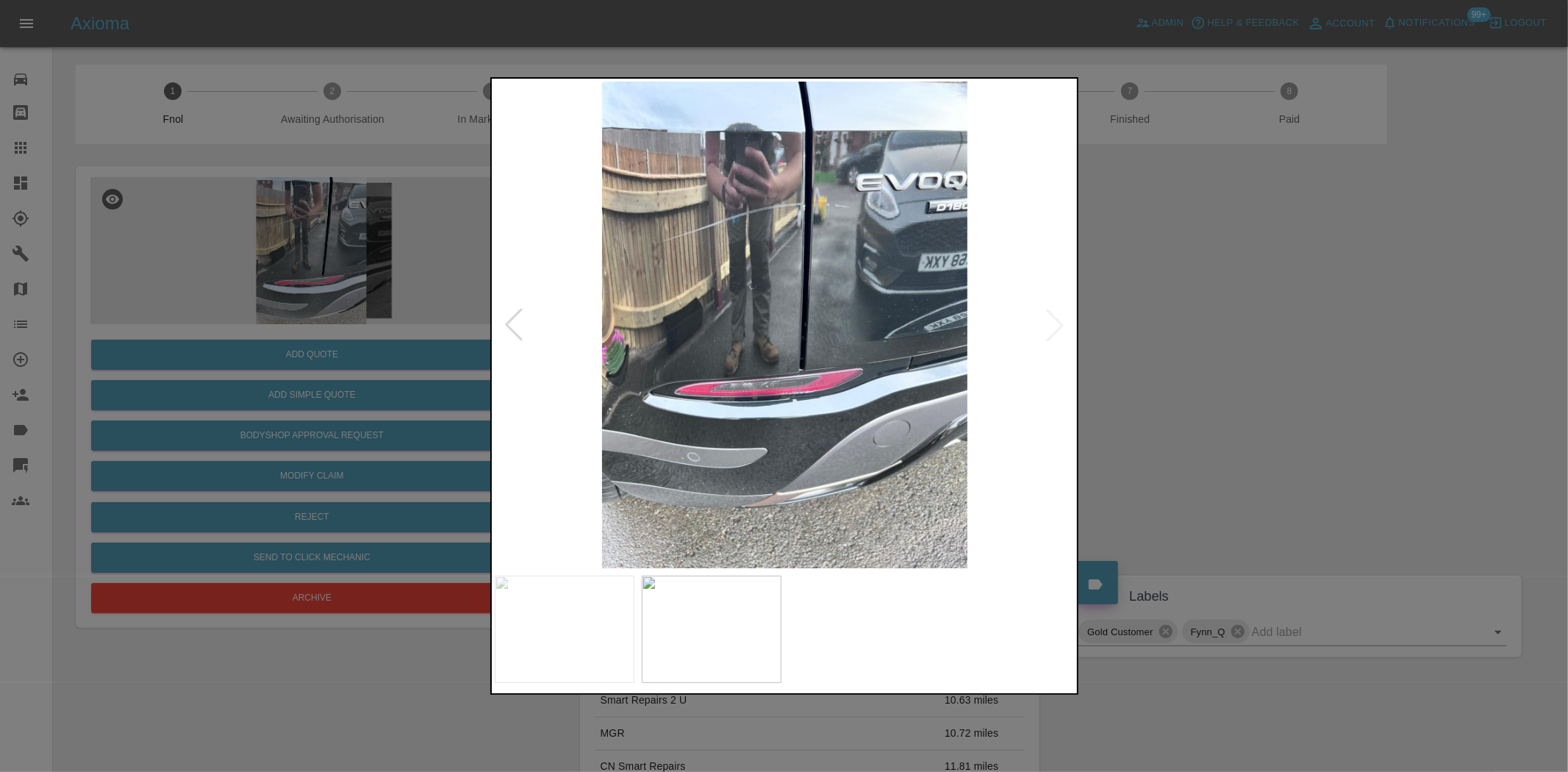
click at [850, 383] on img at bounding box center [784, 325] width 581 height 487
click at [796, 277] on img at bounding box center [784, 325] width 581 height 487
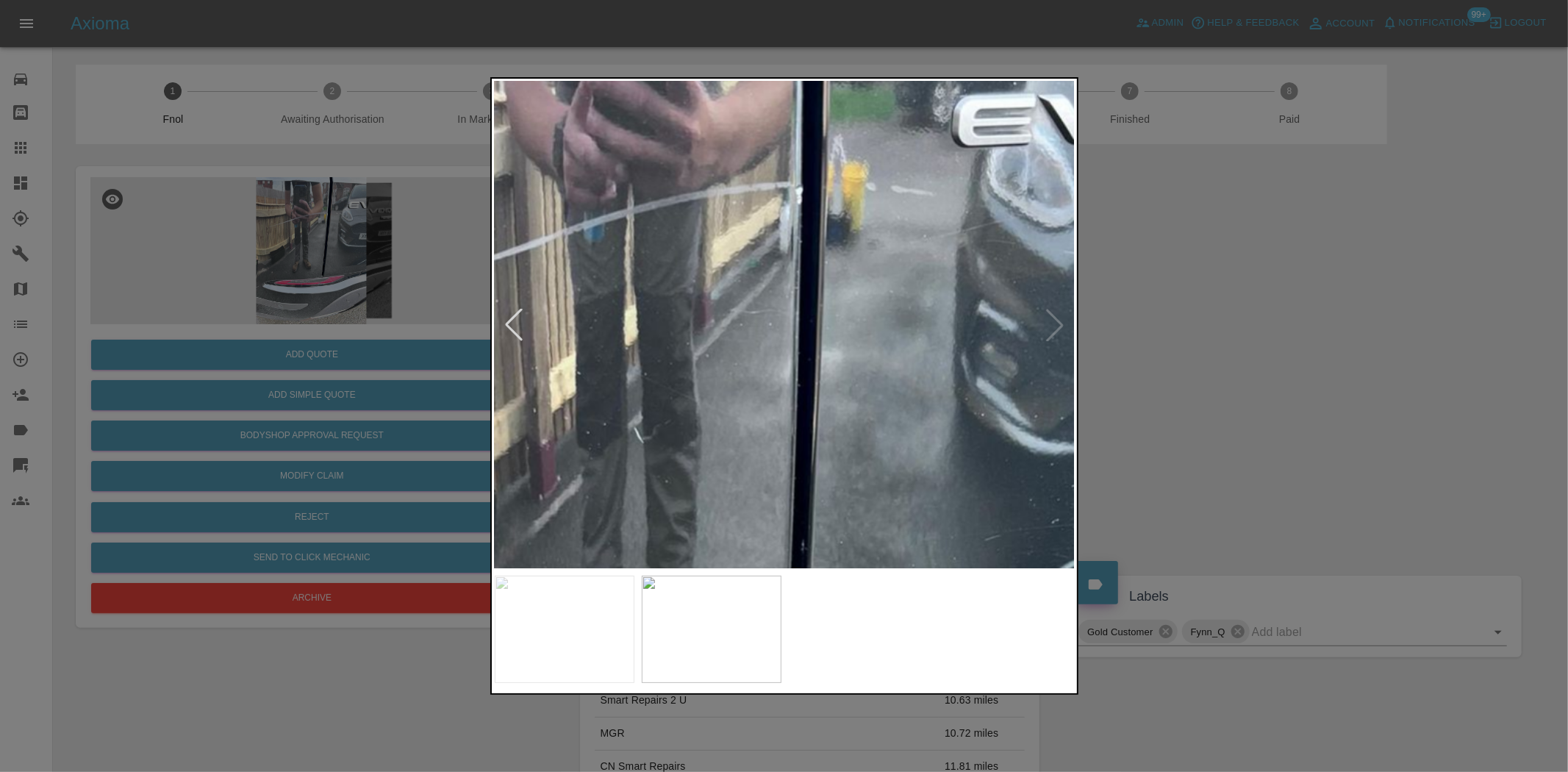
click at [818, 312] on img at bounding box center [740, 548] width 1742 height 1461
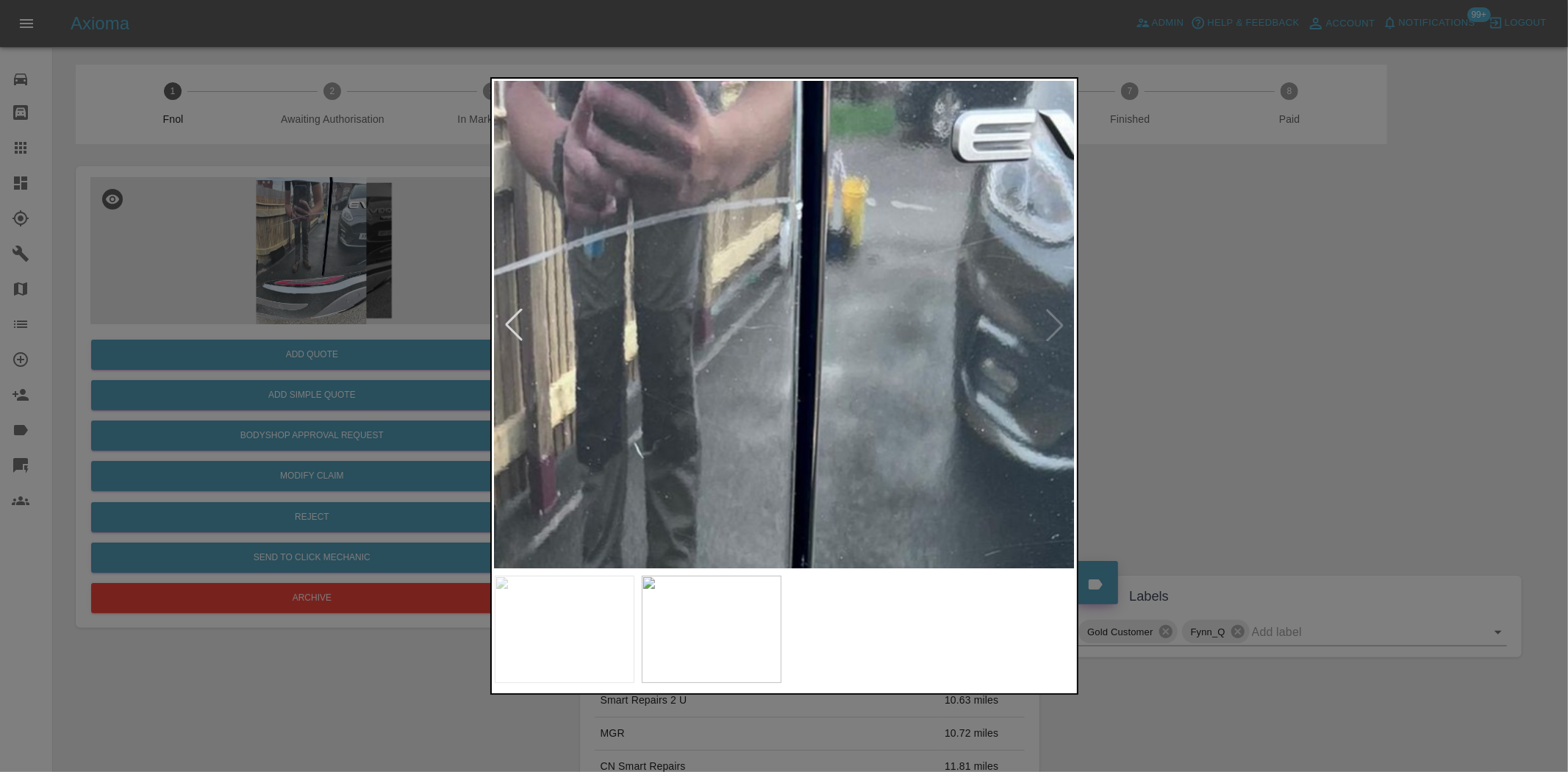
click at [818, 312] on img at bounding box center [740, 563] width 1742 height 1461
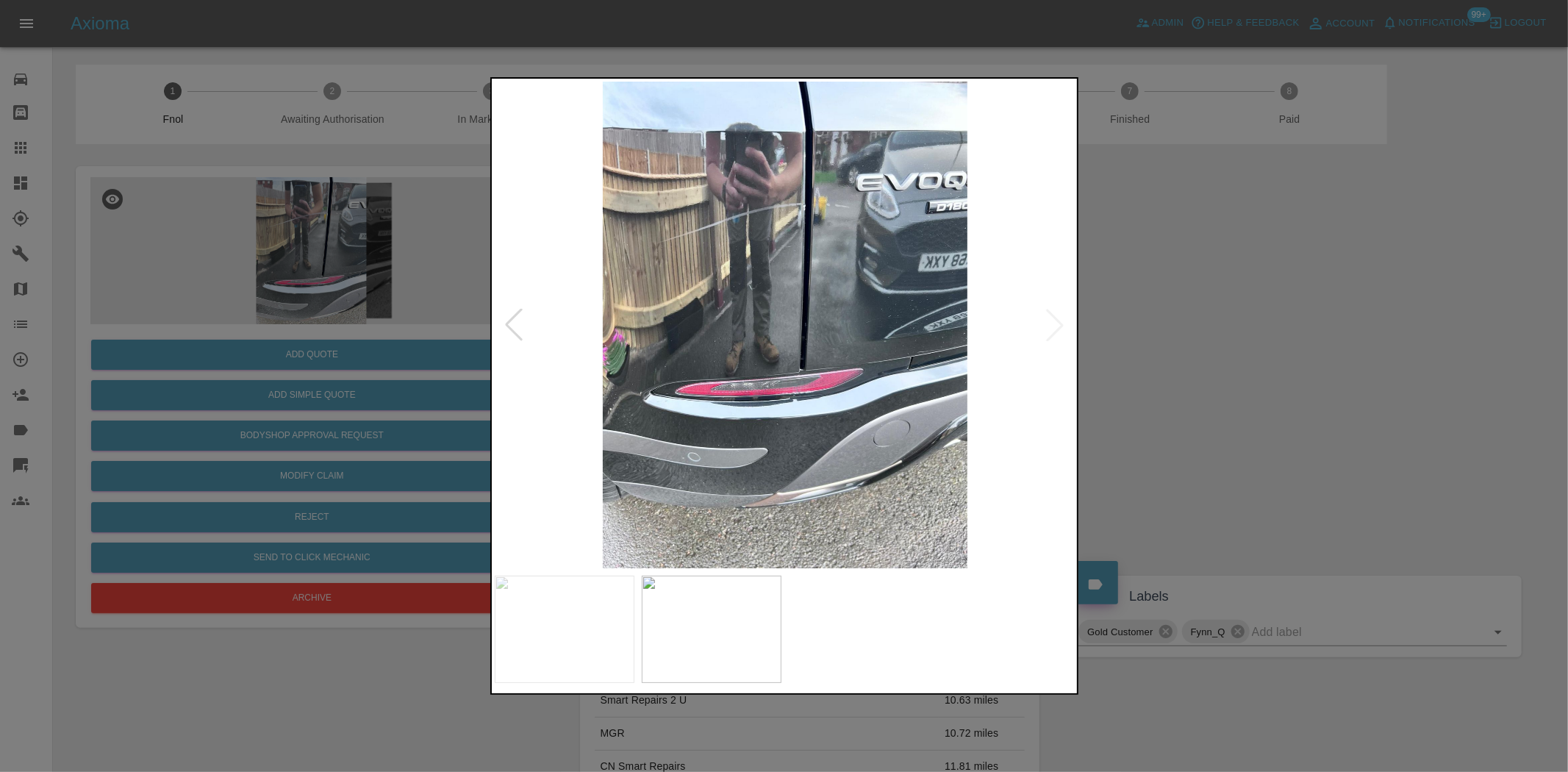
click at [379, 410] on div at bounding box center [784, 386] width 1568 height 772
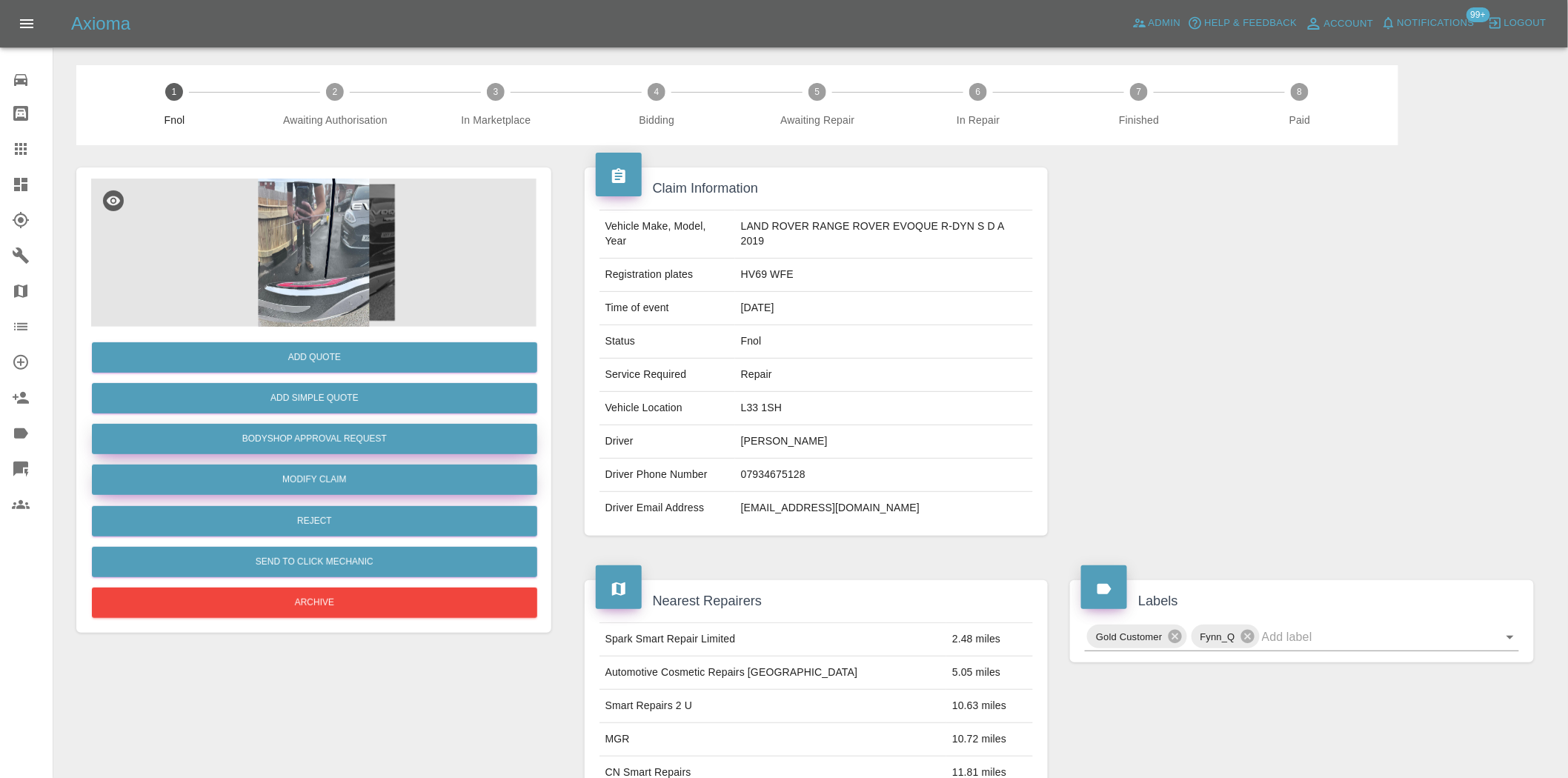
drag, startPoint x: 329, startPoint y: 443, endPoint x: 350, endPoint y: 472, distance: 35.8
click at [329, 445] on button "Bodyshop Approval Request" at bounding box center [314, 439] width 446 height 30
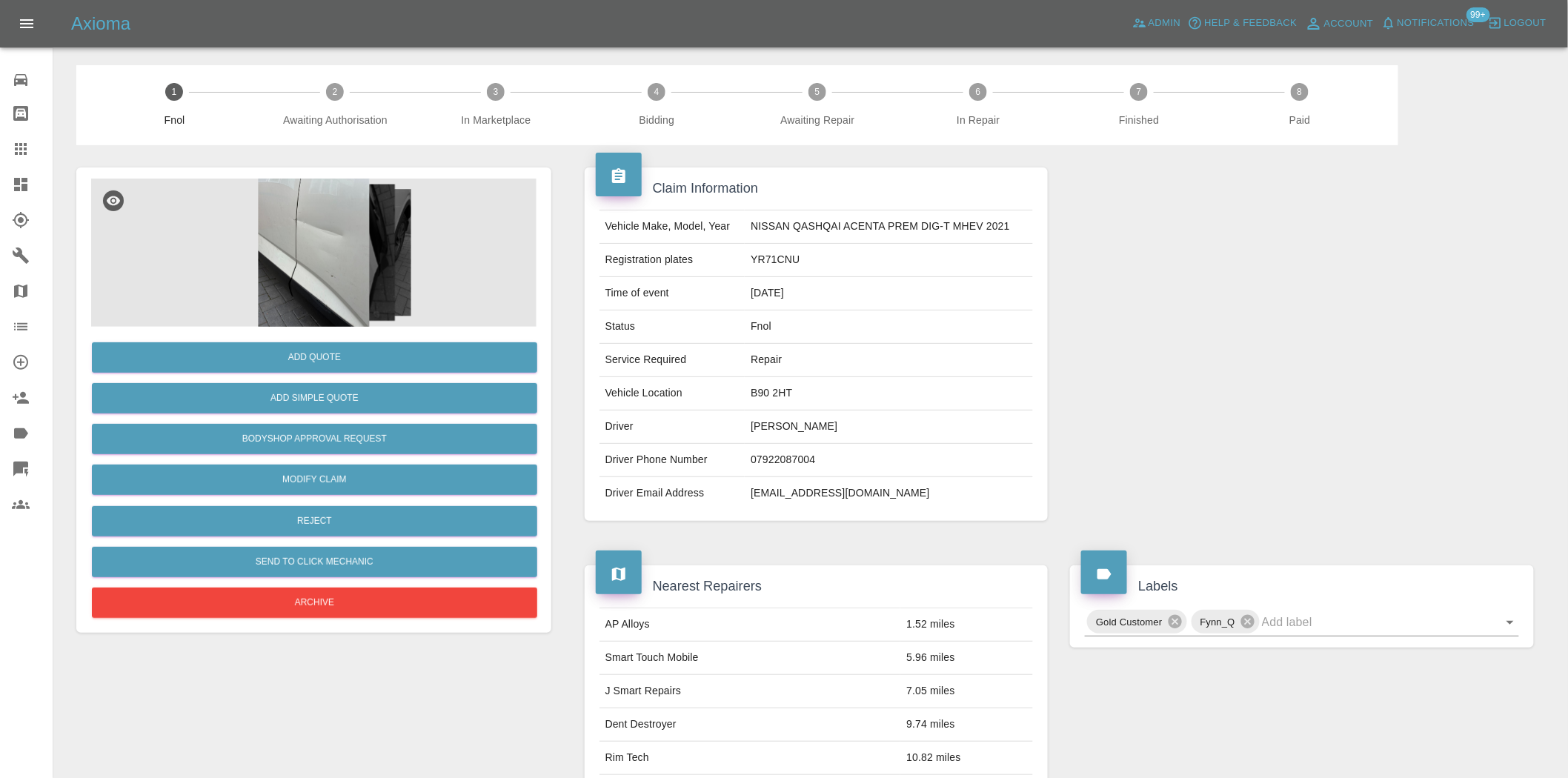
click at [321, 240] on img at bounding box center [313, 252] width 446 height 149
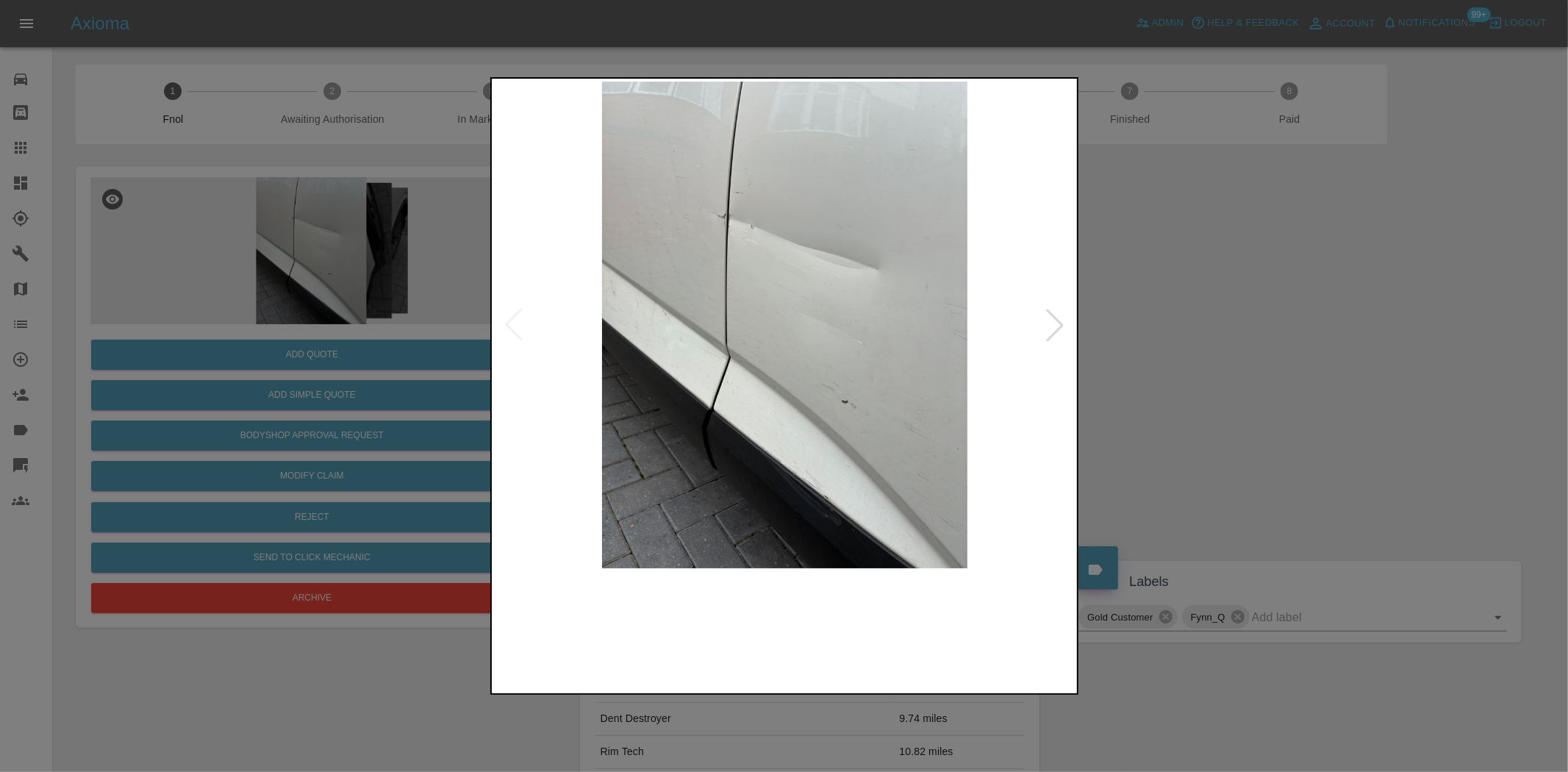
click at [774, 310] on img at bounding box center [784, 325] width 581 height 487
click at [767, 339] on img at bounding box center [784, 325] width 581 height 487
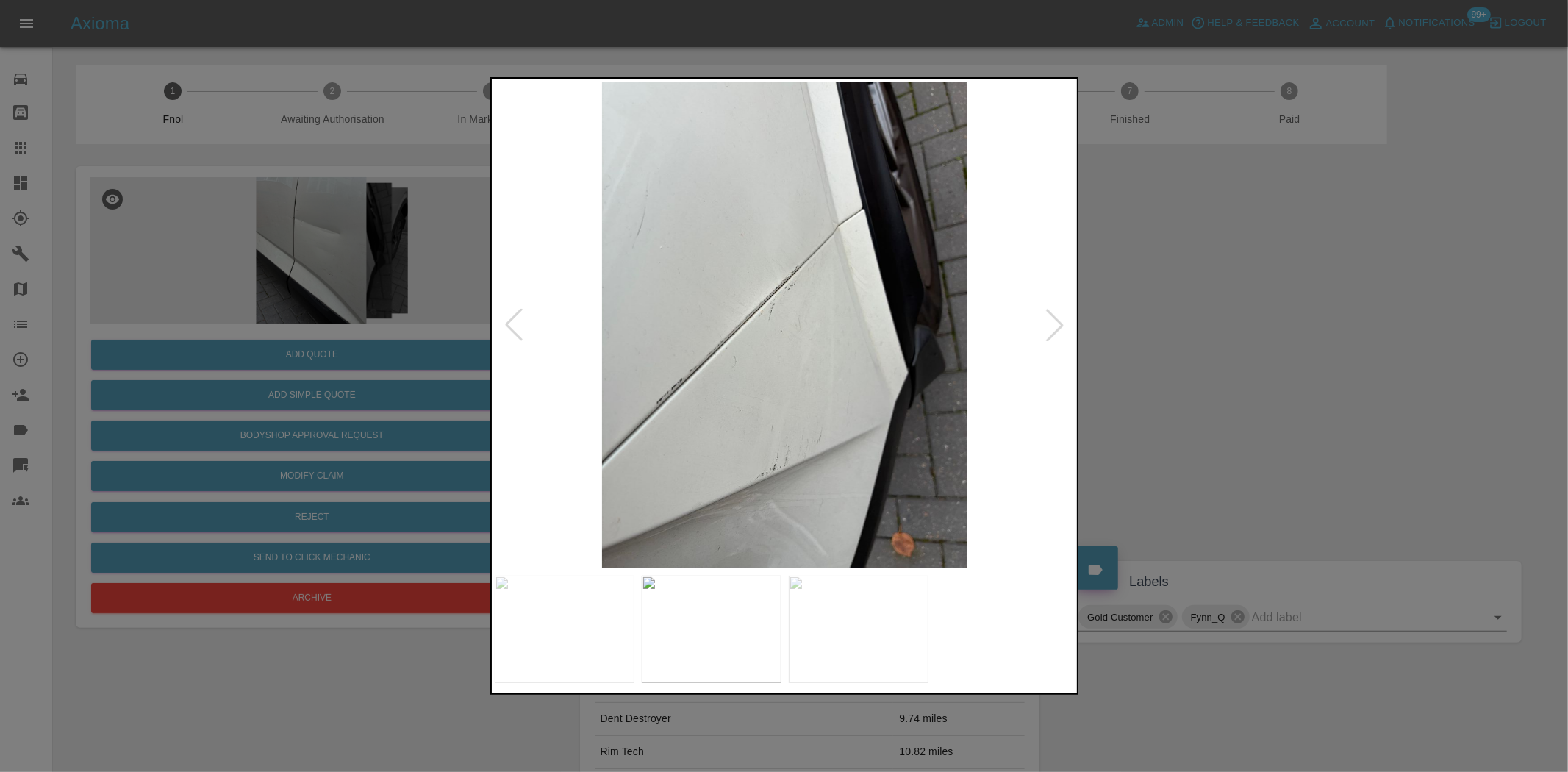
click at [788, 339] on img at bounding box center [784, 325] width 581 height 487
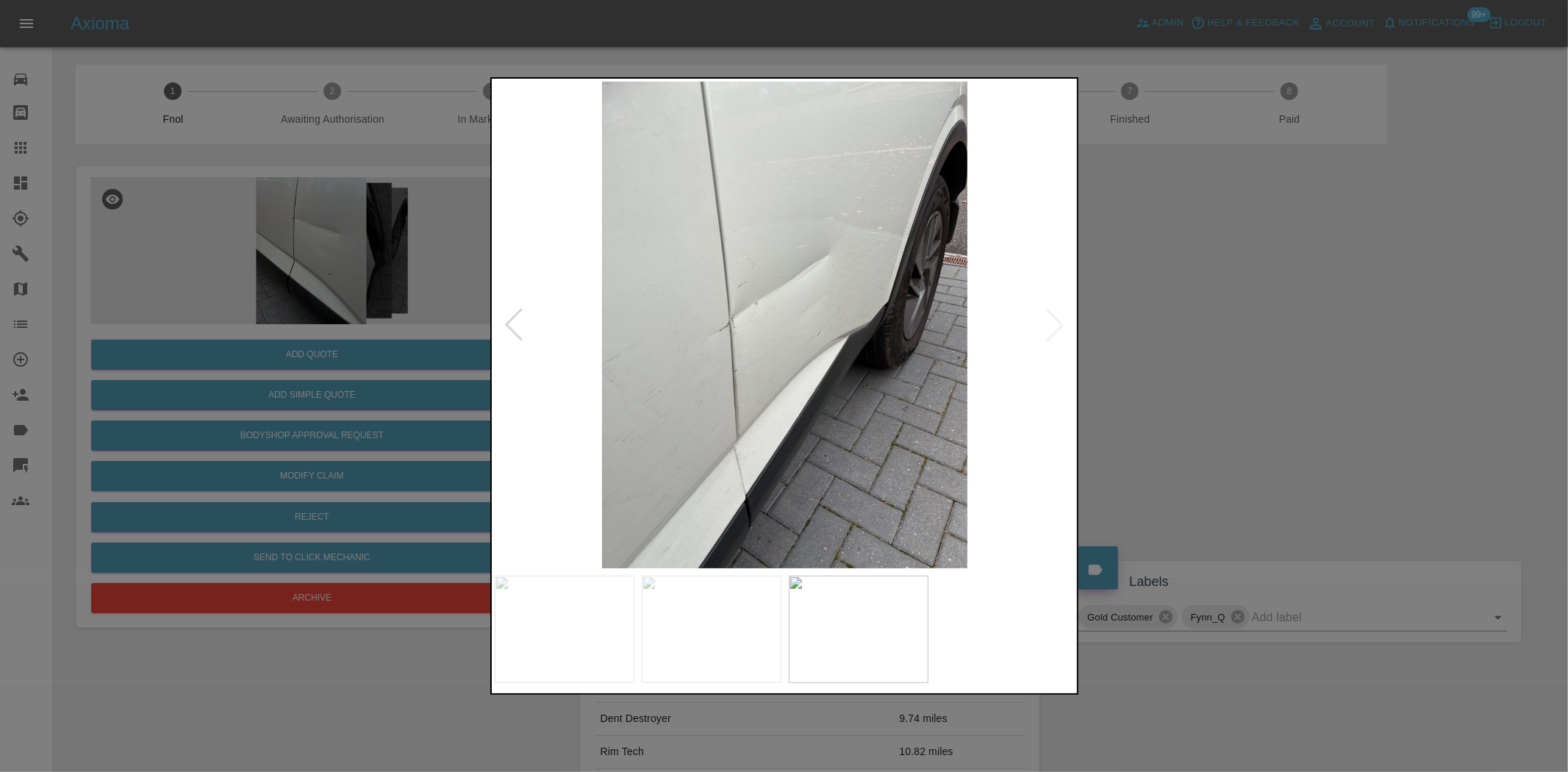
click at [713, 354] on img at bounding box center [784, 325] width 581 height 487
click at [664, 344] on img at bounding box center [784, 325] width 581 height 487
click at [696, 344] on img at bounding box center [784, 325] width 581 height 487
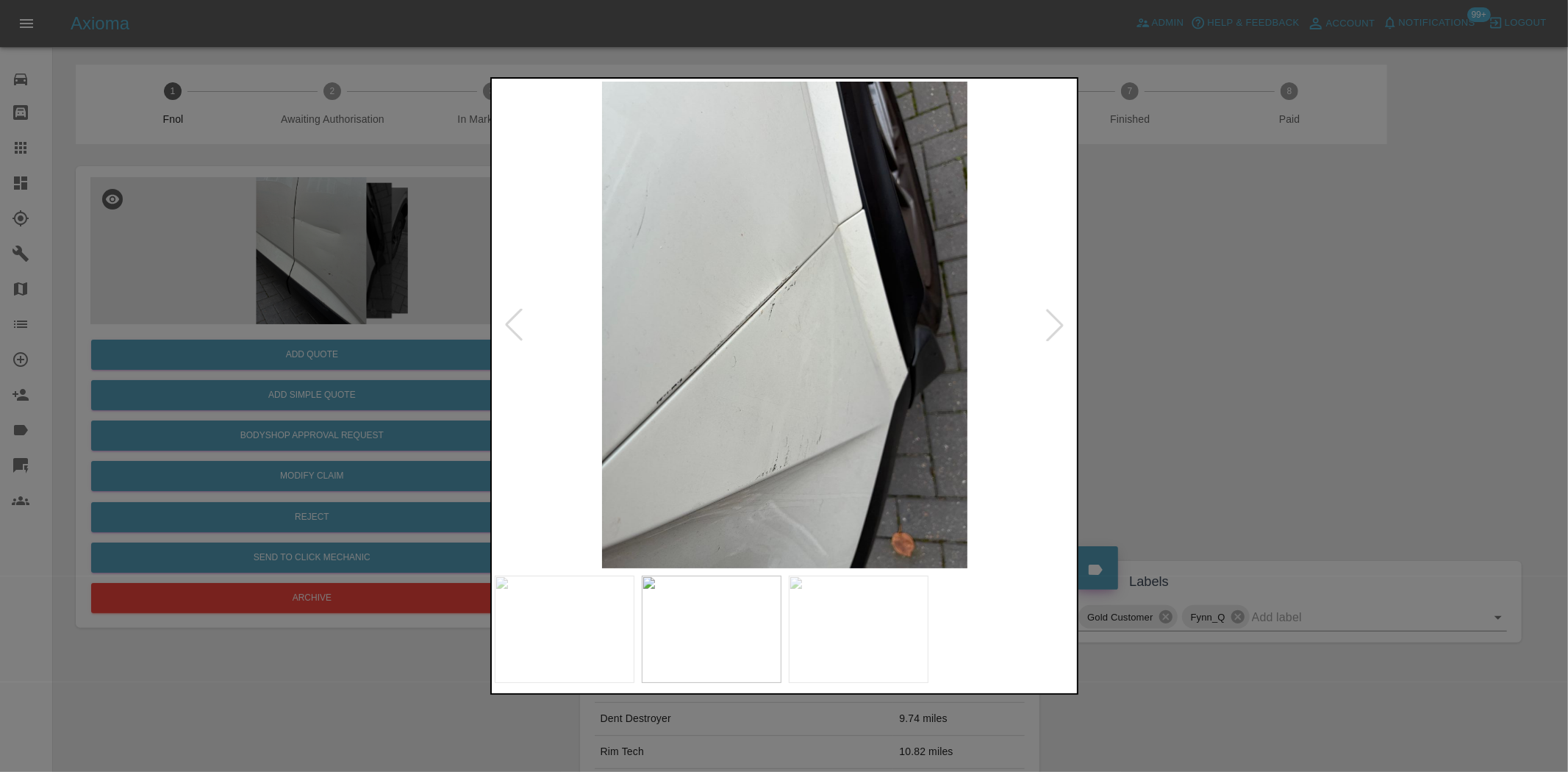
click at [258, 310] on div at bounding box center [784, 386] width 1568 height 772
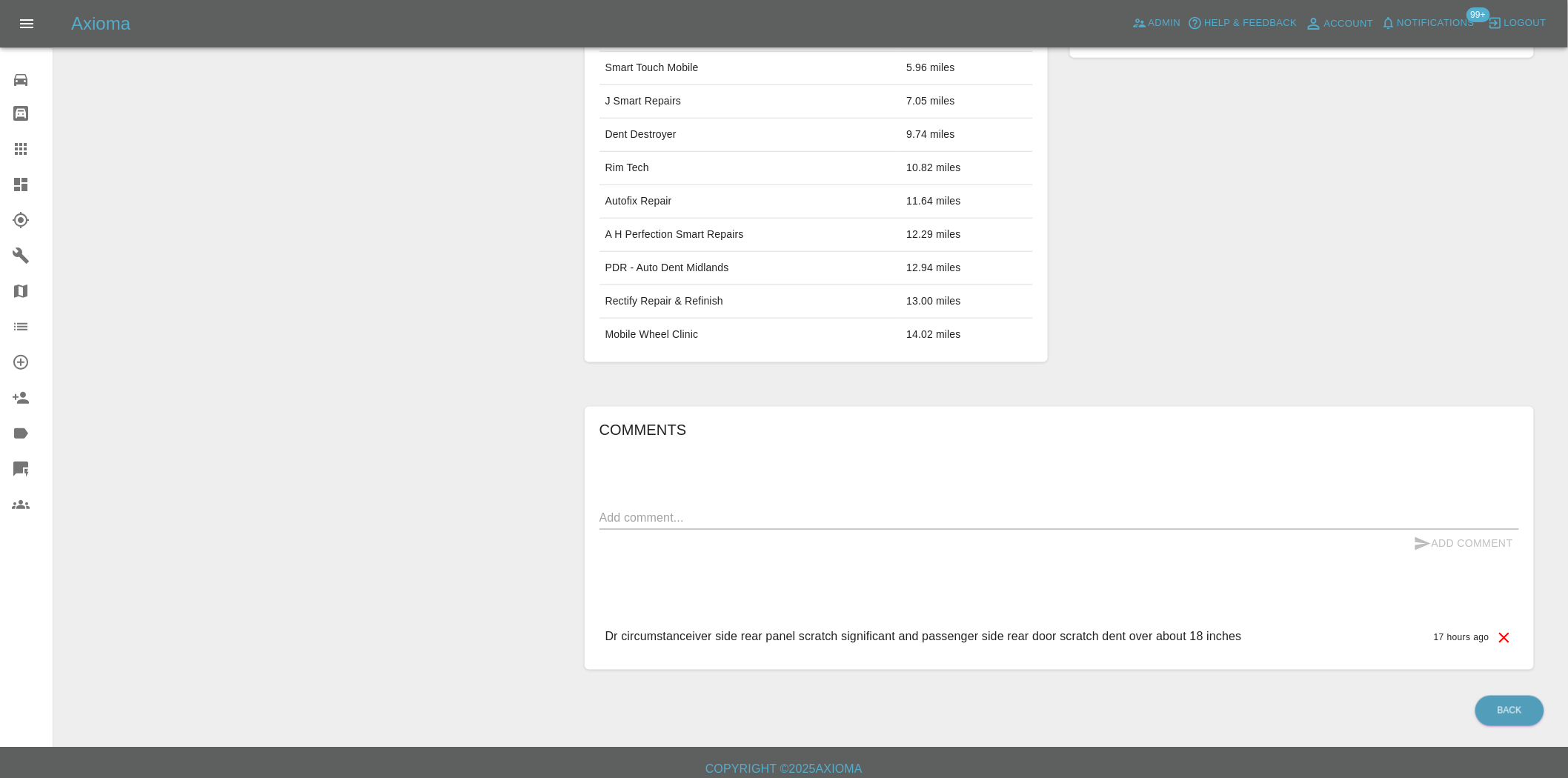
scroll to position [603, 0]
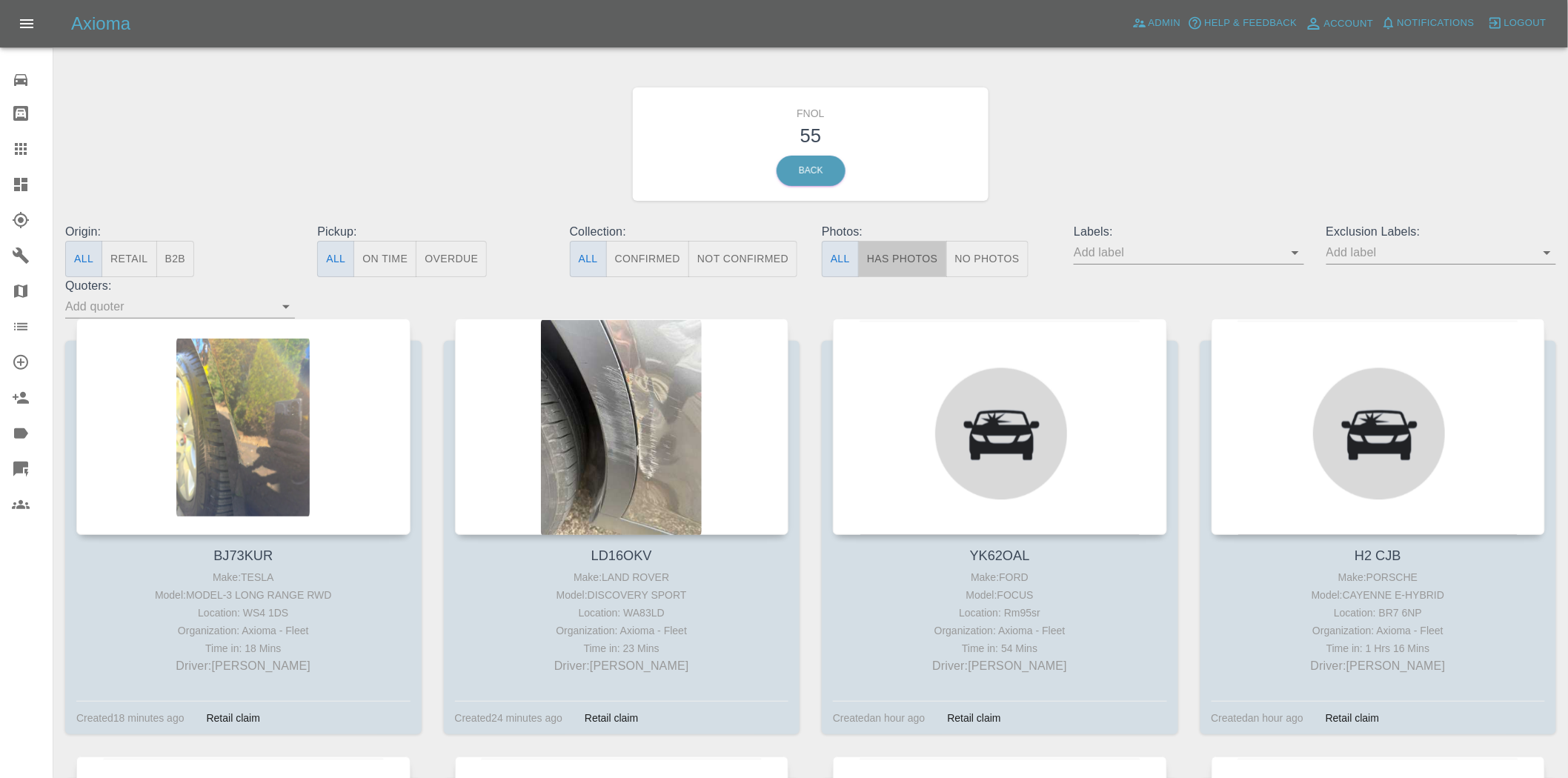
click at [916, 265] on button "Has Photos" at bounding box center [902, 259] width 89 height 36
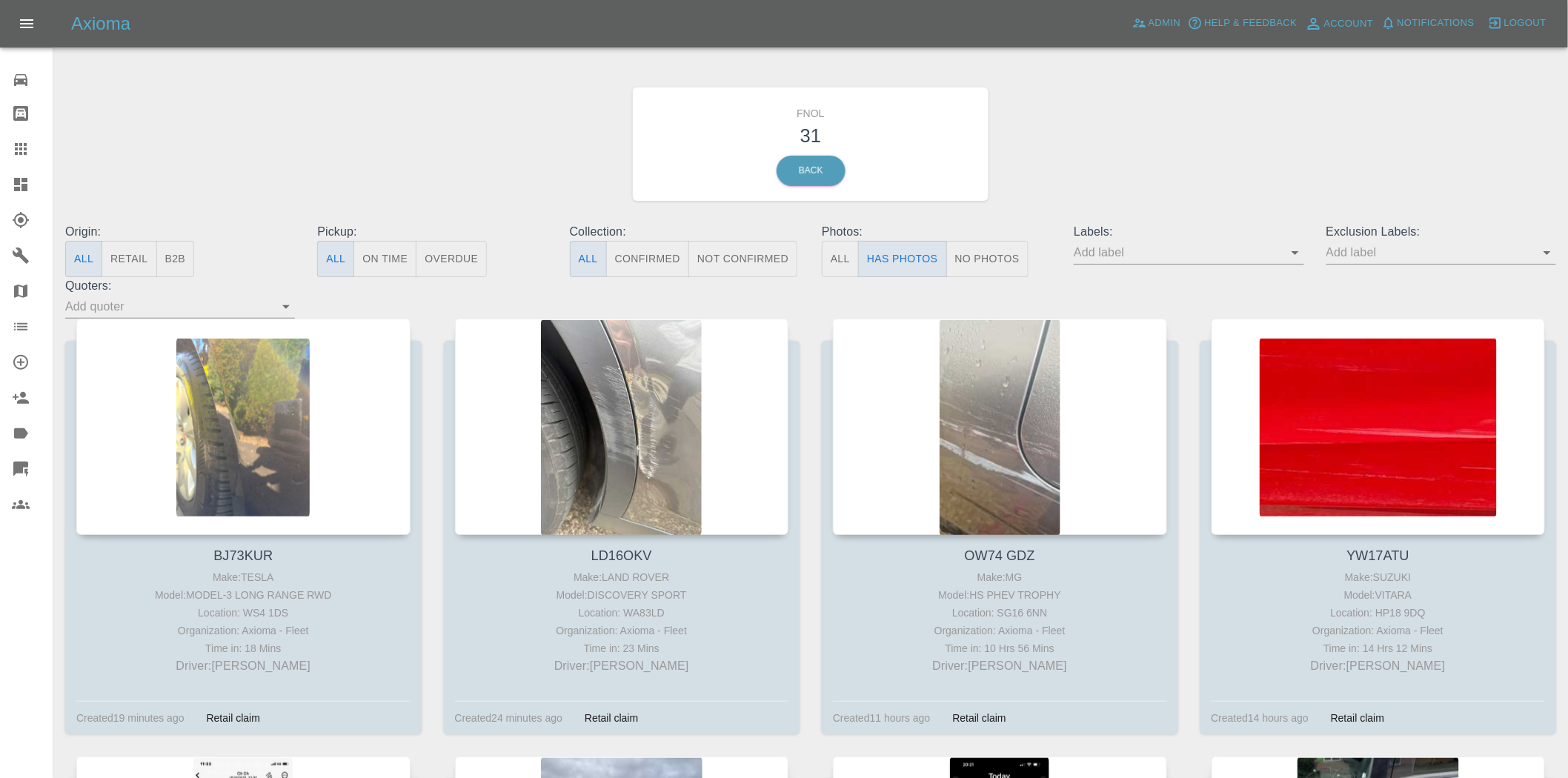
click at [1404, 246] on div "Exclusion Labels:" at bounding box center [1441, 250] width 252 height 54
click at [1404, 246] on input "text" at bounding box center [1430, 252] width 207 height 23
click at [1401, 248] on input "text" at bounding box center [1430, 252] width 207 height 23
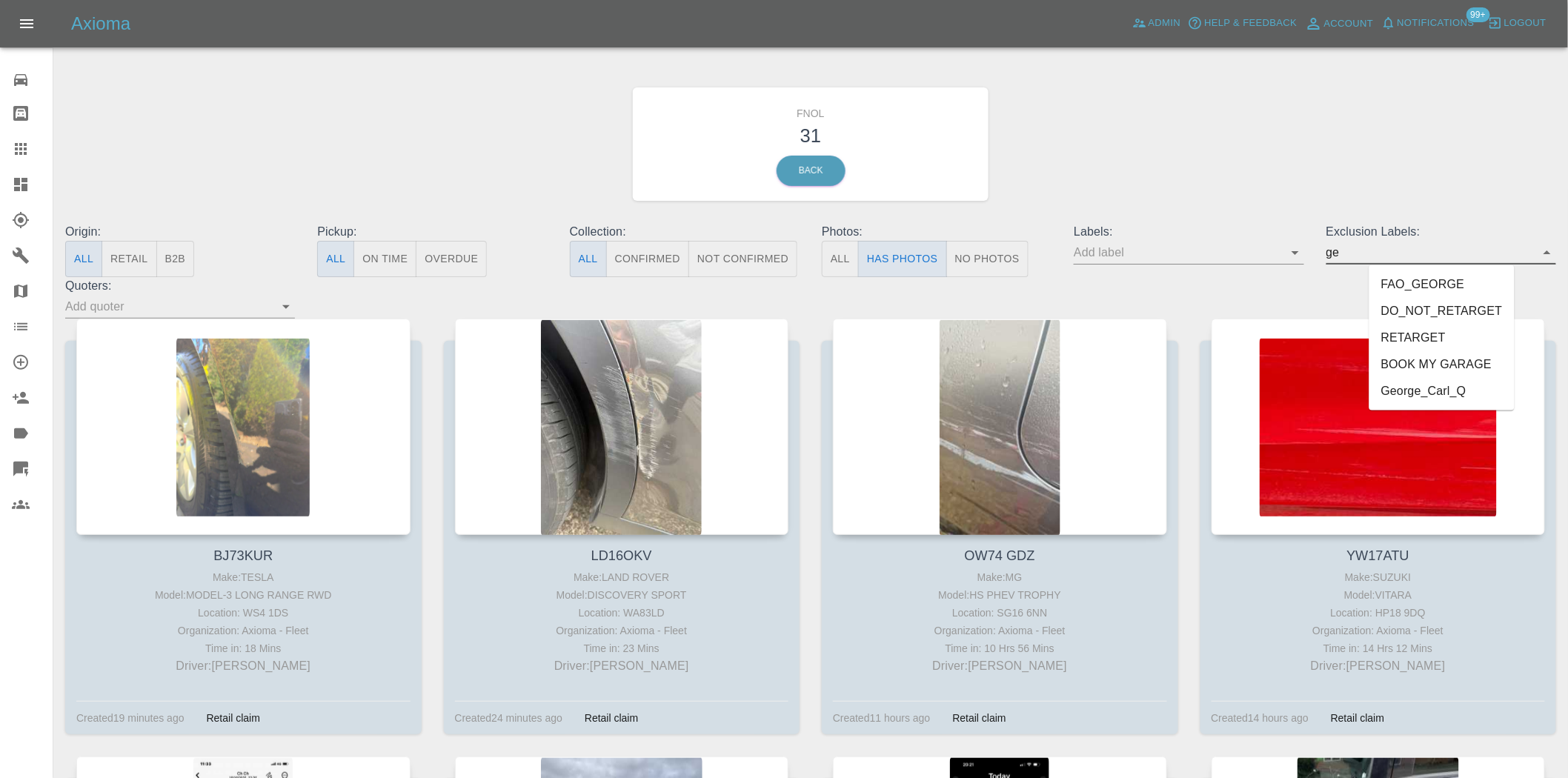
type input "geo"
click at [1414, 308] on li "George_Carl_Q" at bounding box center [1441, 311] width 109 height 27
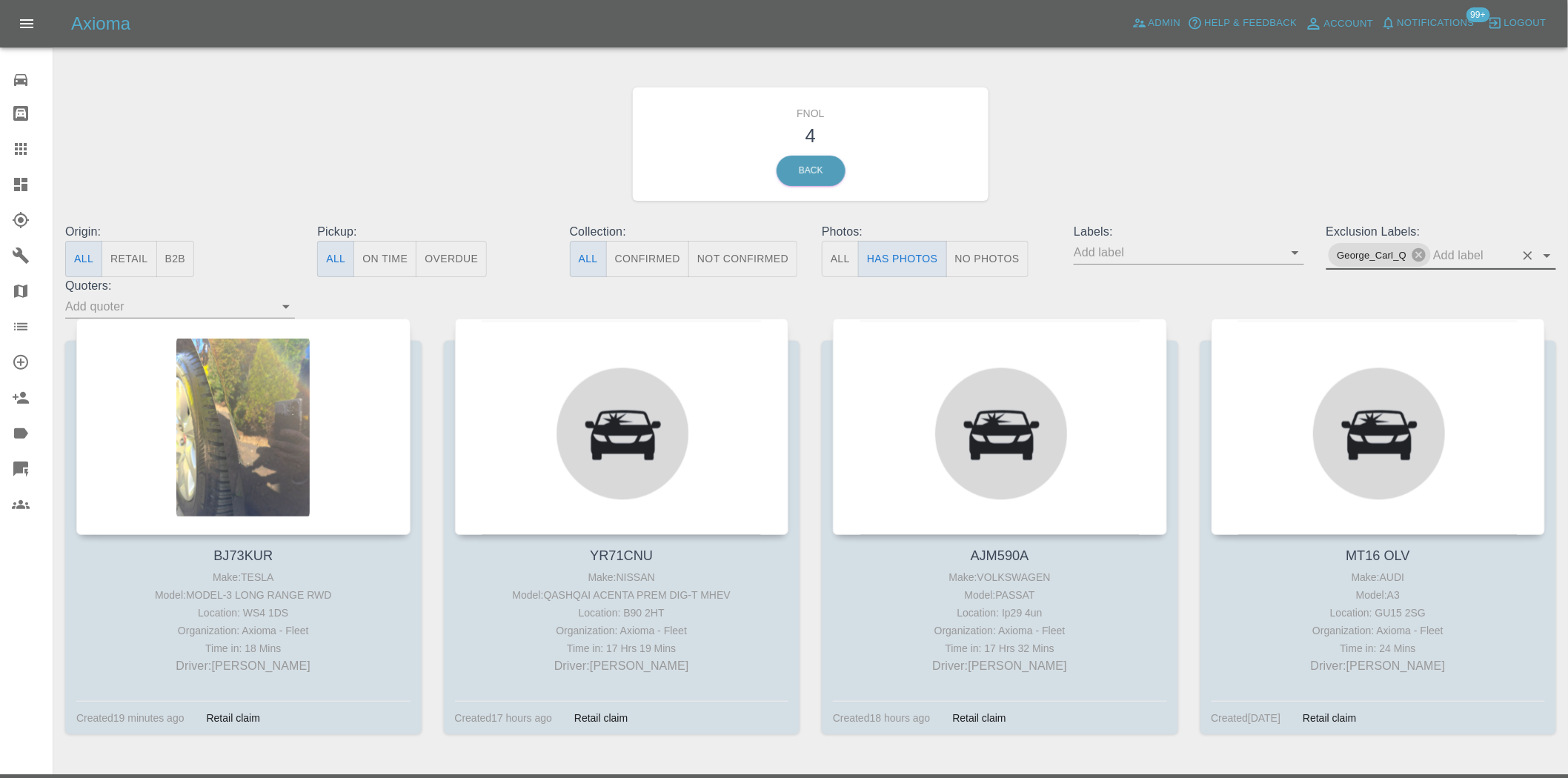
scroll to position [38, 0]
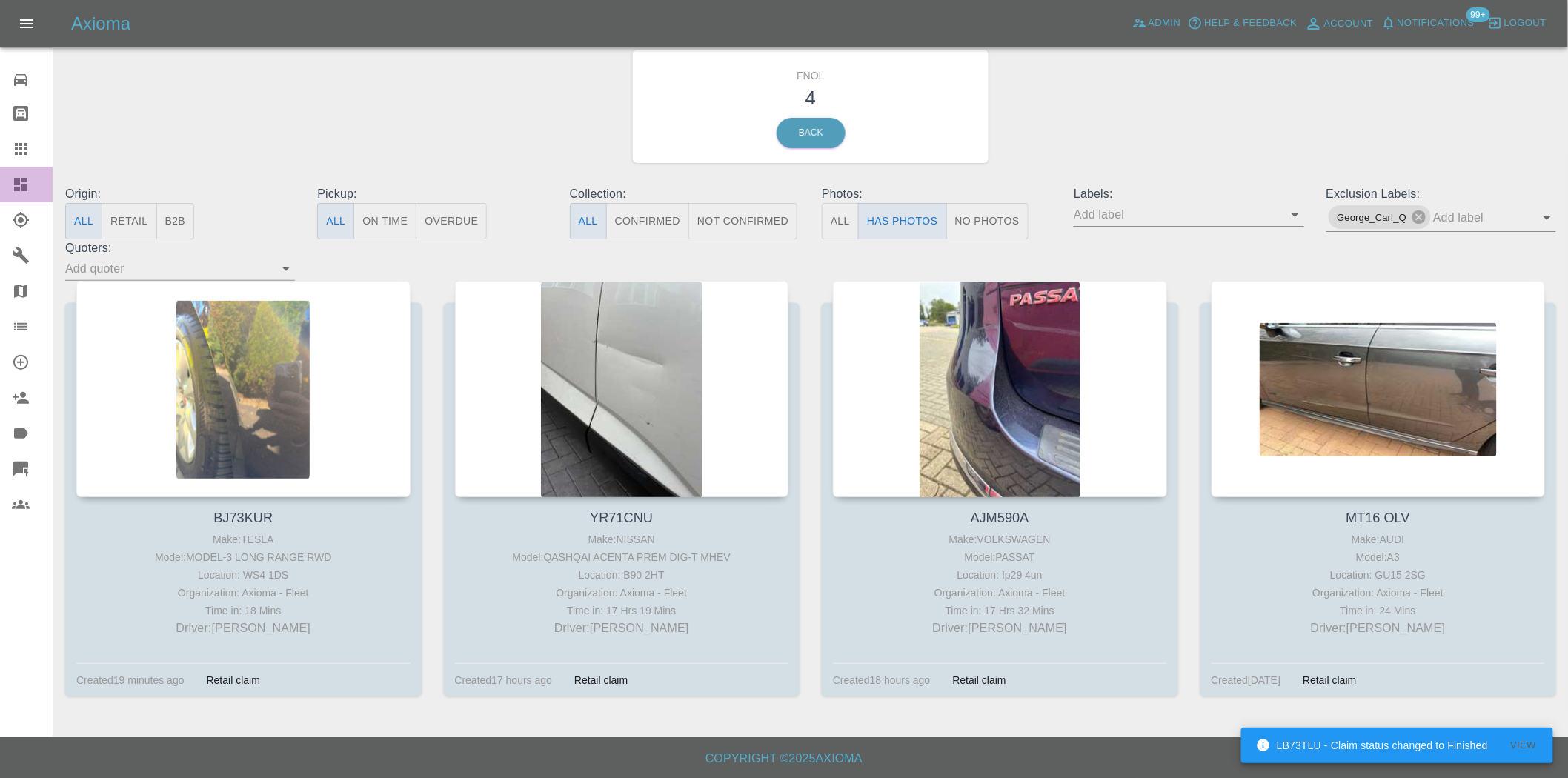
click at [30, 182] on div at bounding box center [33, 185] width 42 height 18
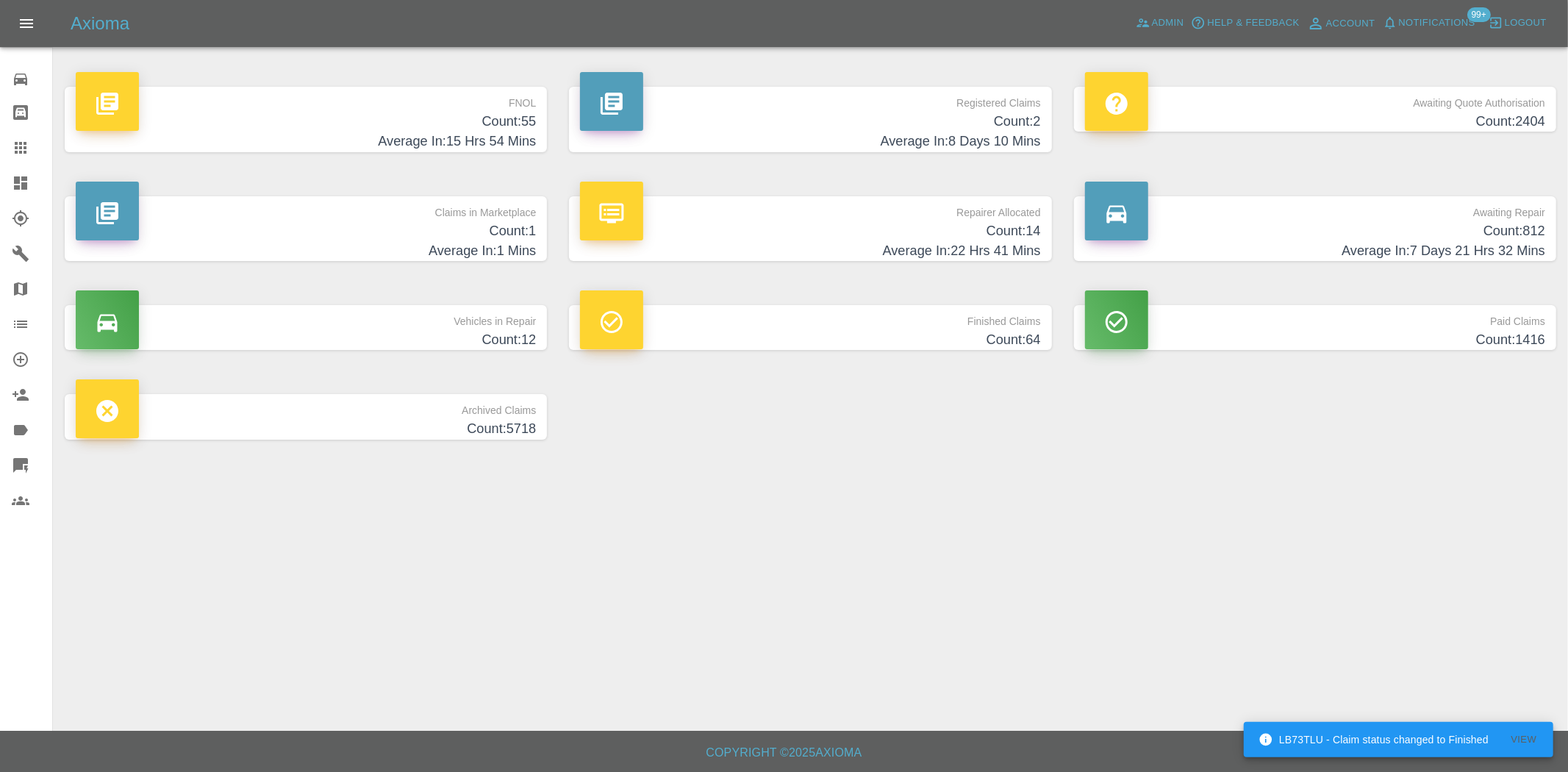
click at [517, 110] on p "FNOL" at bounding box center [306, 99] width 460 height 25
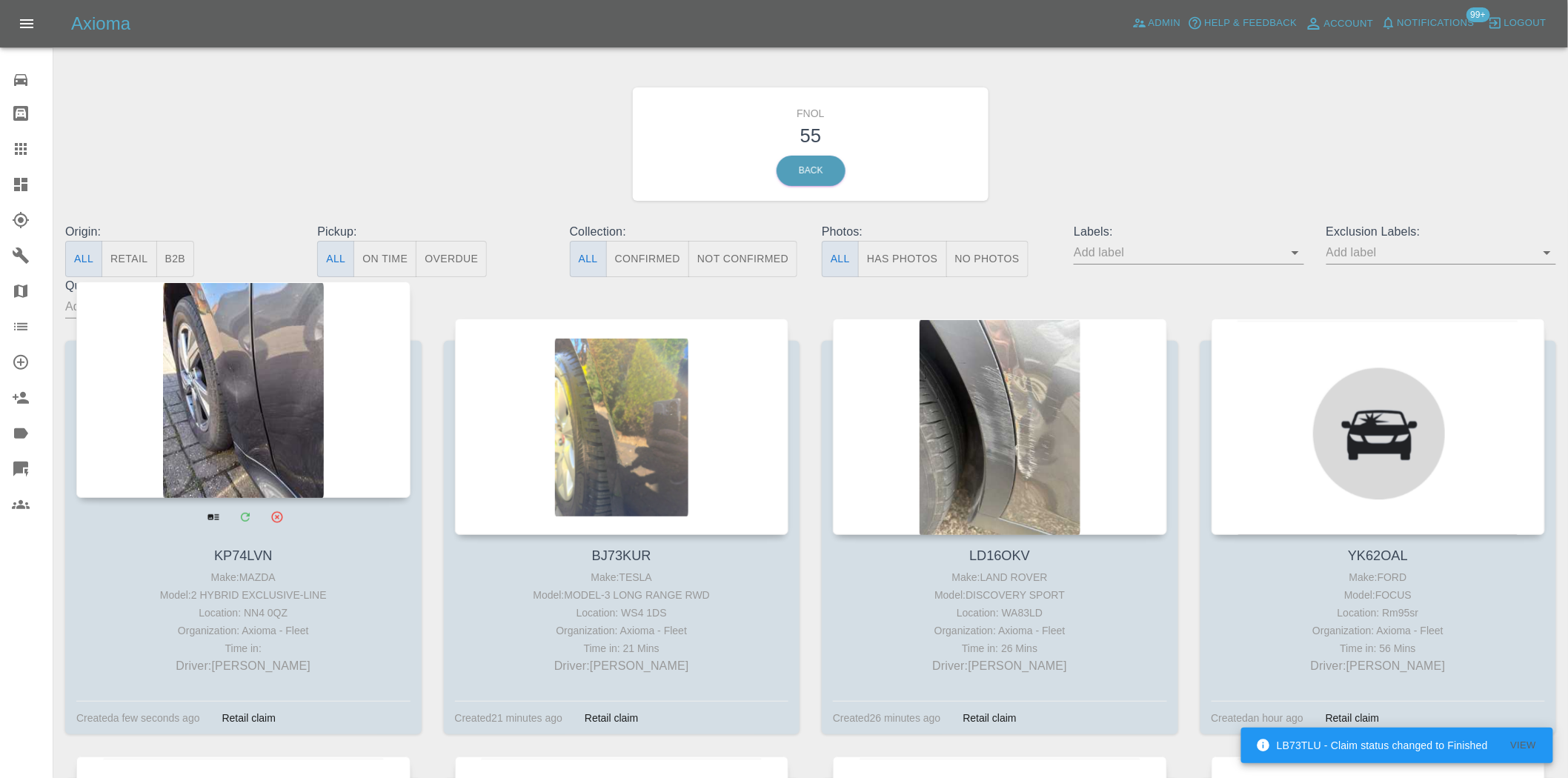
drag, startPoint x: 27, startPoint y: 189, endPoint x: 161, endPoint y: 330, distance: 194.5
click at [27, 189] on icon at bounding box center [20, 184] width 13 height 13
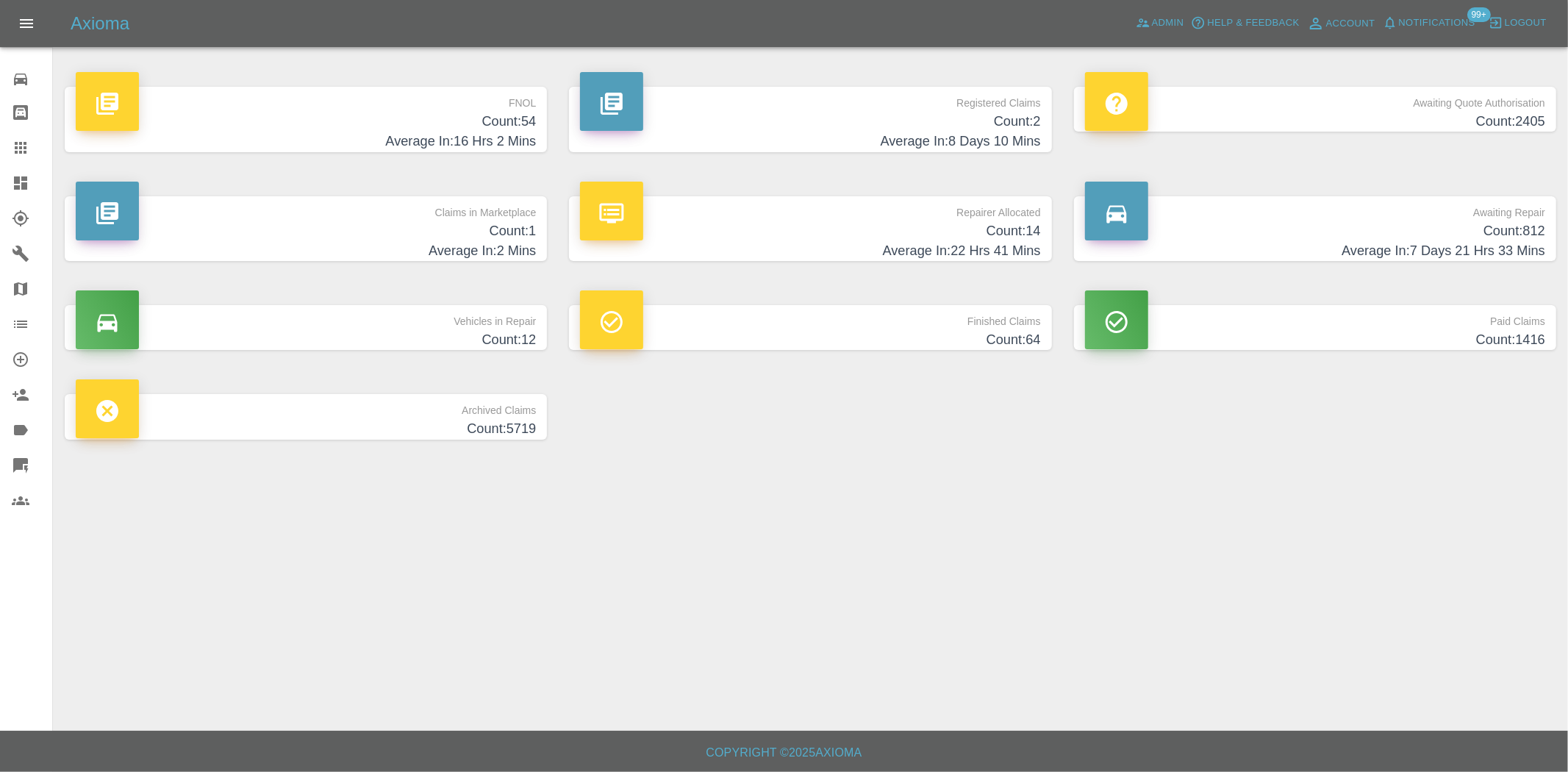
click at [509, 134] on h4 "Average In: 16 Hrs 2 Mins" at bounding box center [306, 142] width 460 height 20
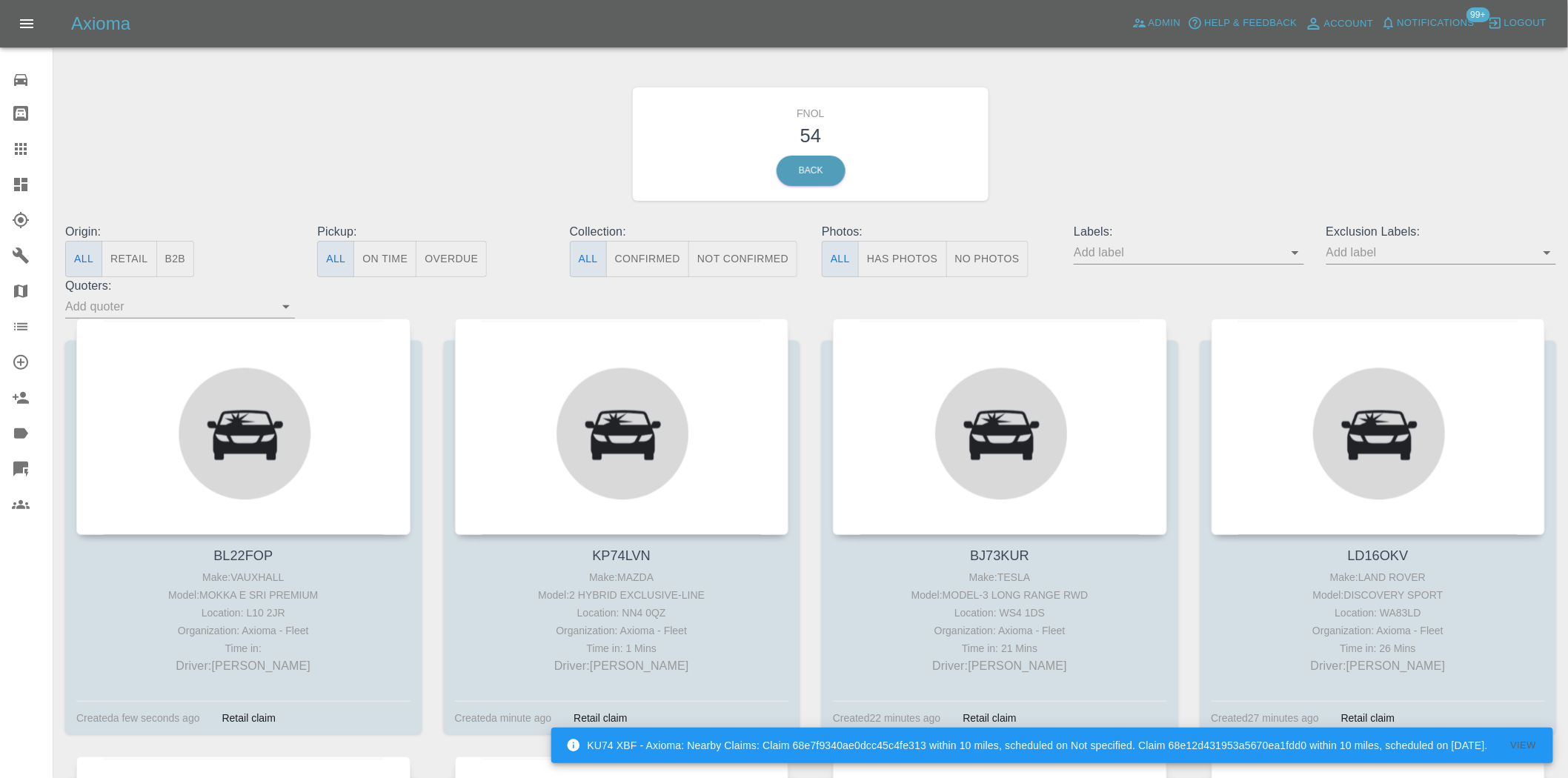
click at [931, 255] on button "Has Photos" at bounding box center [902, 259] width 89 height 36
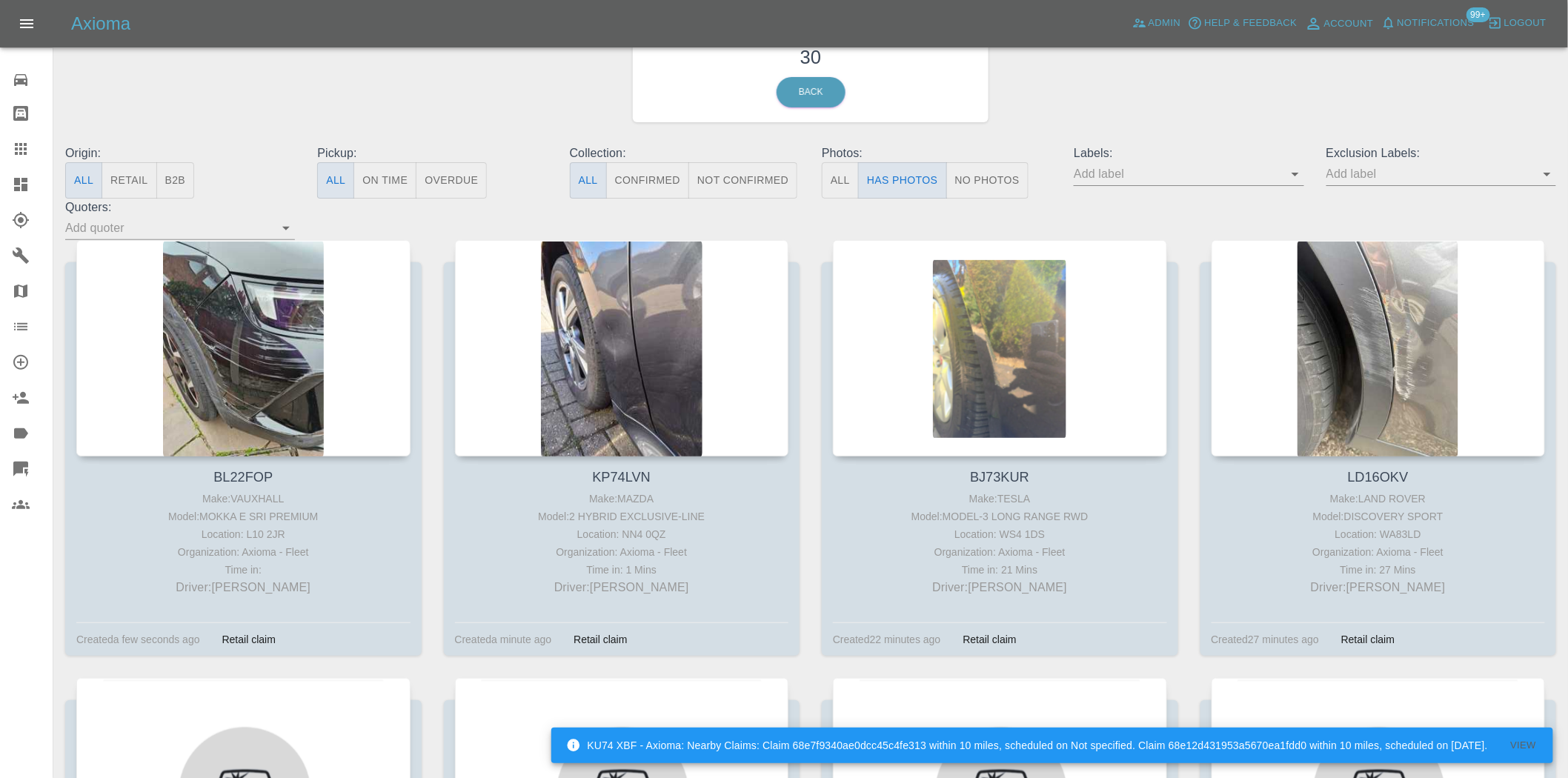
scroll to position [82, 0]
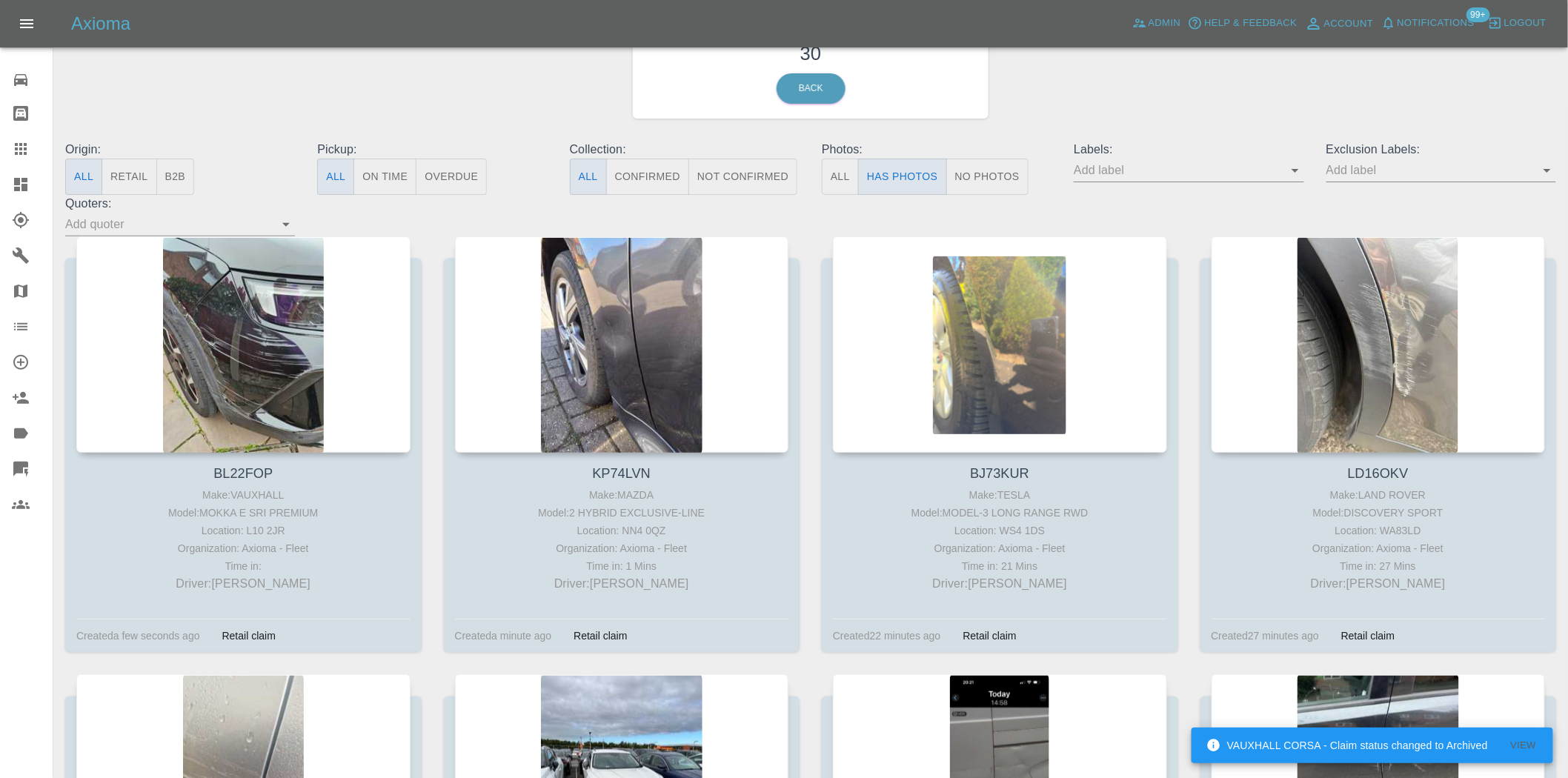
click at [32, 181] on div at bounding box center [33, 185] width 42 height 18
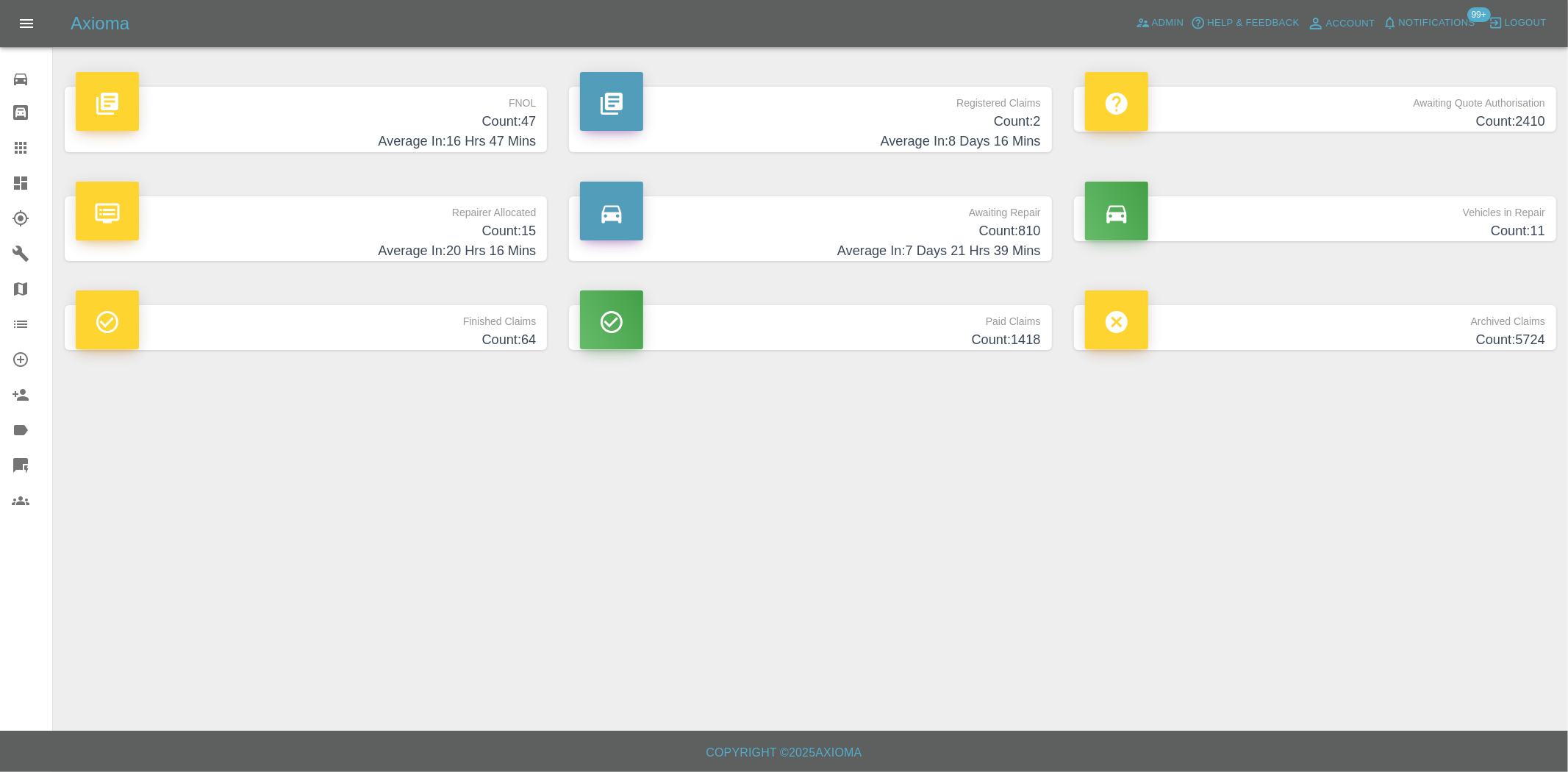
click at [917, 132] on h4 "Average In: 8 Days 16 Mins" at bounding box center [809, 142] width 460 height 20
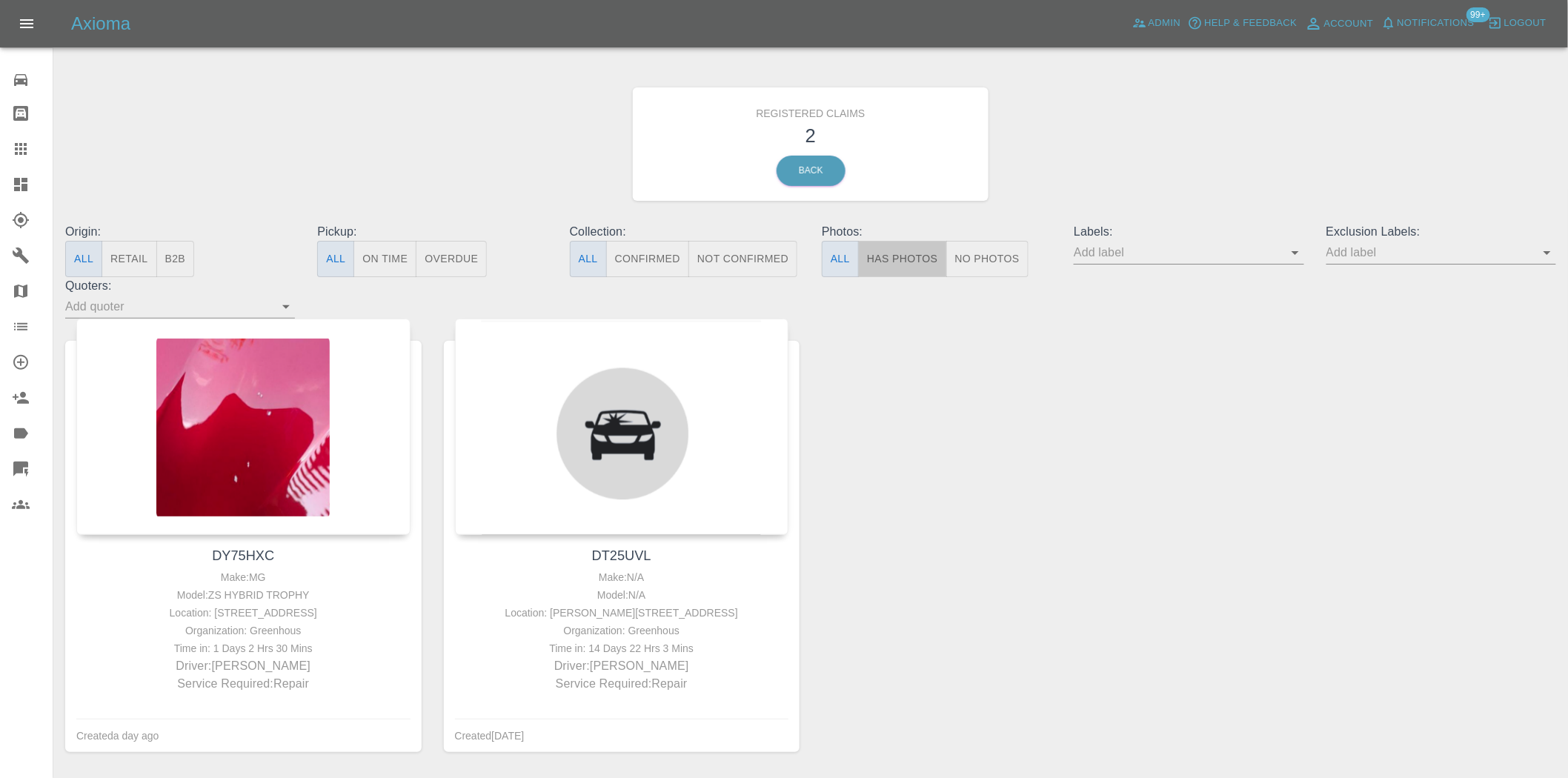
click at [899, 261] on button "Has Photos" at bounding box center [902, 259] width 89 height 36
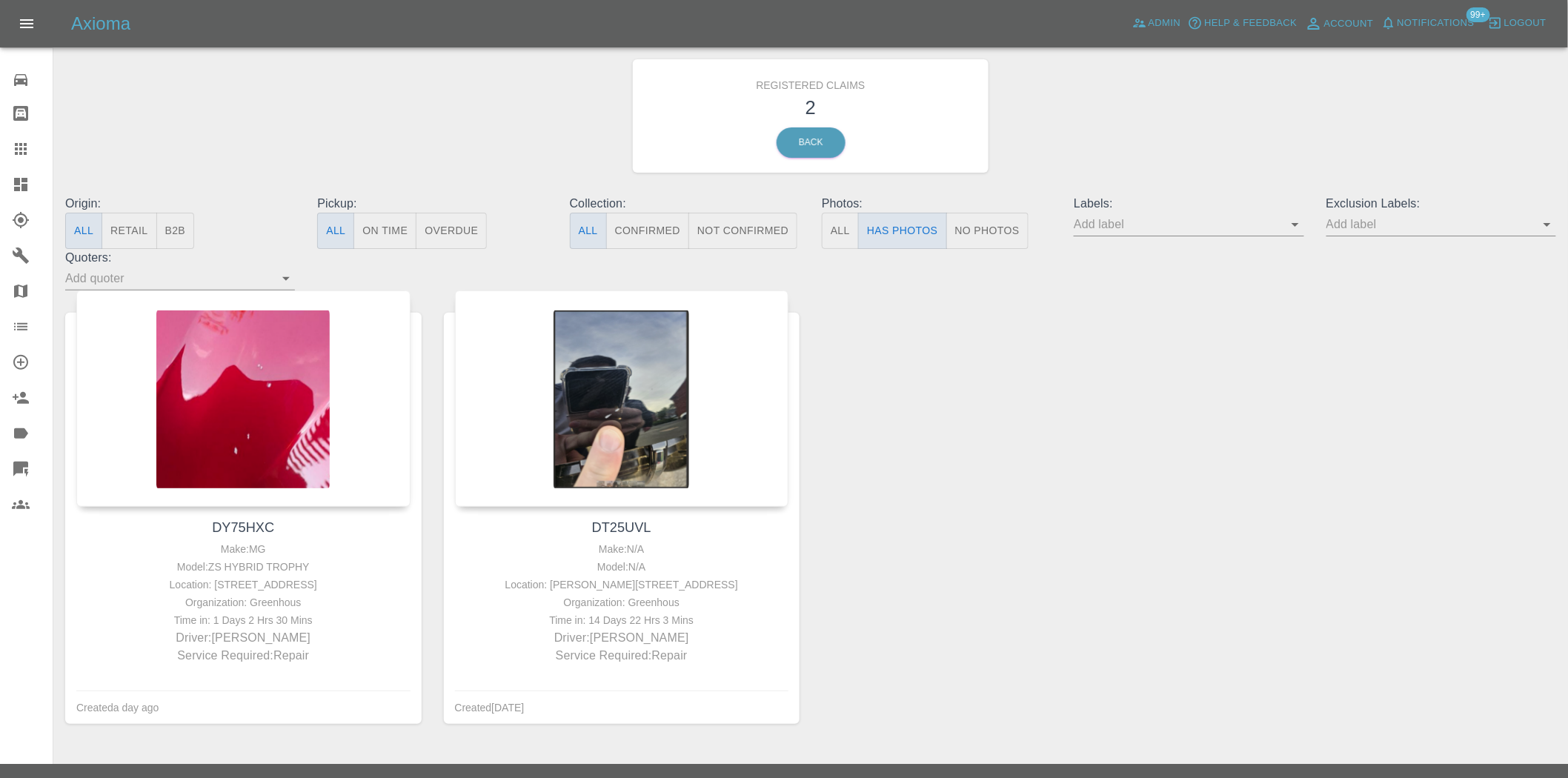
scroll to position [56, 0]
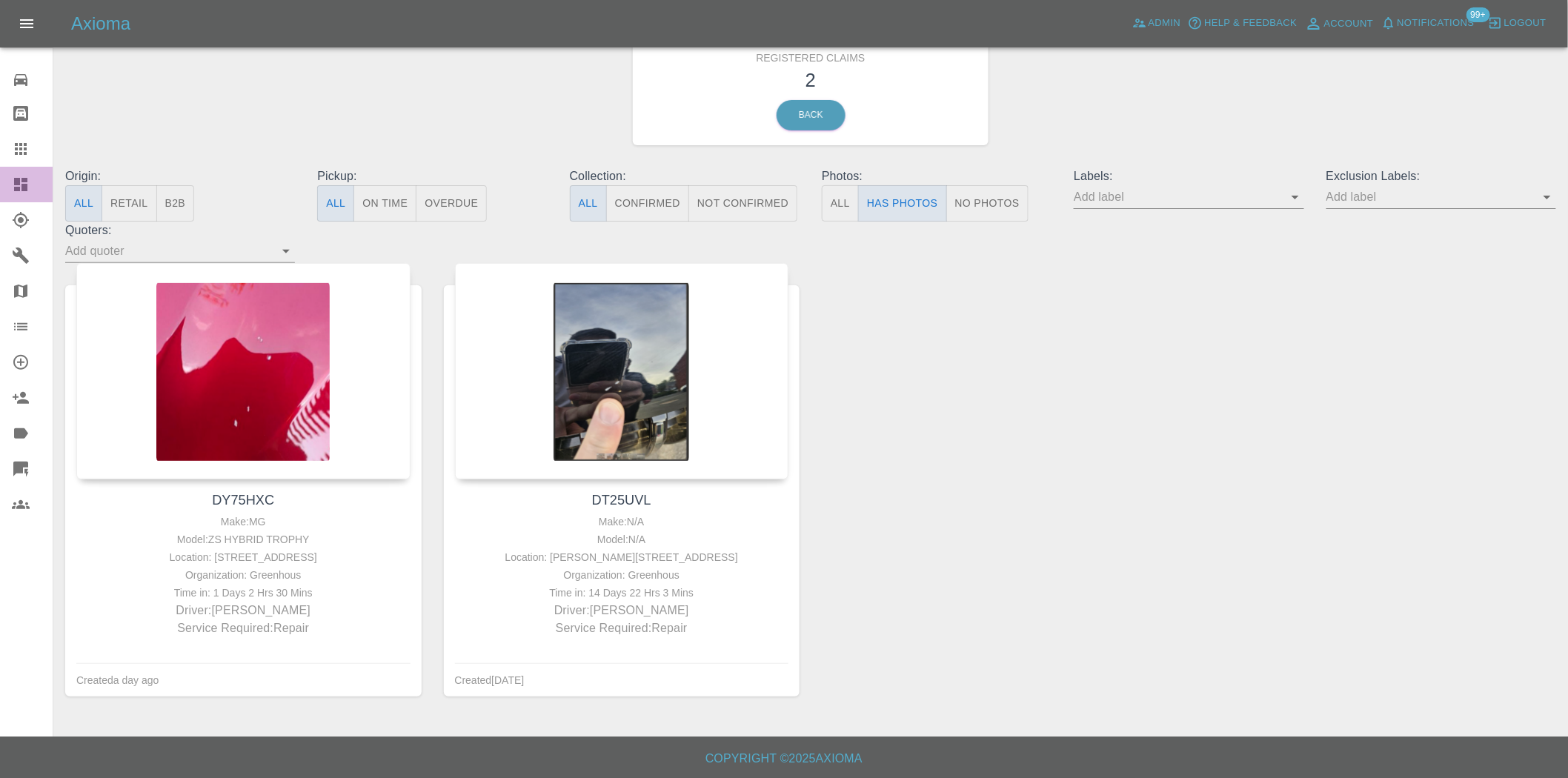
click at [15, 193] on icon at bounding box center [21, 185] width 18 height 18
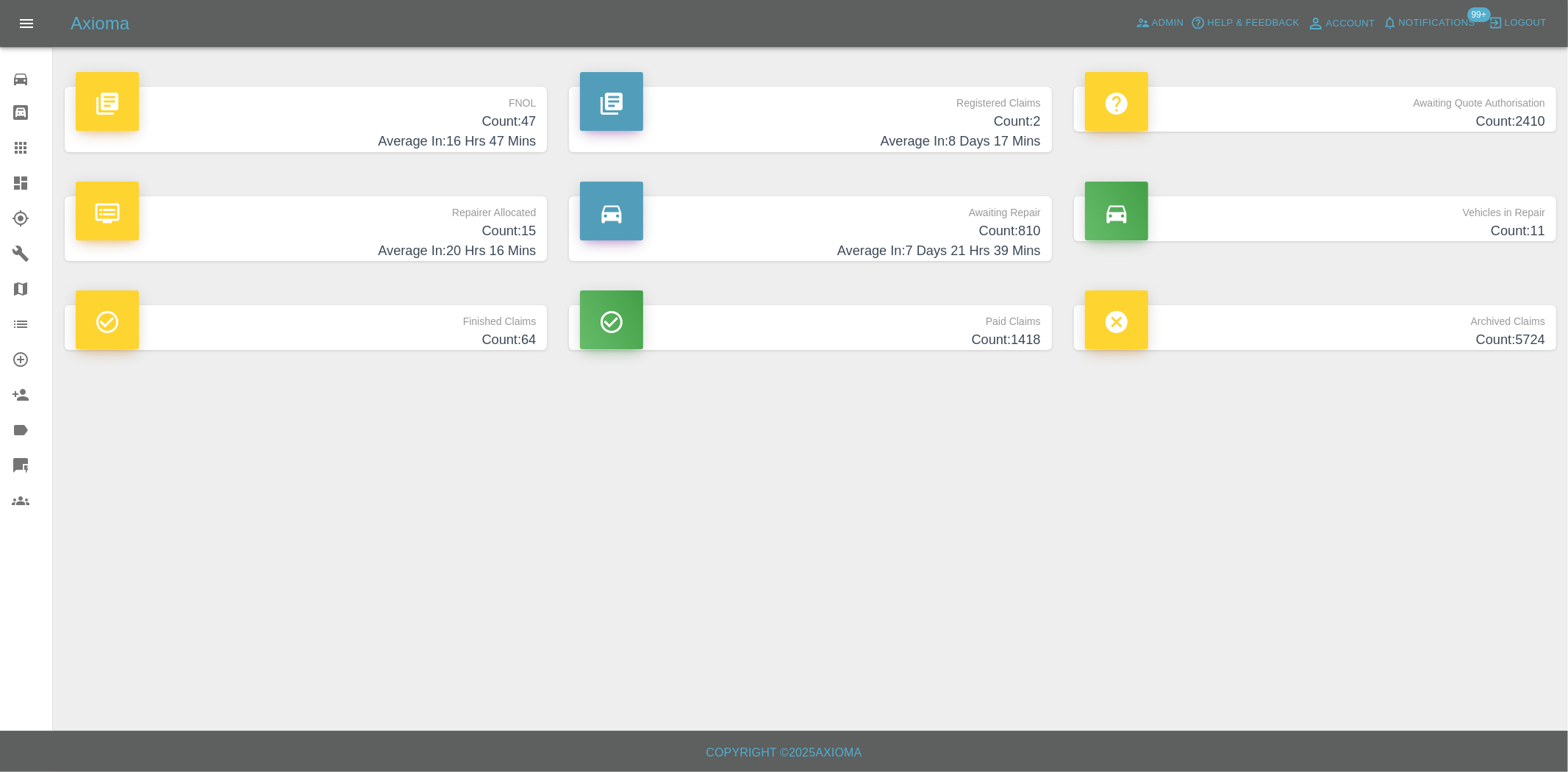
click at [457, 123] on h4 "Count: 47" at bounding box center [306, 122] width 460 height 20
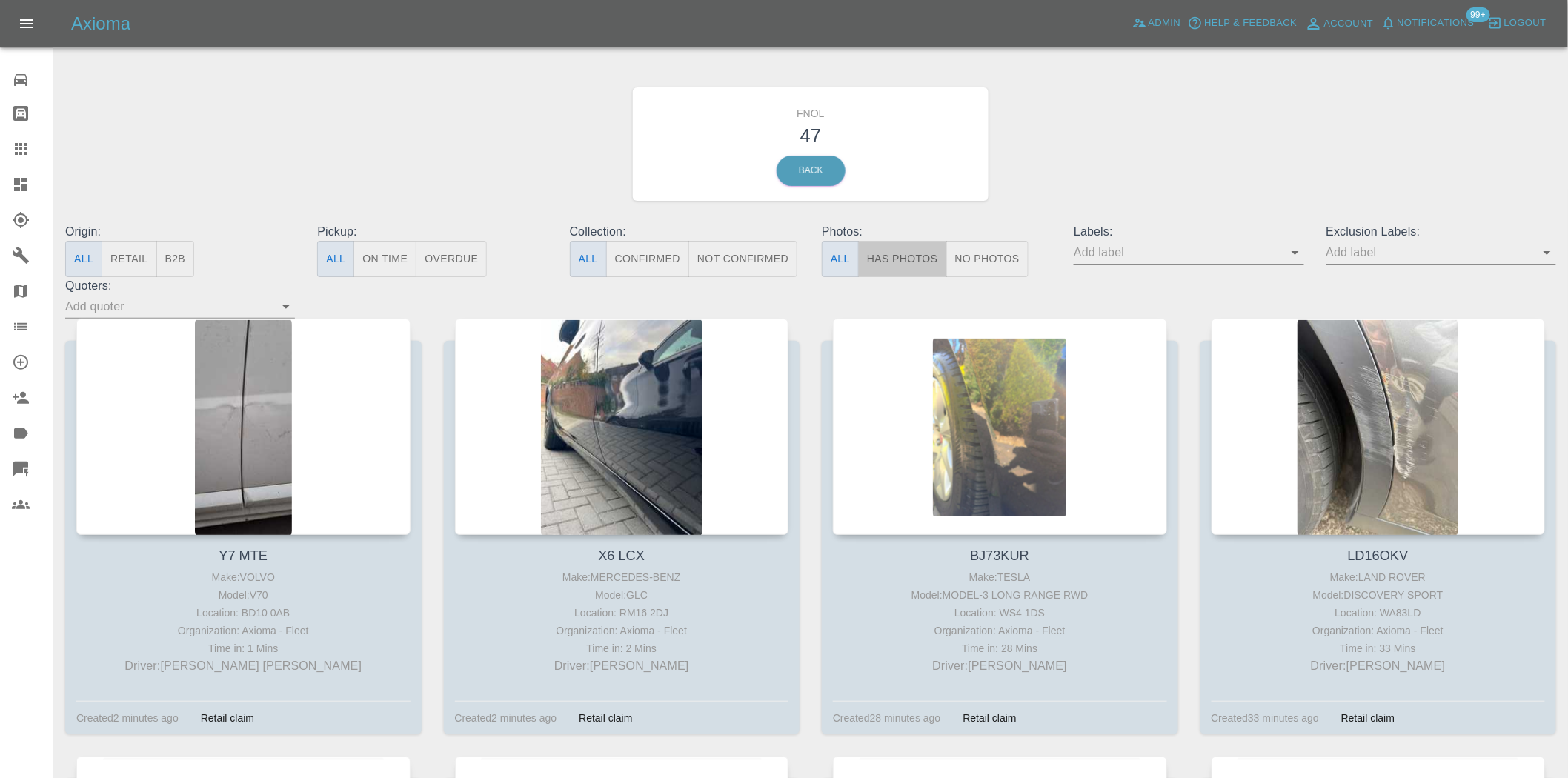
click at [915, 261] on button "Has Photos" at bounding box center [902, 259] width 89 height 36
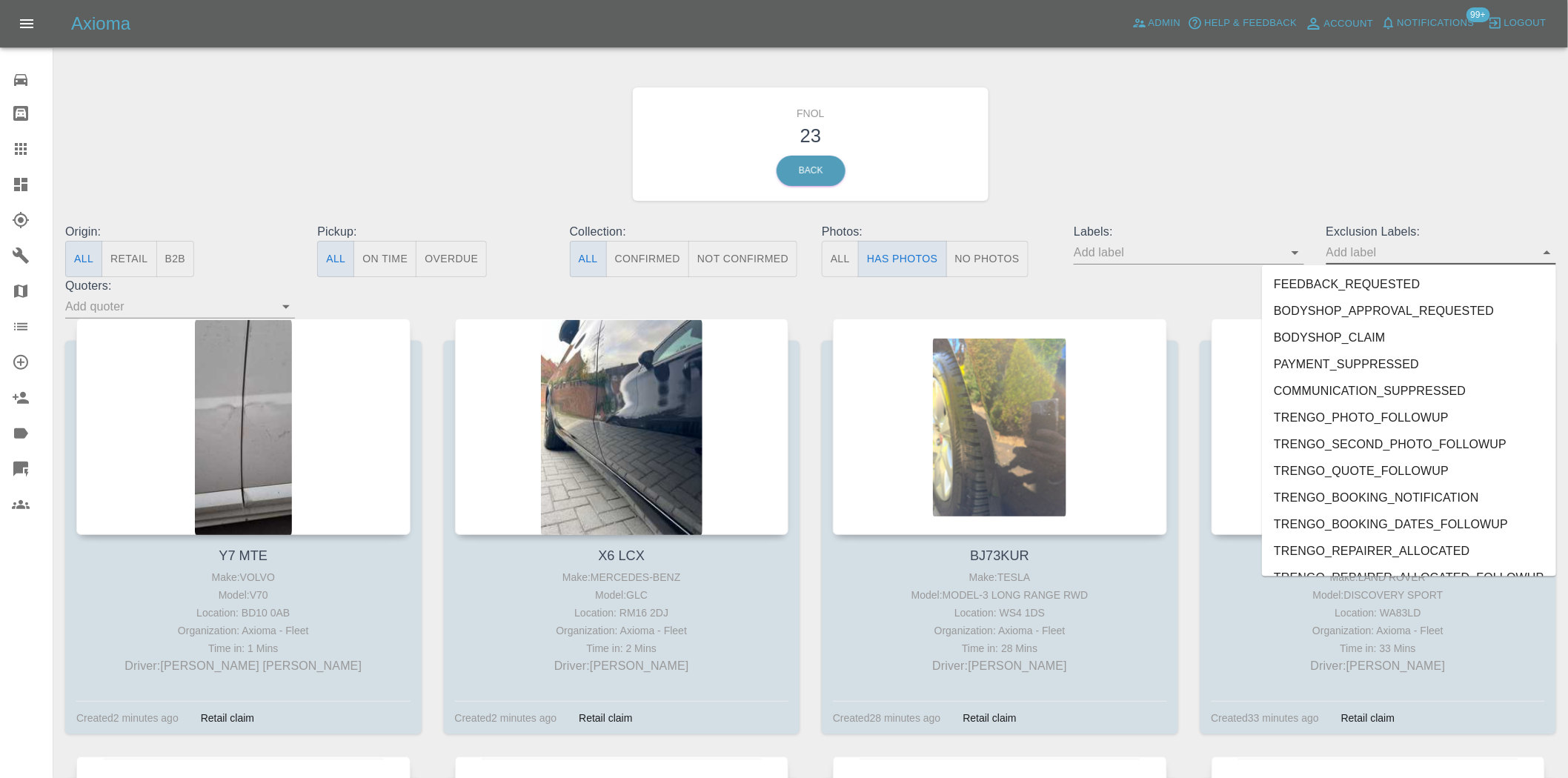
click at [1359, 252] on input "text" at bounding box center [1430, 252] width 207 height 23
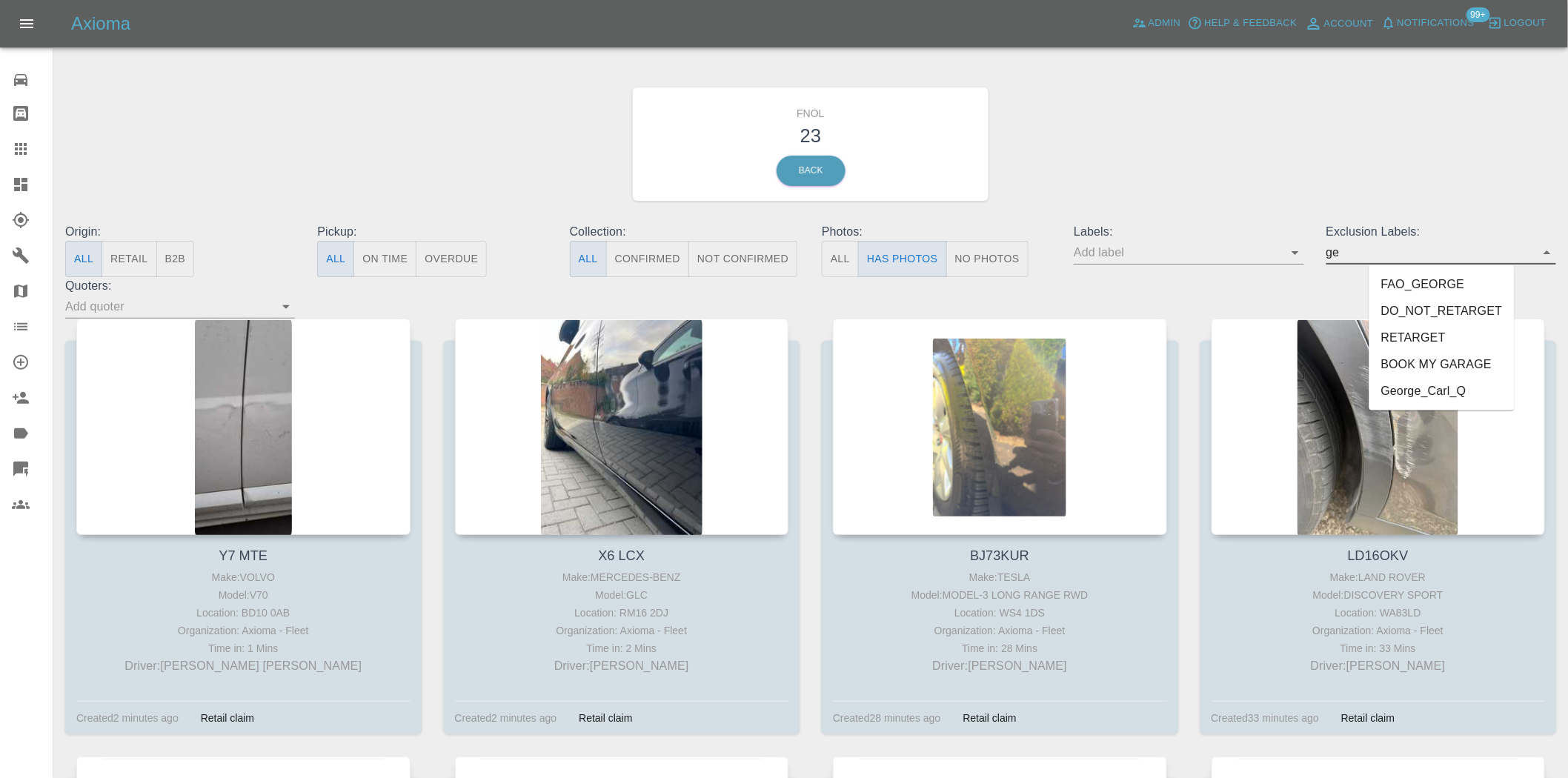
type input "geo"
click at [1443, 317] on li "George_Carl_Q" at bounding box center [1441, 311] width 109 height 27
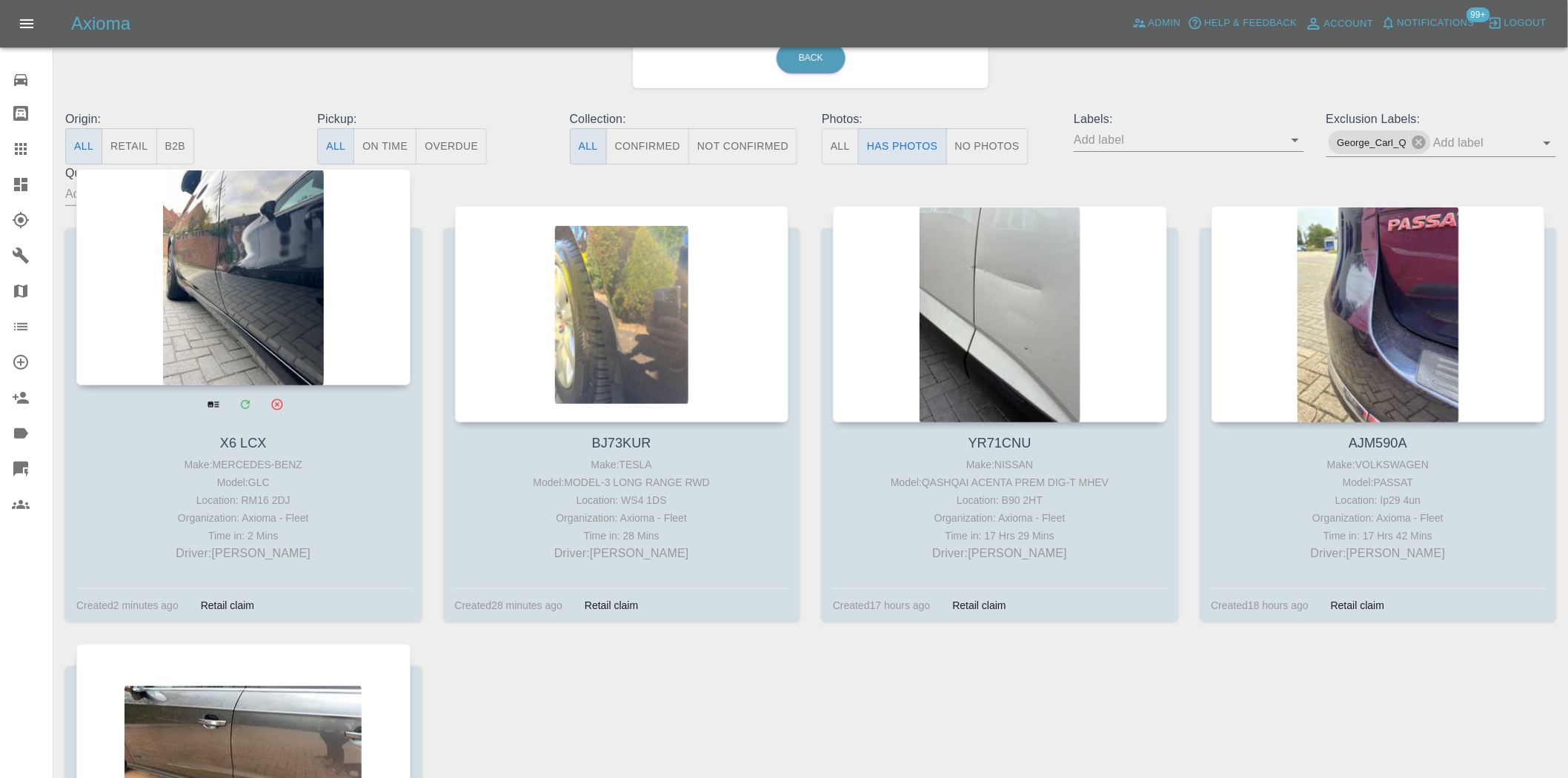
scroll to position [82, 0]
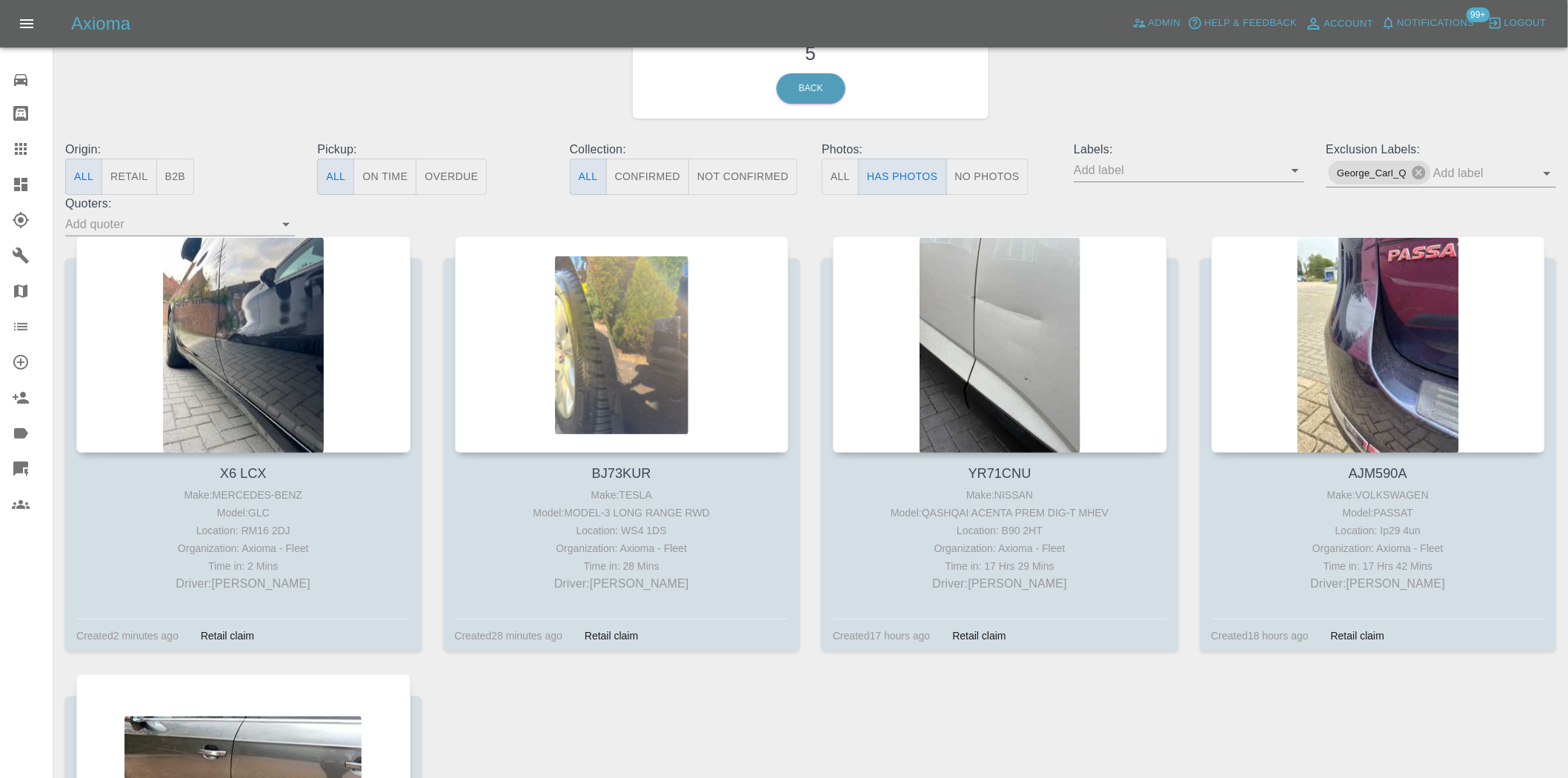
click at [25, 191] on icon at bounding box center [20, 184] width 13 height 13
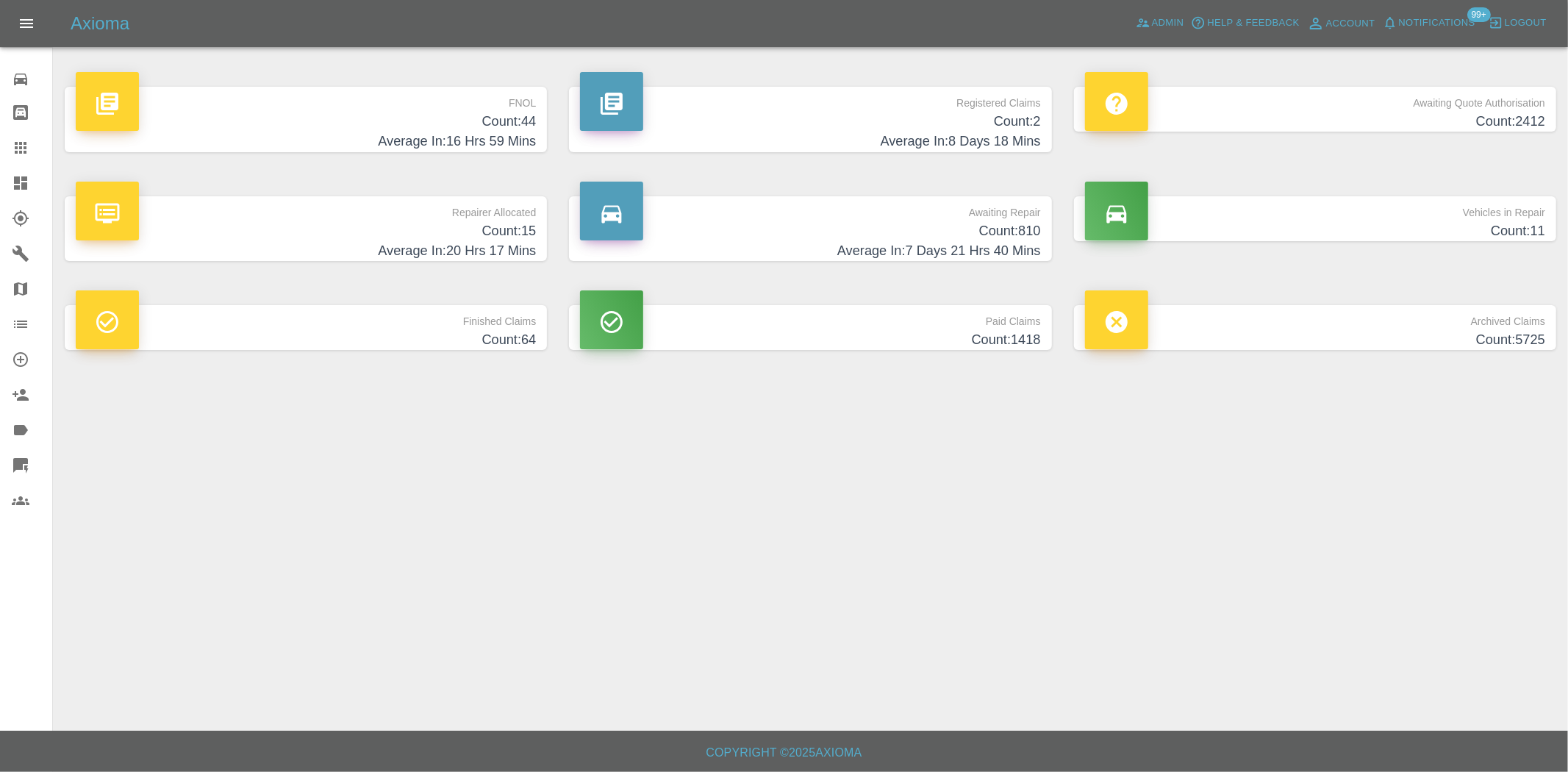
click at [516, 114] on h4 "Count: 44" at bounding box center [306, 122] width 460 height 20
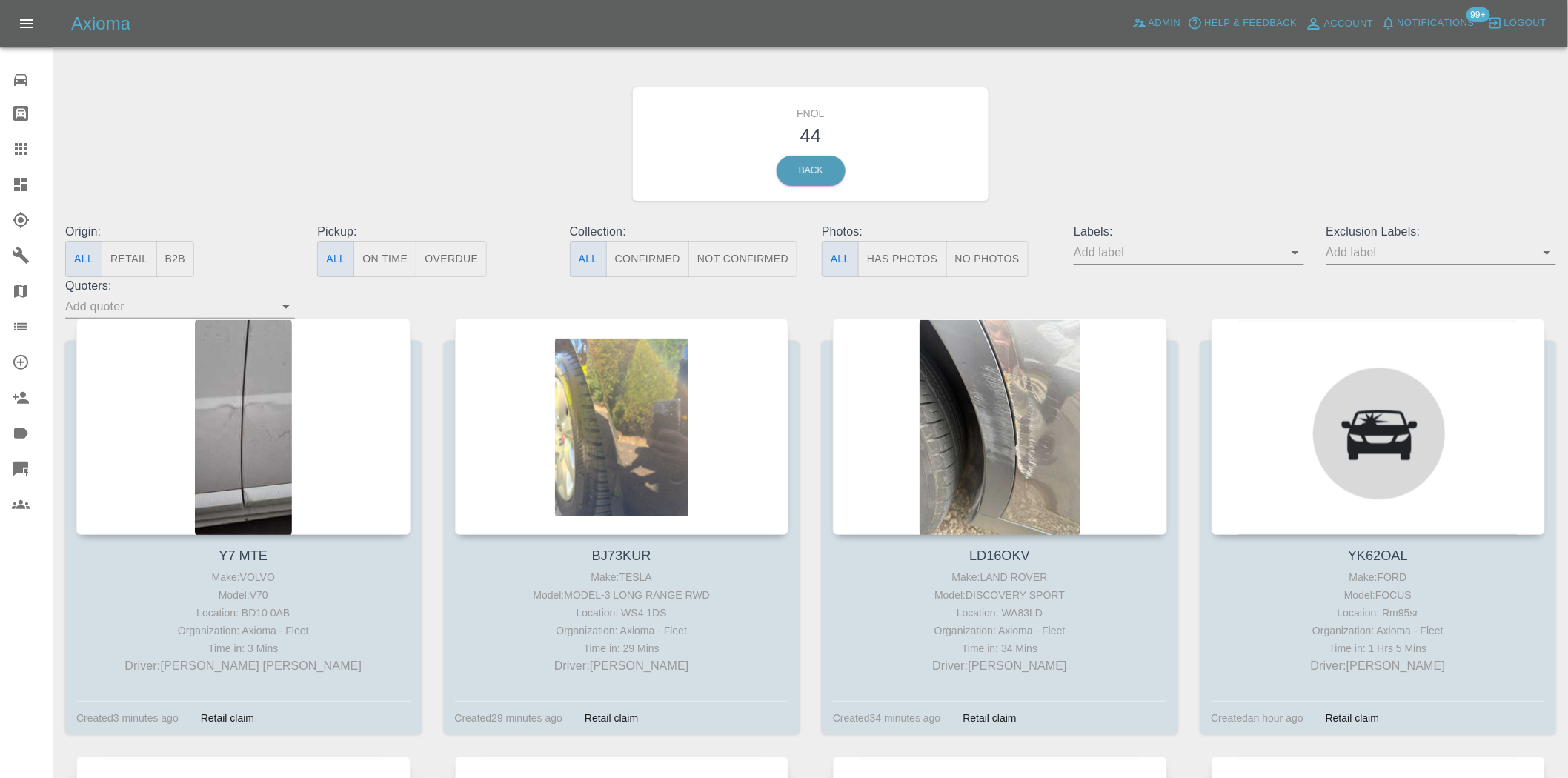
drag, startPoint x: 19, startPoint y: 193, endPoint x: 21, endPoint y: 211, distance: 18.1
click at [19, 193] on icon at bounding box center [21, 185] width 18 height 18
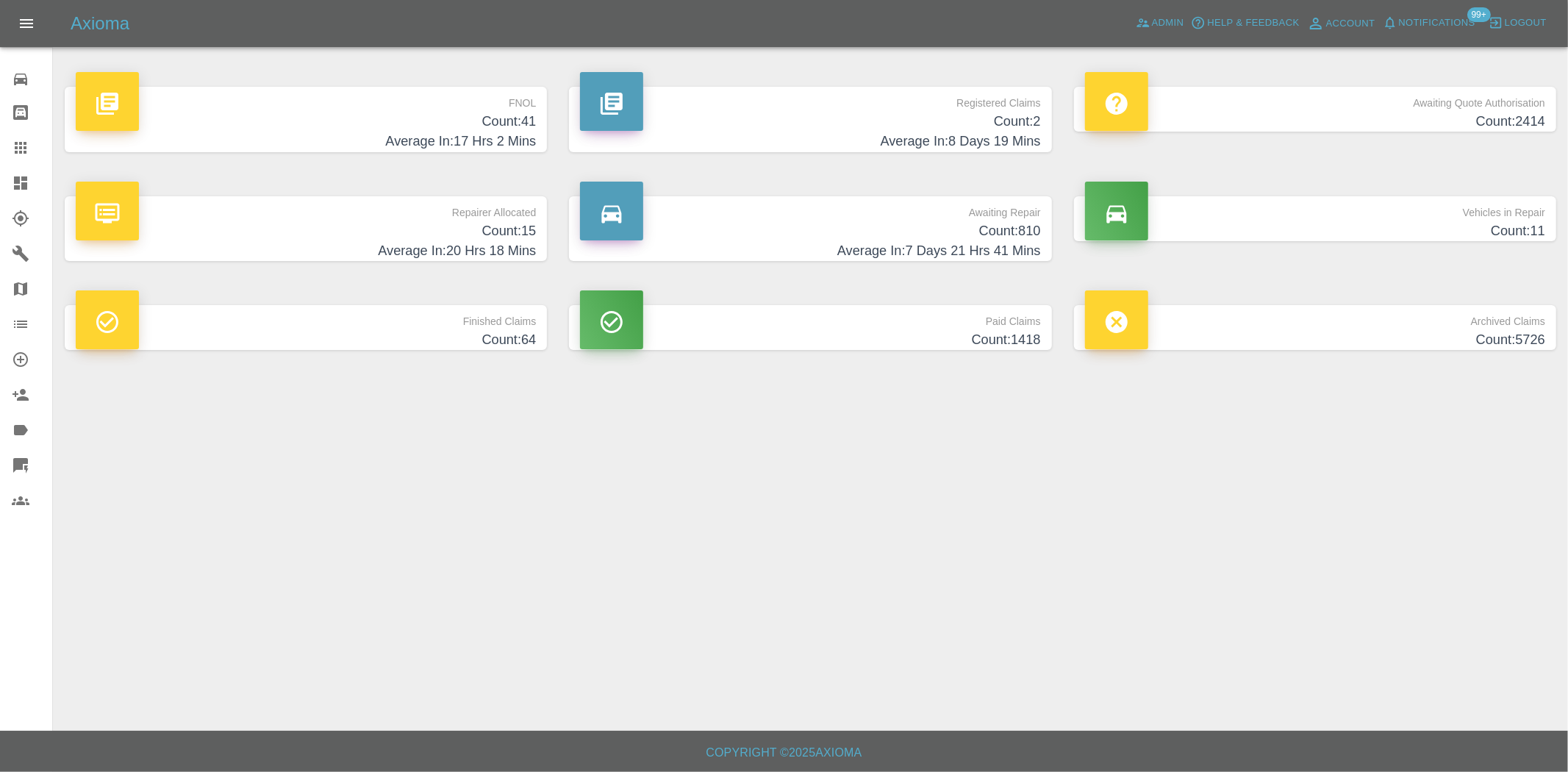
click at [531, 114] on h4 "Count: 41" at bounding box center [306, 122] width 460 height 20
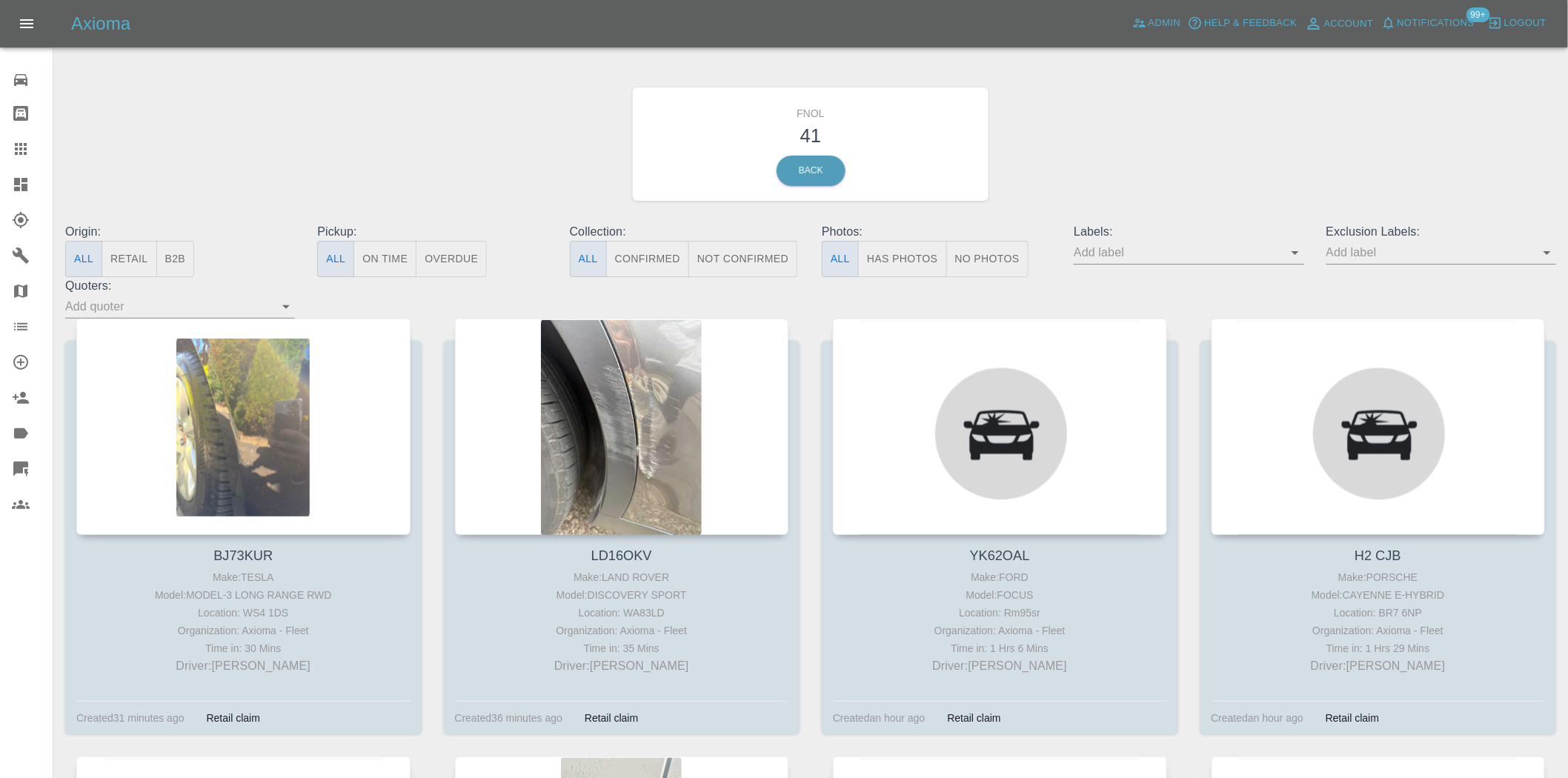
click at [23, 181] on icon at bounding box center [20, 184] width 13 height 13
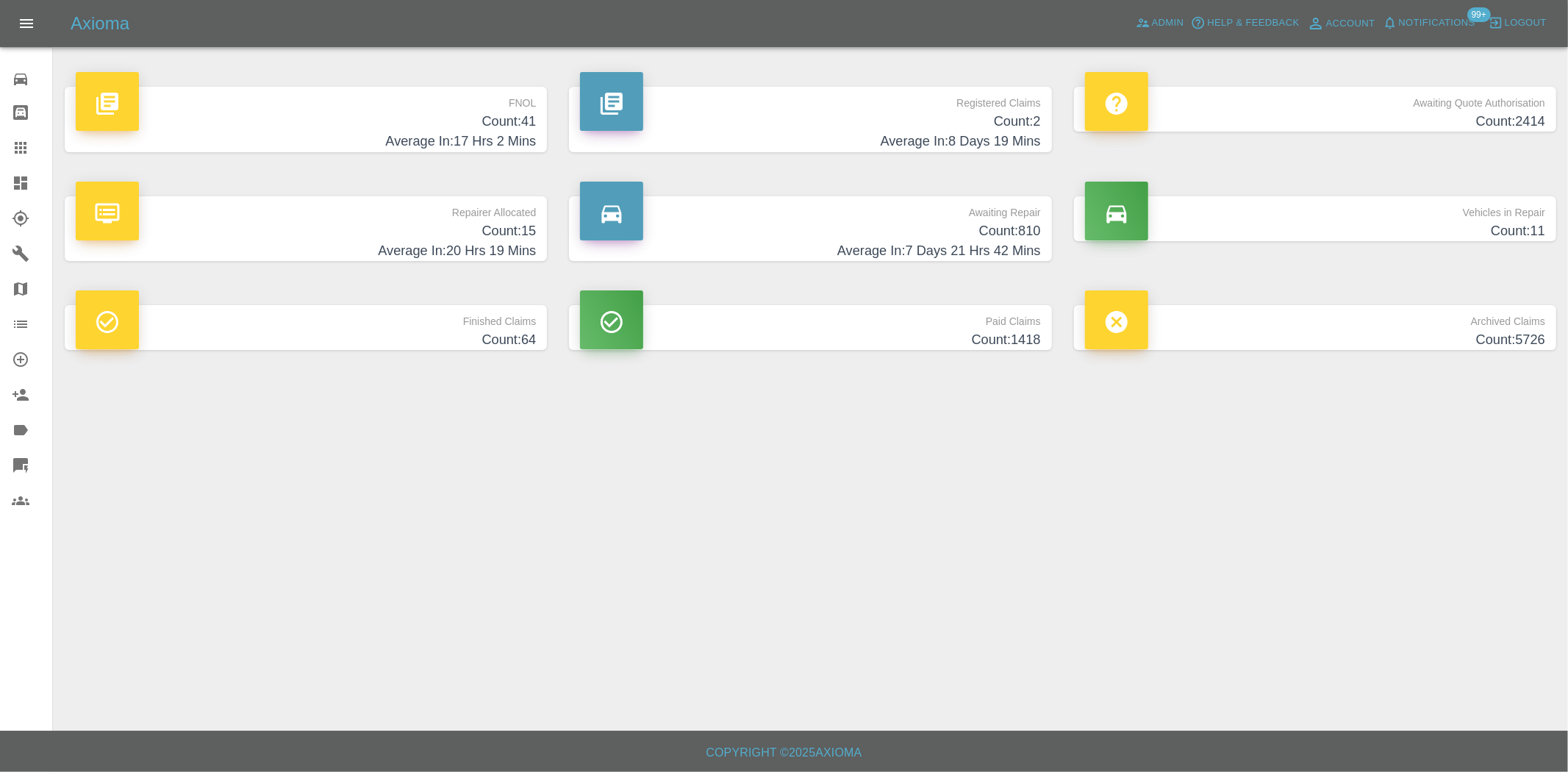
click at [495, 124] on h4 "Count: 41" at bounding box center [306, 122] width 460 height 20
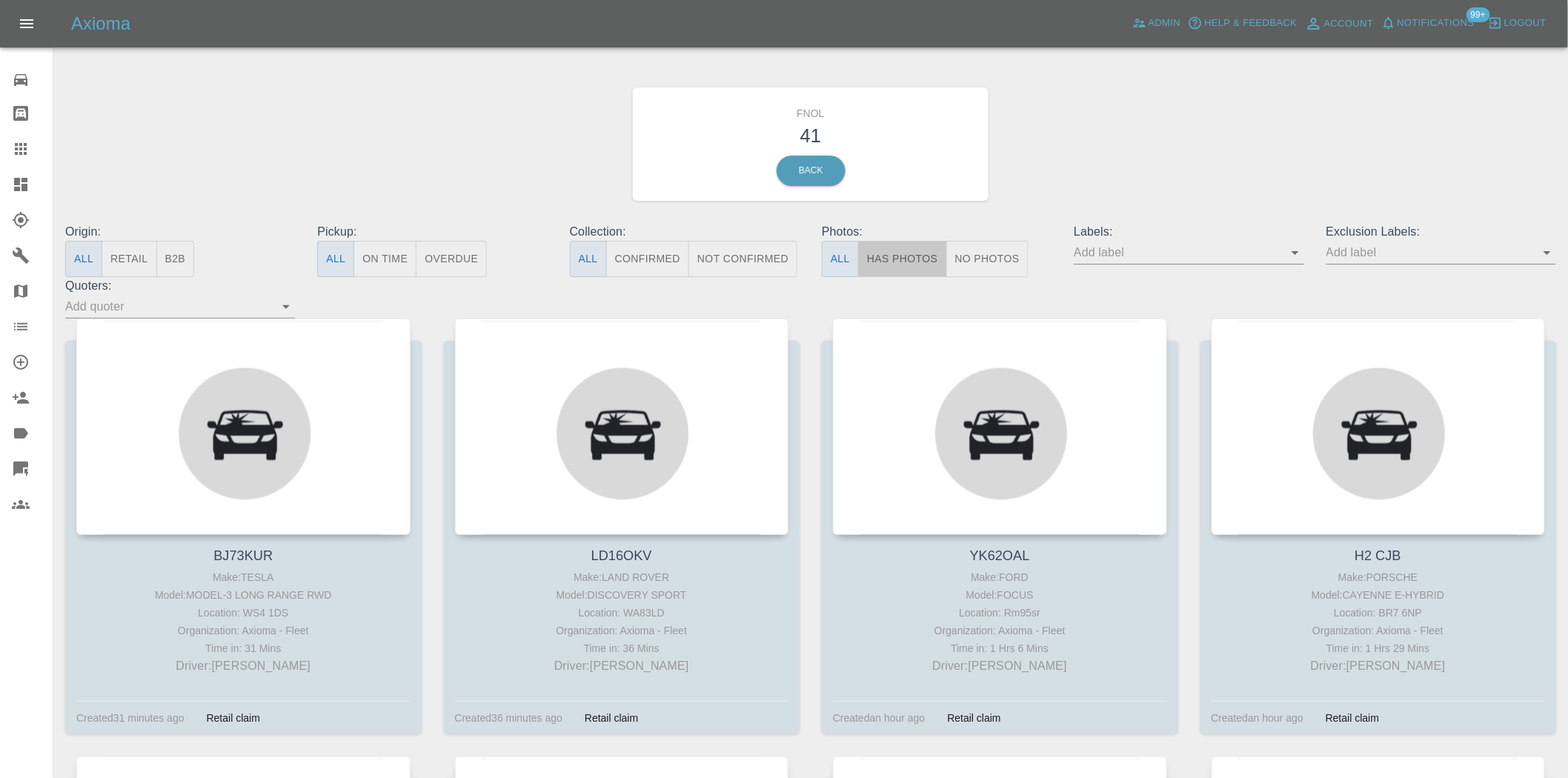
drag, startPoint x: 901, startPoint y: 255, endPoint x: 883, endPoint y: 264, distance: 20.1
click at [900, 255] on button "Has Photos" at bounding box center [902, 259] width 89 height 36
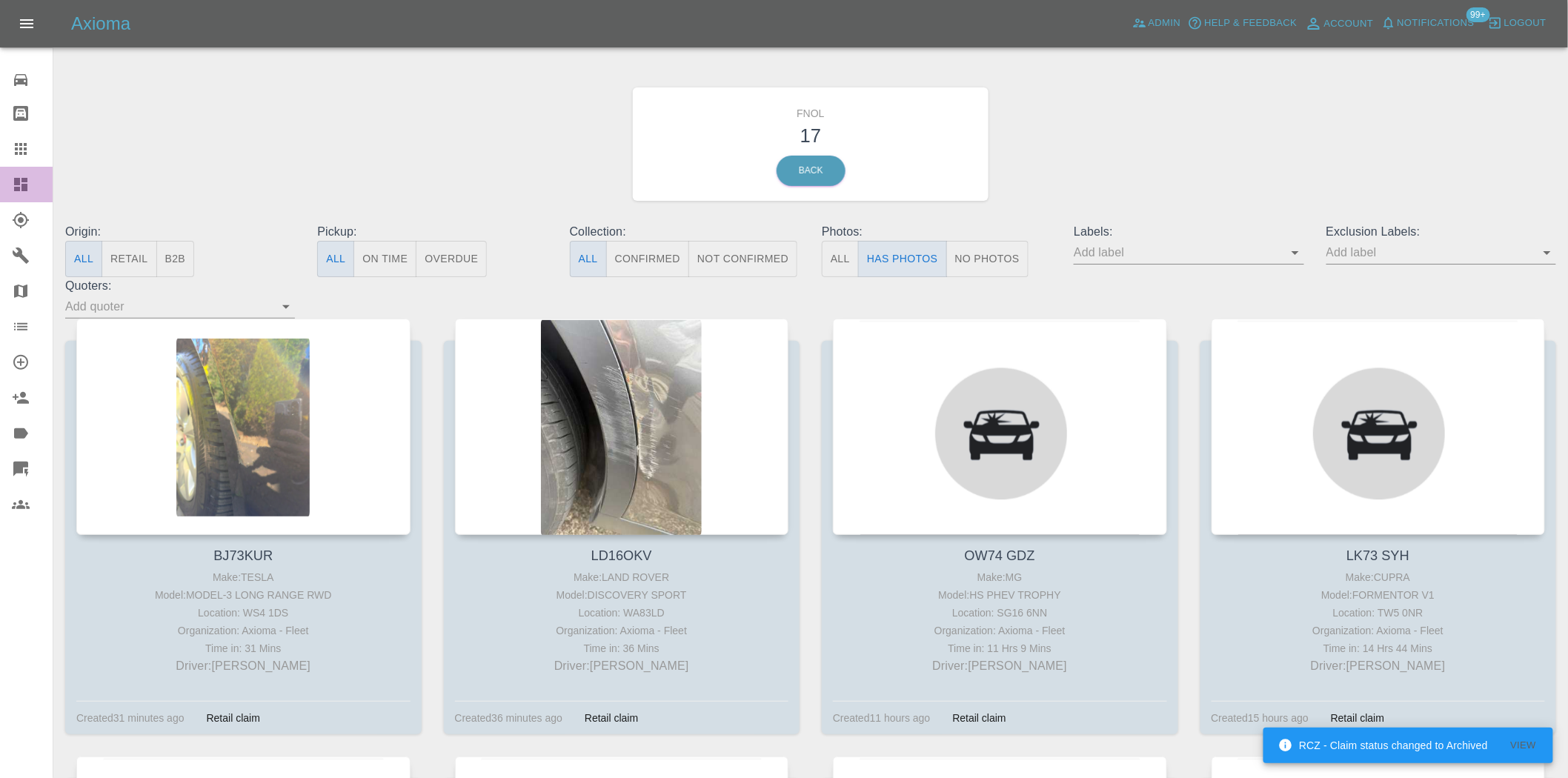
click at [16, 173] on link "Dashboard" at bounding box center [26, 185] width 53 height 36
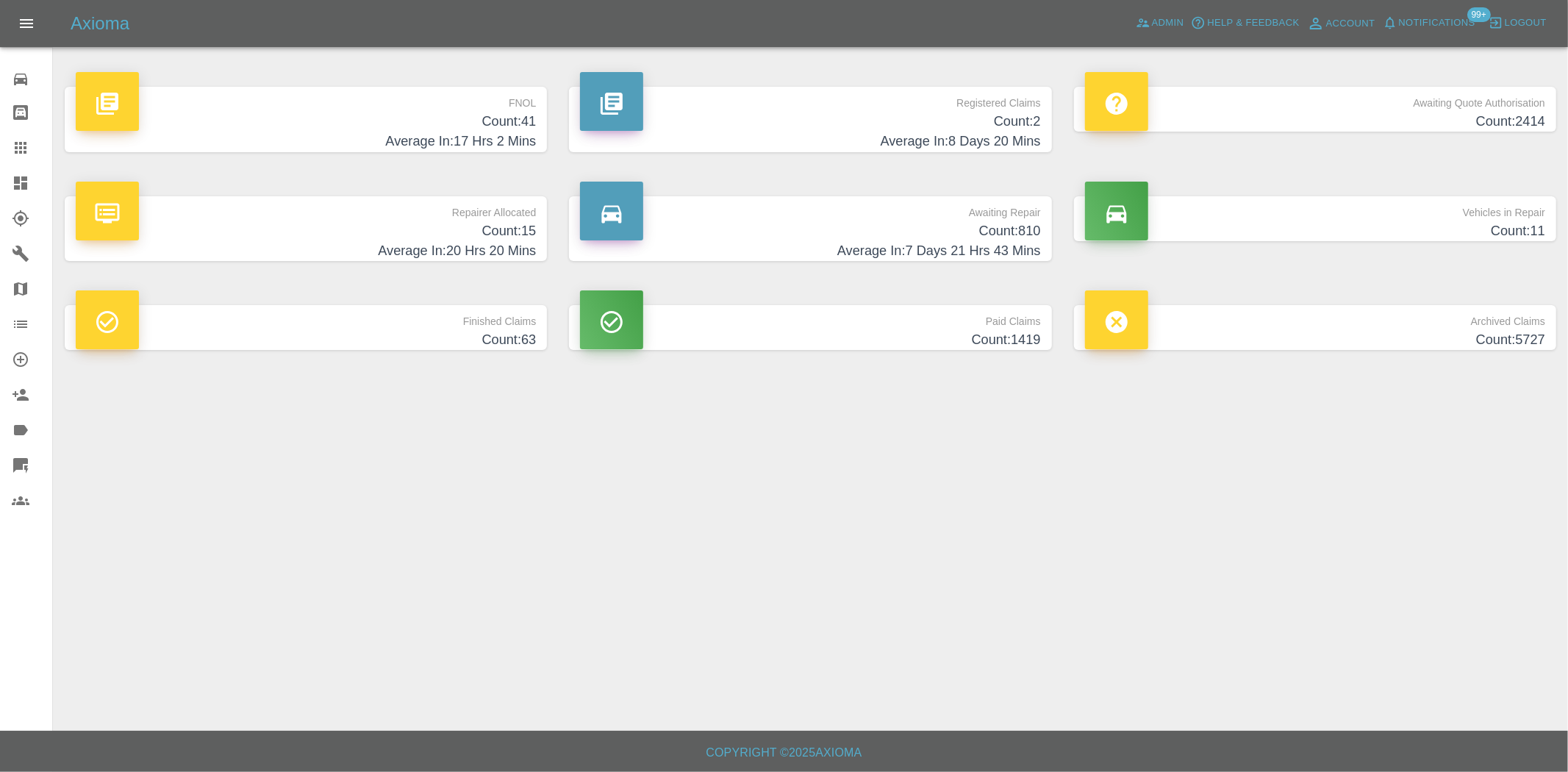
click at [15, 152] on icon at bounding box center [21, 147] width 12 height 12
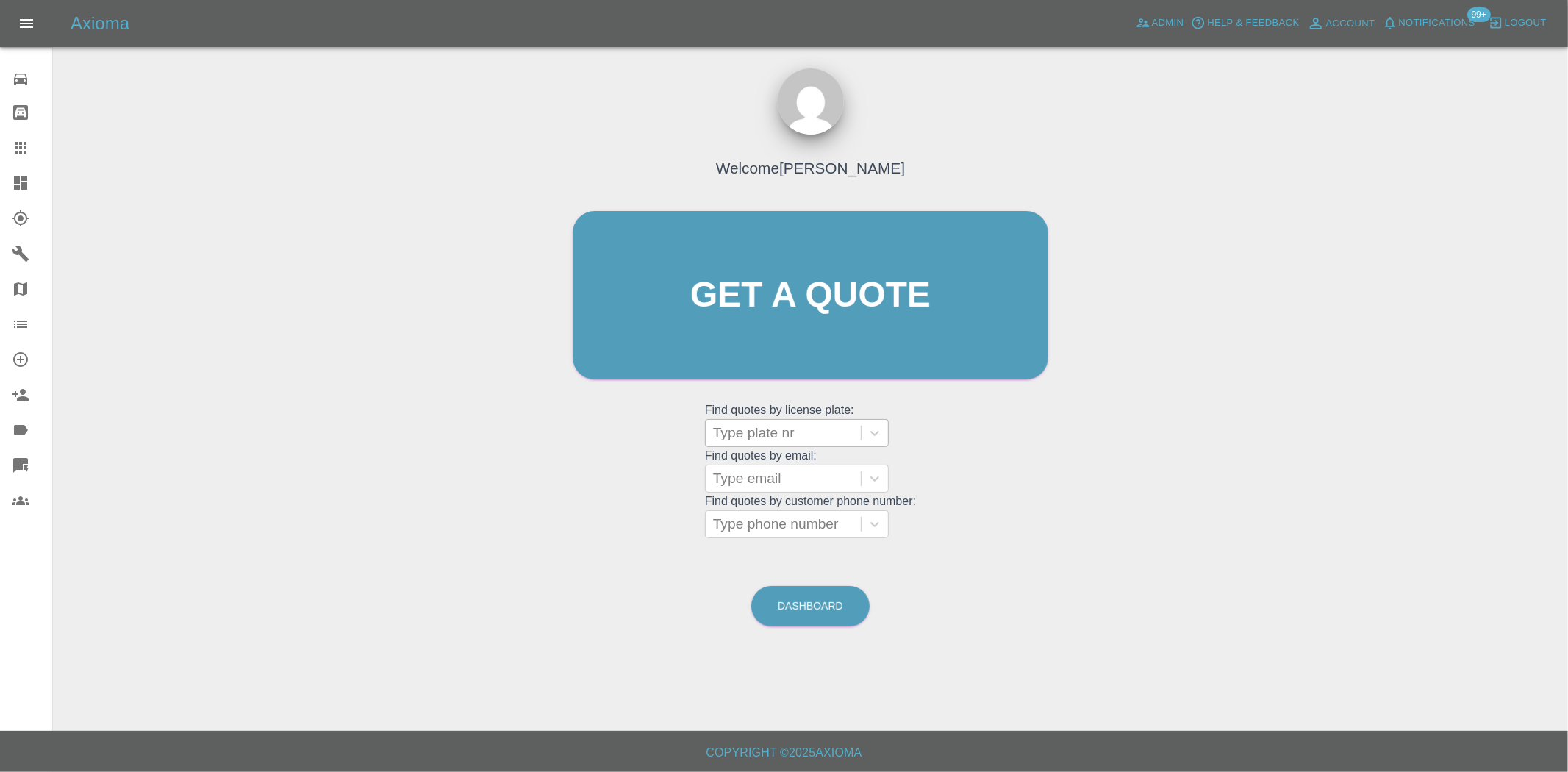
click at [771, 441] on div at bounding box center [784, 433] width 140 height 21
paste input "MA75HKJ"
type input "MA75HKJ"
click at [790, 471] on div "MA75HKJ, Bidding" at bounding box center [797, 471] width 184 height 30
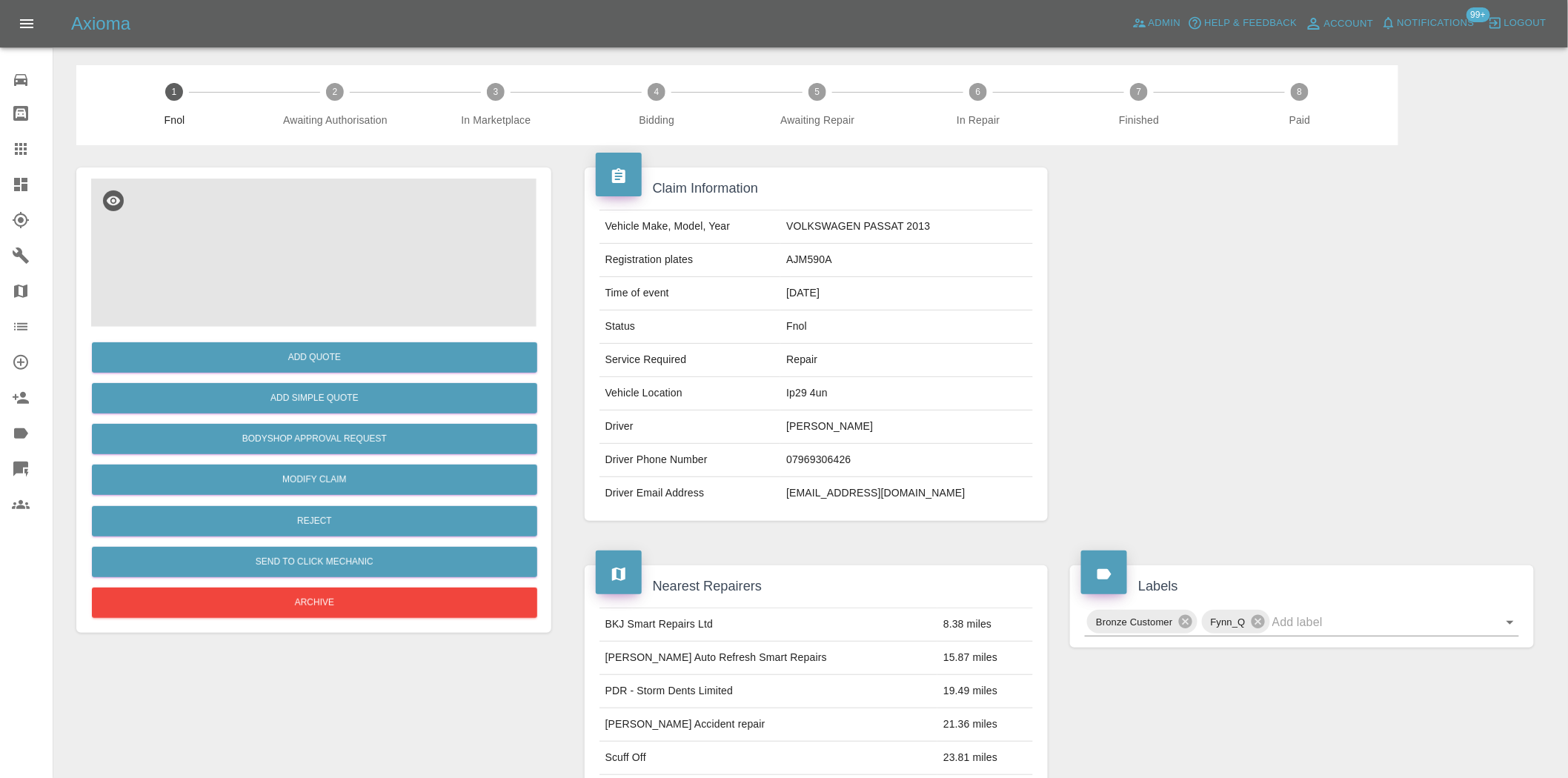
click at [337, 254] on img at bounding box center [313, 252] width 446 height 149
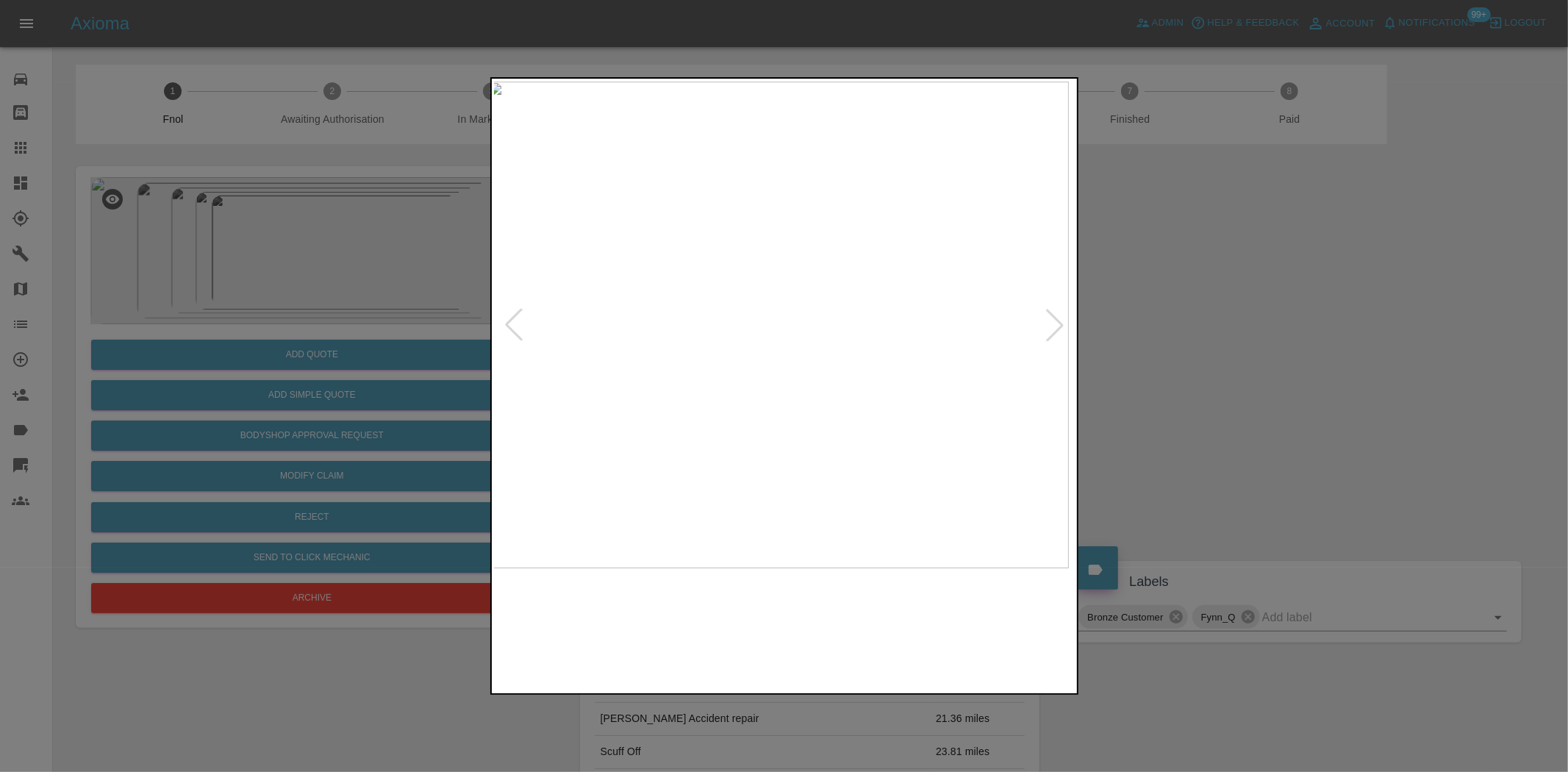
click at [838, 314] on img at bounding box center [778, 325] width 581 height 487
click at [741, 346] on img at bounding box center [705, 325] width 581 height 487
click at [700, 345] on img at bounding box center [784, 325] width 581 height 487
click at [636, 350] on img at bounding box center [784, 325] width 581 height 487
click at [707, 368] on img at bounding box center [784, 325] width 581 height 487
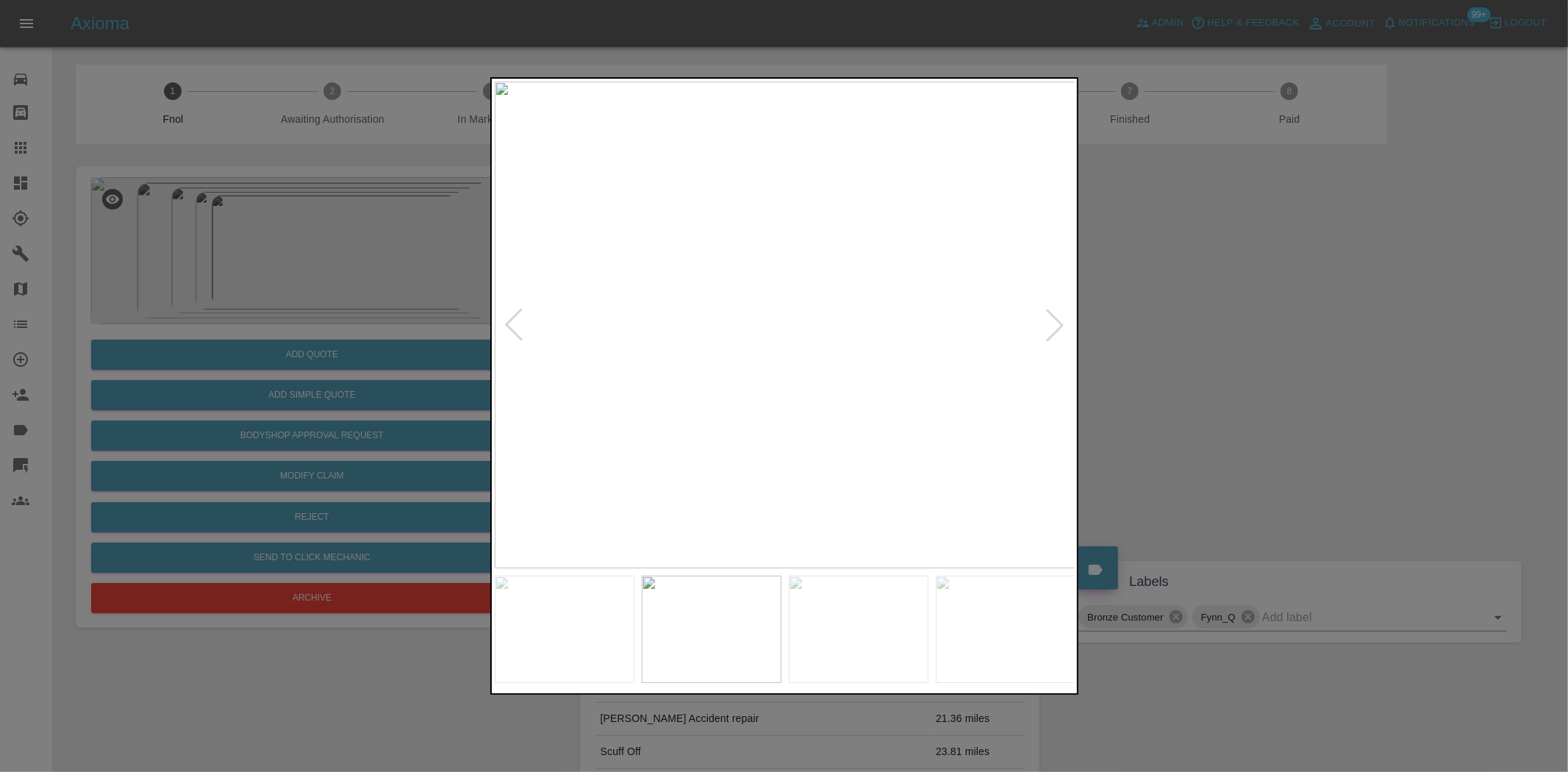
click at [698, 378] on img at bounding box center [784, 325] width 581 height 487
click at [630, 370] on img at bounding box center [784, 325] width 581 height 487
click at [513, 345] on img at bounding box center [758, 325] width 581 height 487
click at [415, 325] on div at bounding box center [784, 386] width 1568 height 772
click at [192, 262] on div at bounding box center [784, 386] width 1568 height 772
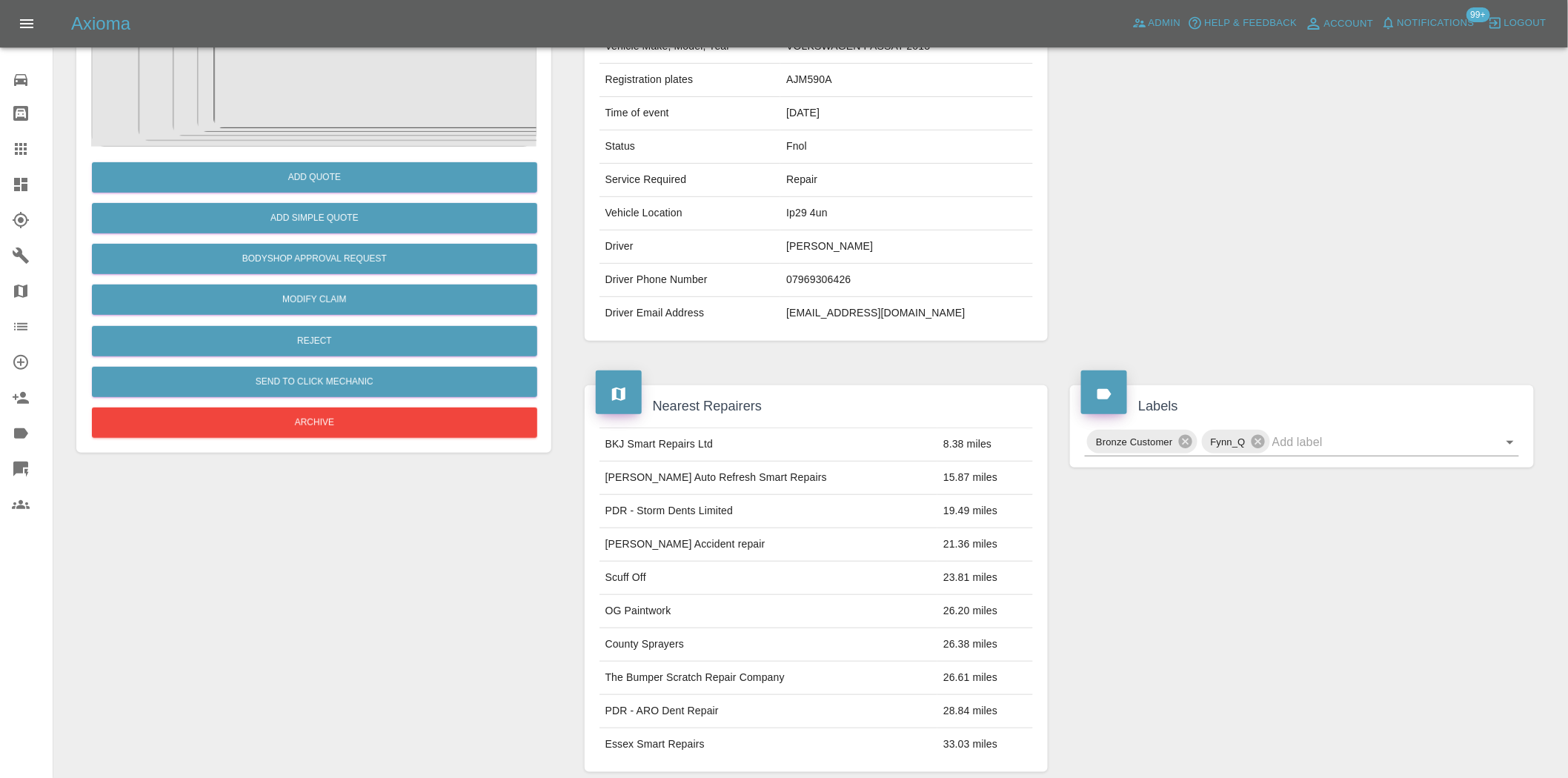
scroll to position [494, 0]
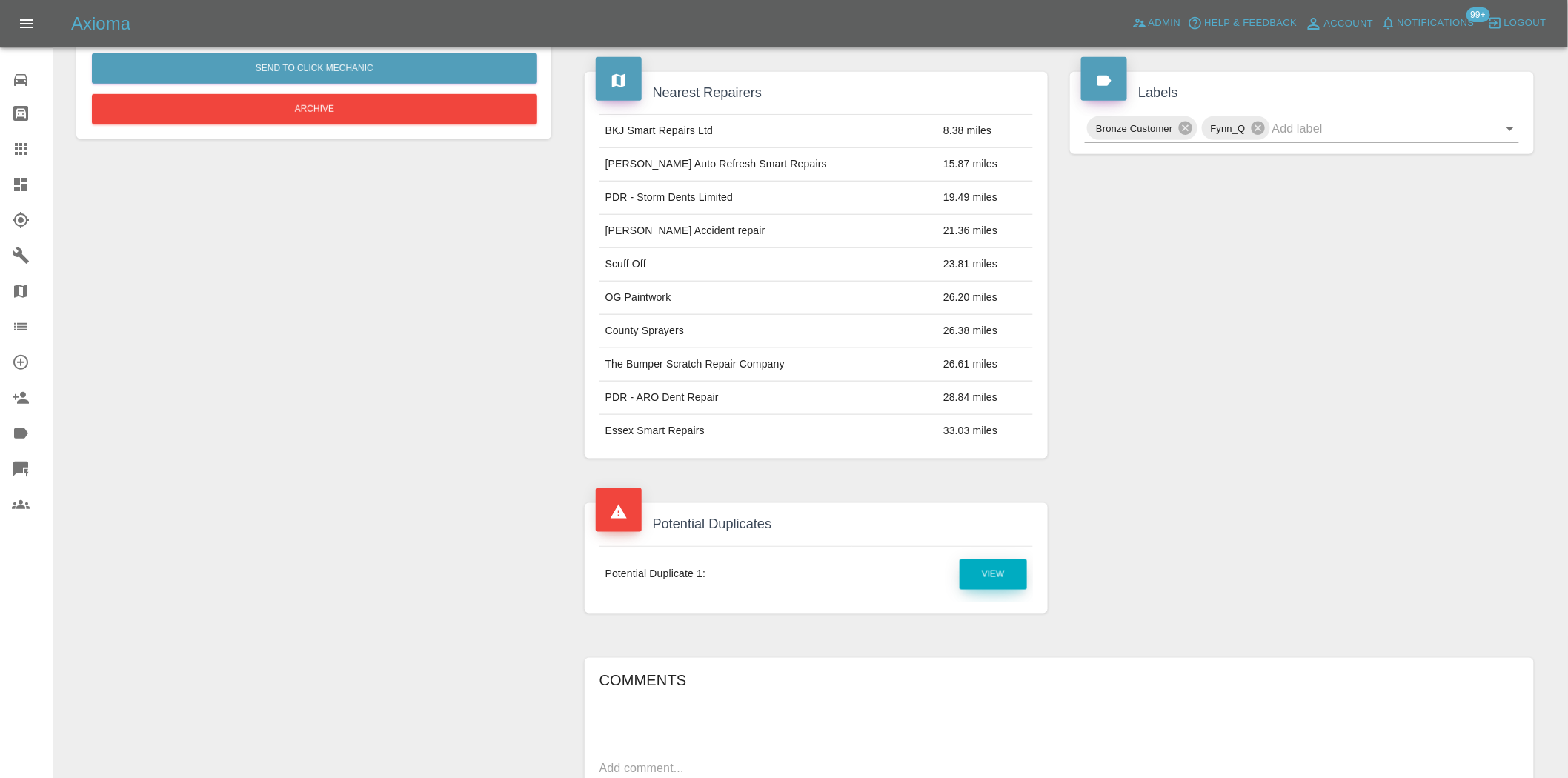
click at [988, 571] on link "View" at bounding box center [993, 575] width 68 height 30
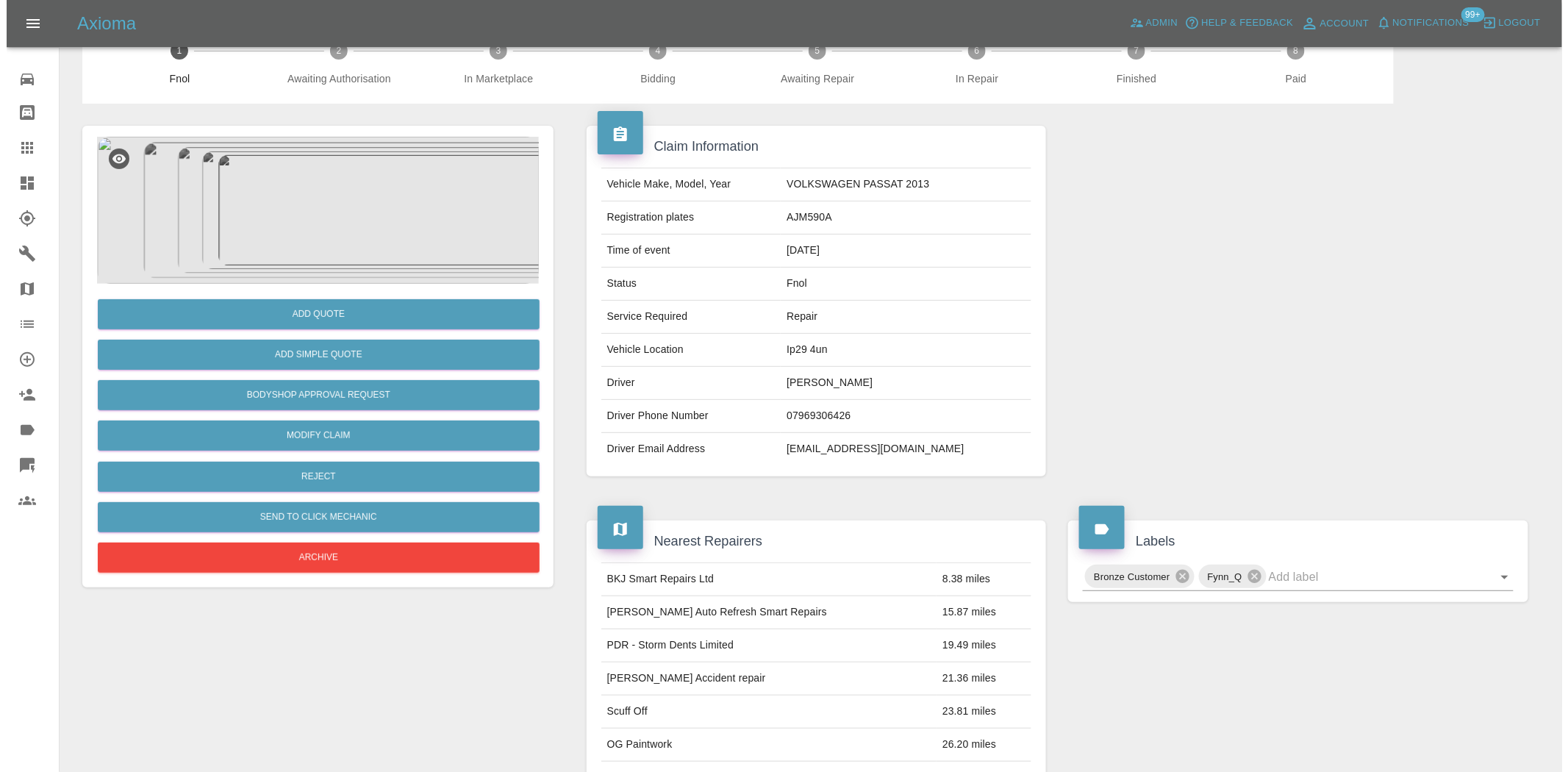
scroll to position [0, 0]
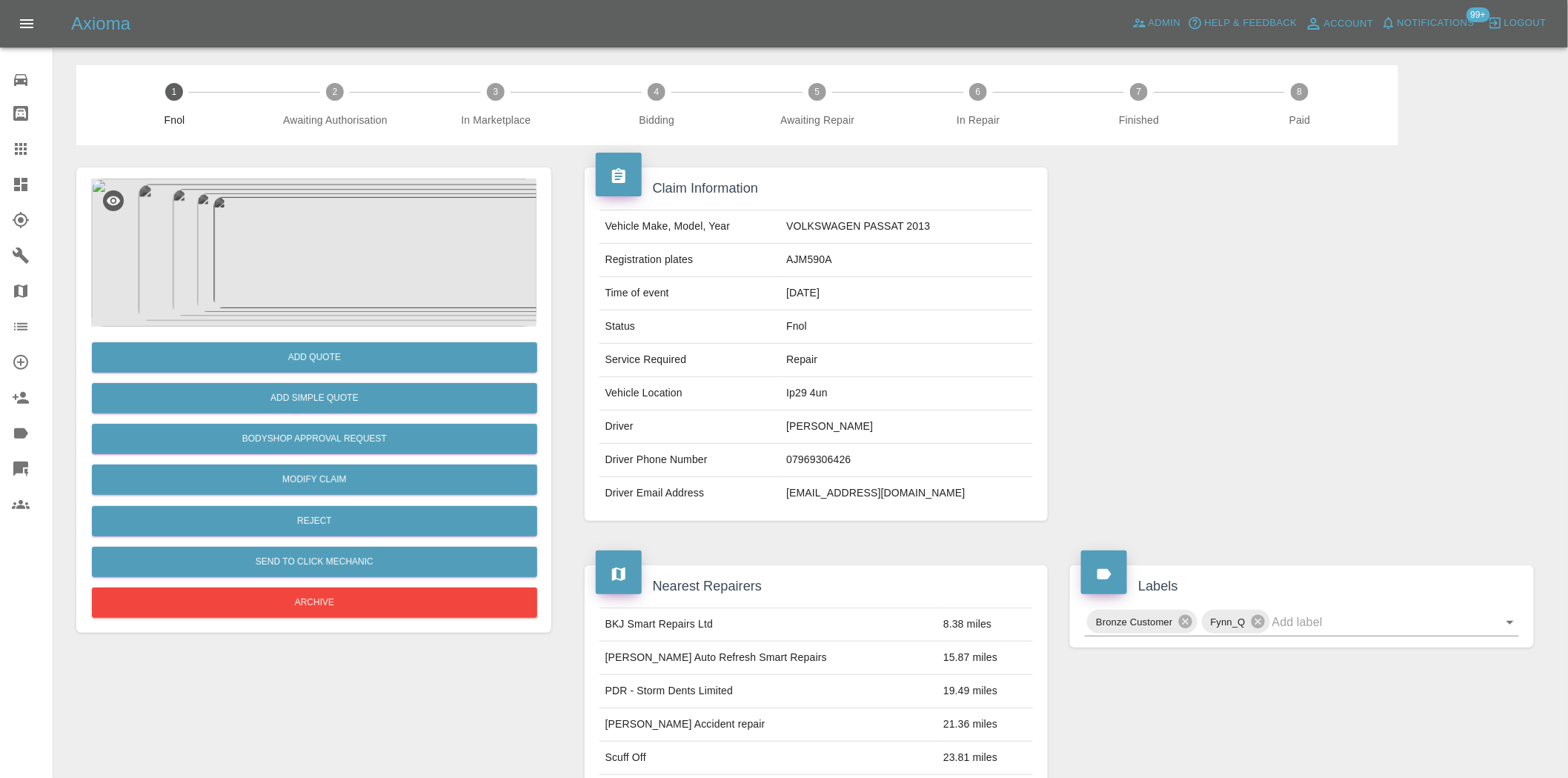
click at [356, 263] on img at bounding box center [313, 252] width 446 height 149
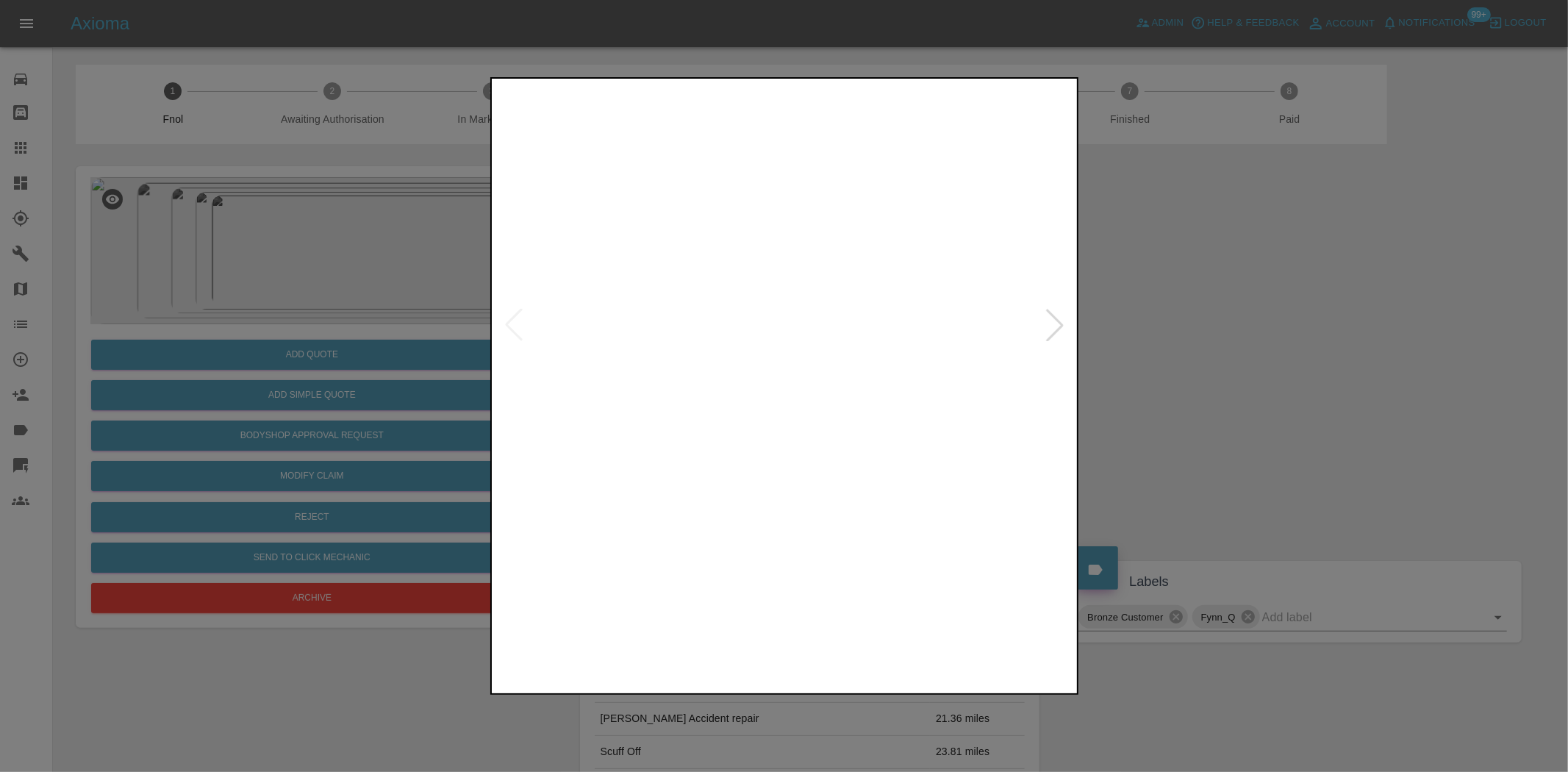
click at [730, 317] on img at bounding box center [784, 325] width 581 height 487
click at [778, 321] on img at bounding box center [784, 325] width 581 height 487
click at [732, 334] on img at bounding box center [784, 325] width 581 height 487
click at [413, 213] on div at bounding box center [784, 386] width 1568 height 772
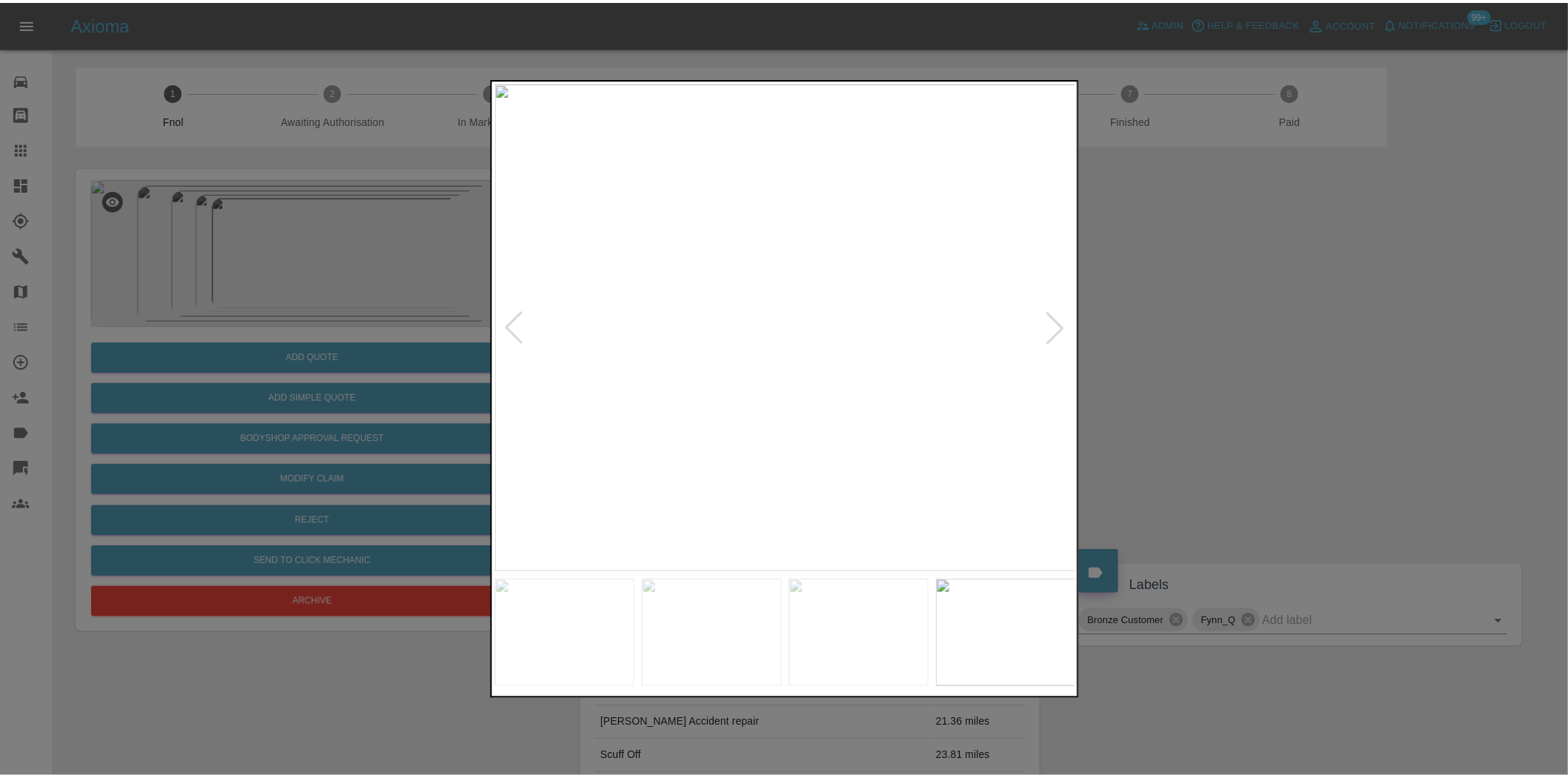
scroll to position [679, 0]
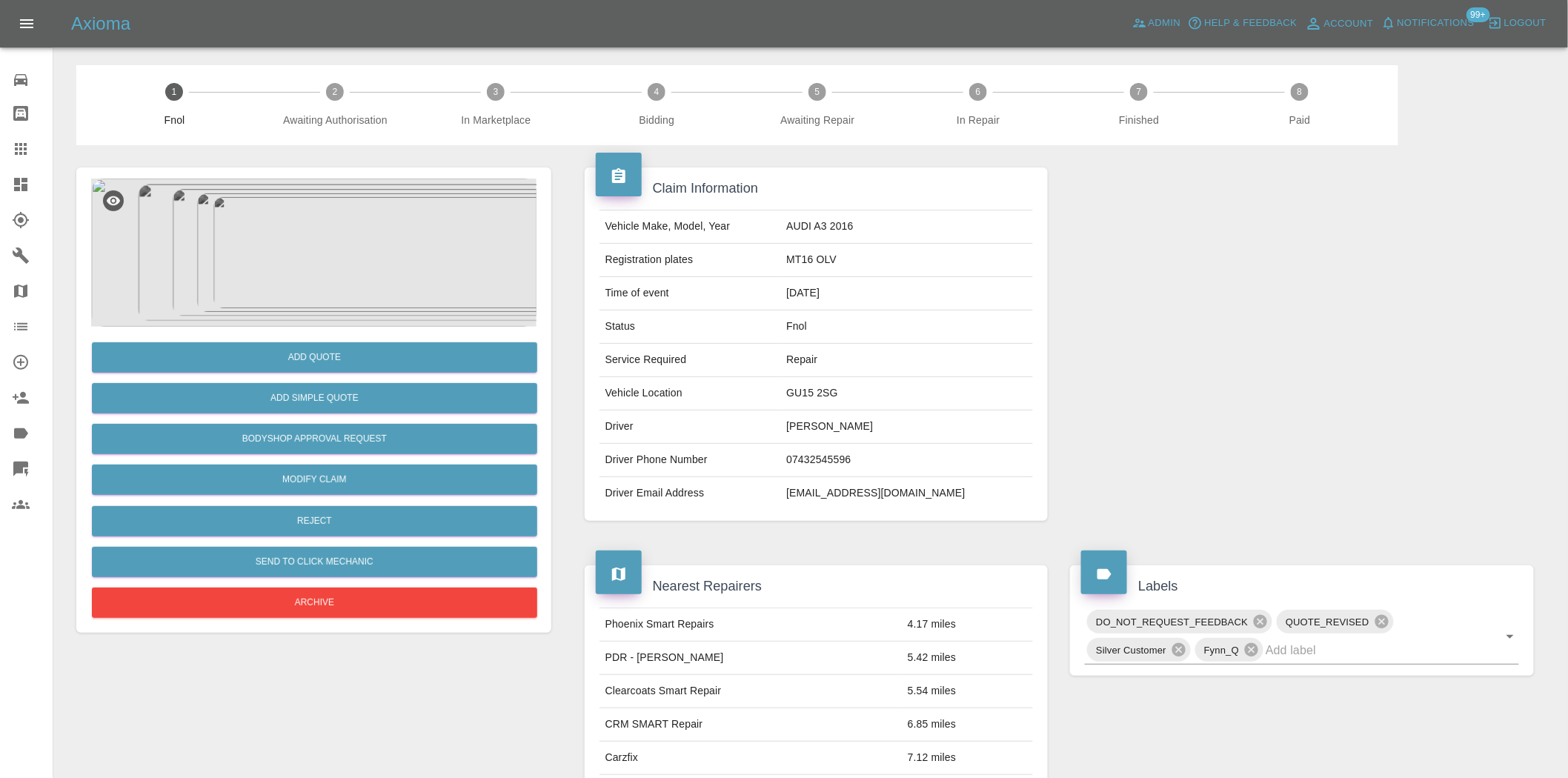
click at [337, 267] on img at bounding box center [313, 252] width 446 height 149
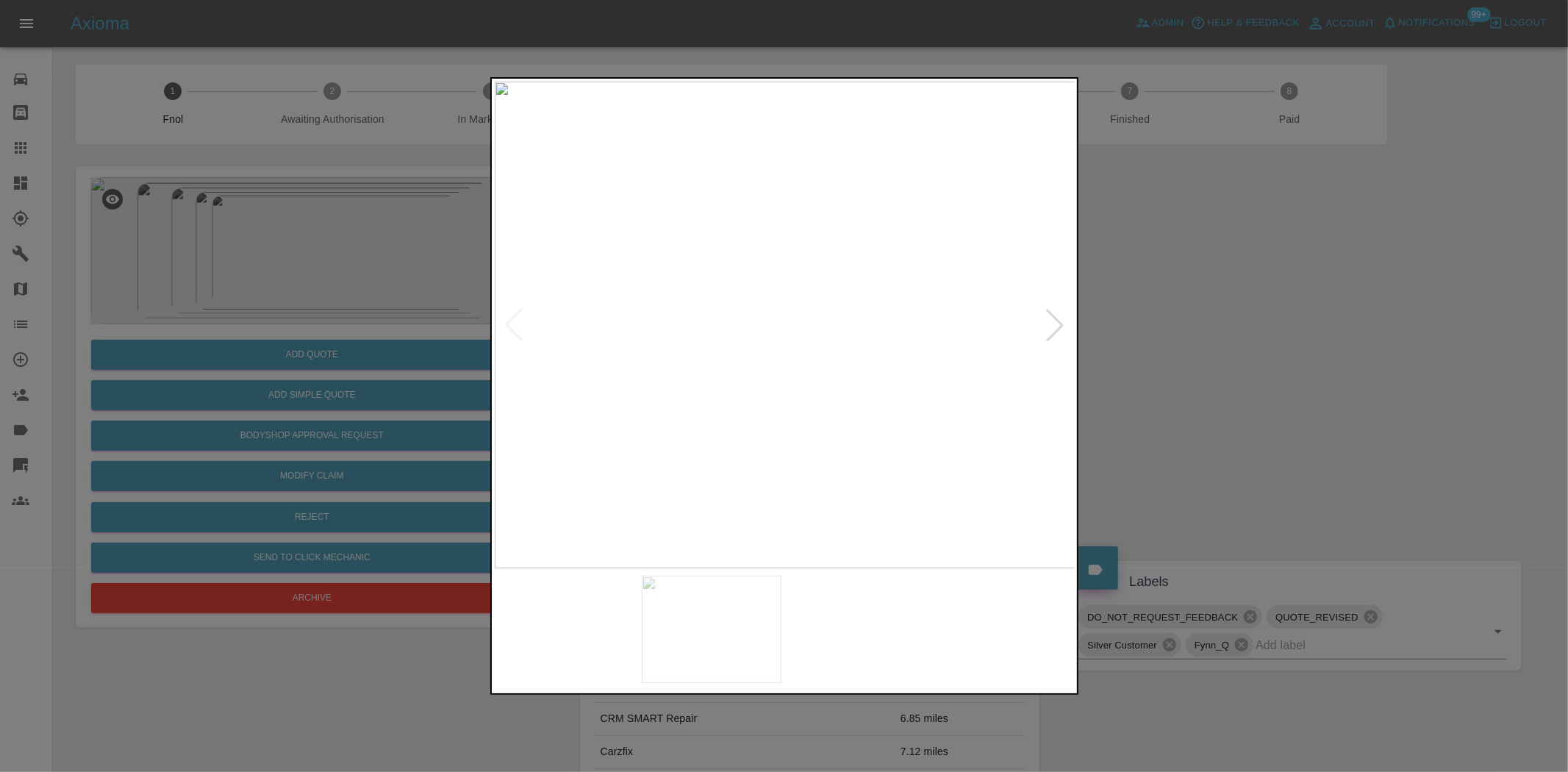
click at [644, 365] on img at bounding box center [784, 325] width 581 height 487
click at [725, 339] on img at bounding box center [756, 325] width 581 height 487
click at [825, 267] on img at bounding box center [784, 325] width 581 height 487
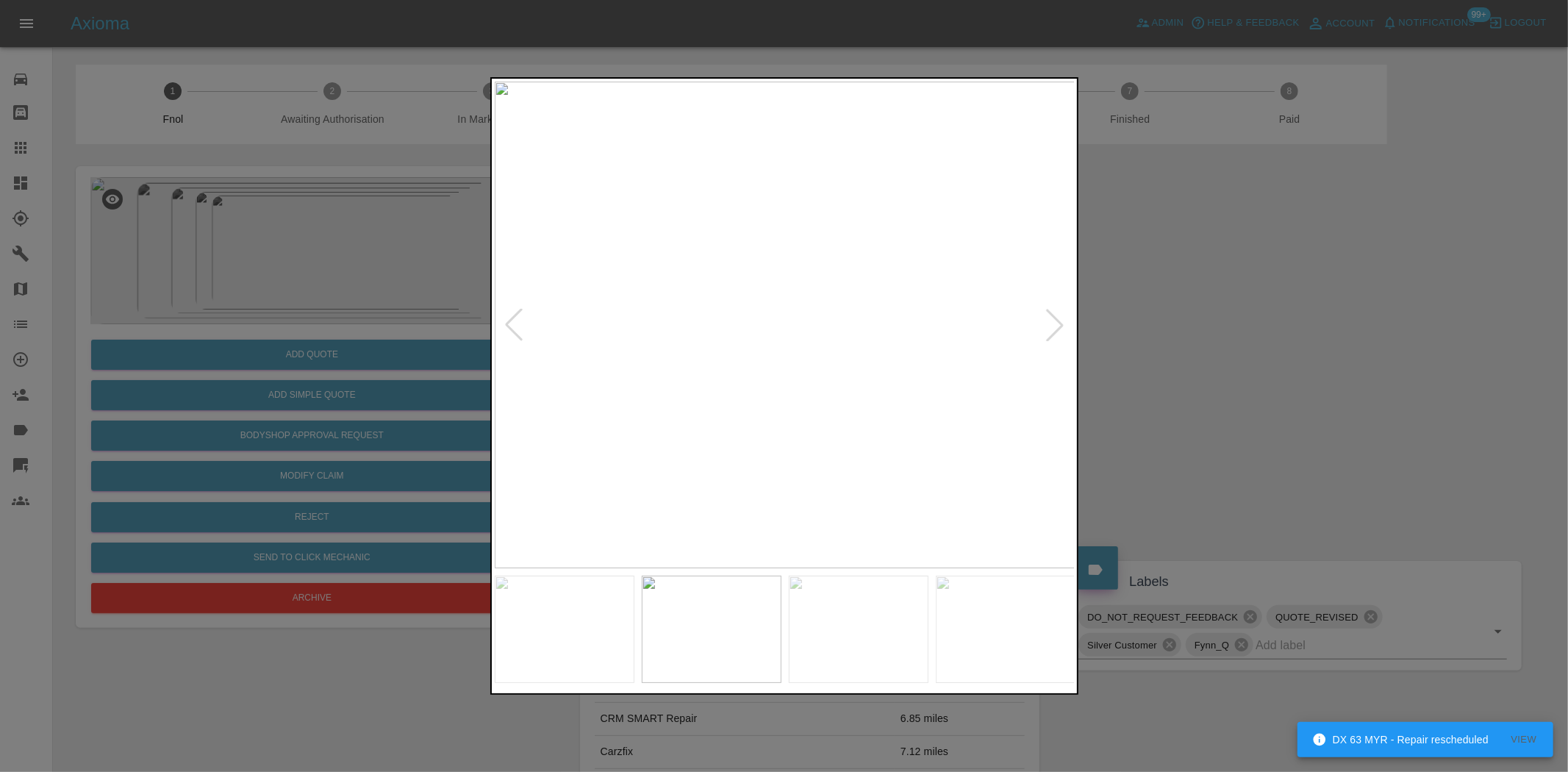
click at [825, 267] on img at bounding box center [784, 325] width 581 height 487
click at [820, 270] on img at bounding box center [662, 499] width 1742 height 1461
click at [828, 362] on img at bounding box center [784, 325] width 581 height 487
click at [739, 405] on img at bounding box center [784, 325] width 581 height 487
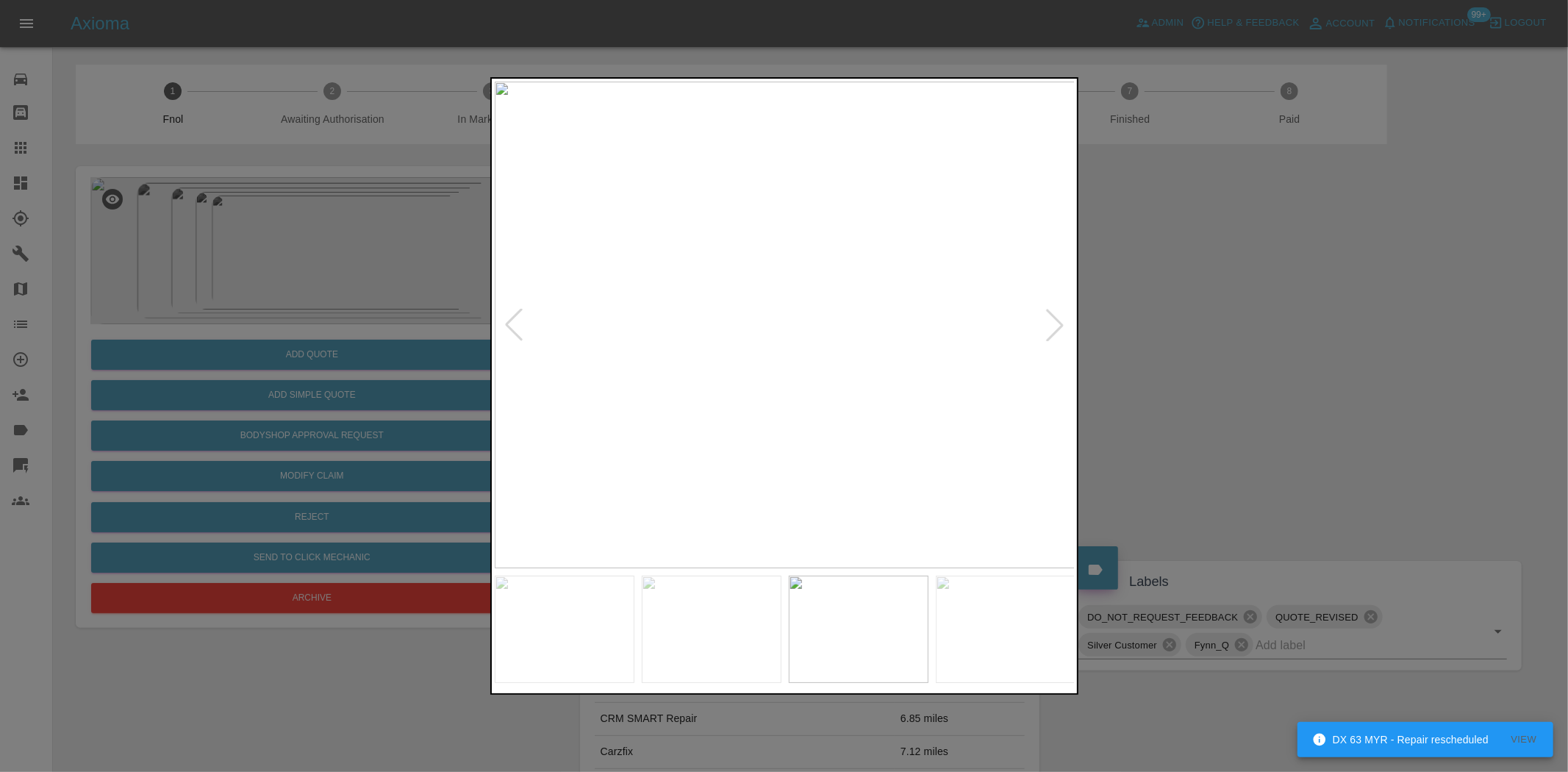
click at [670, 398] on img at bounding box center [784, 325] width 581 height 487
click at [735, 439] on img at bounding box center [784, 325] width 581 height 487
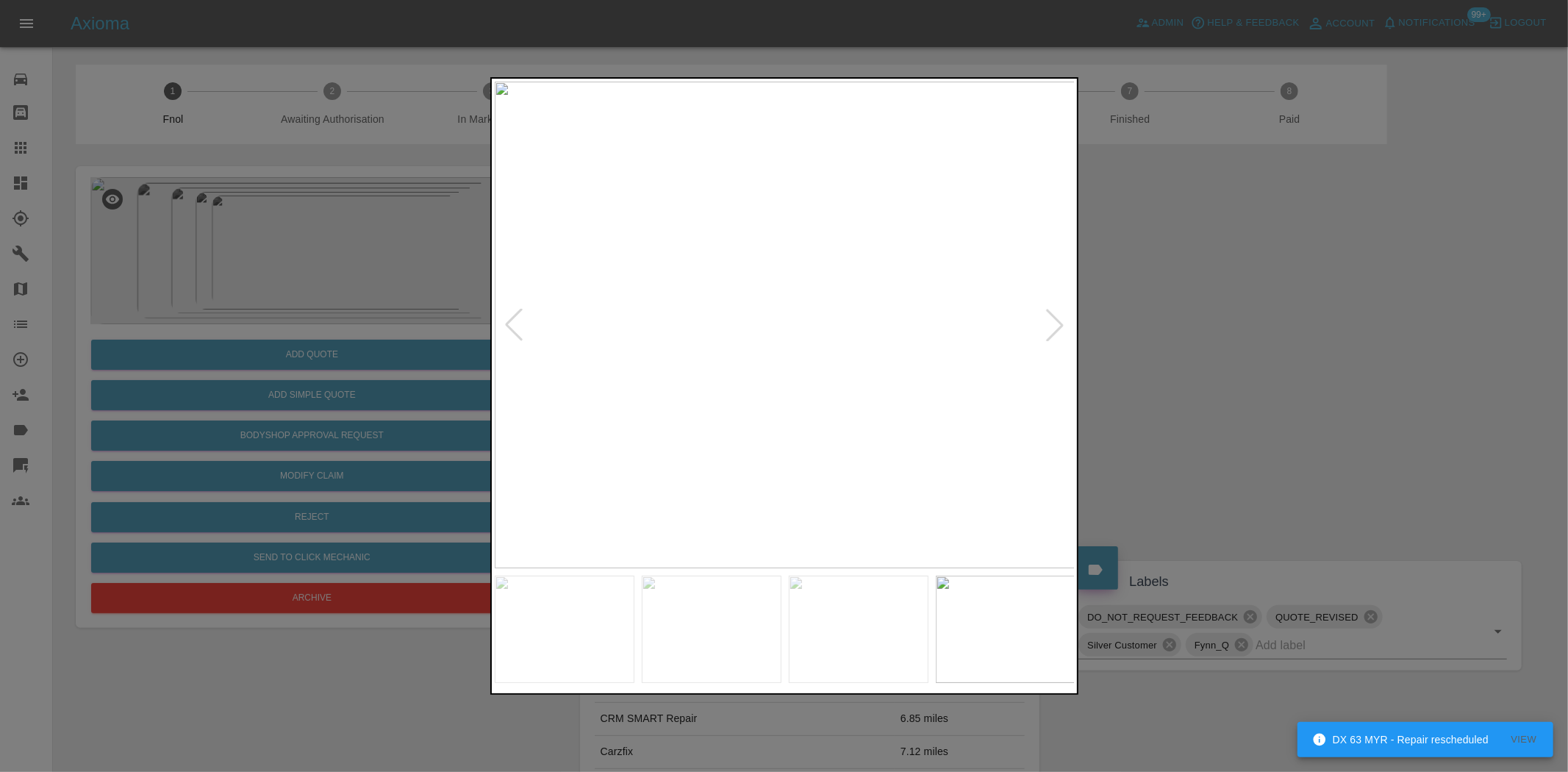
click at [756, 431] on img at bounding box center [784, 325] width 581 height 487
click at [662, 357] on img at bounding box center [784, 325] width 581 height 487
click at [660, 393] on img at bounding box center [784, 325] width 581 height 487
click at [708, 402] on img at bounding box center [784, 325] width 581 height 487
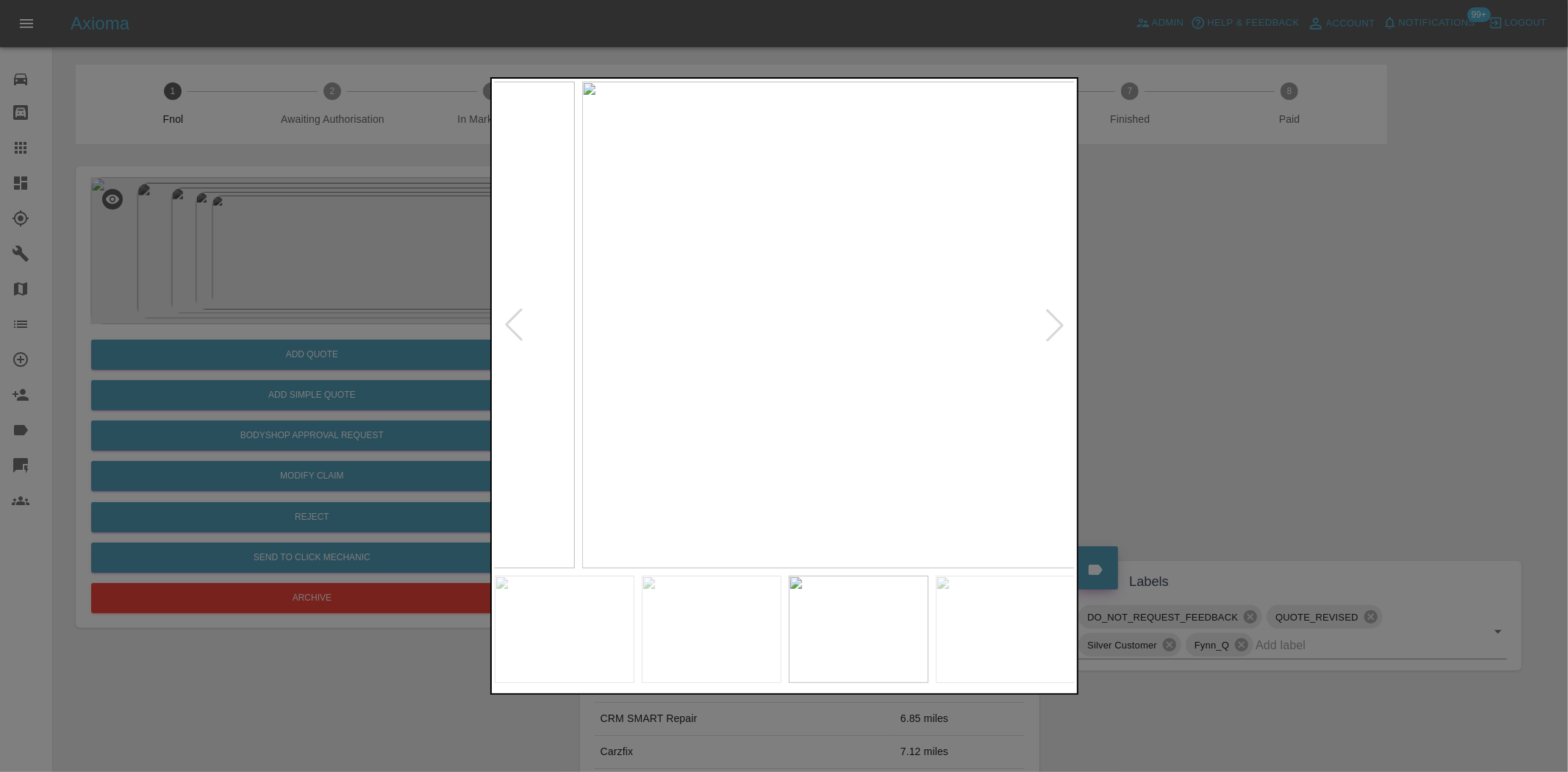
click at [804, 435] on img at bounding box center [872, 325] width 581 height 487
click at [900, 447] on img at bounding box center [784, 325] width 581 height 487
click at [946, 447] on img at bounding box center [784, 325] width 581 height 487
click at [362, 350] on div at bounding box center [784, 386] width 1568 height 772
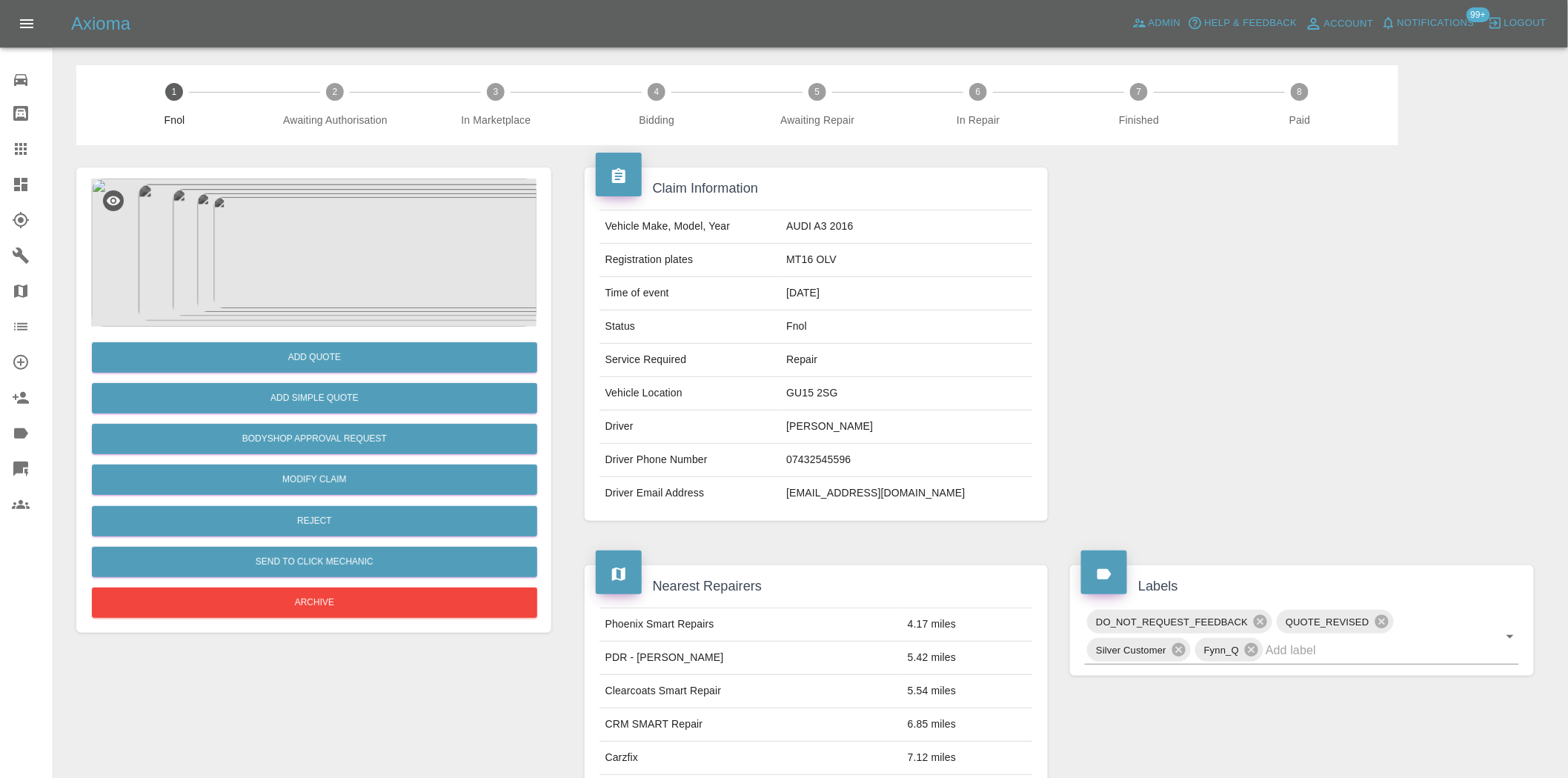
click at [366, 287] on img at bounding box center [313, 252] width 446 height 149
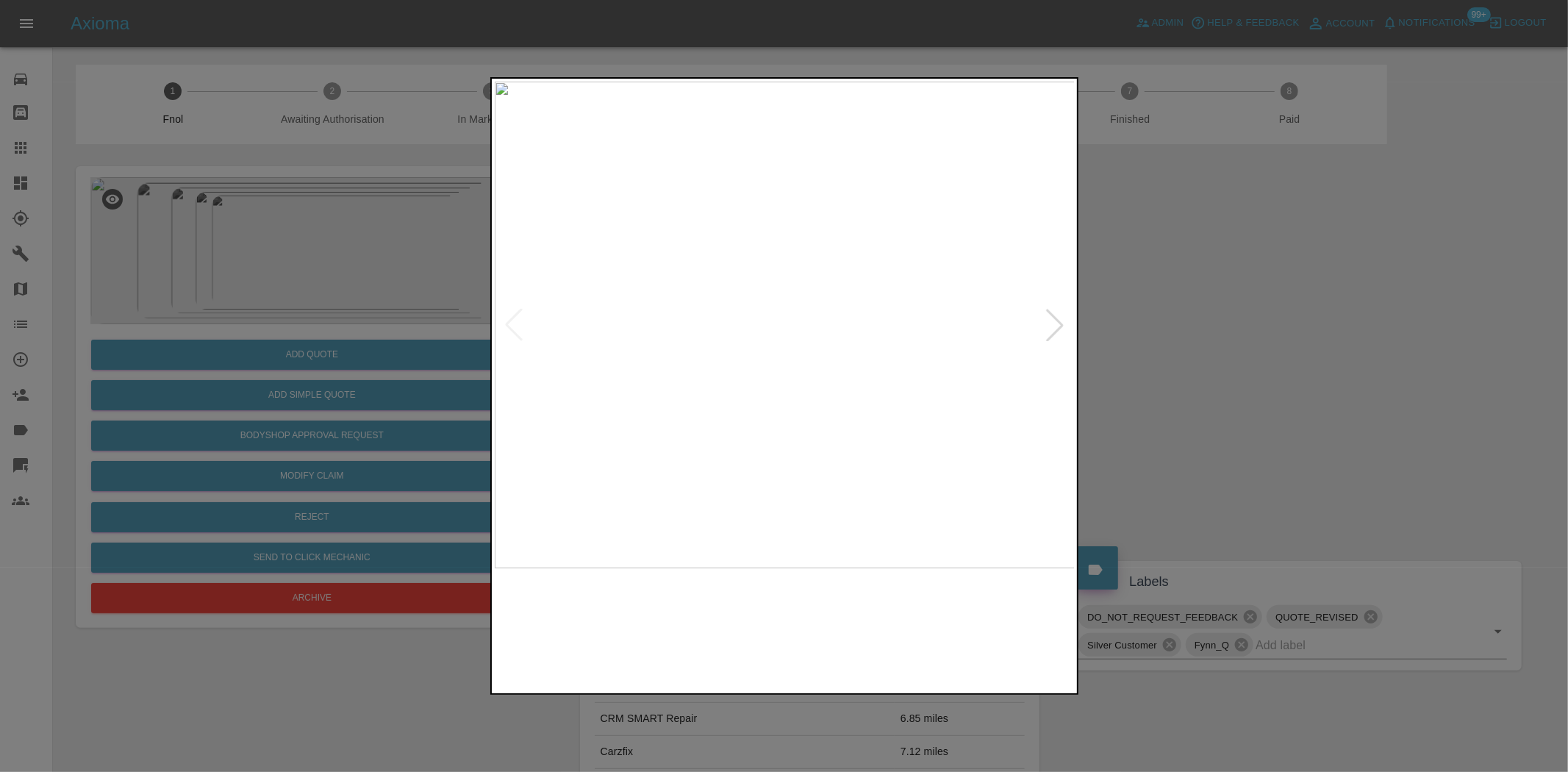
click at [733, 400] on img at bounding box center [784, 325] width 581 height 487
click at [679, 405] on img at bounding box center [784, 325] width 581 height 487
click at [613, 399] on img at bounding box center [772, 325] width 581 height 487
click at [576, 409] on img at bounding box center [743, 325] width 581 height 487
click at [532, 414] on img at bounding box center [784, 325] width 581 height 487
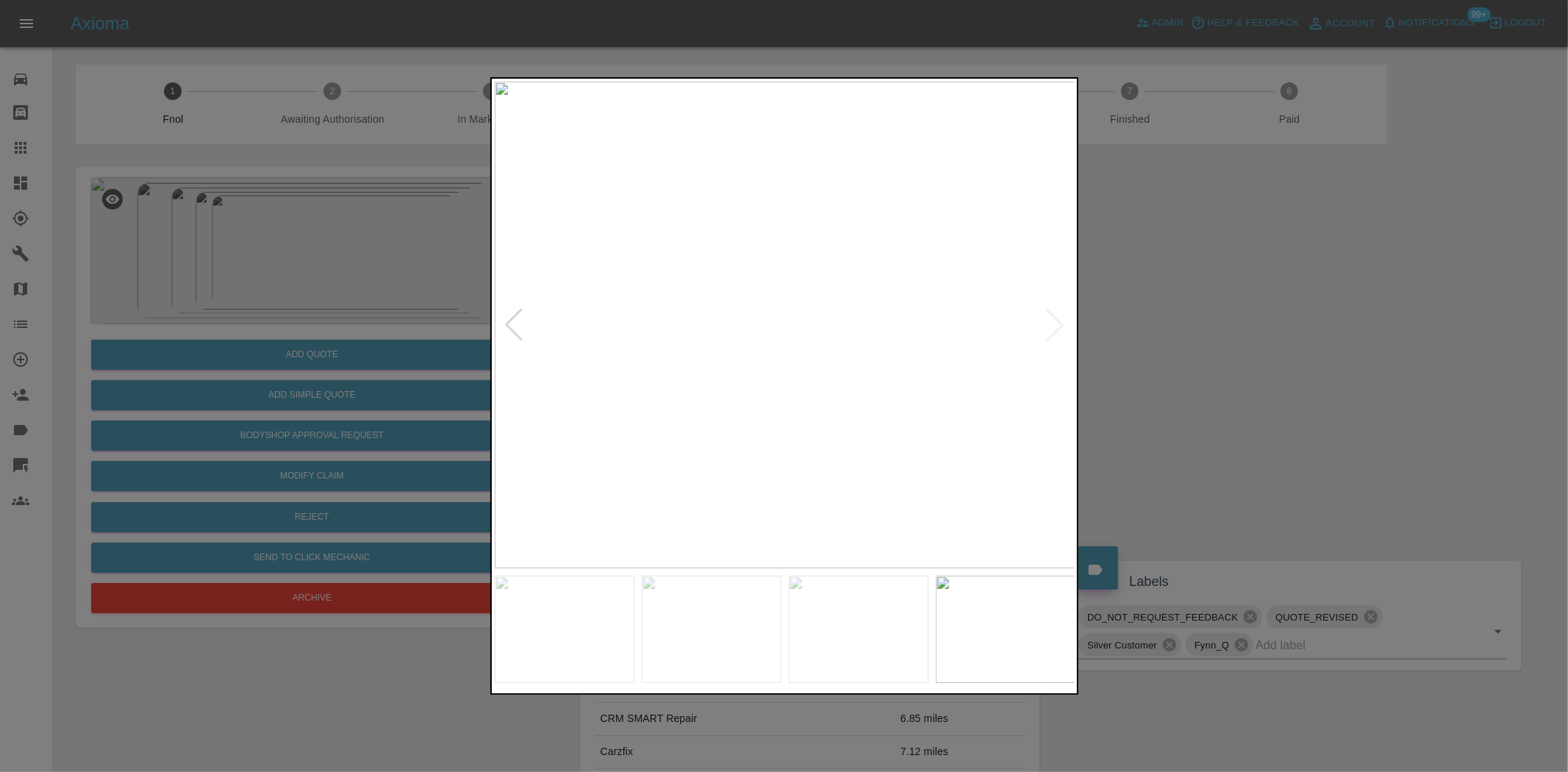
click at [548, 410] on img at bounding box center [784, 325] width 581 height 487
click at [290, 337] on div at bounding box center [784, 386] width 1568 height 772
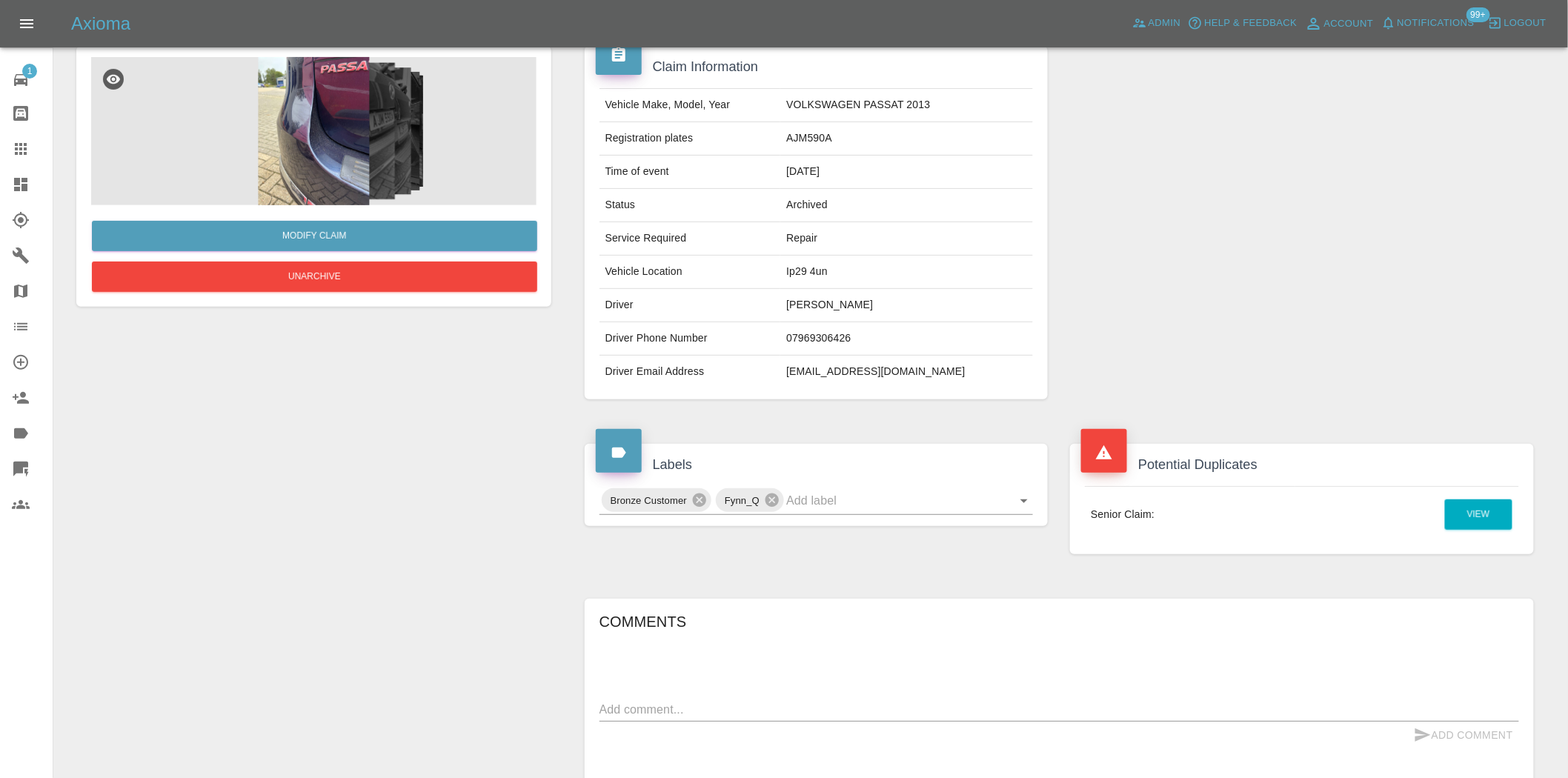
scroll to position [494, 0]
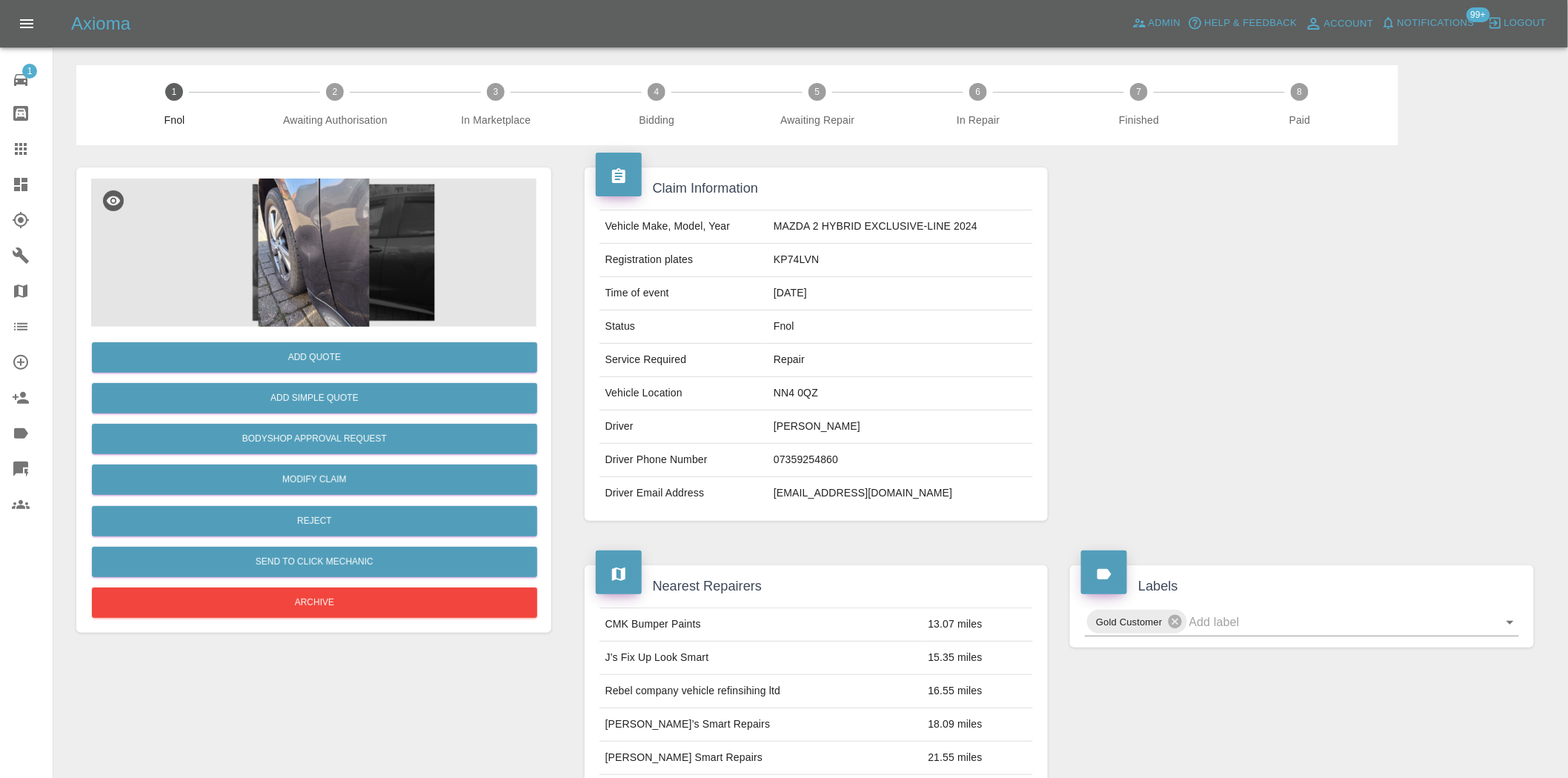
click at [357, 281] on img at bounding box center [313, 252] width 446 height 149
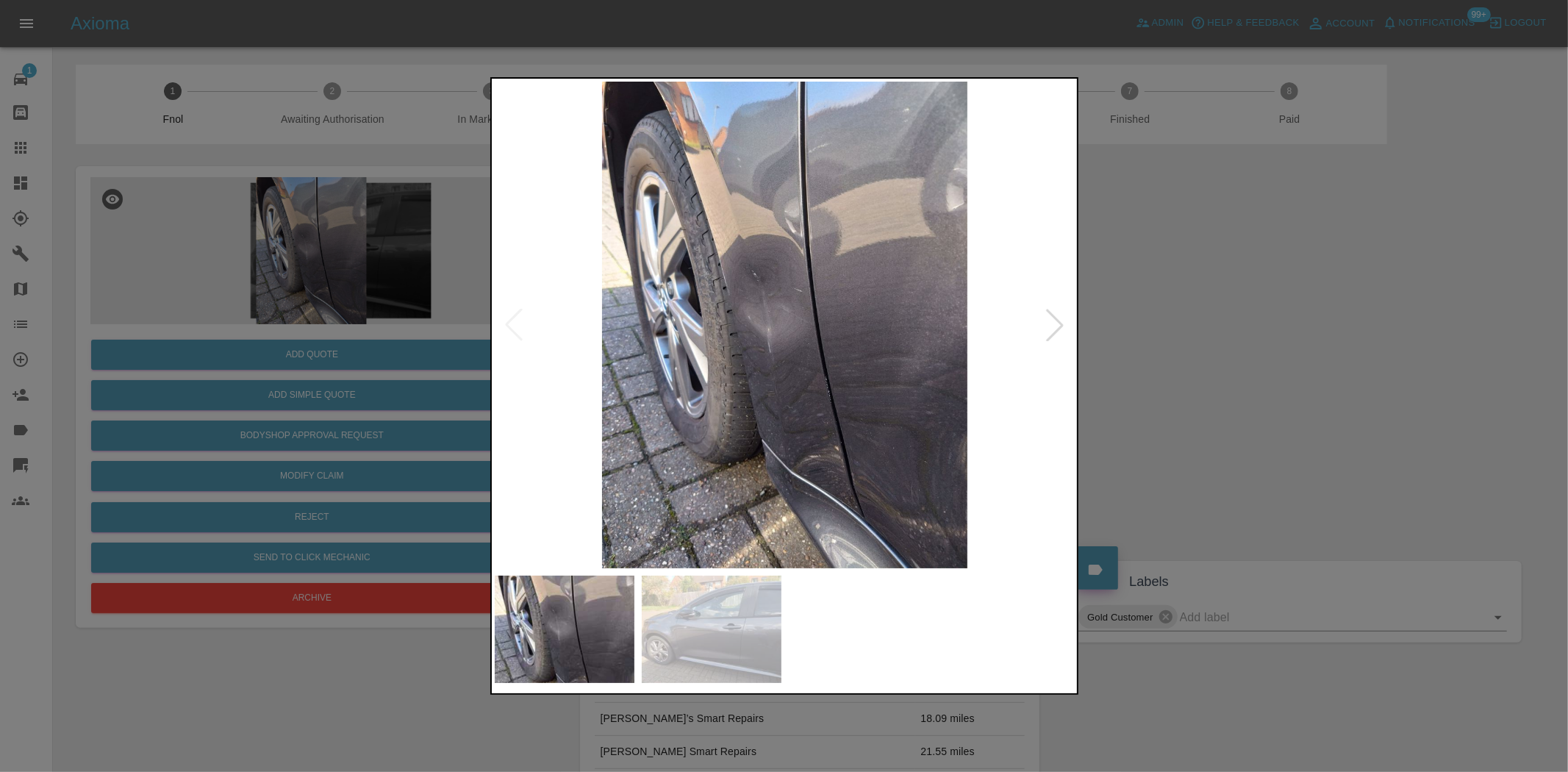
click at [748, 296] on img at bounding box center [784, 325] width 581 height 487
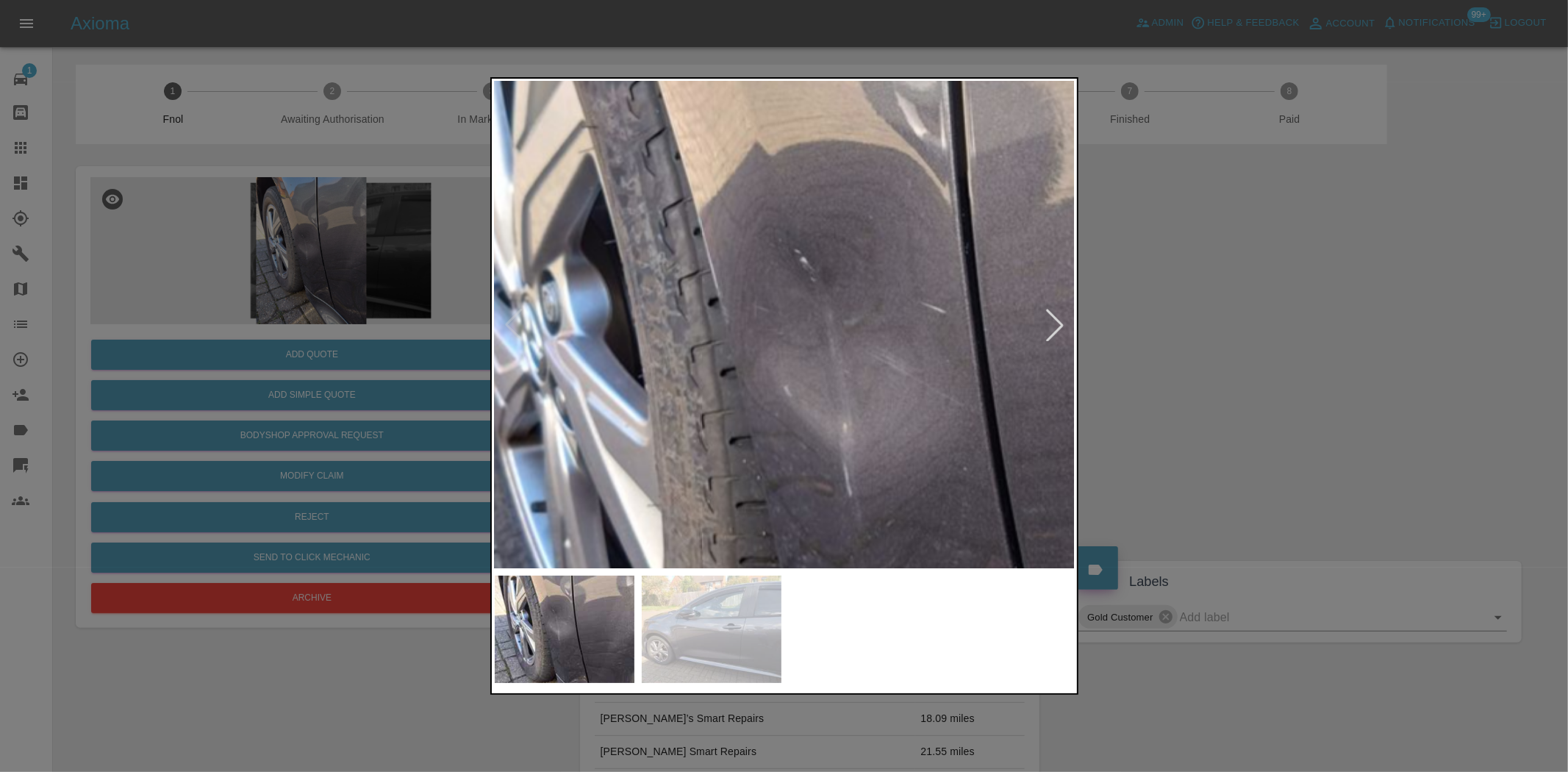
click at [748, 296] on img at bounding box center [892, 413] width 1742 height 1461
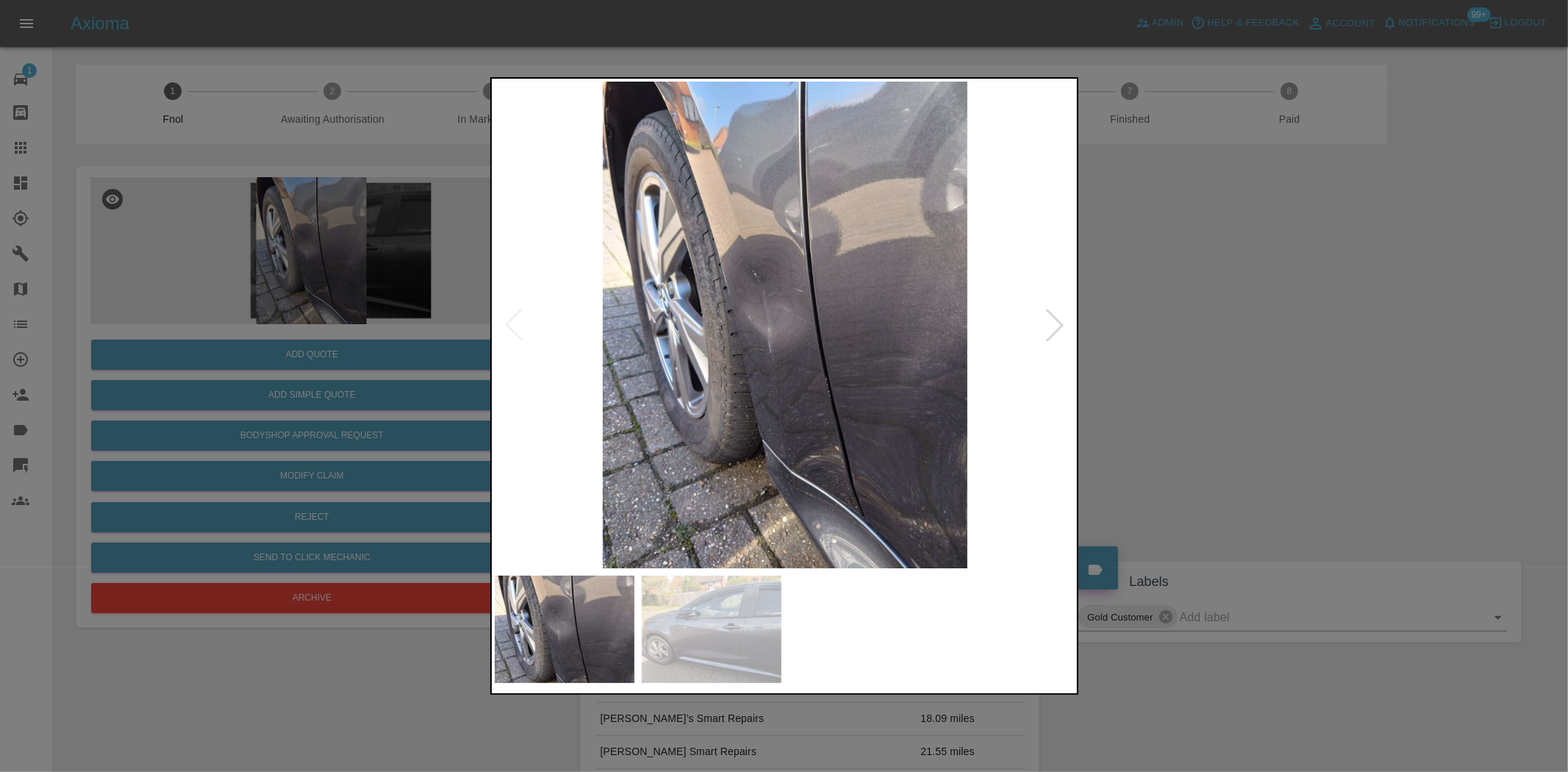
click at [807, 380] on img at bounding box center [784, 325] width 581 height 487
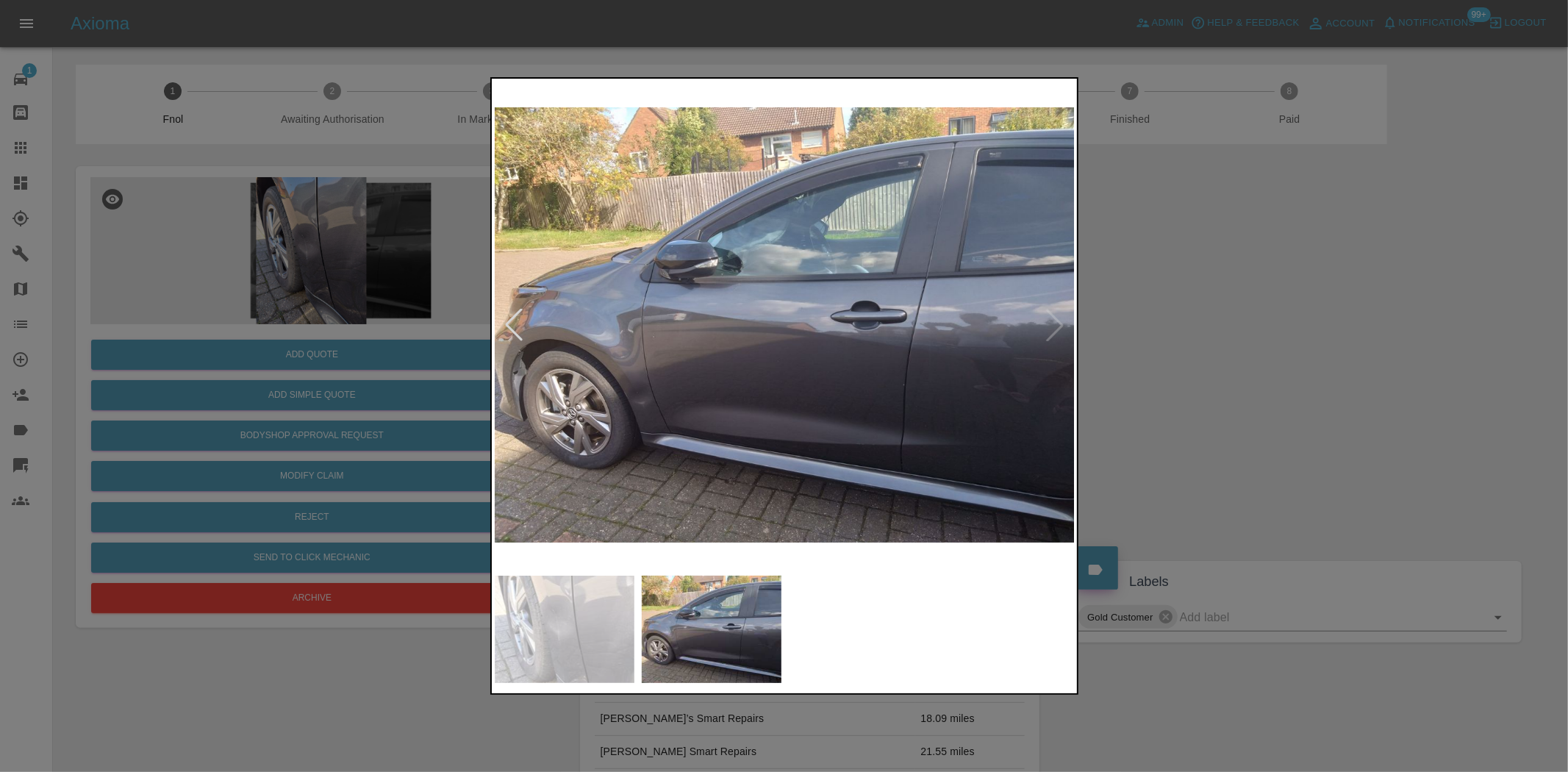
click at [670, 431] on img at bounding box center [784, 325] width 581 height 487
click at [673, 442] on img at bounding box center [784, 325] width 581 height 487
click at [659, 425] on img at bounding box center [784, 325] width 581 height 487
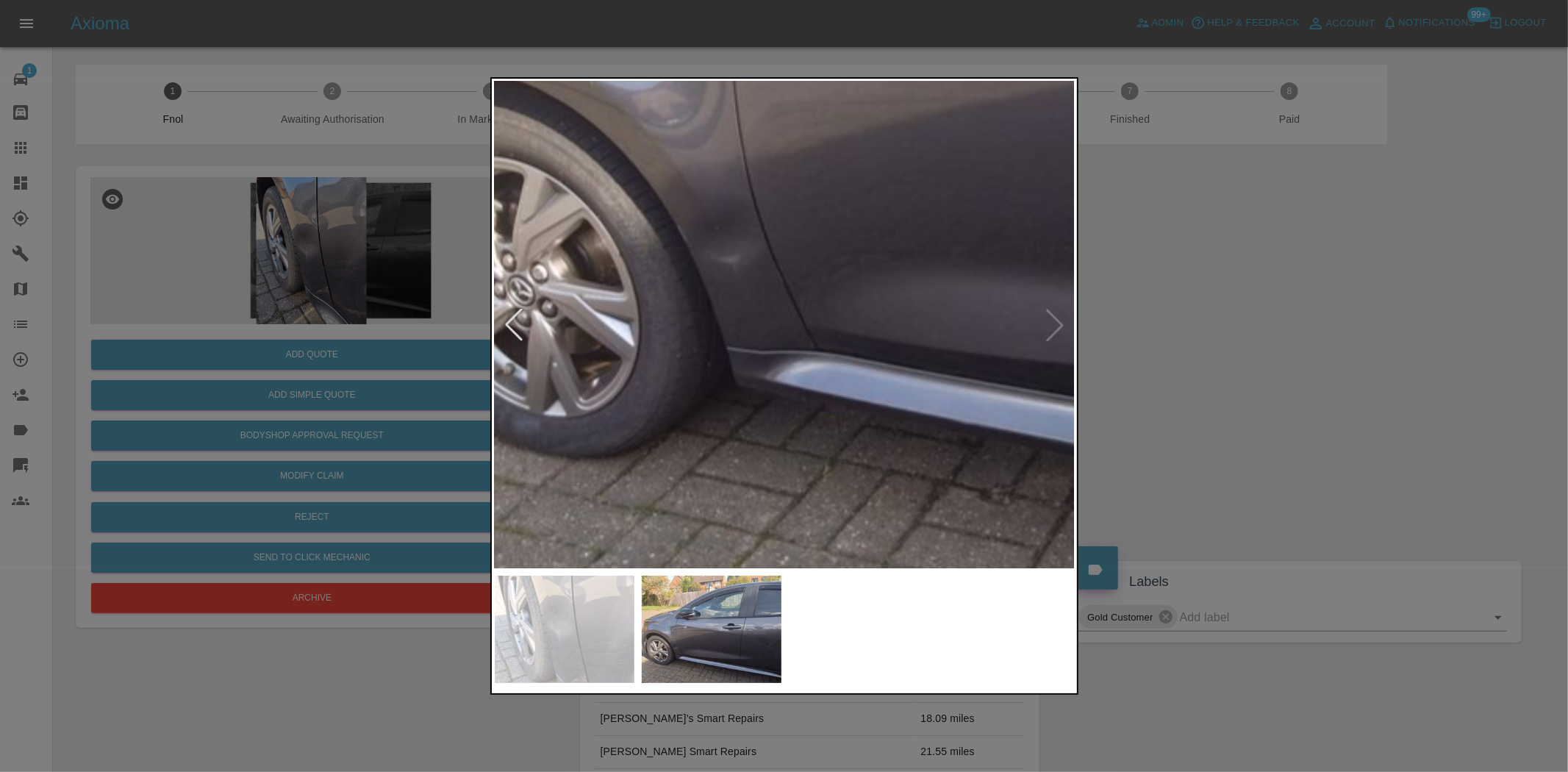
click at [655, 421] on img at bounding box center [1159, 26] width 1742 height 1461
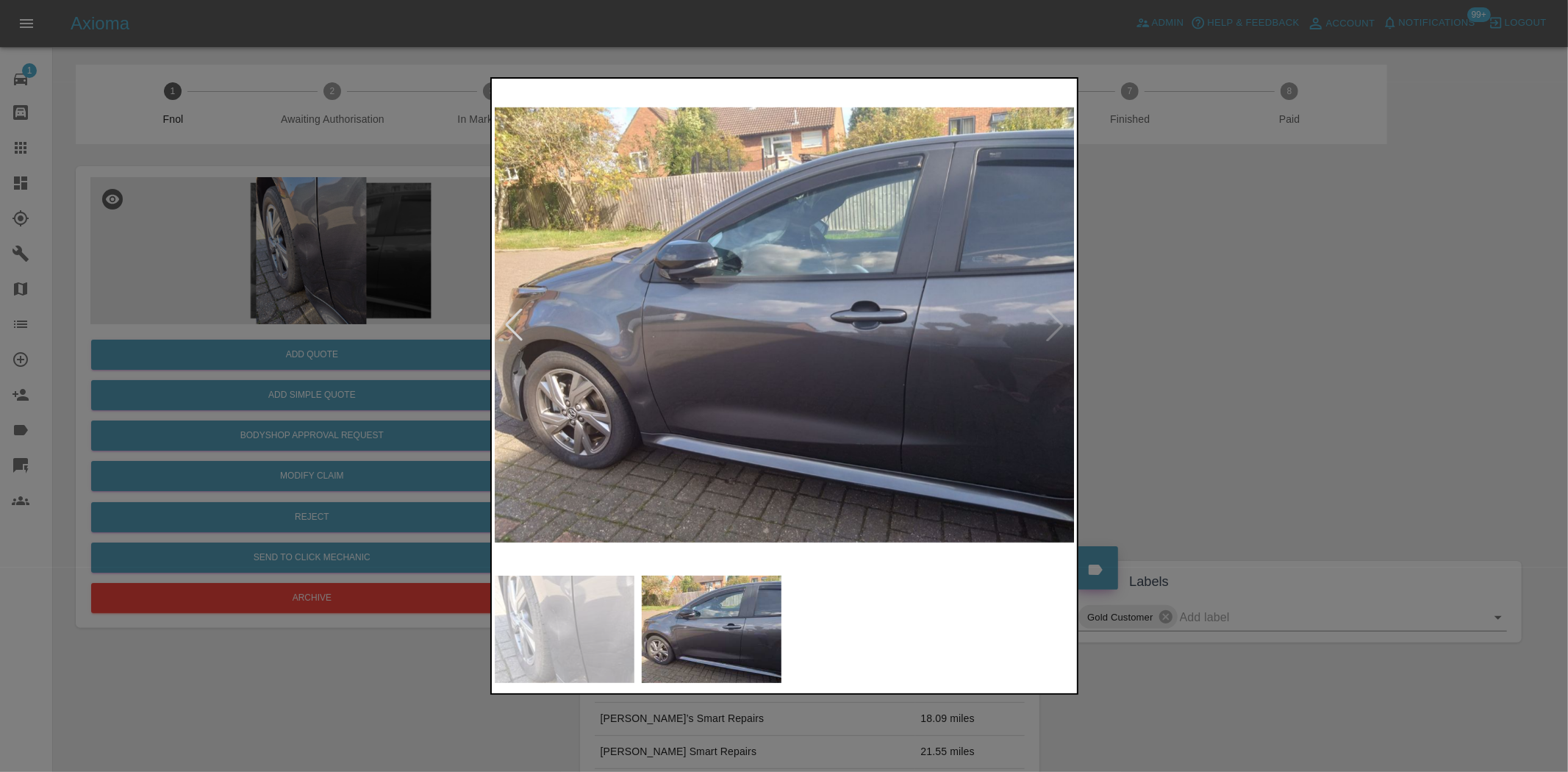
click at [696, 425] on img at bounding box center [784, 325] width 581 height 487
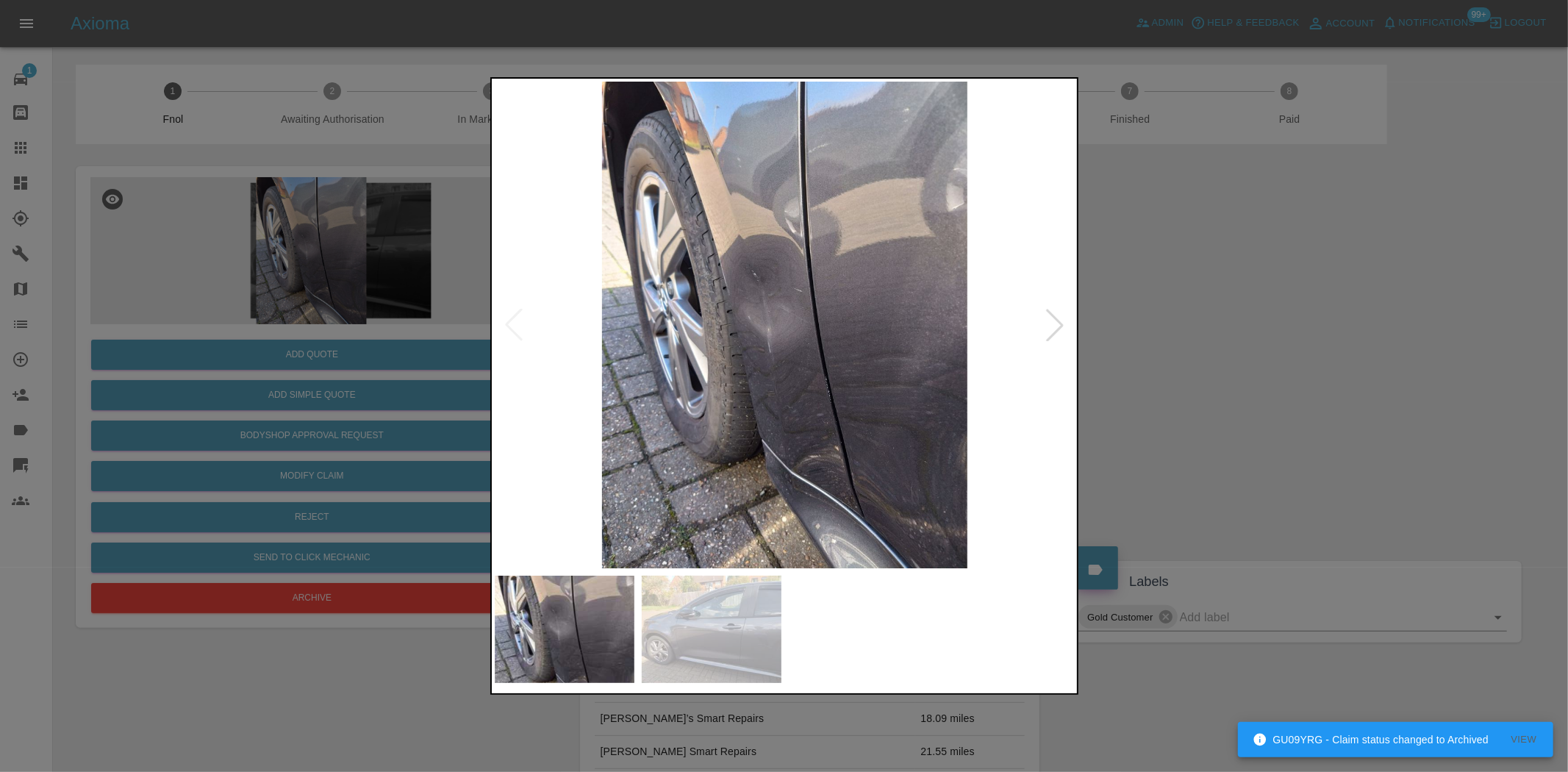
click at [789, 339] on img at bounding box center [784, 325] width 581 height 487
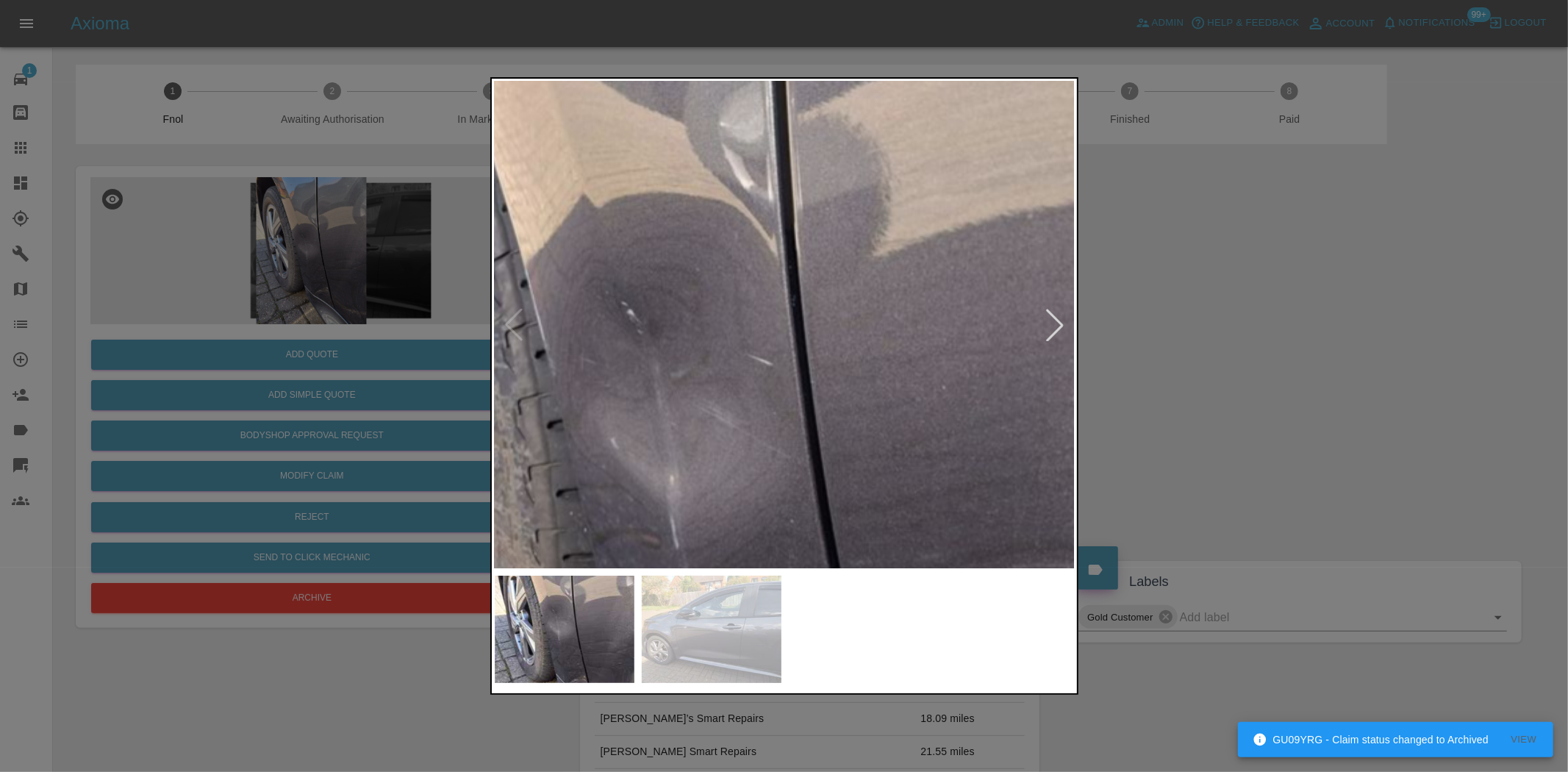
click at [734, 434] on img at bounding box center [719, 465] width 1742 height 1461
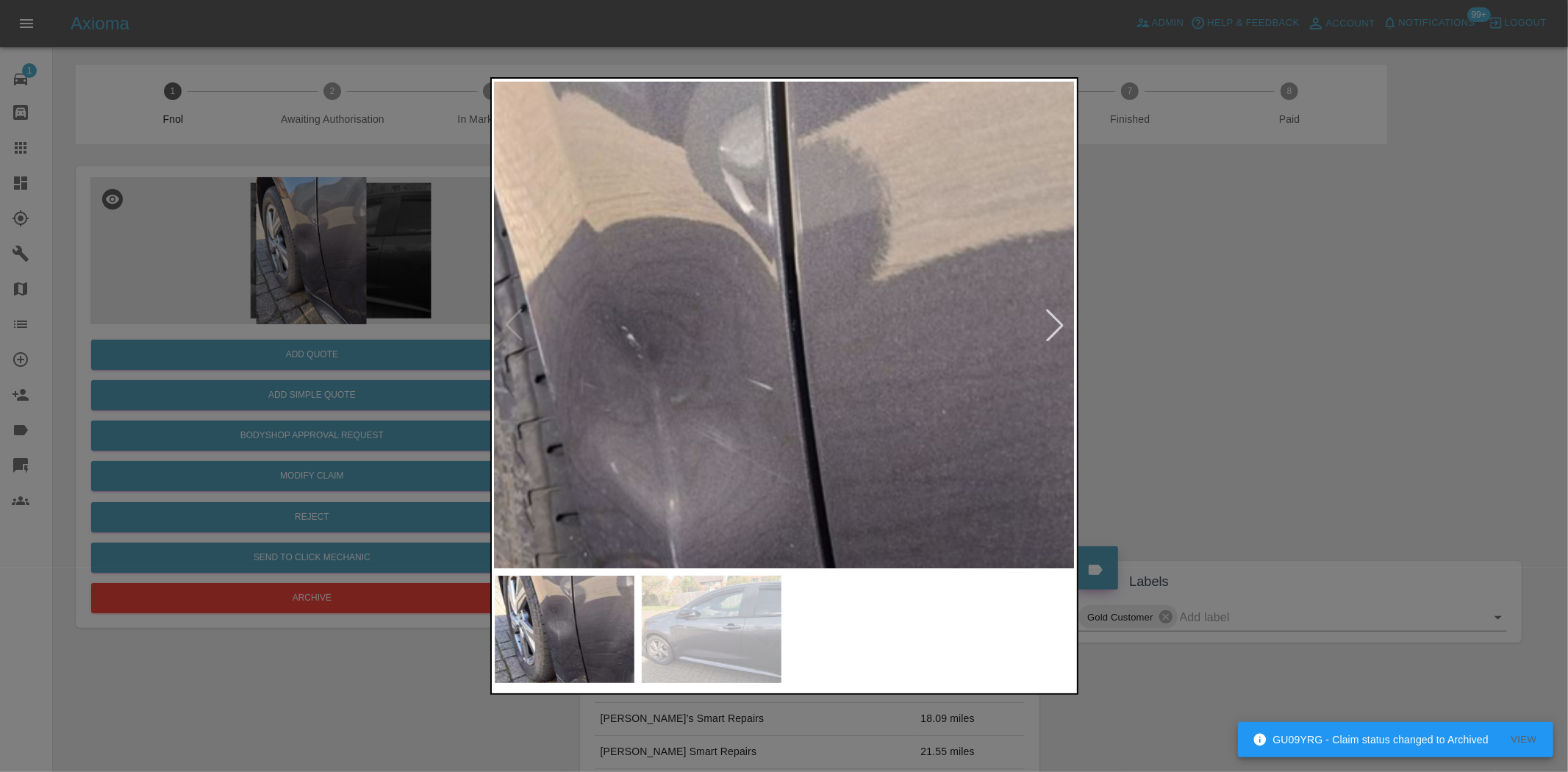
click at [684, 169] on img at bounding box center [719, 490] width 1742 height 1461
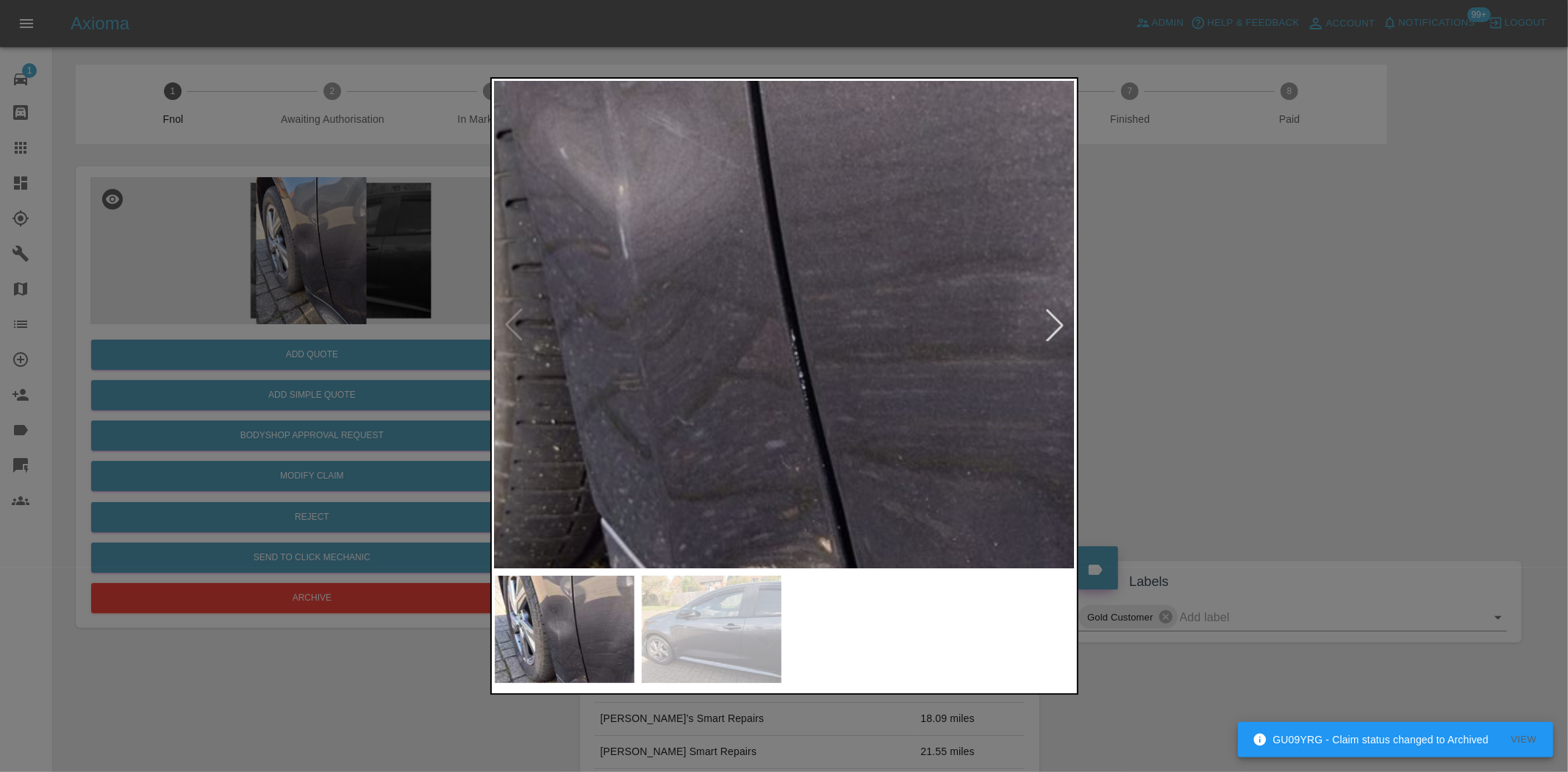
click at [715, 202] on img at bounding box center [669, 175] width 1742 height 1461
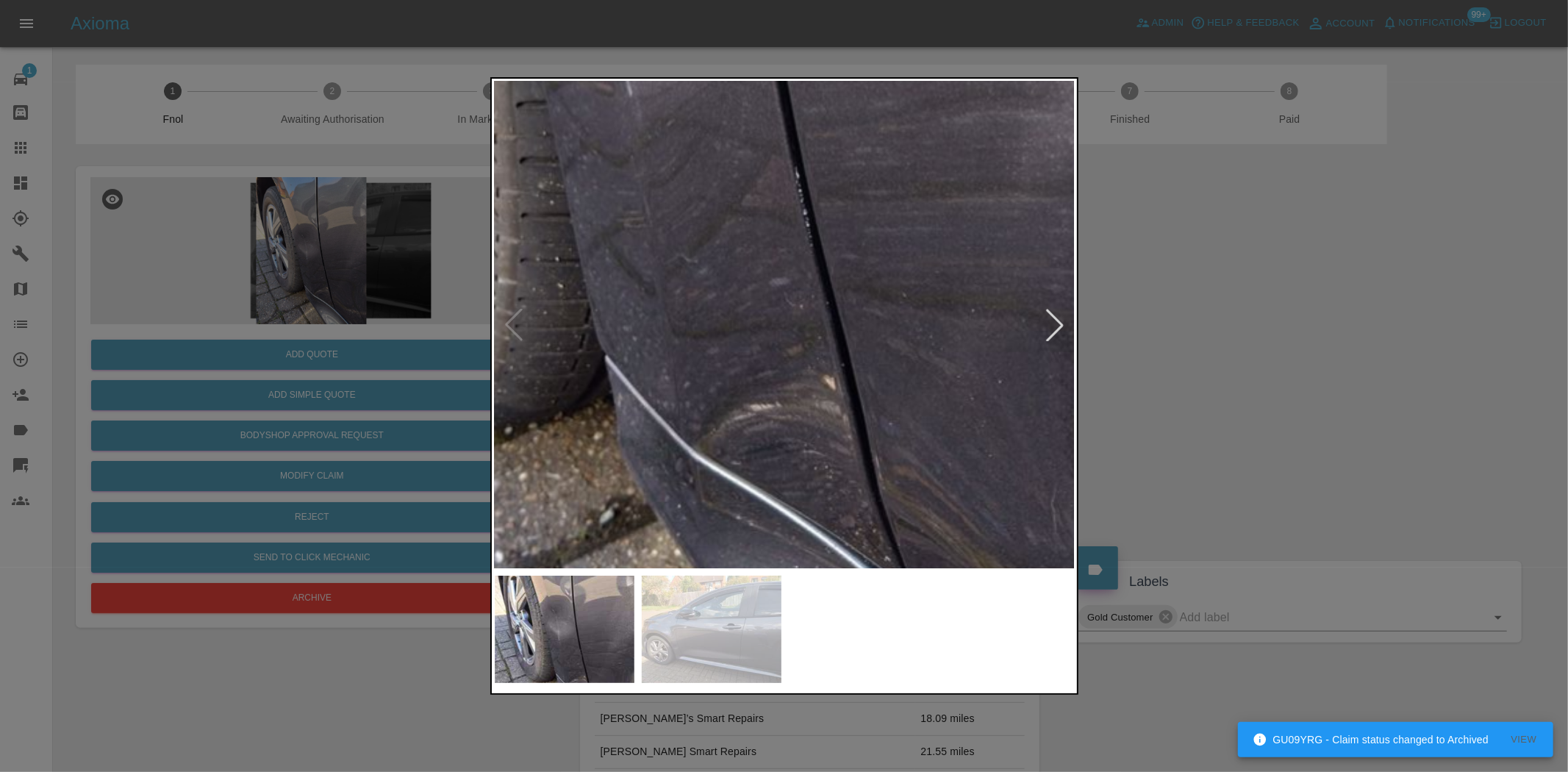
click at [694, 129] on img at bounding box center [673, 13] width 1742 height 1461
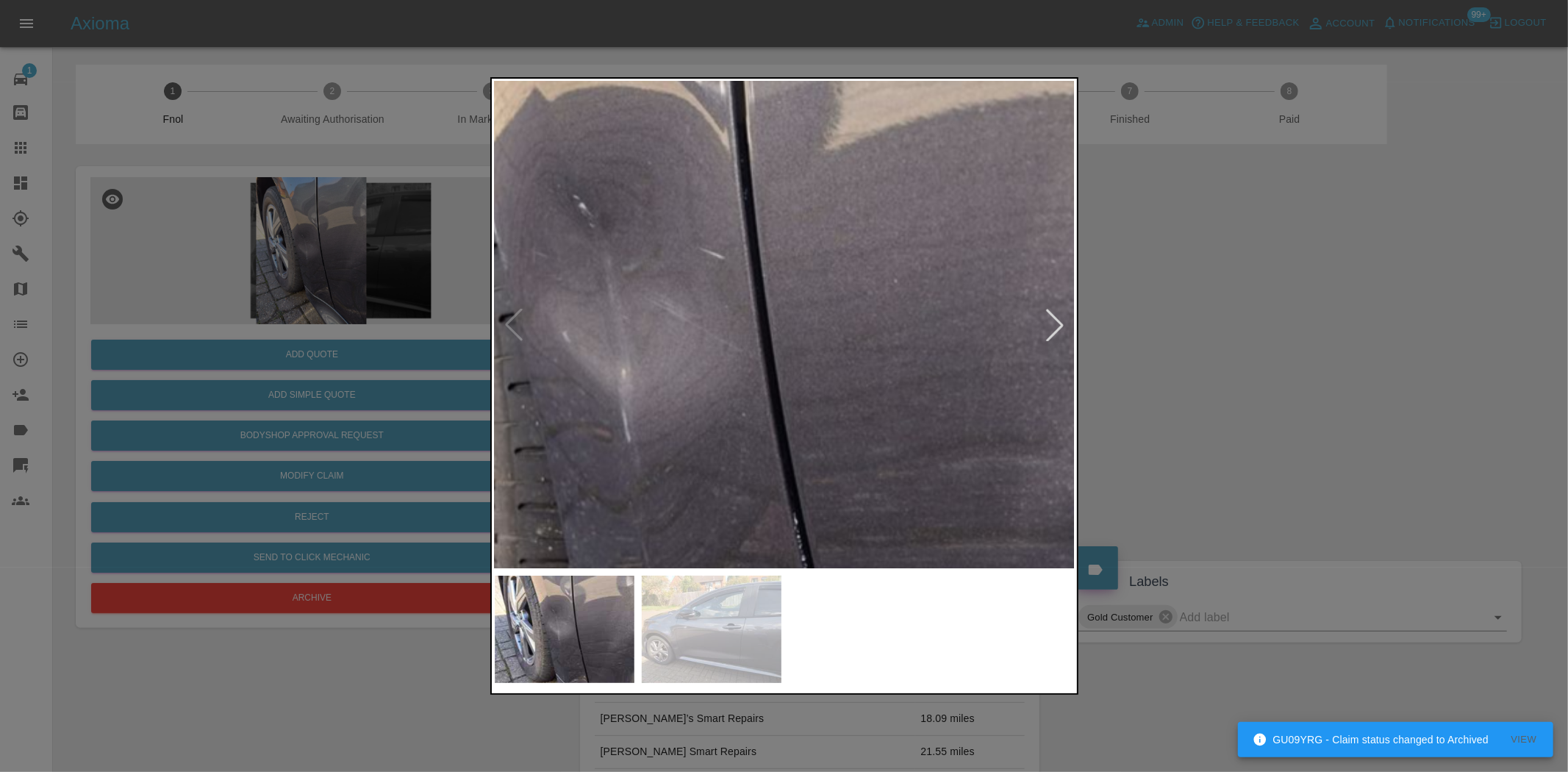
click at [669, 504] on img at bounding box center [671, 358] width 1742 height 1461
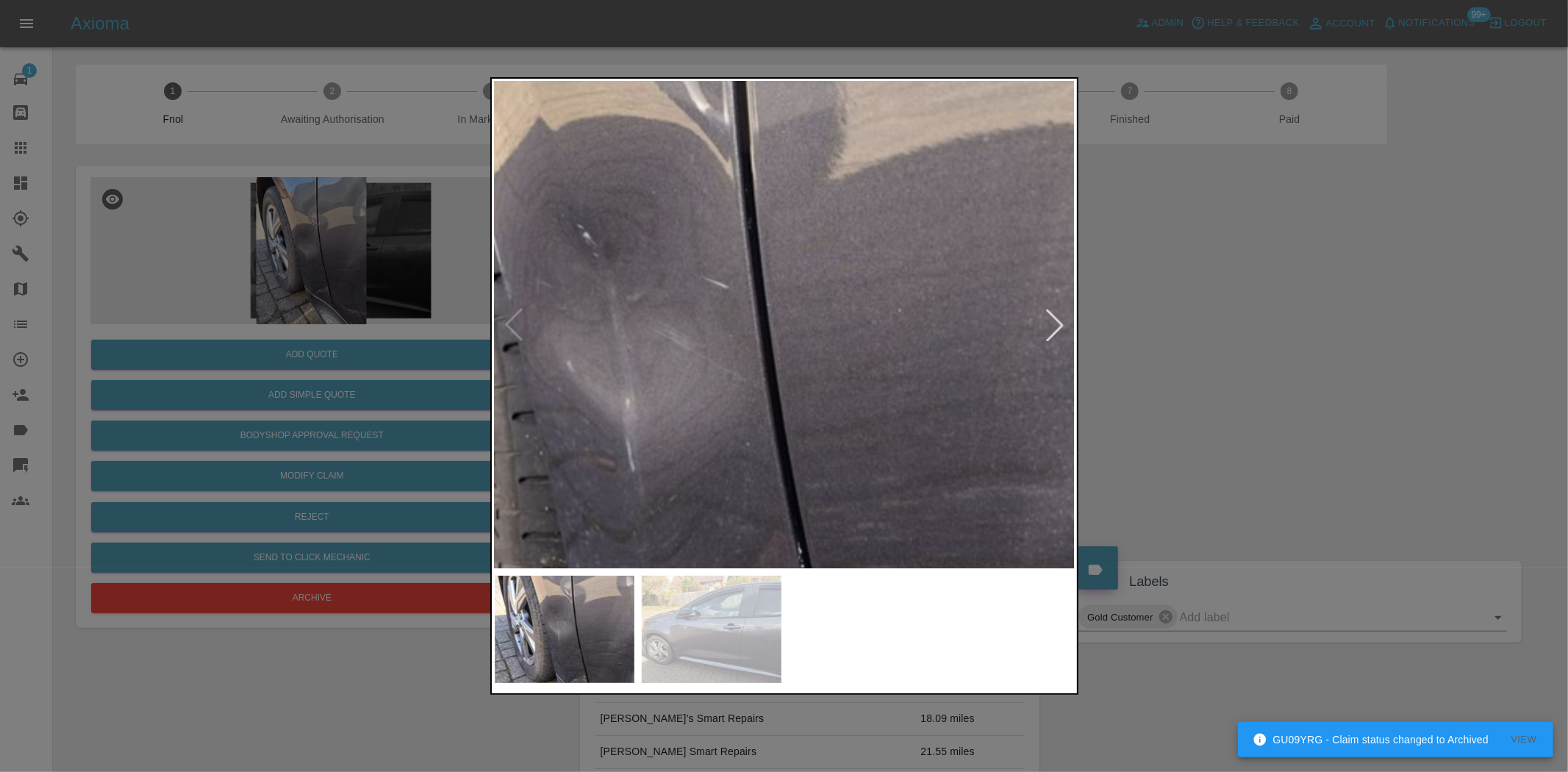
click at [701, 528] on img at bounding box center [675, 388] width 1742 height 1461
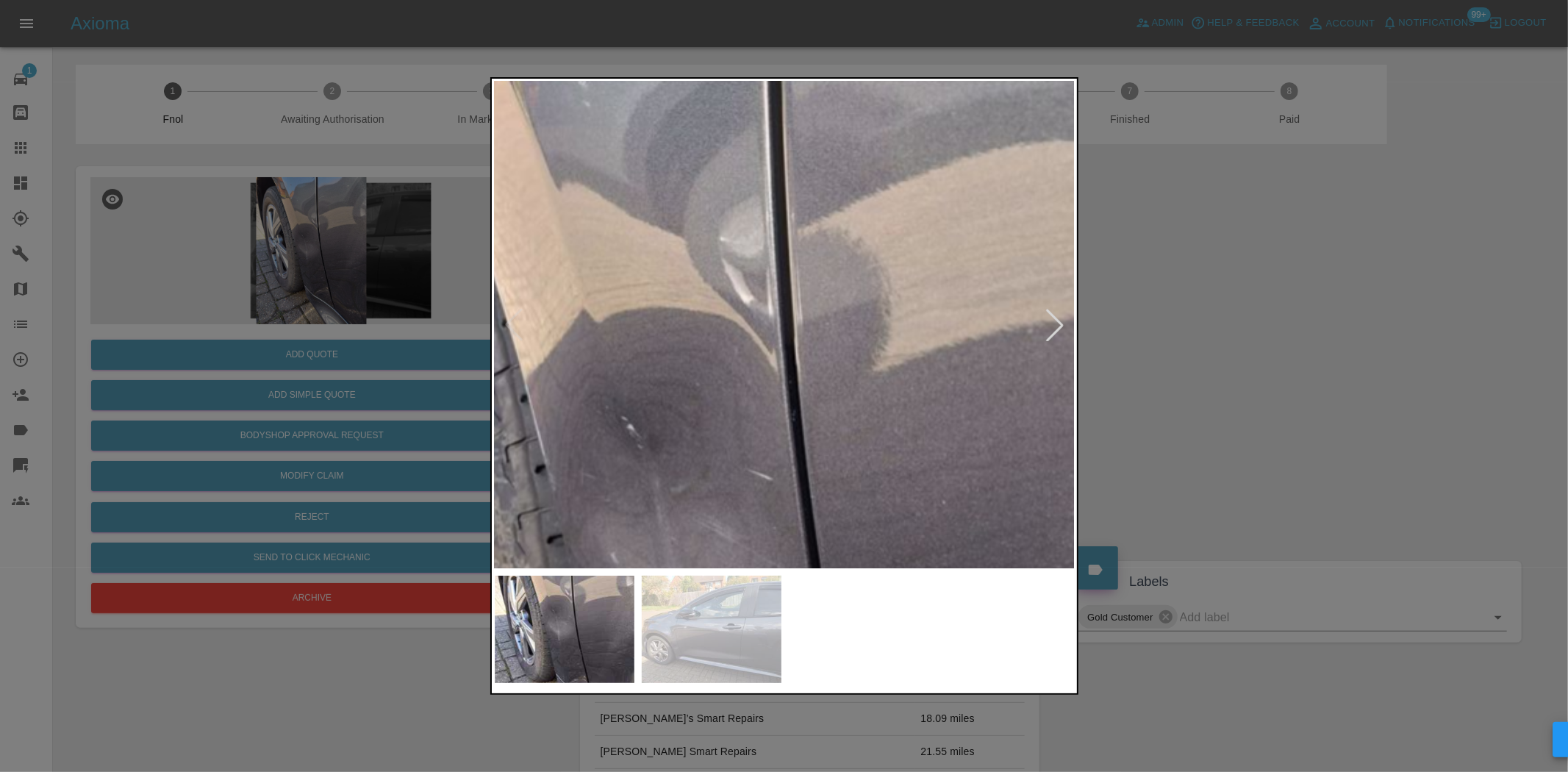
click at [674, 433] on img at bounding box center [719, 580] width 1742 height 1461
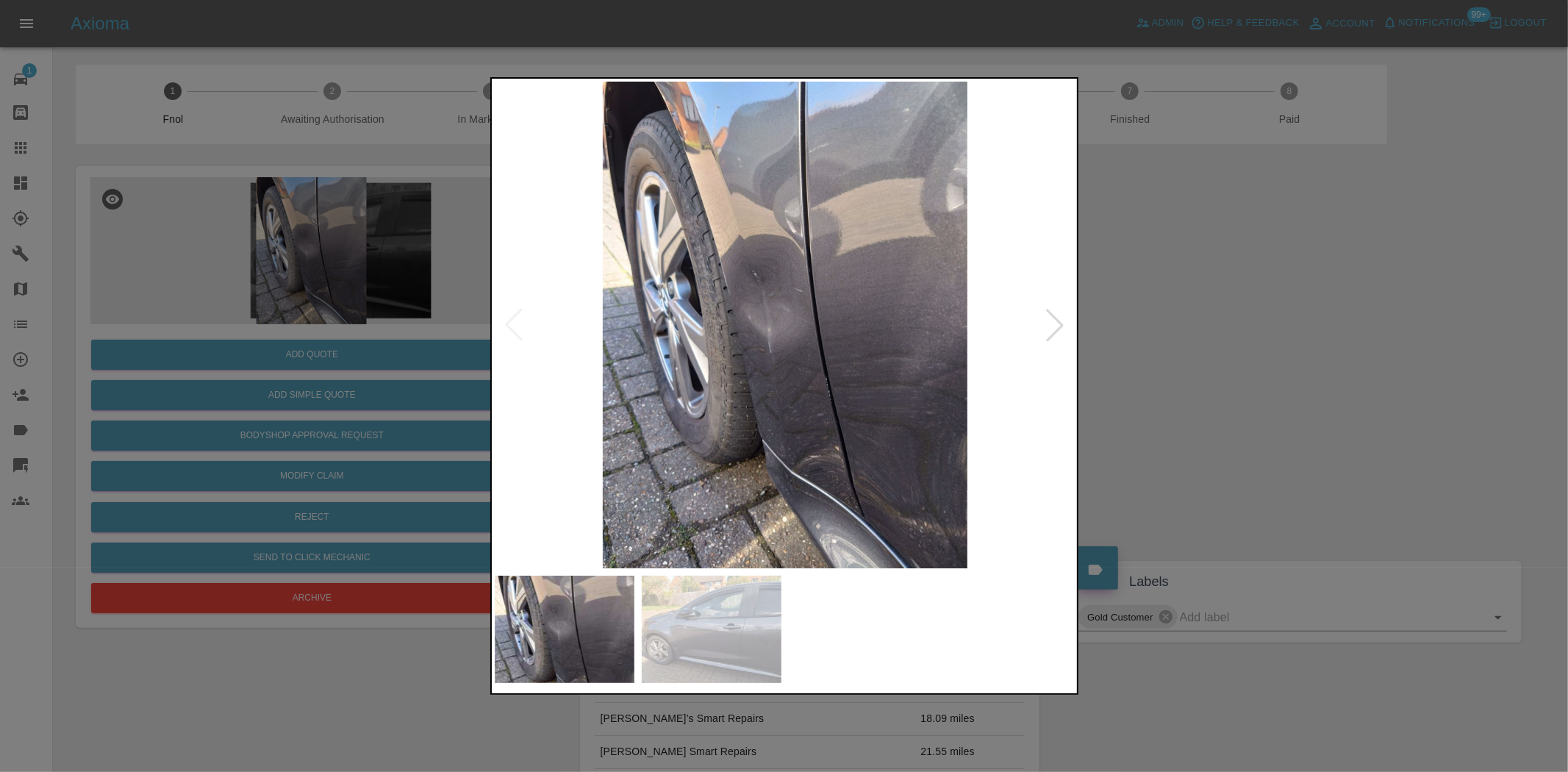
click at [713, 454] on img at bounding box center [784, 325] width 581 height 487
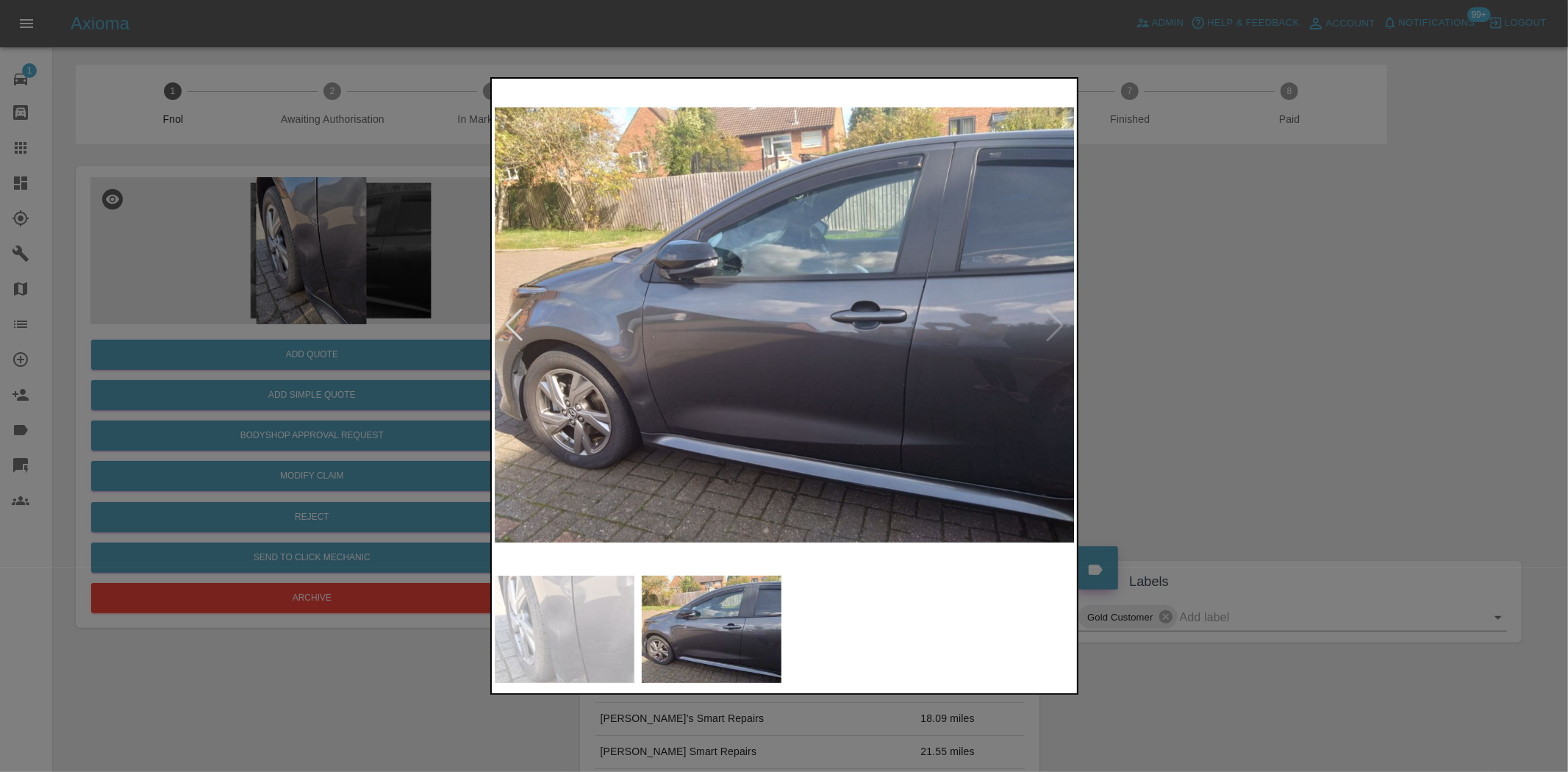
click at [634, 398] on img at bounding box center [784, 325] width 581 height 487
click at [654, 398] on img at bounding box center [784, 325] width 581 height 487
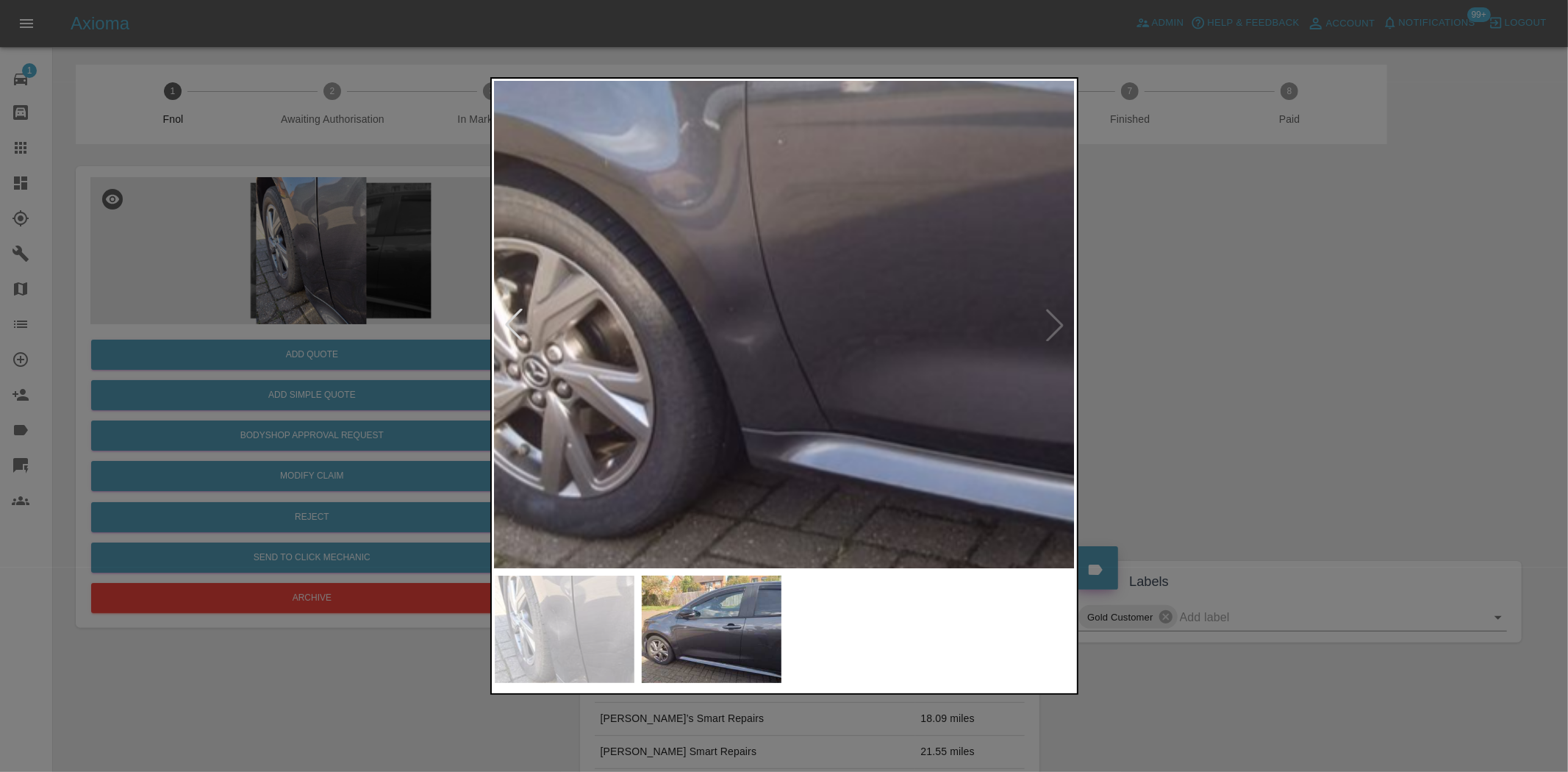
click at [406, 364] on div at bounding box center [784, 386] width 1568 height 772
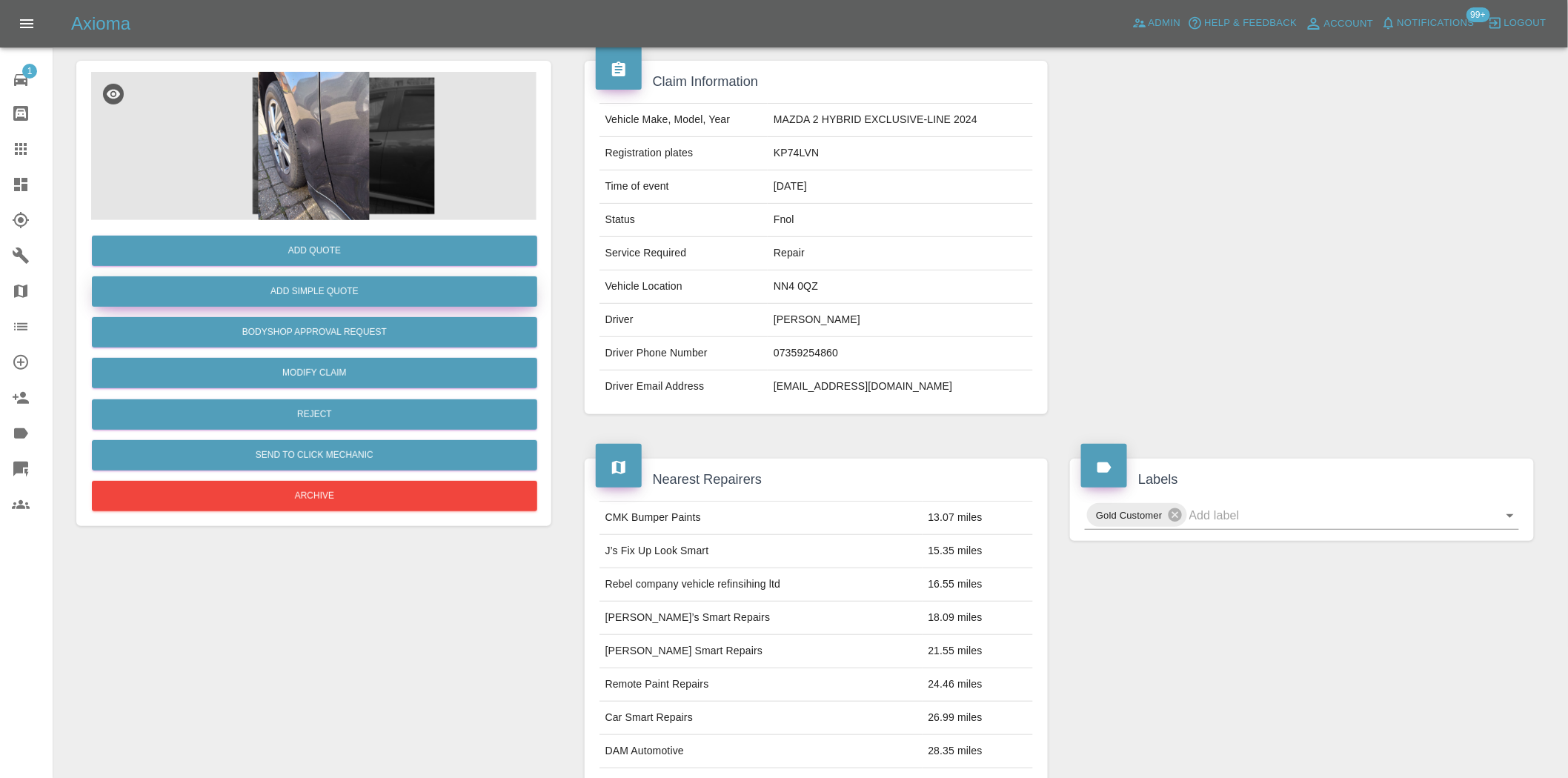
scroll to position [27, 0]
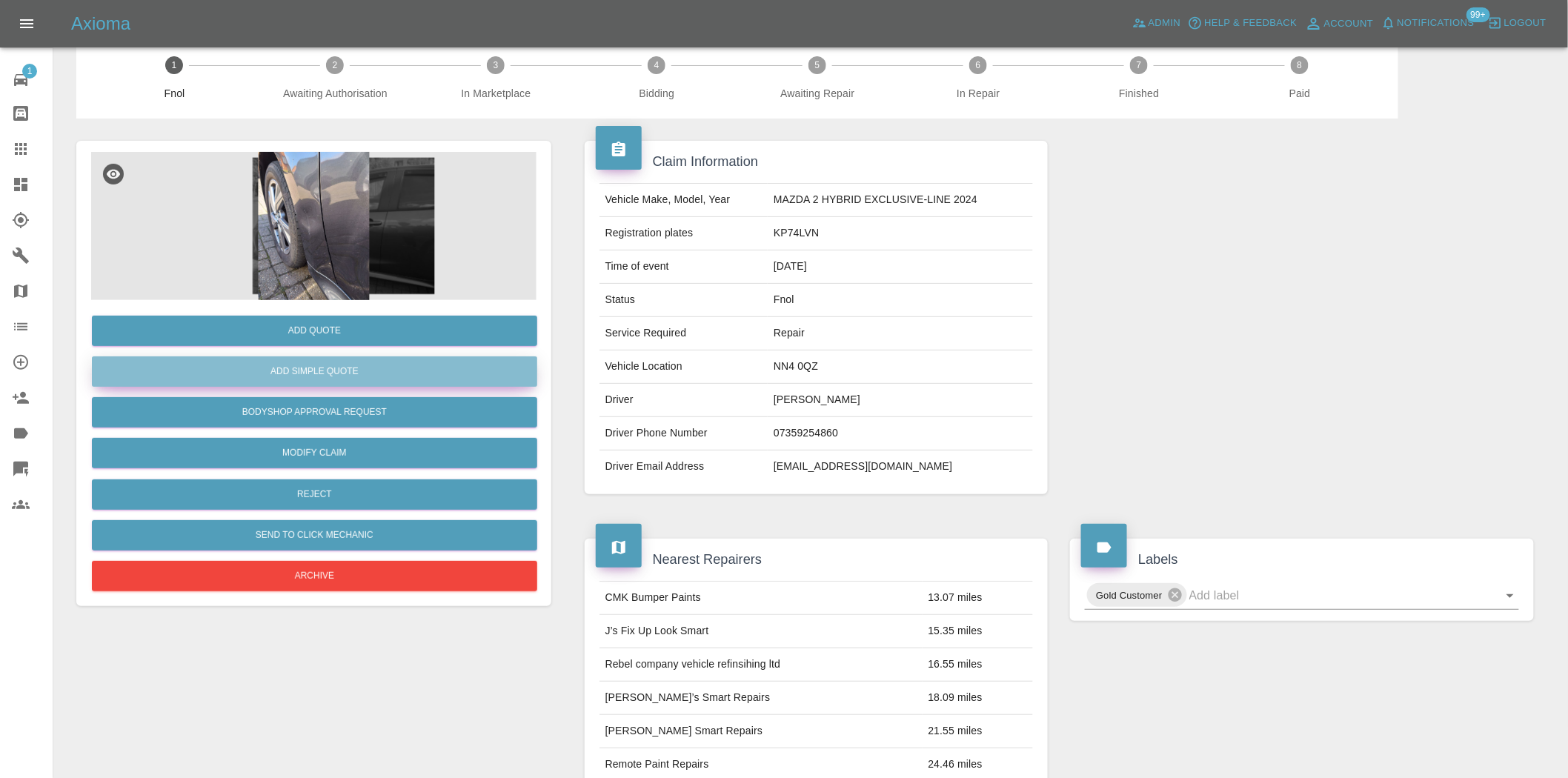
click at [310, 360] on button "Add Simple Quote" at bounding box center [314, 371] width 446 height 30
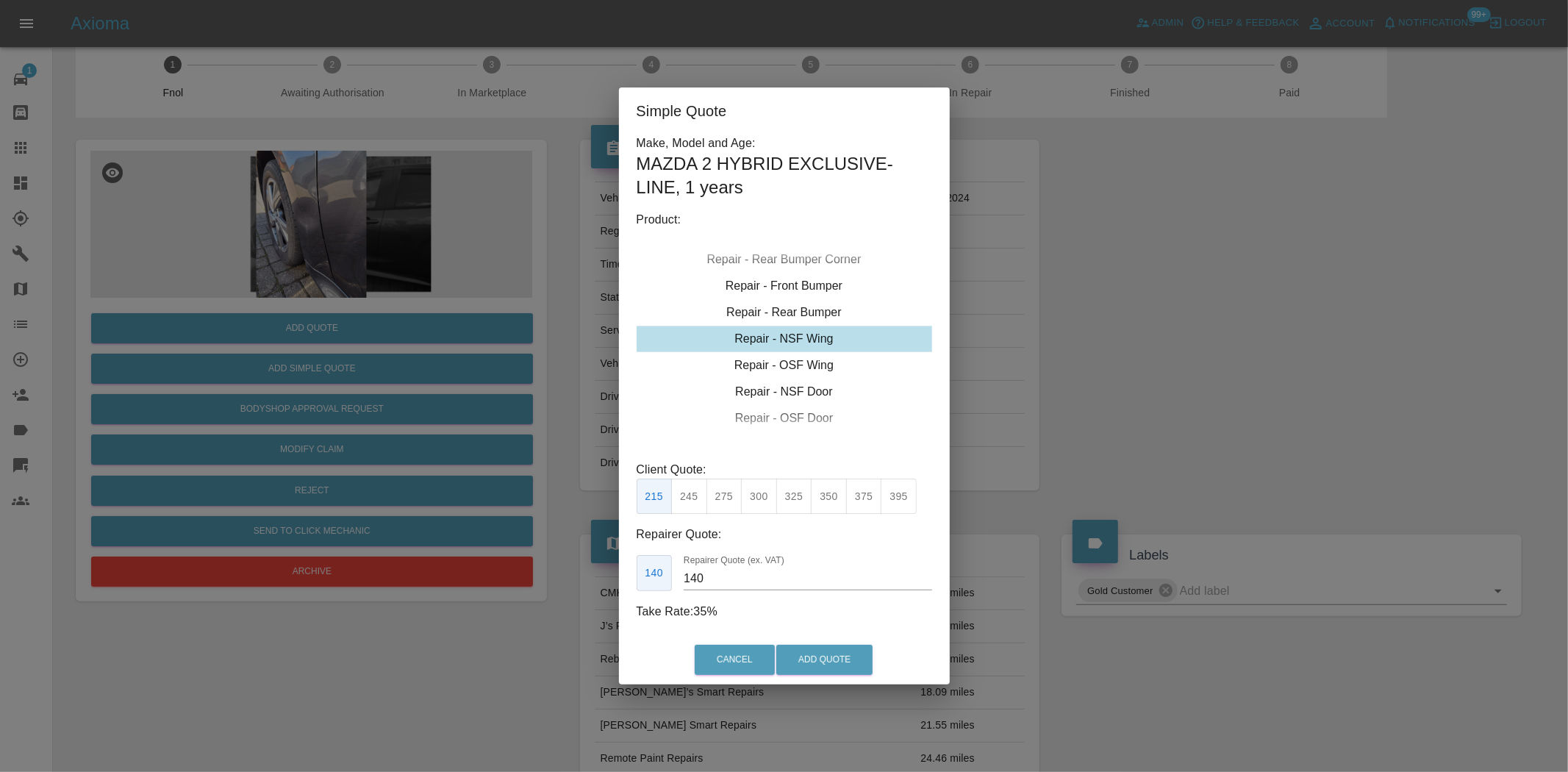
click at [783, 347] on div "Repair - NSF Wing" at bounding box center [784, 338] width 296 height 27
click at [754, 495] on button "300" at bounding box center [759, 497] width 36 height 36
drag, startPoint x: 717, startPoint y: 583, endPoint x: 436, endPoint y: 570, distance: 281.3
click at [480, 594] on div "Simple Quote Make, Model and Age: MAZDA 2 HYBRID EXCLUSIVE-LINE , 1 years Produ…" at bounding box center [784, 386] width 1568 height 772
type input "190"
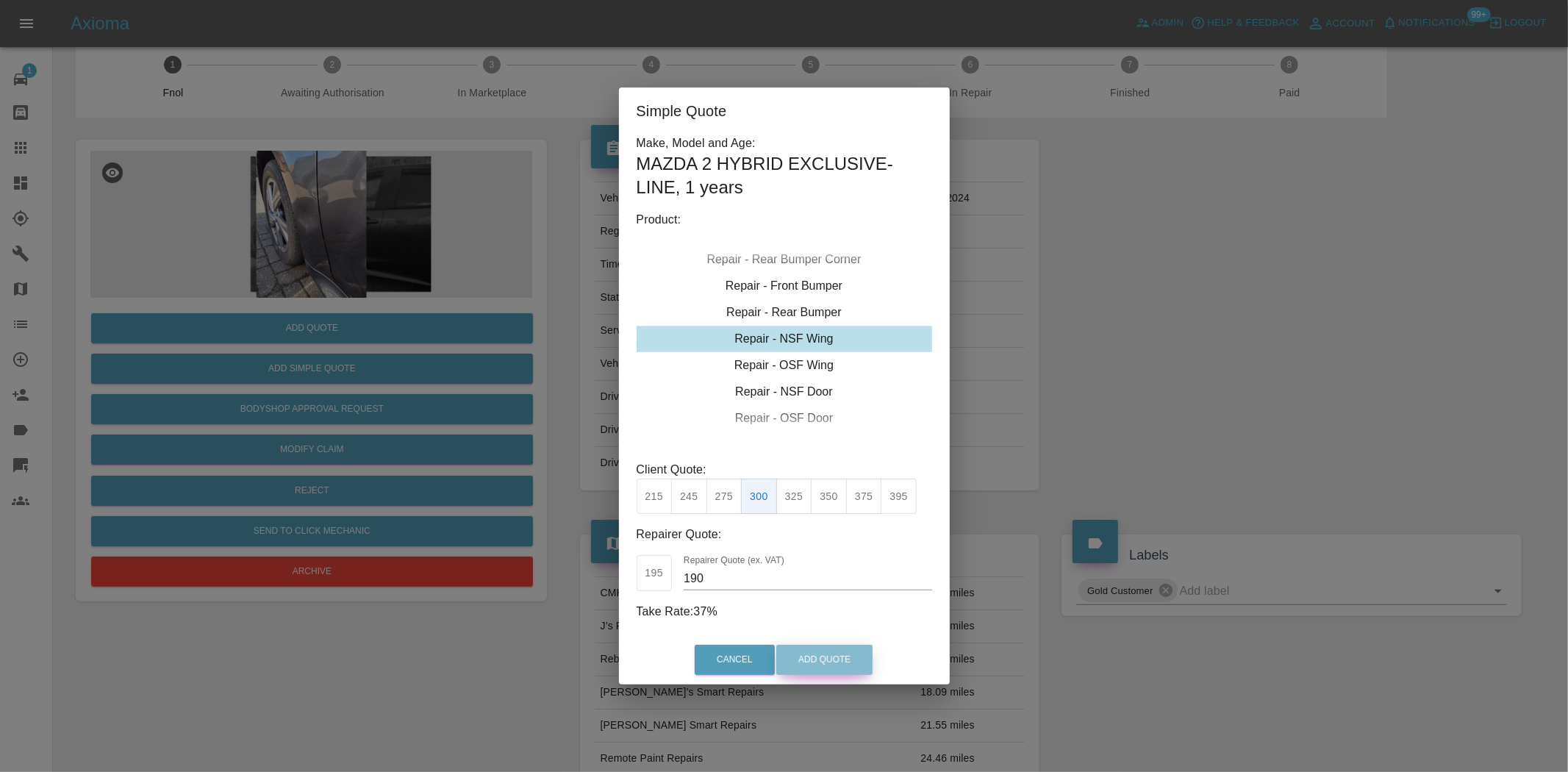
click at [816, 666] on button "Add Quote" at bounding box center [824, 660] width 96 height 30
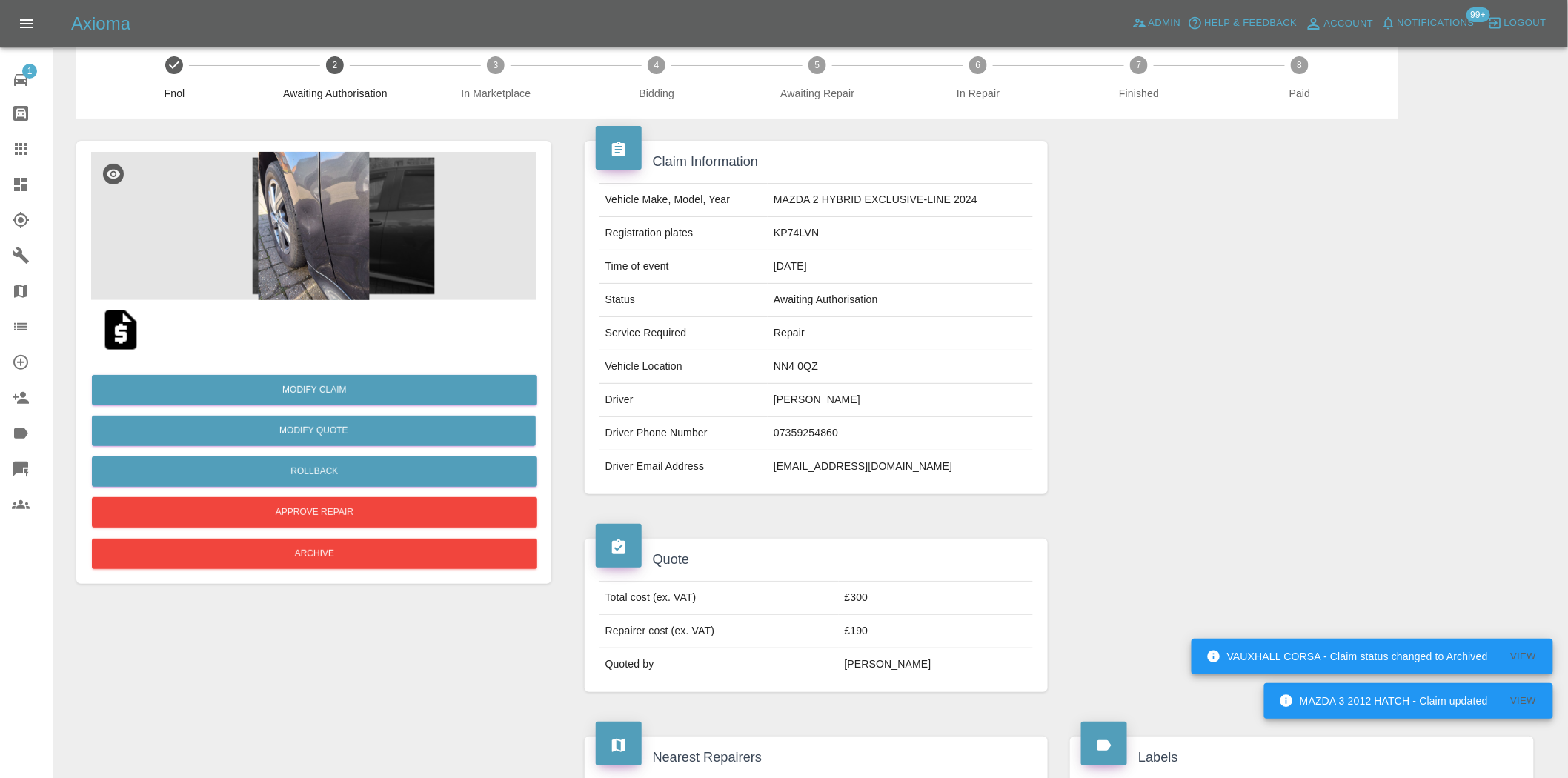
scroll to position [0, 0]
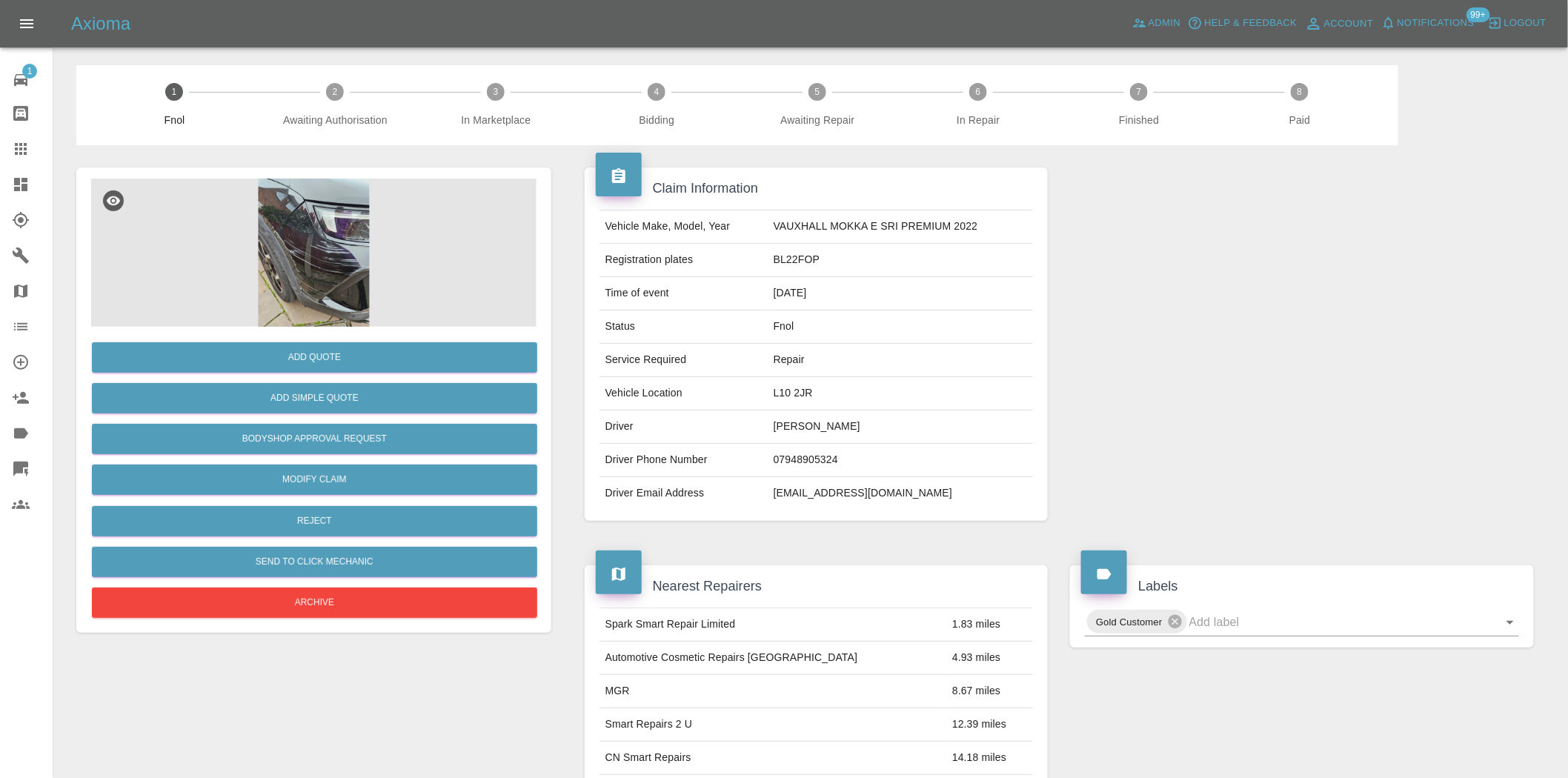
click at [316, 262] on img at bounding box center [313, 252] width 446 height 149
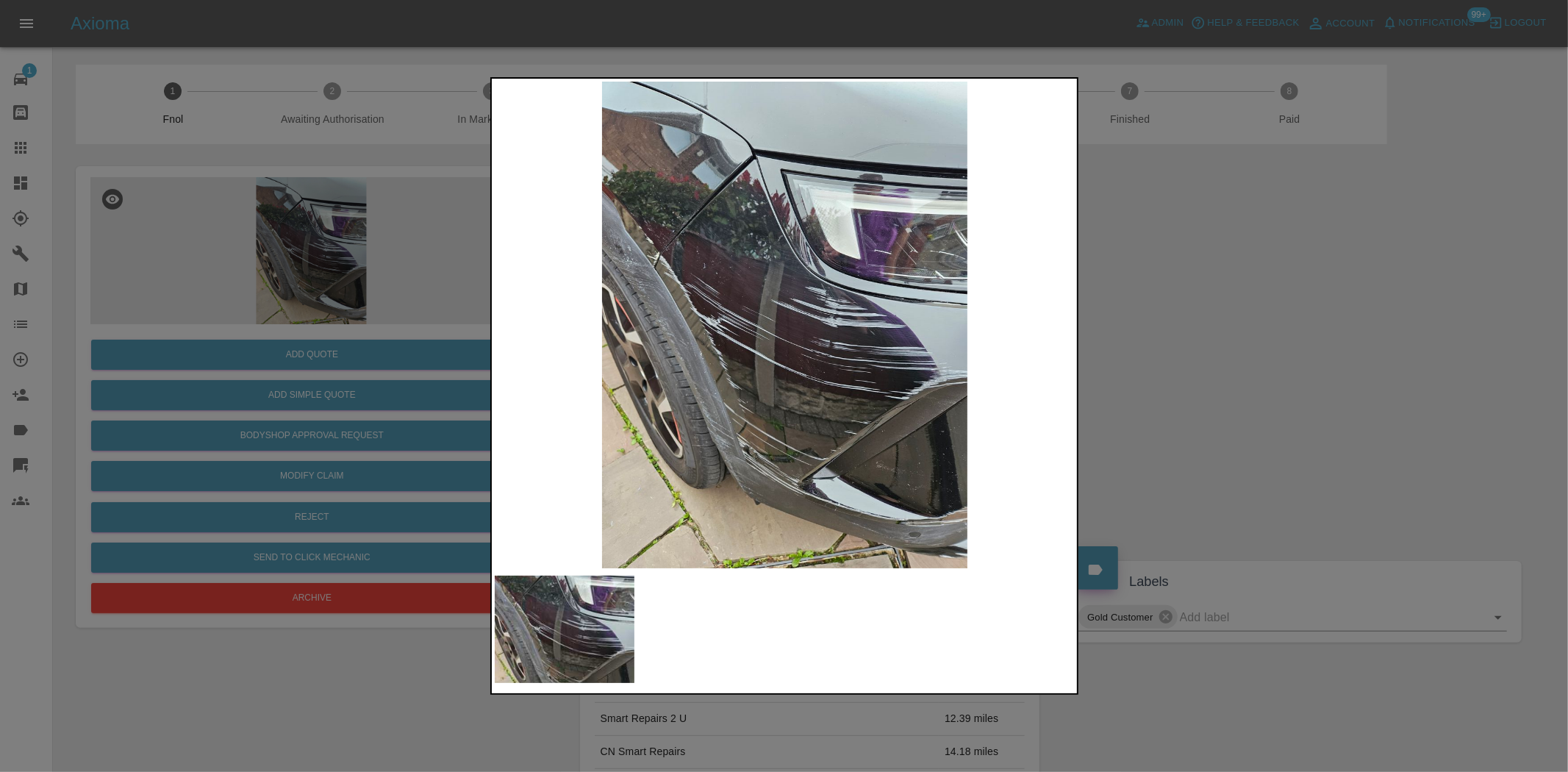
click at [739, 356] on img at bounding box center [784, 325] width 581 height 487
click at [783, 410] on img at bounding box center [784, 325] width 581 height 487
click at [828, 439] on img at bounding box center [784, 325] width 581 height 487
click at [671, 361] on img at bounding box center [784, 325] width 581 height 487
click at [666, 266] on img at bounding box center [784, 325] width 581 height 487
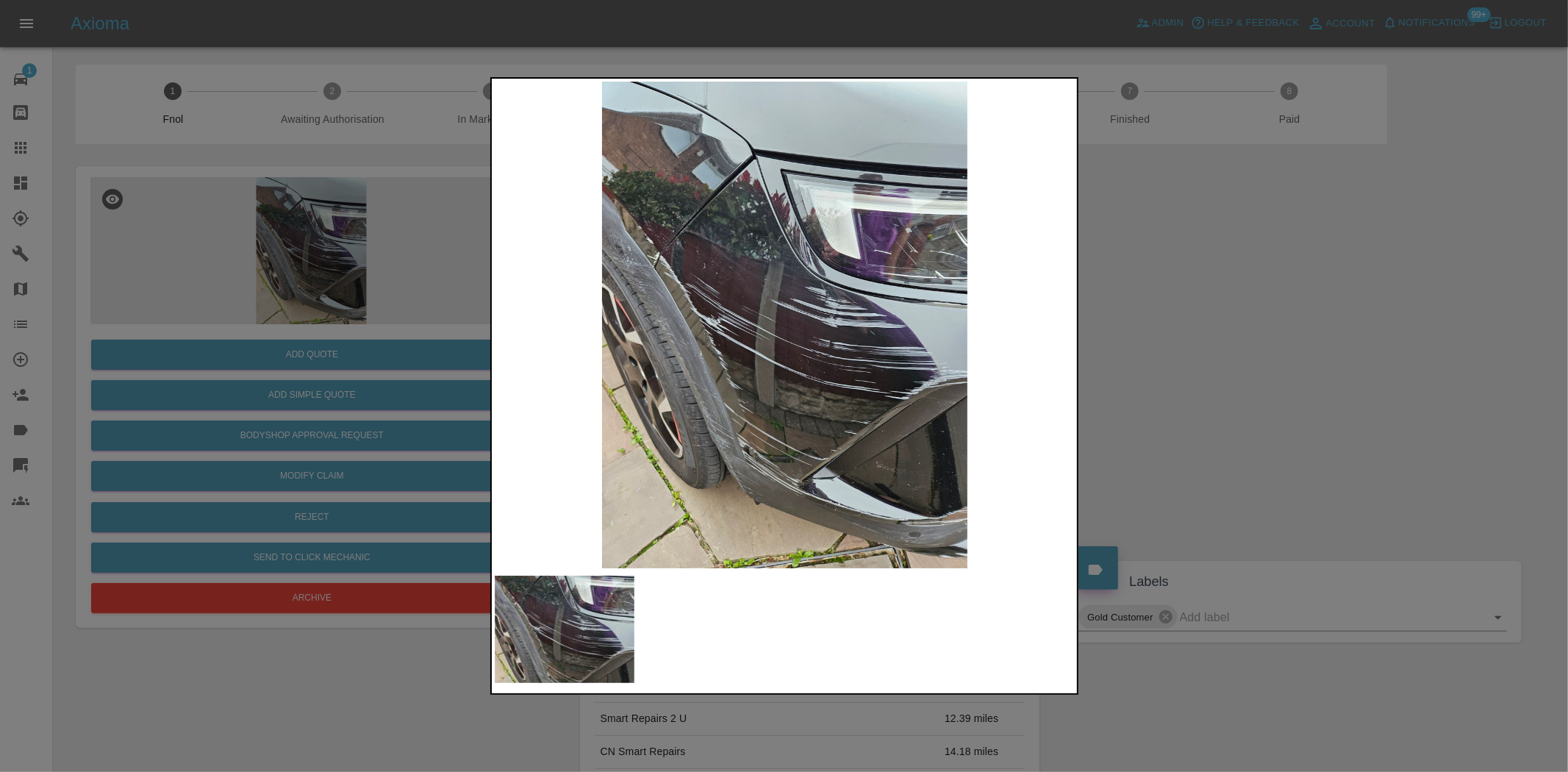
click at [666, 266] on img at bounding box center [784, 325] width 581 height 487
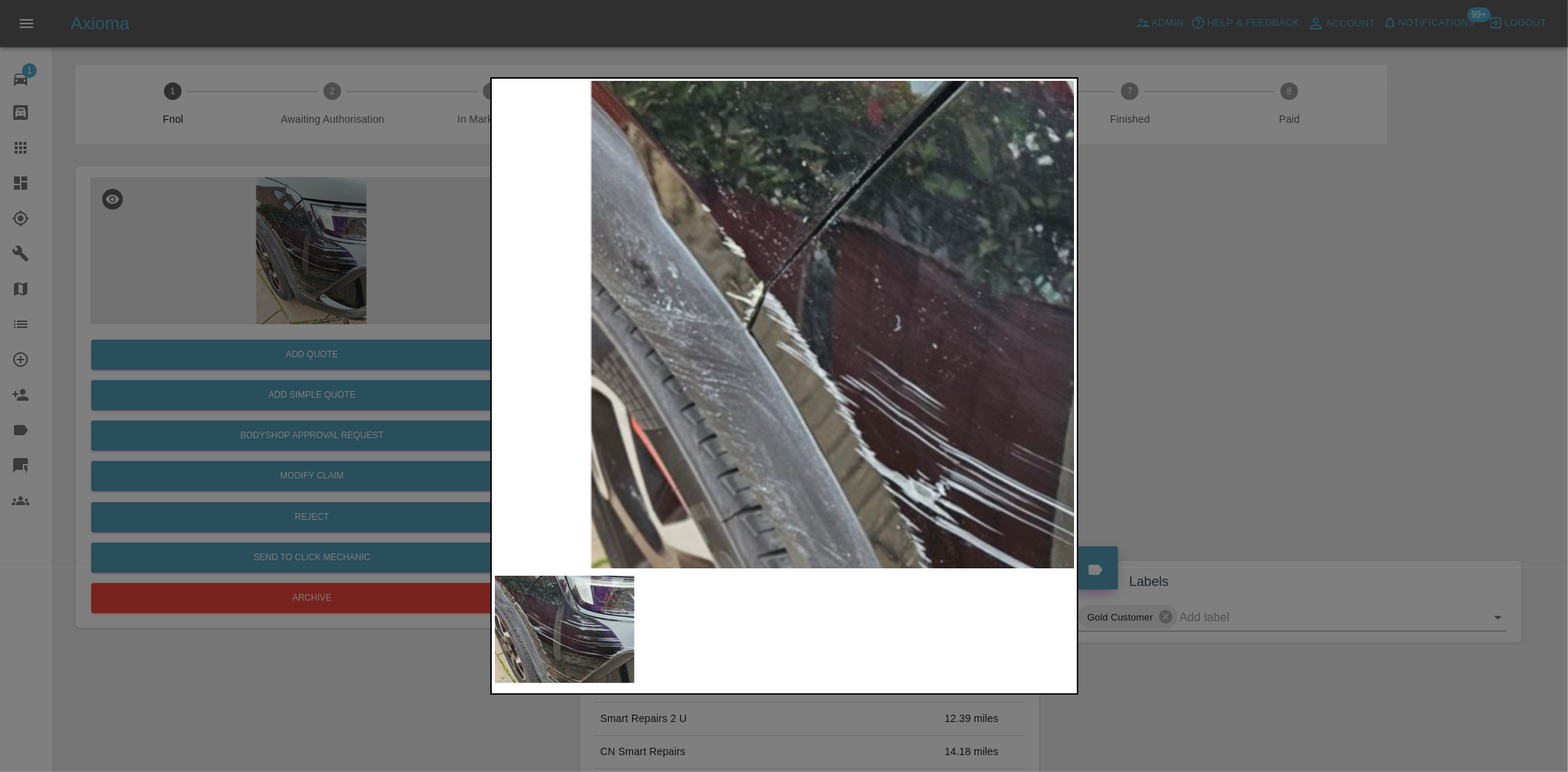
click at [721, 237] on img at bounding box center [1138, 501] width 1742 height 1461
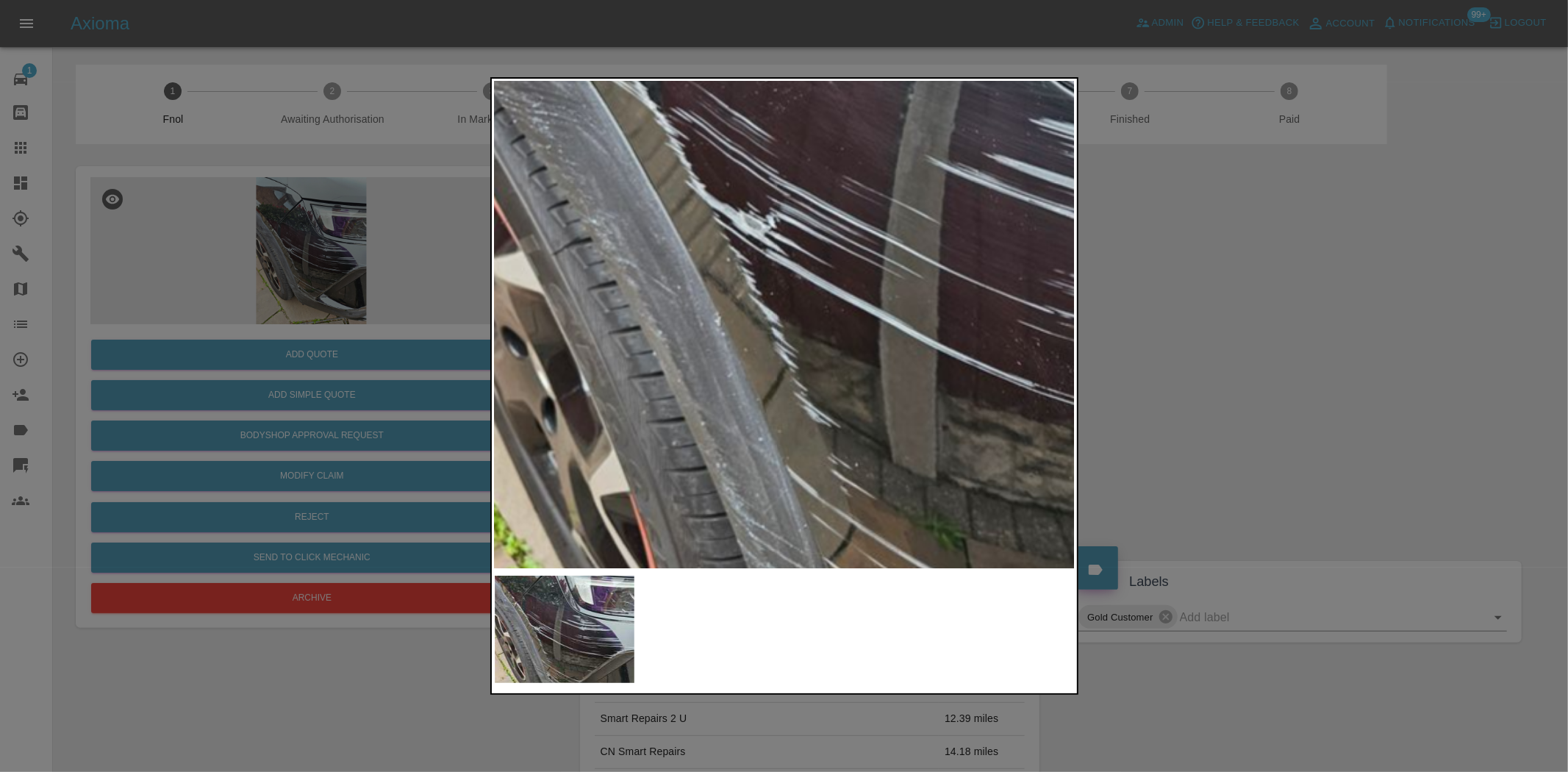
click at [686, 259] on img at bounding box center [968, 234] width 1742 height 1461
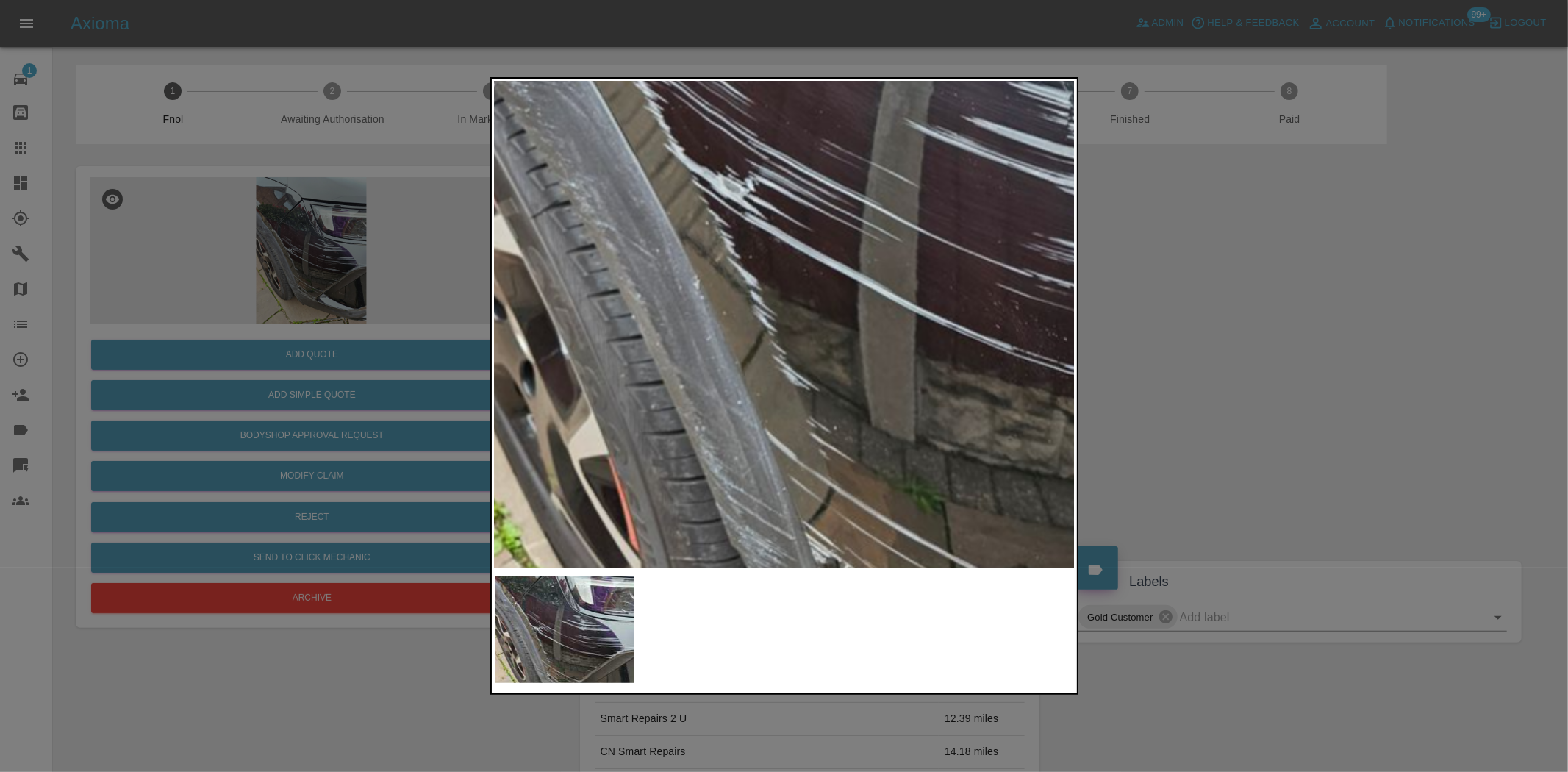
click at [732, 383] on img at bounding box center [947, 197] width 1742 height 1461
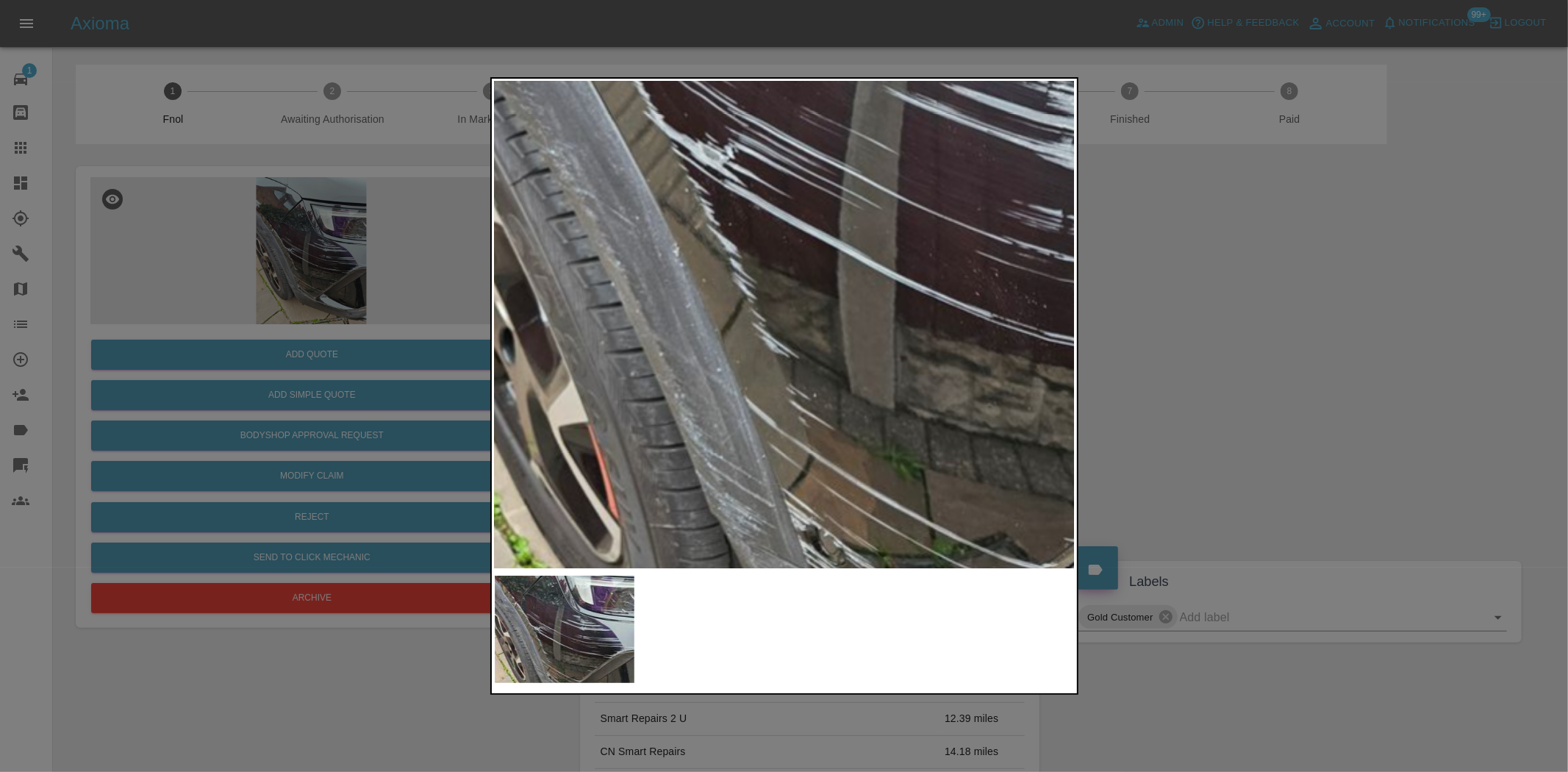
click at [663, 413] on img at bounding box center [926, 164] width 1742 height 1461
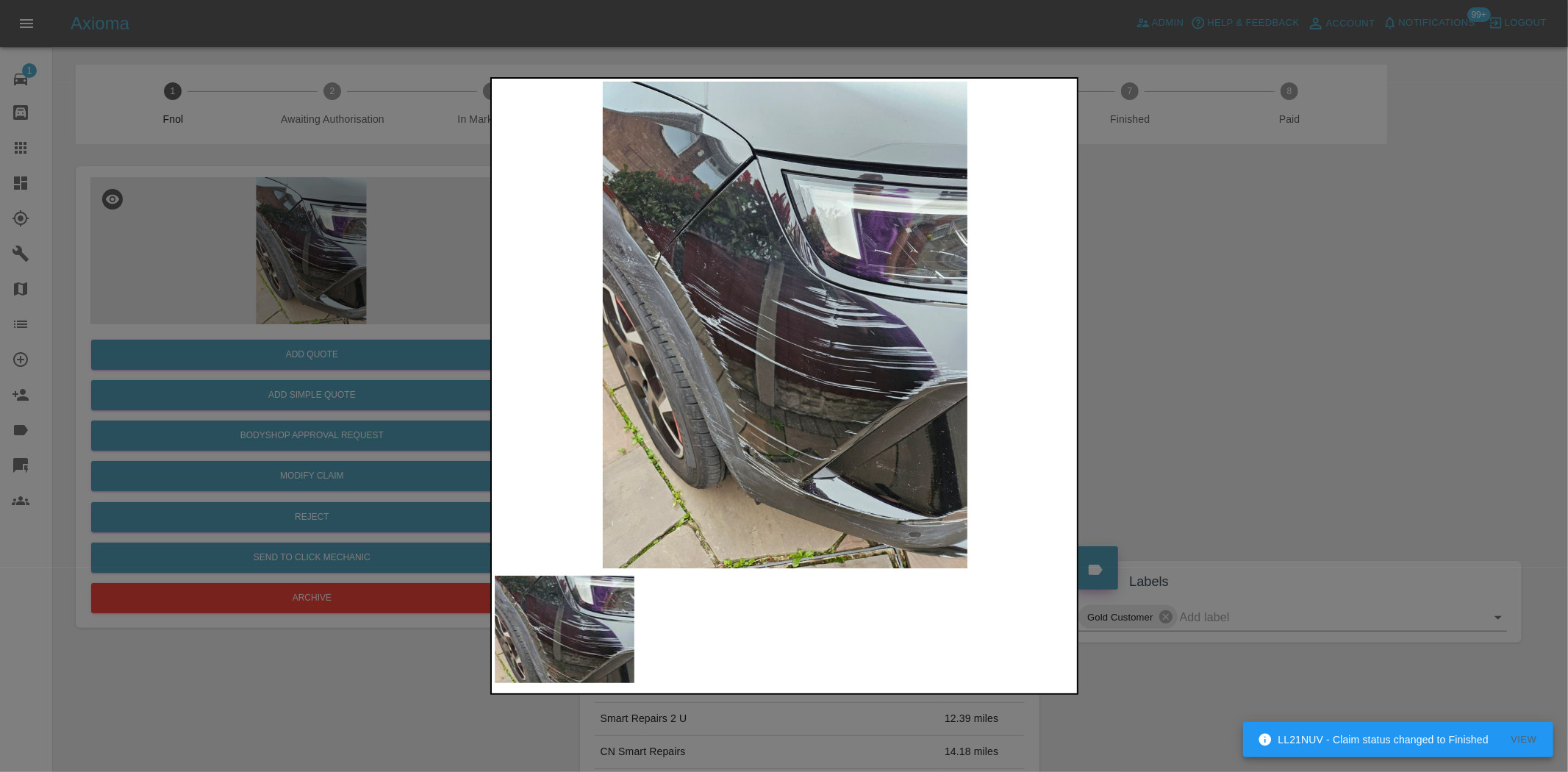
click at [302, 340] on div at bounding box center [784, 386] width 1568 height 772
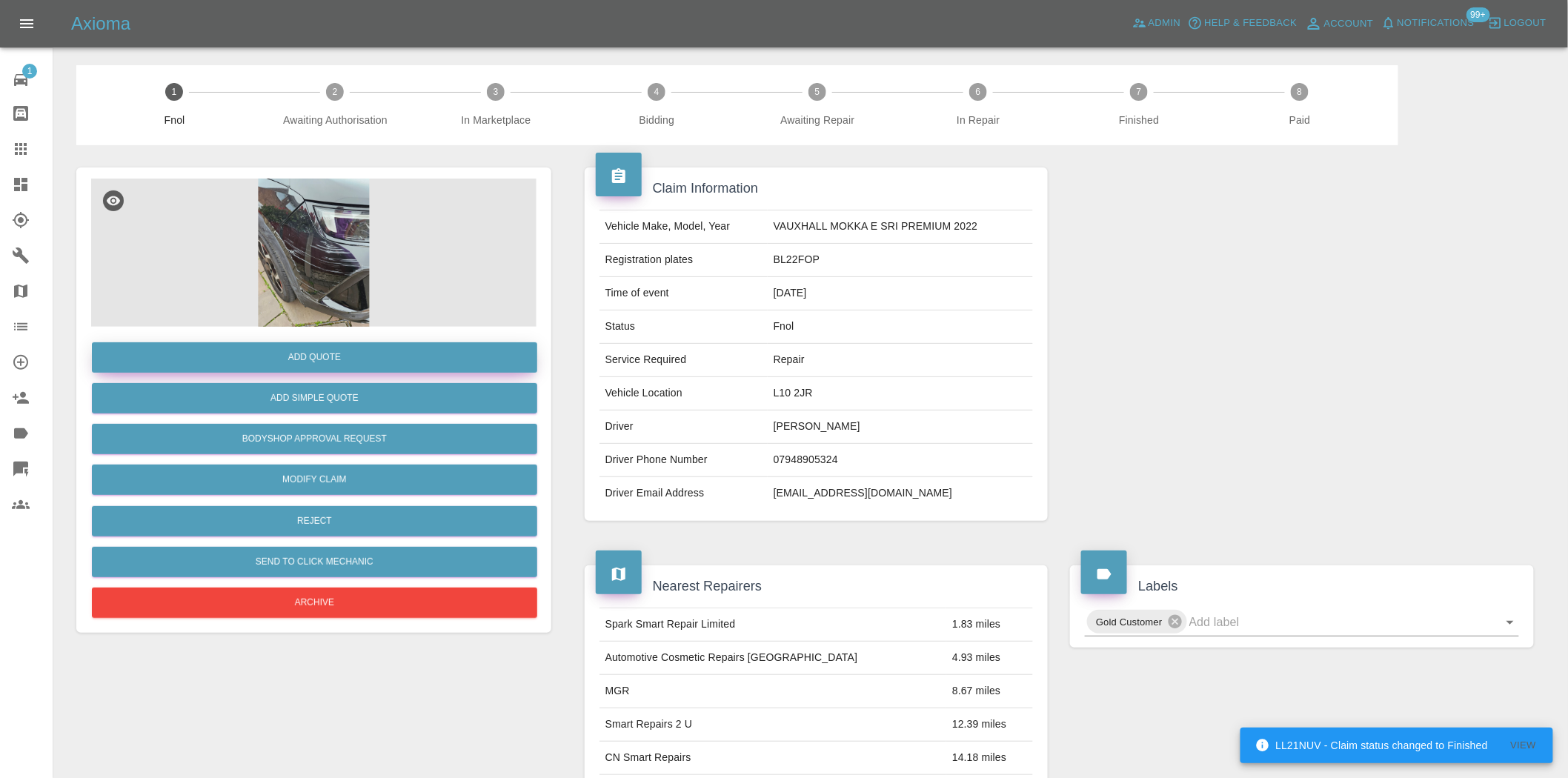
click at [310, 346] on button "Add Quote" at bounding box center [314, 357] width 446 height 30
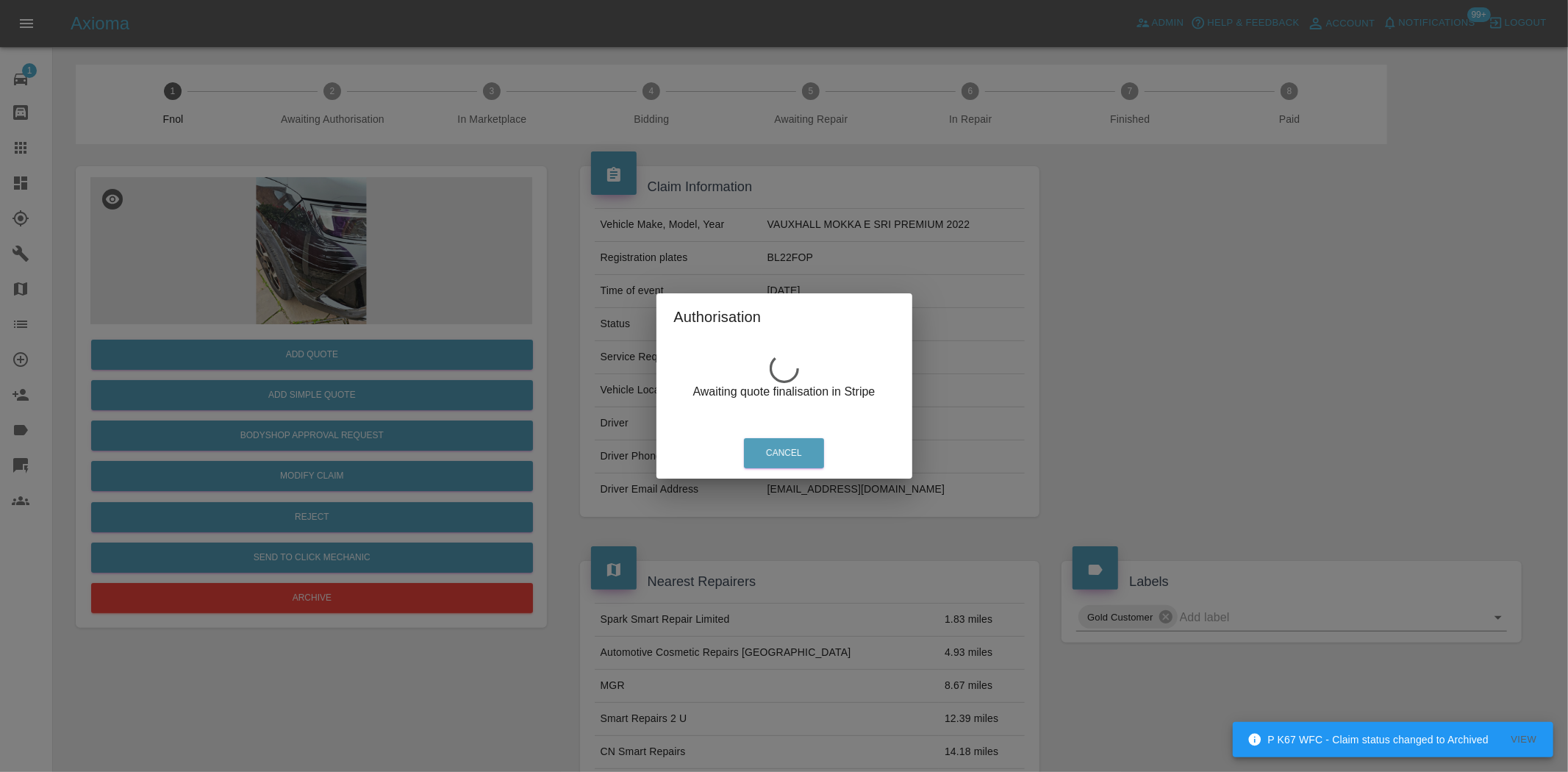
click at [281, 222] on div "Authorisation Awaiting quote finalisation in Stripe Cancel" at bounding box center [784, 386] width 1568 height 772
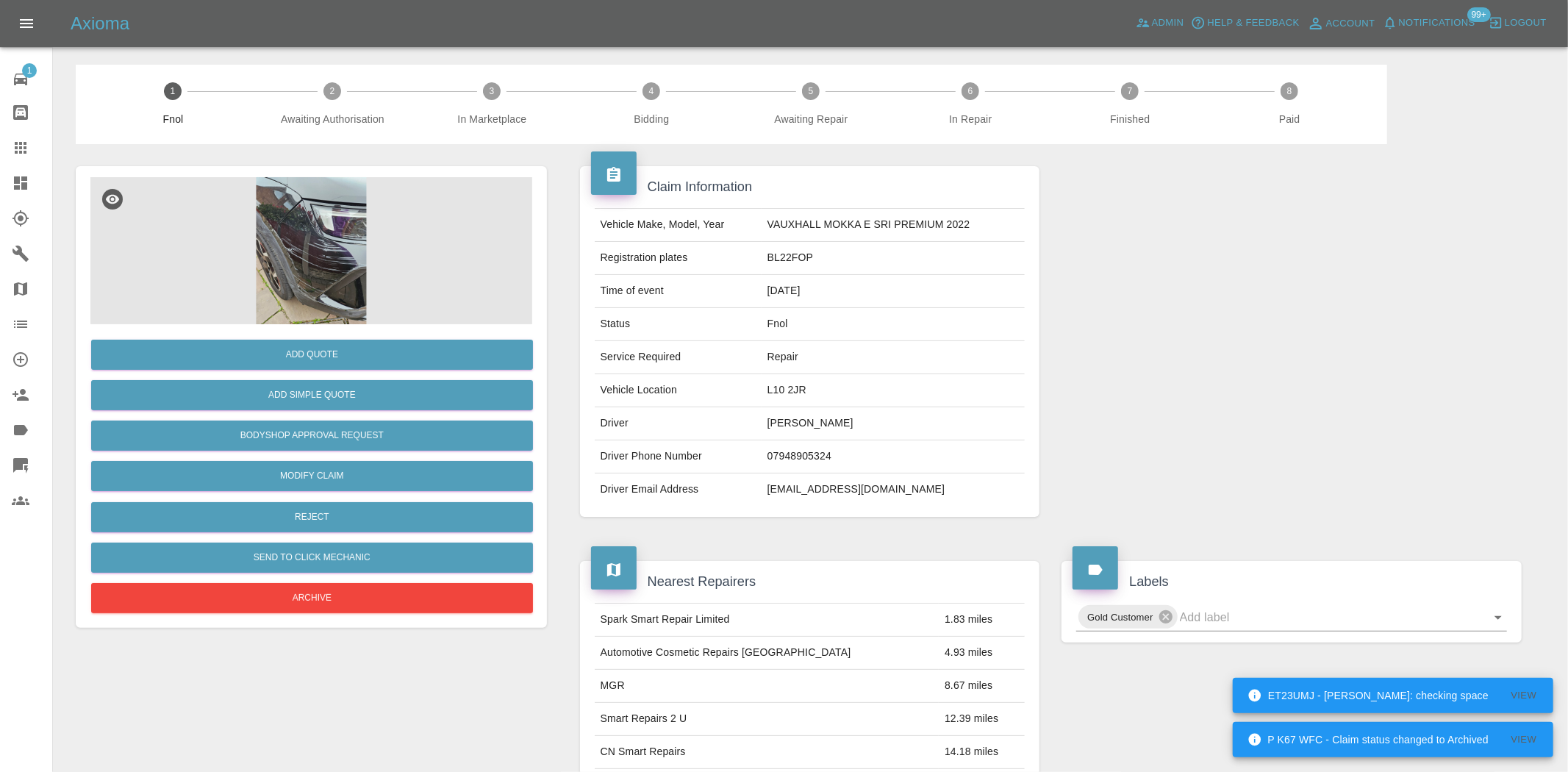
click at [288, 217] on div "Authorisation Awaiting quote finalisation in Stripe Cancel" at bounding box center [784, 386] width 1568 height 772
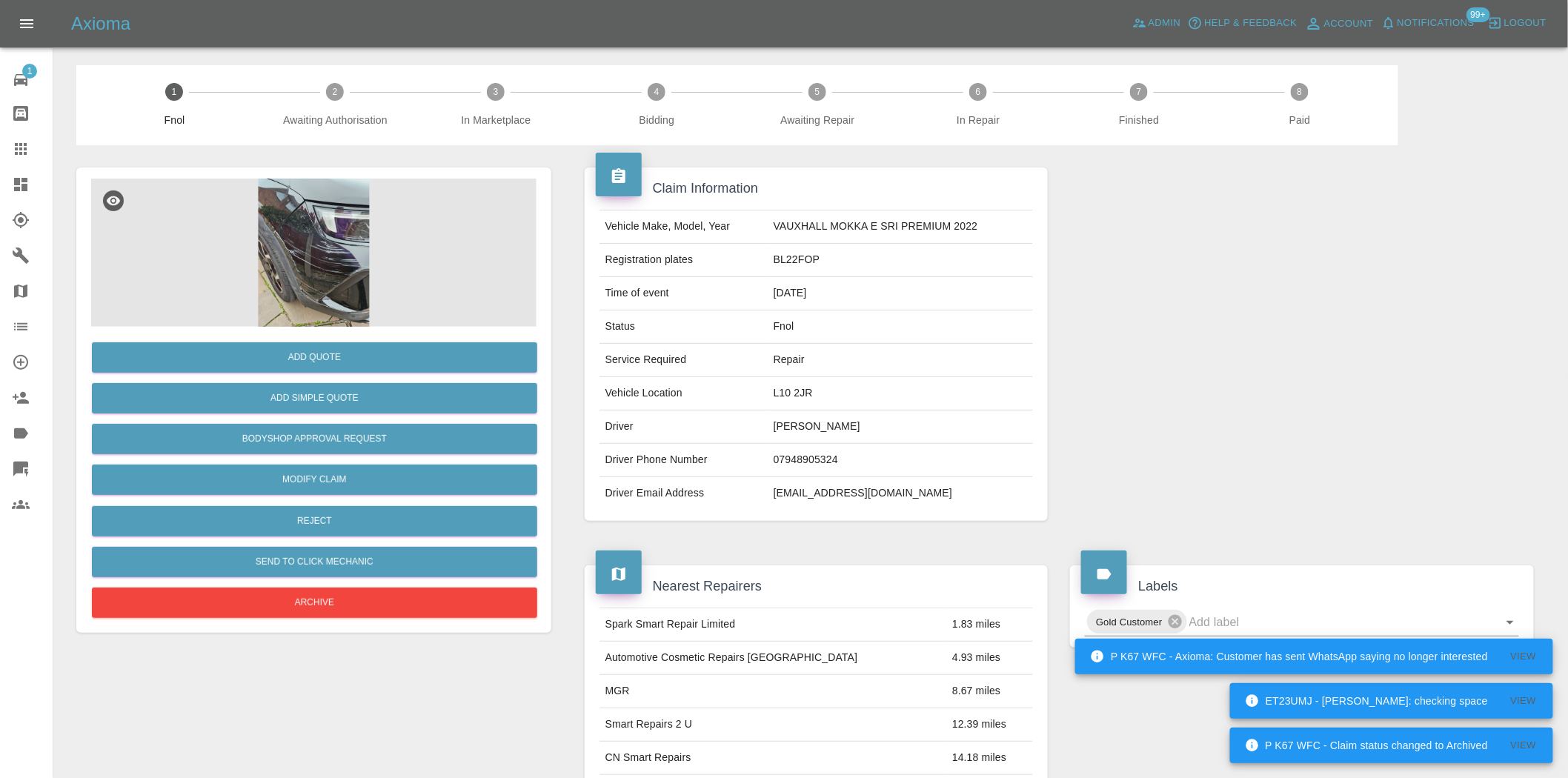
click at [277, 217] on img at bounding box center [313, 252] width 446 height 149
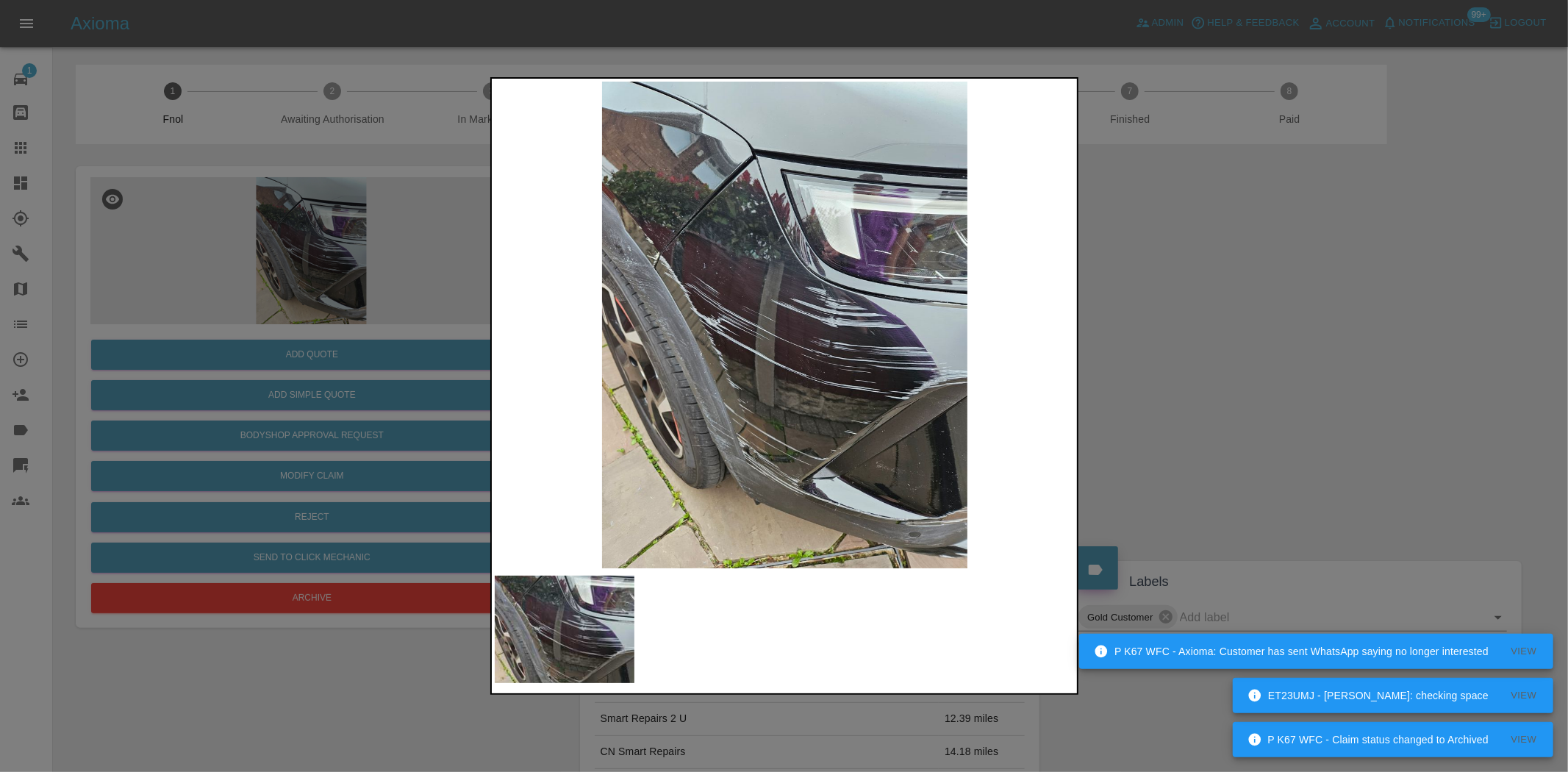
click at [689, 254] on img at bounding box center [784, 325] width 581 height 487
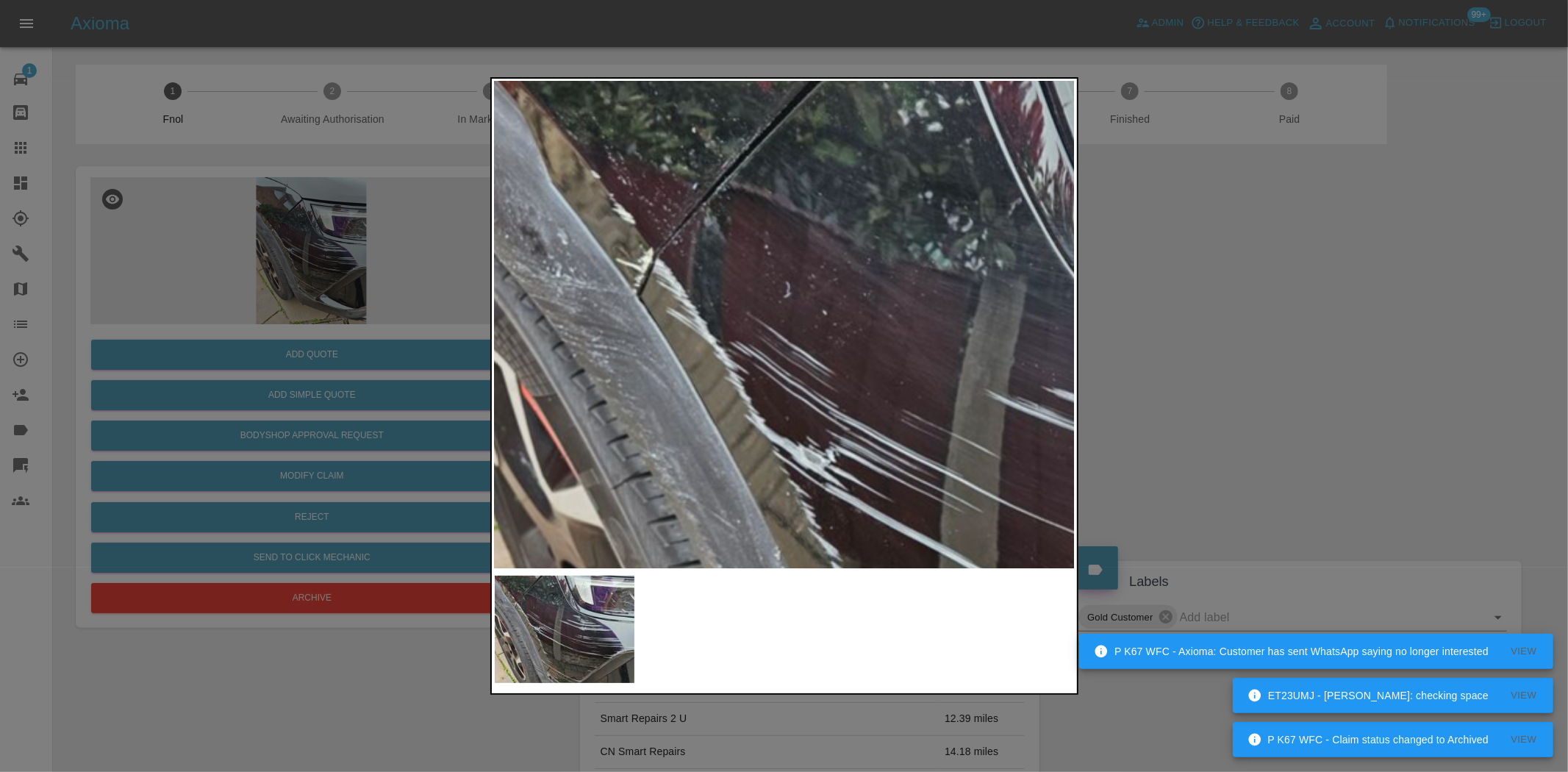
click at [673, 293] on img at bounding box center [1027, 468] width 1742 height 1461
click at [574, 128] on img at bounding box center [1027, 468] width 1742 height 1461
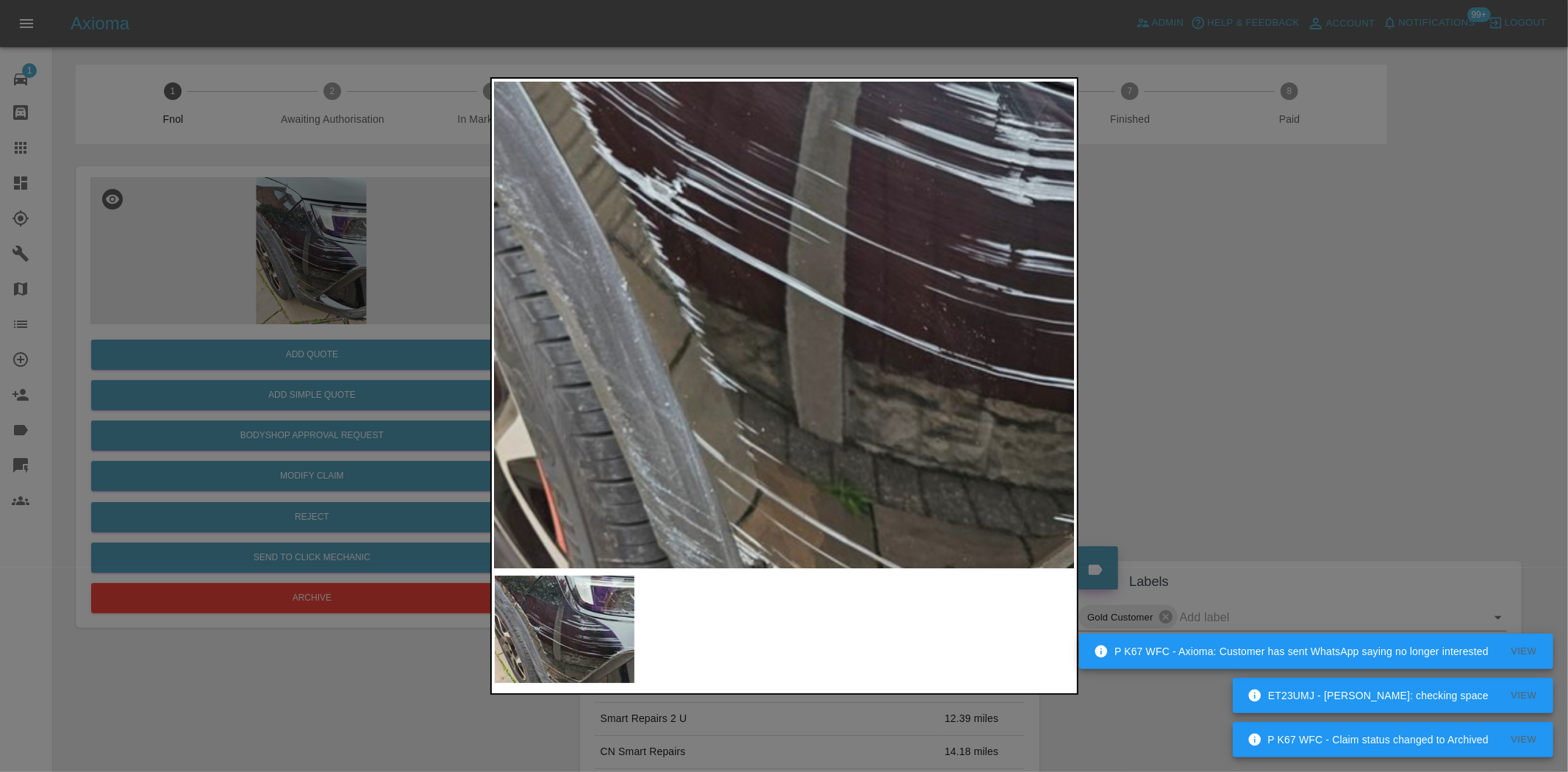
click at [585, 239] on img at bounding box center [874, 199] width 1742 height 1461
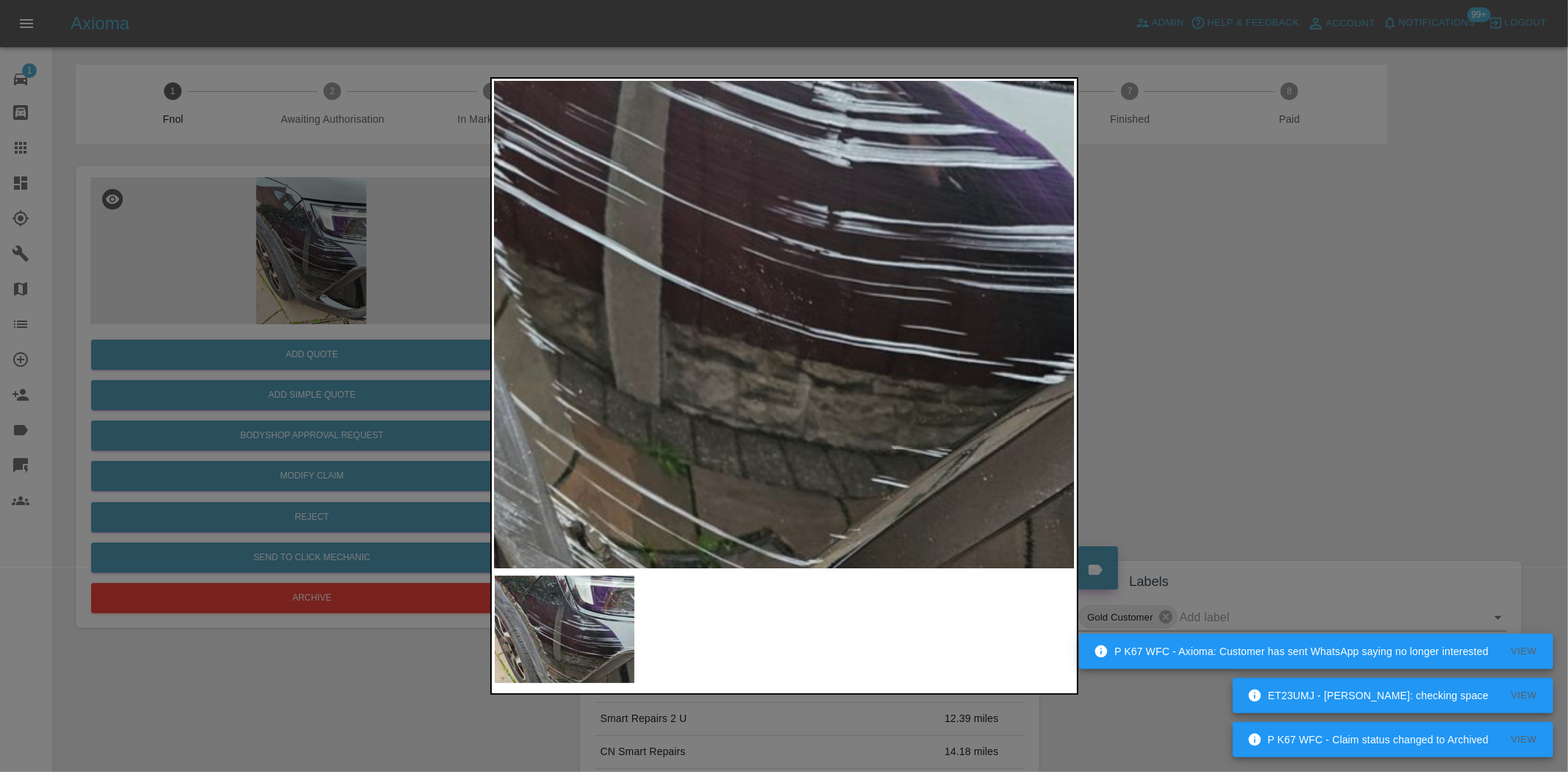
click at [626, 240] on img at bounding box center [692, 159] width 1742 height 1461
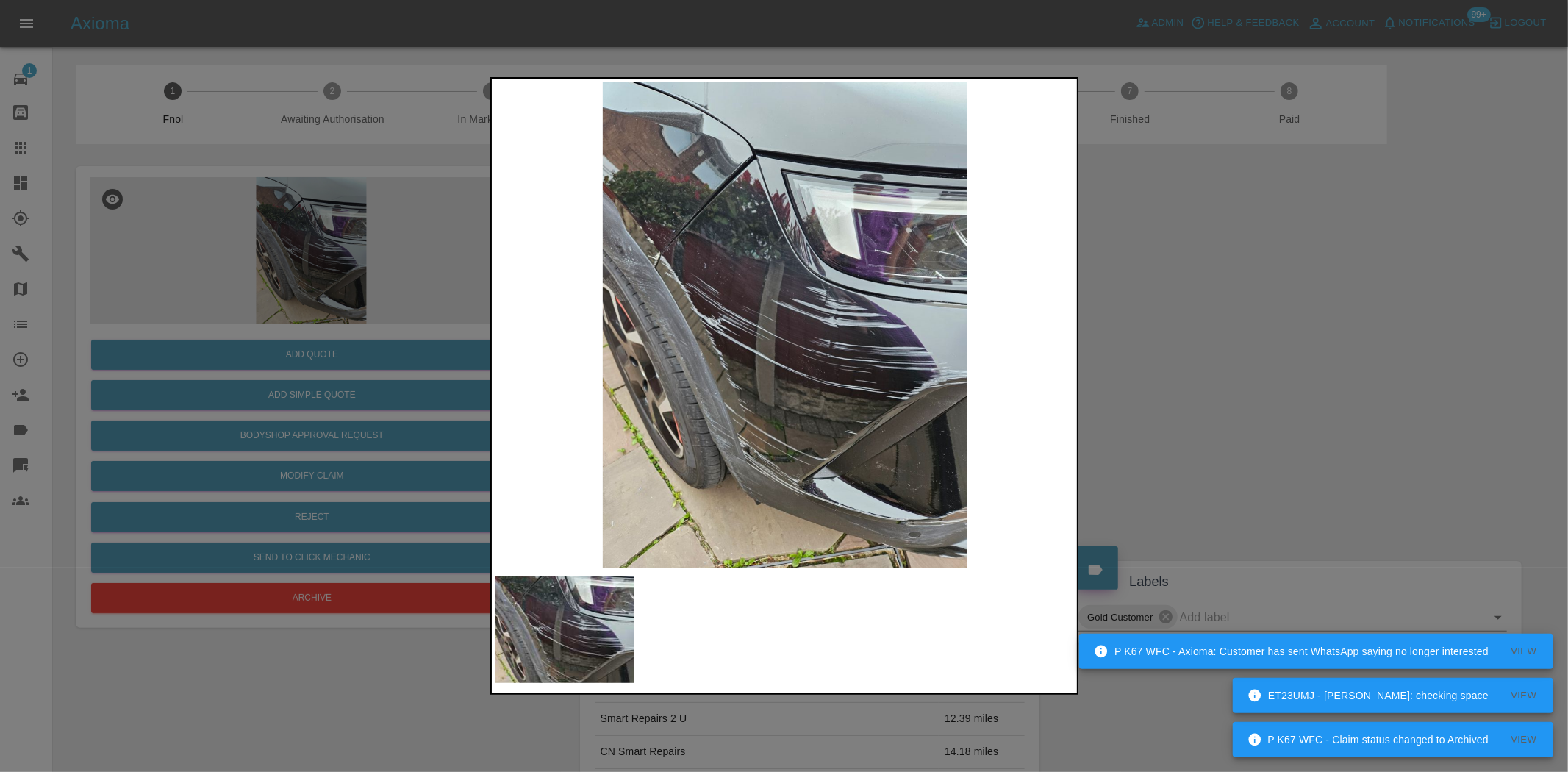
click at [332, 343] on div at bounding box center [784, 386] width 1568 height 772
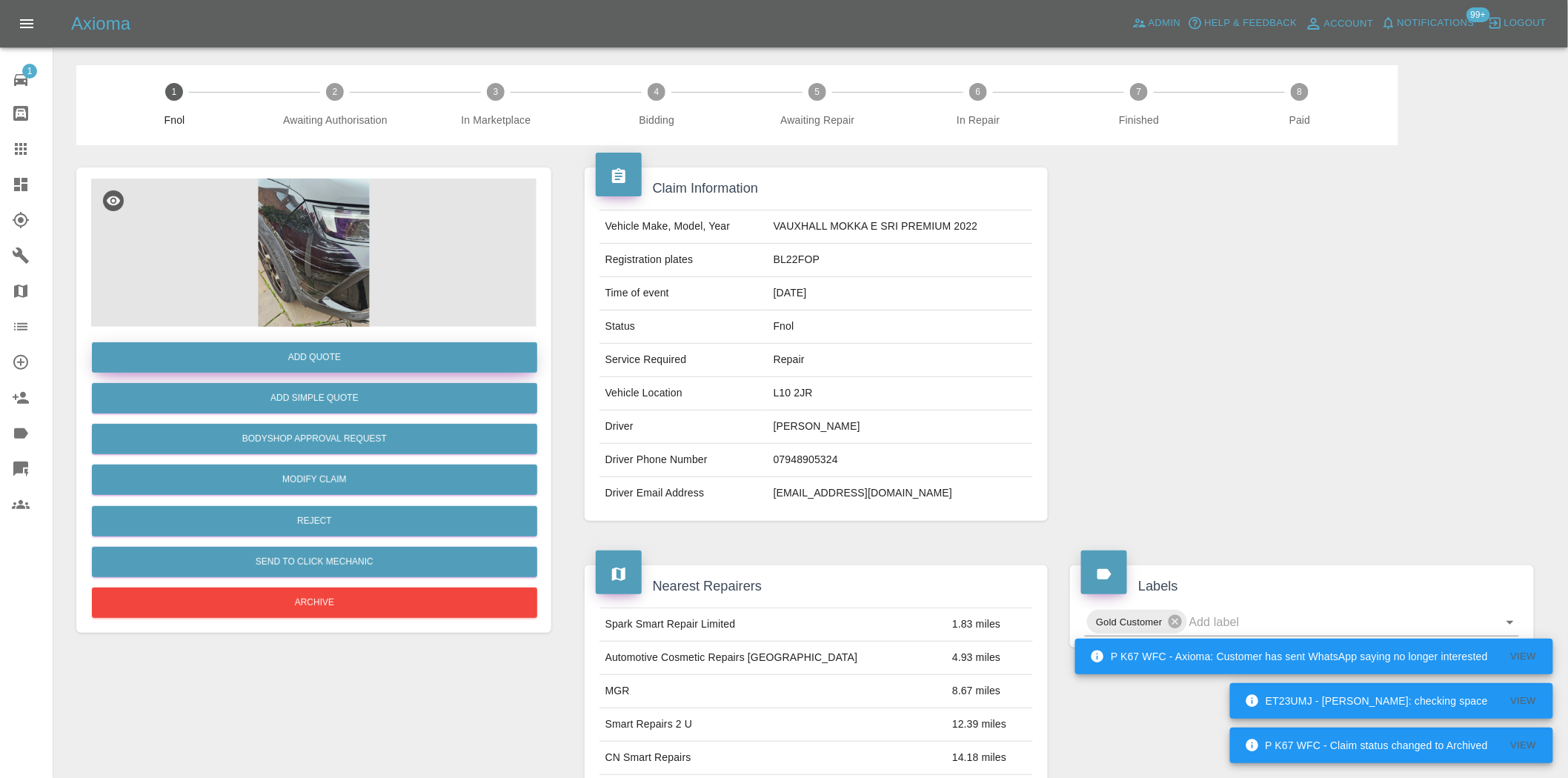
click at [323, 353] on button "Add Quote" at bounding box center [314, 357] width 446 height 30
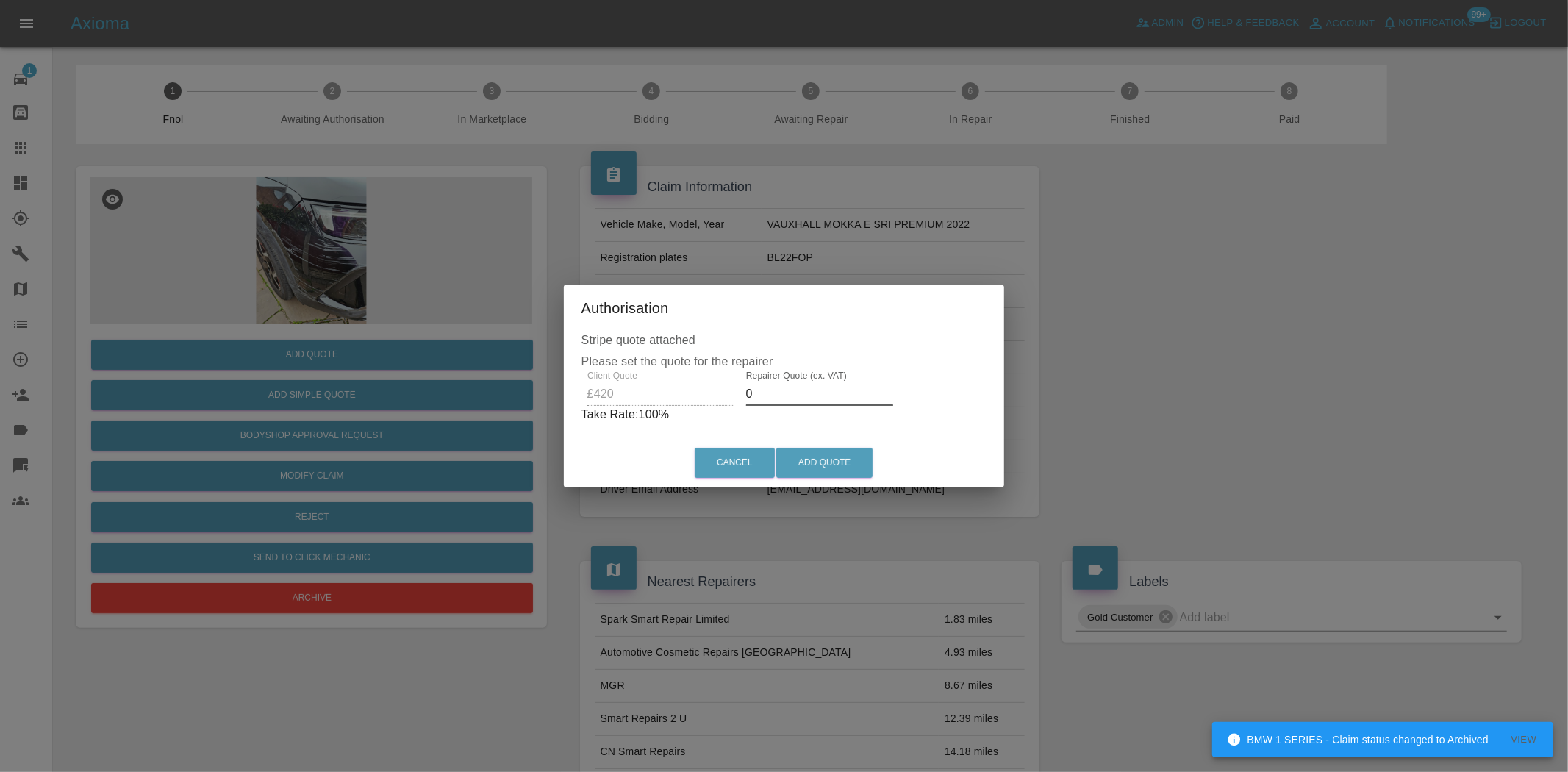
drag, startPoint x: 752, startPoint y: 393, endPoint x: 708, endPoint y: 406, distance: 45.9
click at [708, 406] on div "Client Quote £420 Repairer Quote (ex. VAT) 0 Take Rate: 100 %" at bounding box center [784, 398] width 406 height 53
type input "250"
click at [791, 457] on button "Add Quote" at bounding box center [824, 463] width 96 height 30
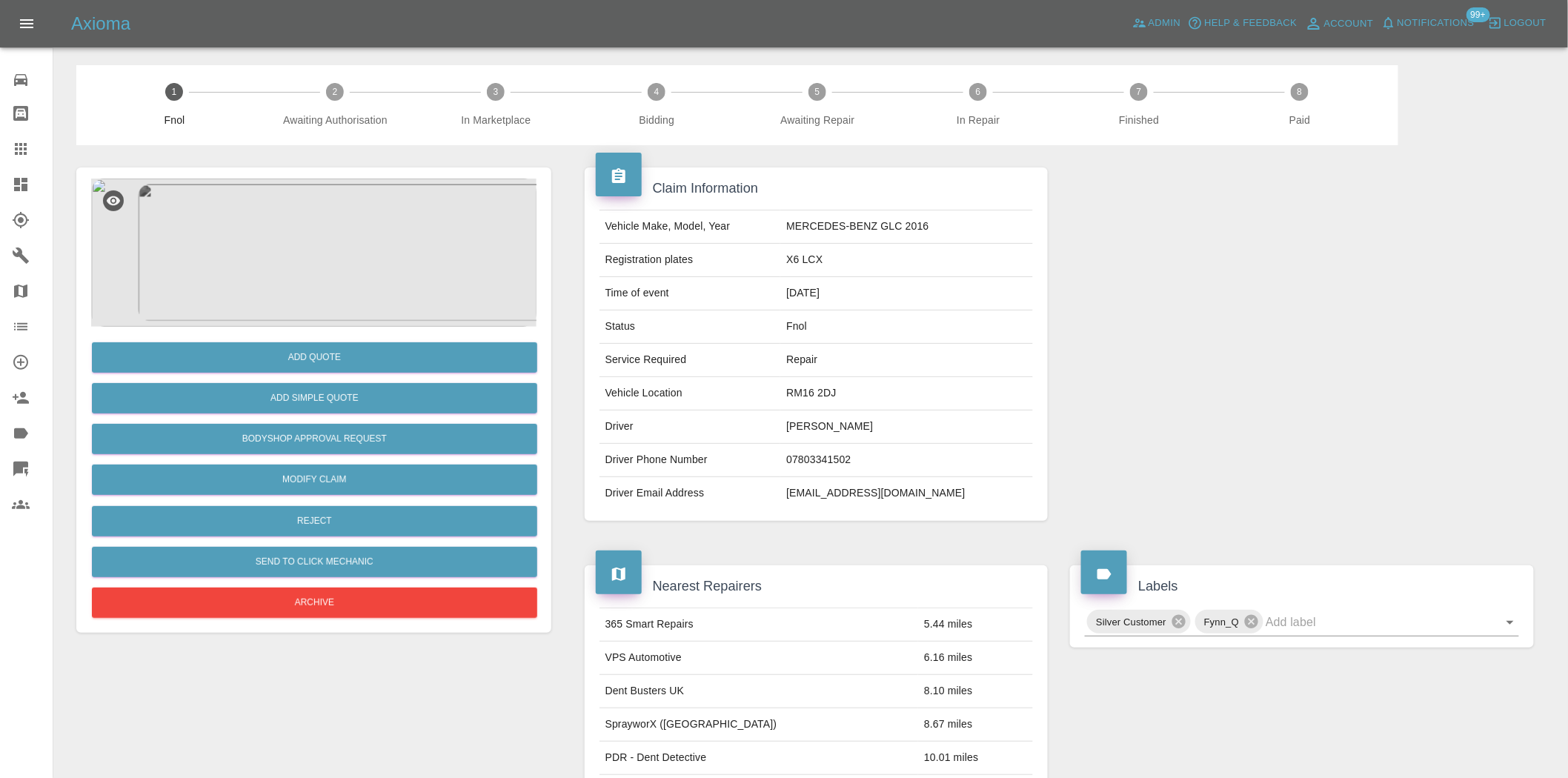
click at [290, 249] on img at bounding box center [313, 252] width 446 height 149
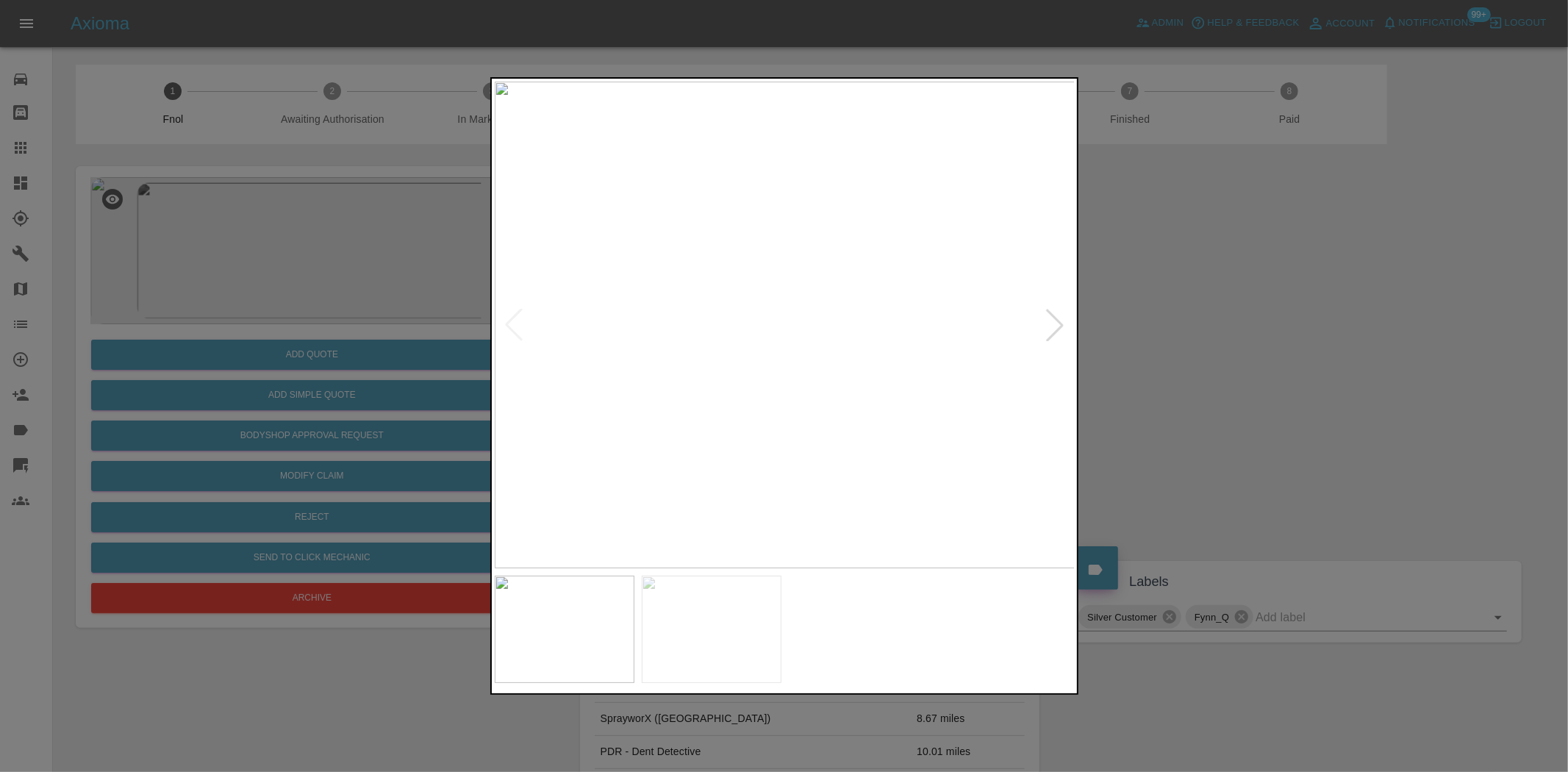
click at [765, 337] on img at bounding box center [784, 325] width 581 height 487
click at [707, 348] on img at bounding box center [784, 325] width 581 height 487
click at [799, 371] on img at bounding box center [784, 325] width 581 height 487
click at [869, 379] on img at bounding box center [784, 325] width 581 height 487
click at [704, 325] on img at bounding box center [784, 325] width 581 height 487
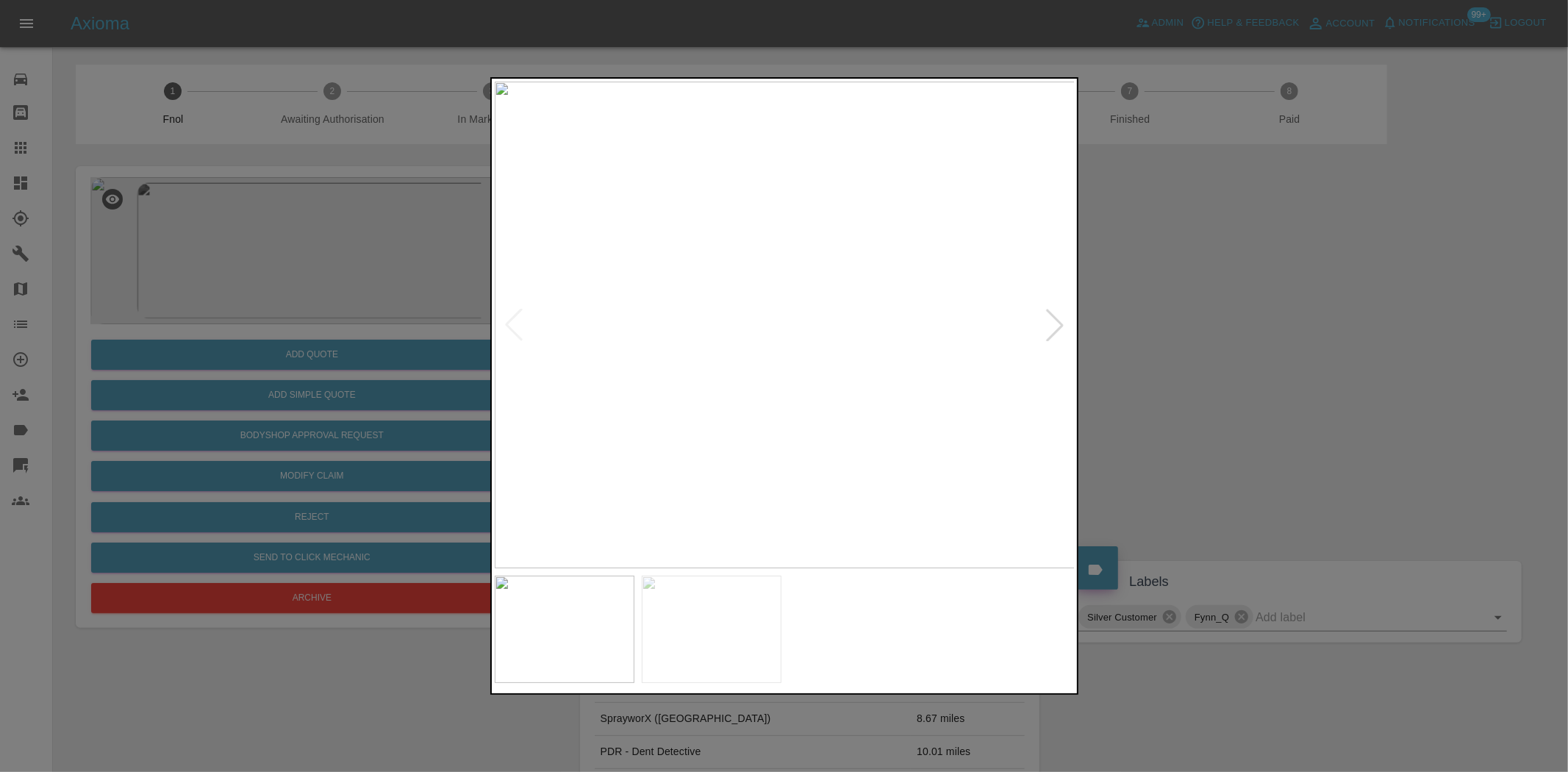
click at [704, 325] on img at bounding box center [784, 325] width 581 height 487
click at [718, 224] on img at bounding box center [986, 257] width 1742 height 1461
click at [685, 402] on img at bounding box center [870, 317] width 1742 height 1461
click at [381, 282] on div at bounding box center [784, 386] width 1568 height 772
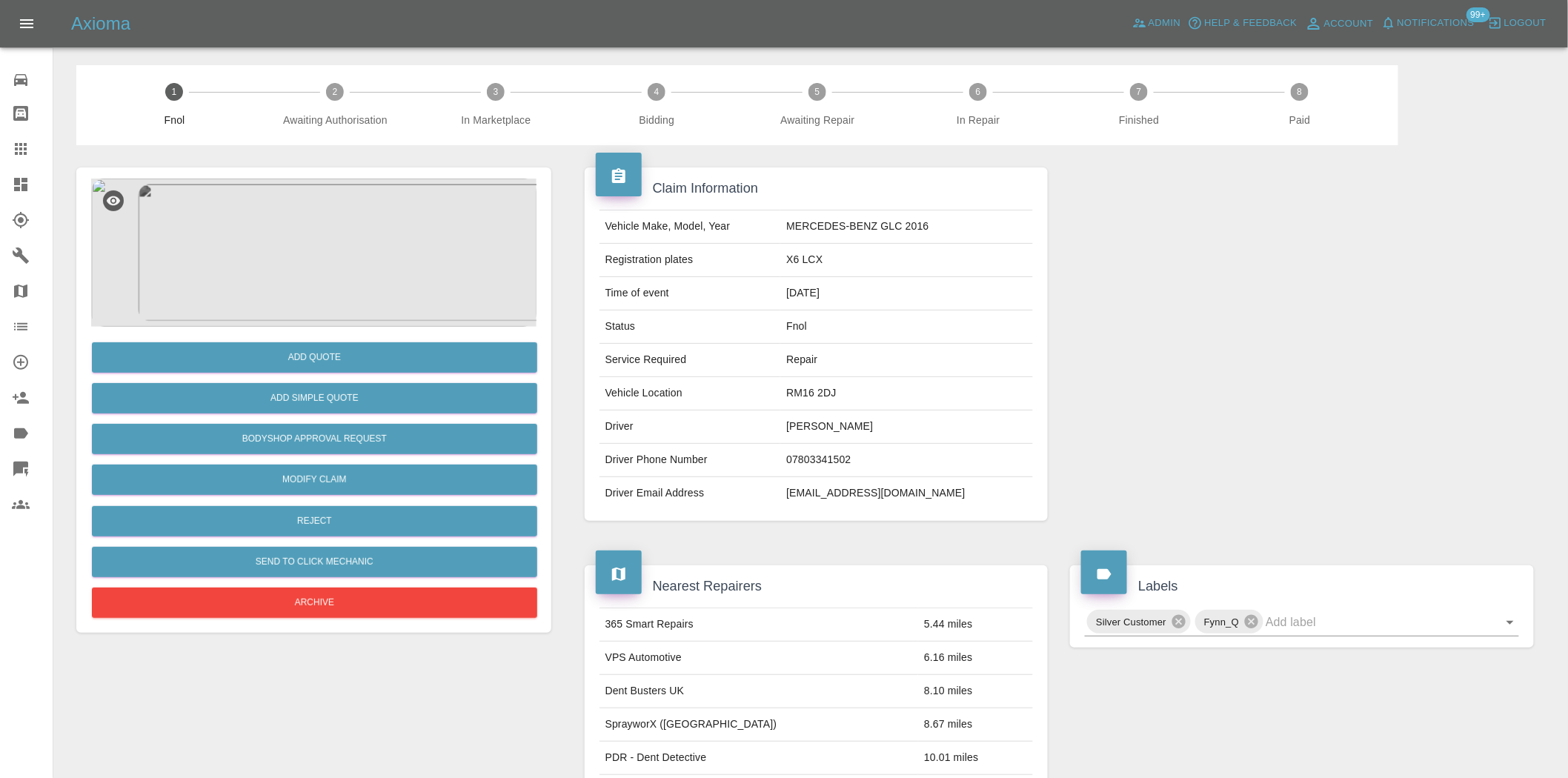
click at [319, 265] on img at bounding box center [313, 252] width 446 height 149
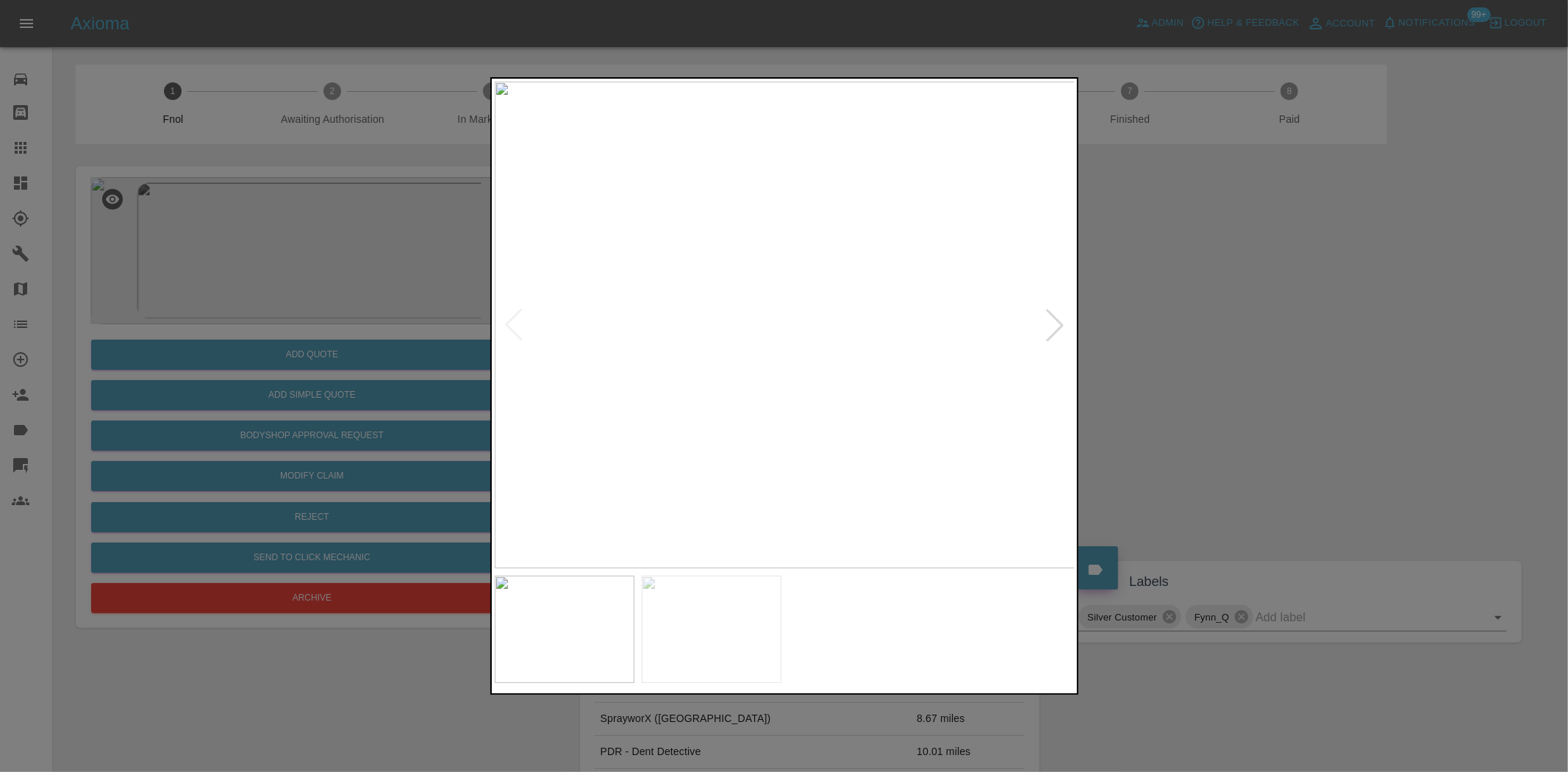
click at [726, 319] on img at bounding box center [784, 325] width 581 height 487
click at [743, 593] on div at bounding box center [784, 386] width 588 height 618
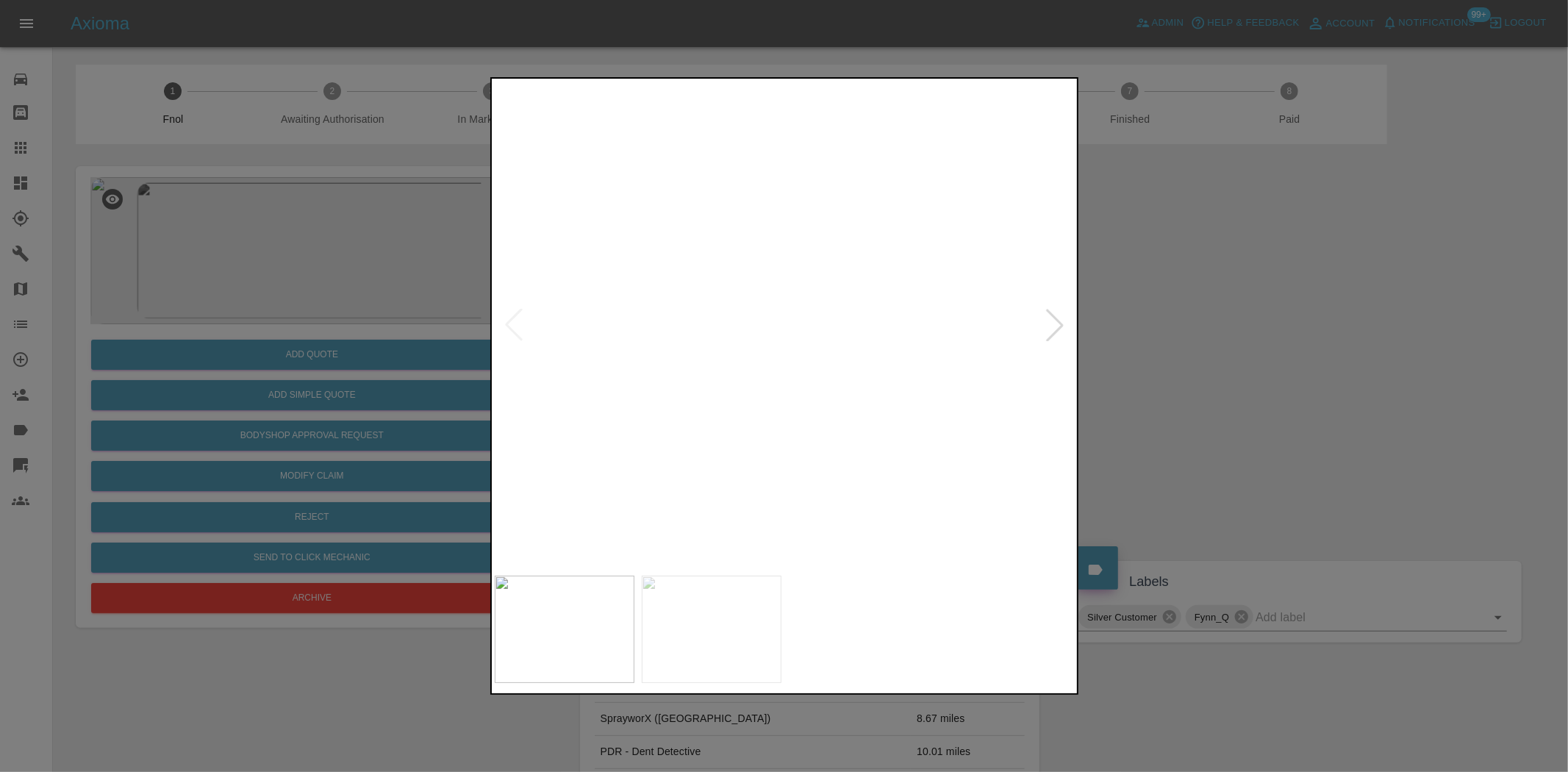
click at [802, 334] on img at bounding box center [869, 631] width 1742 height 1461
click at [810, 314] on img at bounding box center [870, 540] width 1742 height 1461
click at [808, 360] on img at bounding box center [836, 383] width 1742 height 1461
click at [802, 366] on img at bounding box center [826, 195] width 1742 height 1461
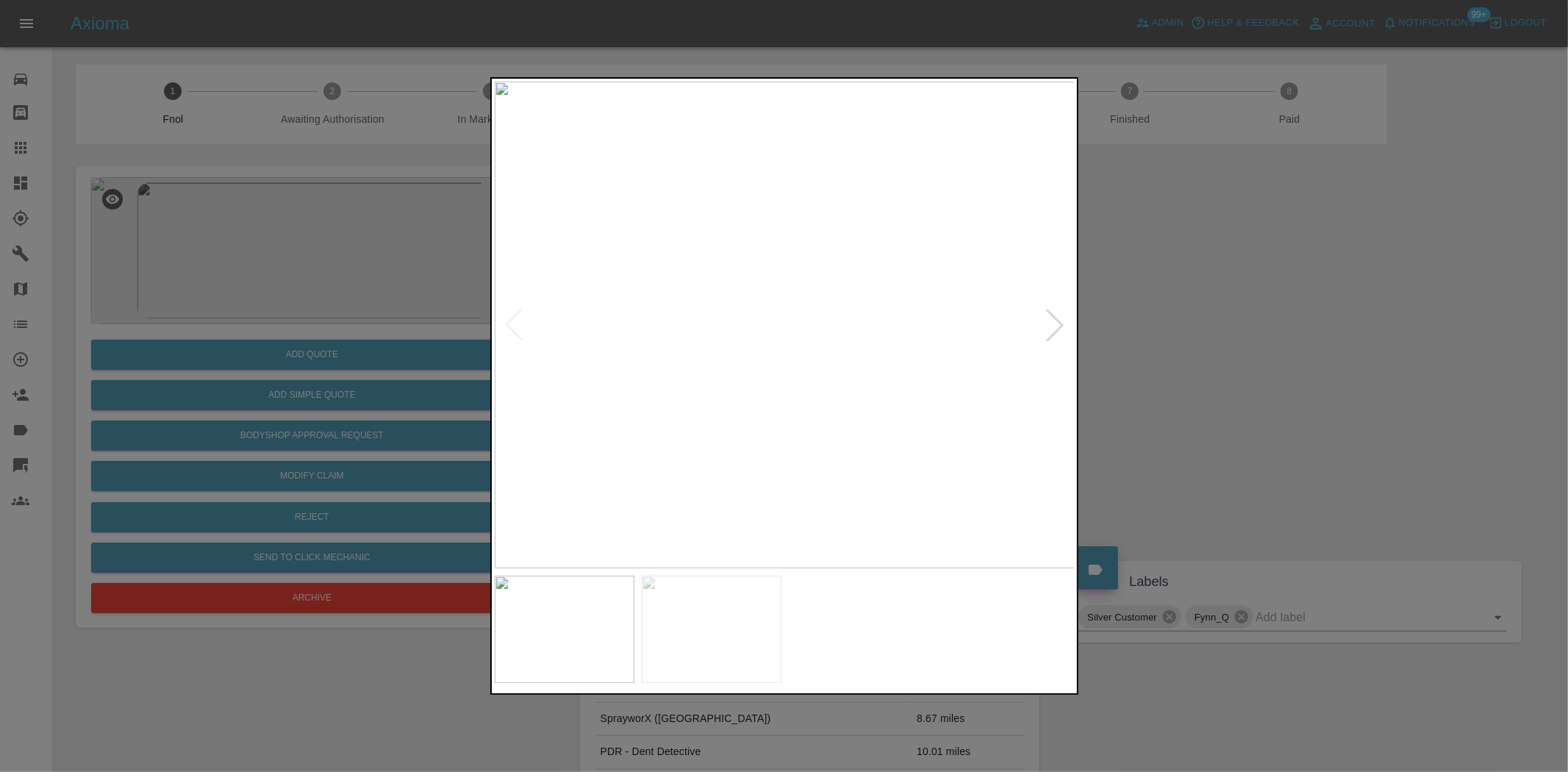
click at [728, 388] on img at bounding box center [784, 325] width 581 height 487
click at [798, 241] on img at bounding box center [784, 325] width 581 height 487
click at [817, 383] on img at bounding box center [784, 325] width 581 height 487
click at [821, 405] on img at bounding box center [696, 114] width 1742 height 1461
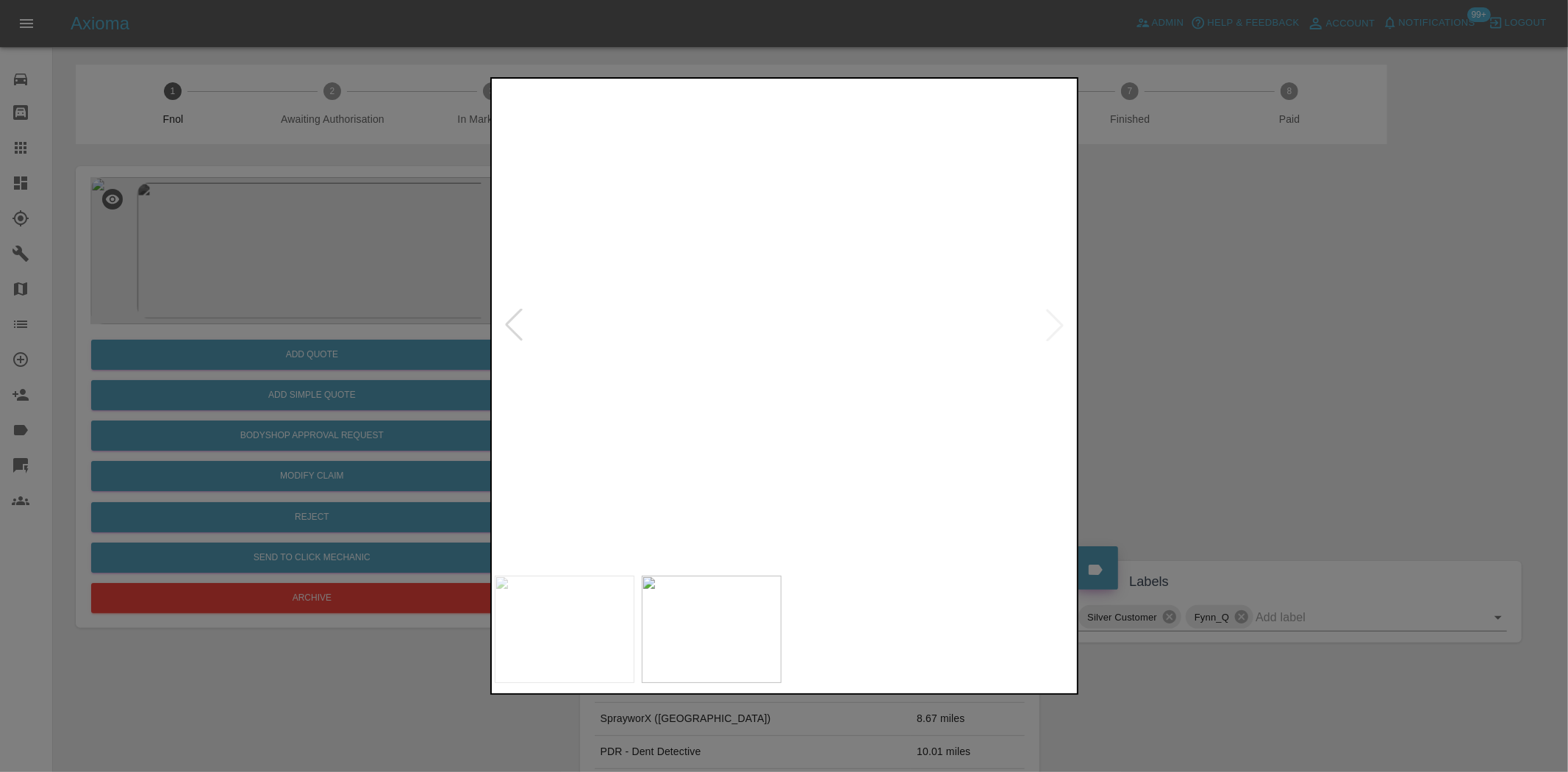
click at [791, 475] on img at bounding box center [715, 218] width 1742 height 1461
click at [780, 452] on img at bounding box center [707, 481] width 1742 height 1461
click at [754, 554] on img at bounding box center [704, 523] width 1742 height 1461
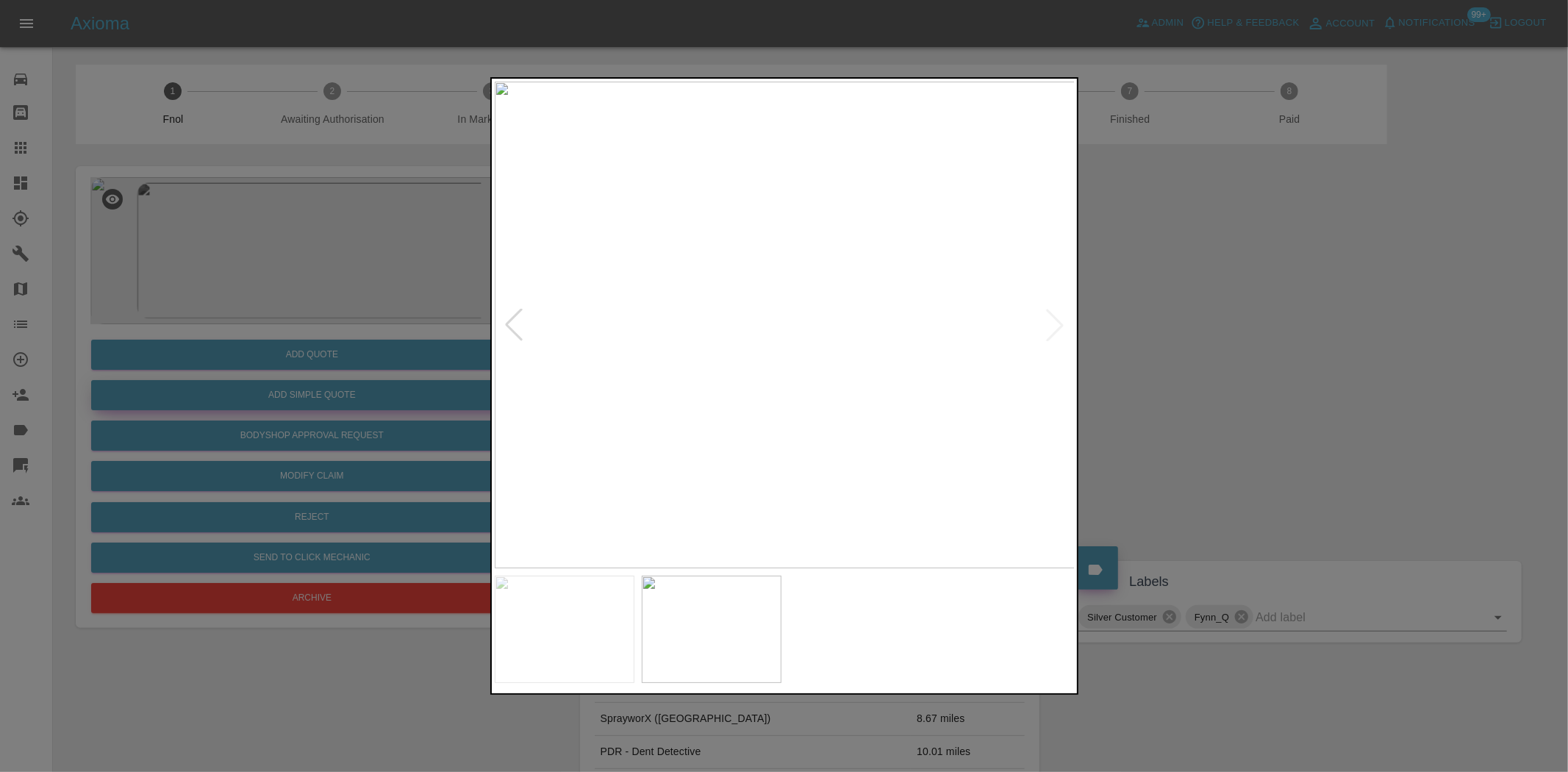
drag, startPoint x: 435, startPoint y: 372, endPoint x: 376, endPoint y: 402, distance: 66.2
click at [424, 375] on div at bounding box center [784, 386] width 1568 height 772
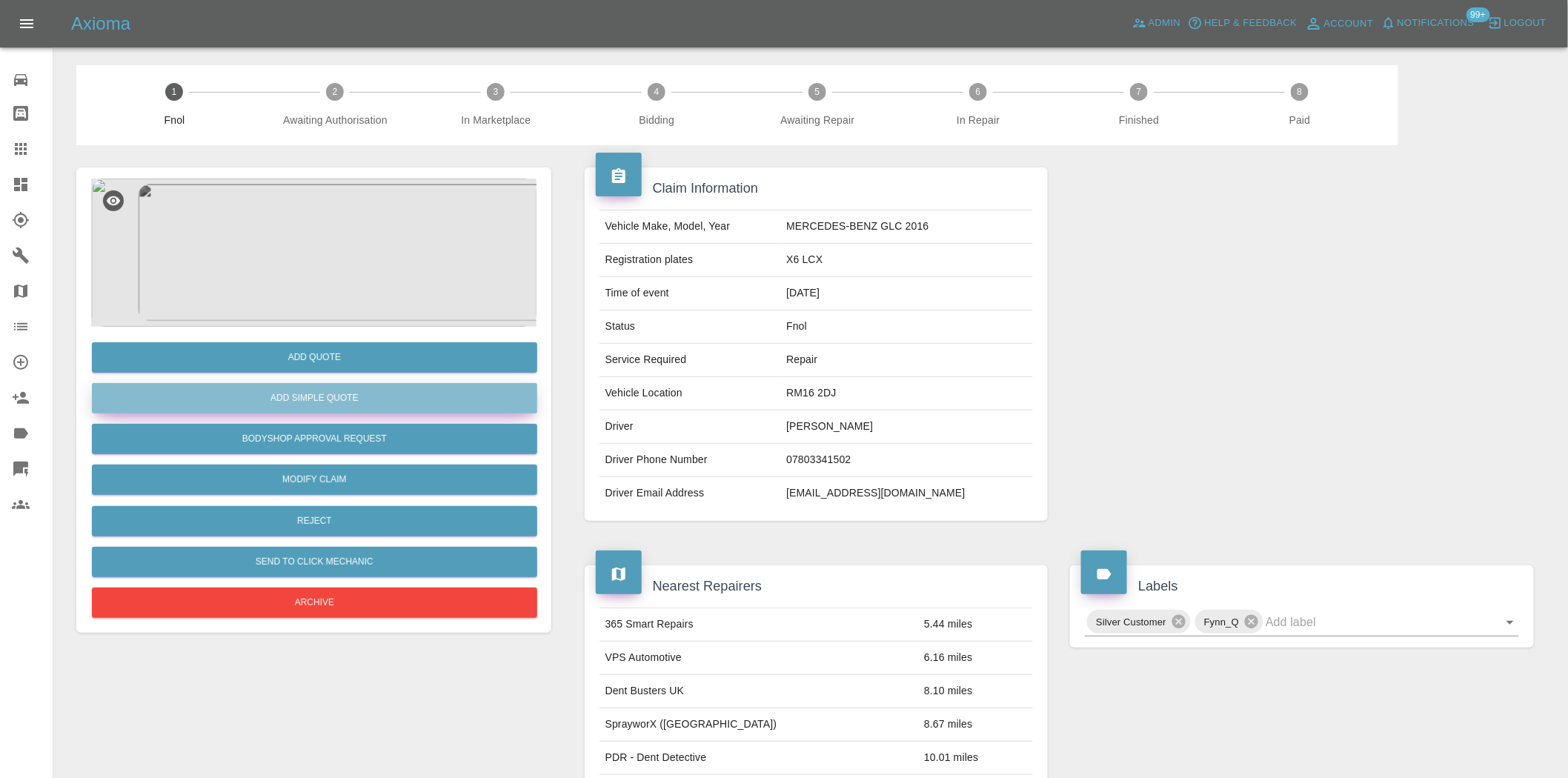
click at [381, 396] on button "Add Simple Quote" at bounding box center [314, 398] width 446 height 30
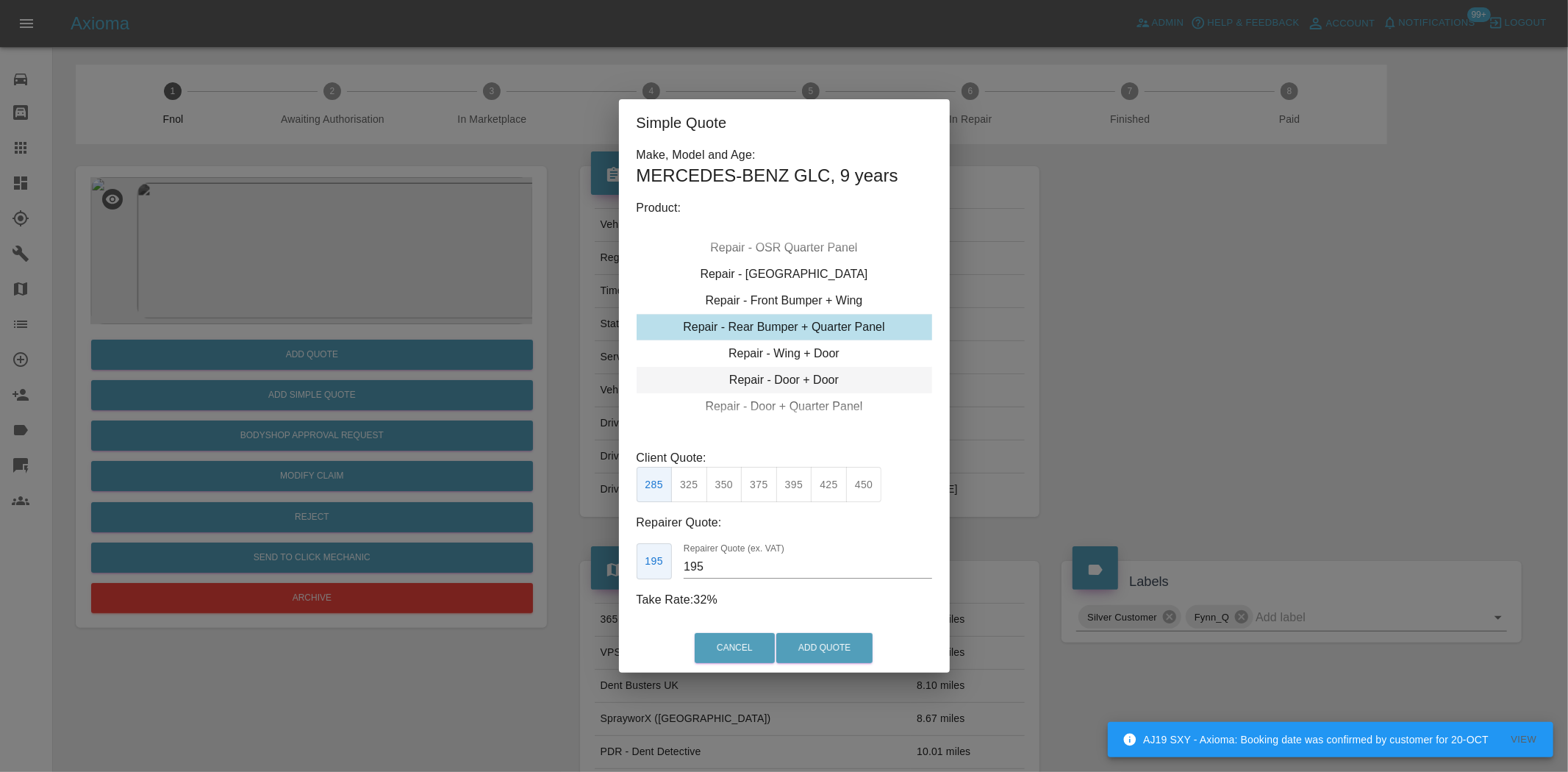
click at [777, 373] on div "Repair - Door + Door" at bounding box center [784, 380] width 296 height 27
click at [862, 486] on button "475" at bounding box center [864, 485] width 36 height 36
drag, startPoint x: 740, startPoint y: 568, endPoint x: 548, endPoint y: 577, distance: 192.2
click at [583, 582] on div "Simple Quote Make, Model and Age: MERCEDES-BENZ GLC , 9 years Product: Repair -…" at bounding box center [784, 386] width 1568 height 772
type input "300"
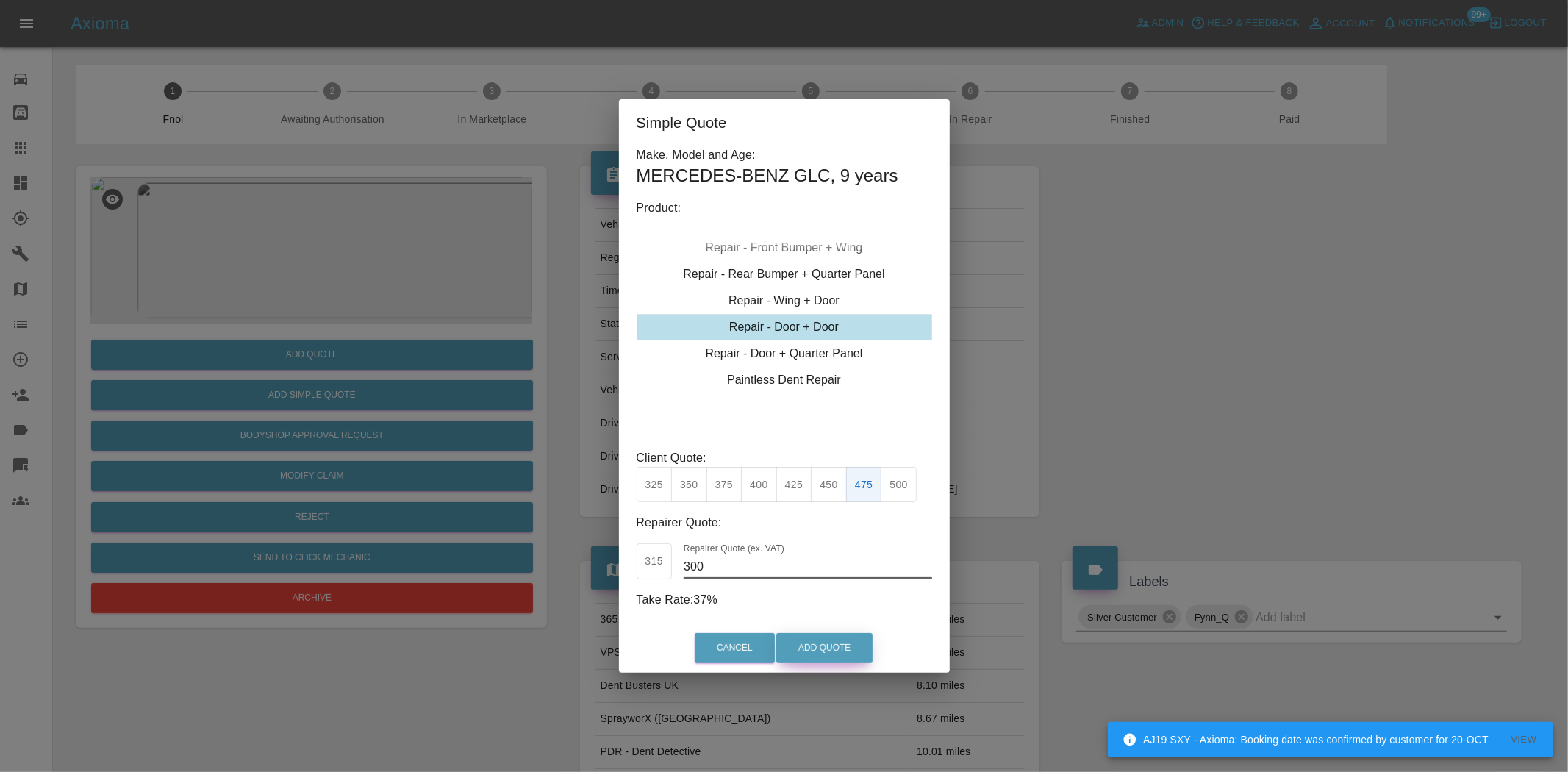
click at [836, 651] on button "Add Quote" at bounding box center [824, 648] width 96 height 30
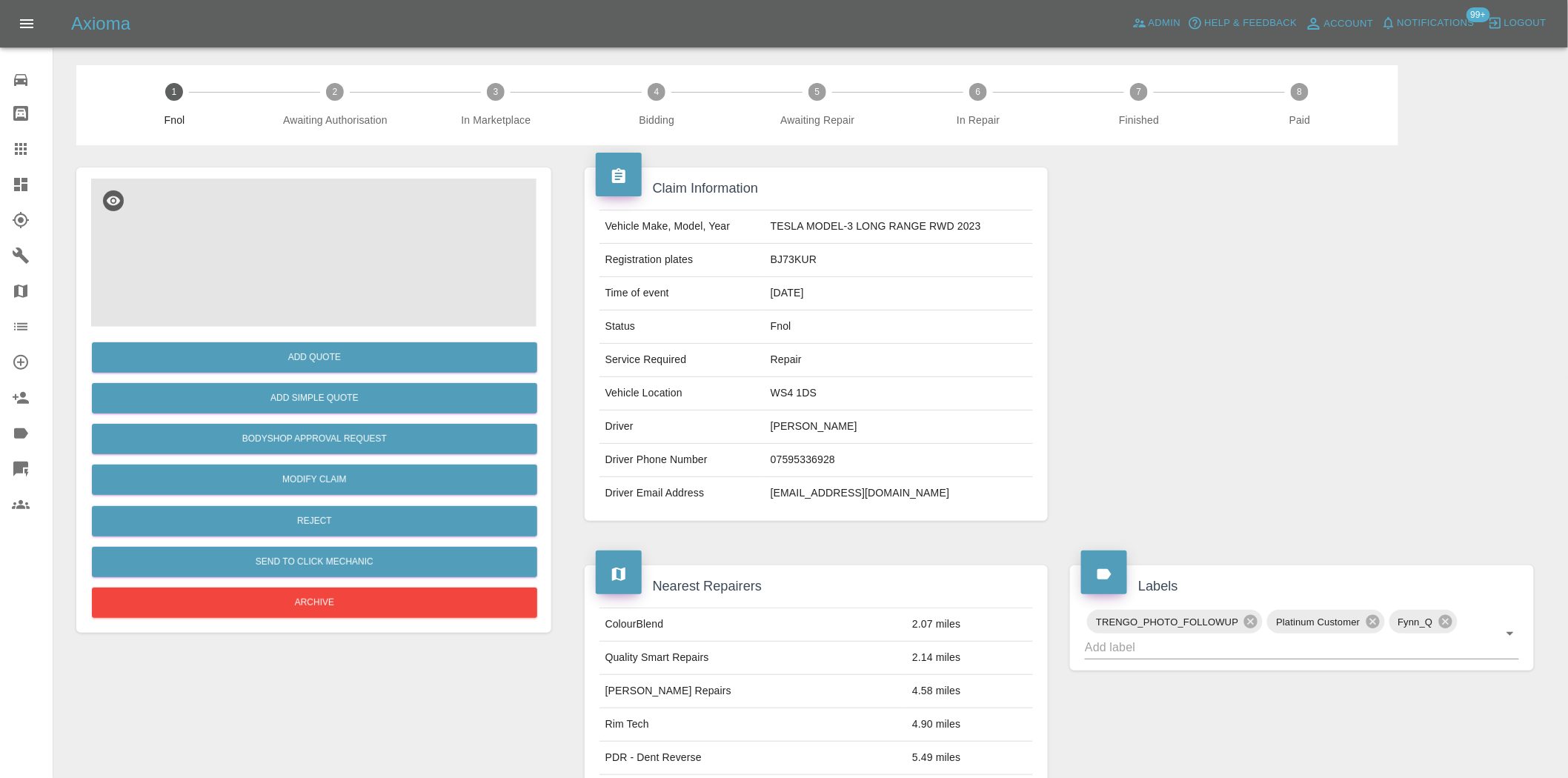
click at [382, 223] on img at bounding box center [313, 252] width 446 height 149
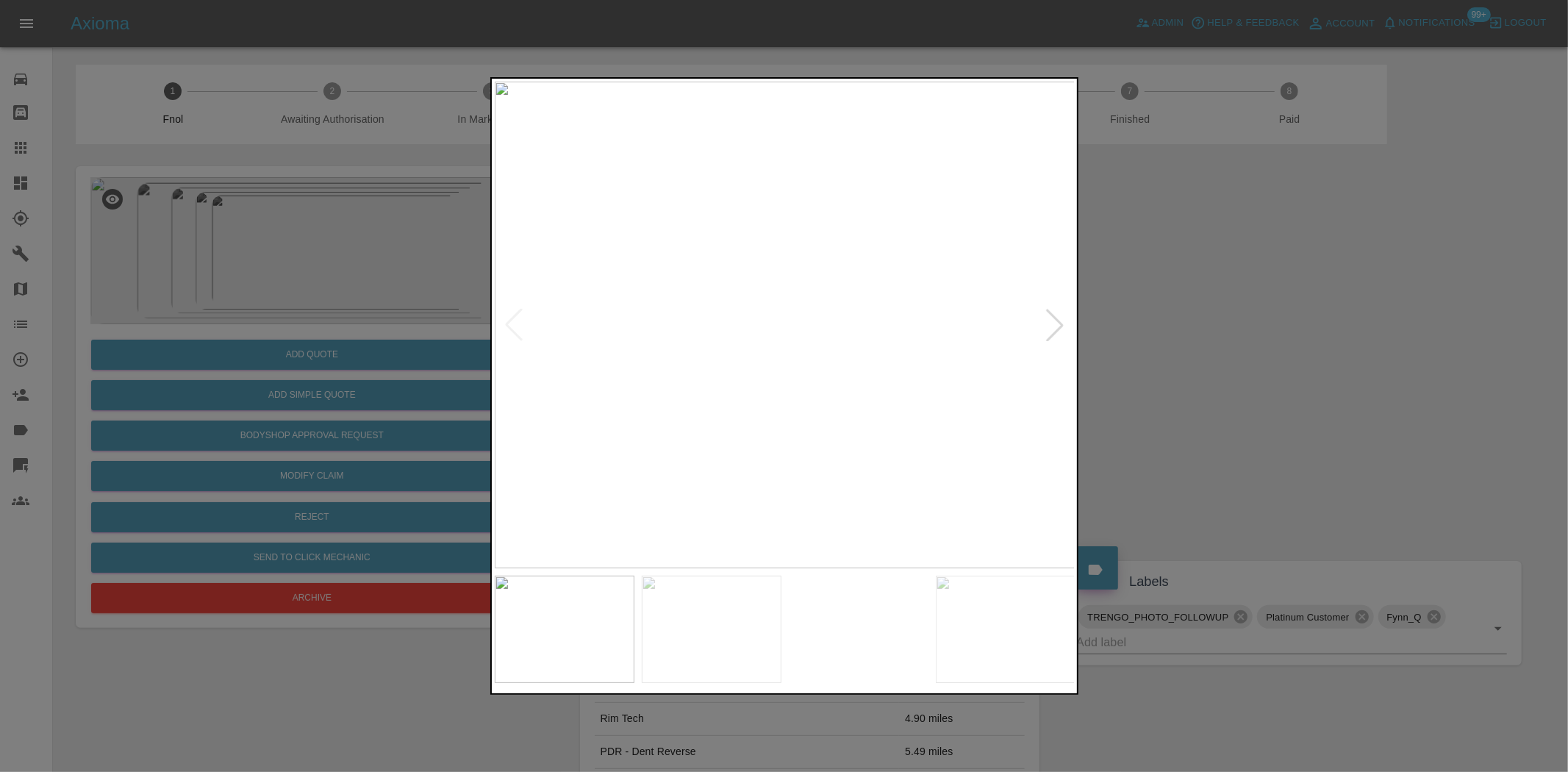
click at [681, 320] on img at bounding box center [784, 325] width 581 height 487
click at [774, 355] on img at bounding box center [784, 325] width 581 height 487
click at [777, 353] on img at bounding box center [784, 325] width 581 height 487
click at [763, 361] on img at bounding box center [755, 325] width 581 height 487
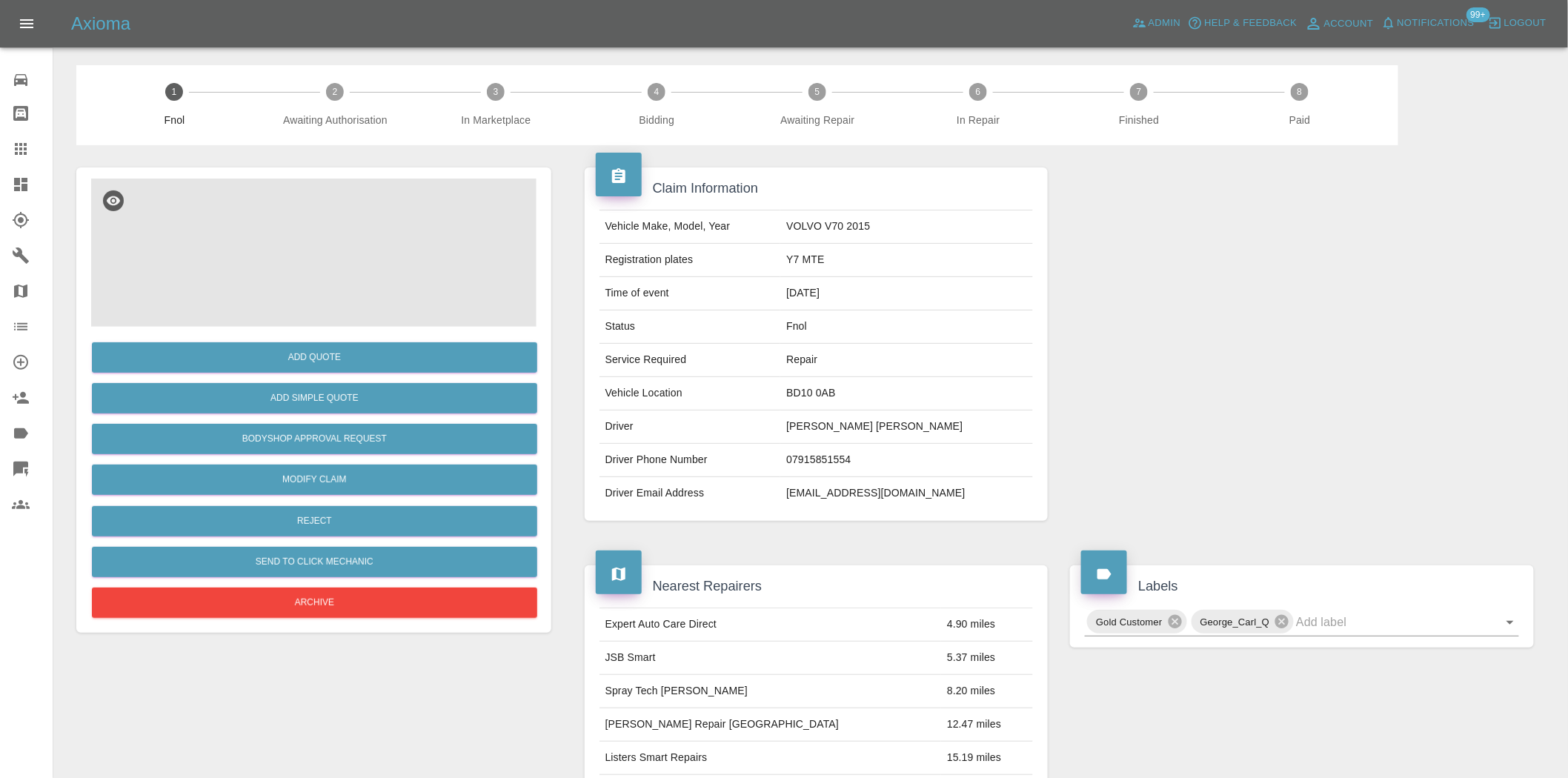
click at [329, 203] on img at bounding box center [313, 252] width 446 height 149
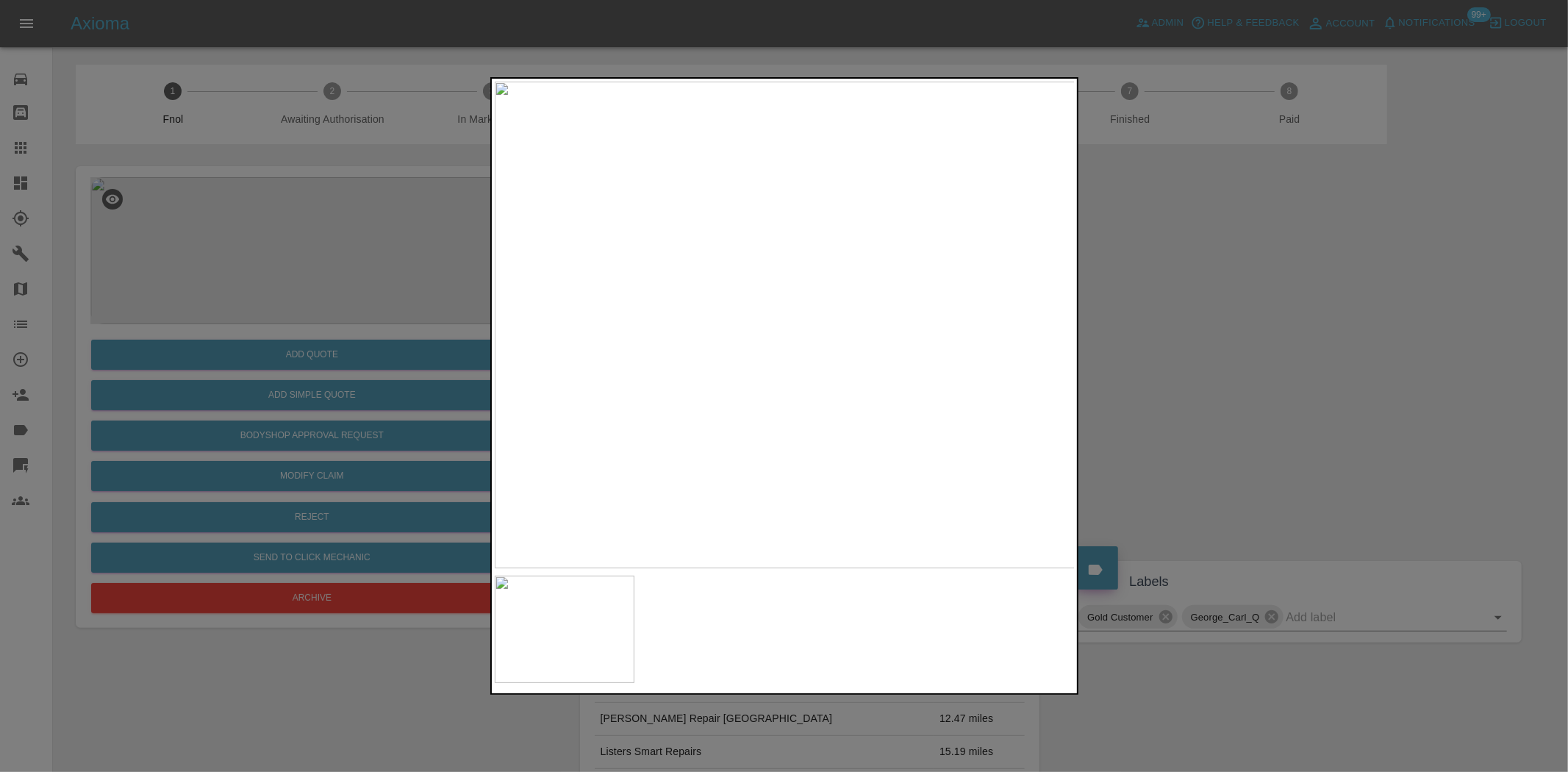
click at [754, 327] on img at bounding box center [784, 325] width 581 height 487
click at [794, 338] on img at bounding box center [784, 325] width 581 height 487
click at [767, 332] on img at bounding box center [784, 325] width 581 height 487
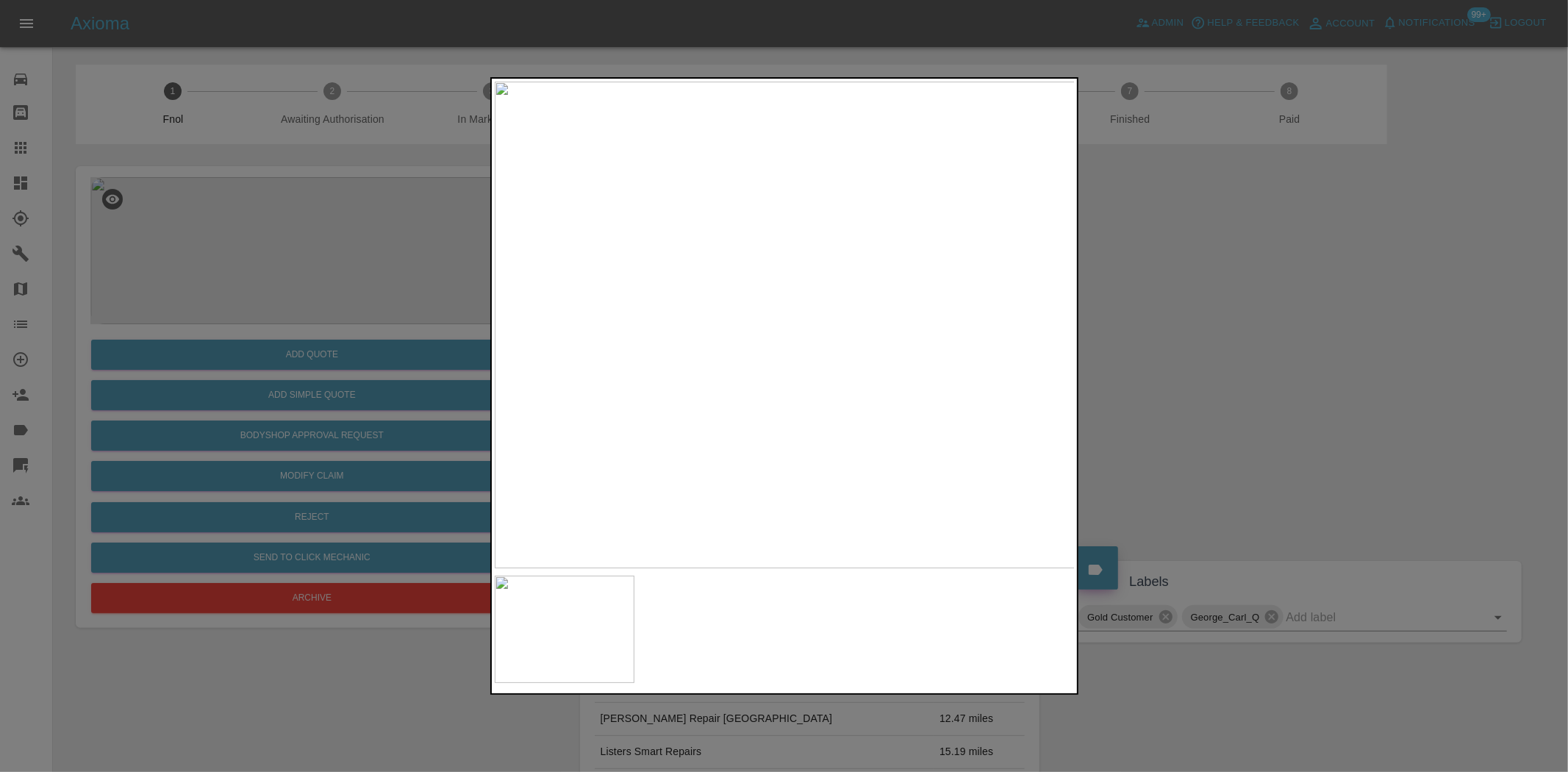
click at [767, 332] on img at bounding box center [784, 325] width 581 height 487
click at [780, 218] on img at bounding box center [821, 153] width 1742 height 1461
click at [783, 241] on img at bounding box center [789, 145] width 1742 height 1461
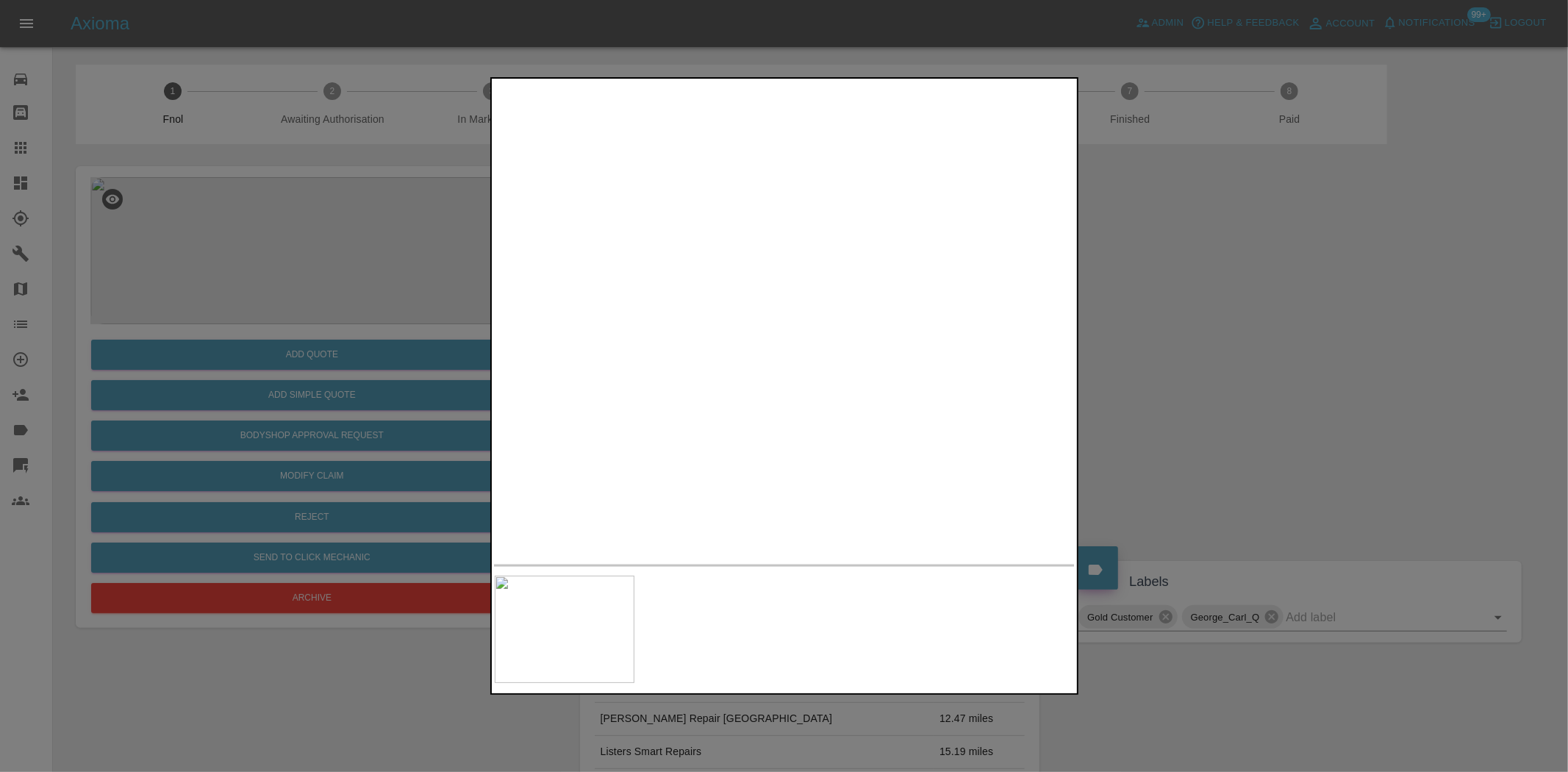
click at [795, 309] on img at bounding box center [784, 325] width 581 height 487
click at [849, 170] on img at bounding box center [850, 197] width 1742 height 1461
click at [840, 267] on img at bounding box center [813, 101] width 1742 height 1461
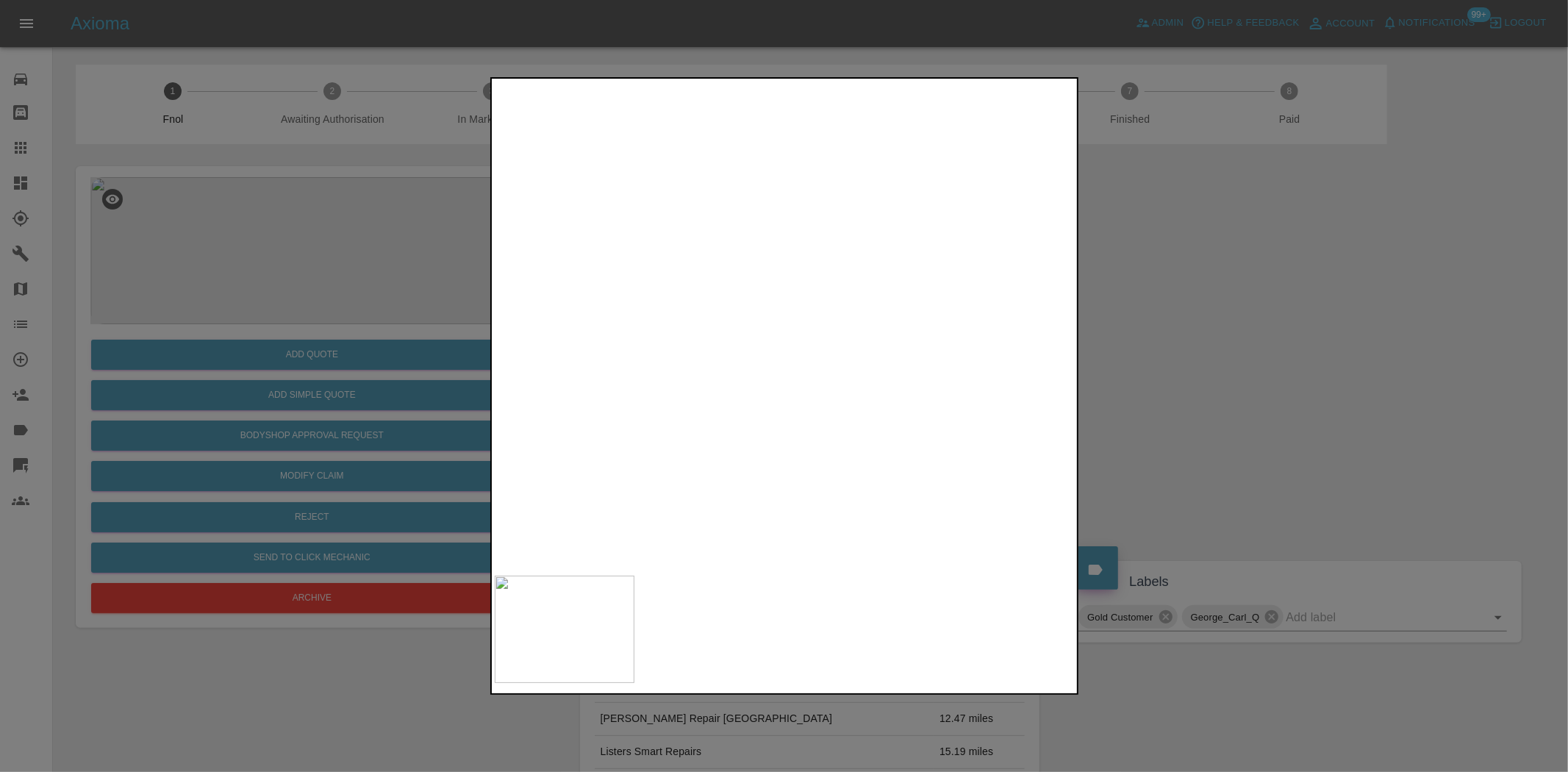
click at [829, 451] on img at bounding box center [1213, 499] width 1742 height 1461
click at [670, 284] on img at bounding box center [1161, 612] width 1742 height 1461
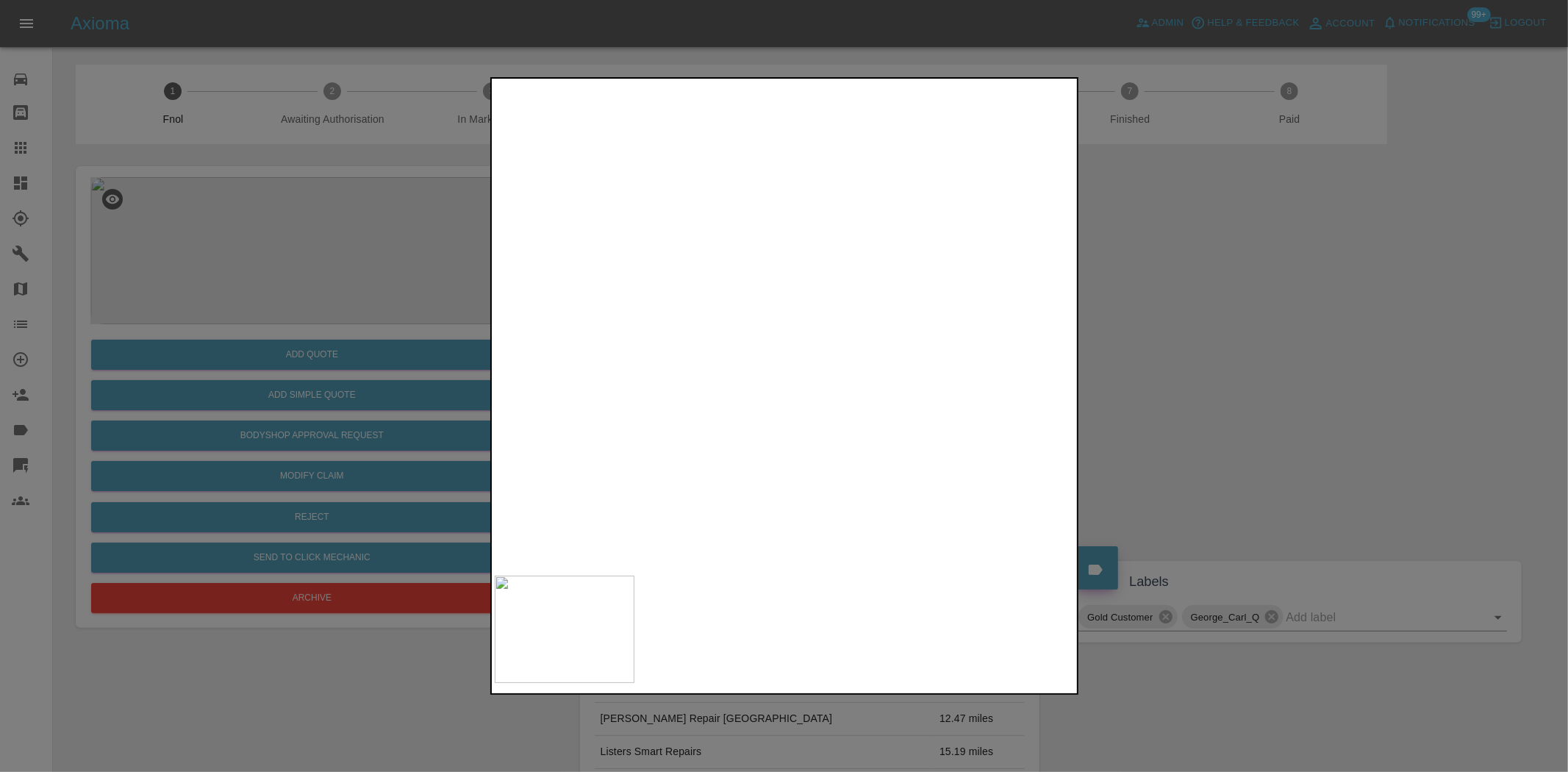
click at [794, 324] on img at bounding box center [817, 421] width 1742 height 1461
drag, startPoint x: 1237, startPoint y: 385, endPoint x: 1246, endPoint y: 596, distance: 211.2
click at [1237, 386] on div at bounding box center [784, 386] width 1568 height 772
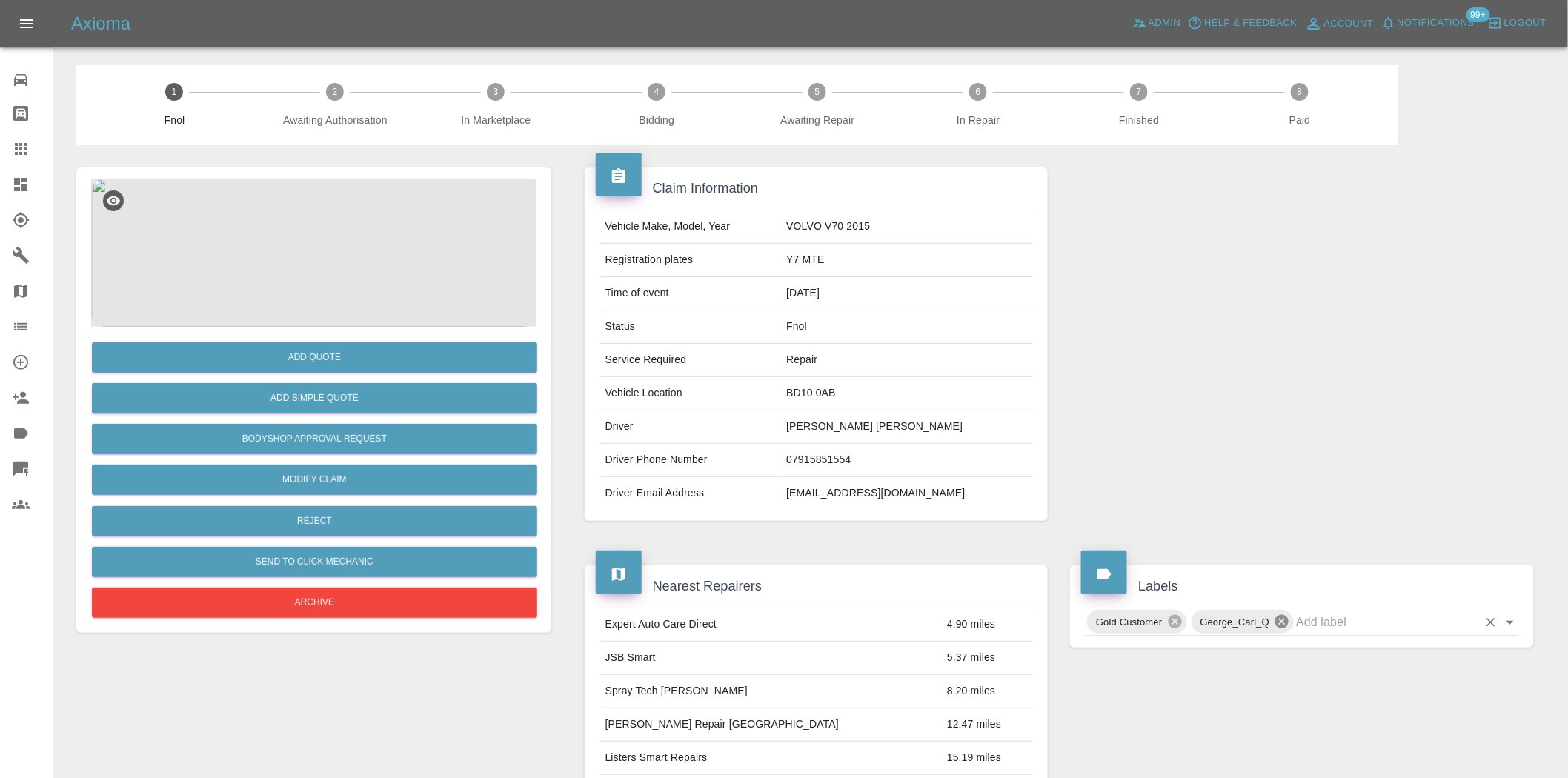
click at [1283, 624] on icon at bounding box center [1282, 621] width 13 height 13
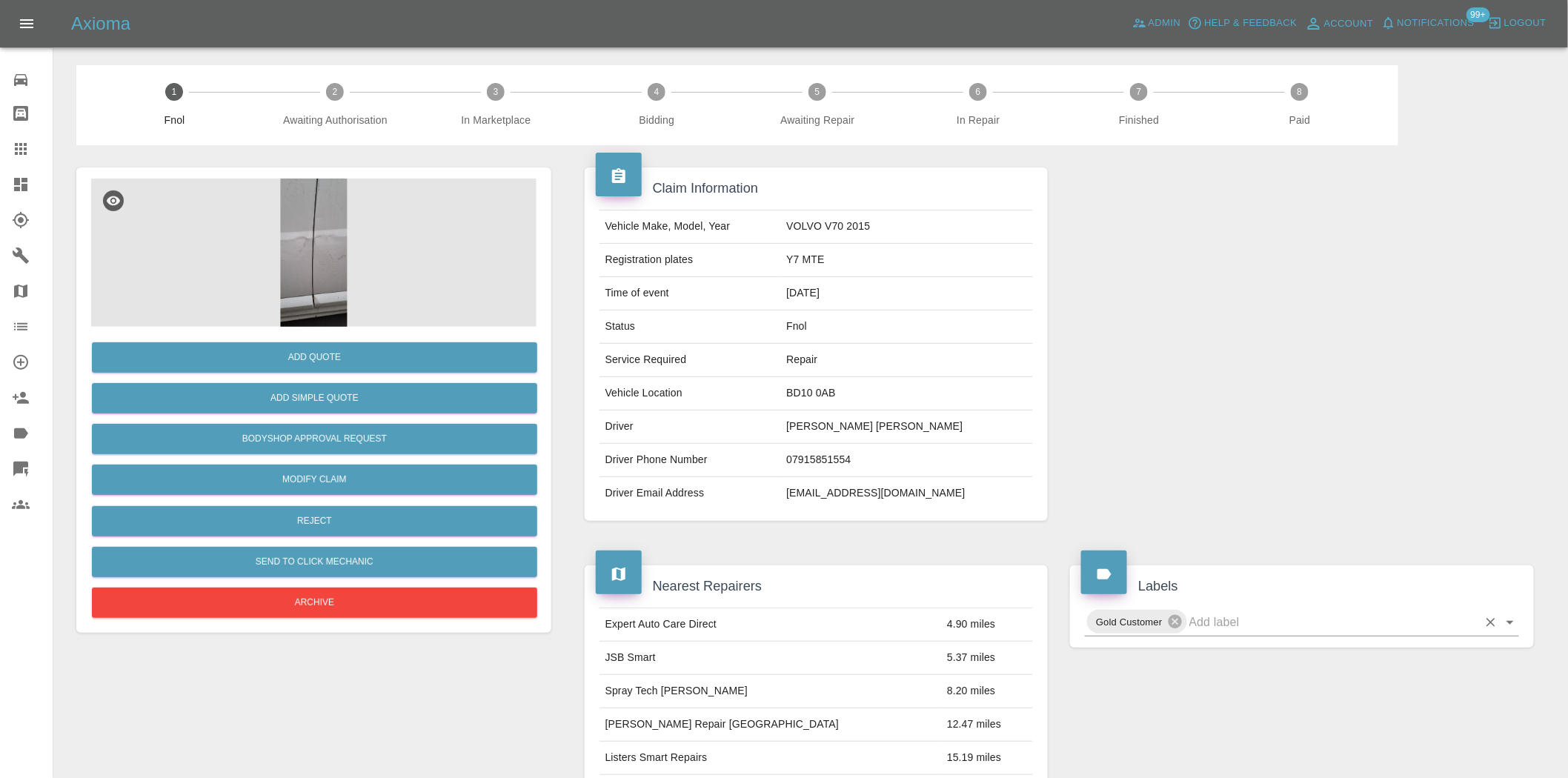
click at [307, 248] on img at bounding box center [313, 252] width 446 height 149
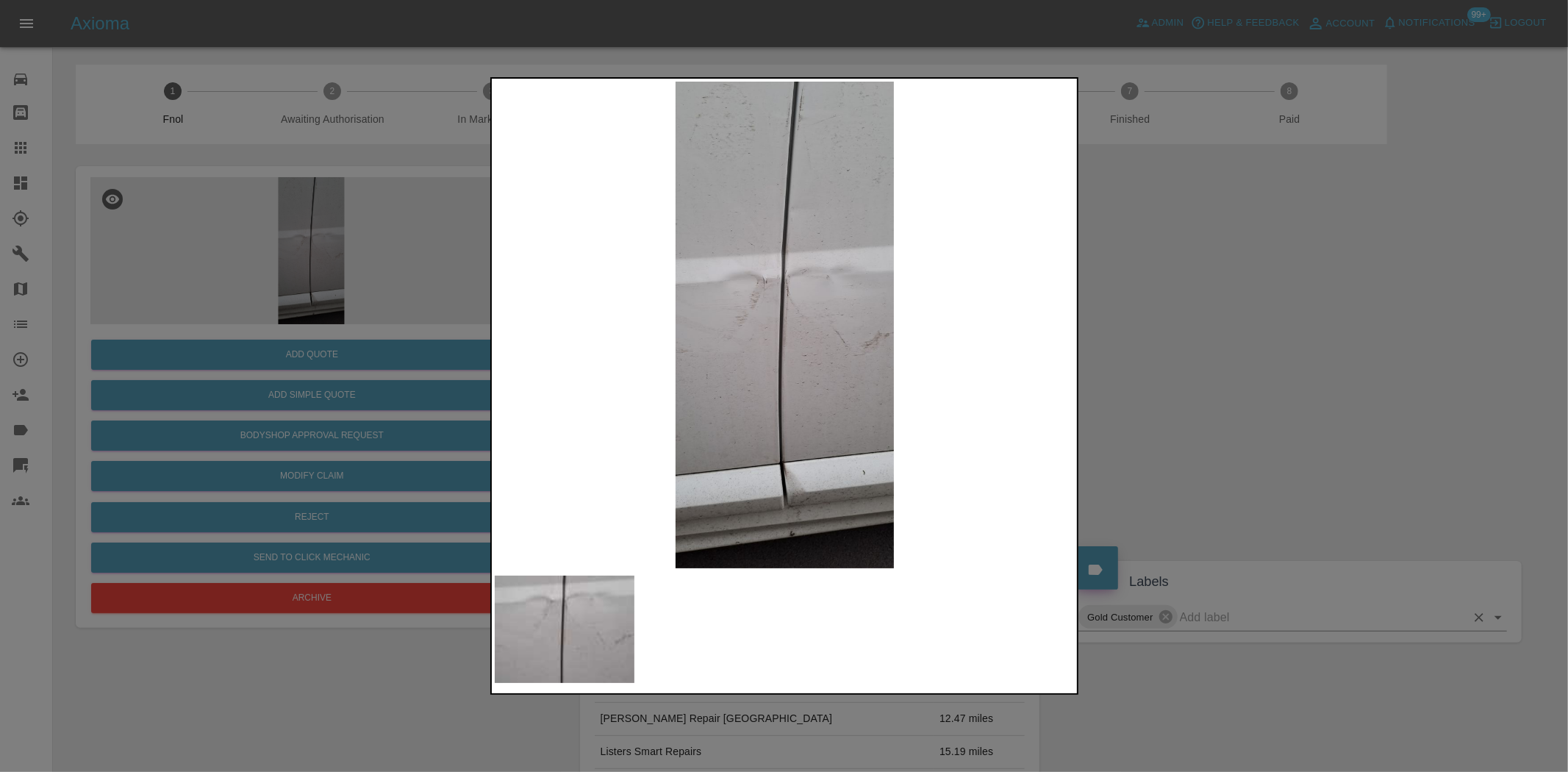
click at [748, 375] on img at bounding box center [784, 325] width 581 height 487
click at [807, 360] on img at bounding box center [784, 325] width 581 height 487
drag, startPoint x: 399, startPoint y: 250, endPoint x: 365, endPoint y: 363, distance: 118.0
click at [398, 250] on div at bounding box center [784, 386] width 1568 height 772
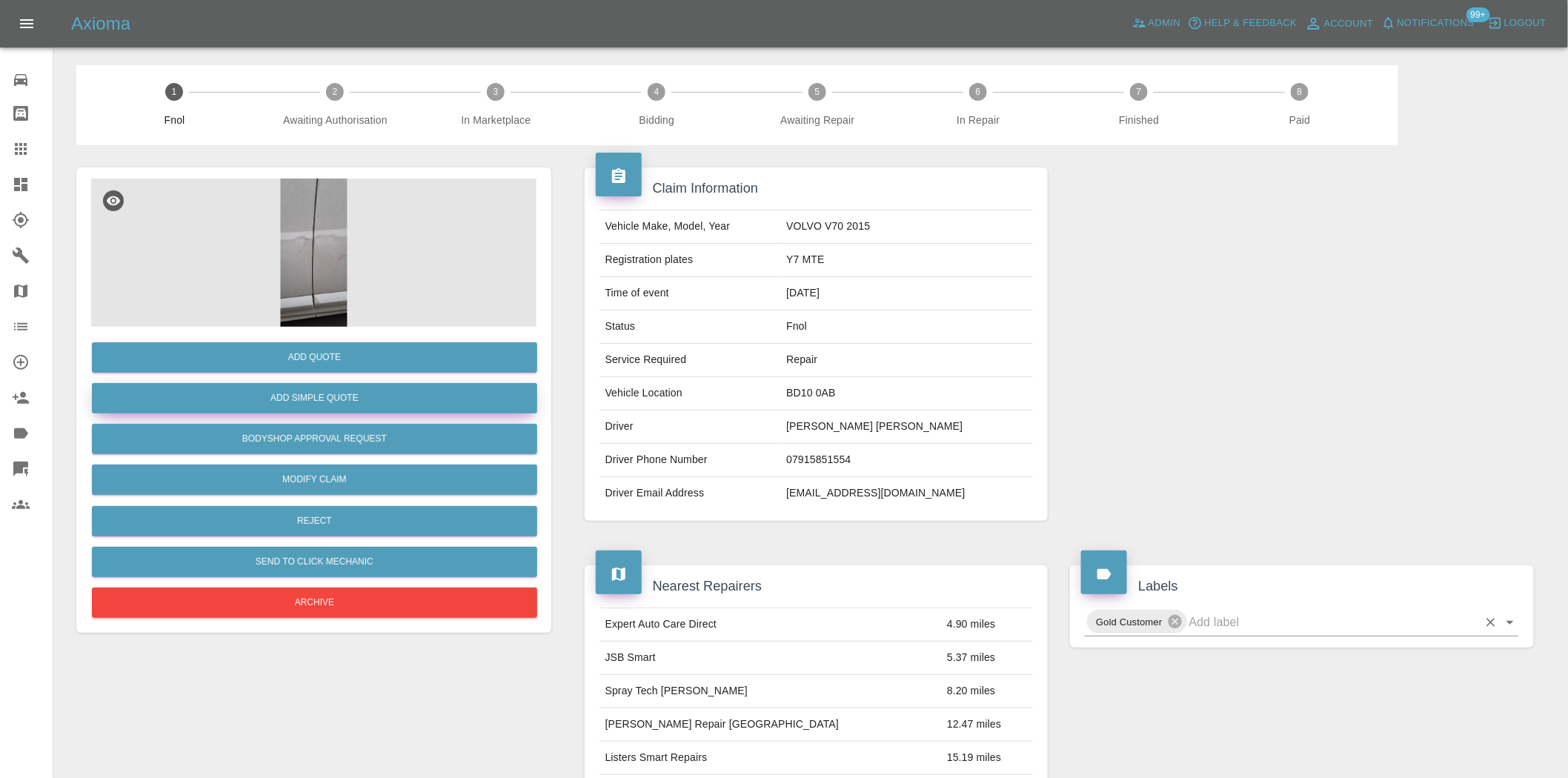
click at [330, 398] on button "Add Simple Quote" at bounding box center [314, 398] width 446 height 30
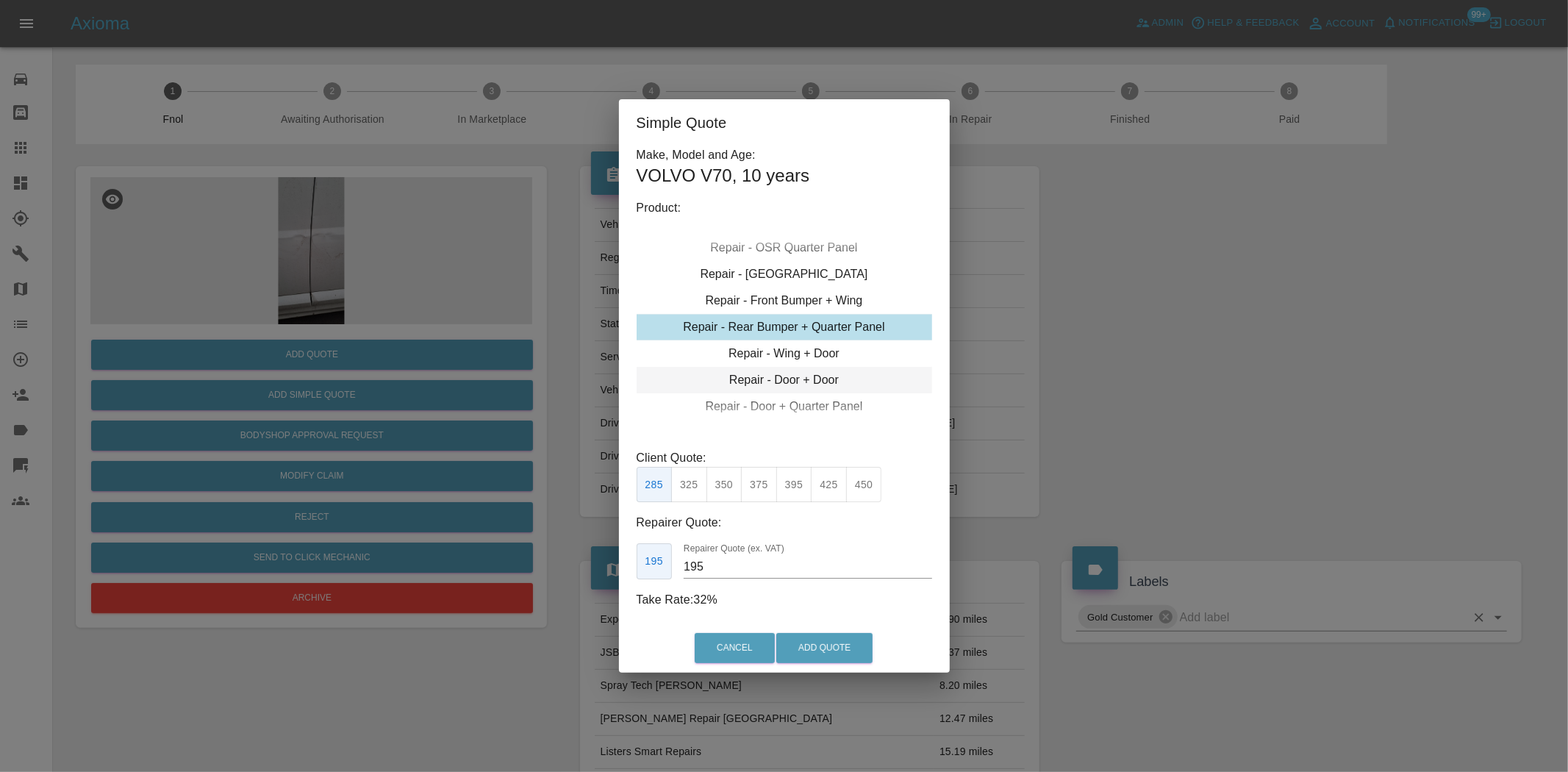
click at [788, 376] on div "Repair - Door + Door" at bounding box center [784, 380] width 296 height 27
click at [803, 497] on button "425" at bounding box center [794, 485] width 36 height 36
drag, startPoint x: 715, startPoint y: 567, endPoint x: 632, endPoint y: 583, distance: 84.5
click at [637, 581] on div "Make, Model and Age: VOLVO V70 , 10 years Product: Repair - Front Bumper Corner…" at bounding box center [784, 377] width 296 height 462
type input "265"
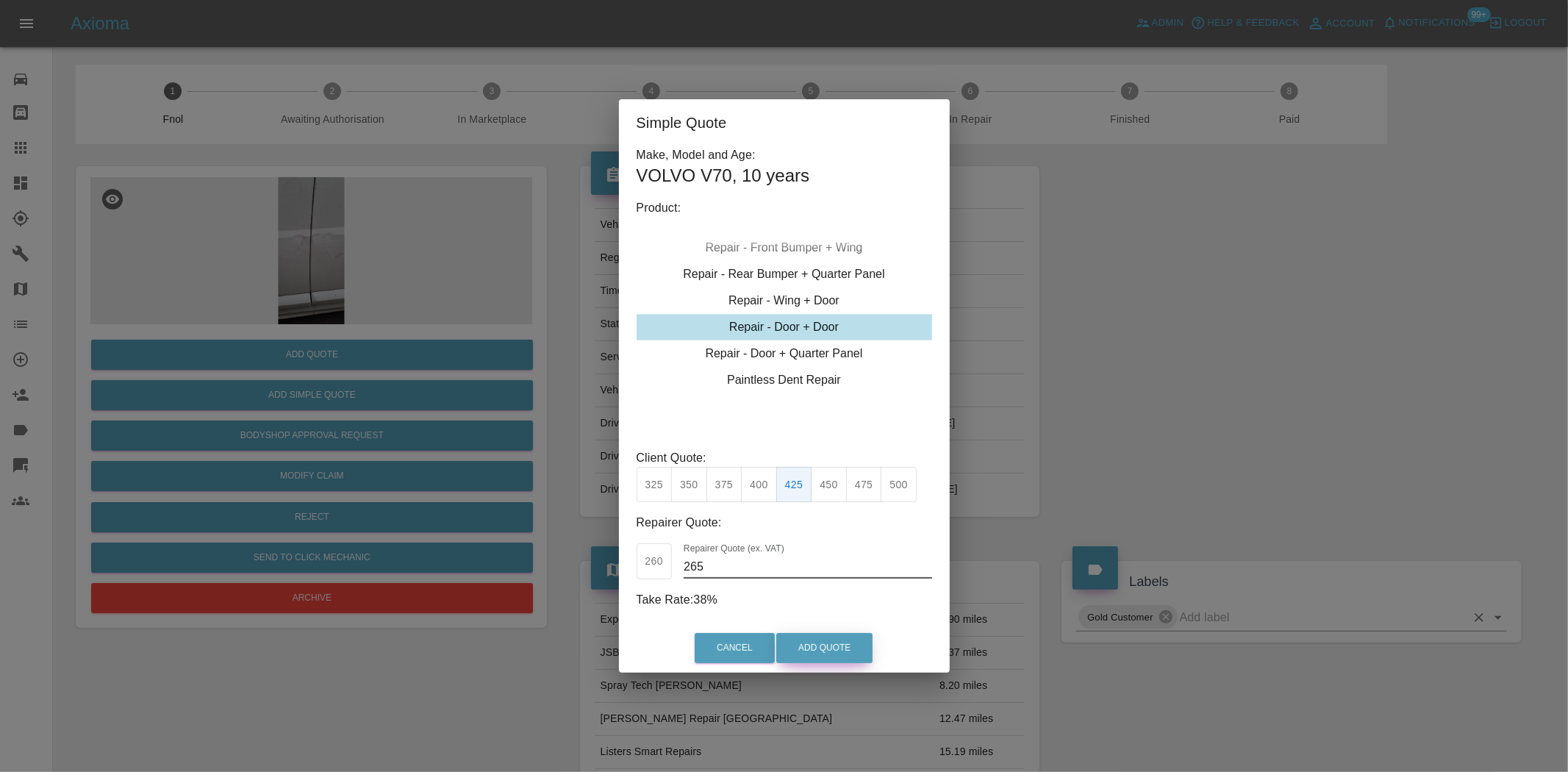
click at [831, 644] on button "Add Quote" at bounding box center [824, 648] width 96 height 30
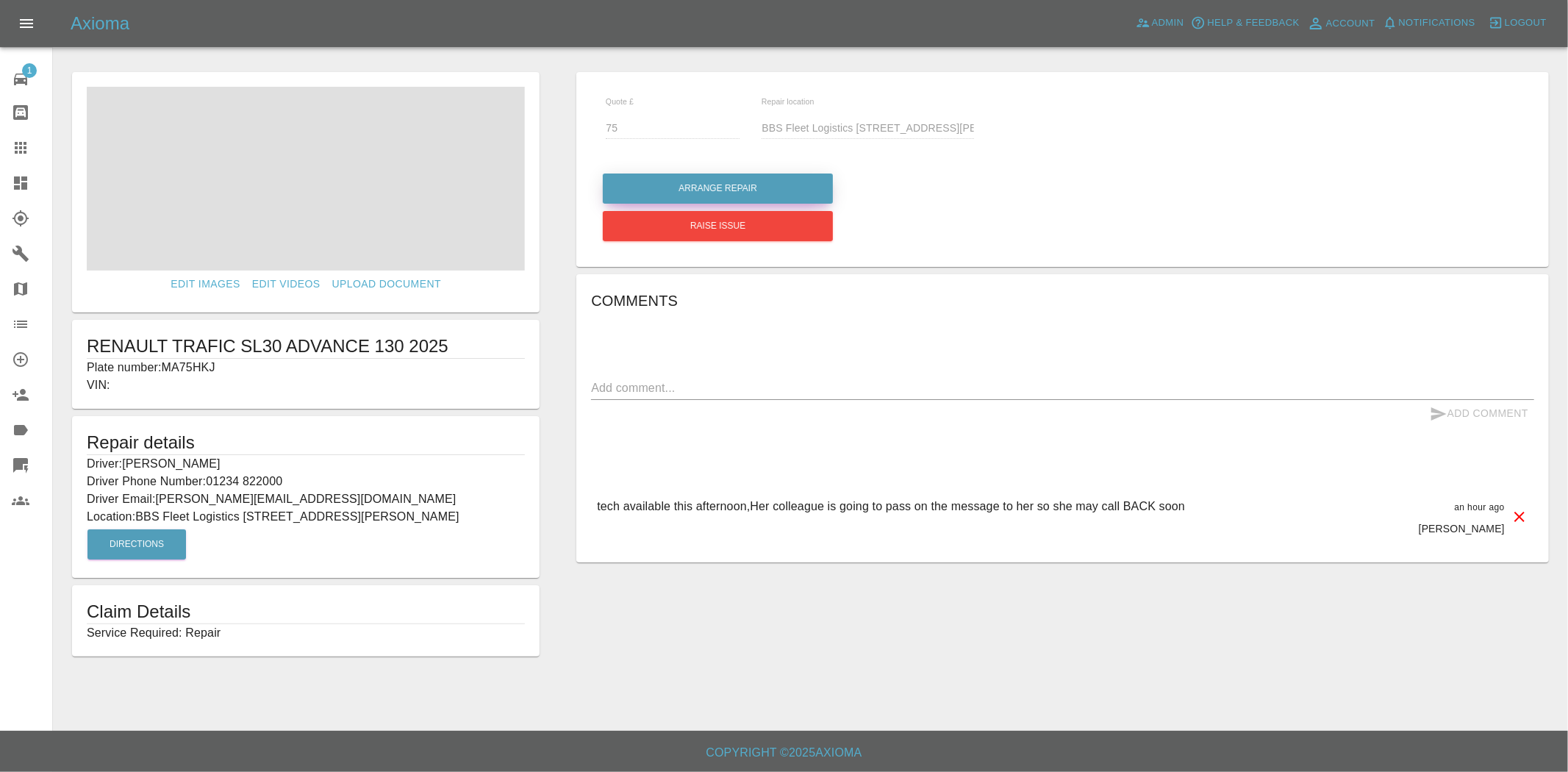
click at [682, 182] on button "Arrange Repair" at bounding box center [717, 188] width 231 height 30
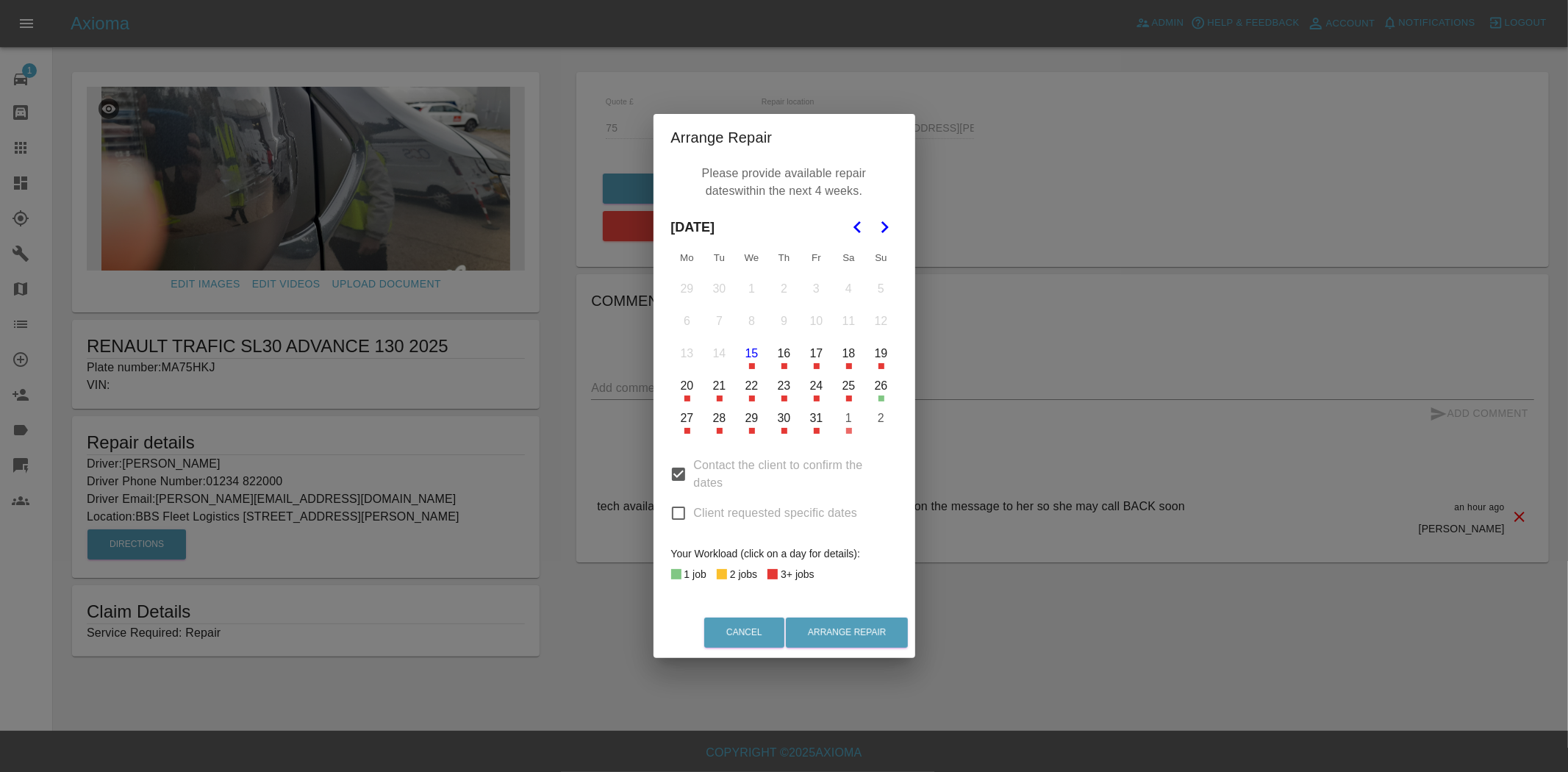
click at [678, 512] on input "Client requested specific dates" at bounding box center [678, 513] width 31 height 31
checkbox input "true"
click at [682, 478] on input "Contact the client to confirm the dates" at bounding box center [678, 474] width 31 height 31
checkbox input "false"
click at [753, 353] on button "15" at bounding box center [752, 353] width 31 height 31
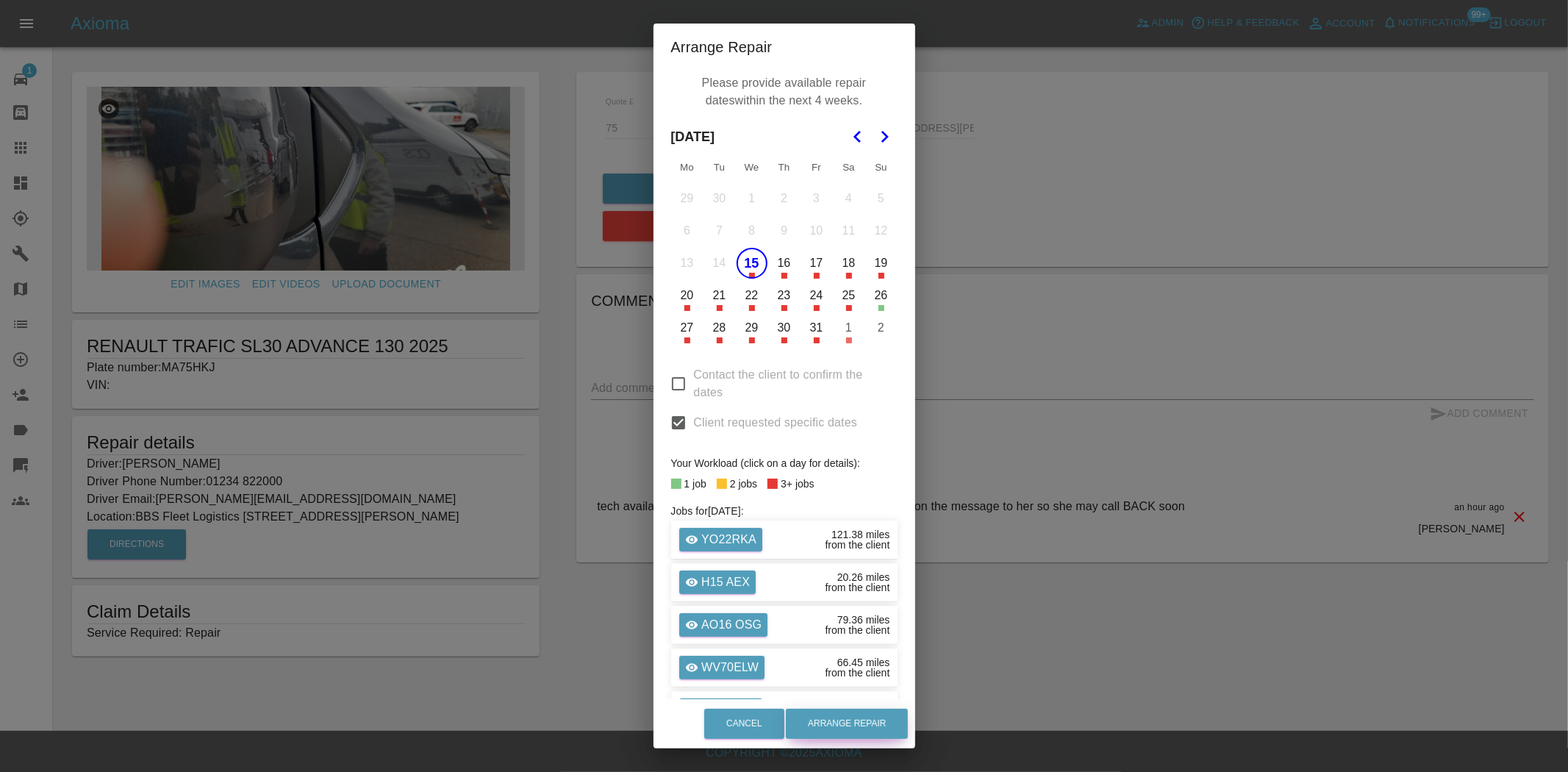
click at [848, 737] on button "Arrange Repair" at bounding box center [846, 724] width 122 height 30
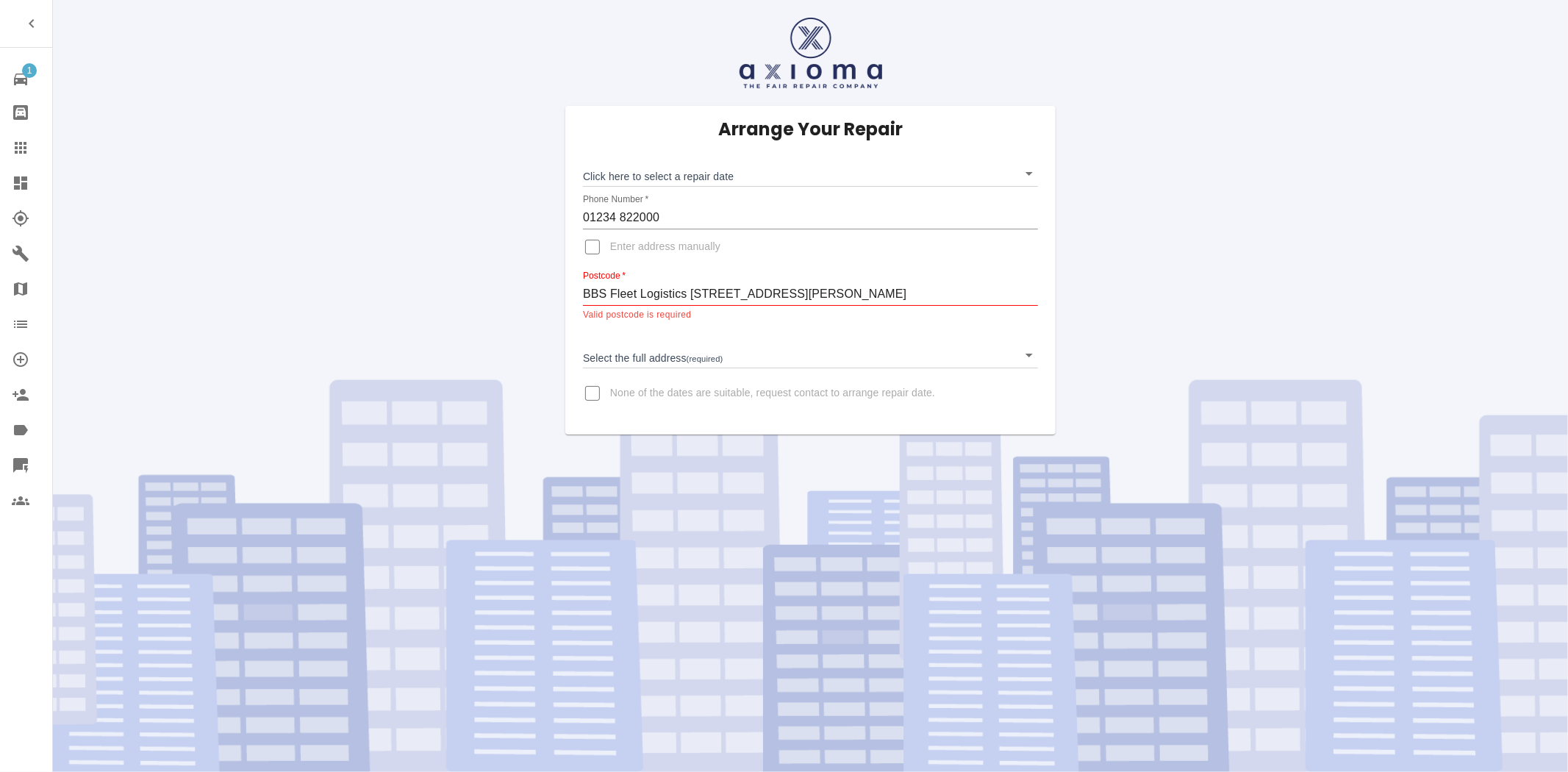
click at [678, 169] on body "1 Repair home Bodyshop home Claims Dashboard Explorer Garages Map Organization …" at bounding box center [784, 386] width 1568 height 772
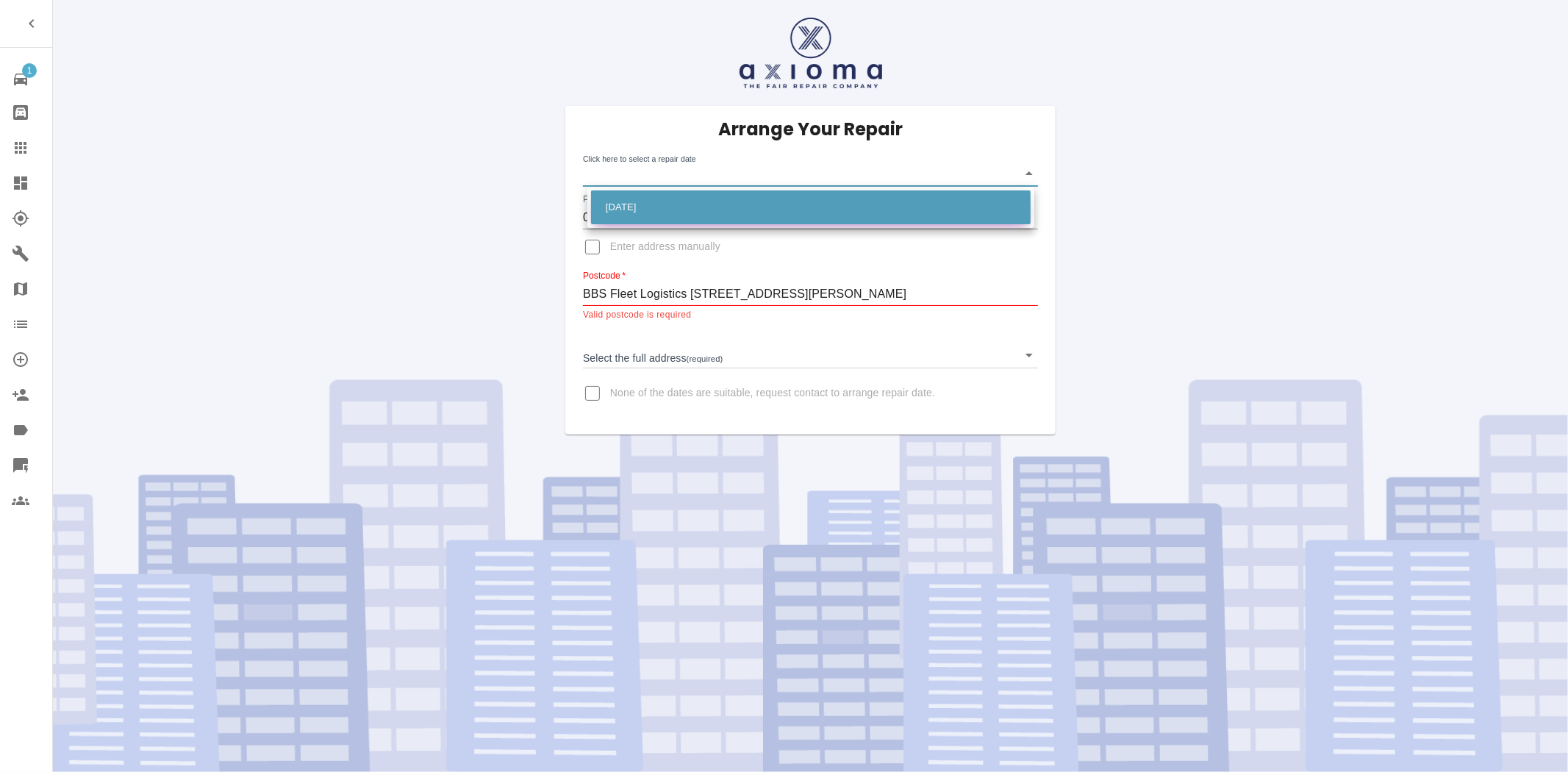
click at [637, 202] on li "[DATE]" at bounding box center [810, 207] width 439 height 34
type input "[DATE]T00:00:00.000Z"
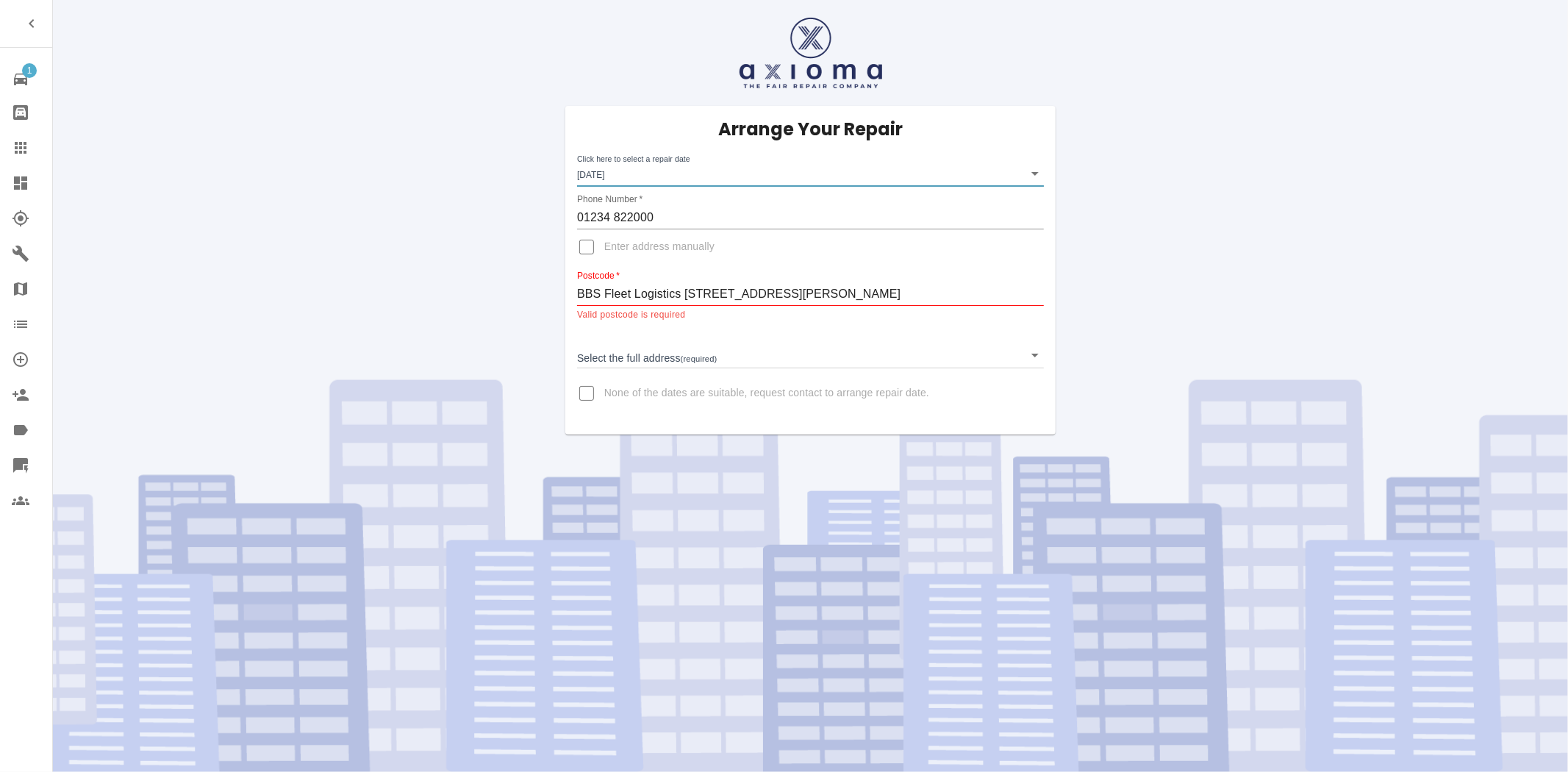
click at [585, 250] on input "Enter address manually" at bounding box center [587, 247] width 36 height 36
checkbox input "true"
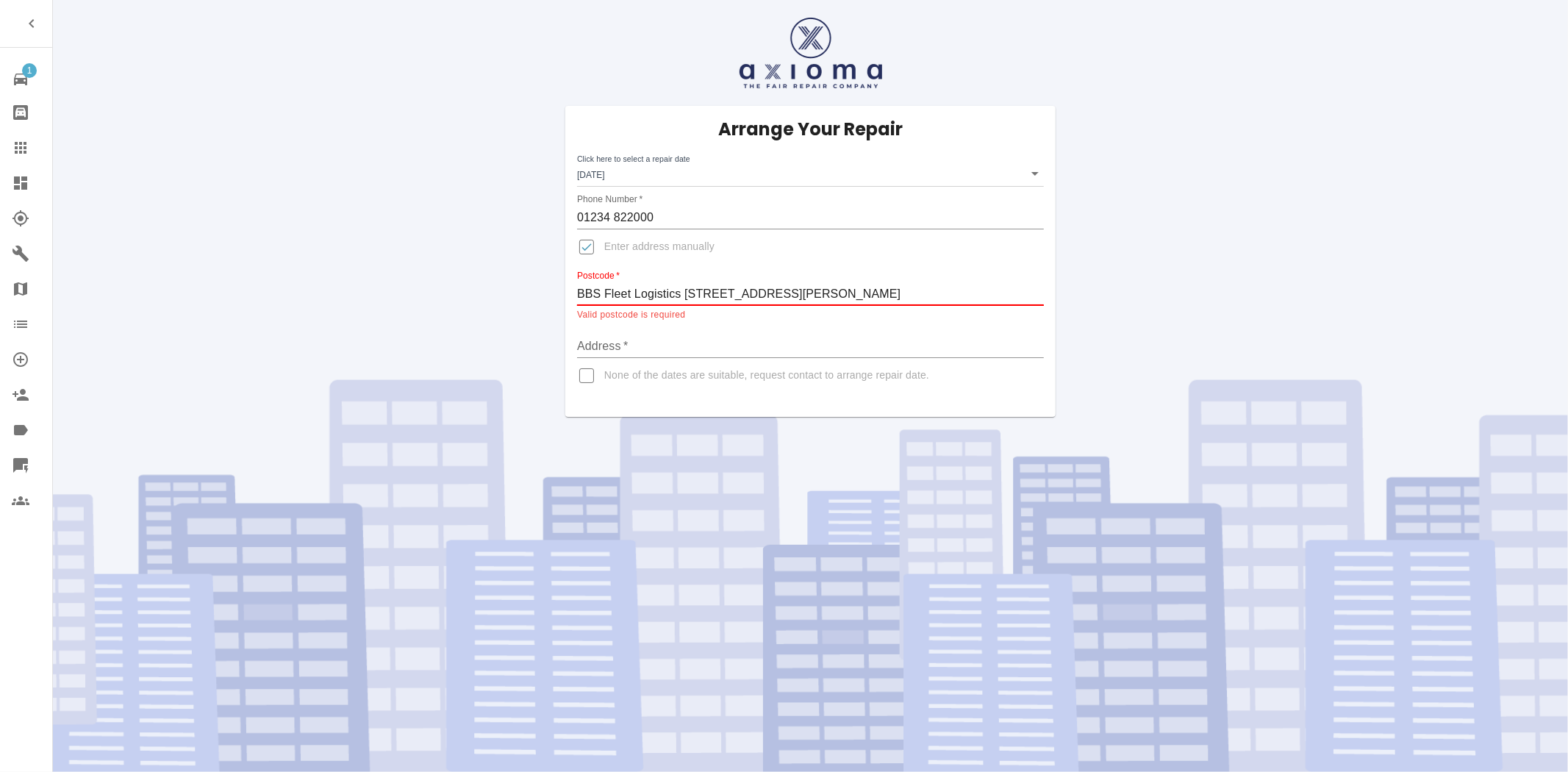
drag, startPoint x: 906, startPoint y: 294, endPoint x: 486, endPoint y: 276, distance: 420.4
click at [486, 276] on div "Arrange Your Repair Click here to select a repair date [DATE] [DATE]T00:00:00.0…" at bounding box center [810, 208] width 1537 height 417
click at [654, 347] on input "Address   *" at bounding box center [810, 346] width 467 height 24
paste input "BBS Fleet Logistics 41 Rushden Road Milton Ernest Bedford"
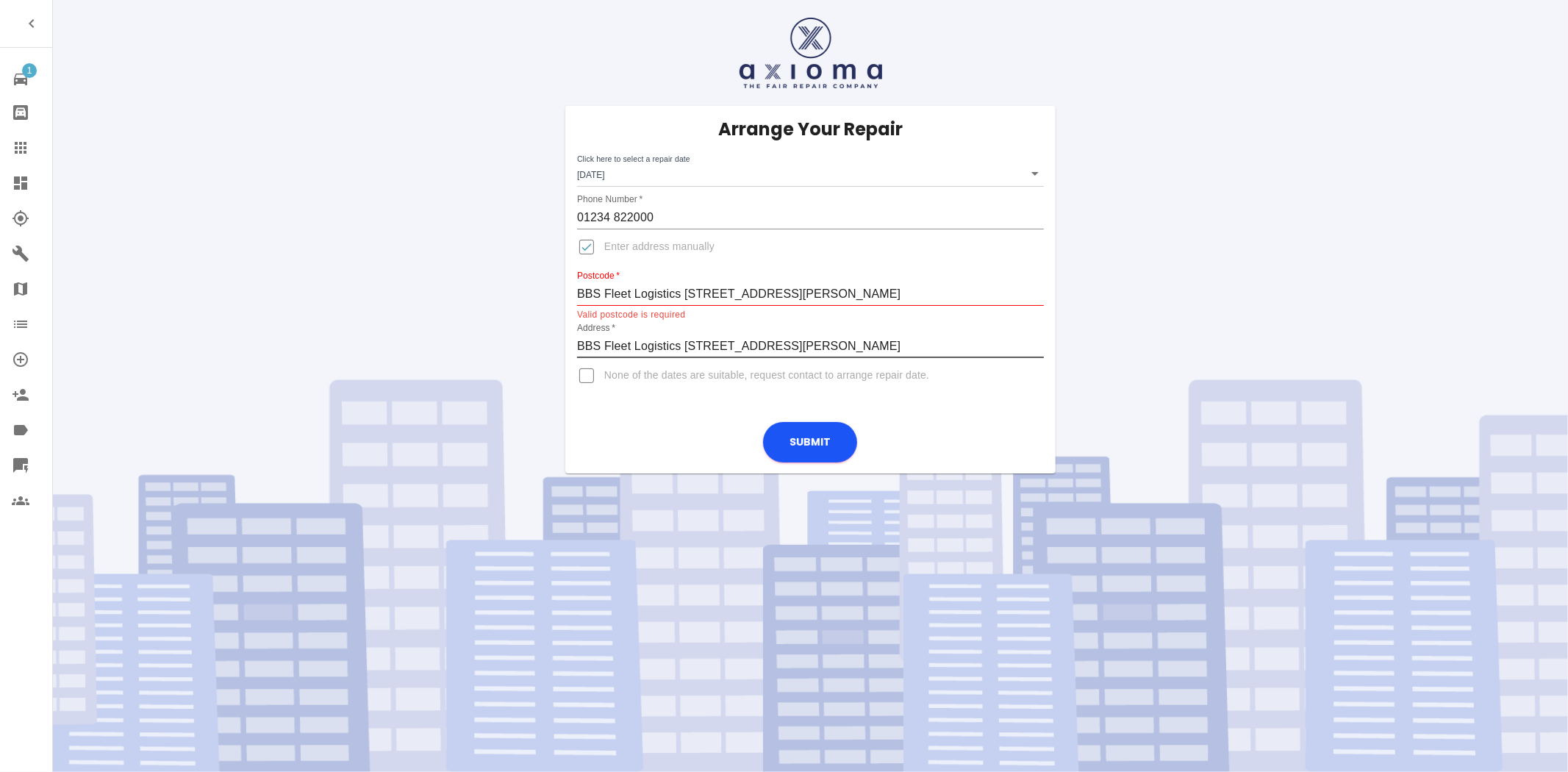
type input "BBS Fleet Logistics 41 Rushden Road Milton Ernest Bedford"
drag, startPoint x: 900, startPoint y: 296, endPoint x: 436, endPoint y: 229, distance: 468.8
click at [436, 229] on div "Arrange Your Repair Click here to select a repair date Wed Oct 15 2025 2025-10-…" at bounding box center [810, 237] width 1537 height 474
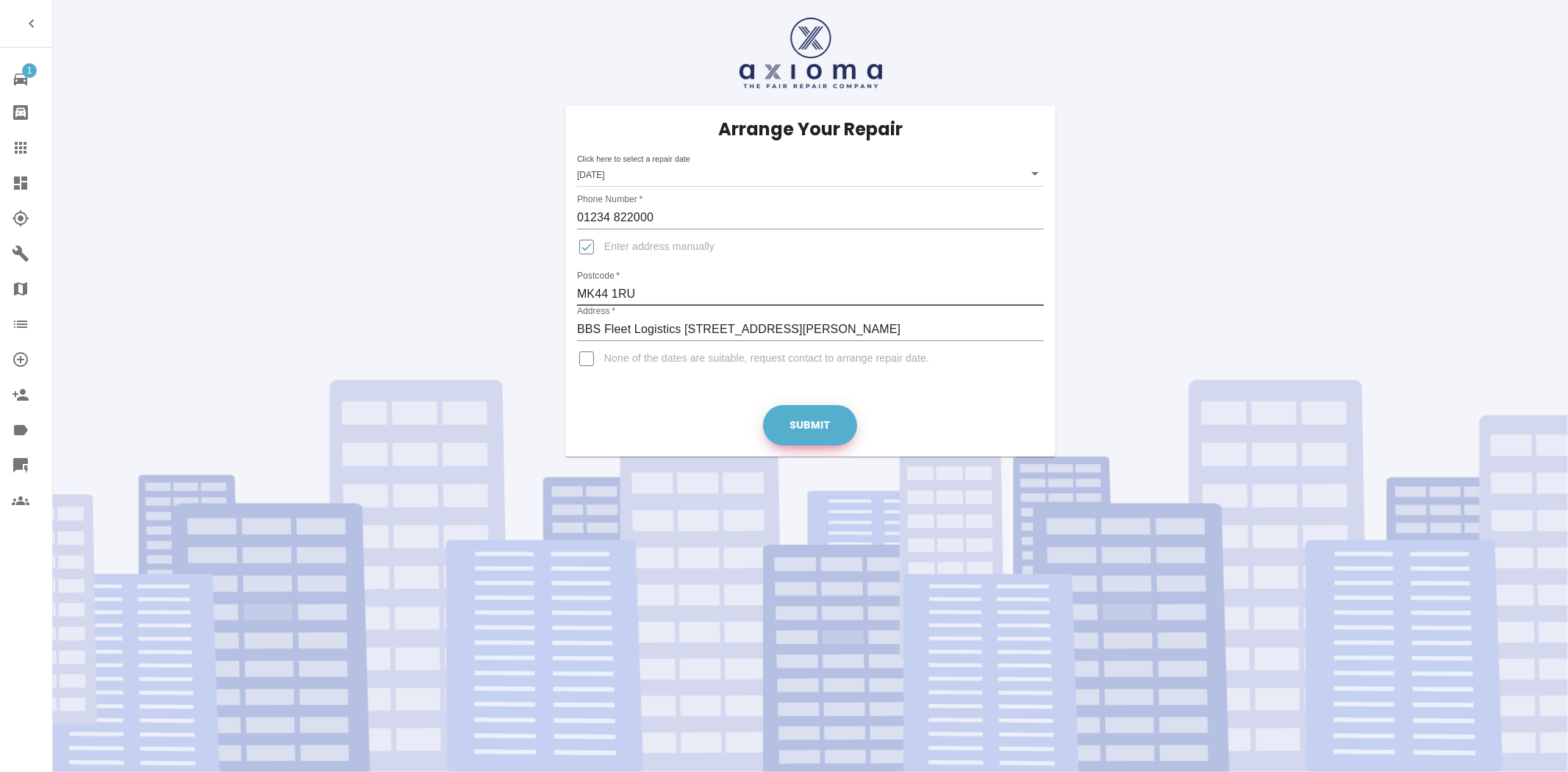
type input "MK44 1RU"
click at [802, 423] on button "Submit" at bounding box center [809, 425] width 94 height 41
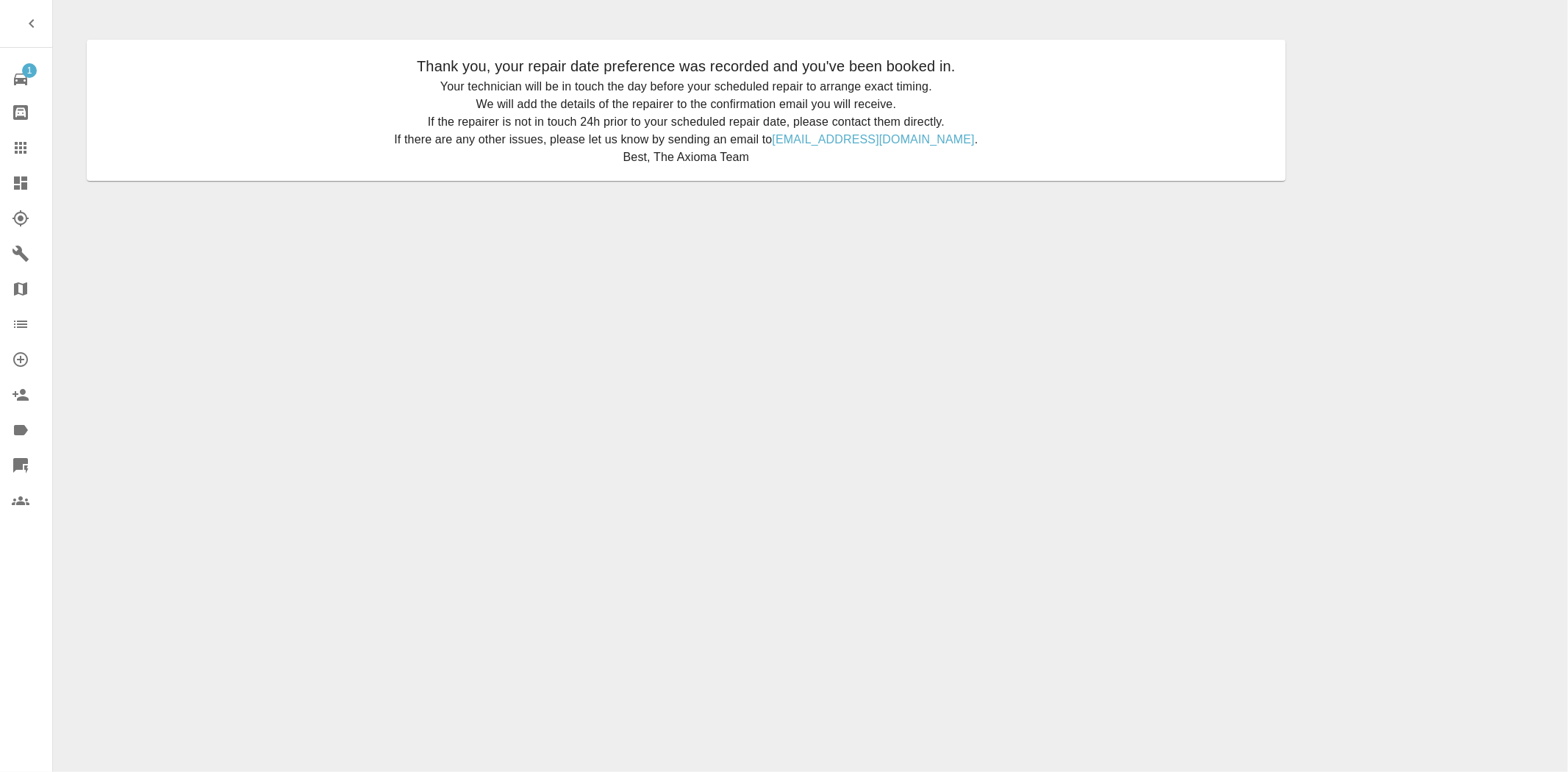
click at [23, 147] on icon at bounding box center [21, 147] width 18 height 18
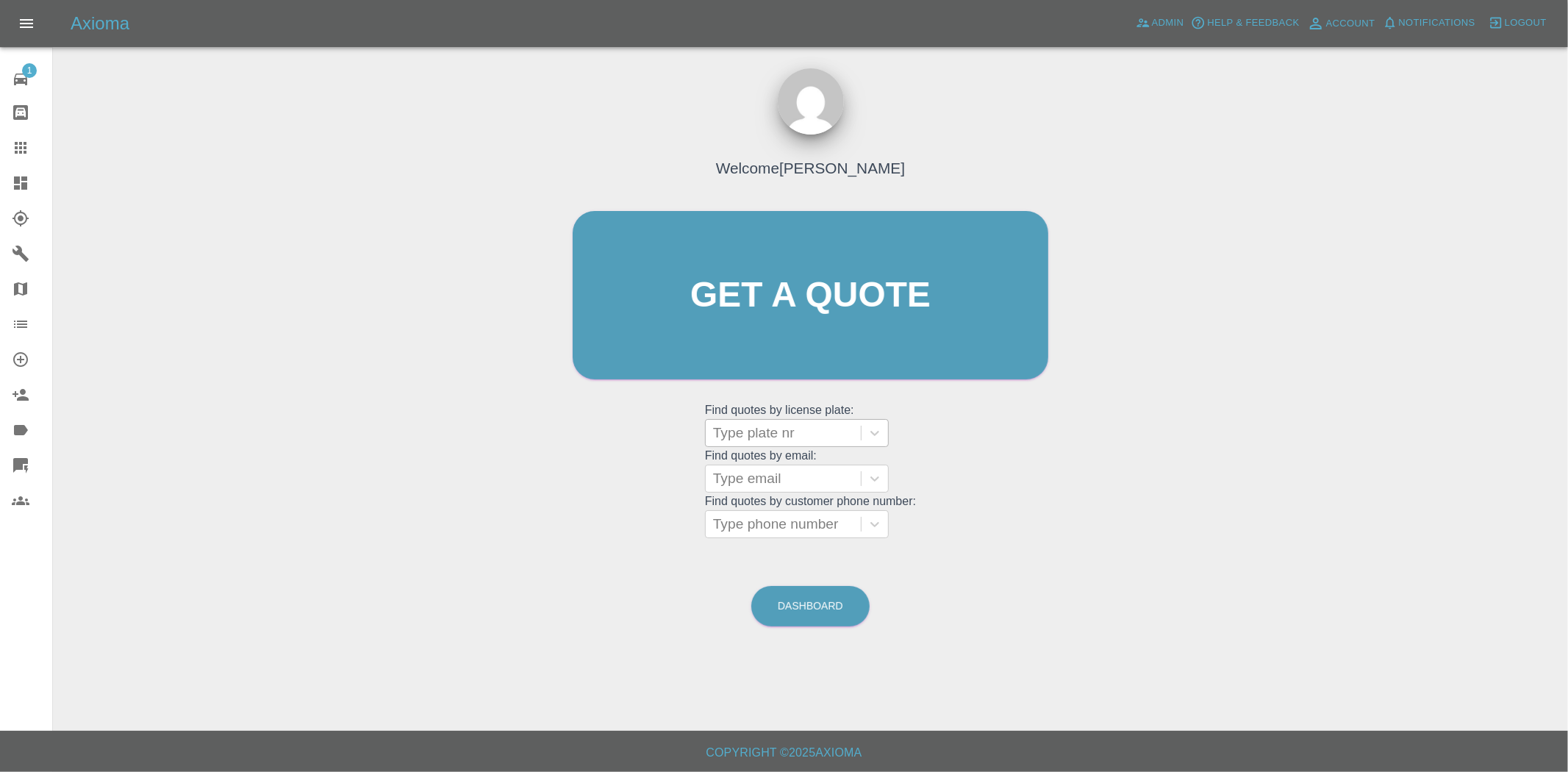
click at [752, 429] on div at bounding box center [784, 433] width 140 height 21
paste input "MA75HKJ"
type input "MA75HKJ"
click at [783, 471] on div "MA75HKJ, Awaiting Repair" at bounding box center [797, 480] width 184 height 48
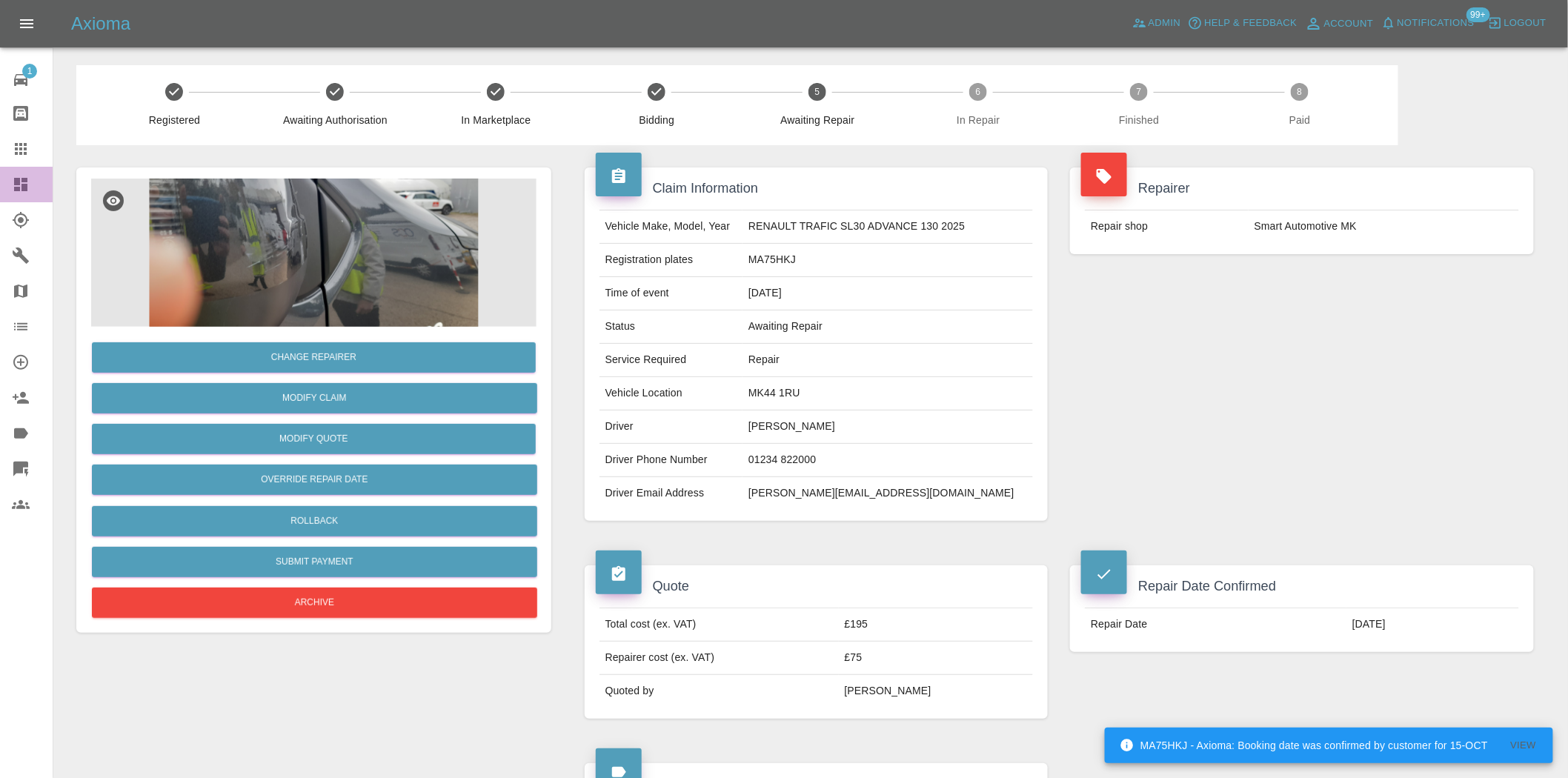
click at [25, 181] on icon at bounding box center [20, 184] width 13 height 13
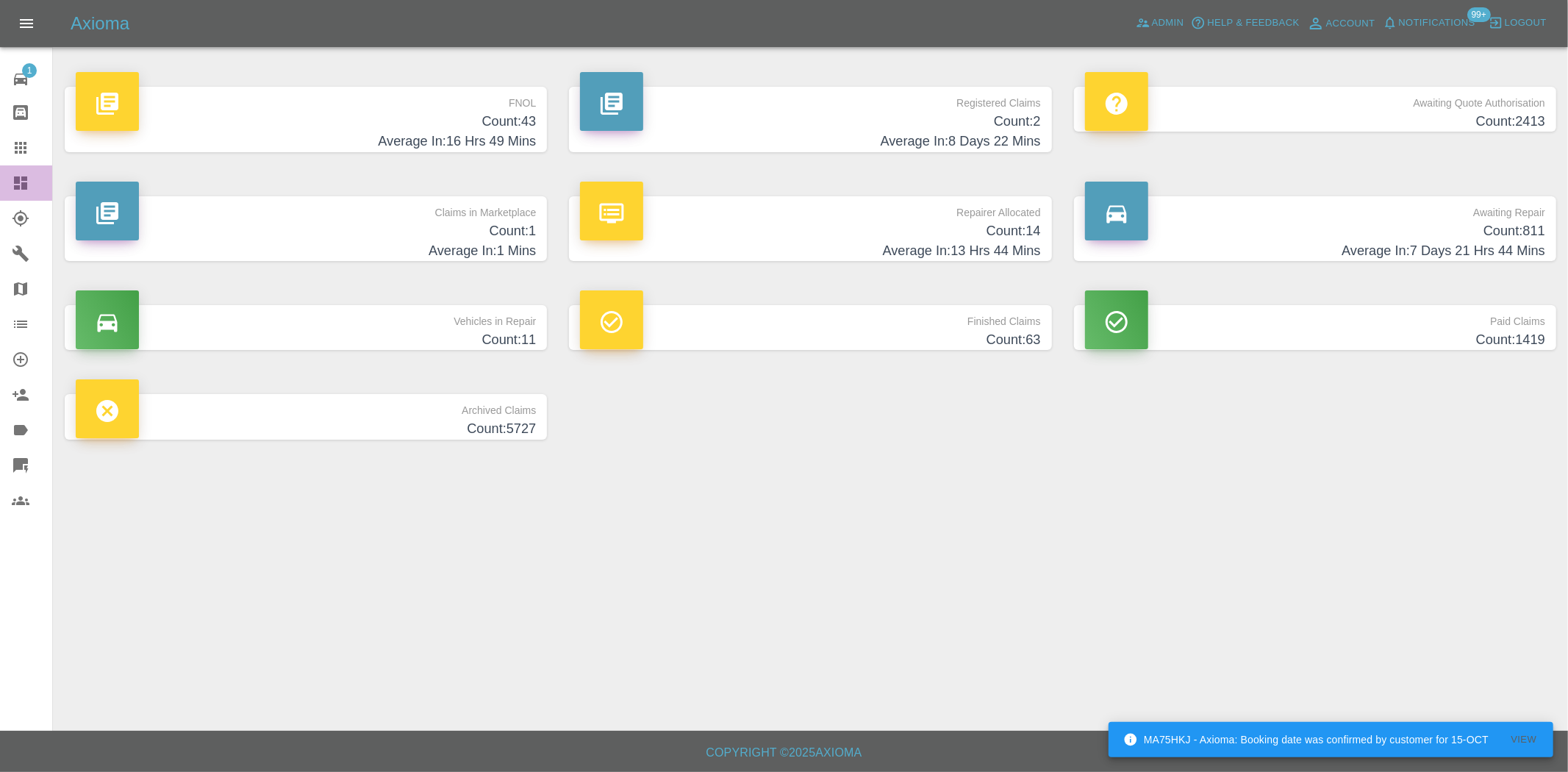
click at [25, 182] on icon at bounding box center [20, 182] width 13 height 13
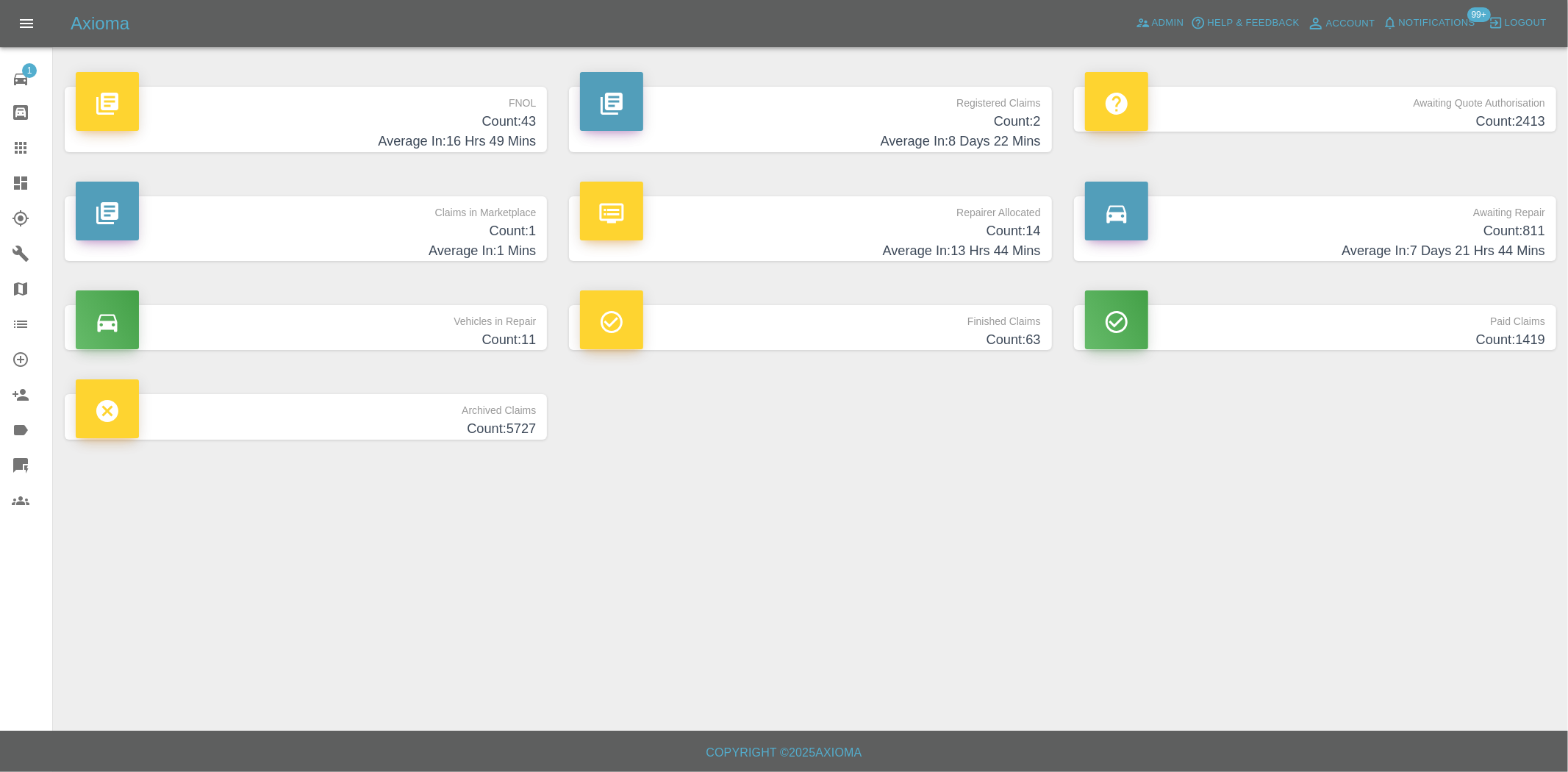
click at [435, 107] on p "FNOL" at bounding box center [306, 99] width 460 height 25
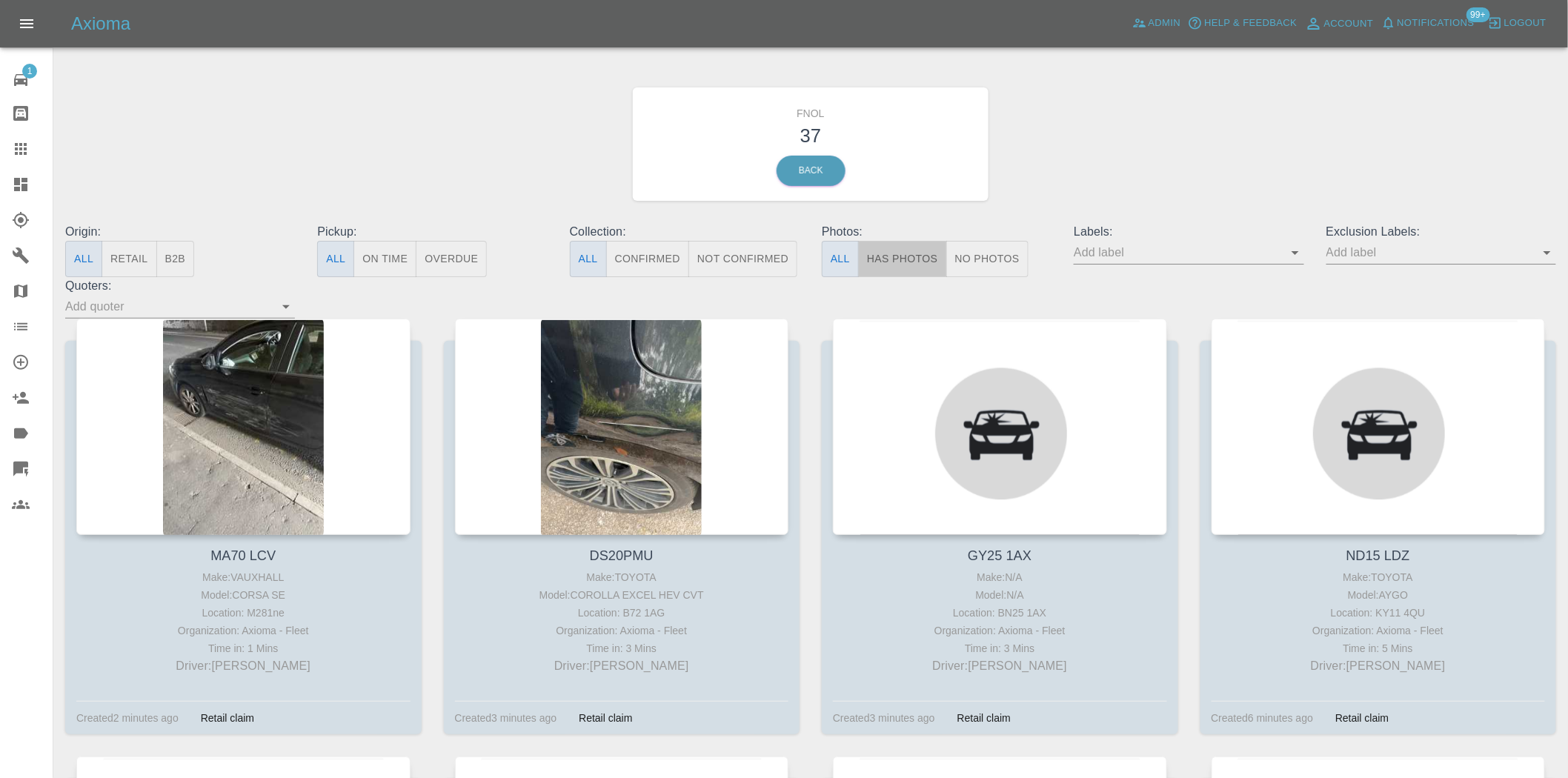
click at [883, 252] on button "Has Photos" at bounding box center [902, 259] width 89 height 36
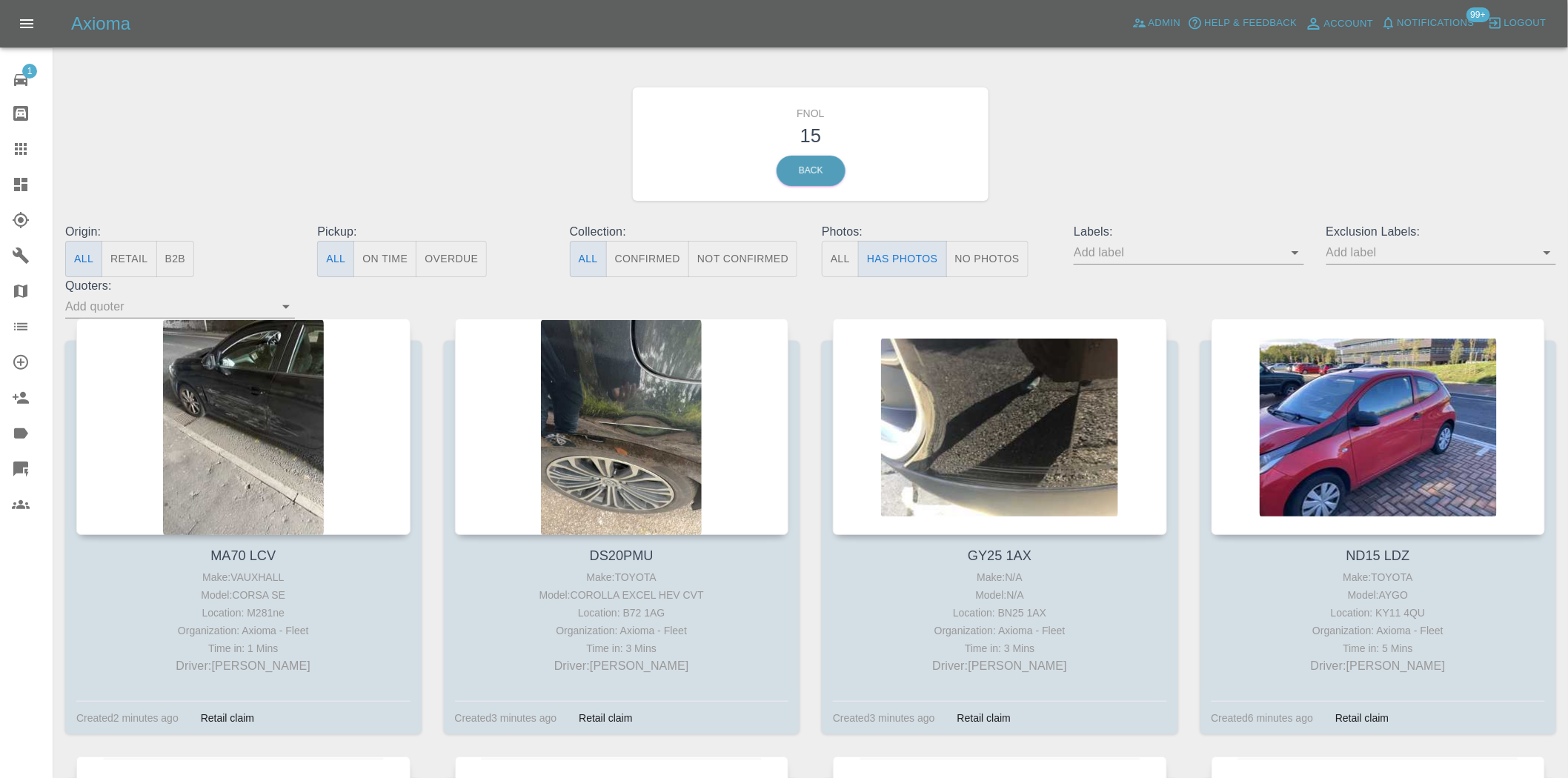
click at [1400, 246] on input "text" at bounding box center [1430, 252] width 207 height 23
type input "geo"
click at [1439, 304] on li "George_Carl_Q" at bounding box center [1441, 311] width 109 height 27
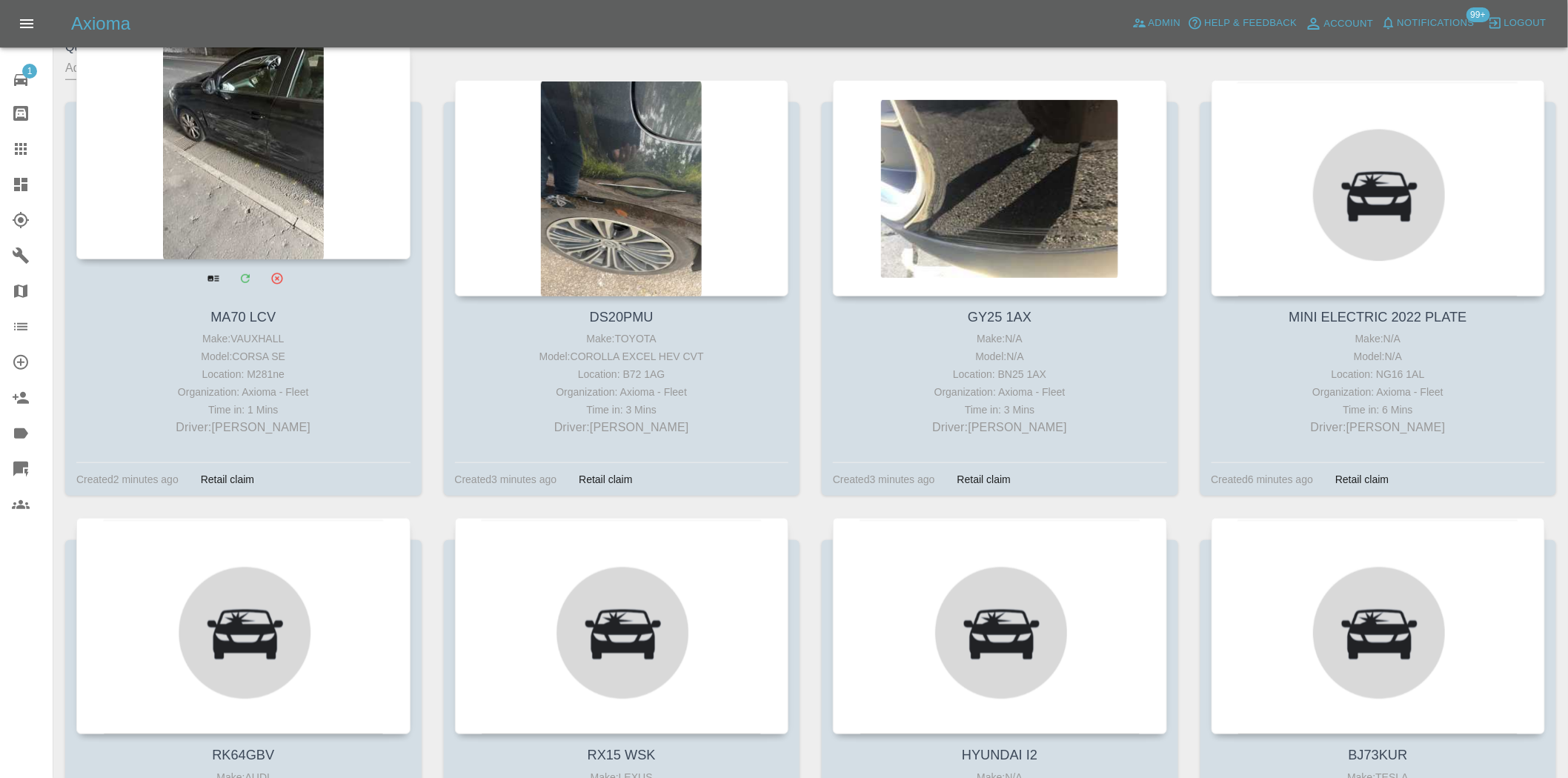
scroll to position [246, 0]
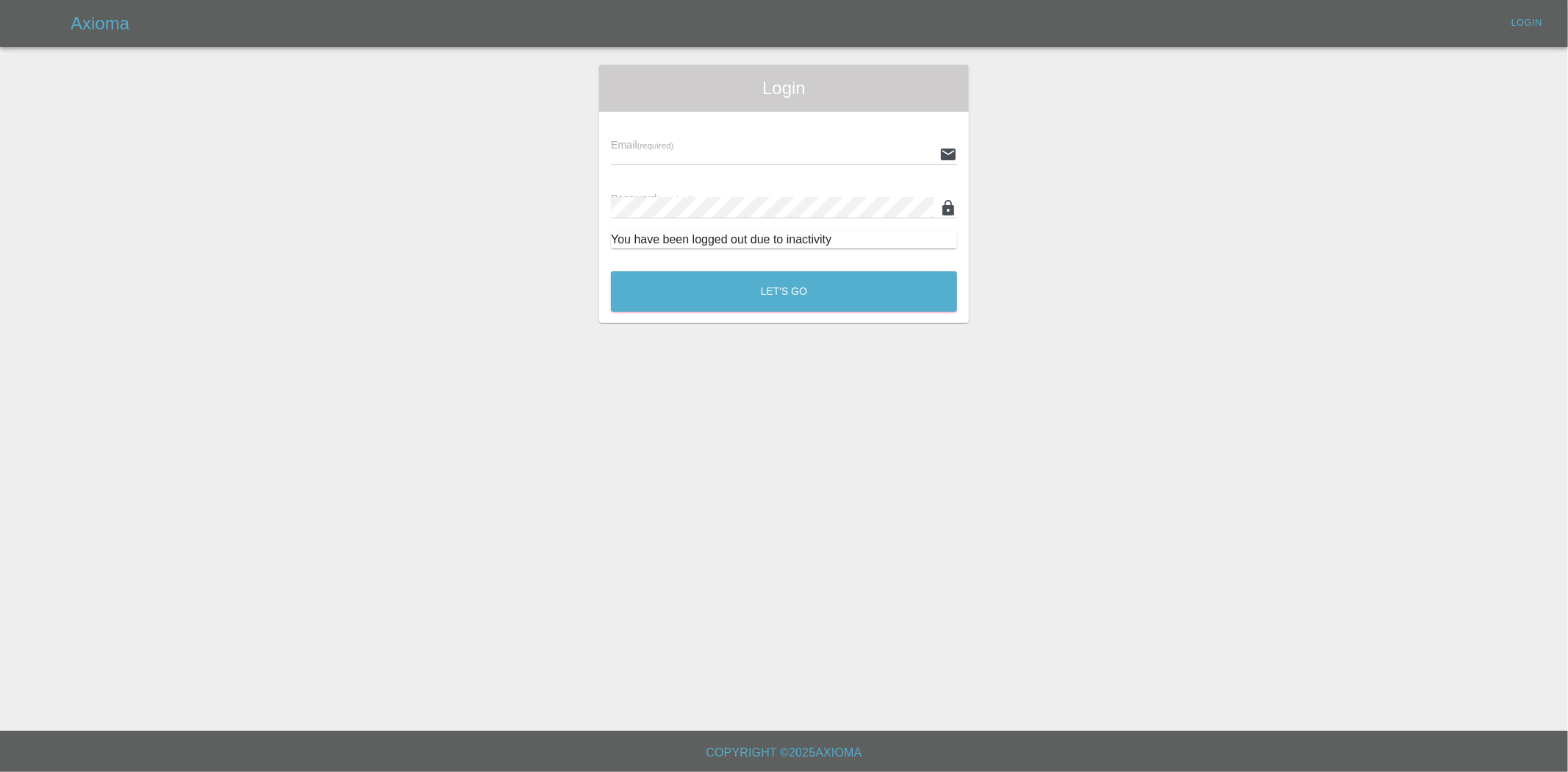
type input "ankur.mehta@axioma.co.uk"
click at [717, 302] on button "Let's Go" at bounding box center [784, 291] width 346 height 41
click at [740, 292] on button "Let's Go" at bounding box center [784, 291] width 346 height 41
type input "ankur.mehta@axioma.co.uk"
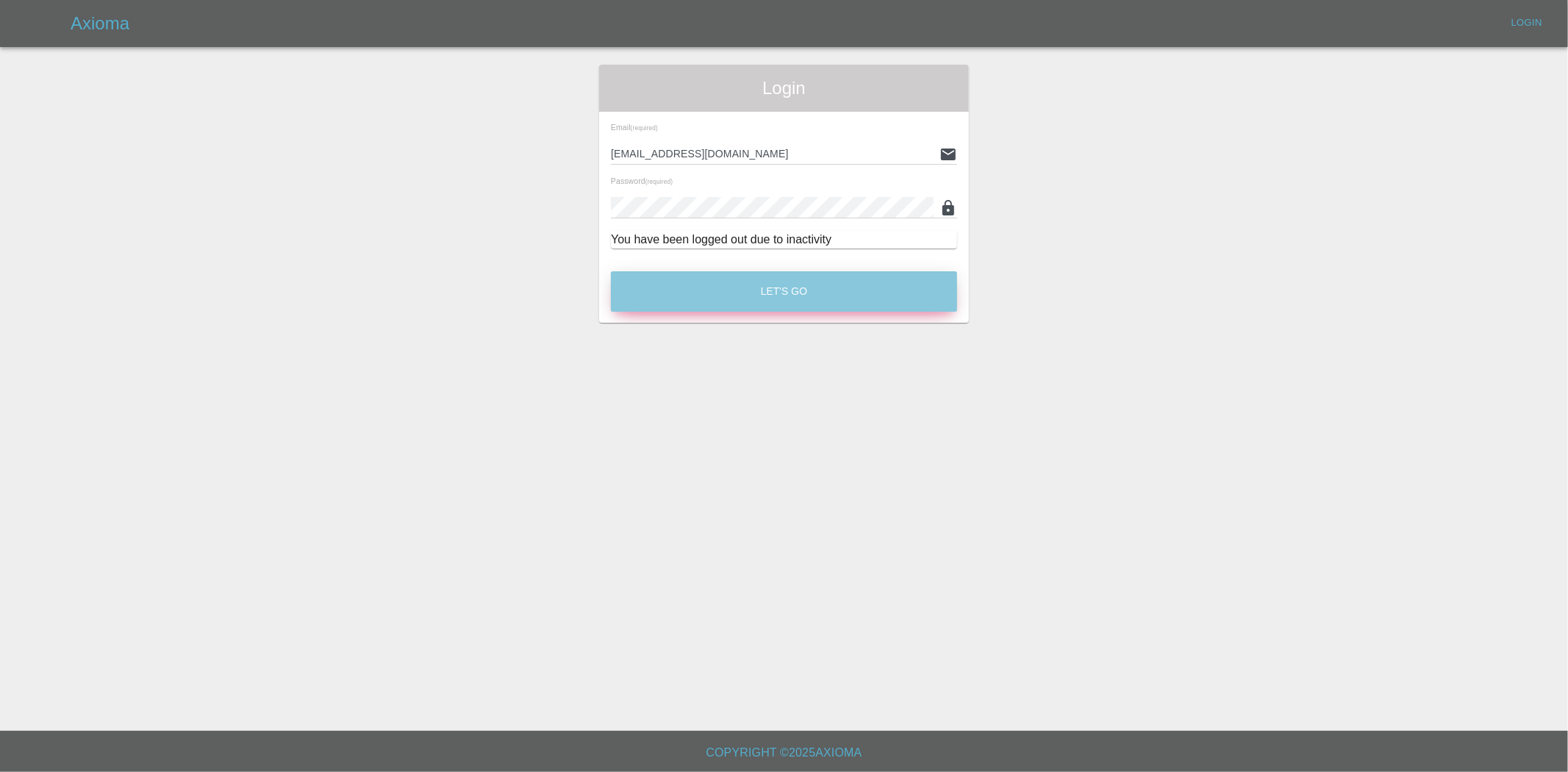
click at [751, 299] on button "Let's Go" at bounding box center [784, 291] width 346 height 41
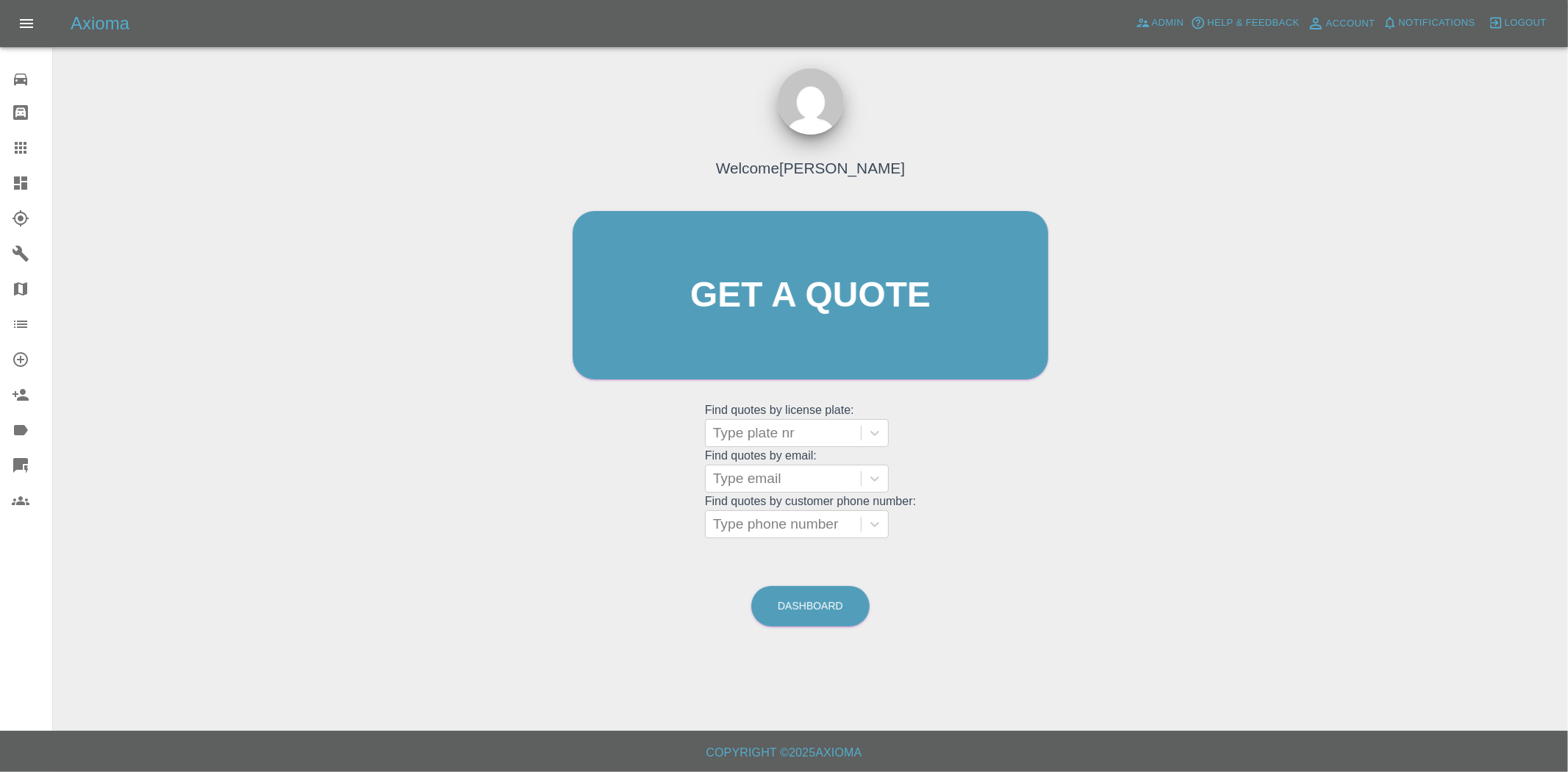
click at [27, 185] on icon at bounding box center [20, 182] width 13 height 13
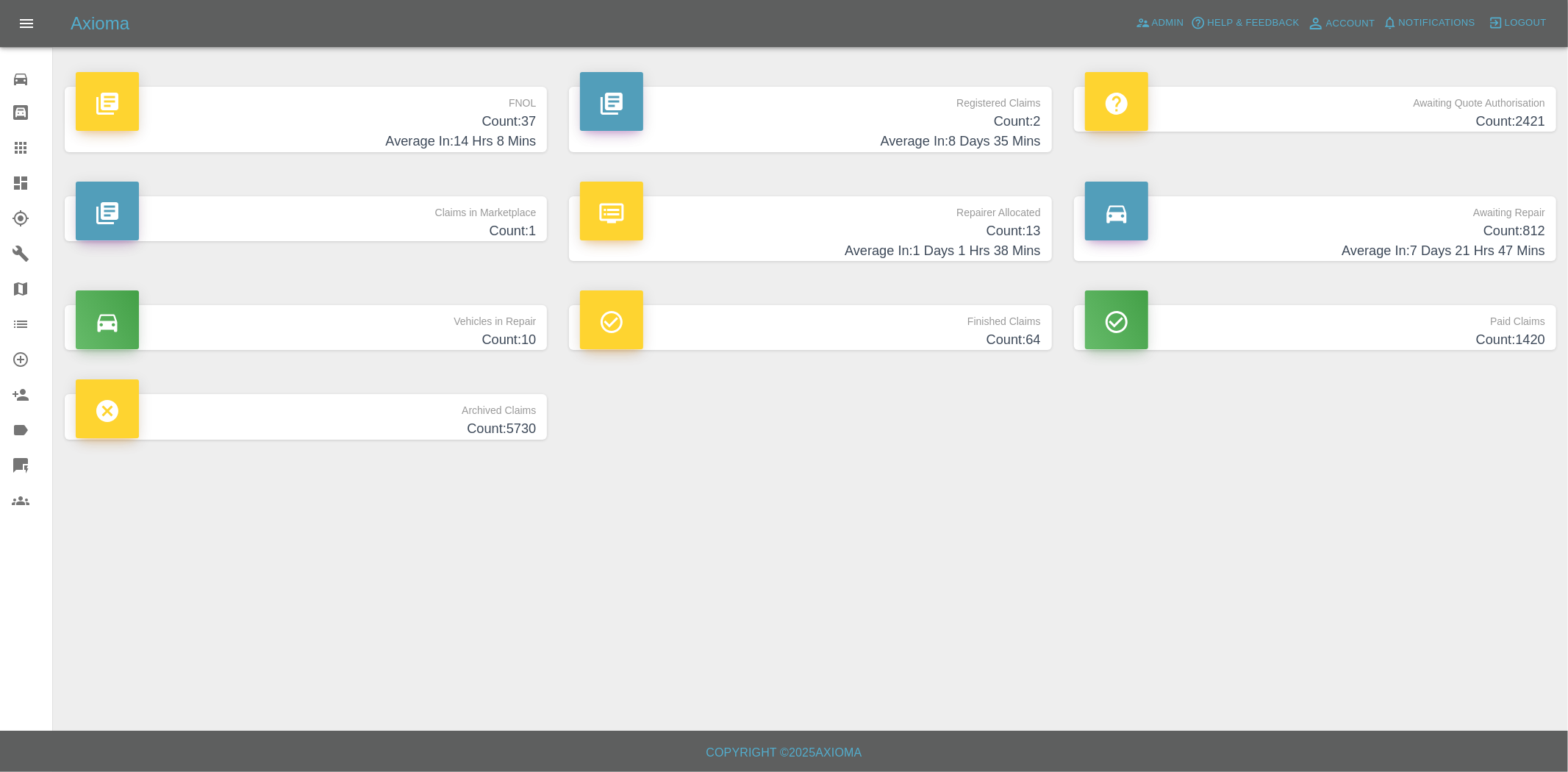
click at [427, 144] on h4 "Average In: 14 Hrs 8 Mins" at bounding box center [306, 142] width 460 height 20
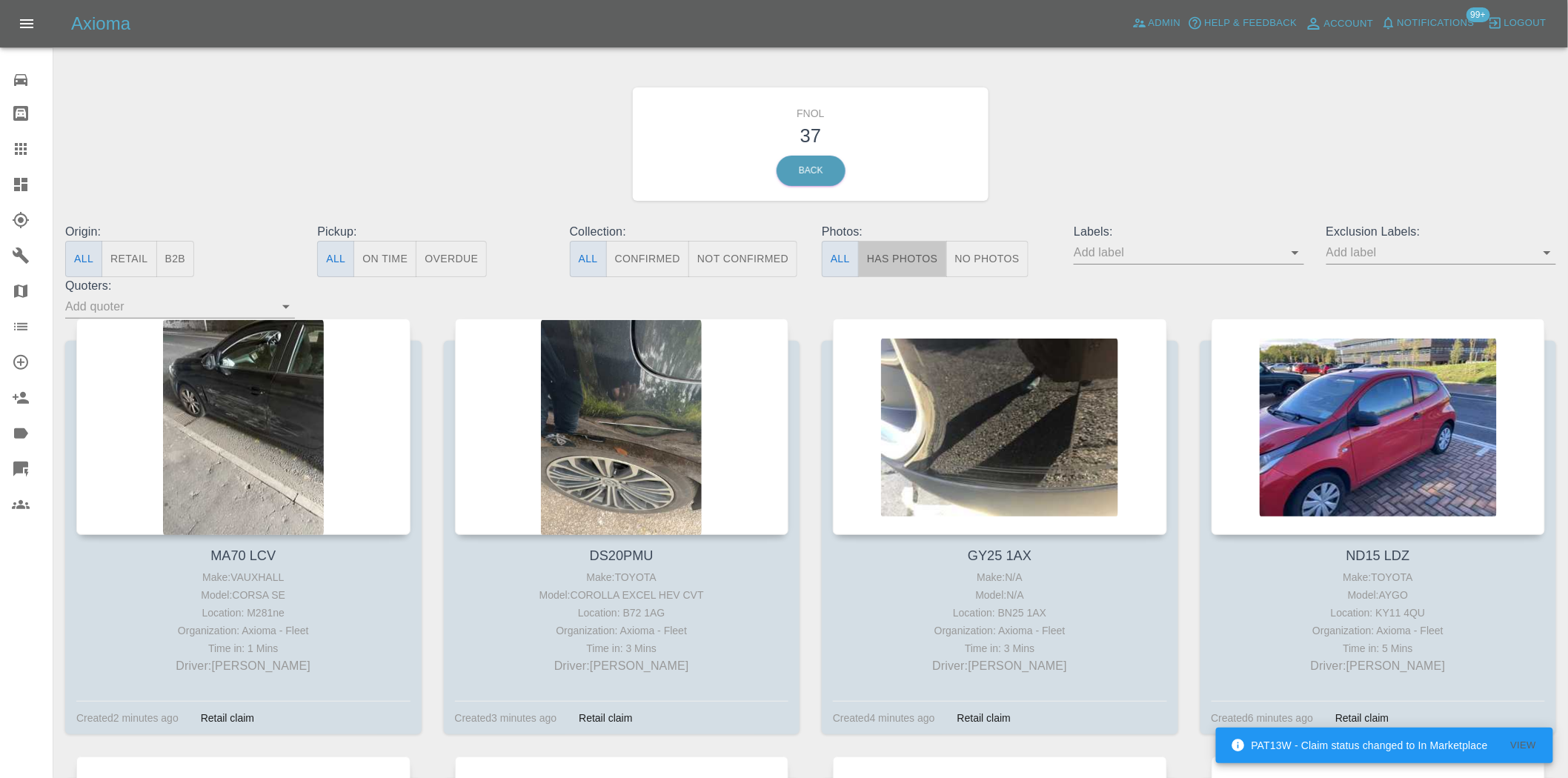
click at [876, 262] on button "Has Photos" at bounding box center [902, 259] width 89 height 36
click at [1389, 264] on div "Exclusion Labels:" at bounding box center [1441, 250] width 252 height 54
click at [1379, 259] on input "text" at bounding box center [1430, 252] width 207 height 23
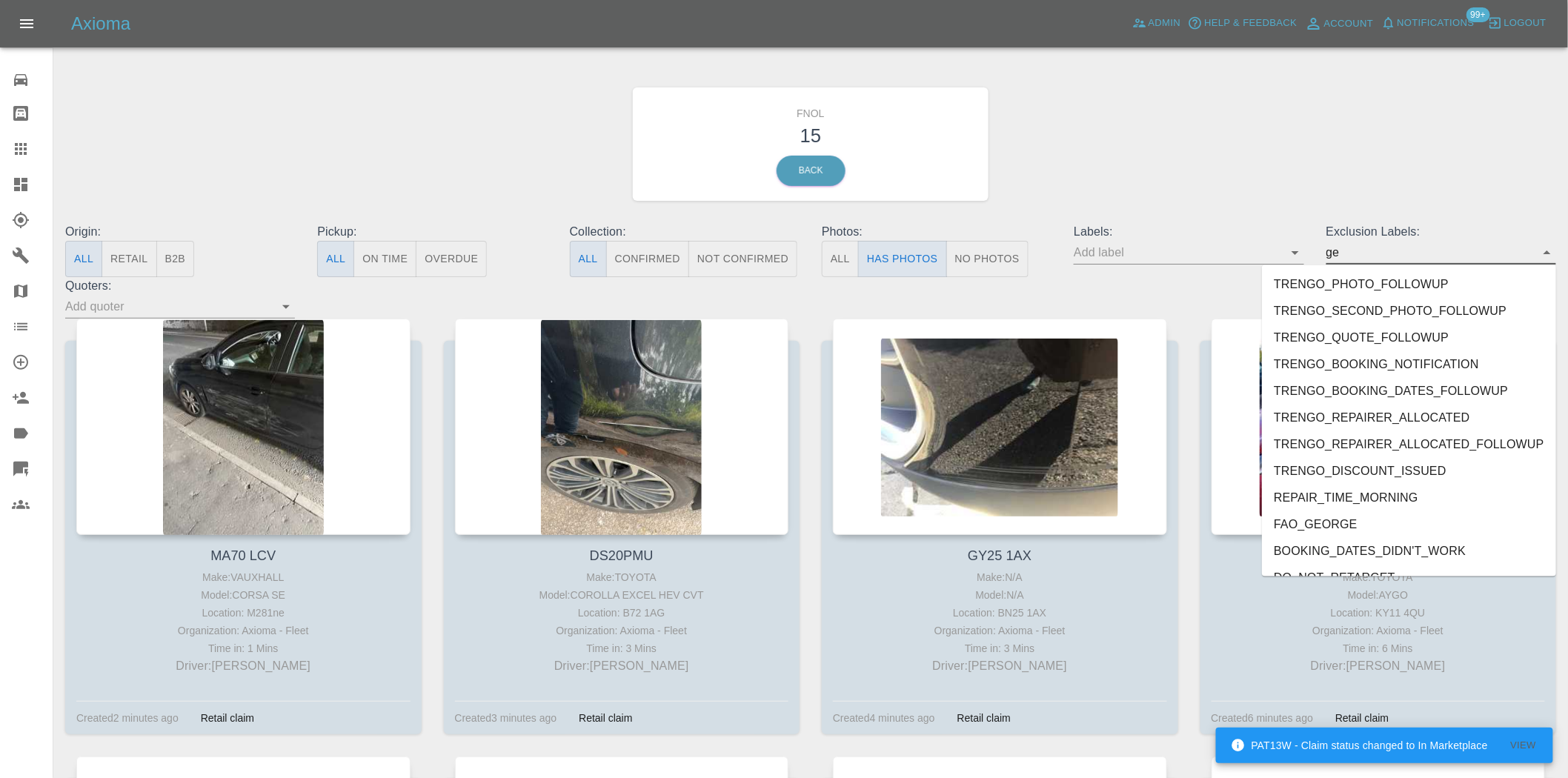
type input "geo"
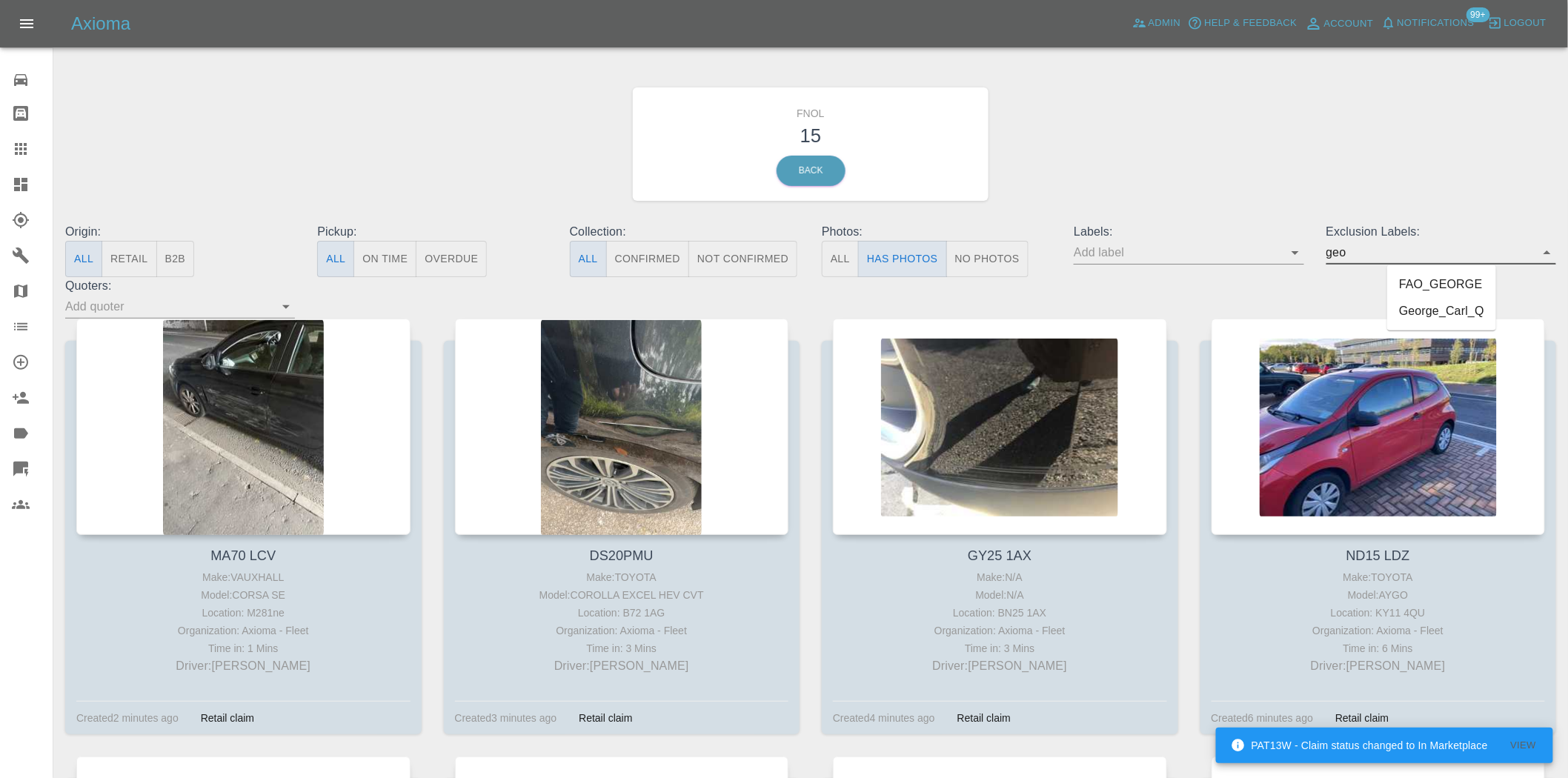
click at [1432, 316] on li "George_Carl_Q" at bounding box center [1441, 311] width 109 height 27
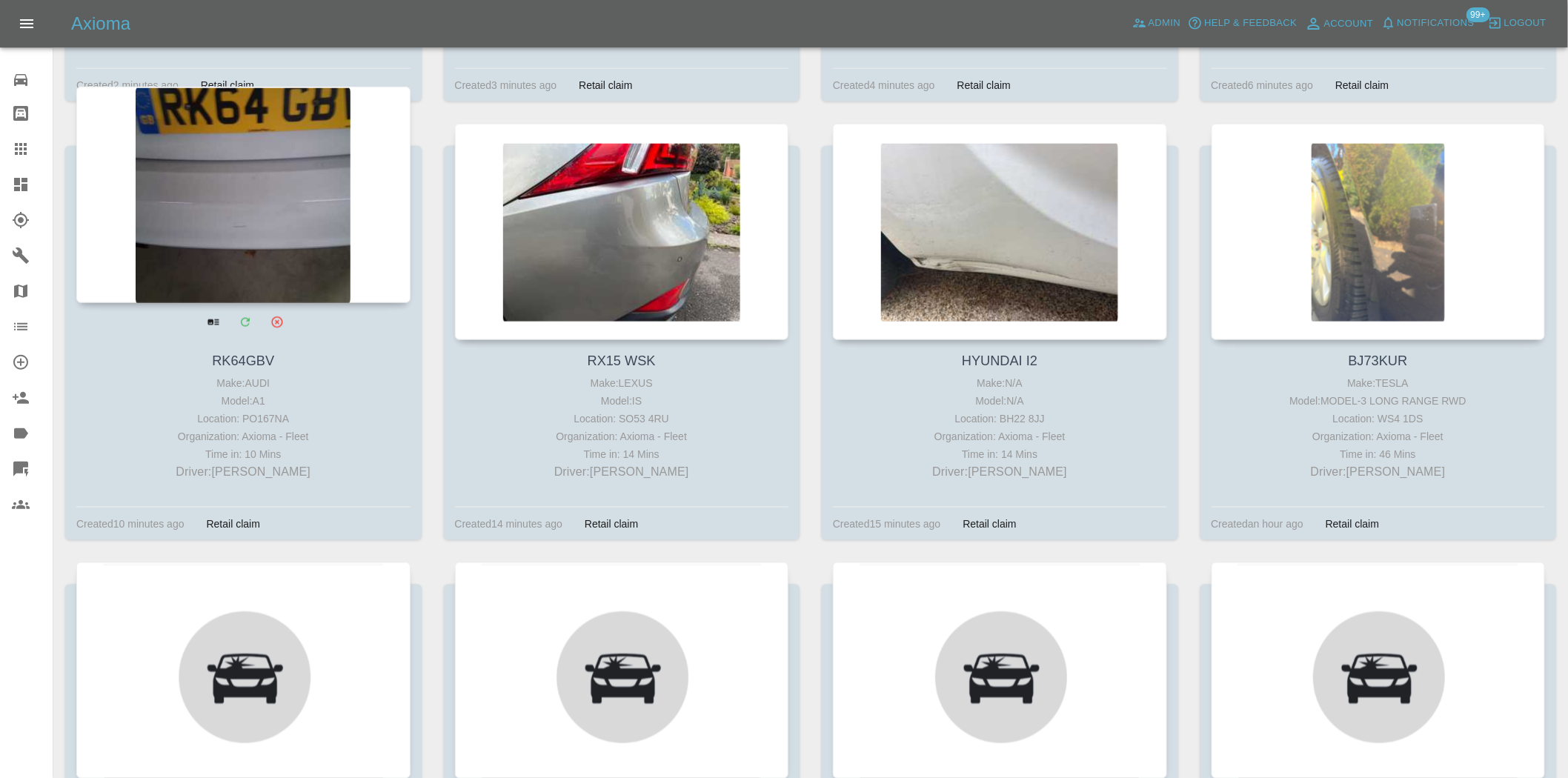
scroll to position [658, 0]
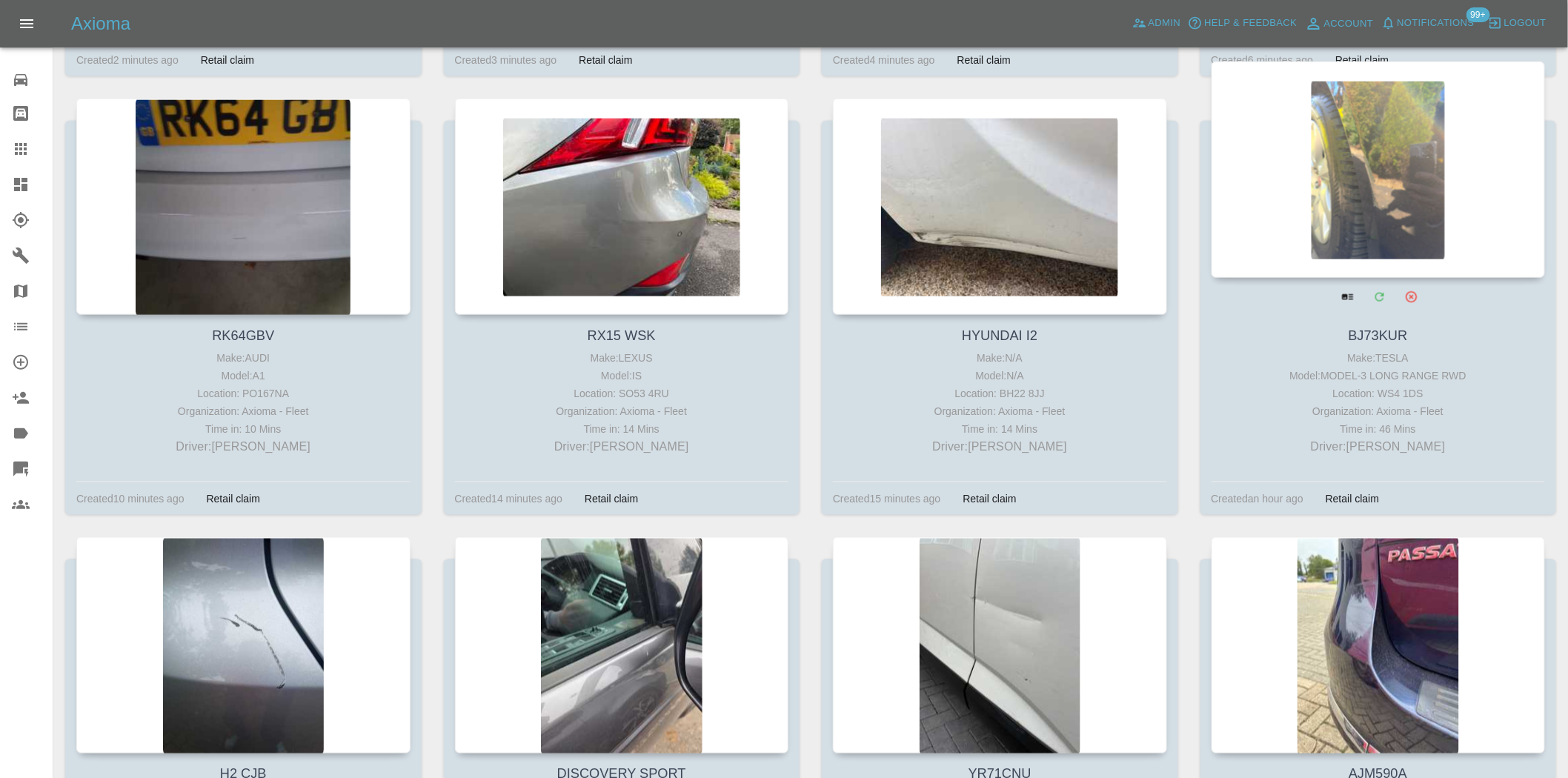
drag, startPoint x: 1350, startPoint y: 192, endPoint x: 1184, endPoint y: 203, distance: 166.4
click at [1187, 202] on div "HYUNDAI I2 Make: N/A Model: N/A Location: BH22 8JJ Organization: Axioma - Fleet…" at bounding box center [1000, 317] width 379 height 438
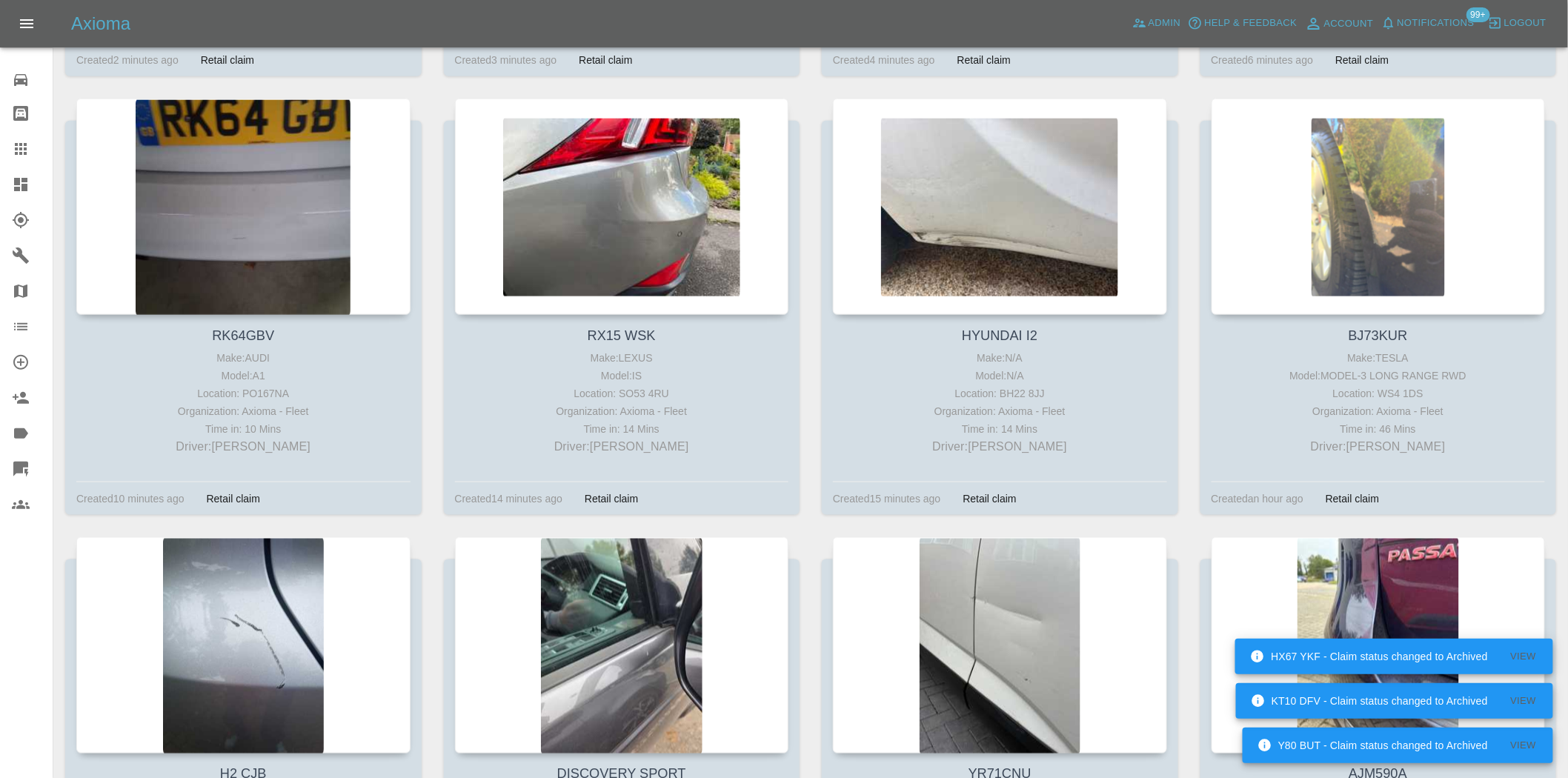
scroll to position [824, 0]
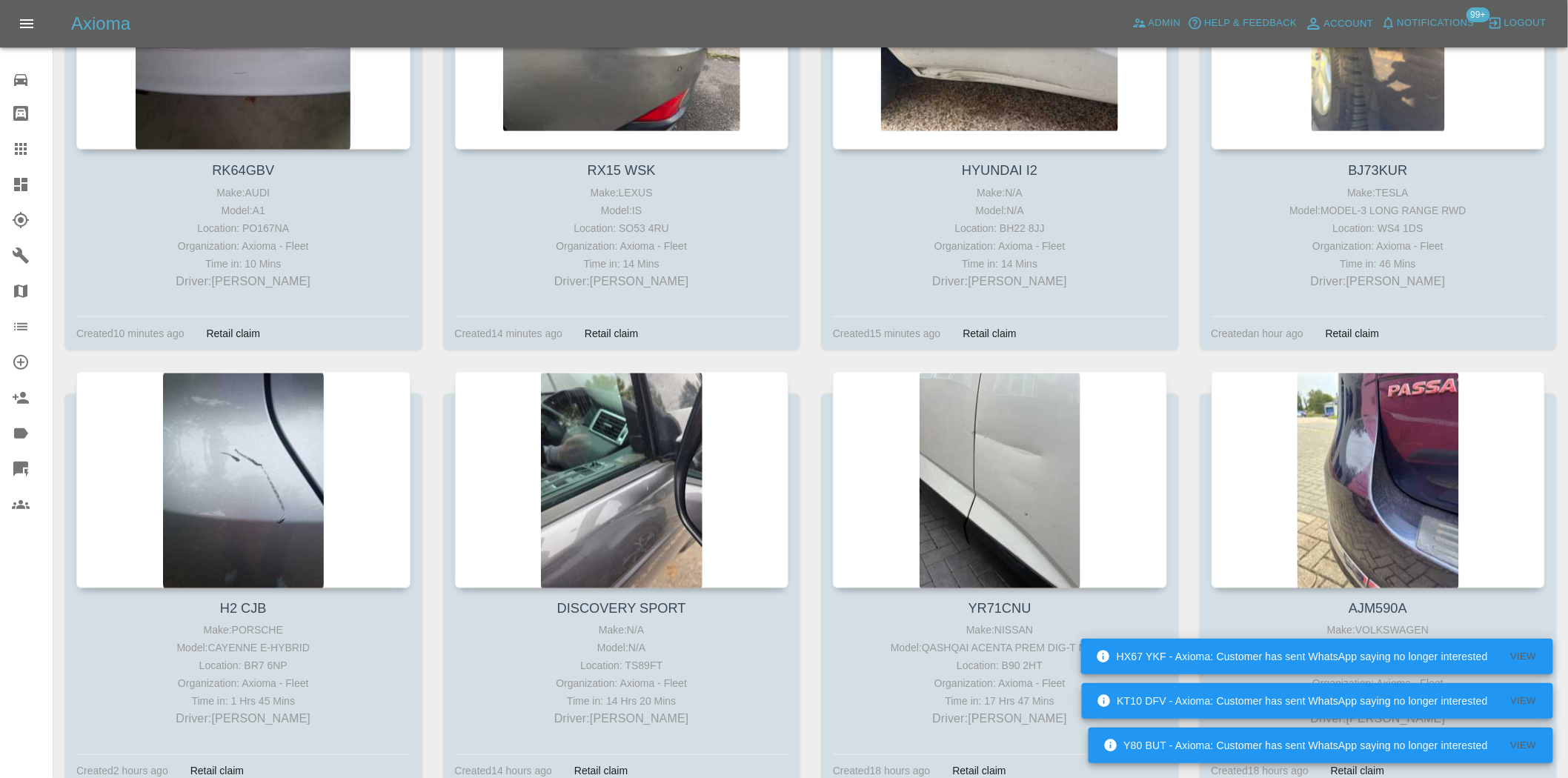
click at [2, 190] on link "Dashboard" at bounding box center [26, 185] width 53 height 36
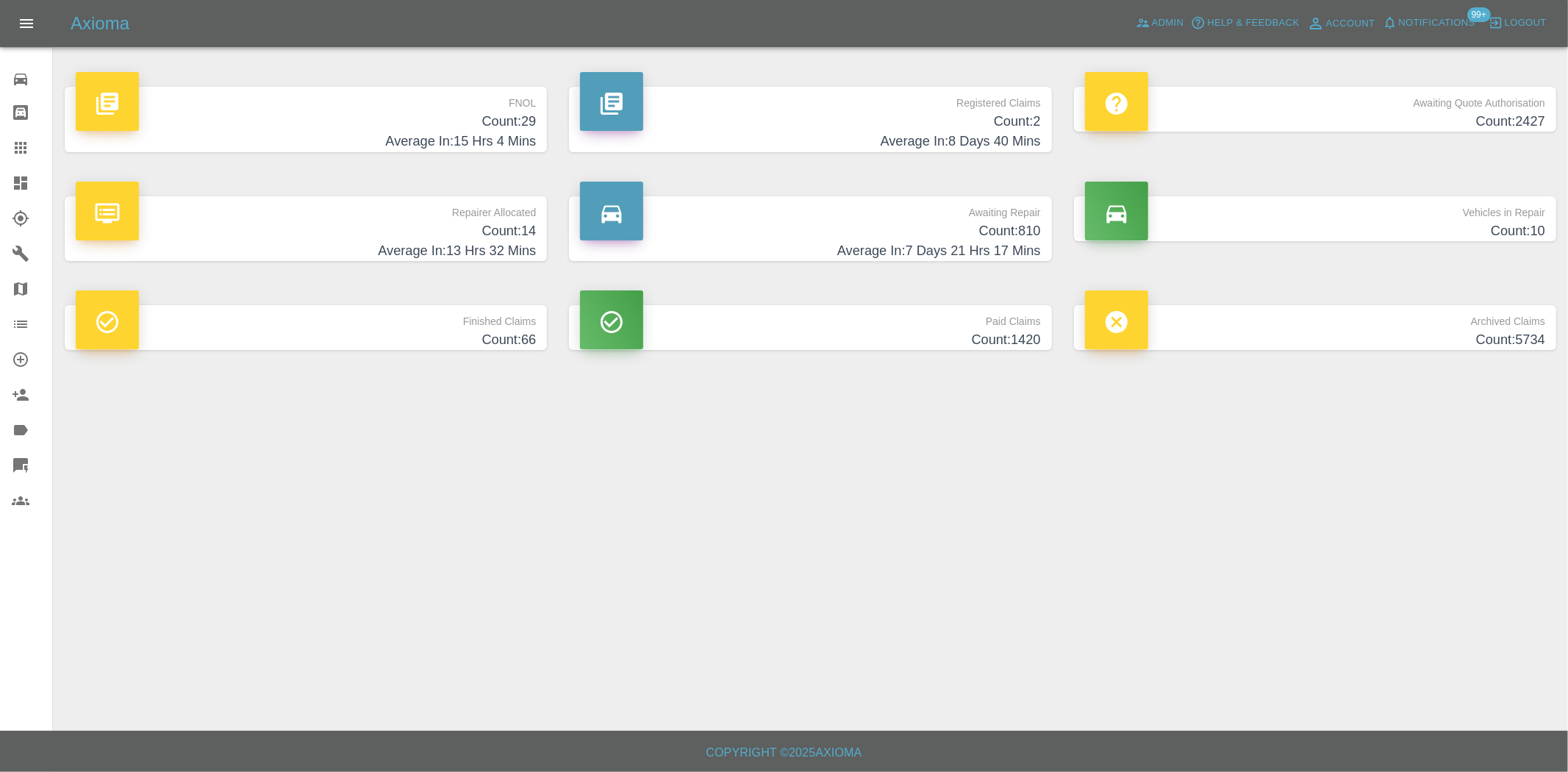
click at [501, 115] on h4 "Count: 29" at bounding box center [306, 122] width 460 height 20
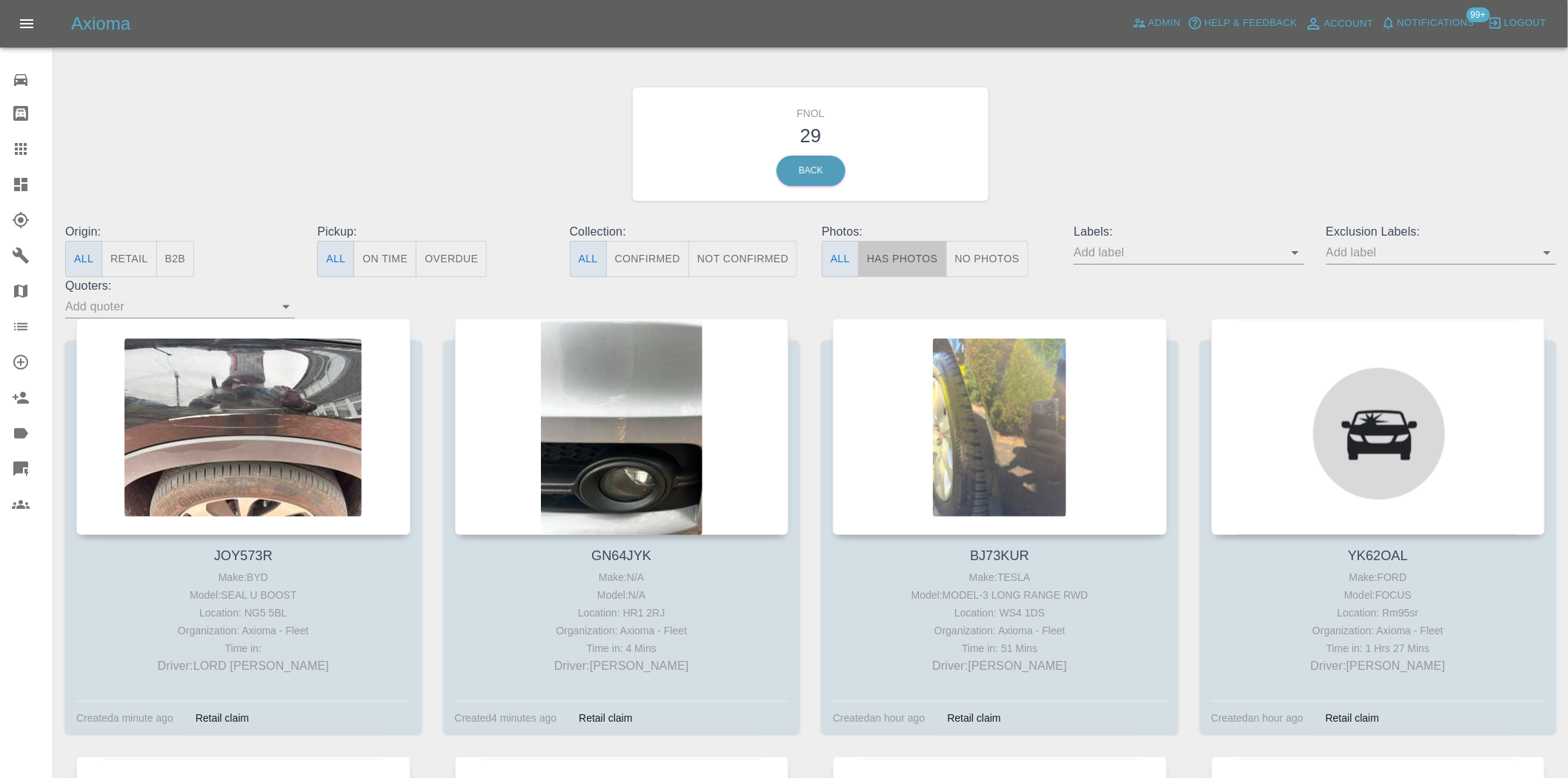
click at [895, 252] on button "Has Photos" at bounding box center [902, 259] width 89 height 36
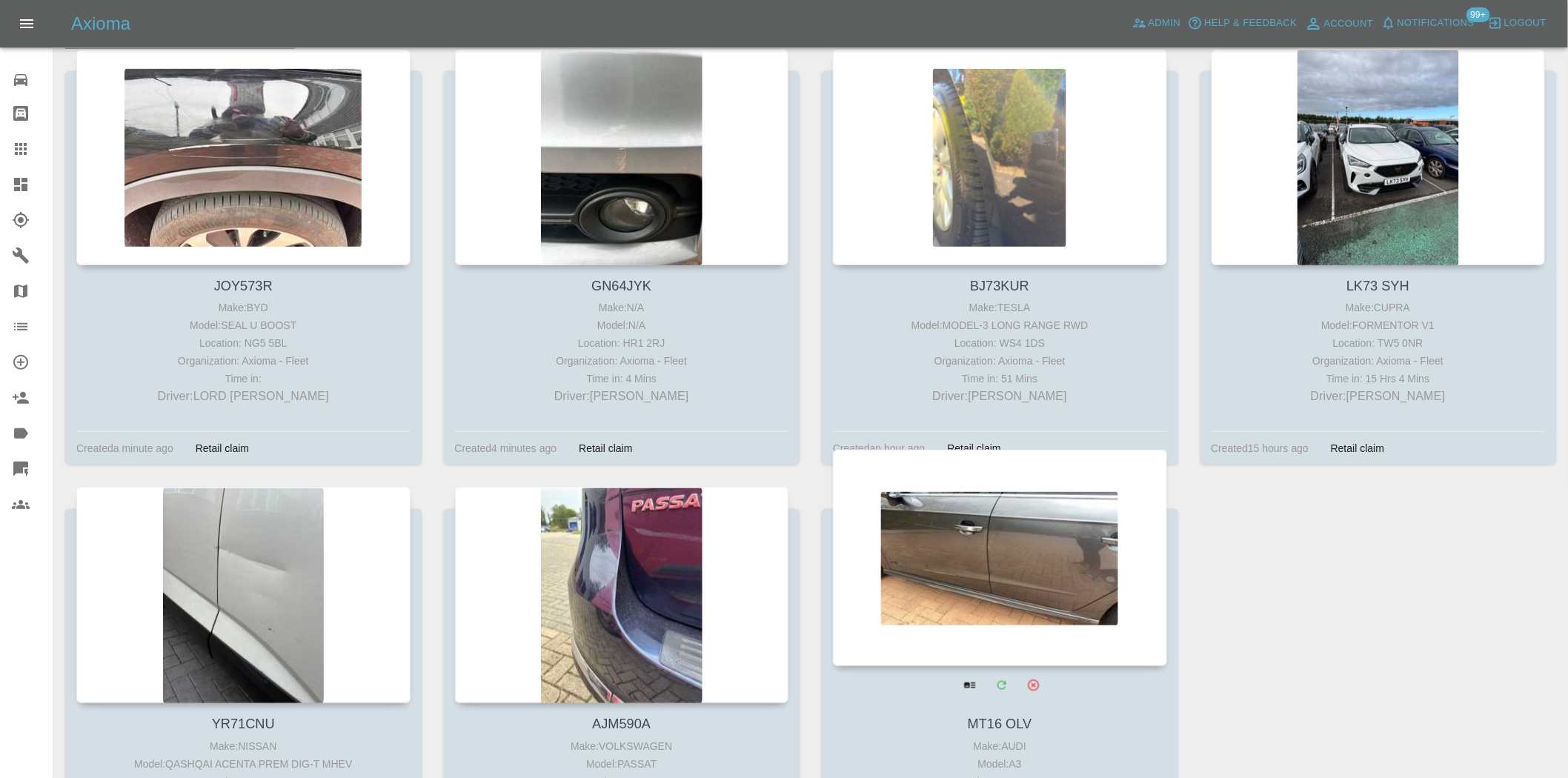
scroll to position [229, 0]
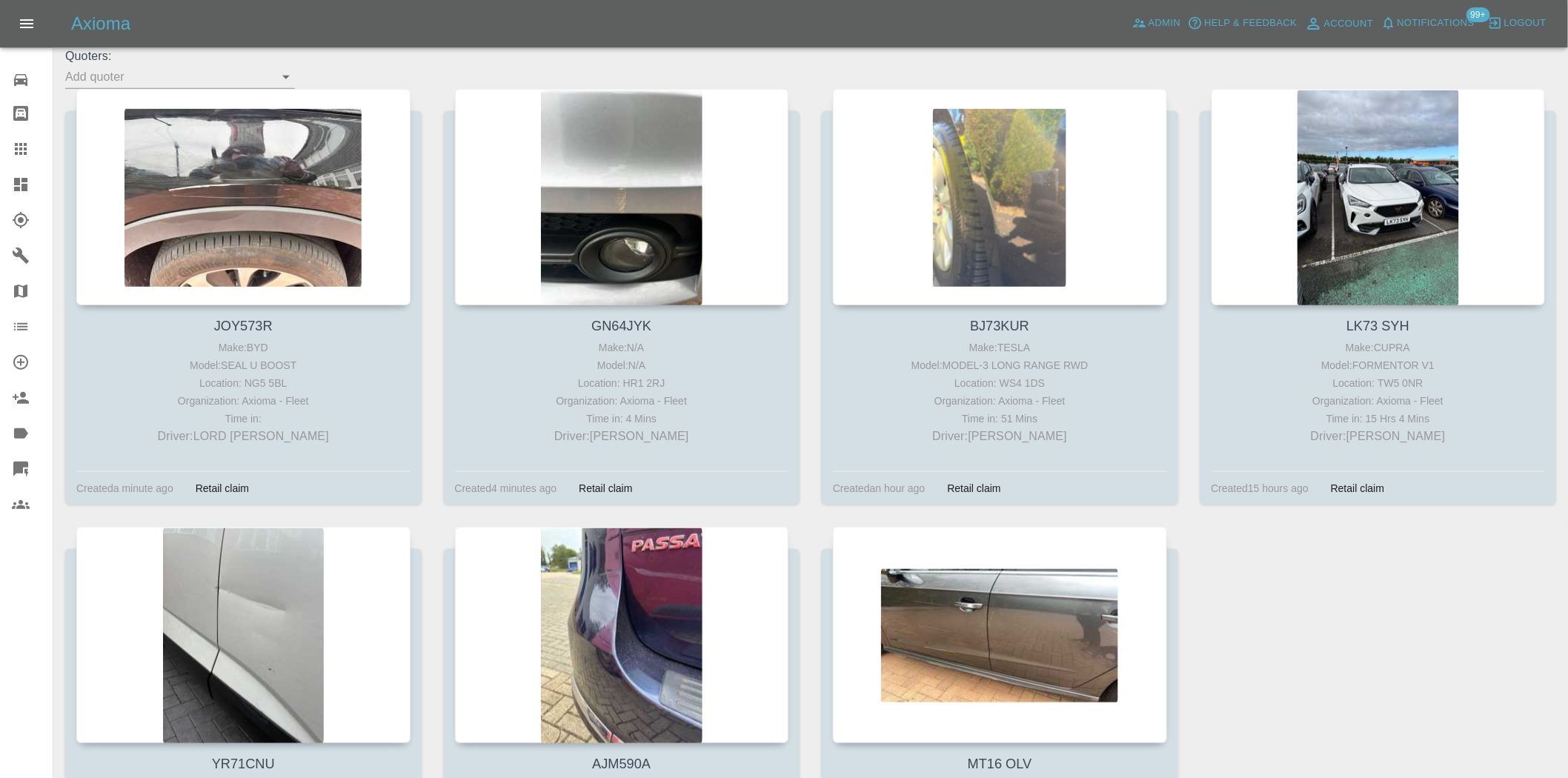
drag, startPoint x: 1346, startPoint y: 169, endPoint x: 1302, endPoint y: 564, distance: 397.4
click at [1306, 562] on div "JOY573R Make: BYD Model: SEAL U BOOST Location: NG5 5BL Organization: Axioma - …" at bounding box center [810, 527] width 1513 height 877
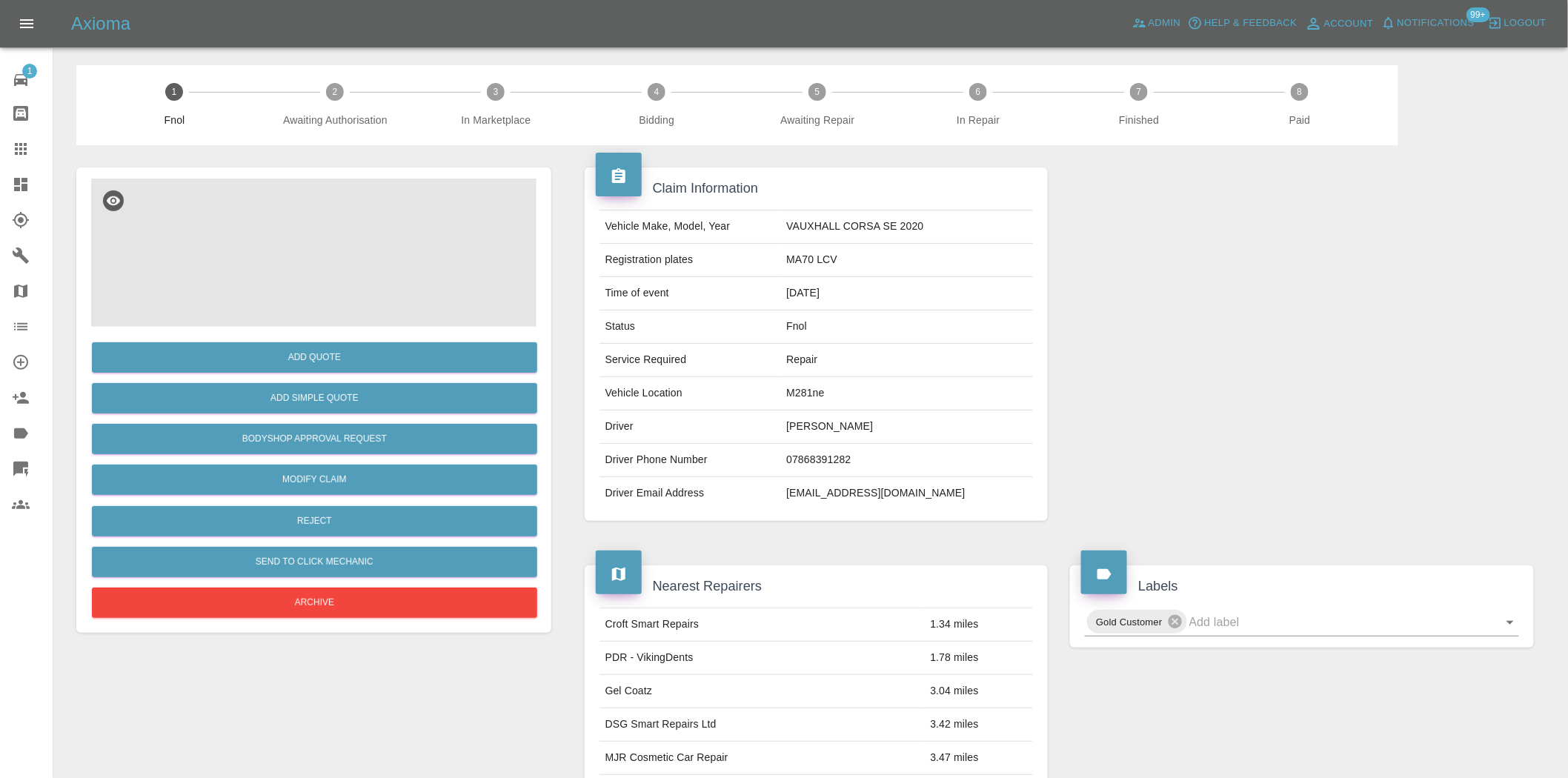
click at [334, 237] on img at bounding box center [313, 252] width 446 height 149
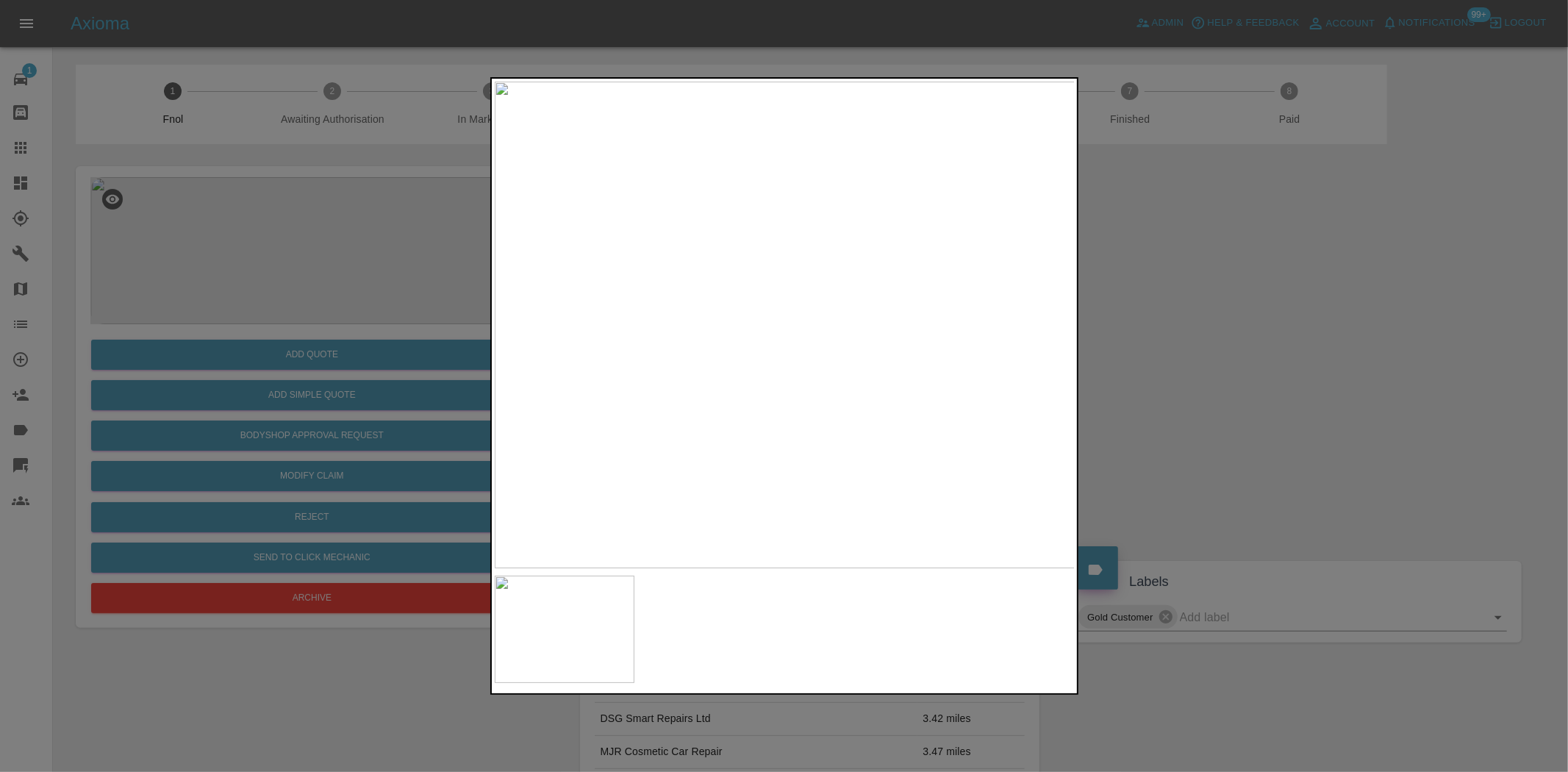
click at [214, 273] on div at bounding box center [784, 386] width 1568 height 772
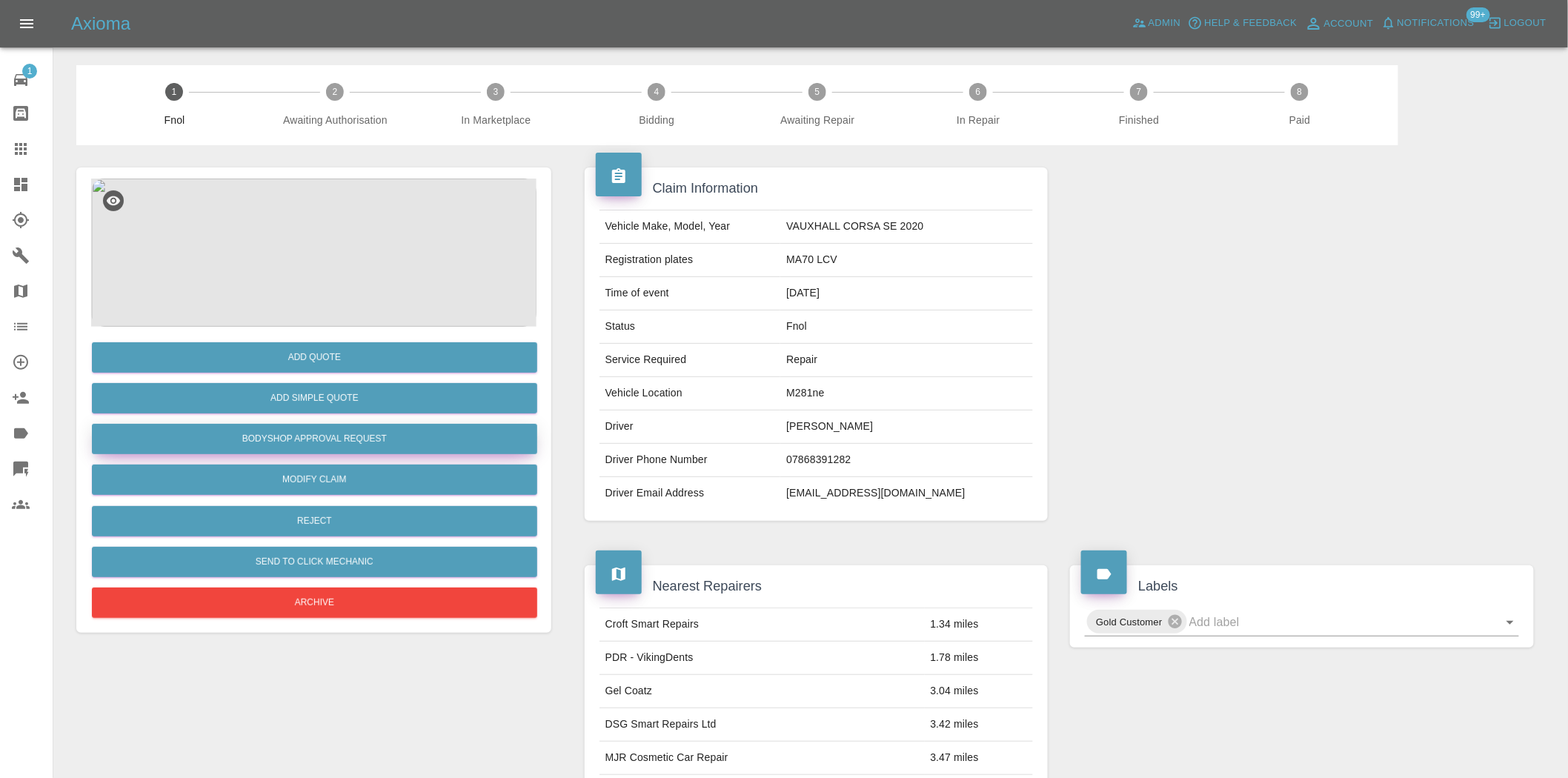
click at [313, 438] on button "Bodyshop Approval Request" at bounding box center [314, 439] width 446 height 30
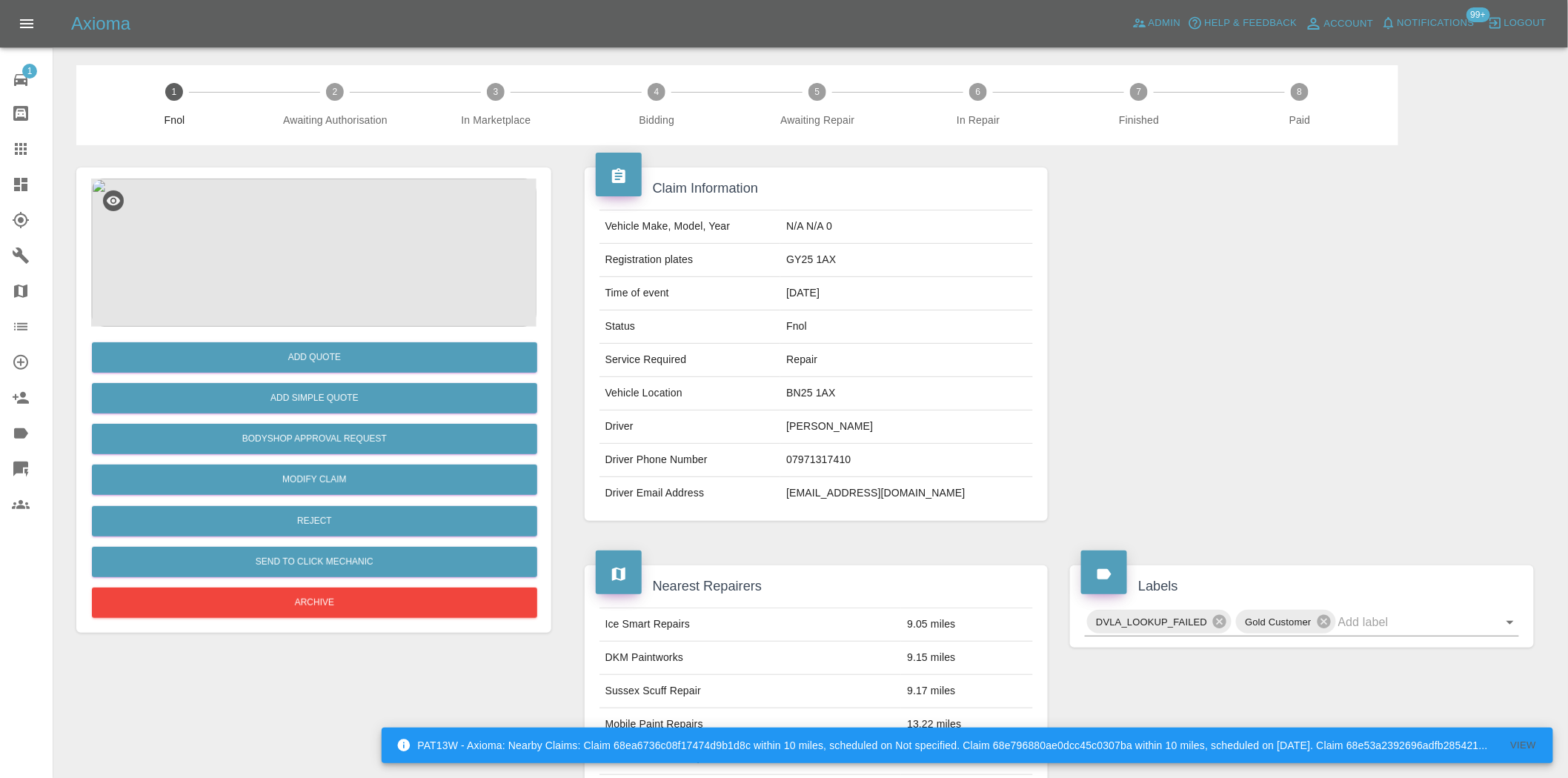
click at [306, 202] on img at bounding box center [313, 252] width 446 height 149
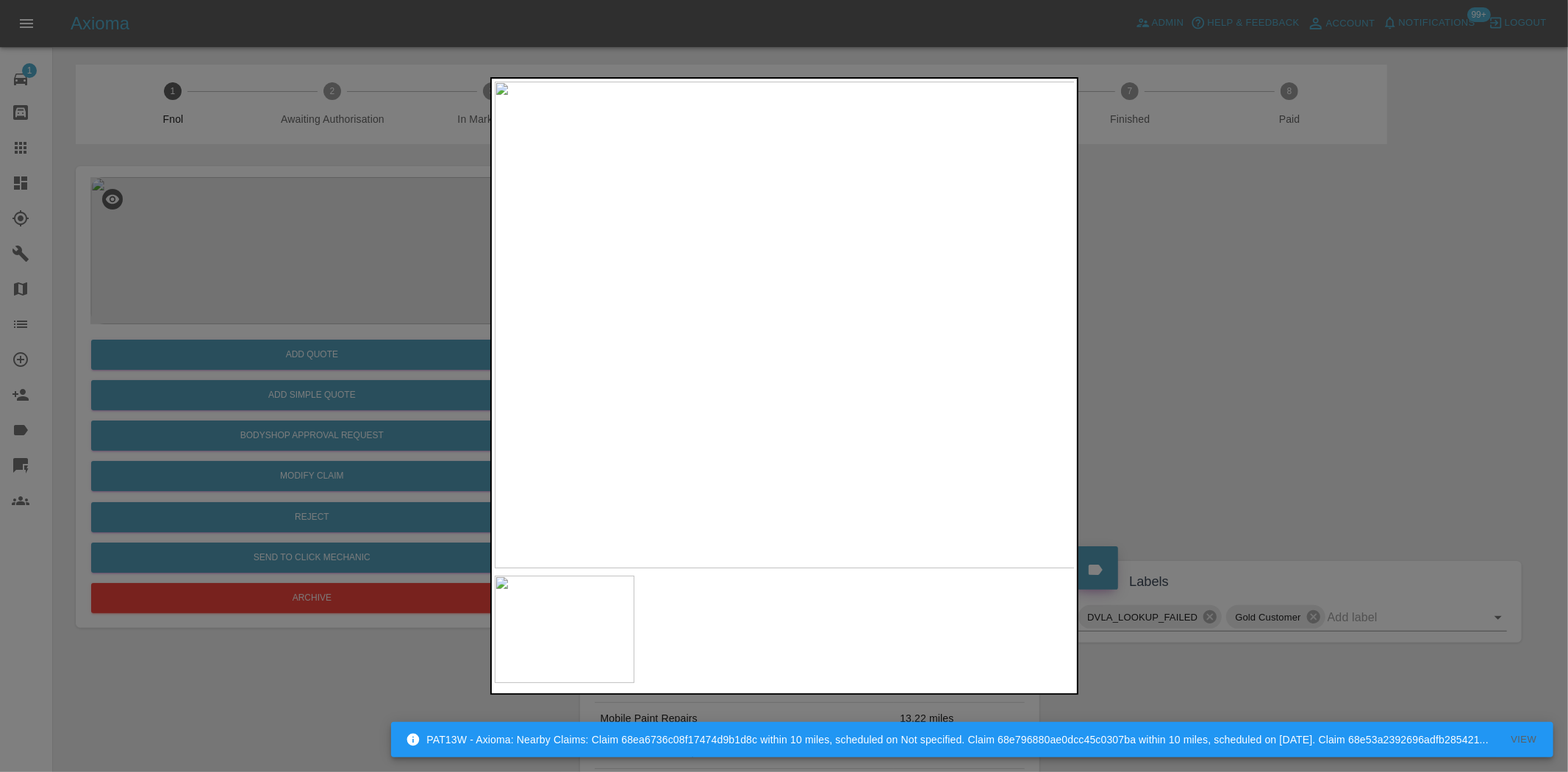
click at [762, 322] on img at bounding box center [784, 325] width 581 height 487
click at [678, 332] on img at bounding box center [784, 325] width 581 height 487
click at [402, 273] on div at bounding box center [784, 386] width 1568 height 772
click at [215, 233] on div at bounding box center [784, 386] width 1568 height 772
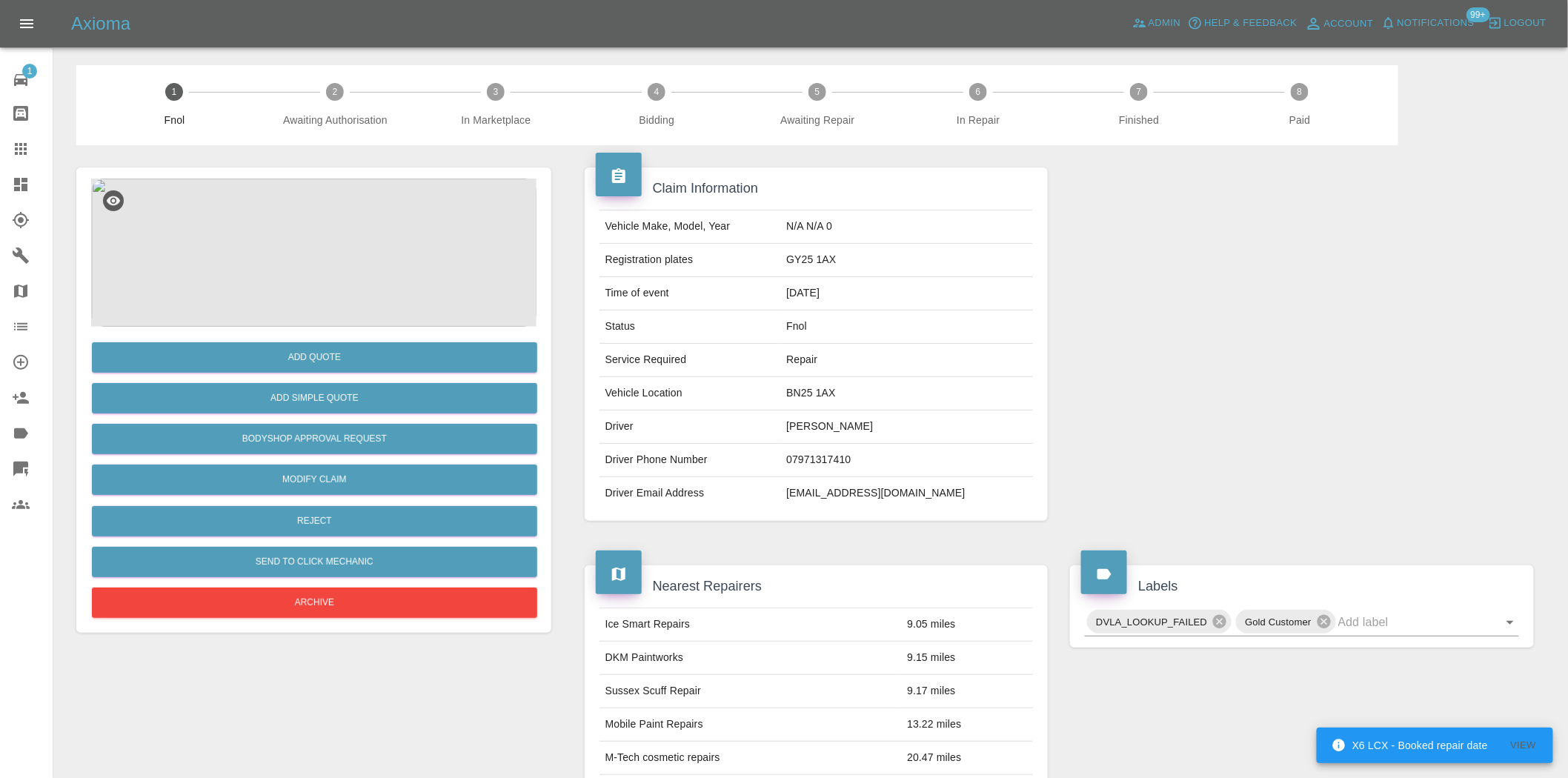
click at [297, 285] on img at bounding box center [313, 252] width 446 height 149
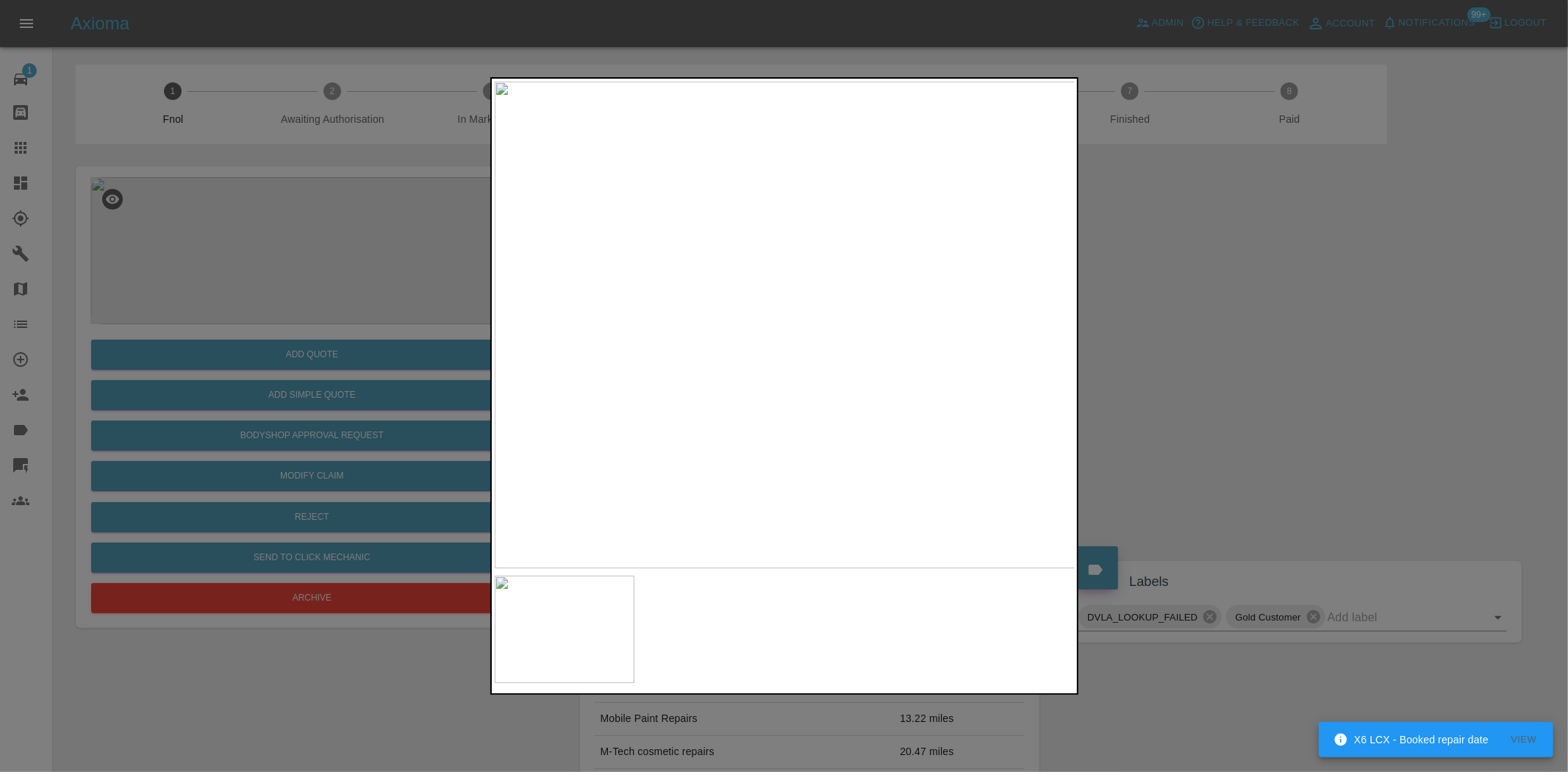
click at [869, 436] on img at bounding box center [784, 325] width 581 height 487
click at [1110, 384] on div at bounding box center [784, 386] width 1568 height 772
click at [245, 344] on div at bounding box center [784, 386] width 1568 height 772
click at [416, 331] on div at bounding box center [784, 386] width 1568 height 772
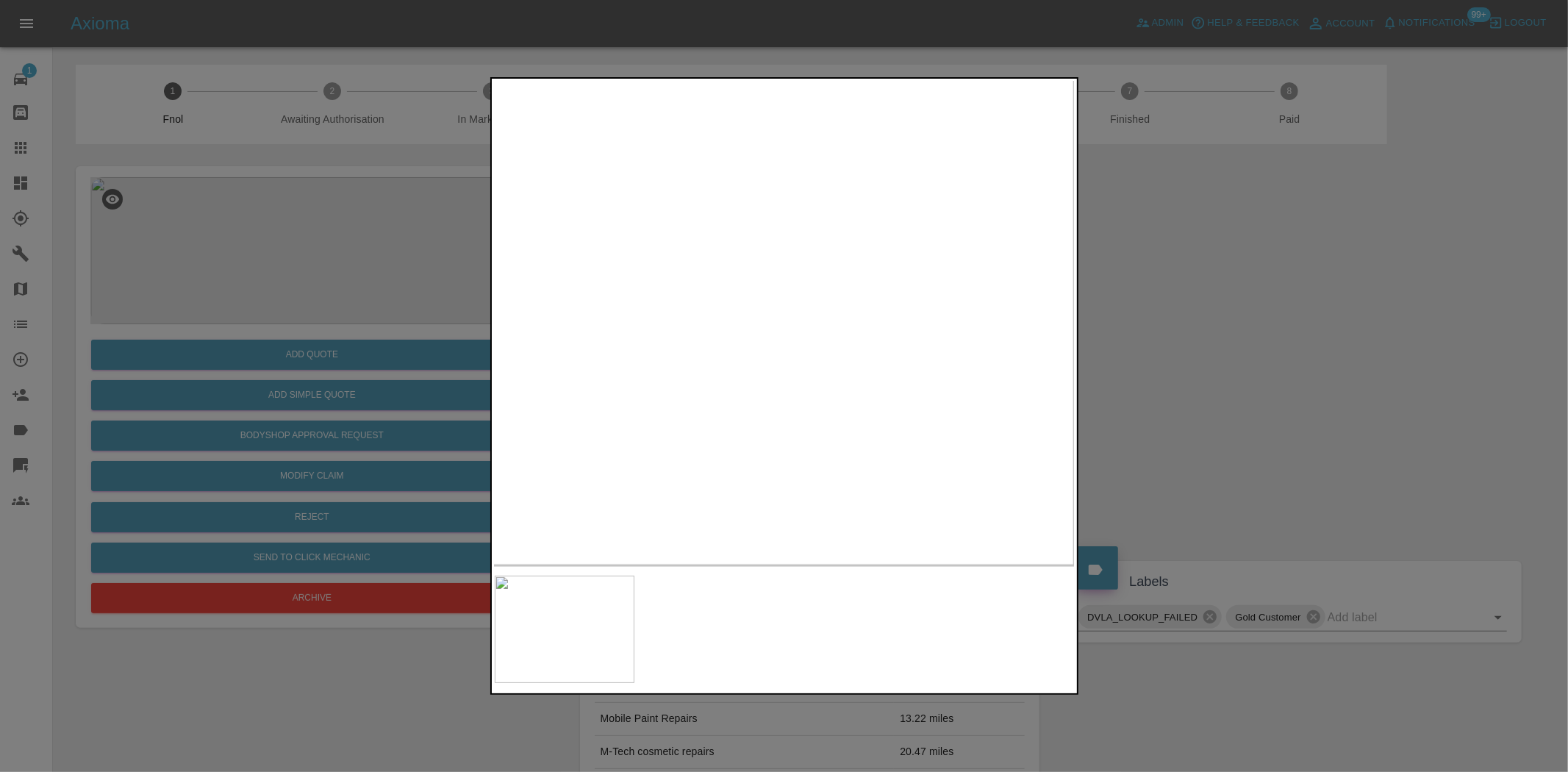
drag, startPoint x: 281, startPoint y: 322, endPoint x: 290, endPoint y: 372, distance: 50.8
click at [280, 328] on div at bounding box center [784, 386] width 1568 height 772
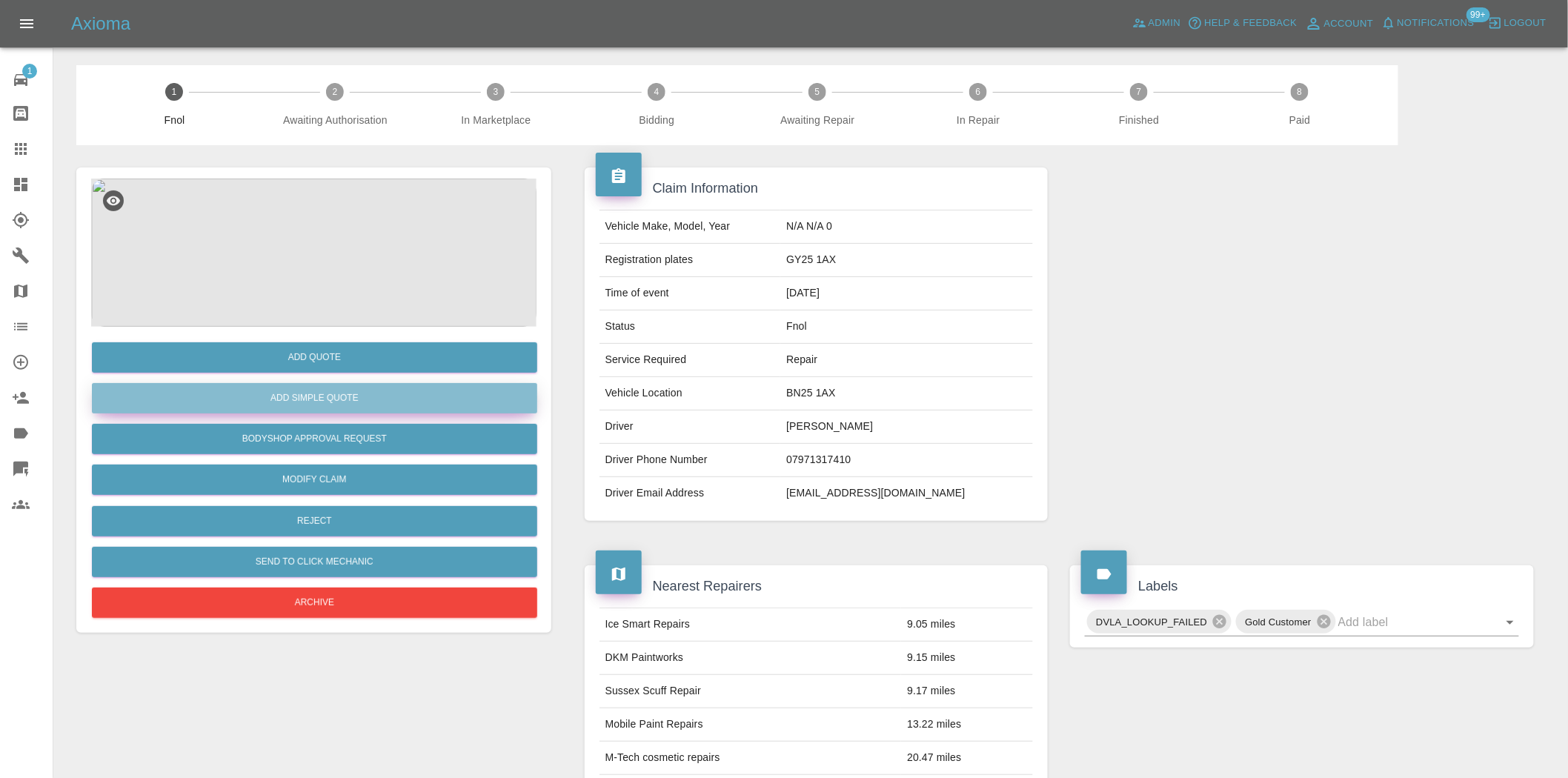
click at [327, 401] on button "Add Simple Quote" at bounding box center [314, 398] width 446 height 30
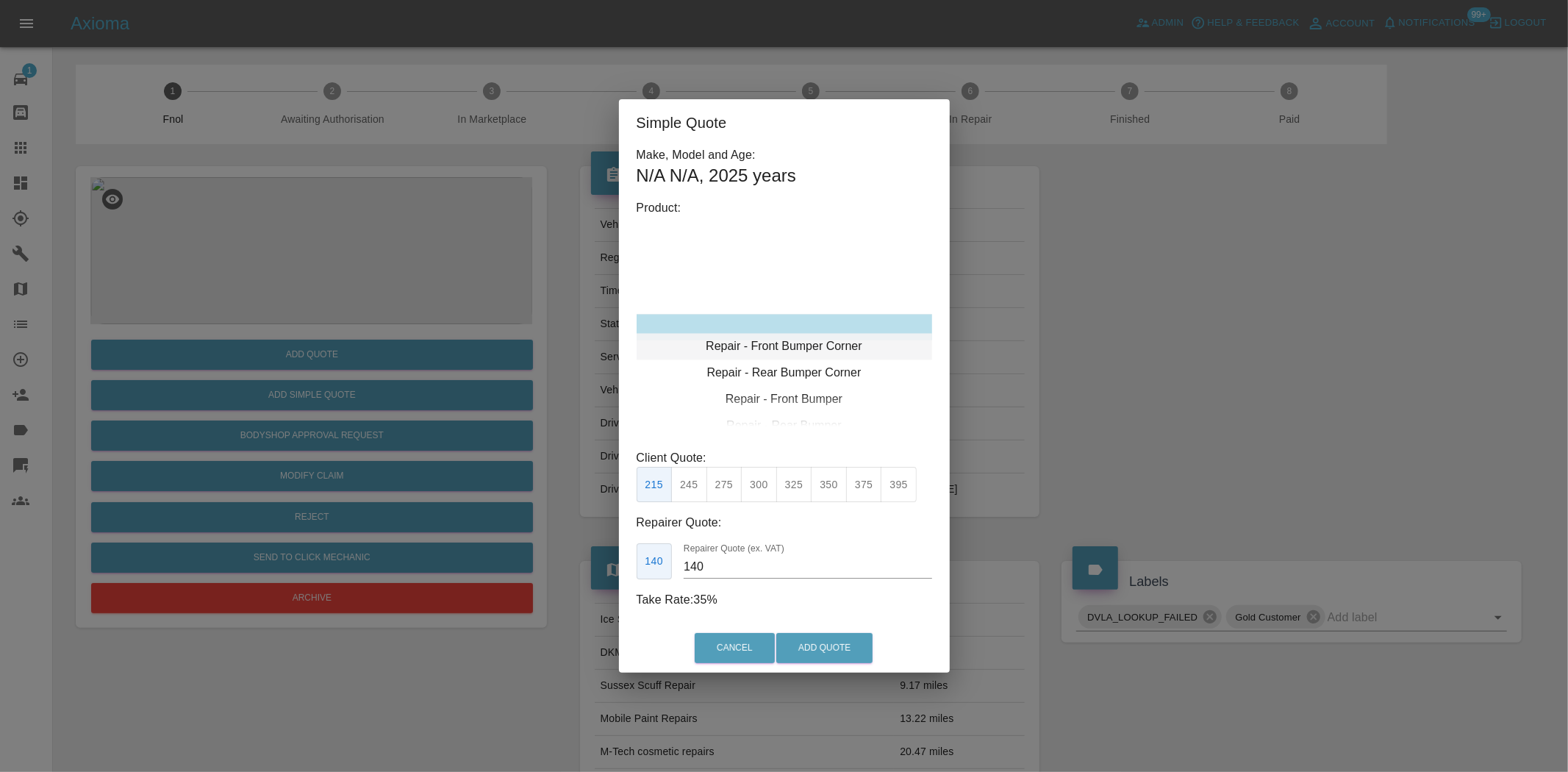
type input "120"
click at [763, 317] on div "Repair - Front Bumper Corner" at bounding box center [784, 327] width 296 height 27
click at [686, 486] on button "199" at bounding box center [689, 485] width 36 height 36
click at [788, 647] on button "Add Quote" at bounding box center [824, 648] width 96 height 30
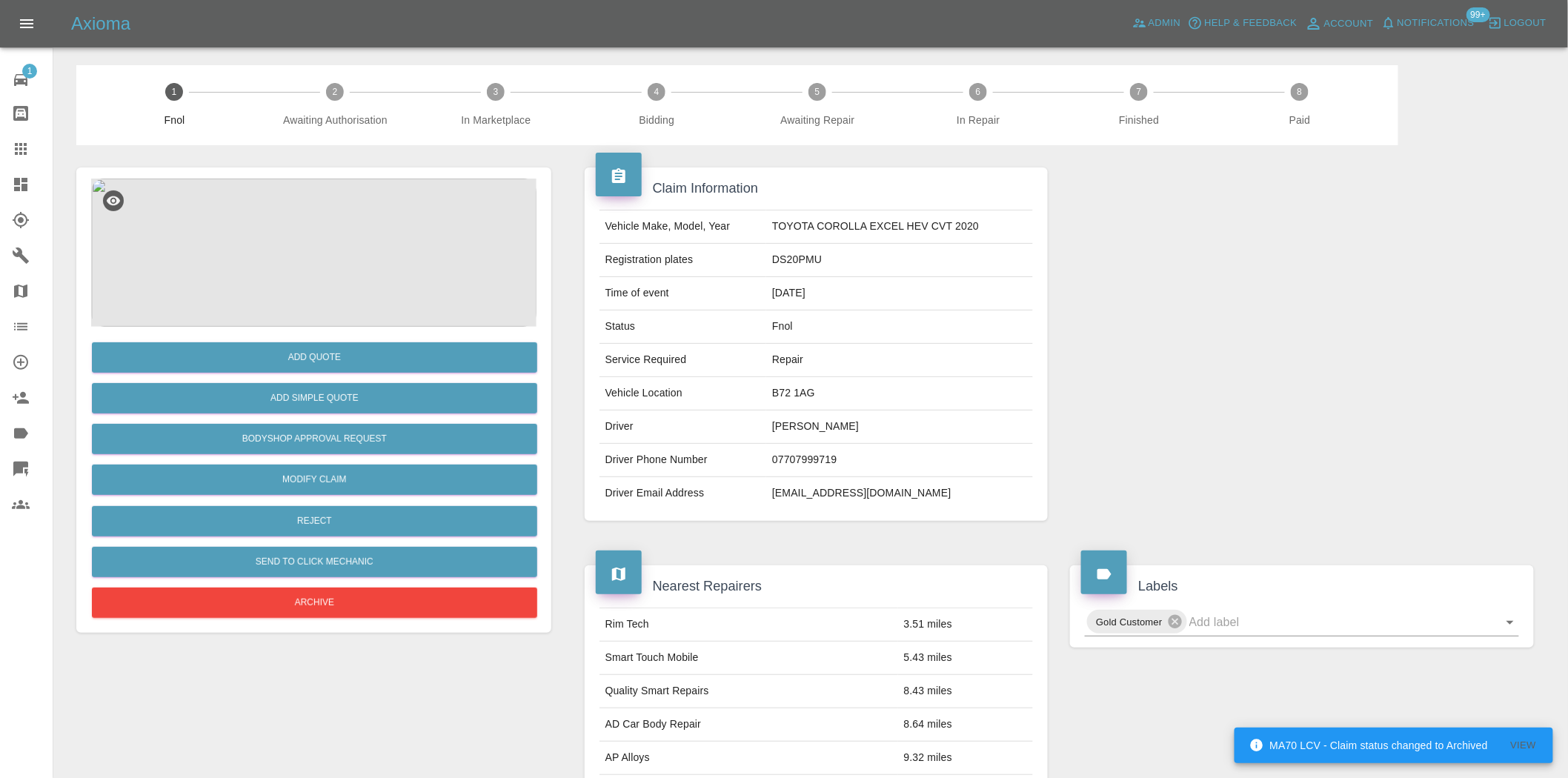
click at [365, 276] on img at bounding box center [313, 252] width 446 height 149
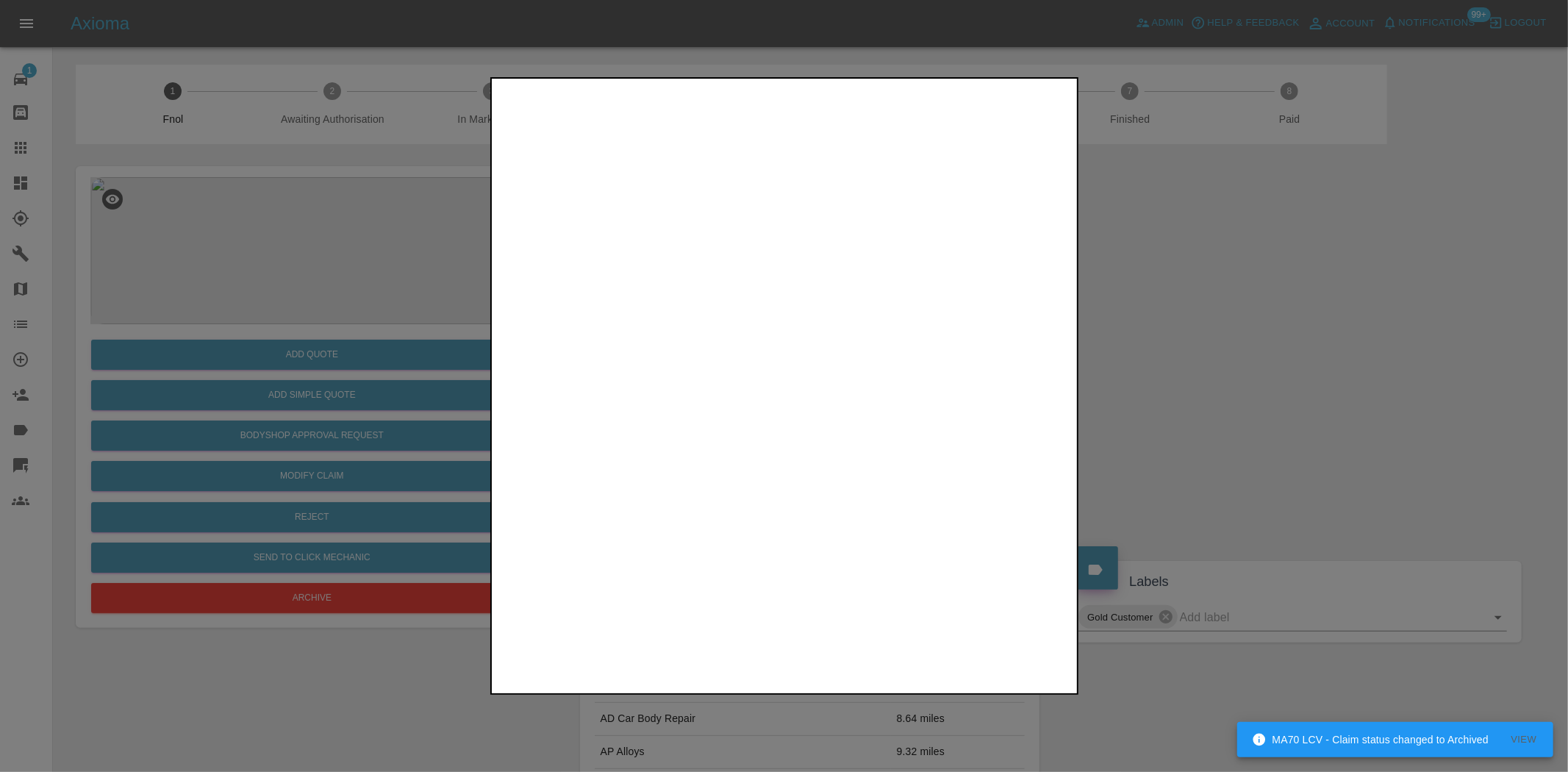
click at [739, 344] on img at bounding box center [784, 325] width 581 height 487
click at [766, 388] on img at bounding box center [784, 325] width 581 height 487
click at [451, 317] on div at bounding box center [784, 386] width 1568 height 772
click at [274, 274] on div at bounding box center [784, 386] width 1568 height 772
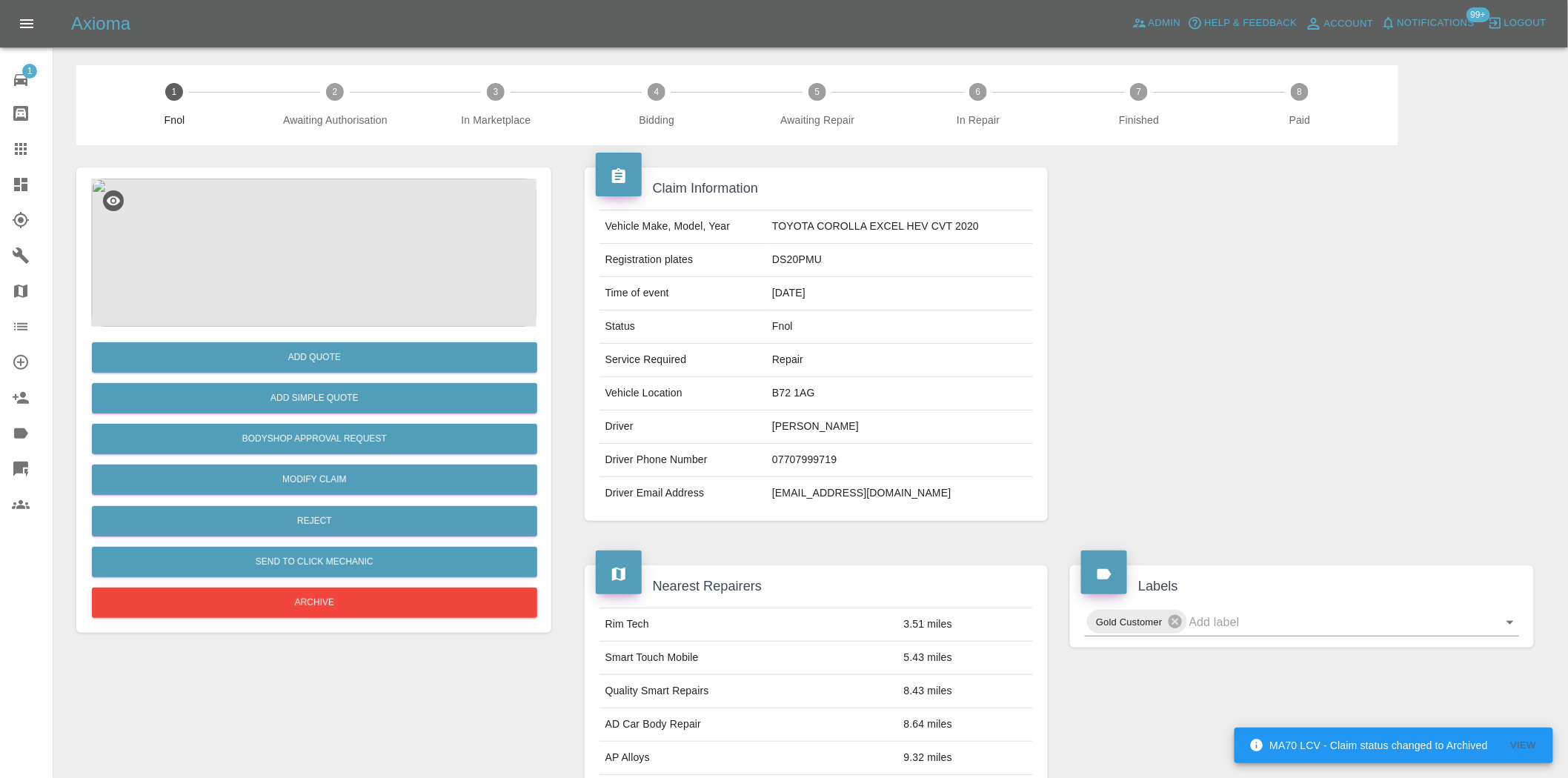
click at [307, 263] on img at bounding box center [313, 252] width 446 height 149
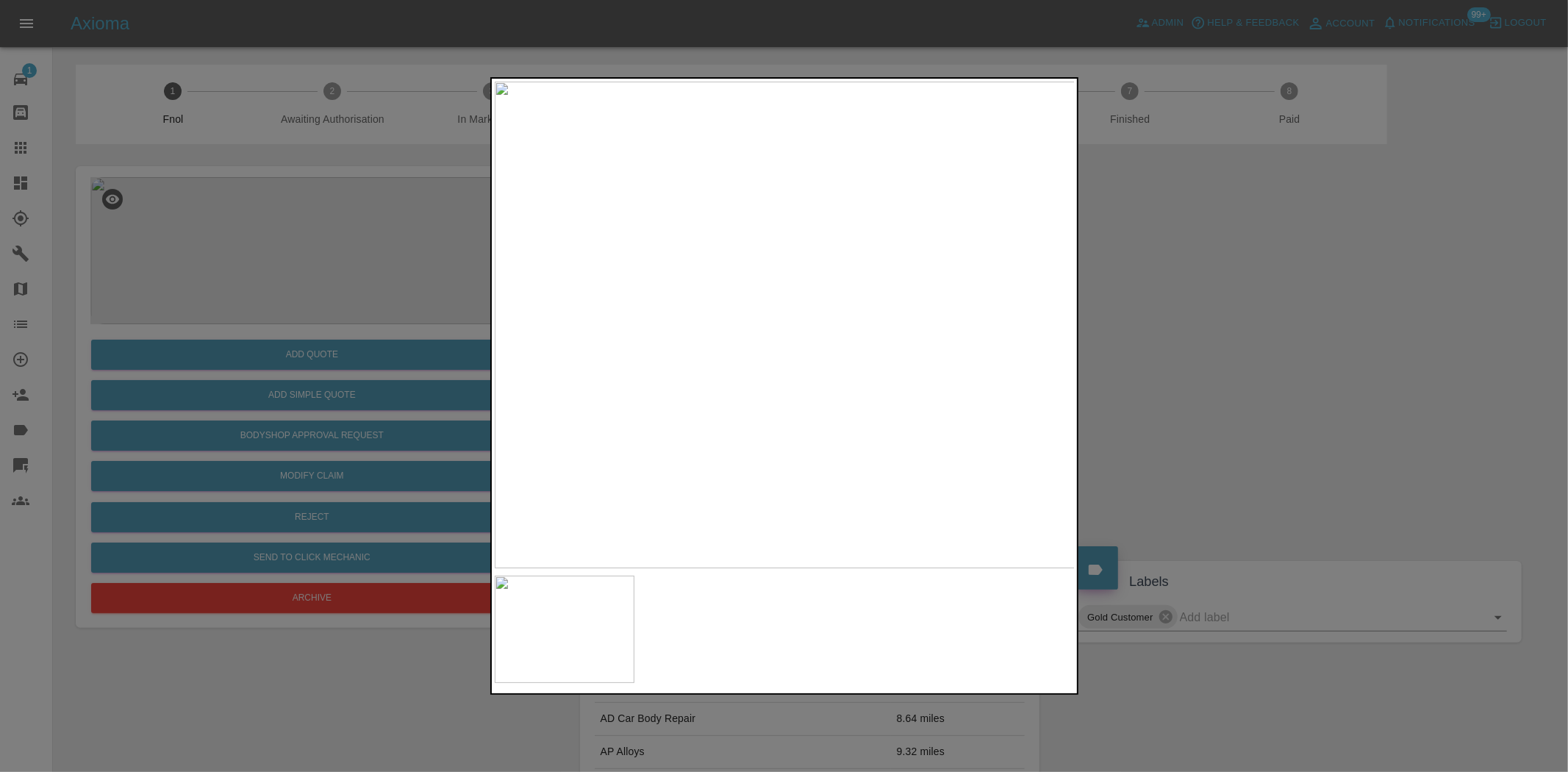
click at [283, 284] on div at bounding box center [784, 386] width 1568 height 772
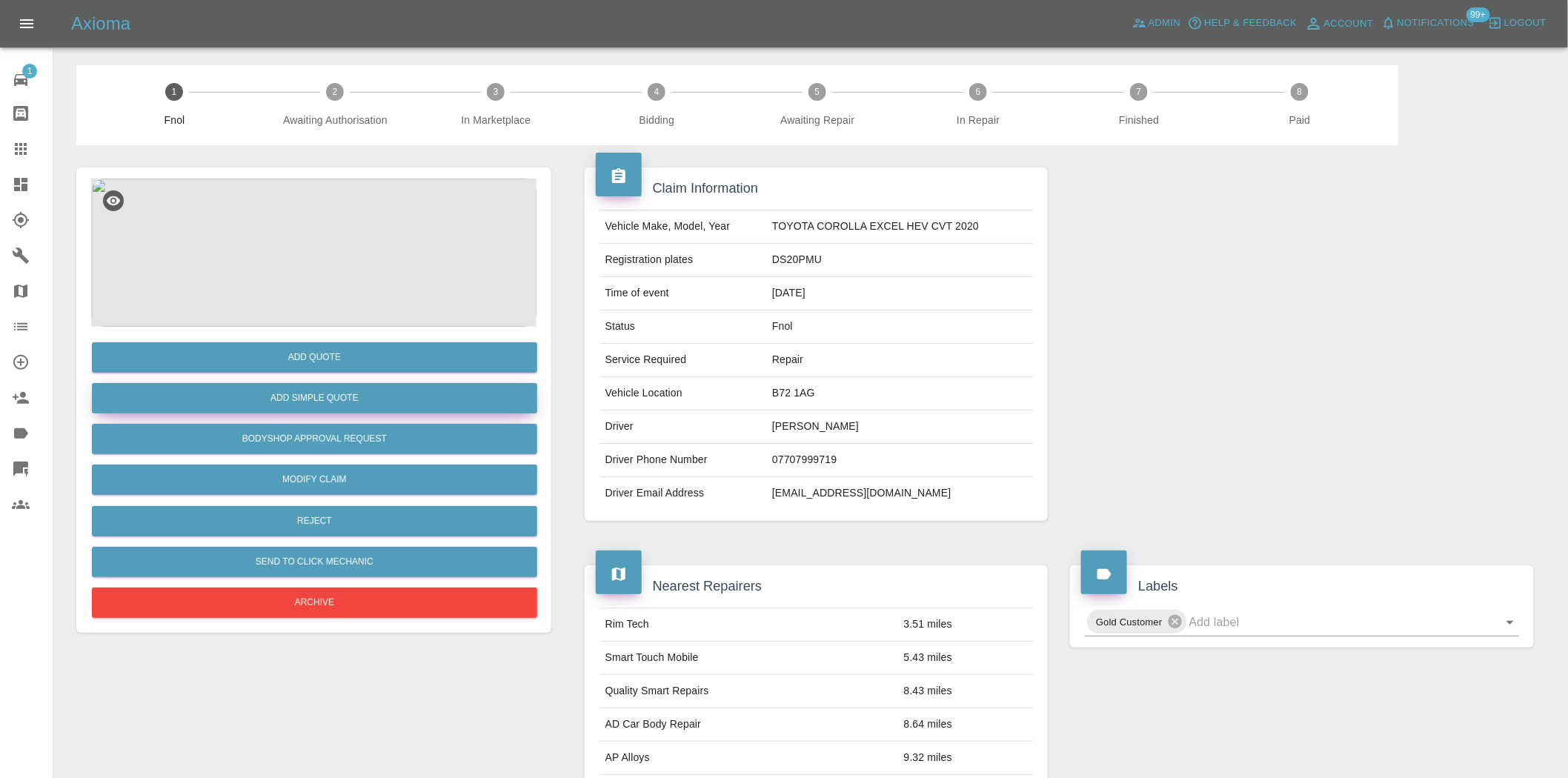
click at [334, 403] on button "Add Simple Quote" at bounding box center [314, 398] width 446 height 30
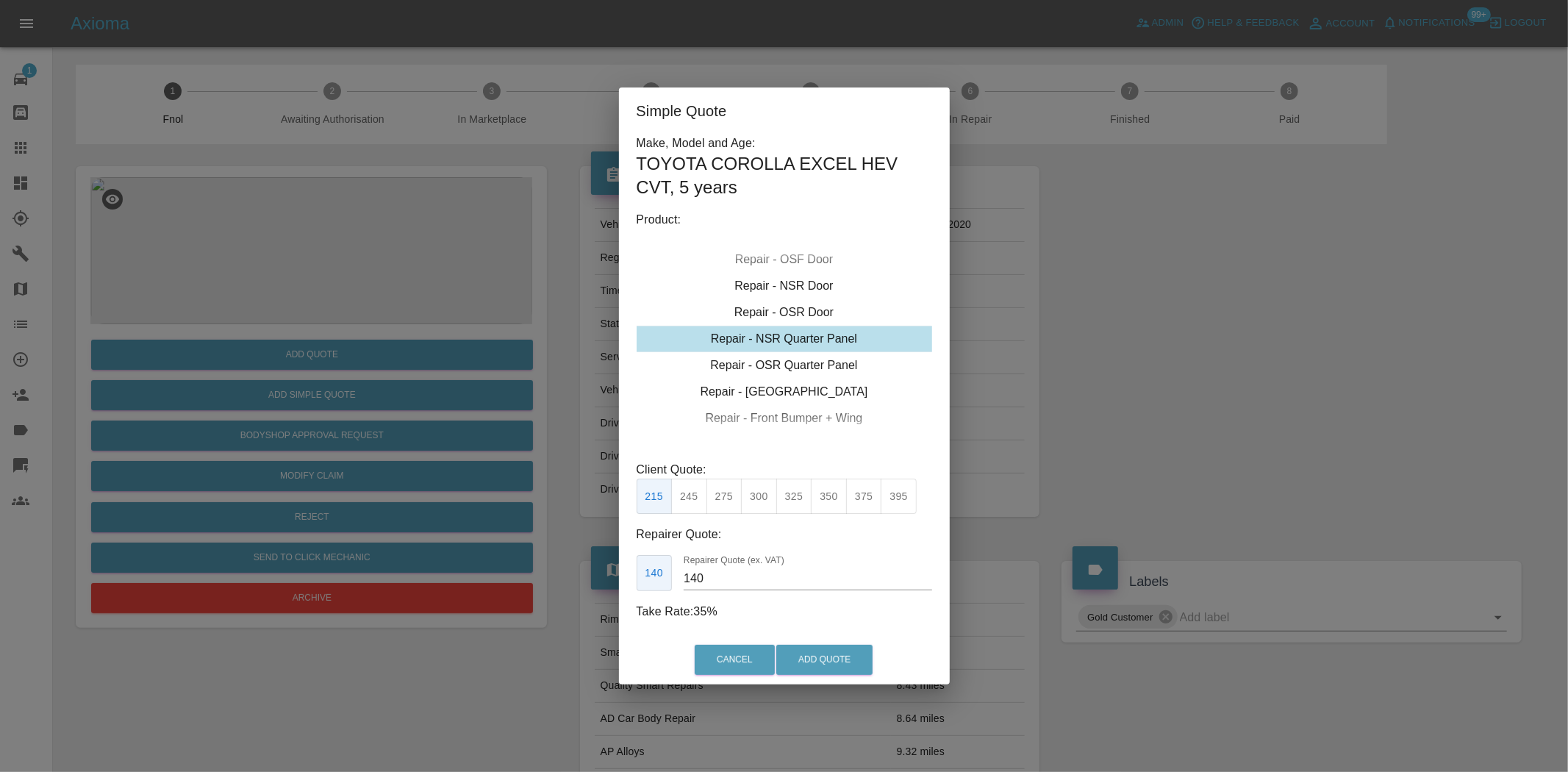
click at [797, 339] on div "Repair - NSR Quarter Panel" at bounding box center [784, 338] width 296 height 27
click at [783, 501] on button "325" at bounding box center [794, 497] width 36 height 36
drag, startPoint x: 728, startPoint y: 582, endPoint x: 534, endPoint y: 588, distance: 194.1
click at [581, 585] on div "Simple Quote Make, Model and Age: TOYOTA COROLLA EXCEL HEV CVT , 5 years Produc…" at bounding box center [784, 386] width 1568 height 772
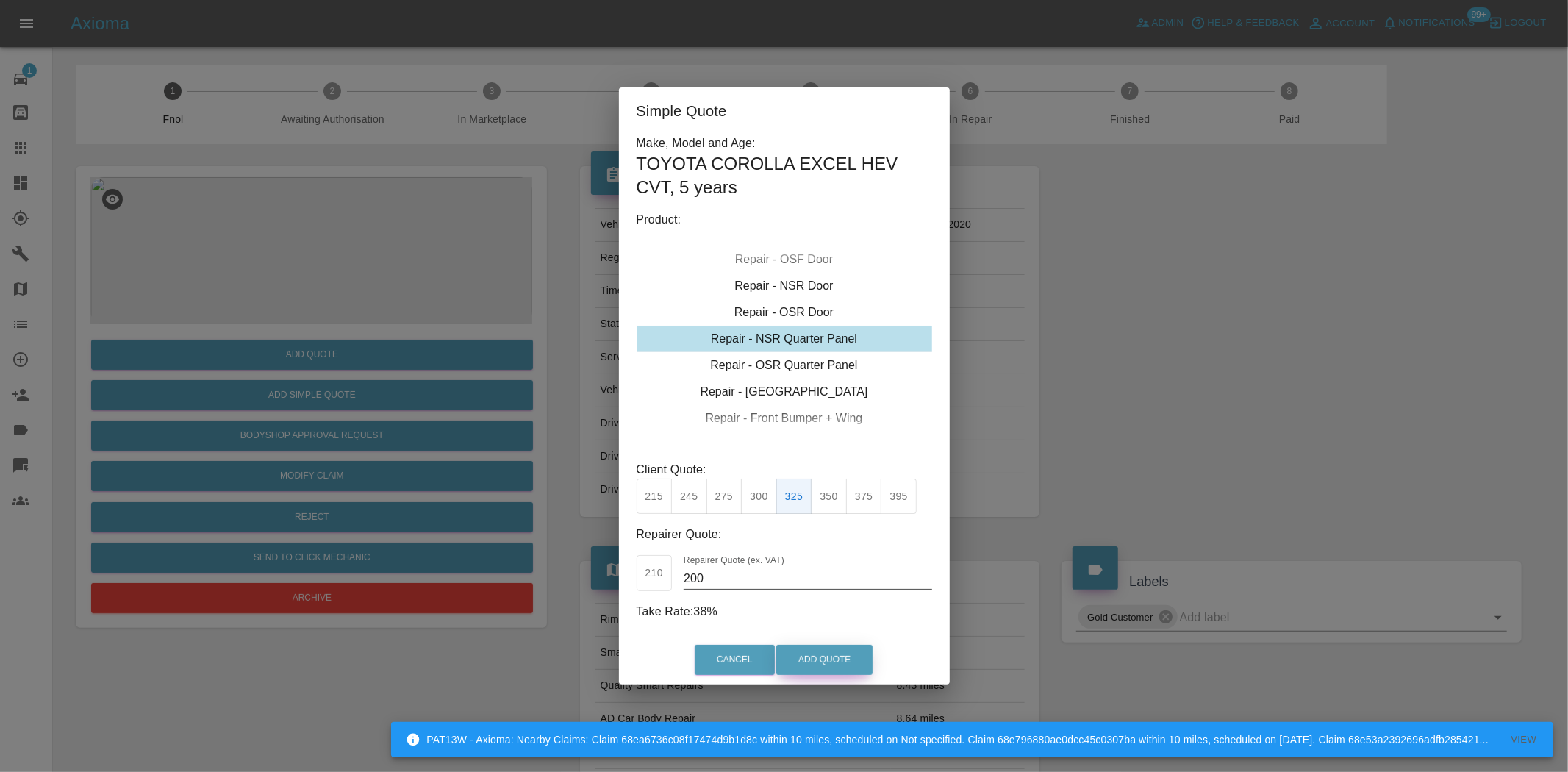
type input "200"
click at [820, 651] on button "Add Quote" at bounding box center [824, 660] width 96 height 30
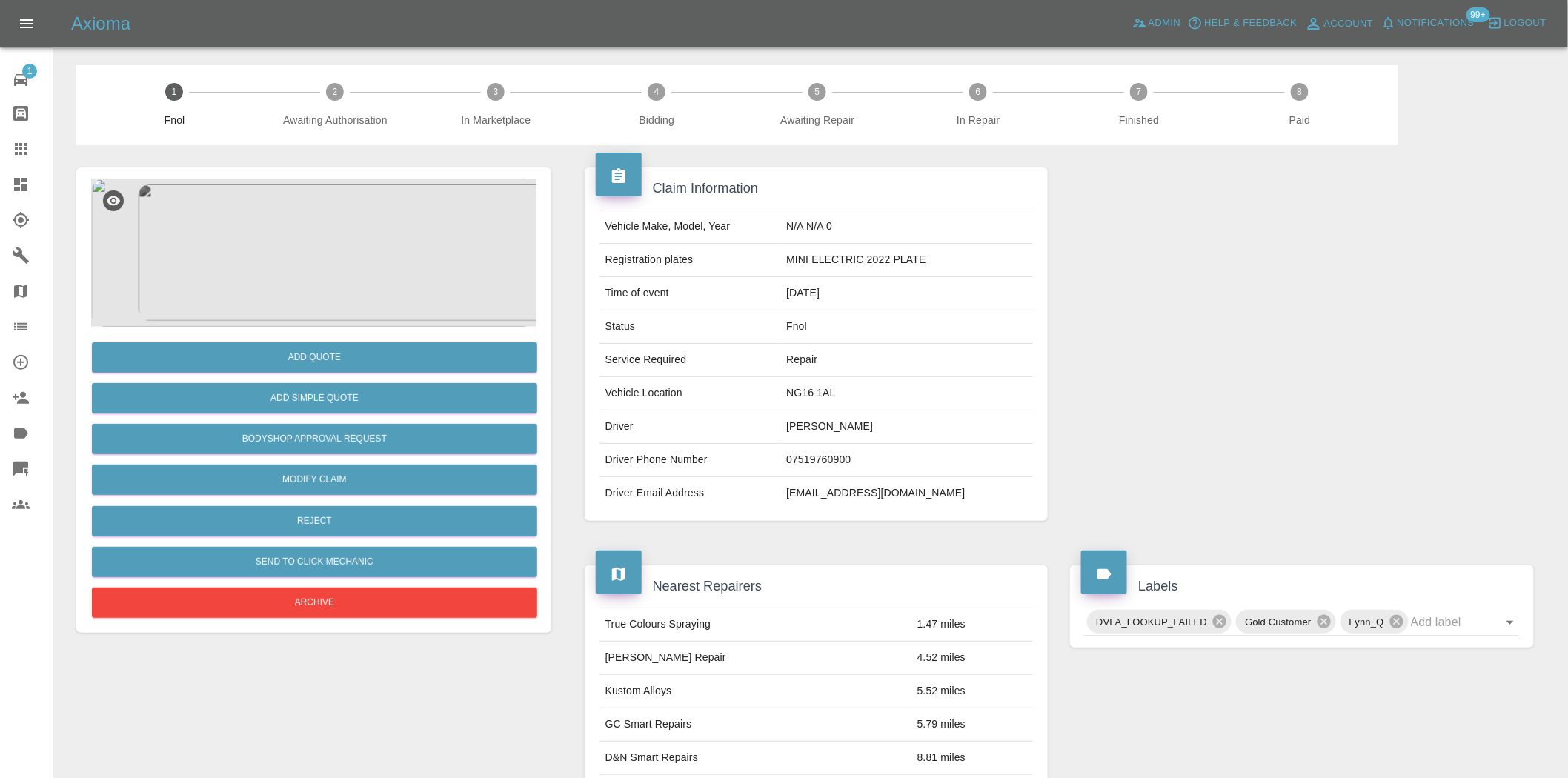
click at [324, 286] on img at bounding box center [313, 252] width 446 height 149
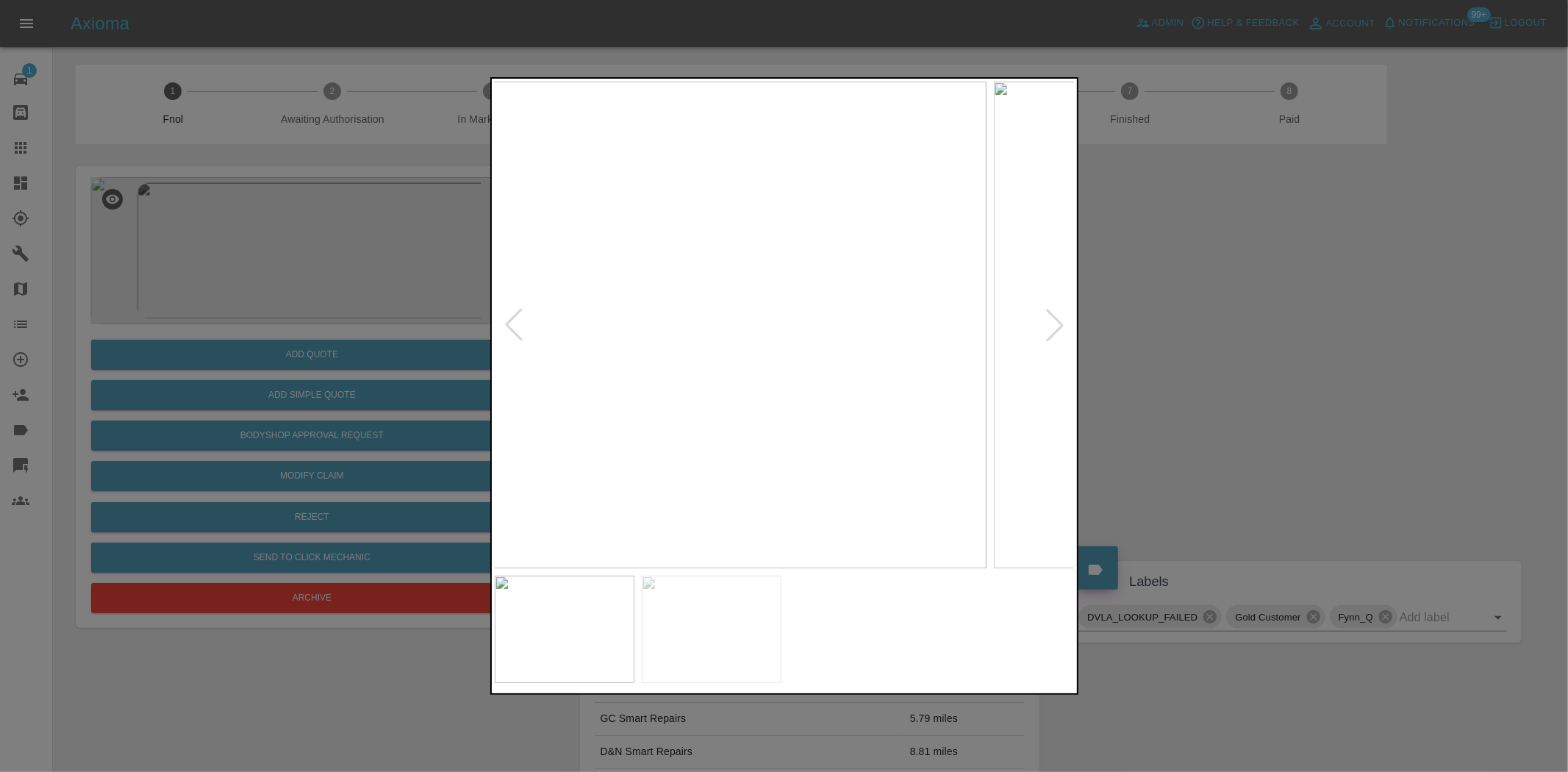
click at [743, 405] on img at bounding box center [694, 325] width 581 height 487
click at [538, 346] on img at bounding box center [784, 325] width 581 height 487
click at [673, 306] on img at bounding box center [784, 325] width 581 height 487
click at [360, 203] on div at bounding box center [784, 386] width 1568 height 772
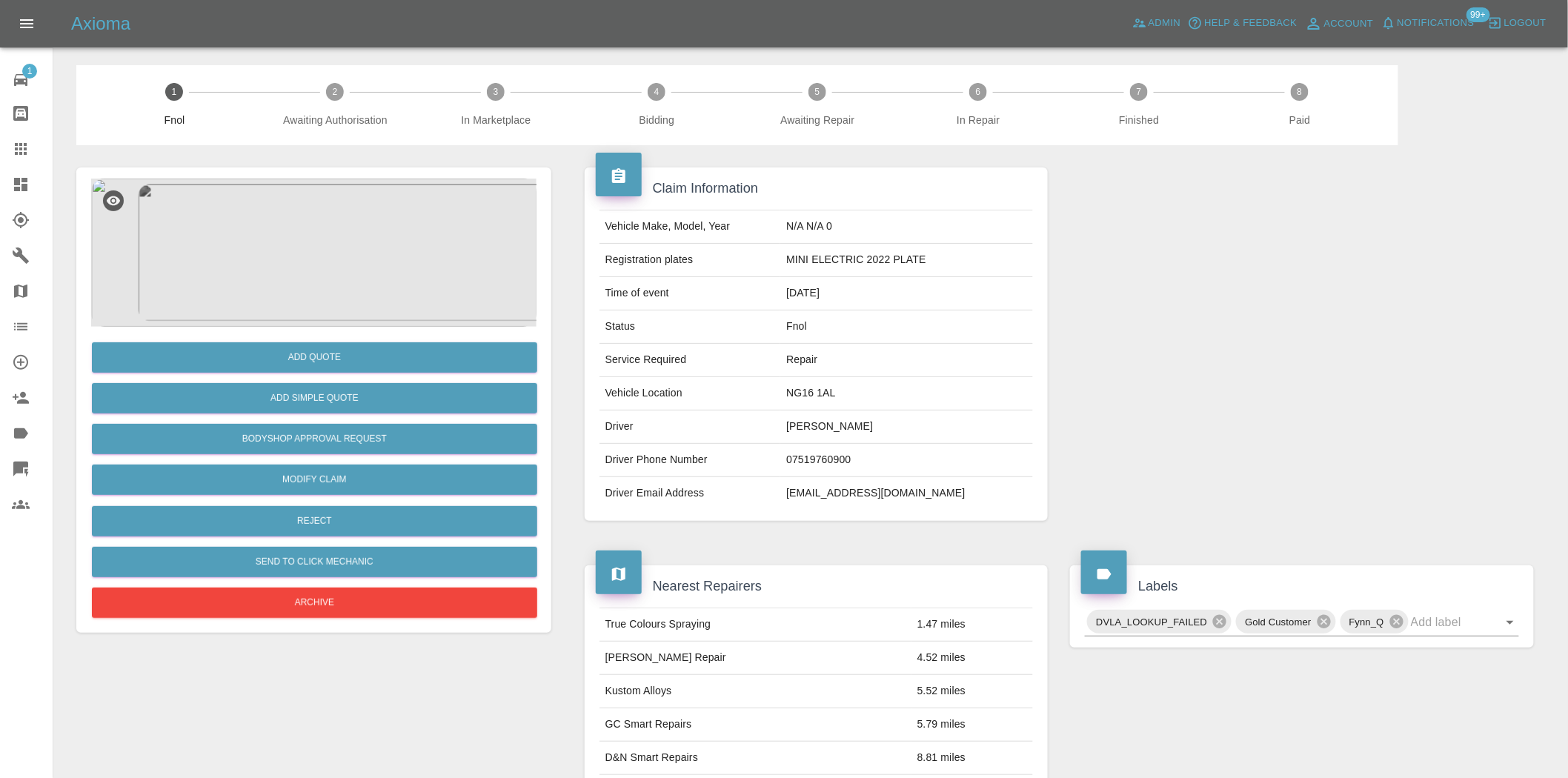
click at [322, 267] on img at bounding box center [313, 252] width 446 height 149
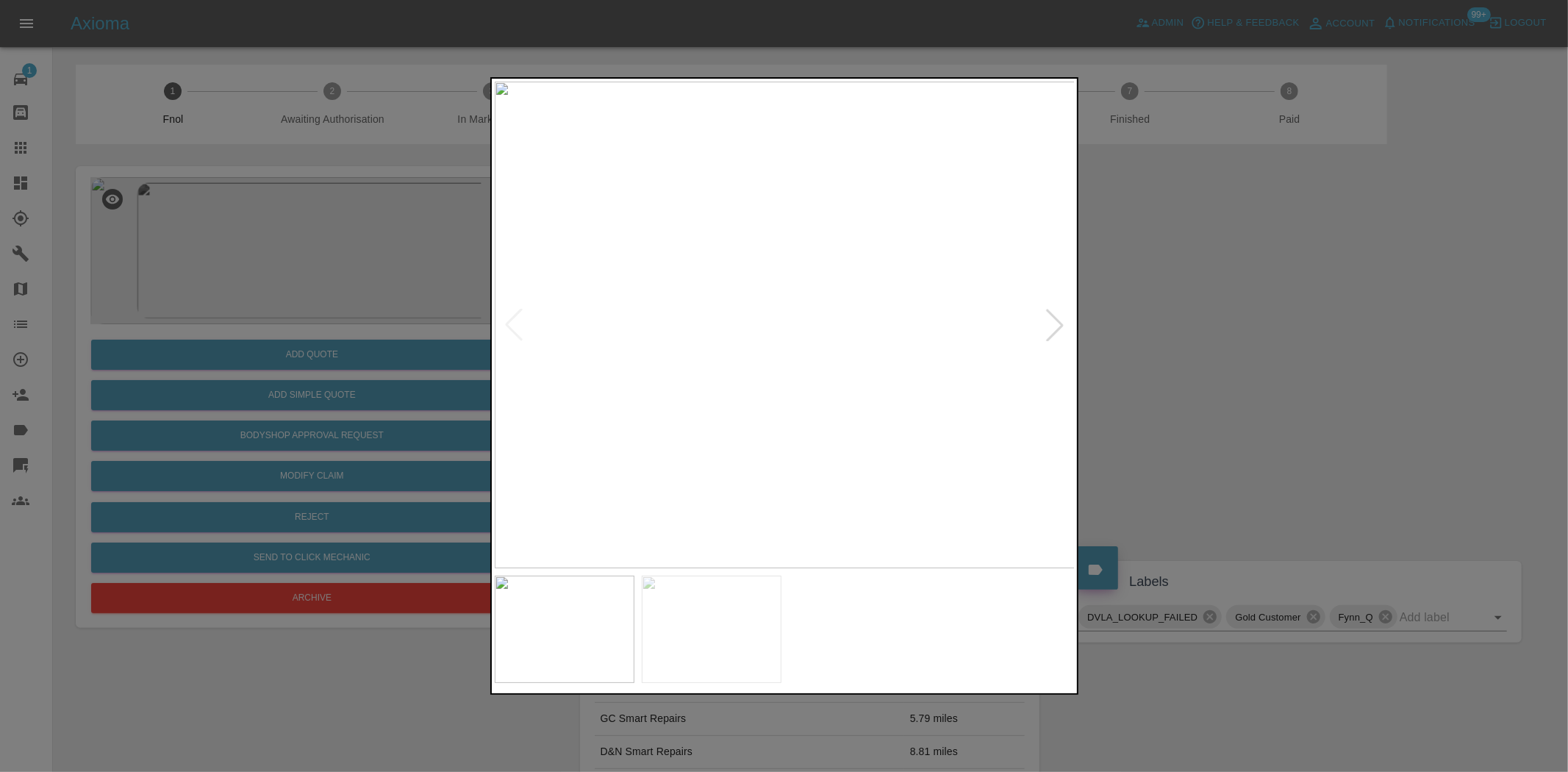
click at [805, 388] on img at bounding box center [784, 325] width 581 height 487
click at [805, 388] on img at bounding box center [718, 137] width 1742 height 1461
click at [805, 417] on img at bounding box center [732, 325] width 581 height 487
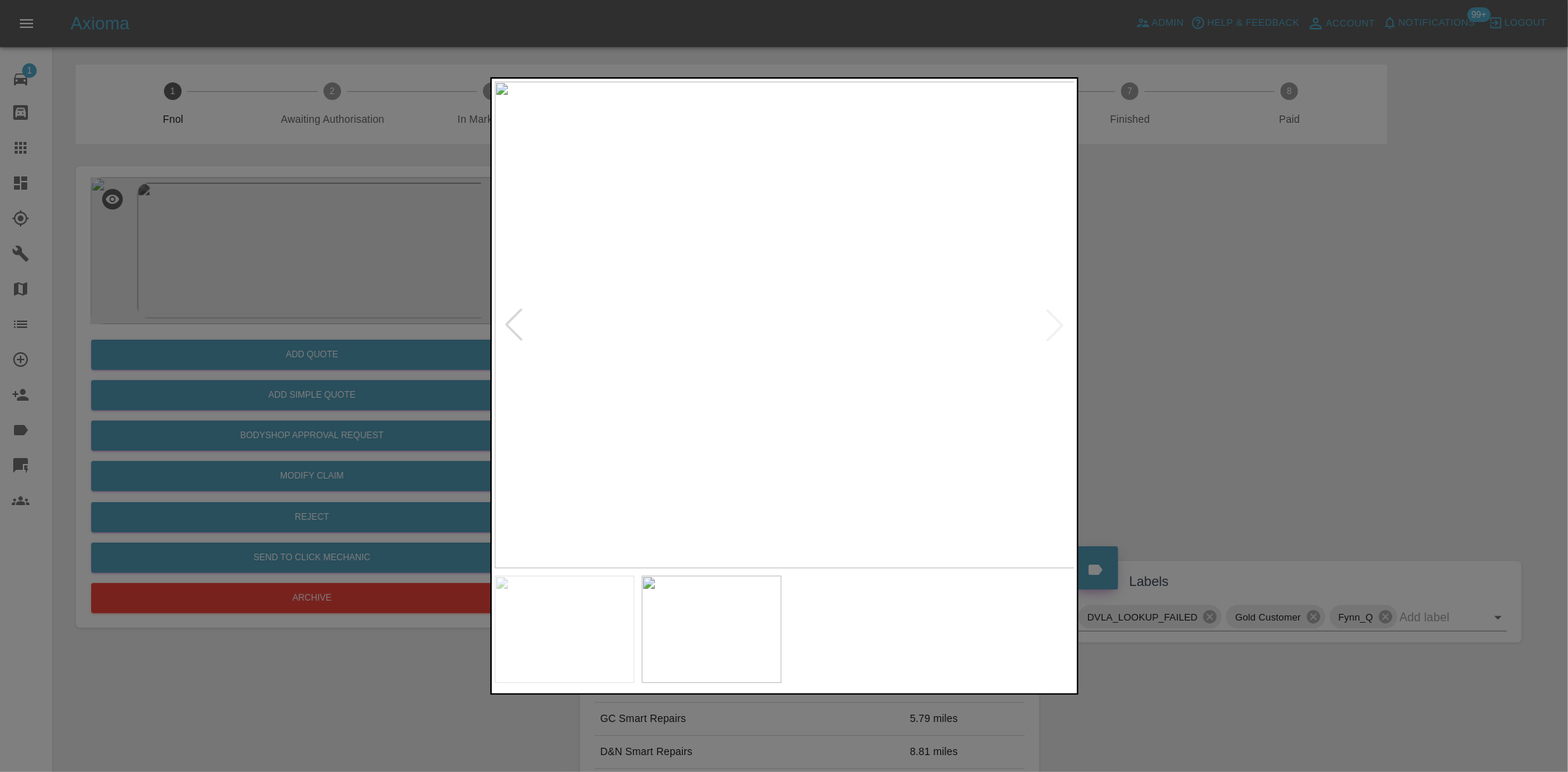
click at [456, 337] on div at bounding box center [784, 386] width 1568 height 772
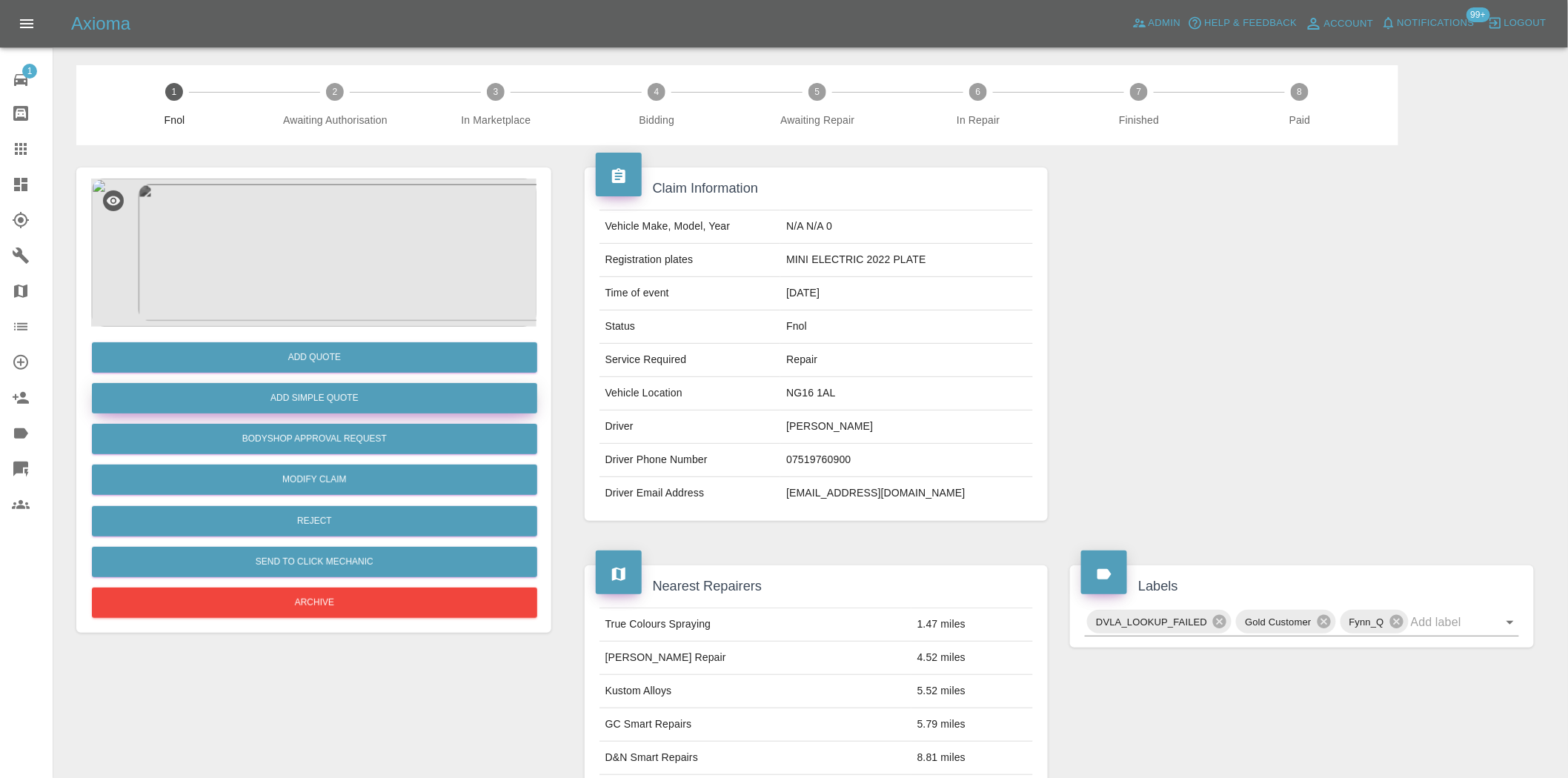
click at [373, 394] on button "Add Simple Quote" at bounding box center [314, 398] width 446 height 30
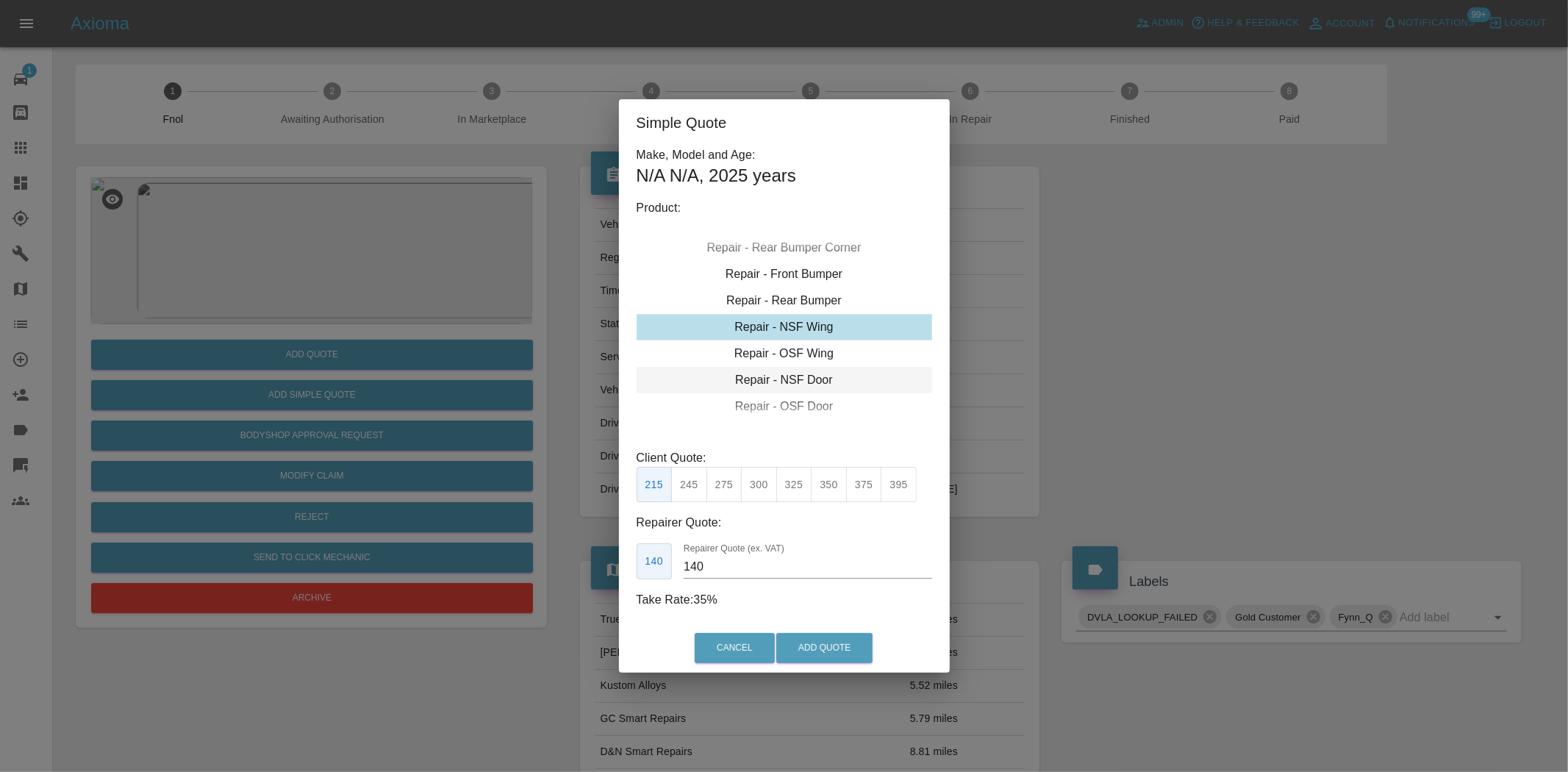
click at [787, 379] on div "Repair - NSF Door" at bounding box center [784, 380] width 296 height 27
click at [810, 497] on button "325" at bounding box center [794, 485] width 36 height 36
drag, startPoint x: 710, startPoint y: 577, endPoint x: 468, endPoint y: 545, distance: 244.1
click at [485, 542] on div "Simple Quote Make, Model and Age: N/A N/A , 2025 years Product: Repair - Front …" at bounding box center [784, 386] width 1568 height 772
type input "200"
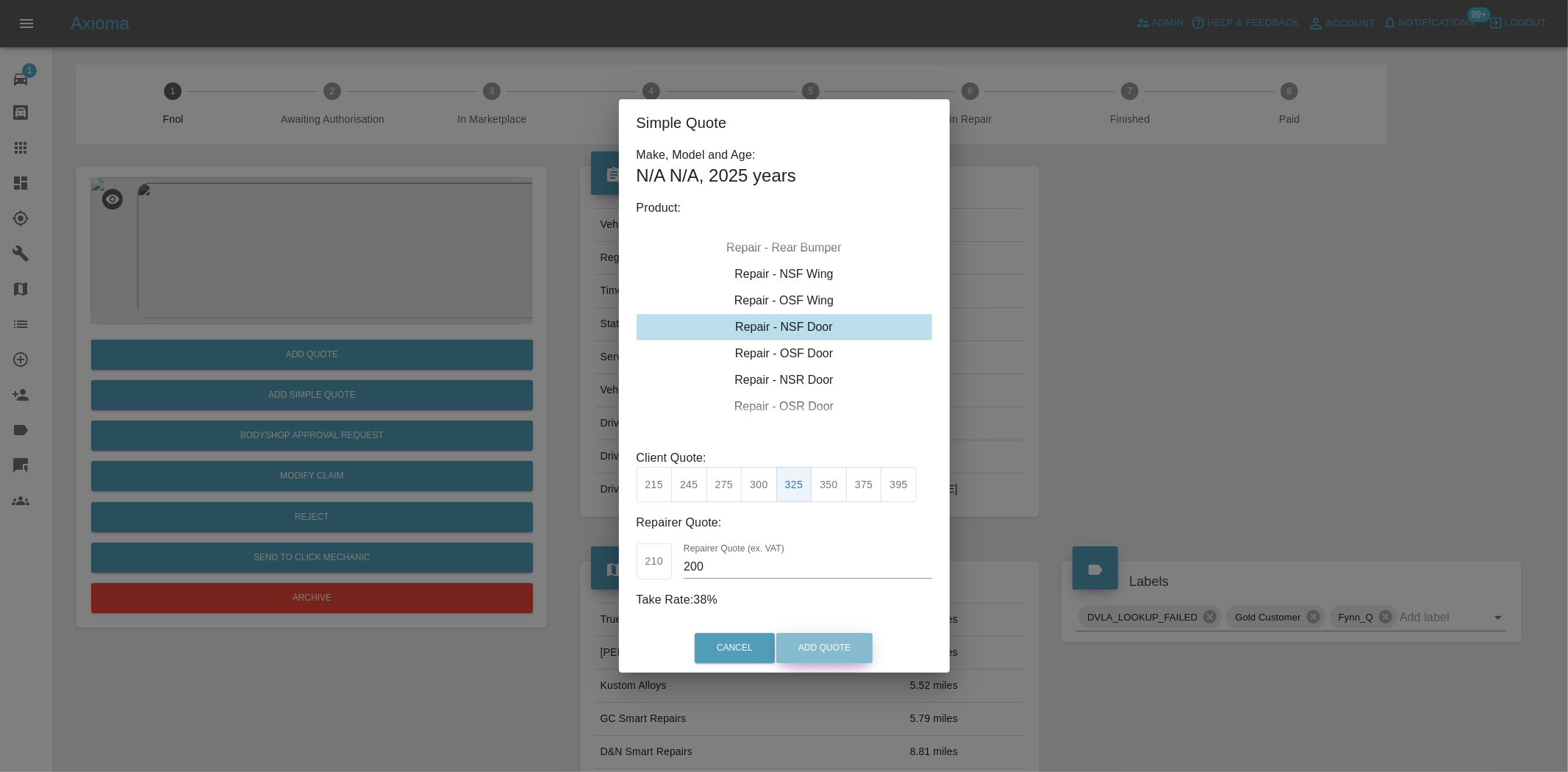
click at [833, 642] on button "Add Quote" at bounding box center [824, 648] width 96 height 30
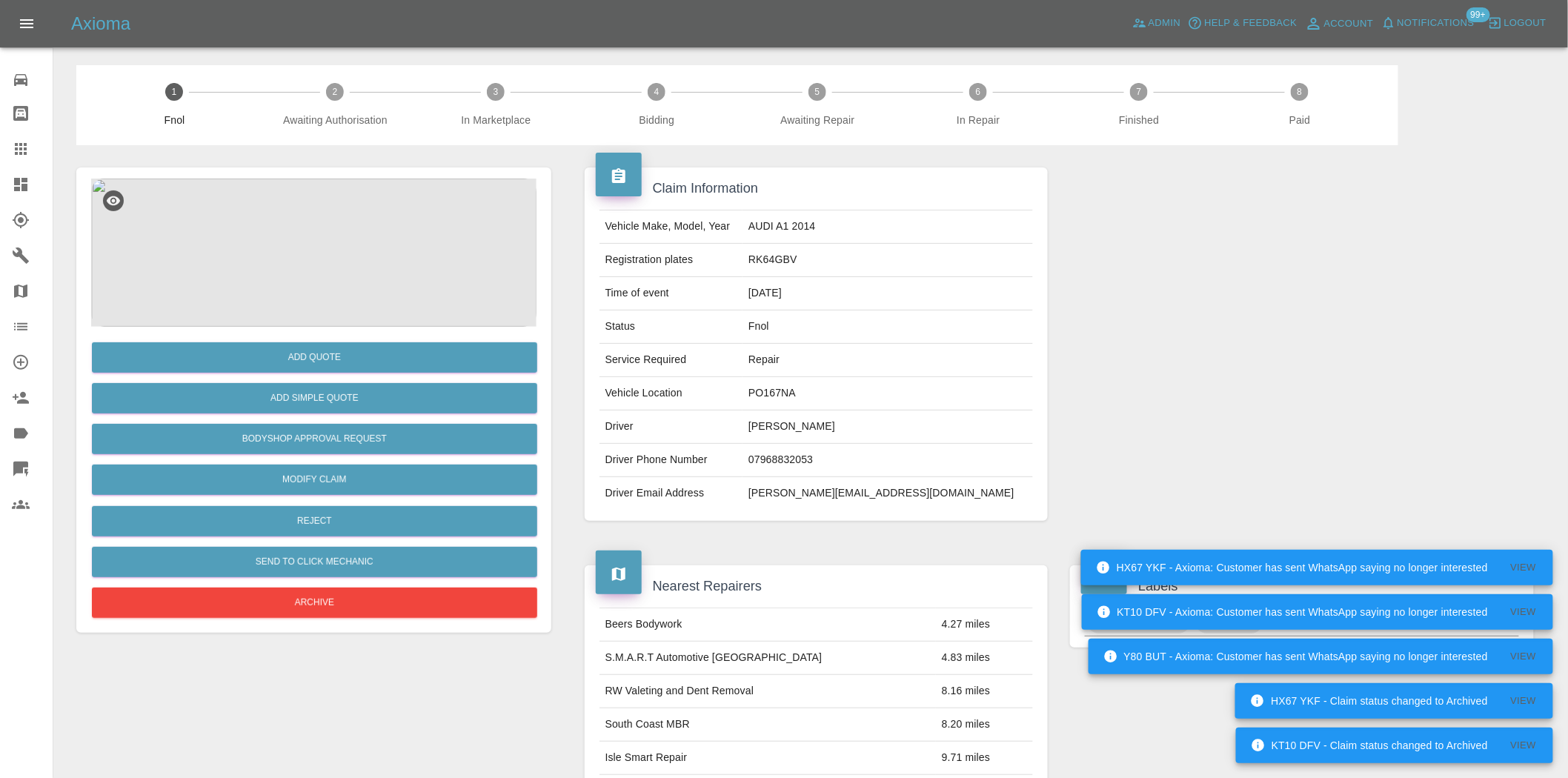
click at [342, 252] on img at bounding box center [313, 252] width 446 height 149
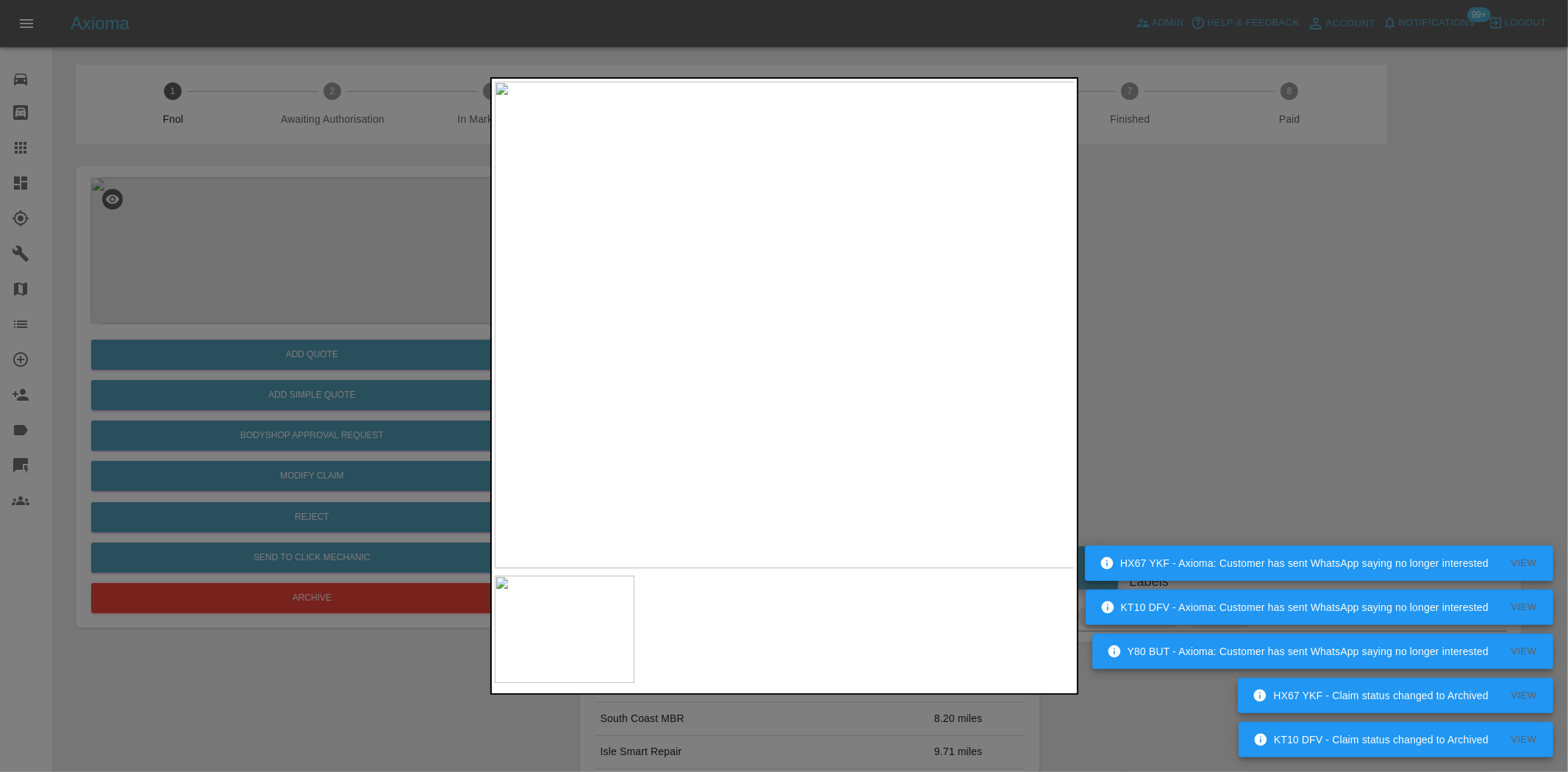
click at [782, 368] on img at bounding box center [784, 325] width 581 height 487
click at [785, 376] on img at bounding box center [791, 195] width 1742 height 1461
click at [639, 412] on img at bounding box center [784, 325] width 581 height 487
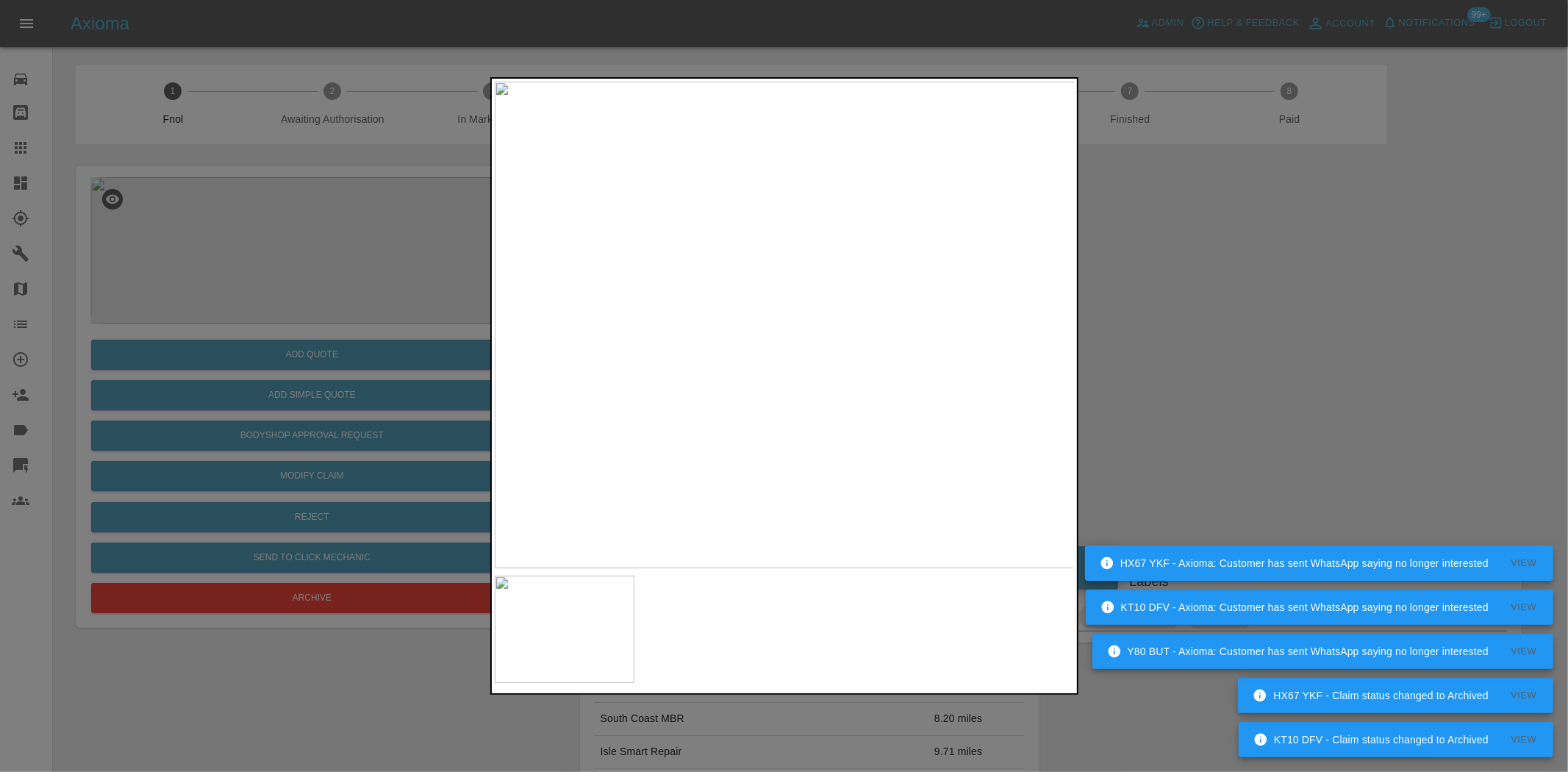
click at [495, 406] on img at bounding box center [784, 325] width 581 height 487
click at [365, 406] on div at bounding box center [784, 386] width 1568 height 772
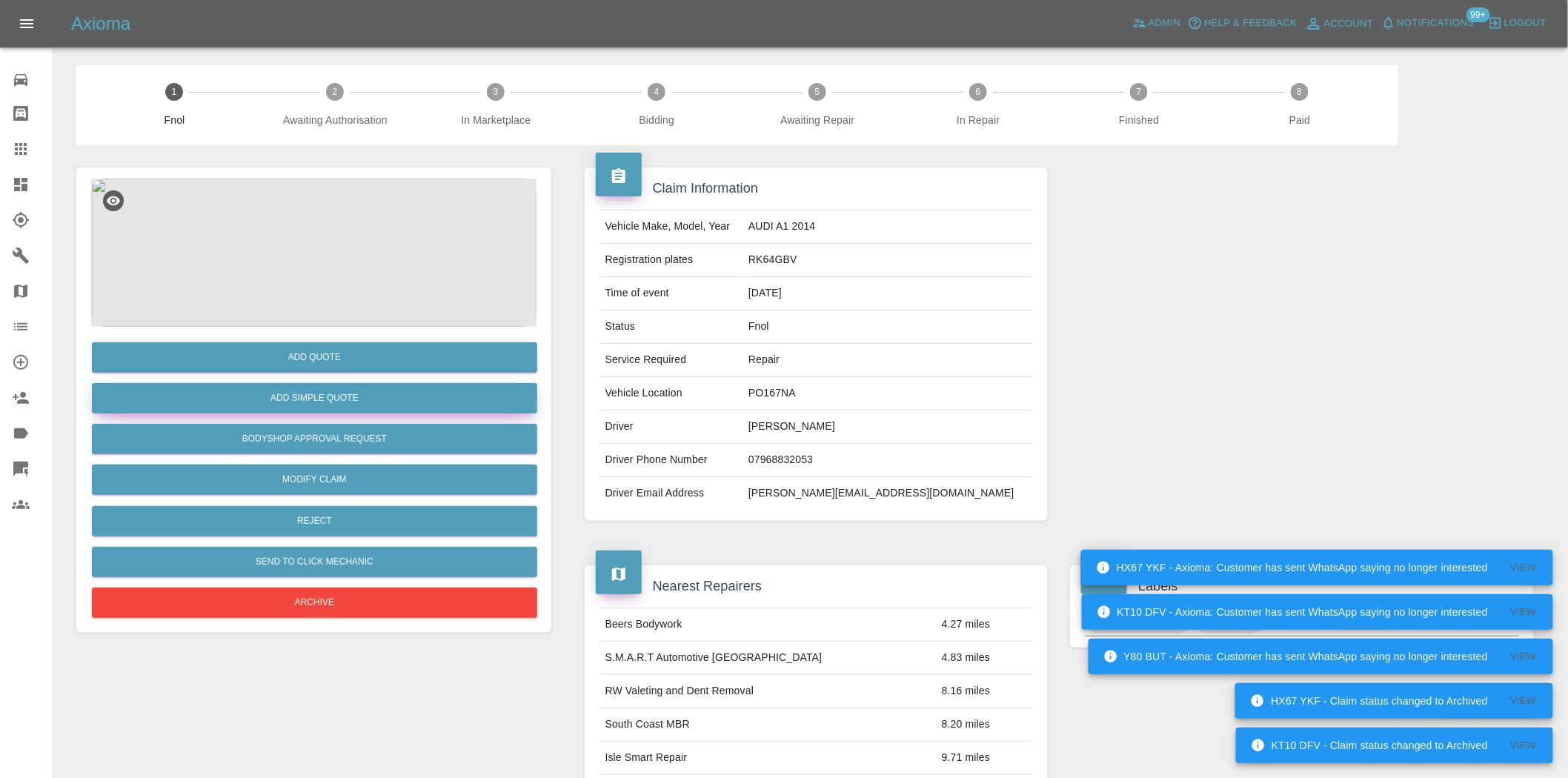
click at [347, 401] on button "Add Simple Quote" at bounding box center [314, 398] width 446 height 30
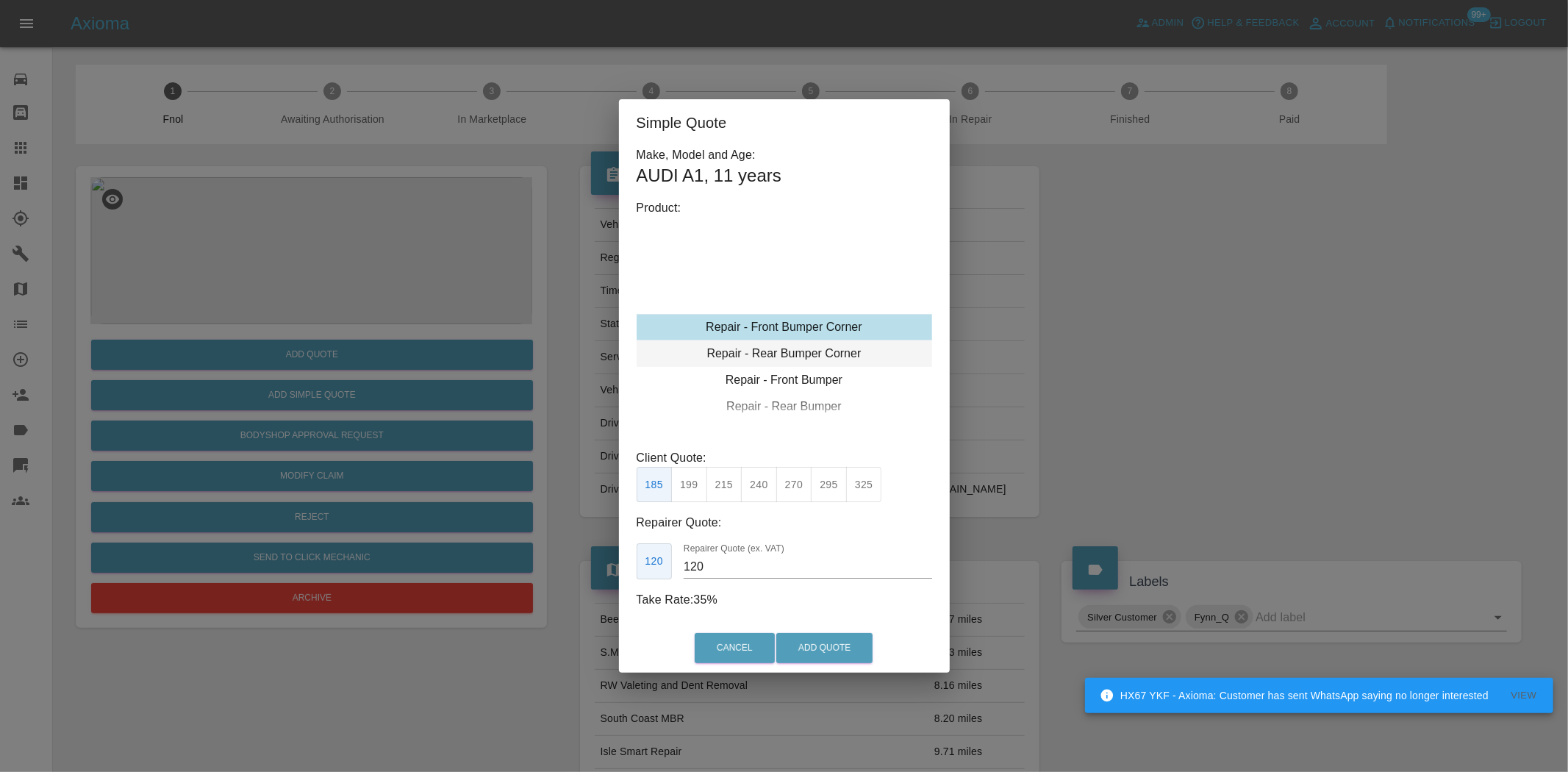
click at [788, 351] on div "Repair - Rear Bumper Corner" at bounding box center [784, 353] width 296 height 27
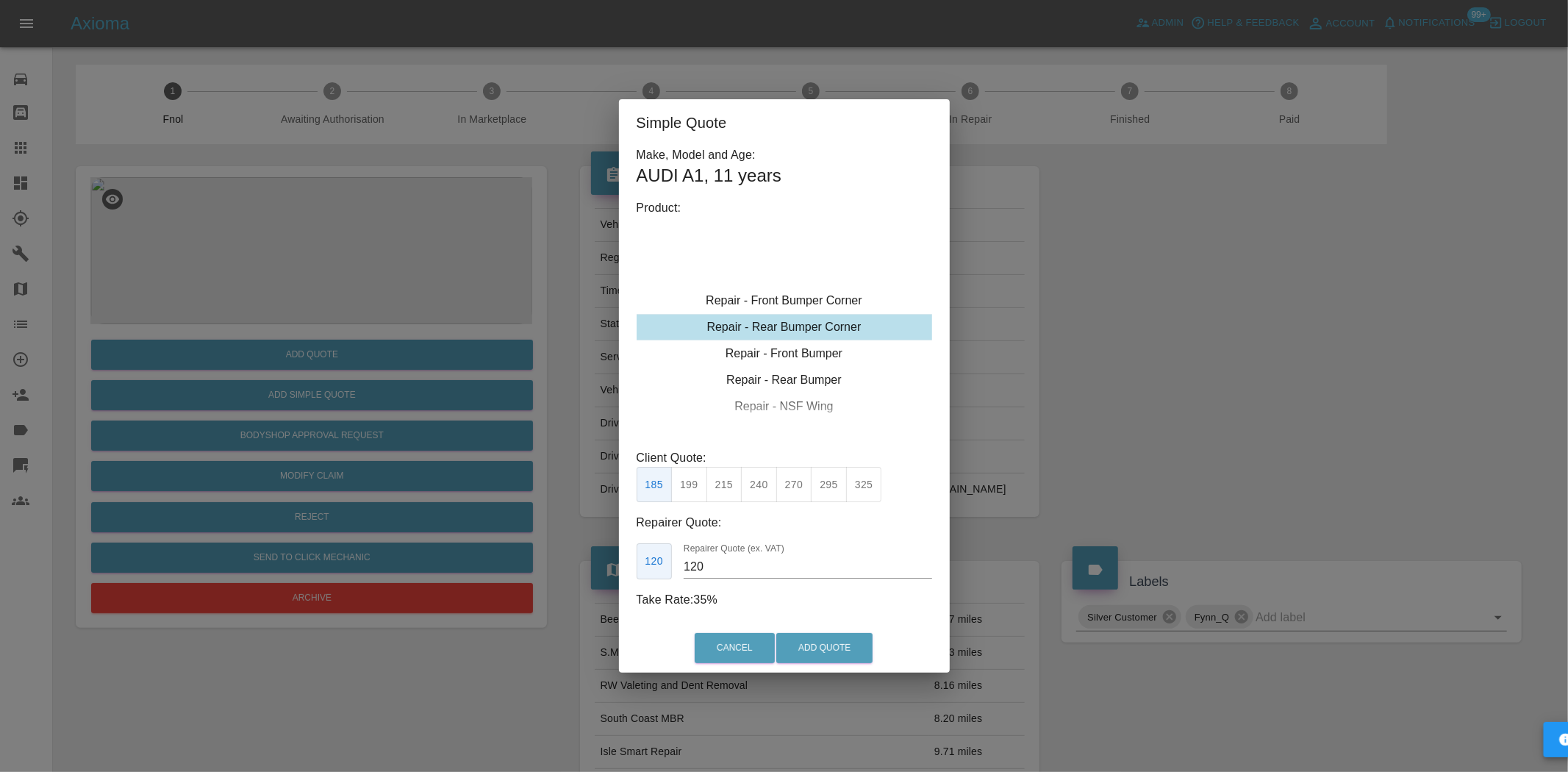
drag, startPoint x: 756, startPoint y: 480, endPoint x: 748, endPoint y: 554, distance: 74.4
click at [756, 482] on button "240" at bounding box center [759, 485] width 36 height 36
drag, startPoint x: 720, startPoint y: 574, endPoint x: 494, endPoint y: 591, distance: 226.6
click at [590, 577] on div "Simple Quote Make, Model and Age: AUDI A1 , 11 years Product: Repair - Front Bu…" at bounding box center [784, 386] width 1568 height 772
type input "145"
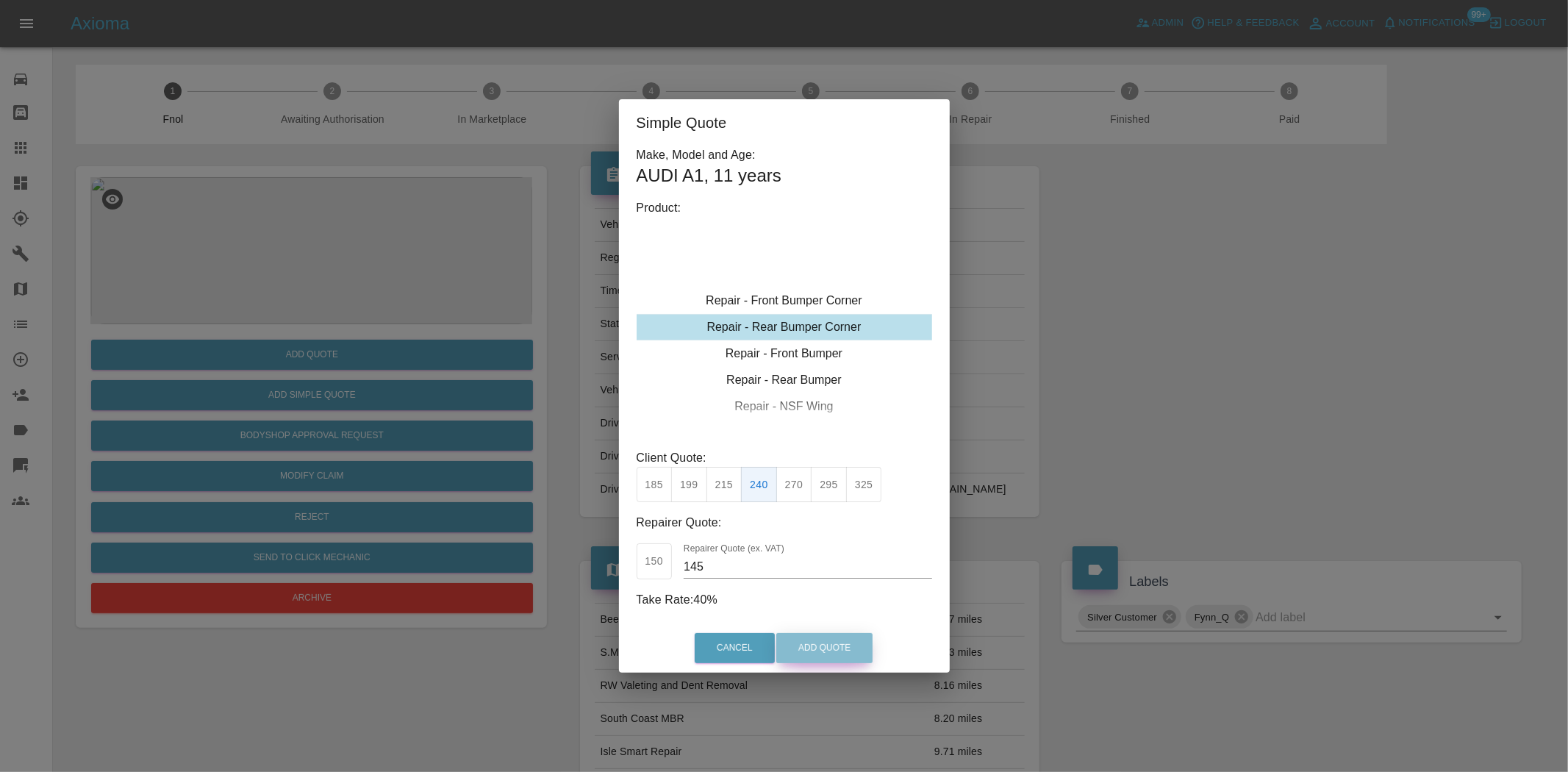
click at [820, 656] on button "Add Quote" at bounding box center [824, 648] width 96 height 30
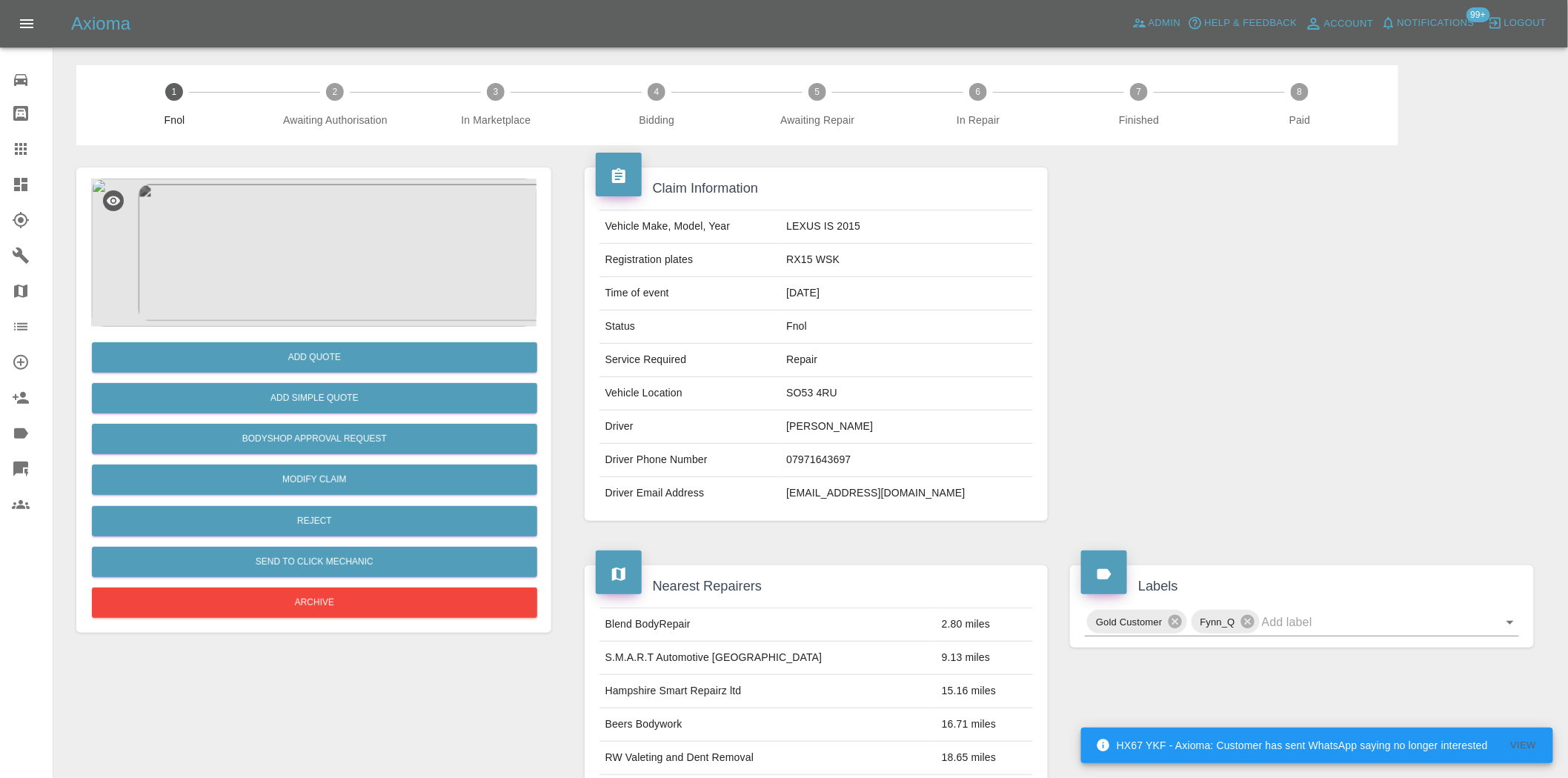
click at [248, 274] on img at bounding box center [313, 252] width 446 height 149
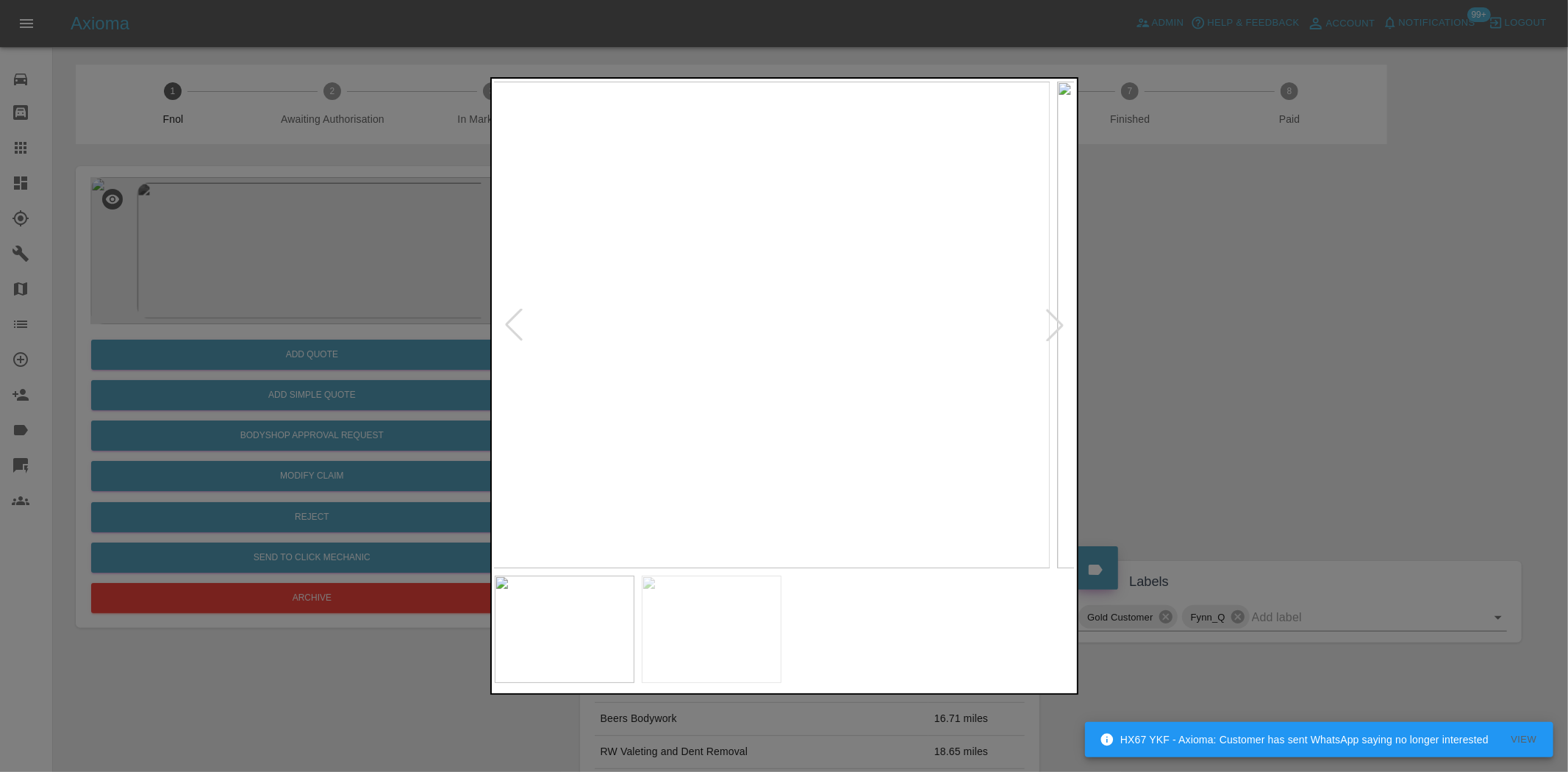
click at [724, 385] on img at bounding box center [759, 325] width 581 height 487
click at [786, 436] on img at bounding box center [784, 325] width 581 height 487
click at [813, 399] on img at bounding box center [784, 325] width 581 height 487
click at [813, 399] on img at bounding box center [696, 102] width 1742 height 1461
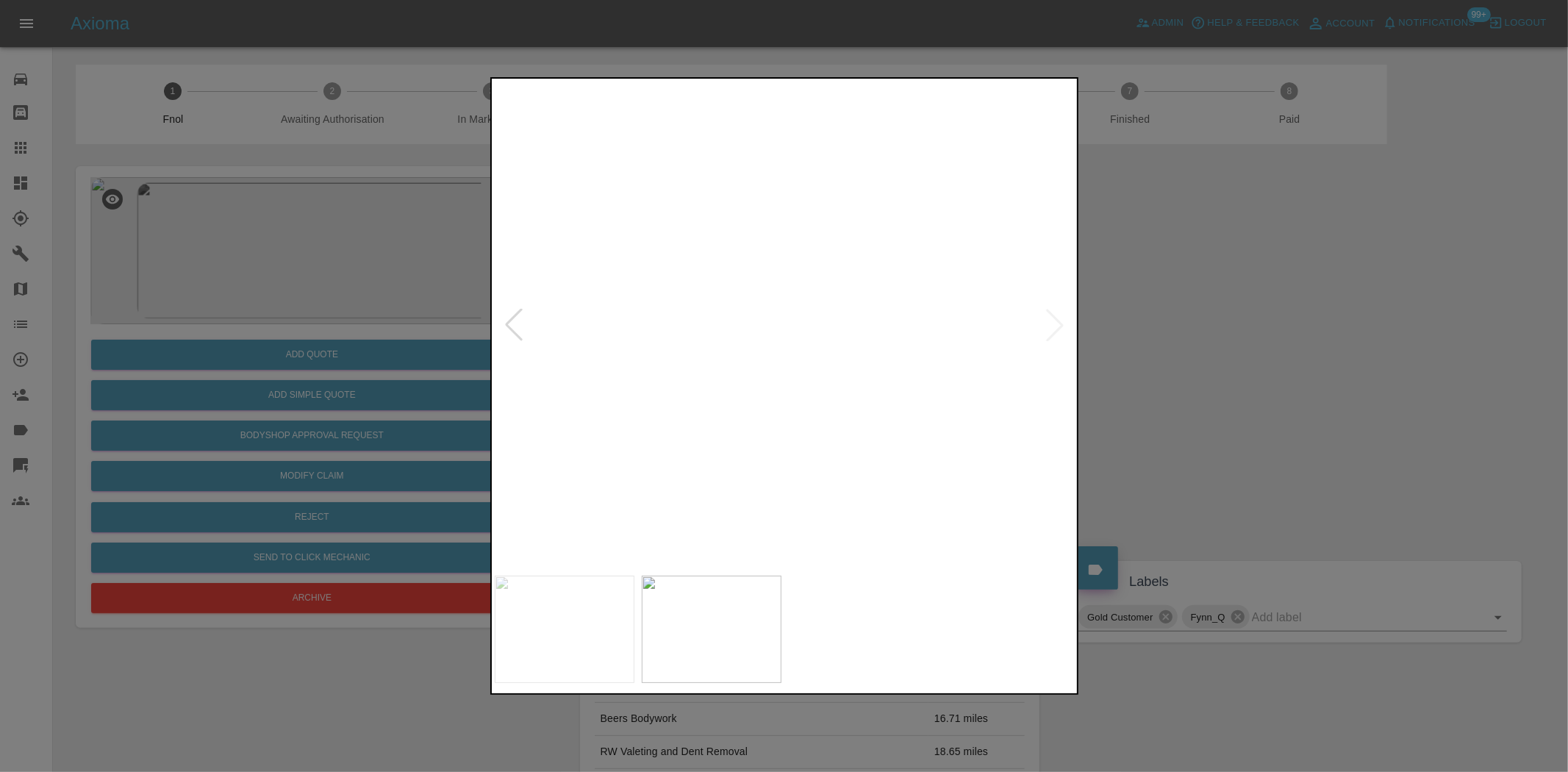
click at [813, 399] on img at bounding box center [696, 102] width 1742 height 1461
click at [631, 402] on img at bounding box center [784, 325] width 581 height 487
click at [619, 414] on img at bounding box center [784, 325] width 581 height 487
click at [808, 399] on img at bounding box center [784, 325] width 581 height 487
click at [866, 464] on img at bounding box center [784, 325] width 581 height 487
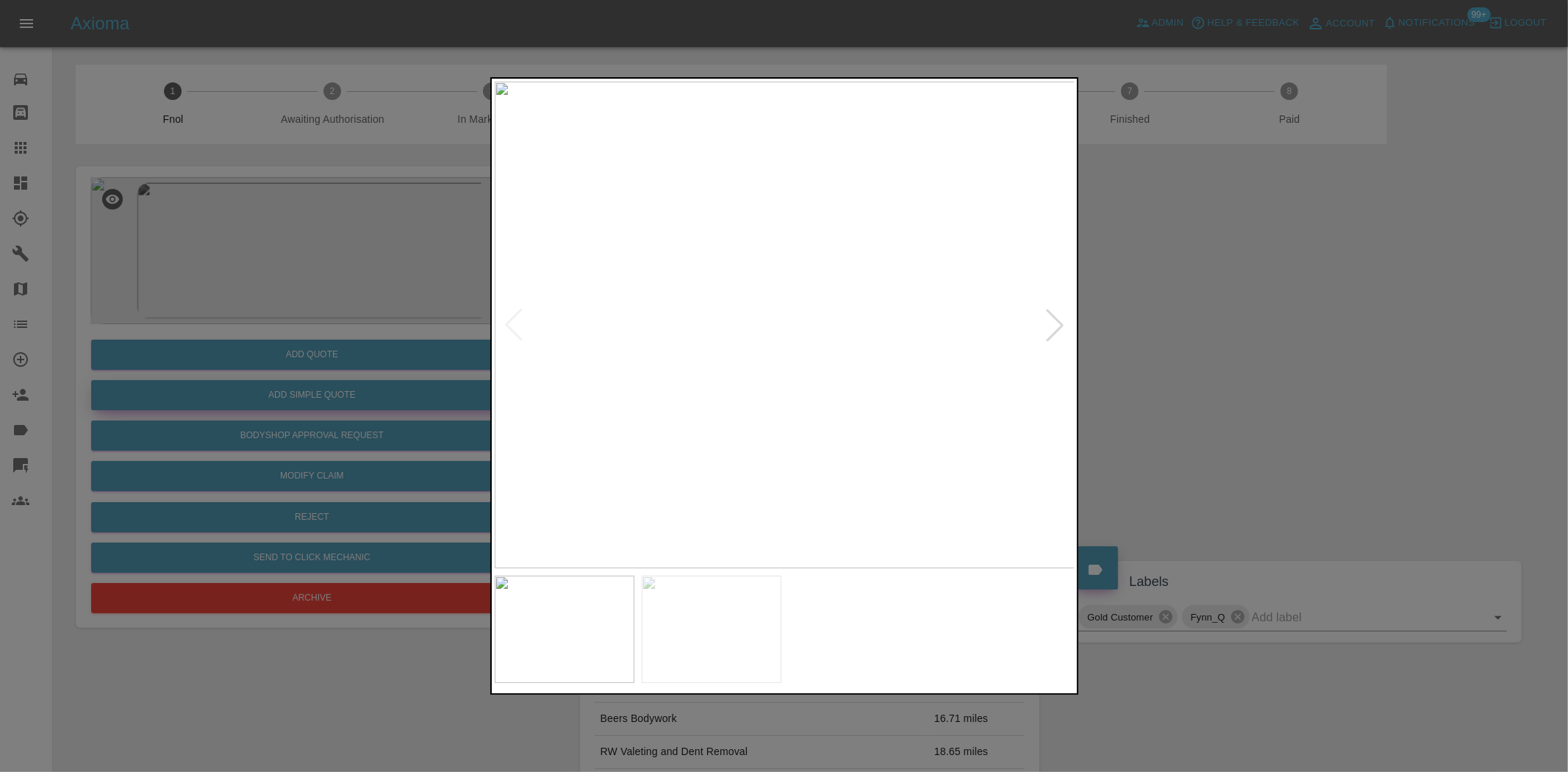
click at [427, 427] on div at bounding box center [784, 386] width 1568 height 772
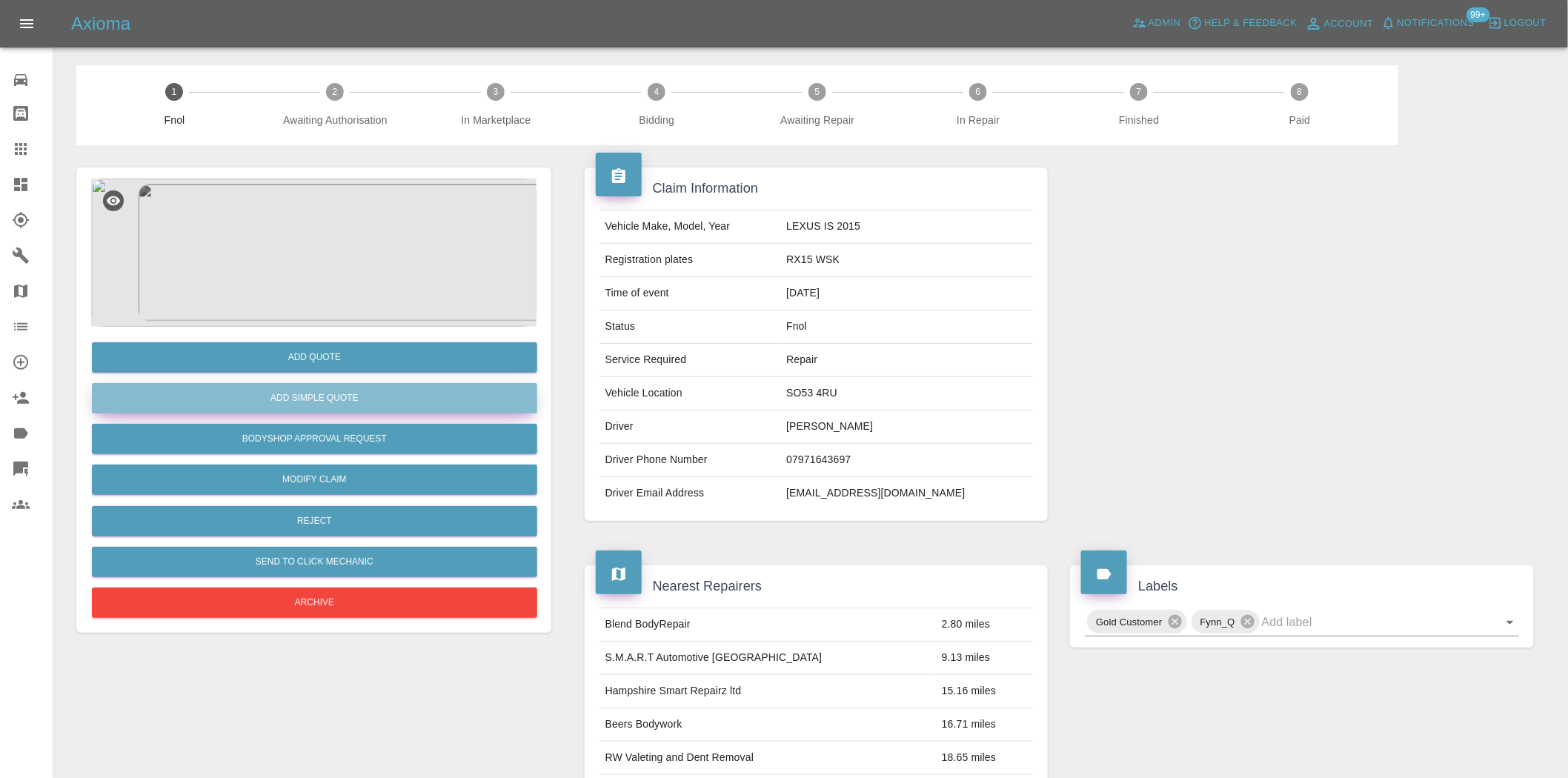
click at [414, 406] on button "Add Simple Quote" at bounding box center [314, 398] width 446 height 30
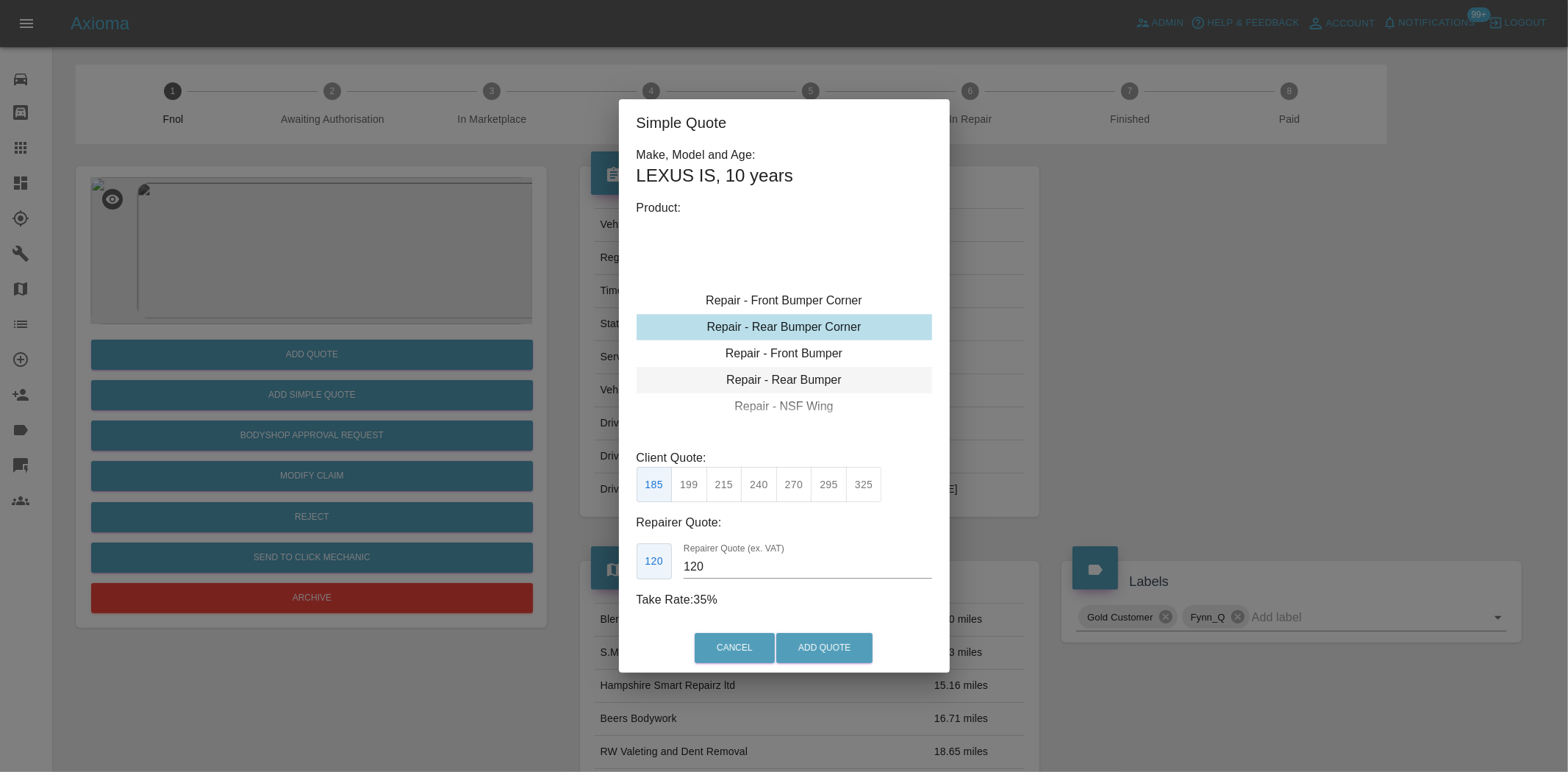
click at [785, 376] on div "Repair - Rear Bumper" at bounding box center [784, 380] width 296 height 27
click at [762, 486] on button "375" at bounding box center [759, 485] width 36 height 36
drag, startPoint x: 710, startPoint y: 568, endPoint x: 599, endPoint y: 568, distance: 111.0
click at [640, 570] on div "220 Repairer Quote (ex. VAT) 220" at bounding box center [784, 561] width 296 height 36
type input "220"
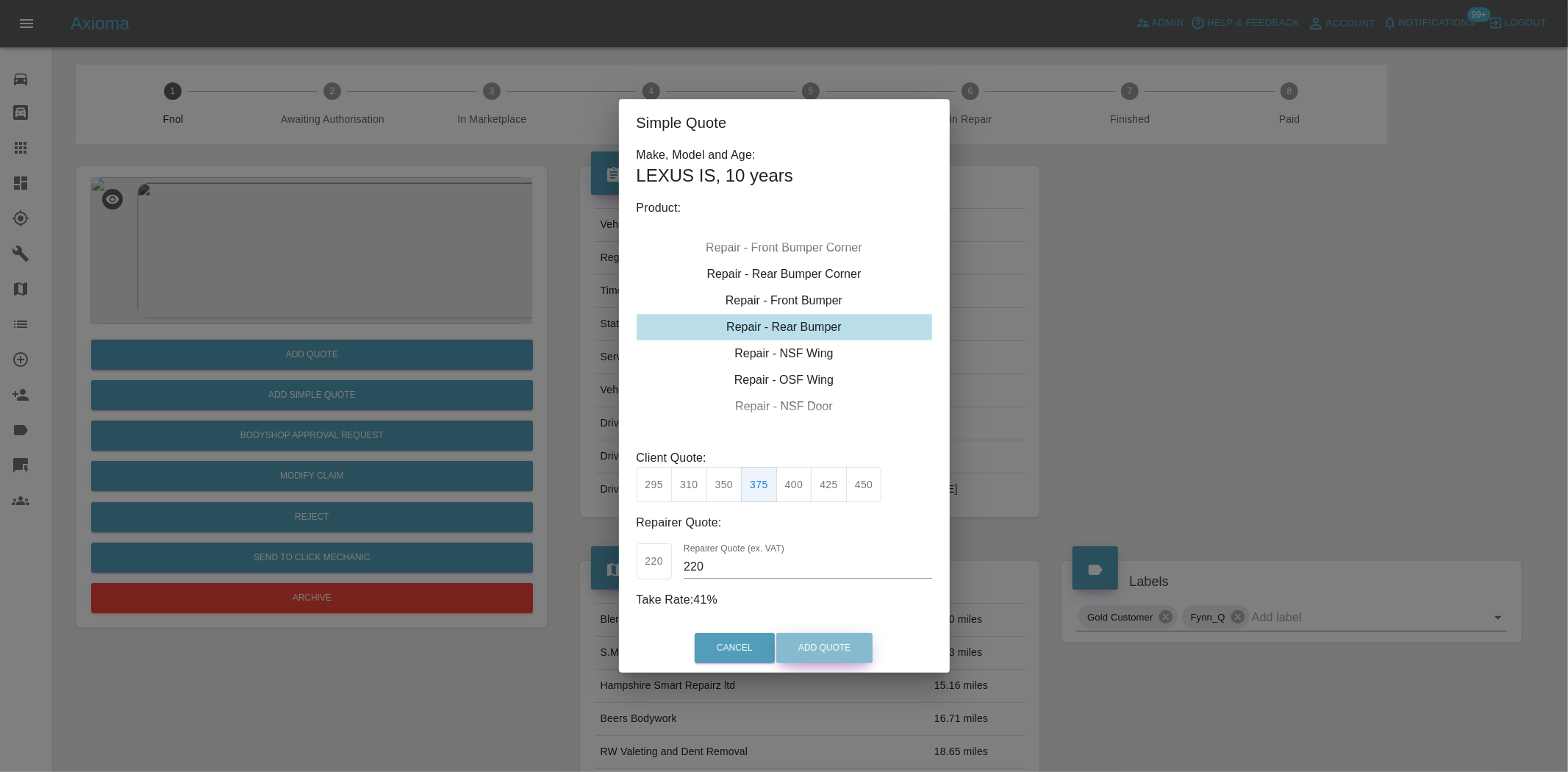
click at [811, 644] on button "Add Quote" at bounding box center [824, 648] width 96 height 30
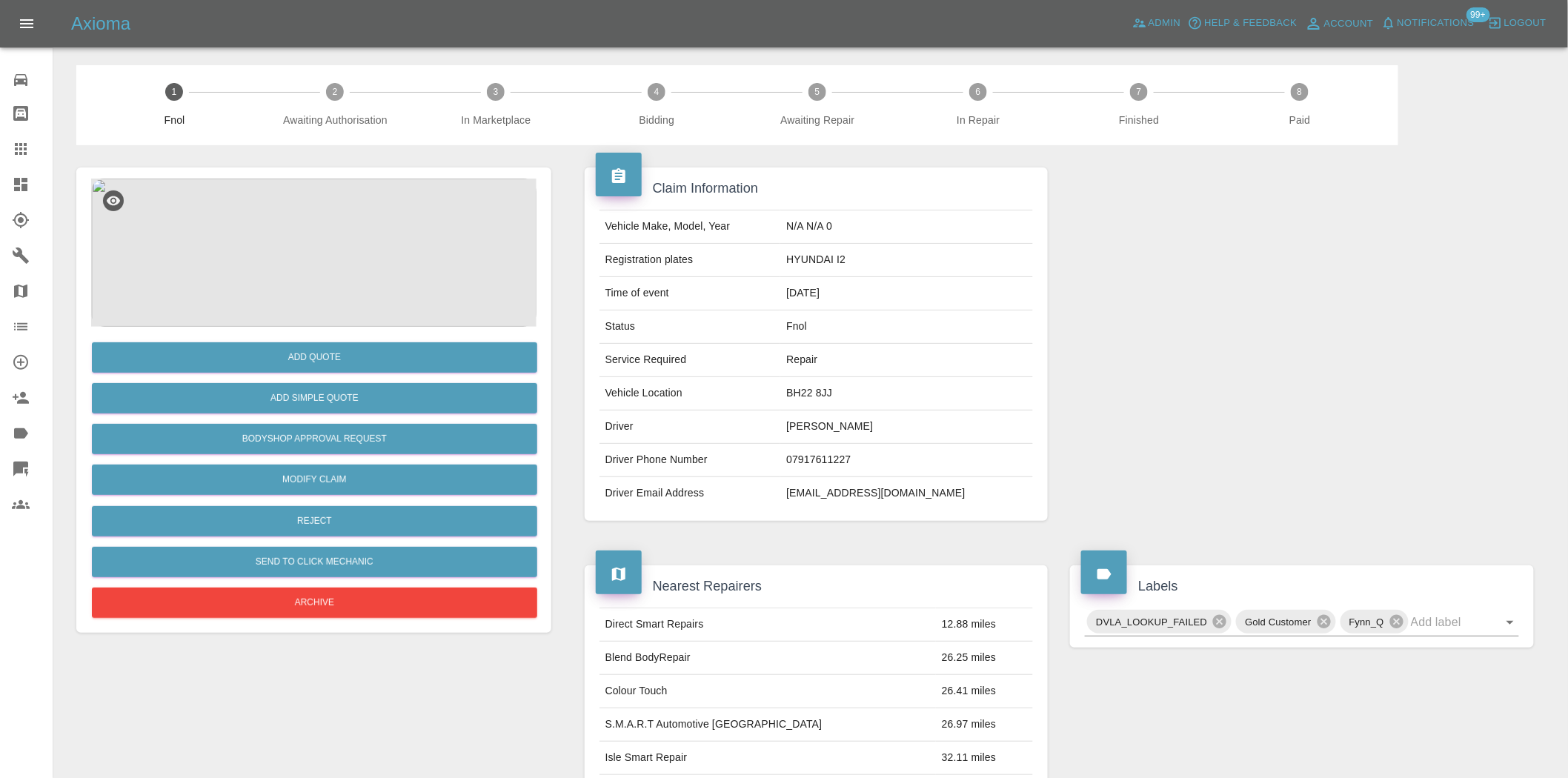
click at [324, 234] on img at bounding box center [313, 252] width 446 height 149
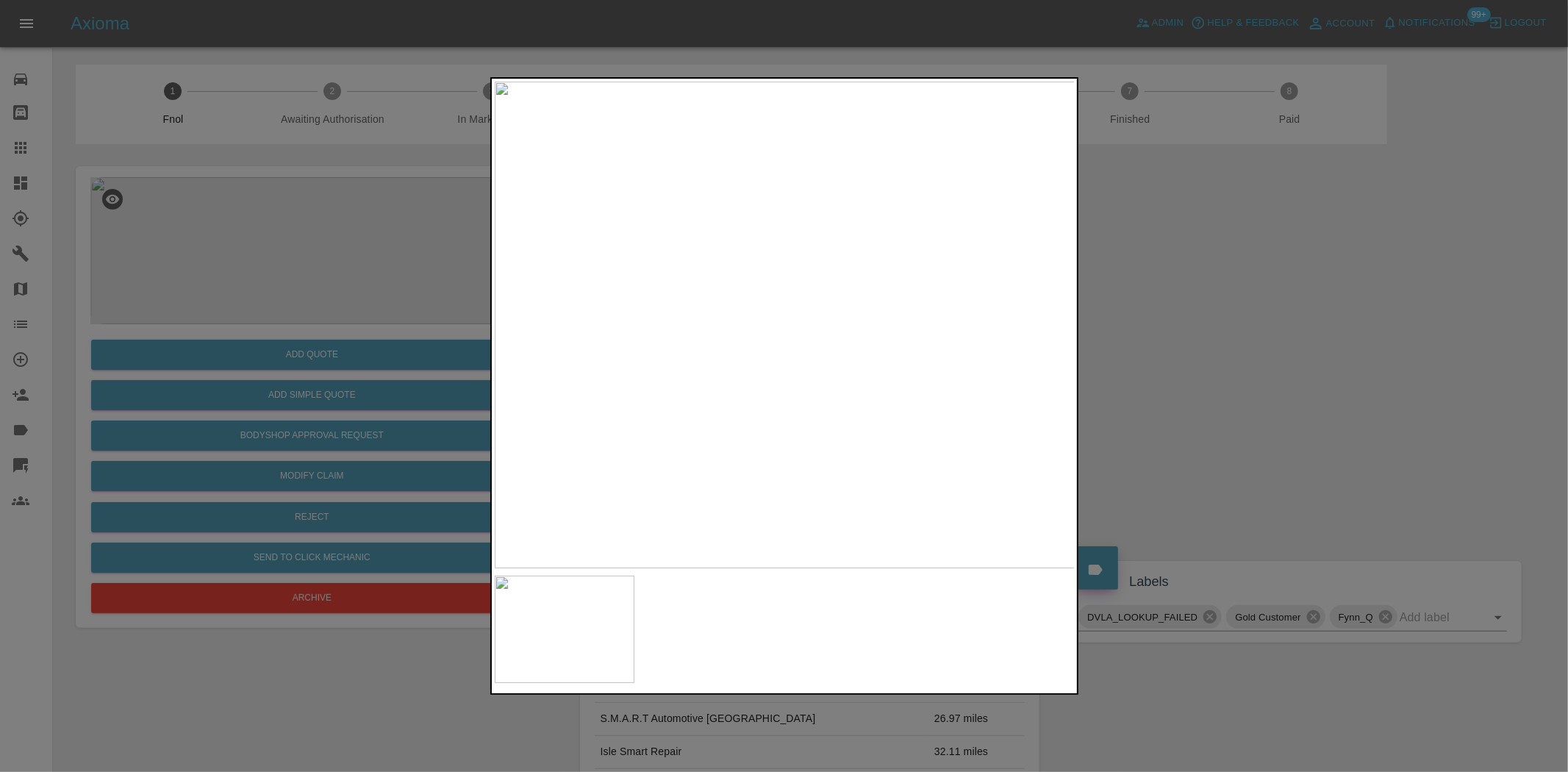
click at [680, 394] on img at bounding box center [784, 325] width 581 height 487
click at [686, 425] on img at bounding box center [784, 325] width 581 height 487
click at [242, 322] on div at bounding box center [784, 386] width 1568 height 772
drag, startPoint x: 164, startPoint y: 299, endPoint x: 291, endPoint y: 344, distance: 134.7
click at [179, 298] on div at bounding box center [784, 386] width 1568 height 772
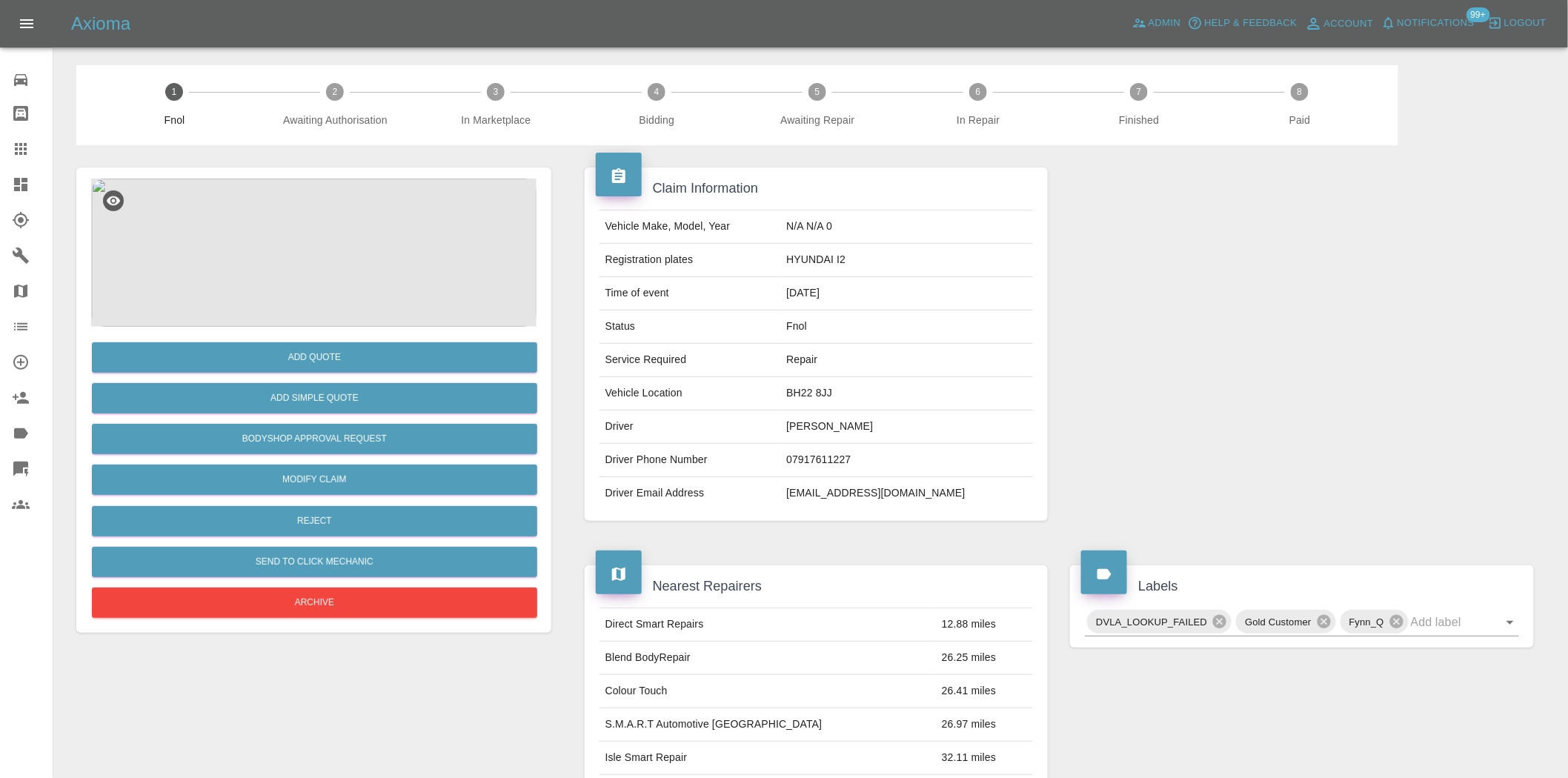
click at [311, 284] on img at bounding box center [313, 252] width 446 height 149
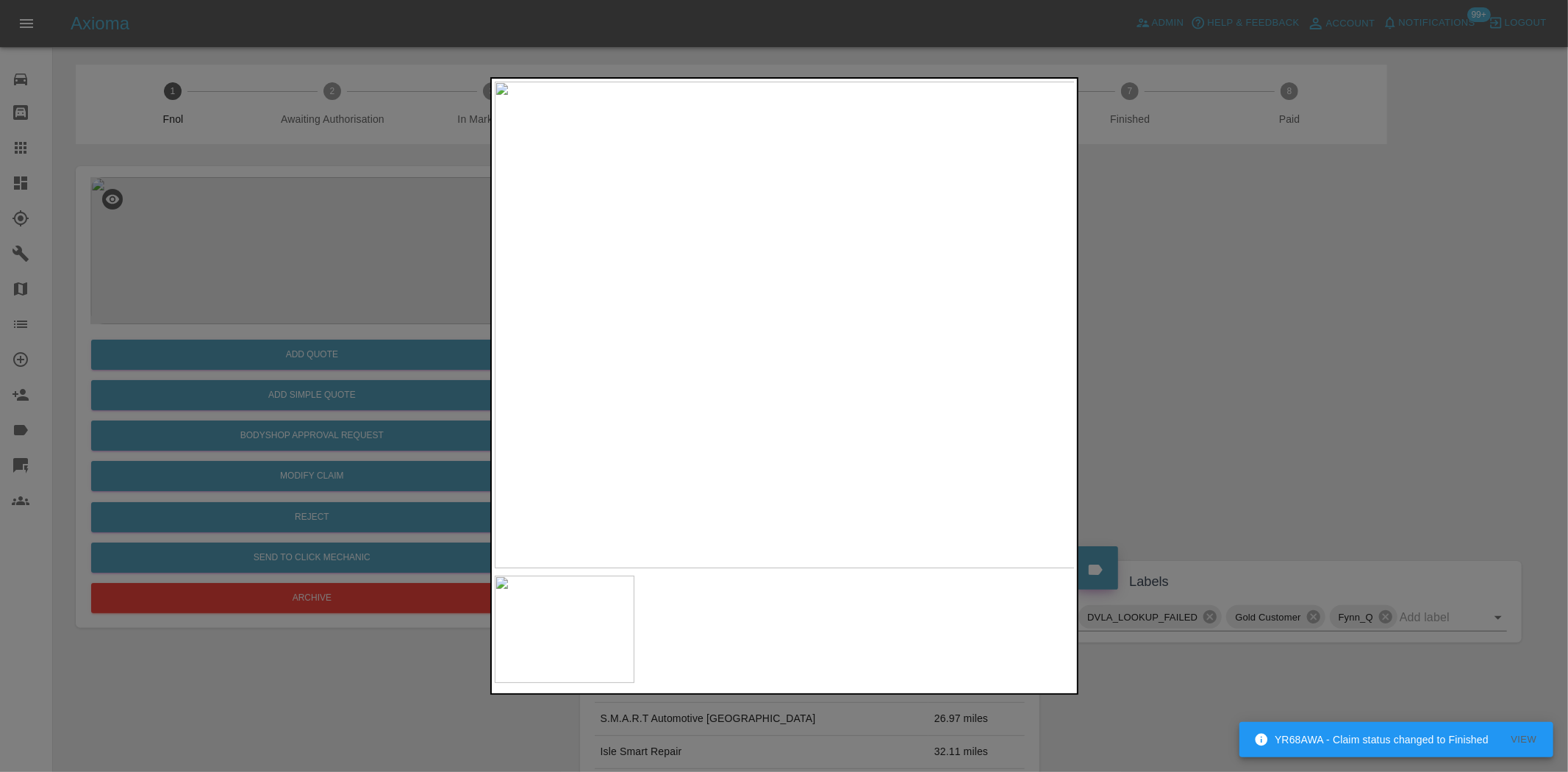
click at [344, 347] on div at bounding box center [784, 386] width 1568 height 772
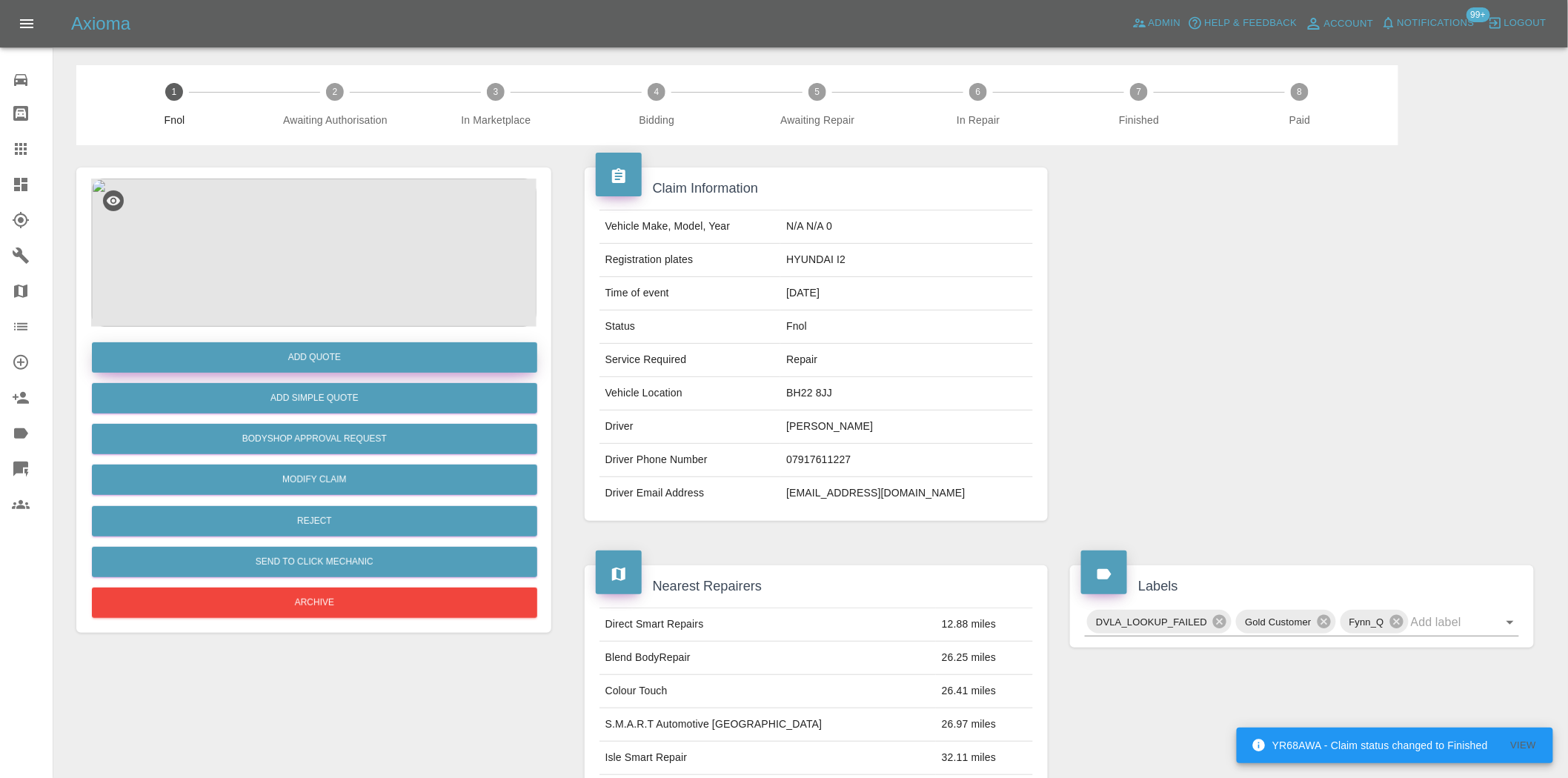
click at [345, 357] on button "Add Quote" at bounding box center [314, 357] width 446 height 30
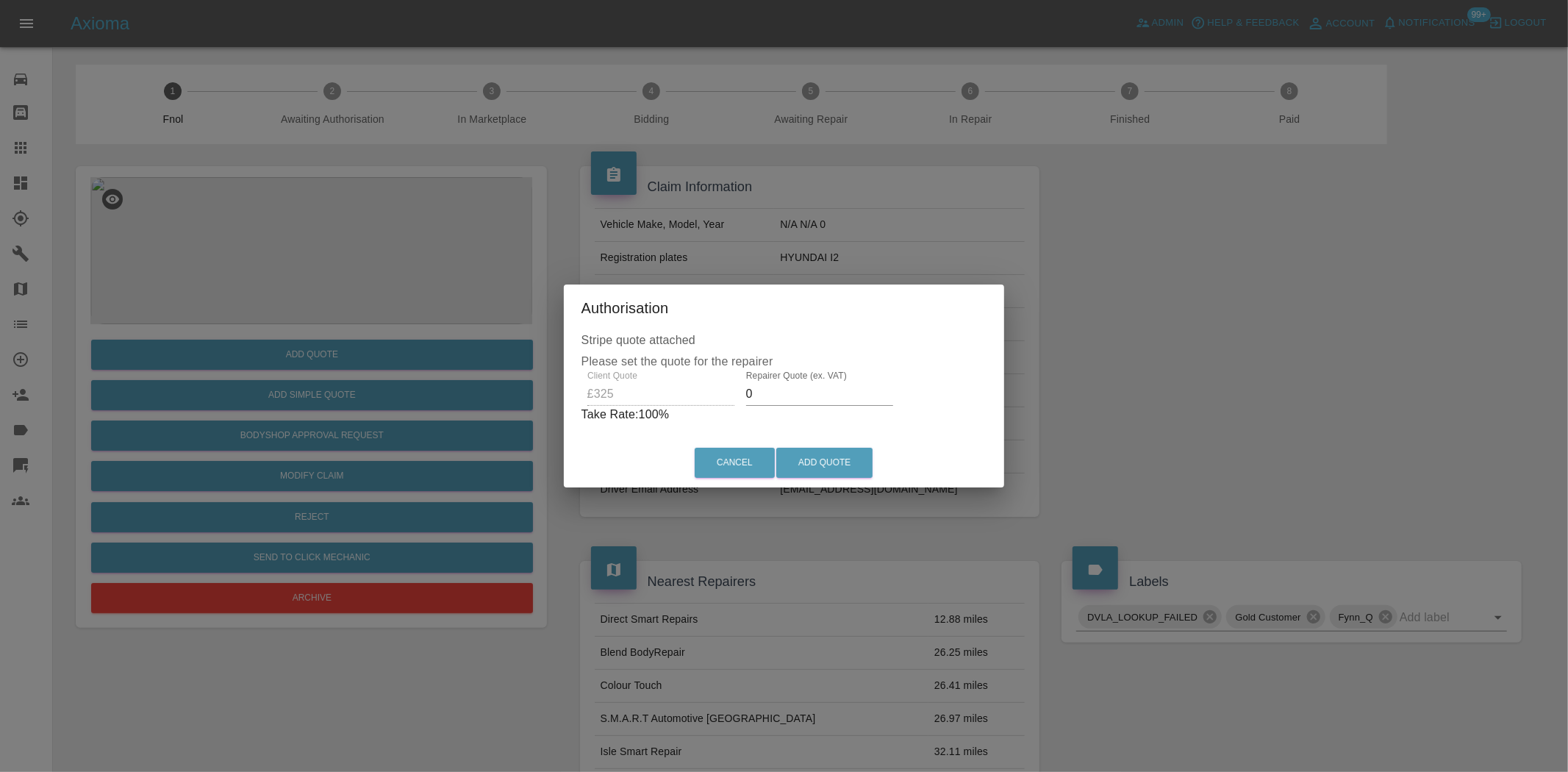
click at [619, 395] on div "Client Quote £325 Repairer Quote (ex. VAT) 0 Take Rate: 100 %" at bounding box center [784, 398] width 406 height 53
click at [717, 401] on div "Client Quote £325 Repairer Quote (ex. VAT) 250 Take Rate: 23 %" at bounding box center [784, 398] width 399 height 53
type input "200"
click at [833, 456] on button "Add Quote" at bounding box center [824, 463] width 96 height 30
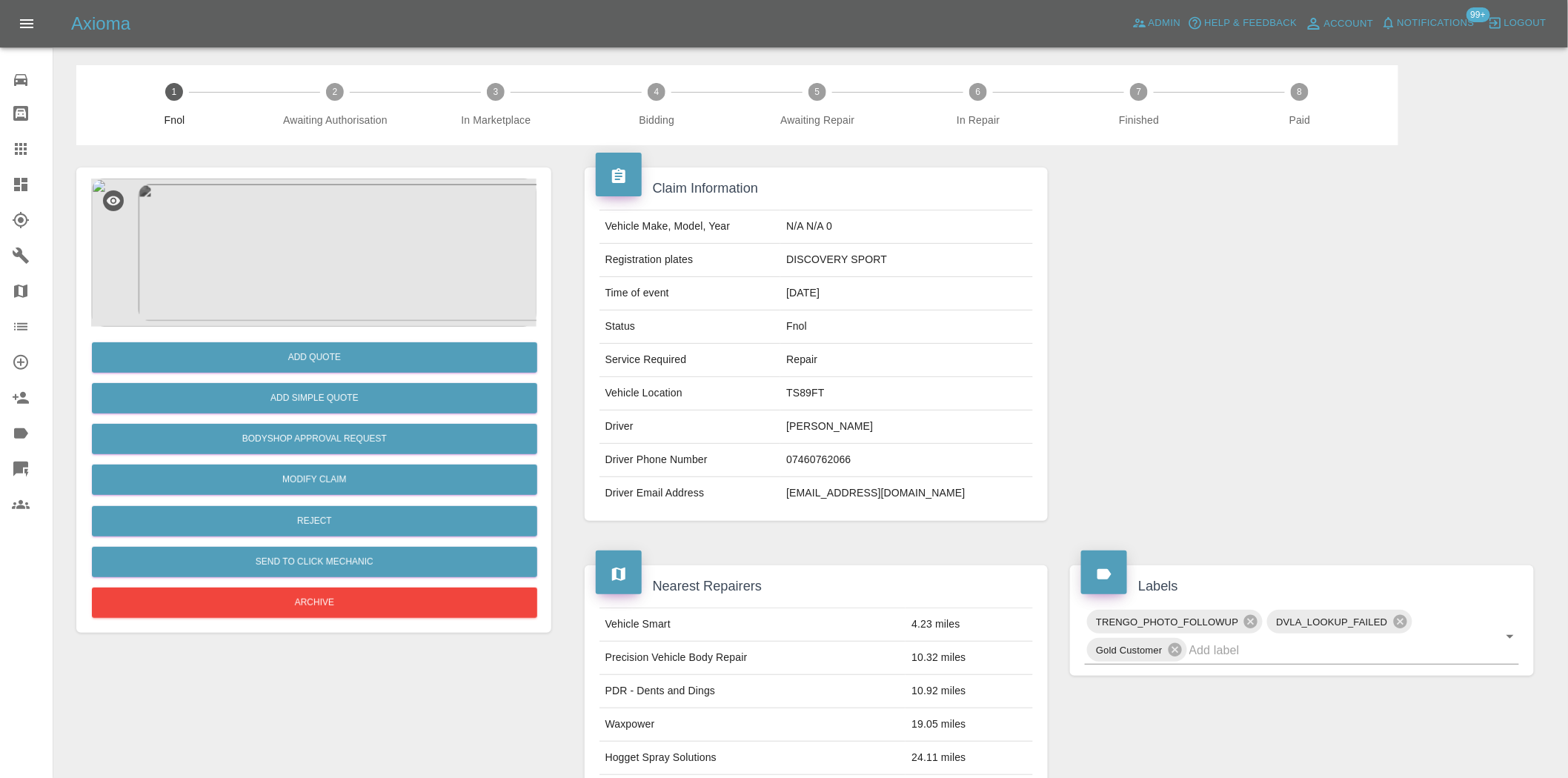
click at [327, 259] on img at bounding box center [313, 252] width 446 height 149
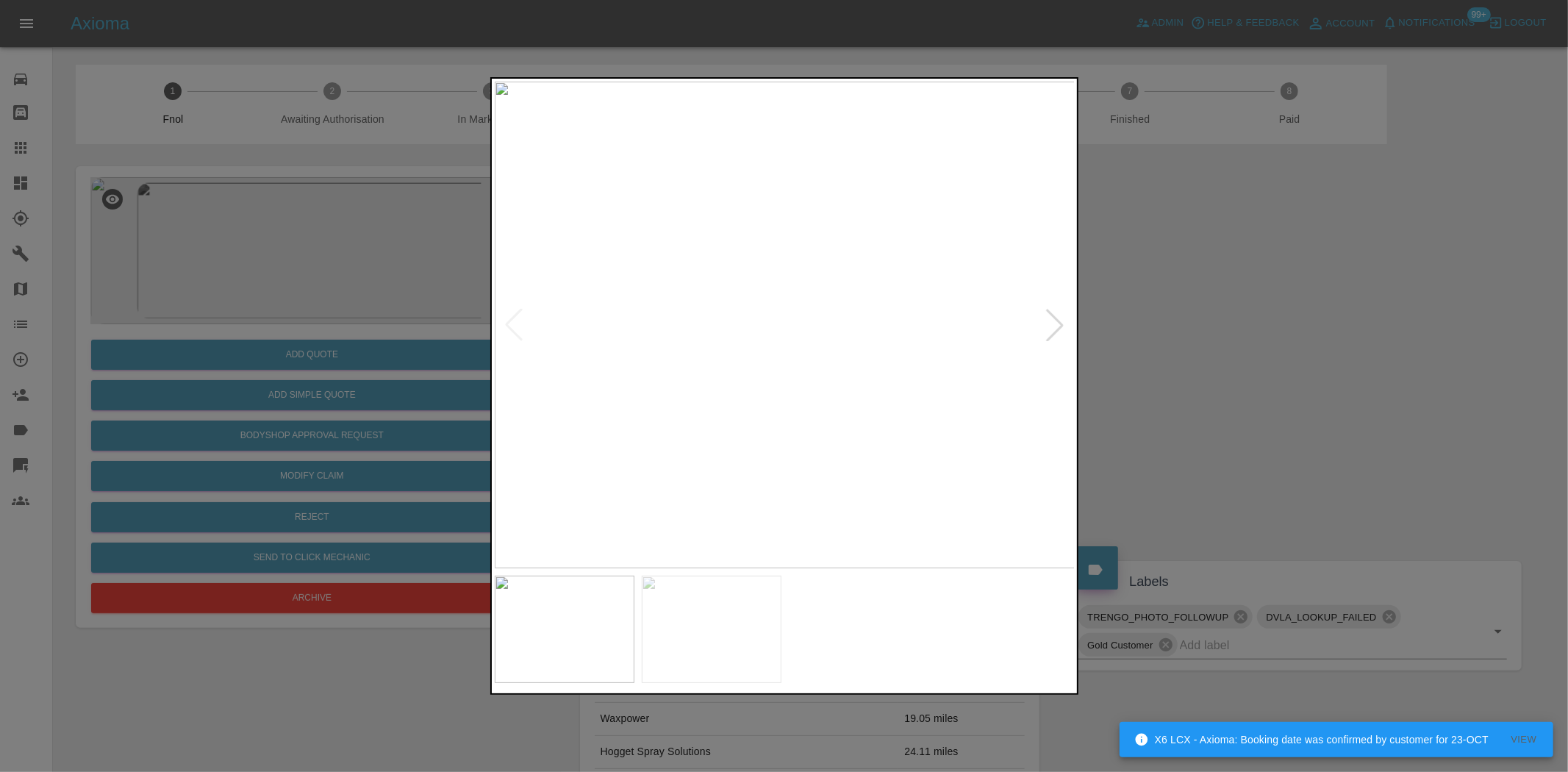
click at [858, 361] on img at bounding box center [784, 325] width 581 height 487
click at [854, 360] on img at bounding box center [784, 325] width 581 height 487
click at [835, 363] on img at bounding box center [576, 220] width 1742 height 1461
click at [522, 491] on img at bounding box center [784, 325] width 581 height 487
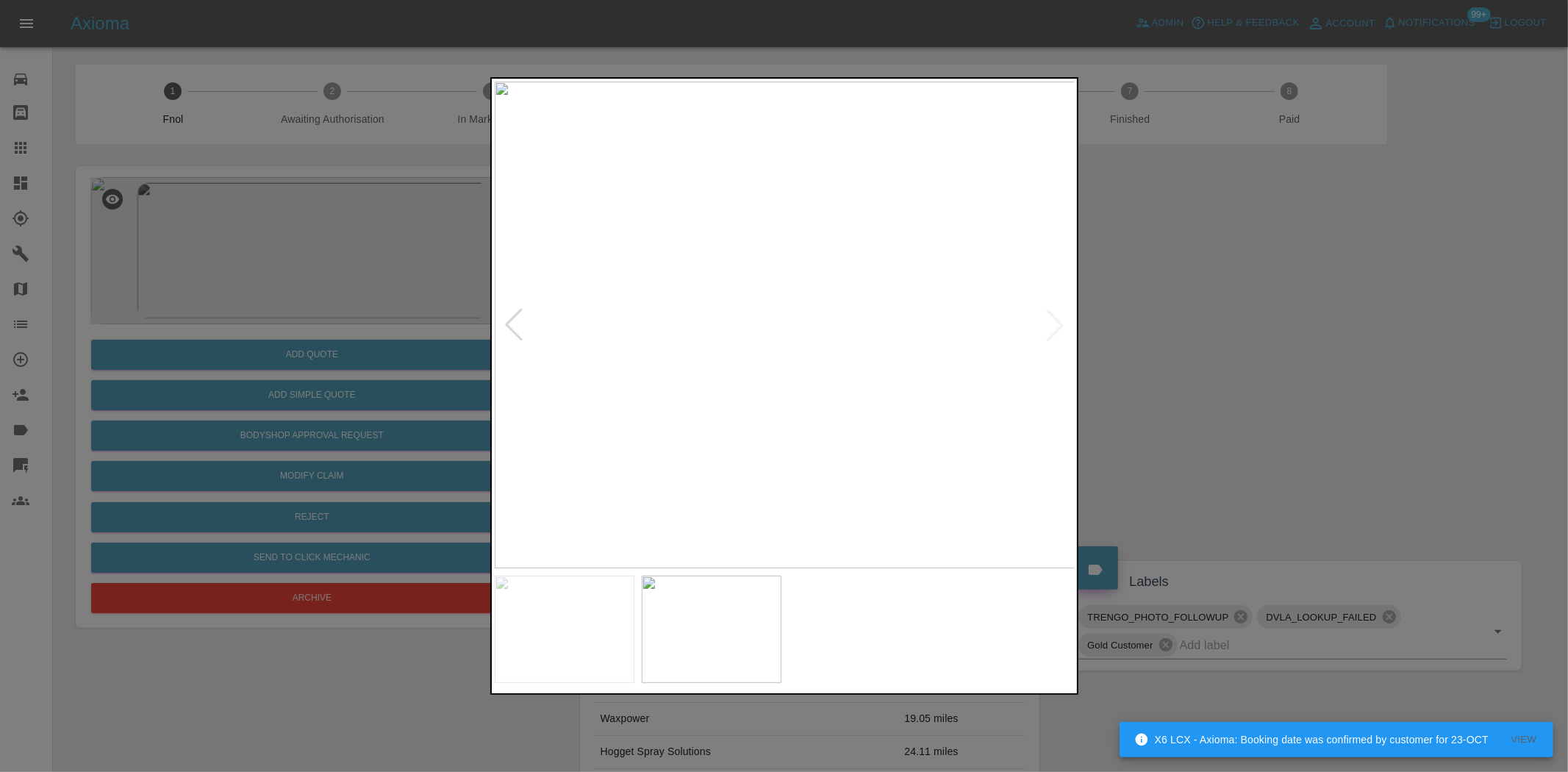
click at [821, 311] on img at bounding box center [784, 325] width 581 height 487
click at [821, 311] on img at bounding box center [672, 368] width 1742 height 1461
click at [644, 405] on img at bounding box center [784, 325] width 581 height 487
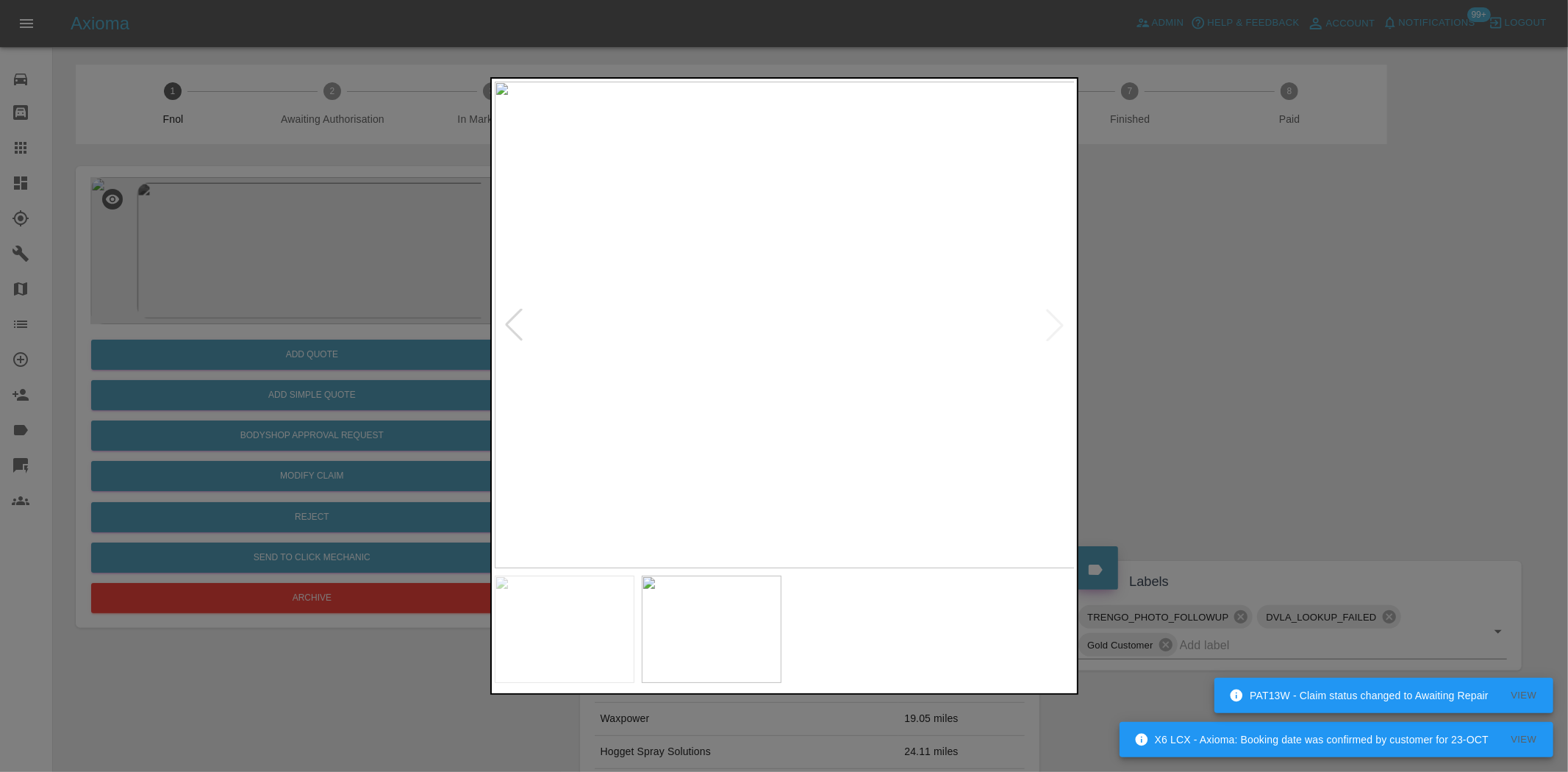
click at [638, 425] on img at bounding box center [784, 325] width 581 height 487
click at [788, 417] on img at bounding box center [784, 325] width 581 height 487
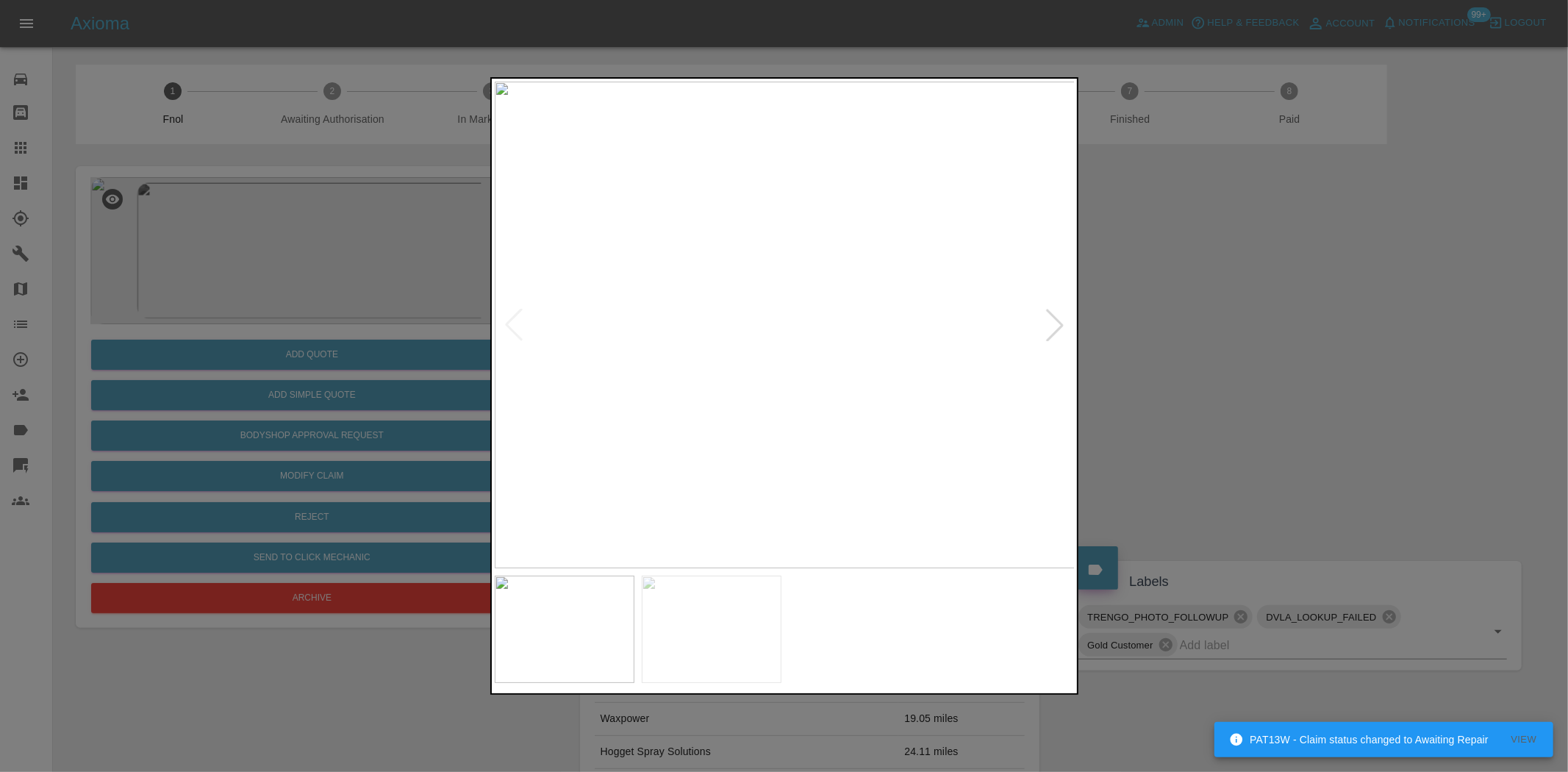
click at [832, 354] on img at bounding box center [784, 325] width 581 height 487
click at [831, 364] on img at bounding box center [640, 237] width 1742 height 1461
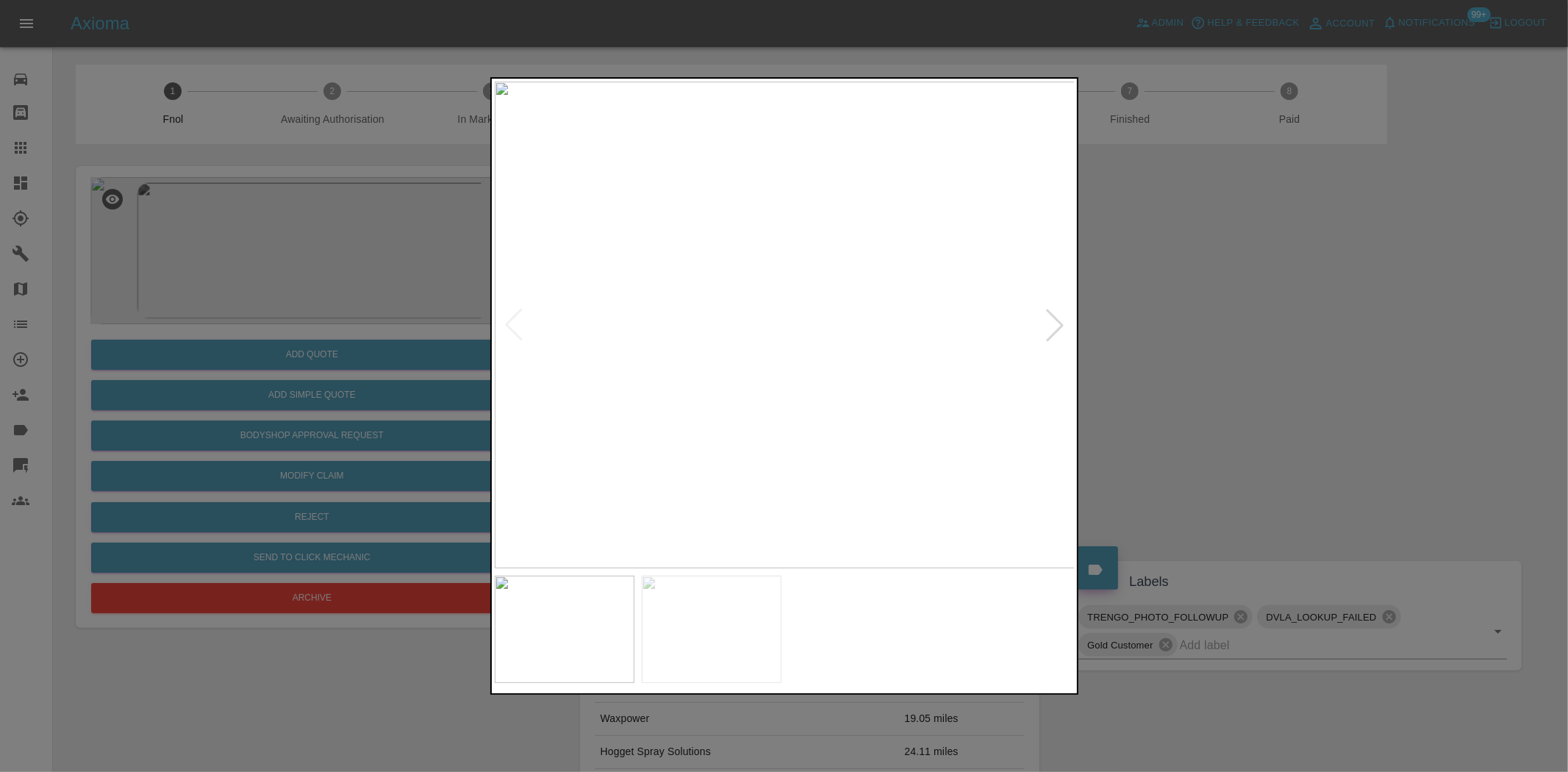
click at [578, 290] on img at bounding box center [784, 325] width 581 height 487
click at [311, 234] on div at bounding box center [784, 386] width 1568 height 772
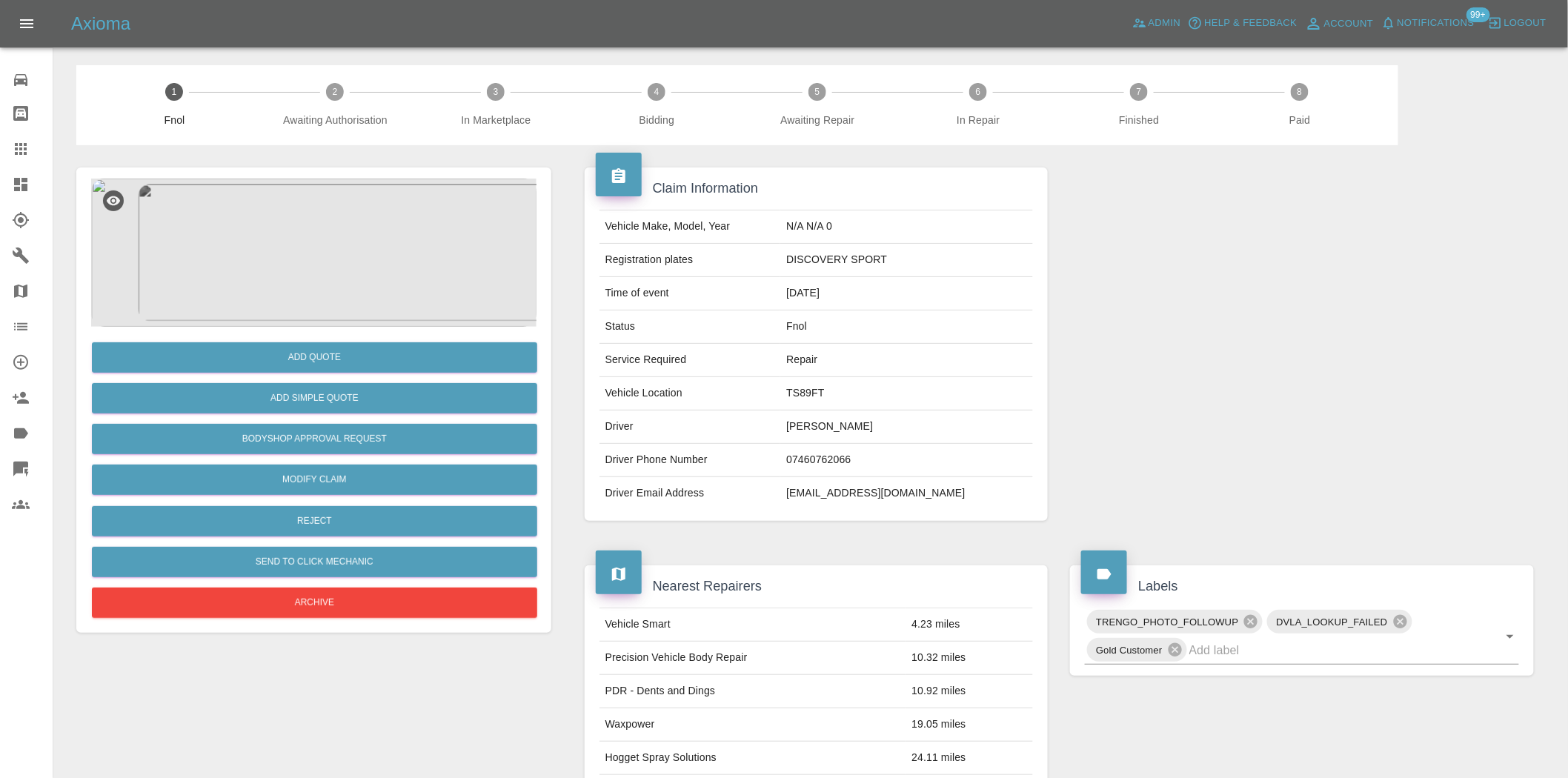
click at [347, 217] on img at bounding box center [313, 252] width 446 height 149
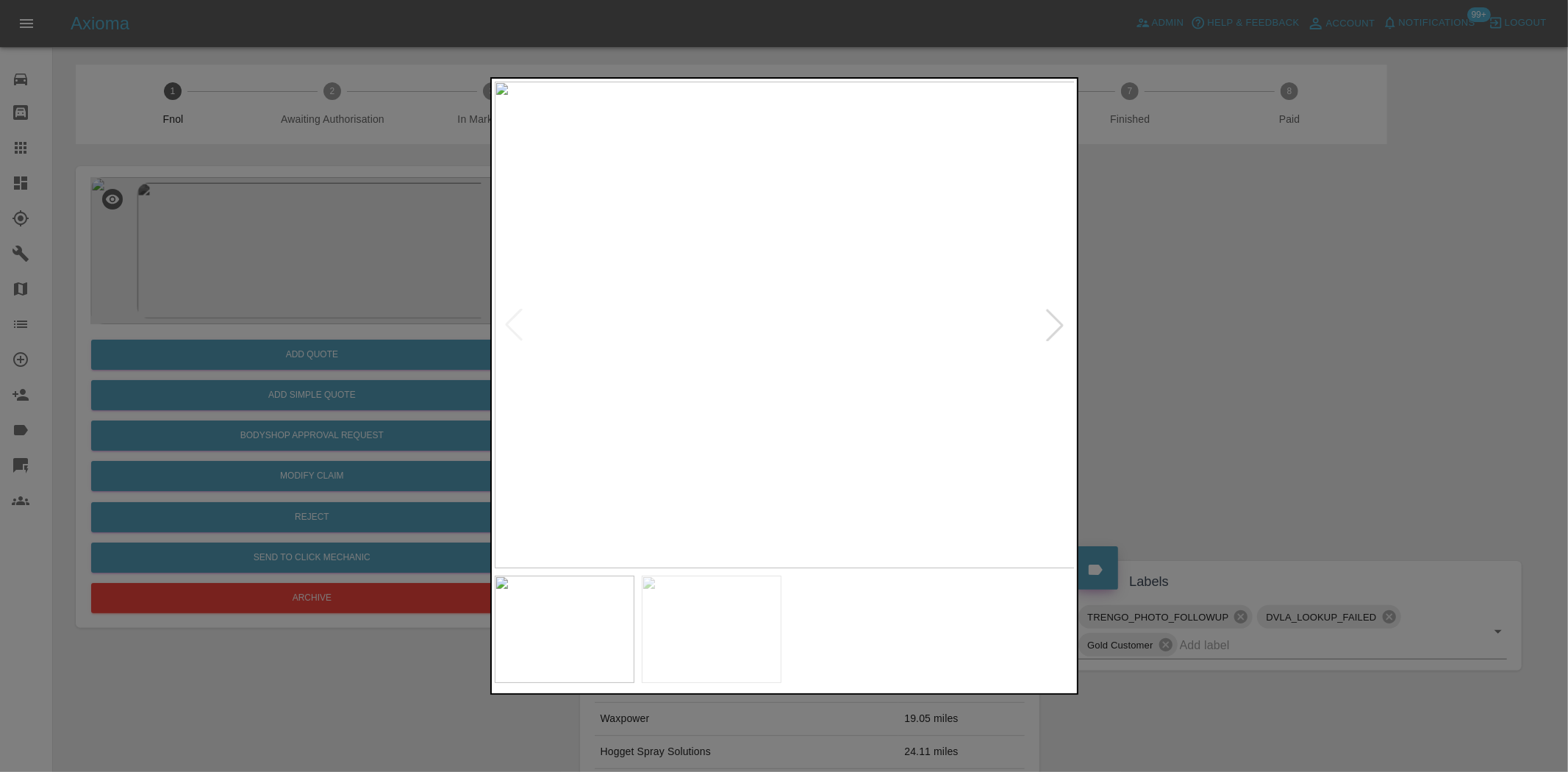
click at [856, 363] on img at bounding box center [784, 325] width 581 height 487
click at [854, 363] on img at bounding box center [569, 210] width 1742 height 1461
click at [752, 395] on img at bounding box center [784, 325] width 581 height 487
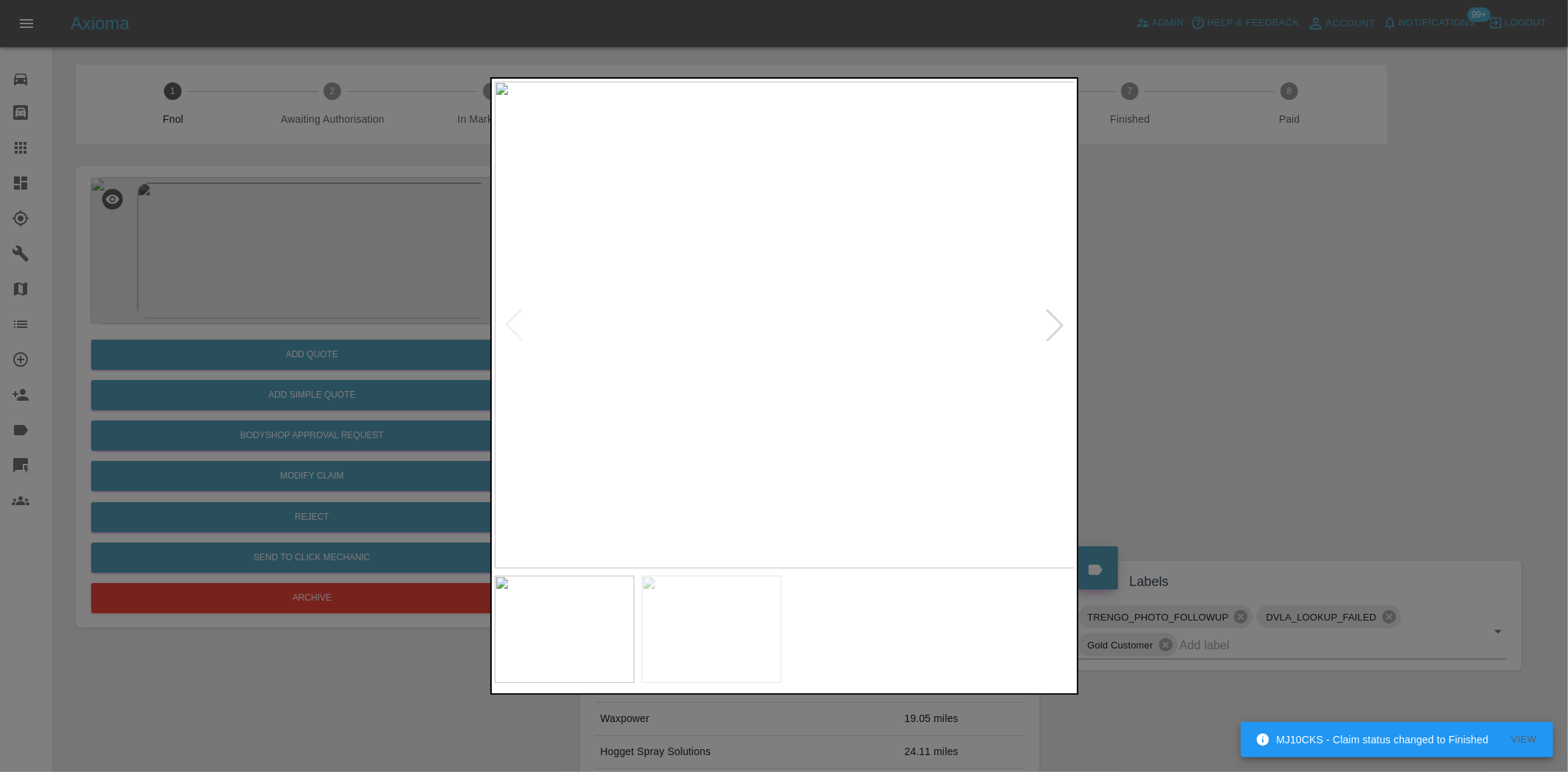
click at [669, 390] on img at bounding box center [784, 325] width 581 height 487
click at [383, 344] on div at bounding box center [784, 386] width 1568 height 772
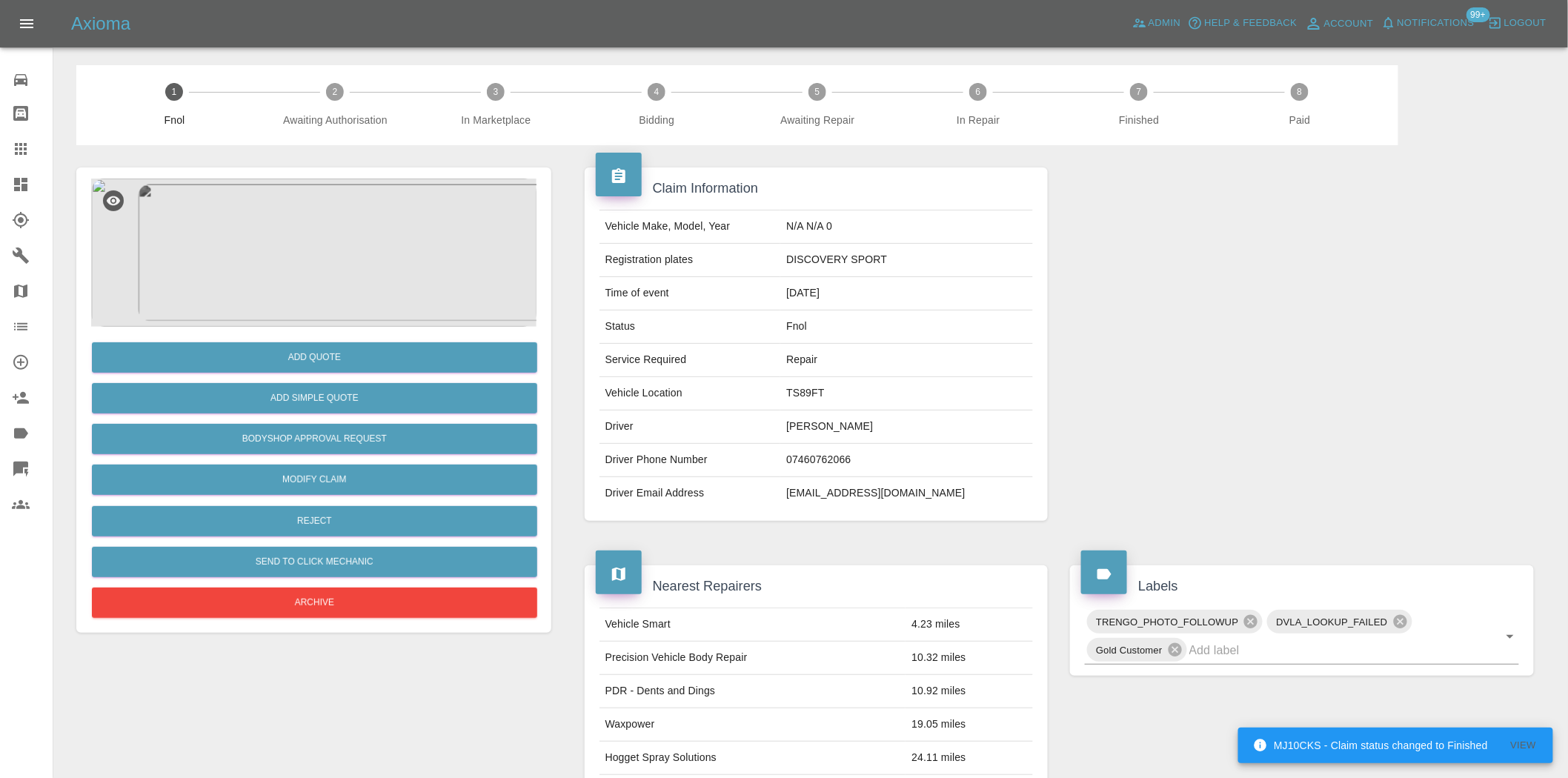
click at [327, 341] on div "Add Quote" at bounding box center [313, 358] width 446 height 38
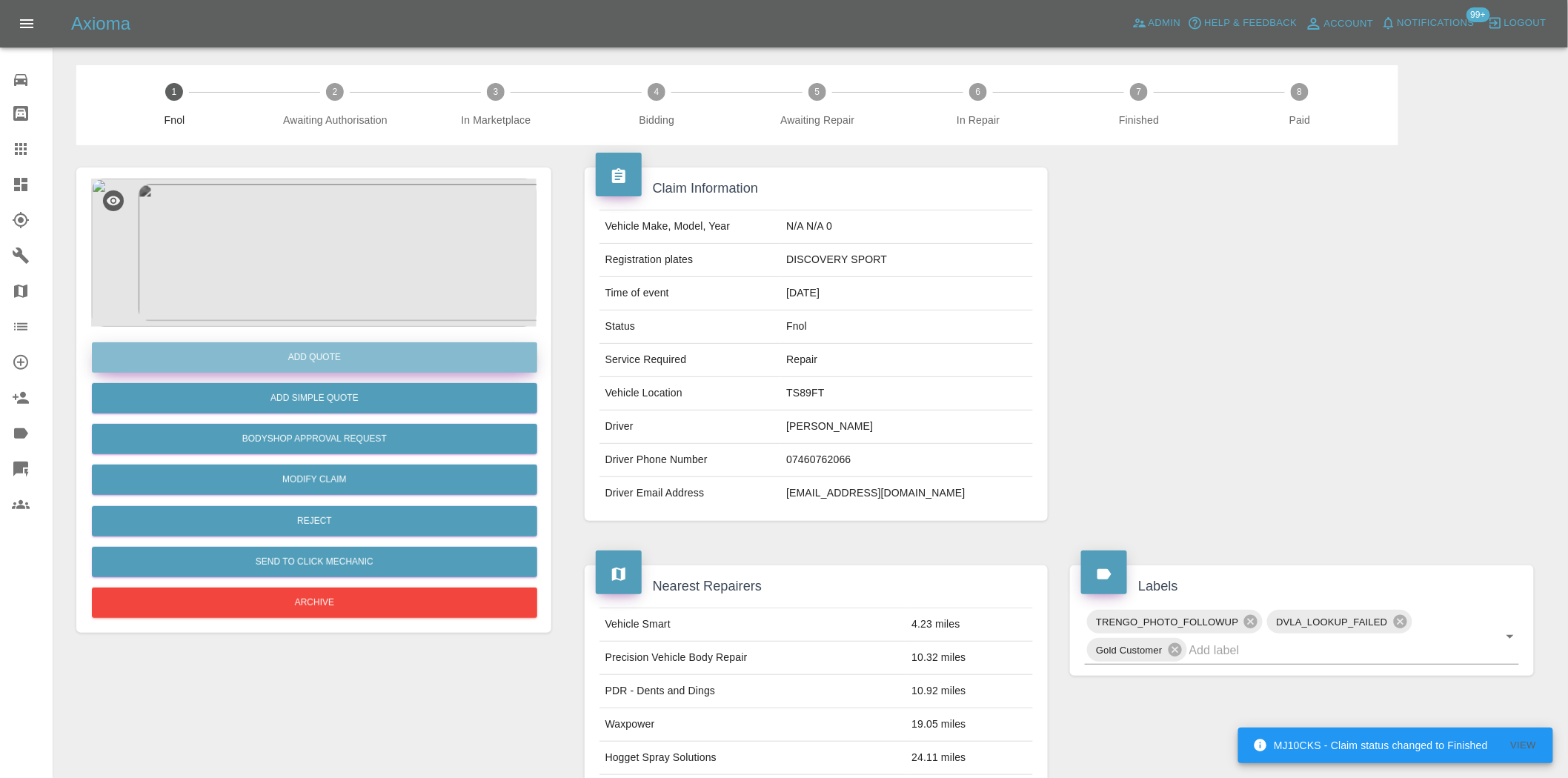
click at [327, 349] on button "Add Quote" at bounding box center [314, 357] width 446 height 30
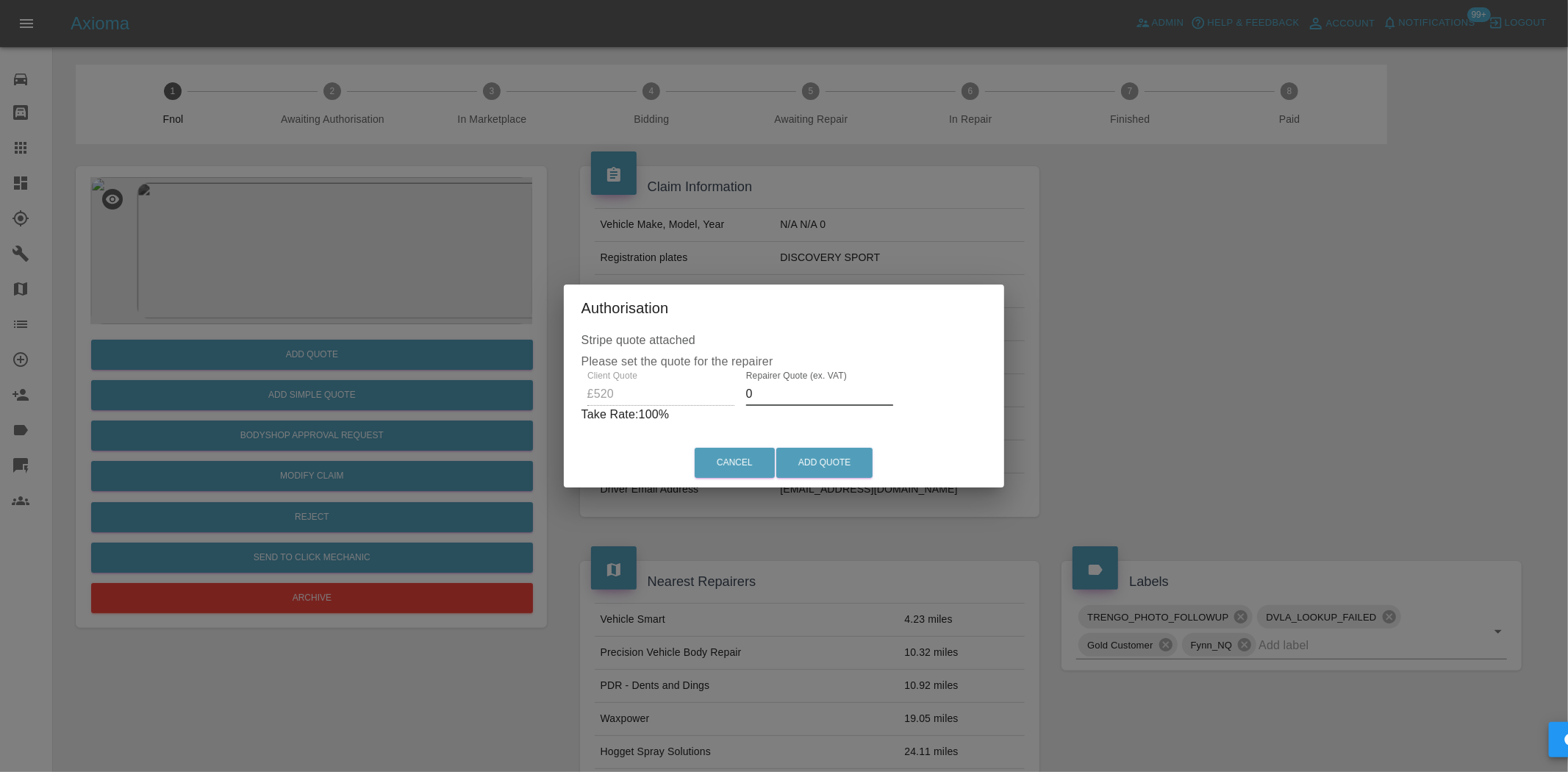
click at [642, 397] on div "Client Quote £520 Repairer Quote (ex. VAT) 0 Take Rate: 100 %" at bounding box center [784, 398] width 406 height 53
type input "300"
click at [807, 452] on button "Add Quote" at bounding box center [824, 463] width 96 height 30
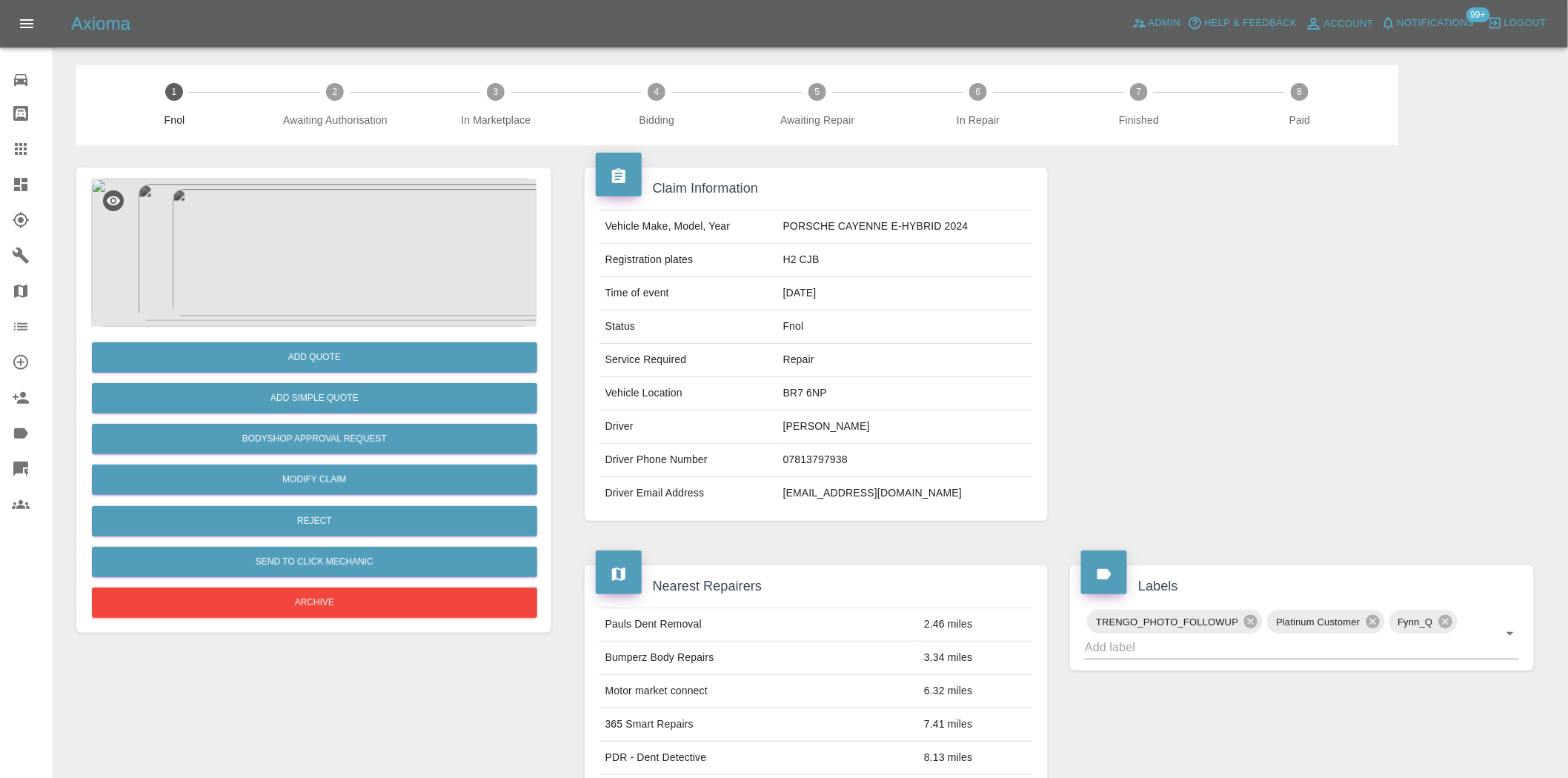
click at [350, 299] on img at bounding box center [313, 252] width 446 height 149
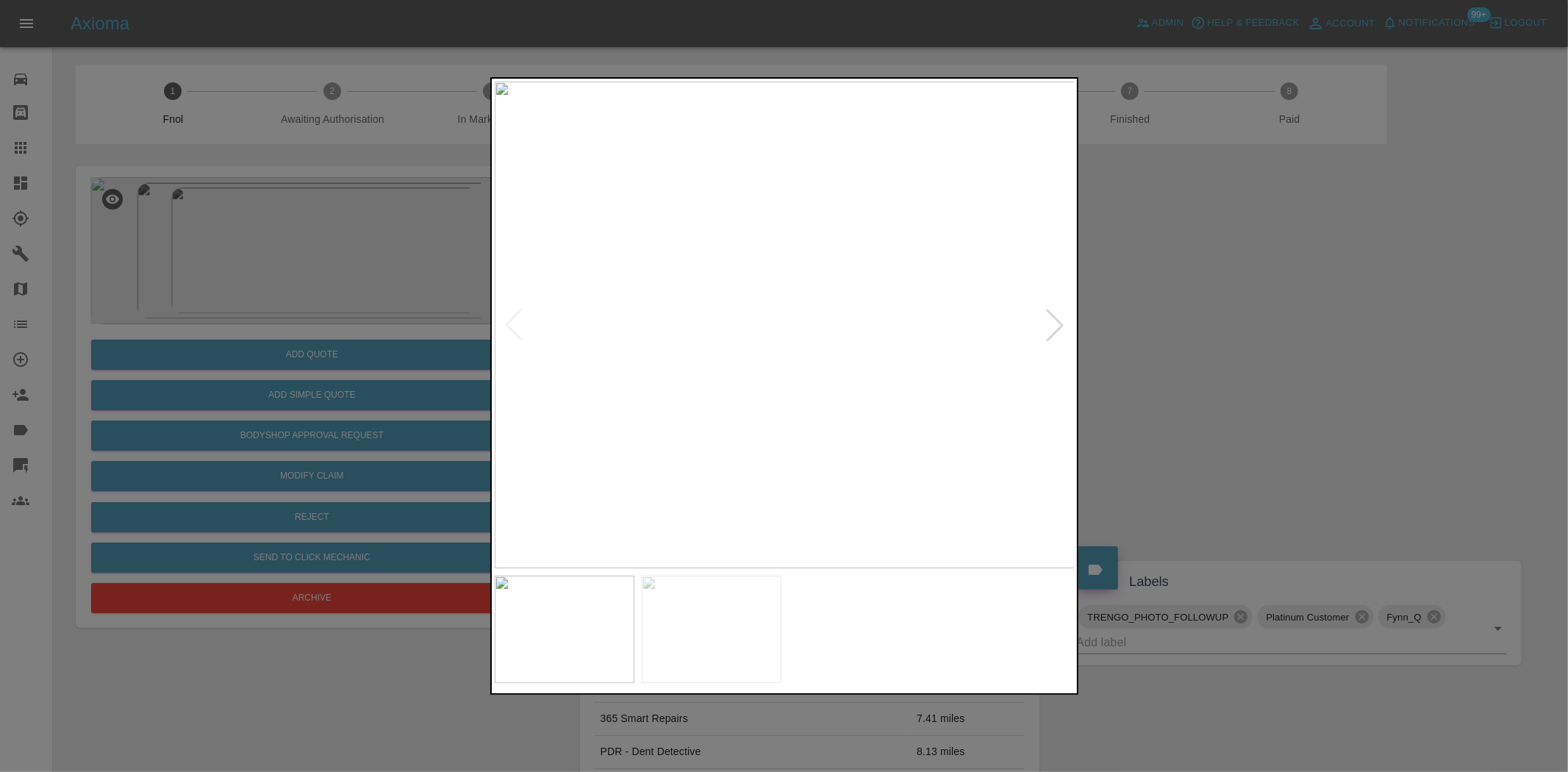
click at [765, 392] on img at bounding box center [784, 325] width 581 height 487
click at [693, 396] on img at bounding box center [784, 325] width 581 height 487
click at [557, 386] on img at bounding box center [784, 325] width 581 height 487
click at [850, 397] on img at bounding box center [784, 325] width 581 height 487
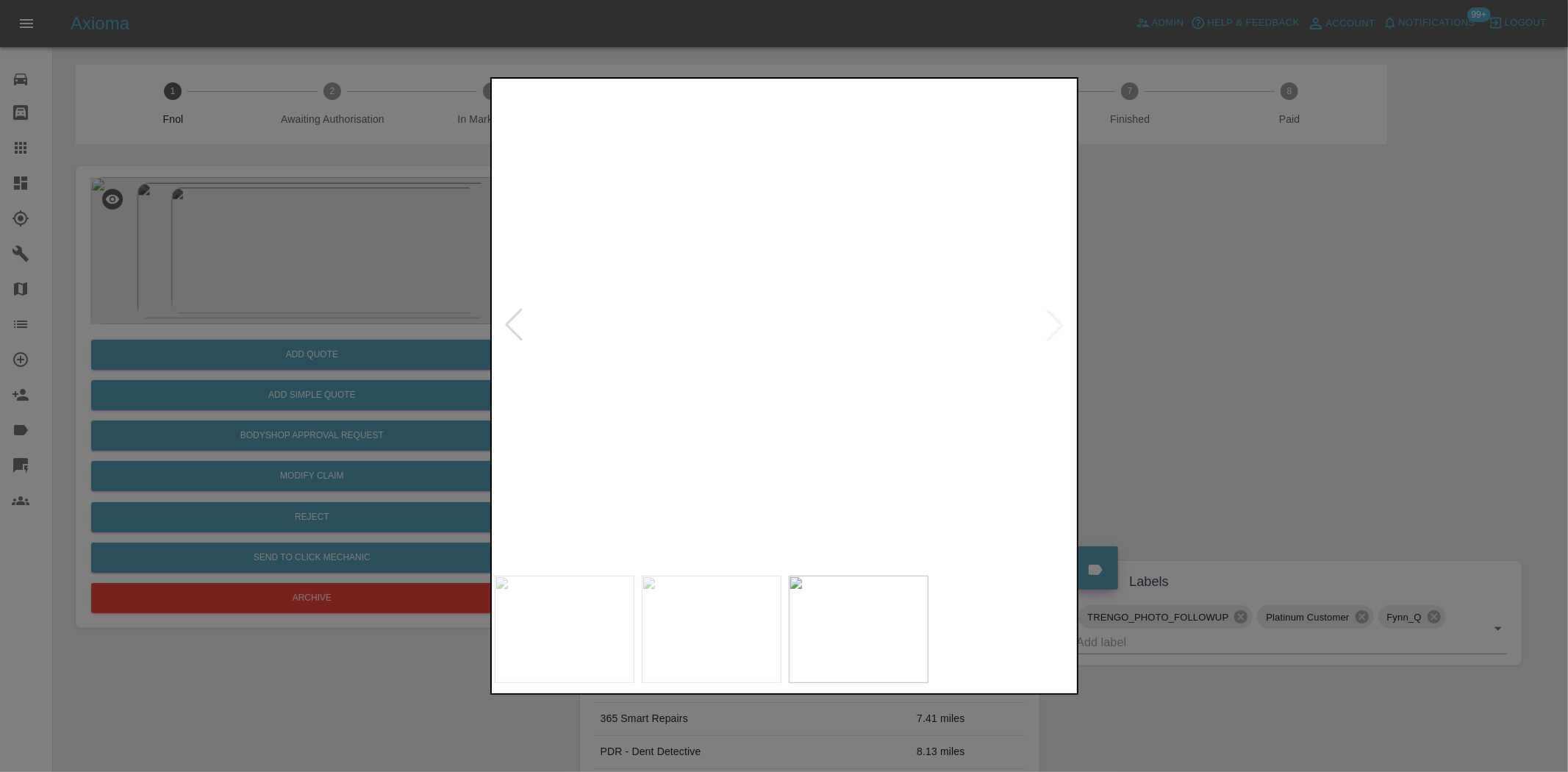
click at [302, 303] on div at bounding box center [784, 386] width 1568 height 772
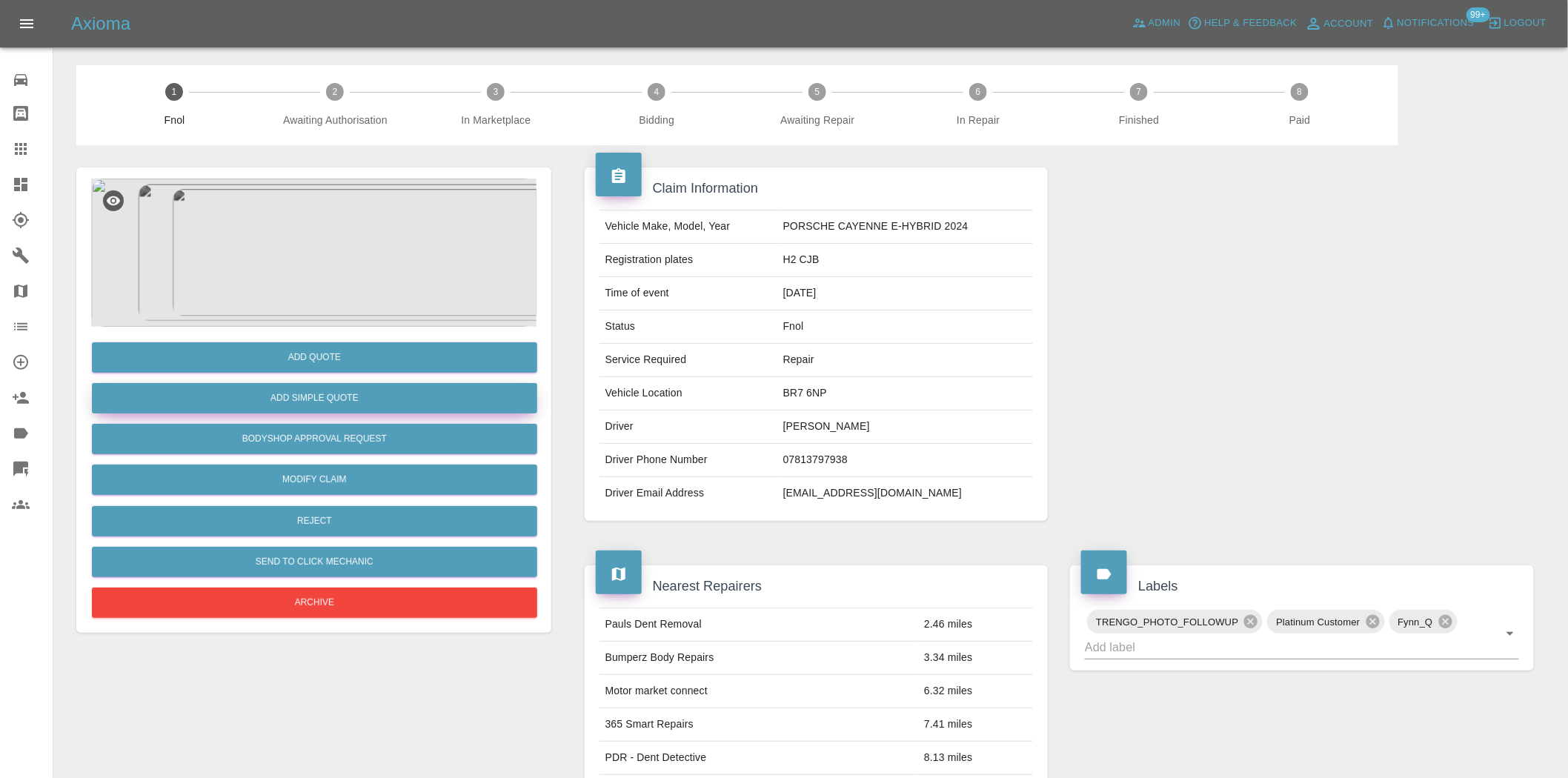
click at [264, 395] on button "Add Simple Quote" at bounding box center [314, 398] width 446 height 30
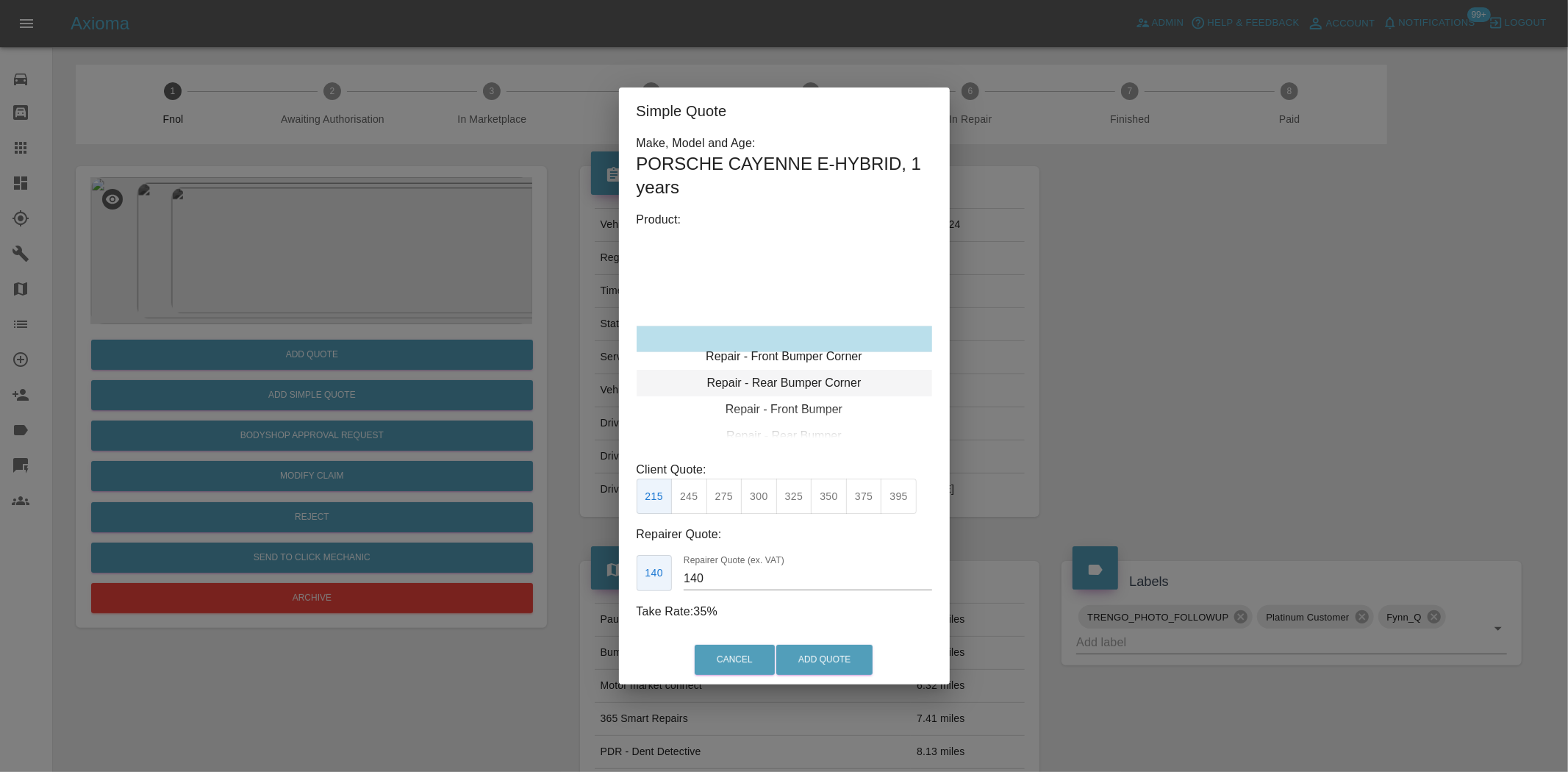
type input "120"
click at [788, 371] on div "Repair - Rear Bumper Corner" at bounding box center [784, 365] width 296 height 27
click at [678, 487] on button "199" at bounding box center [689, 497] width 36 height 36
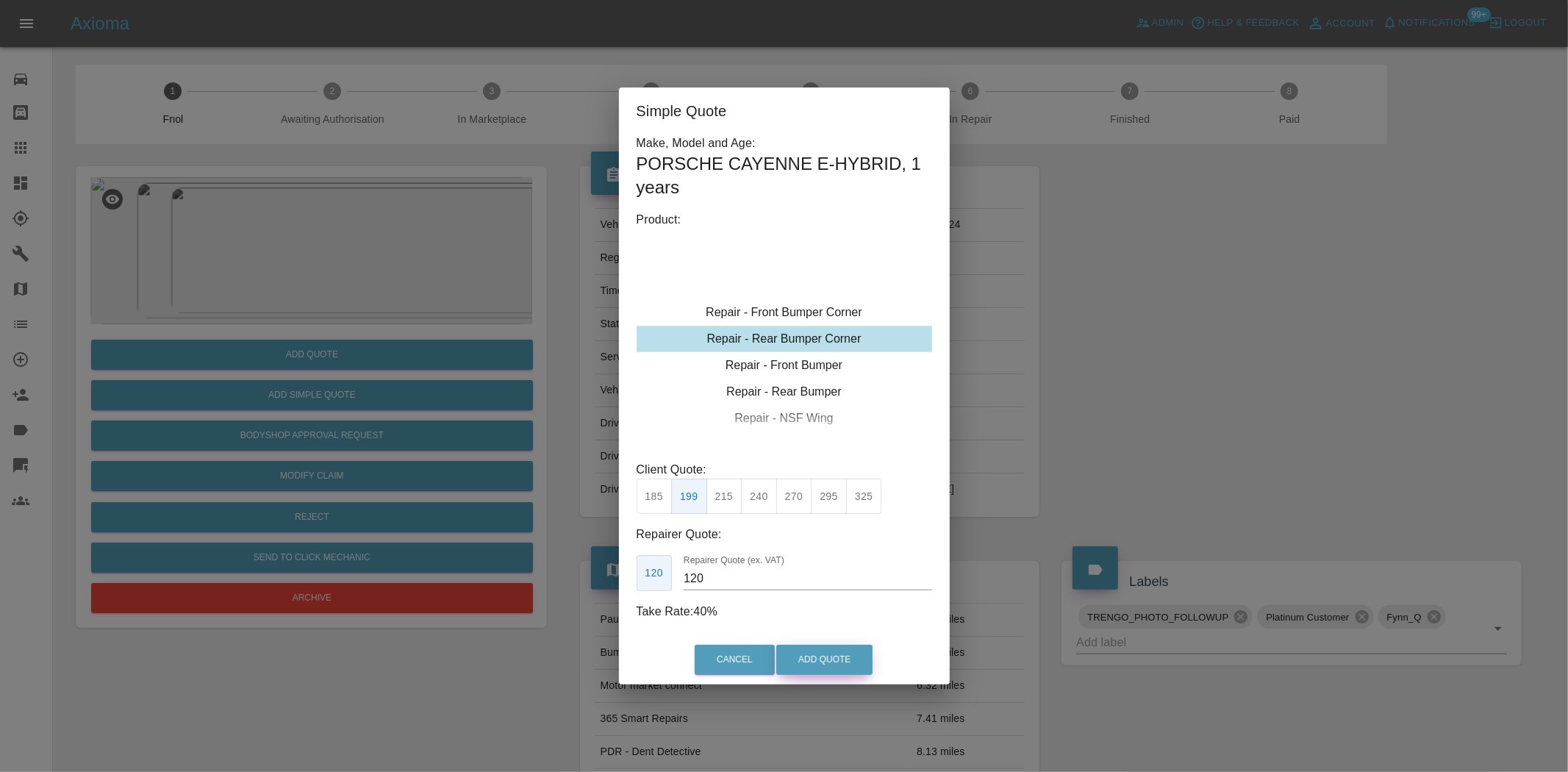
click at [820, 652] on button "Add Quote" at bounding box center [824, 660] width 96 height 30
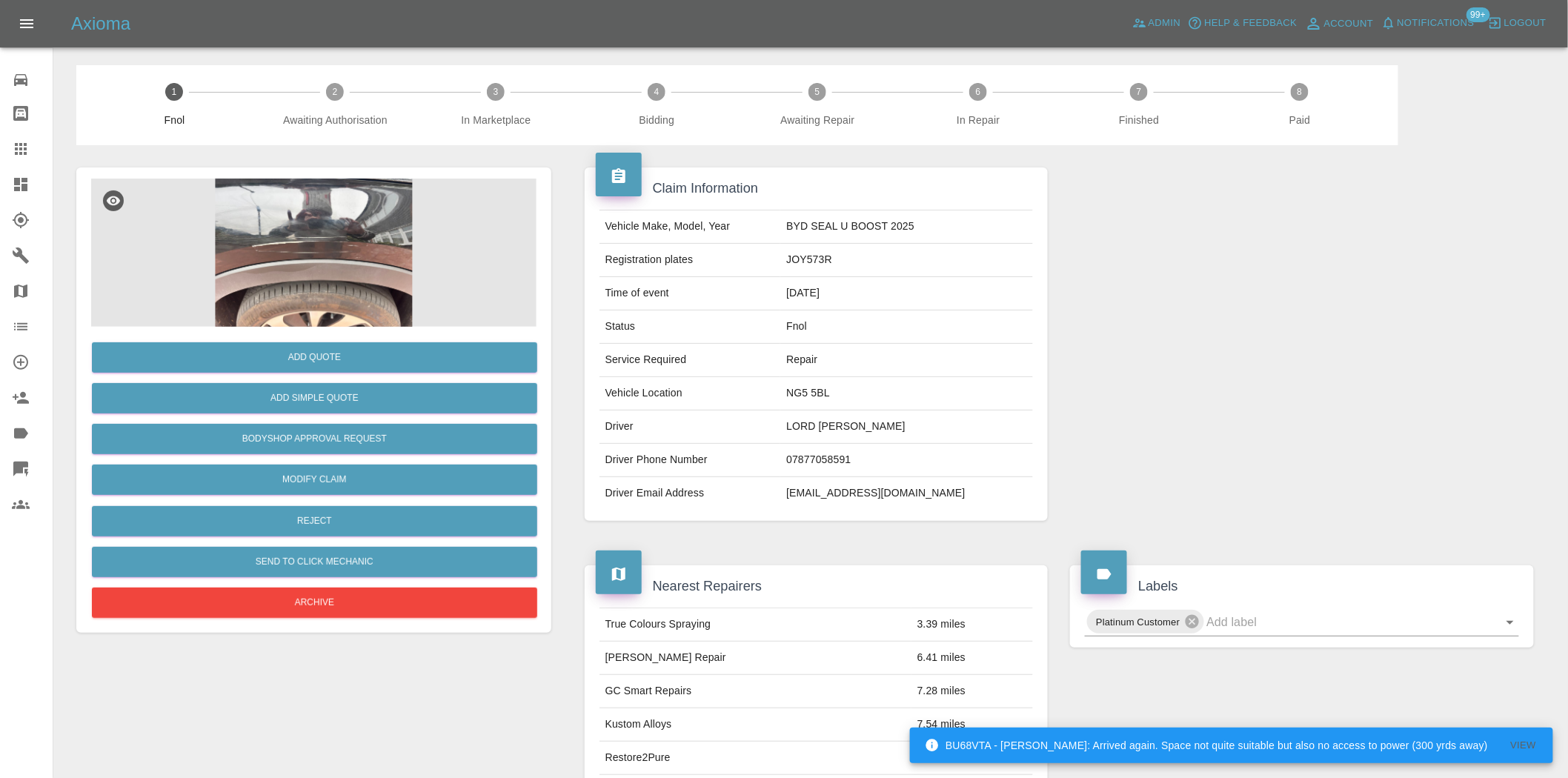
click at [324, 217] on img at bounding box center [313, 252] width 446 height 149
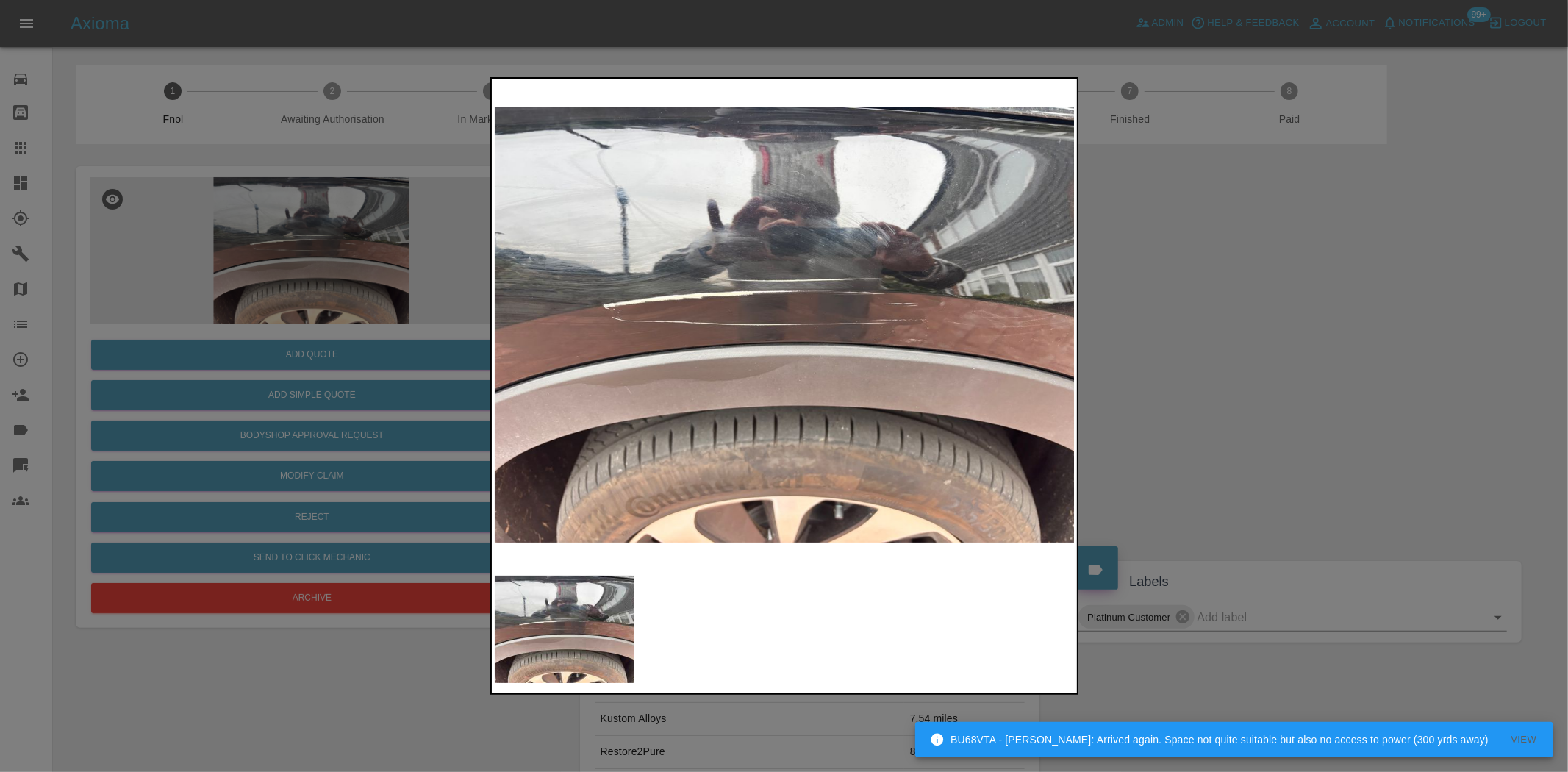
click at [701, 285] on img at bounding box center [784, 325] width 581 height 487
click at [571, 376] on img at bounding box center [784, 325] width 581 height 487
click at [634, 410] on img at bounding box center [784, 325] width 581 height 487
click at [648, 420] on img at bounding box center [784, 325] width 581 height 487
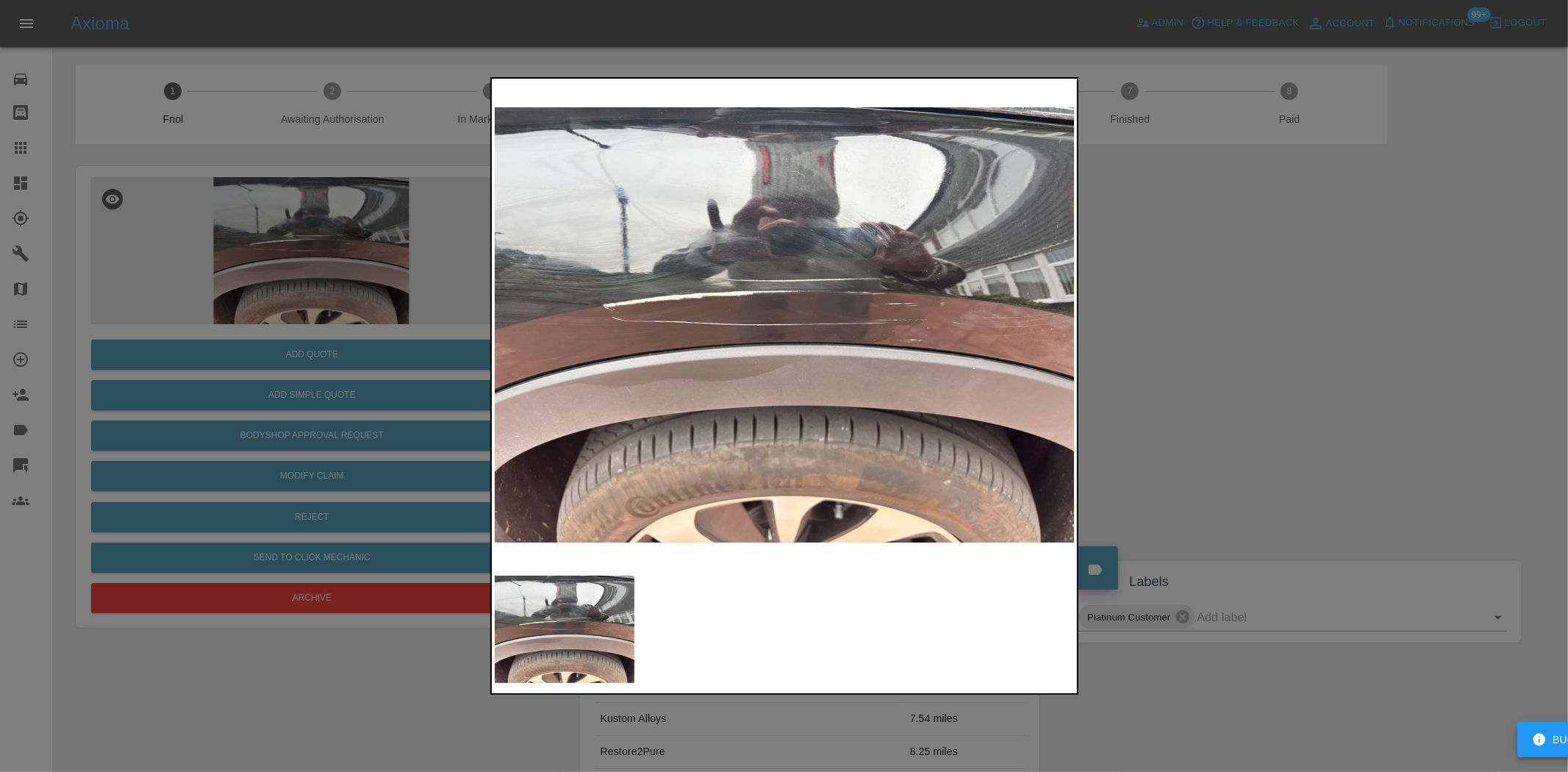
click at [548, 390] on img at bounding box center [784, 325] width 581 height 487
click at [55, 288] on div at bounding box center [784, 386] width 1568 height 772
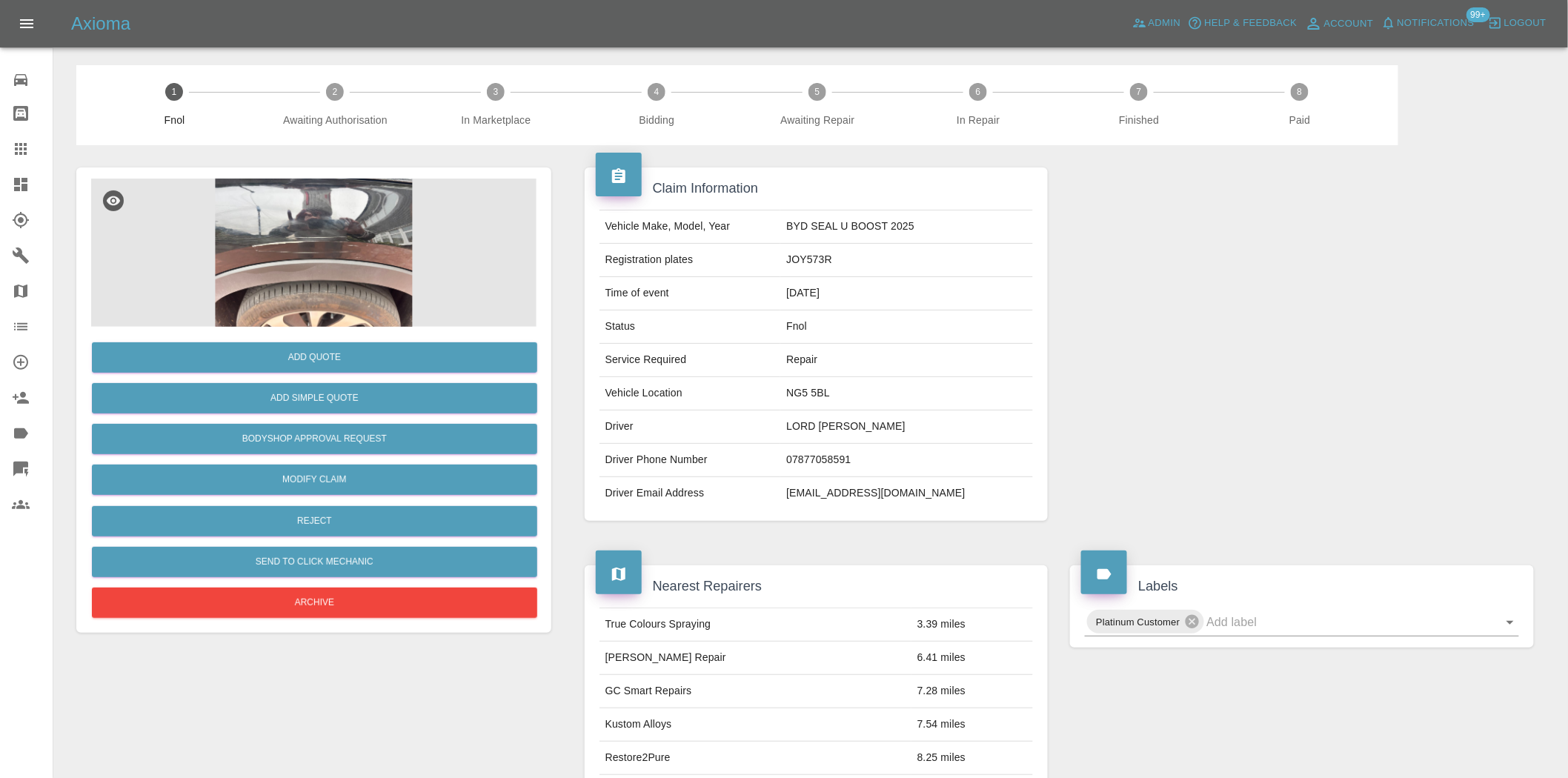
click at [264, 248] on img at bounding box center [313, 252] width 446 height 149
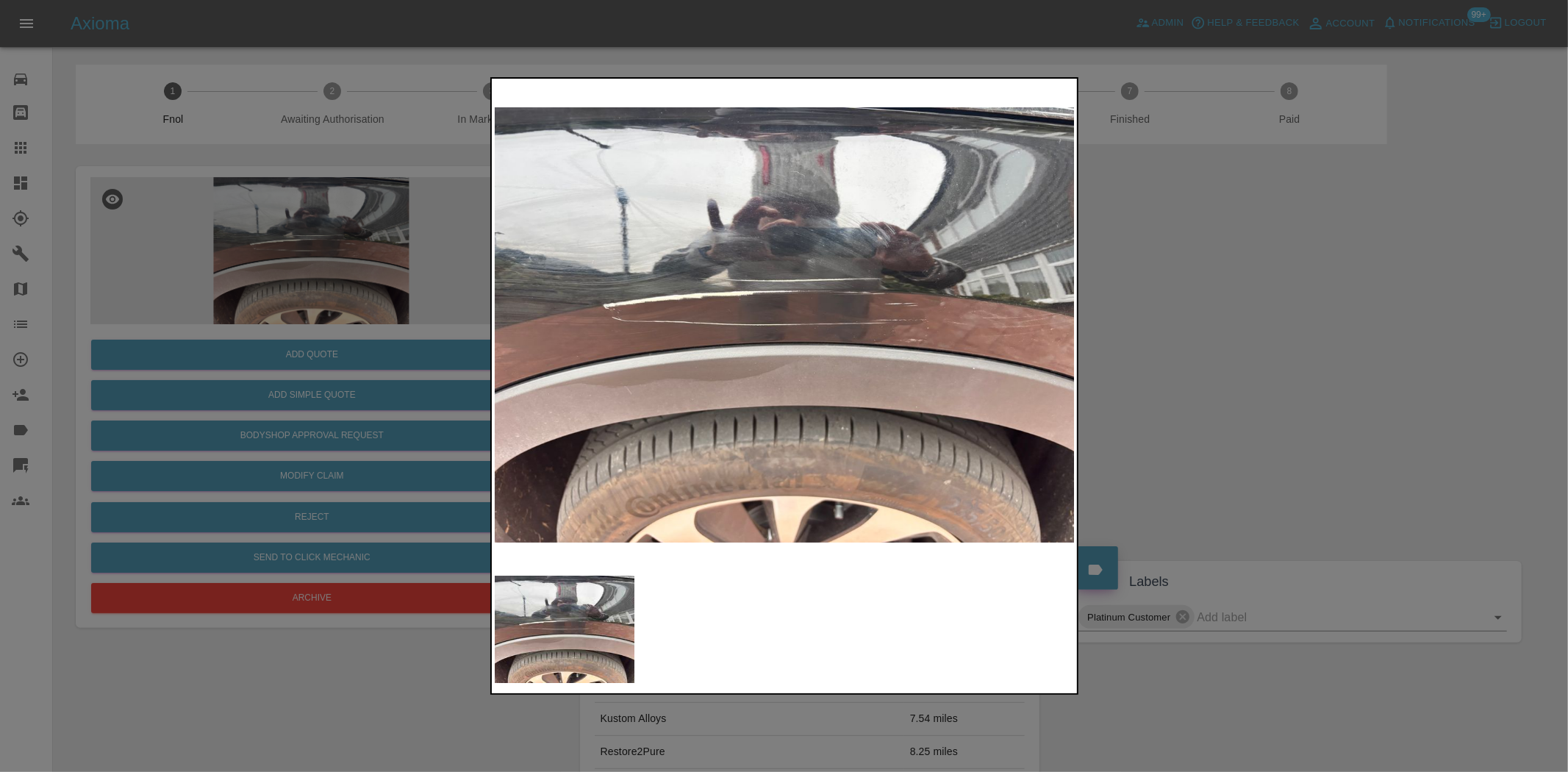
click at [751, 317] on img at bounding box center [784, 325] width 581 height 487
click at [766, 321] on img at bounding box center [784, 325] width 581 height 487
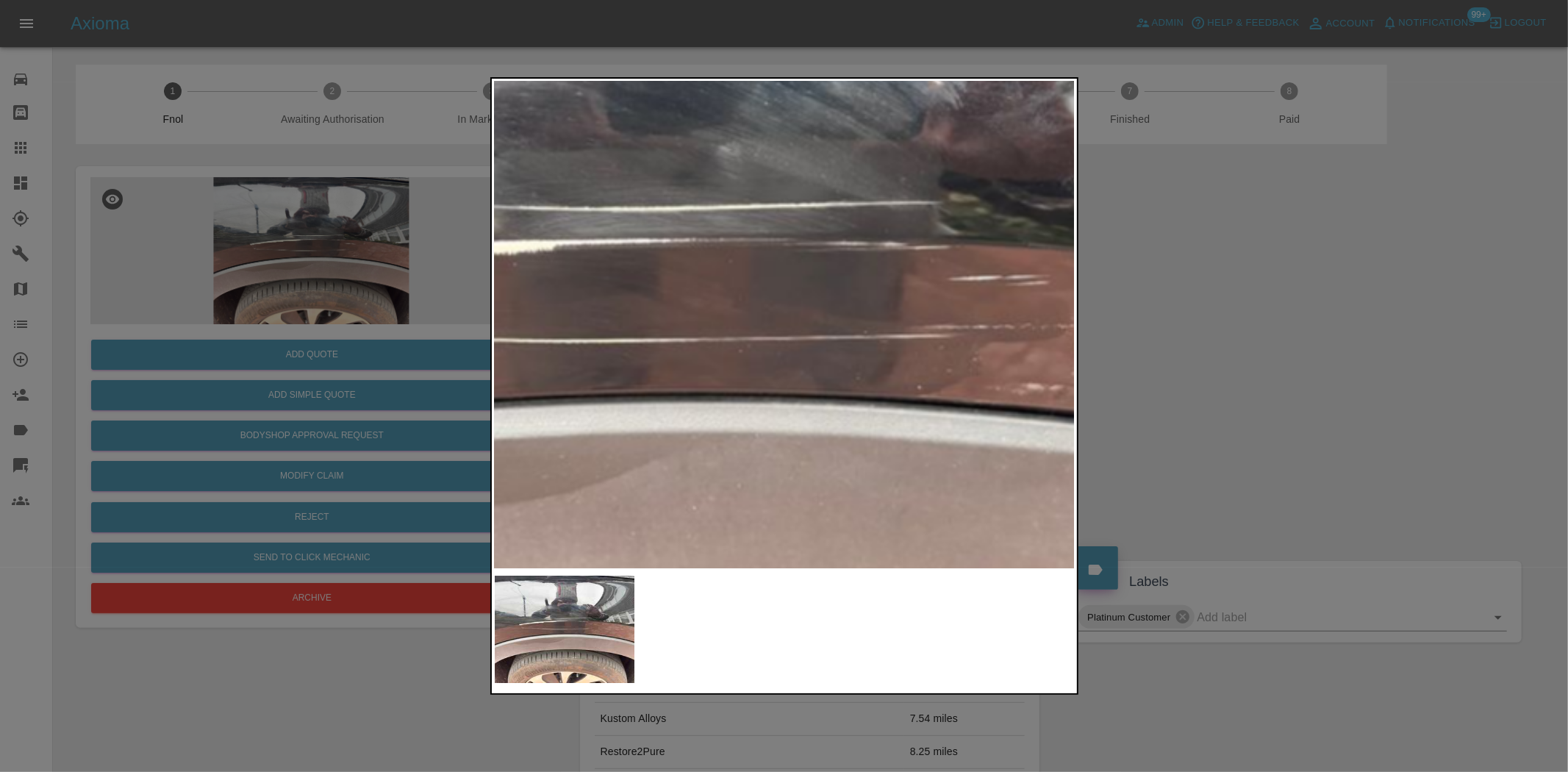
click at [578, 331] on img at bounding box center [649, 342] width 1742 height 1461
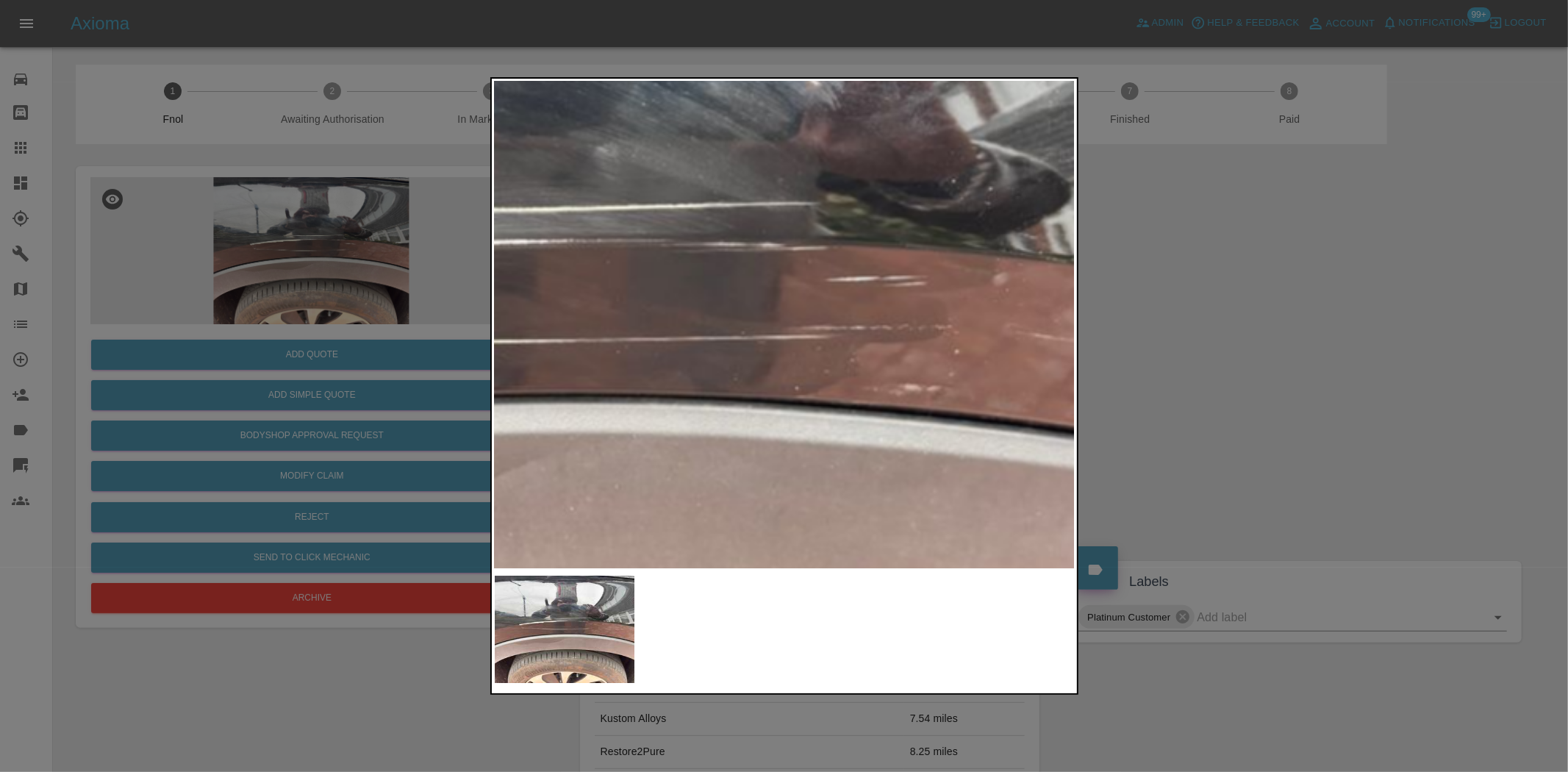
click at [699, 364] on img at bounding box center [527, 342] width 1742 height 1461
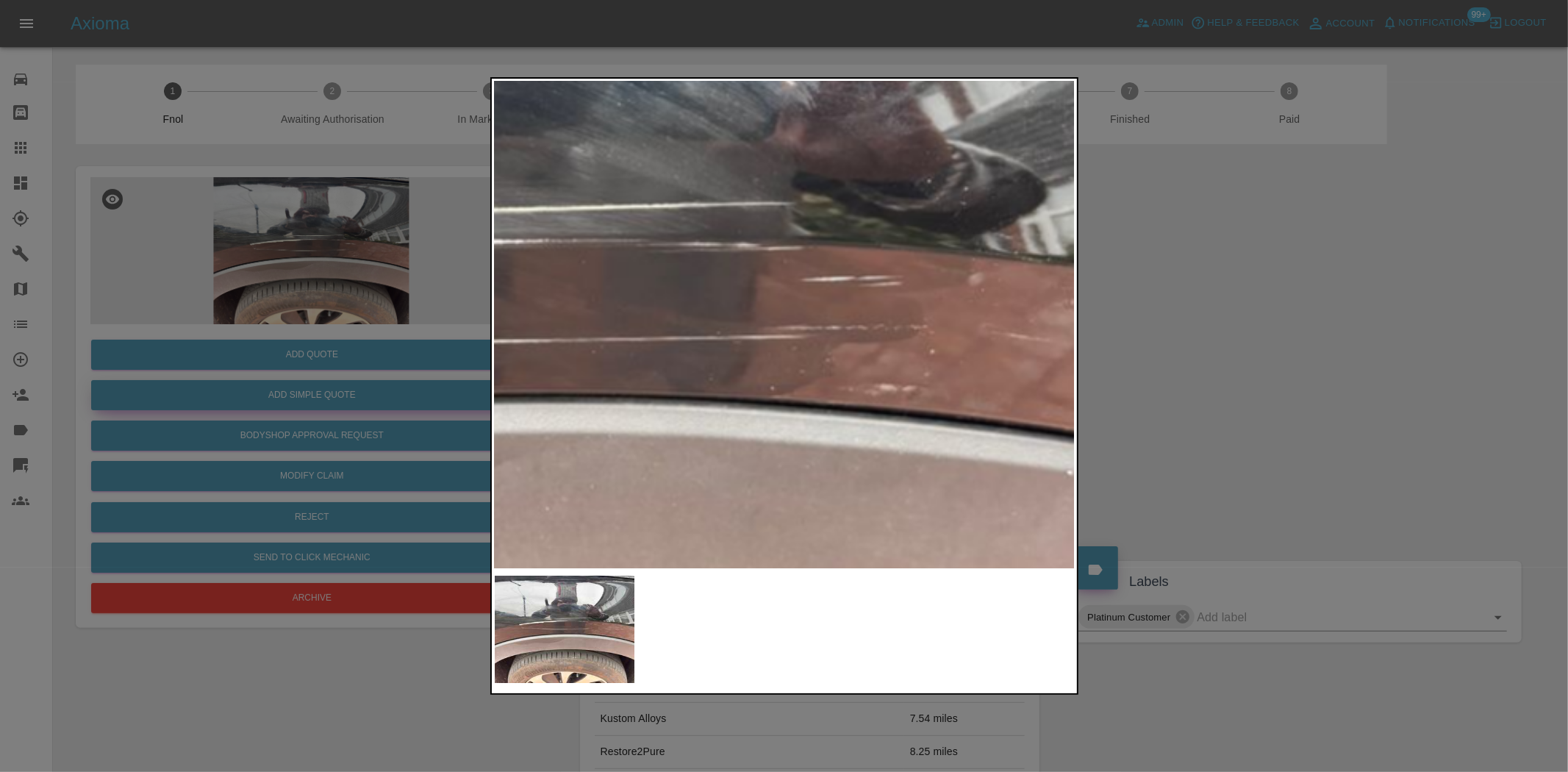
drag, startPoint x: 291, startPoint y: 416, endPoint x: 297, endPoint y: 401, distance: 16.2
click at [291, 413] on div at bounding box center [784, 386] width 1568 height 772
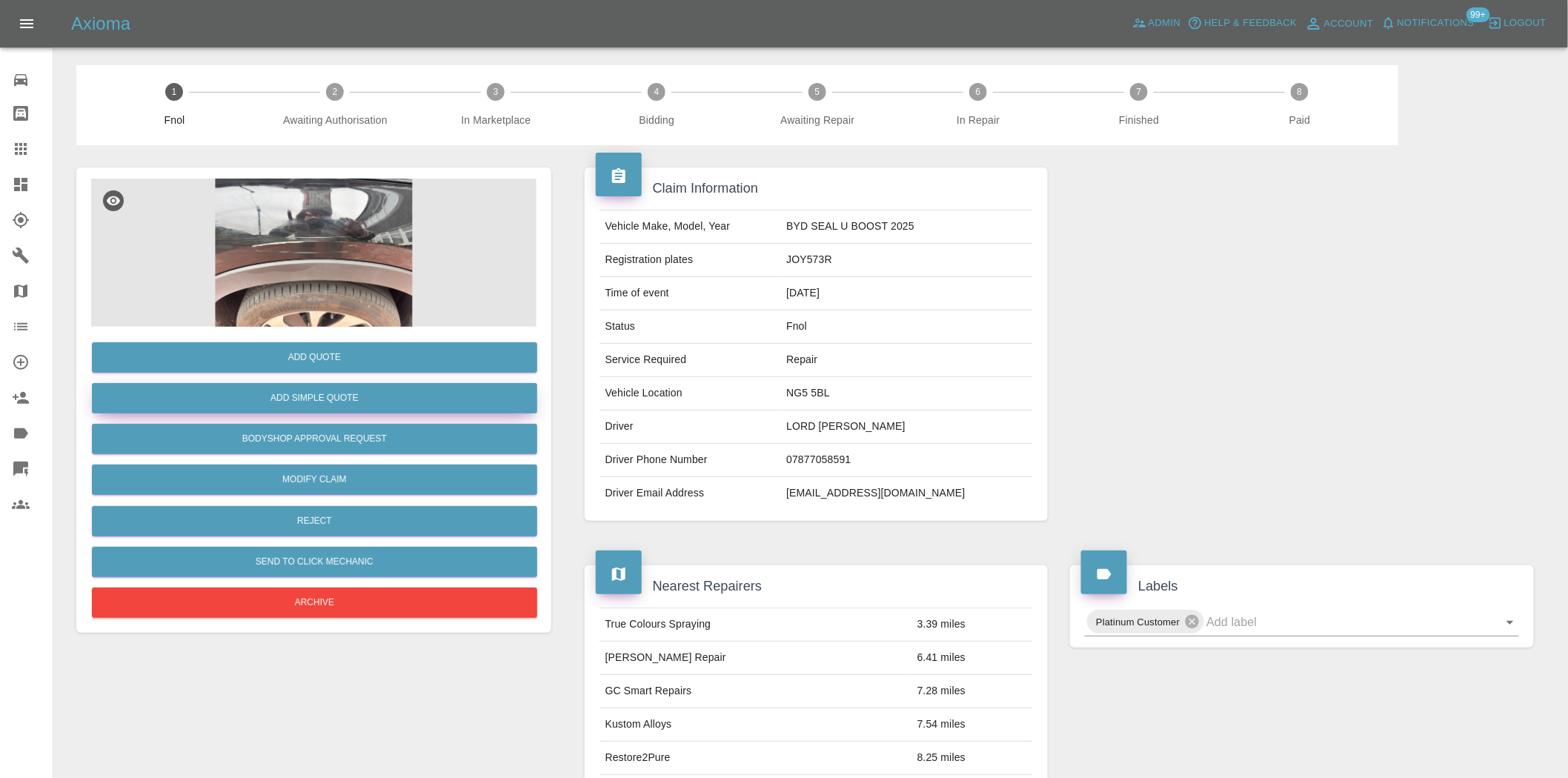
click at [299, 404] on button "Add Simple Quote" at bounding box center [314, 398] width 446 height 30
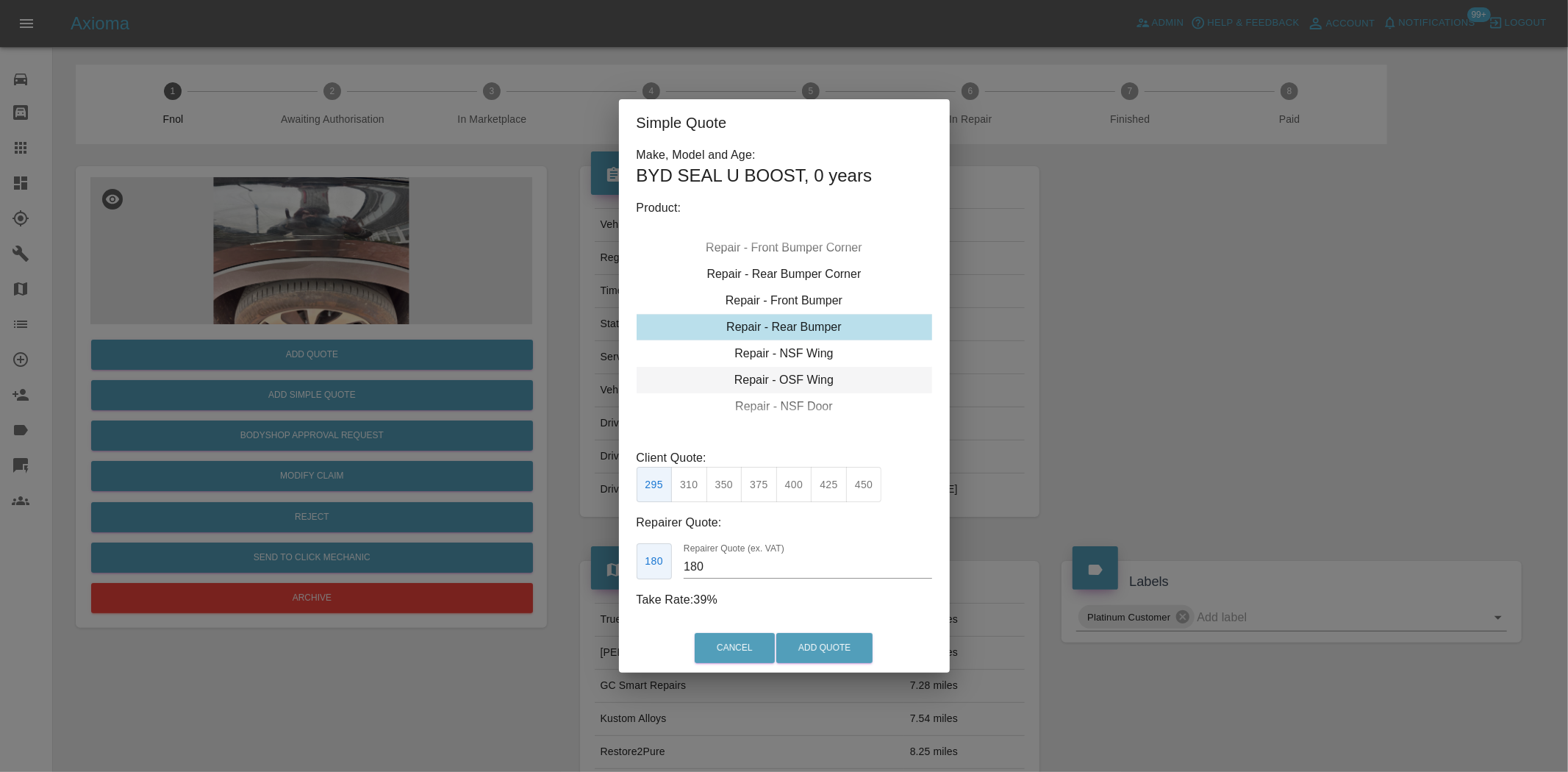
click at [787, 376] on div "Repair - OSF Wing" at bounding box center [784, 380] width 296 height 27
click at [768, 486] on button "300" at bounding box center [759, 485] width 36 height 36
click at [721, 485] on button "275" at bounding box center [724, 485] width 36 height 36
click at [693, 490] on button "245" at bounding box center [689, 485] width 36 height 36
type input "160"
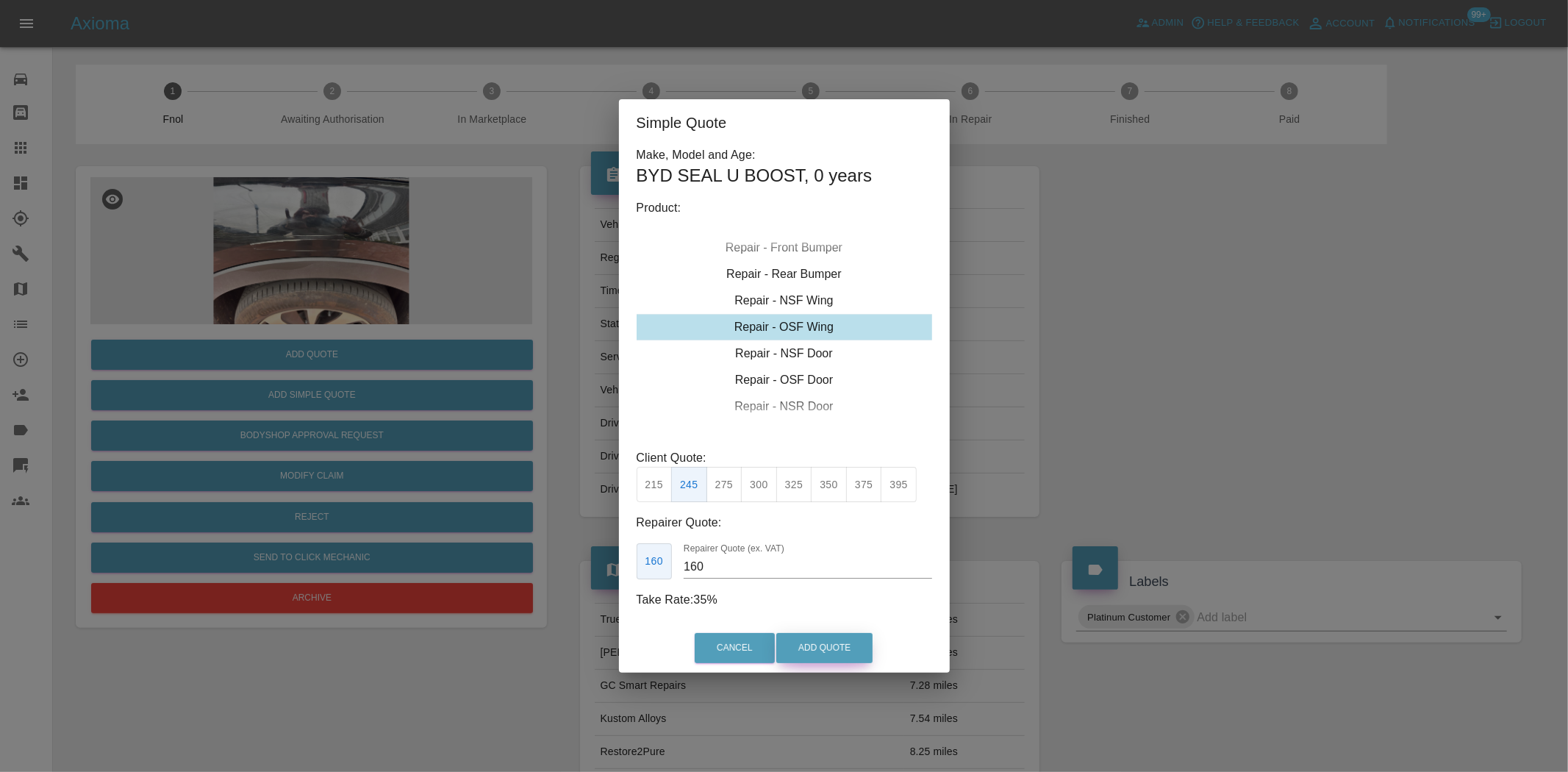
click at [809, 664] on div "Cancel Add Quote" at bounding box center [784, 648] width 330 height 49
click at [817, 647] on button "Add Quote" at bounding box center [824, 648] width 96 height 30
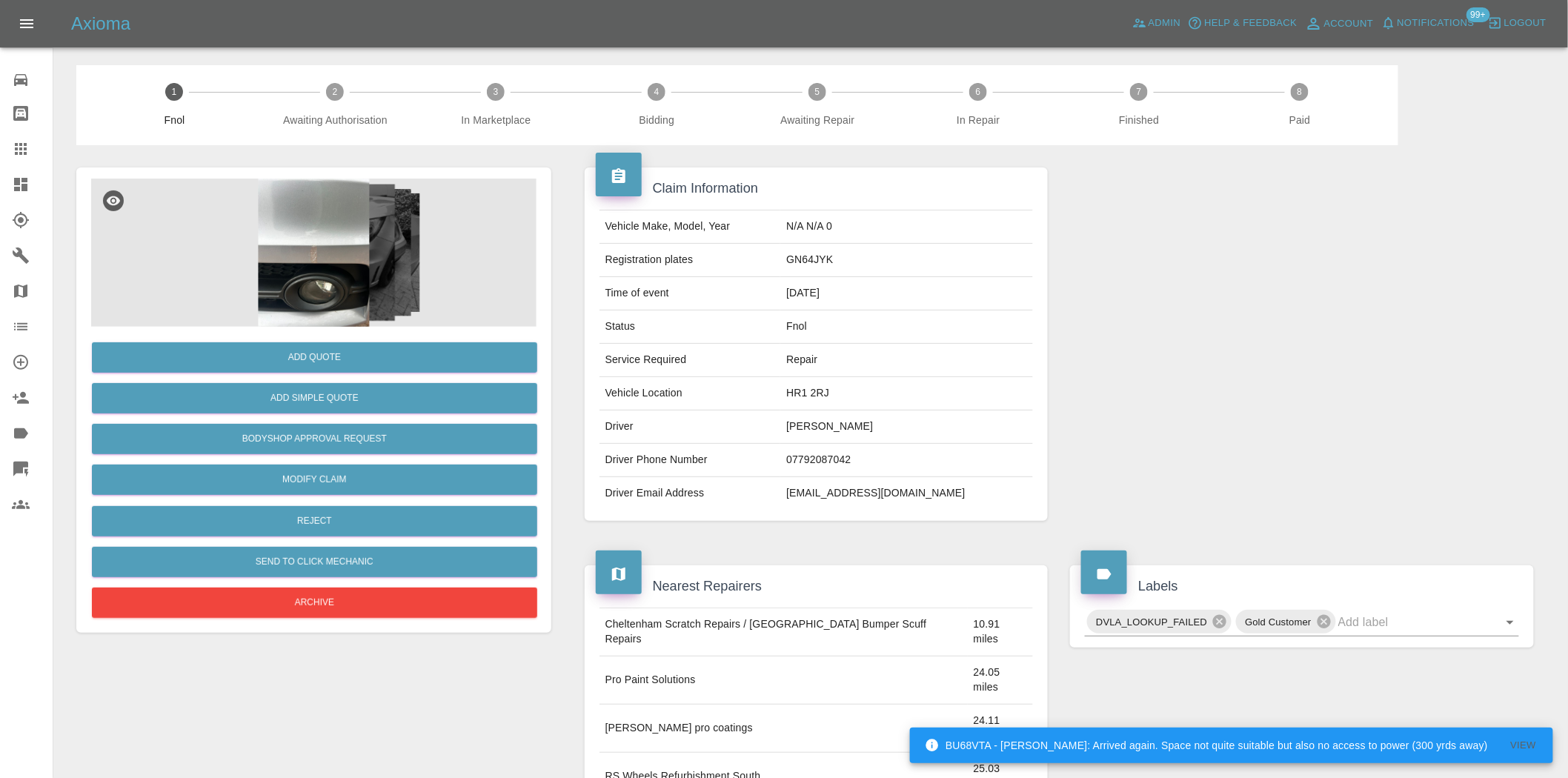
click at [374, 250] on img at bounding box center [313, 252] width 446 height 149
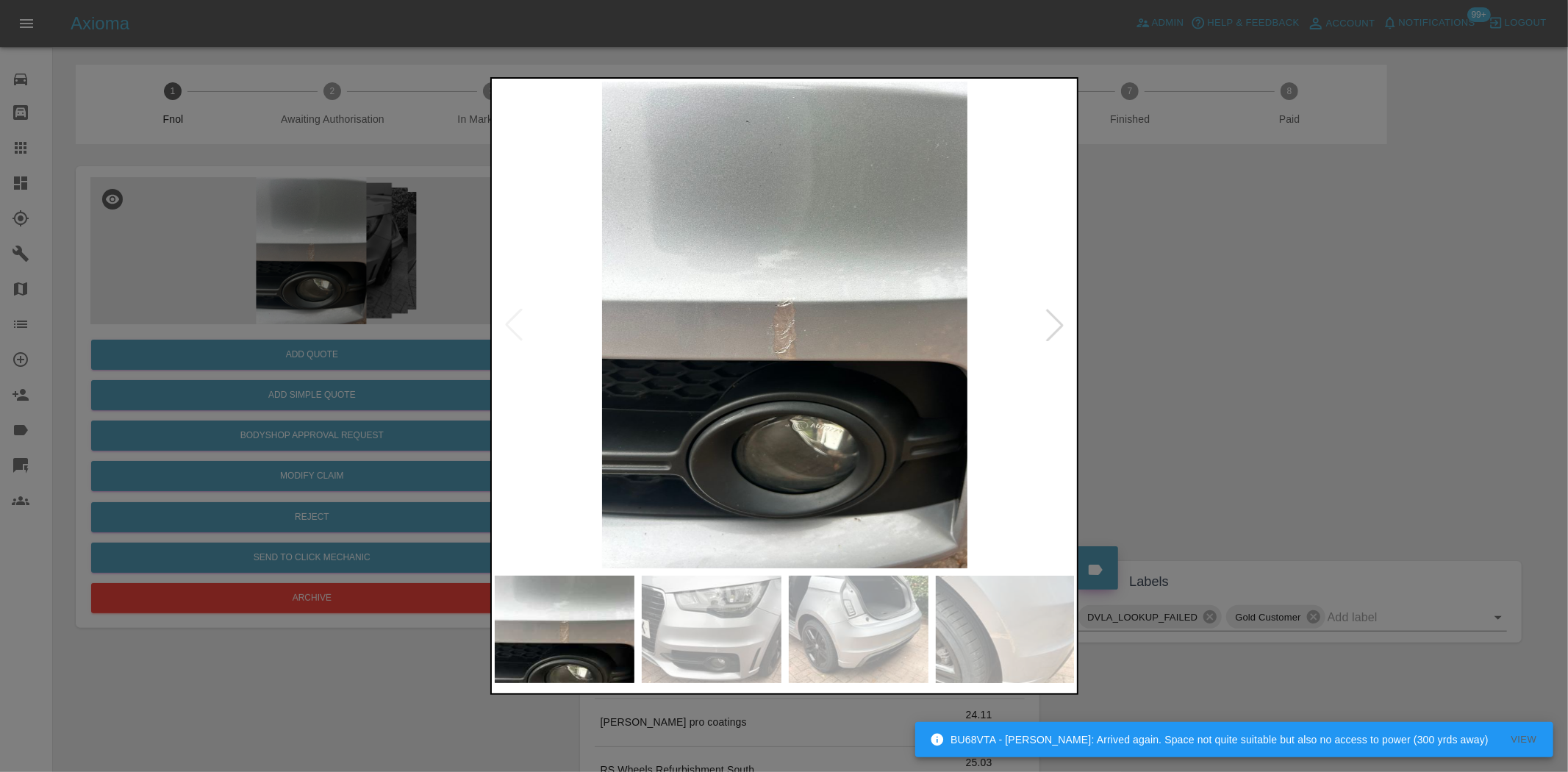
click at [633, 362] on img at bounding box center [784, 325] width 581 height 487
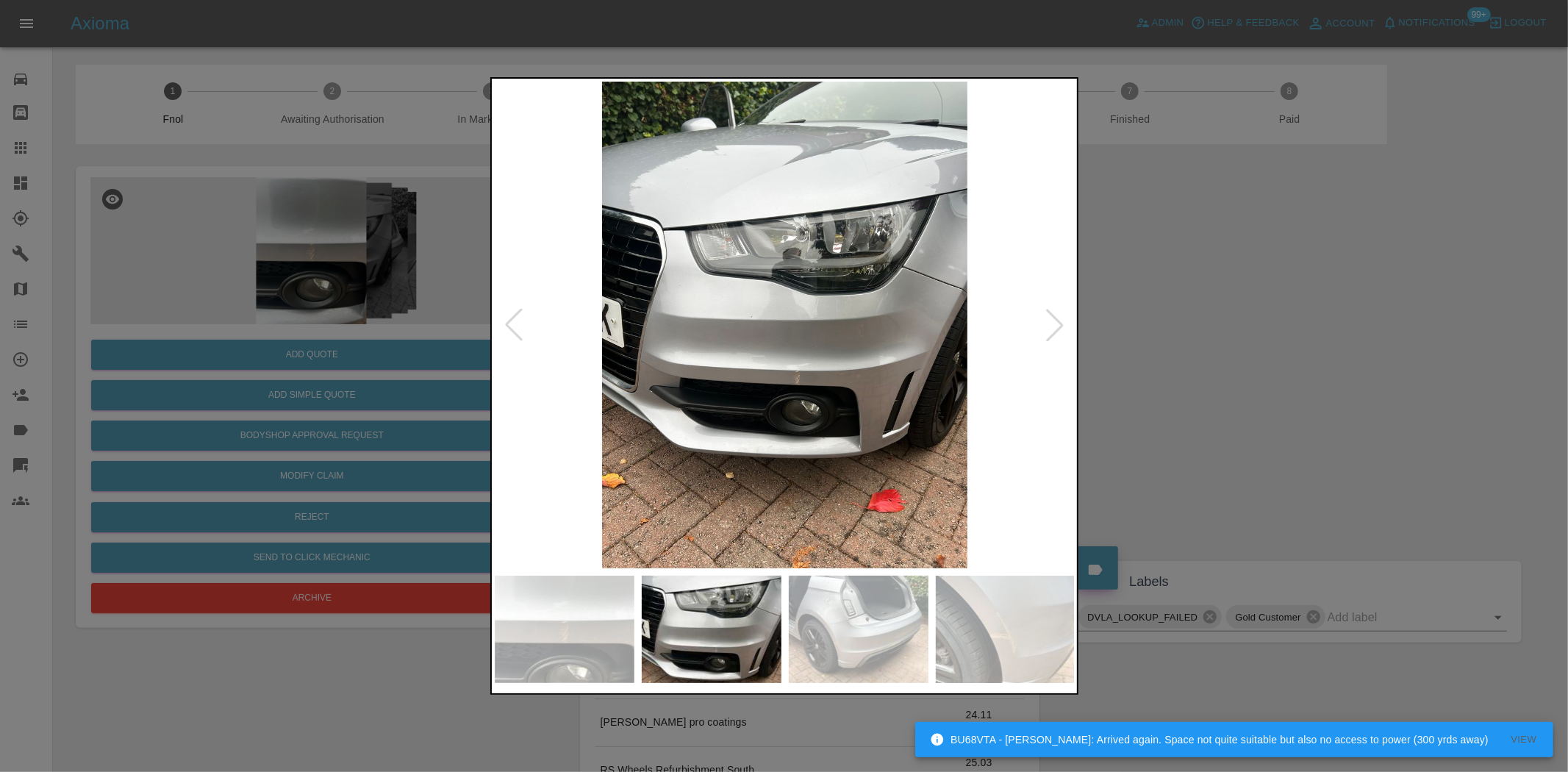
click at [702, 376] on img at bounding box center [784, 325] width 581 height 487
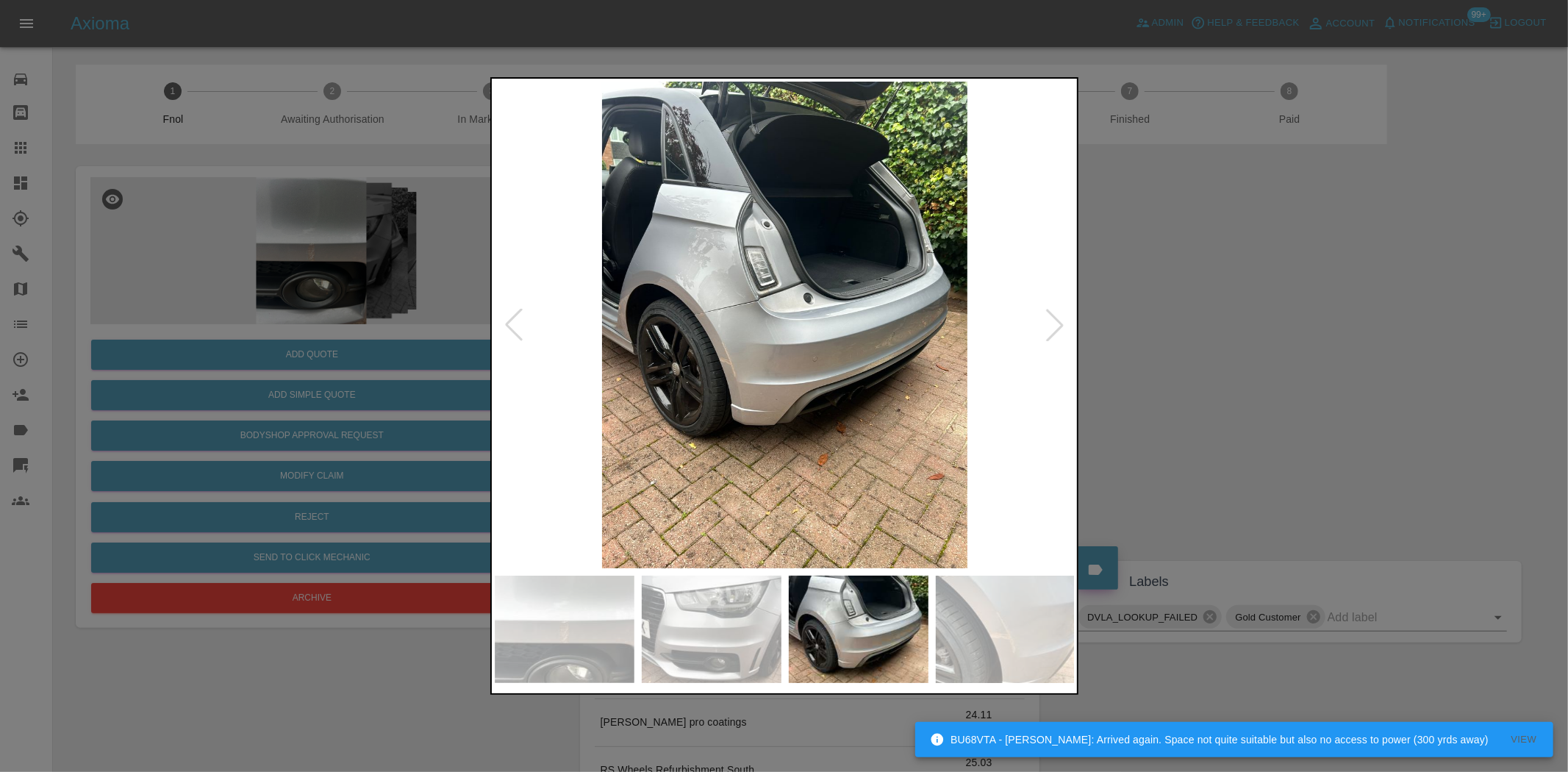
click at [610, 370] on img at bounding box center [784, 325] width 581 height 487
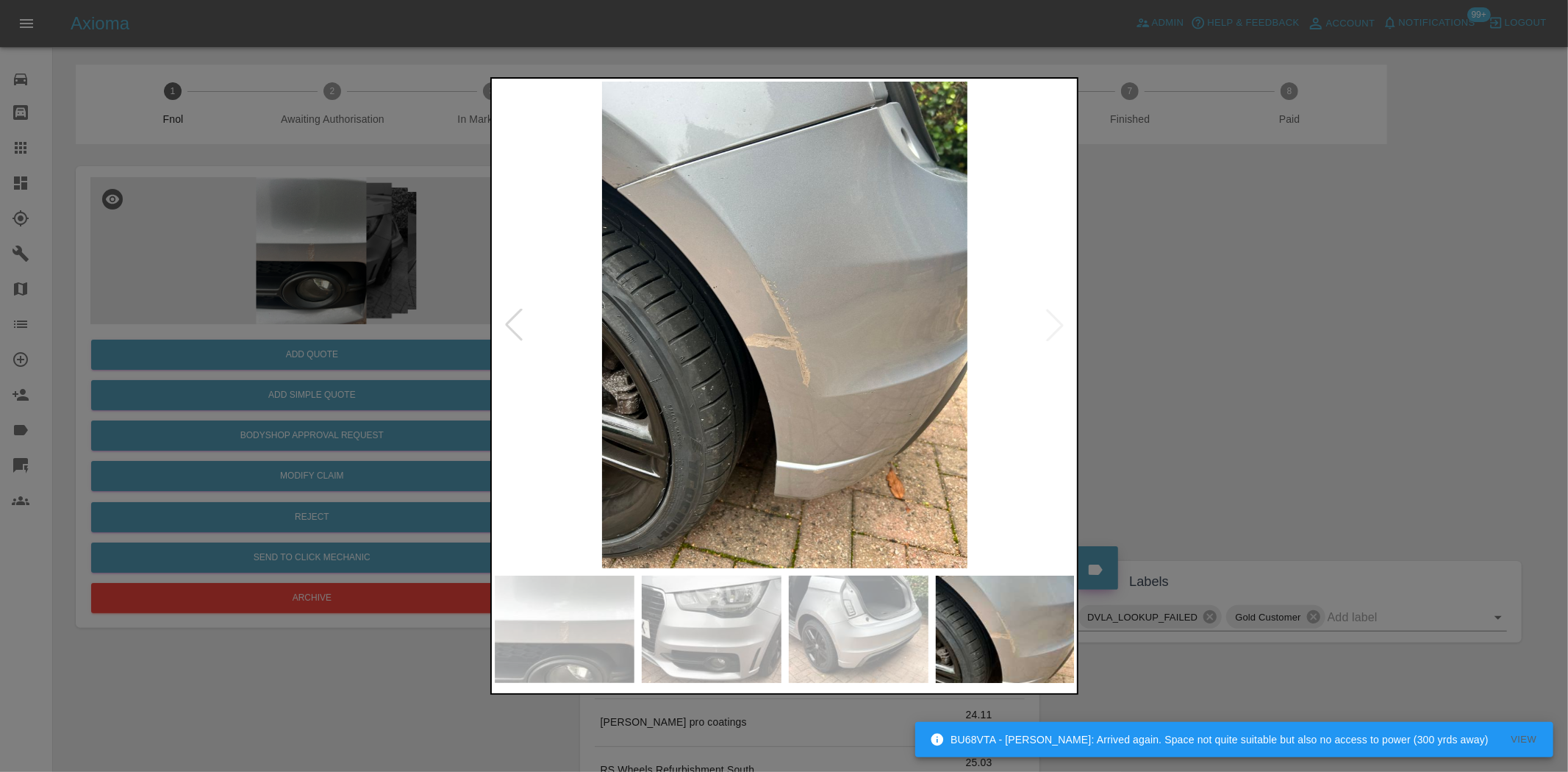
click at [548, 350] on img at bounding box center [784, 325] width 581 height 487
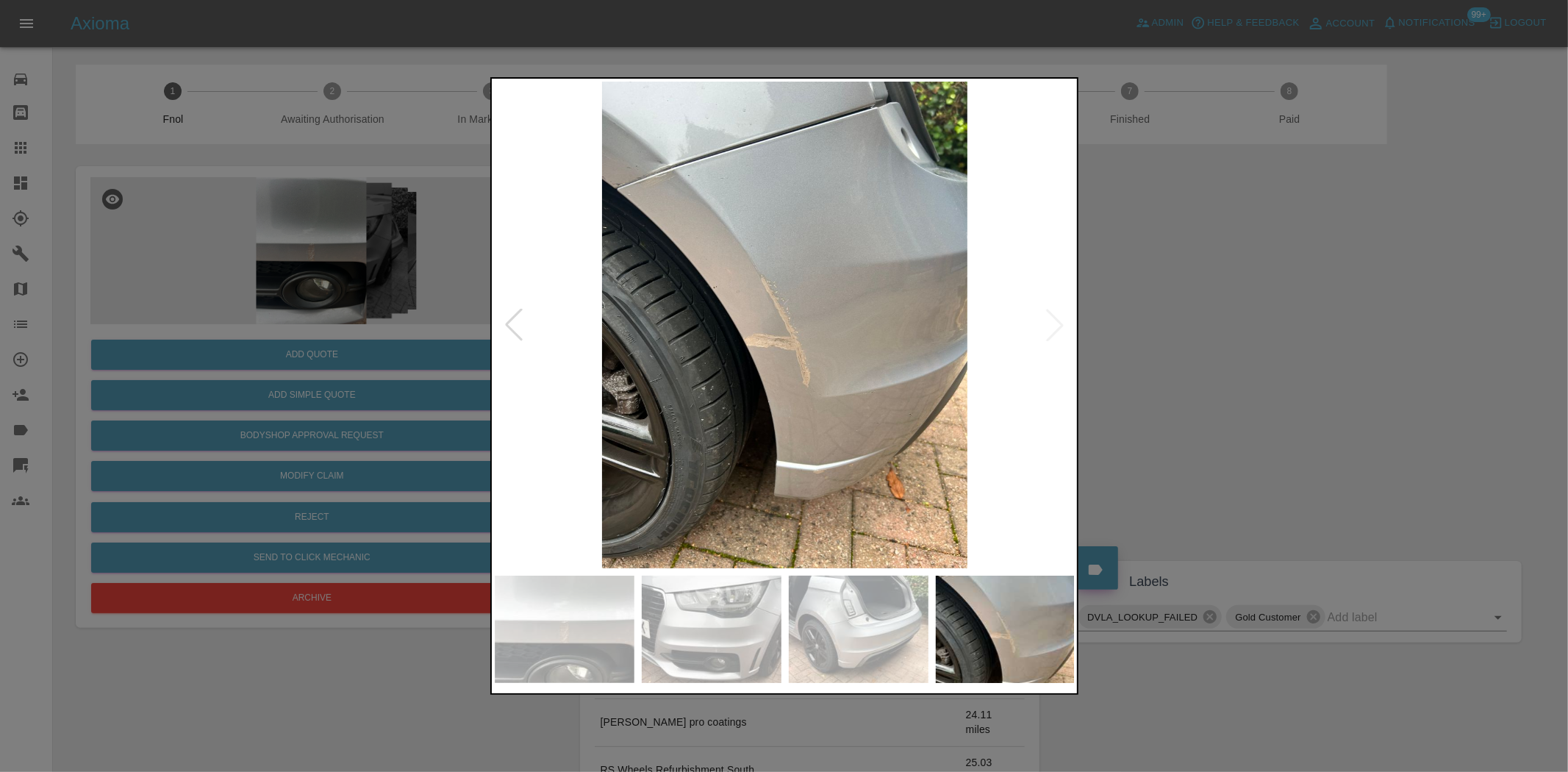
click at [282, 284] on div at bounding box center [784, 386] width 1568 height 772
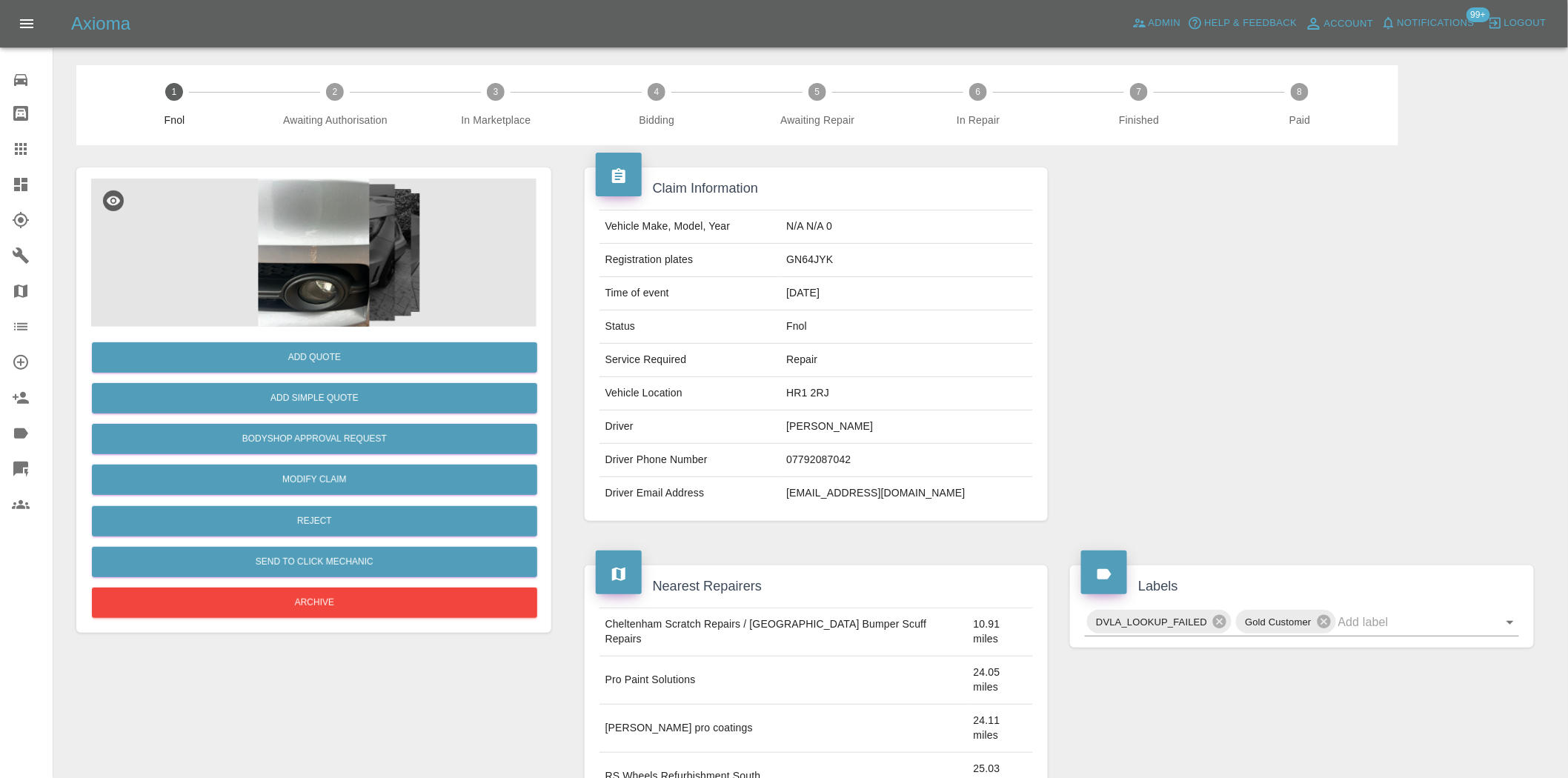
click at [287, 212] on img at bounding box center [313, 252] width 446 height 149
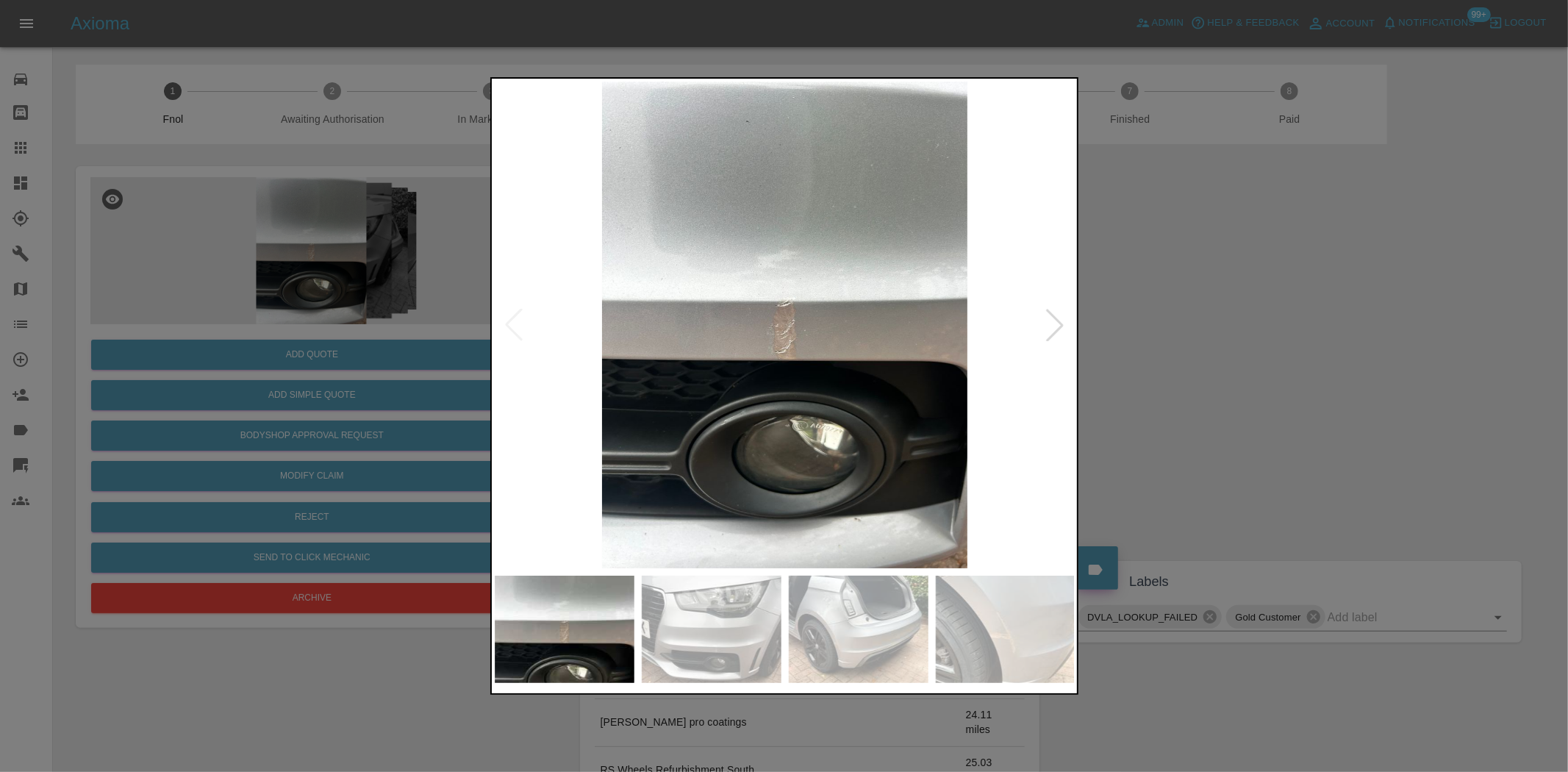
click at [781, 332] on img at bounding box center [784, 325] width 581 height 487
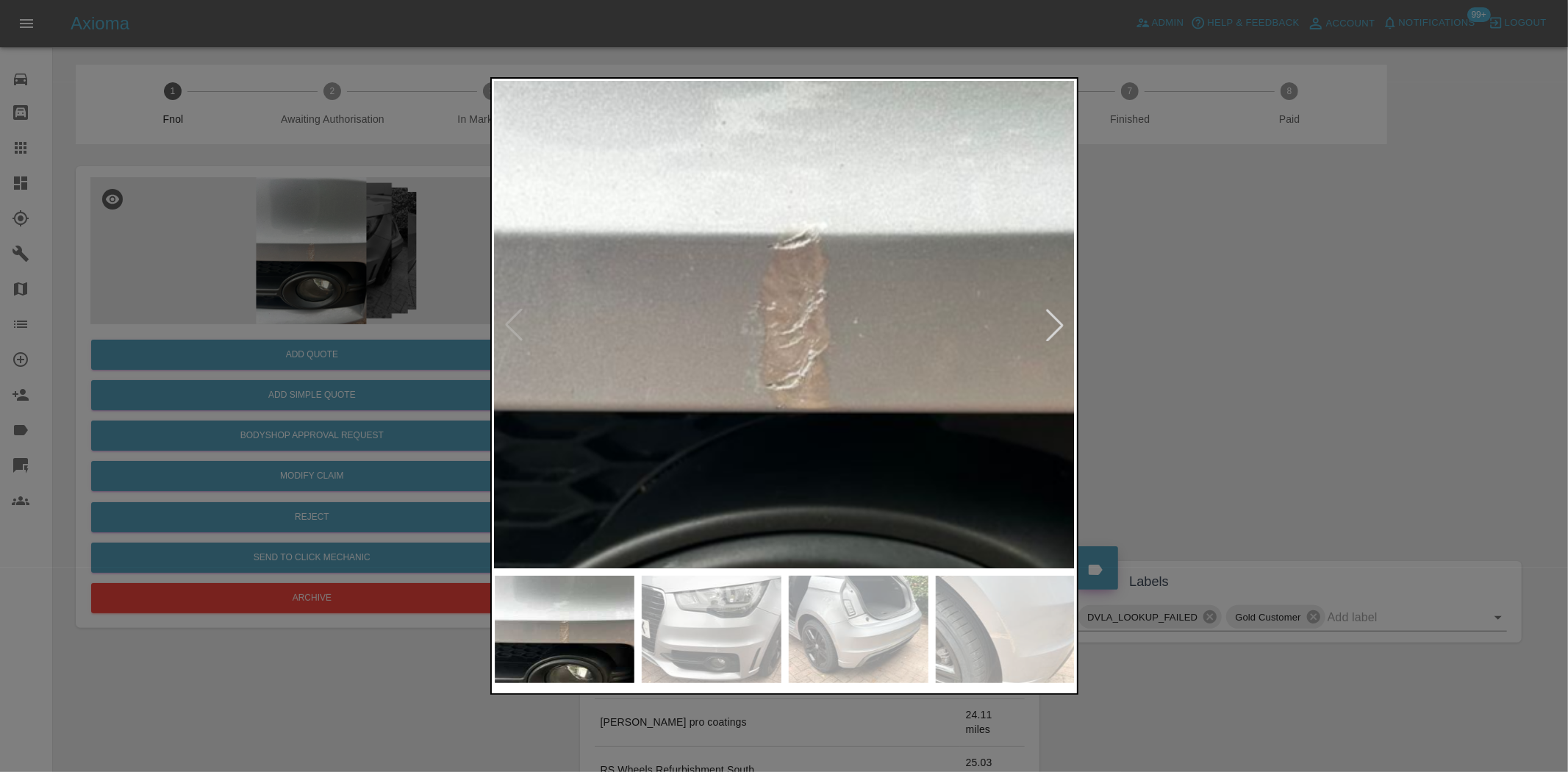
click at [771, 330] on img at bounding box center [794, 306] width 1742 height 1461
click at [762, 332] on img at bounding box center [793, 306] width 1742 height 1461
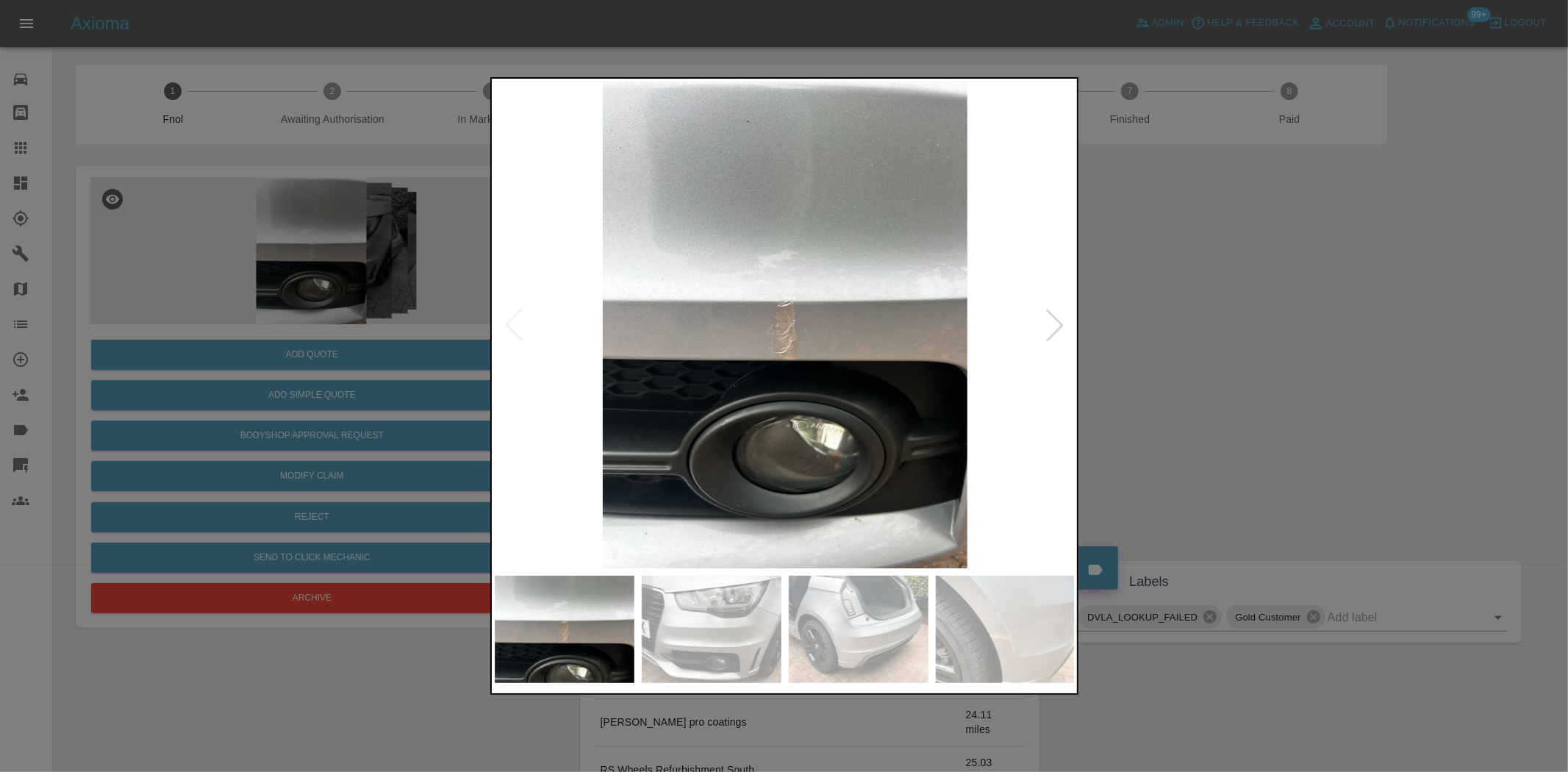
click at [731, 385] on img at bounding box center [784, 325] width 581 height 487
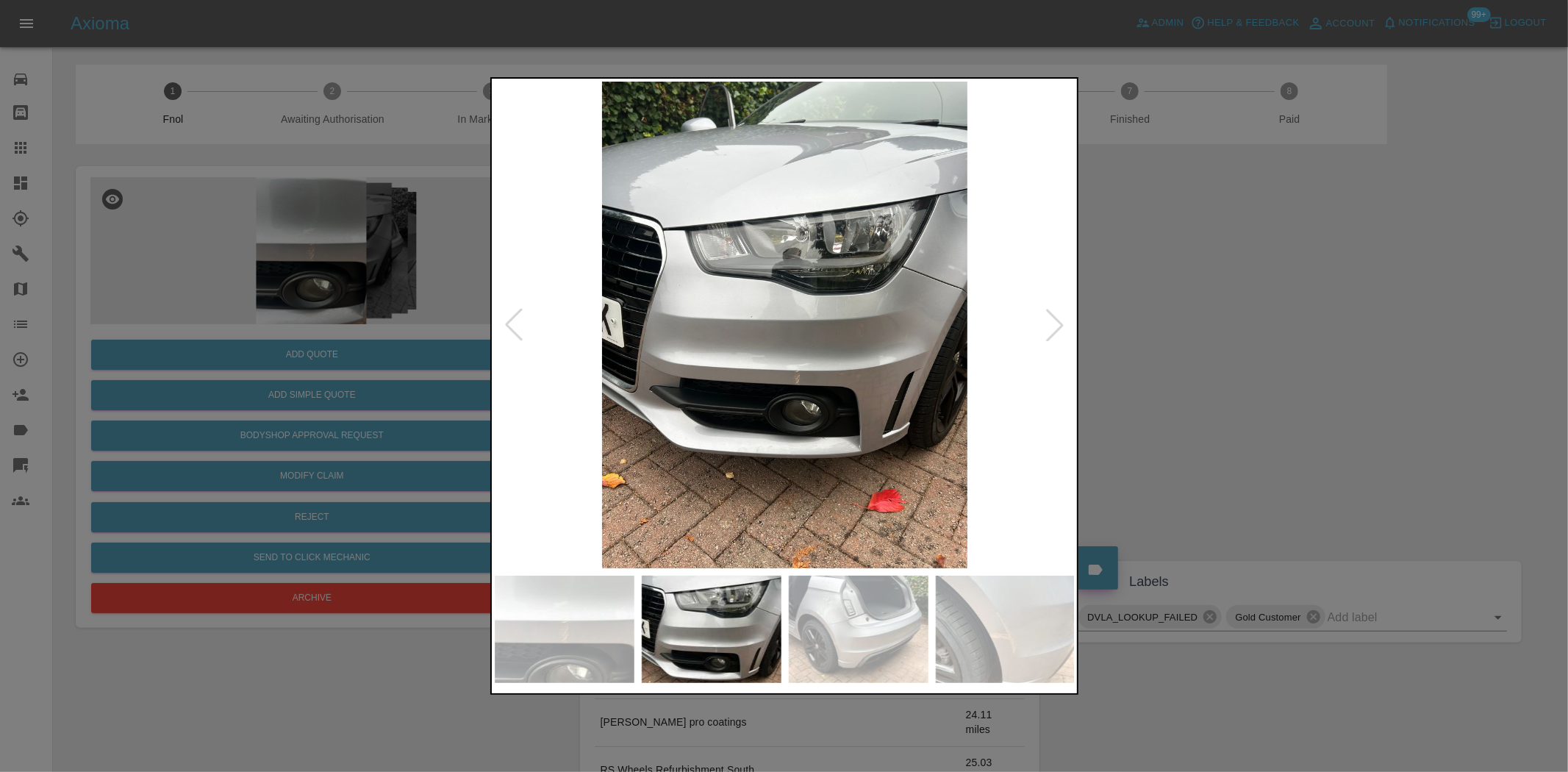
click at [825, 387] on img at bounding box center [784, 325] width 581 height 487
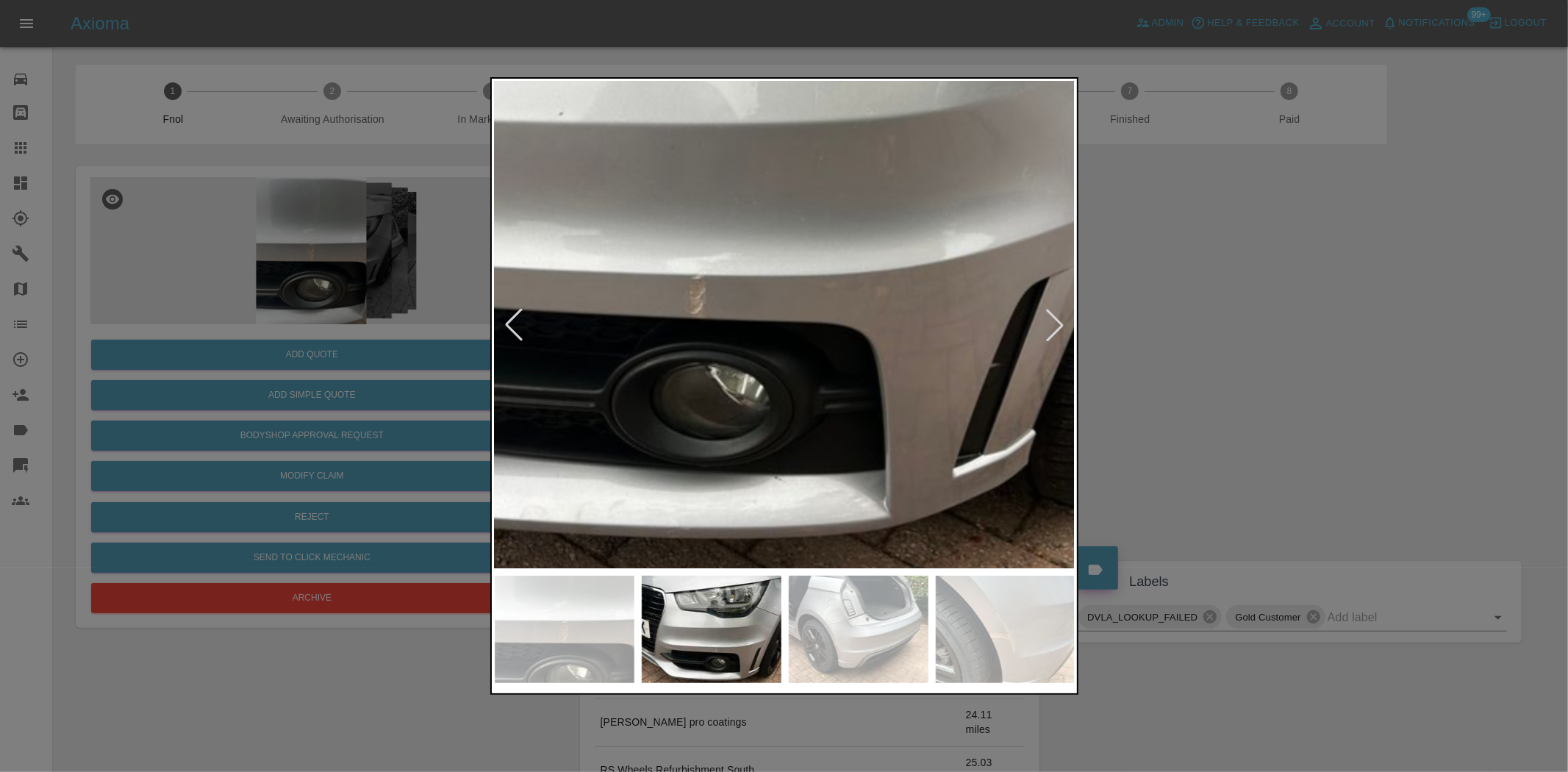
click at [822, 387] on img at bounding box center [660, 139] width 1742 height 1461
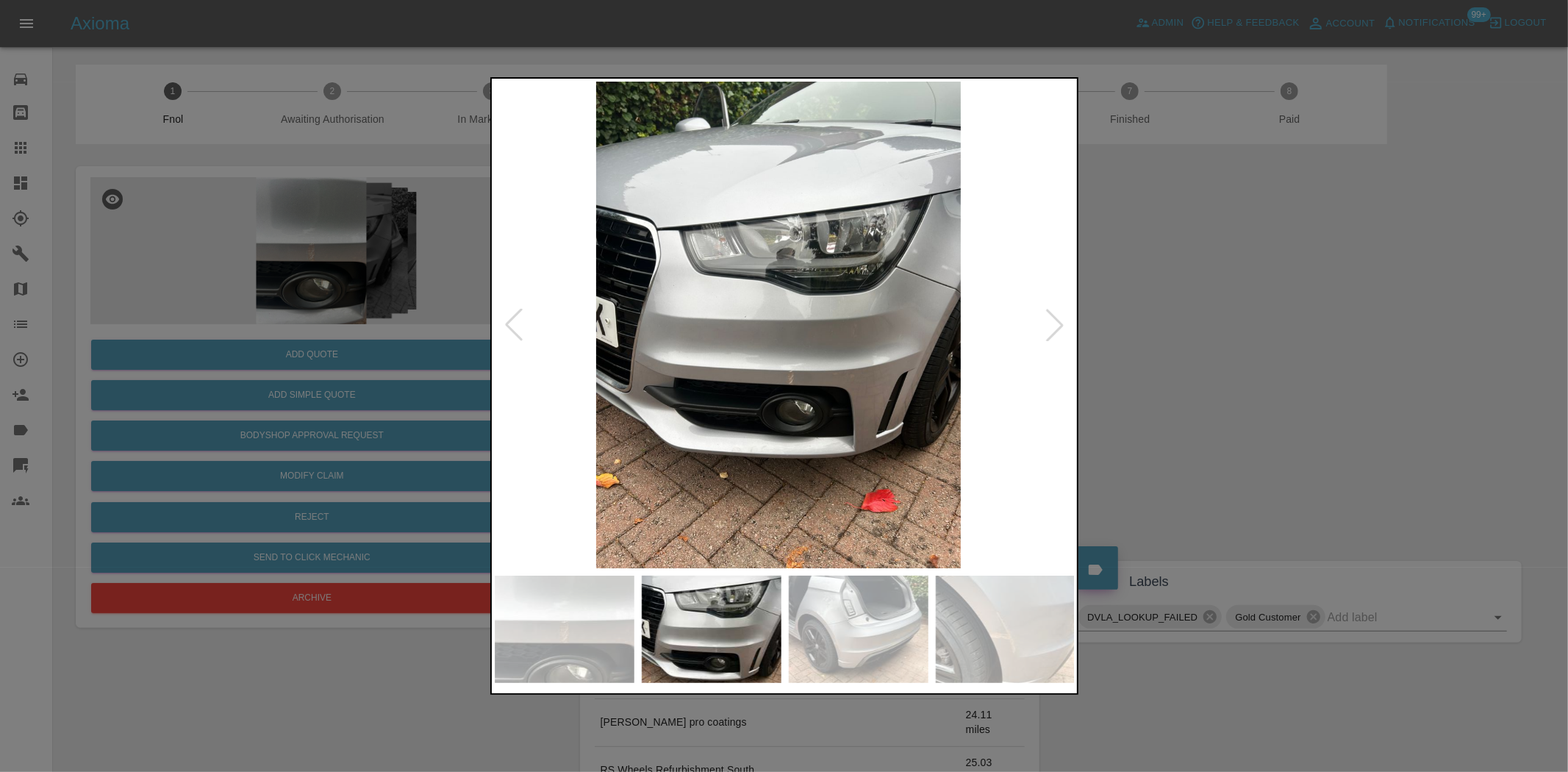
click at [731, 397] on img at bounding box center [778, 325] width 581 height 487
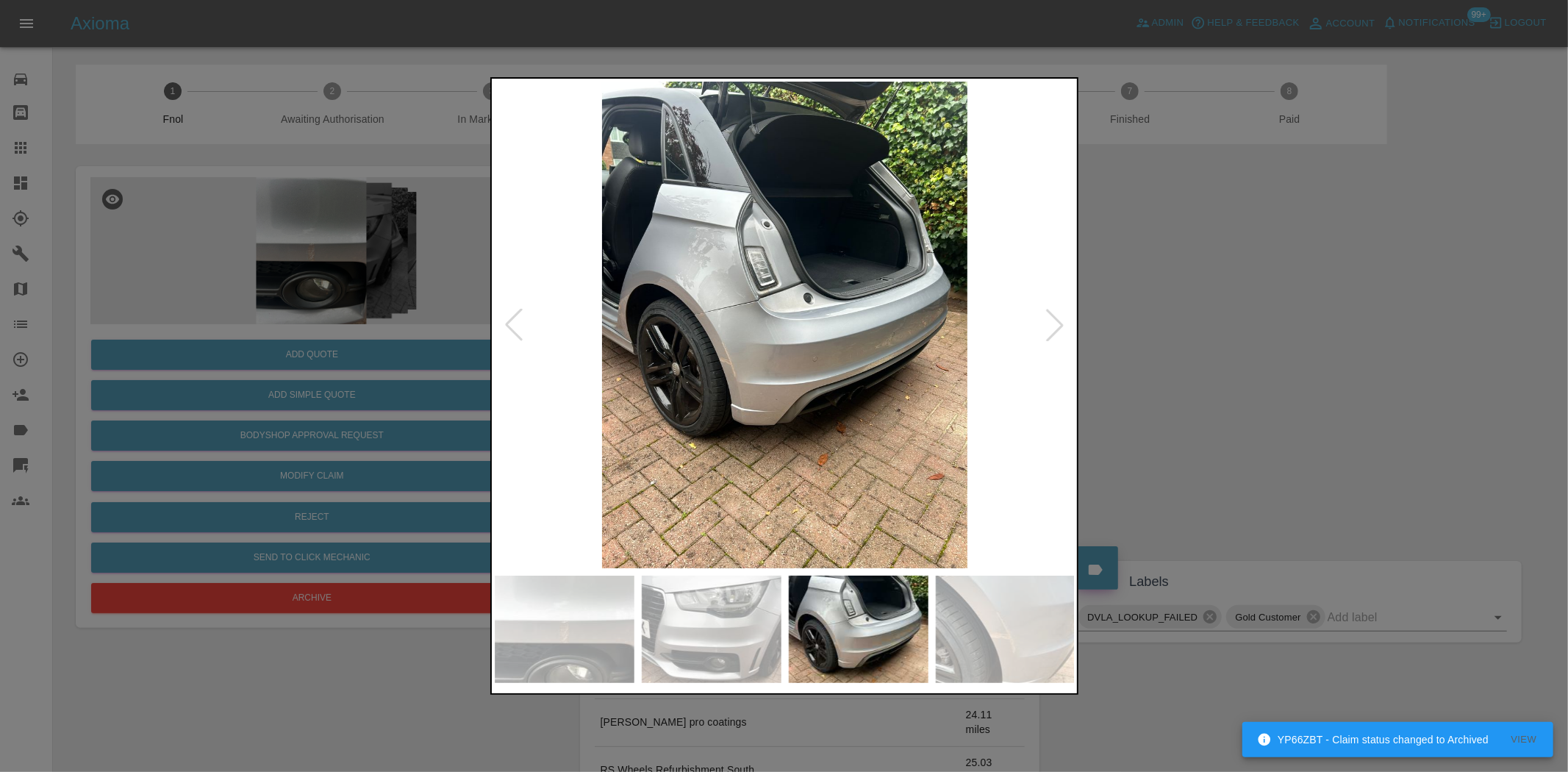
click at [737, 370] on img at bounding box center [784, 325] width 581 height 487
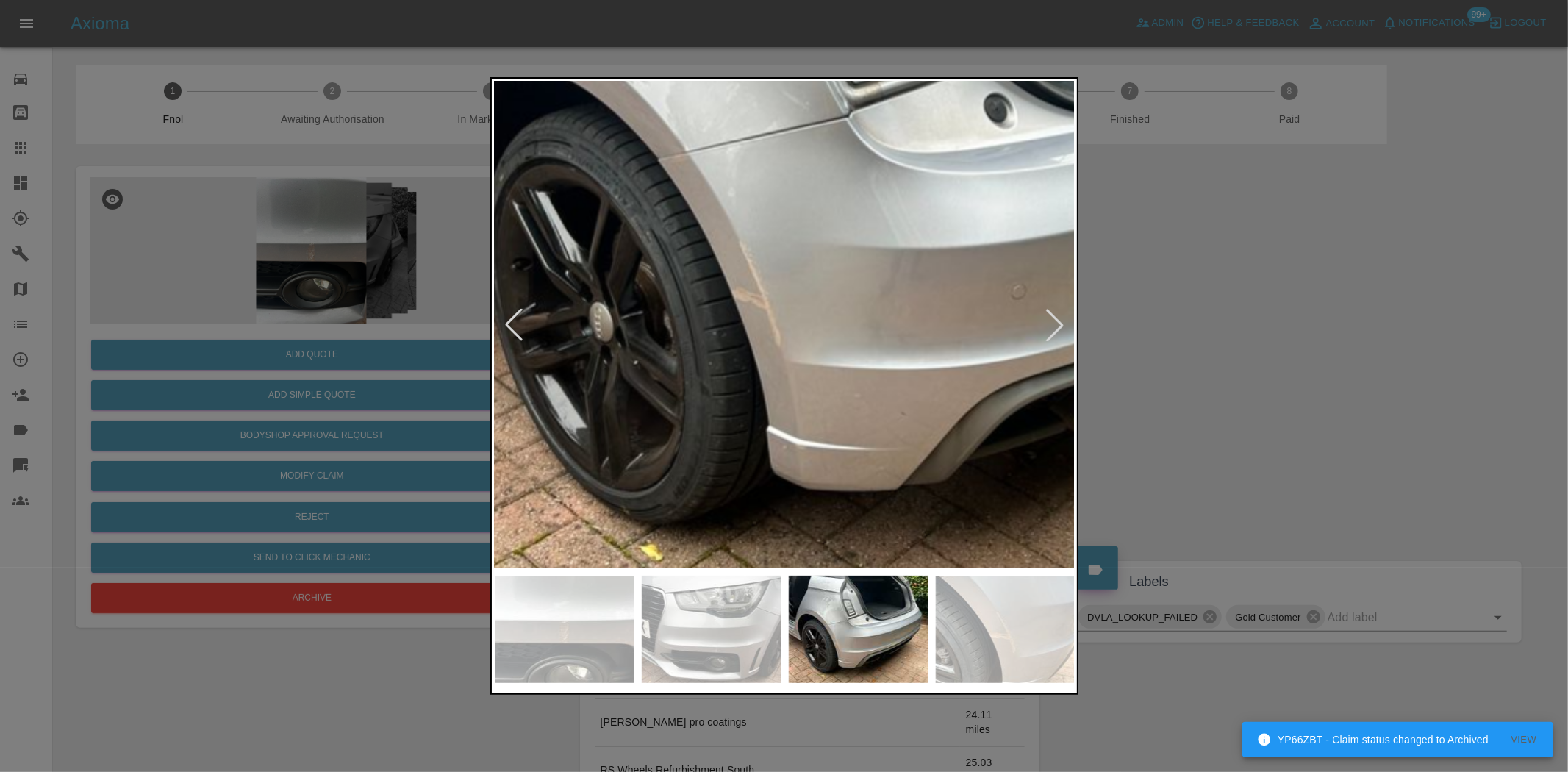
click at [737, 370] on img at bounding box center [926, 190] width 1742 height 1461
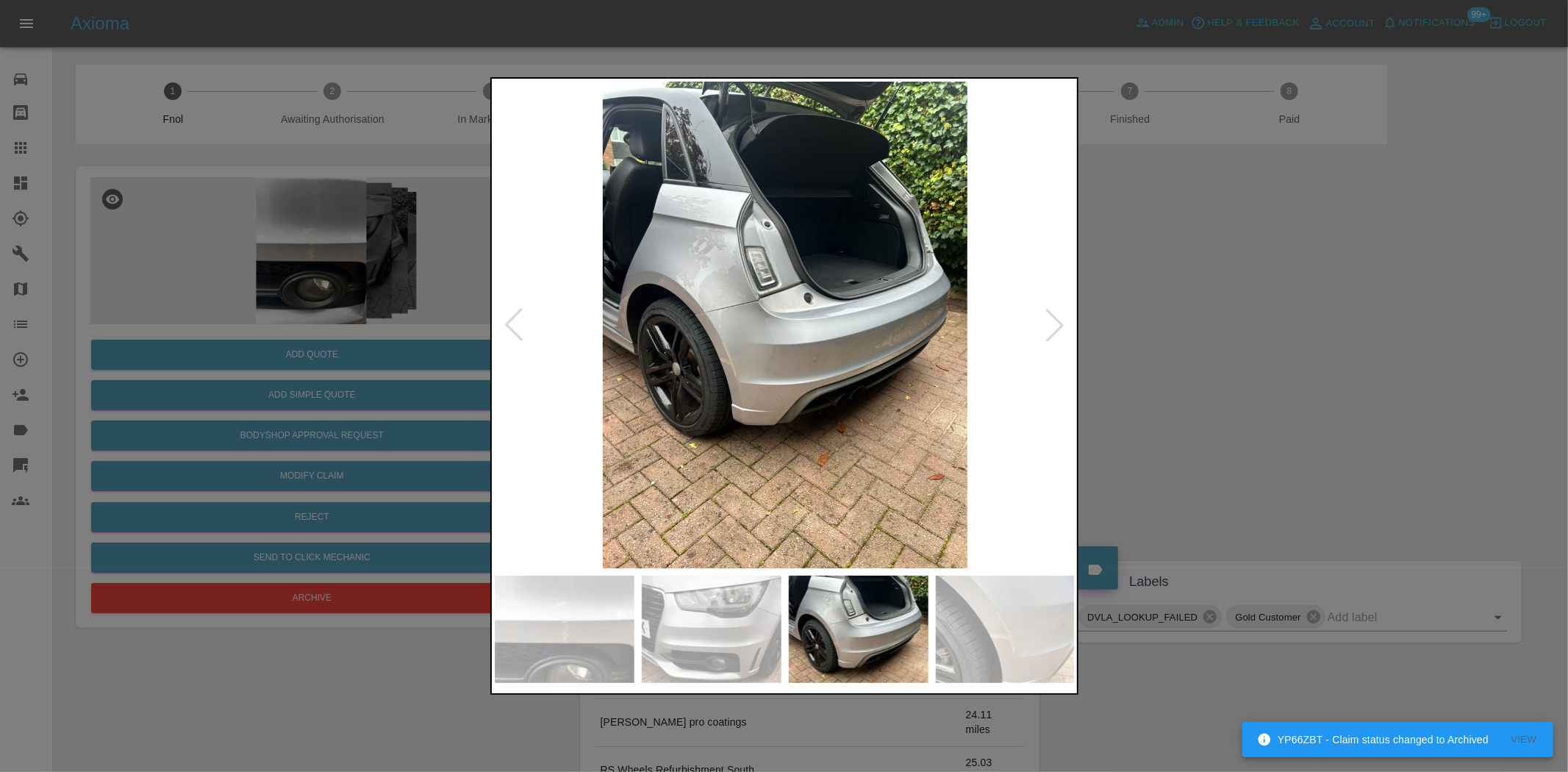
click at [619, 356] on img at bounding box center [784, 325] width 581 height 487
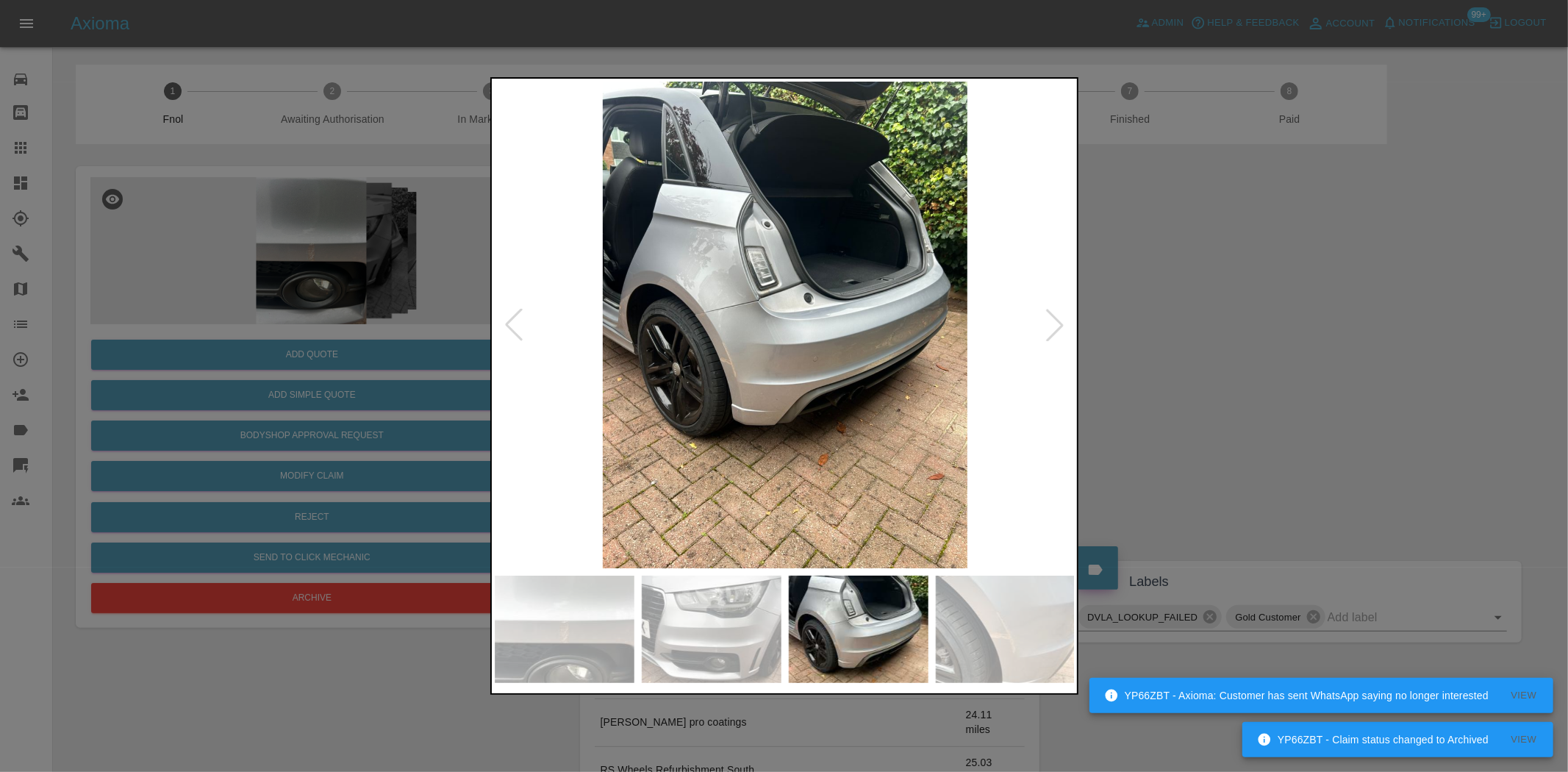
click at [517, 347] on img at bounding box center [784, 325] width 581 height 487
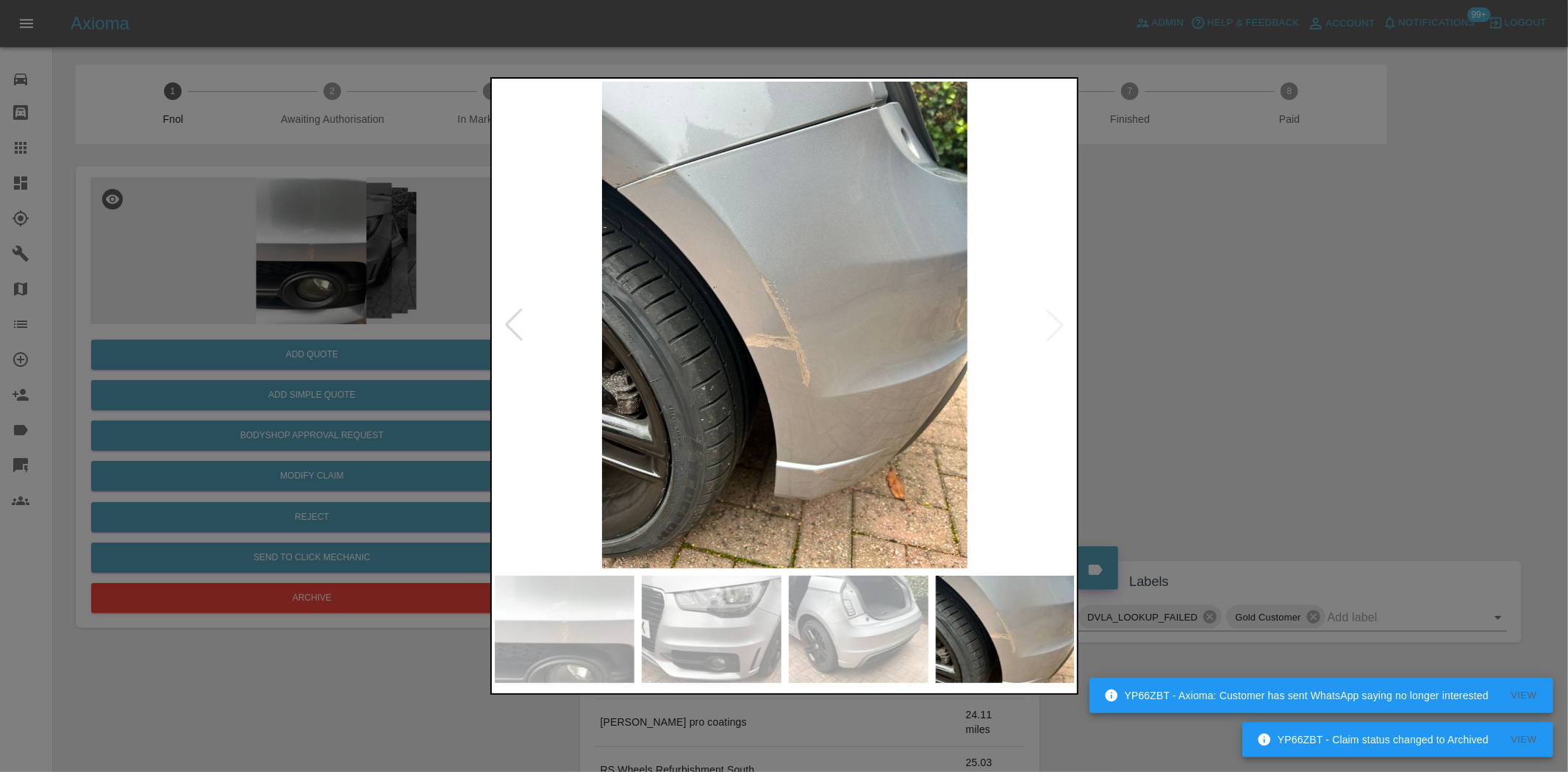
click at [471, 342] on div at bounding box center [784, 386] width 1568 height 772
click at [385, 336] on div at bounding box center [784, 386] width 1568 height 772
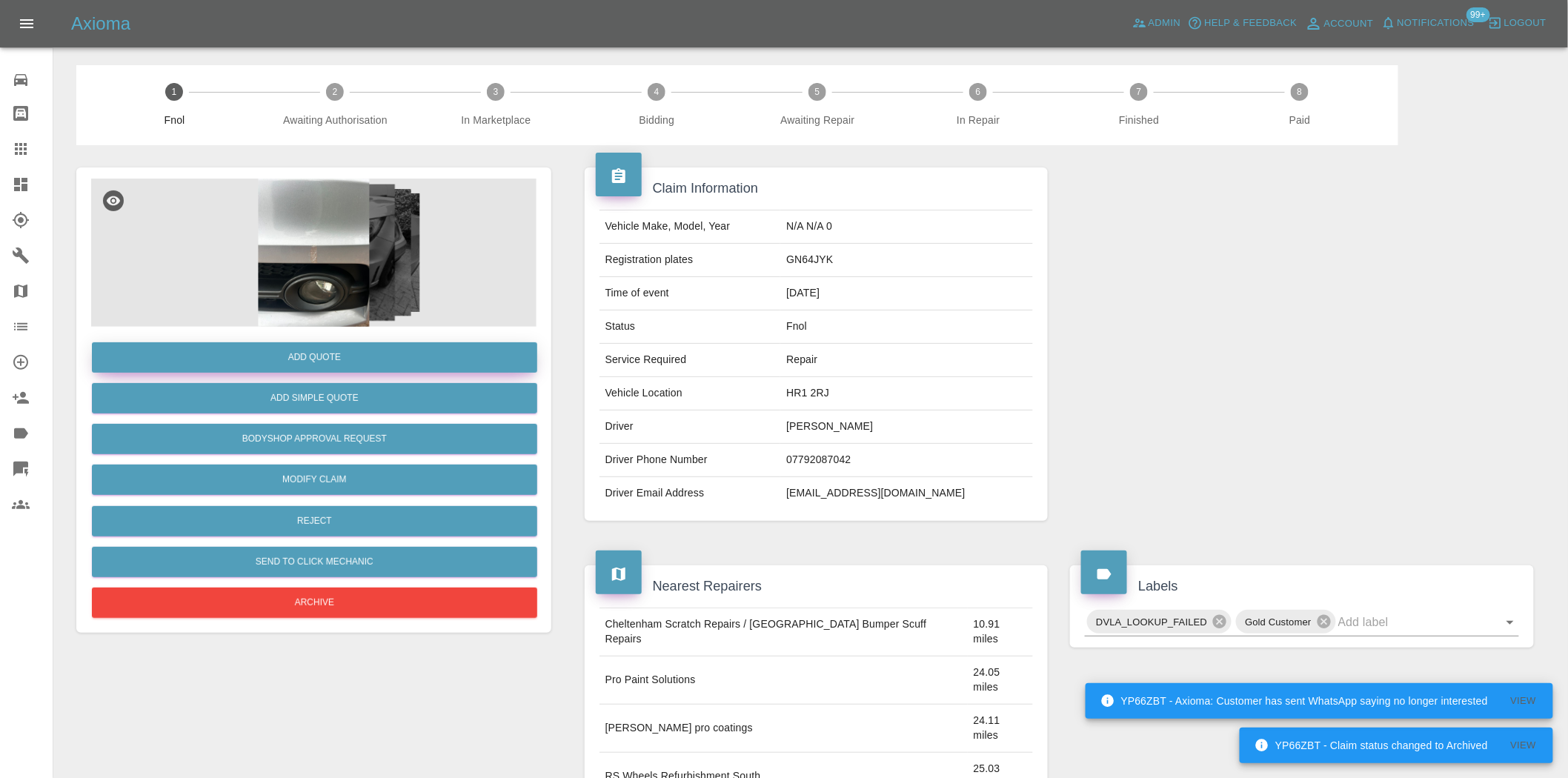
click at [350, 351] on button "Add Quote" at bounding box center [314, 357] width 446 height 30
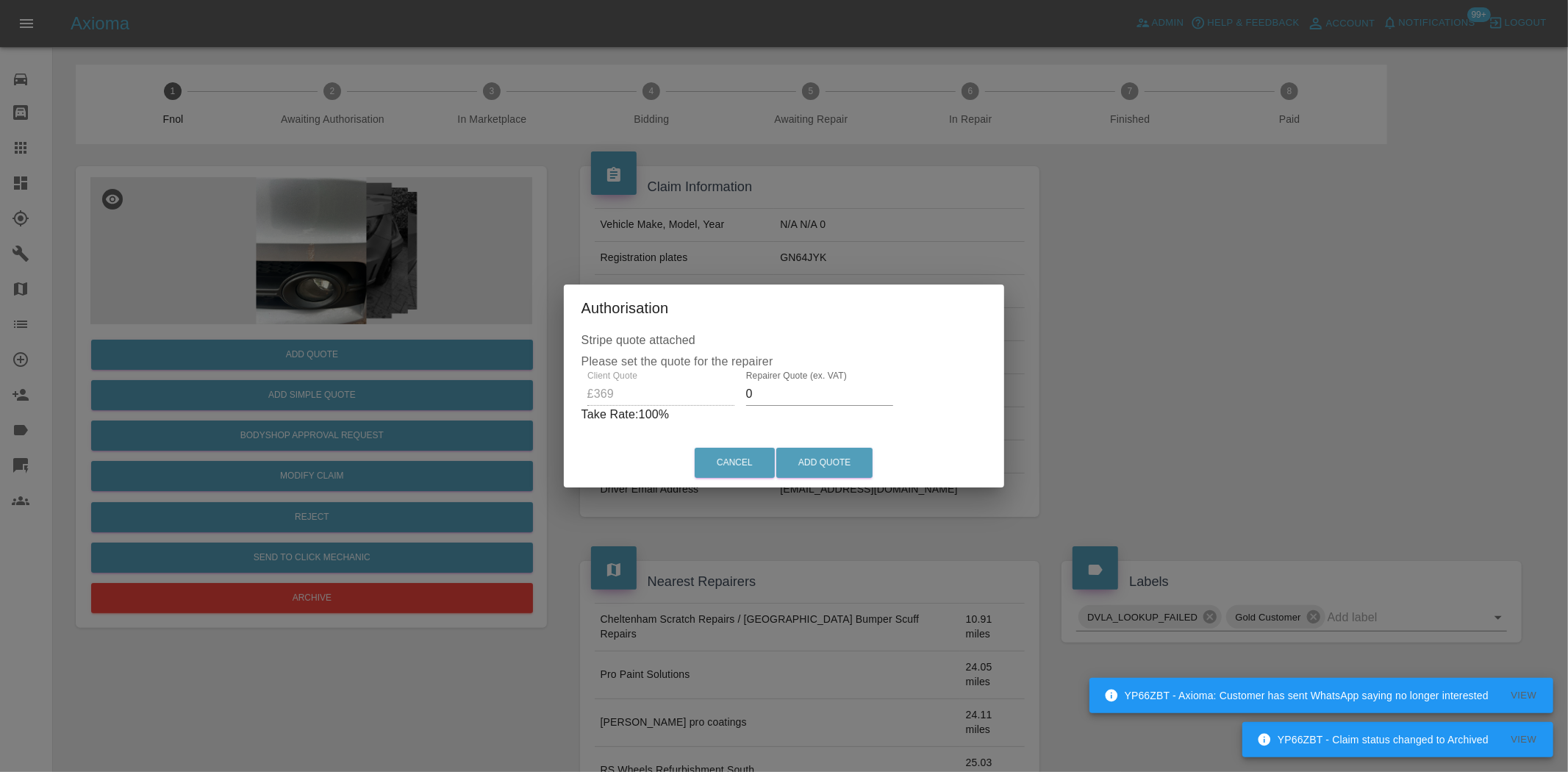
drag, startPoint x: 737, startPoint y: 384, endPoint x: 746, endPoint y: 394, distance: 13.5
click at [740, 391] on div "Repairer Quote (ex. VAT) 0" at bounding box center [819, 389] width 159 height 36
click at [703, 392] on div "Client Quote £369 Repairer Quote (ex. VAT) 0 Take Rate: 100 %" at bounding box center [784, 398] width 406 height 53
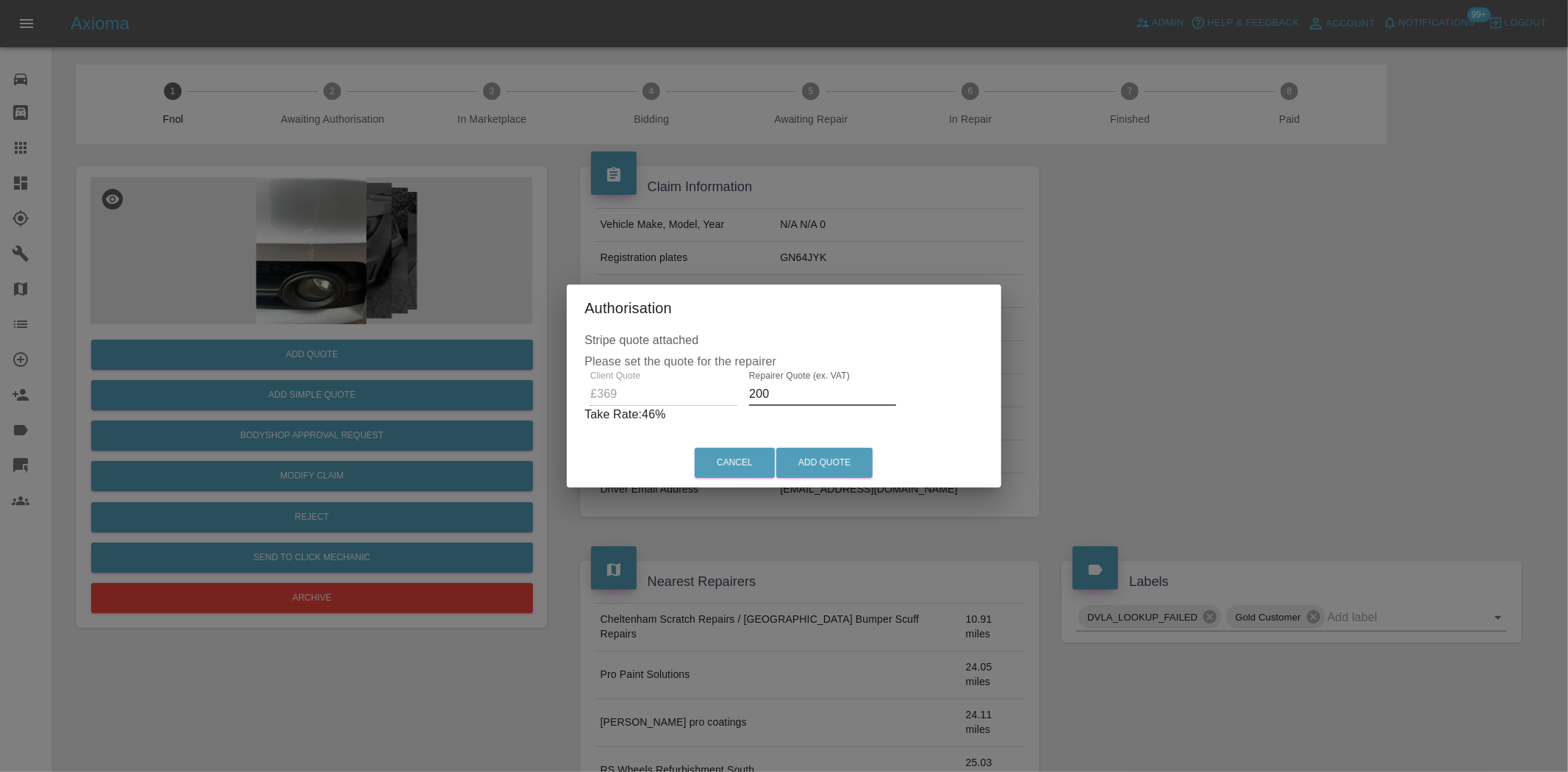
drag, startPoint x: 785, startPoint y: 399, endPoint x: 519, endPoint y: 407, distance: 266.1
click at [564, 399] on div "Authorisation Stripe quote attached Please set the quote for the repairer Clien…" at bounding box center [784, 386] width 1568 height 772
type input "220"
click at [840, 467] on button "Add Quote" at bounding box center [824, 463] width 96 height 30
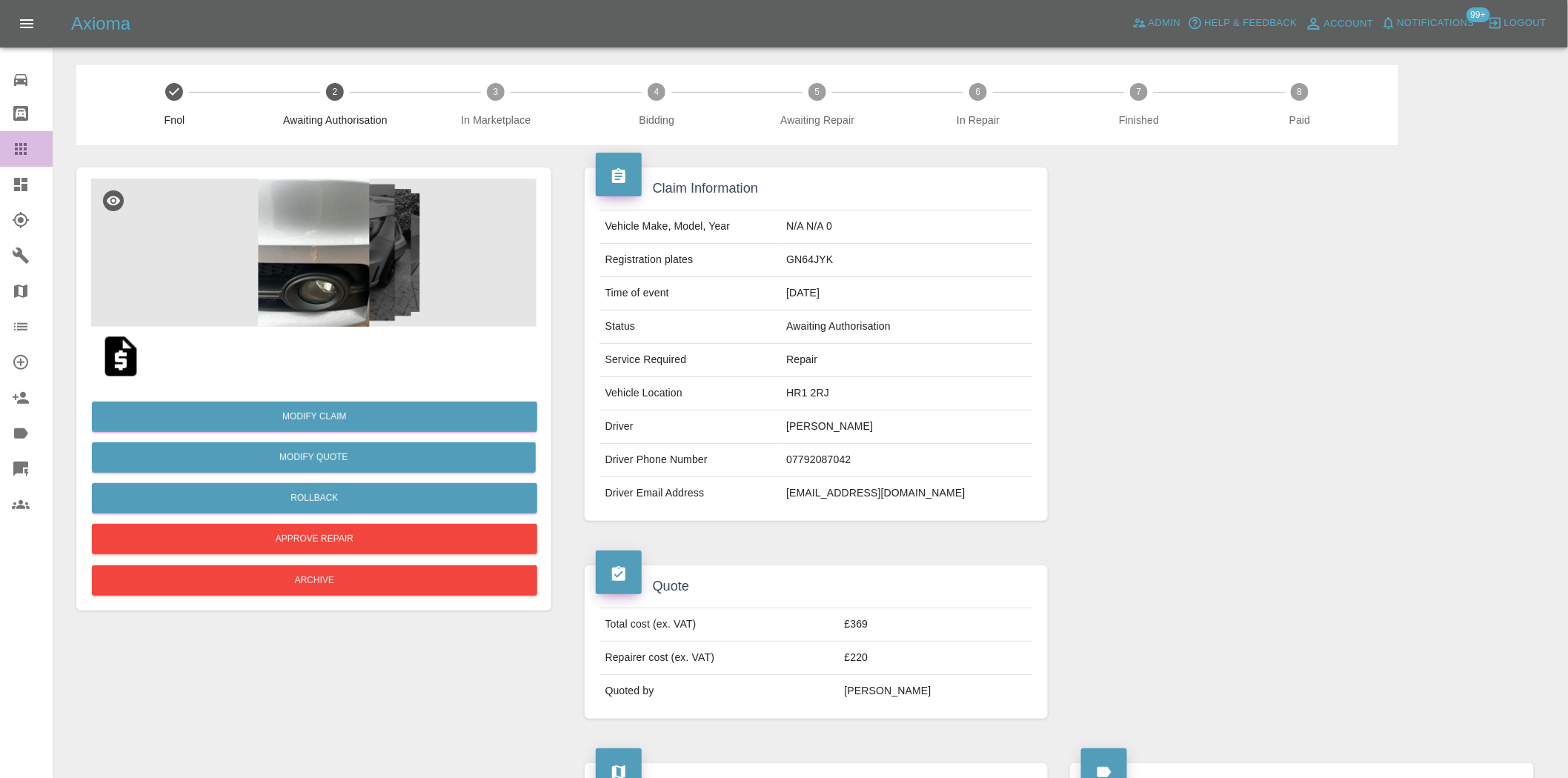
click at [13, 143] on icon at bounding box center [21, 149] width 18 height 18
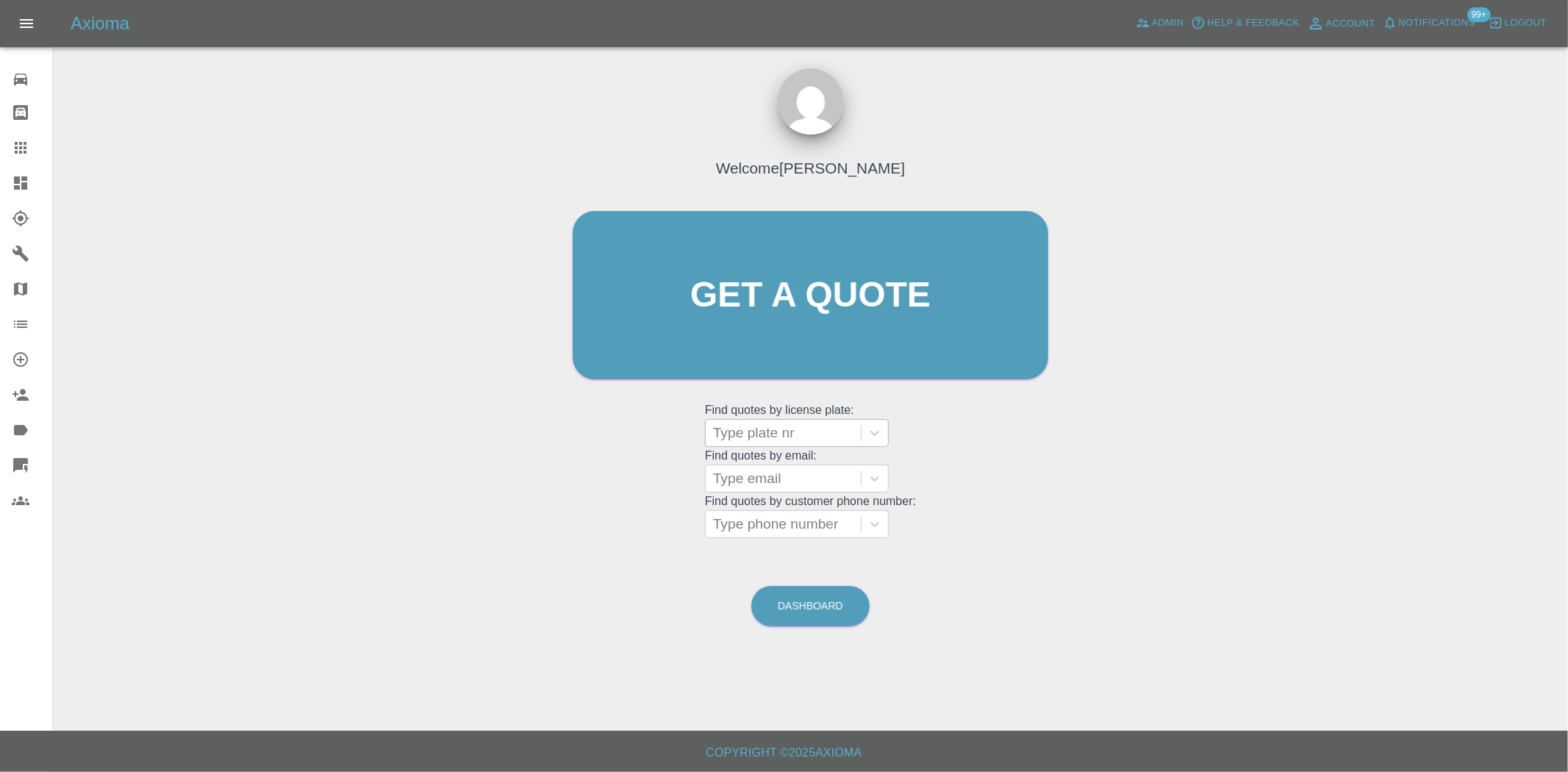
drag, startPoint x: 805, startPoint y: 442, endPoint x: 799, endPoint y: 434, distance: 10.0
click at [805, 442] on div at bounding box center [784, 433] width 140 height 21
paste input "R77RVT"
type input "R77RVT"
click at [790, 467] on div "R77RVT, Bidding" at bounding box center [797, 471] width 184 height 30
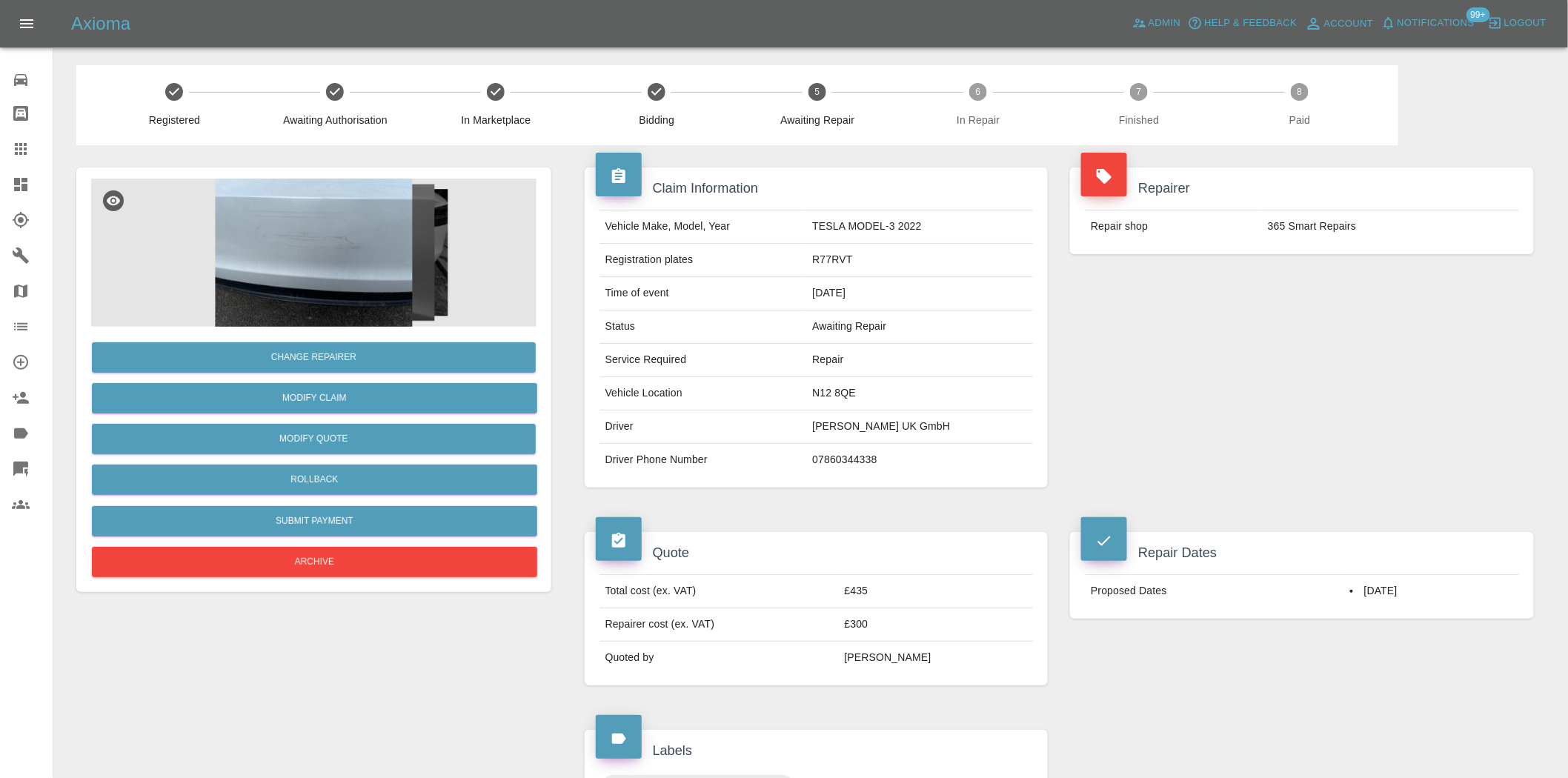
click at [1223, 415] on div "Repairer Repair shop 365 Smart Repairs" at bounding box center [1302, 328] width 486 height 365
